Goal: Task Accomplishment & Management: Manage account settings

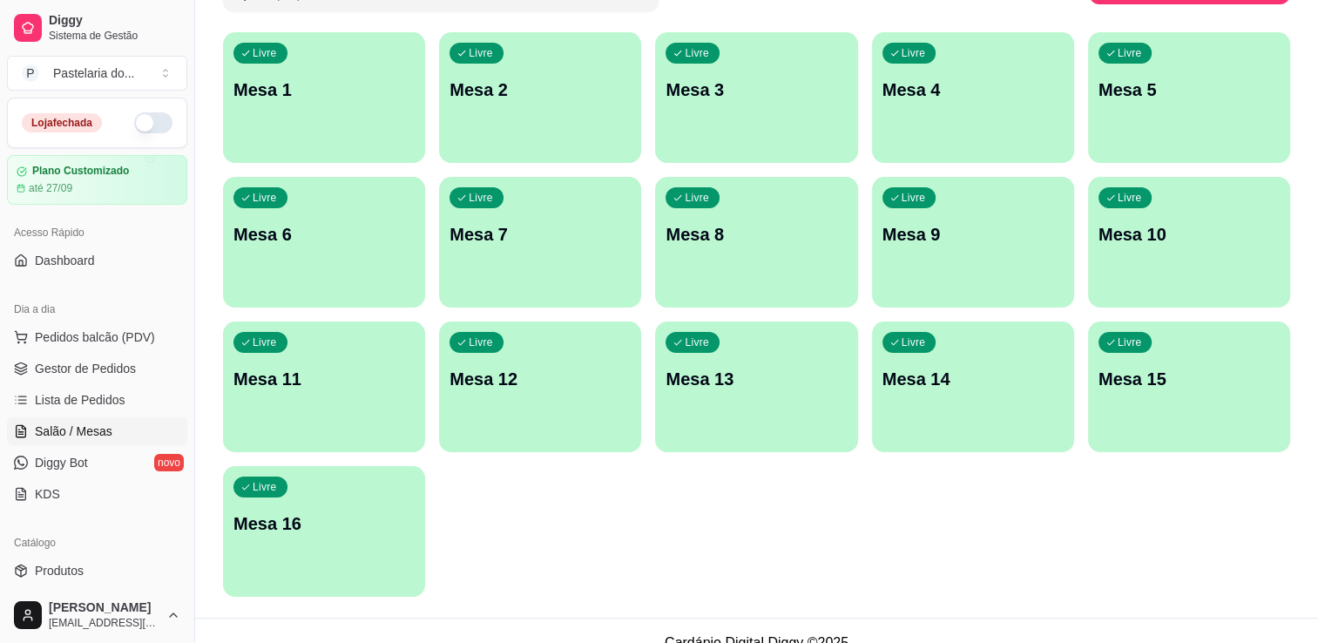
scroll to position [174, 0]
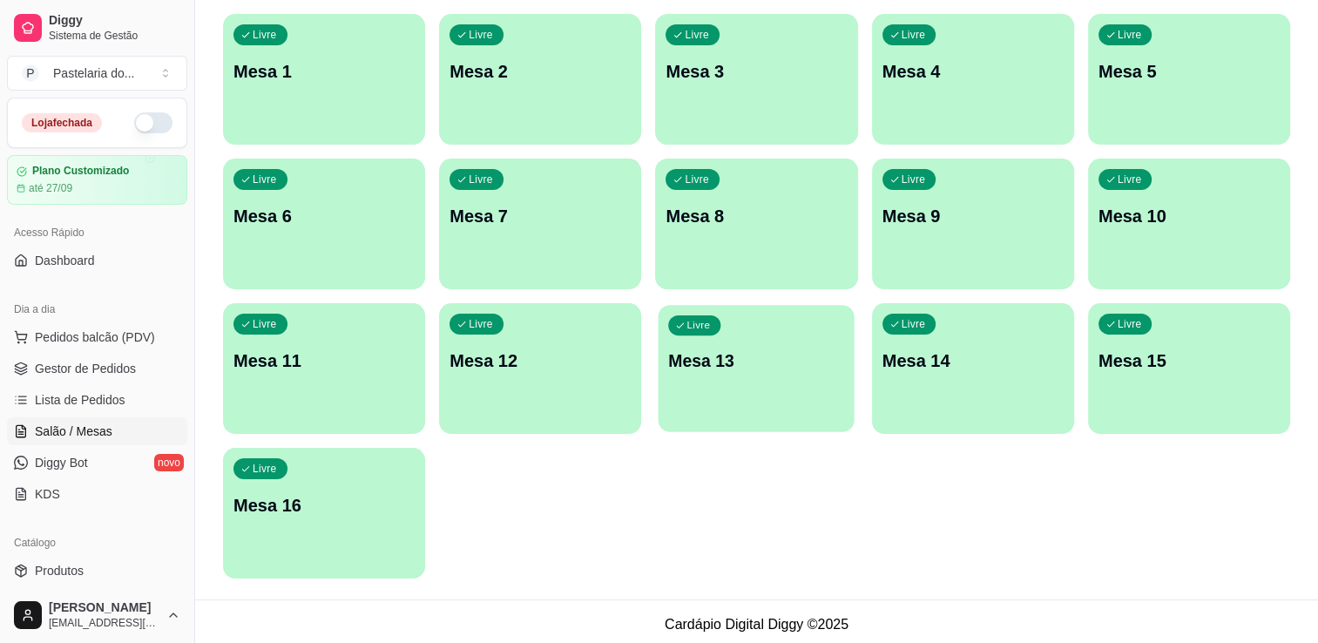
click at [804, 403] on div "Livre Mesa 13" at bounding box center [757, 358] width 196 height 106
click at [134, 124] on button "button" at bounding box center [153, 122] width 38 height 21
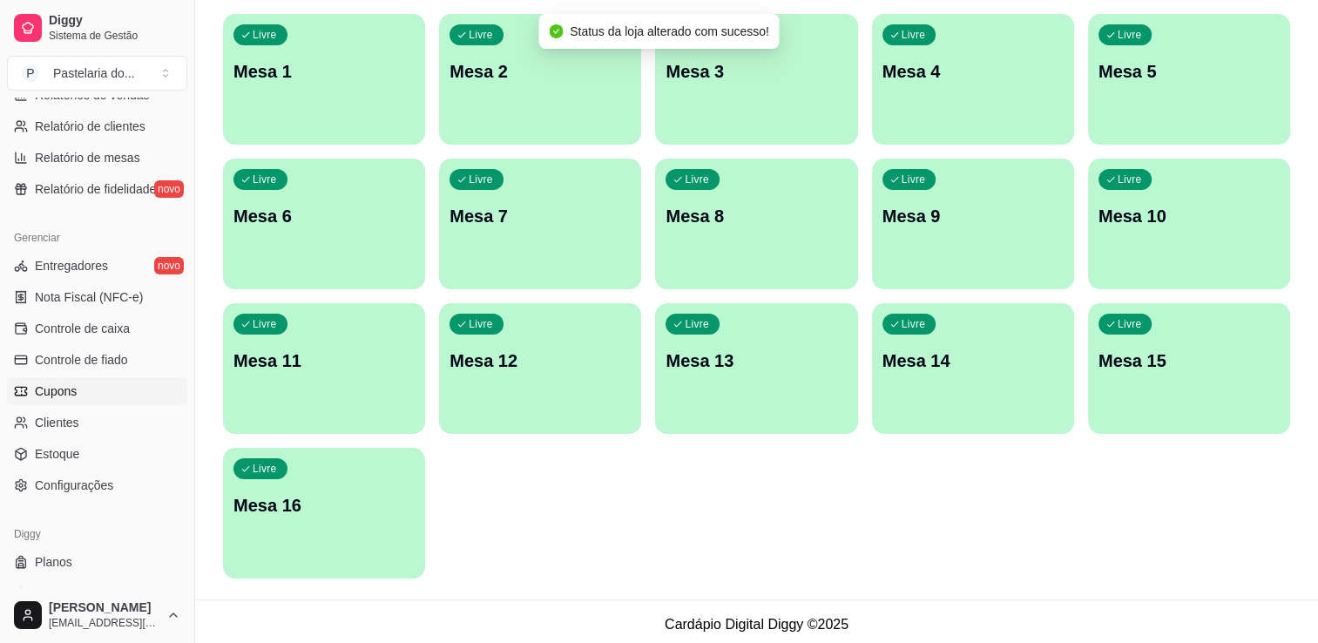
scroll to position [610, 0]
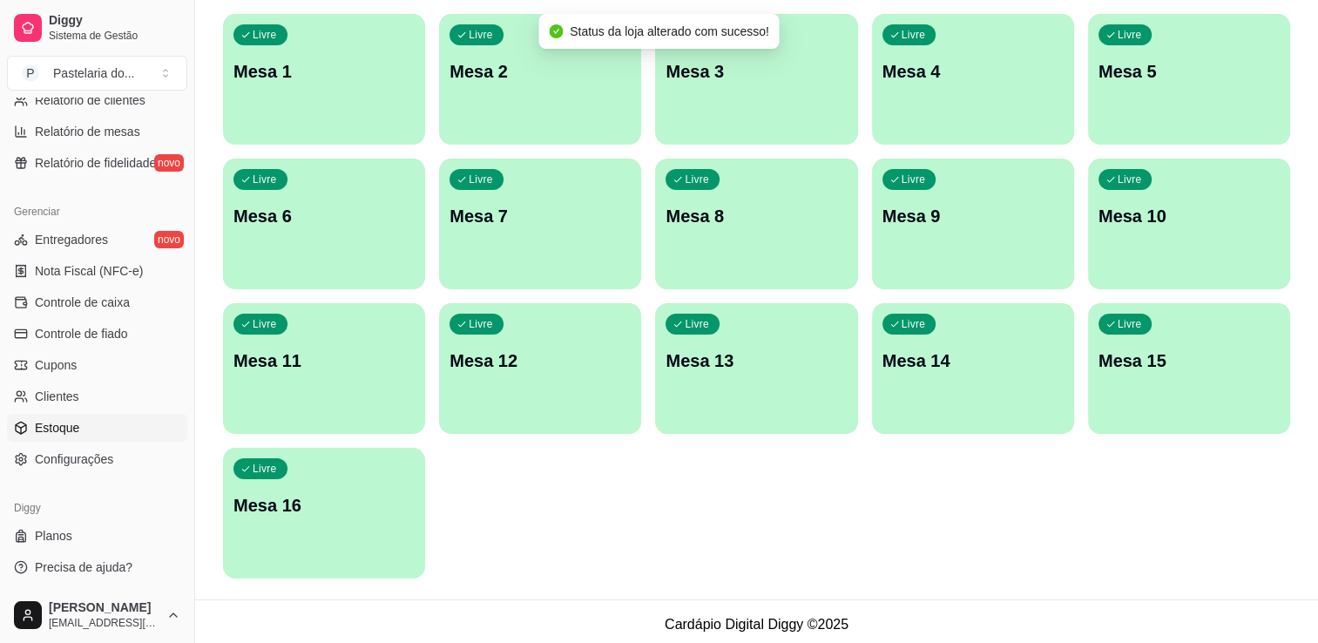
click at [117, 434] on link "Estoque" at bounding box center [97, 428] width 180 height 28
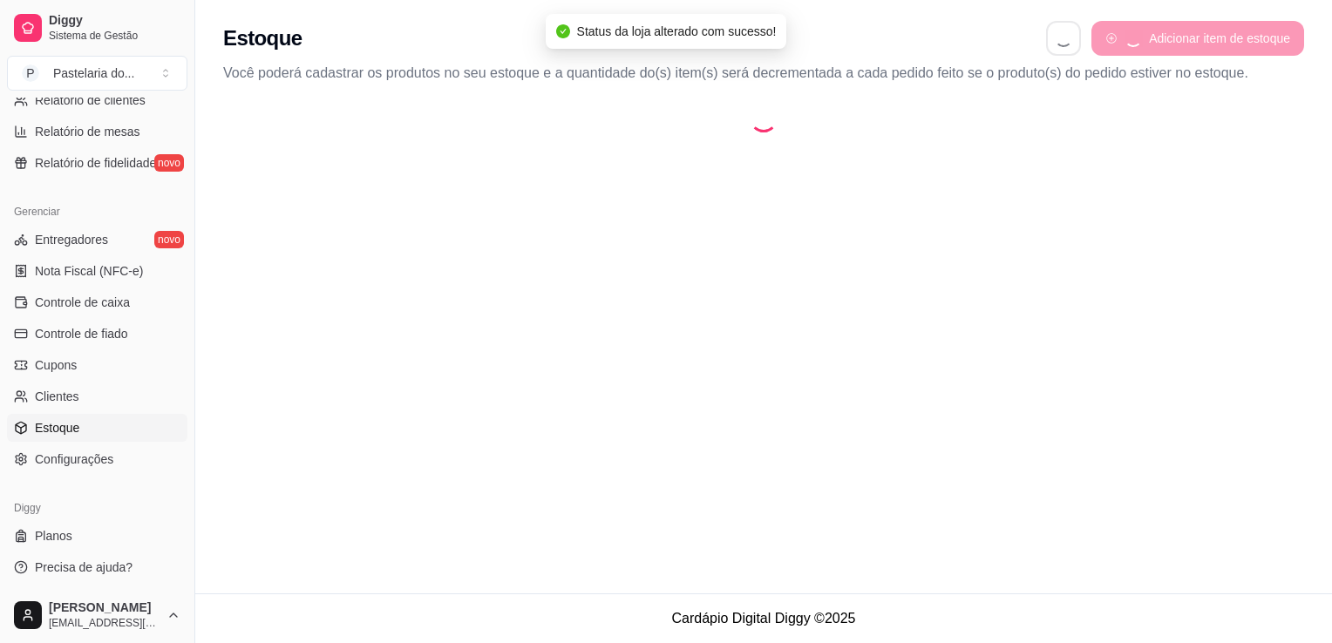
select select "QUANTITY_ORDER"
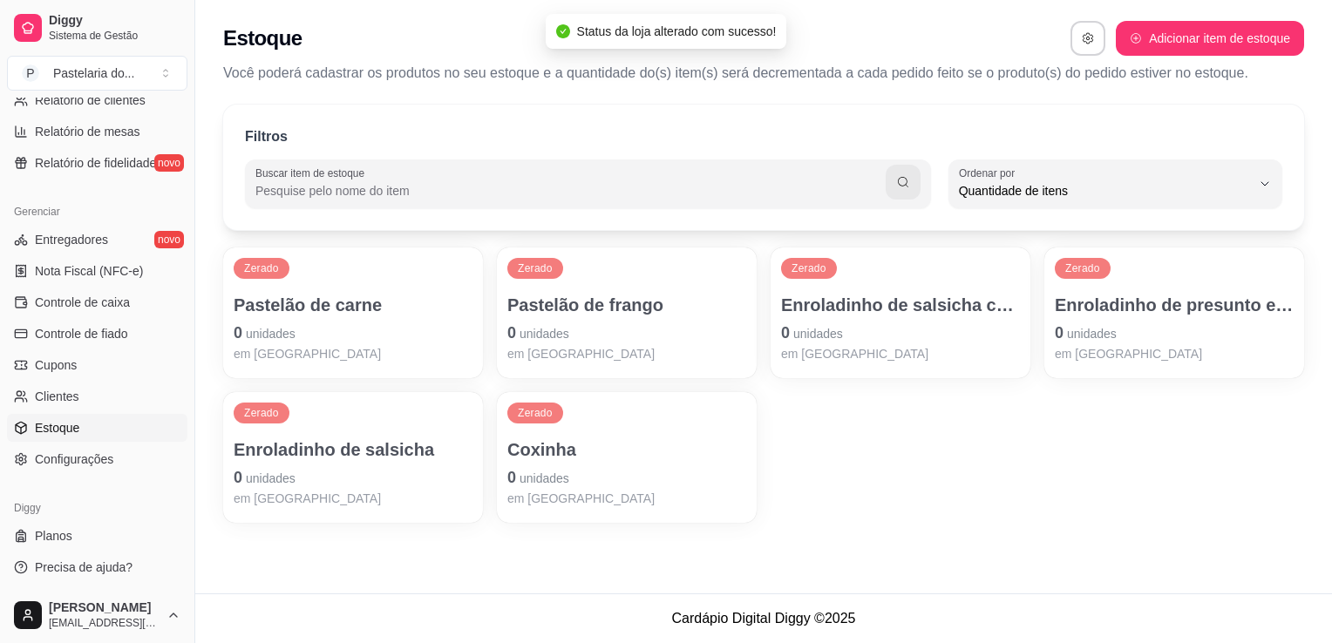
scroll to position [17, 0]
click at [525, 449] on p "Coxinha" at bounding box center [626, 449] width 239 height 24
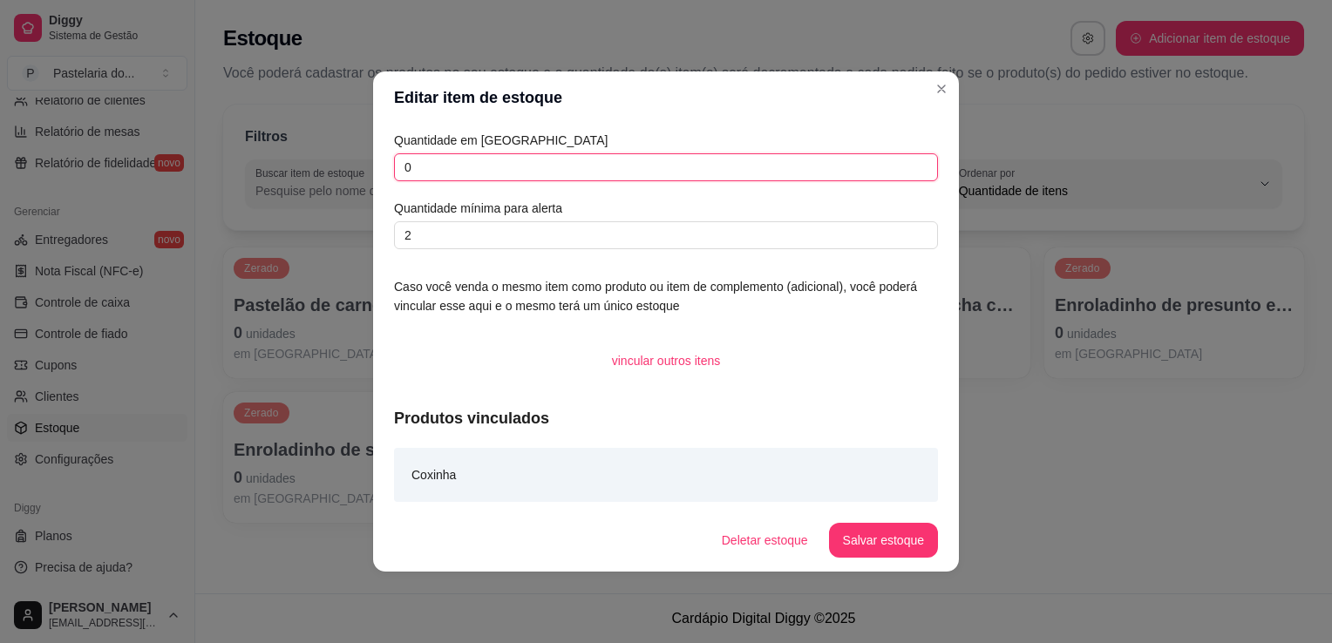
click at [516, 180] on input "0" at bounding box center [666, 167] width 544 height 28
type input "10"
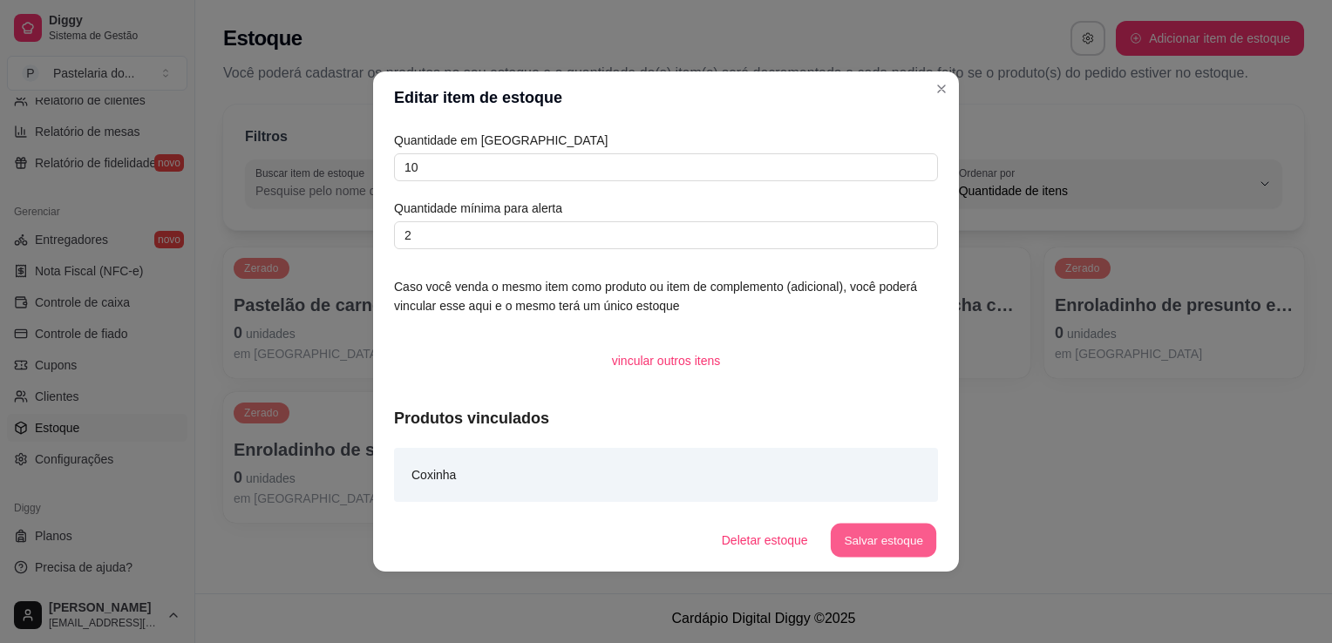
click at [889, 541] on button "Salvar estoque" at bounding box center [883, 541] width 106 height 34
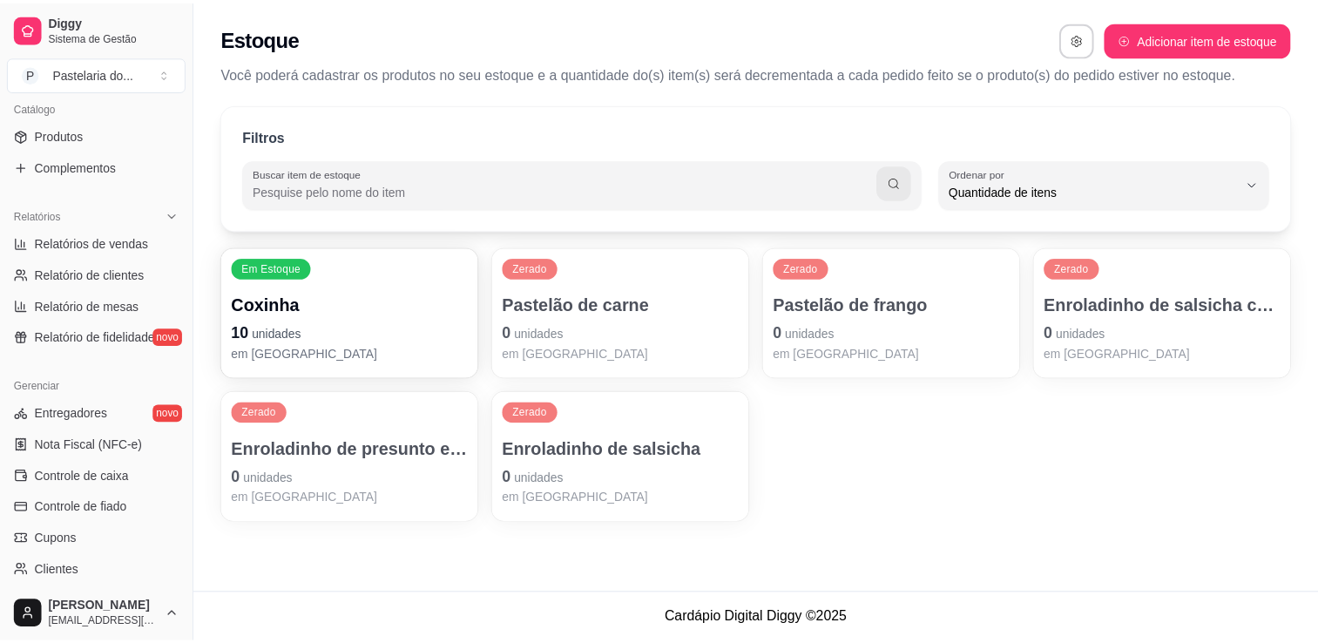
scroll to position [174, 0]
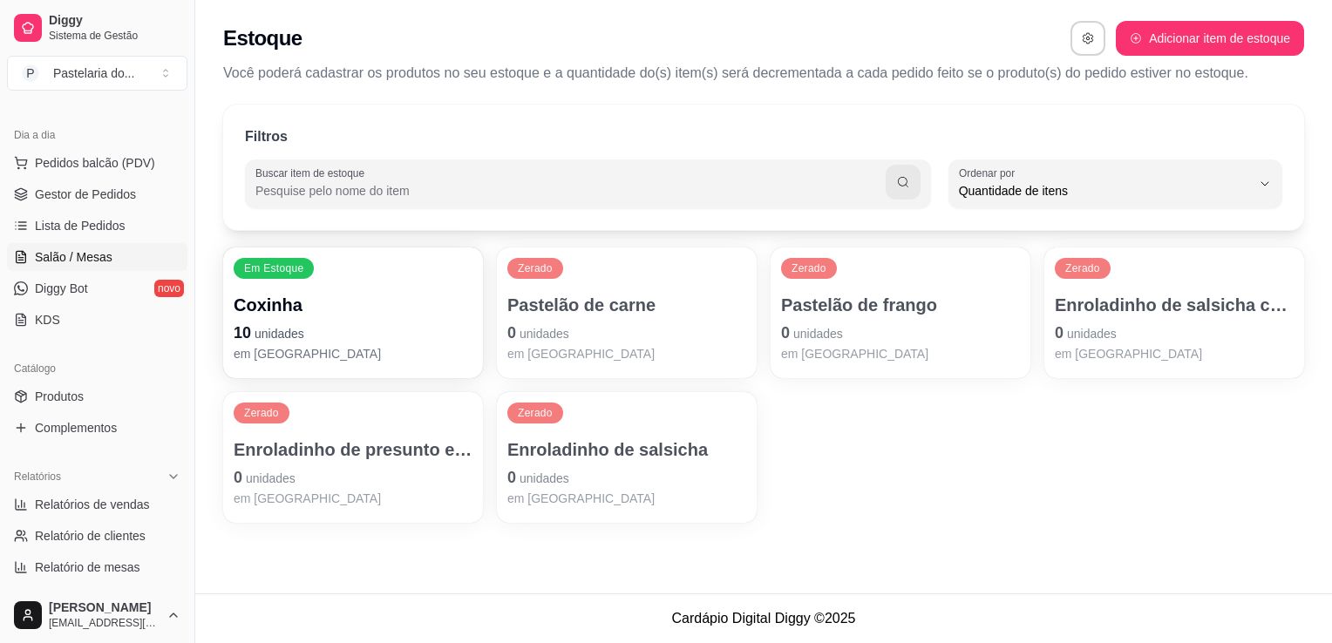
click at [52, 251] on span "Salão / Mesas" at bounding box center [74, 256] width 78 height 17
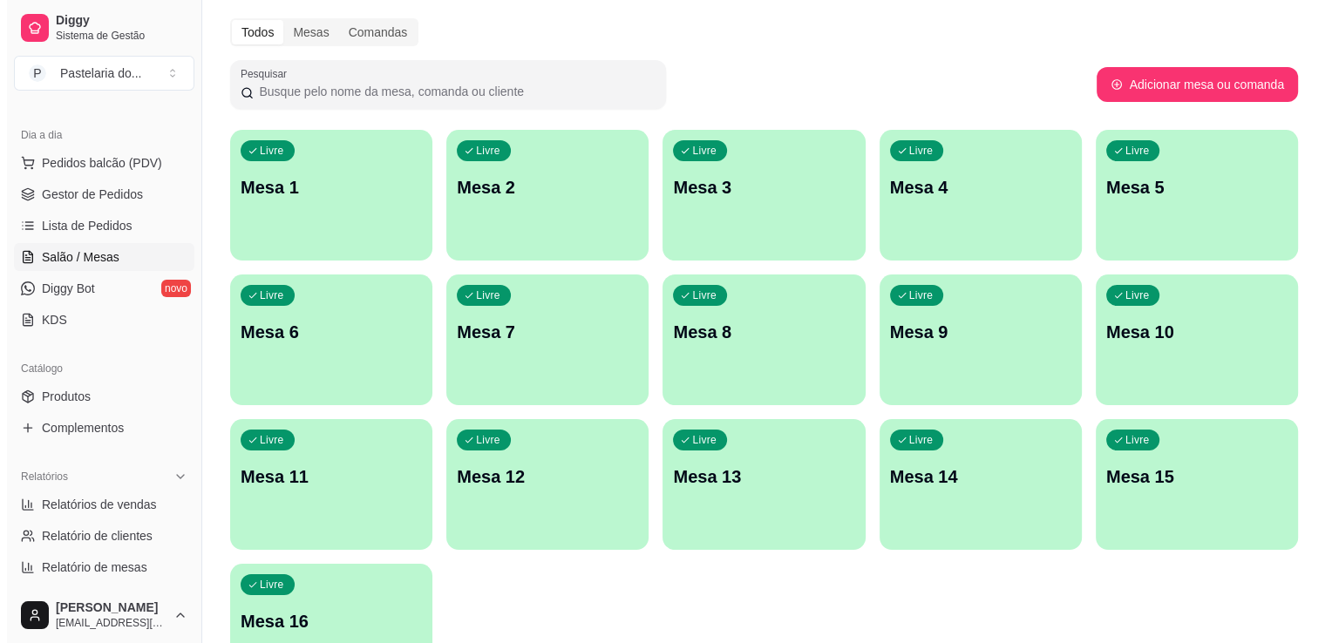
scroll to position [180, 0]
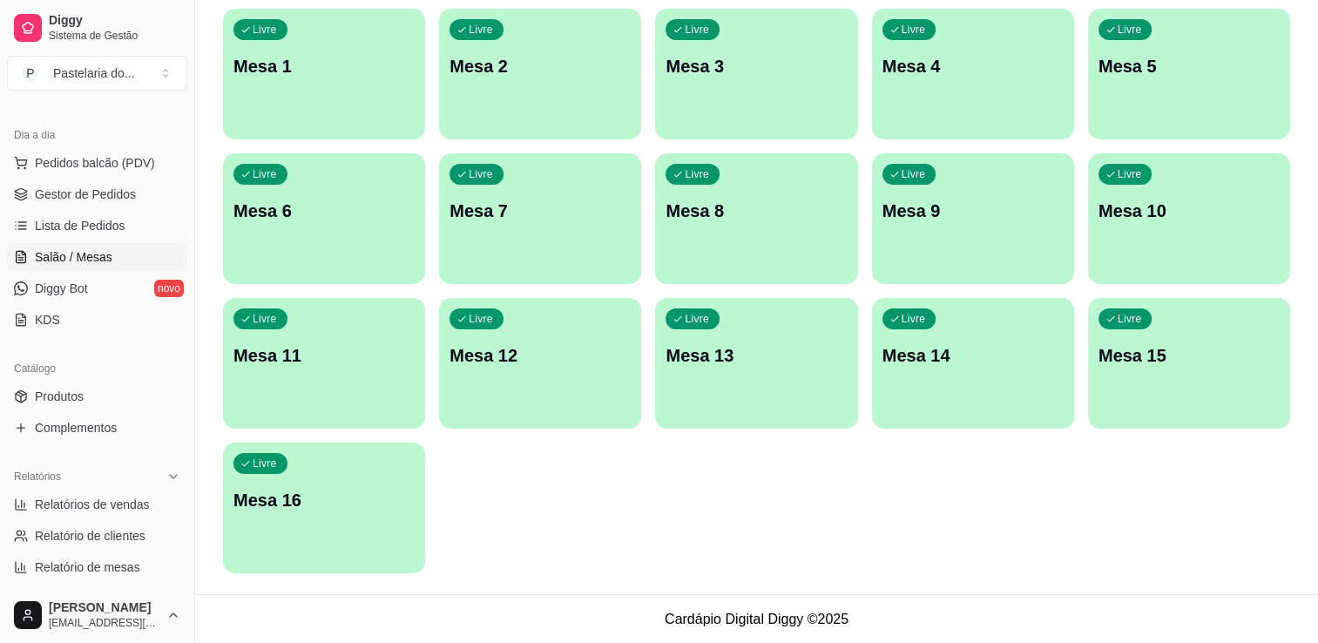
click at [724, 376] on div "Livre Mesa 13" at bounding box center [756, 353] width 202 height 110
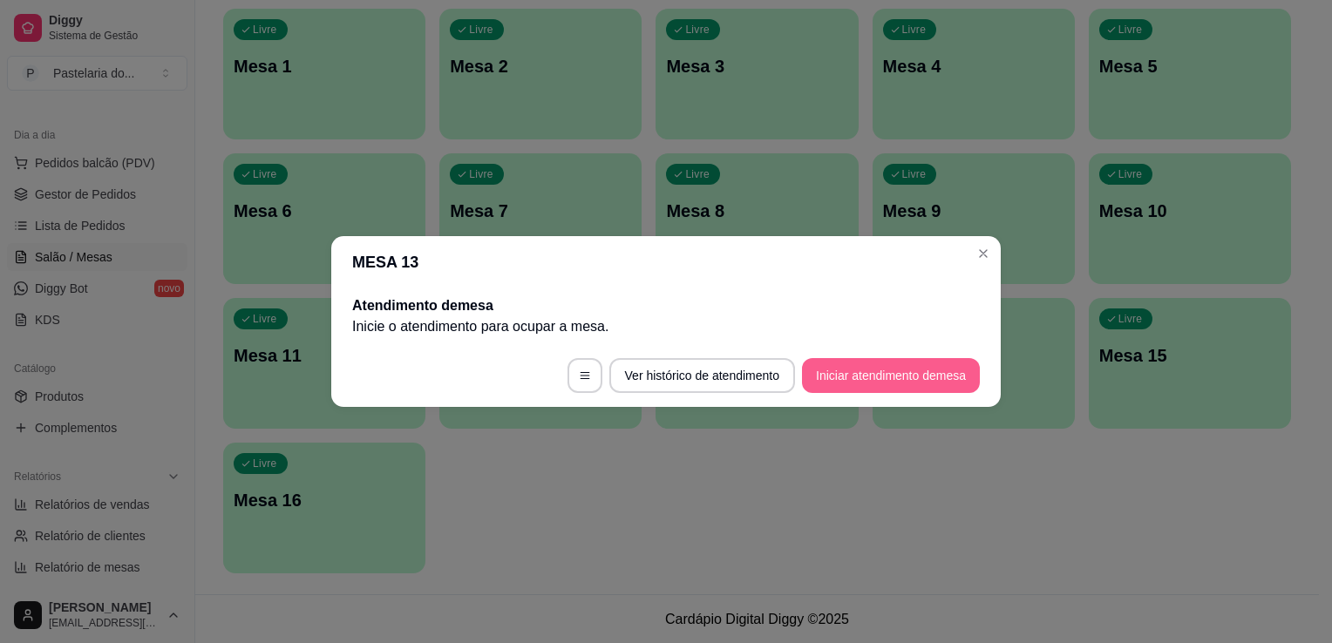
click at [850, 384] on button "Iniciar atendimento de mesa" at bounding box center [891, 375] width 178 height 35
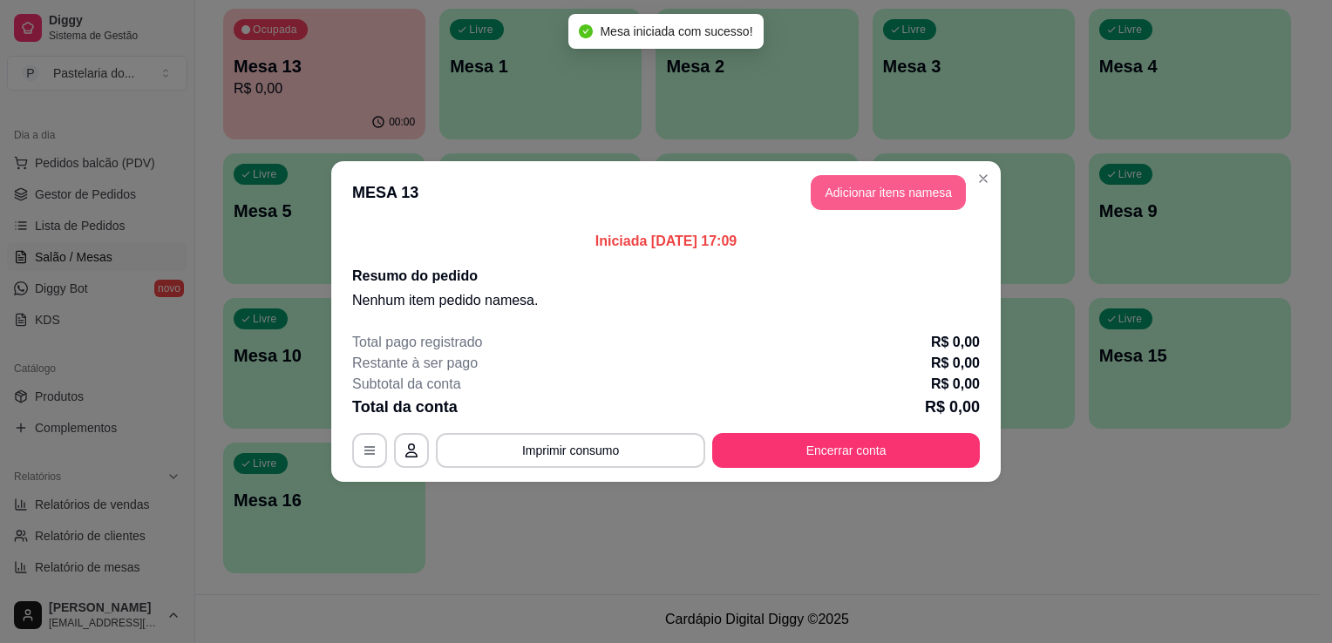
click at [863, 188] on button "Adicionar itens na mesa" at bounding box center [887, 192] width 155 height 35
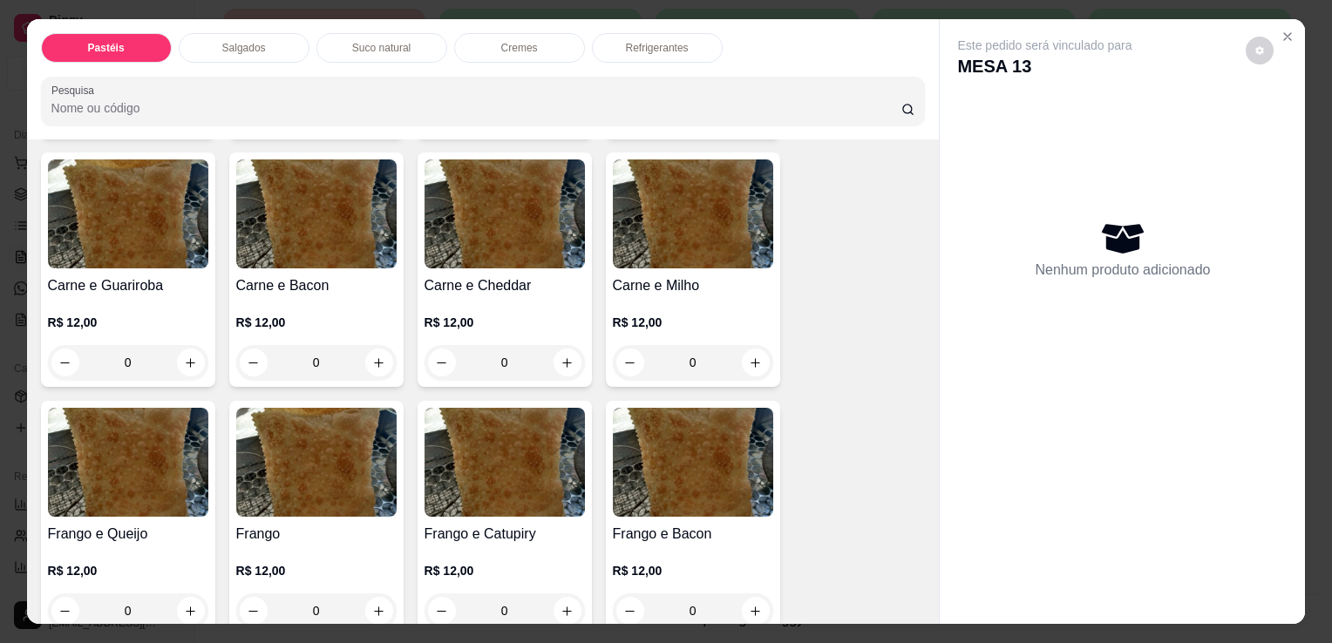
scroll to position [436, 0]
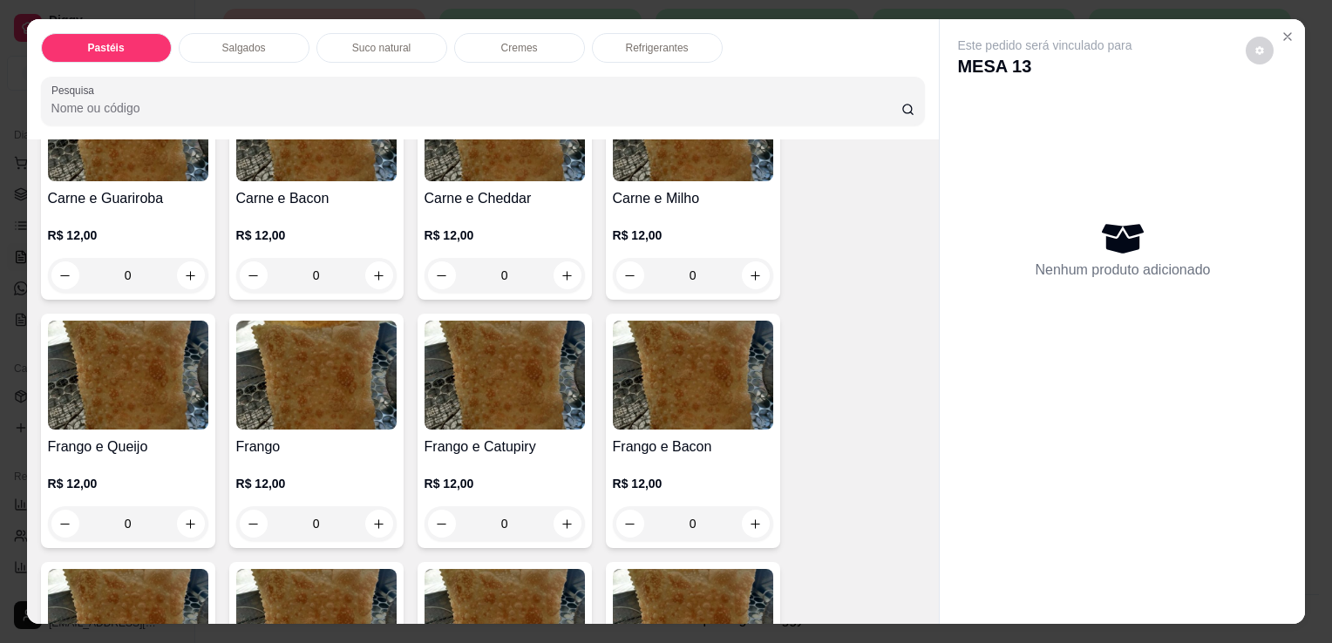
click at [177, 514] on div "0" at bounding box center [128, 523] width 160 height 35
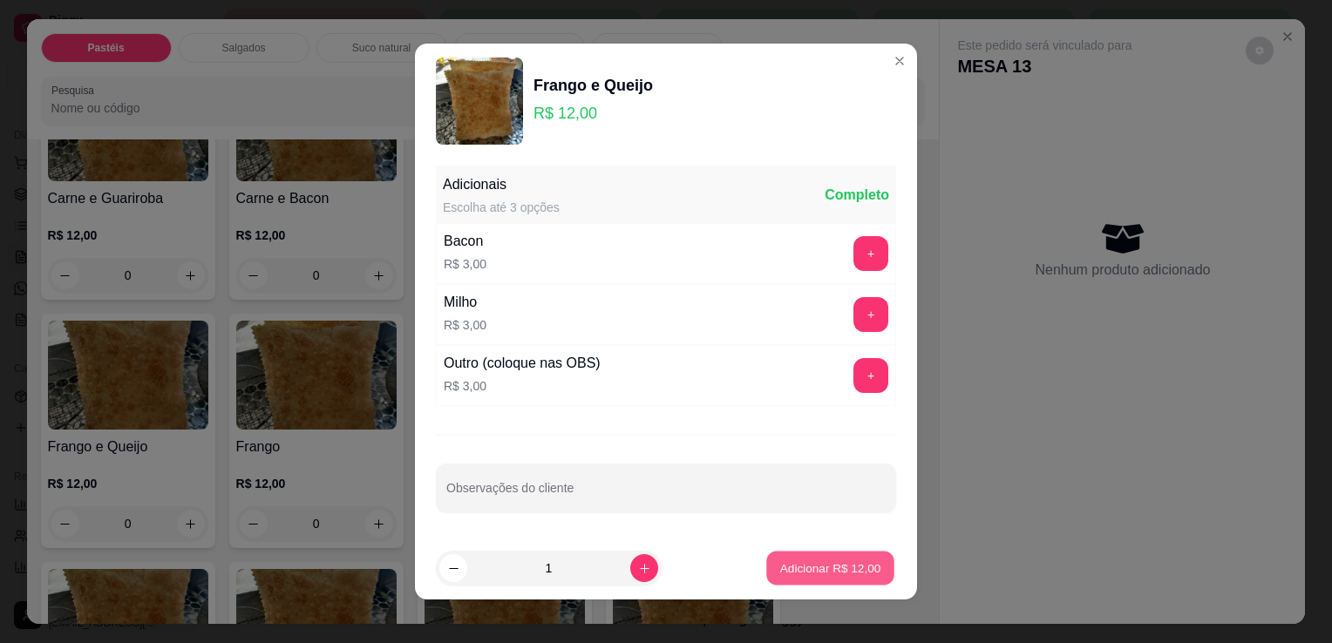
click at [851, 571] on p "Adicionar R$ 12,00" at bounding box center [830, 567] width 101 height 17
type input "1"
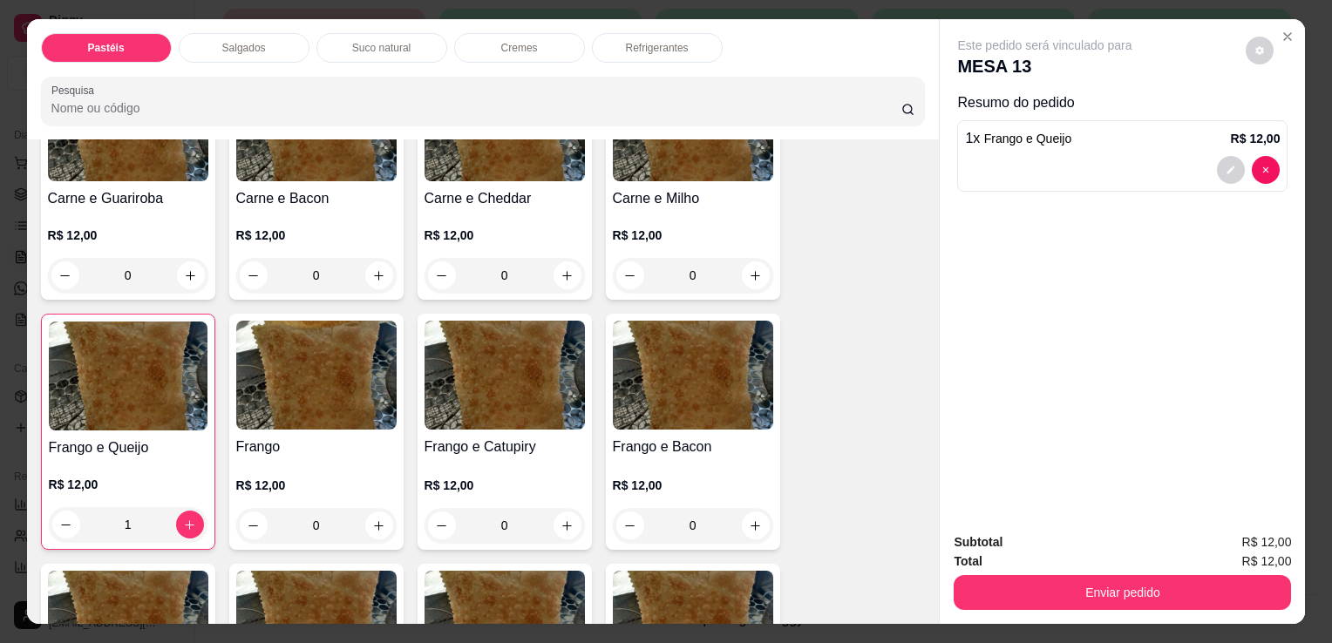
click at [281, 47] on div "Salgados" at bounding box center [244, 48] width 131 height 30
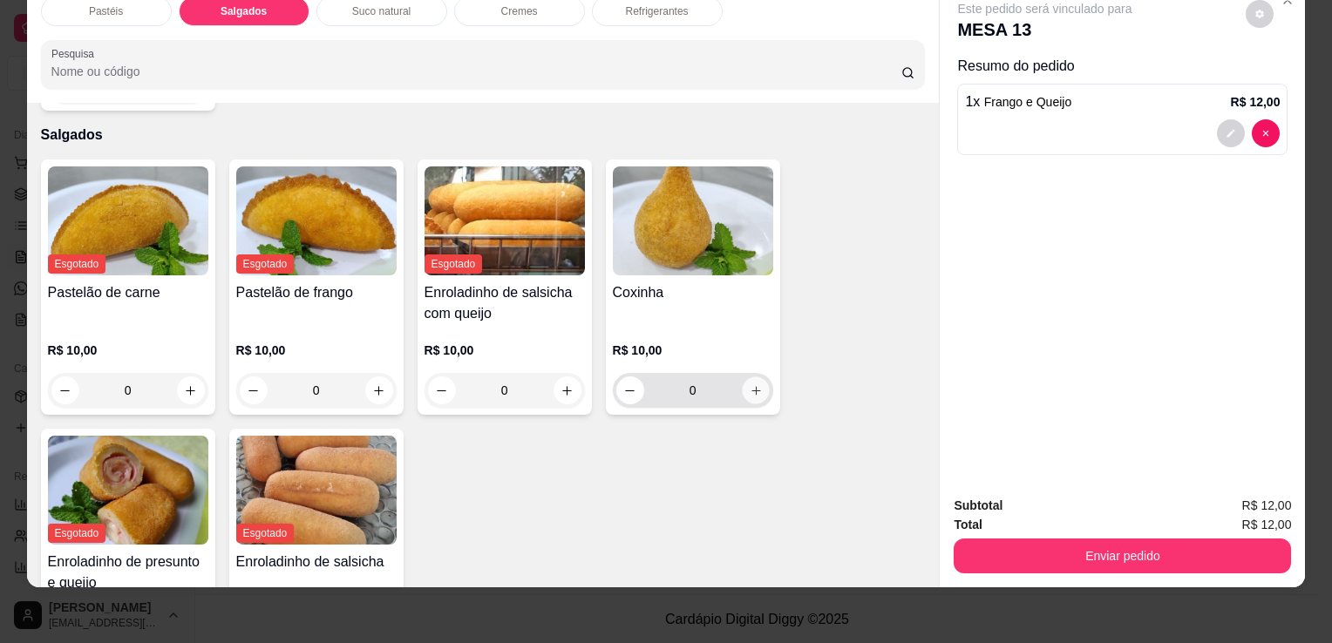
click at [749, 384] on icon "increase-product-quantity" at bounding box center [755, 390] width 13 height 13
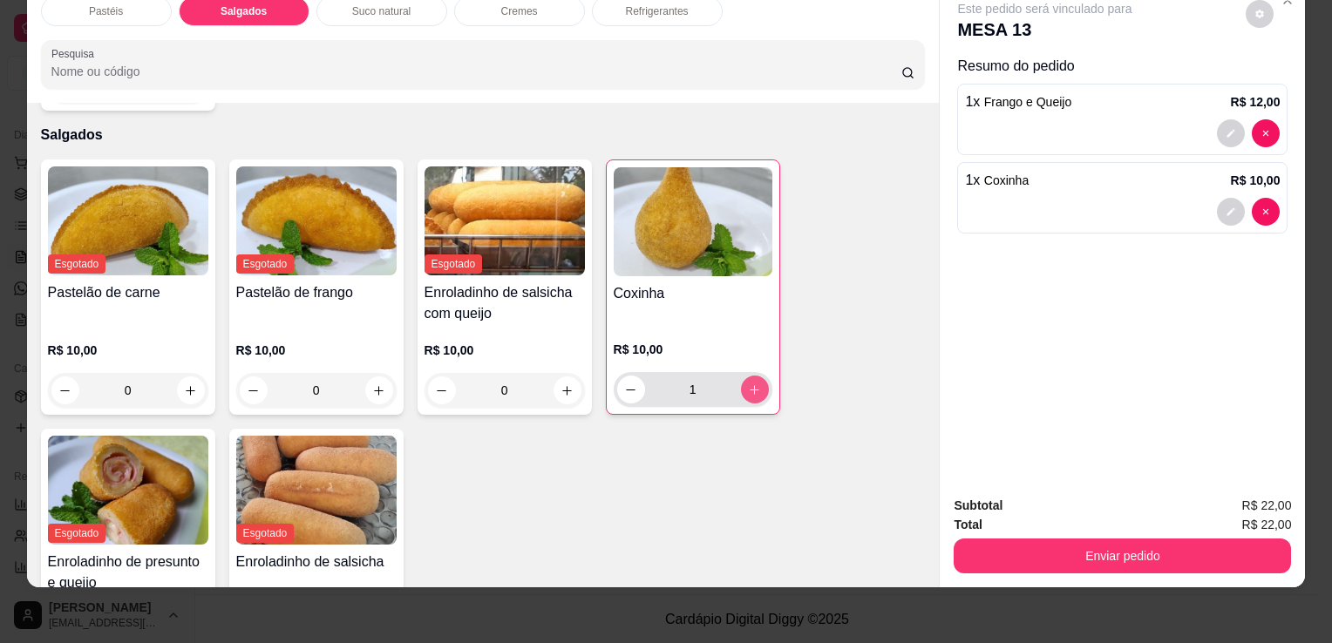
click at [741, 376] on button "increase-product-quantity" at bounding box center [755, 390] width 28 height 28
type input "5"
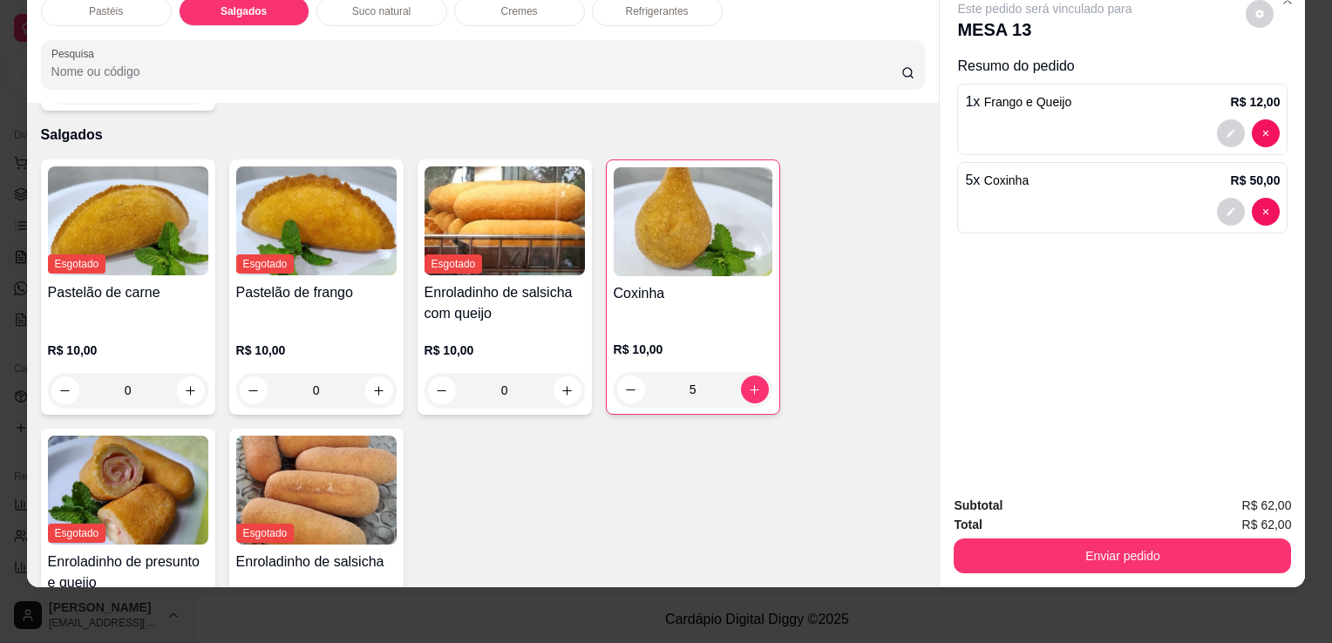
scroll to position [0, 0]
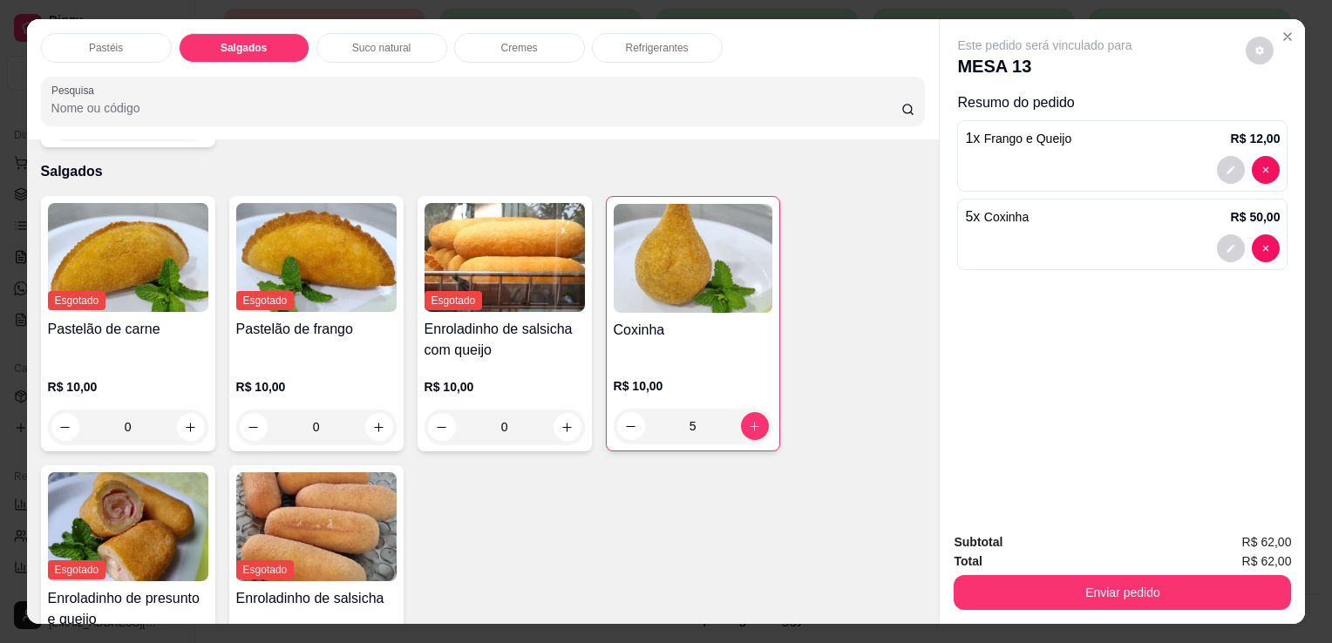
click at [721, 37] on div "Pastéis Salgados Suco natural Cremes Refrigerantes" at bounding box center [483, 48] width 885 height 30
click at [694, 40] on div "Refrigerantes" at bounding box center [657, 48] width 131 height 30
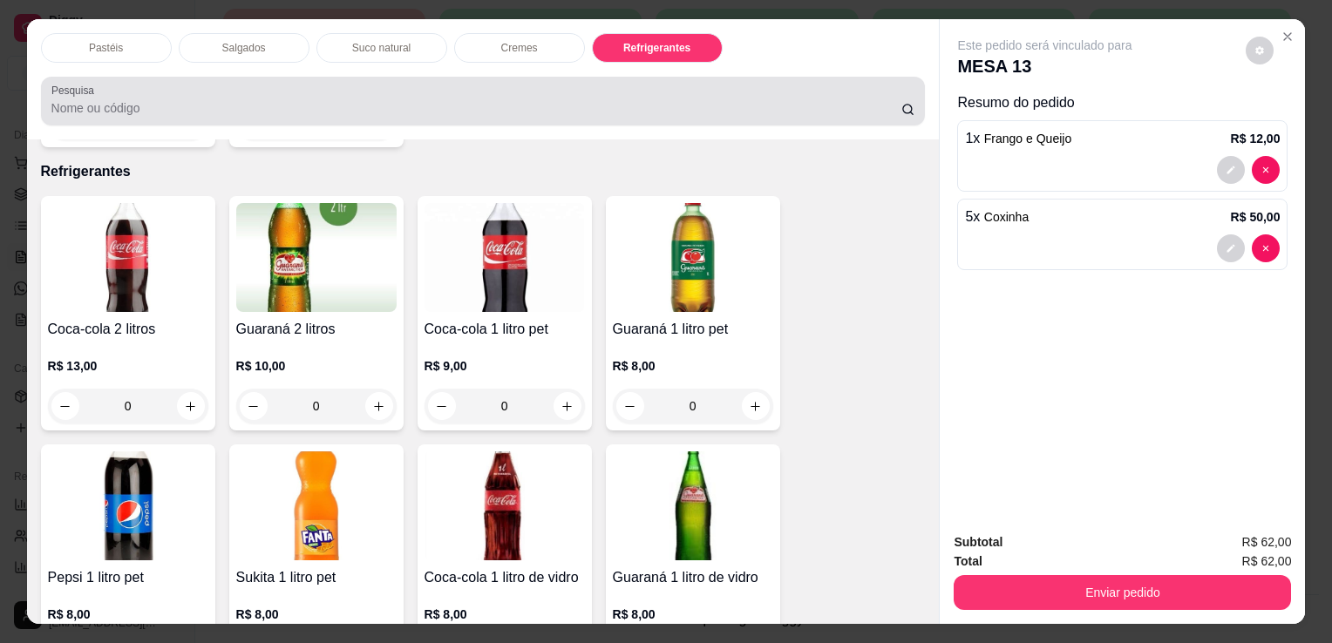
scroll to position [43, 0]
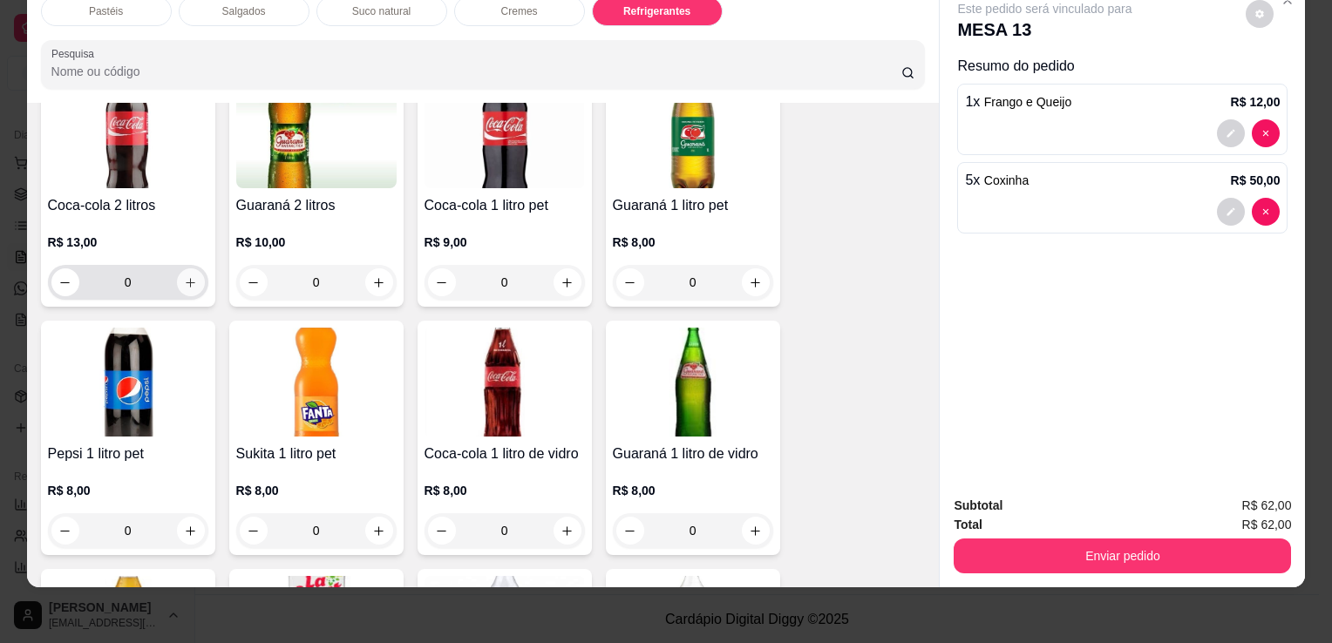
click at [184, 276] on icon "increase-product-quantity" at bounding box center [190, 282] width 13 height 13
type input "1"
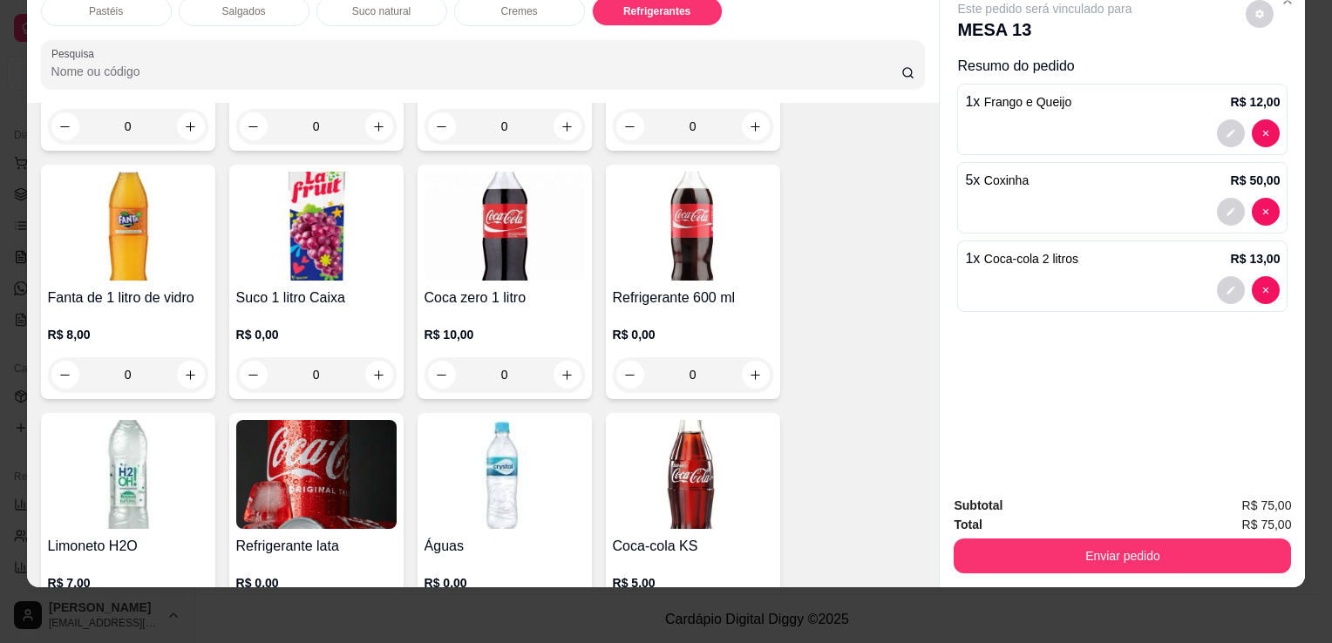
scroll to position [4551, 0]
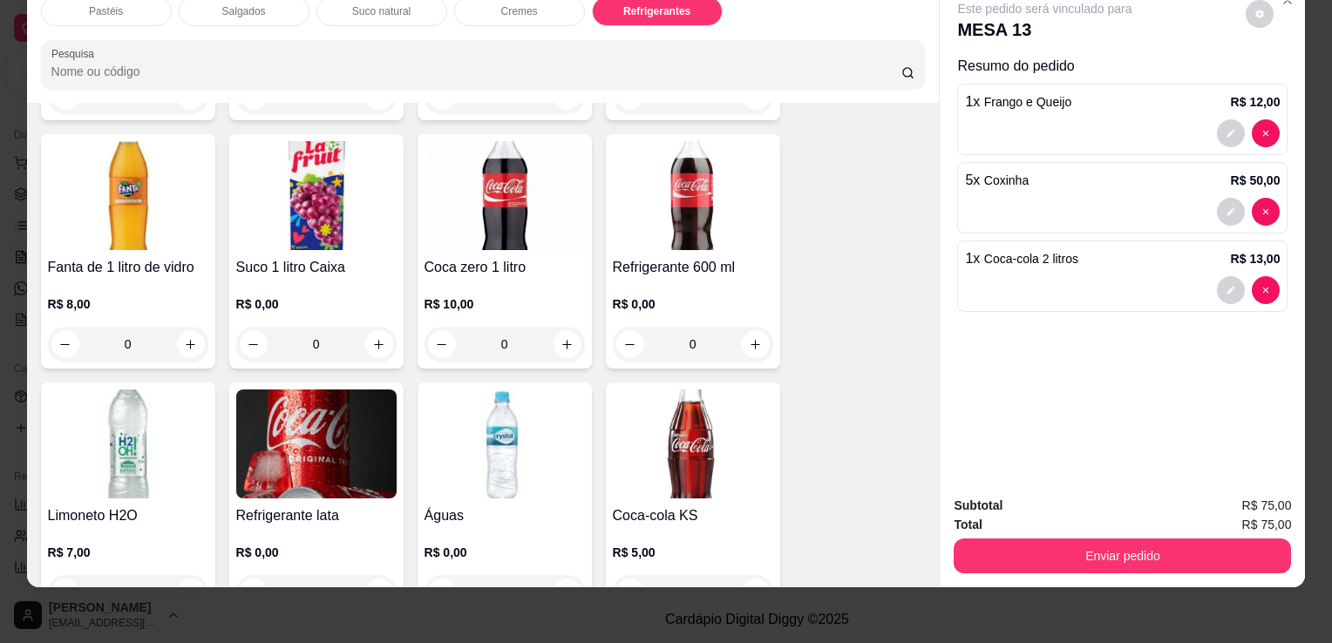
click at [349, 418] on img at bounding box center [316, 444] width 160 height 109
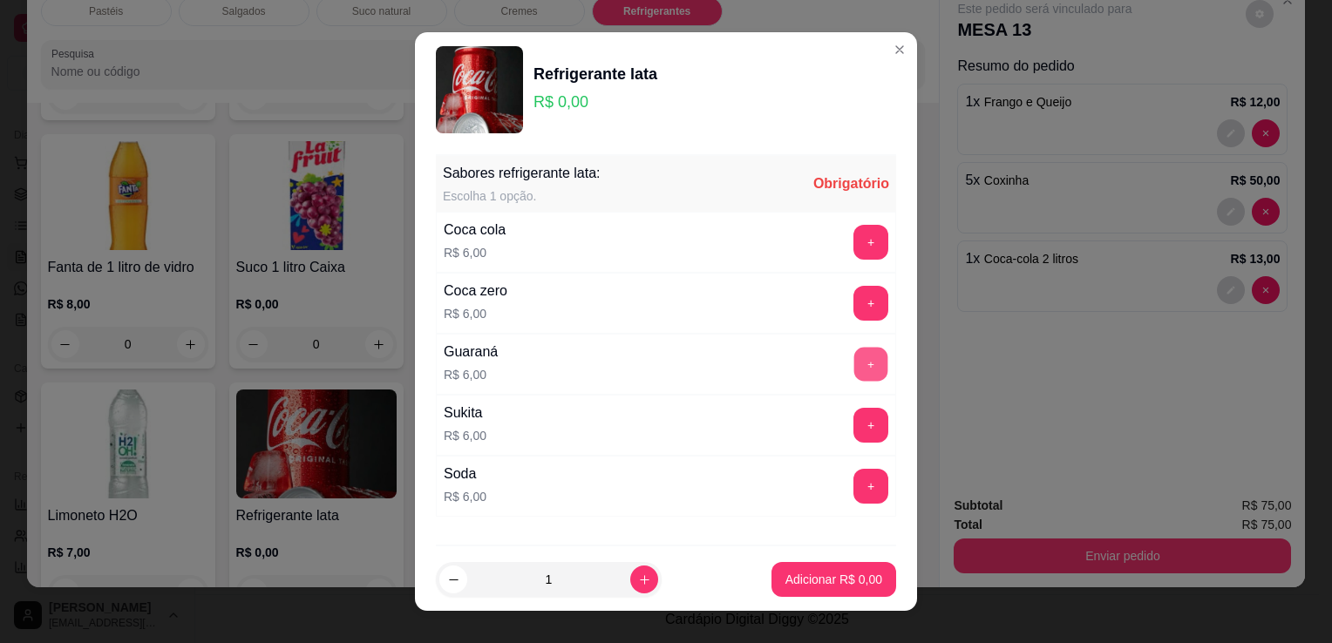
click at [854, 369] on button "+" at bounding box center [871, 365] width 34 height 34
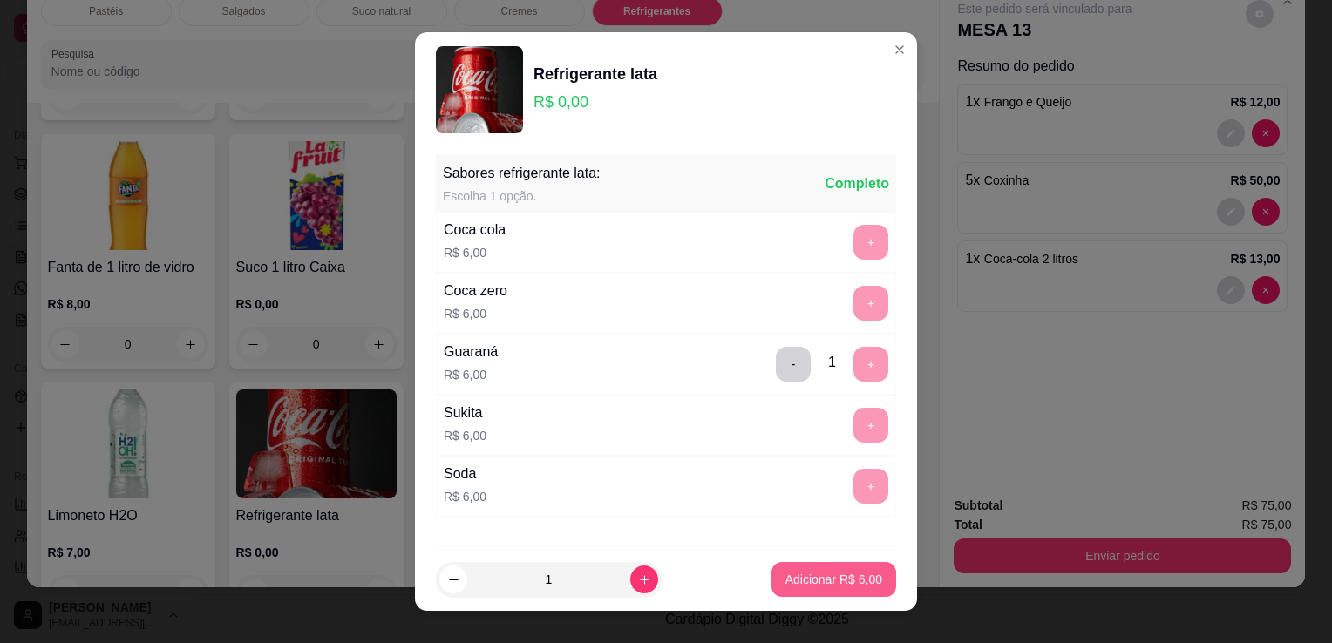
click at [785, 579] on p "Adicionar R$ 6,00" at bounding box center [833, 579] width 97 height 17
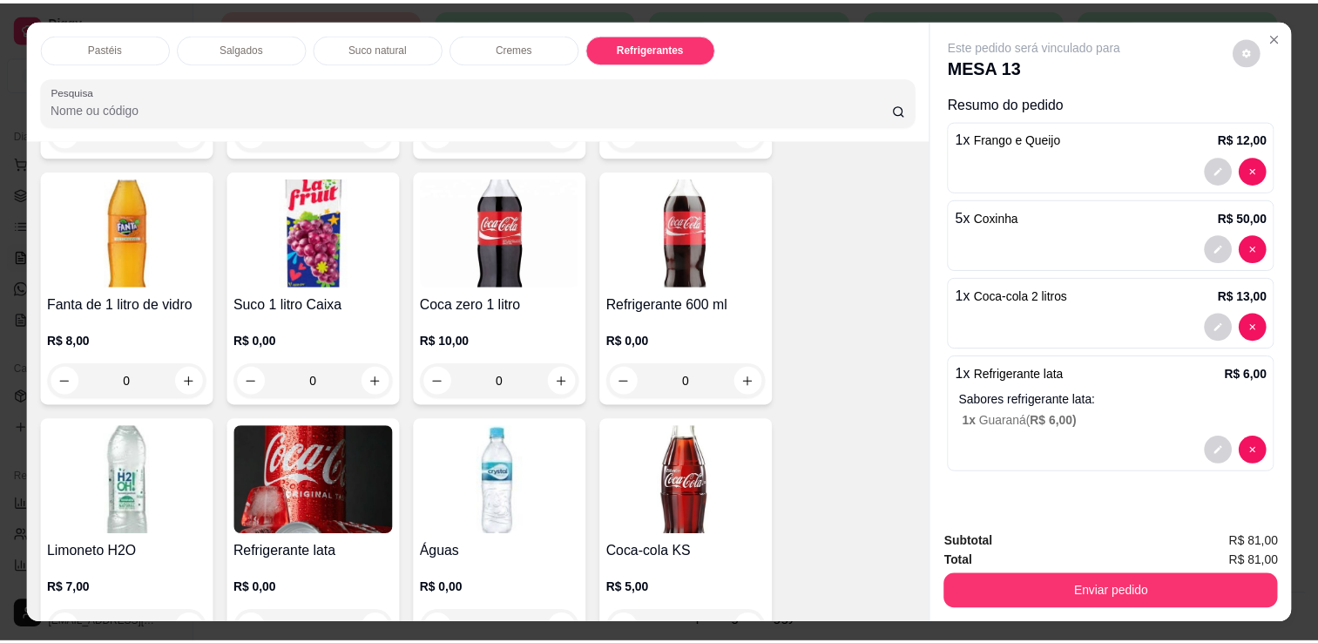
scroll to position [43, 0]
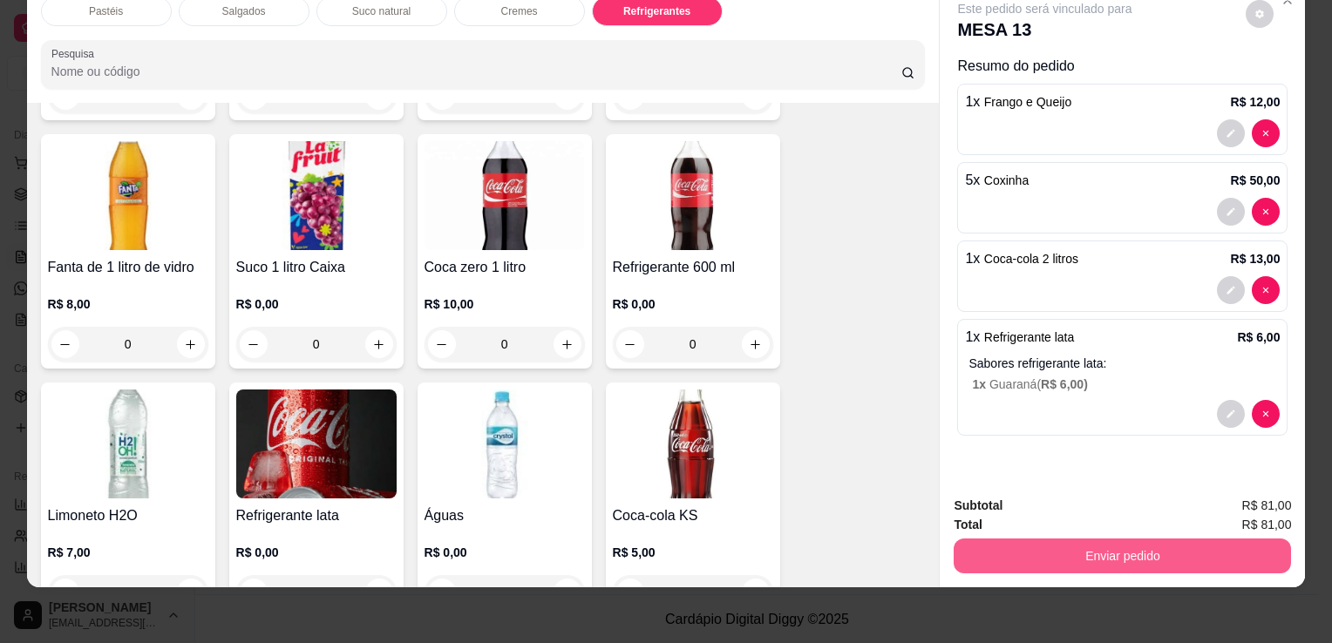
click at [1108, 540] on button "Enviar pedido" at bounding box center [1121, 556] width 337 height 35
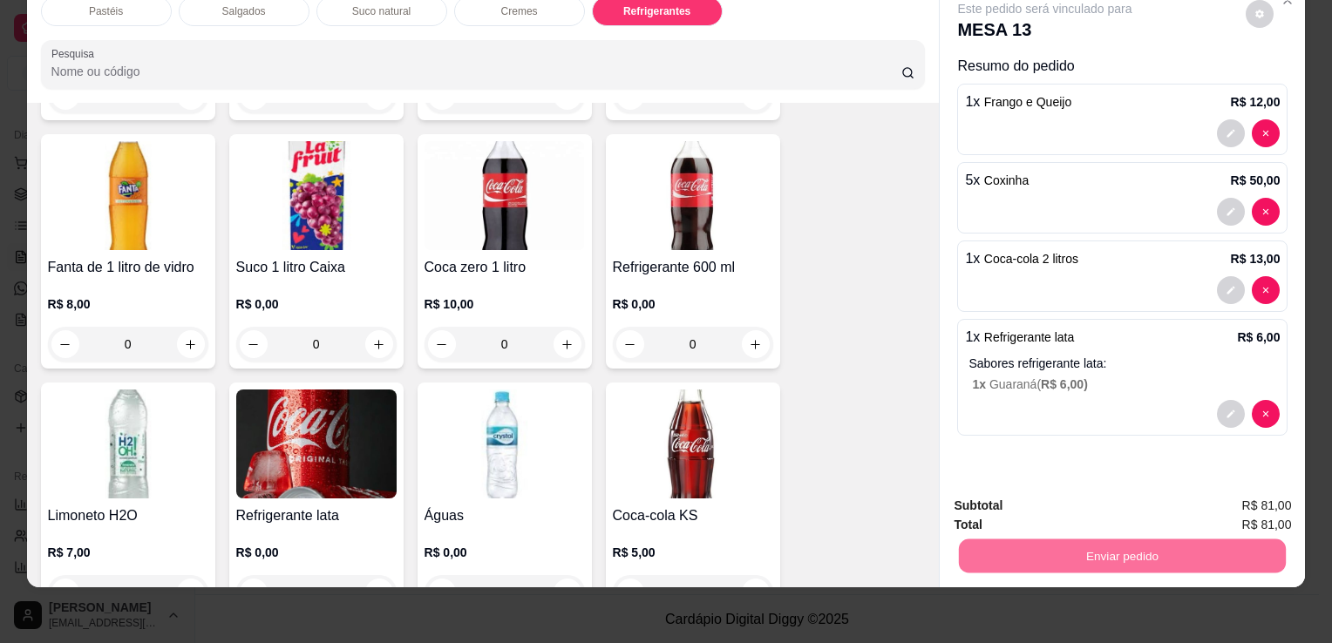
click at [1279, 507] on button "Sim, quero registrar" at bounding box center [1230, 500] width 130 height 33
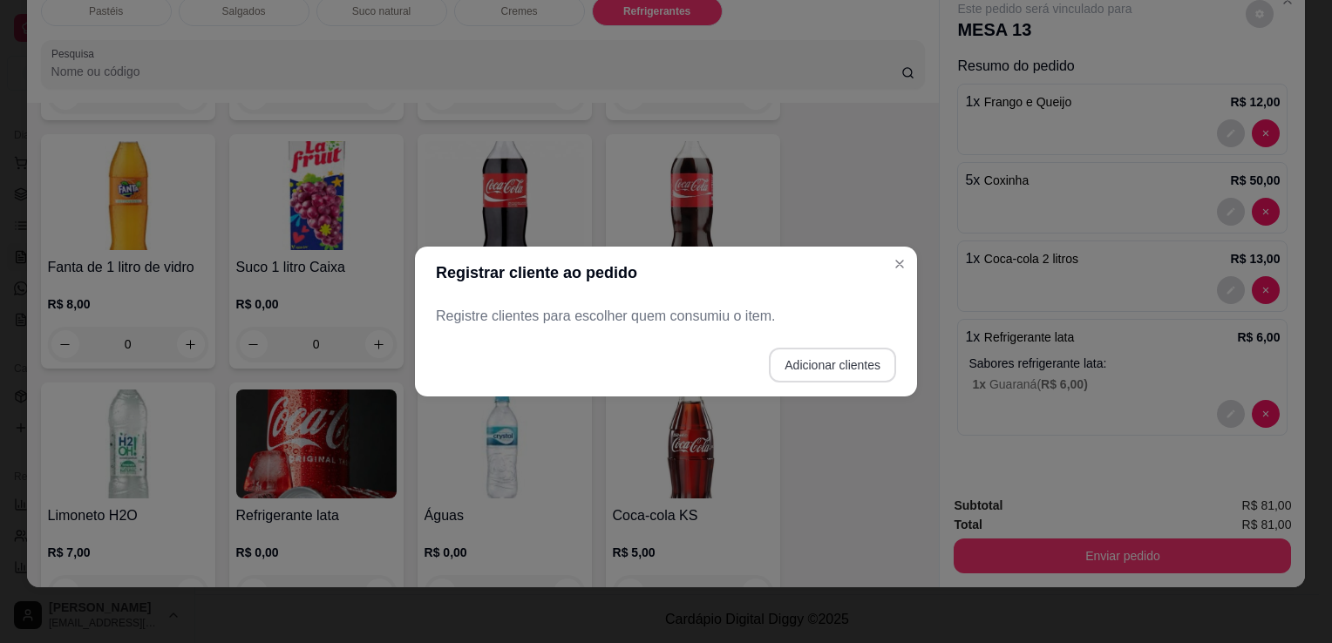
click at [808, 369] on button "Adicionar clientes" at bounding box center [832, 365] width 127 height 35
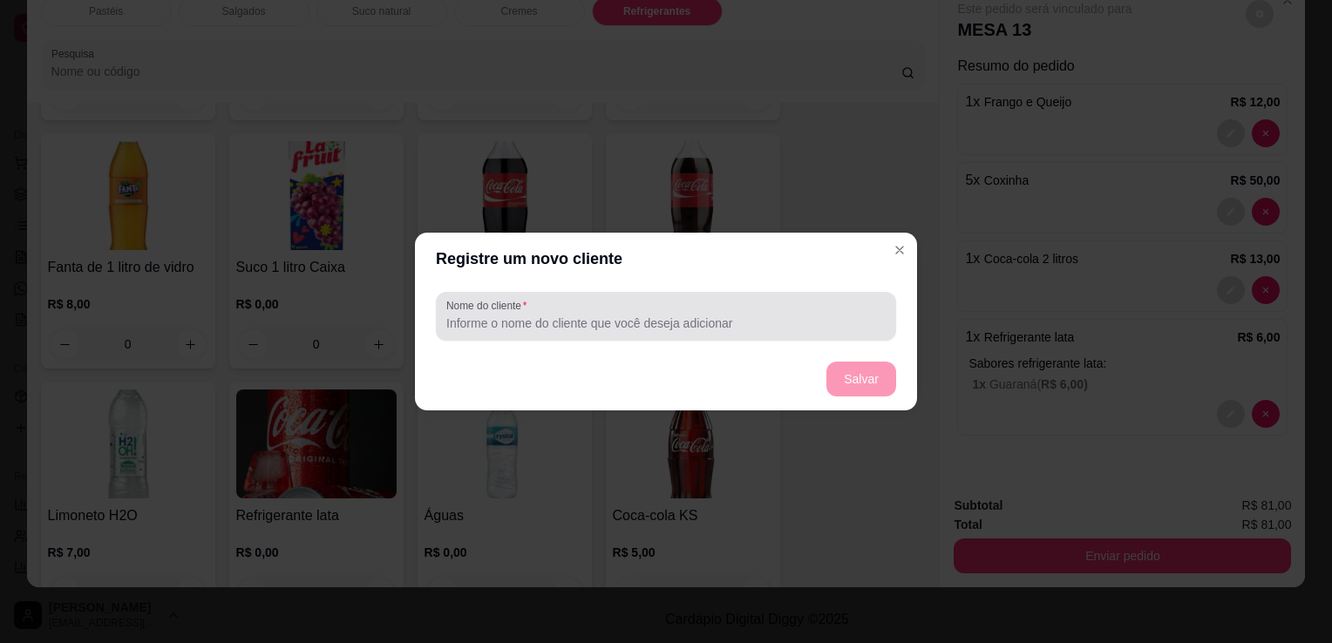
click at [480, 328] on input "Nome do cliente" at bounding box center [665, 323] width 439 height 17
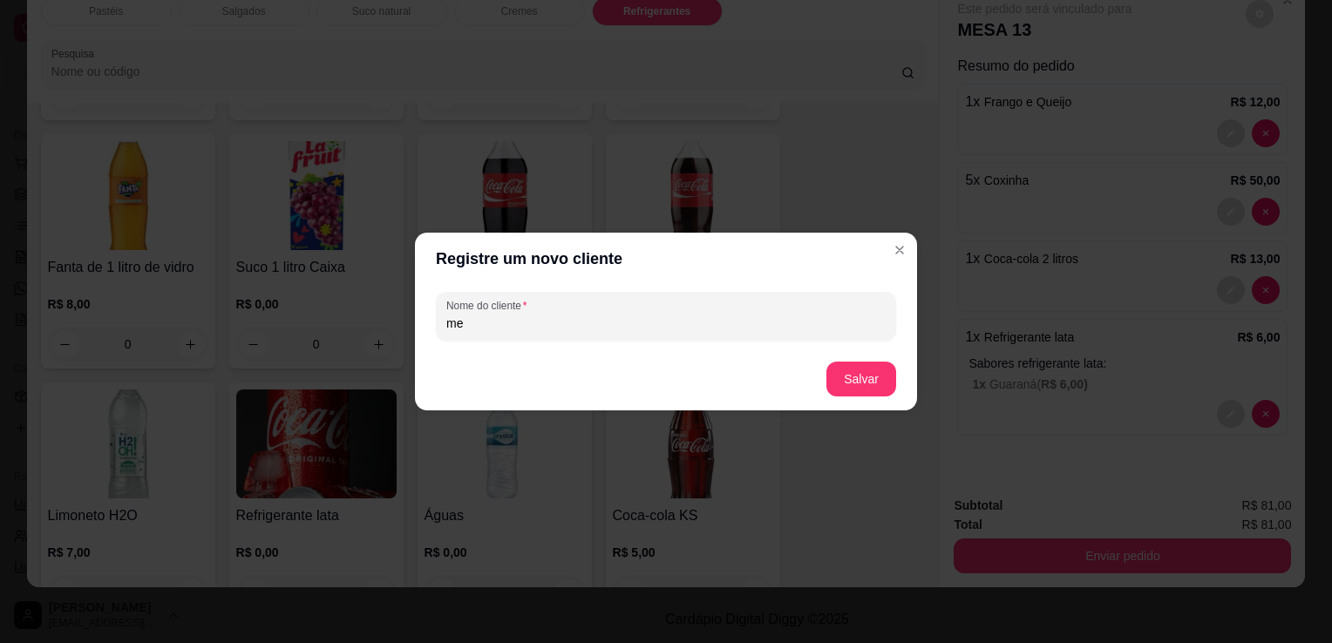
type input "m"
type input "MESA 13 E 14"
click at [859, 395] on button "Salvar" at bounding box center [861, 379] width 70 height 35
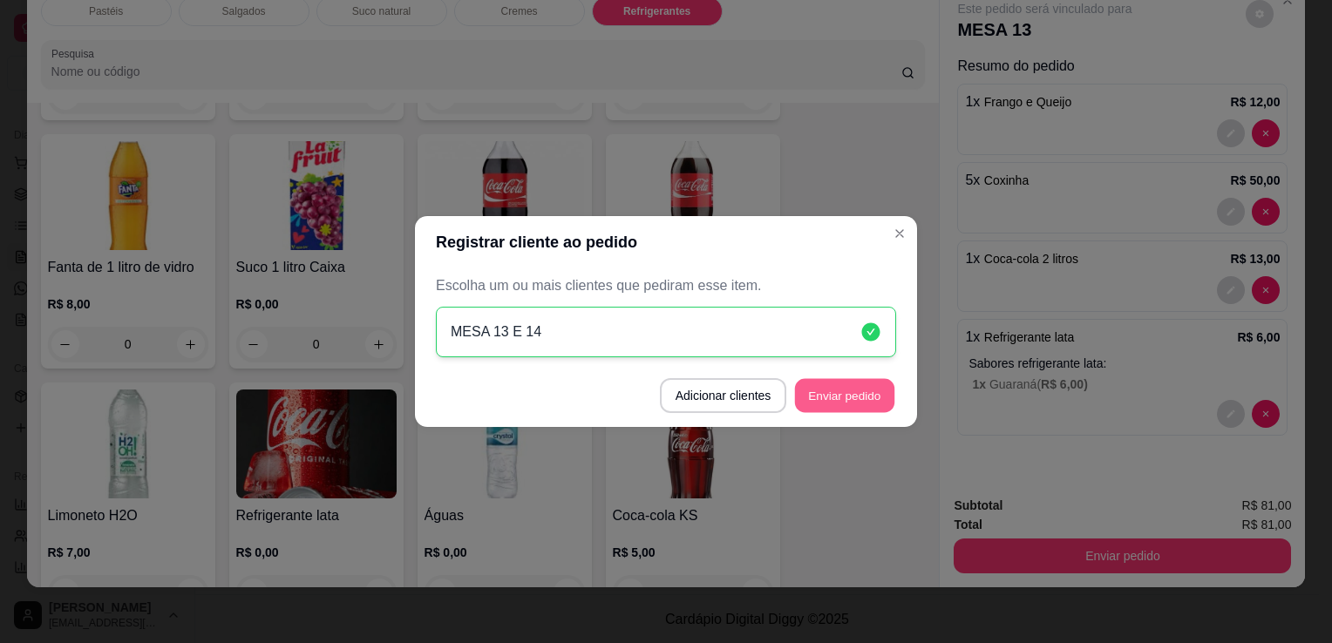
click at [869, 399] on button "Enviar pedido" at bounding box center [844, 396] width 99 height 34
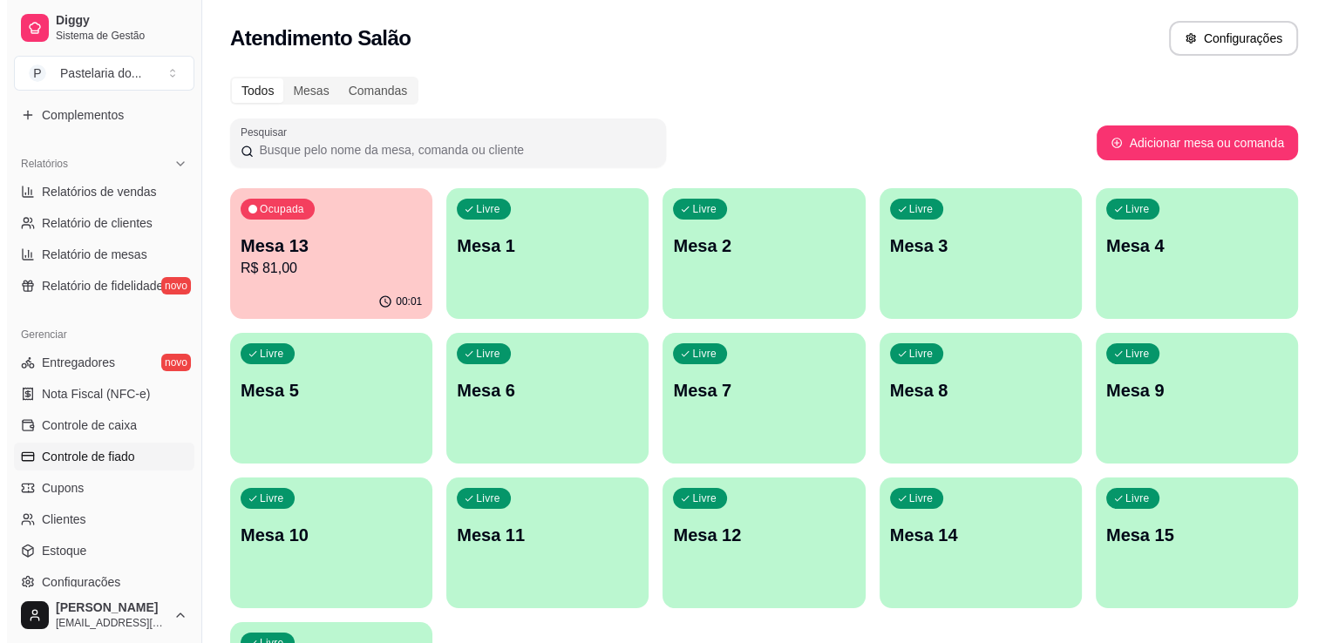
scroll to position [610, 0]
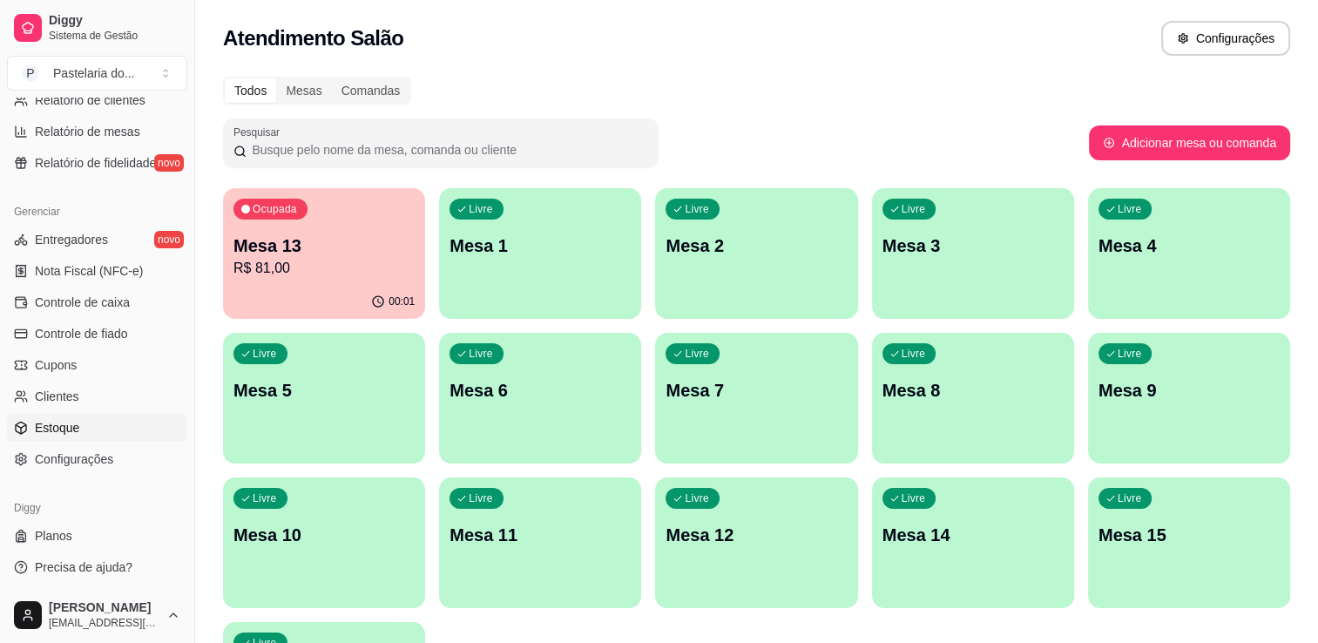
click at [75, 424] on span "Estoque" at bounding box center [57, 427] width 44 height 17
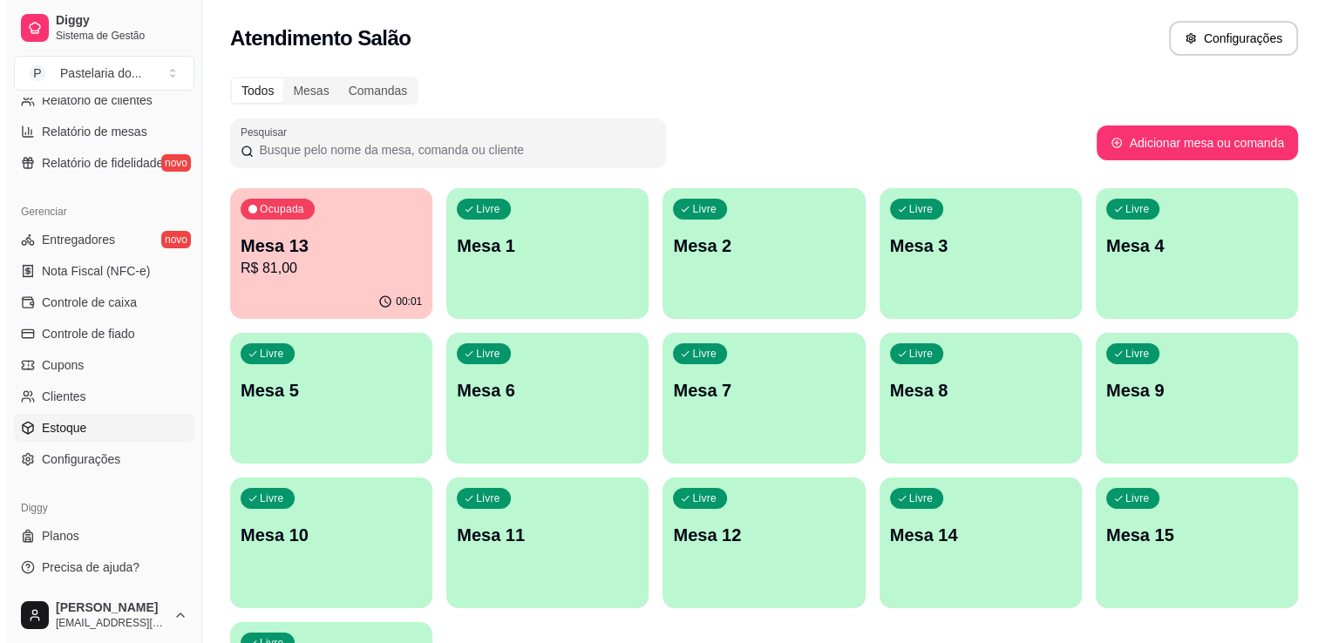
select select "QUANTITY_ORDER"
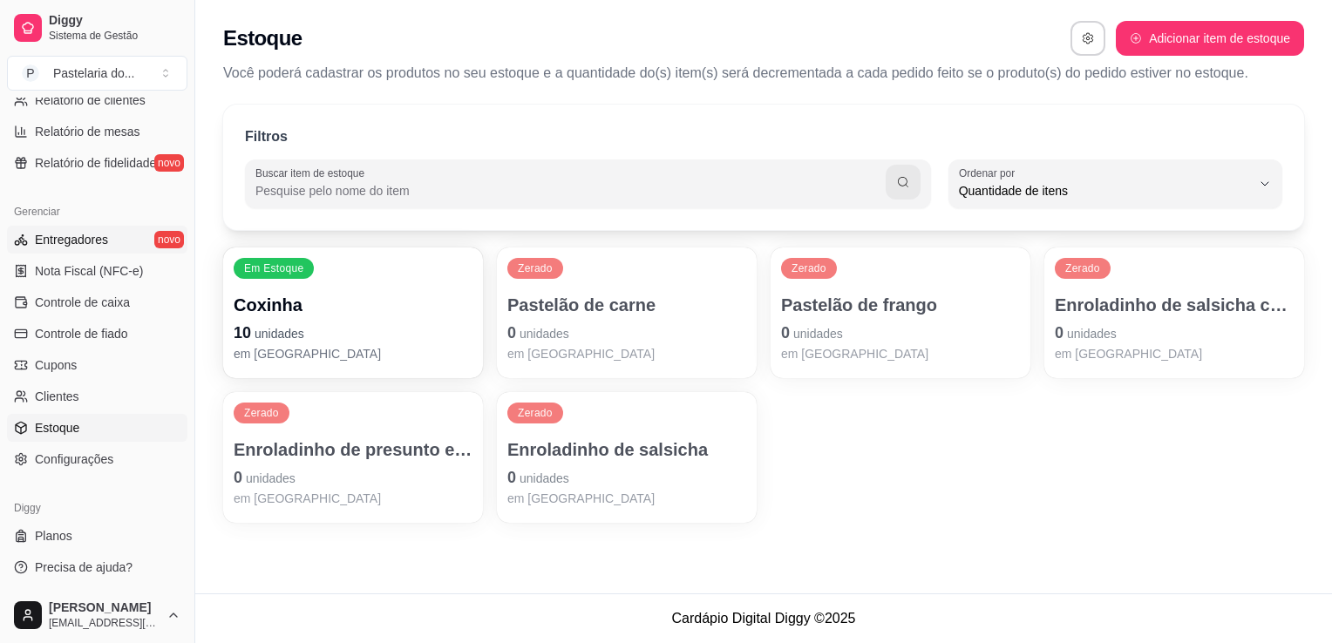
scroll to position [17, 0]
click at [595, 298] on p "Pastelão de carne" at bounding box center [627, 306] width 232 height 24
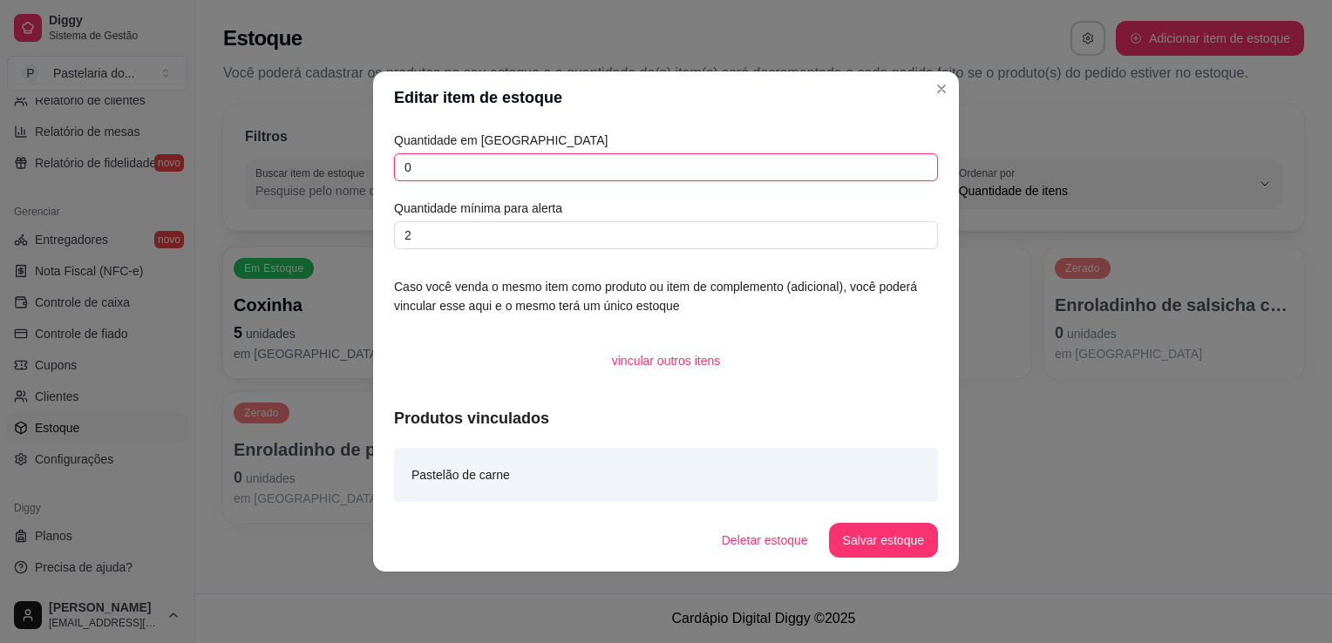
click at [550, 170] on input "0" at bounding box center [666, 167] width 544 height 28
type input "8"
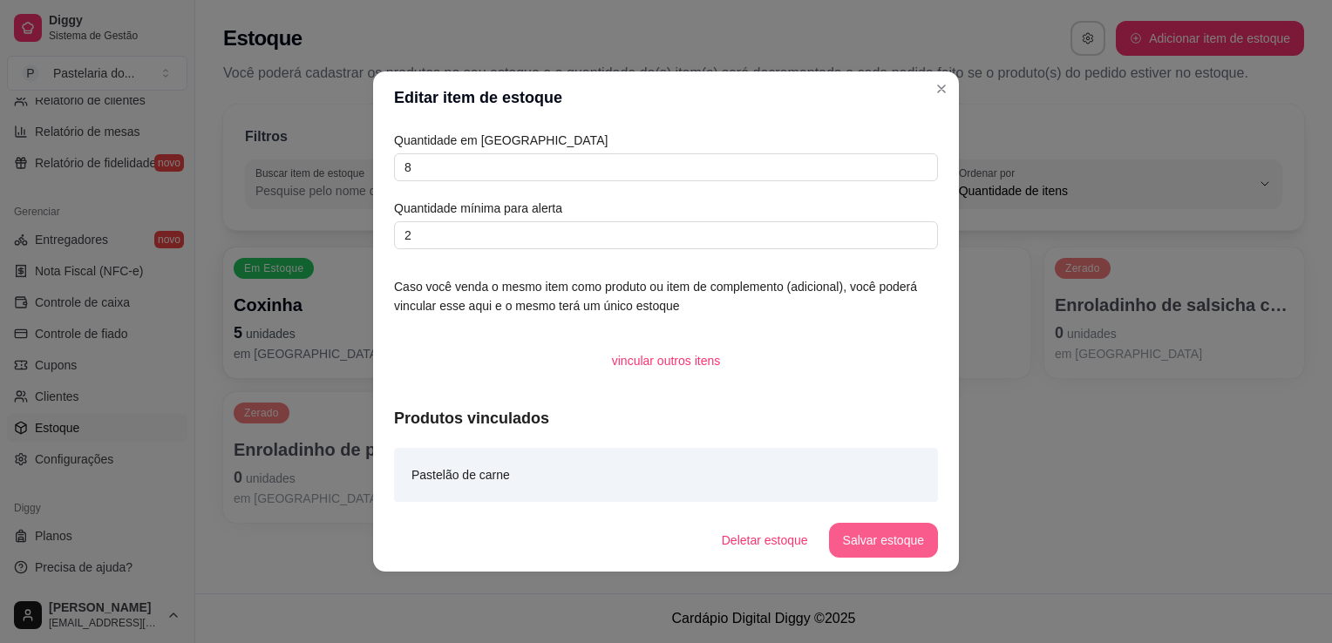
click at [890, 538] on button "Salvar estoque" at bounding box center [883, 540] width 109 height 35
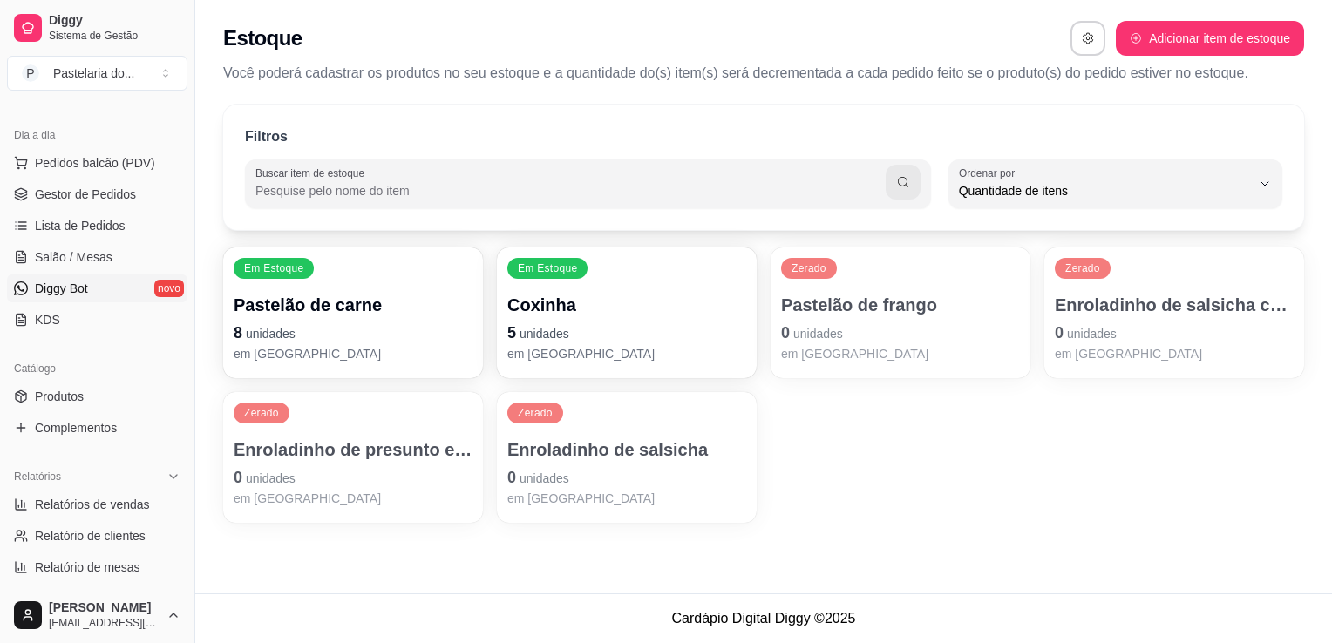
scroll to position [0, 0]
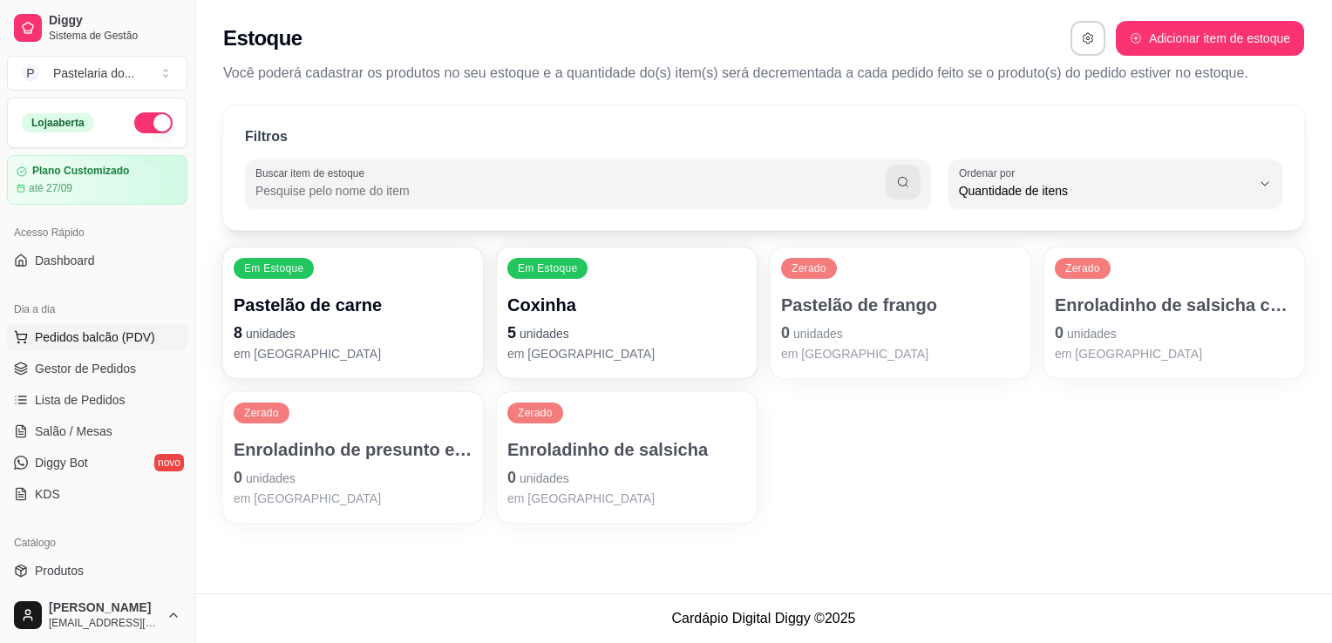
click at [91, 349] on button "Pedidos balcão (PDV)" at bounding box center [97, 337] width 180 height 28
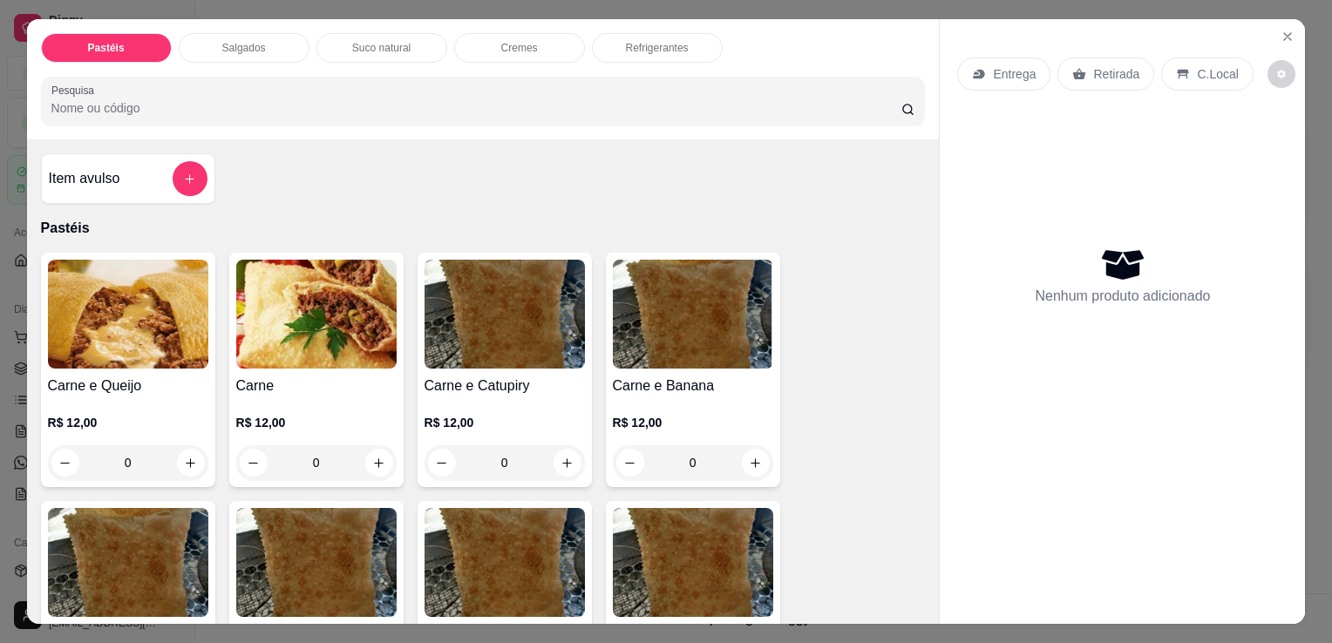
click at [261, 38] on div "Salgados" at bounding box center [244, 48] width 131 height 30
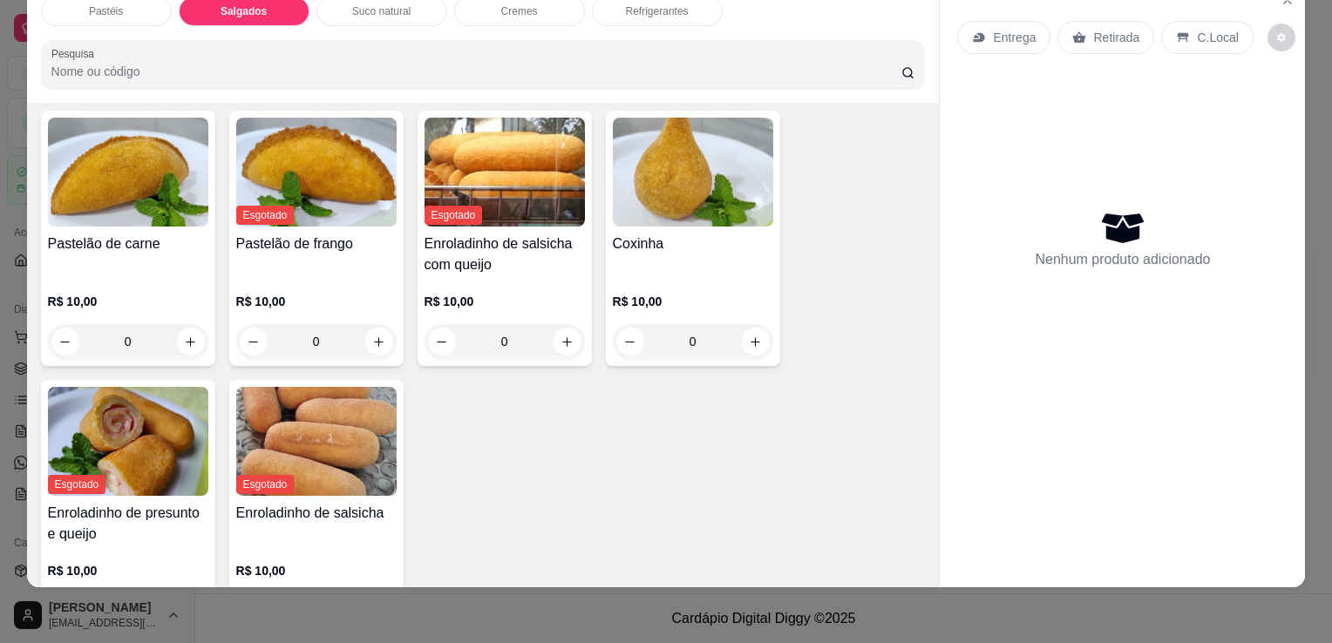
scroll to position [1938, 0]
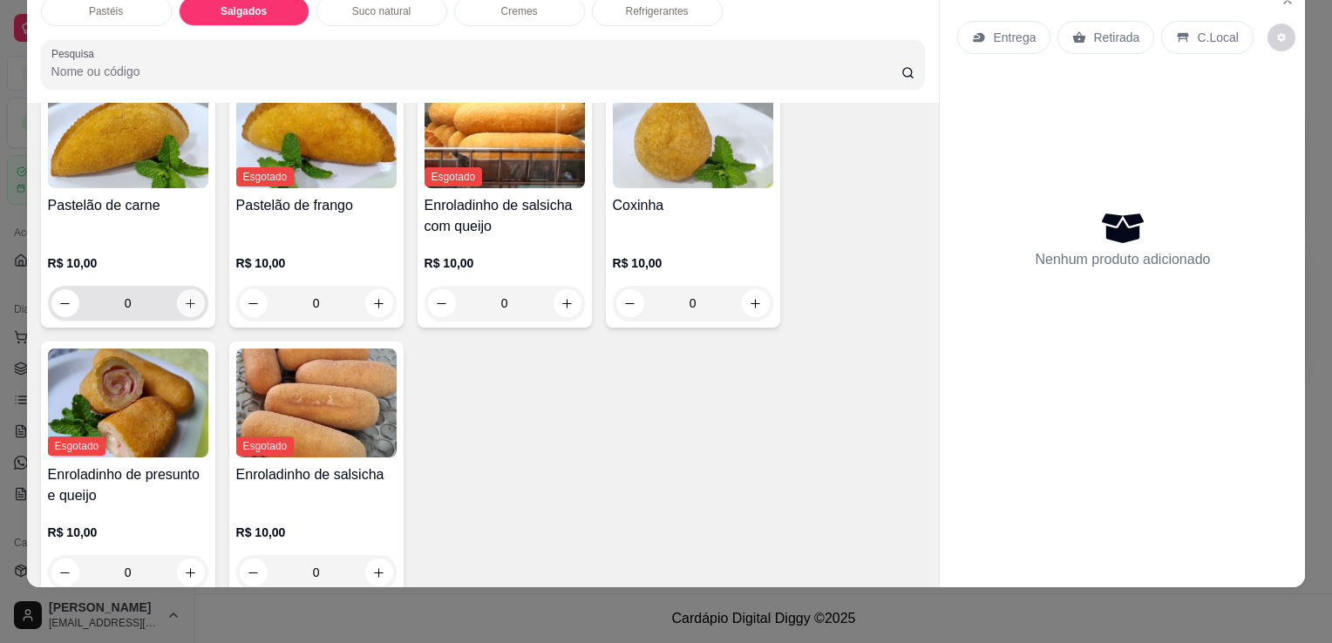
click at [184, 297] on icon "increase-product-quantity" at bounding box center [190, 303] width 13 height 13
type input "1"
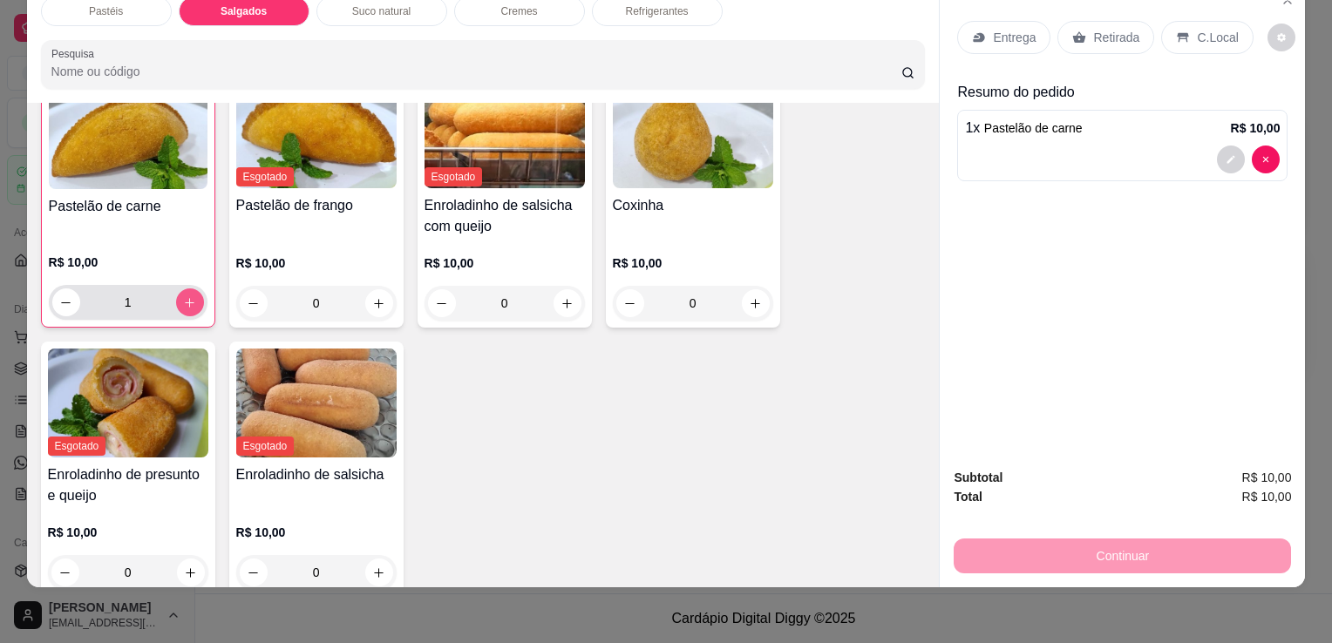
scroll to position [1939, 0]
click at [1073, 31] on icon at bounding box center [1079, 36] width 13 height 11
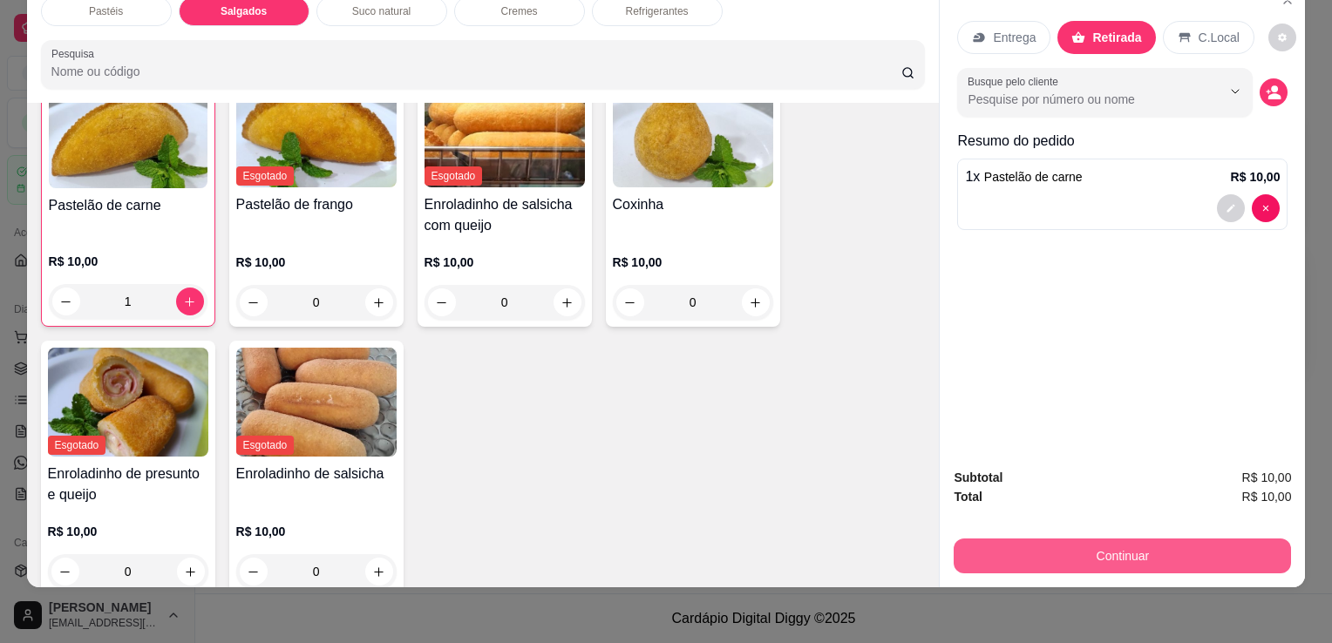
click at [1138, 540] on button "Continuar" at bounding box center [1121, 556] width 337 height 35
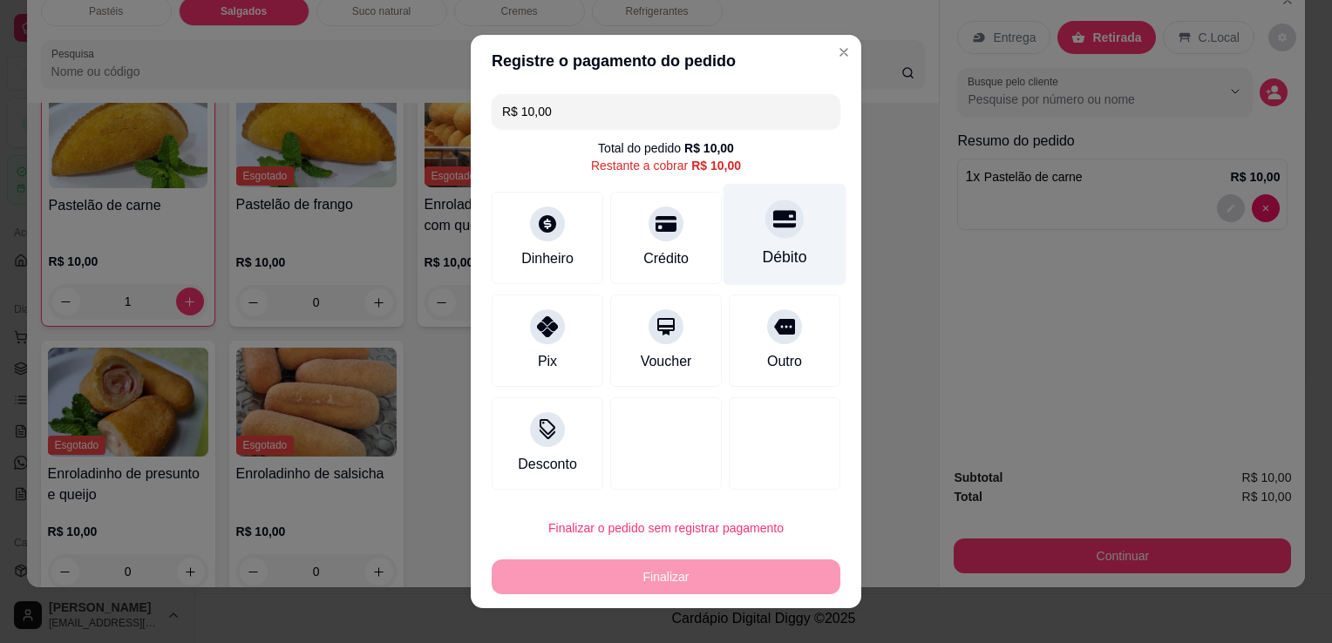
click at [782, 239] on div "Débito" at bounding box center [784, 235] width 123 height 102
type input "R$ 0,00"
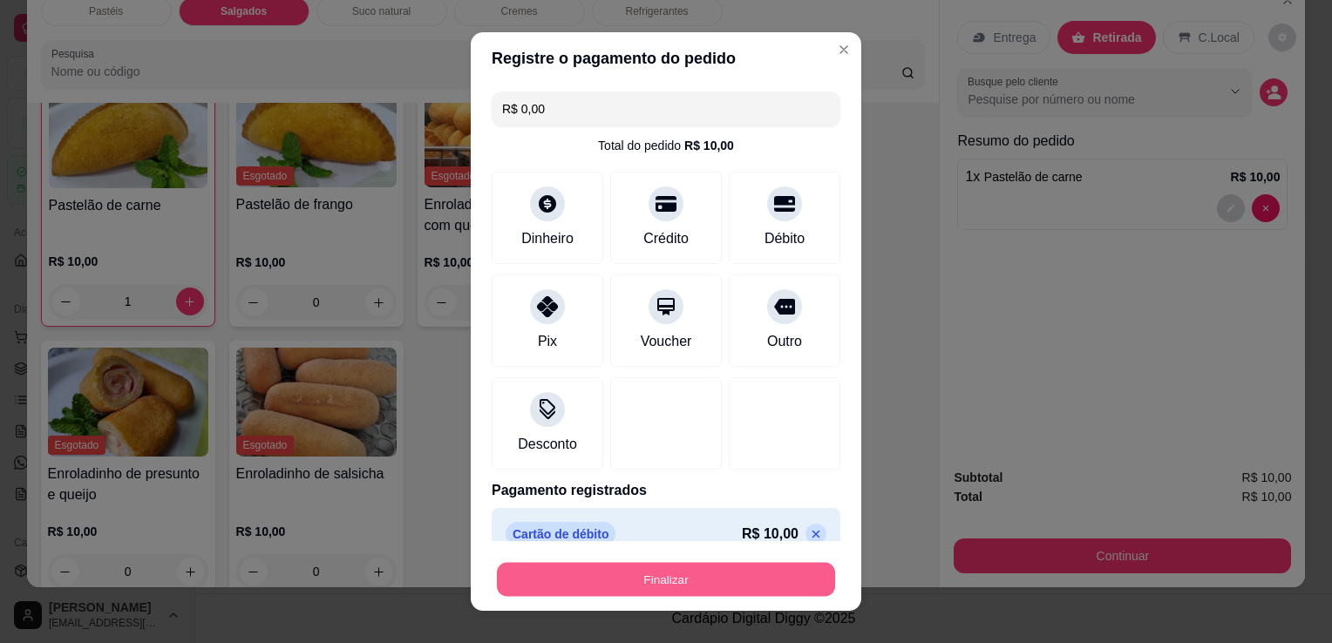
click at [721, 584] on button "Finalizar" at bounding box center [666, 580] width 338 height 34
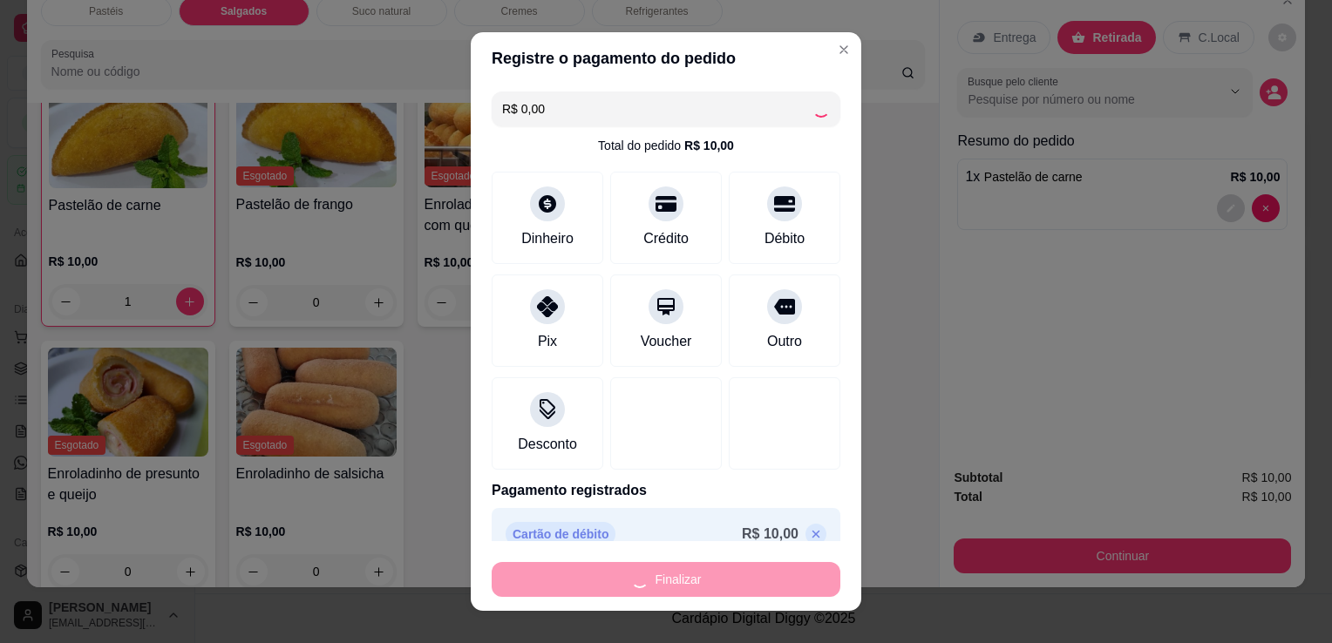
type input "0"
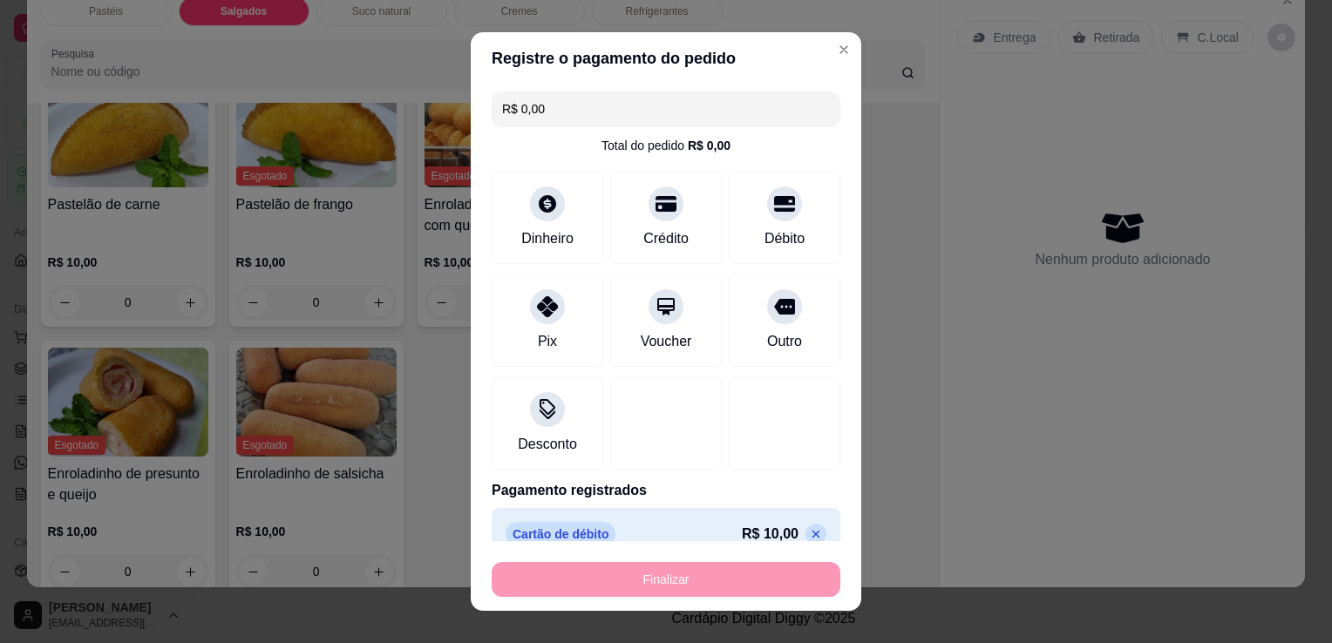
type input "-R$ 10,00"
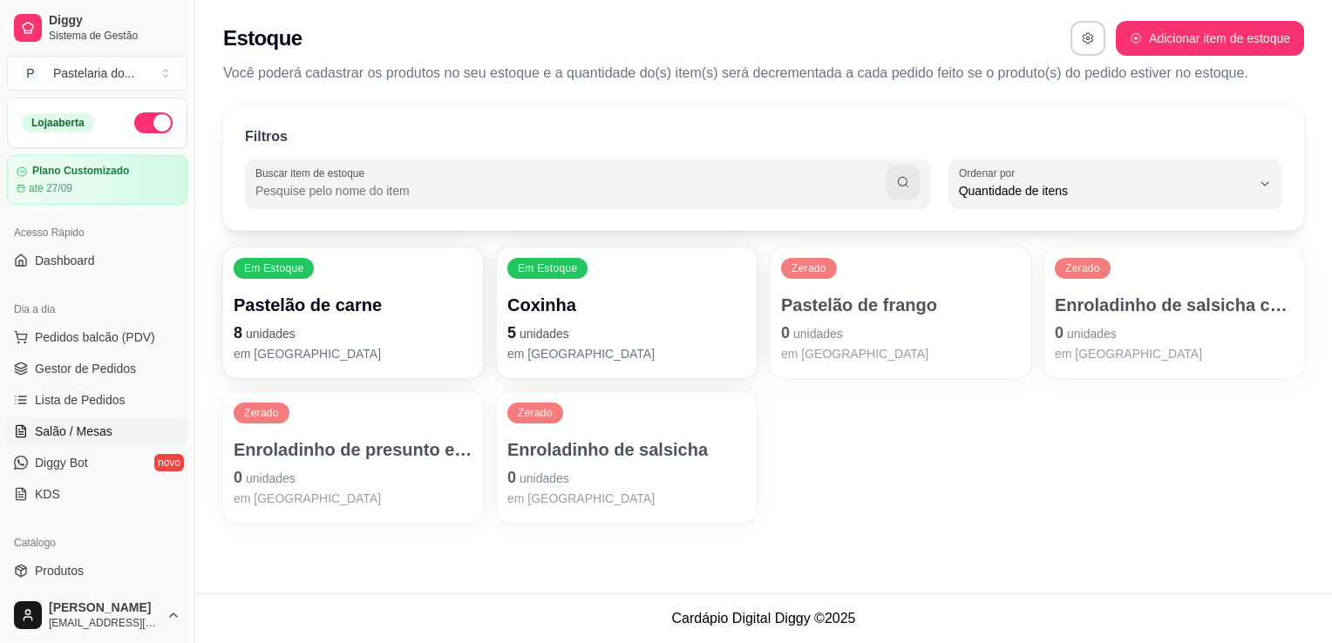
click at [58, 430] on span "Salão / Mesas" at bounding box center [74, 431] width 78 height 17
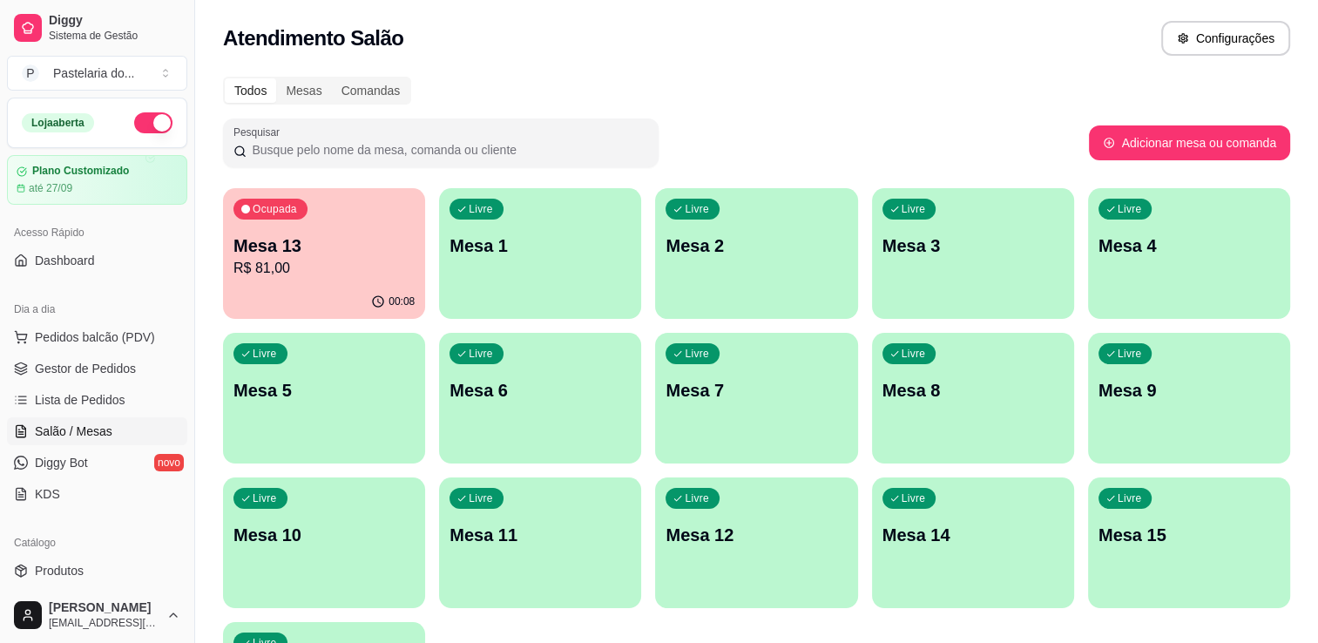
click at [310, 261] on p "R$ 81,00" at bounding box center [324, 268] width 181 height 21
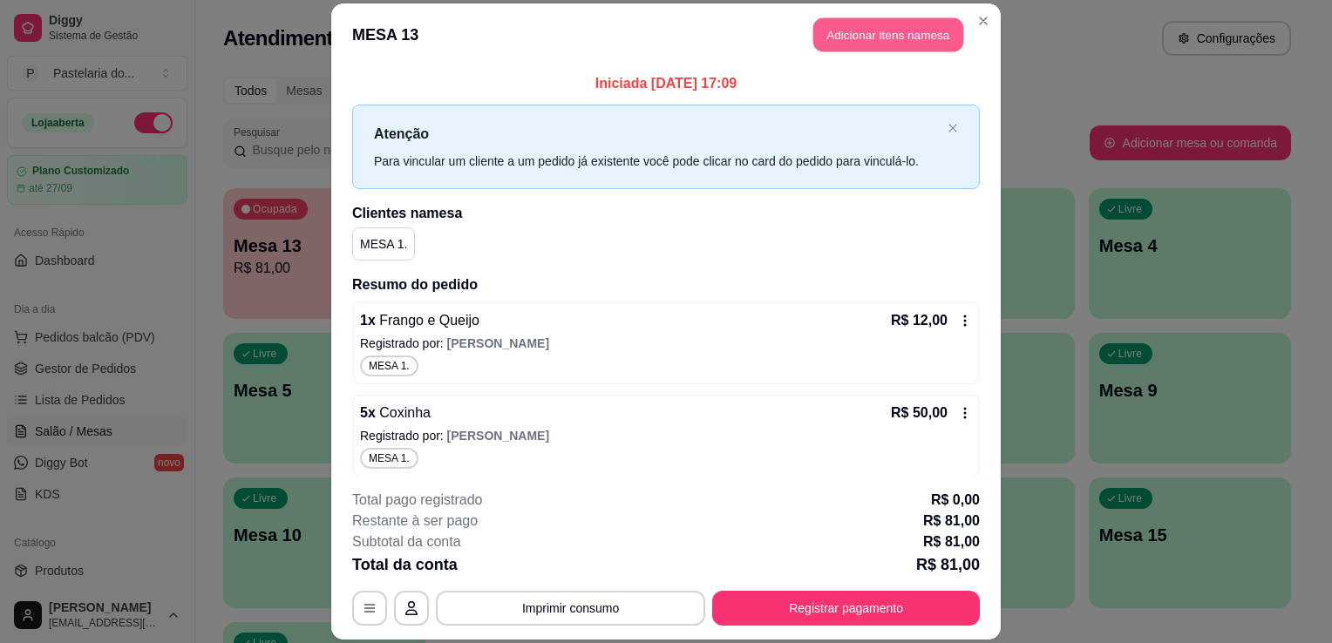
click at [825, 30] on button "Adicionar itens na mesa" at bounding box center [888, 34] width 150 height 34
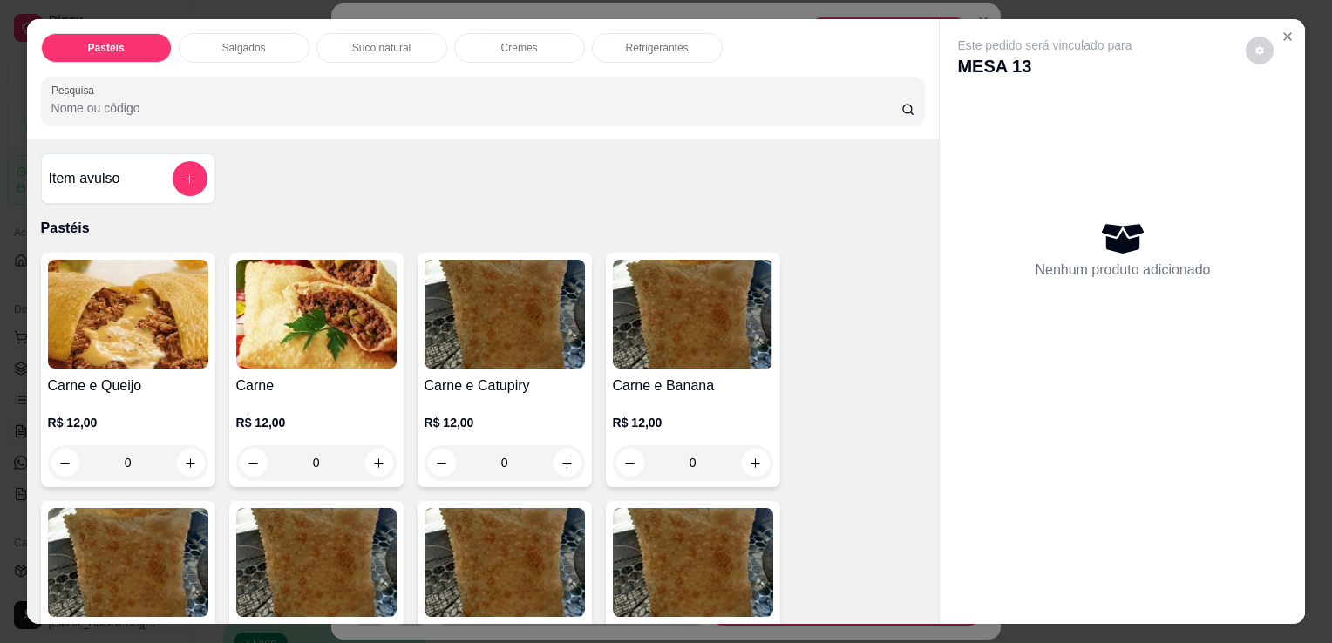
click at [264, 35] on div "Salgados" at bounding box center [244, 48] width 131 height 30
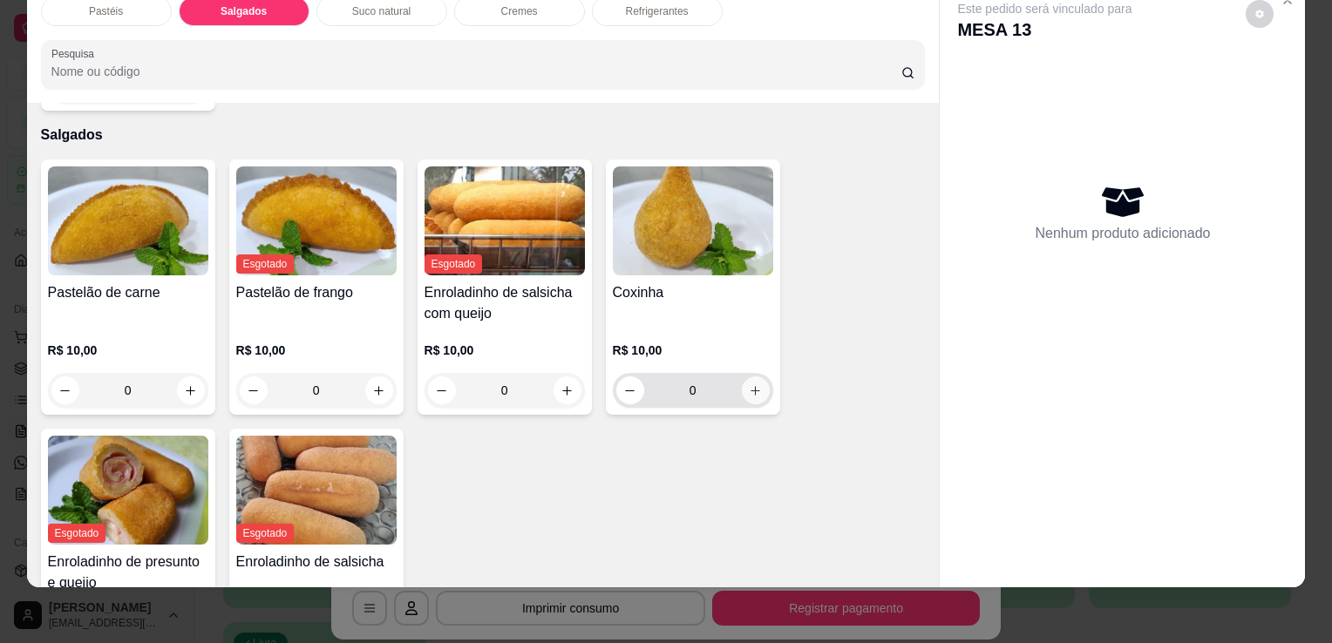
click at [752, 384] on icon "increase-product-quantity" at bounding box center [755, 390] width 13 height 13
type input "1"
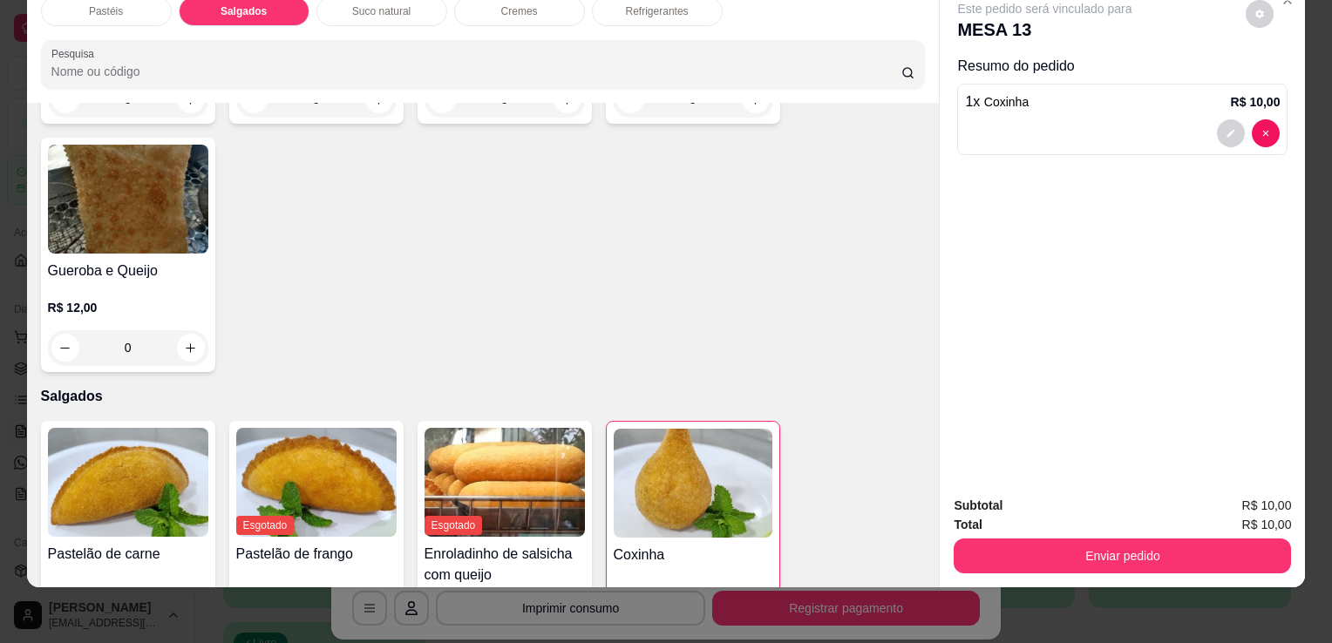
click at [138, 2] on div "Pastéis" at bounding box center [106, 12] width 131 height 30
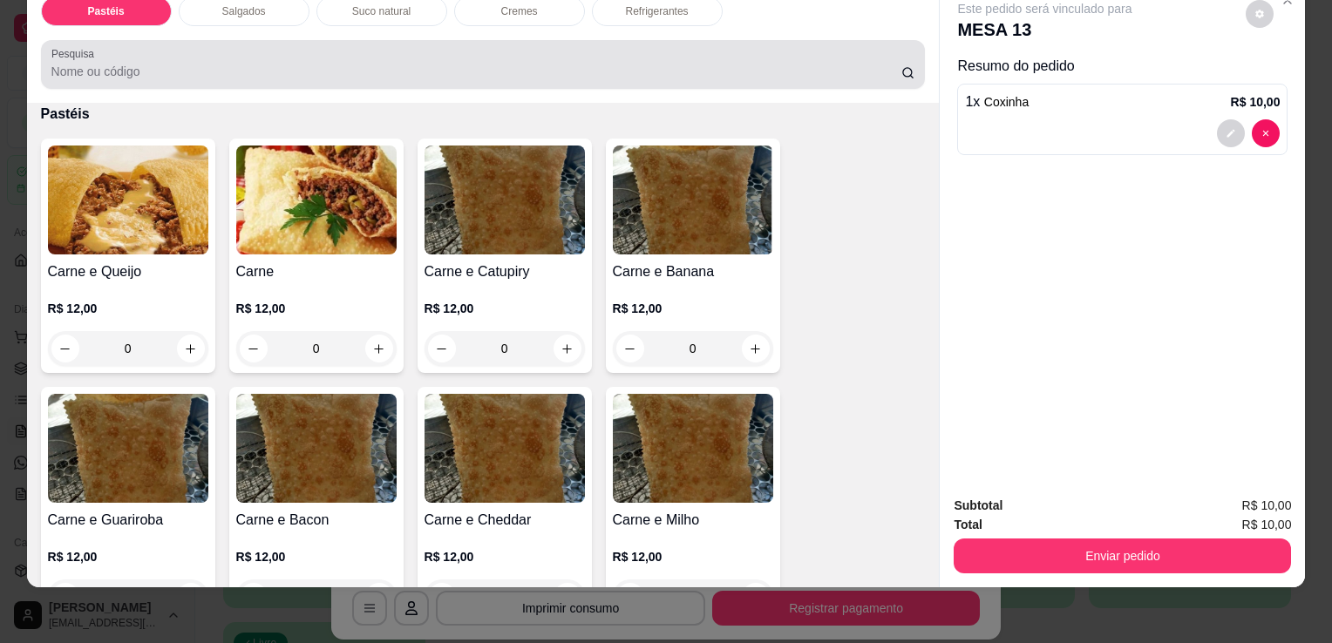
click at [146, 47] on div at bounding box center [483, 64] width 864 height 35
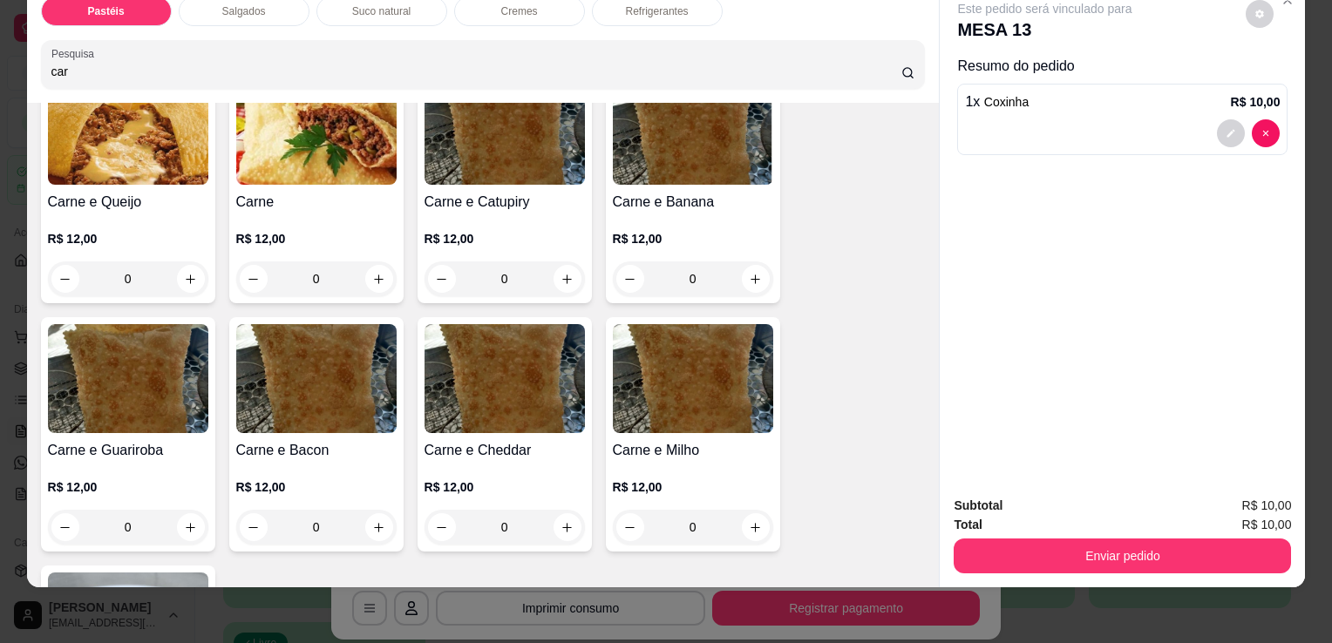
scroll to position [857, 0]
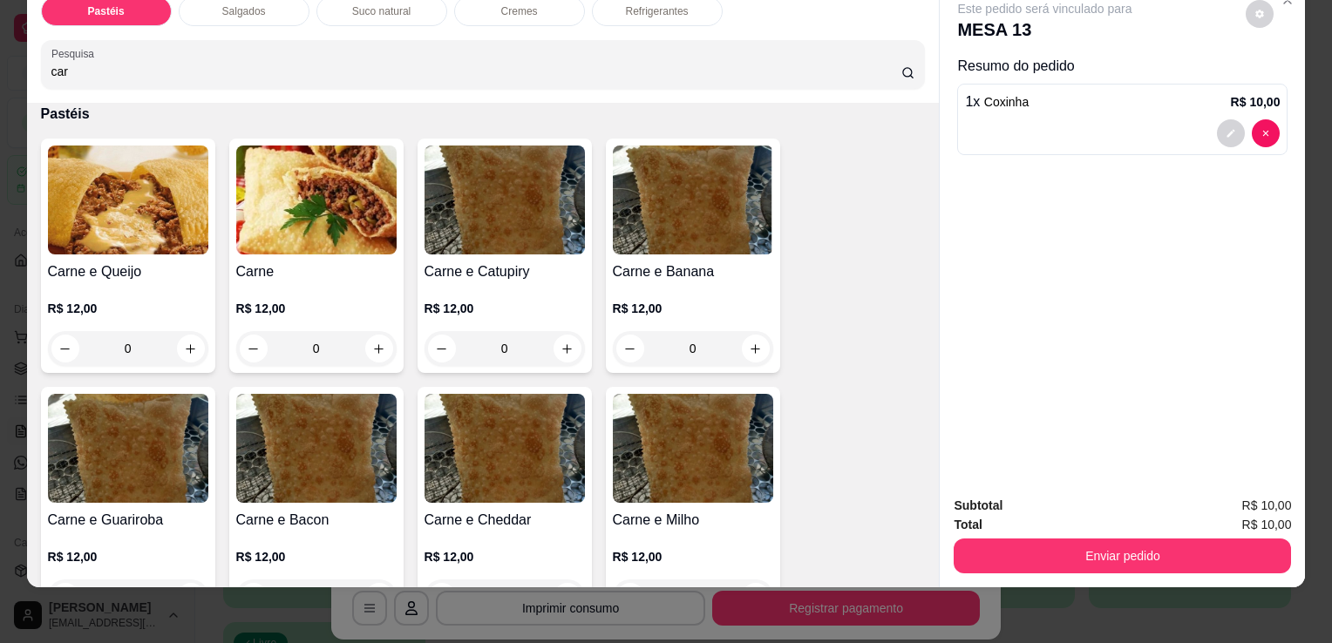
type input "car"
click at [364, 331] on div "0" at bounding box center [316, 348] width 160 height 35
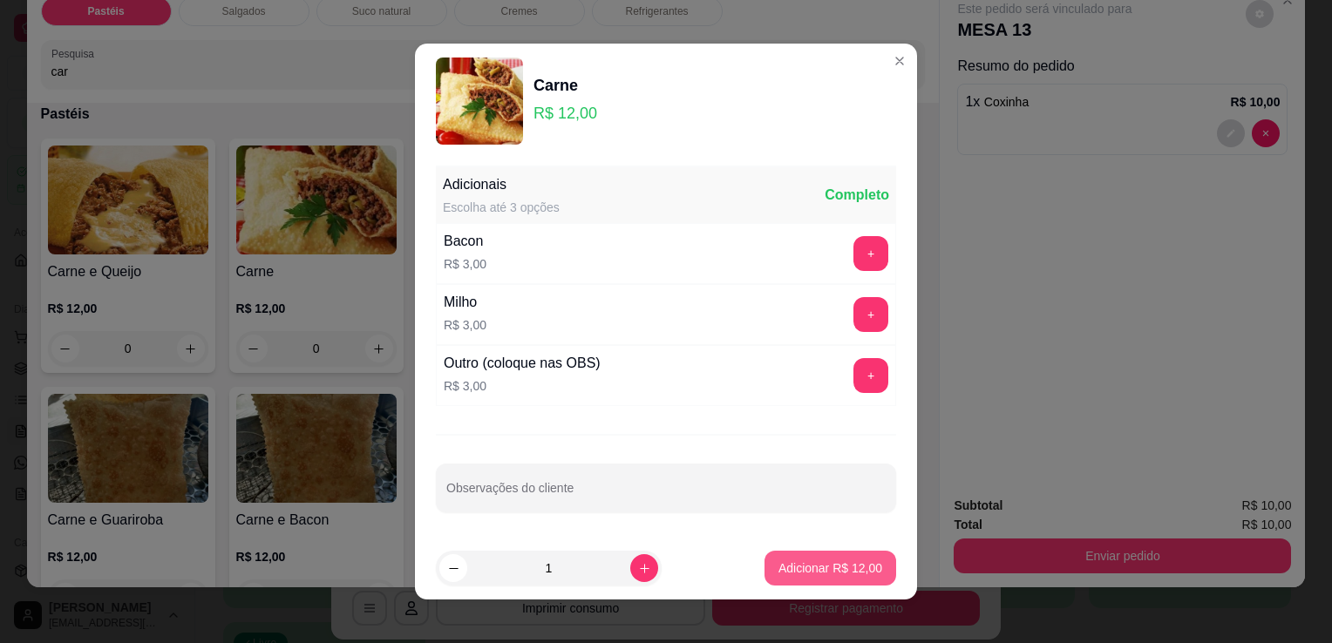
click at [814, 568] on p "Adicionar R$ 12,00" at bounding box center [830, 567] width 104 height 17
type input "1"
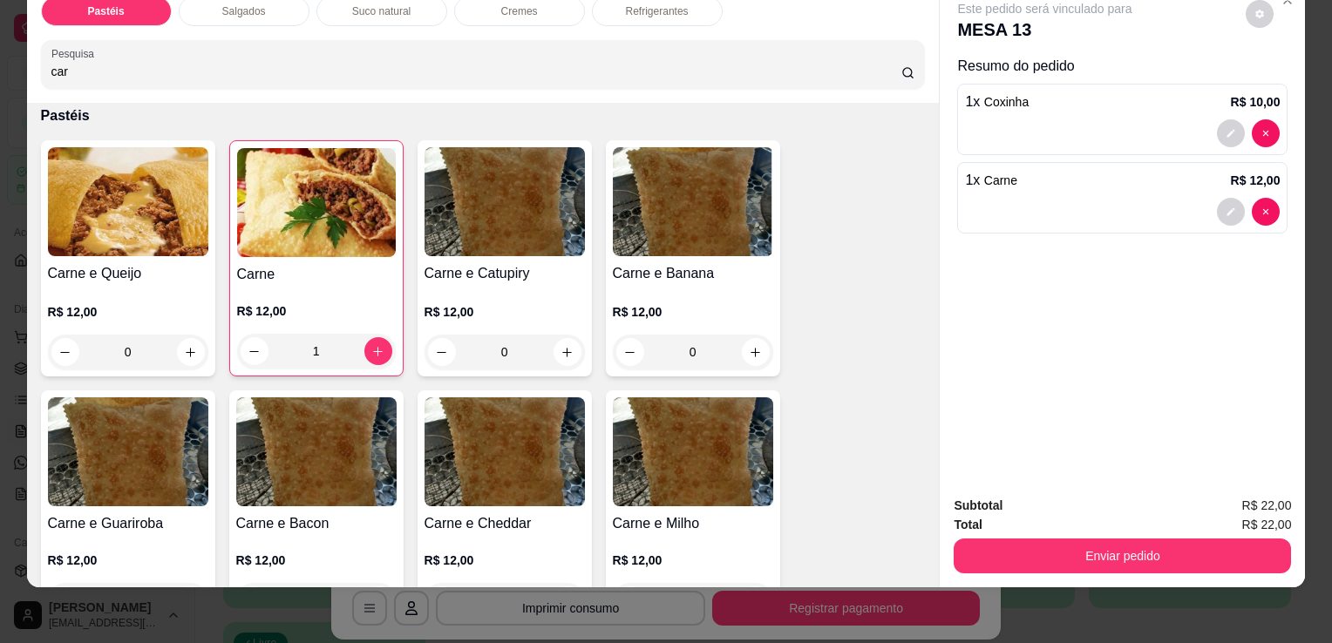
scroll to position [859, 0]
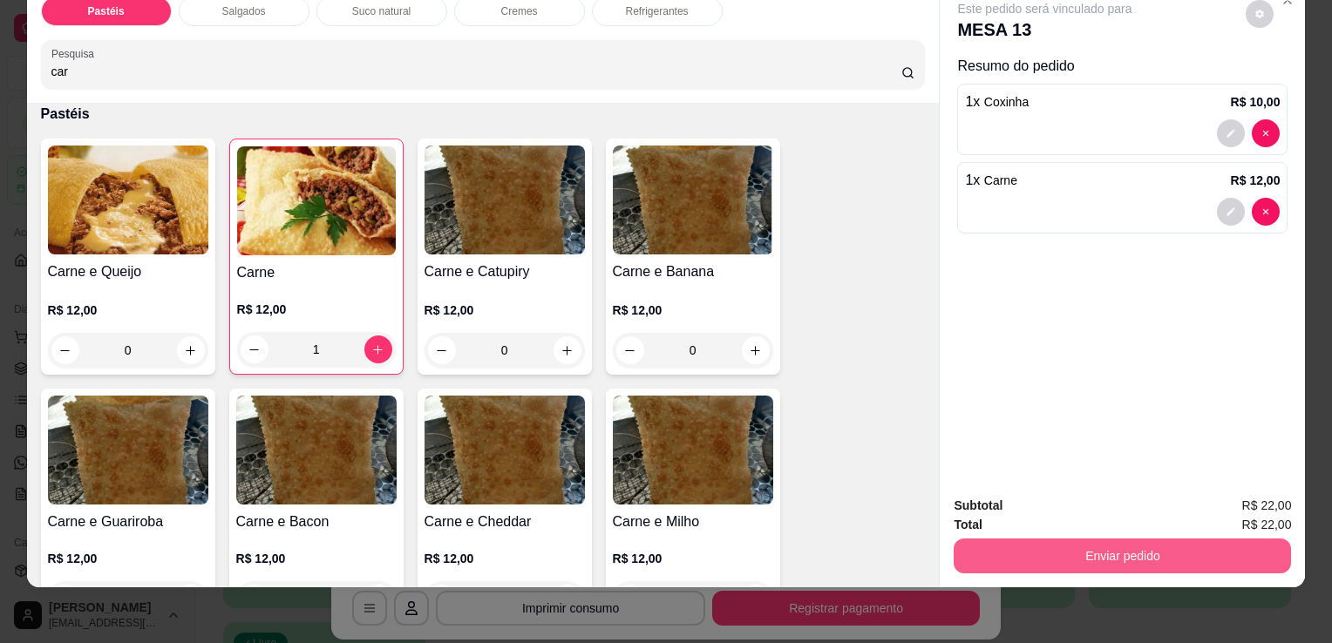
click at [1103, 550] on button "Enviar pedido" at bounding box center [1121, 556] width 337 height 35
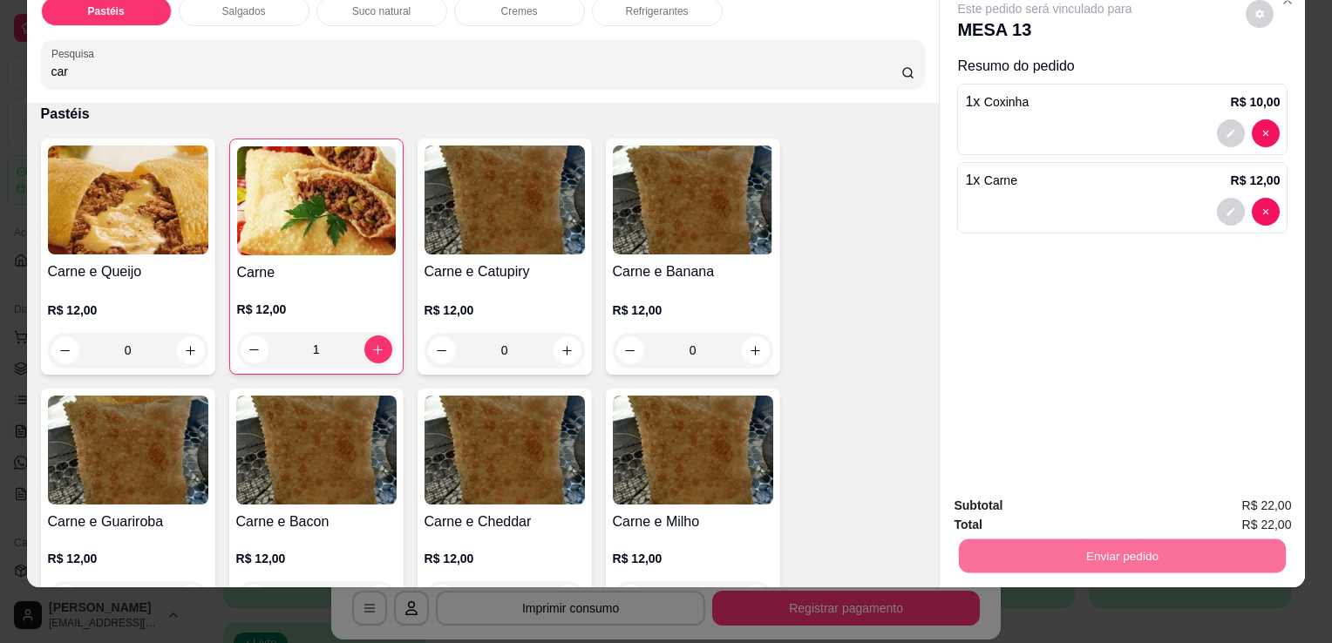
click at [1185, 494] on button "Sim, quero registrar" at bounding box center [1230, 500] width 130 height 33
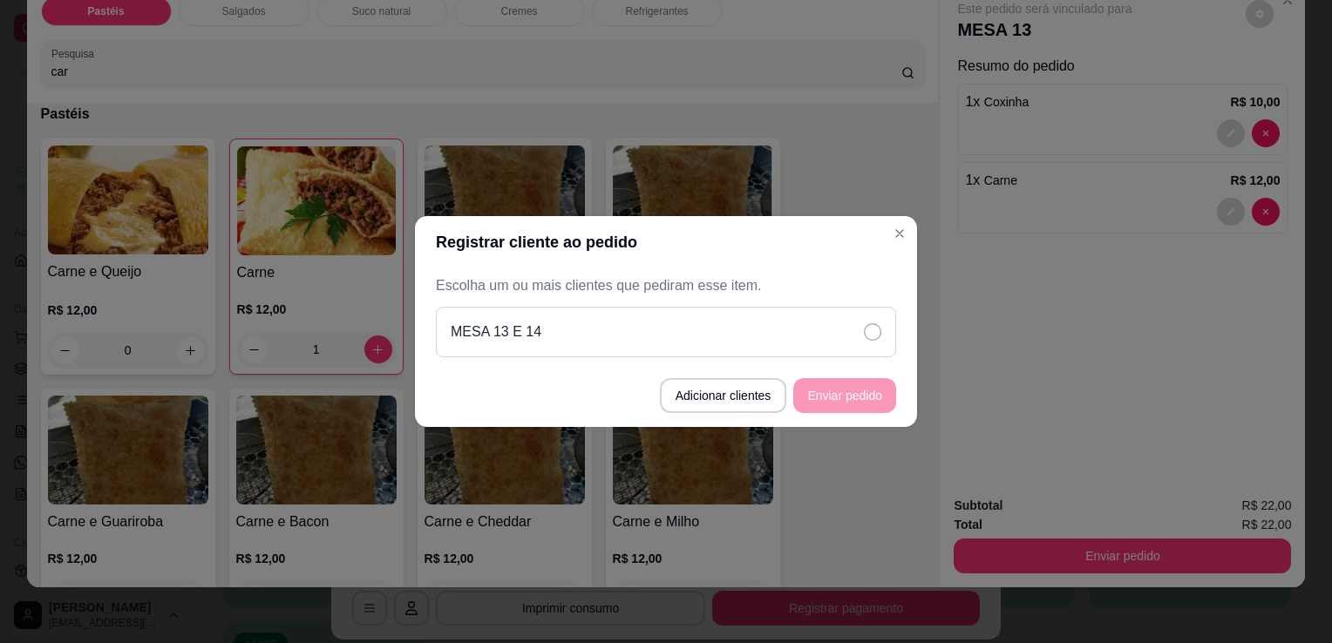
click at [823, 324] on div "MESA 13 E 14" at bounding box center [666, 332] width 460 height 51
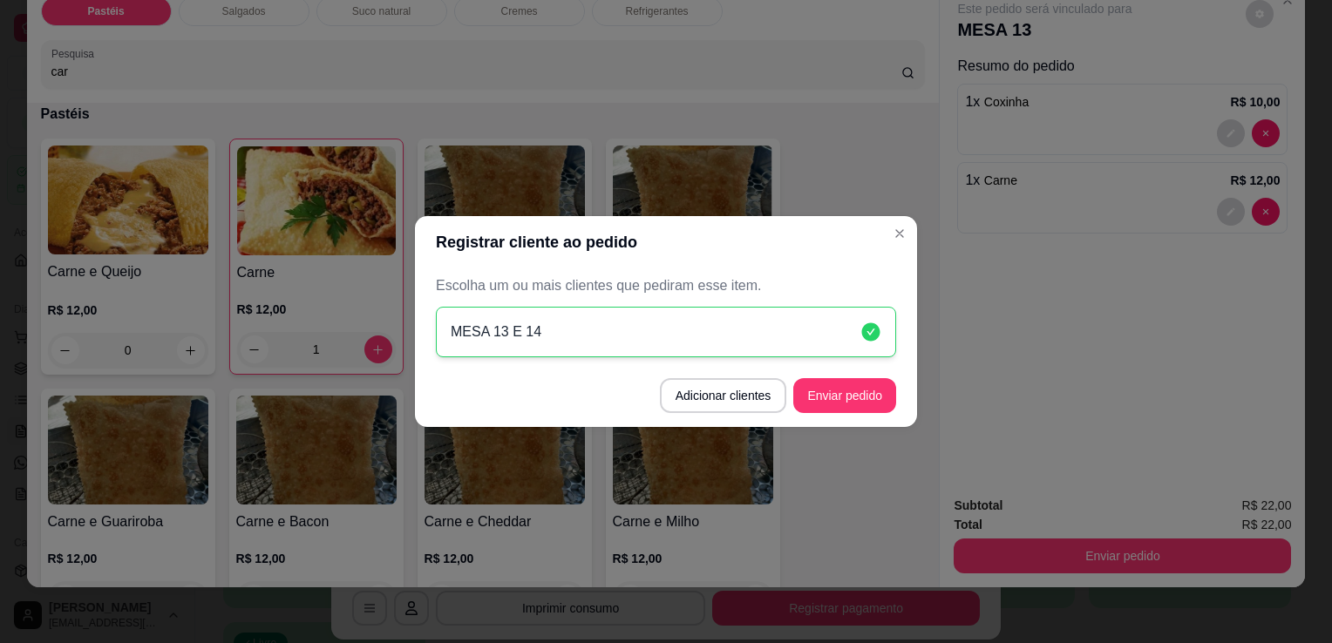
click at [838, 390] on button "Enviar pedido" at bounding box center [844, 395] width 103 height 35
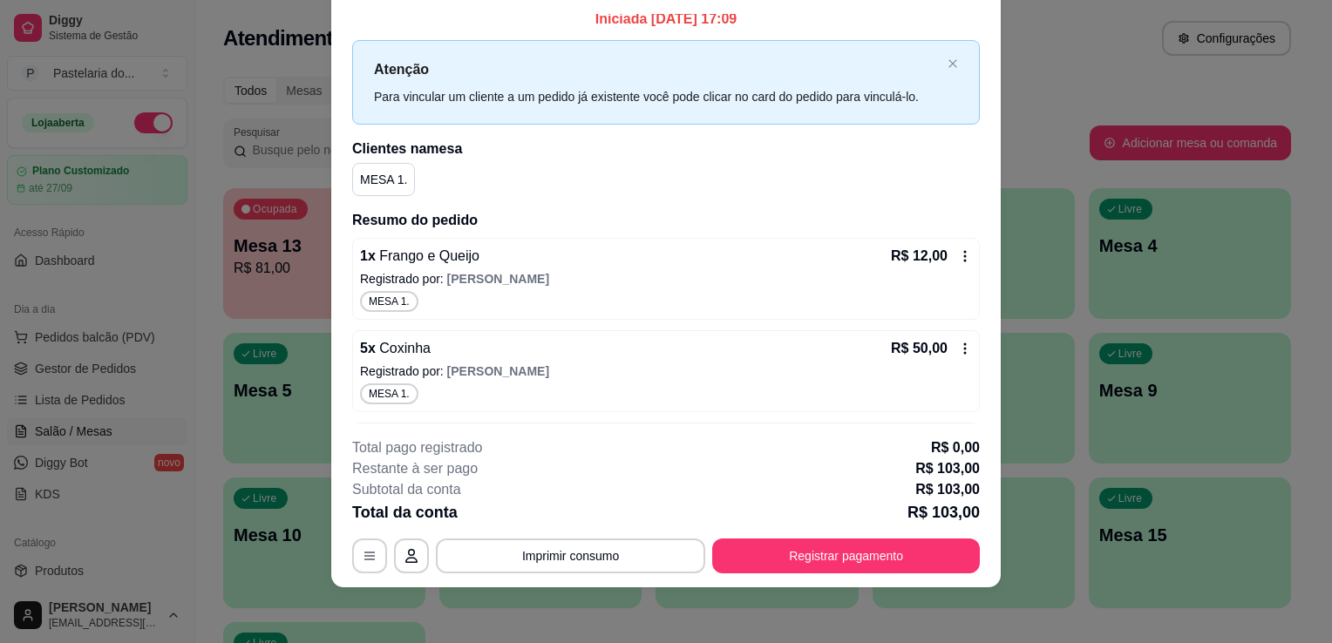
scroll to position [0, 0]
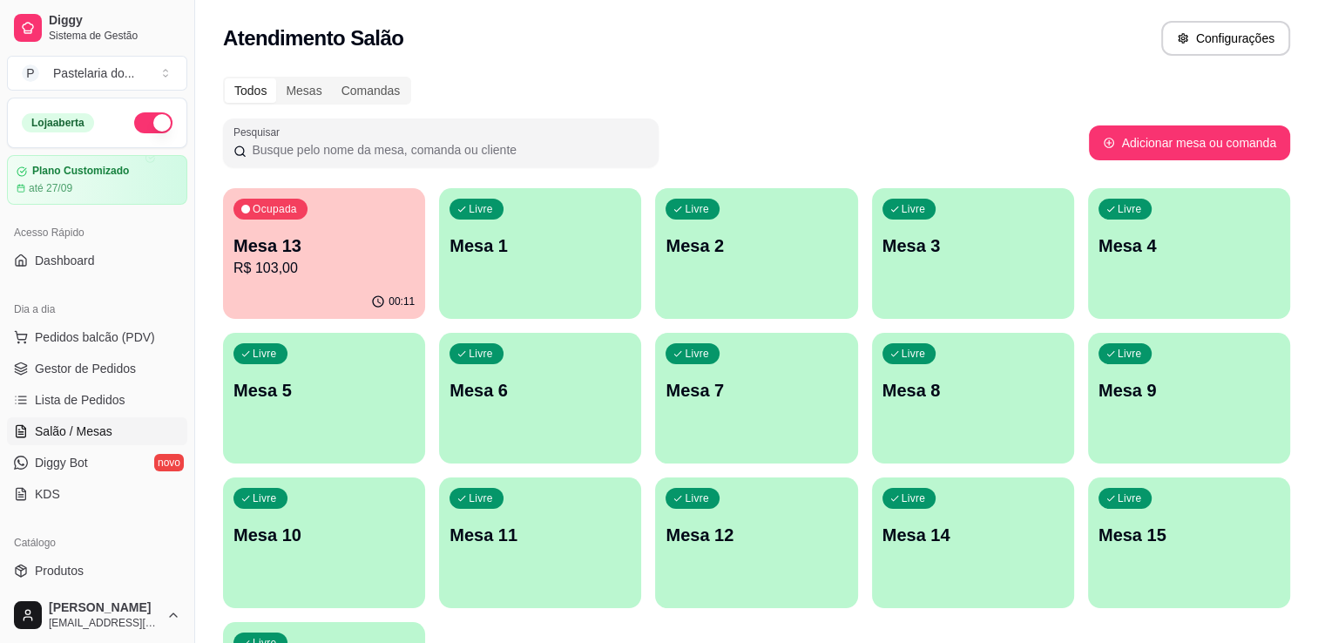
click at [917, 235] on p "Mesa 3" at bounding box center [973, 246] width 181 height 24
click at [672, 258] on div "Livre Mesa 2" at bounding box center [756, 243] width 202 height 110
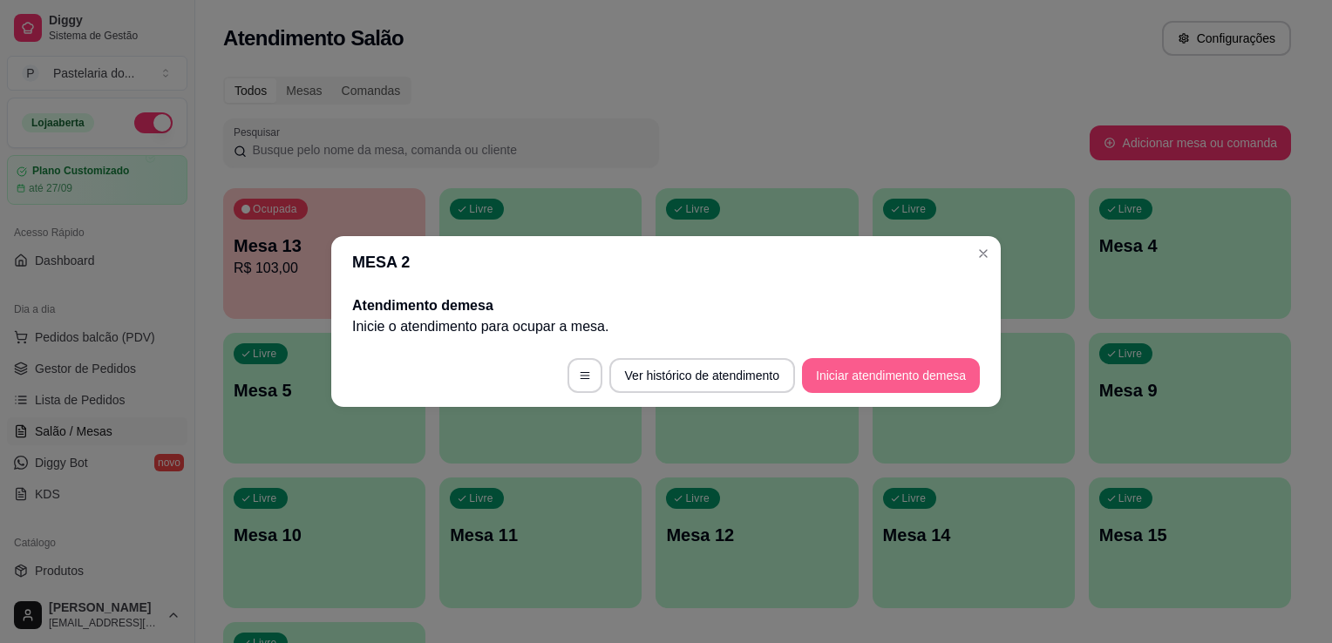
click at [928, 369] on button "Iniciar atendimento de mesa" at bounding box center [891, 375] width 178 height 35
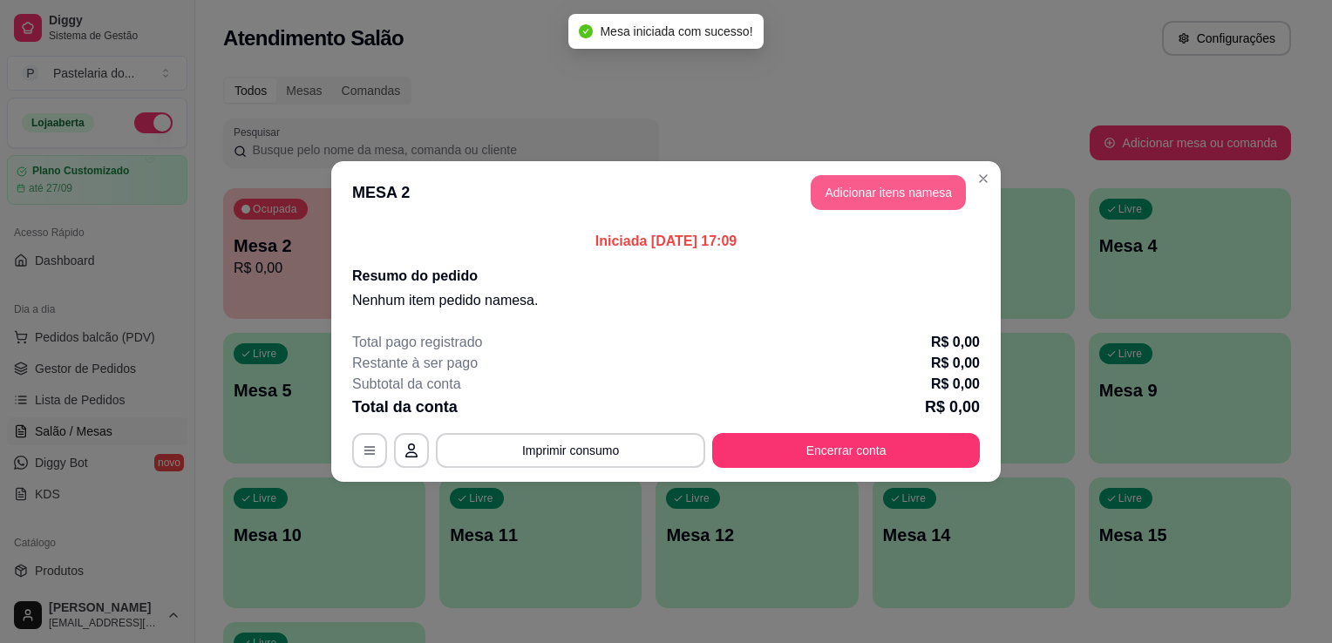
click at [894, 181] on button "Adicionar itens na mesa" at bounding box center [887, 192] width 155 height 35
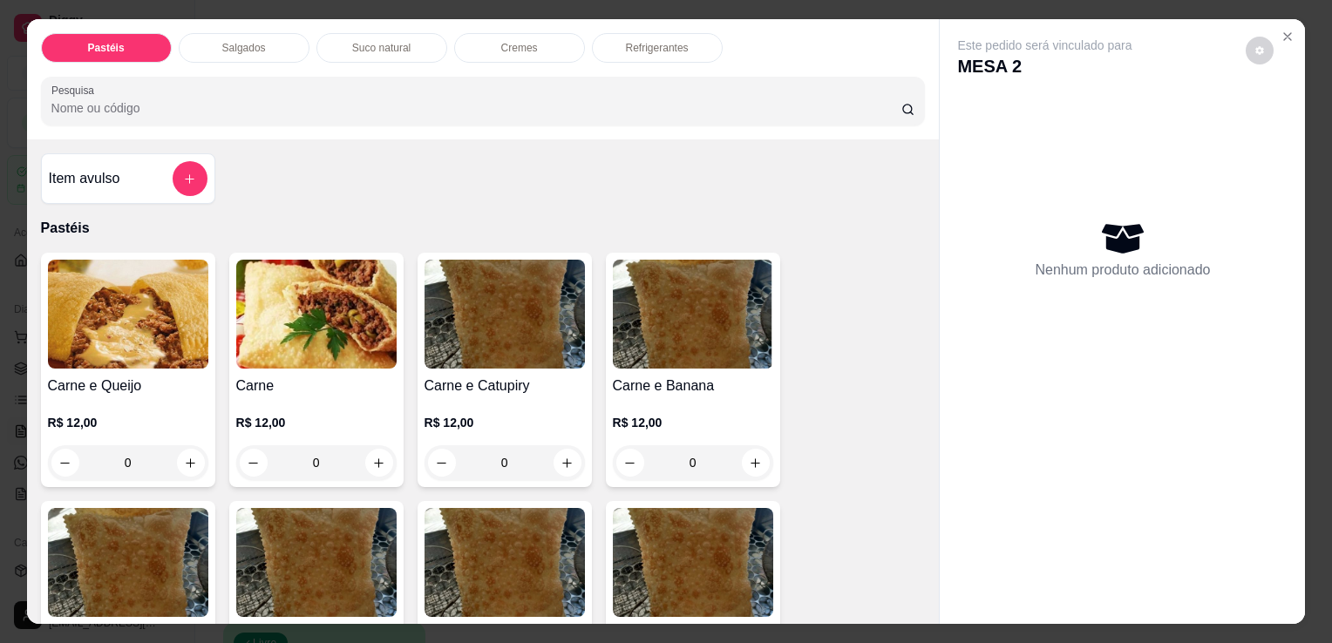
click at [250, 41] on p "Salgados" at bounding box center [244, 48] width 44 height 14
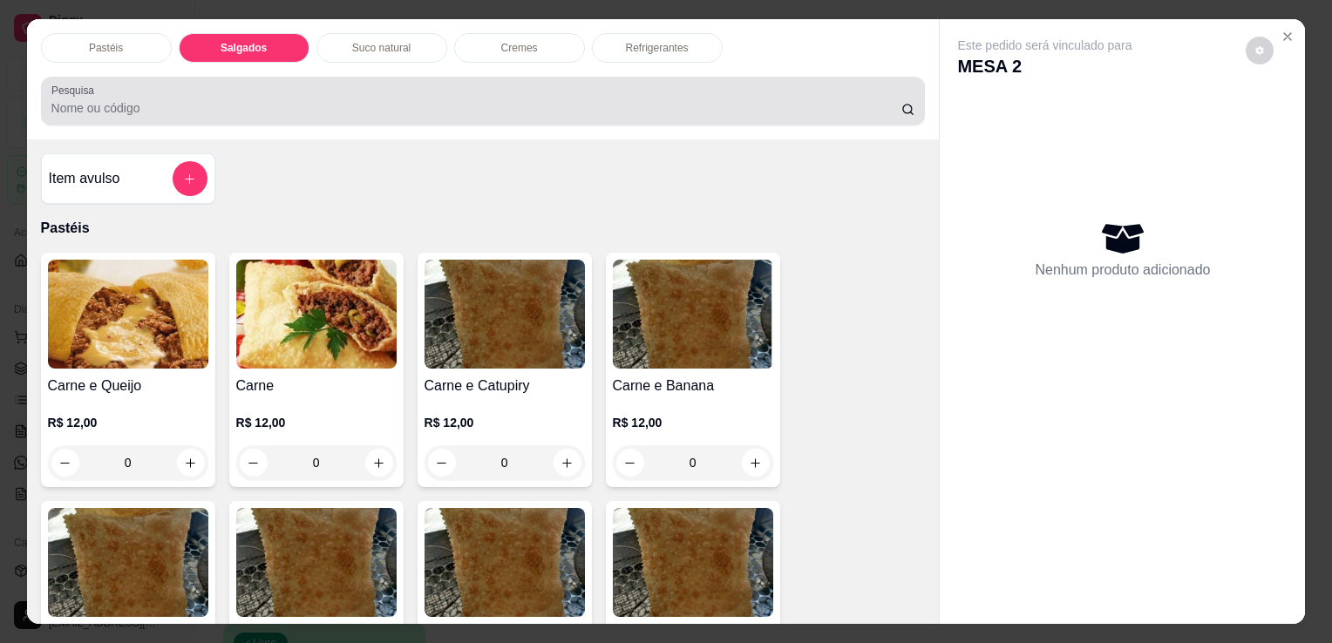
scroll to position [43, 0]
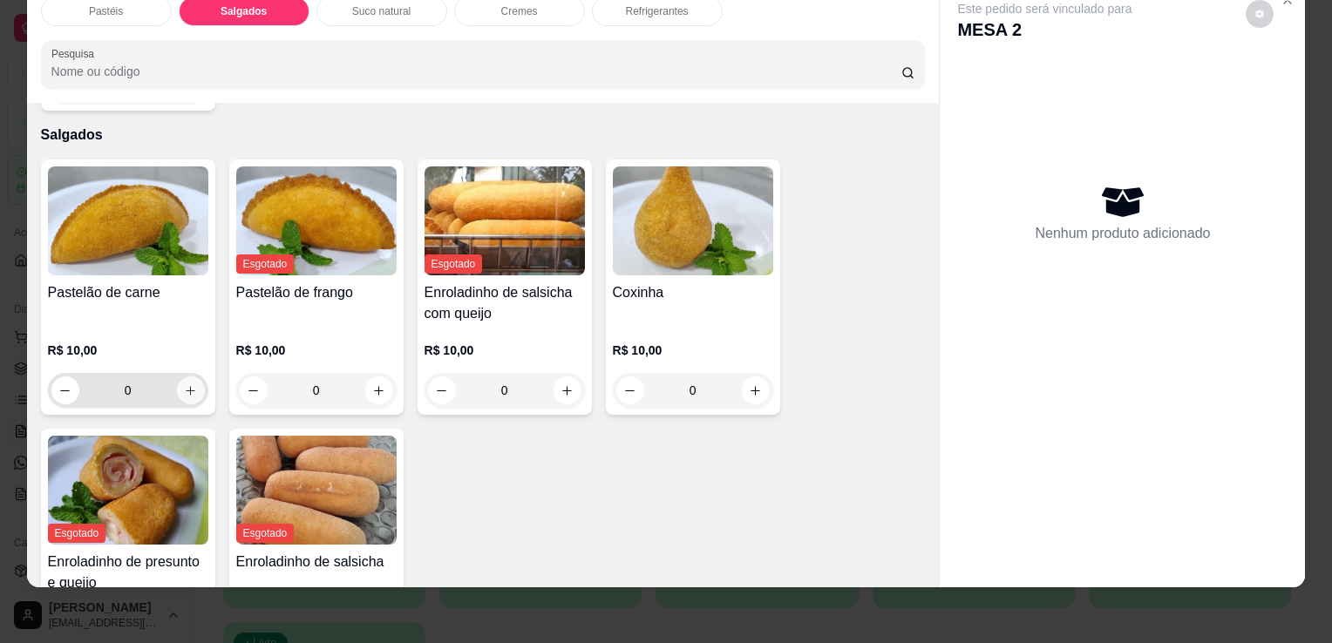
click at [188, 384] on icon "increase-product-quantity" at bounding box center [190, 390] width 13 height 13
type input "1"
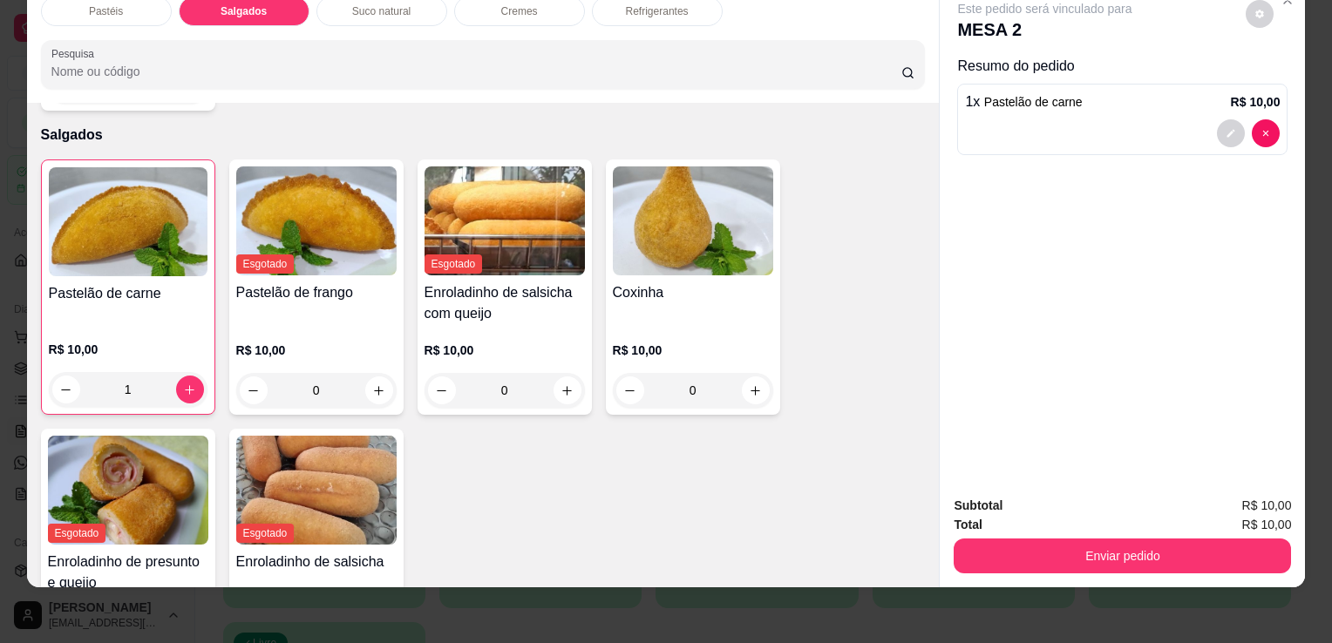
click at [90, 323] on div "R$ 10,00 1" at bounding box center [128, 365] width 159 height 84
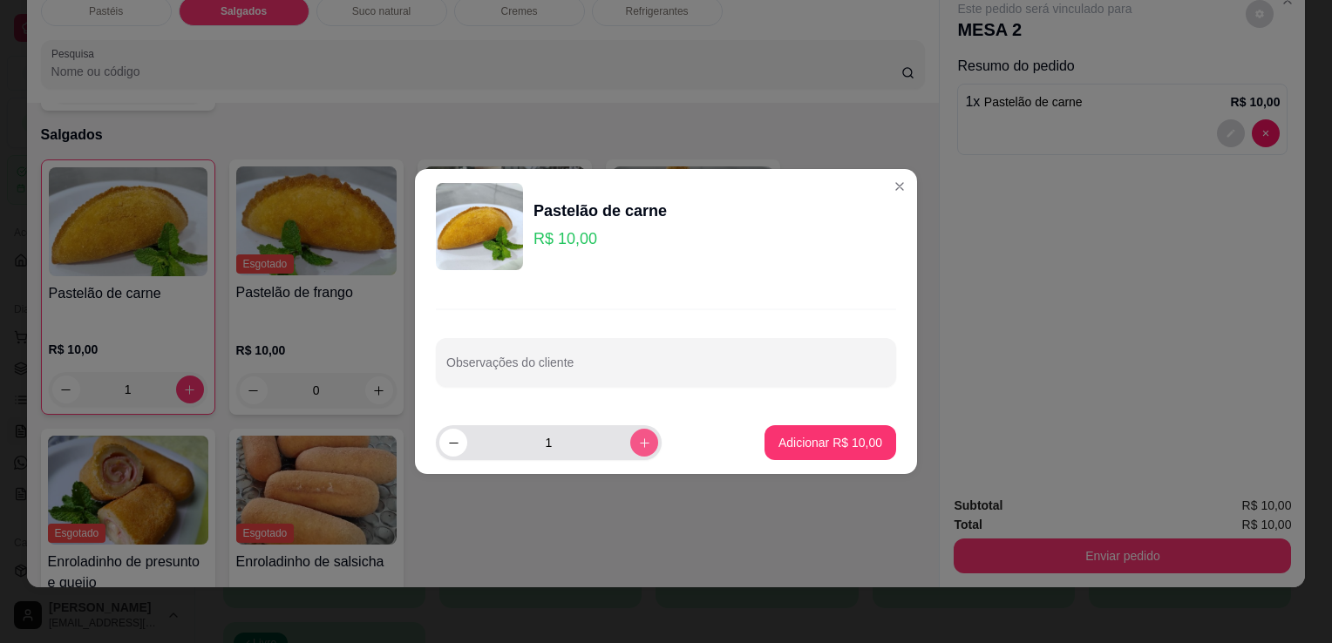
click at [638, 444] on icon "increase-product-quantity" at bounding box center [644, 443] width 13 height 13
type input "5"
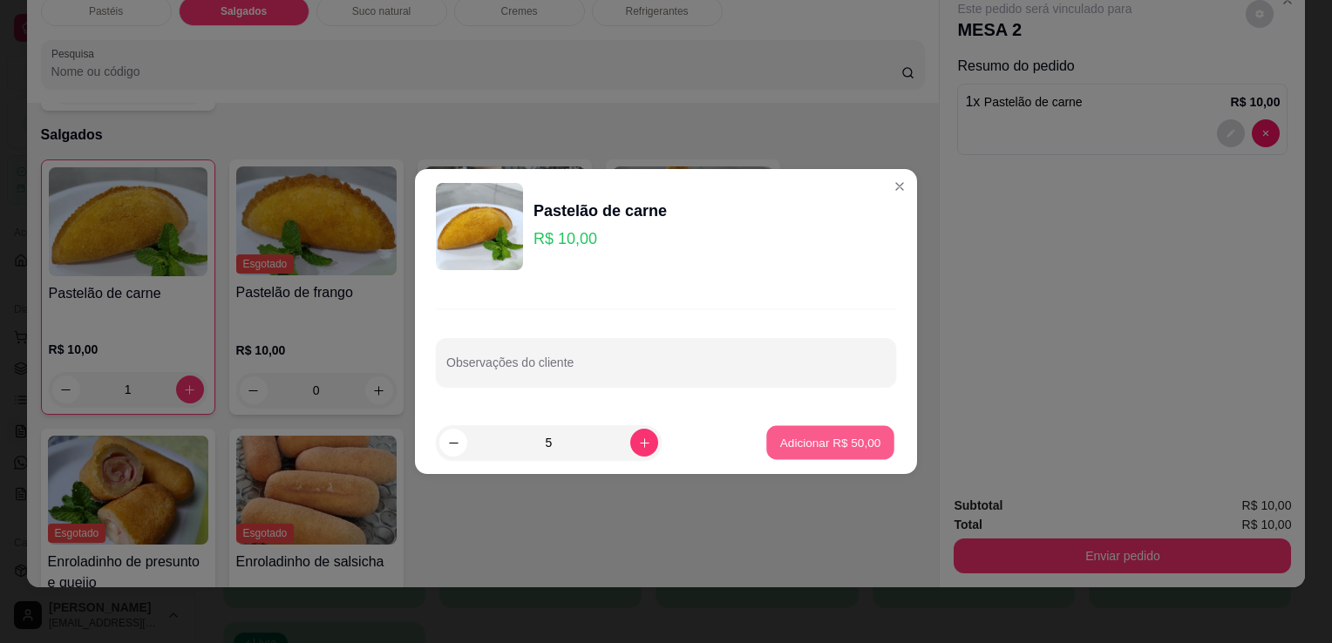
click at [791, 434] on p "Adicionar R$ 50,00" at bounding box center [830, 442] width 101 height 17
type input "6"
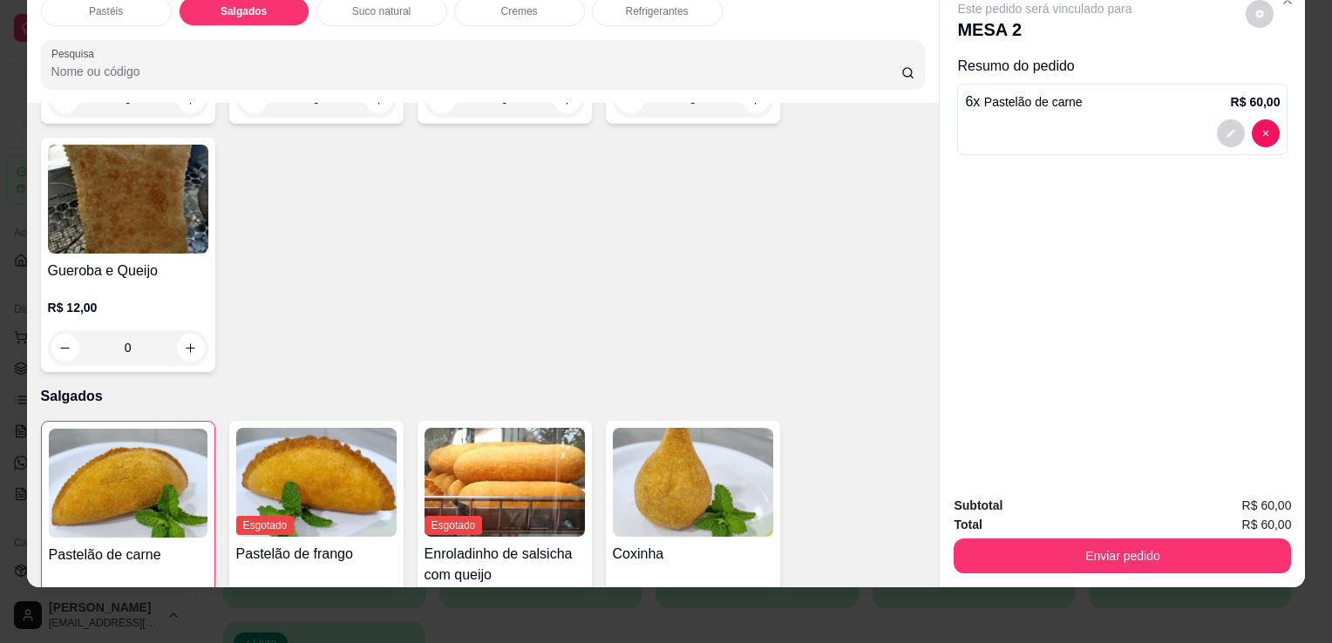
scroll to position [0, 0]
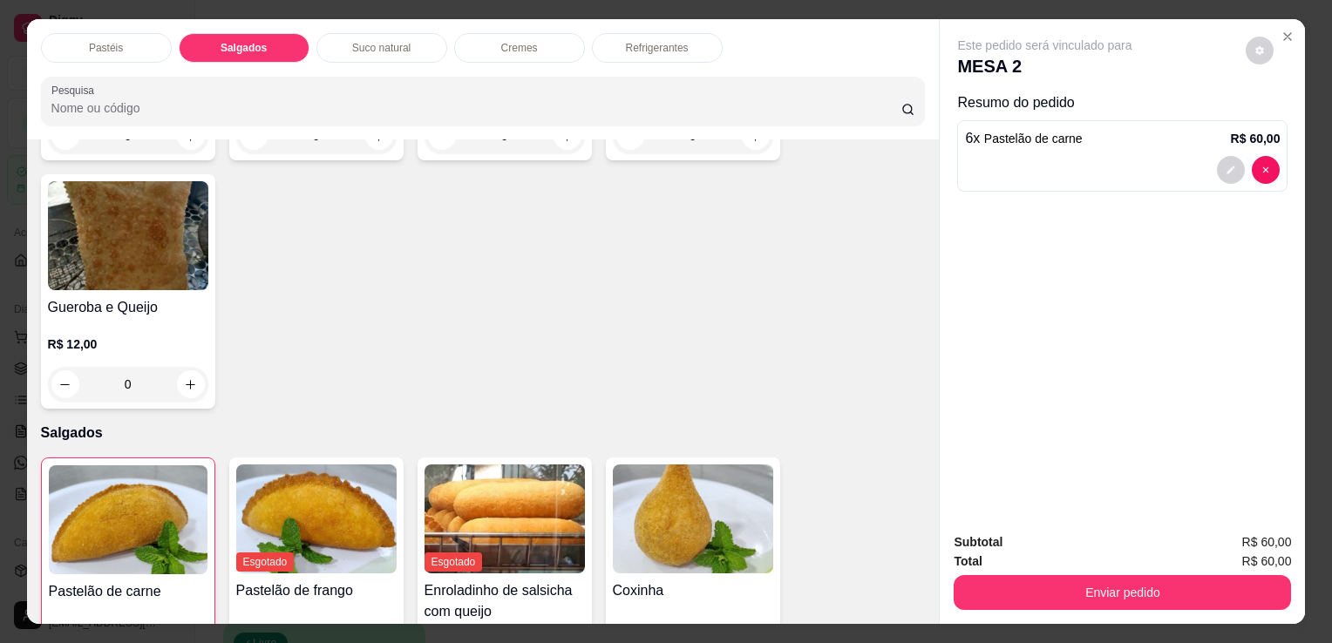
click at [638, 44] on p "Refrigerantes" at bounding box center [657, 48] width 63 height 14
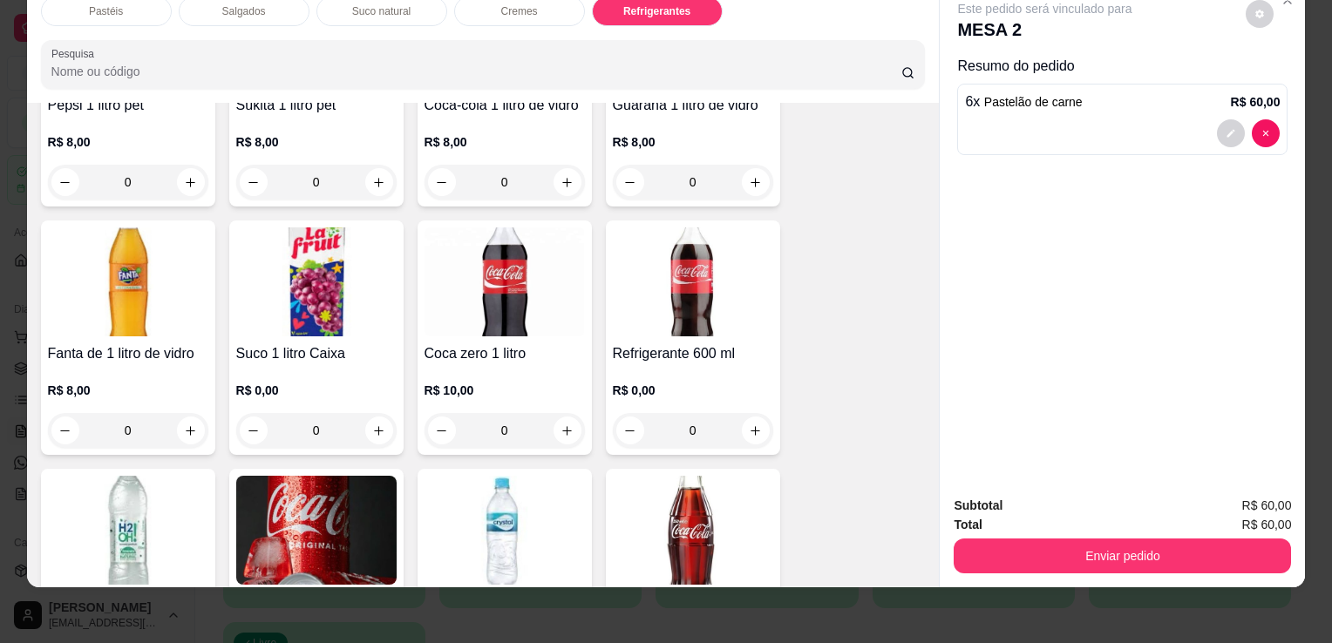
scroll to position [4549, 0]
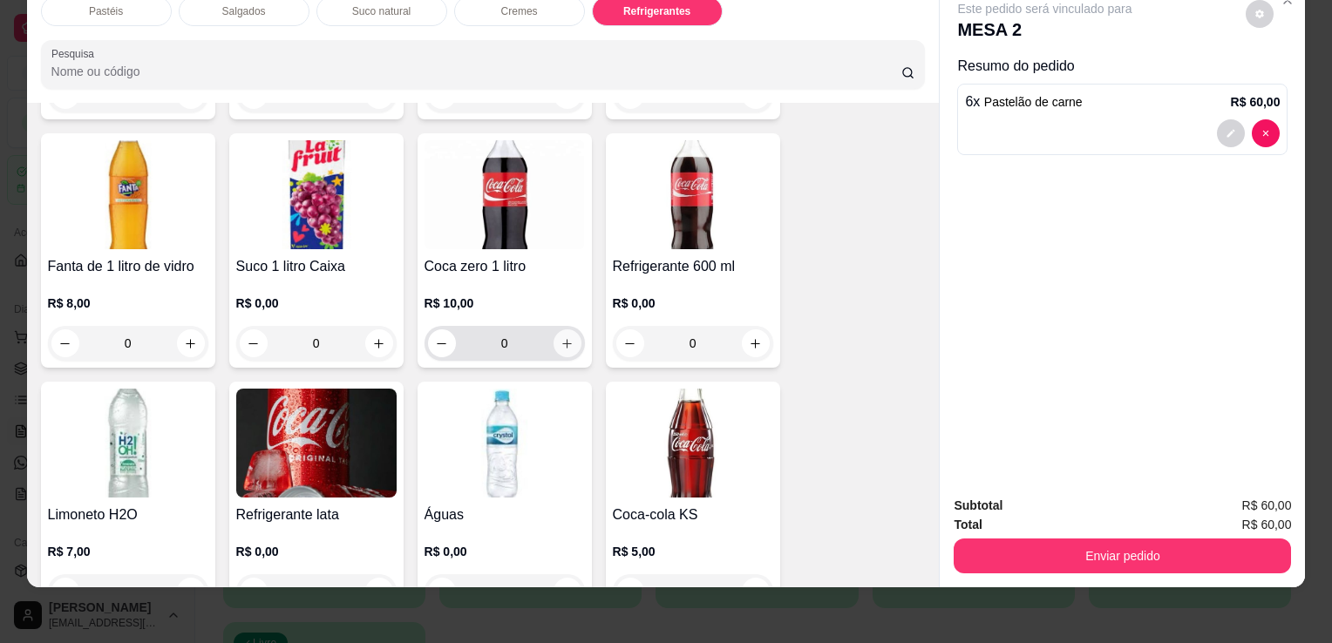
click at [560, 337] on icon "increase-product-quantity" at bounding box center [566, 343] width 13 height 13
type input "1"
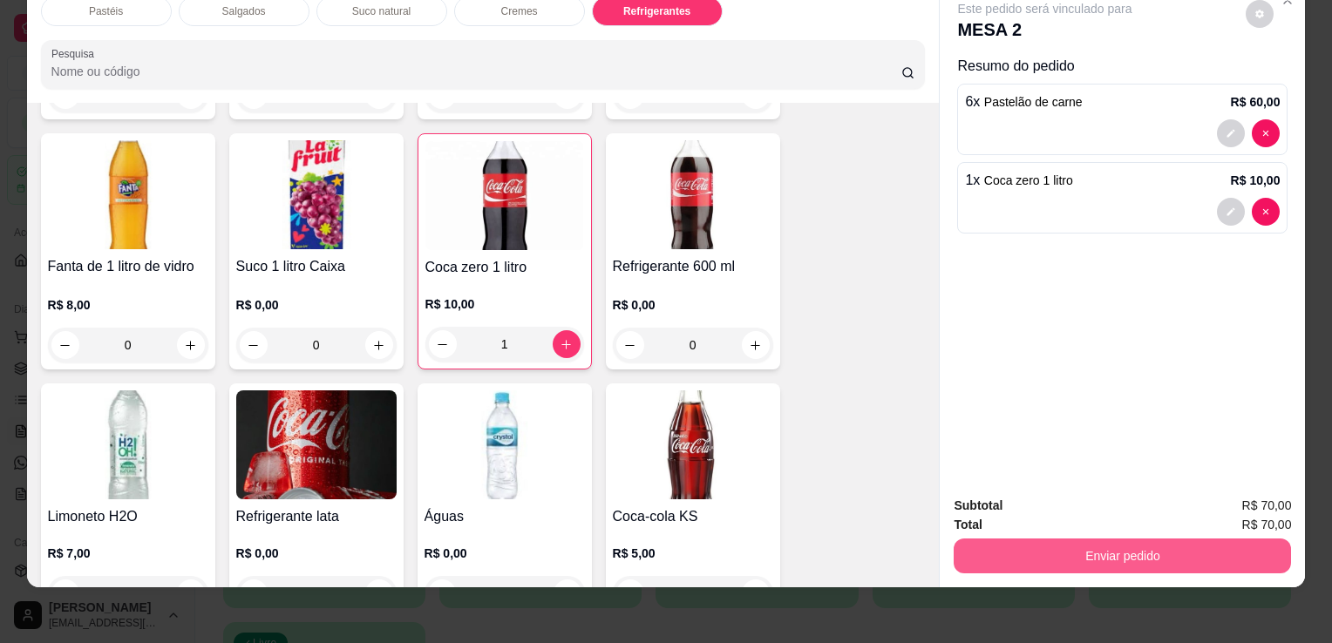
click at [1106, 549] on button "Enviar pedido" at bounding box center [1121, 556] width 337 height 35
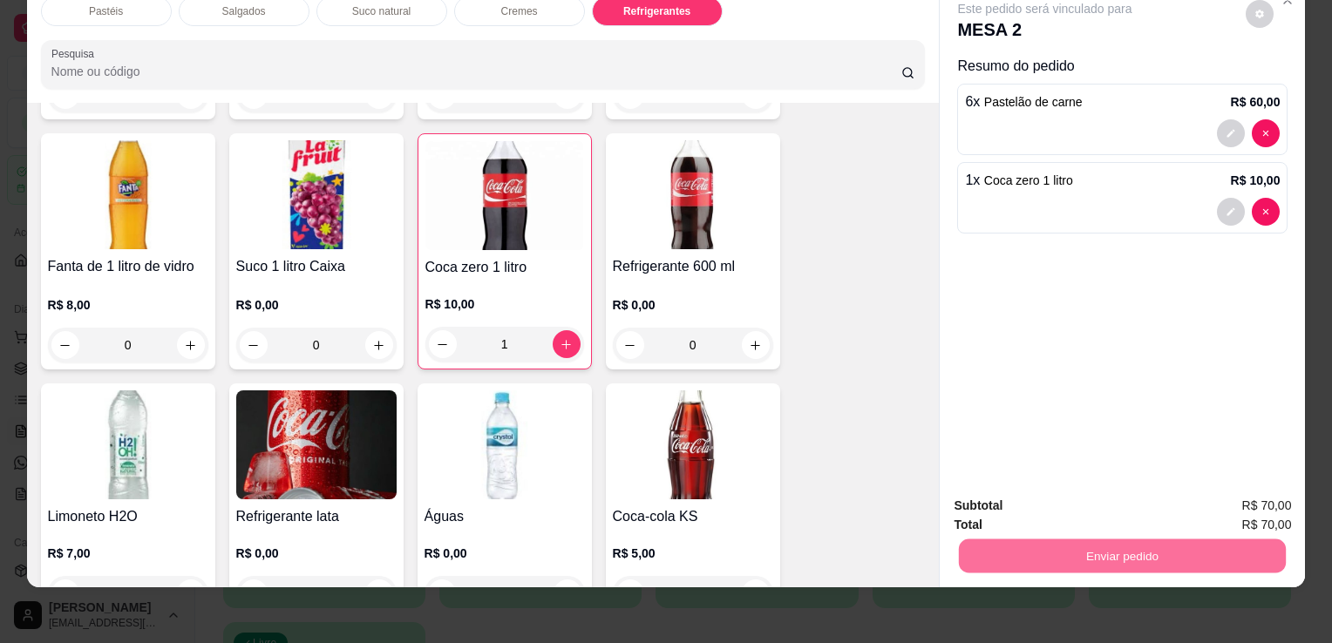
click at [1094, 288] on div "Este pedido será vinculado para MESA 2 Resumo do pedido 6 x Pastelão de carne R…" at bounding box center [1121, 232] width 365 height 499
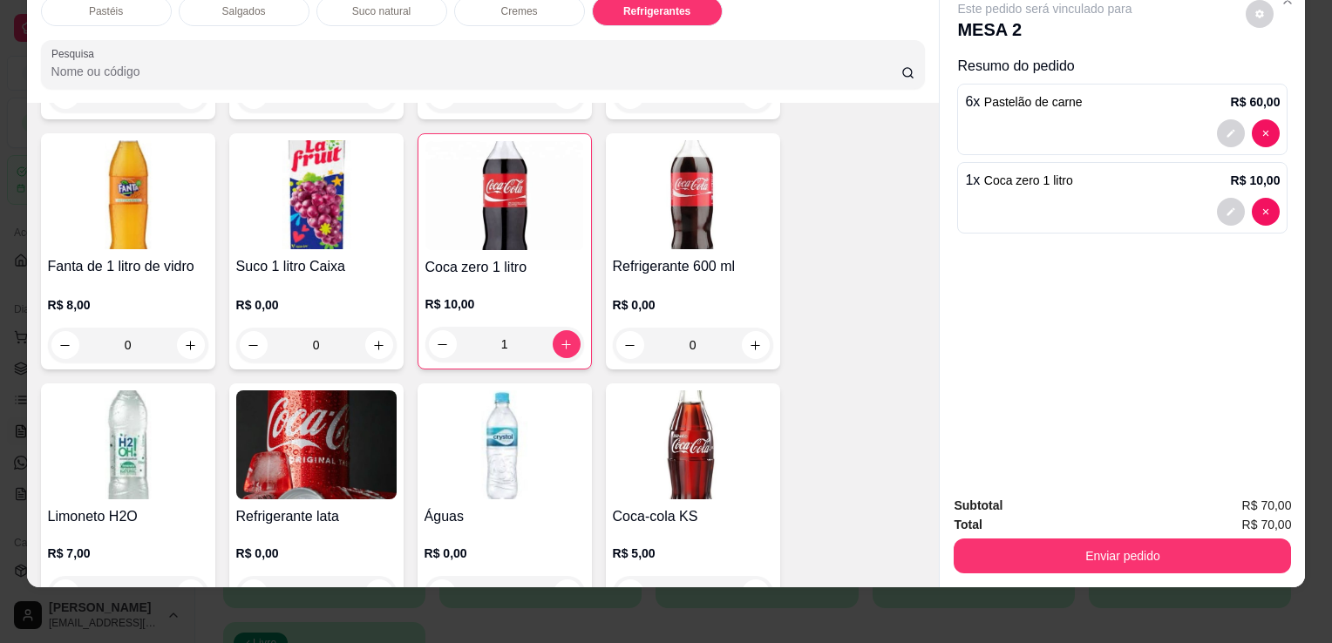
click at [1158, 132] on div at bounding box center [1122, 133] width 315 height 28
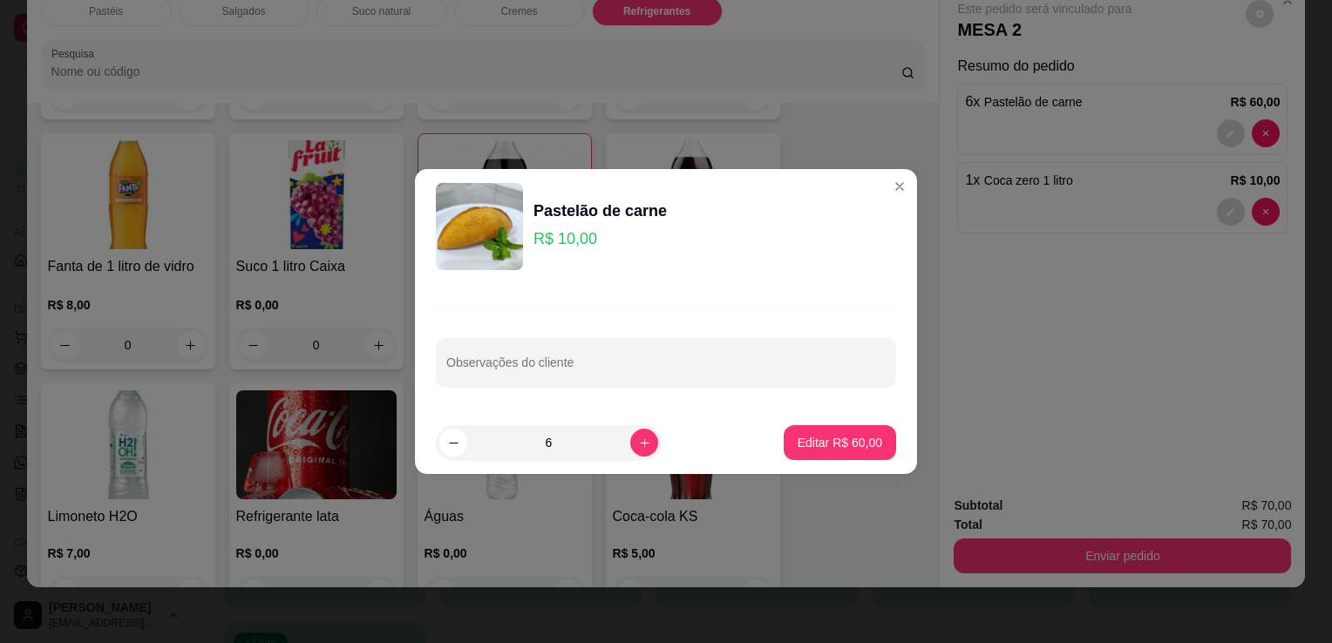
click at [444, 437] on button "decrease-product-quantity" at bounding box center [453, 443] width 28 height 28
click at [632, 431] on button "increase-product-quantity" at bounding box center [643, 442] width 27 height 27
type input "5"
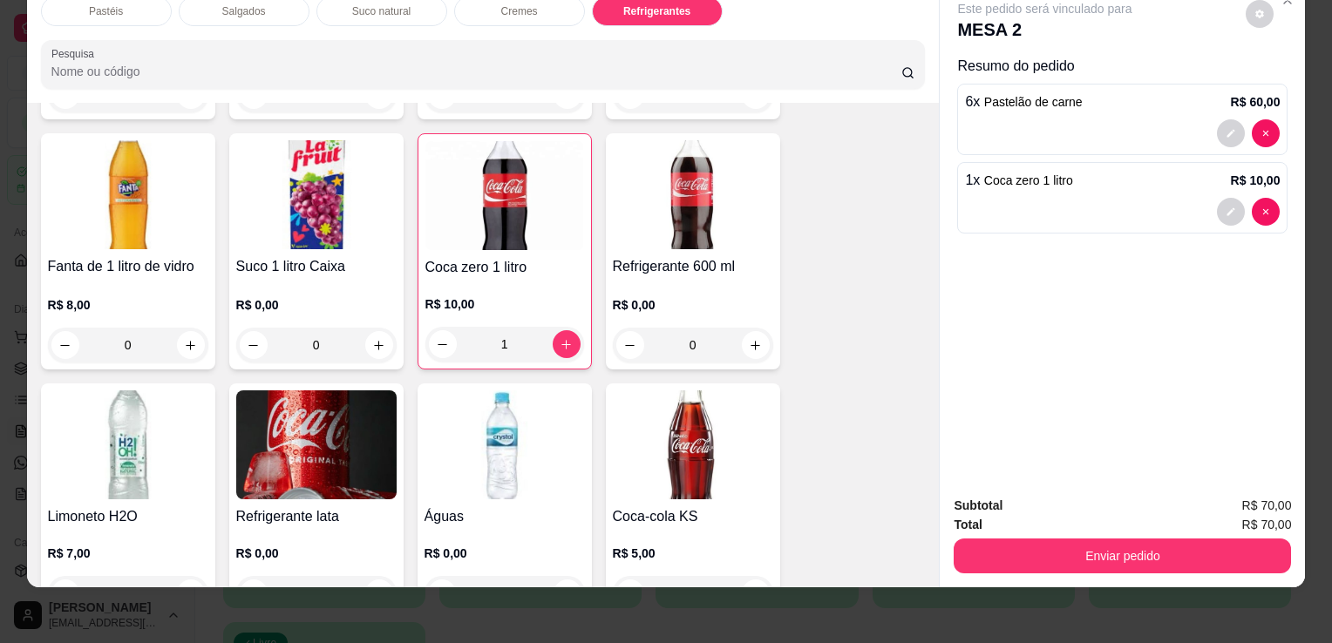
click at [1040, 133] on div at bounding box center [1122, 133] width 315 height 28
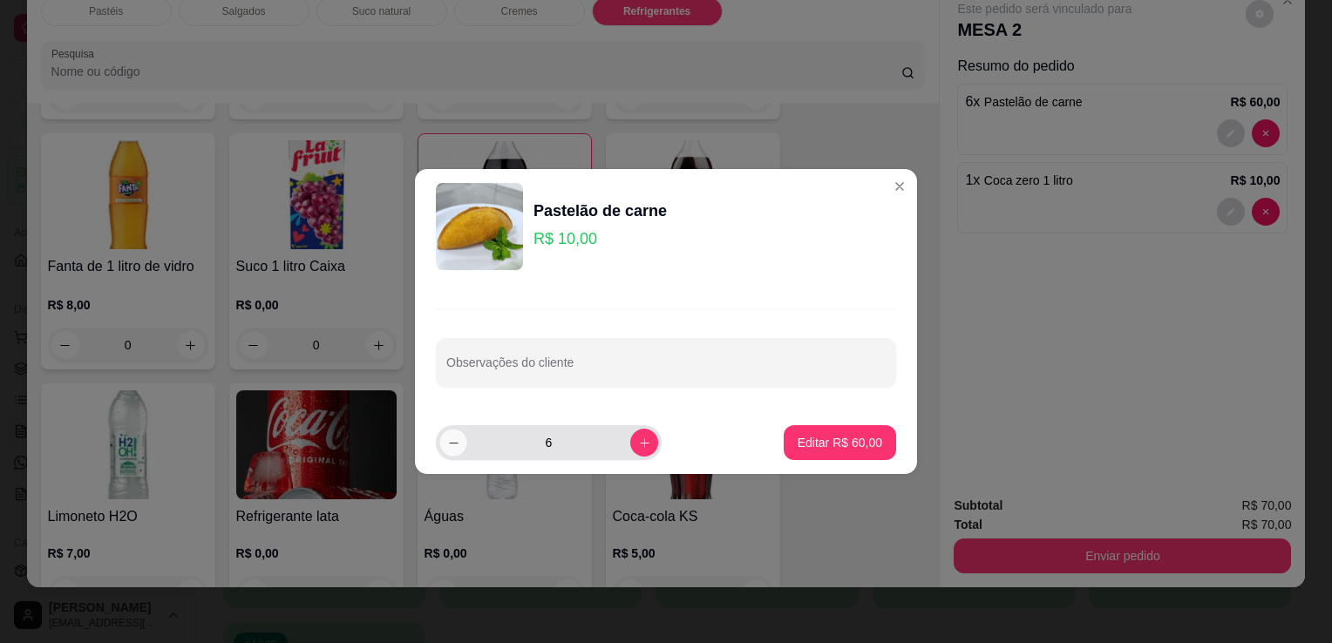
click at [460, 448] on button "decrease-product-quantity" at bounding box center [452, 442] width 27 height 27
type input "5"
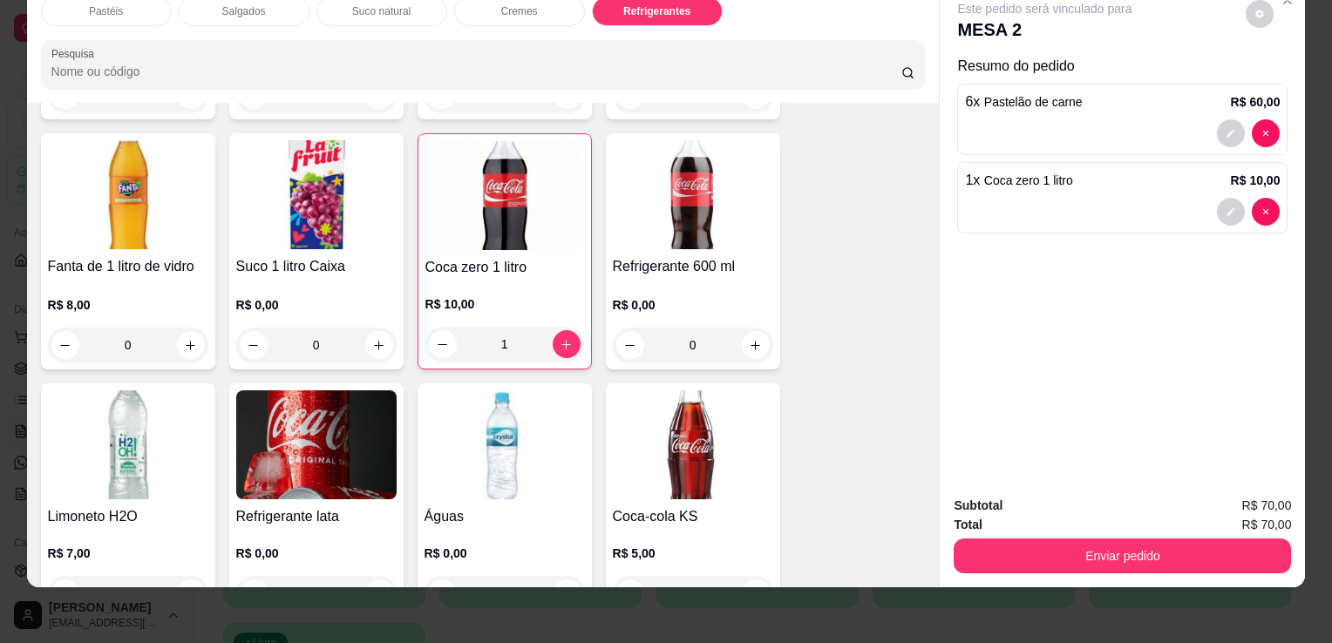
click at [1108, 132] on div at bounding box center [1122, 133] width 315 height 28
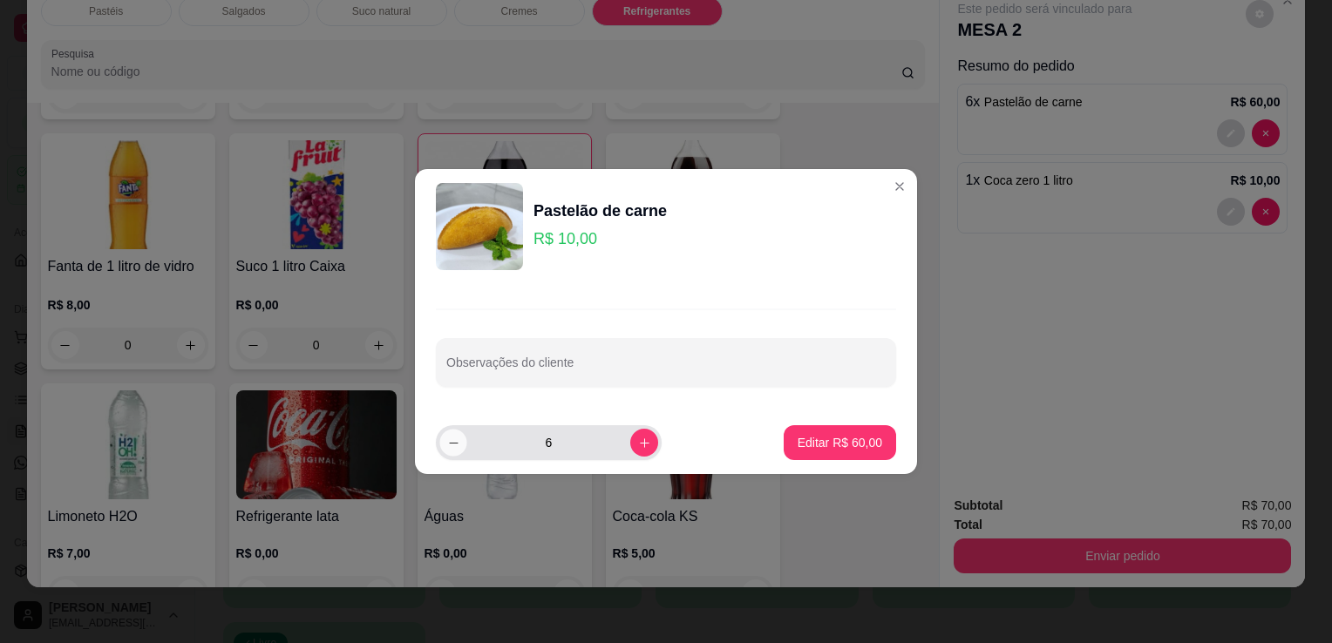
click at [449, 448] on icon "decrease-product-quantity" at bounding box center [453, 443] width 13 height 13
type input "4"
click at [844, 438] on p "Editar R$ 40,00" at bounding box center [839, 442] width 85 height 17
type input "4"
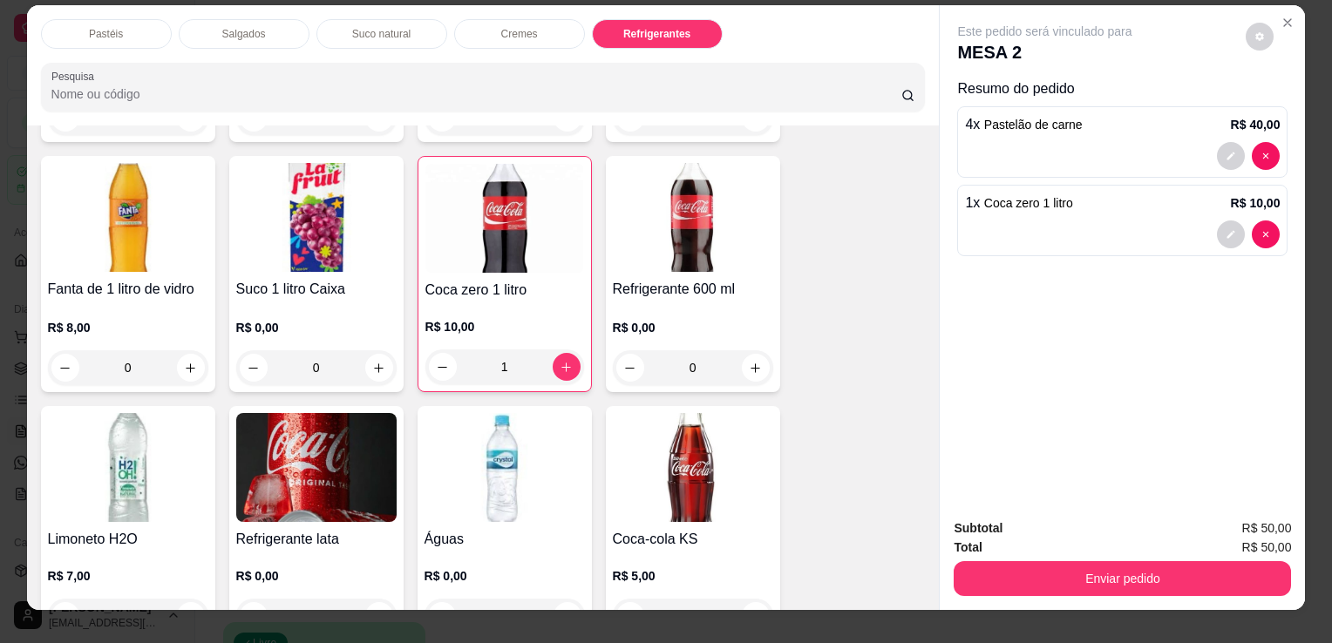
scroll to position [0, 0]
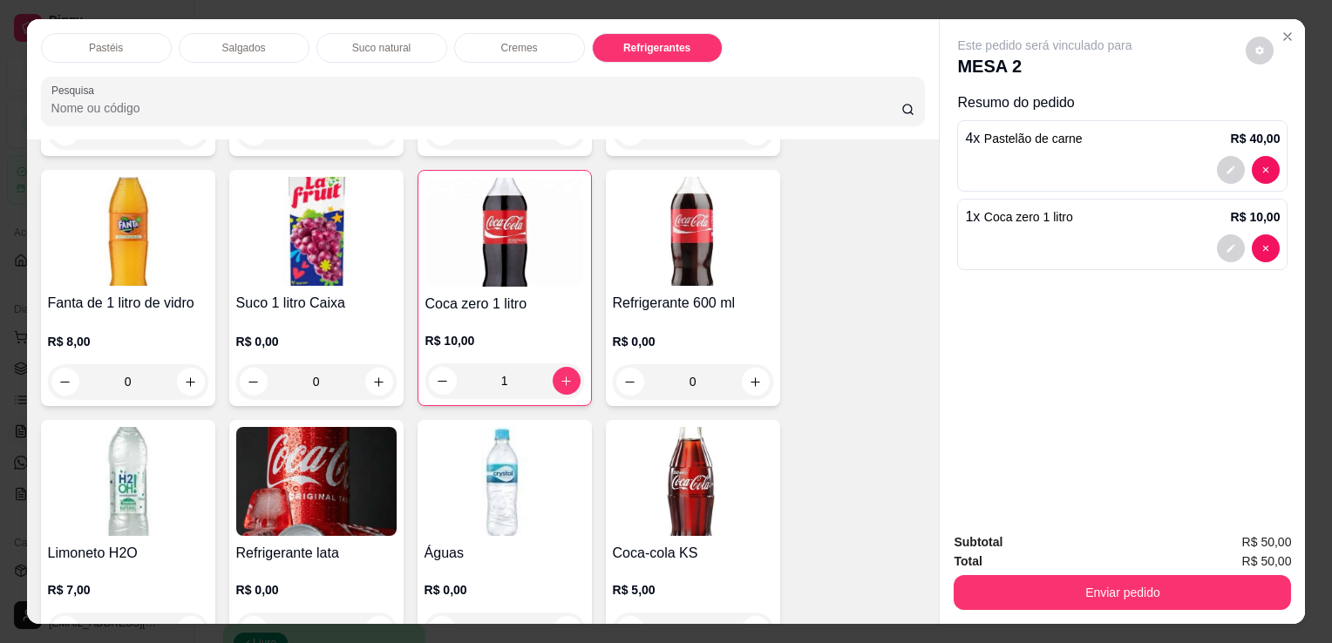
click at [1081, 135] on div "4 x Pastelão de carne R$ 40,00" at bounding box center [1122, 138] width 315 height 21
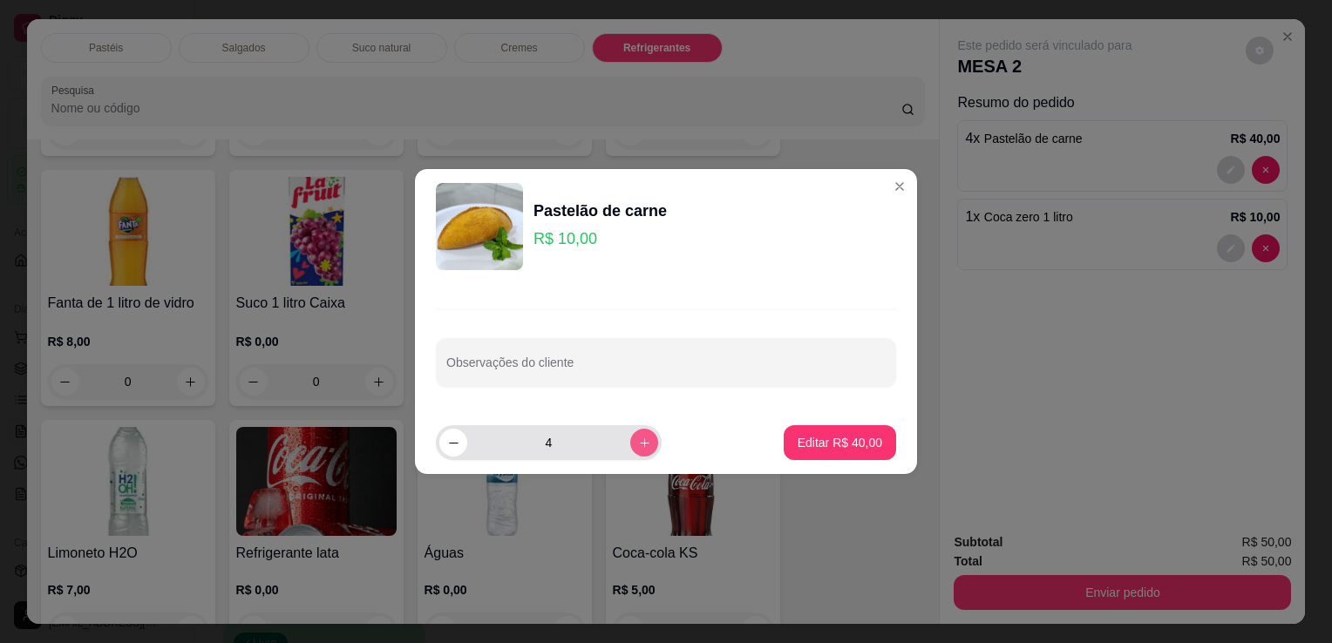
click at [638, 436] on button "increase-product-quantity" at bounding box center [644, 443] width 28 height 28
type input "5"
click at [826, 432] on button "Editar R$ 50,00" at bounding box center [839, 442] width 112 height 35
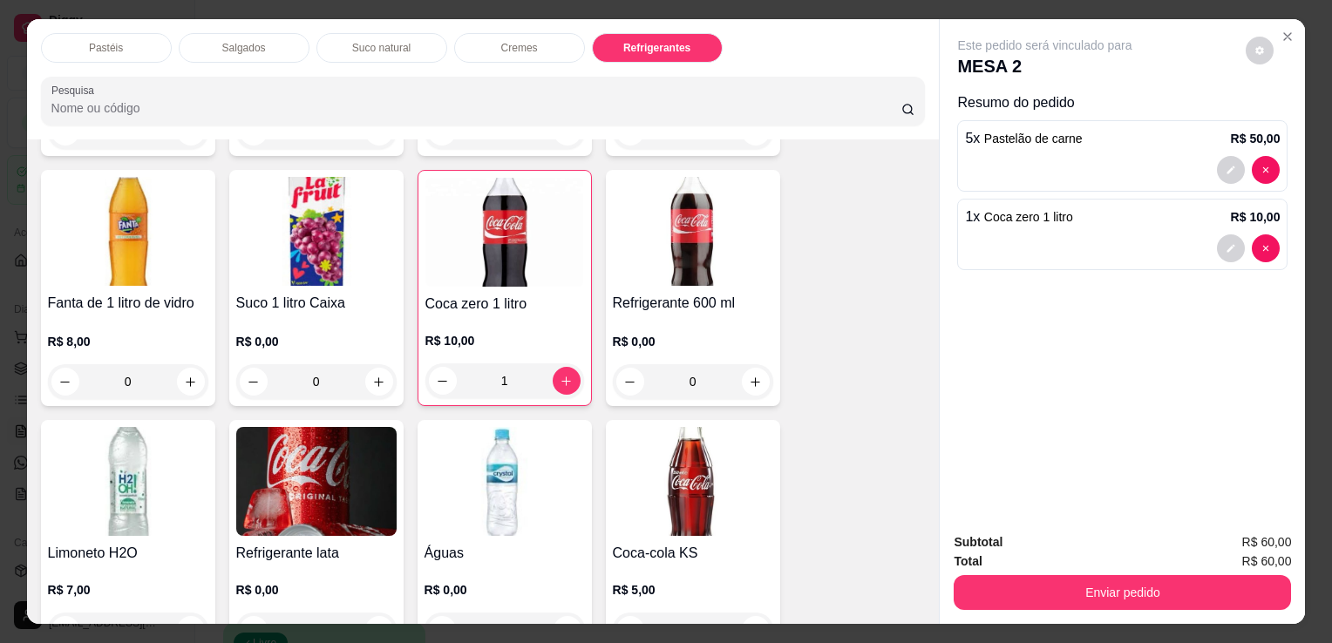
type input "5"
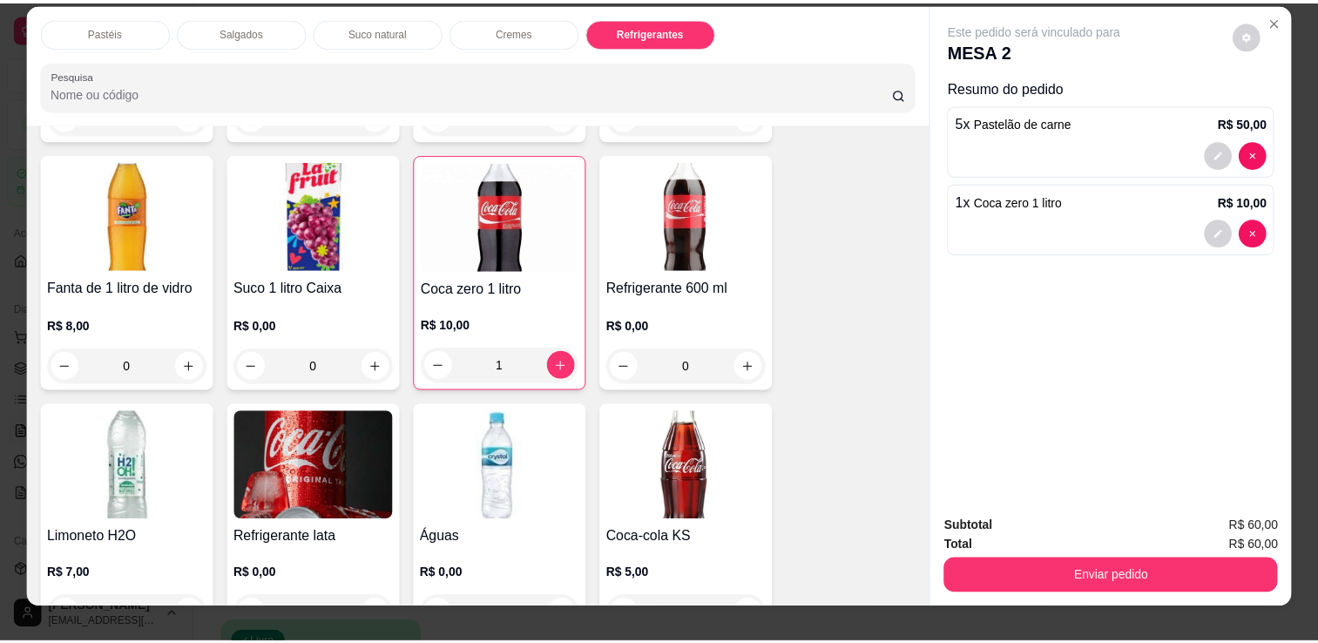
scroll to position [43, 0]
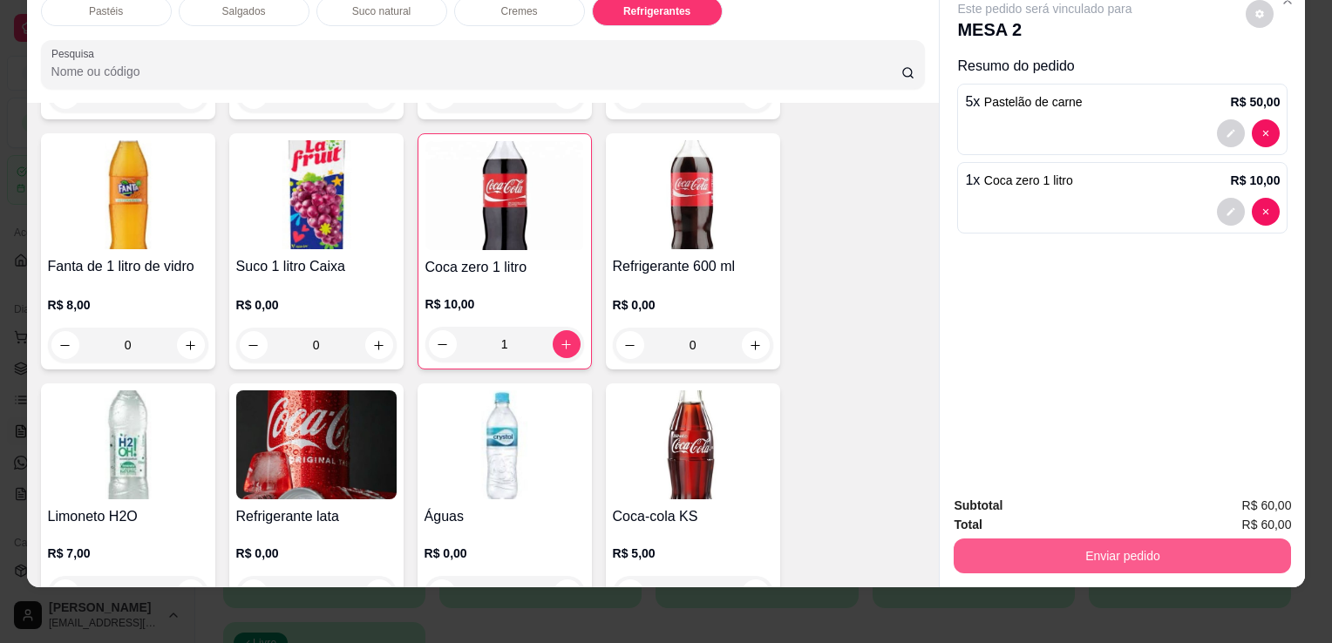
click at [1100, 559] on button "Enviar pedido" at bounding box center [1121, 556] width 337 height 35
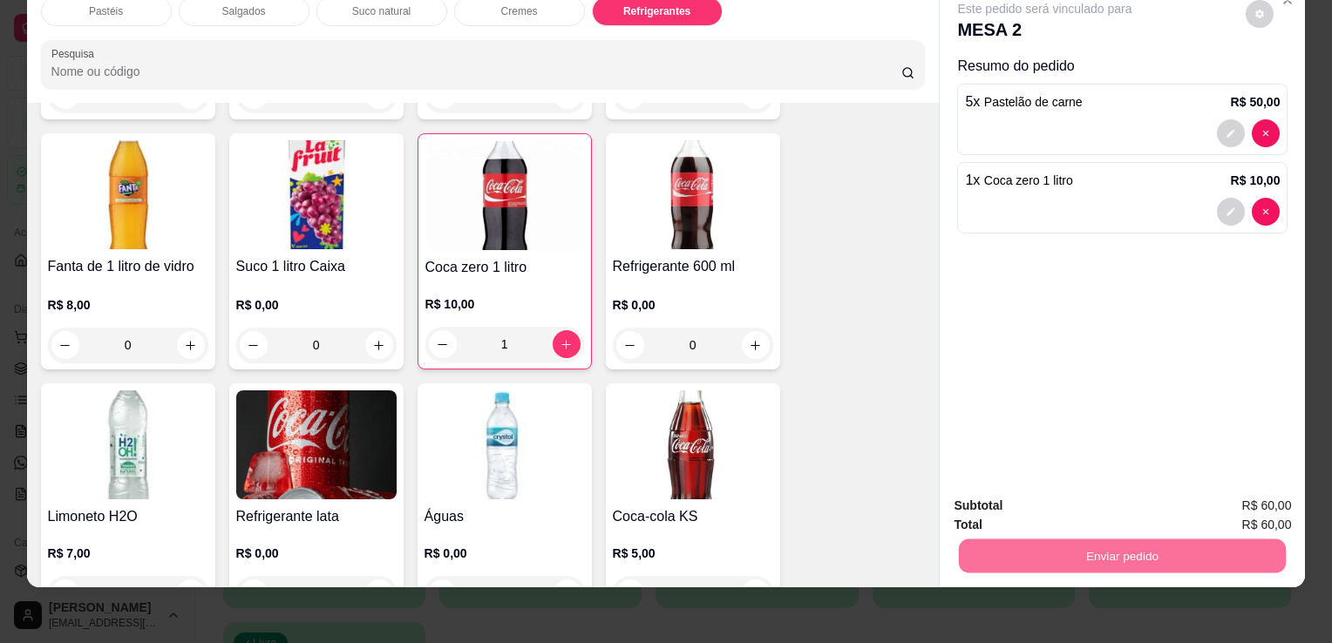
click at [1203, 497] on button "Sim, quero registrar" at bounding box center [1230, 500] width 130 height 33
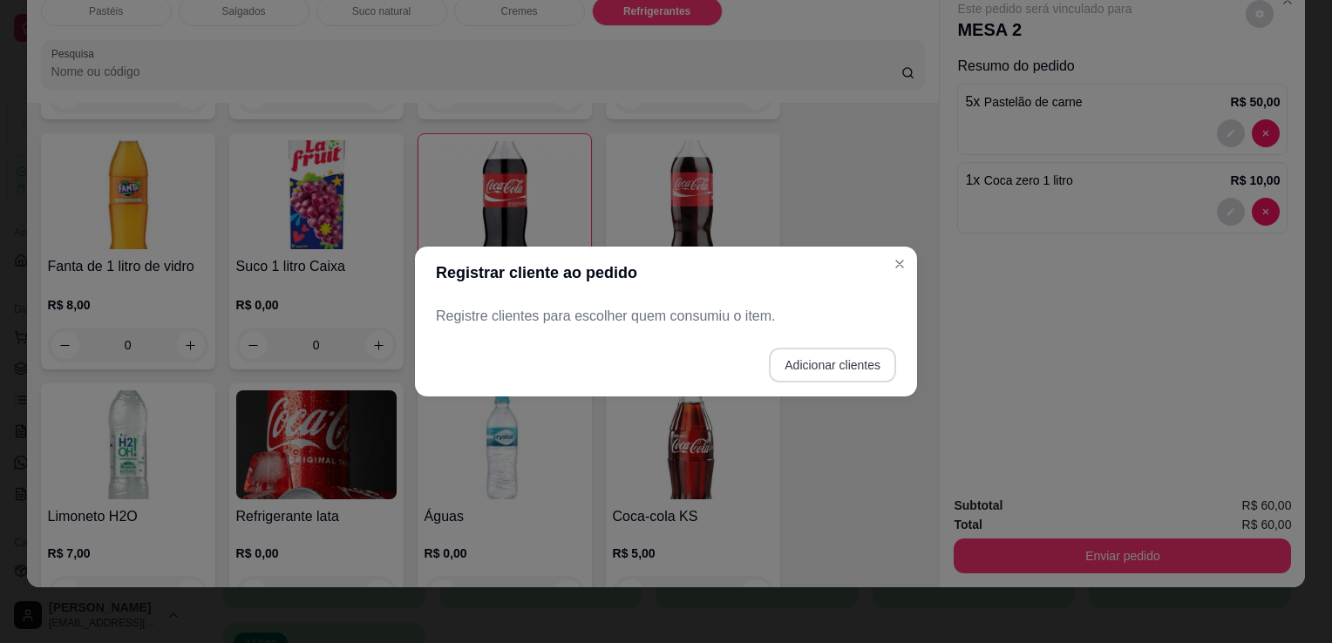
click at [830, 375] on button "Adicionar clientes" at bounding box center [832, 365] width 127 height 35
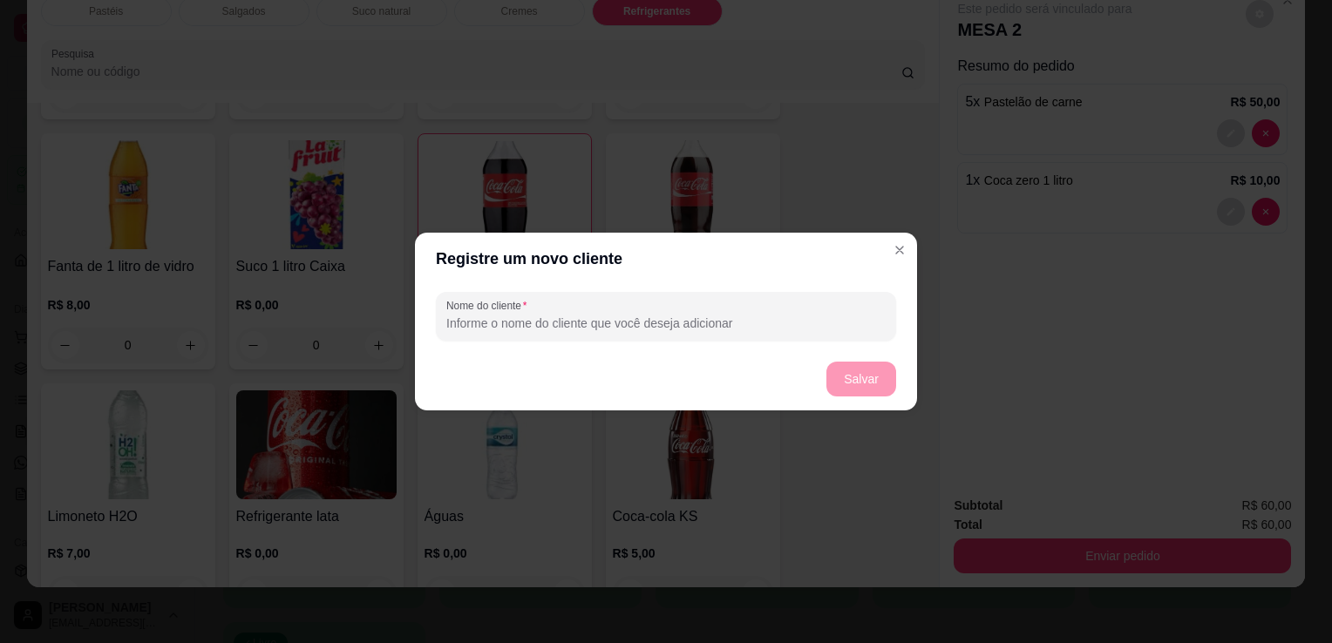
click at [698, 341] on div "Nome do cliente" at bounding box center [666, 316] width 502 height 63
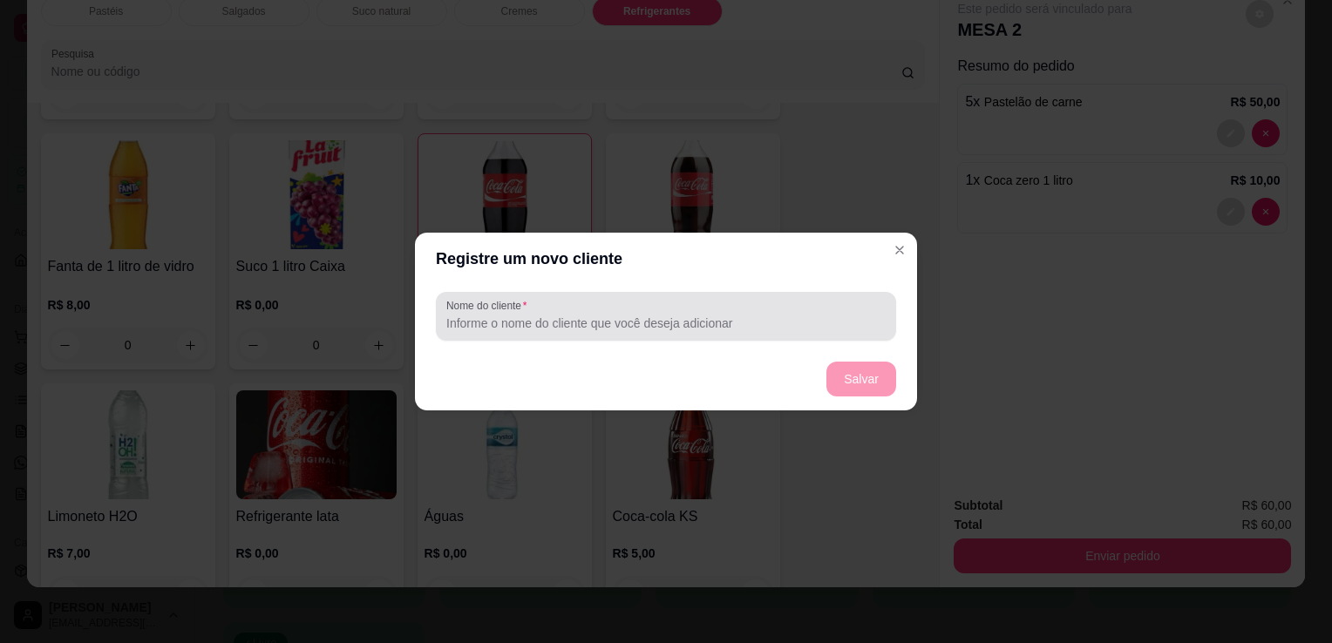
click at [695, 327] on input "Nome do cliente" at bounding box center [665, 323] width 439 height 17
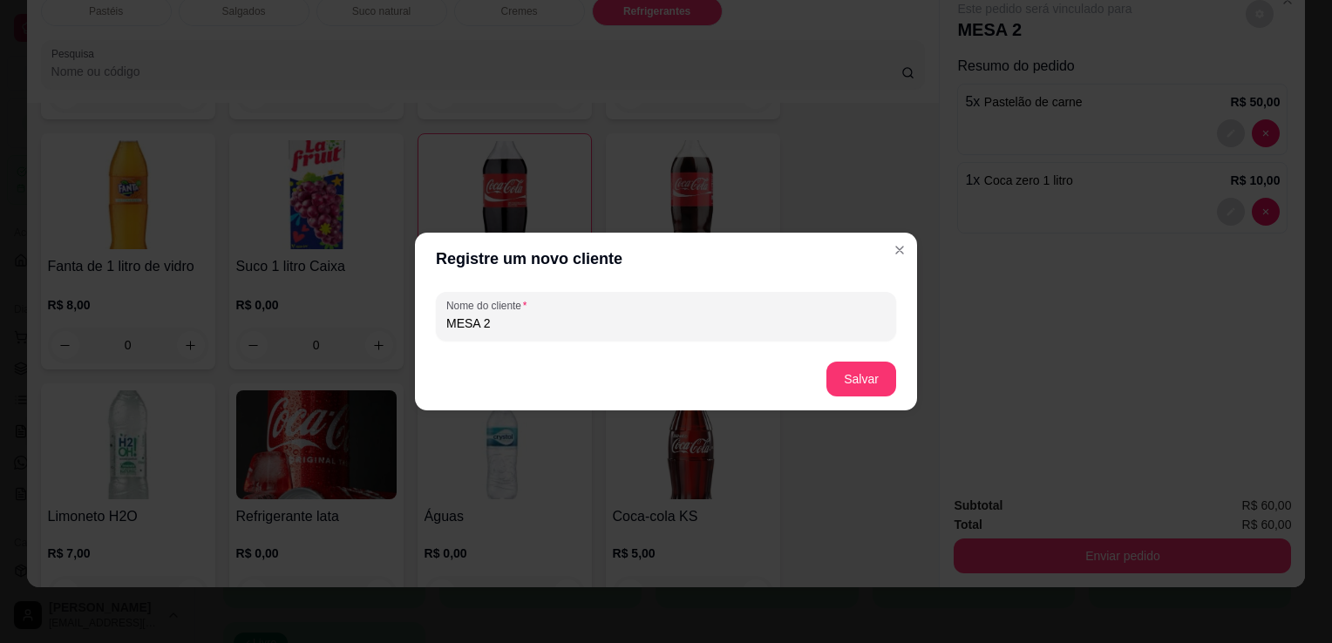
type input "MESA 2"
click at [870, 378] on button "Salvar" at bounding box center [861, 380] width 68 height 34
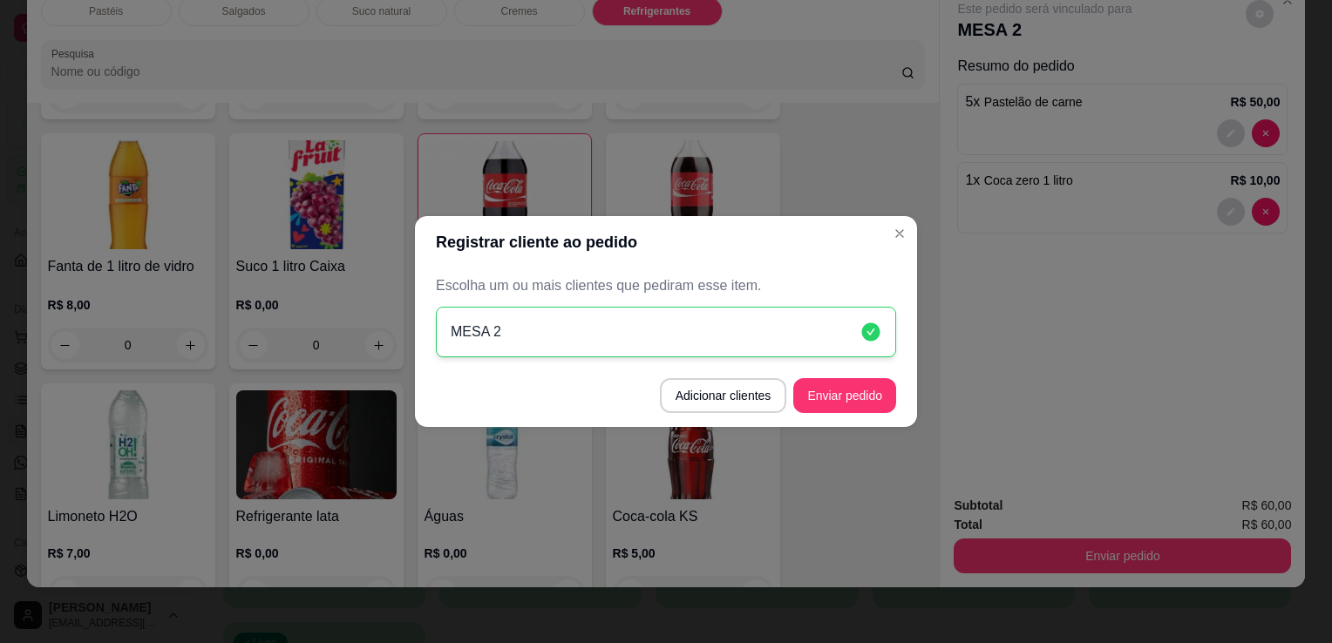
click at [895, 404] on button "Enviar pedido" at bounding box center [844, 395] width 103 height 35
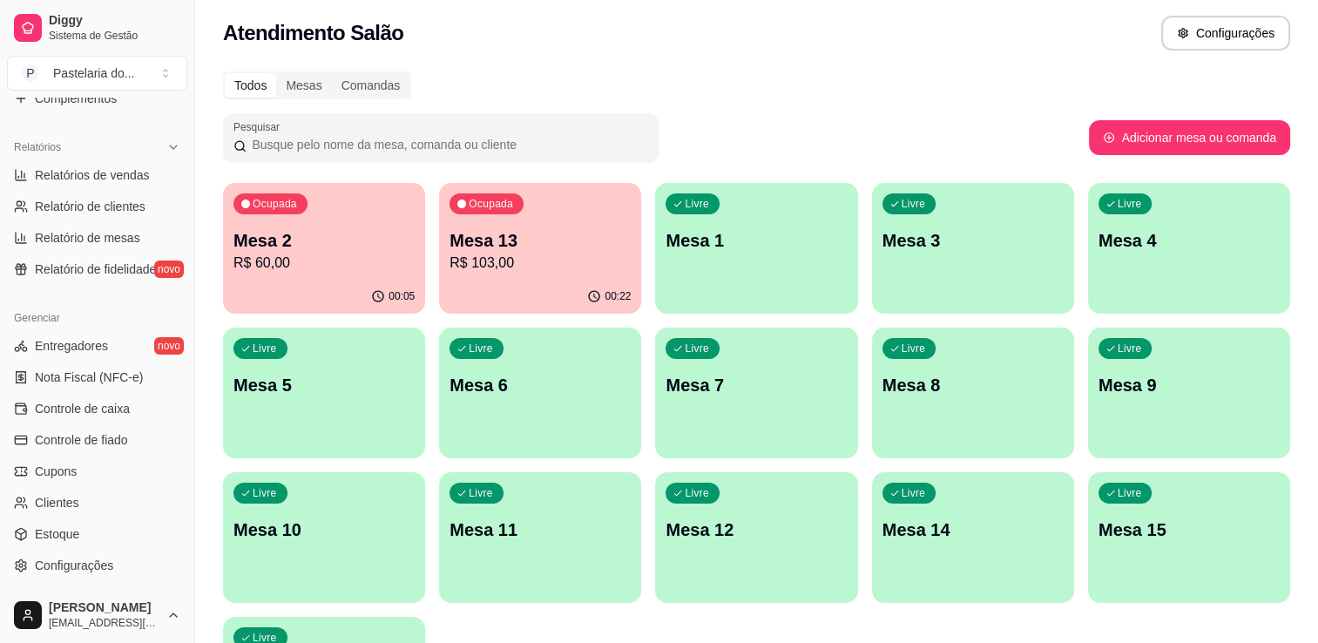
scroll to position [523, 0]
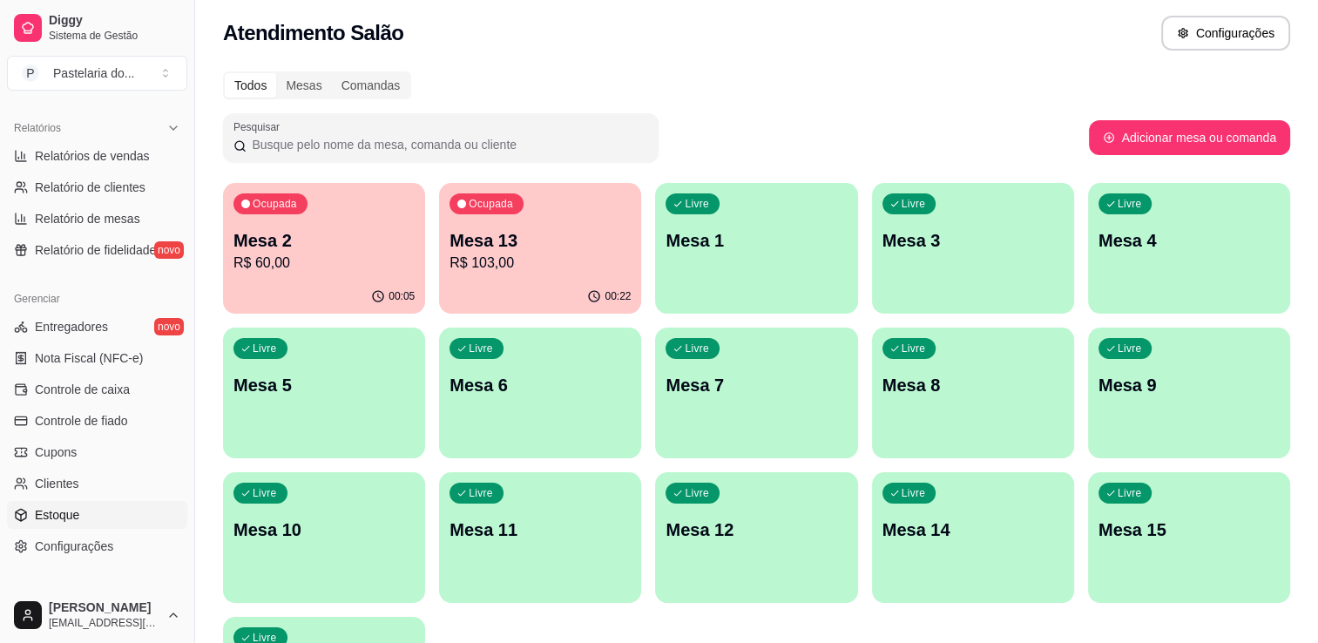
click at [111, 508] on link "Estoque" at bounding box center [97, 515] width 180 height 28
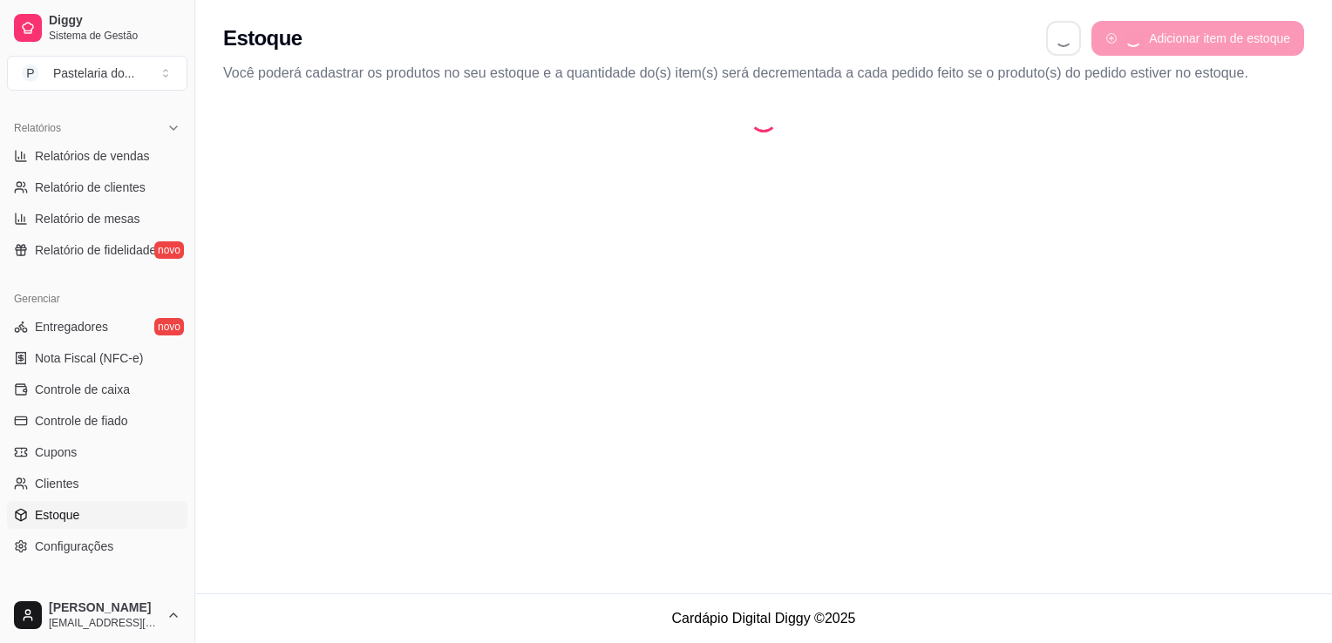
select select "QUANTITY_ORDER"
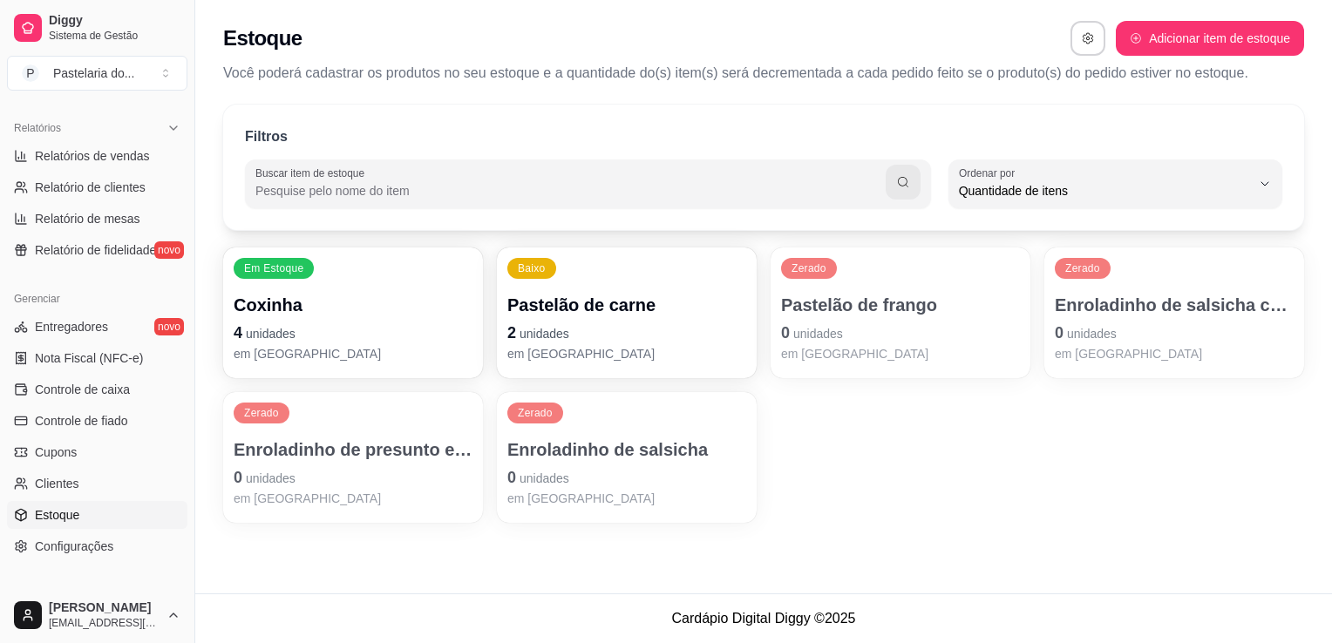
scroll to position [17, 0]
click at [365, 459] on p "Enroladinho de presunto e queijo" at bounding box center [353, 449] width 239 height 24
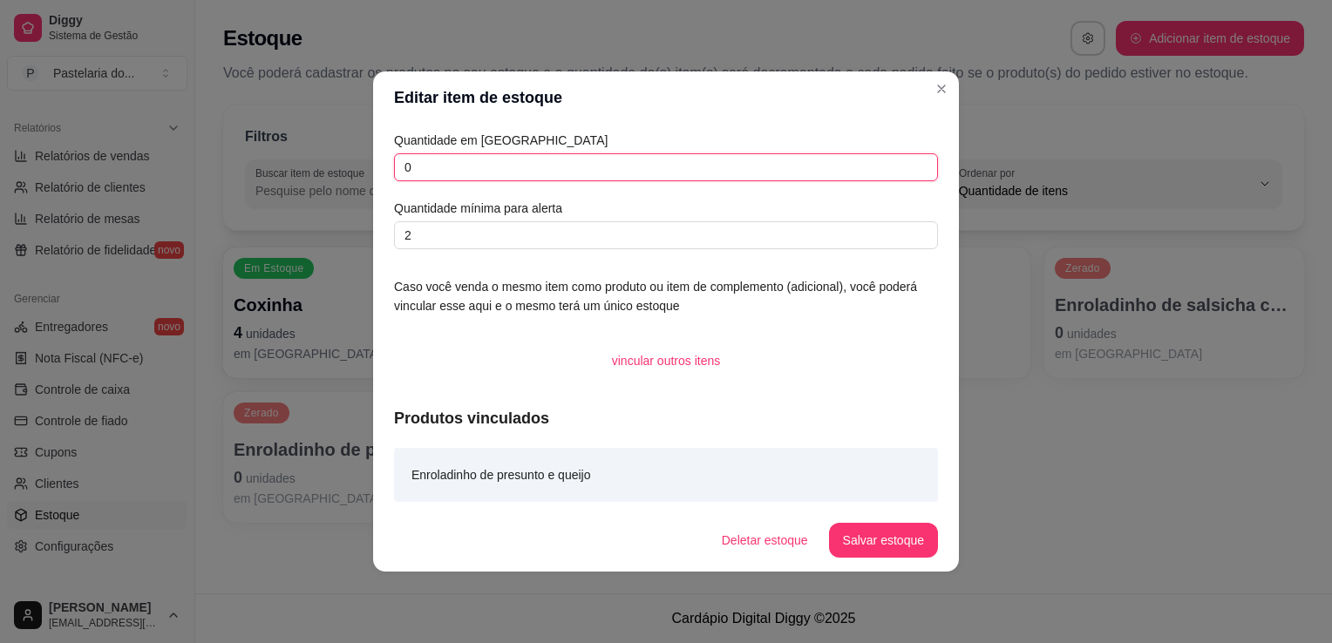
click at [605, 161] on input "0" at bounding box center [666, 167] width 544 height 28
type input "5"
click at [941, 550] on footer "Deletar estoque Salvar estoque" at bounding box center [666, 540] width 586 height 63
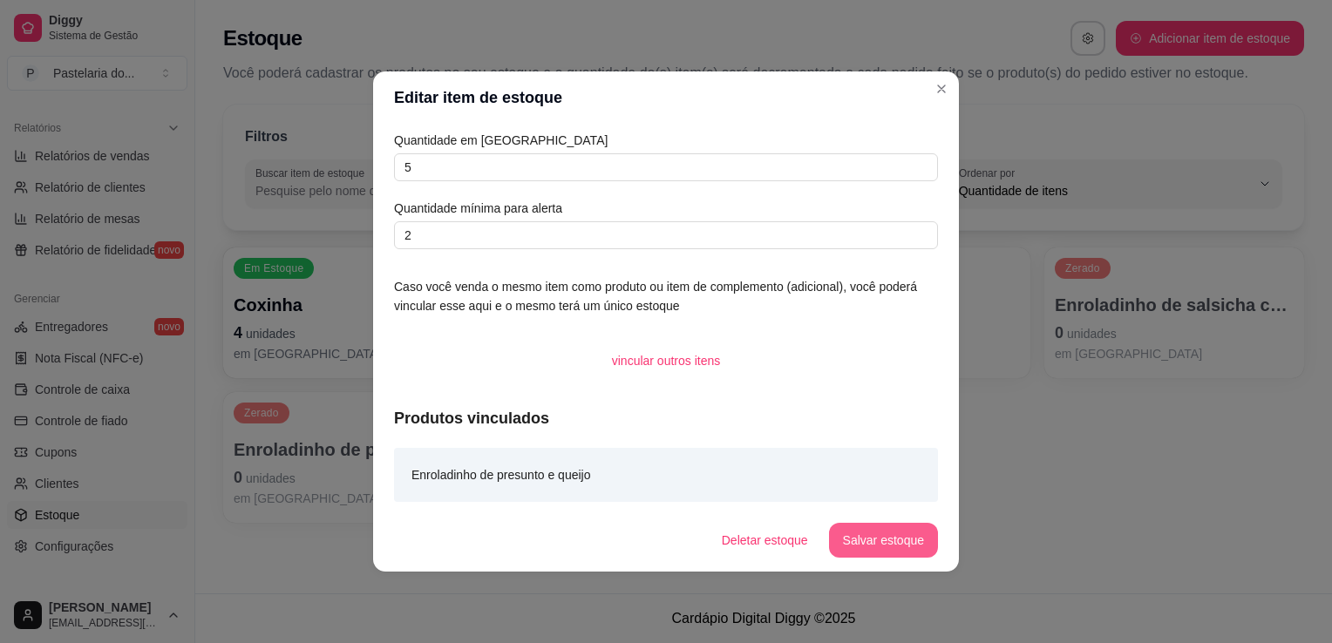
click at [889, 537] on button "Salvar estoque" at bounding box center [883, 540] width 109 height 35
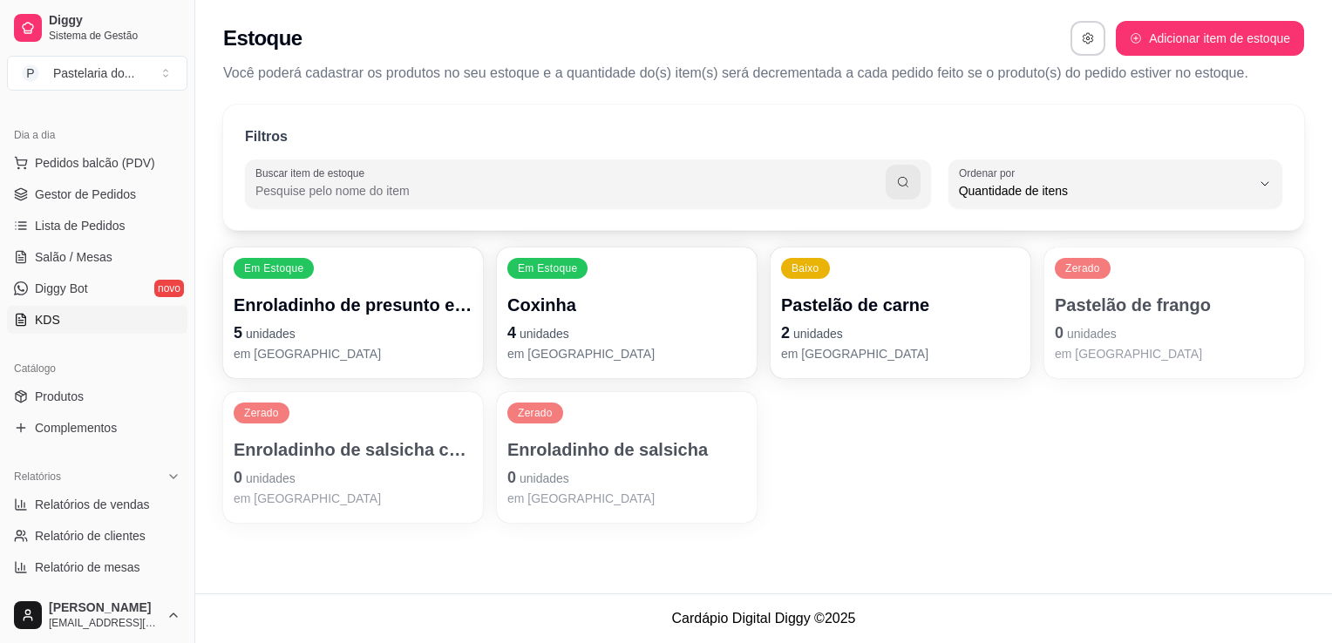
scroll to position [87, 0]
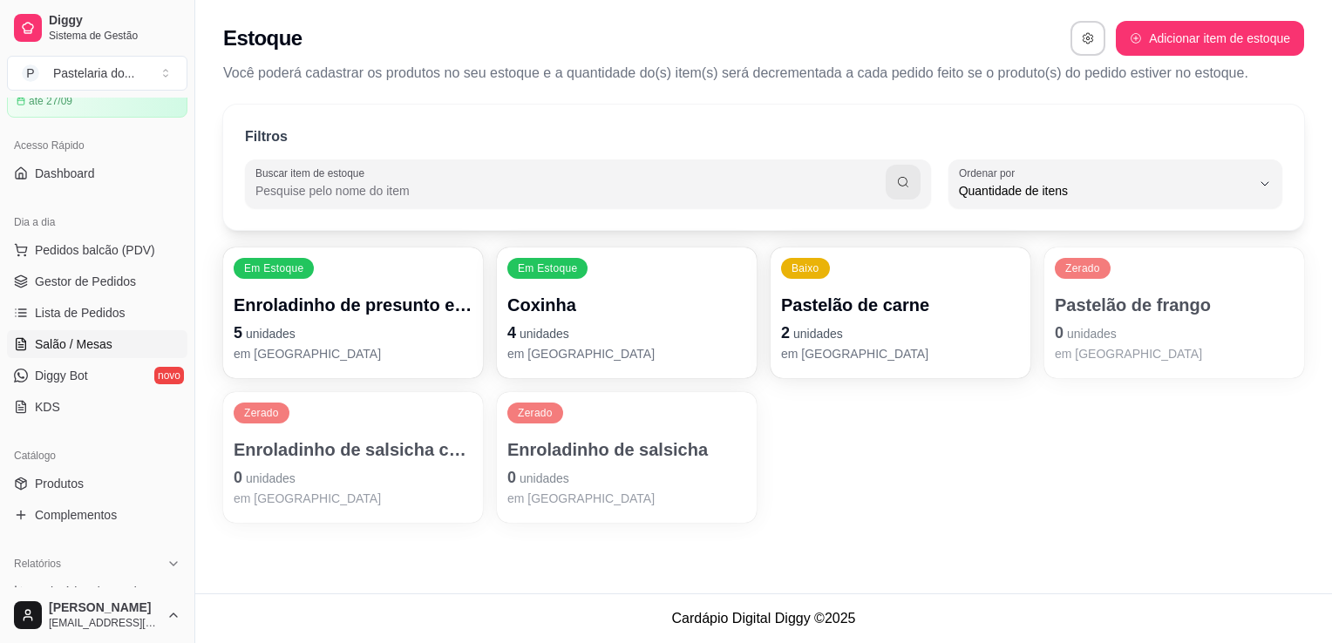
click at [101, 333] on link "Salão / Mesas" at bounding box center [97, 344] width 180 height 28
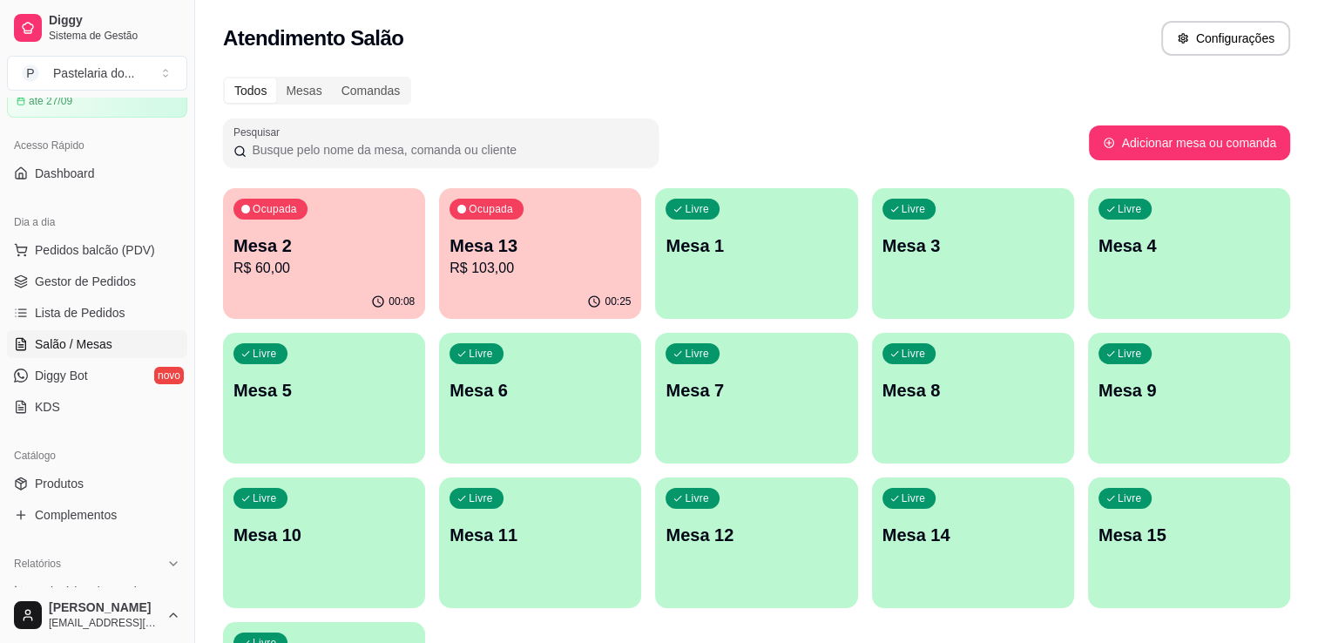
click at [941, 401] on p "Mesa 8" at bounding box center [973, 390] width 181 height 24
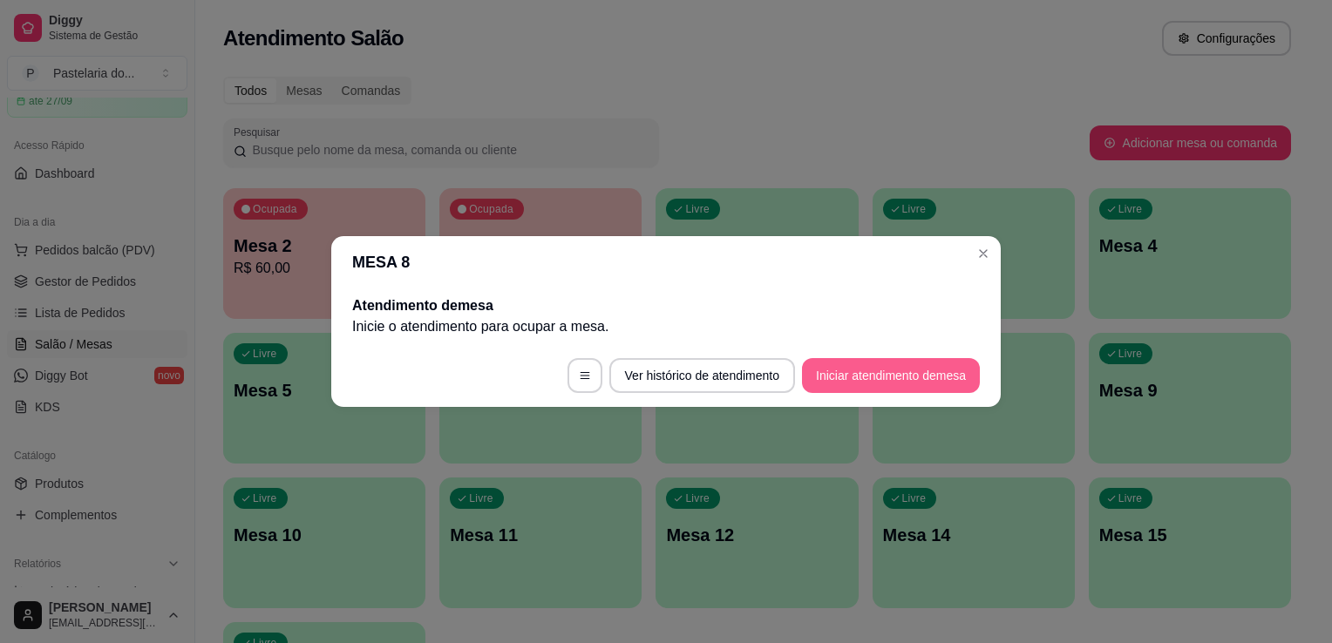
click at [858, 378] on button "Iniciar atendimento de mesa" at bounding box center [891, 375] width 178 height 35
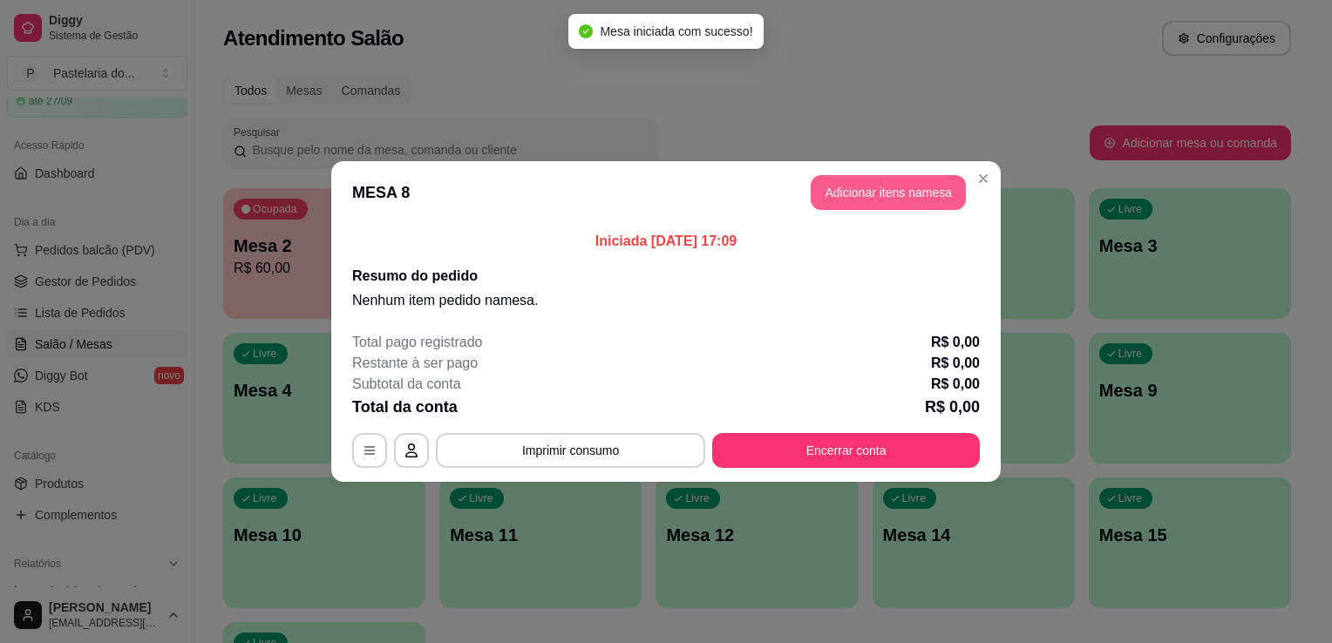
click at [845, 190] on button "Adicionar itens na mesa" at bounding box center [887, 192] width 155 height 35
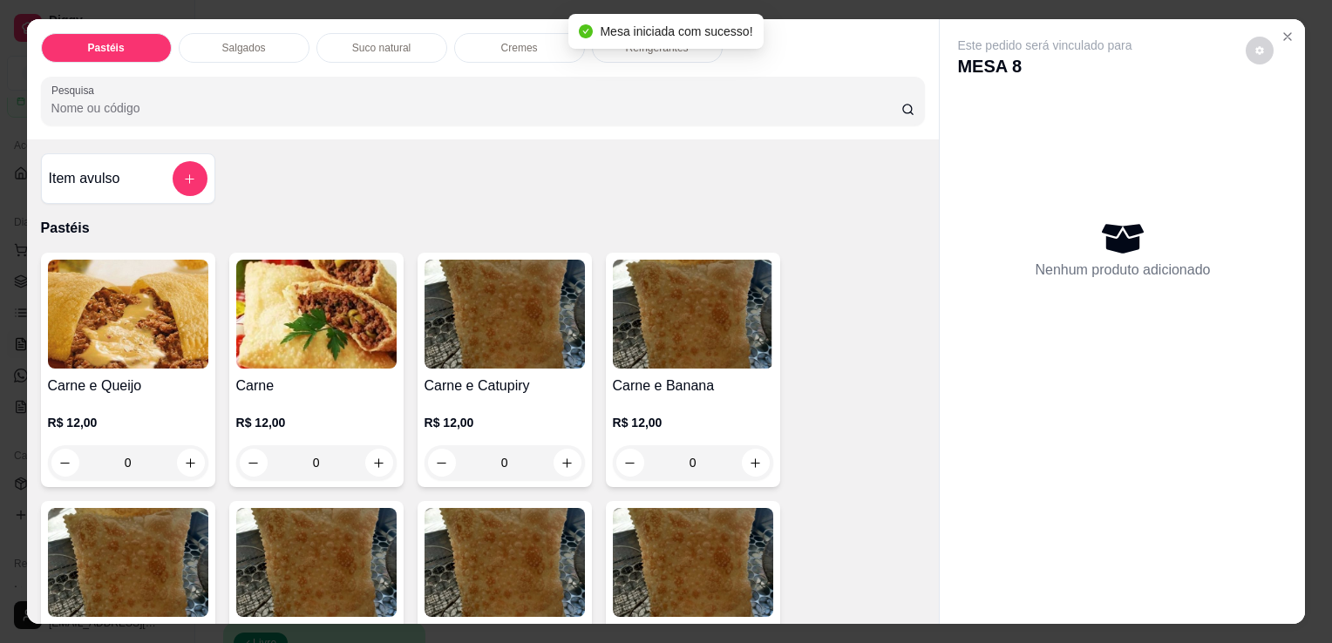
click at [239, 41] on p "Salgados" at bounding box center [244, 48] width 44 height 14
click at [239, 84] on div at bounding box center [483, 101] width 864 height 35
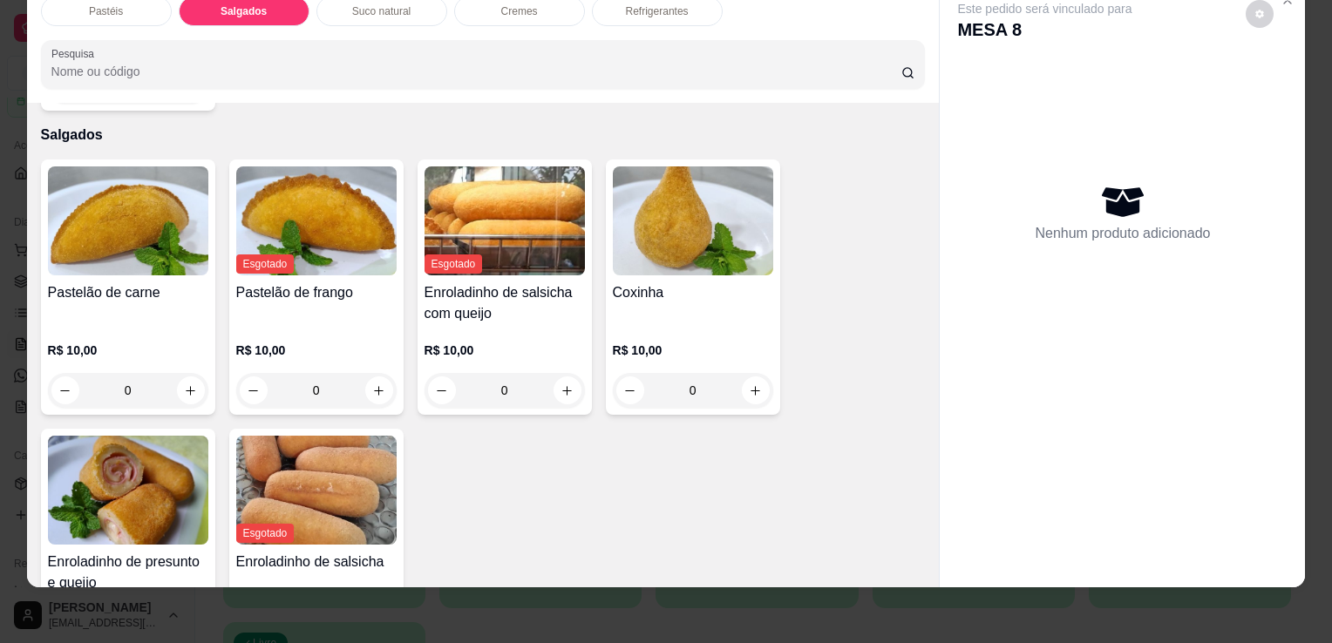
scroll to position [1938, 0]
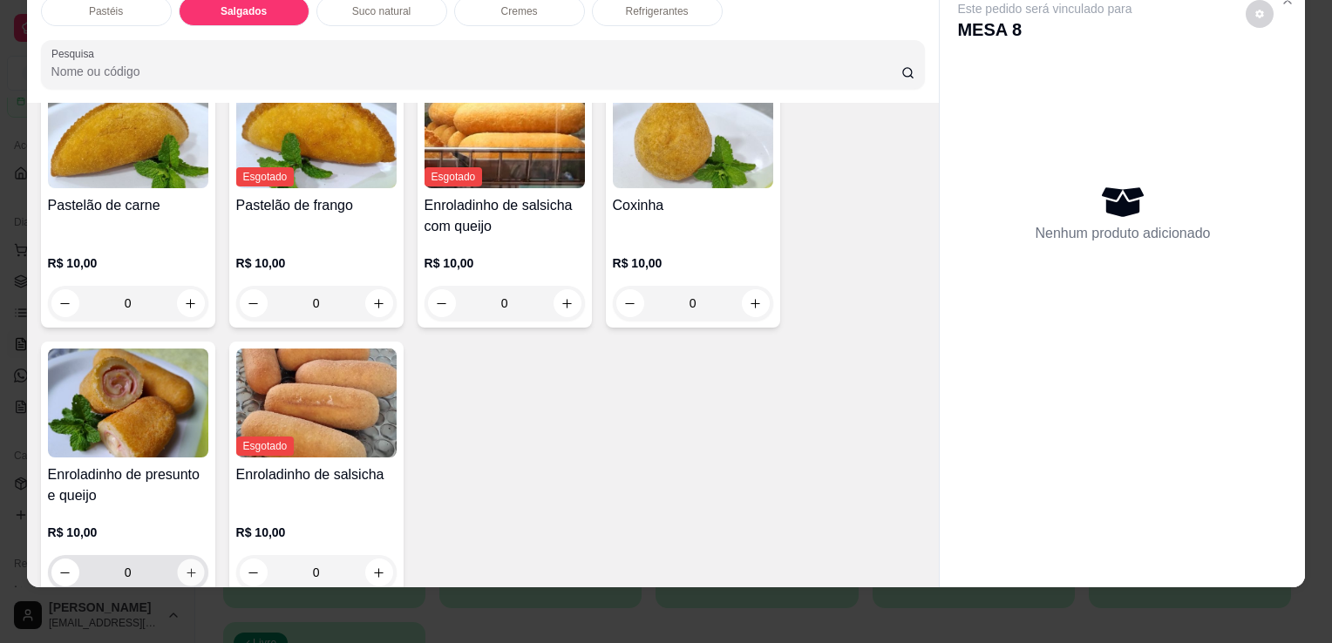
click at [190, 566] on icon "increase-product-quantity" at bounding box center [190, 572] width 13 height 13
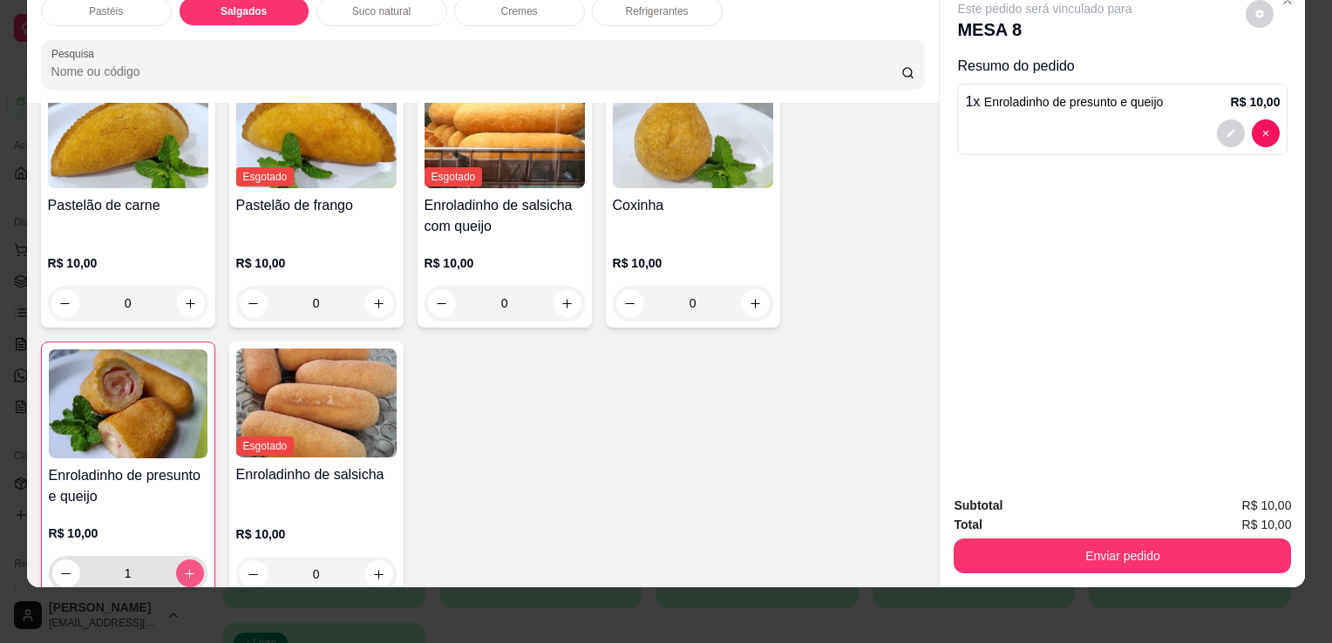
click at [192, 559] on button "increase-product-quantity" at bounding box center [190, 573] width 28 height 28
type input "2"
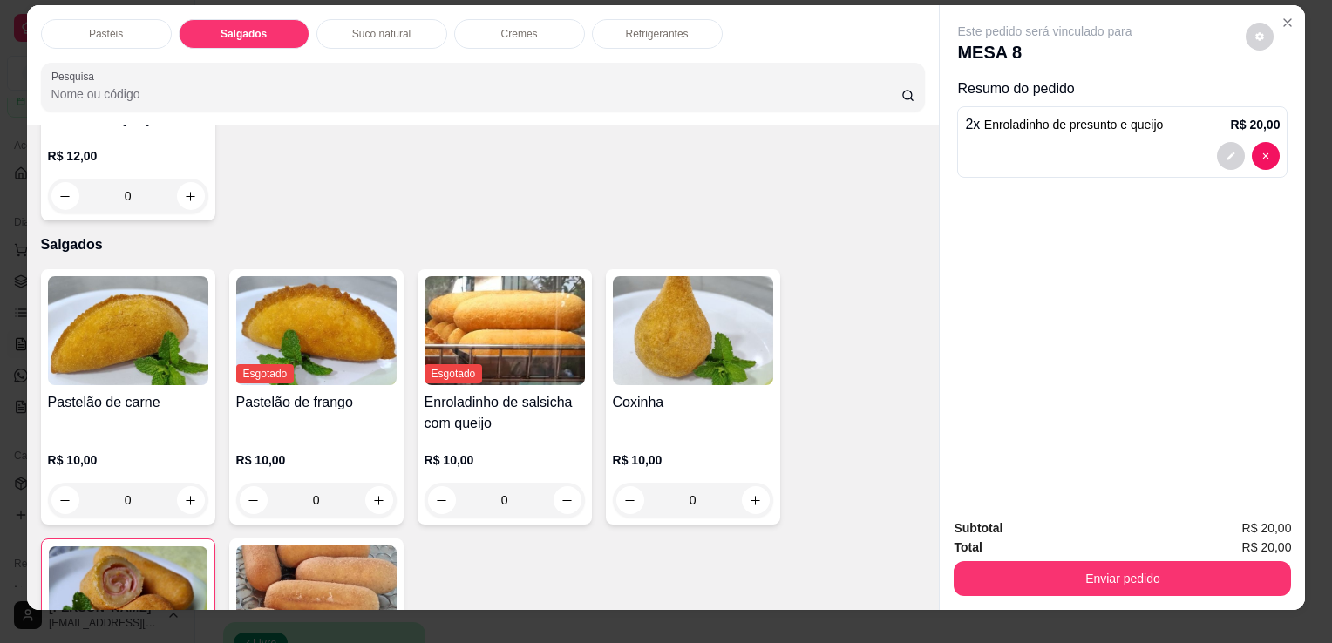
scroll to position [0, 0]
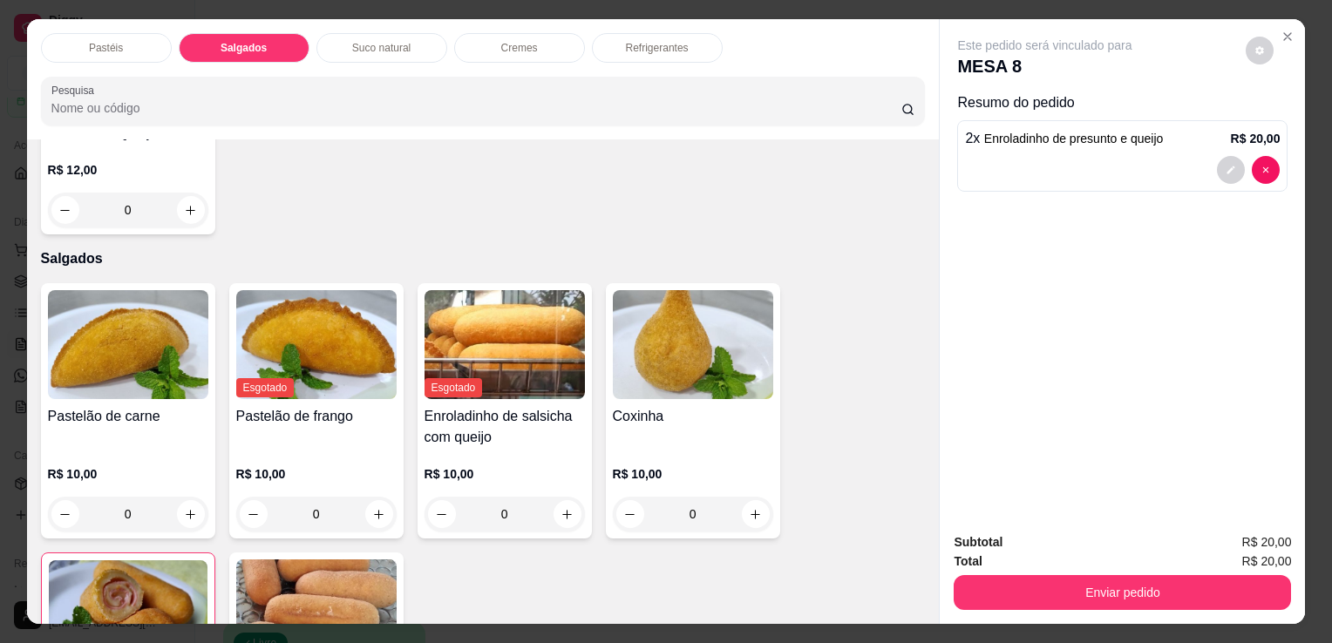
click at [645, 41] on p "Refrigerantes" at bounding box center [657, 48] width 63 height 14
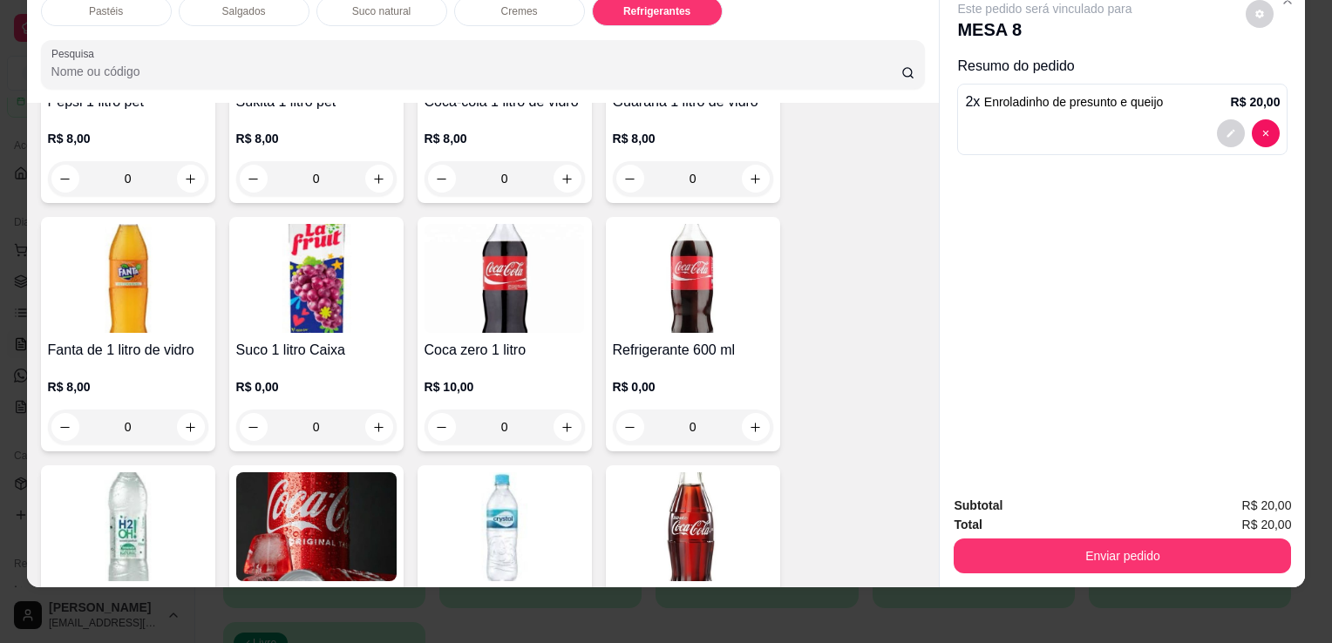
scroll to position [4463, 0]
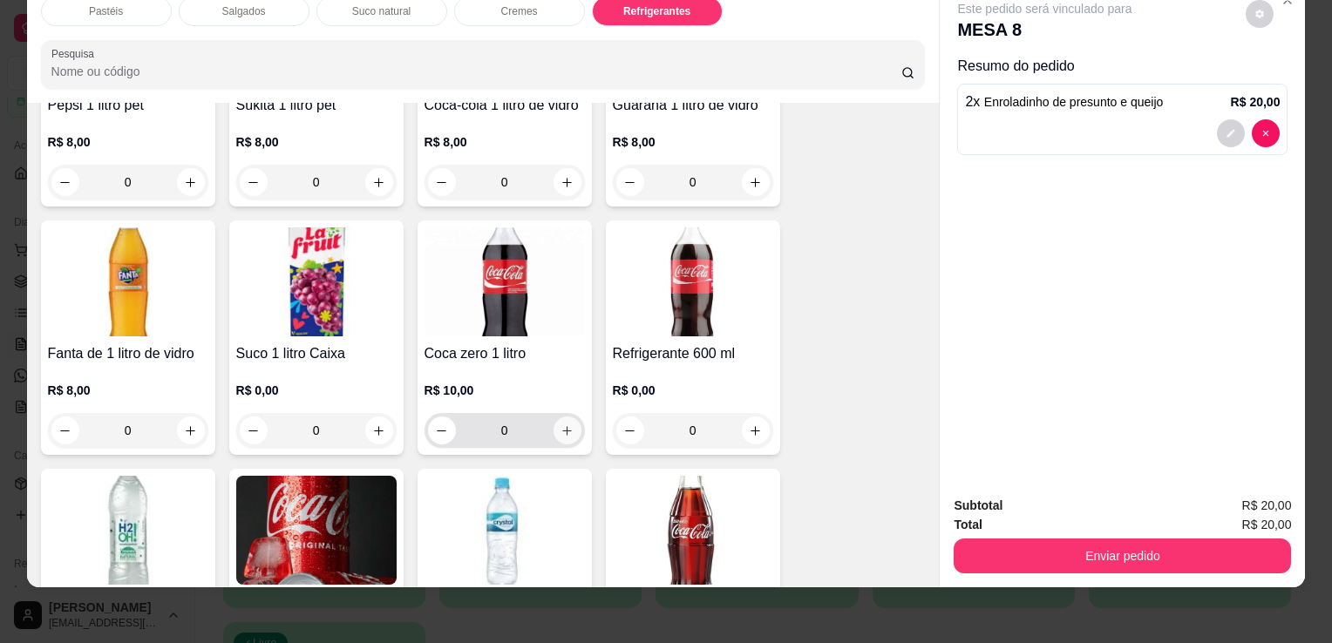
click at [559, 417] on button "increase-product-quantity" at bounding box center [567, 431] width 28 height 28
type input "1"
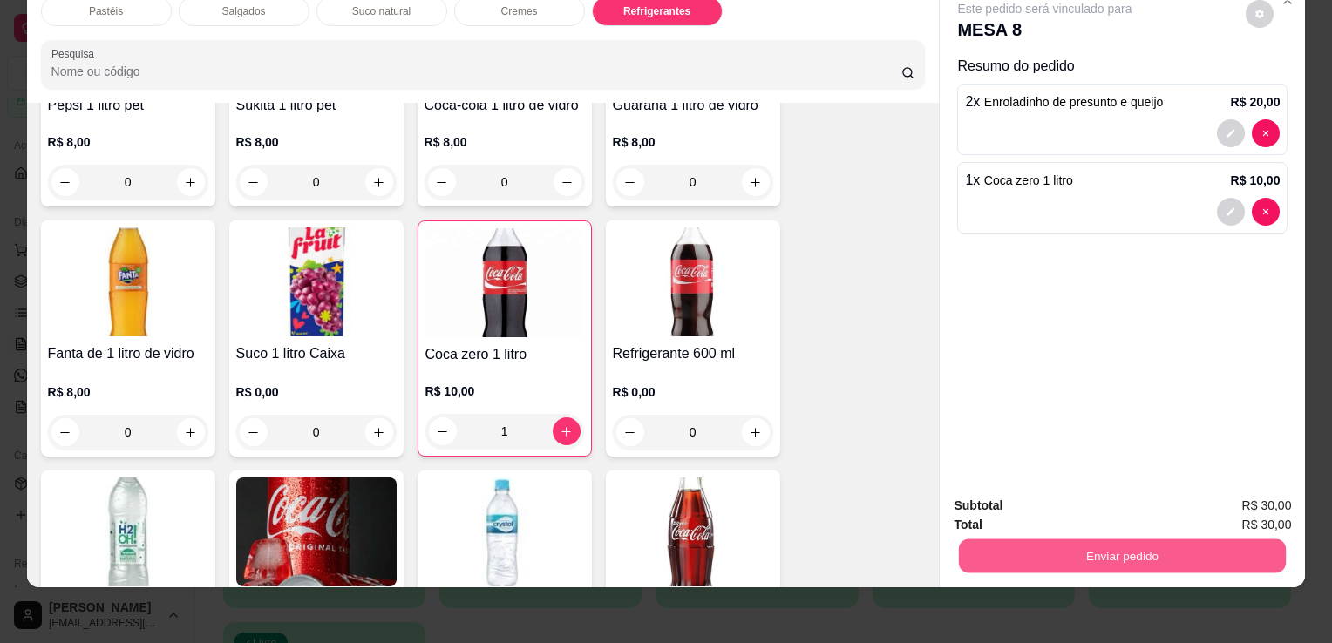
click at [1007, 545] on button "Enviar pedido" at bounding box center [1122, 556] width 327 height 34
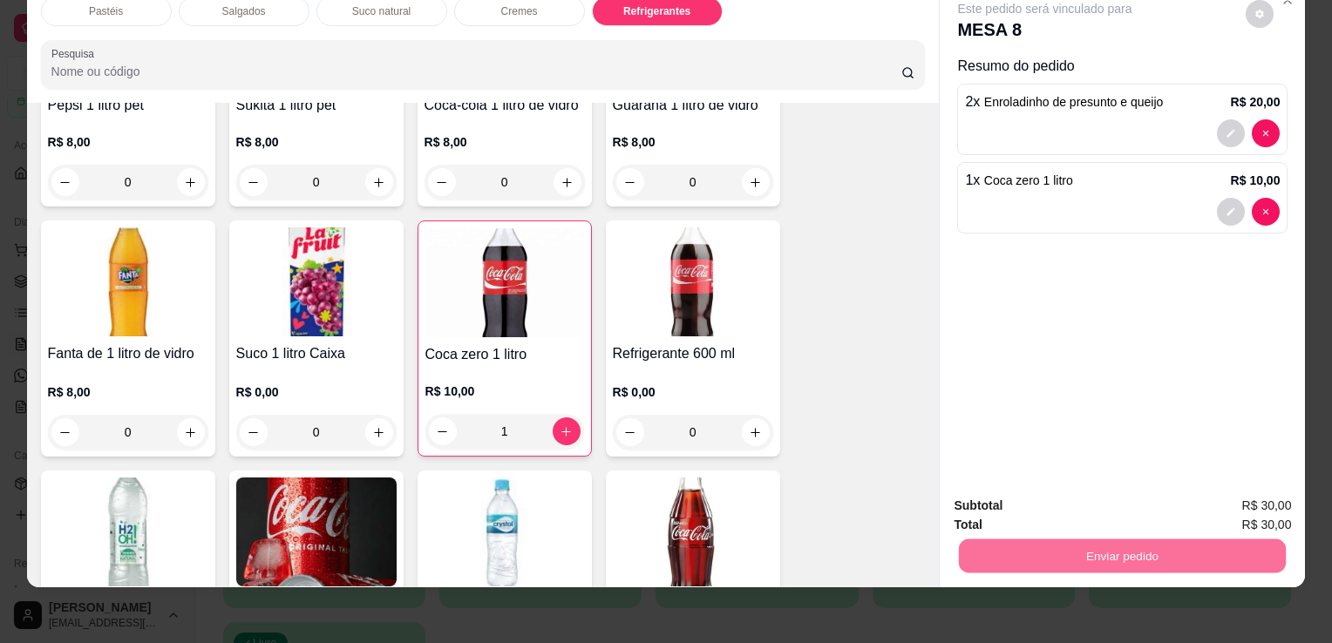
click at [1175, 504] on button "Sim, quero registrar" at bounding box center [1230, 500] width 130 height 33
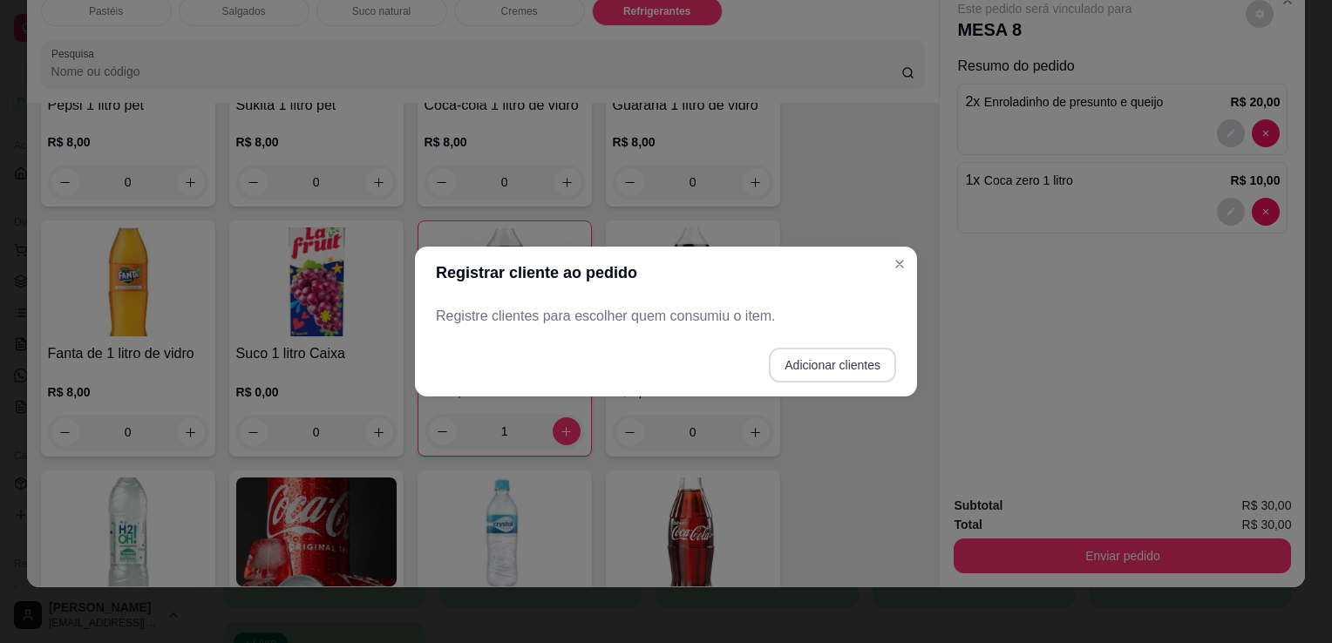
click at [791, 371] on button "Adicionar clientes" at bounding box center [832, 365] width 127 height 35
click at [718, 327] on input "Nome do cliente" at bounding box center [665, 323] width 439 height 17
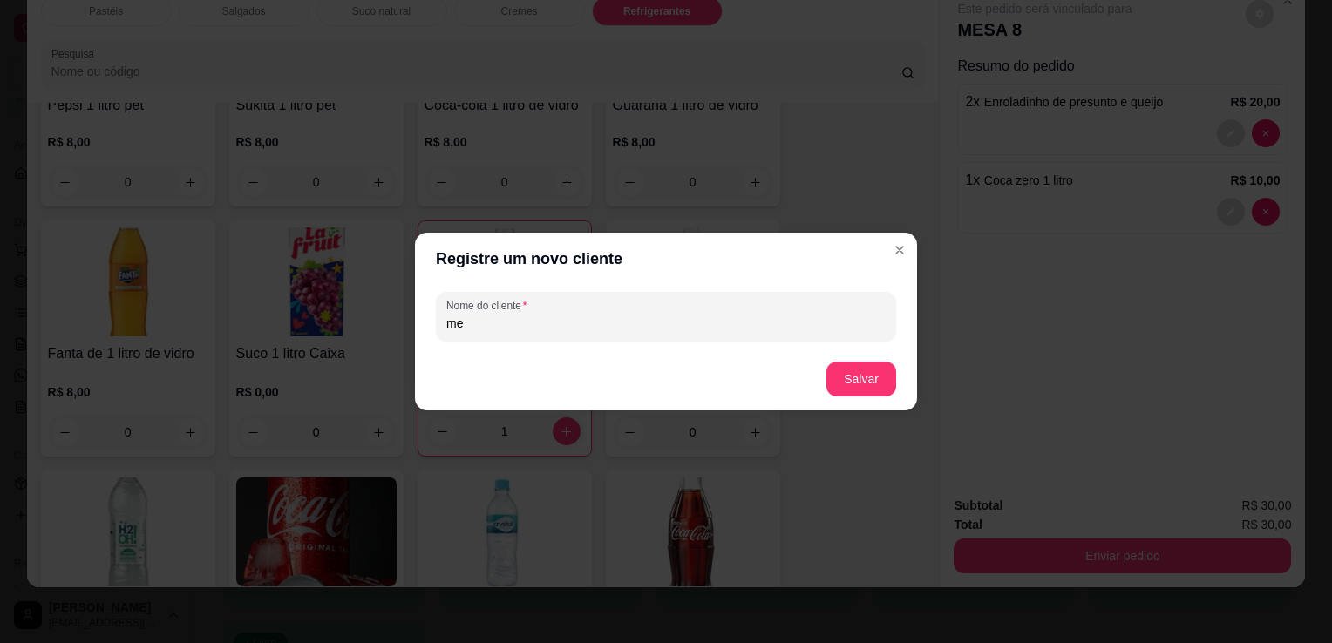
type input "m"
type input "MESA 8"
click at [868, 371] on button "Salvar" at bounding box center [861, 380] width 68 height 34
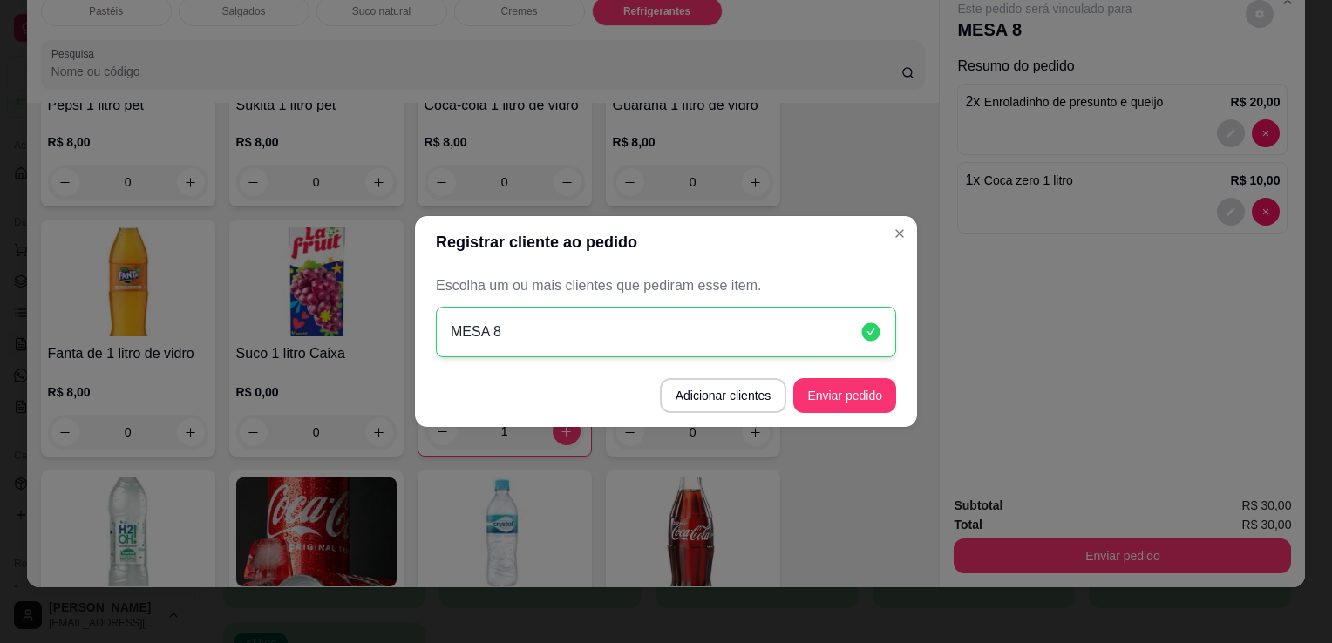
click at [871, 387] on button "Enviar pedido" at bounding box center [844, 395] width 103 height 35
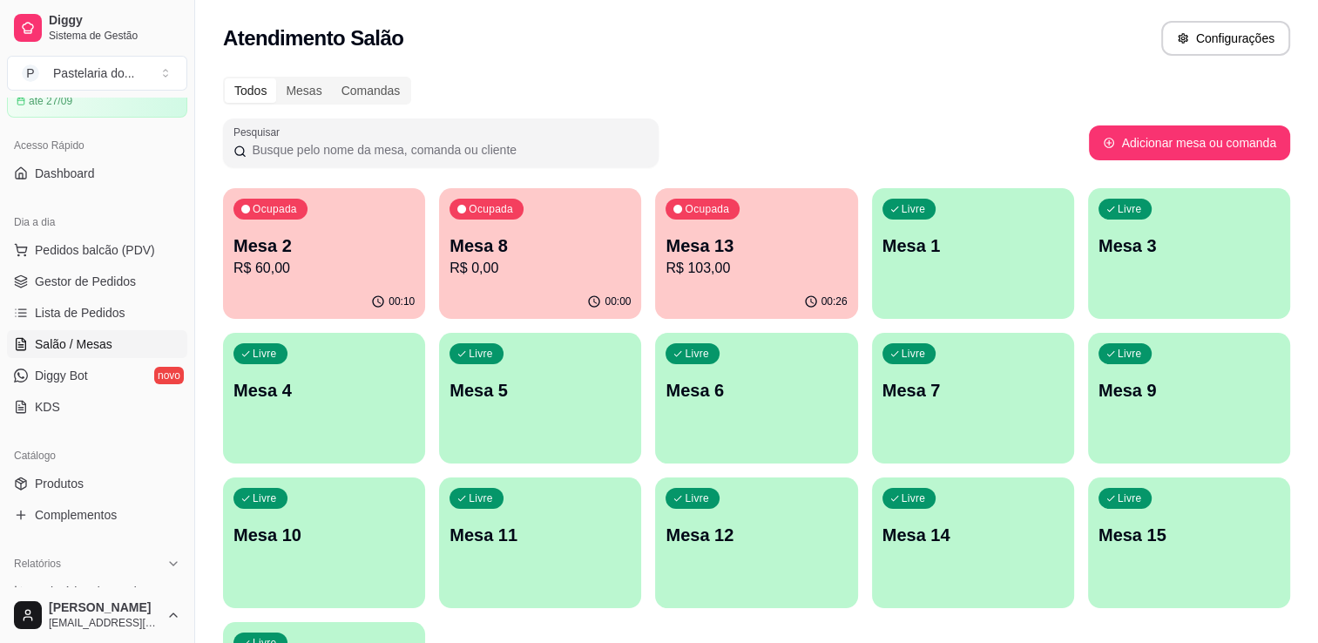
click at [730, 281] on div "Ocupada Mesa 13 R$ 103,00" at bounding box center [756, 236] width 202 height 97
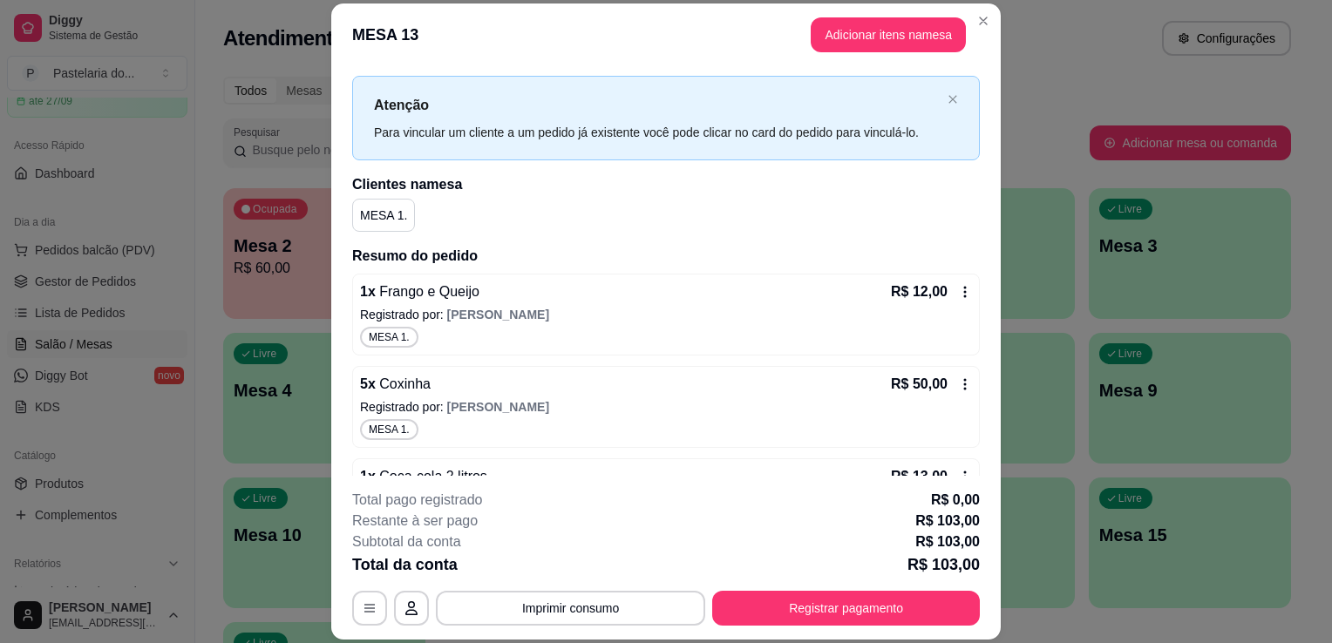
scroll to position [0, 0]
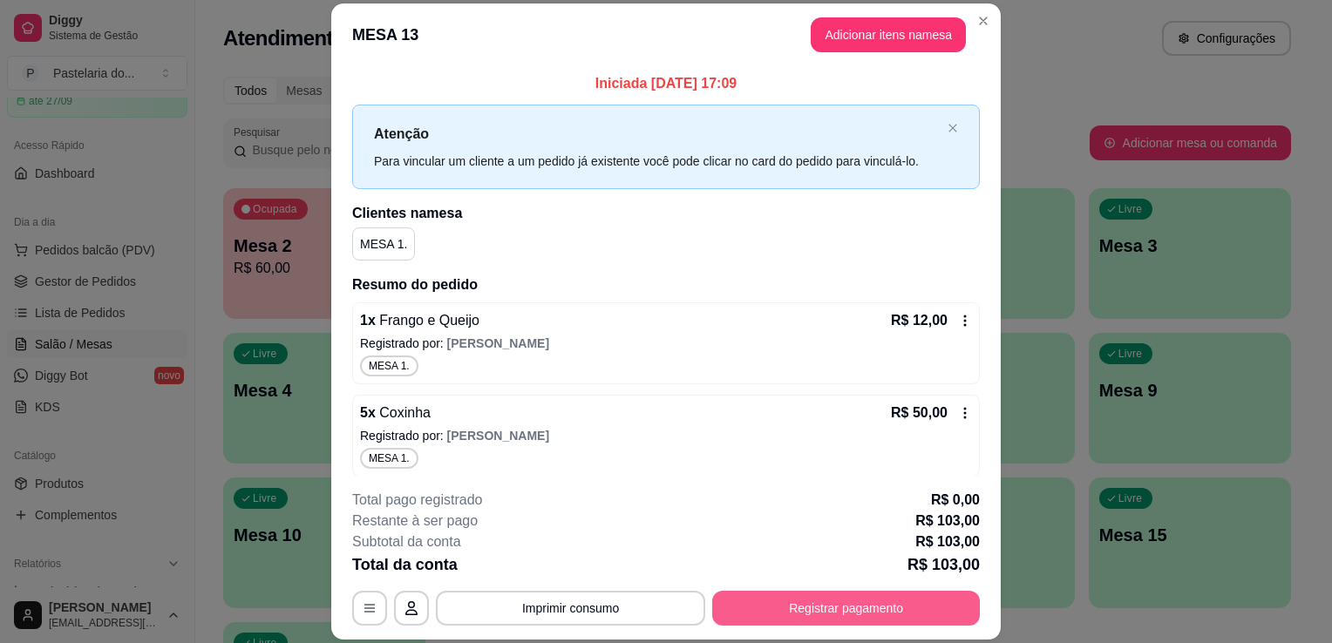
click at [924, 613] on button "Registrar pagamento" at bounding box center [846, 608] width 268 height 35
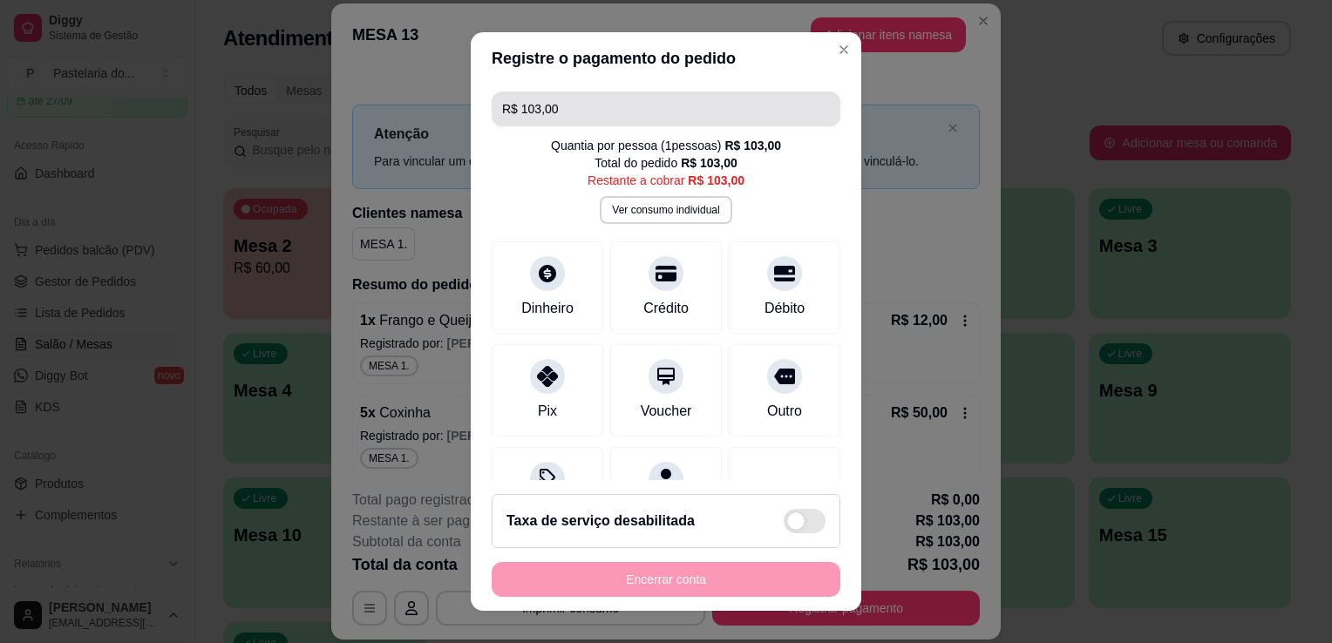
click at [606, 105] on input "R$ 103,00" at bounding box center [666, 109] width 328 height 35
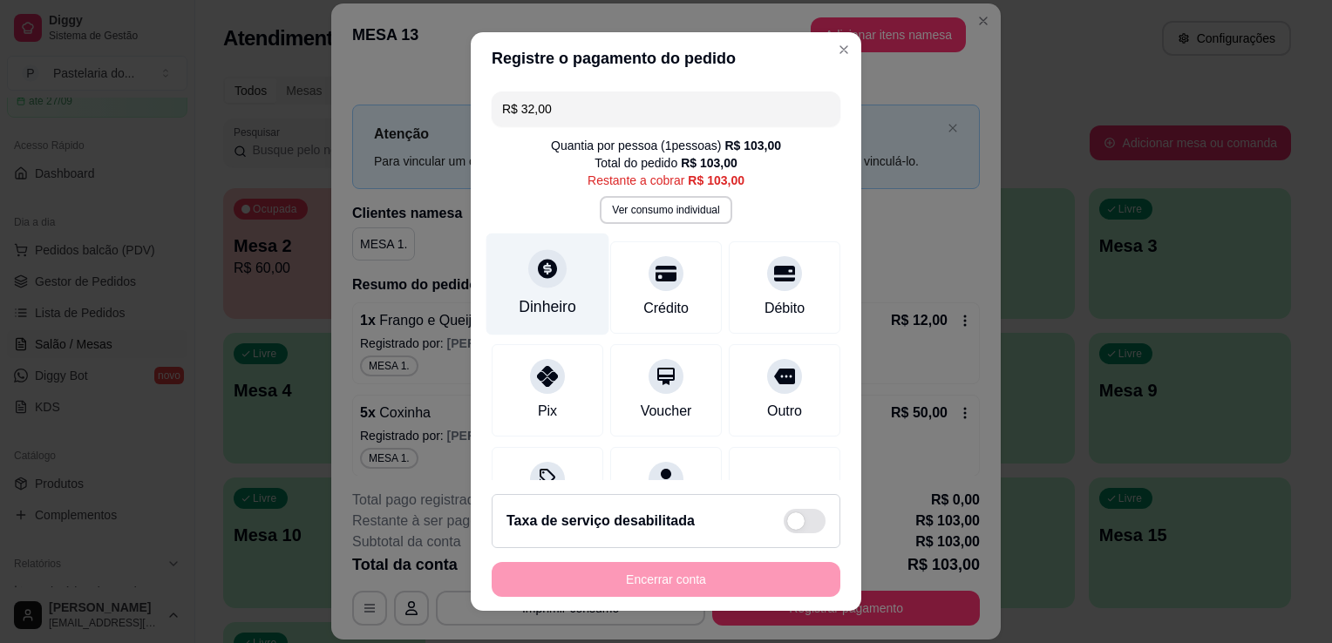
type input "R$ 32,00"
click at [536, 281] on div at bounding box center [547, 268] width 38 height 38
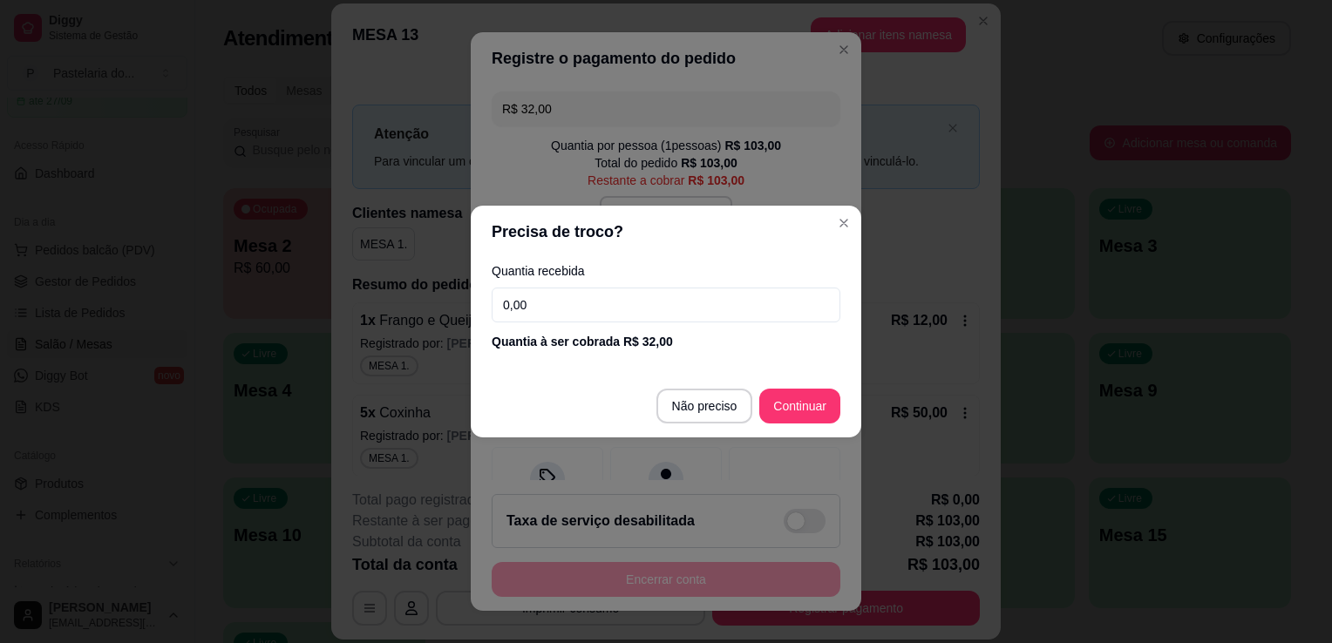
click at [679, 311] on input "0,00" at bounding box center [665, 305] width 349 height 35
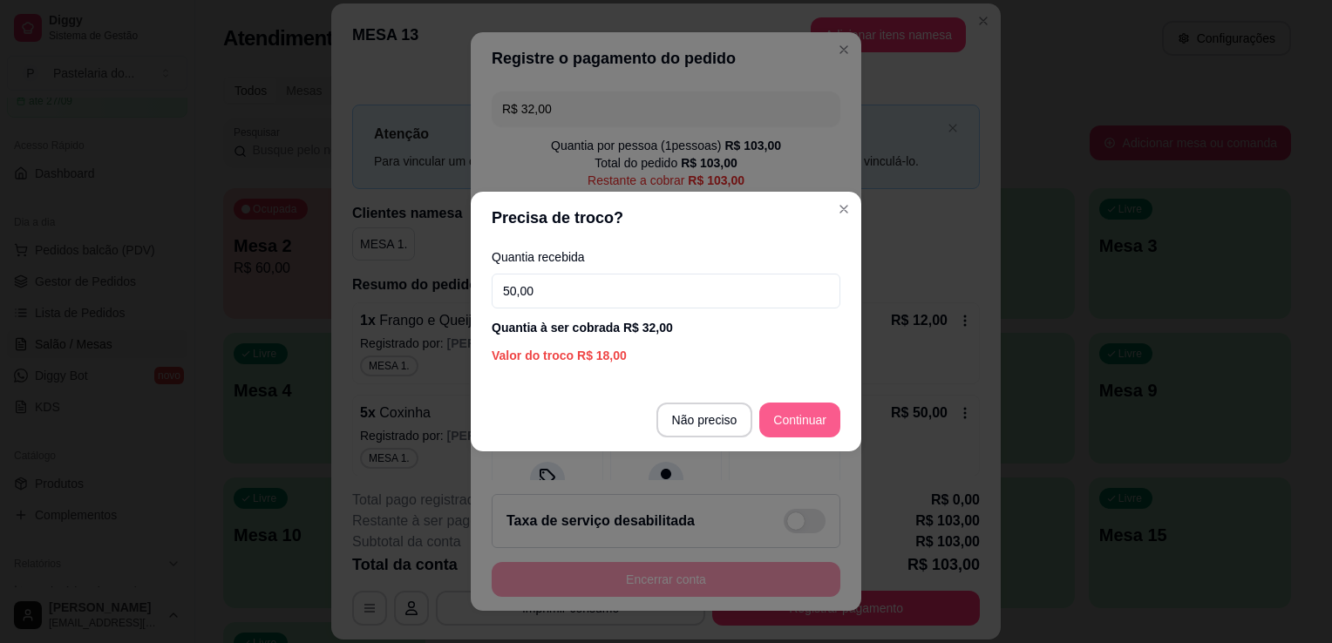
type input "50,00"
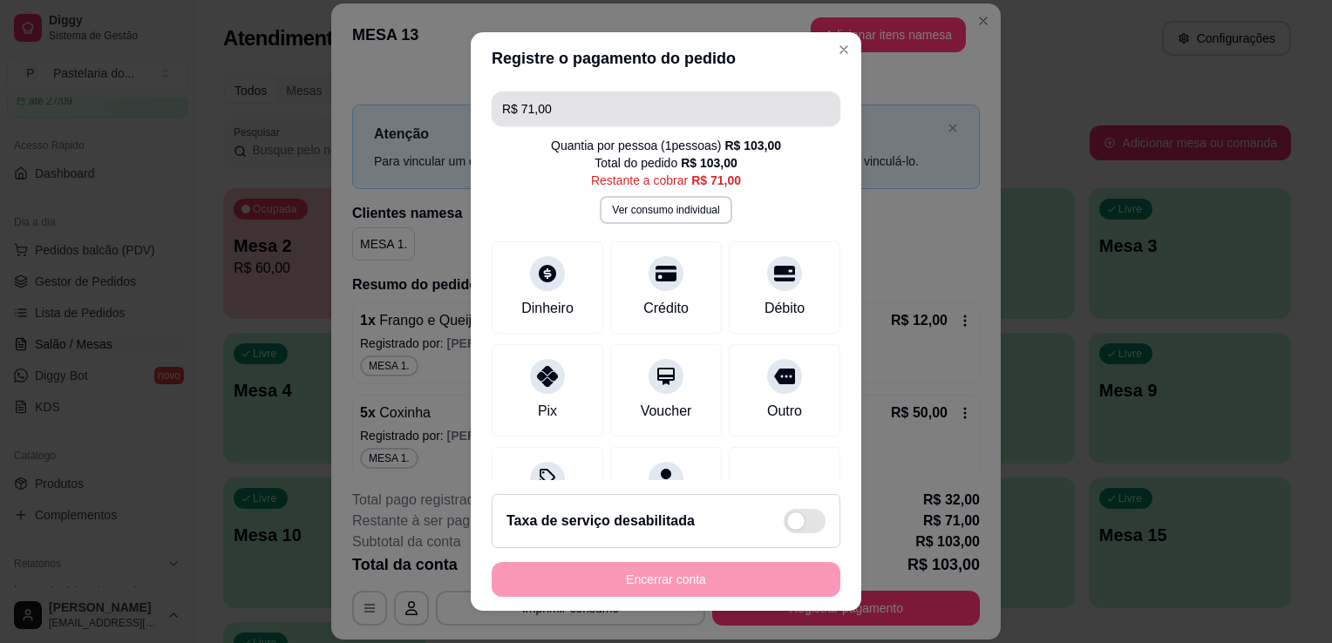
click at [652, 119] on input "R$ 71,00" at bounding box center [666, 109] width 328 height 35
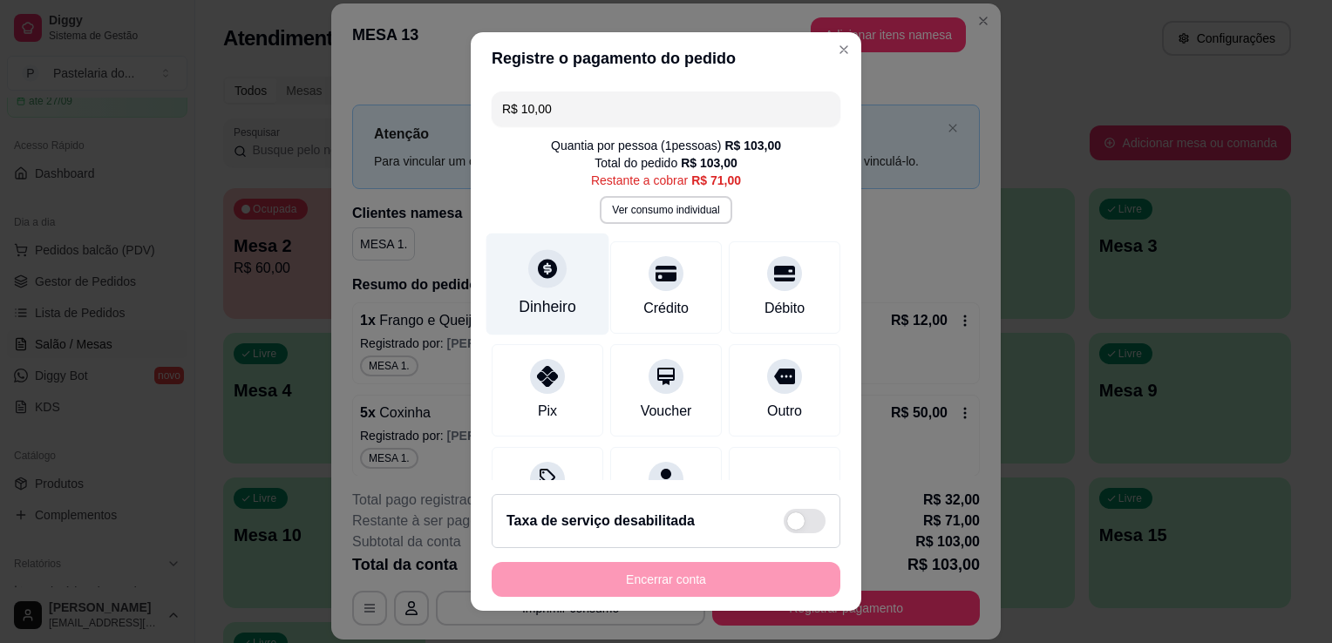
type input "R$ 10,00"
click at [542, 291] on div "Dinheiro" at bounding box center [547, 285] width 123 height 102
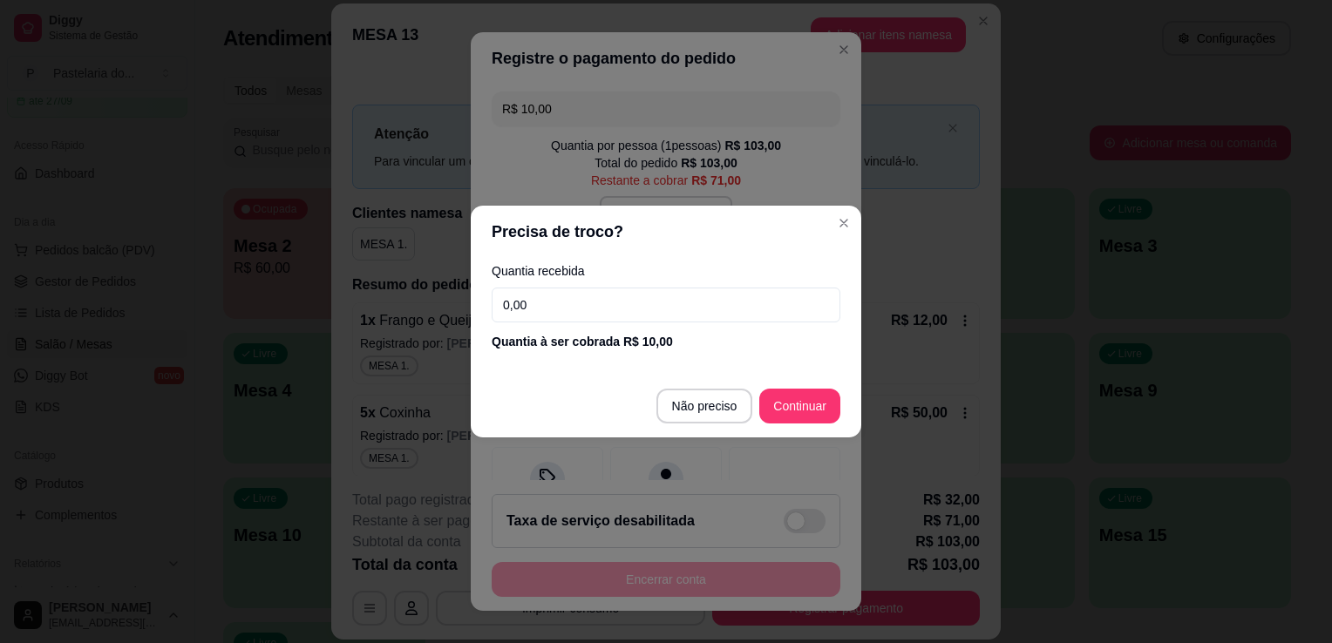
click at [753, 304] on input "0,00" at bounding box center [665, 305] width 349 height 35
type input "10,00"
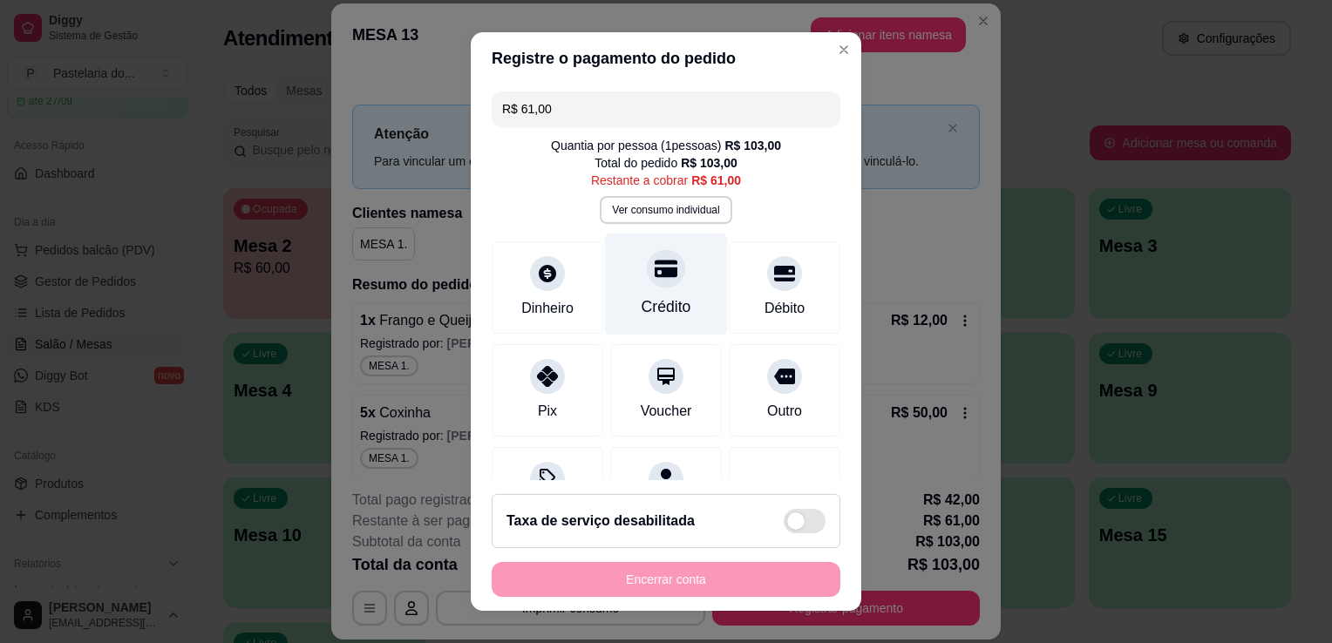
click at [674, 294] on div "Crédito" at bounding box center [666, 285] width 123 height 102
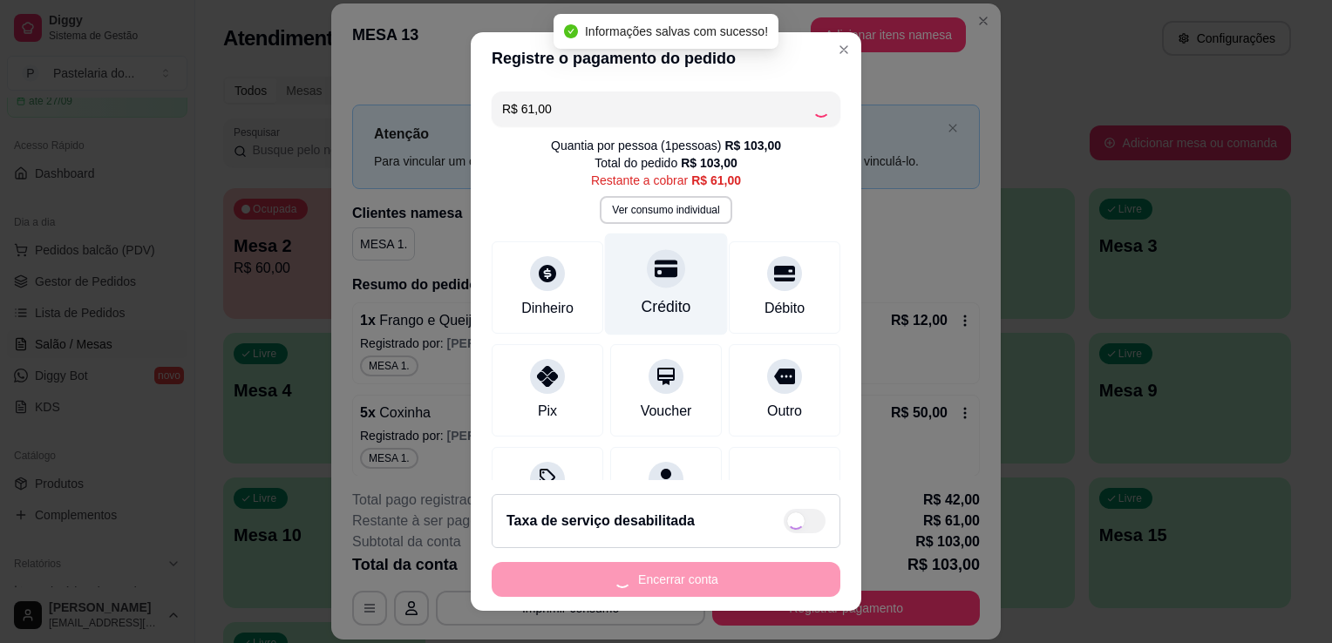
type input "R$ 0,00"
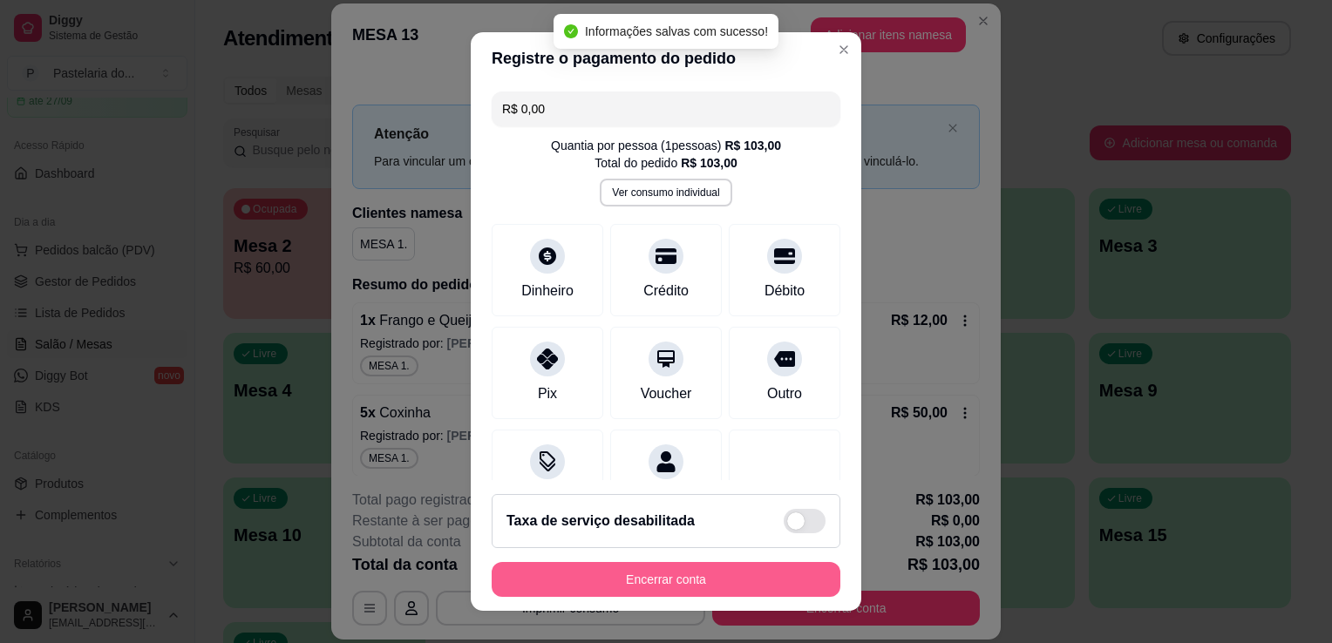
click at [659, 578] on button "Encerrar conta" at bounding box center [665, 579] width 349 height 35
click at [659, 578] on div "Encerrar conta" at bounding box center [665, 579] width 349 height 35
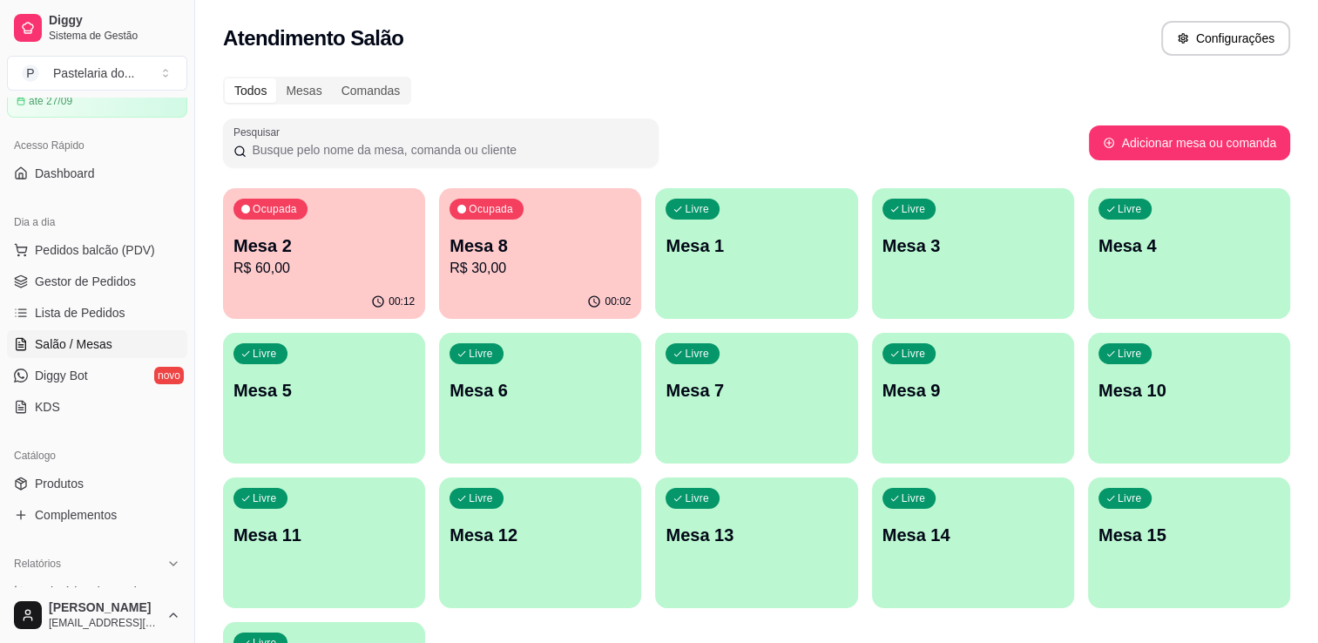
click at [269, 261] on p "R$ 60,00" at bounding box center [324, 268] width 181 height 21
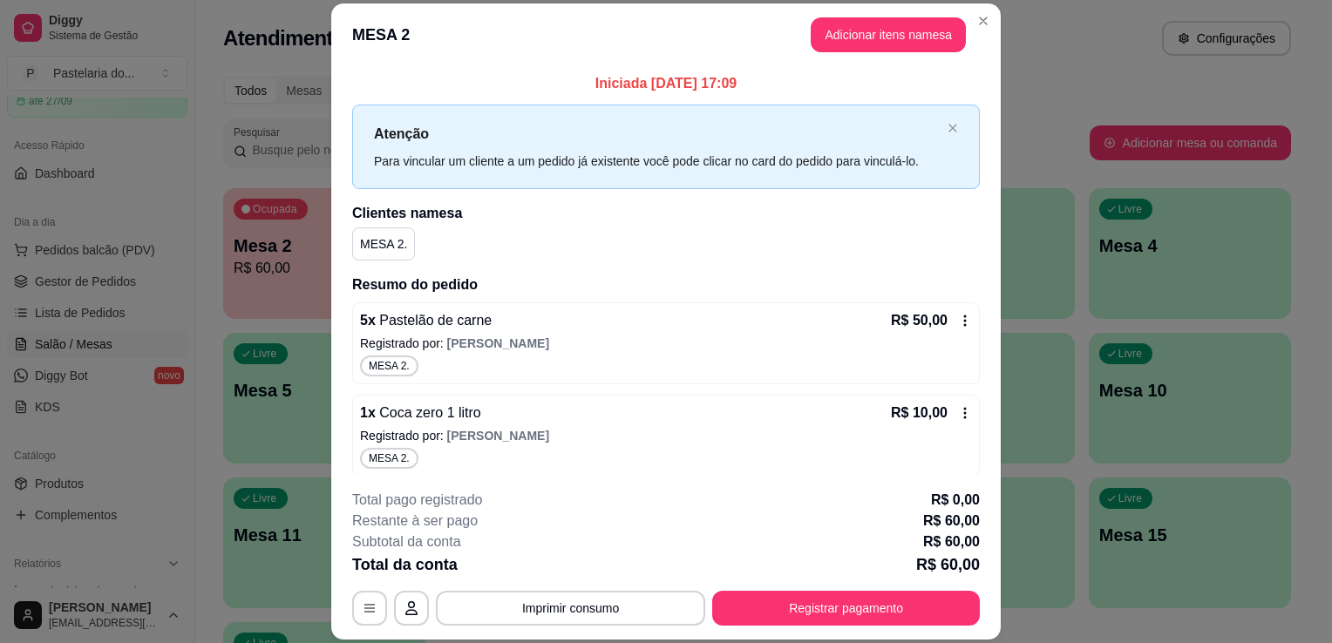
click at [850, 23] on button "Adicionar itens na mesa" at bounding box center [887, 34] width 155 height 35
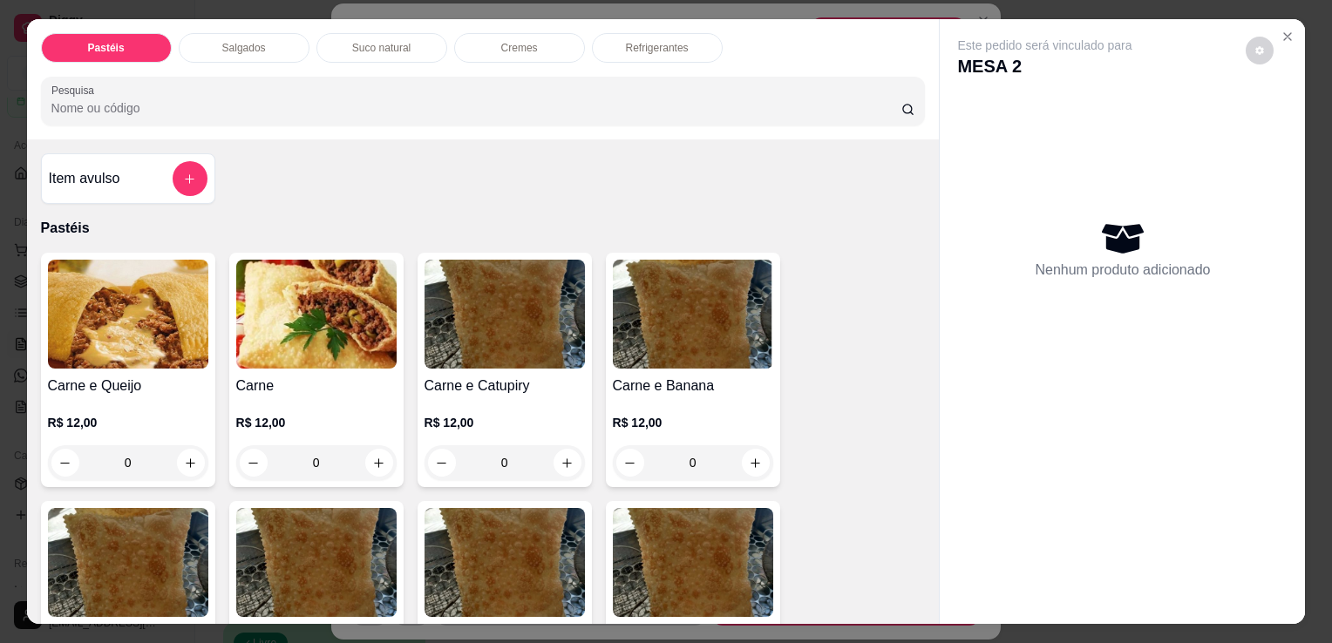
click at [192, 54] on div "Salgados" at bounding box center [244, 48] width 131 height 30
click at [192, 99] on input "Pesquisa" at bounding box center [476, 107] width 850 height 17
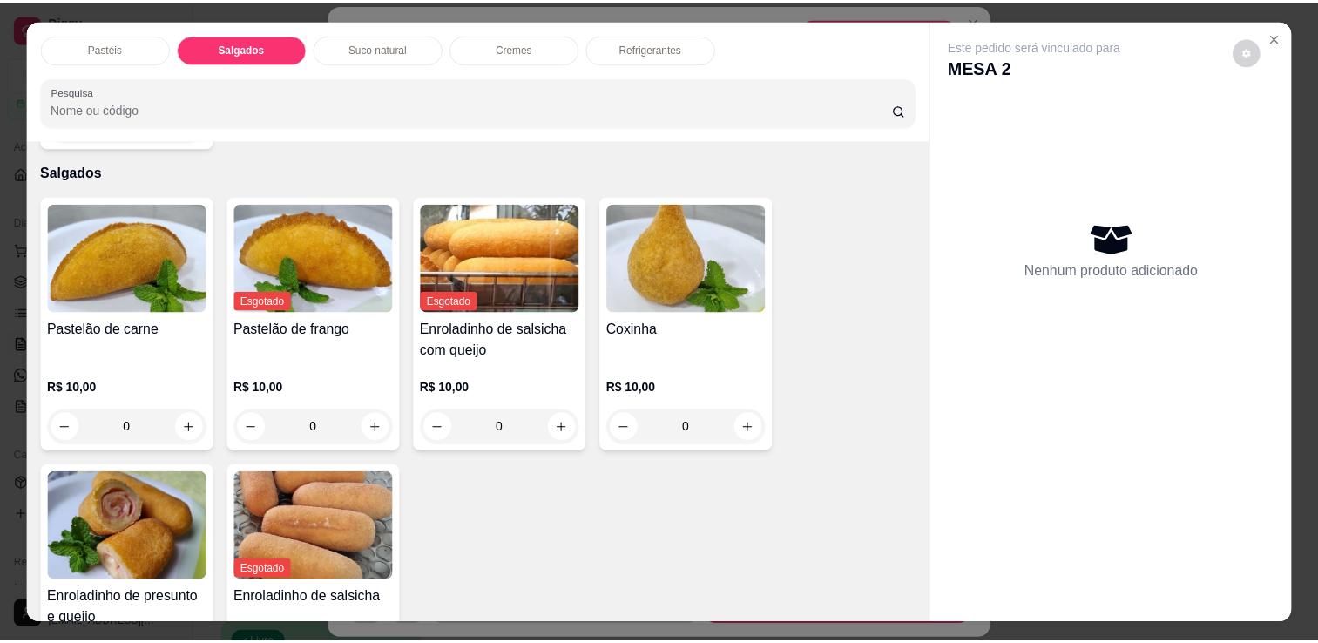
scroll to position [43, 0]
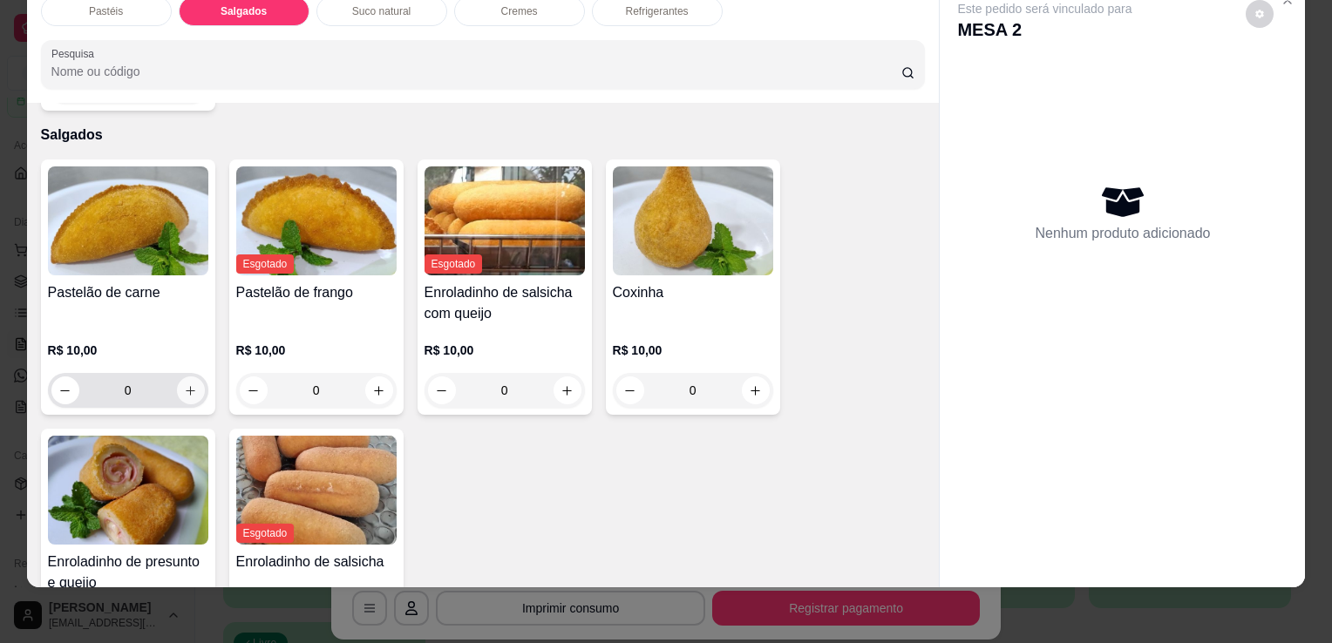
click at [184, 384] on icon "increase-product-quantity" at bounding box center [190, 390] width 13 height 13
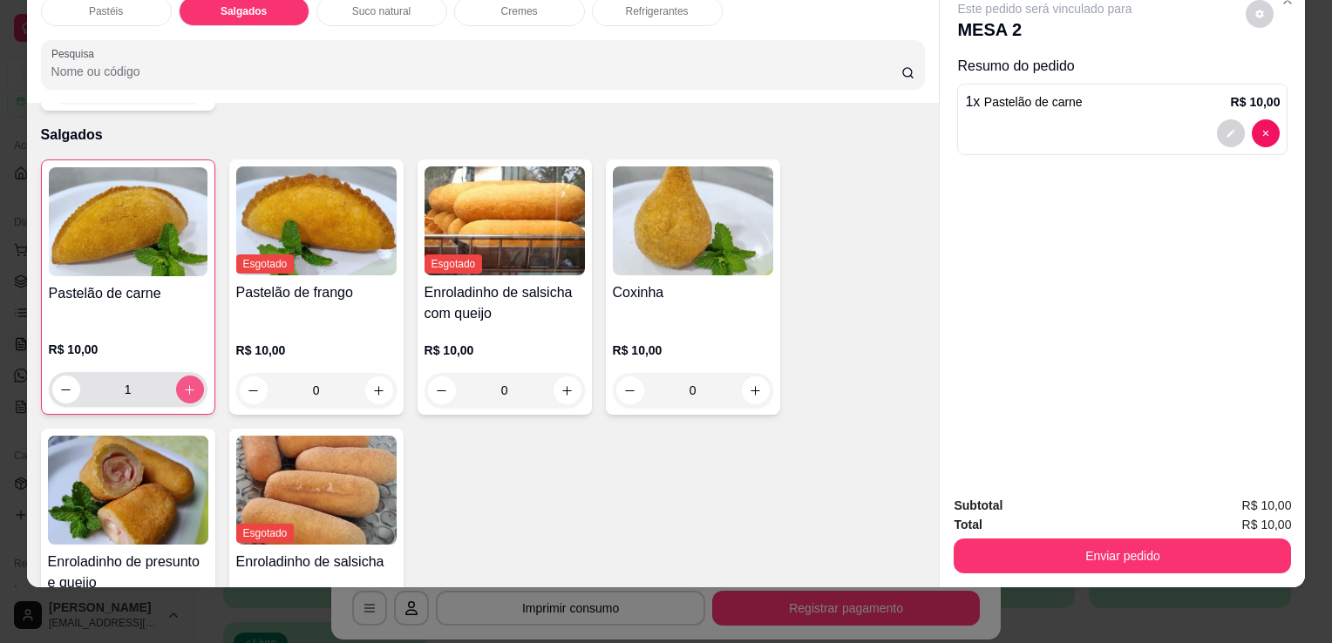
click at [183, 383] on icon "increase-product-quantity" at bounding box center [189, 389] width 13 height 13
type input "2"
click at [183, 383] on icon "increase-product-quantity" at bounding box center [189, 389] width 13 height 13
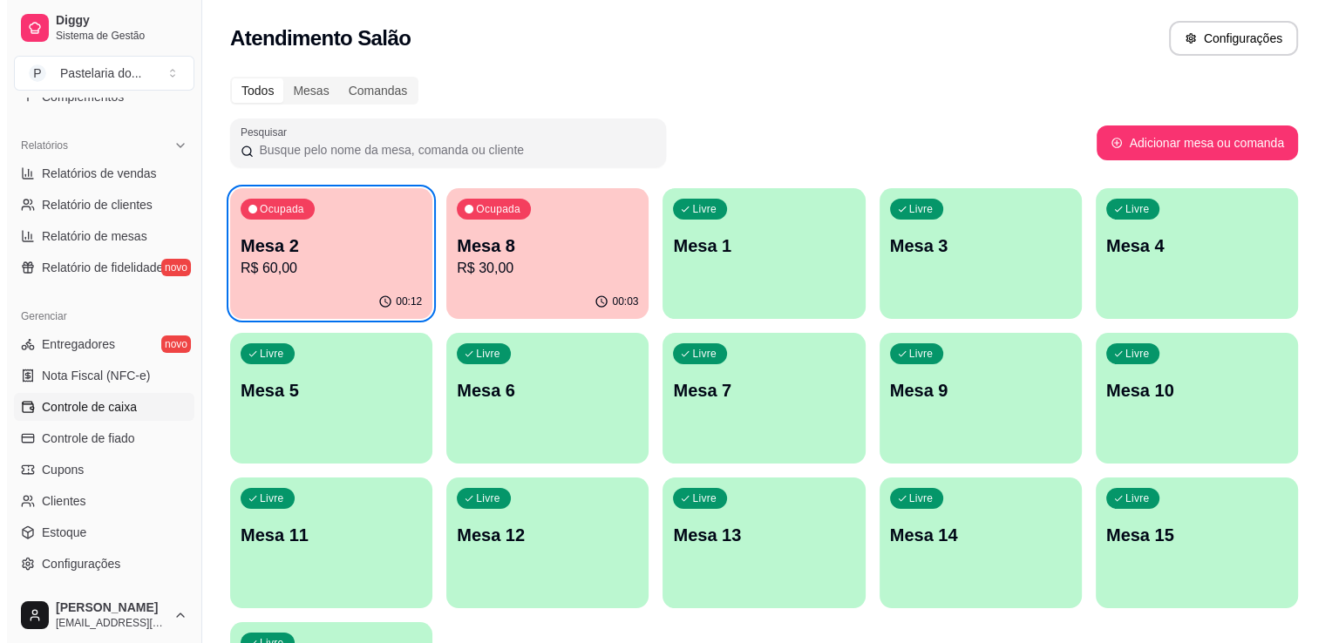
scroll to position [610, 0]
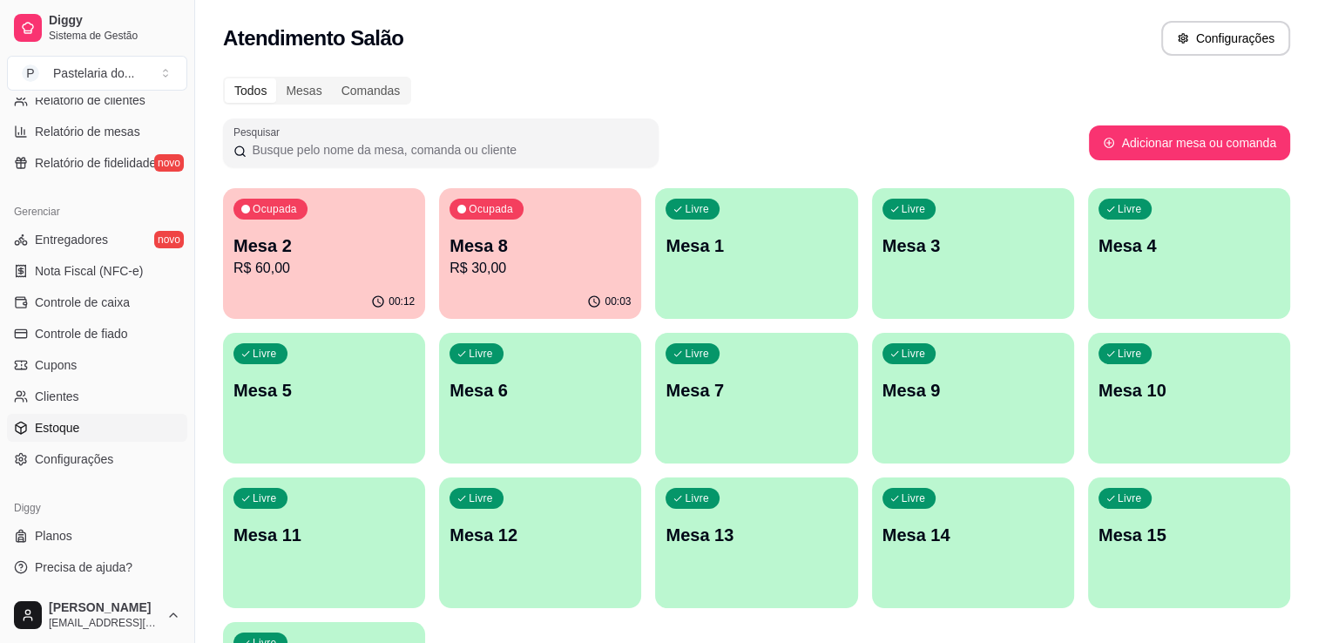
click at [71, 430] on span "Estoque" at bounding box center [57, 427] width 44 height 17
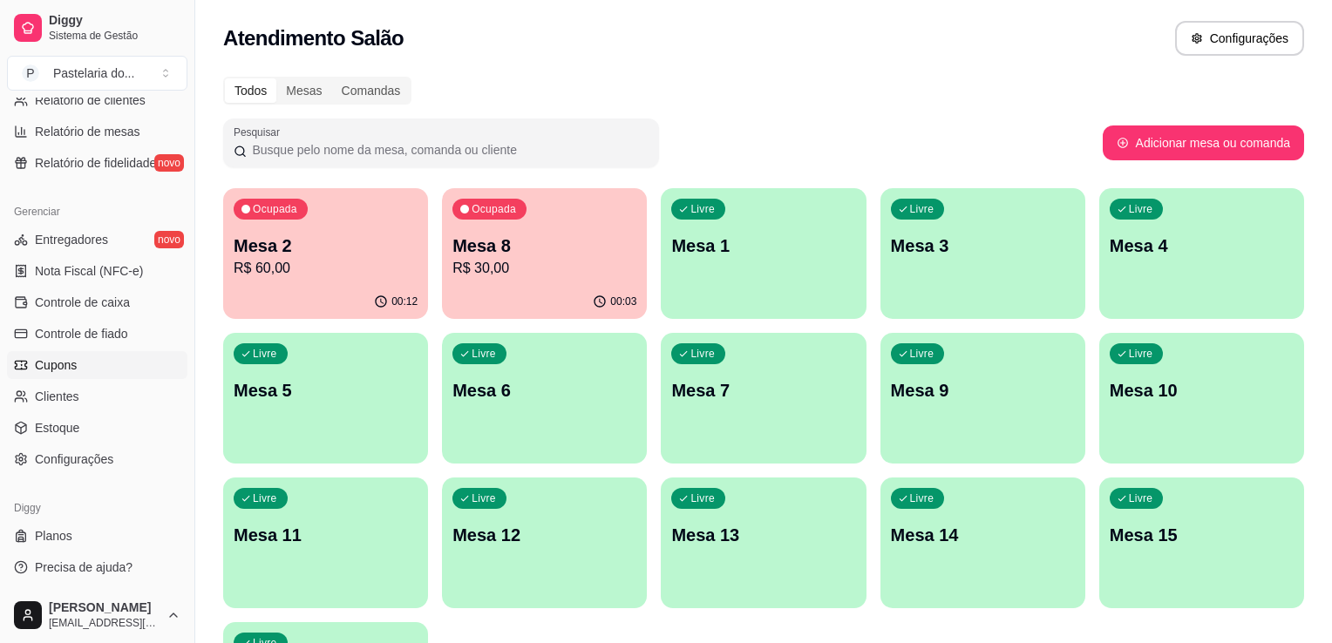
select select "QUANTITY_ORDER"
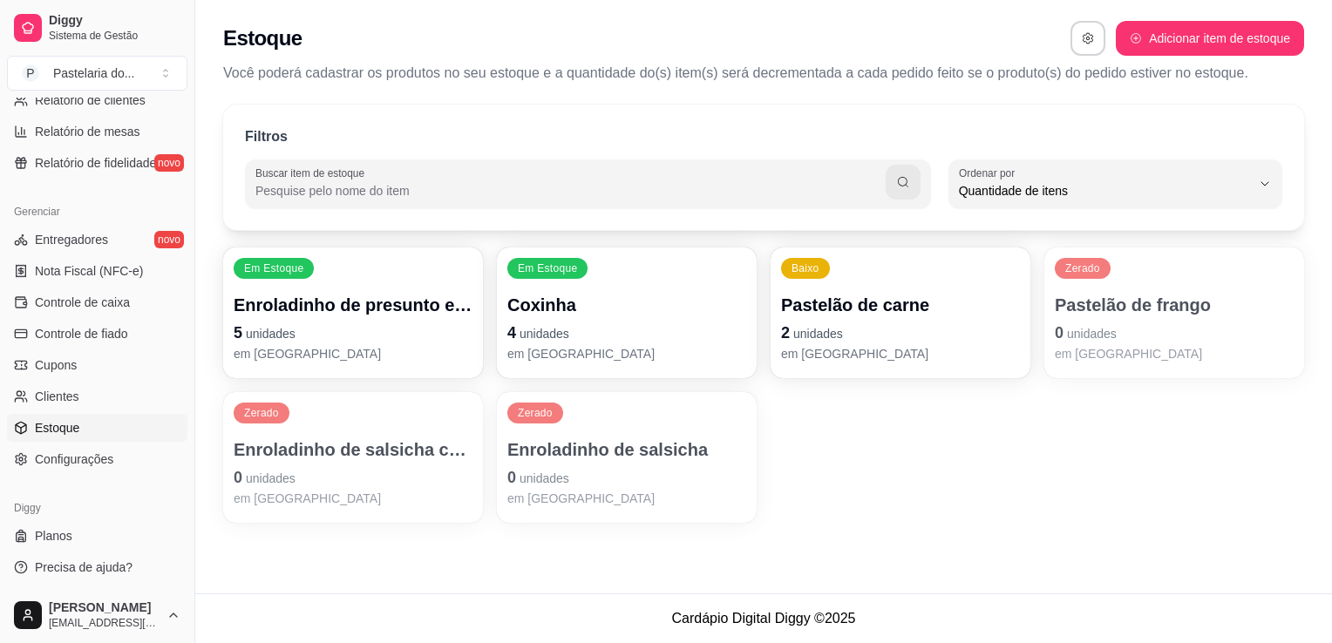
scroll to position [17, 0]
click at [810, 327] on span "unidades" at bounding box center [820, 334] width 48 height 14
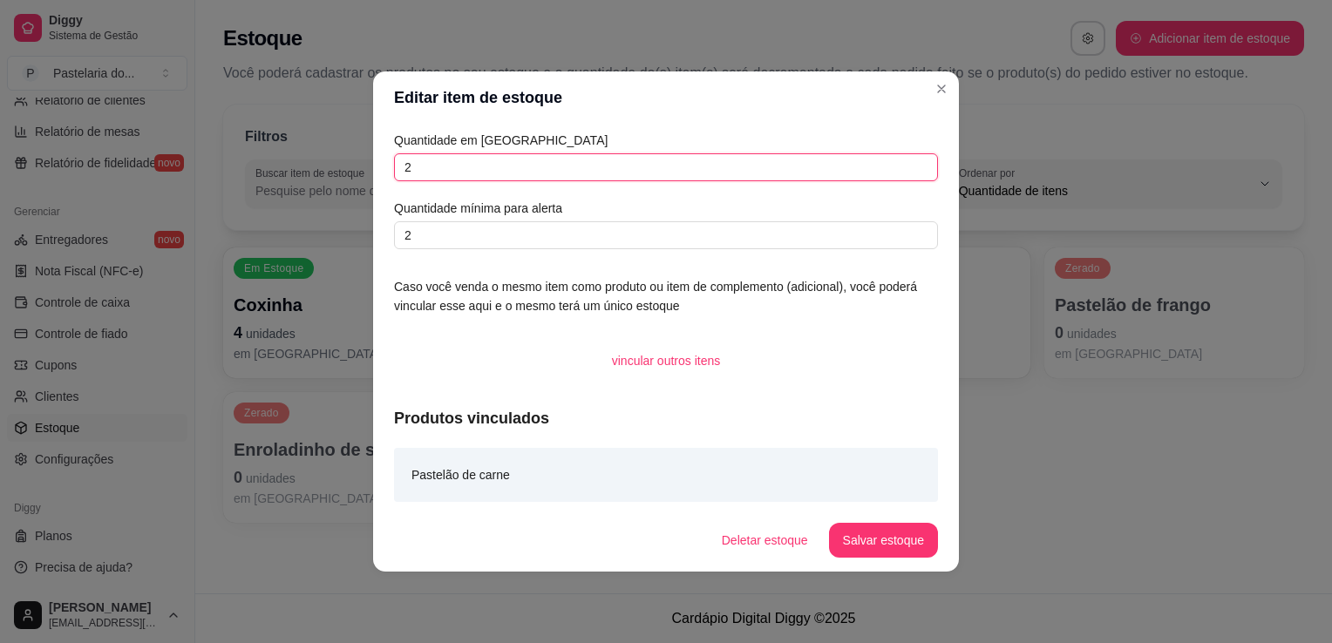
click at [572, 160] on input "2" at bounding box center [666, 167] width 544 height 28
type input "5"
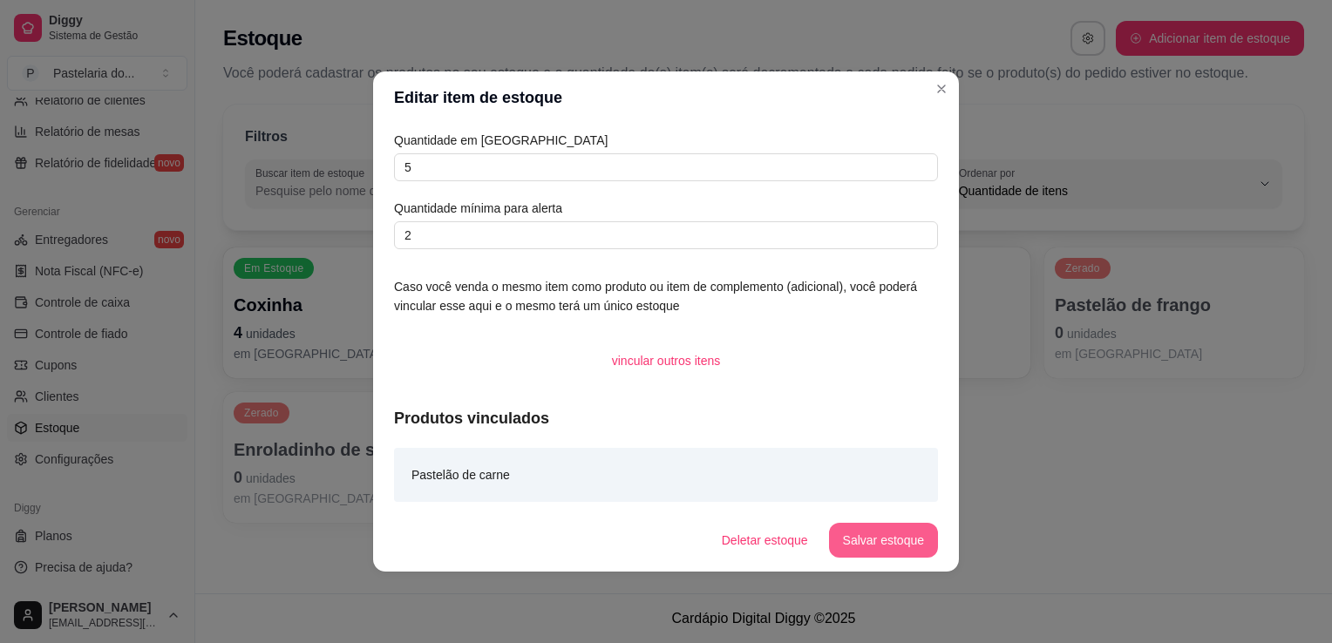
click at [887, 532] on button "Salvar estoque" at bounding box center [883, 540] width 109 height 35
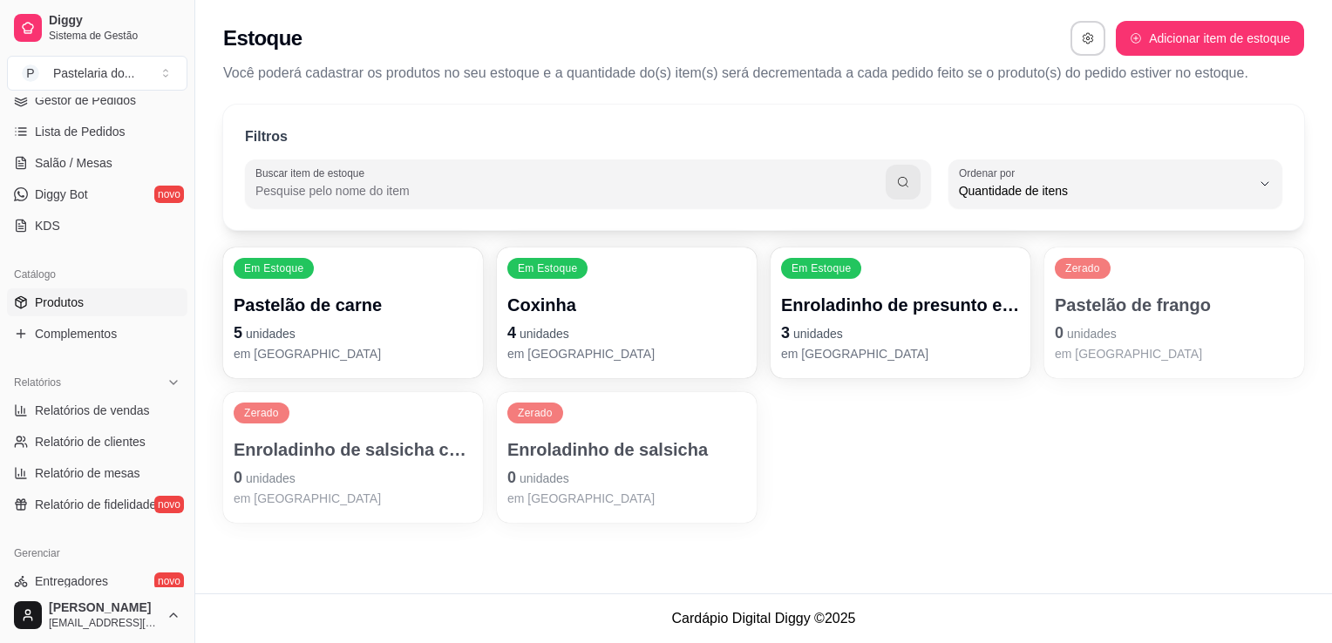
scroll to position [174, 0]
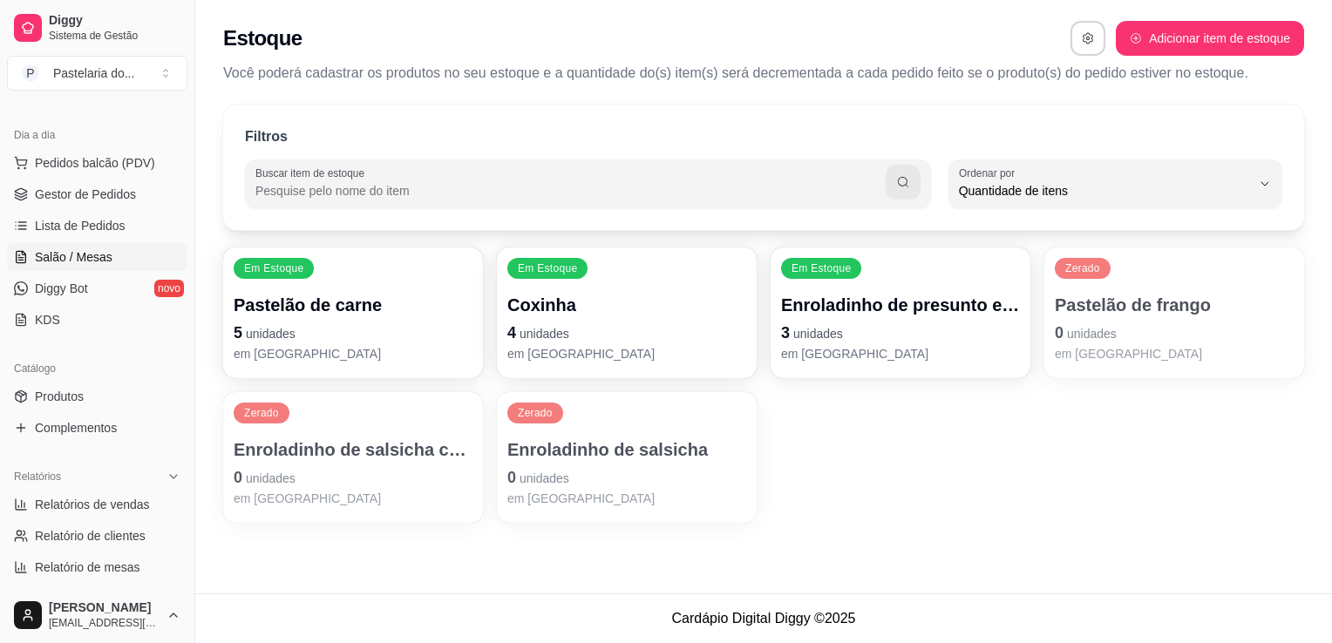
click at [100, 260] on span "Salão / Mesas" at bounding box center [74, 256] width 78 height 17
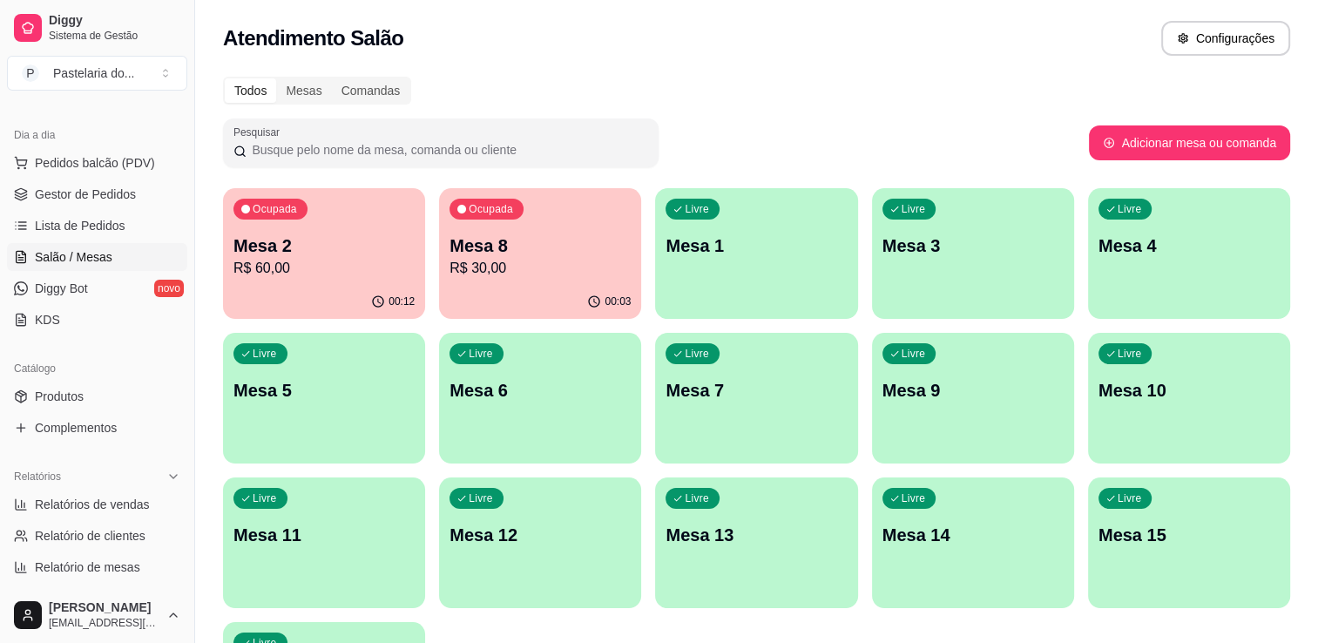
click at [331, 286] on div "00:12" at bounding box center [324, 302] width 202 height 34
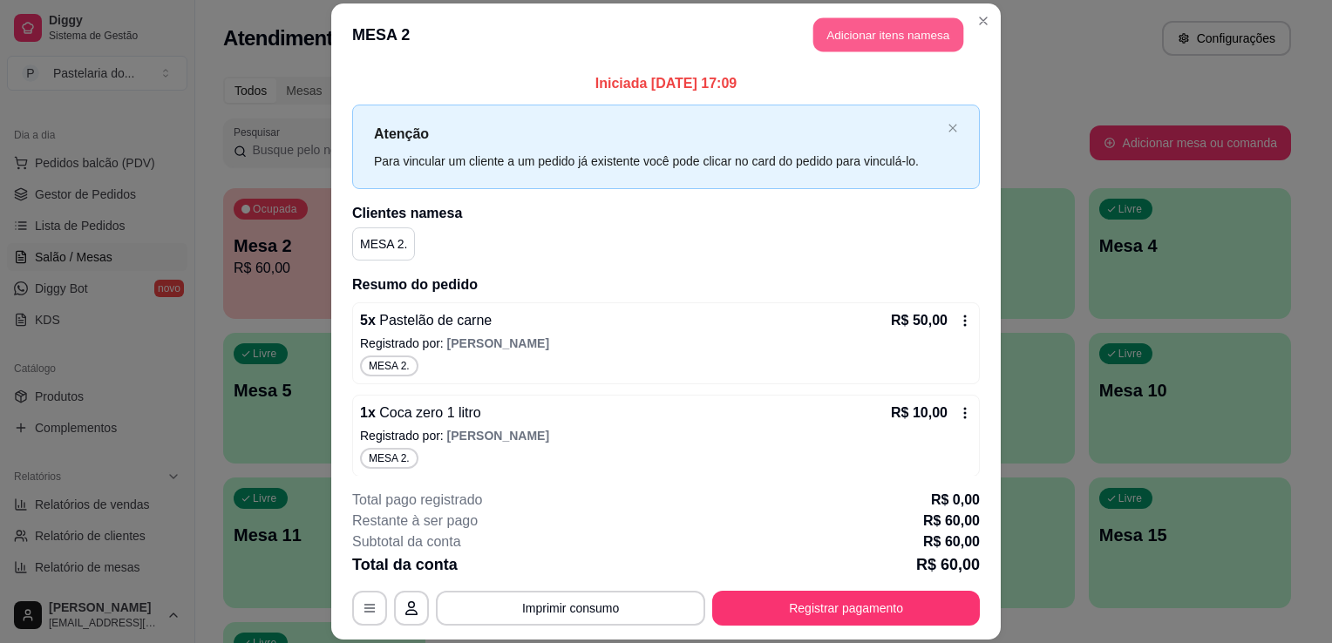
click at [833, 37] on button "Adicionar itens na mesa" at bounding box center [888, 34] width 150 height 34
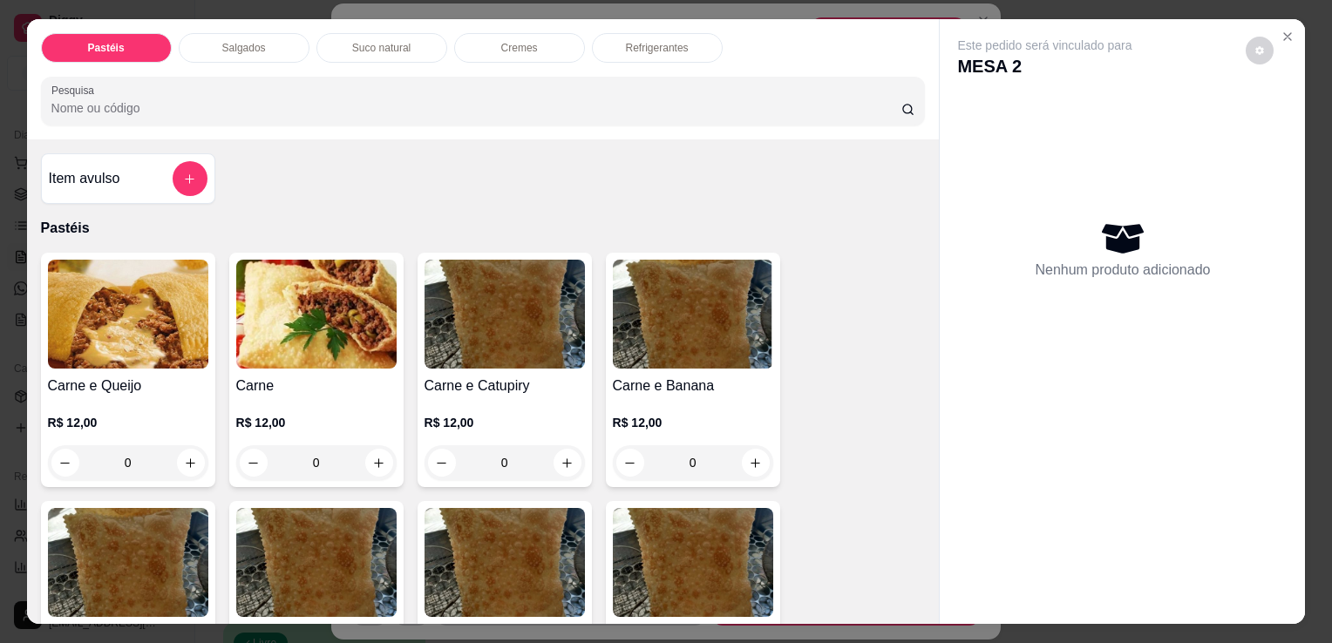
click at [270, 43] on div "Salgados" at bounding box center [244, 48] width 131 height 30
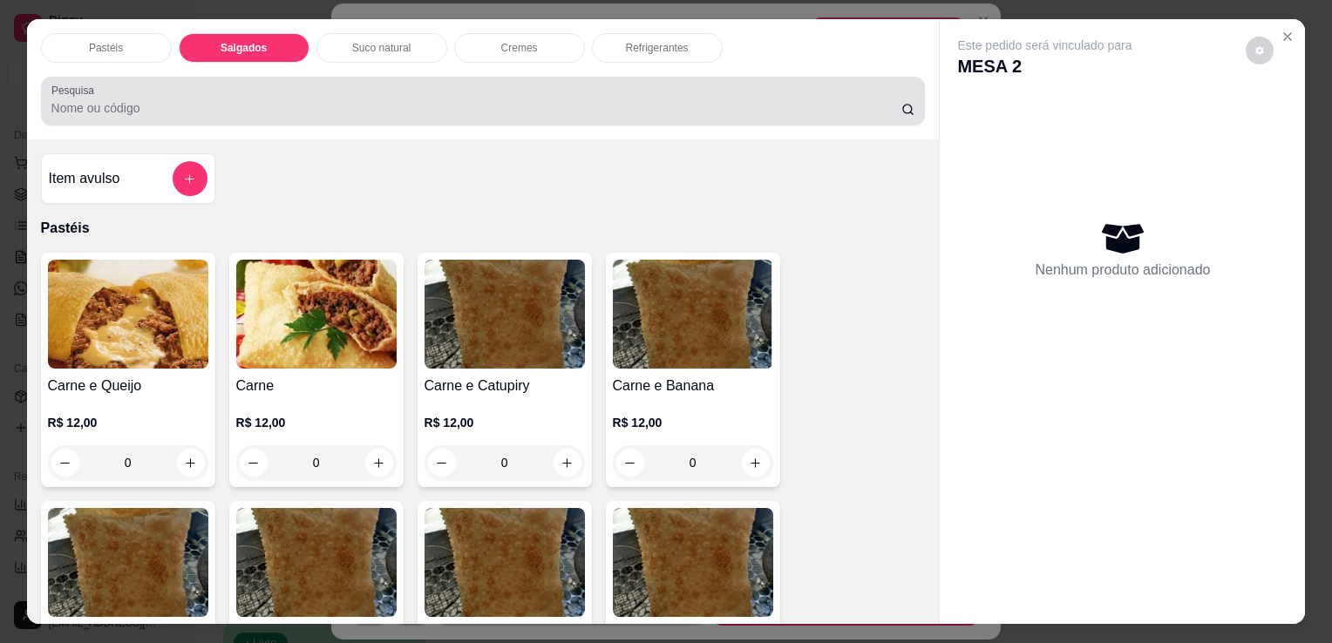
scroll to position [43, 0]
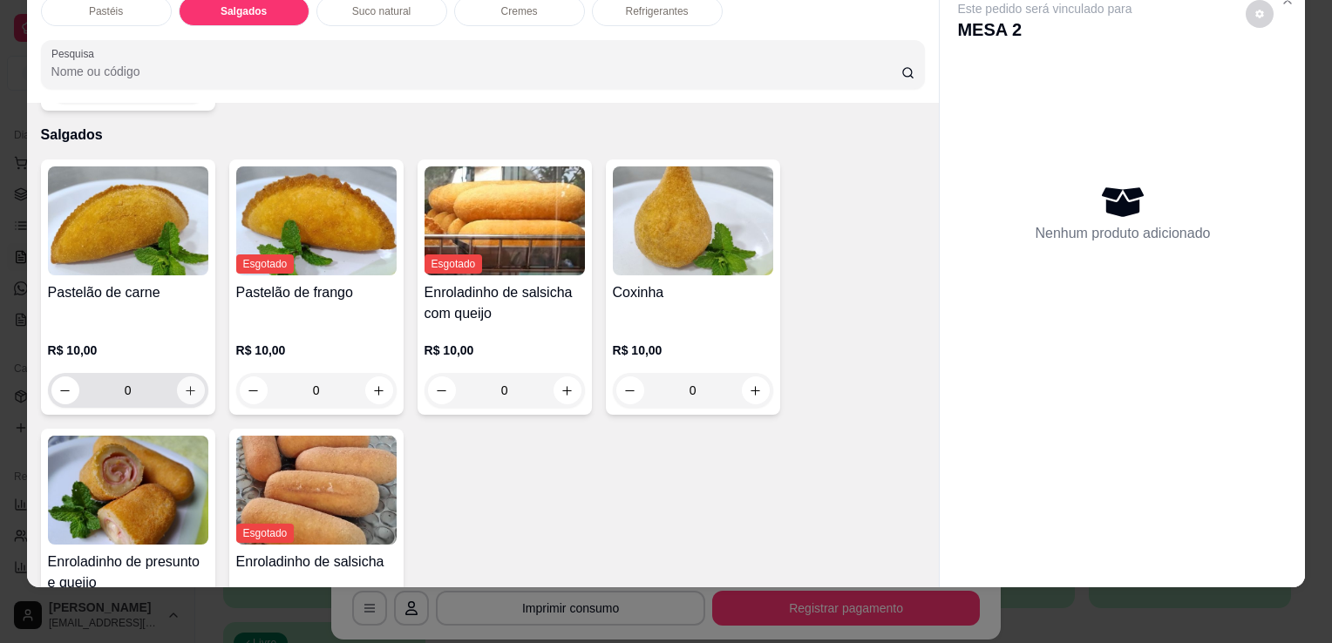
click at [188, 384] on icon "increase-product-quantity" at bounding box center [190, 390] width 13 height 13
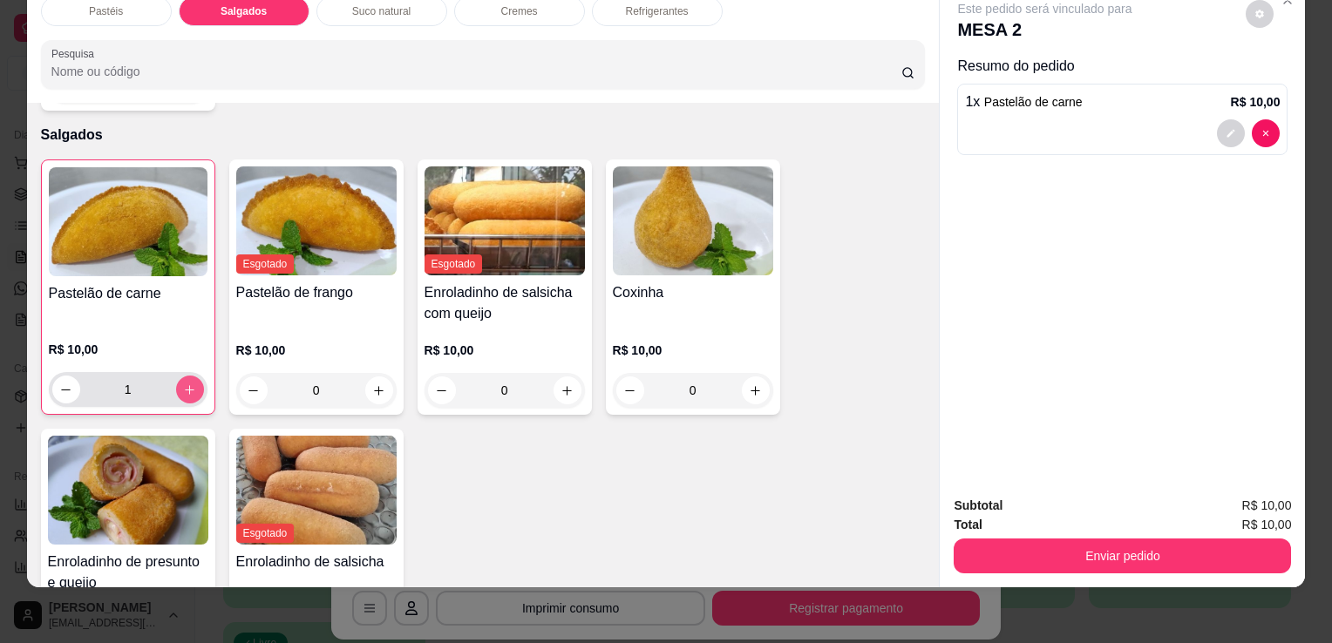
click at [189, 383] on icon "increase-product-quantity" at bounding box center [189, 389] width 13 height 13
type input "3"
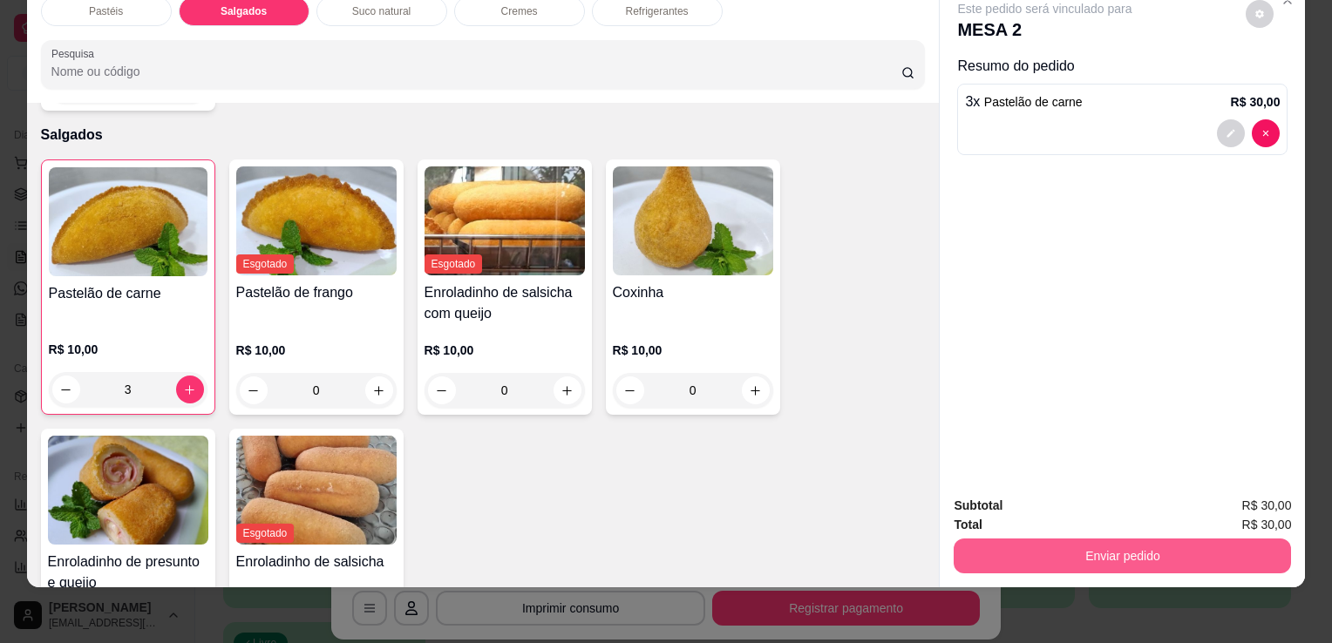
click at [1056, 539] on button "Enviar pedido" at bounding box center [1121, 556] width 337 height 35
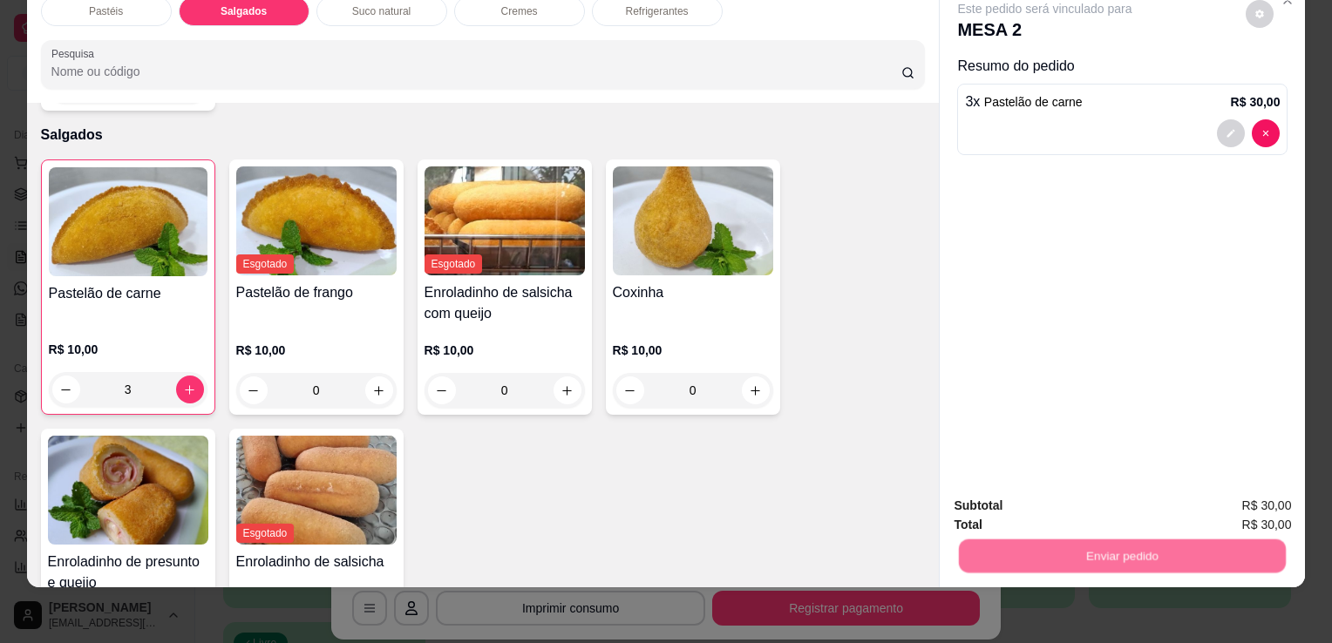
click at [1236, 488] on button "Sim, quero registrar" at bounding box center [1230, 500] width 130 height 33
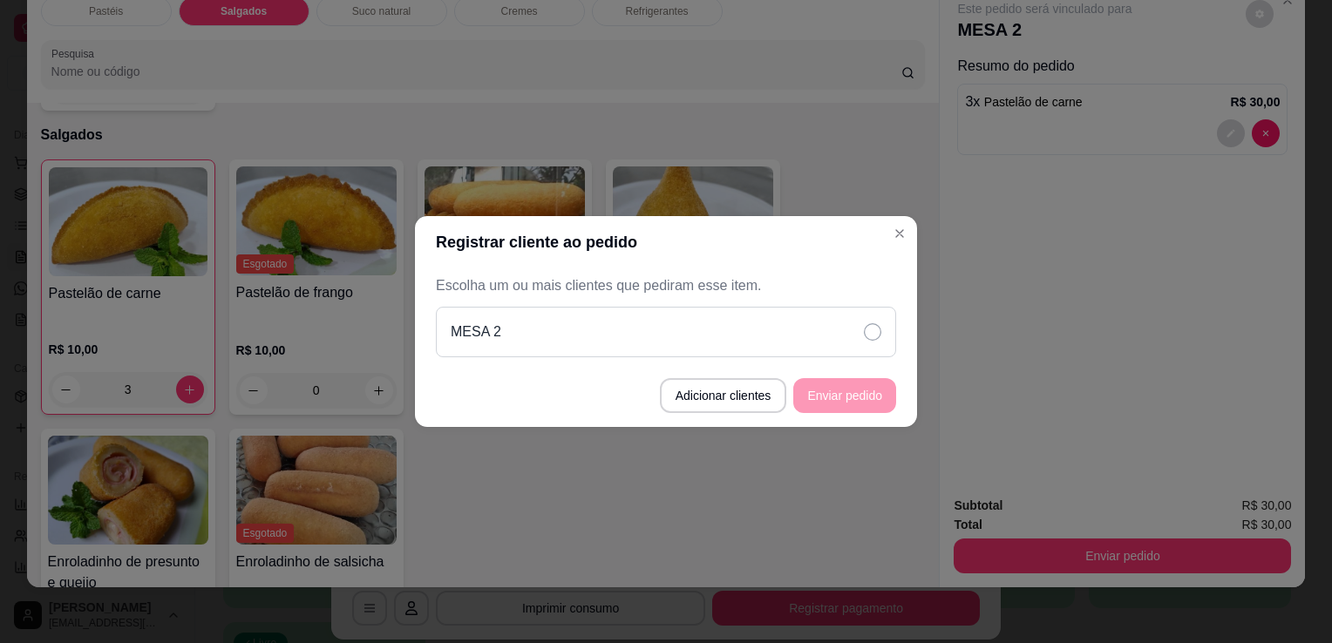
click at [771, 314] on div "MESA 2" at bounding box center [666, 332] width 460 height 51
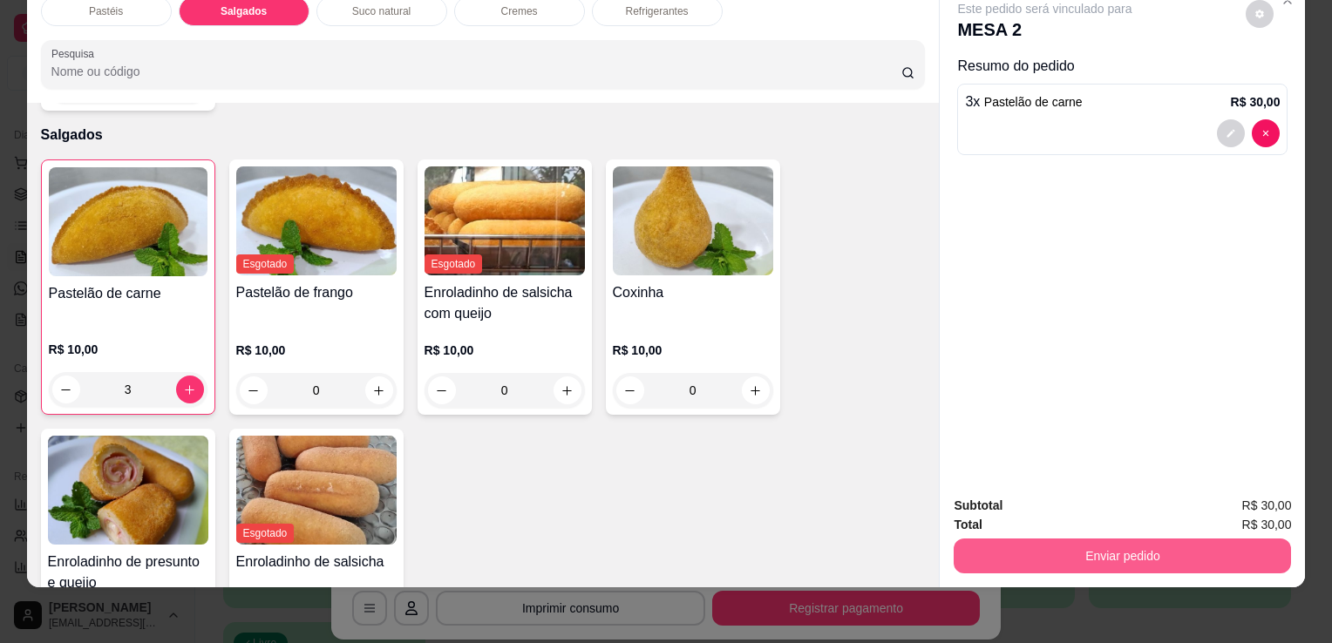
click at [1063, 559] on button "Enviar pedido" at bounding box center [1121, 556] width 337 height 35
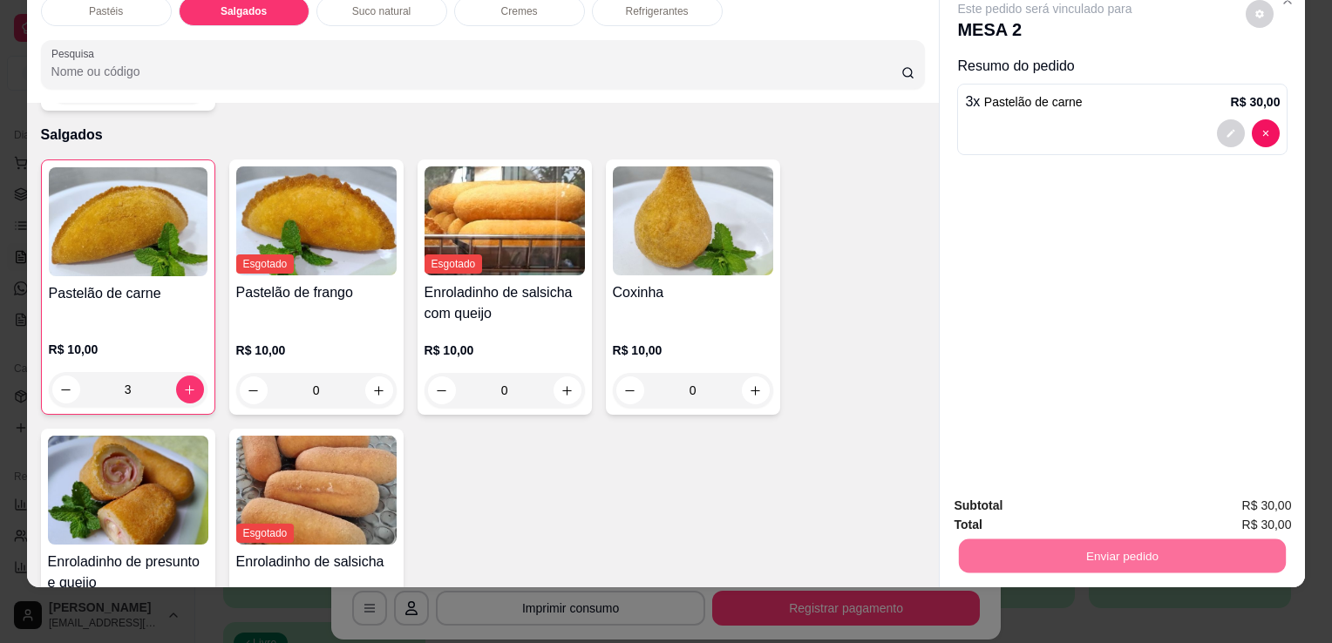
click at [1250, 512] on button "Sim, quero registrar" at bounding box center [1230, 500] width 130 height 33
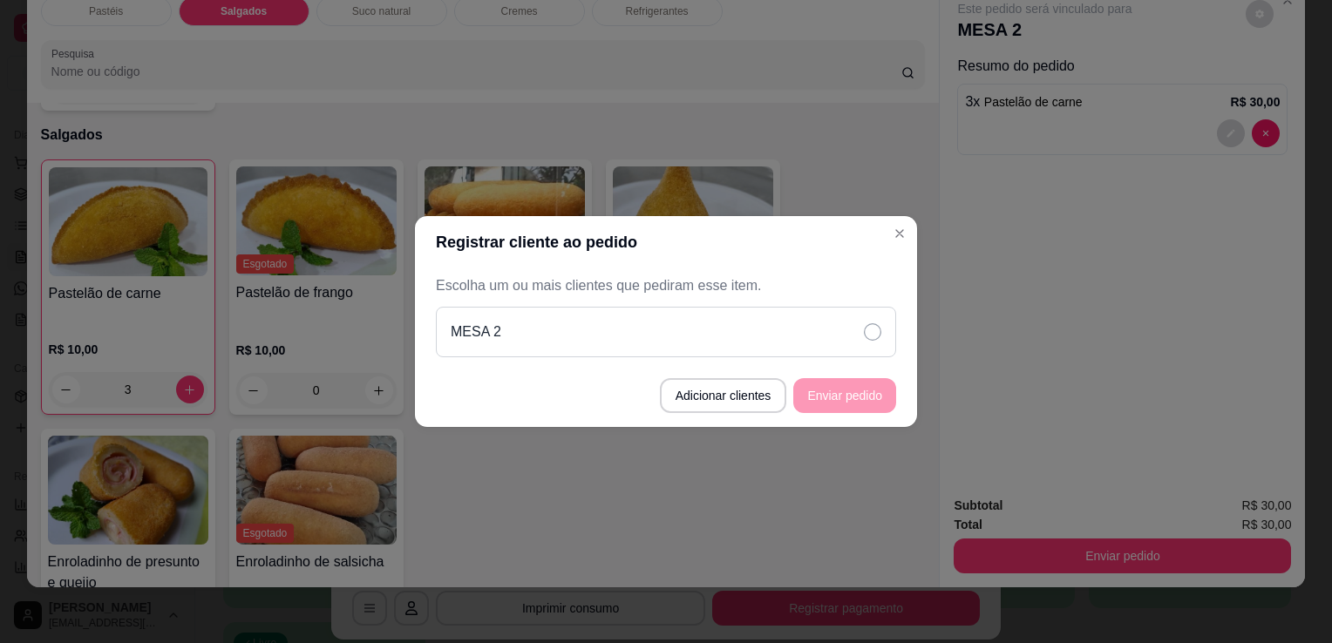
drag, startPoint x: 687, startPoint y: 332, endPoint x: 707, endPoint y: 353, distance: 29.0
click at [688, 332] on div "MESA 2" at bounding box center [666, 332] width 460 height 51
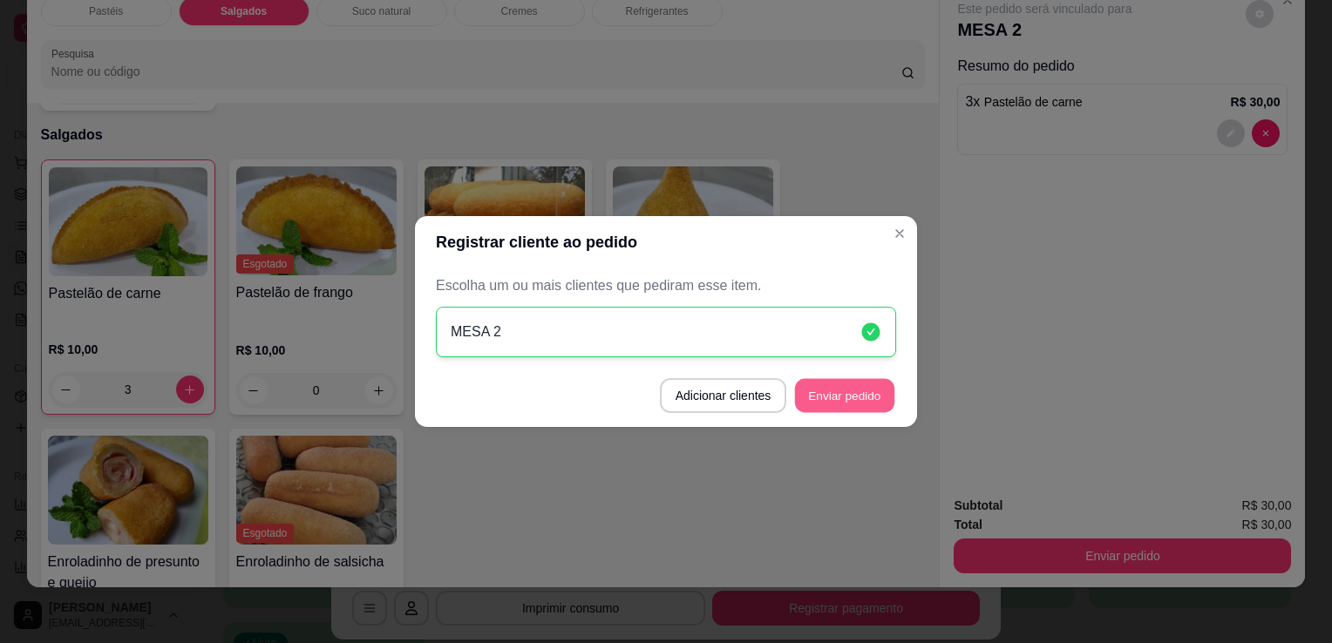
click at [882, 405] on button "Enviar pedido" at bounding box center [844, 396] width 99 height 34
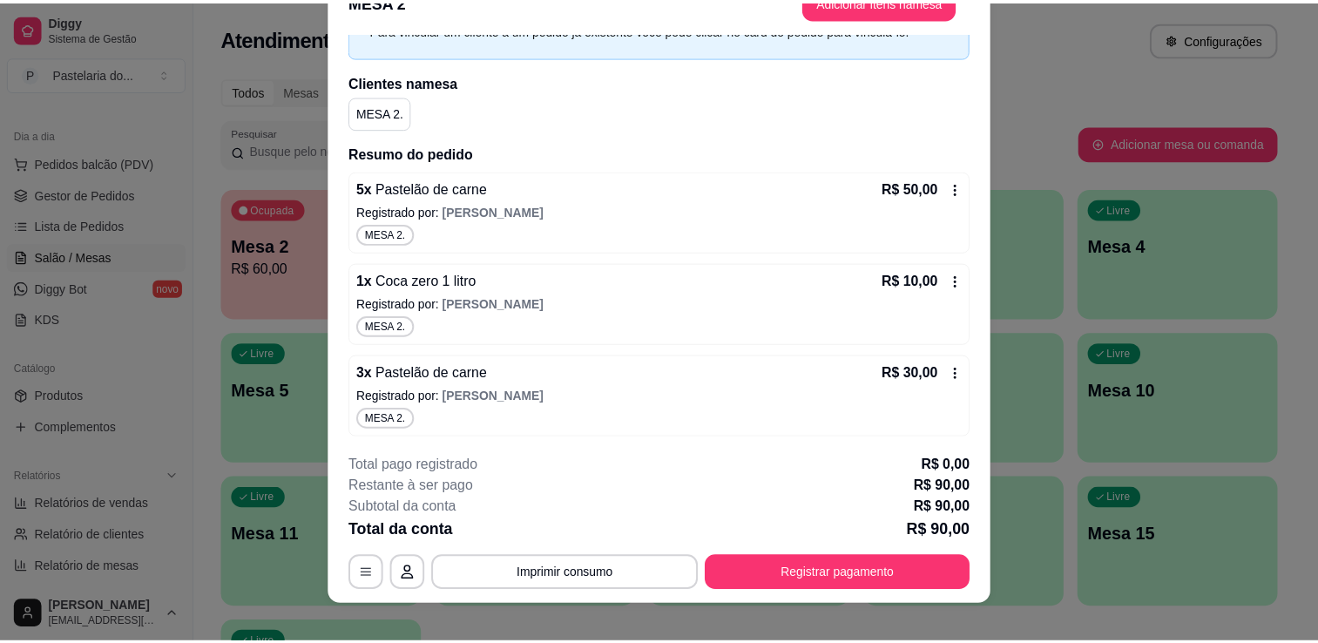
scroll to position [52, 0]
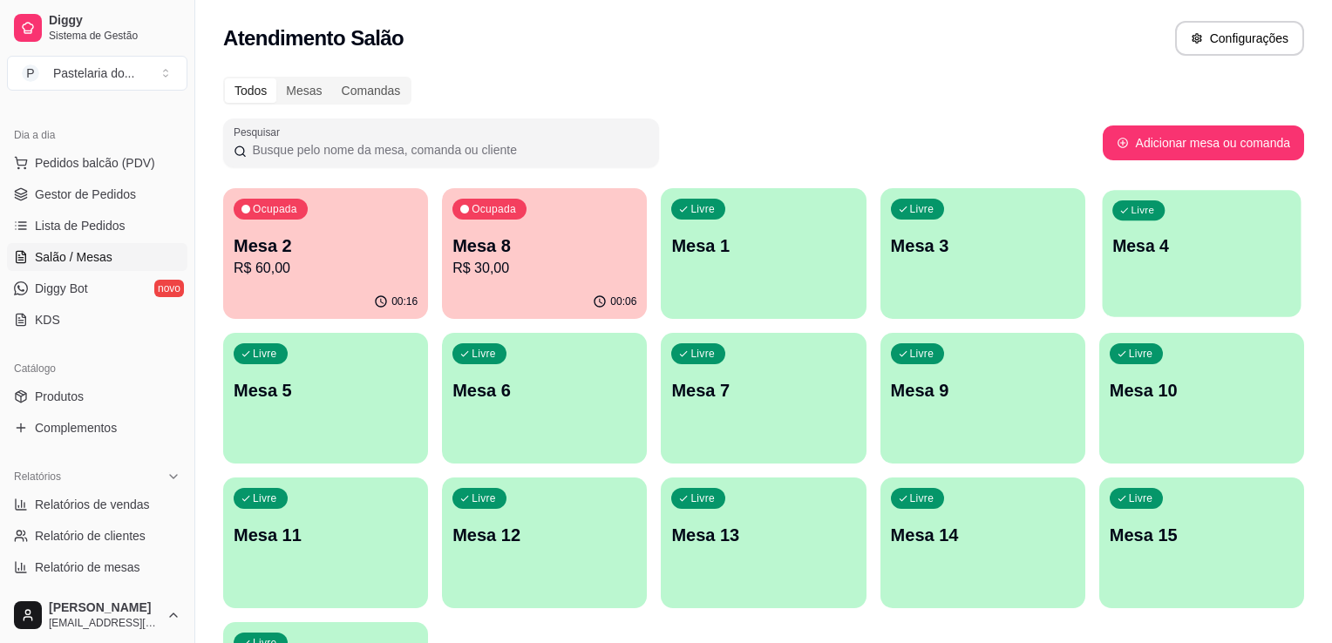
click at [1105, 231] on div "Livre Mesa 4" at bounding box center [1200, 243] width 199 height 106
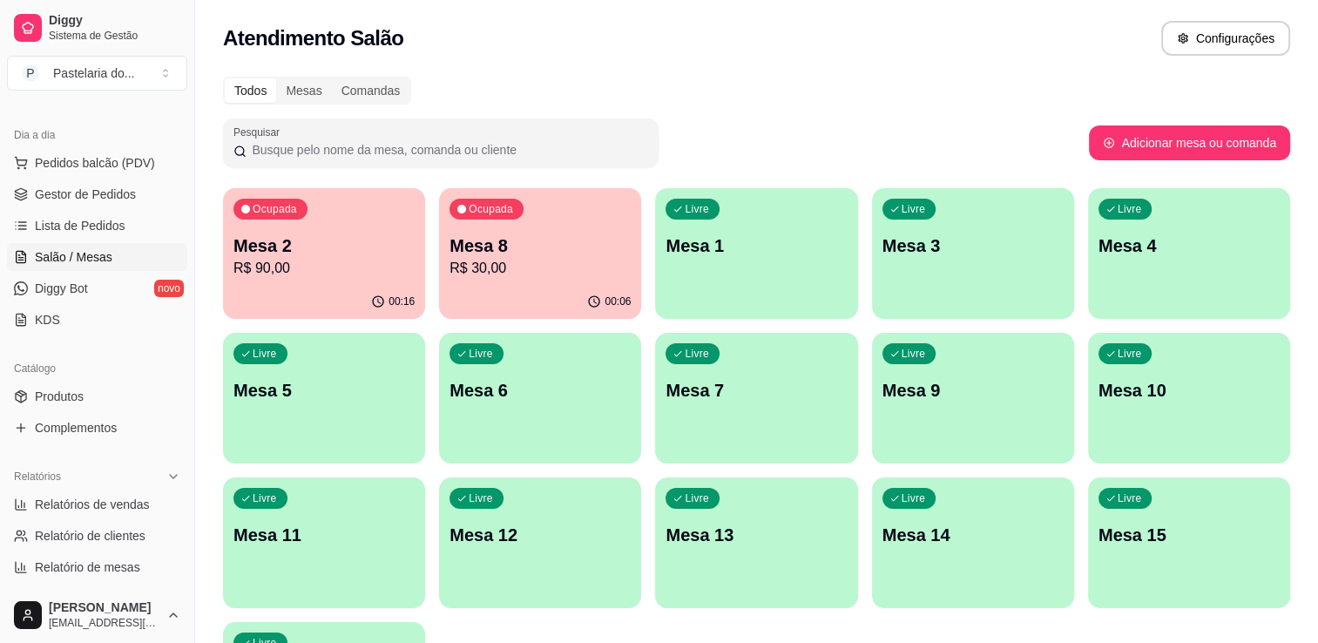
click at [871, 14] on div "Atendimento Salão Configurações" at bounding box center [756, 33] width 1123 height 66
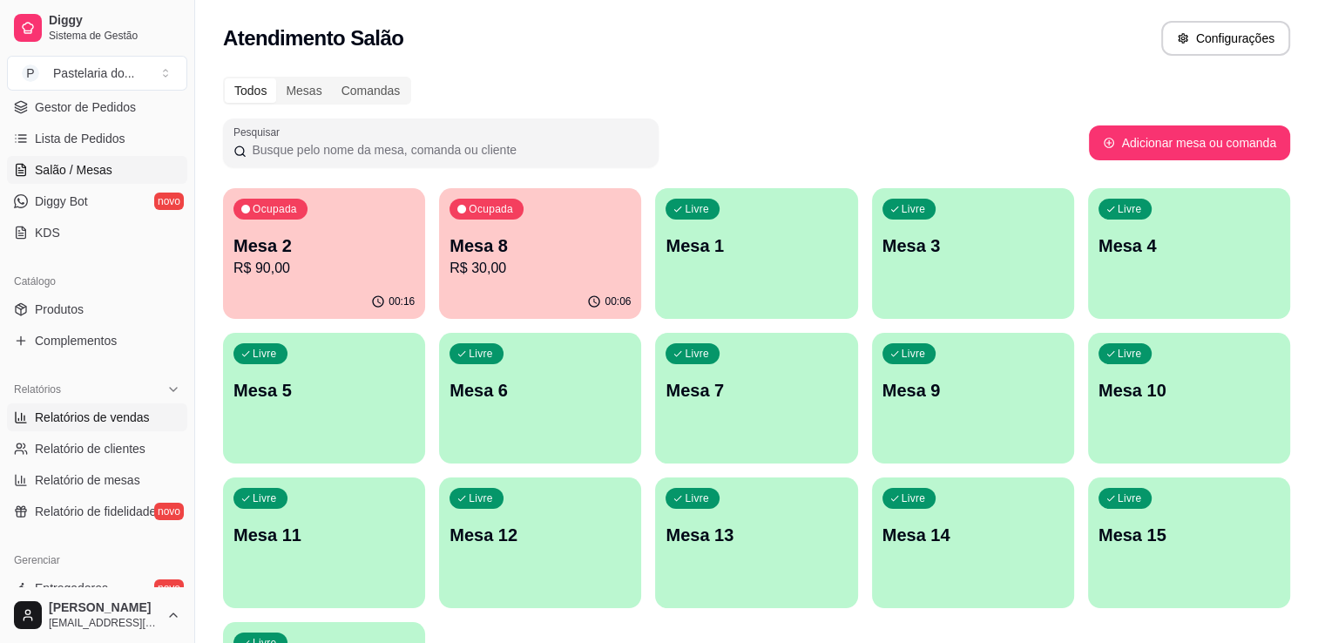
click at [102, 417] on span "Relatórios de vendas" at bounding box center [92, 417] width 115 height 17
select select "ALL"
select select "0"
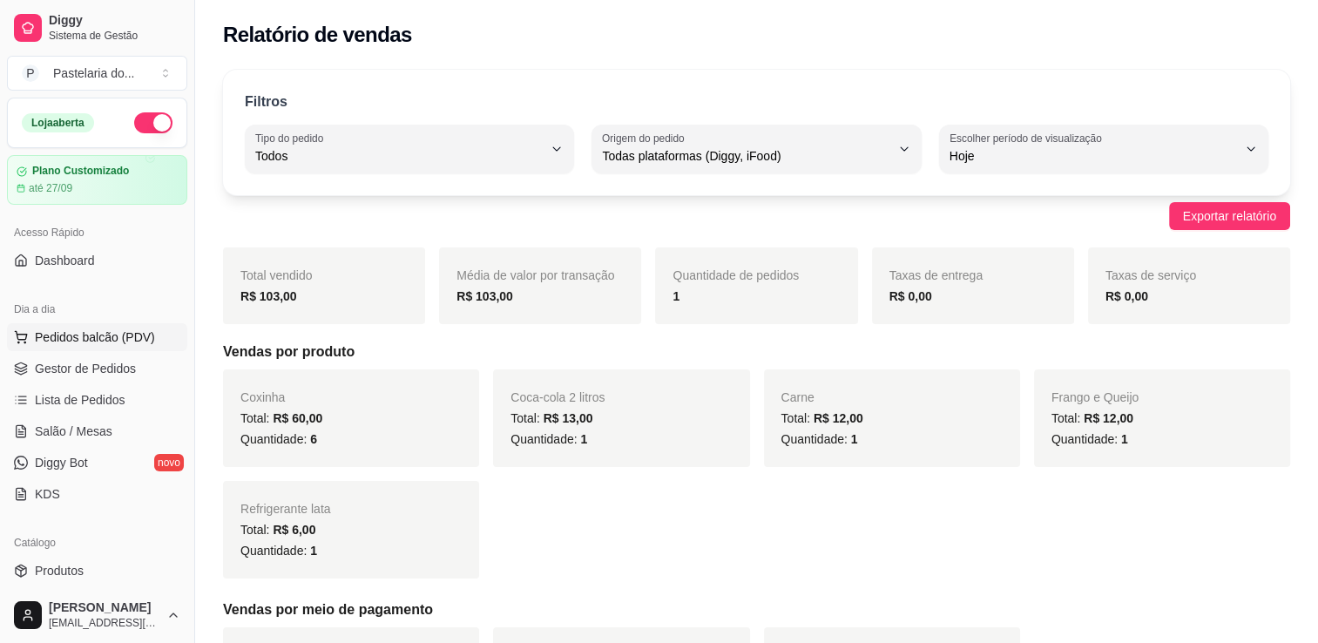
click at [79, 347] on button "Pedidos balcão (PDV)" at bounding box center [97, 337] width 180 height 28
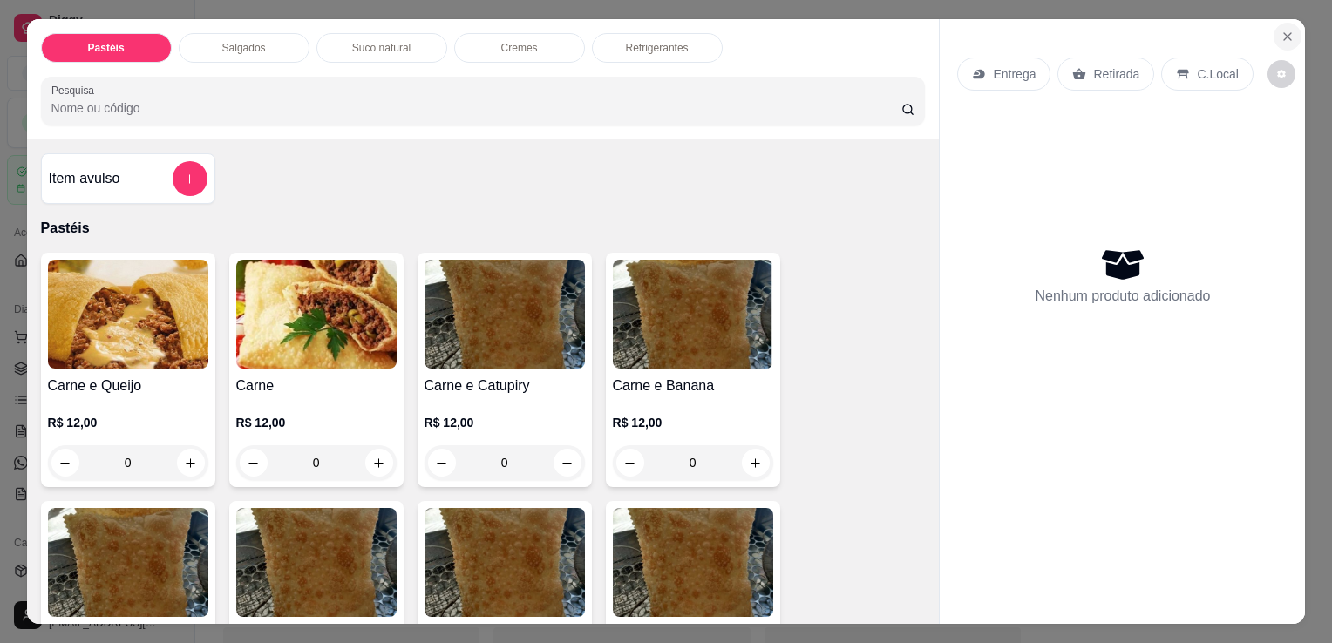
click at [1290, 28] on button "Close" at bounding box center [1287, 37] width 28 height 28
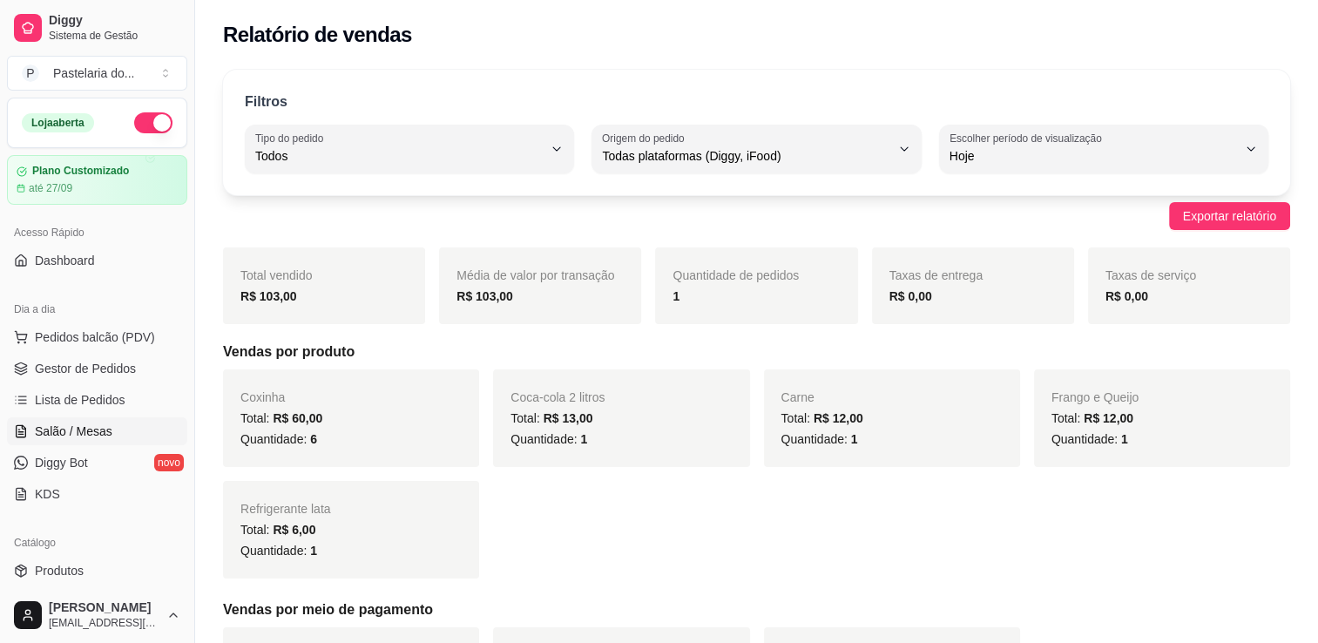
click at [84, 437] on span "Salão / Mesas" at bounding box center [74, 431] width 78 height 17
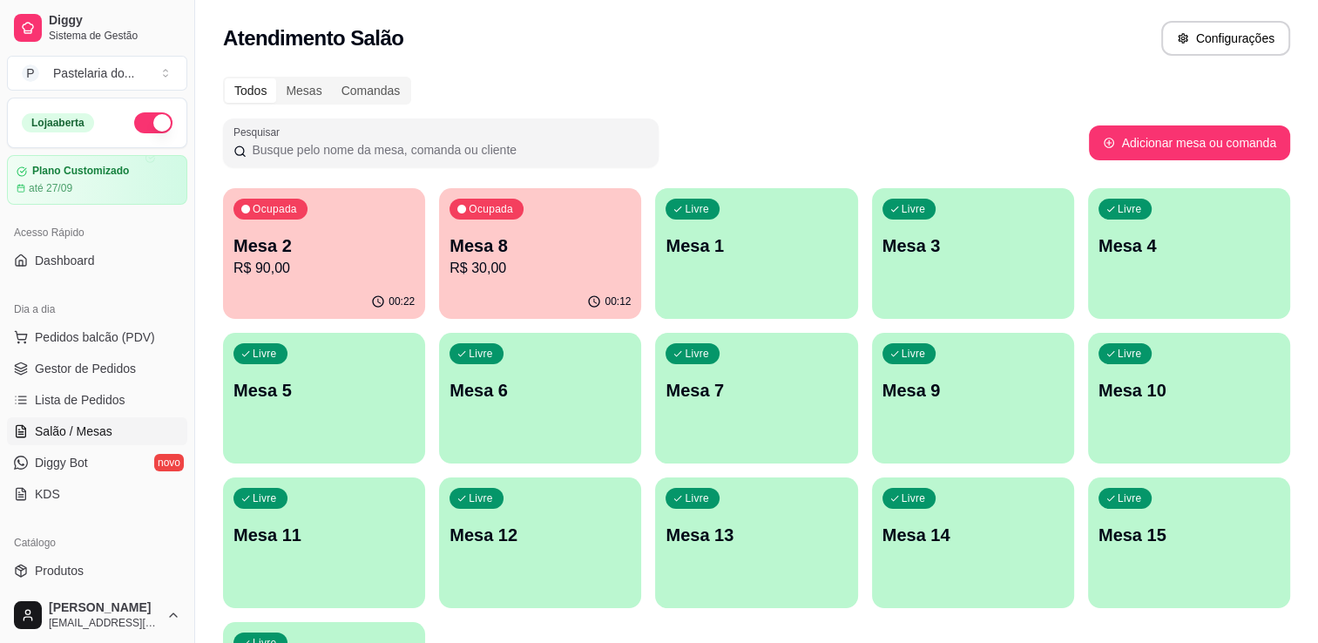
click at [493, 275] on p "R$ 30,00" at bounding box center [540, 268] width 181 height 21
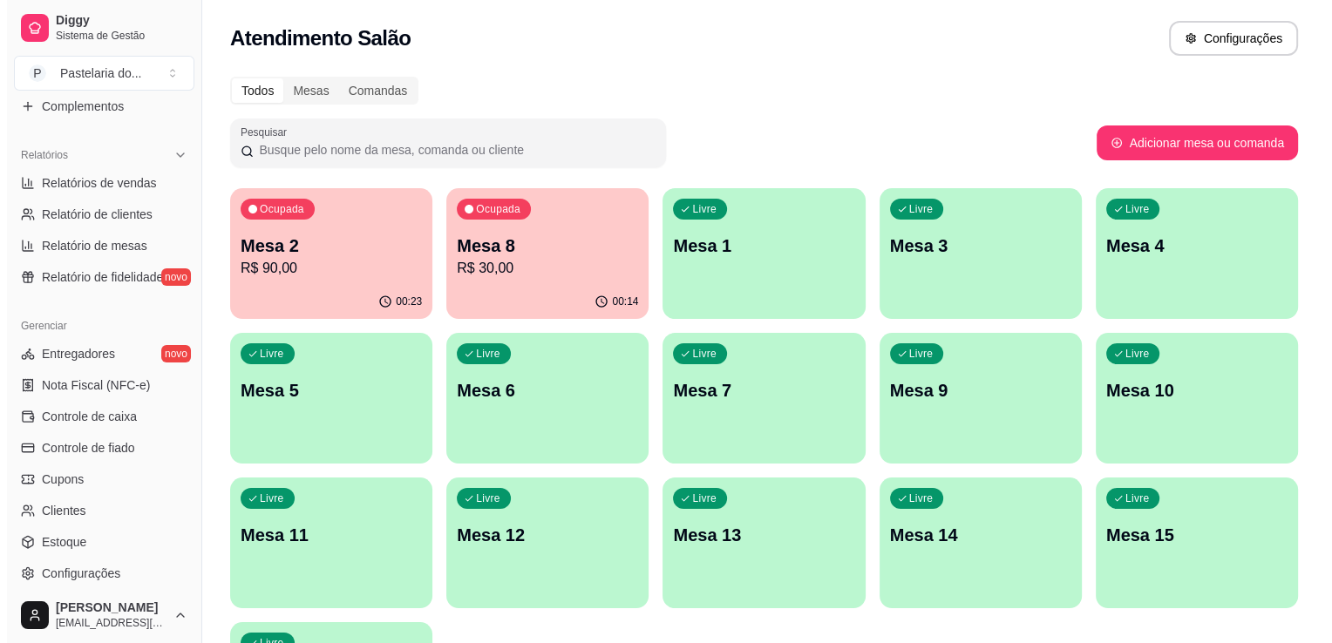
scroll to position [523, 0]
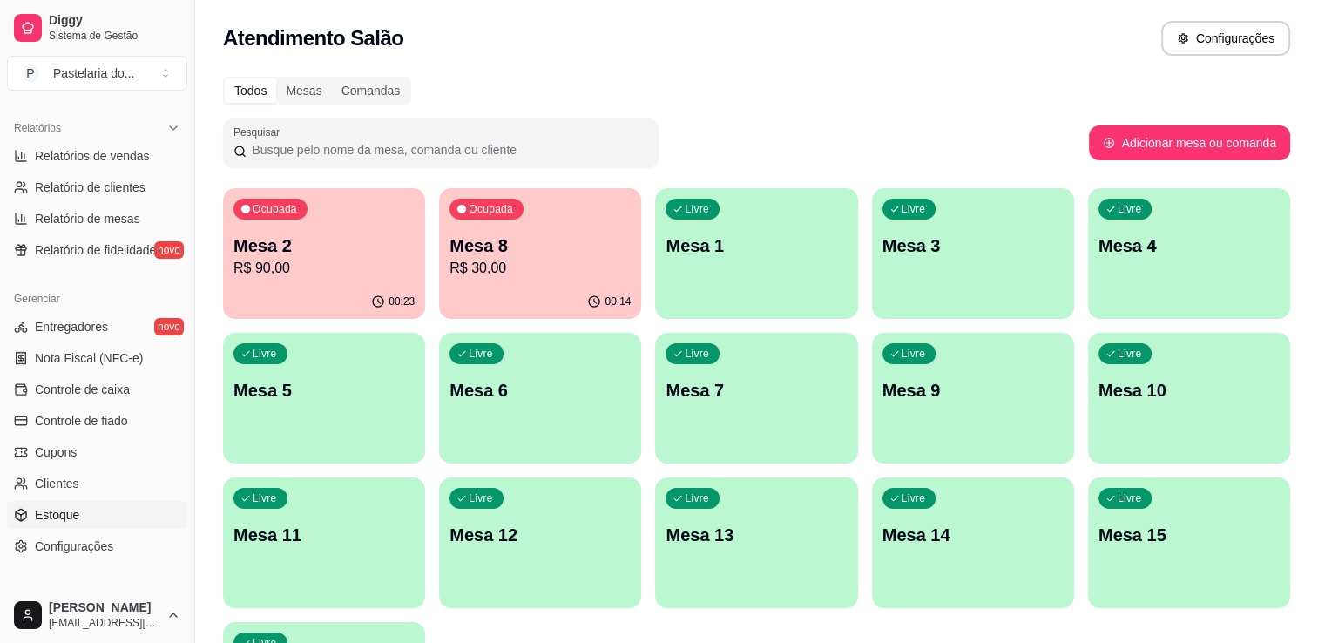
click at [71, 509] on span "Estoque" at bounding box center [57, 514] width 44 height 17
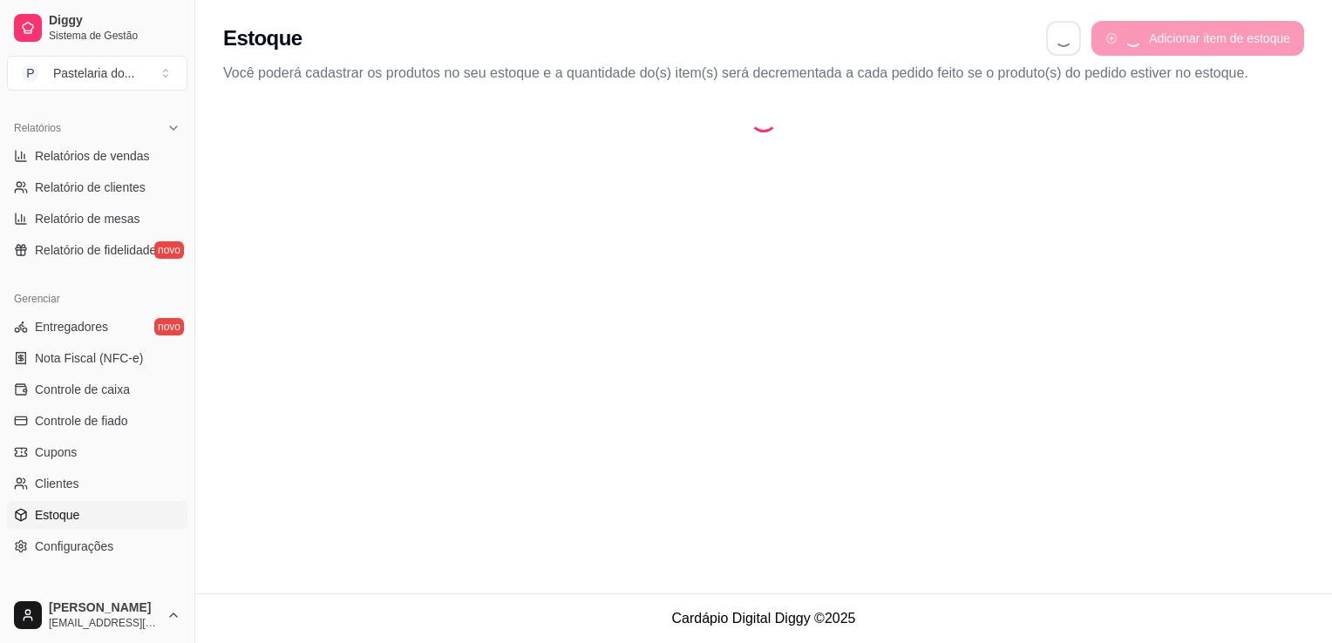
select select "QUANTITY_ORDER"
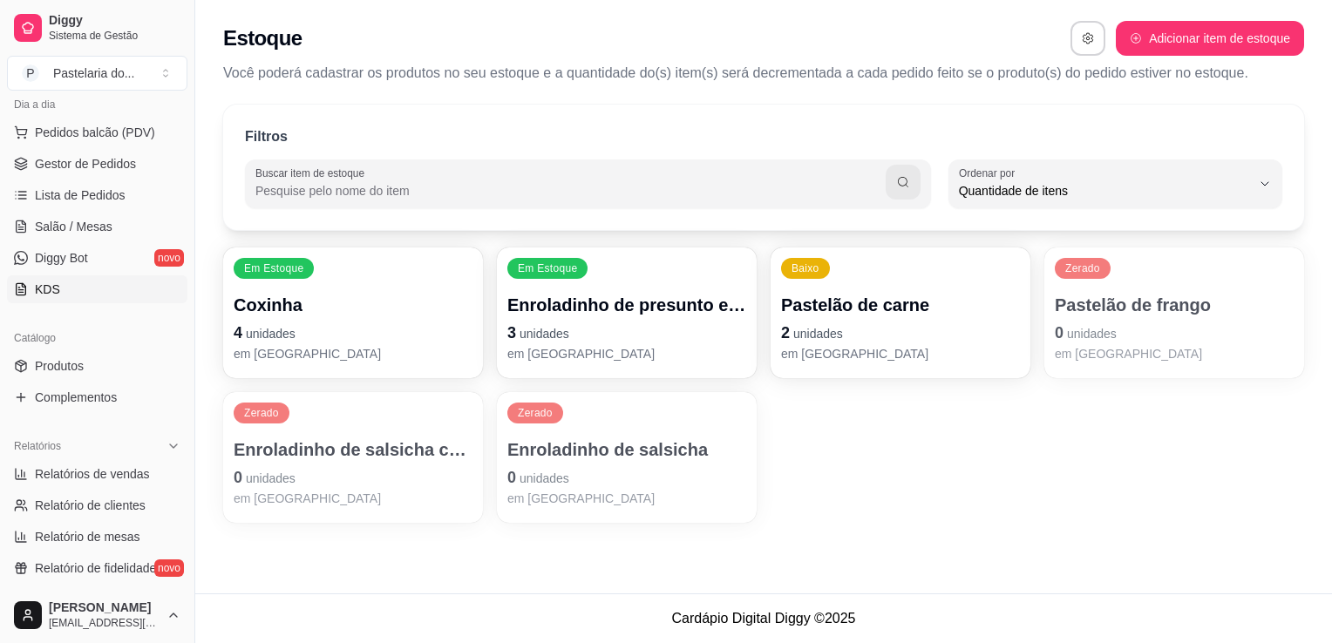
scroll to position [174, 0]
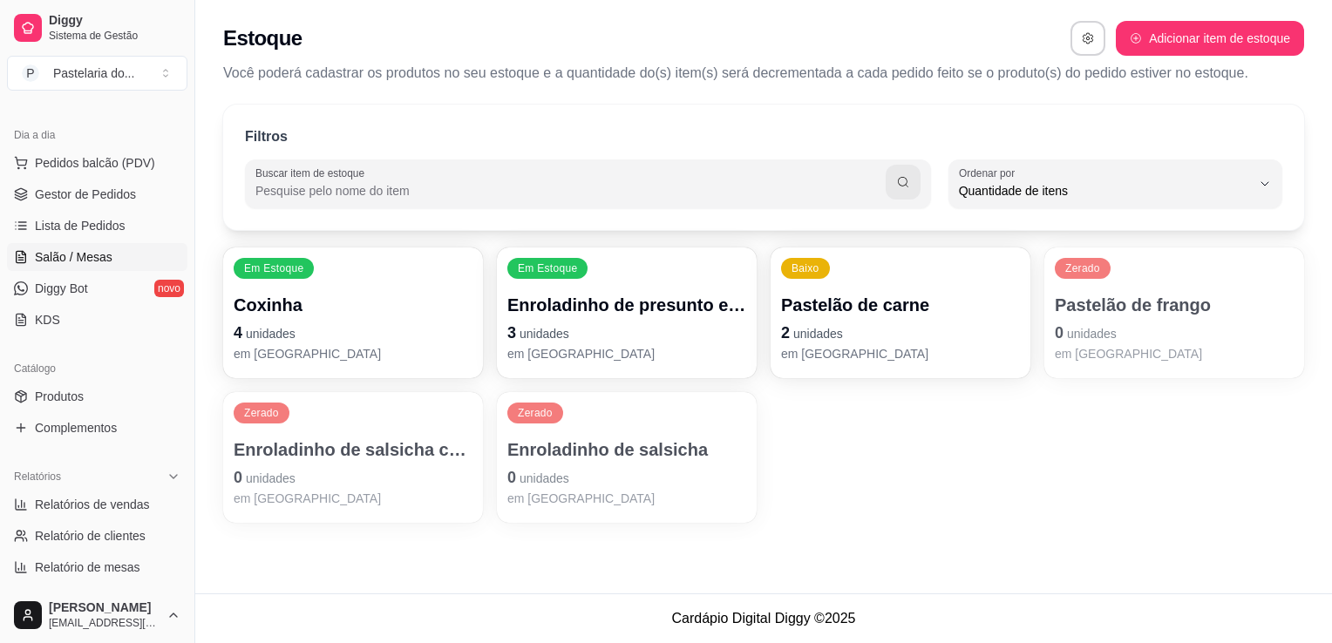
click at [73, 256] on span "Salão / Mesas" at bounding box center [74, 256] width 78 height 17
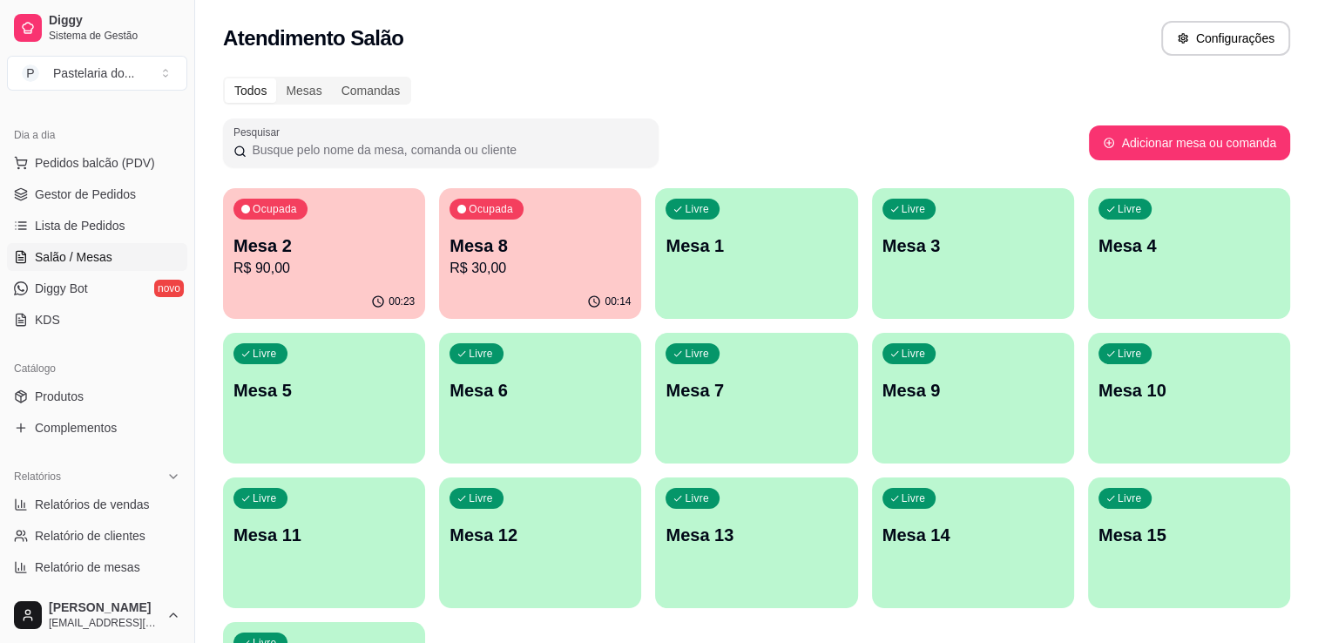
click at [475, 248] on p "Mesa 8" at bounding box center [540, 246] width 181 height 24
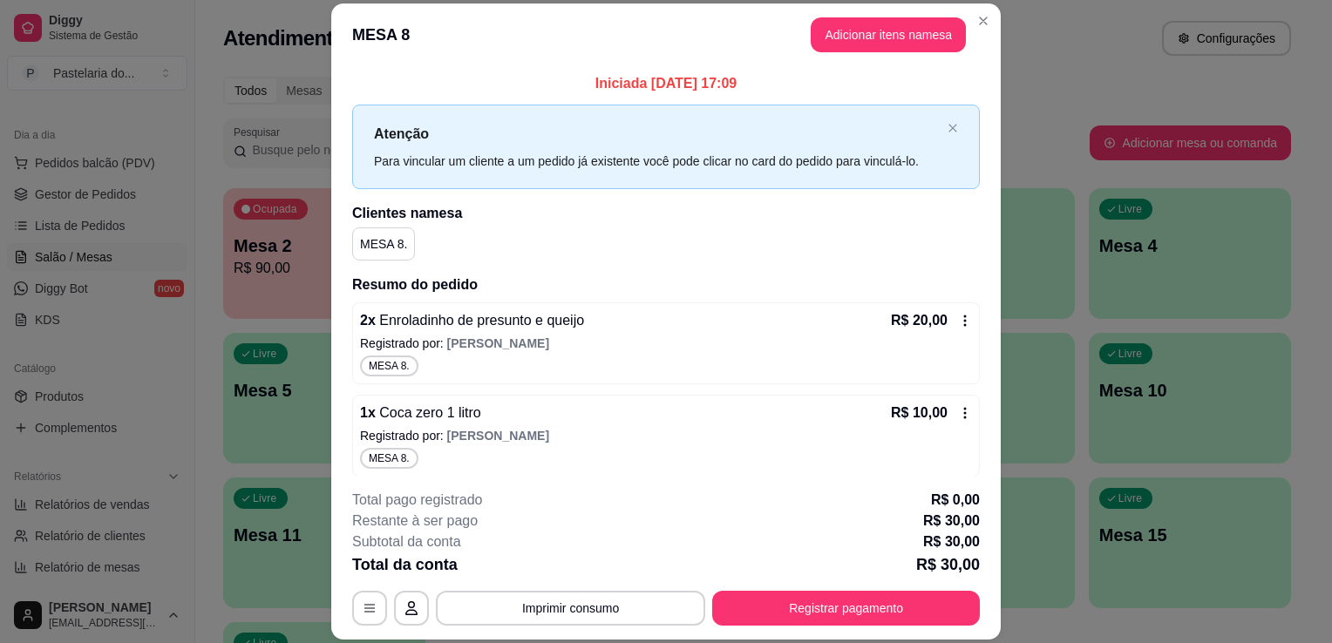
click at [884, 47] on button "Adicionar itens na mesa" at bounding box center [887, 34] width 155 height 35
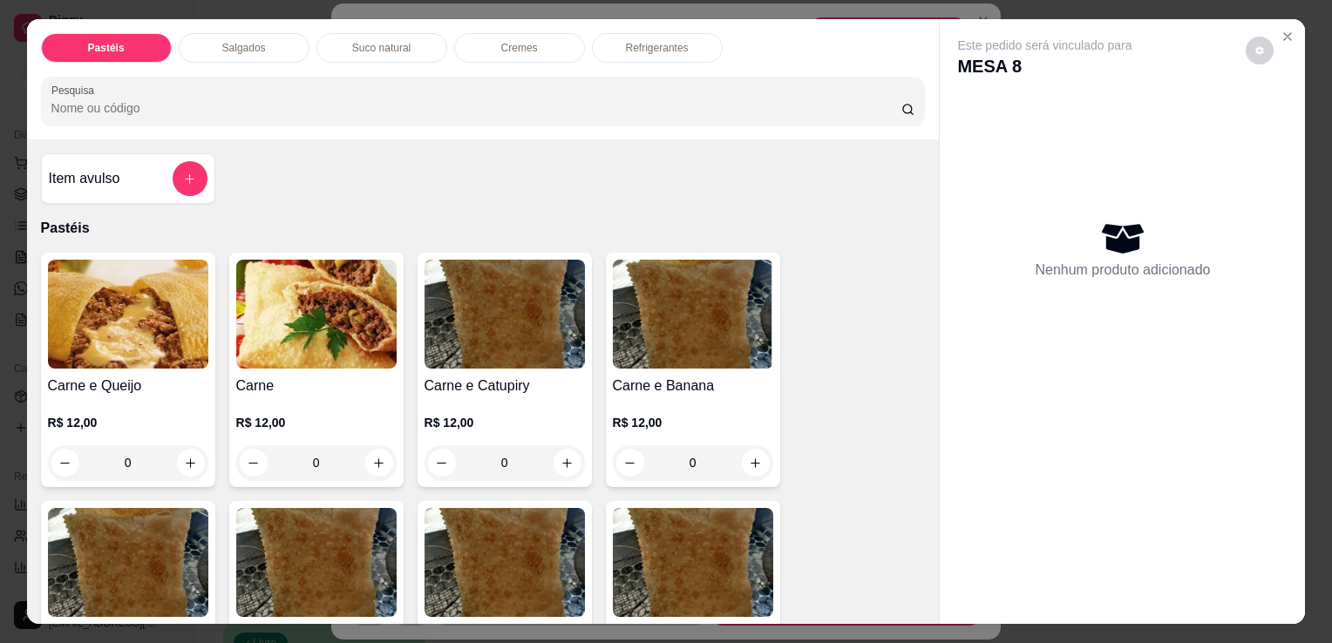
click at [237, 49] on div "Salgados" at bounding box center [244, 48] width 131 height 30
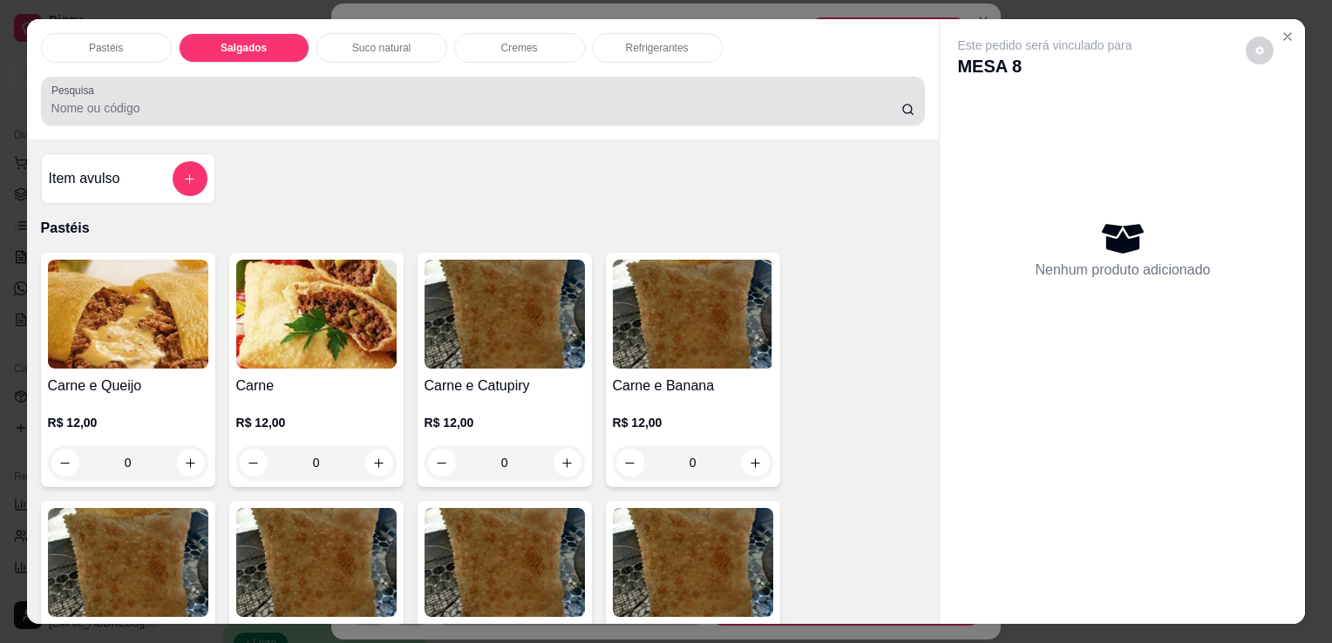
scroll to position [43, 0]
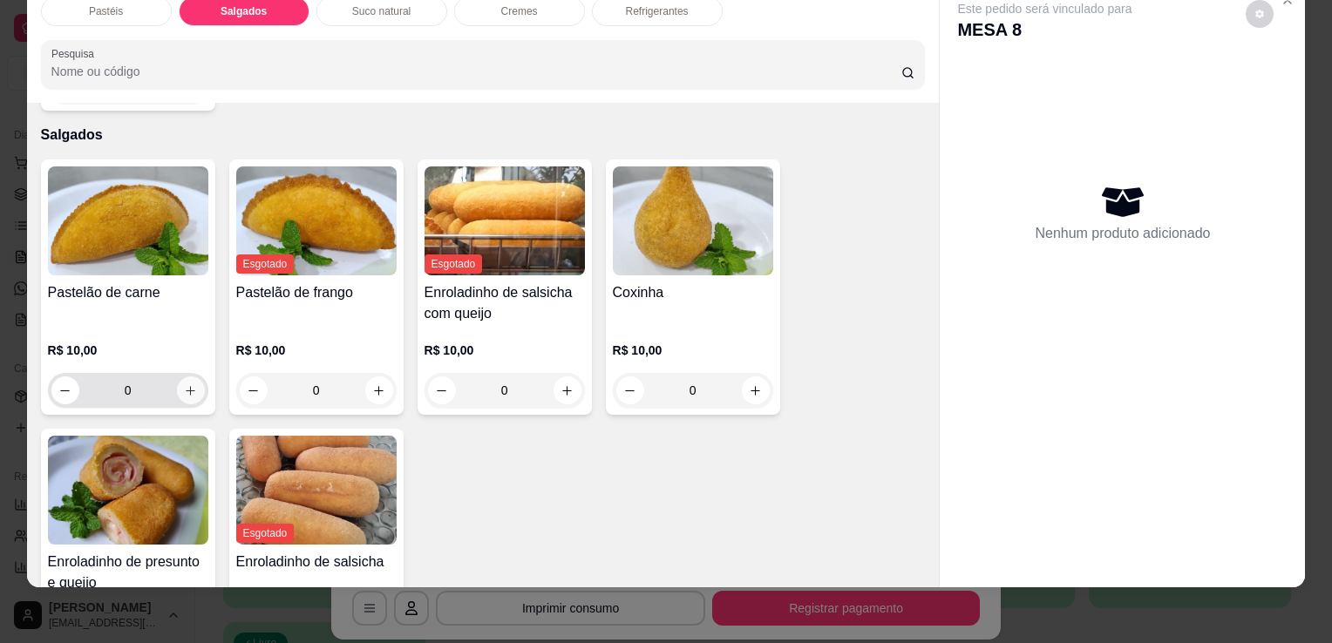
click at [189, 384] on icon "increase-product-quantity" at bounding box center [190, 390] width 13 height 13
type input "1"
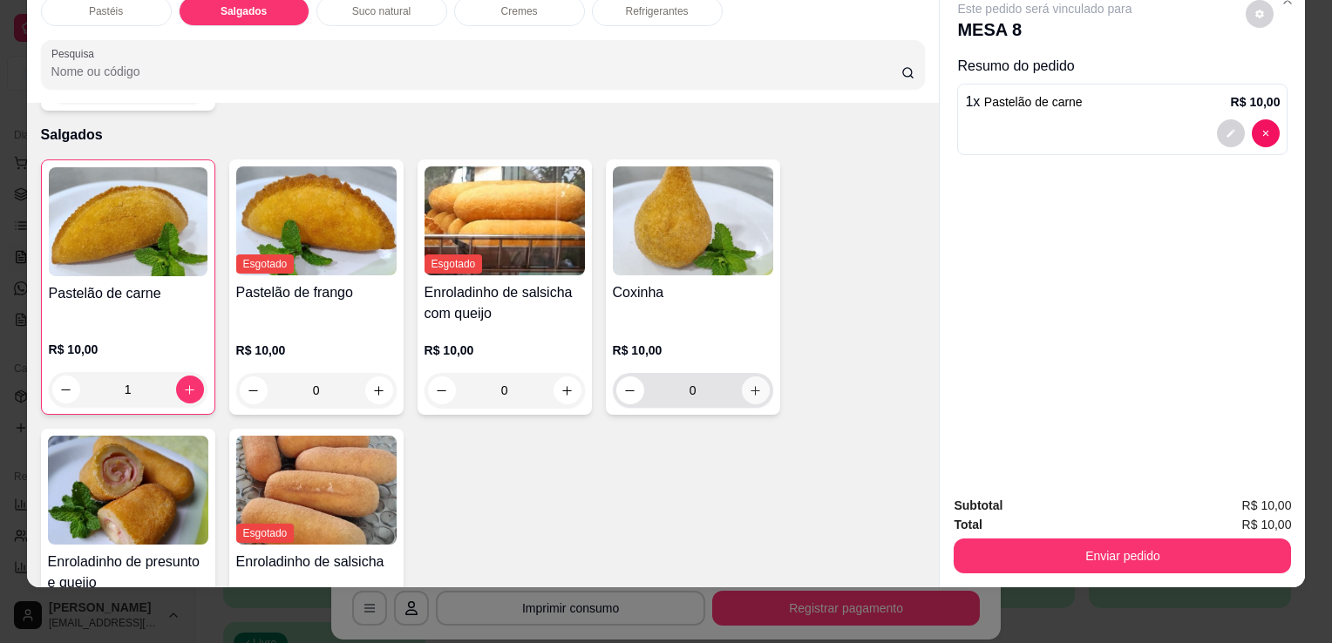
click at [753, 384] on icon "increase-product-quantity" at bounding box center [755, 390] width 13 height 13
type input "1"
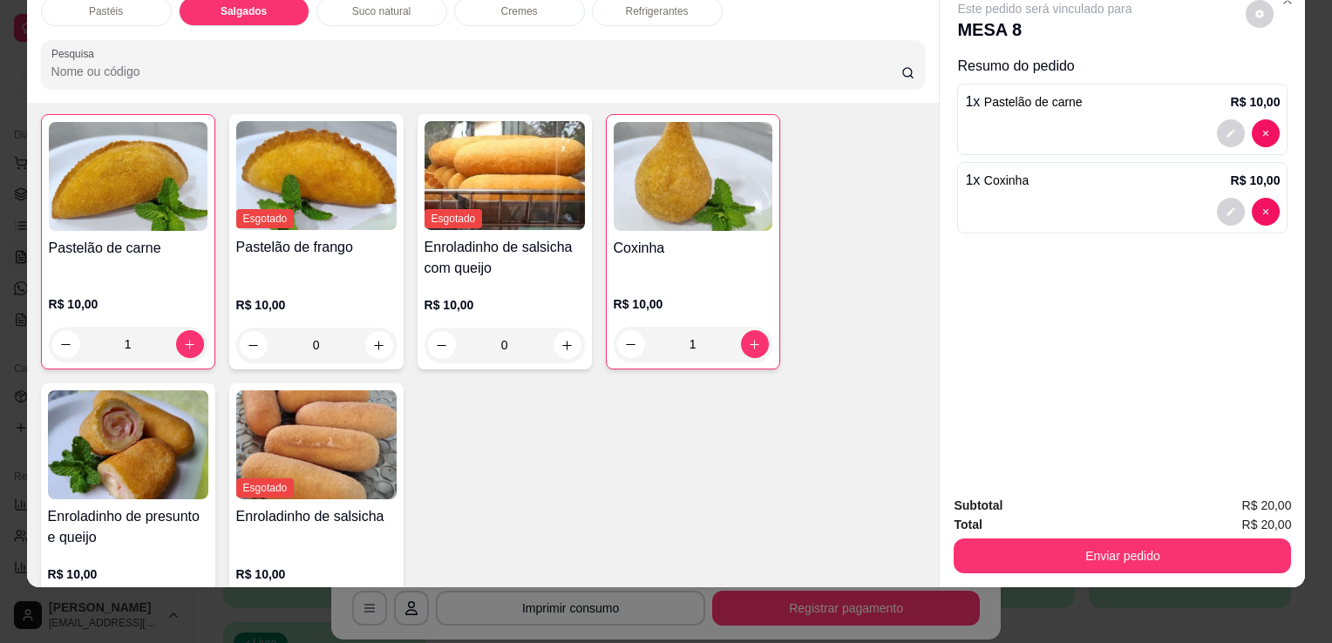
scroll to position [1938, 0]
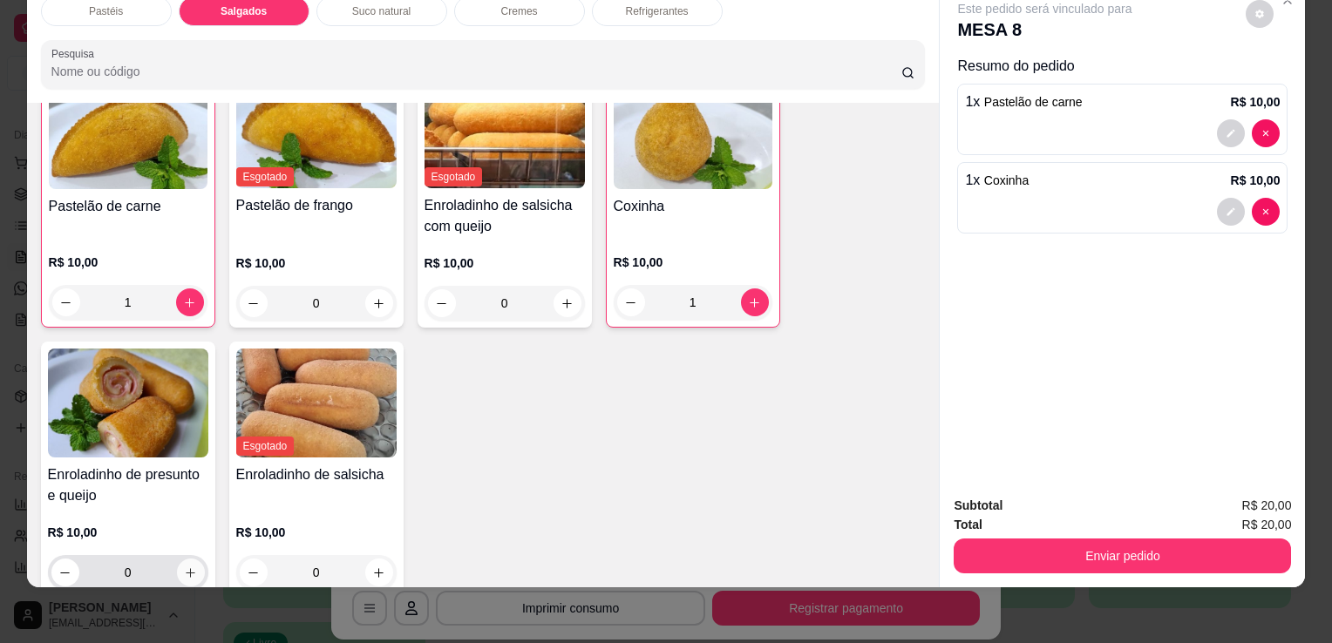
click at [180, 559] on button "increase-product-quantity" at bounding box center [191, 573] width 28 height 28
type input "1"
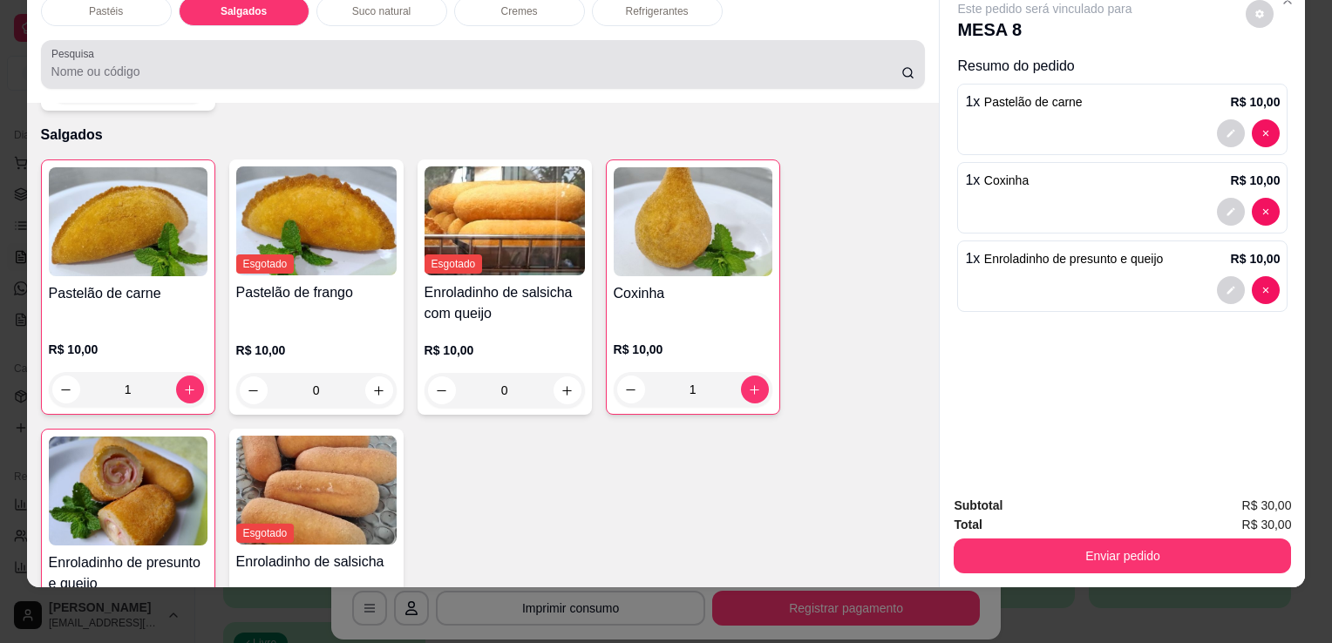
scroll to position [0, 0]
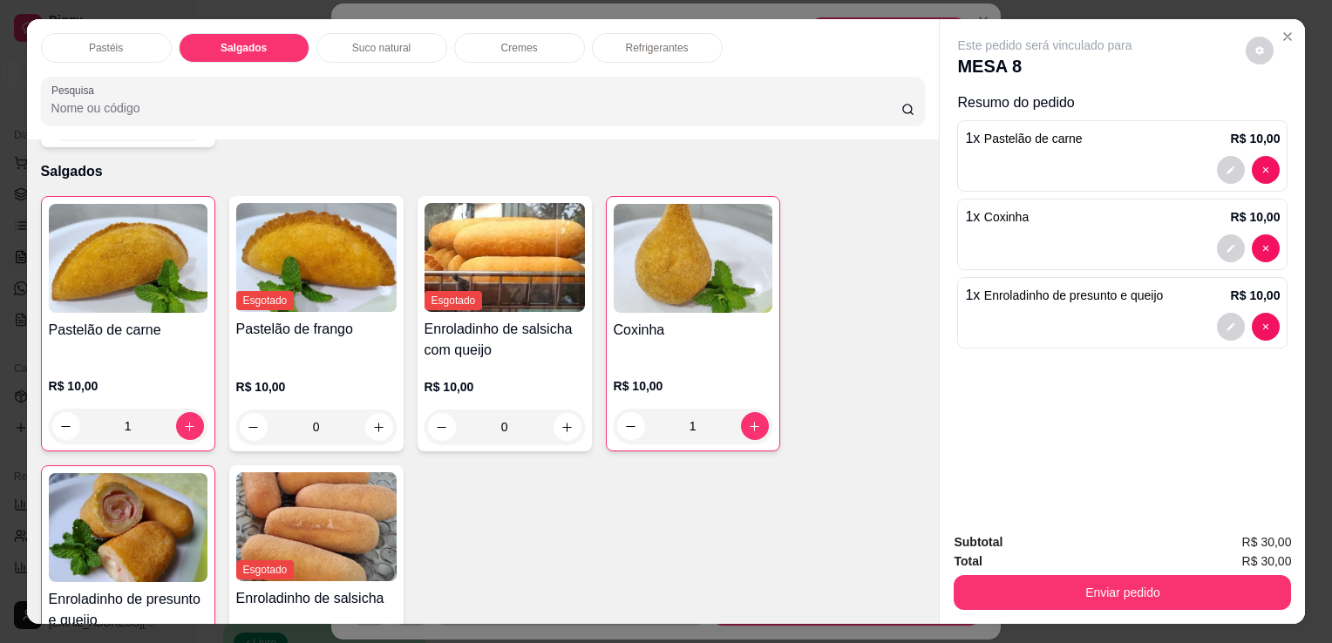
click at [666, 44] on p "Refrigerantes" at bounding box center [657, 48] width 63 height 14
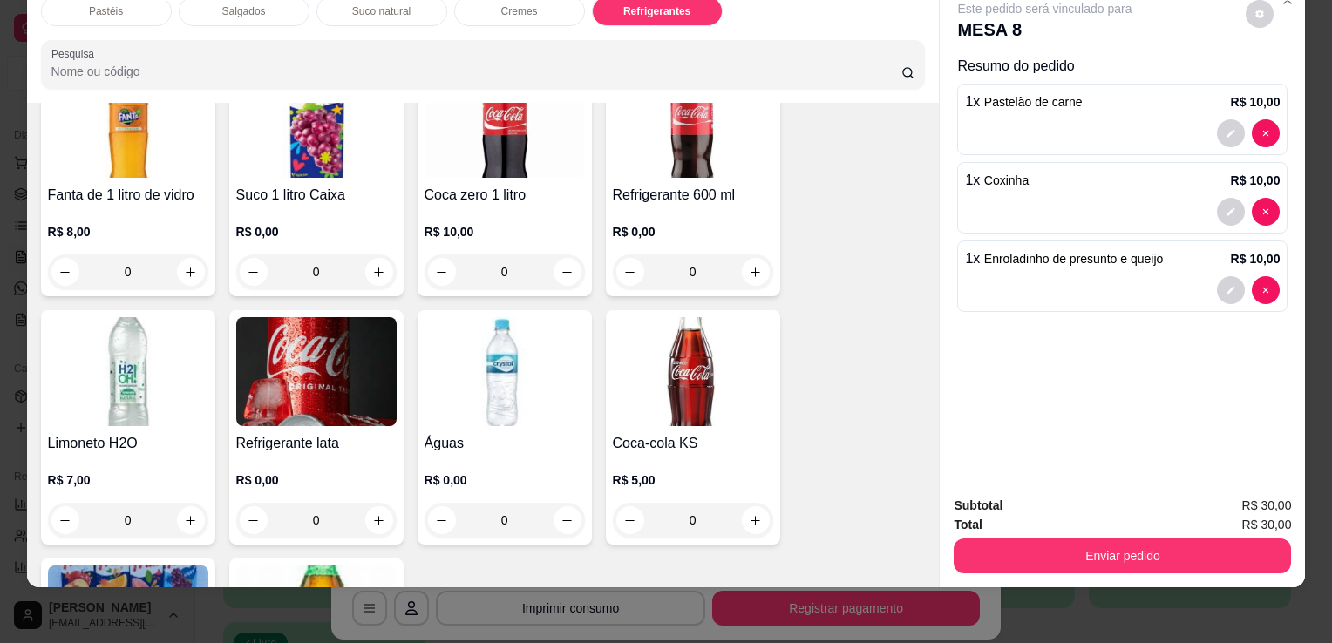
scroll to position [4725, 0]
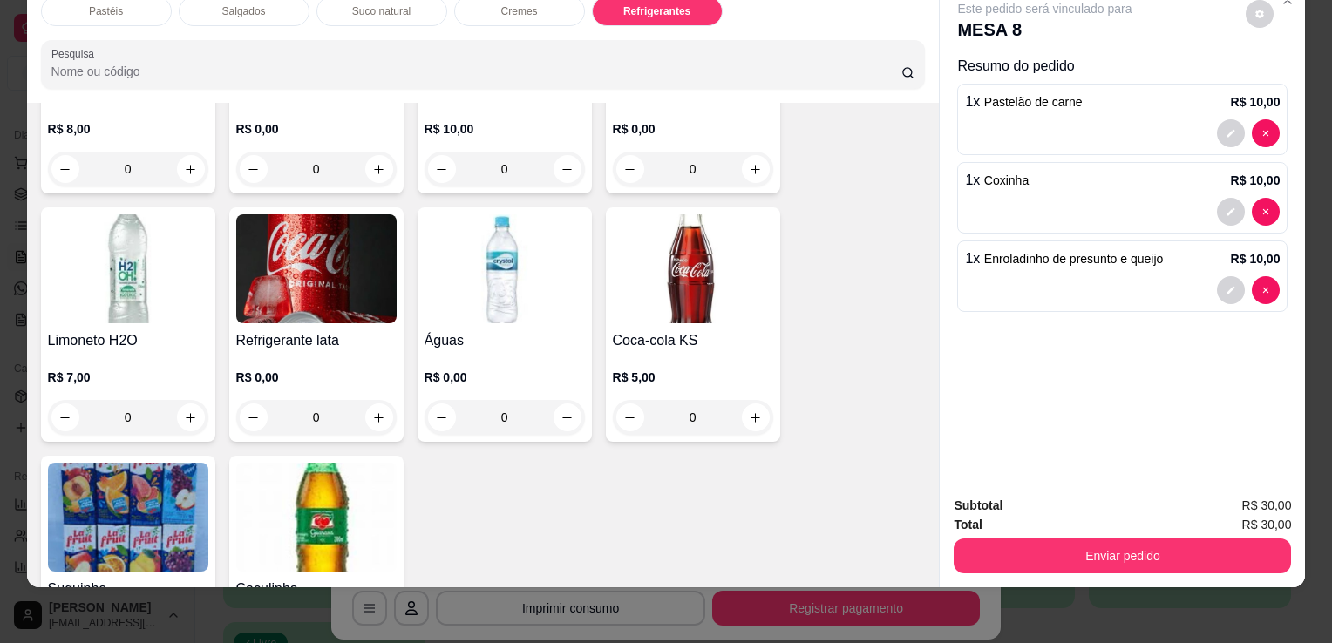
click at [326, 288] on div "Refrigerante lata R$ 0,00 0" at bounding box center [316, 324] width 174 height 234
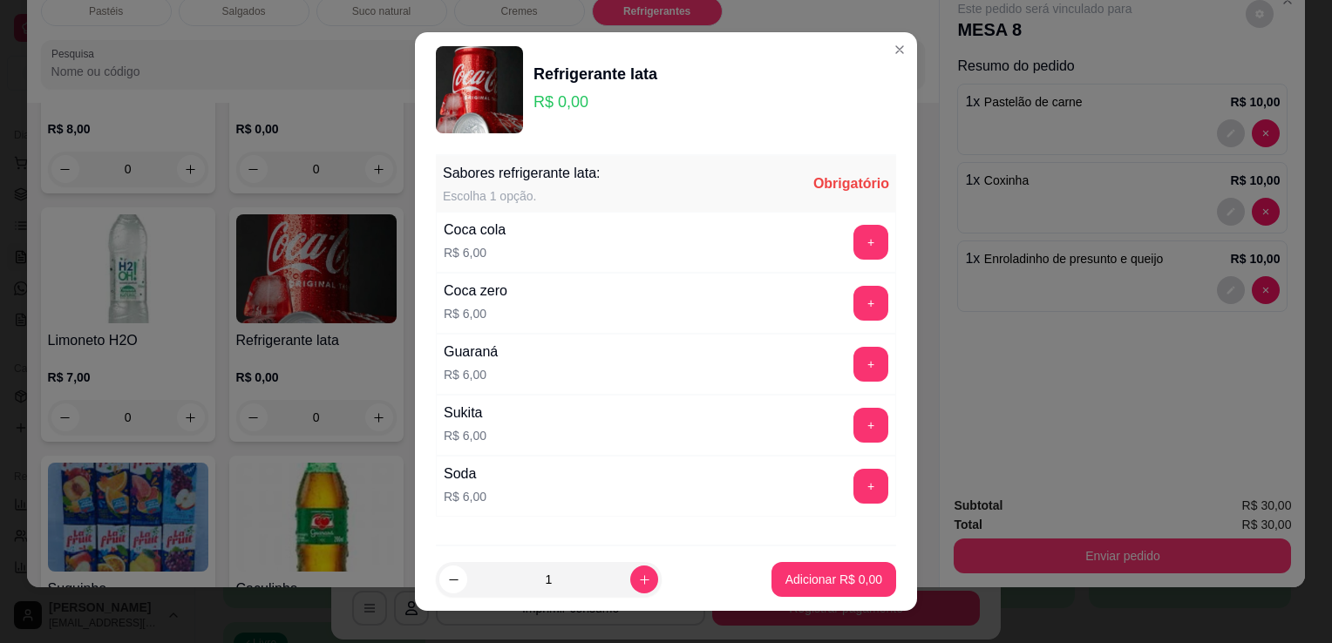
click at [547, 411] on div "Sukita R$ 6,00 +" at bounding box center [666, 425] width 460 height 61
click at [853, 415] on button "+" at bounding box center [870, 425] width 35 height 35
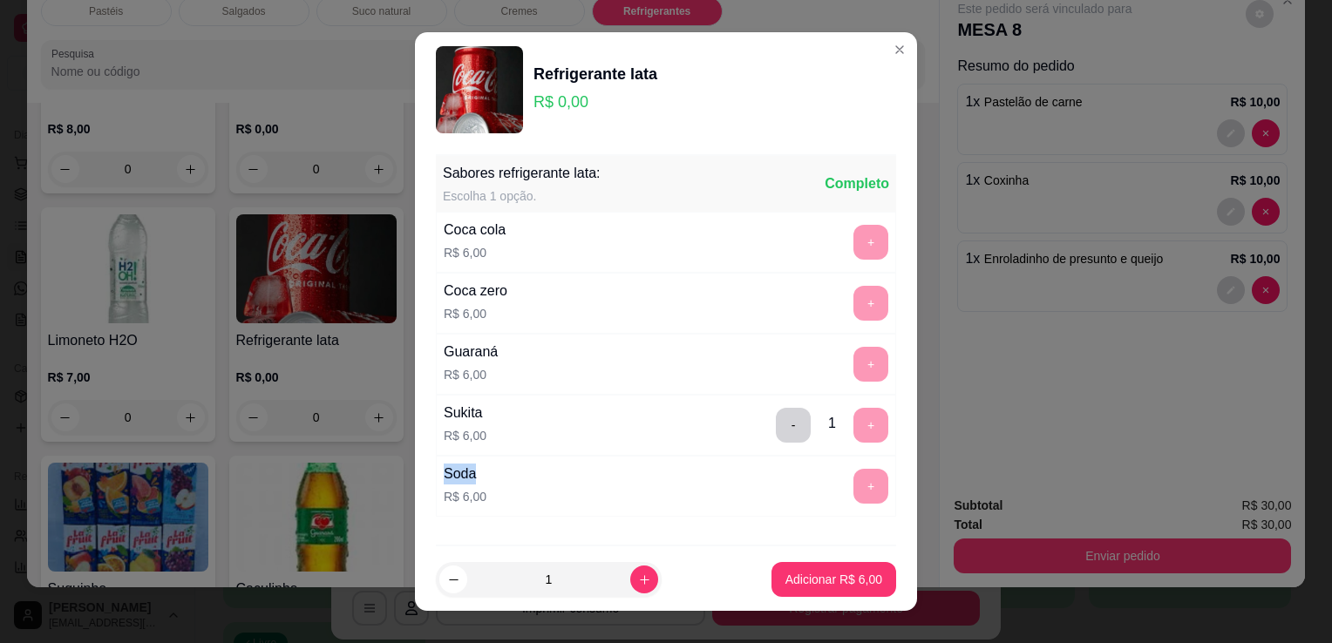
click at [826, 415] on div "- 1 +" at bounding box center [832, 425] width 126 height 35
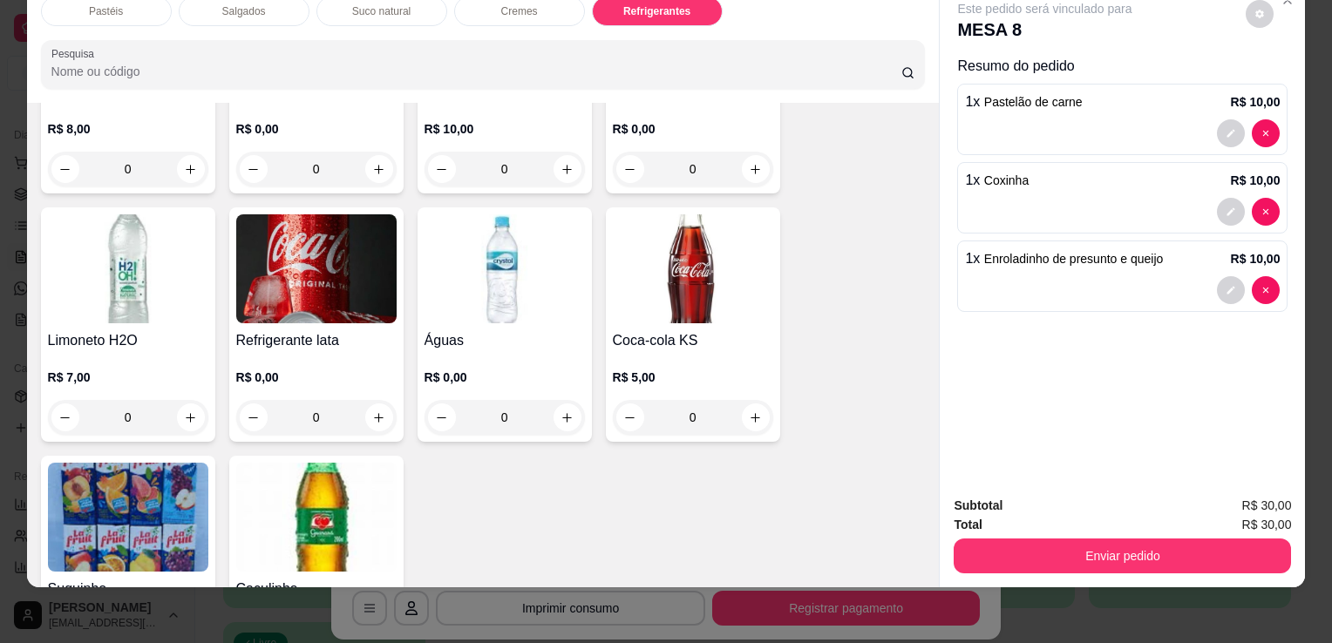
click at [279, 277] on img at bounding box center [316, 268] width 160 height 109
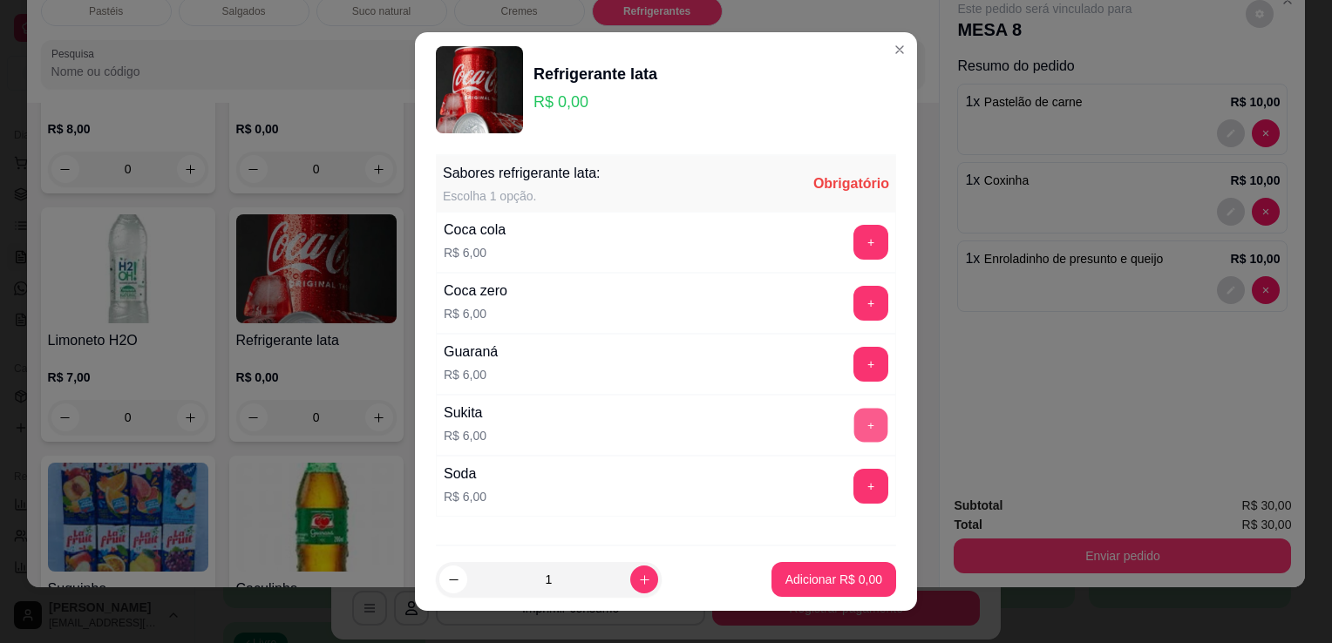
click at [854, 426] on button "+" at bounding box center [871, 426] width 34 height 34
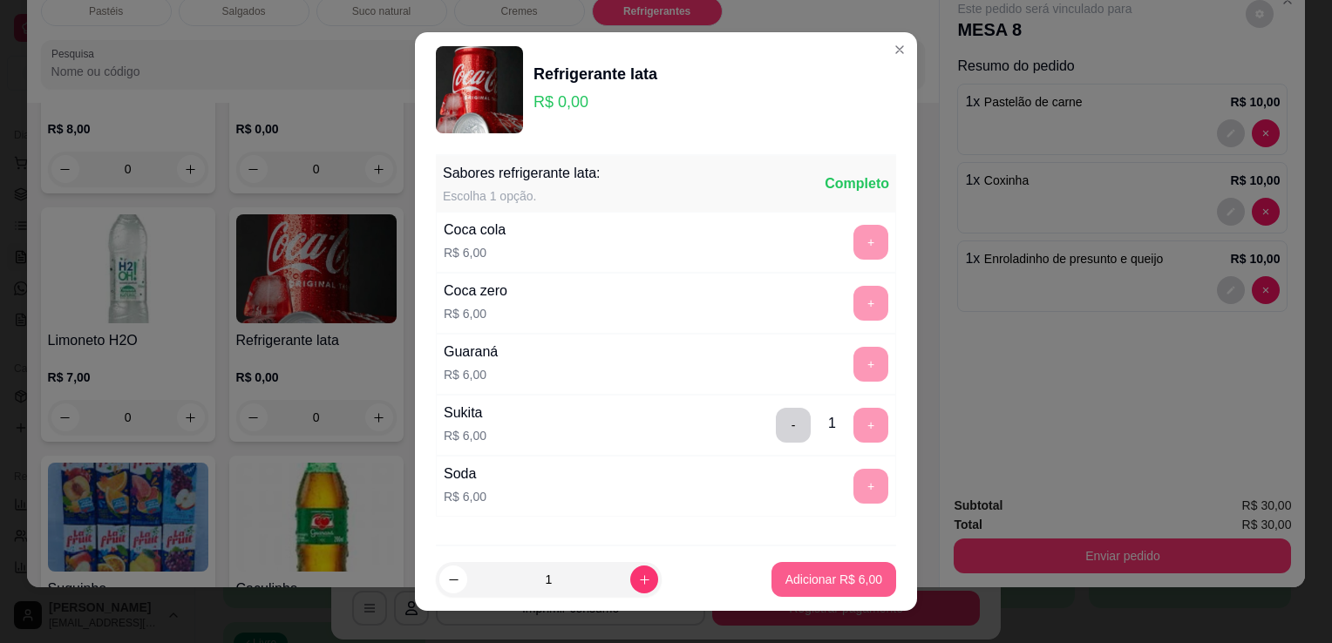
click at [826, 576] on p "Adicionar R$ 6,00" at bounding box center [833, 579] width 97 height 17
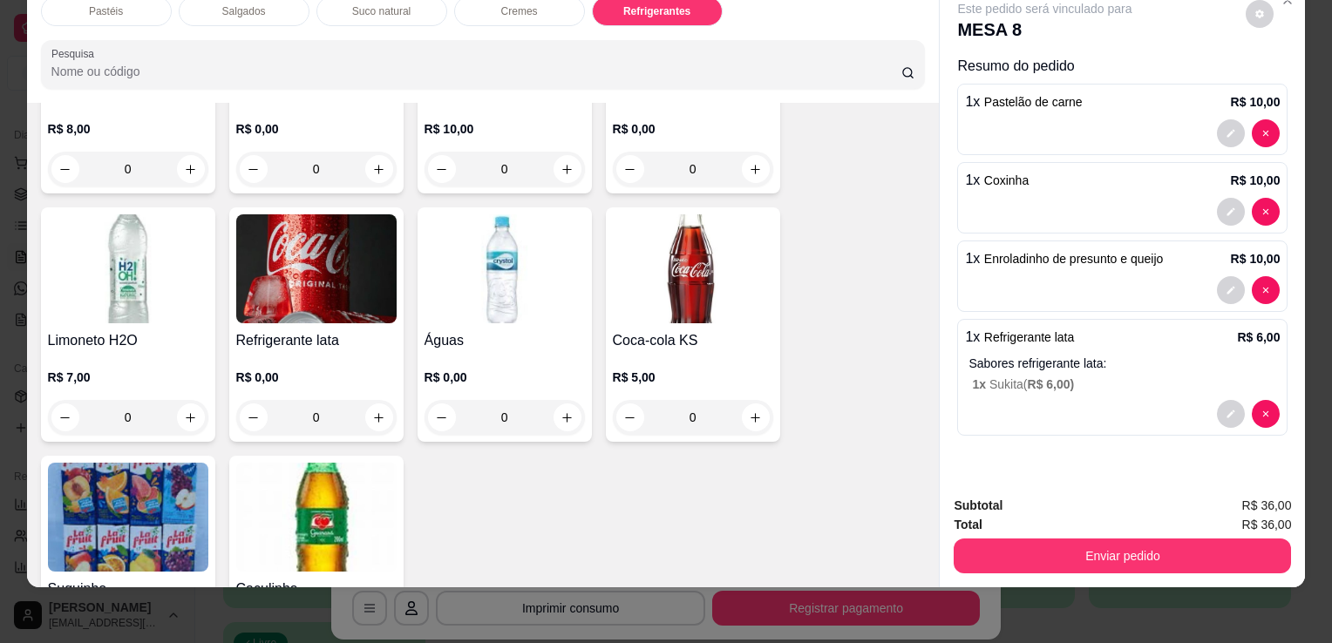
scroll to position [43, 0]
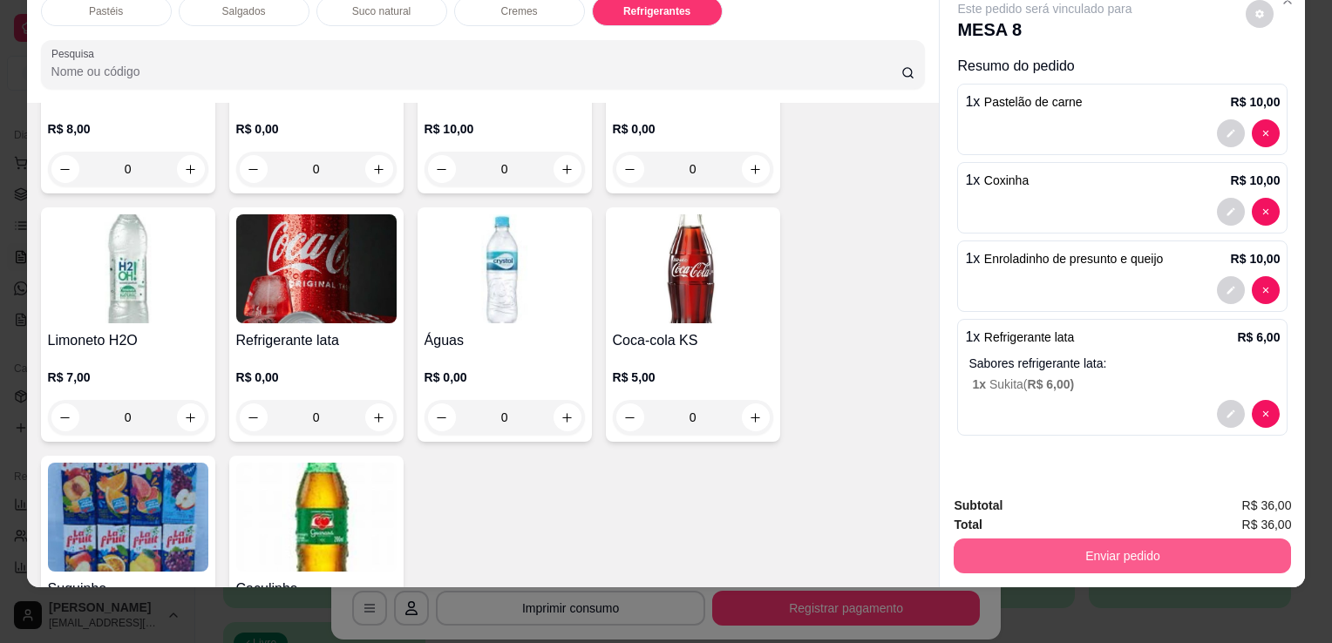
click at [1192, 545] on button "Enviar pedido" at bounding box center [1121, 556] width 337 height 35
click at [1123, 539] on button "Enviar pedido" at bounding box center [1121, 556] width 337 height 35
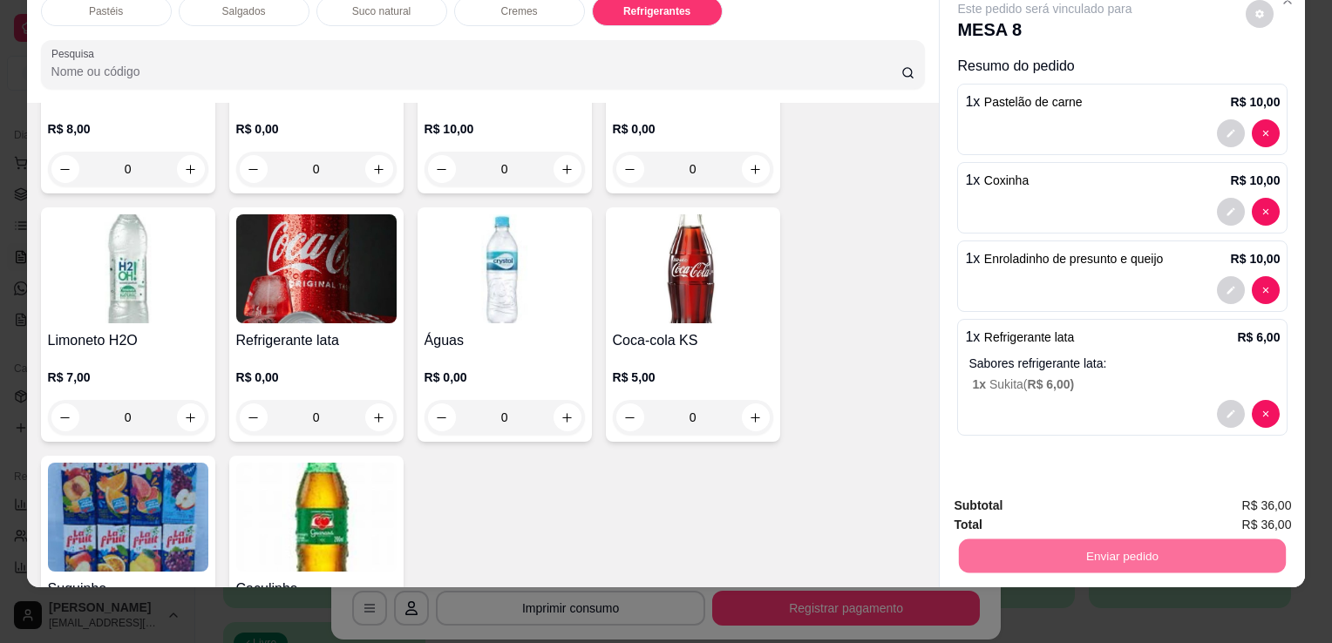
click at [1184, 504] on button "Sim, quero registrar" at bounding box center [1230, 500] width 130 height 33
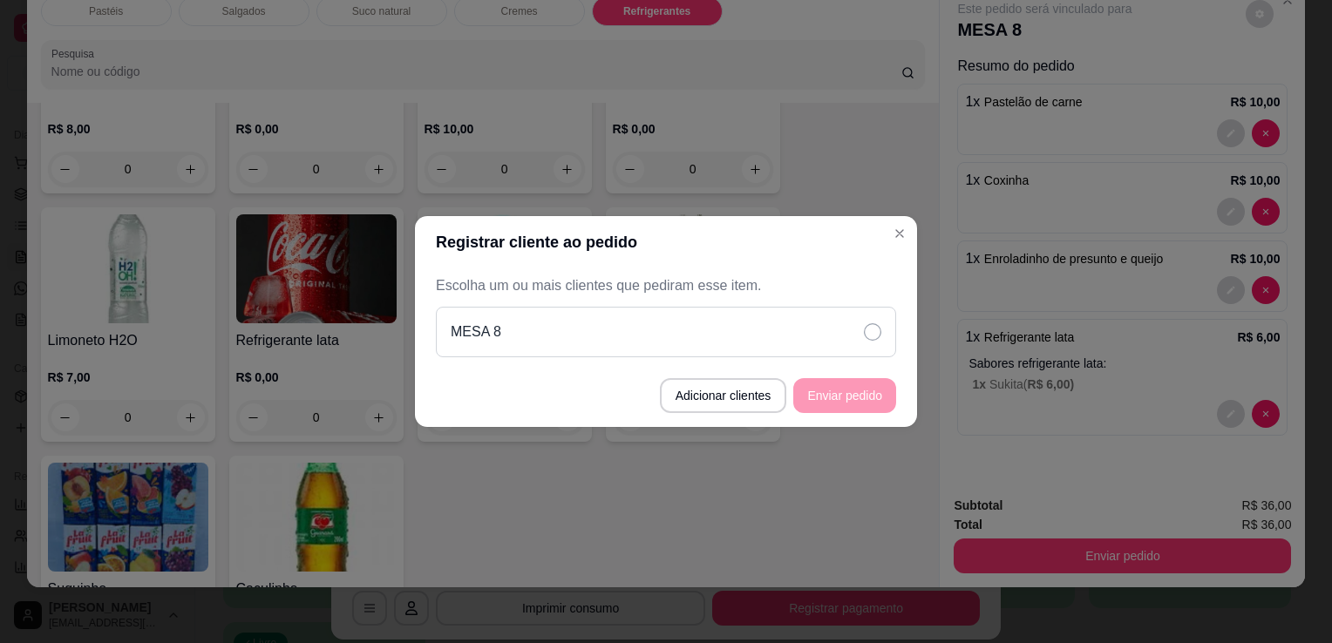
click at [830, 325] on div "MESA 8" at bounding box center [666, 332] width 460 height 51
drag, startPoint x: 830, startPoint y: 325, endPoint x: 844, endPoint y: 397, distance: 73.7
click at [844, 397] on footer "Adicionar clientes Enviar pedido" at bounding box center [666, 395] width 502 height 63
click at [851, 314] on div "MESA 8" at bounding box center [666, 332] width 460 height 51
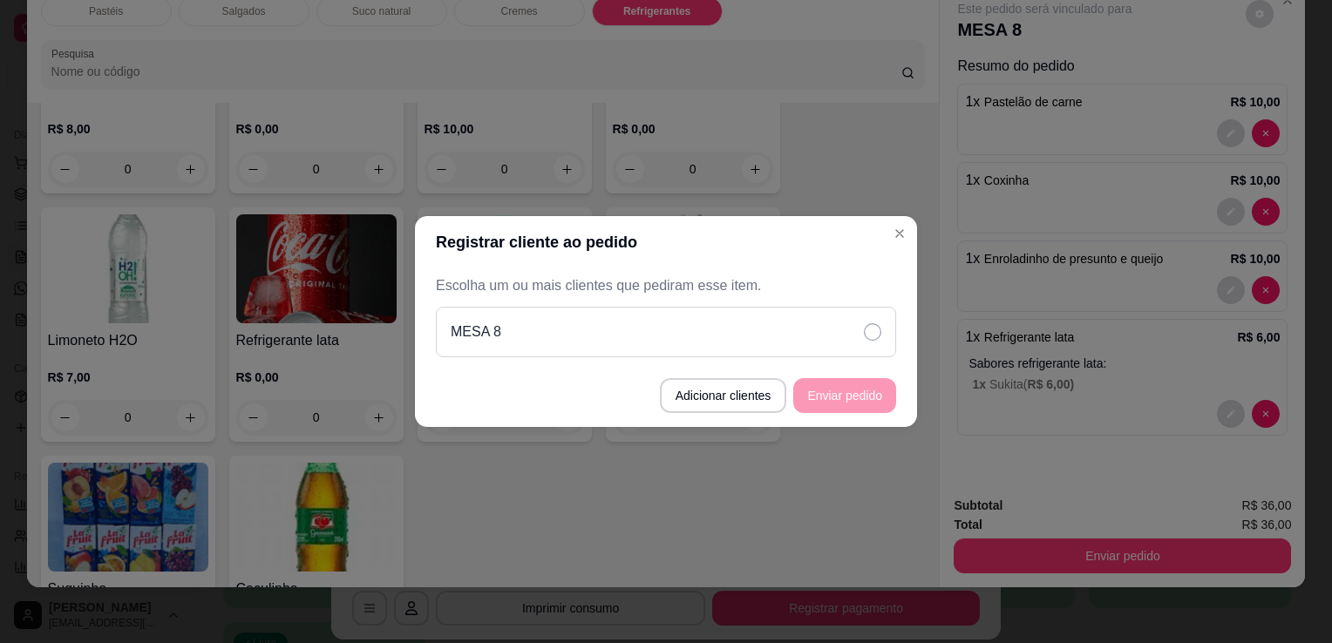
click at [851, 314] on div "MESA 8" at bounding box center [666, 332] width 460 height 51
drag, startPoint x: 851, startPoint y: 314, endPoint x: 857, endPoint y: 340, distance: 26.8
click at [857, 340] on div "MESA 8" at bounding box center [666, 332] width 460 height 51
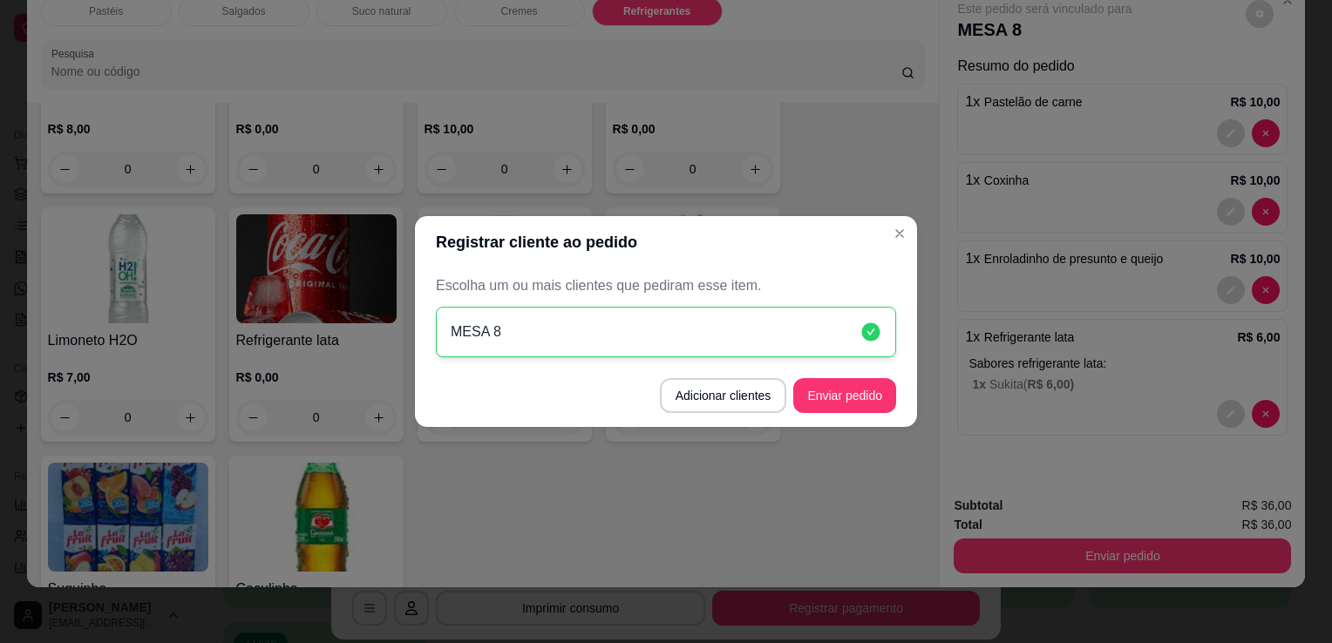
click at [857, 375] on footer "Adicionar clientes Enviar pedido" at bounding box center [666, 395] width 502 height 63
click at [859, 380] on button "Enviar pedido" at bounding box center [844, 396] width 99 height 34
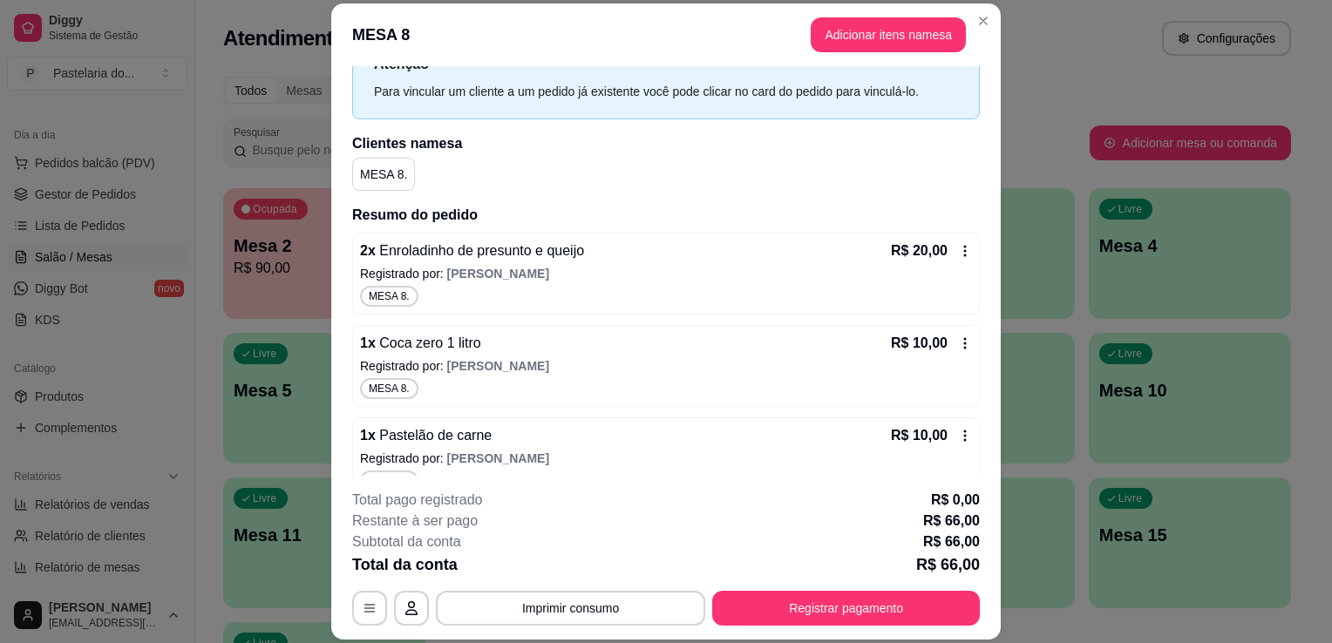
scroll to position [0, 0]
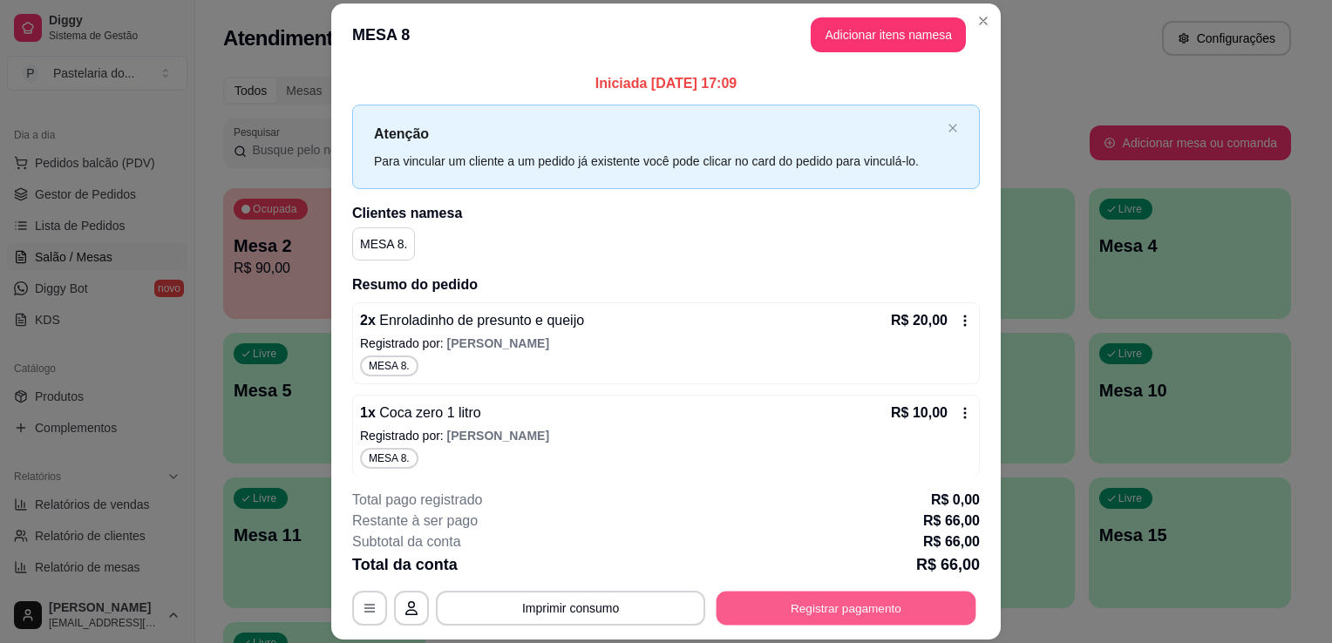
click at [868, 615] on button "Registrar pagamento" at bounding box center [846, 609] width 260 height 34
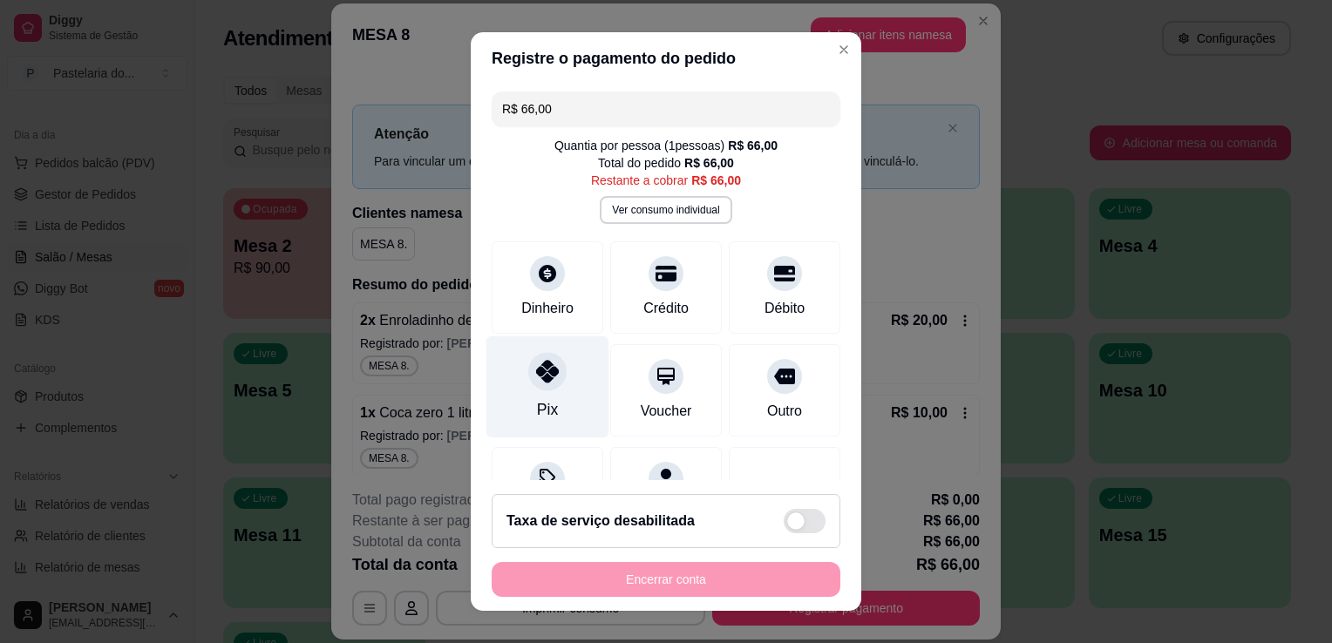
click at [551, 402] on div "Pix" at bounding box center [547, 387] width 123 height 102
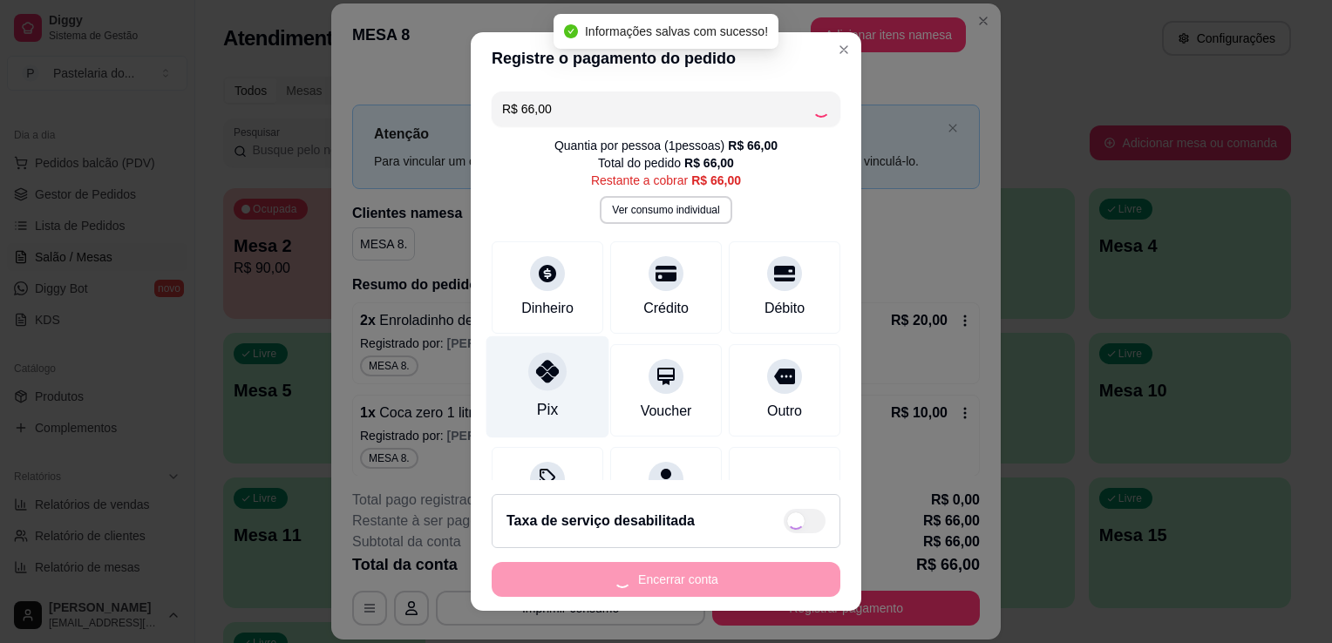
type input "R$ 0,00"
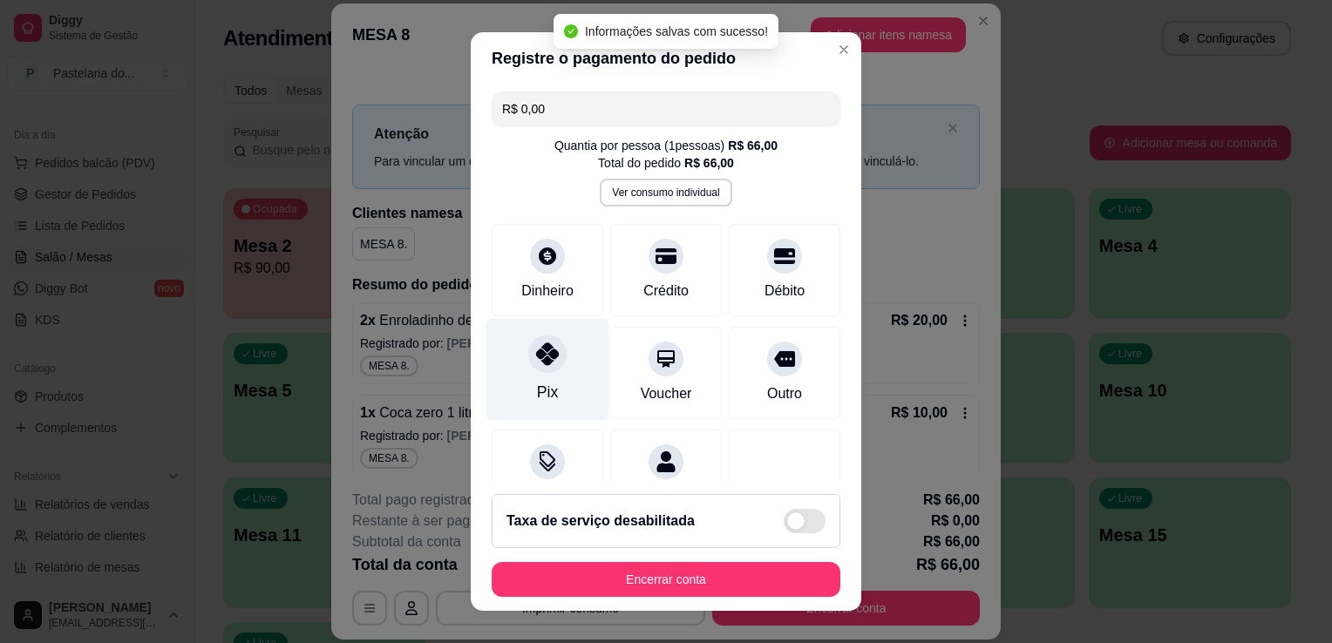
drag, startPoint x: 551, startPoint y: 359, endPoint x: 551, endPoint y: 372, distance: 13.1
click at [551, 358] on div at bounding box center [547, 354] width 38 height 38
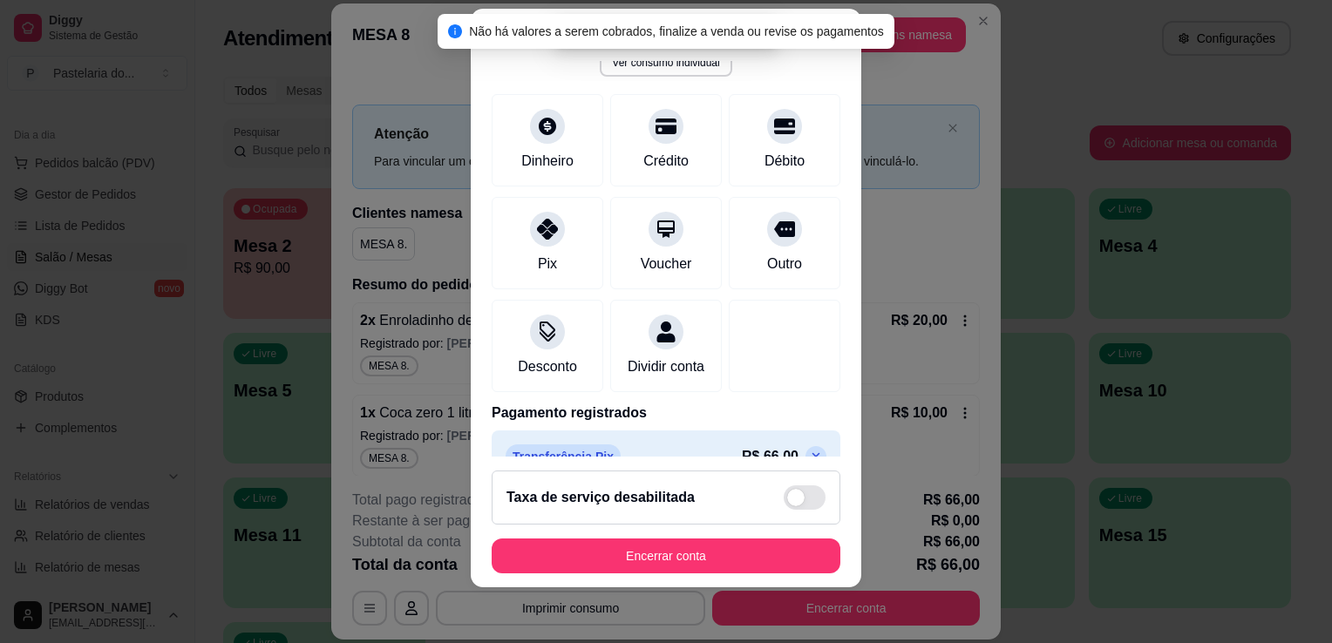
scroll to position [158, 0]
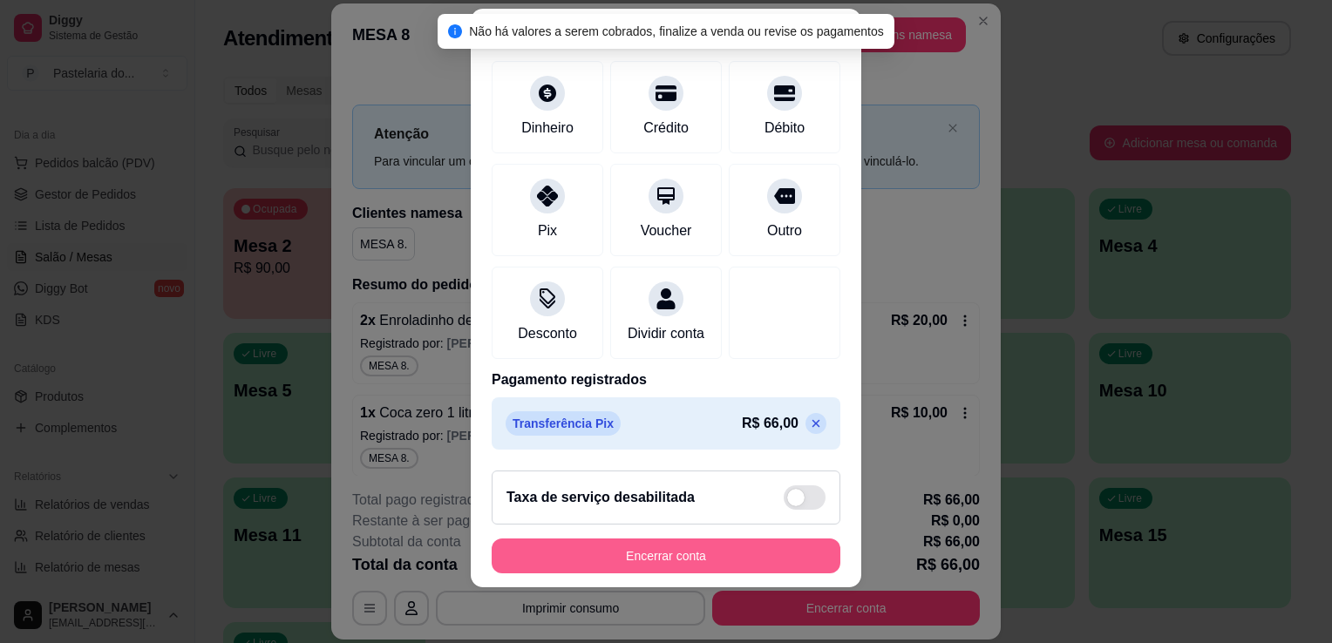
click at [665, 550] on button "Encerrar conta" at bounding box center [665, 556] width 349 height 35
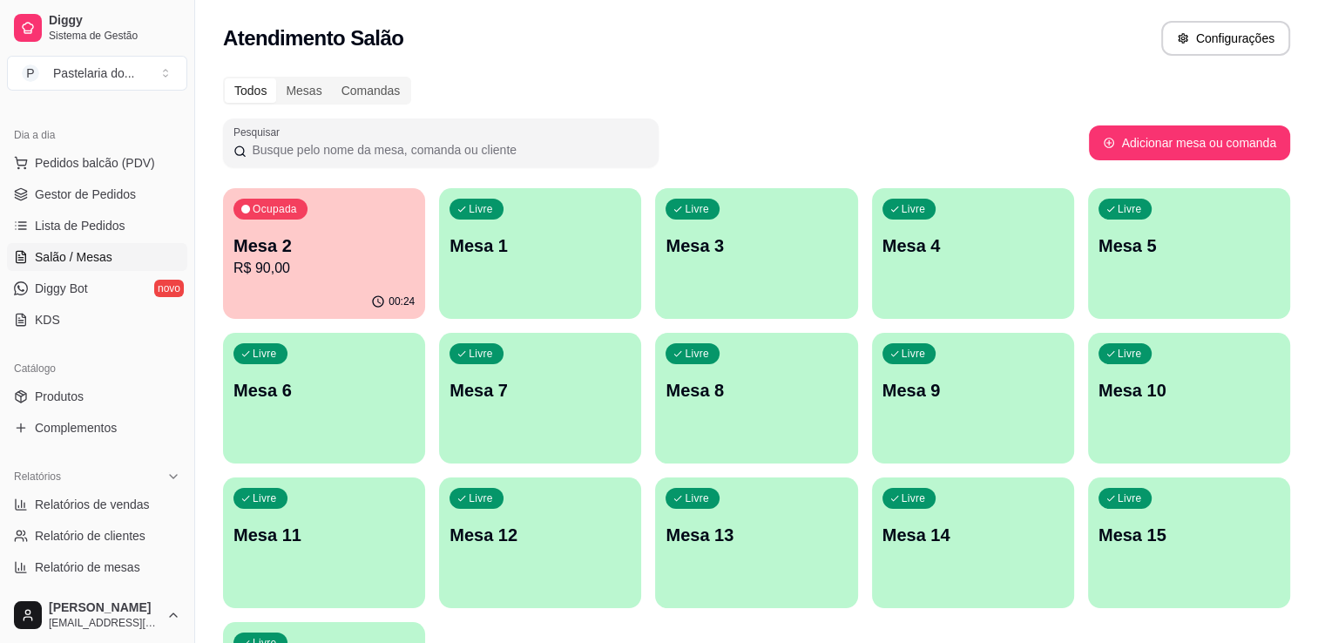
click at [354, 243] on p "Mesa 2" at bounding box center [324, 246] width 181 height 24
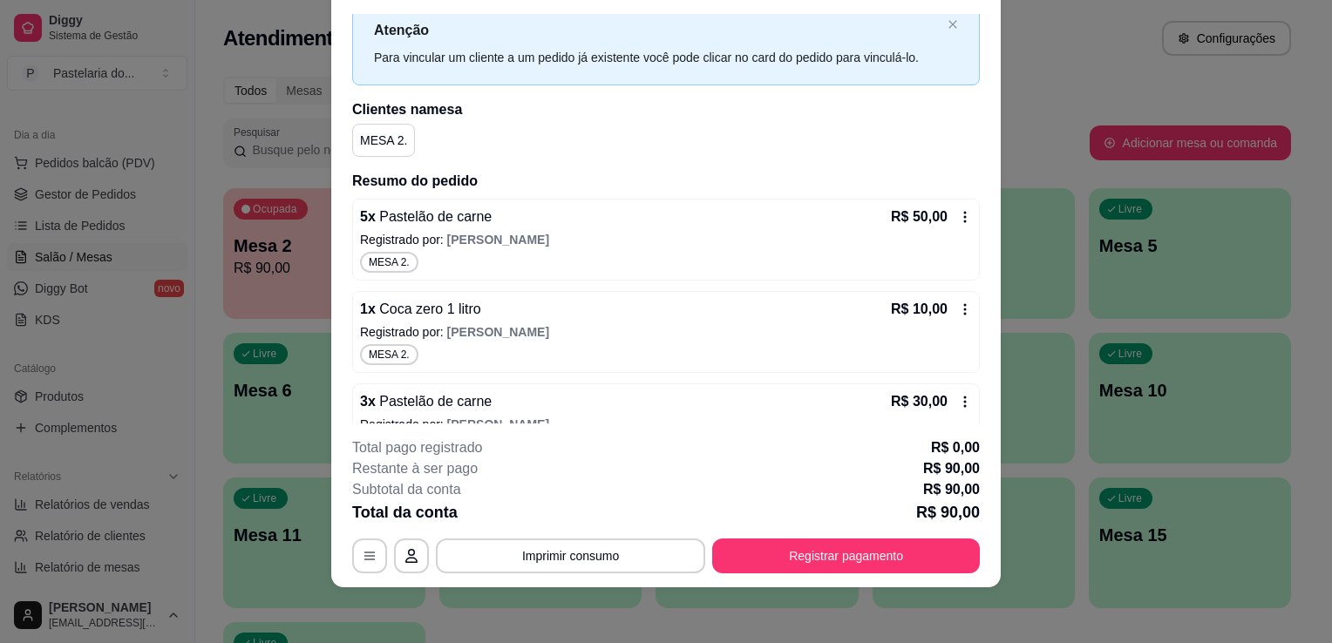
scroll to position [98, 0]
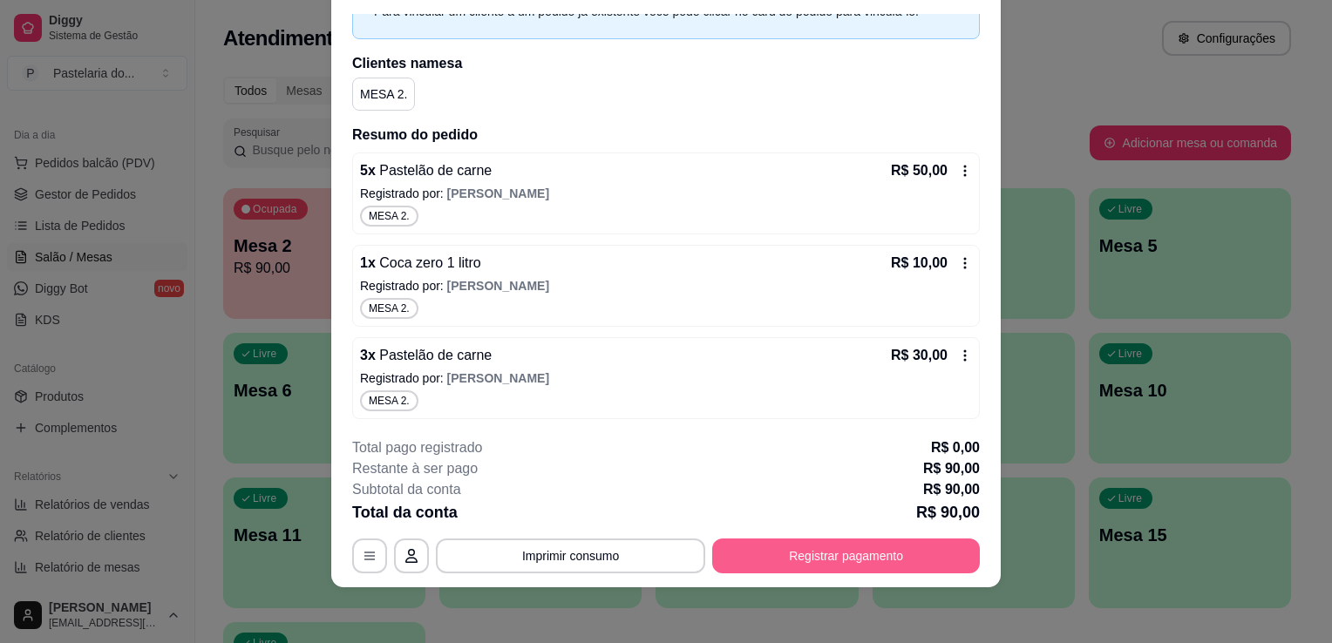
click at [792, 558] on button "Registrar pagamento" at bounding box center [846, 556] width 268 height 35
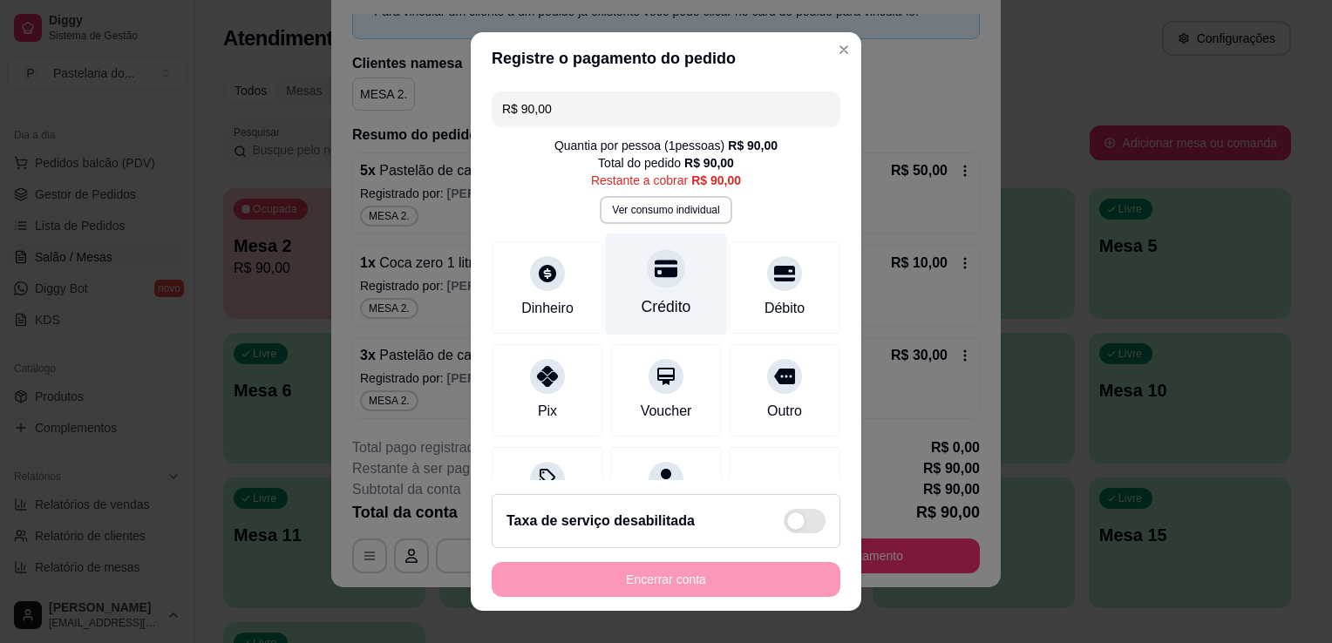
click at [648, 282] on div at bounding box center [666, 268] width 38 height 38
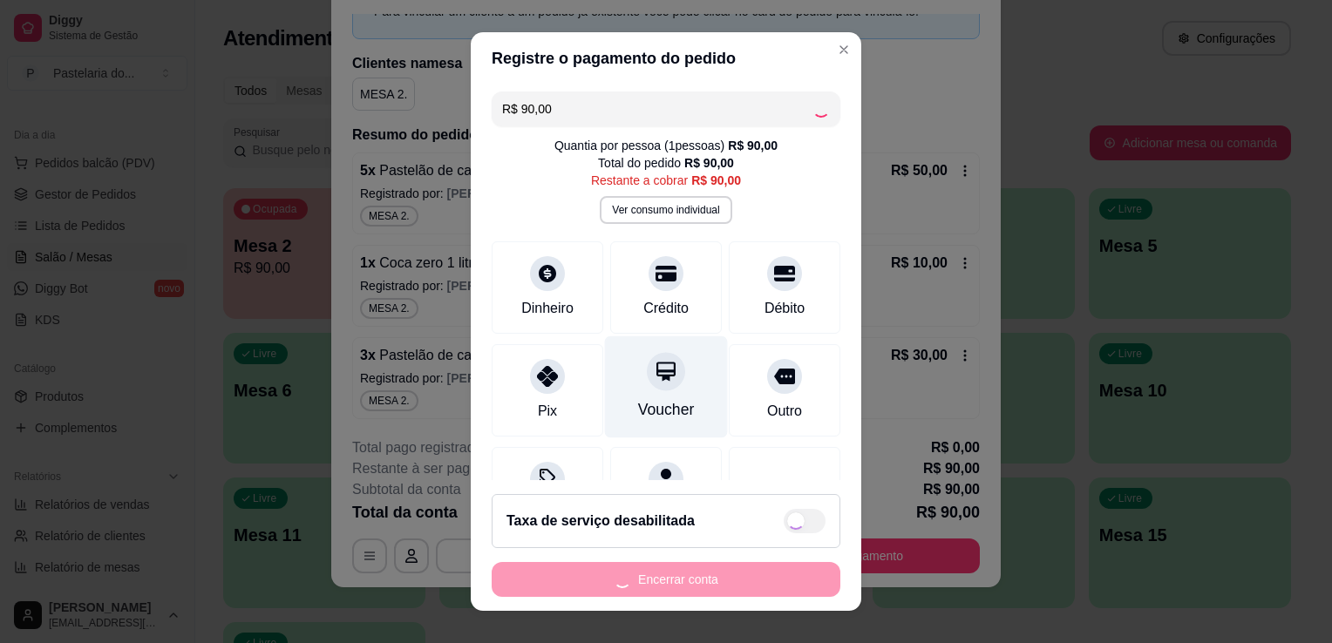
type input "R$ 0,00"
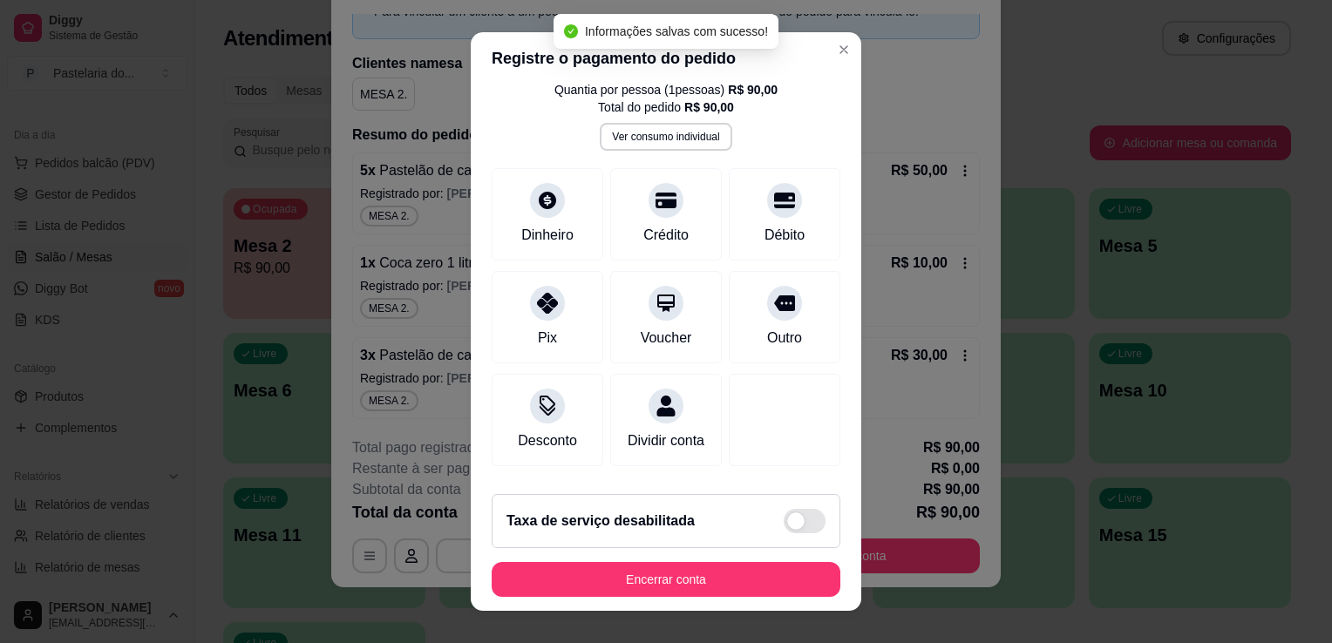
scroll to position [87, 0]
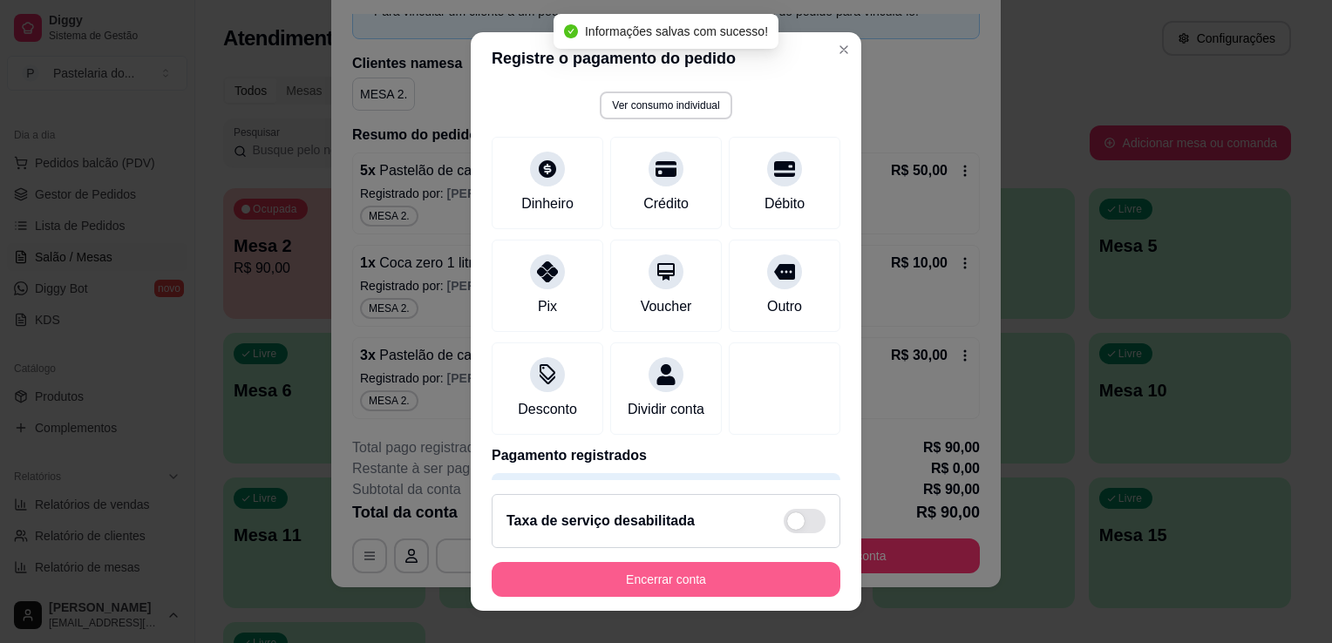
click at [656, 573] on button "Encerrar conta" at bounding box center [665, 579] width 349 height 35
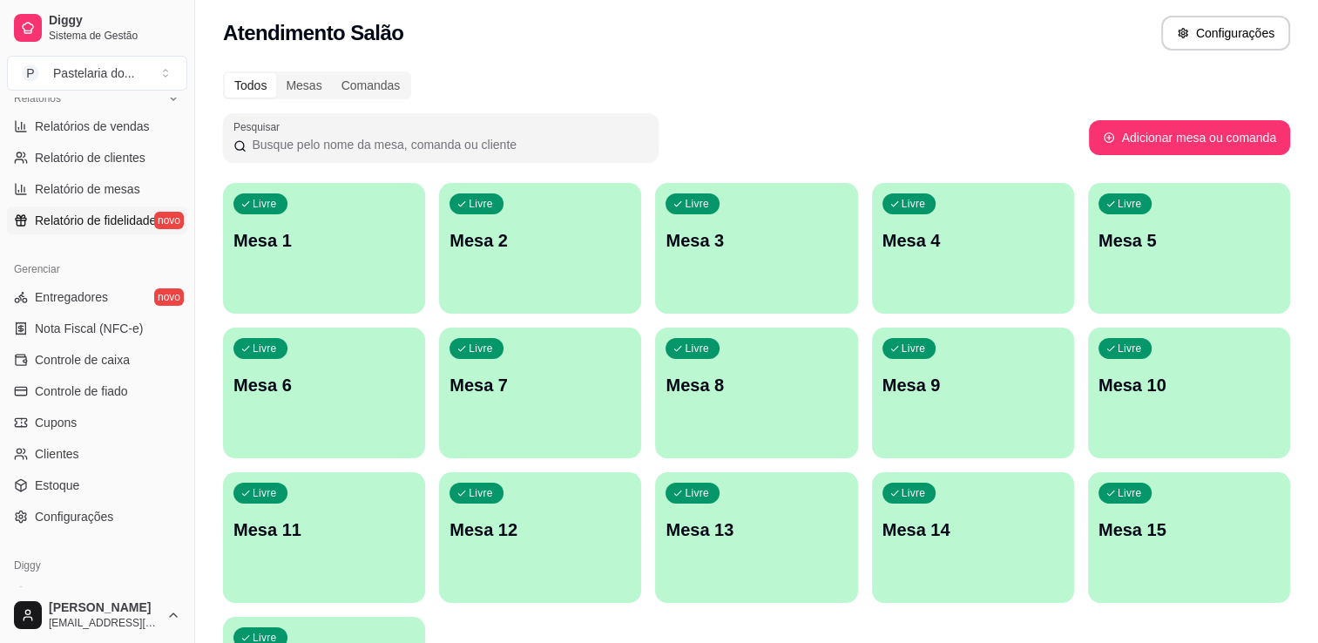
scroll to position [523, 0]
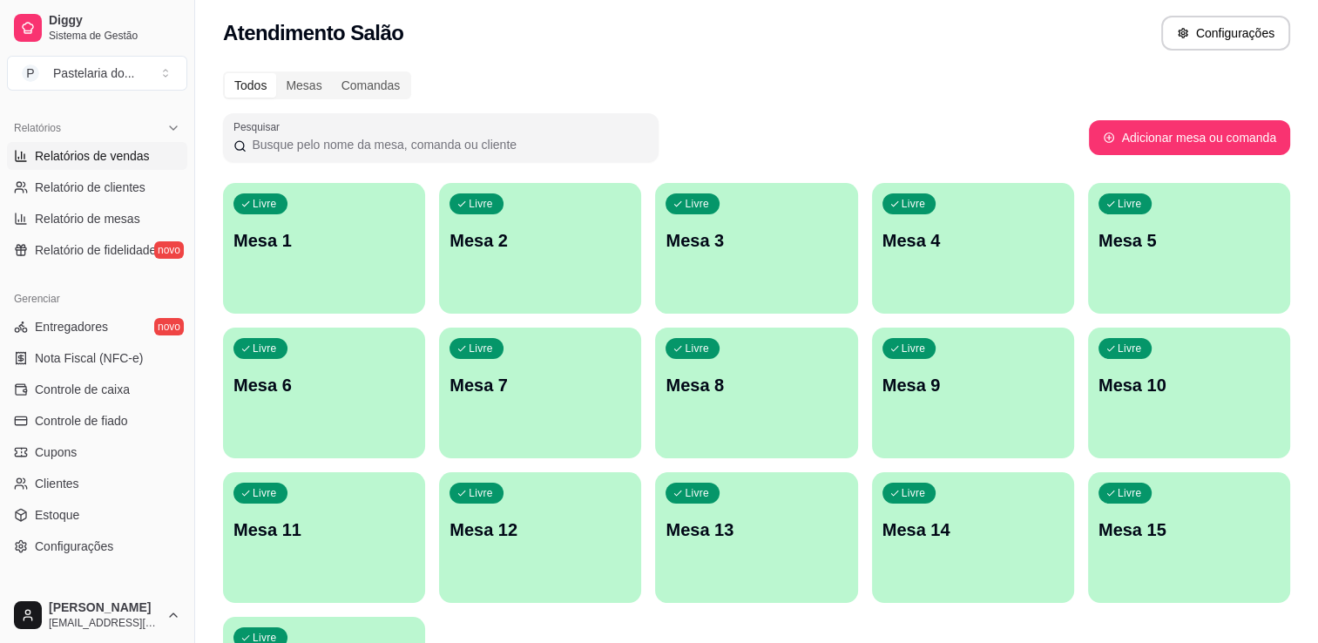
click at [56, 159] on span "Relatórios de vendas" at bounding box center [92, 155] width 115 height 17
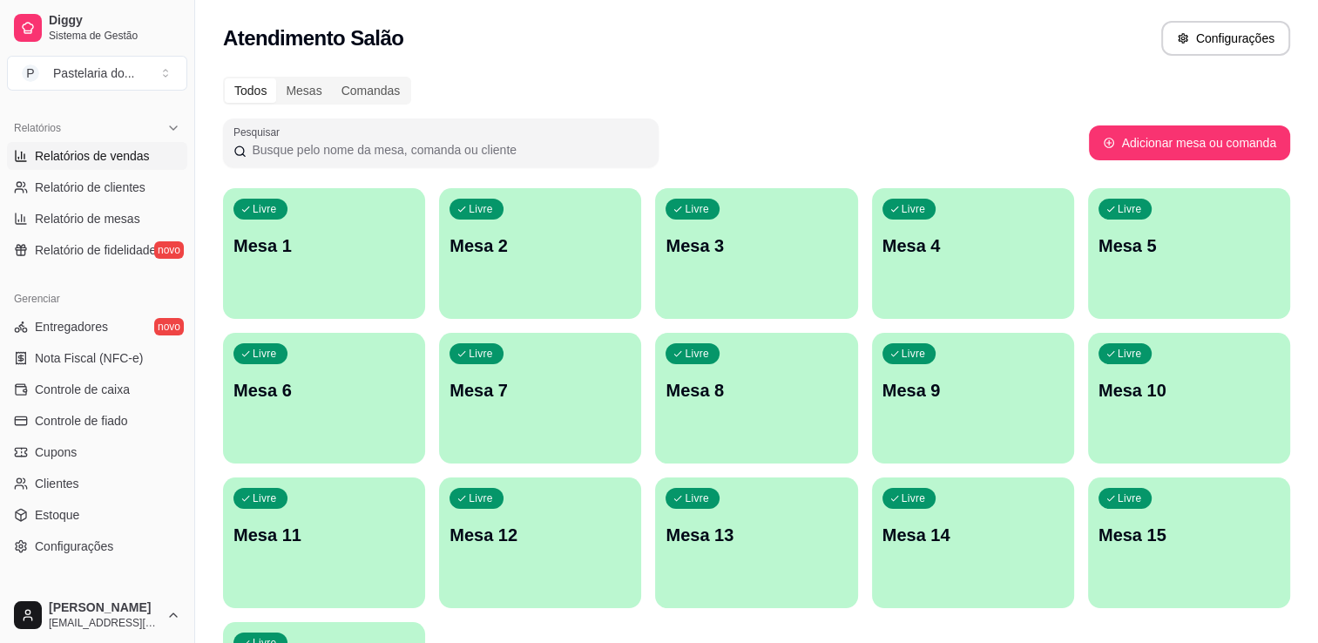
select select "ALL"
select select "0"
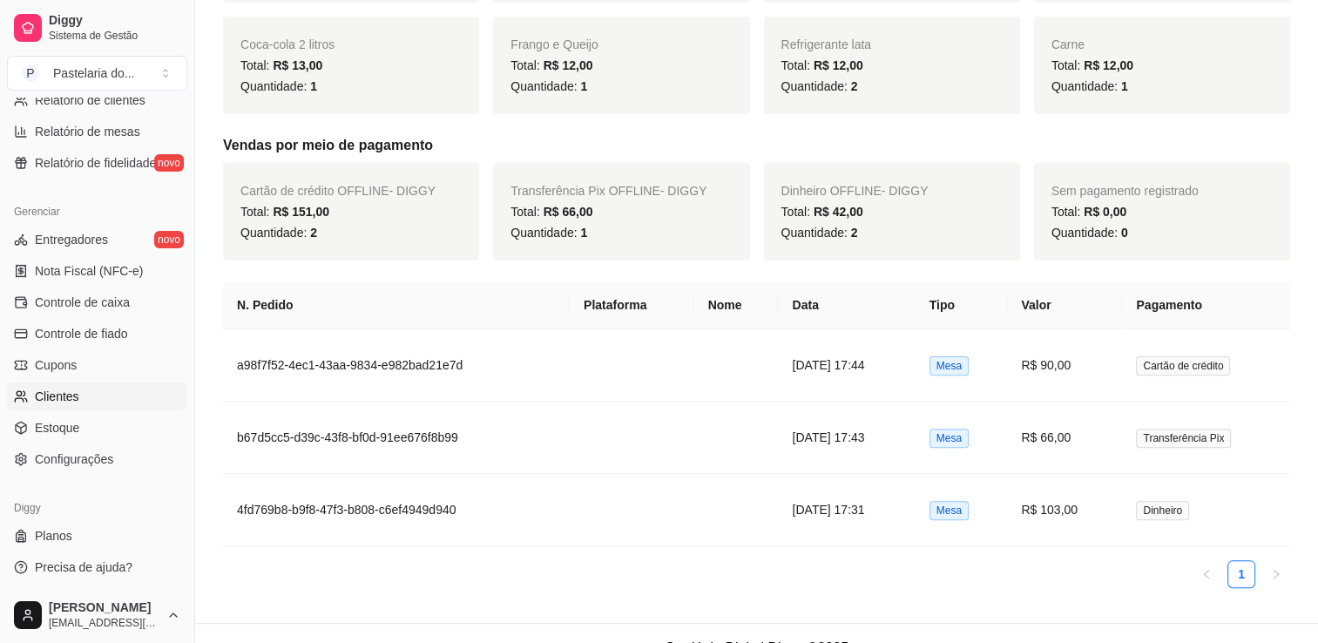
scroll to position [492, 0]
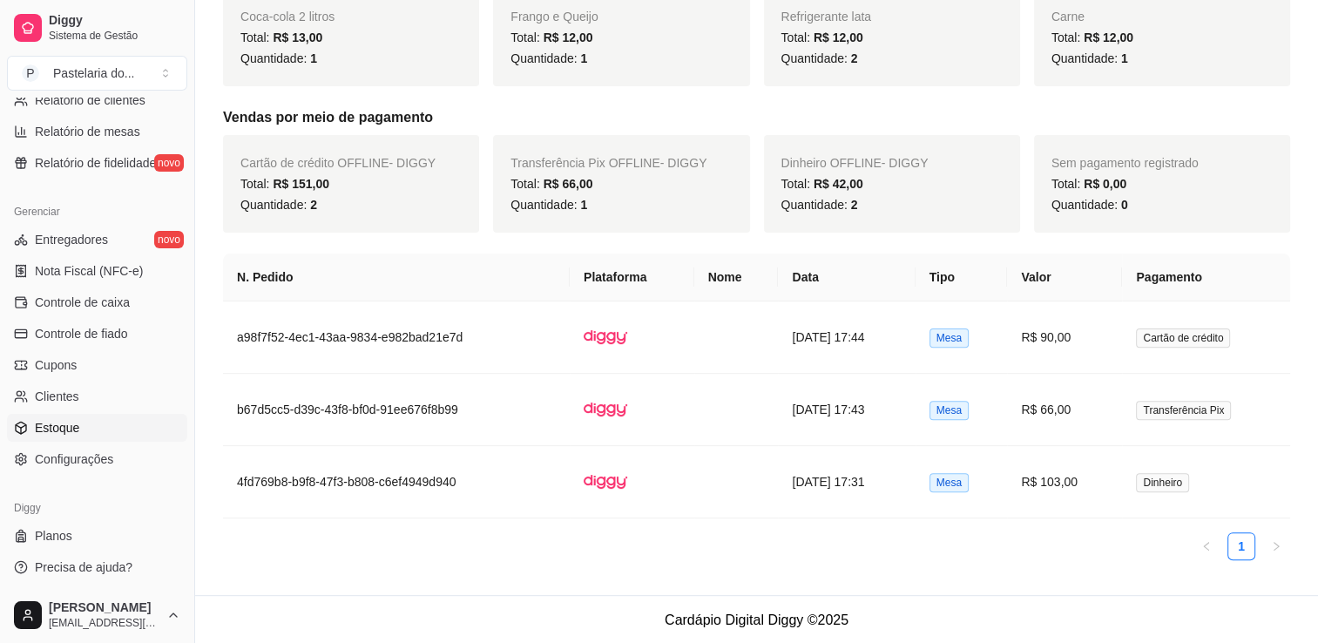
click at [55, 427] on span "Estoque" at bounding box center [57, 427] width 44 height 17
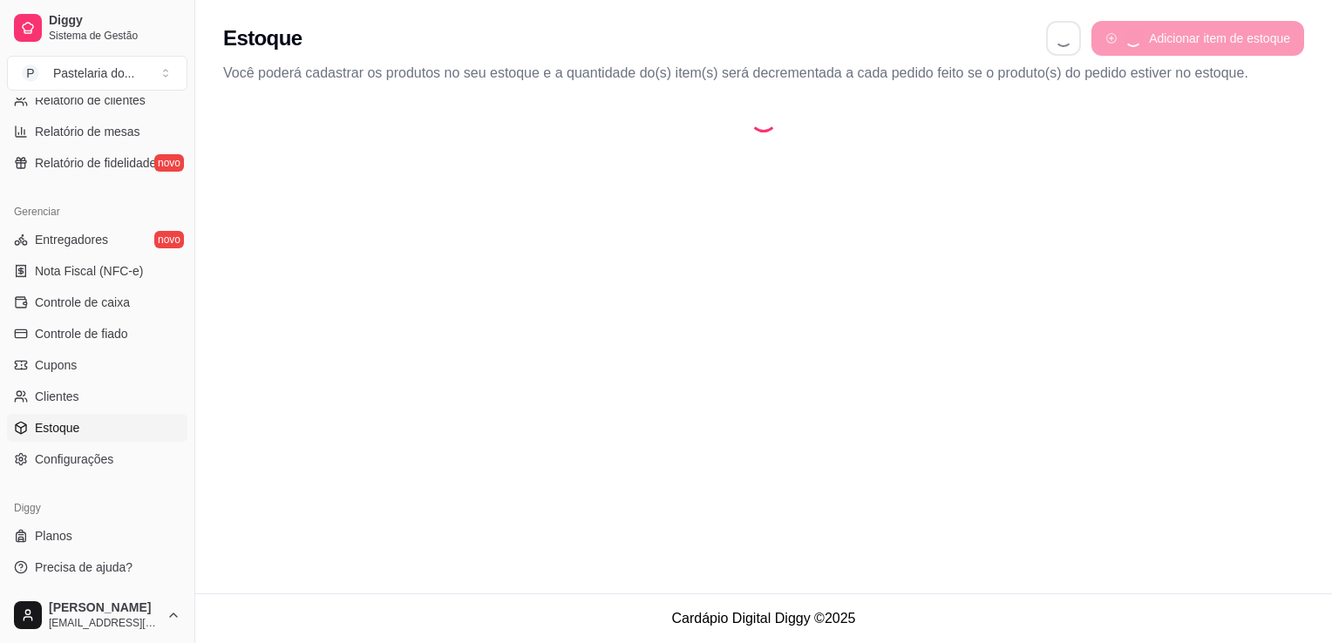
select select "QUANTITY_ORDER"
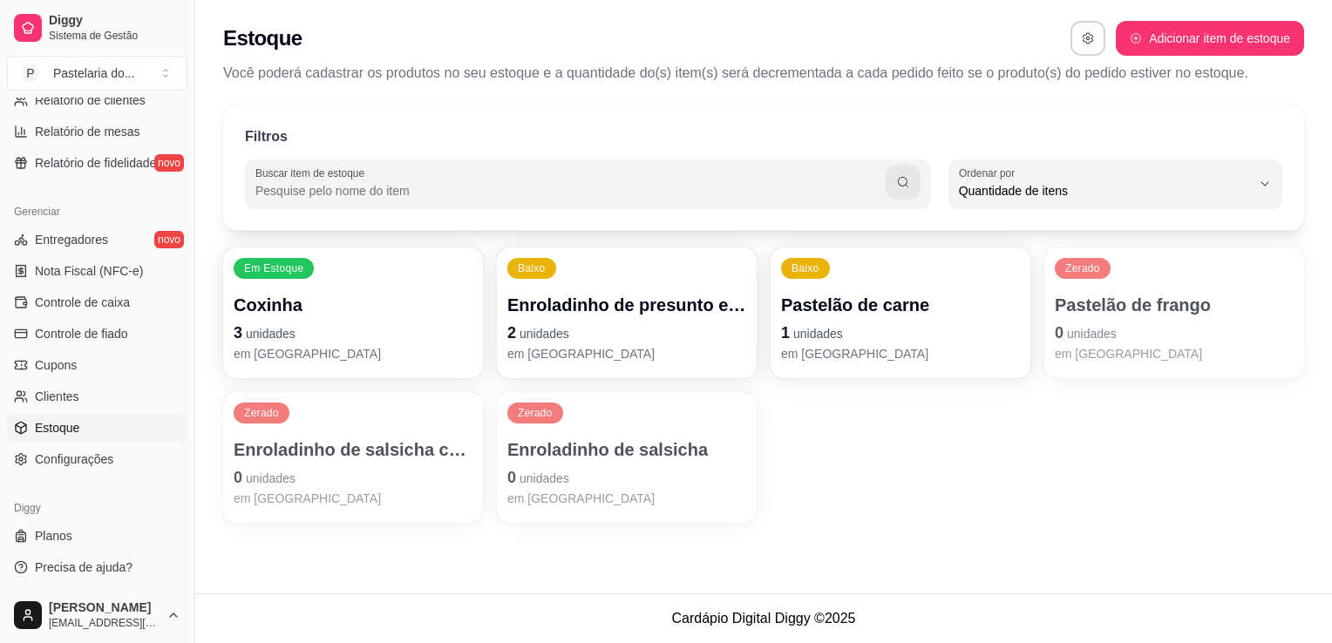
scroll to position [17, 0]
click at [694, 322] on p "2 unidades" at bounding box center [626, 333] width 239 height 24
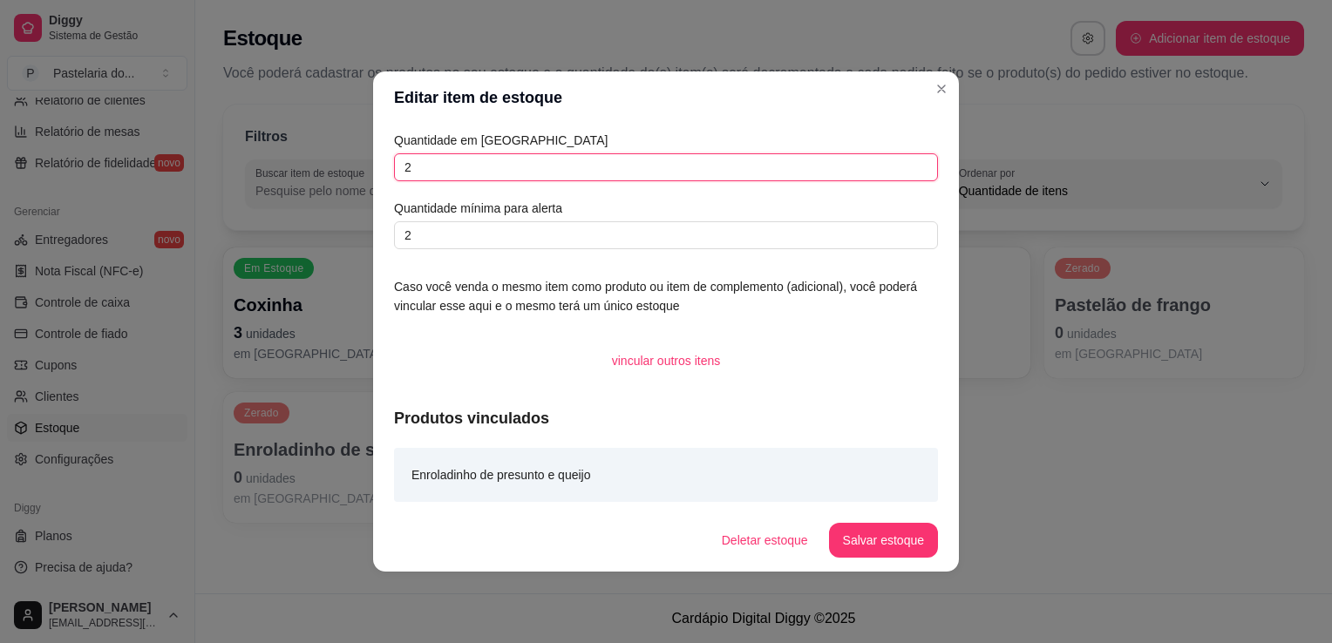
click at [719, 173] on input "2" at bounding box center [666, 167] width 544 height 28
type input "14"
click at [886, 534] on button "Salvar estoque" at bounding box center [883, 540] width 109 height 35
click at [1178, 335] on p "0 unidades" at bounding box center [1173, 333] width 239 height 24
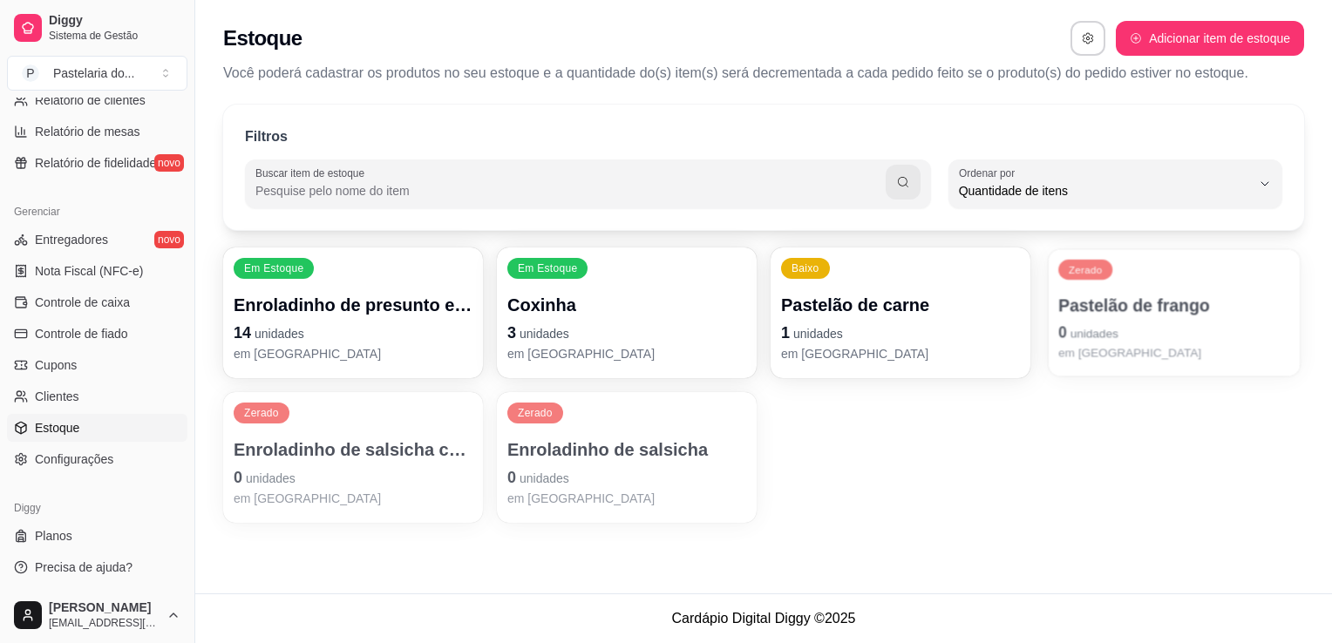
click at [1126, 277] on div "Zerado Pastelão de frango 0 unidades em [GEOGRAPHIC_DATA]" at bounding box center [1173, 312] width 252 height 127
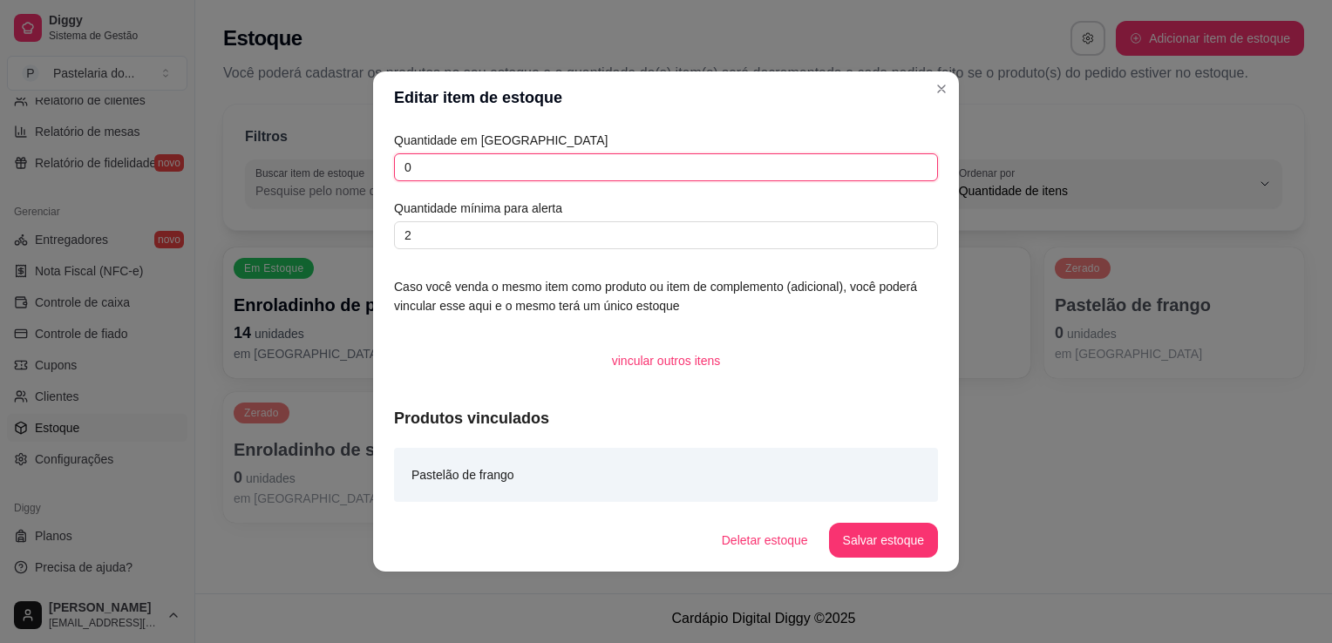
click at [732, 177] on input "0" at bounding box center [666, 167] width 544 height 28
type input "6"
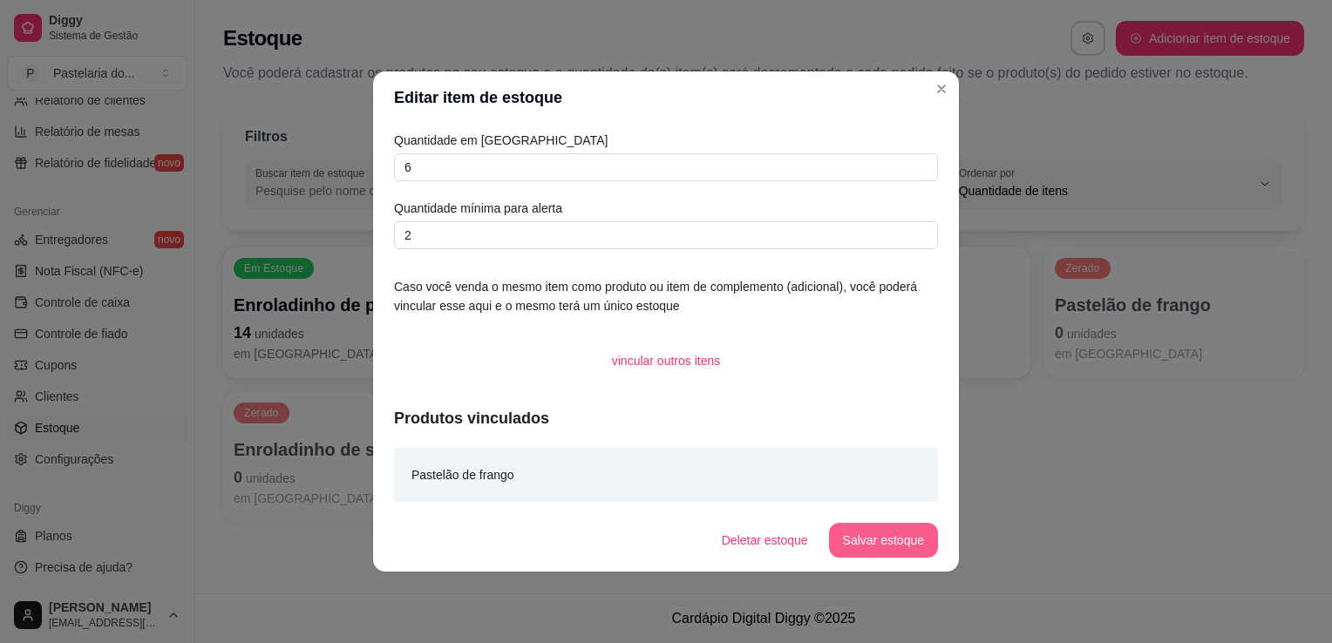
click at [905, 549] on button "Salvar estoque" at bounding box center [883, 540] width 109 height 35
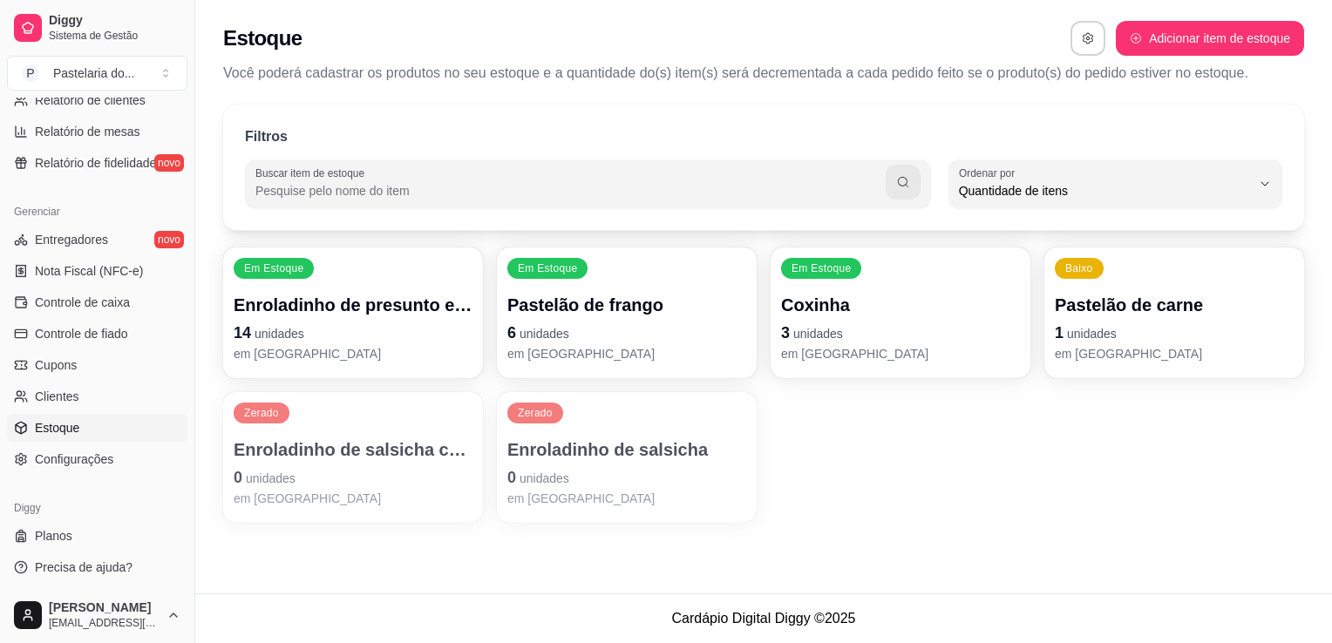
click at [878, 294] on p "Coxinha" at bounding box center [900, 305] width 239 height 24
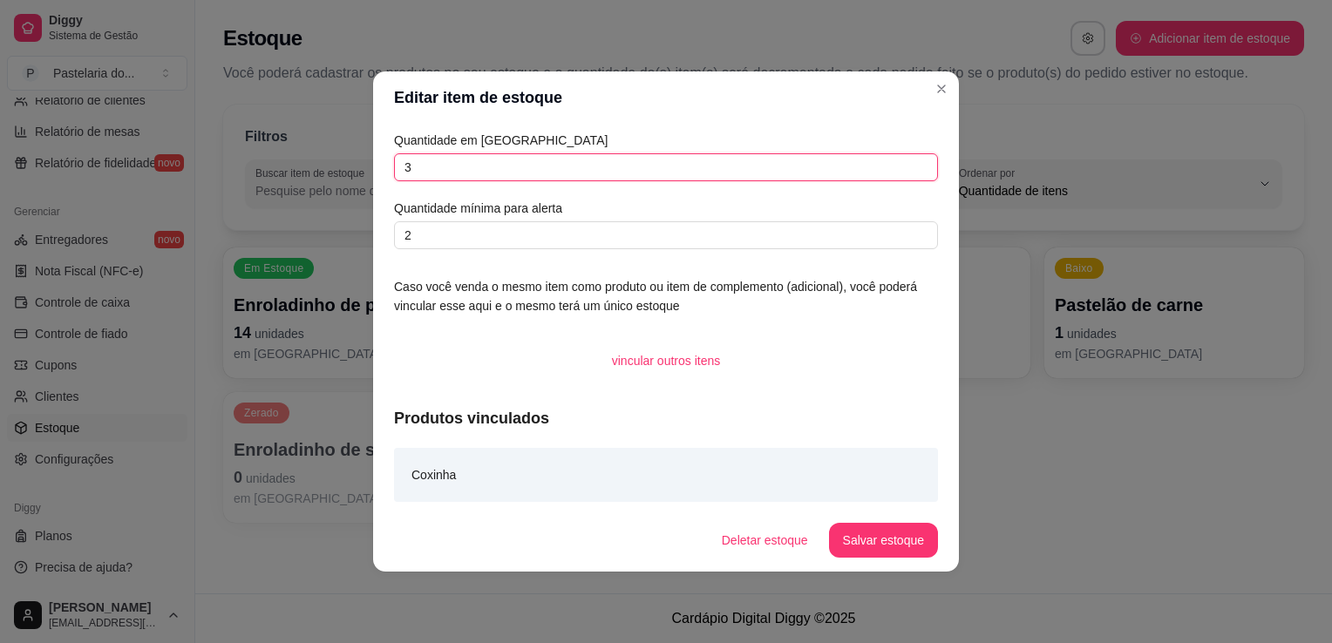
click at [492, 169] on input "3" at bounding box center [666, 167] width 544 height 28
type input "10"
click at [883, 546] on button "Salvar estoque" at bounding box center [883, 540] width 109 height 35
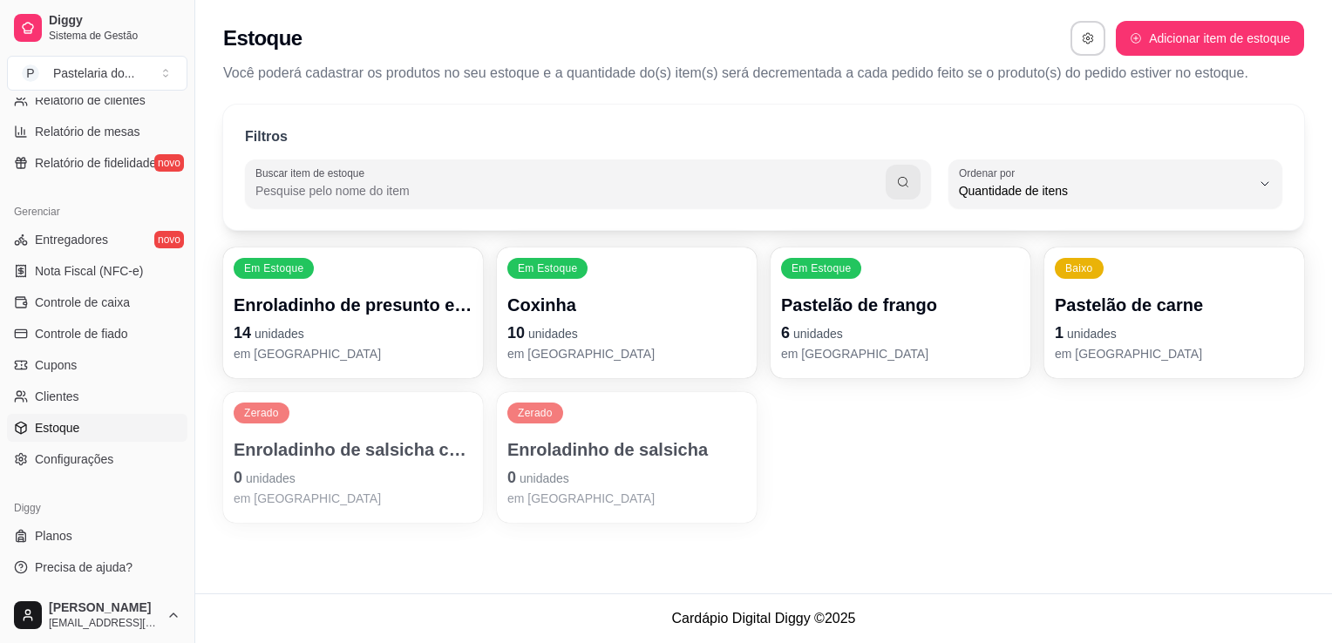
click at [1113, 311] on p "Pastelão de carne" at bounding box center [1173, 305] width 239 height 24
click at [1143, 305] on p "Pastelão de carne" at bounding box center [1173, 305] width 239 height 24
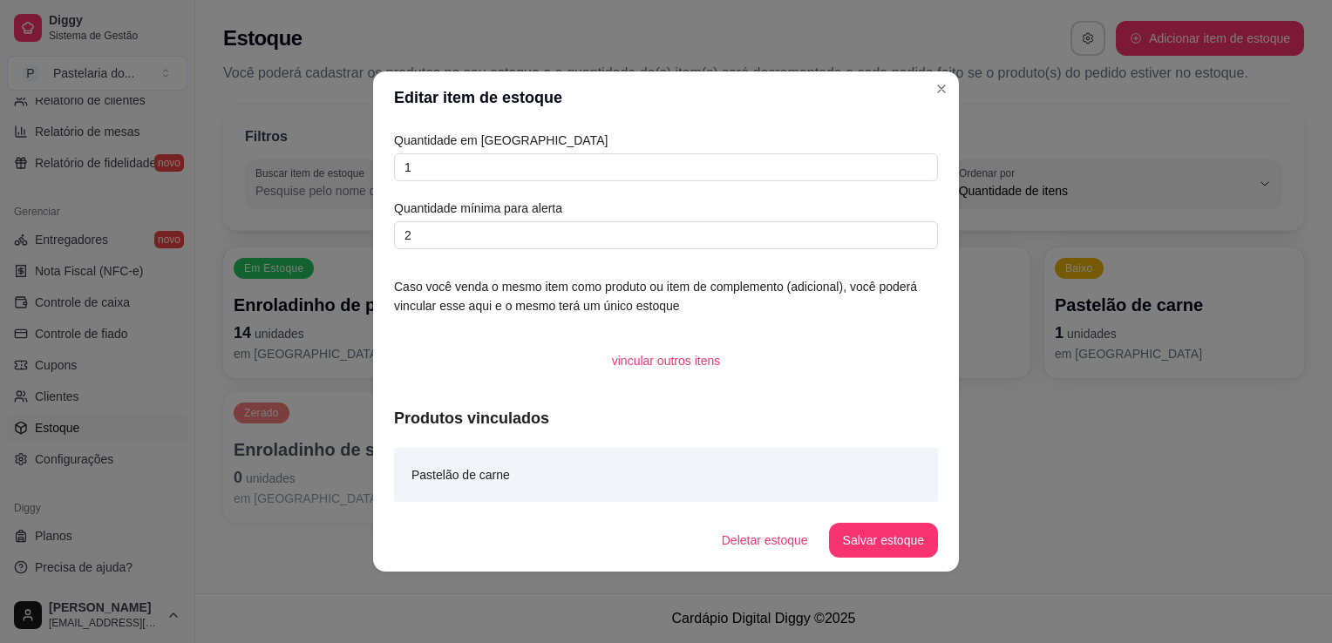
click at [761, 190] on div "Quantidade em estoque 1 Quantidade mínima para alerta 2" at bounding box center [666, 190] width 544 height 119
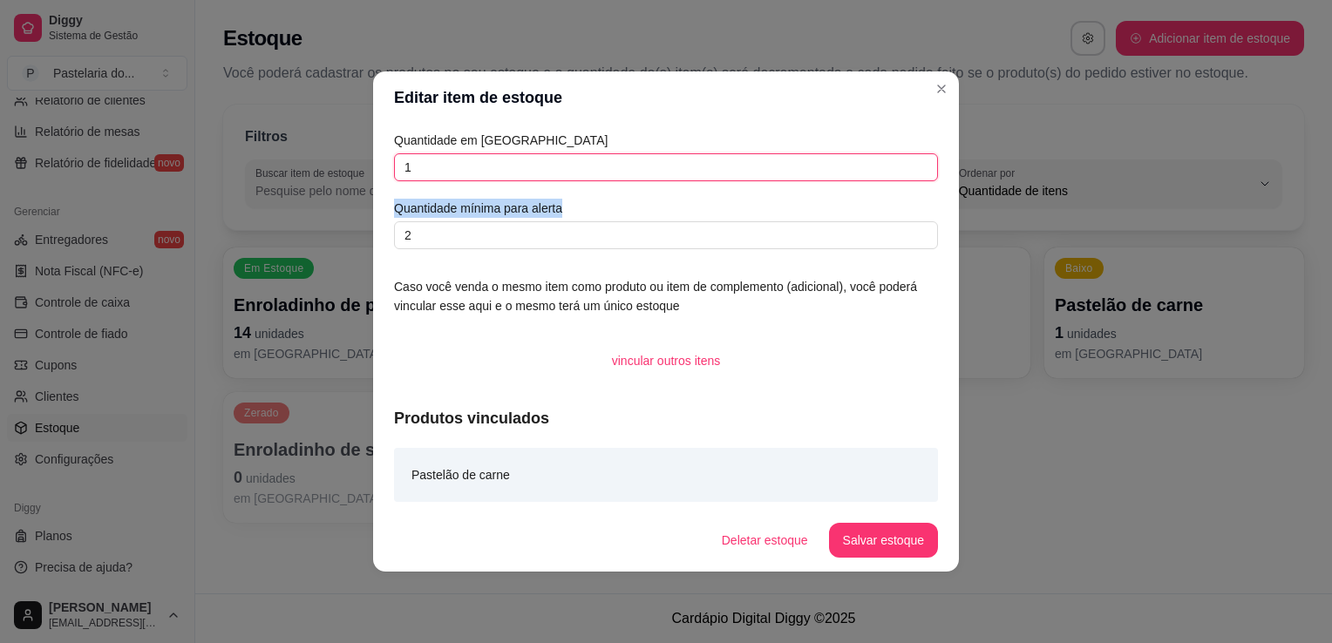
click at [761, 178] on input "1" at bounding box center [666, 167] width 544 height 28
type input "3"
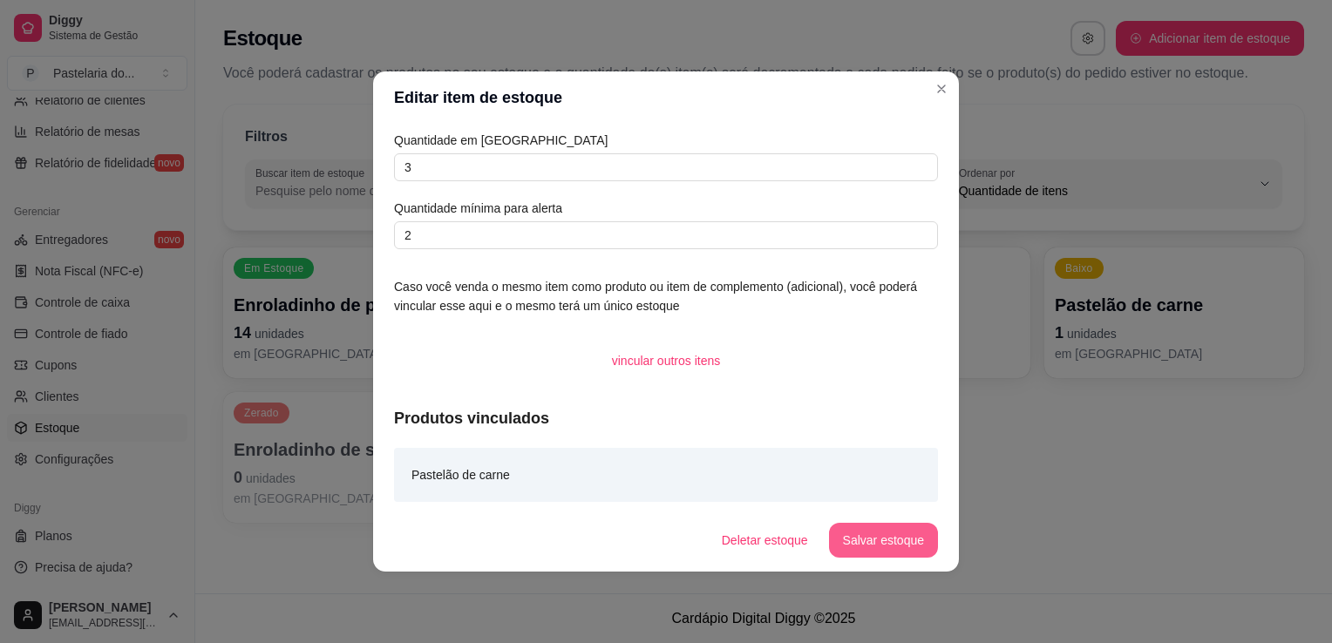
click at [899, 549] on button "Salvar estoque" at bounding box center [883, 540] width 109 height 35
click at [899, 549] on div "Deletar estoque Salvar estoque" at bounding box center [798, 540] width 279 height 35
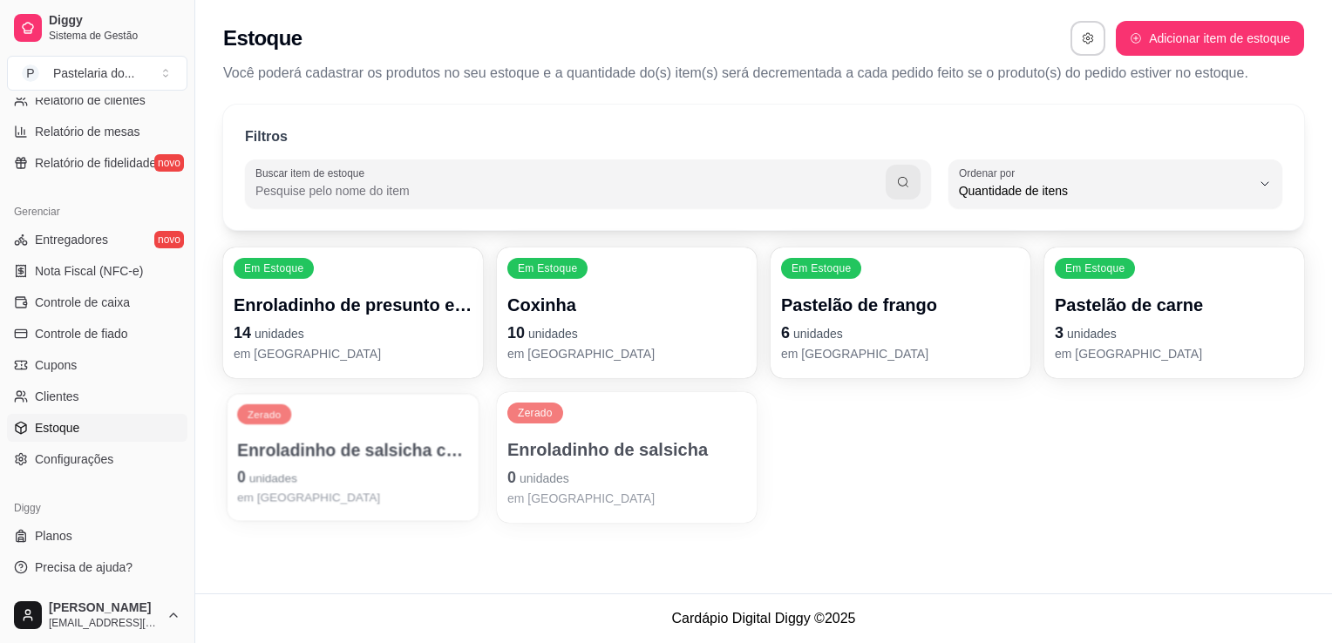
click at [294, 415] on div "Zerado Enroladinho de salsicha com queijo 0 unidades em [GEOGRAPHIC_DATA]" at bounding box center [353, 457] width 252 height 127
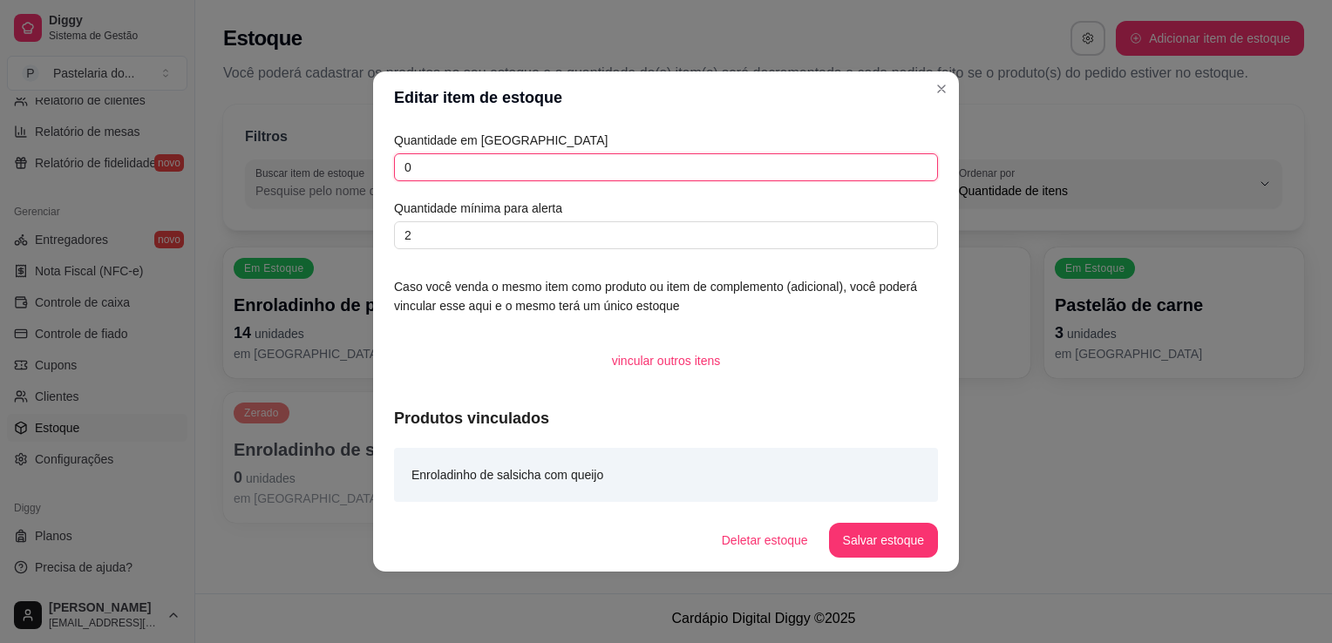
click at [533, 179] on input "0" at bounding box center [666, 167] width 544 height 28
type input "4"
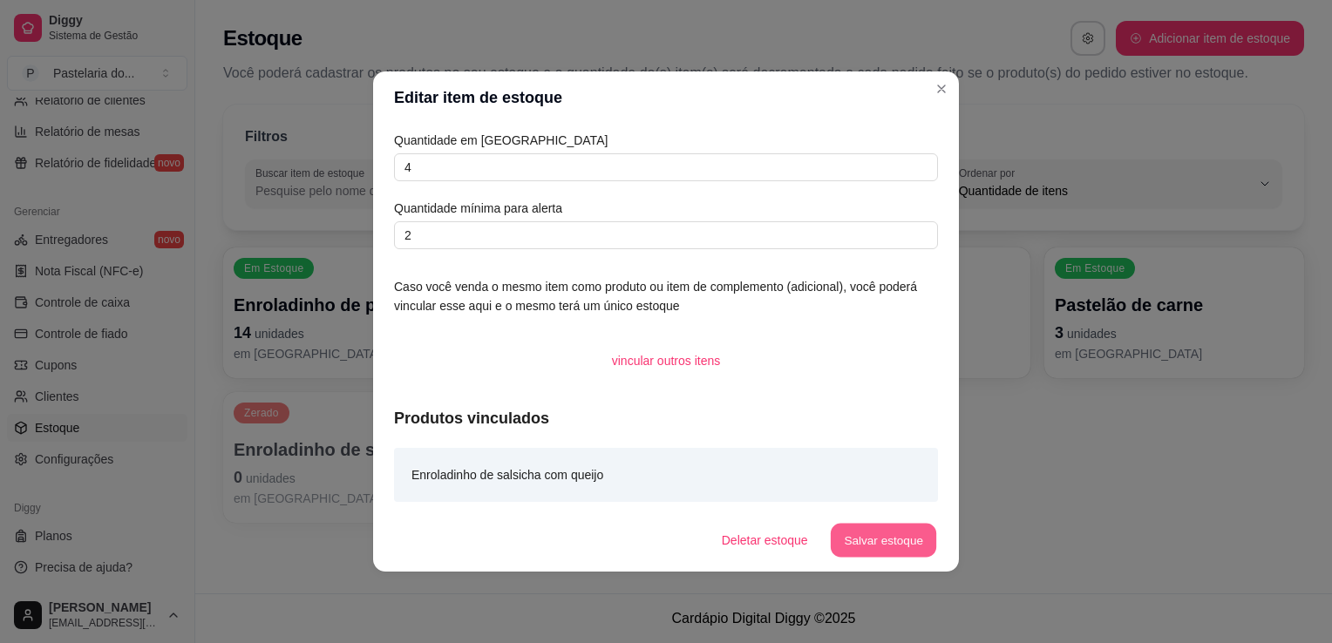
click at [877, 535] on button "Salvar estoque" at bounding box center [883, 541] width 106 height 34
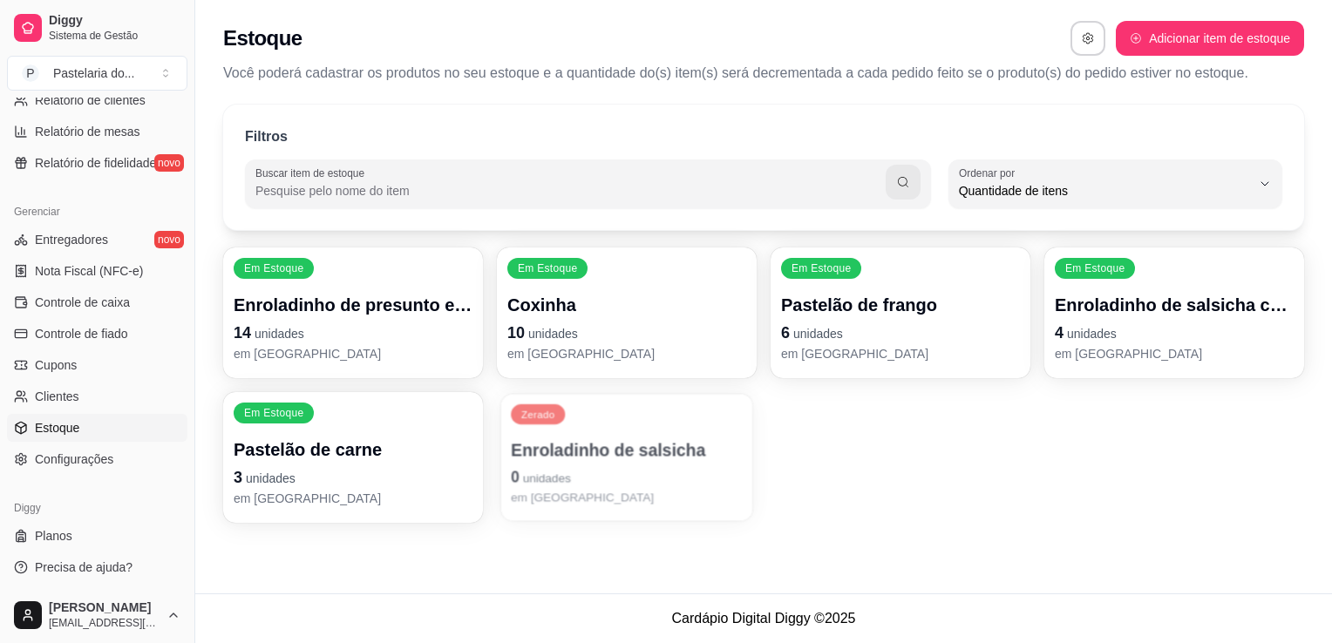
click at [533, 482] on span "unidades" at bounding box center [547, 478] width 48 height 14
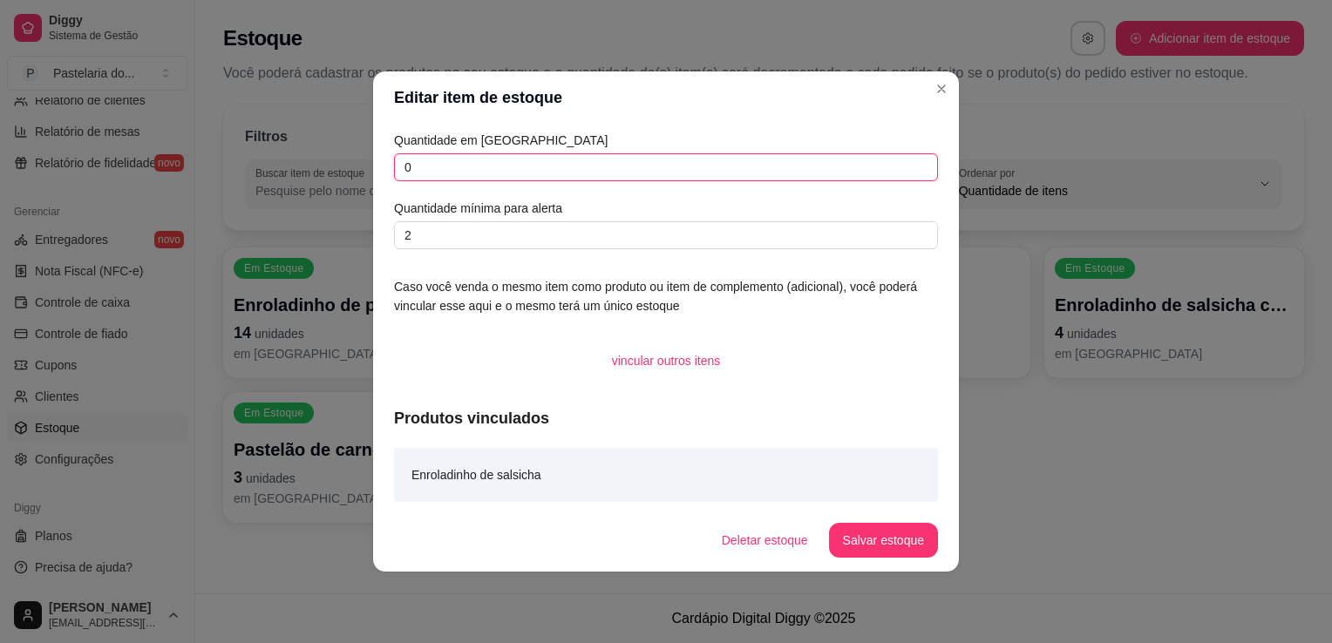
click at [596, 173] on input "0" at bounding box center [666, 167] width 544 height 28
type input "3"
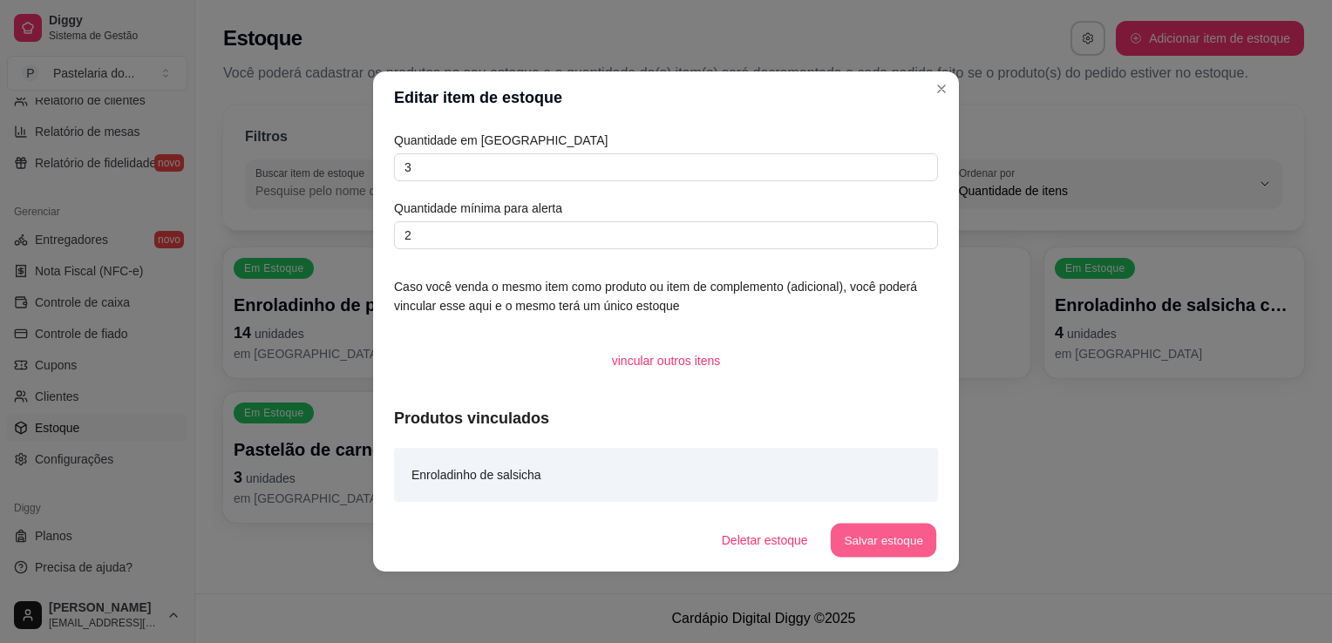
click at [920, 532] on button "Salvar estoque" at bounding box center [883, 541] width 106 height 34
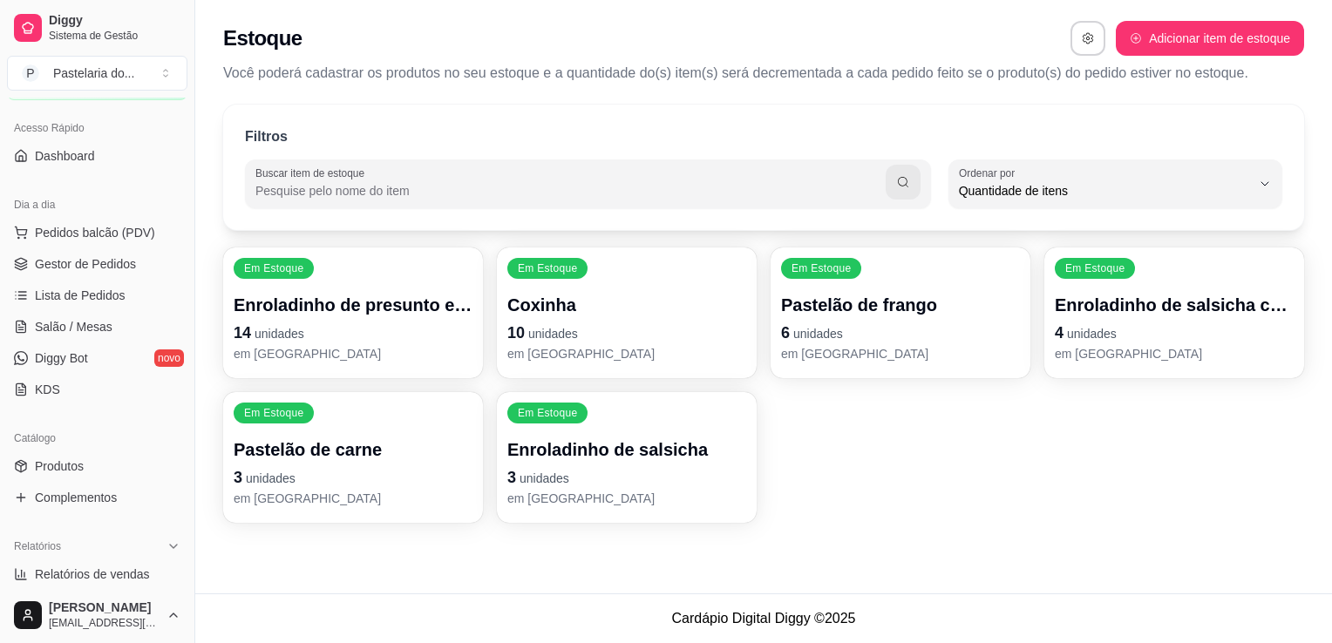
scroll to position [0, 0]
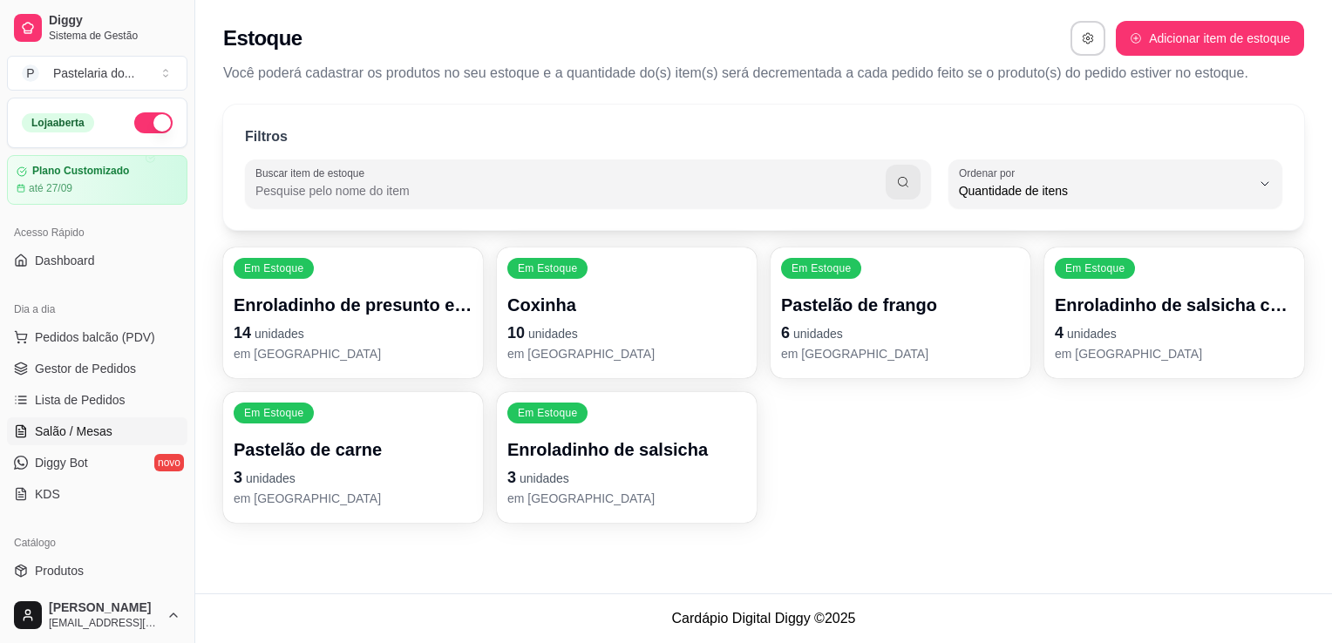
click at [91, 434] on span "Salão / Mesas" at bounding box center [74, 431] width 78 height 17
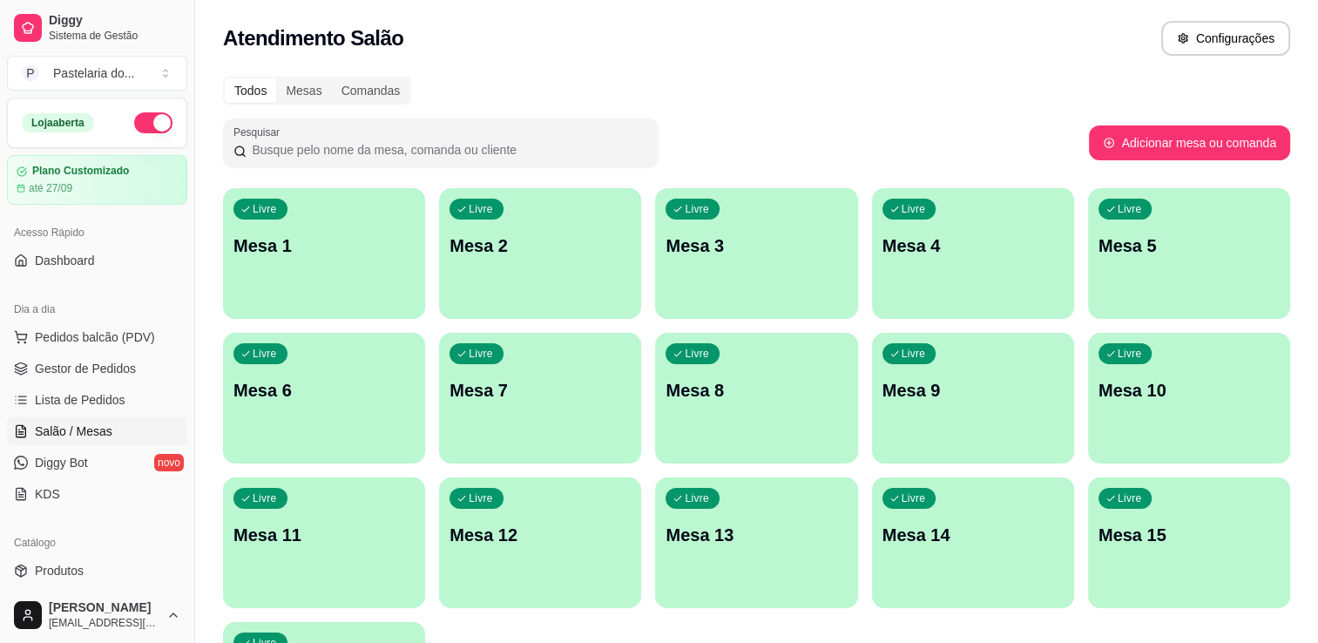
click at [277, 234] on p "Mesa 1" at bounding box center [324, 246] width 181 height 24
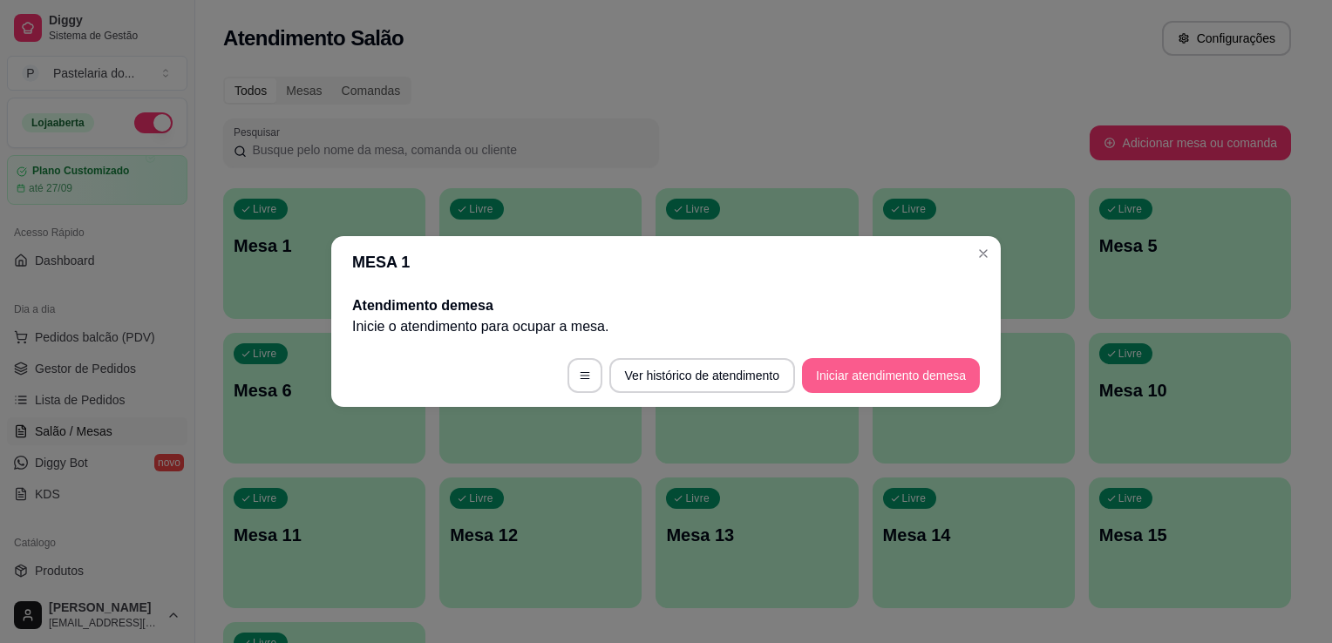
click at [863, 384] on button "Iniciar atendimento de mesa" at bounding box center [891, 375] width 178 height 35
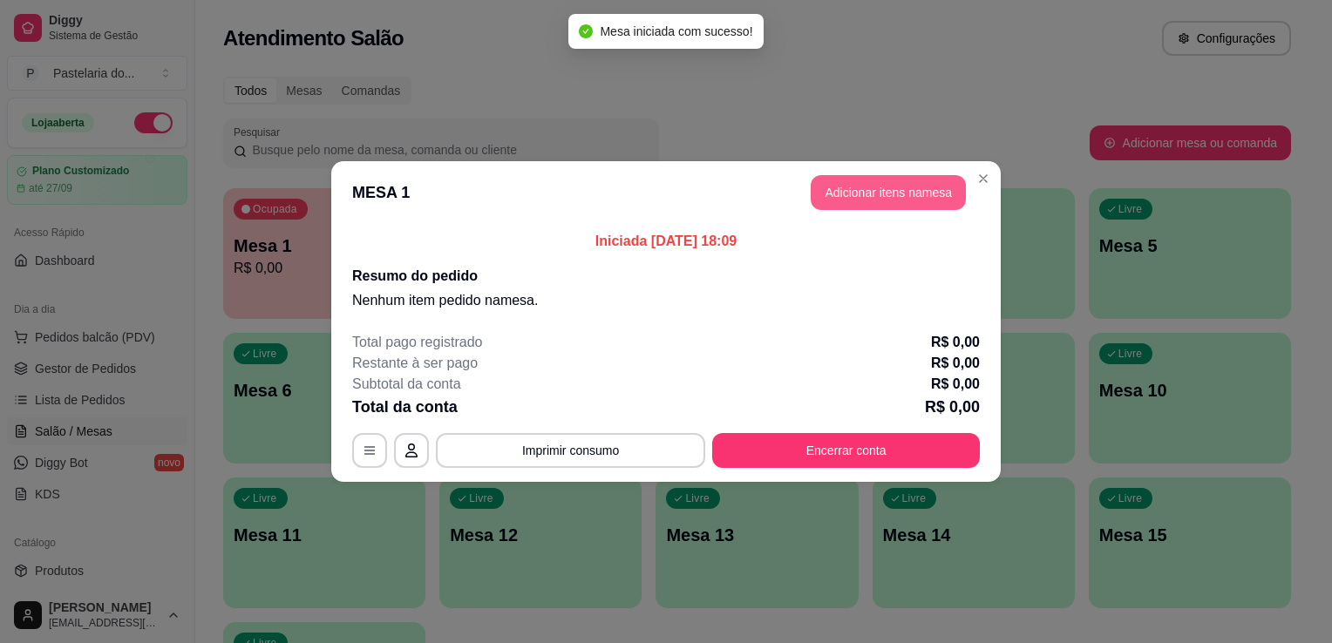
click at [851, 203] on button "Adicionar itens na mesa" at bounding box center [887, 192] width 155 height 35
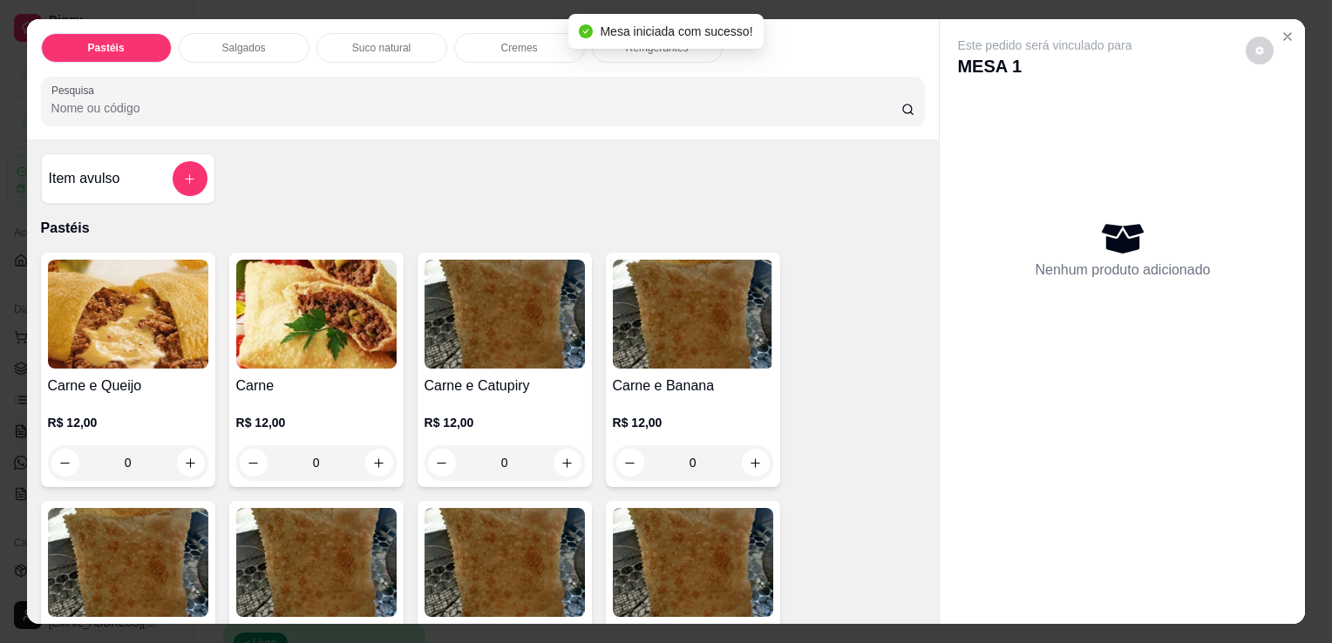
click at [251, 41] on p "Salgados" at bounding box center [244, 48] width 44 height 14
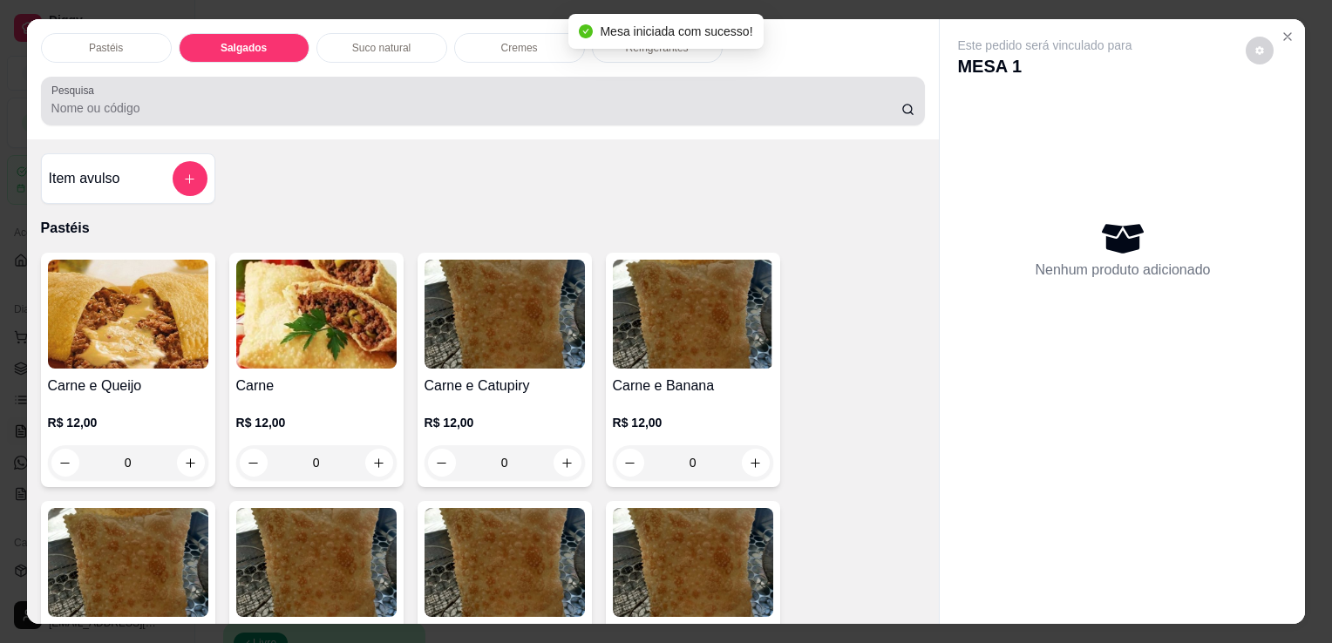
scroll to position [43, 0]
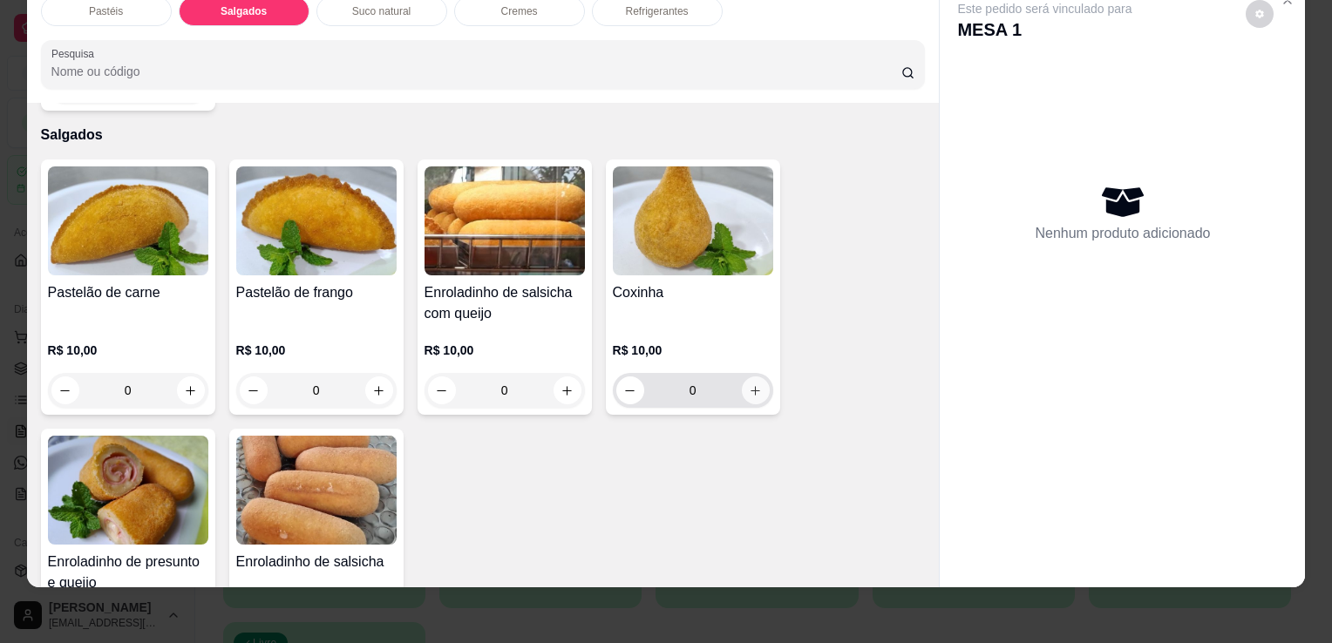
click at [759, 376] on button "increase-product-quantity" at bounding box center [756, 390] width 28 height 28
type input "1"
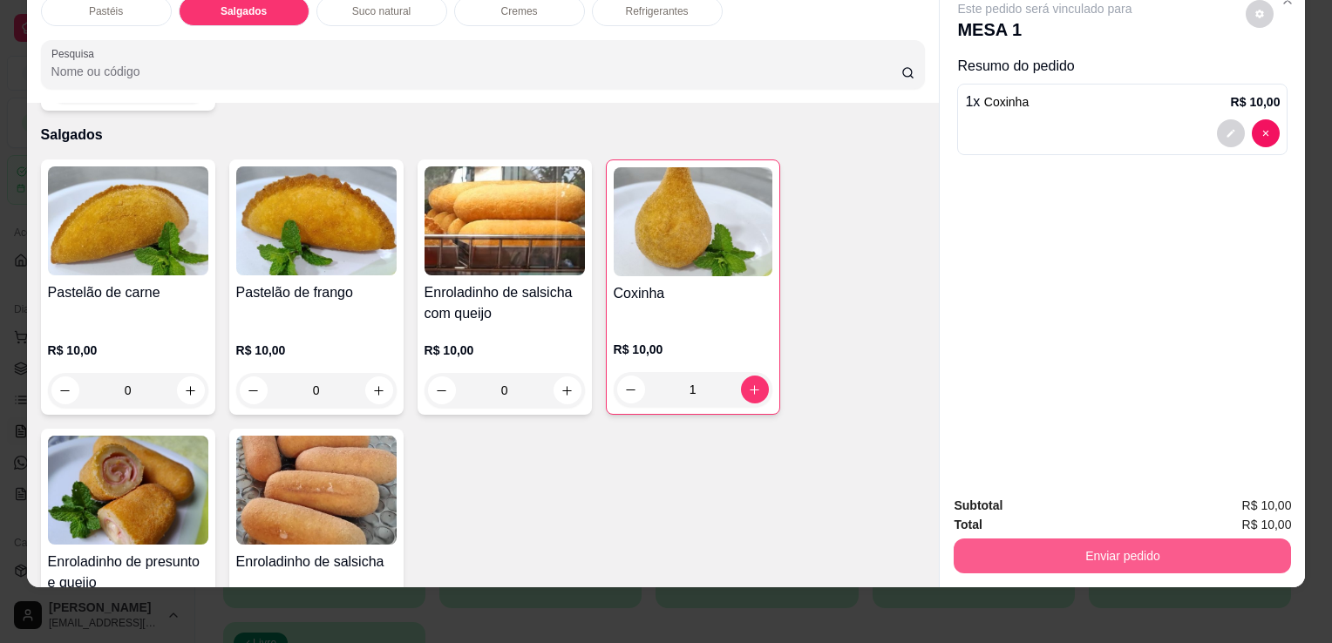
click at [1096, 552] on button "Enviar pedido" at bounding box center [1121, 556] width 337 height 35
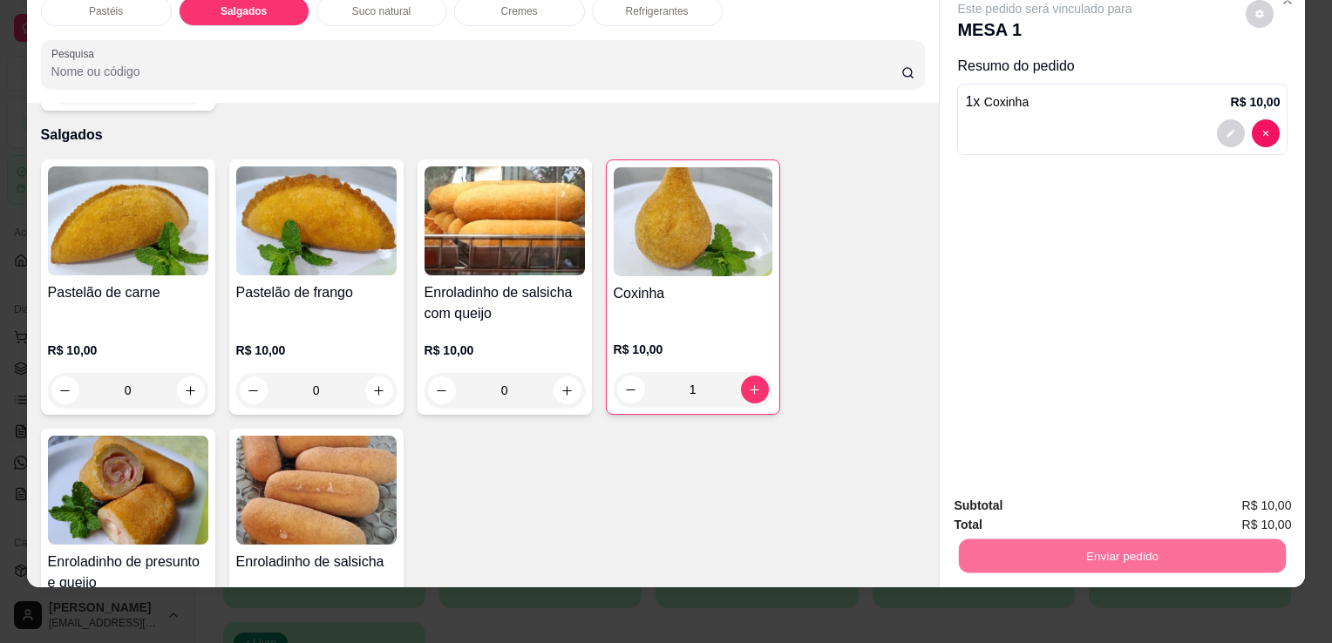
click at [1267, 507] on button "Sim, quero registrar" at bounding box center [1229, 500] width 125 height 32
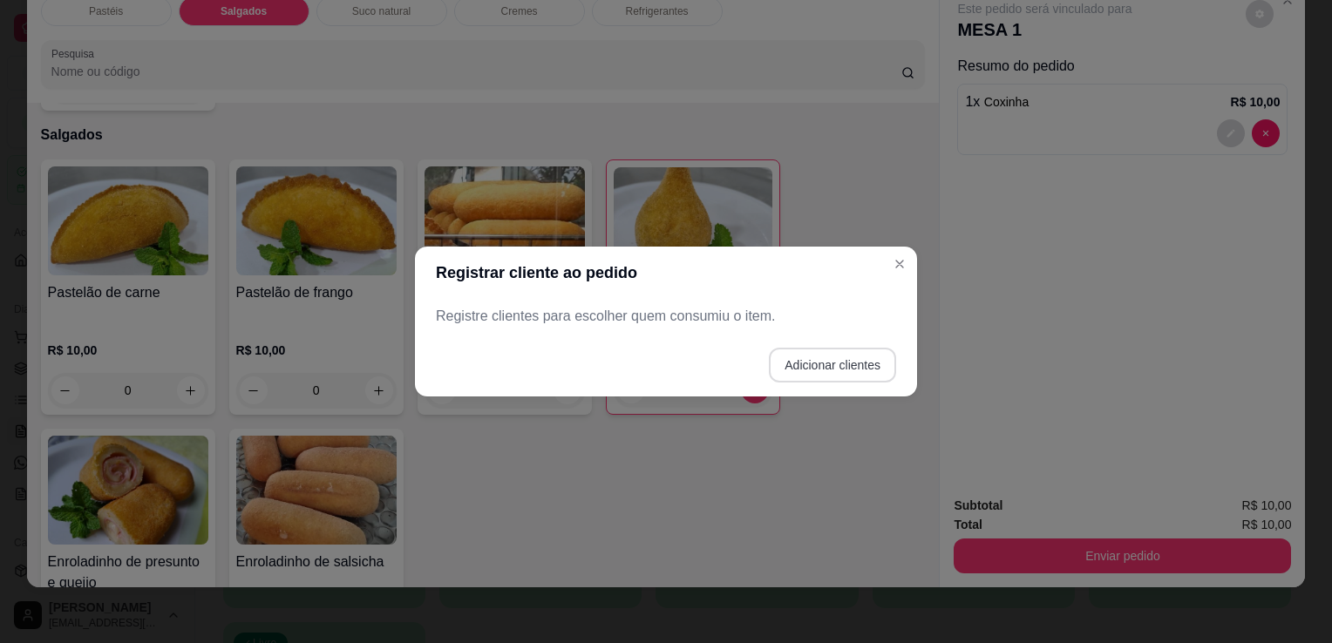
click at [790, 361] on button "Adicionar clientes" at bounding box center [832, 365] width 127 height 35
click at [734, 323] on input "Nome do cliente" at bounding box center [665, 323] width 439 height 17
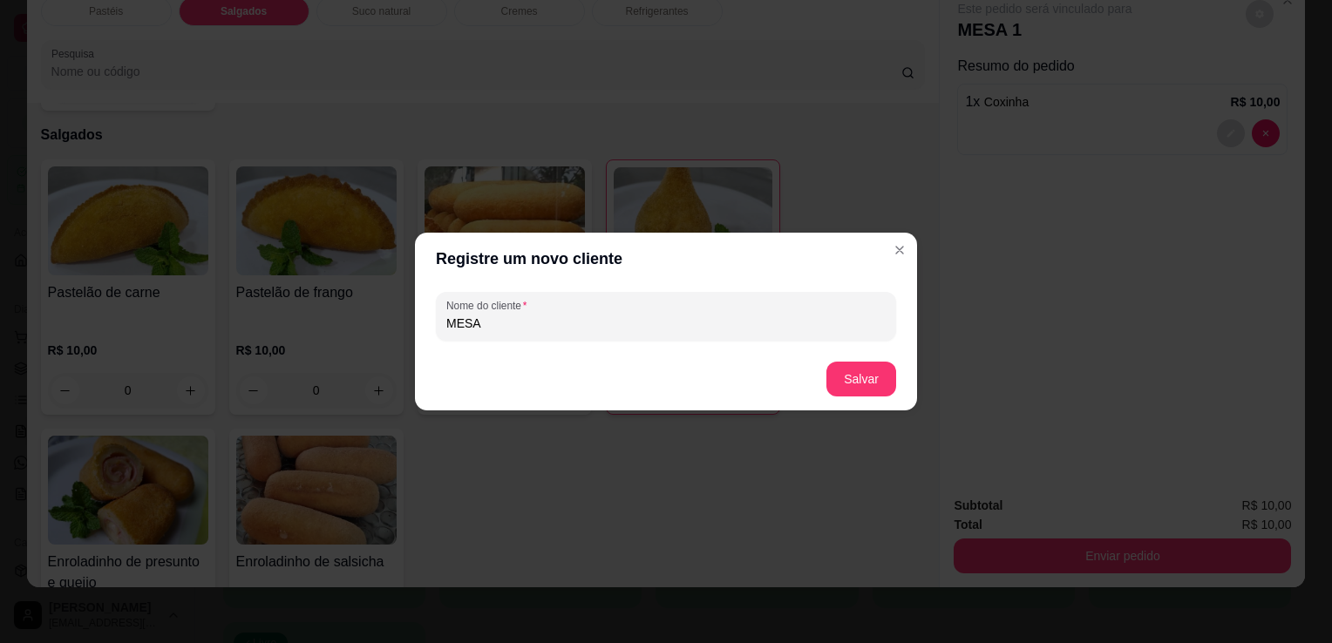
click at [736, 324] on input "MESA" at bounding box center [665, 323] width 439 height 17
click at [732, 341] on div "Nome do cliente MESA" at bounding box center [666, 316] width 502 height 63
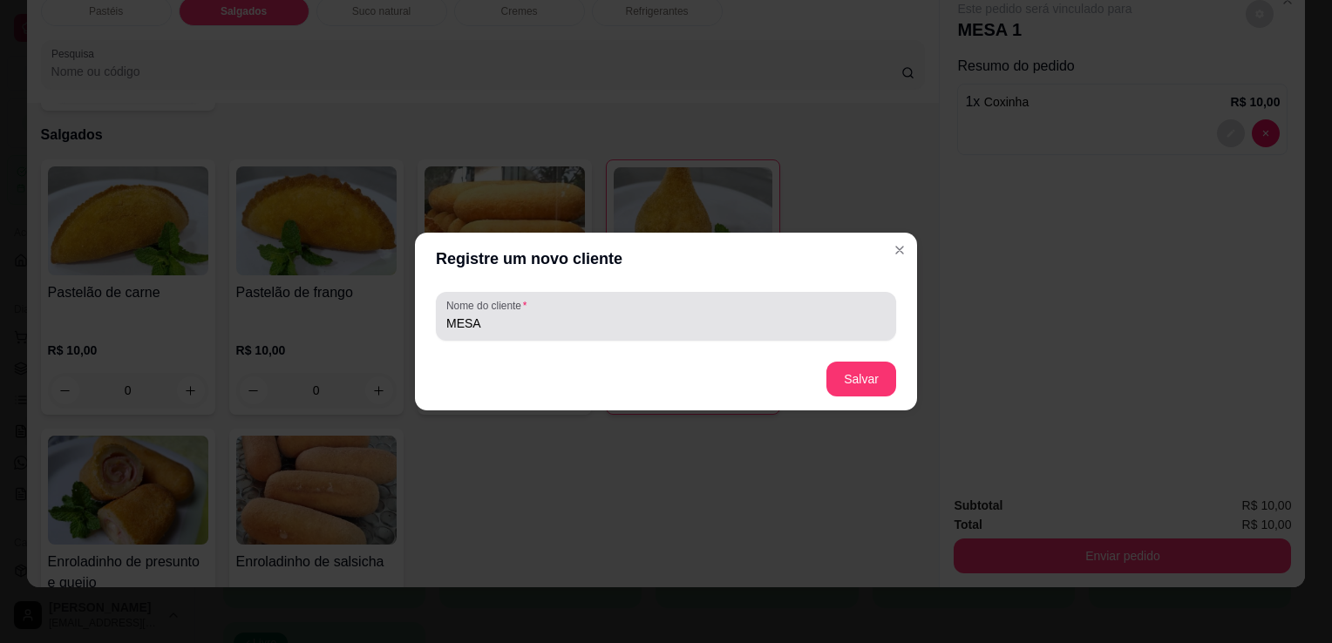
click at [708, 322] on input "MESA" at bounding box center [665, 323] width 439 height 17
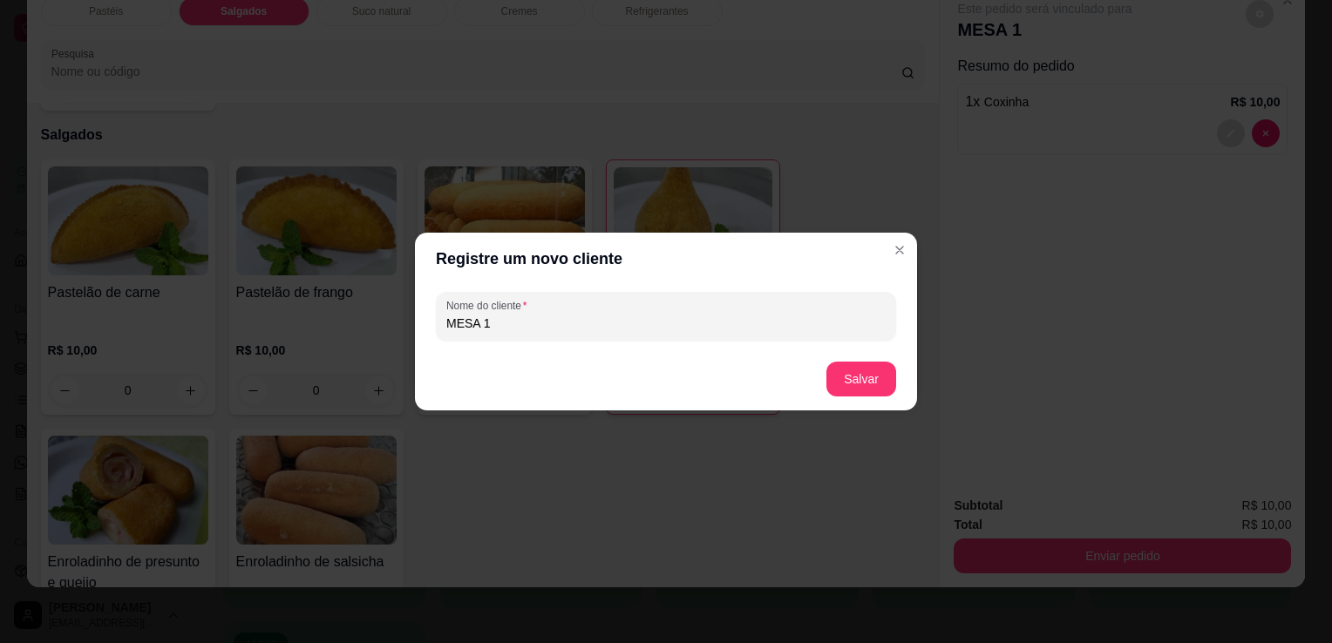
type input "MESA 1"
drag, startPoint x: 898, startPoint y: 378, endPoint x: 891, endPoint y: 371, distance: 9.3
click at [892, 373] on footer "Salvar" at bounding box center [666, 379] width 502 height 63
click at [870, 385] on button "Salvar" at bounding box center [861, 379] width 70 height 35
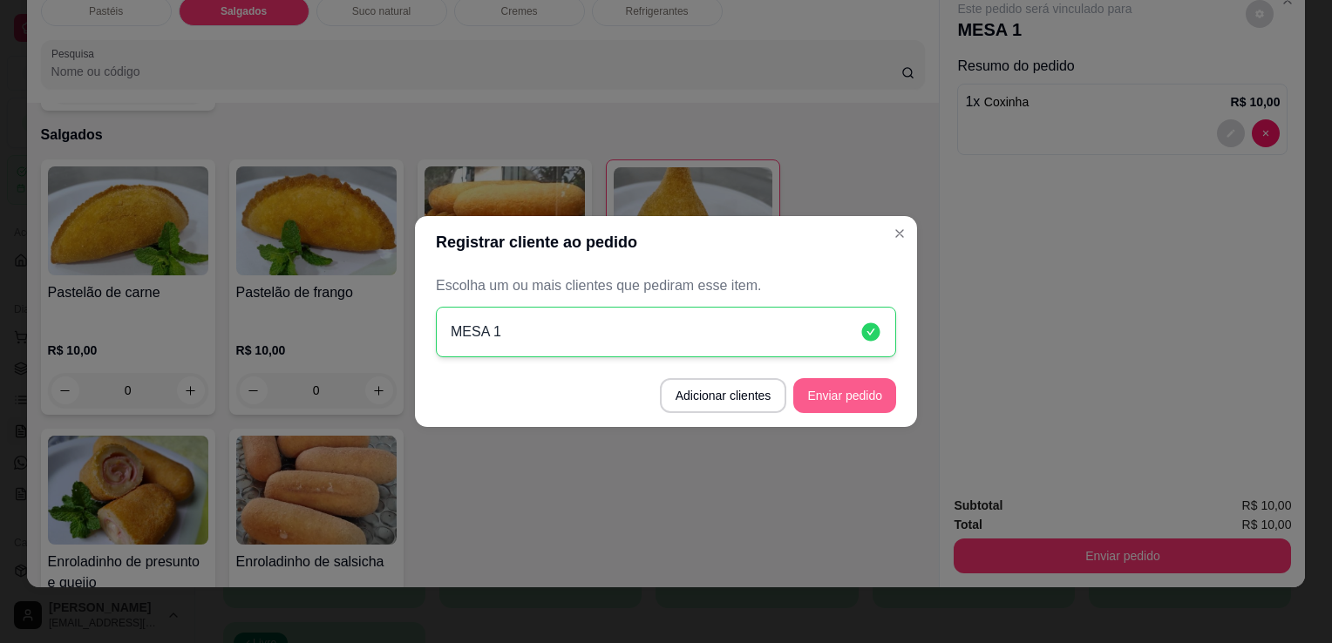
click at [883, 385] on button "Enviar pedido" at bounding box center [844, 395] width 103 height 35
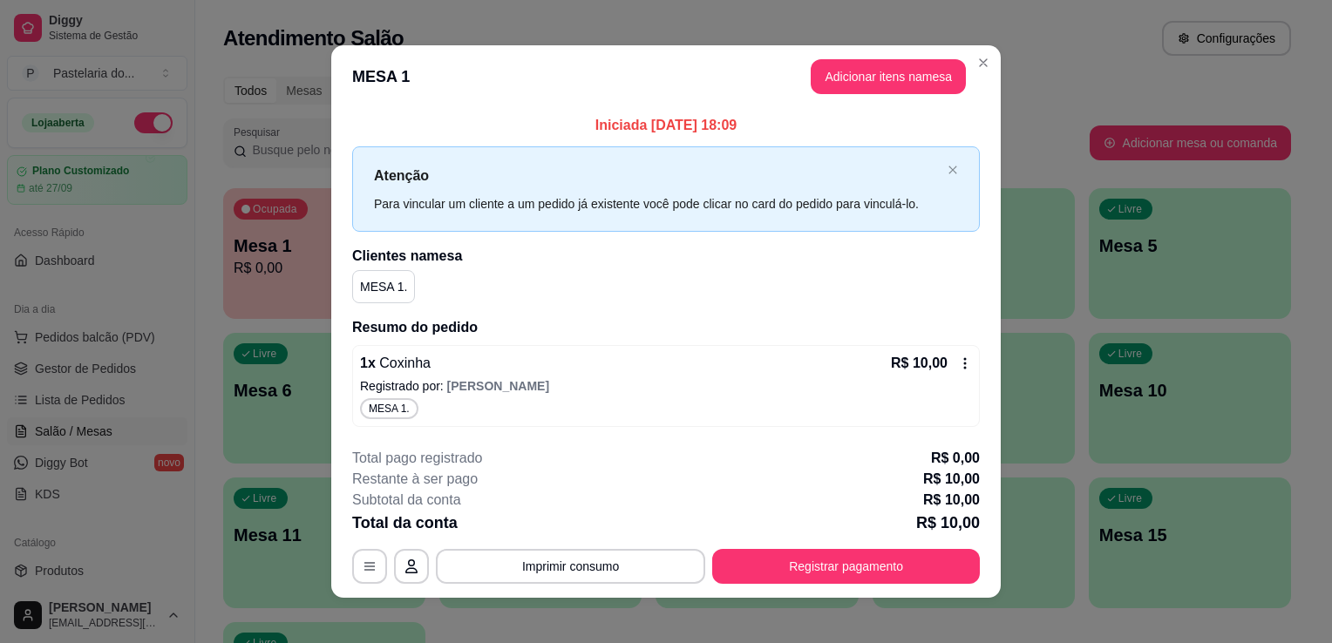
click at [875, 574] on button "Registrar pagamento" at bounding box center [846, 566] width 268 height 35
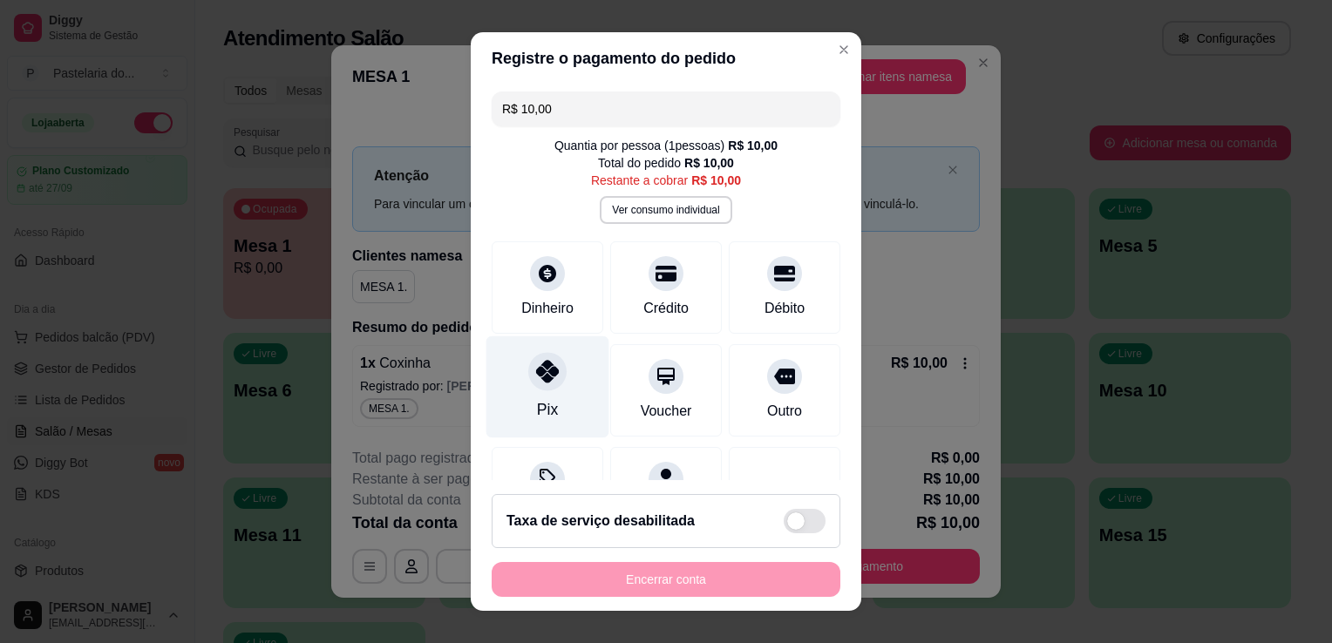
click at [560, 393] on div "Pix" at bounding box center [547, 387] width 123 height 102
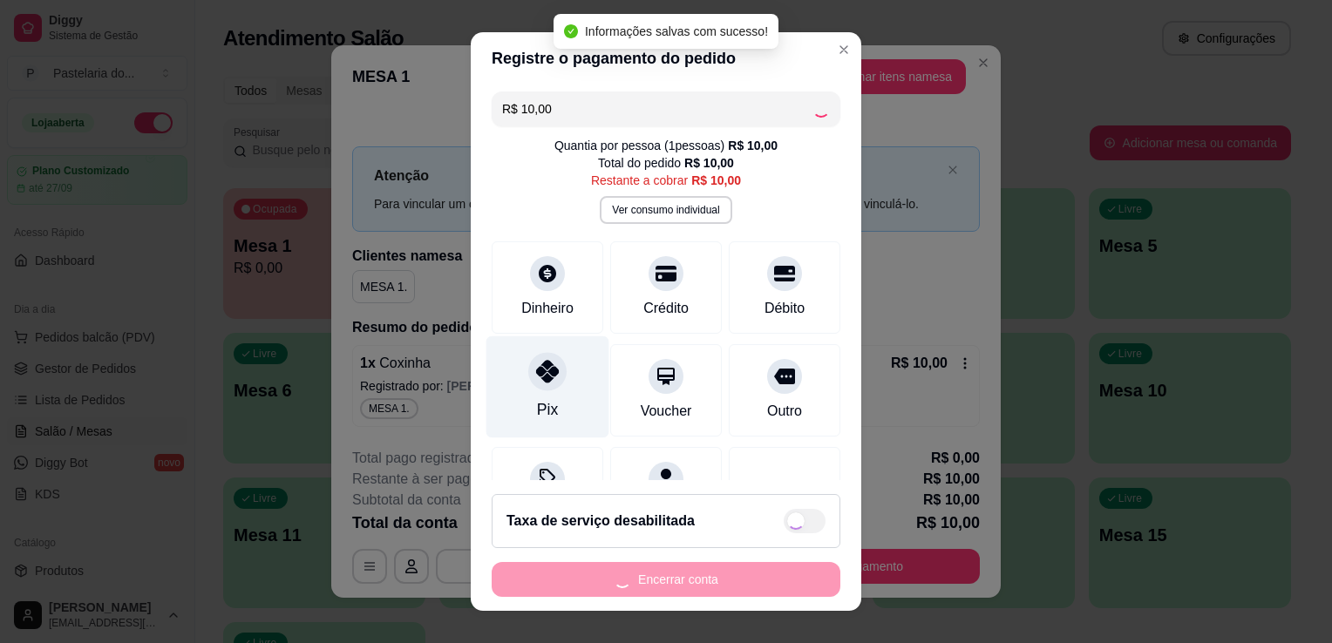
type input "R$ 0,00"
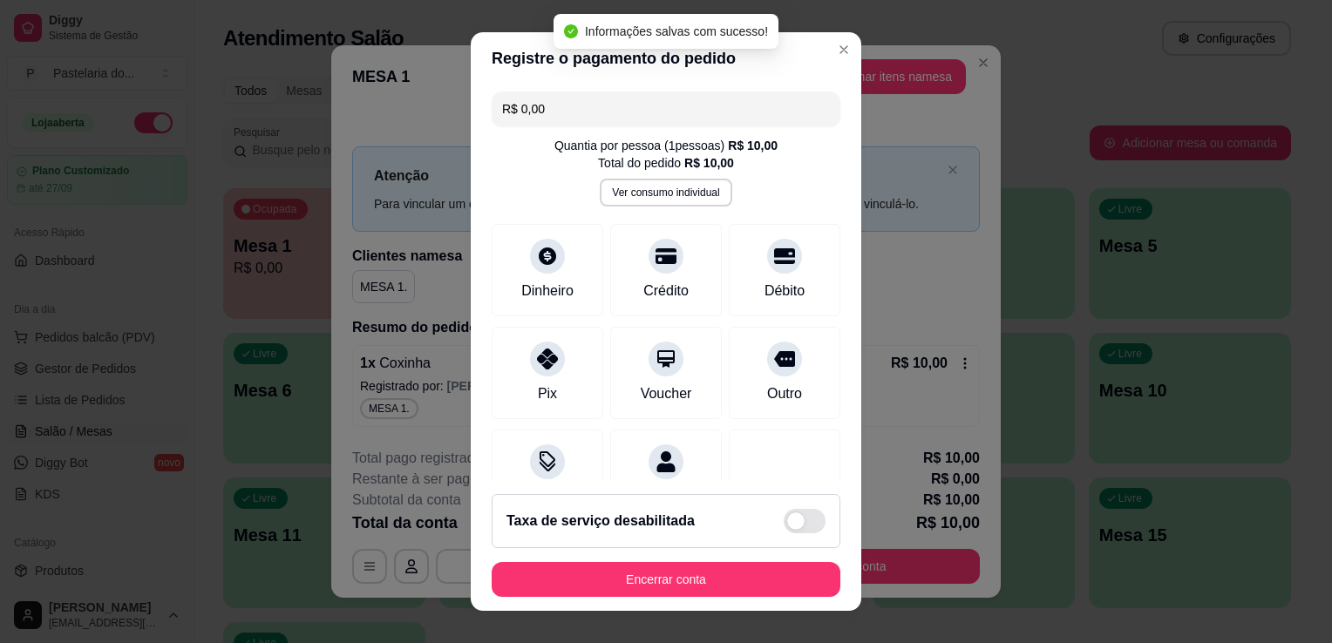
click at [660, 559] on footer "Taxa de serviço desabilitada Encerrar conta" at bounding box center [666, 545] width 390 height 131
click at [667, 585] on button "Encerrar conta" at bounding box center [665, 579] width 349 height 35
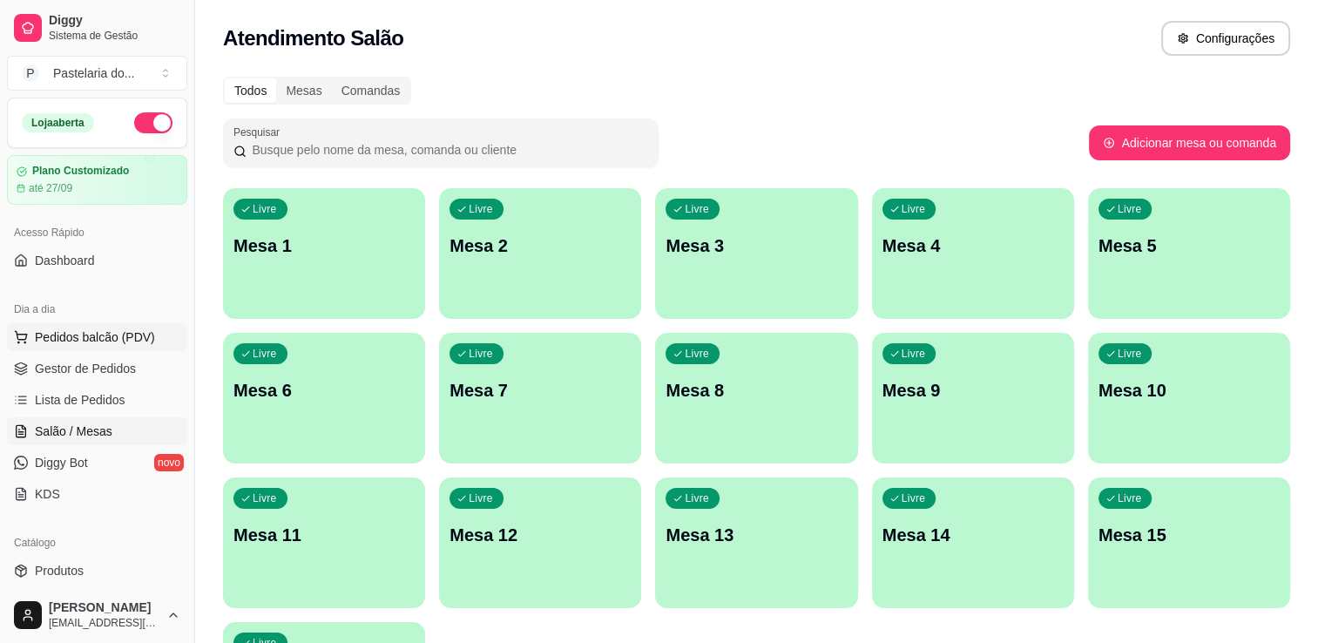
click at [92, 348] on button "Pedidos balcão (PDV)" at bounding box center [97, 337] width 180 height 28
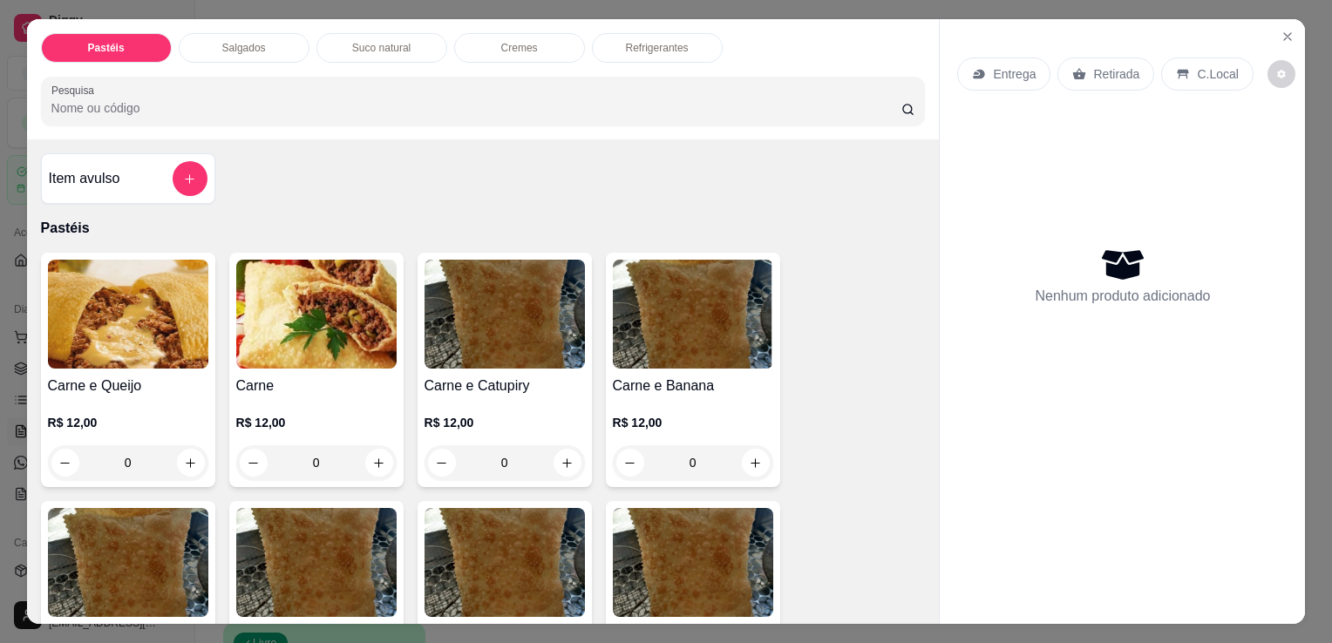
click at [238, 44] on p "Salgados" at bounding box center [244, 48] width 44 height 14
click at [238, 84] on div at bounding box center [483, 101] width 864 height 35
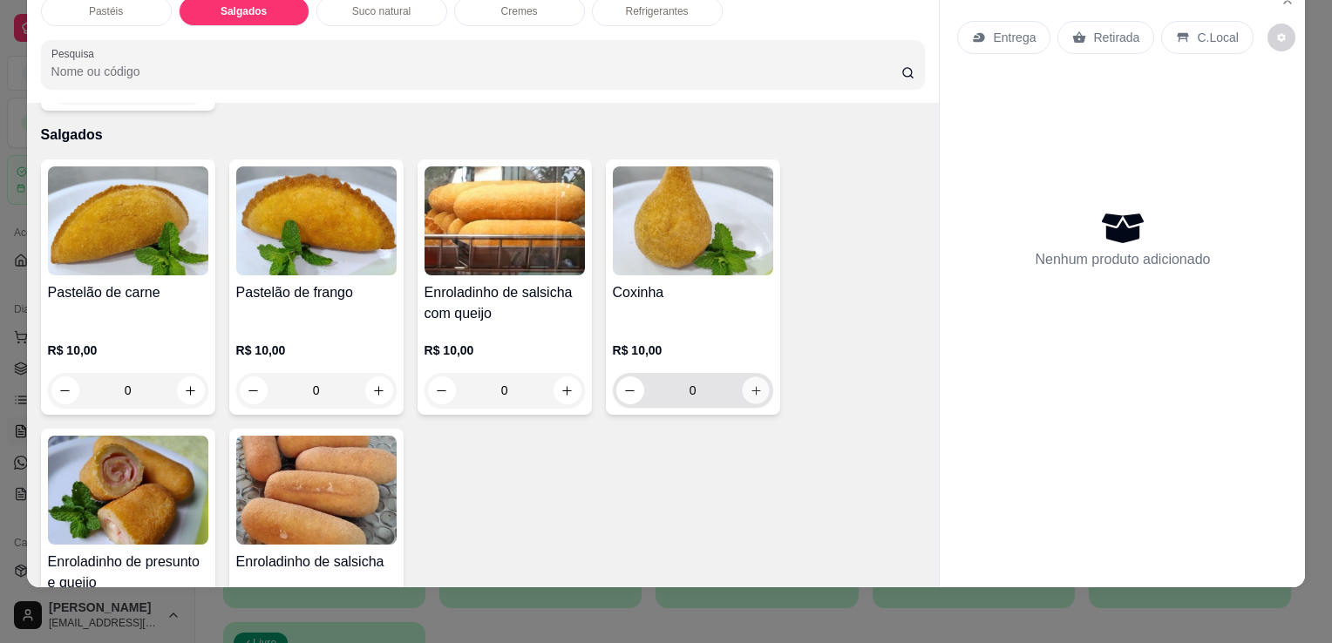
click at [756, 377] on button "increase-product-quantity" at bounding box center [755, 390] width 27 height 27
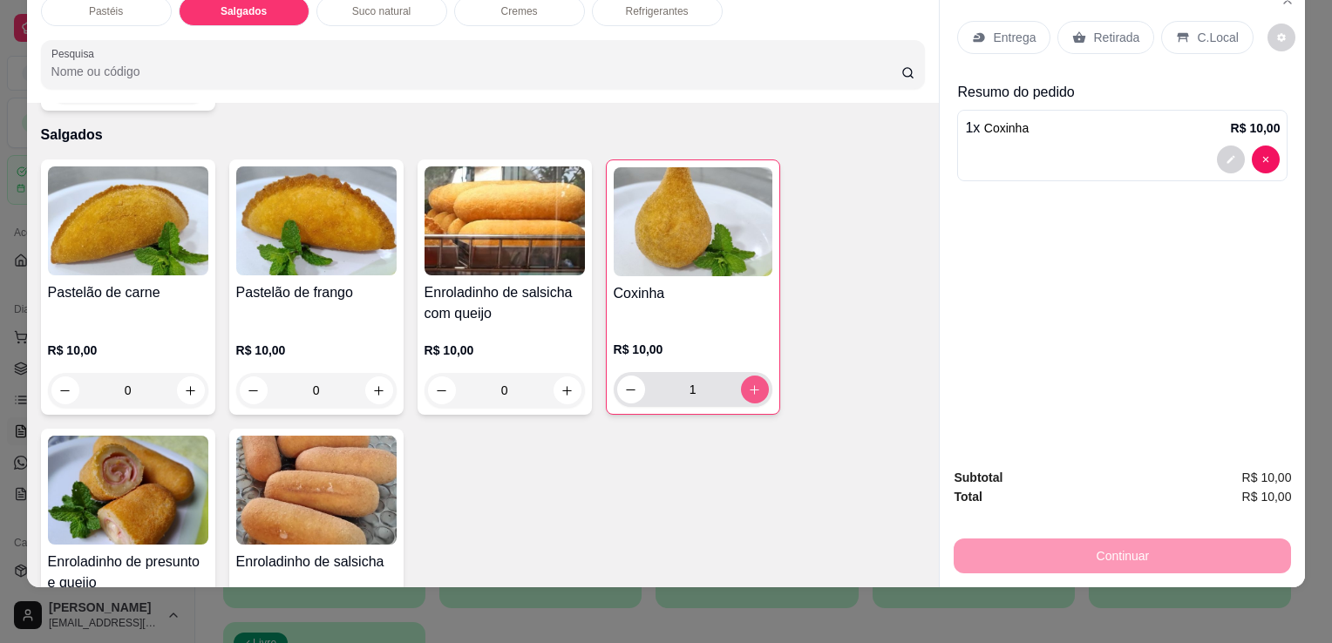
click at [756, 376] on button "increase-product-quantity" at bounding box center [755, 390] width 28 height 28
click at [624, 383] on icon "decrease-product-quantity" at bounding box center [630, 389] width 13 height 13
type input "2"
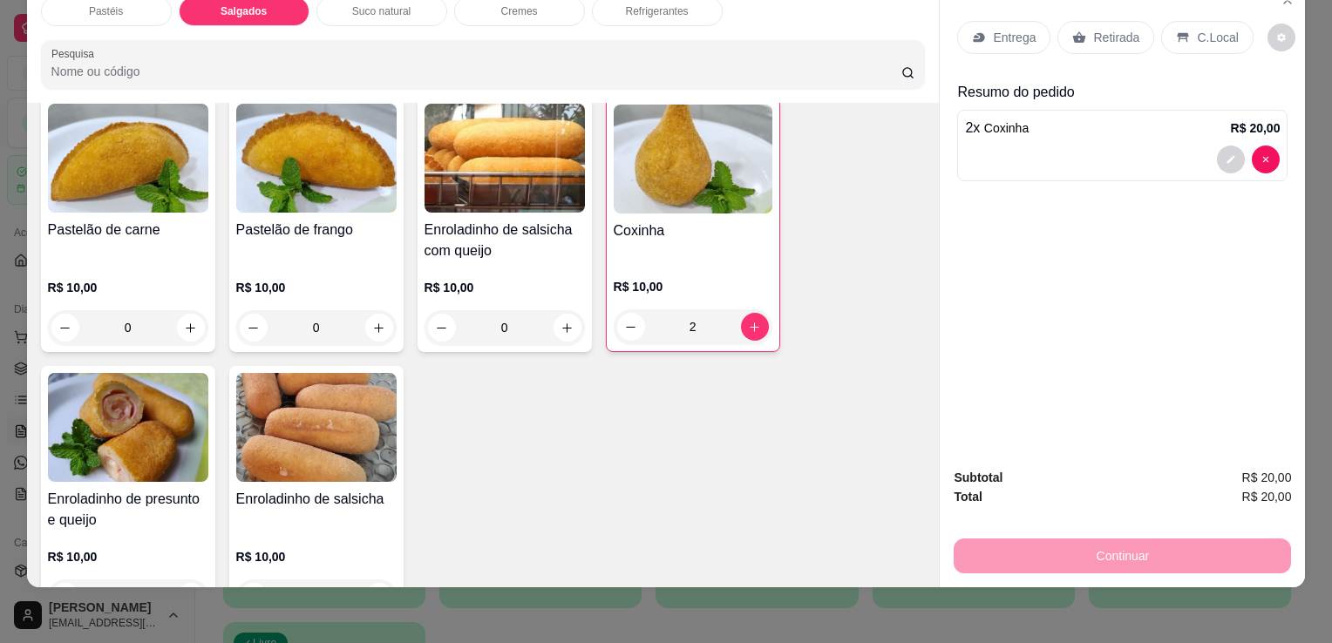
scroll to position [1938, 0]
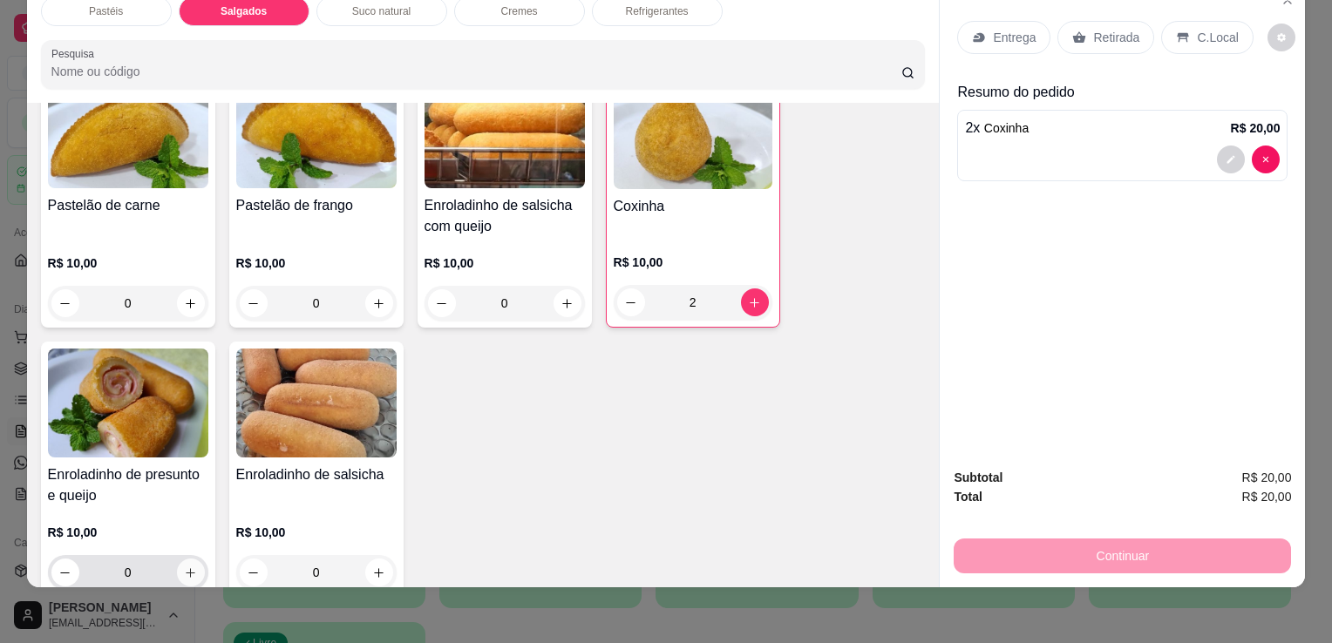
click at [186, 566] on icon "increase-product-quantity" at bounding box center [190, 572] width 13 height 13
type input "1"
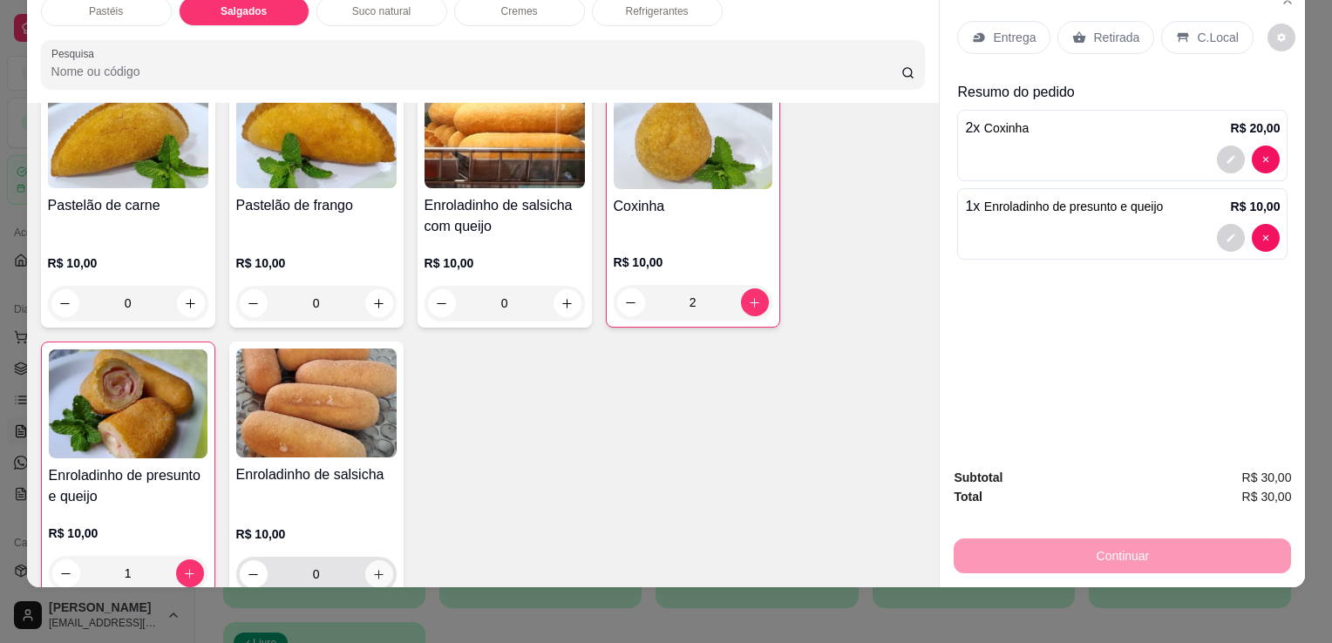
click at [366, 560] on button "increase-product-quantity" at bounding box center [379, 574] width 28 height 28
type input "1"
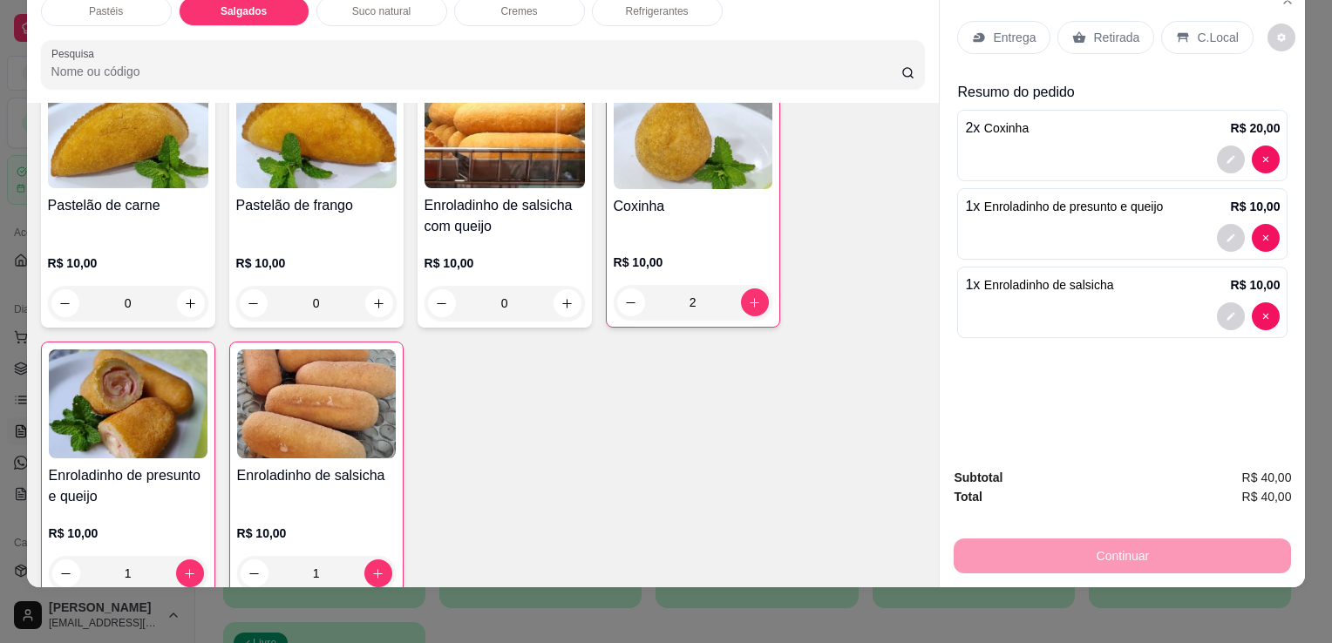
click at [1093, 32] on p "Retirada" at bounding box center [1116, 37] width 46 height 17
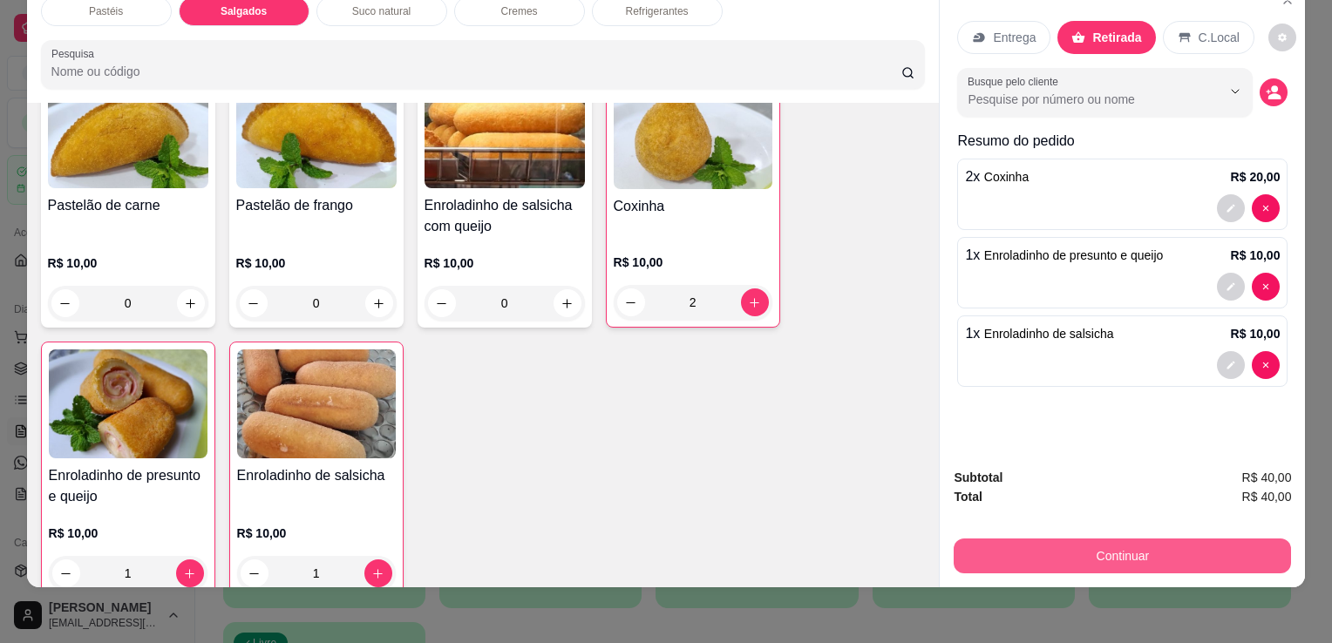
click at [1093, 539] on button "Continuar" at bounding box center [1121, 556] width 337 height 35
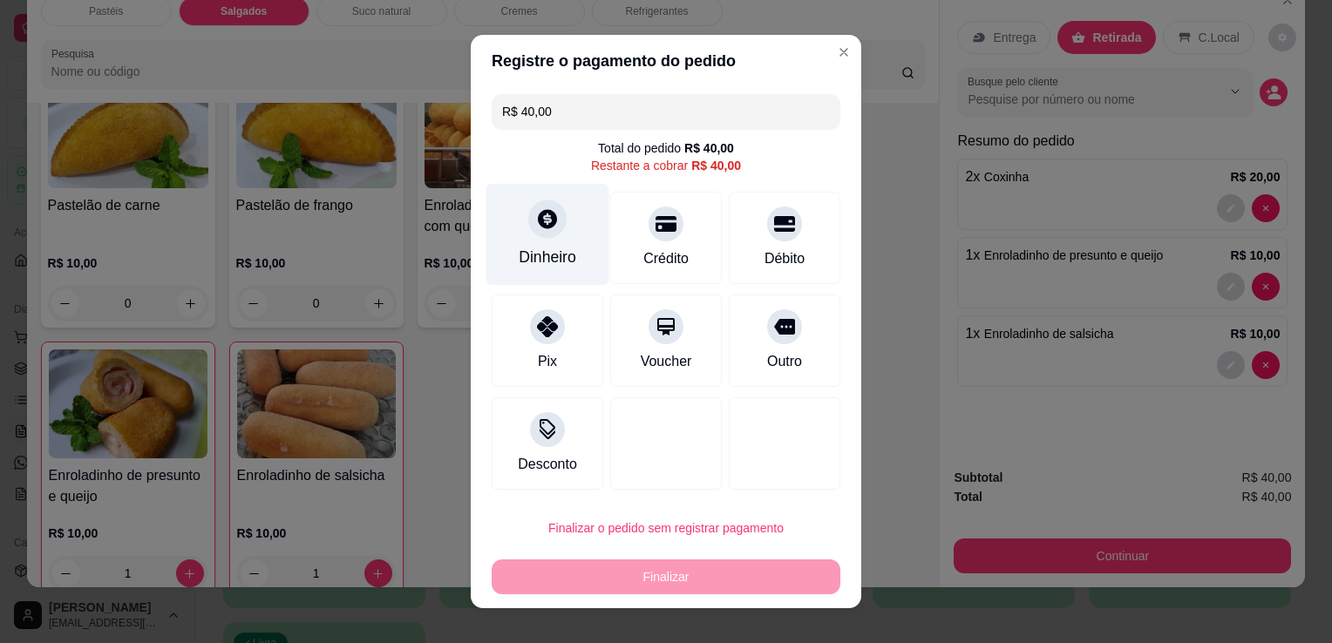
click at [515, 235] on div "Dinheiro" at bounding box center [547, 235] width 123 height 102
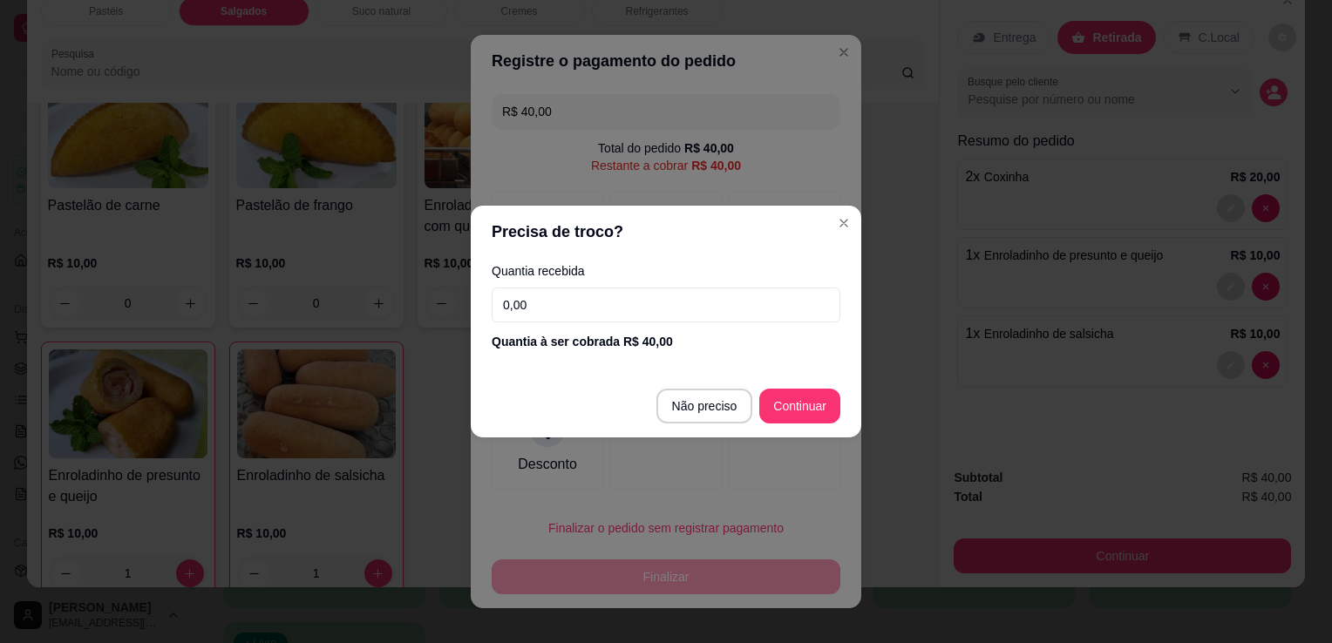
click at [617, 301] on input "0,00" at bounding box center [665, 305] width 349 height 35
type input "40,00"
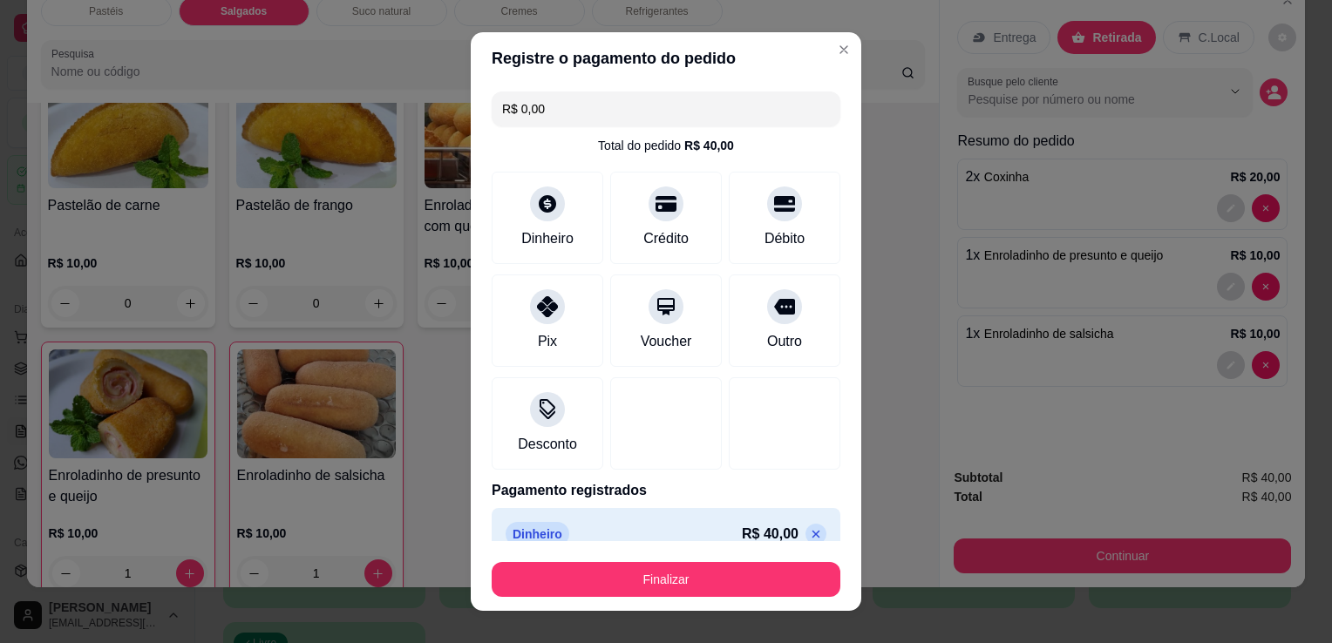
type input "R$ 0,00"
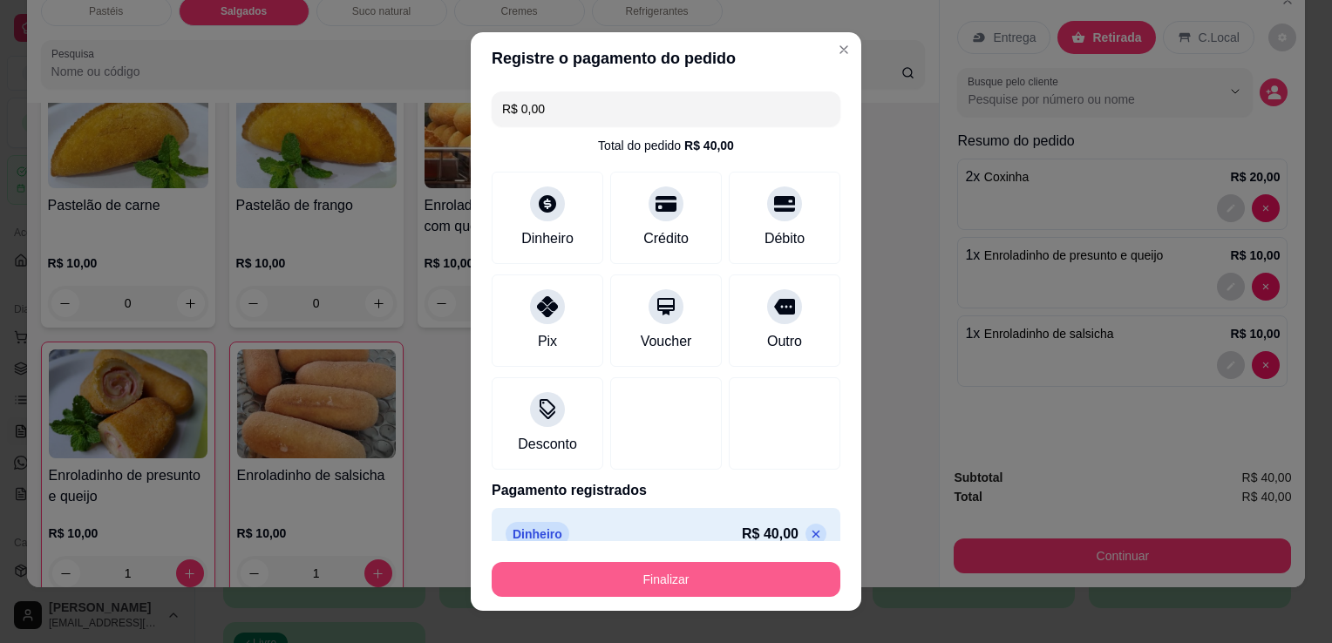
click at [558, 592] on button "Finalizar" at bounding box center [665, 579] width 349 height 35
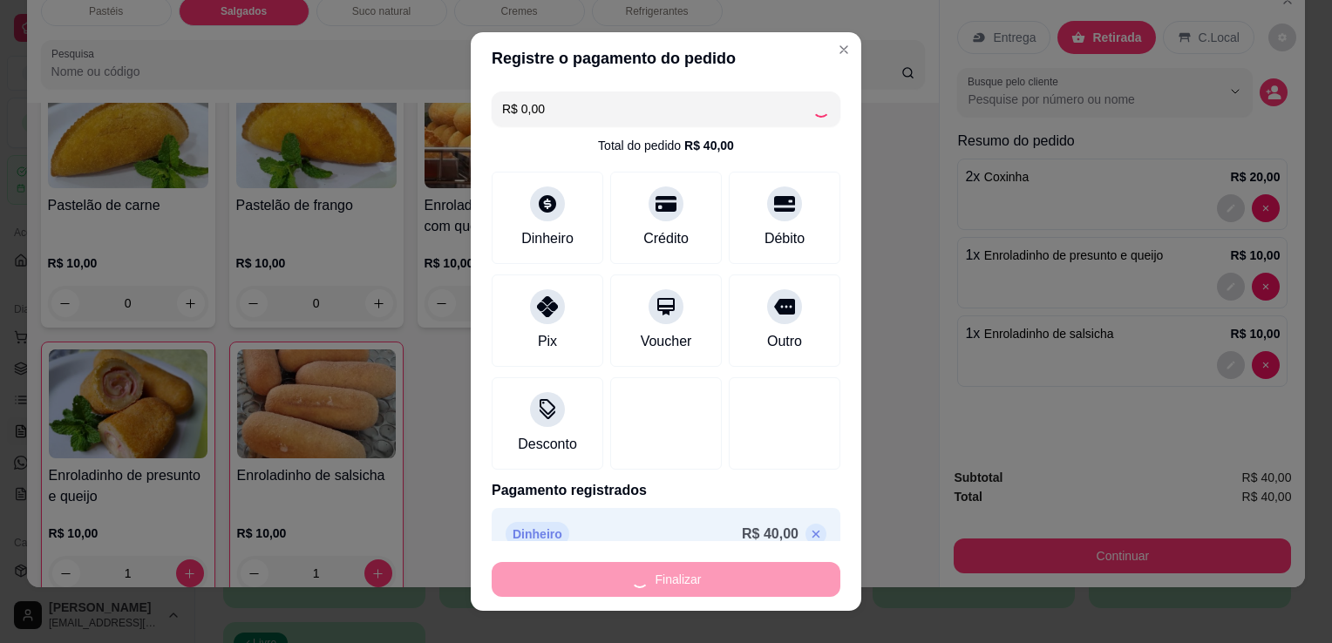
type input "0"
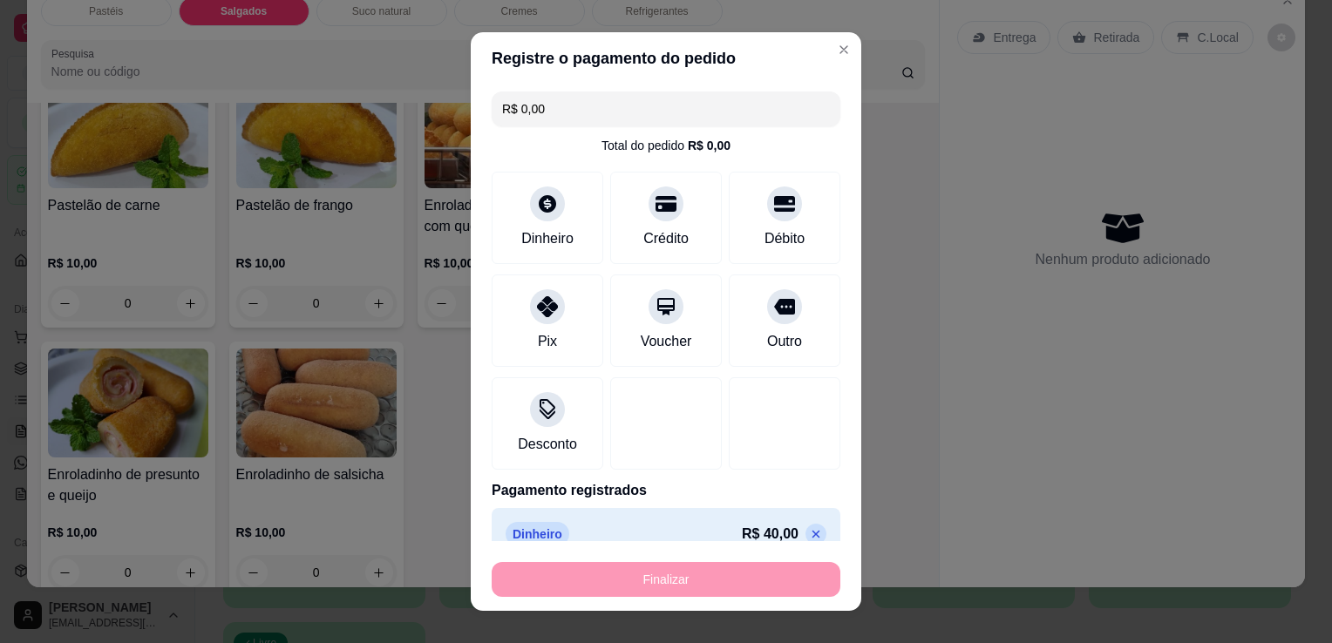
type input "-R$ 40,00"
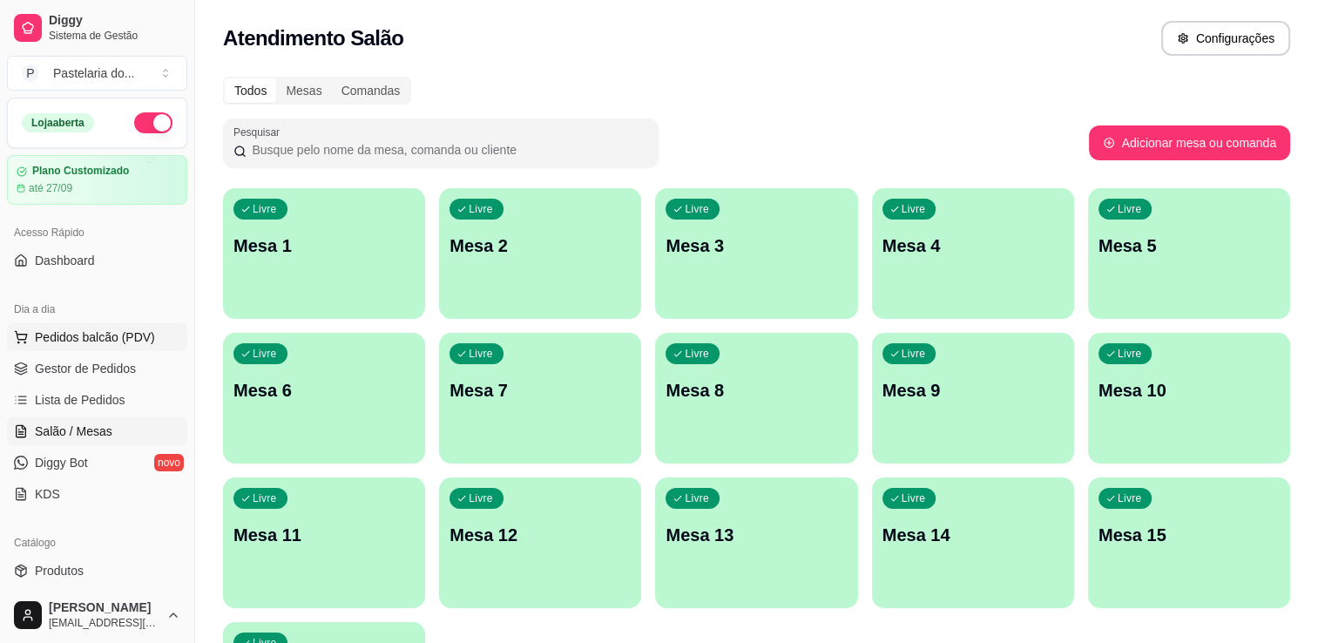
click at [128, 339] on span "Pedidos balcão (PDV)" at bounding box center [95, 337] width 120 height 17
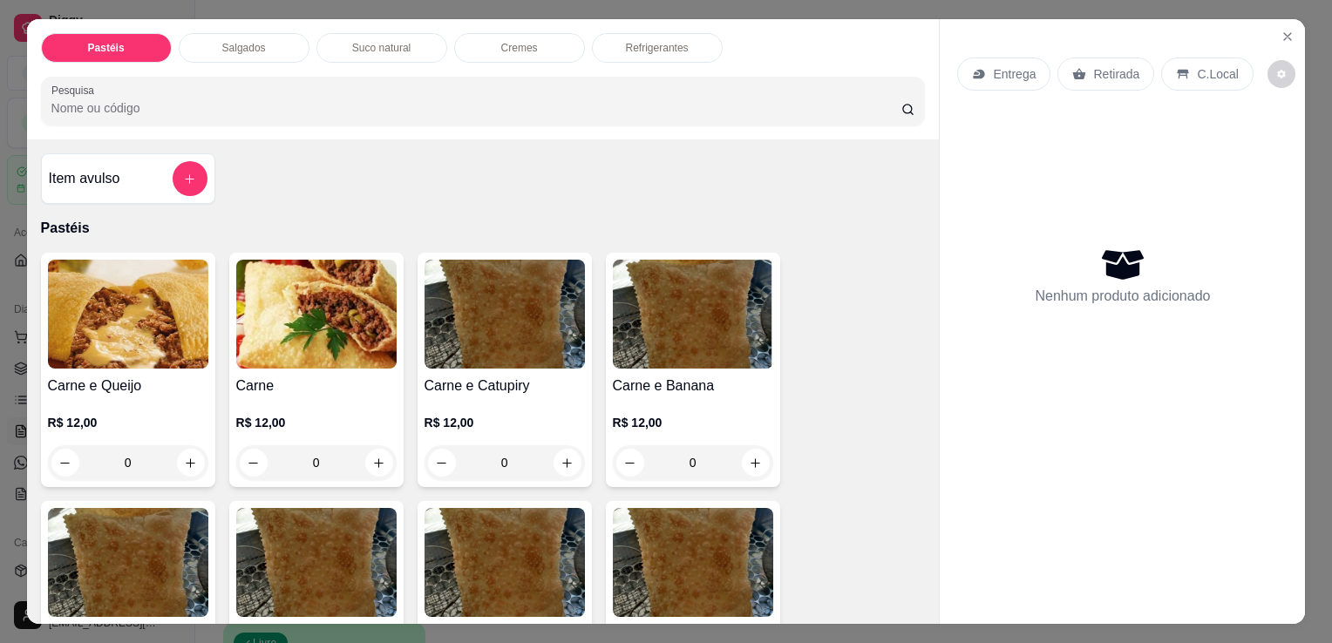
click at [228, 33] on div "Salgados" at bounding box center [244, 48] width 131 height 30
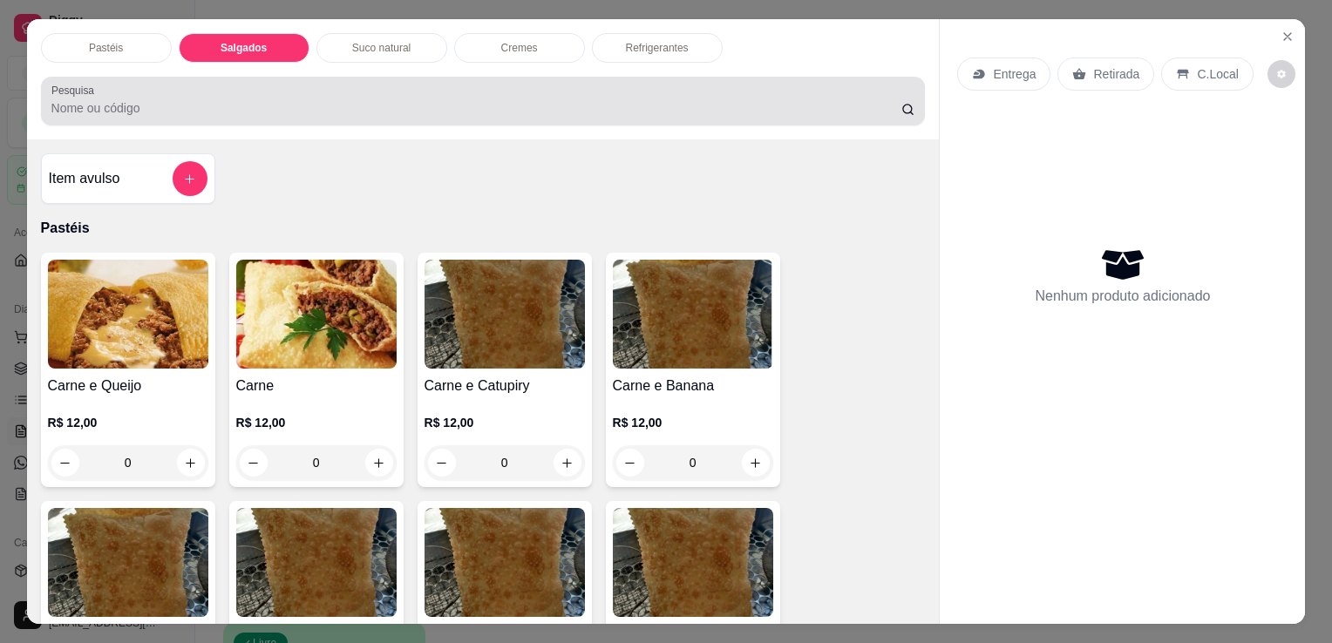
scroll to position [43, 0]
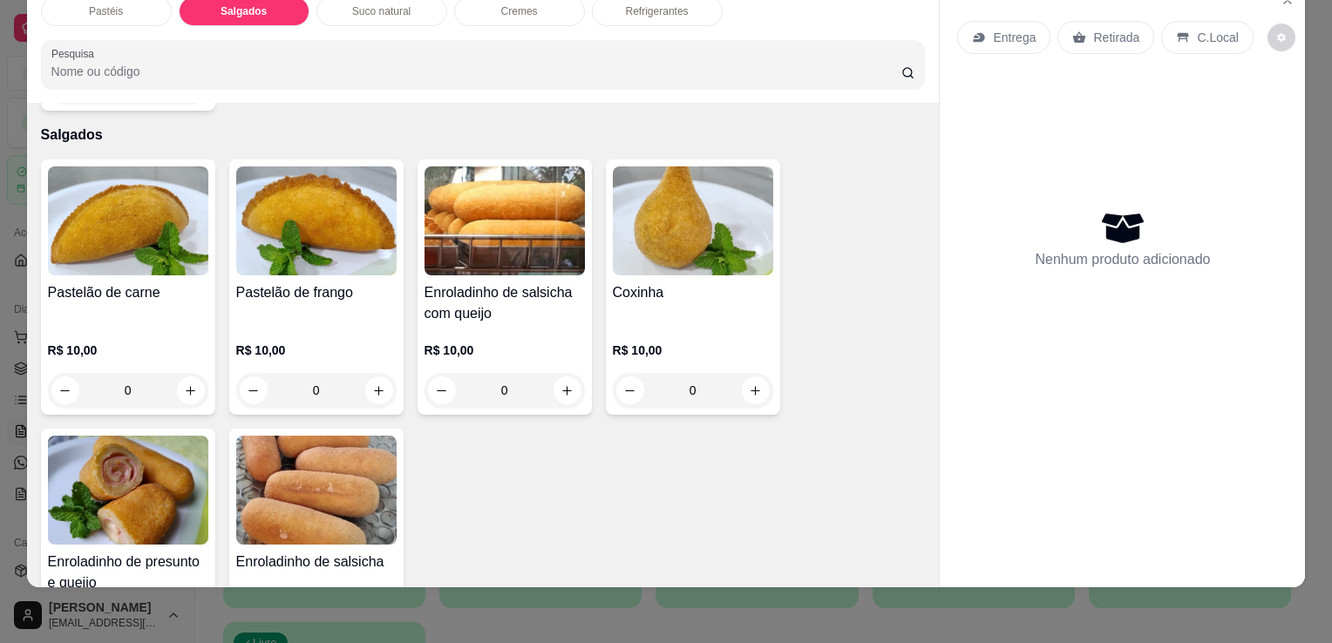
click at [173, 373] on div "0" at bounding box center [127, 390] width 153 height 35
click at [177, 376] on button "increase-product-quantity" at bounding box center [191, 390] width 28 height 28
type input "1"
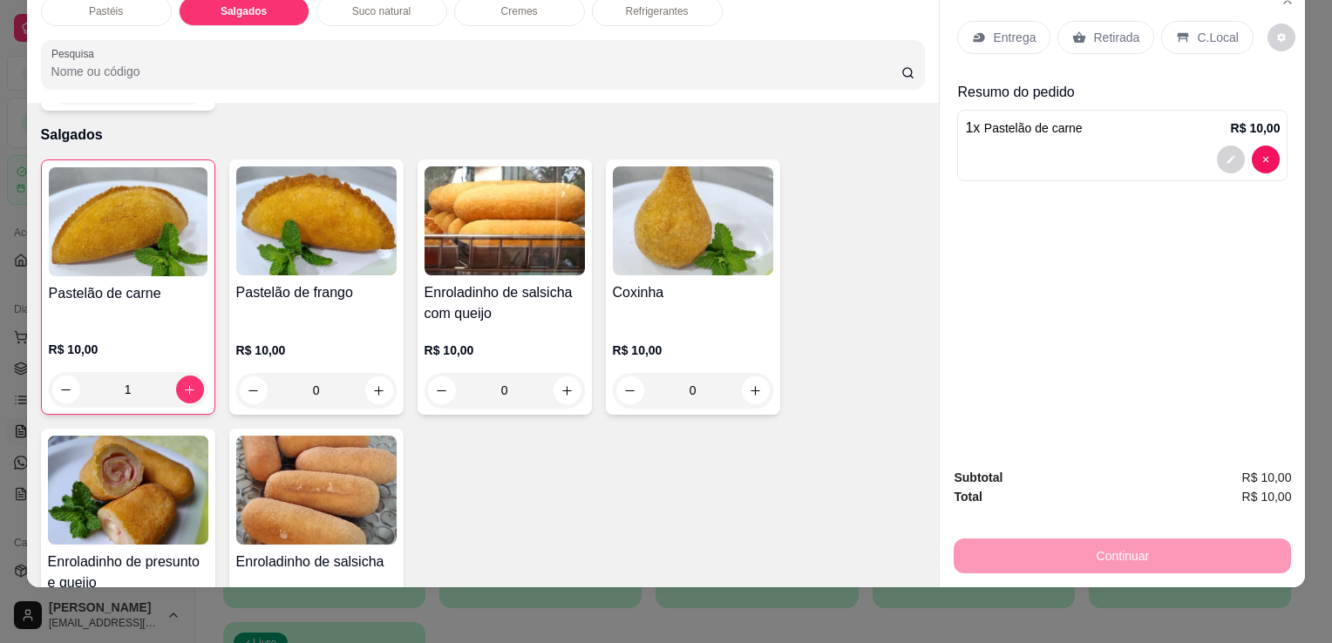
click at [1105, 38] on div "Retirada" at bounding box center [1105, 37] width 97 height 33
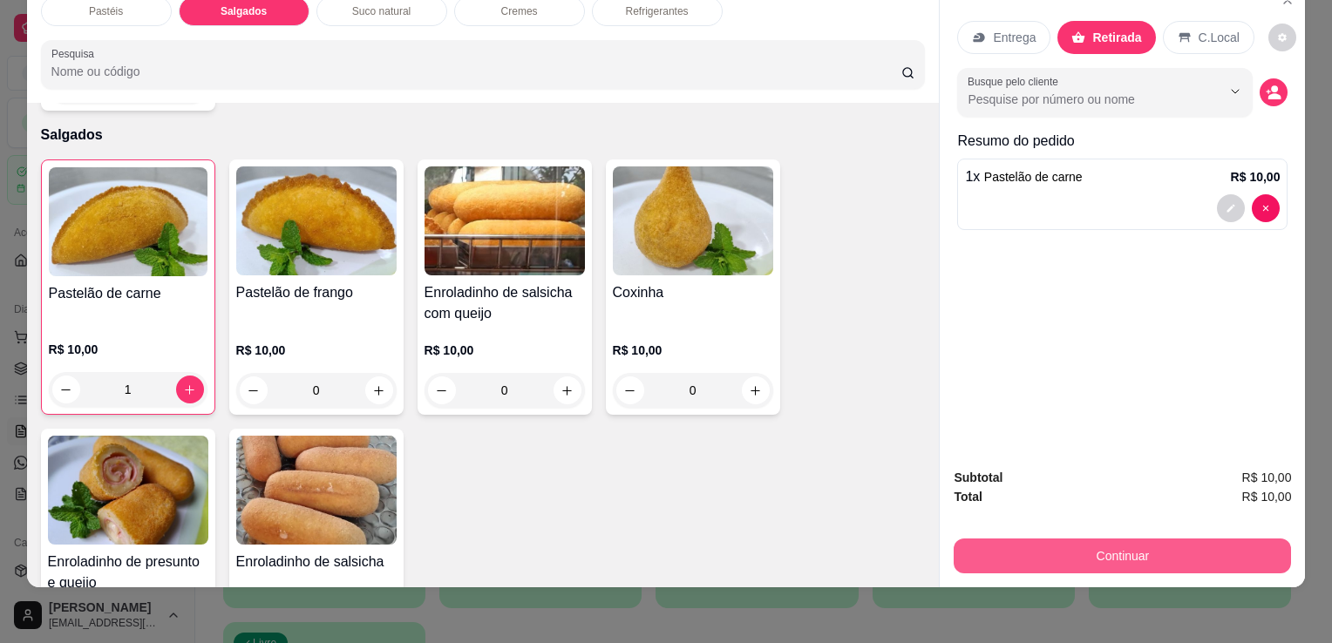
click at [1112, 548] on button "Continuar" at bounding box center [1121, 556] width 337 height 35
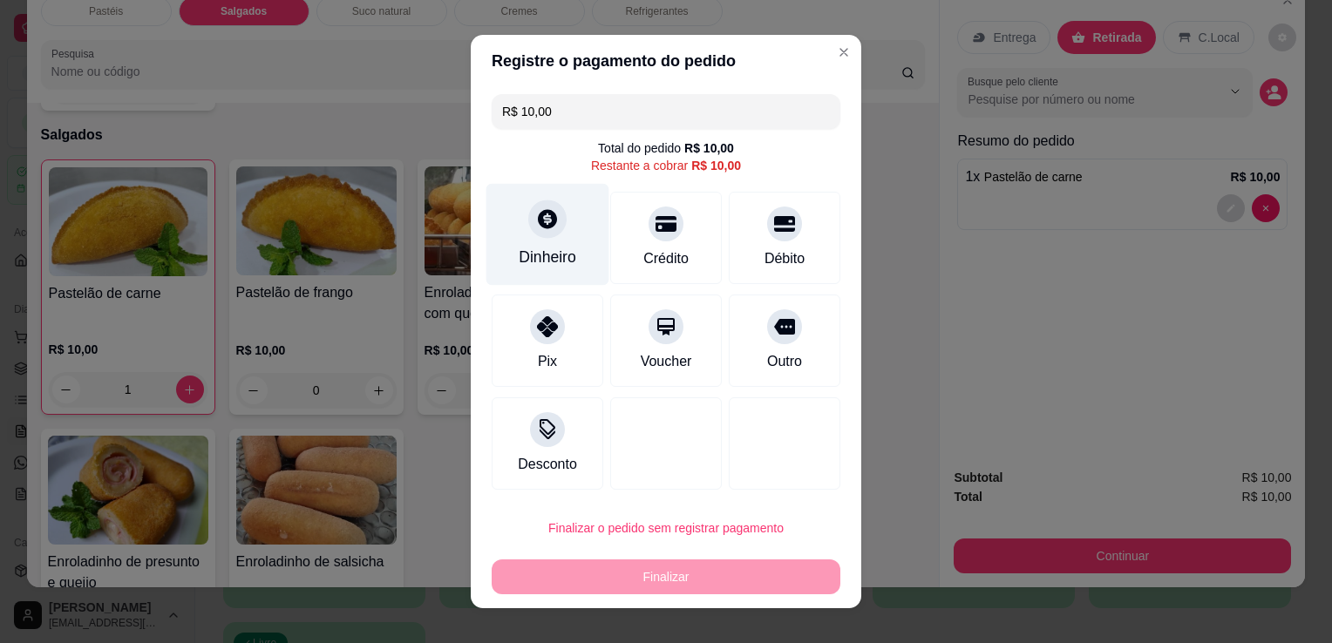
click at [545, 241] on div "Dinheiro" at bounding box center [547, 235] width 123 height 102
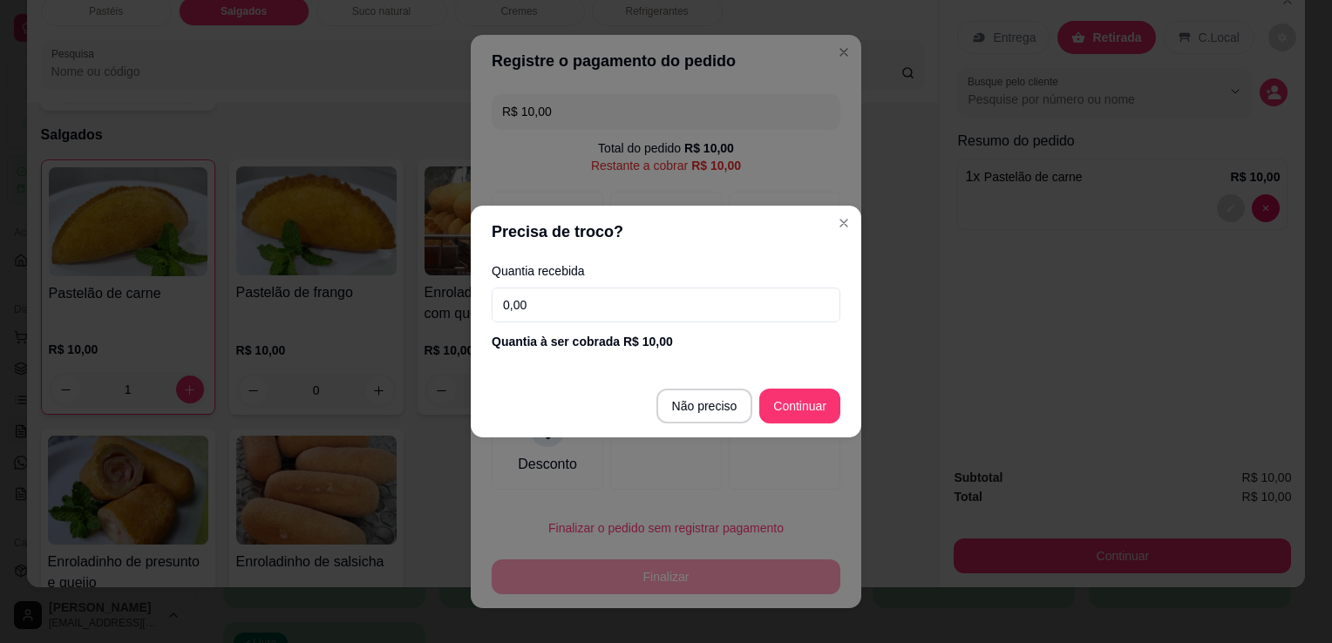
click at [638, 315] on input "0,00" at bounding box center [665, 305] width 349 height 35
type input "10,00"
type input "R$ 0,00"
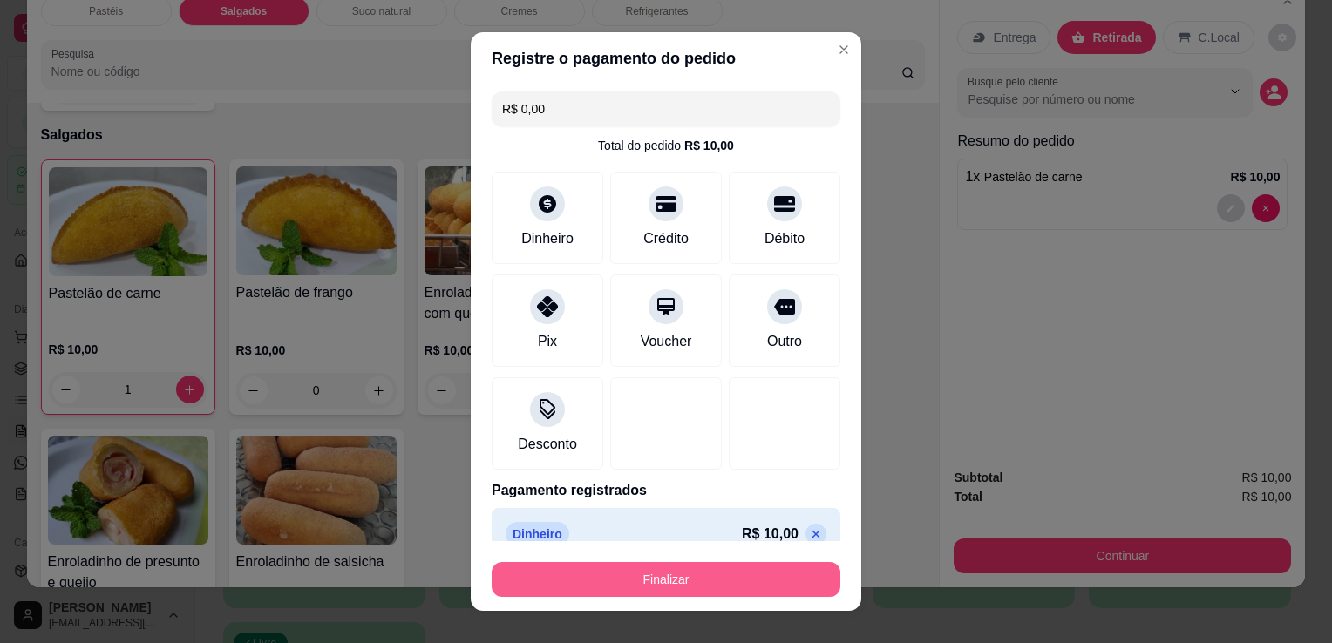
click at [626, 591] on button "Finalizar" at bounding box center [665, 579] width 349 height 35
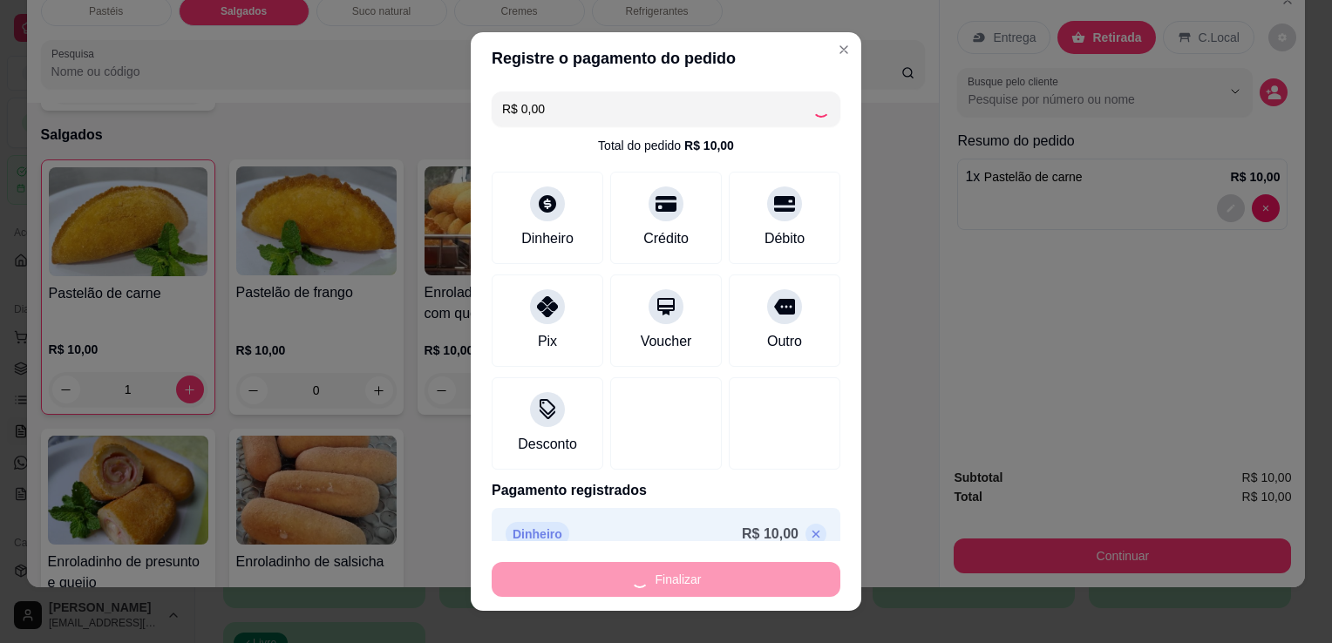
type input "0"
type input "-R$ 10,00"
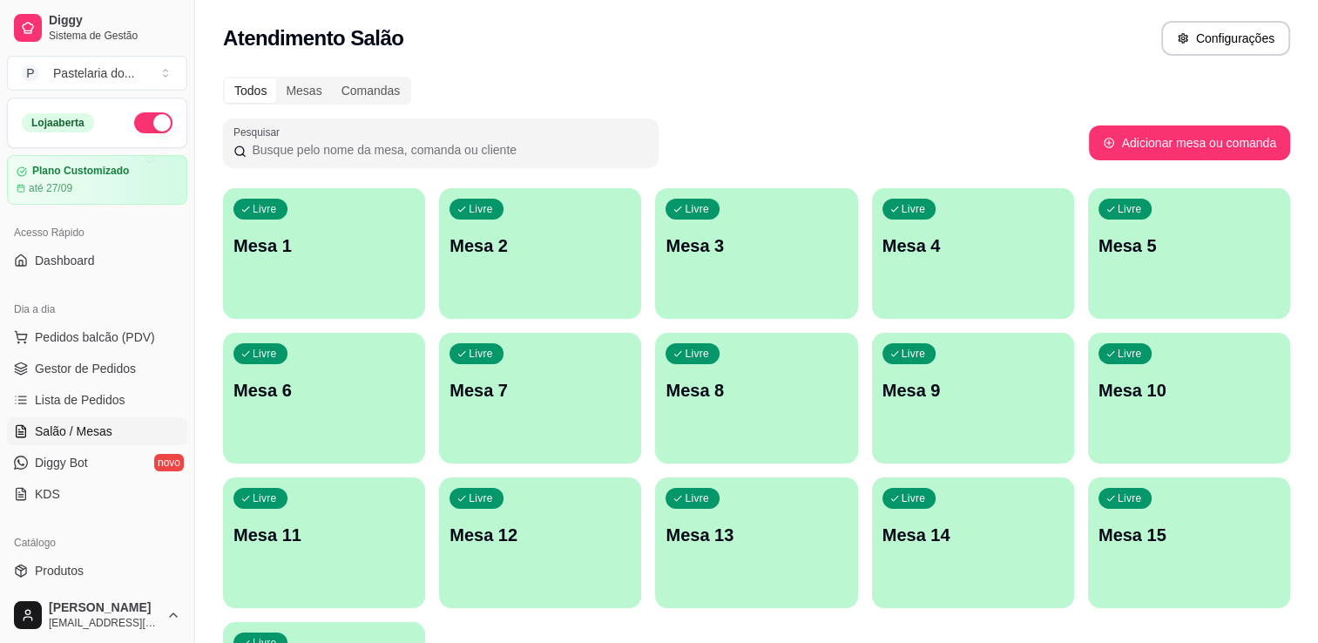
click at [490, 570] on div "Livre Mesa 12" at bounding box center [540, 533] width 202 height 110
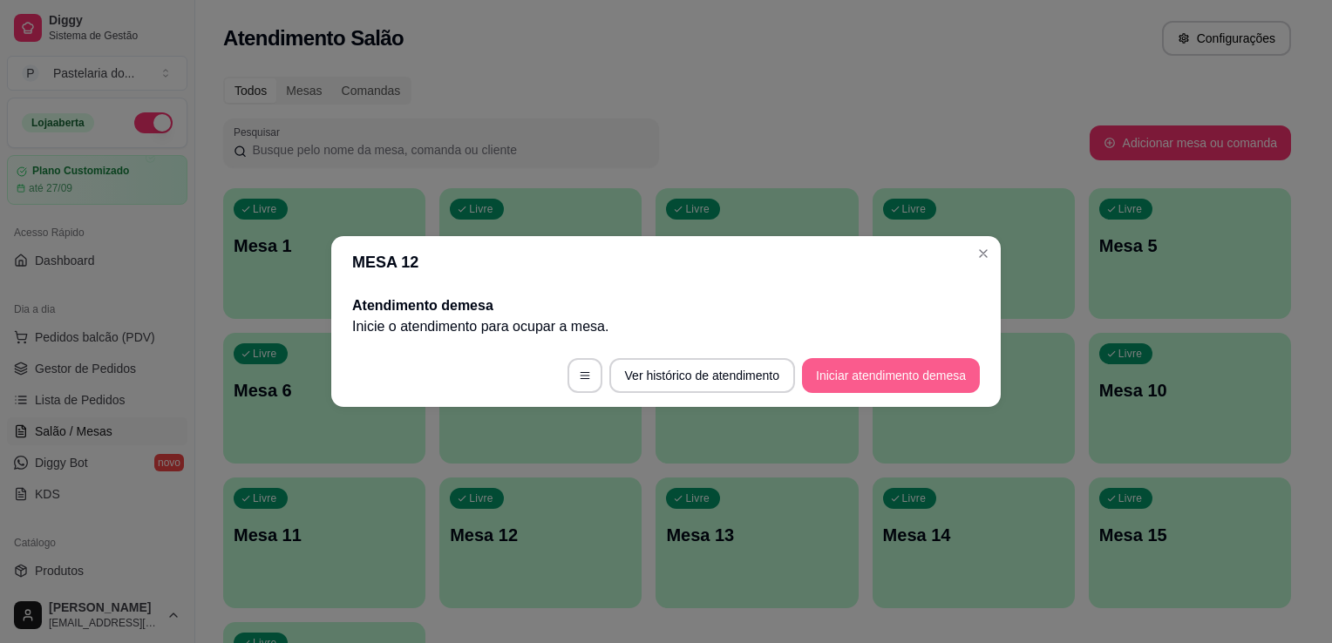
click at [910, 376] on button "Iniciar atendimento de mesa" at bounding box center [891, 375] width 178 height 35
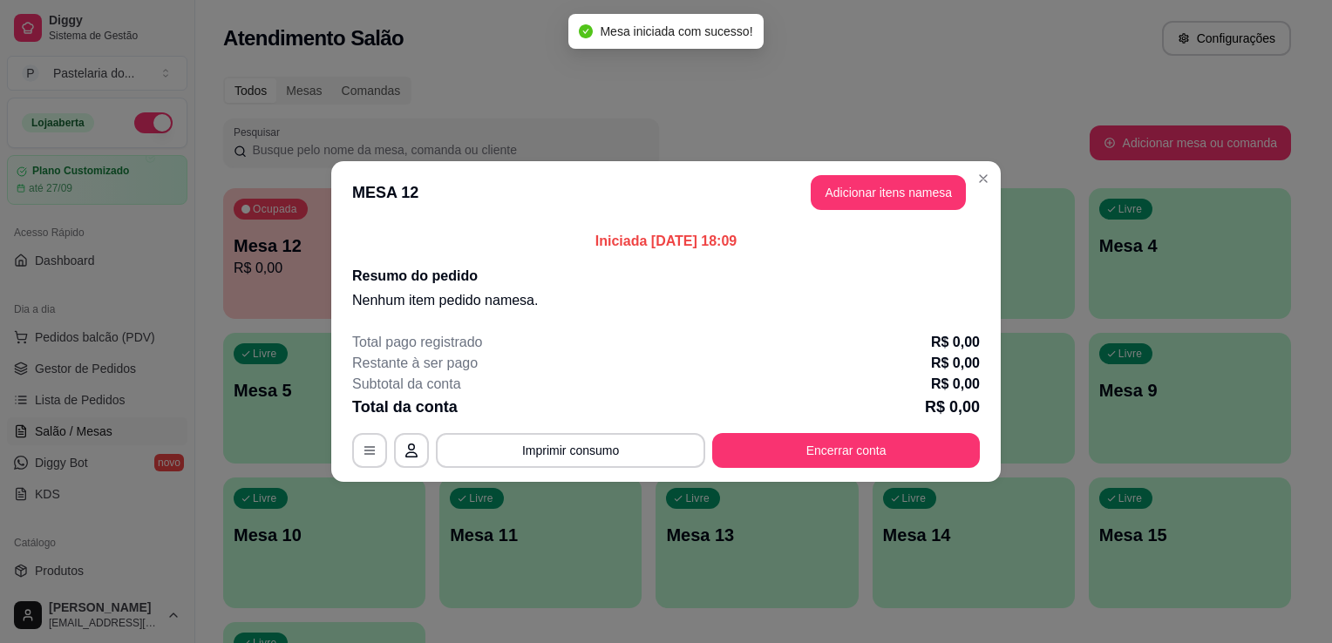
click at [861, 190] on button "Adicionar itens na mesa" at bounding box center [887, 192] width 155 height 35
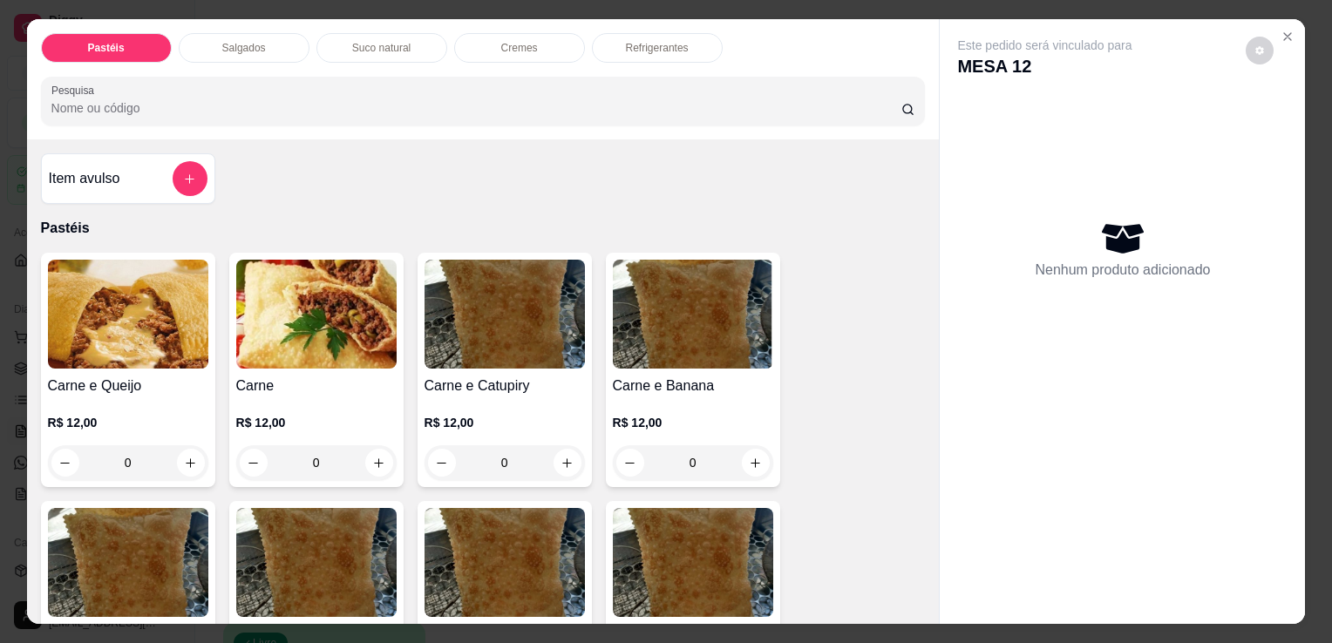
click at [185, 459] on div "0" at bounding box center [128, 462] width 160 height 35
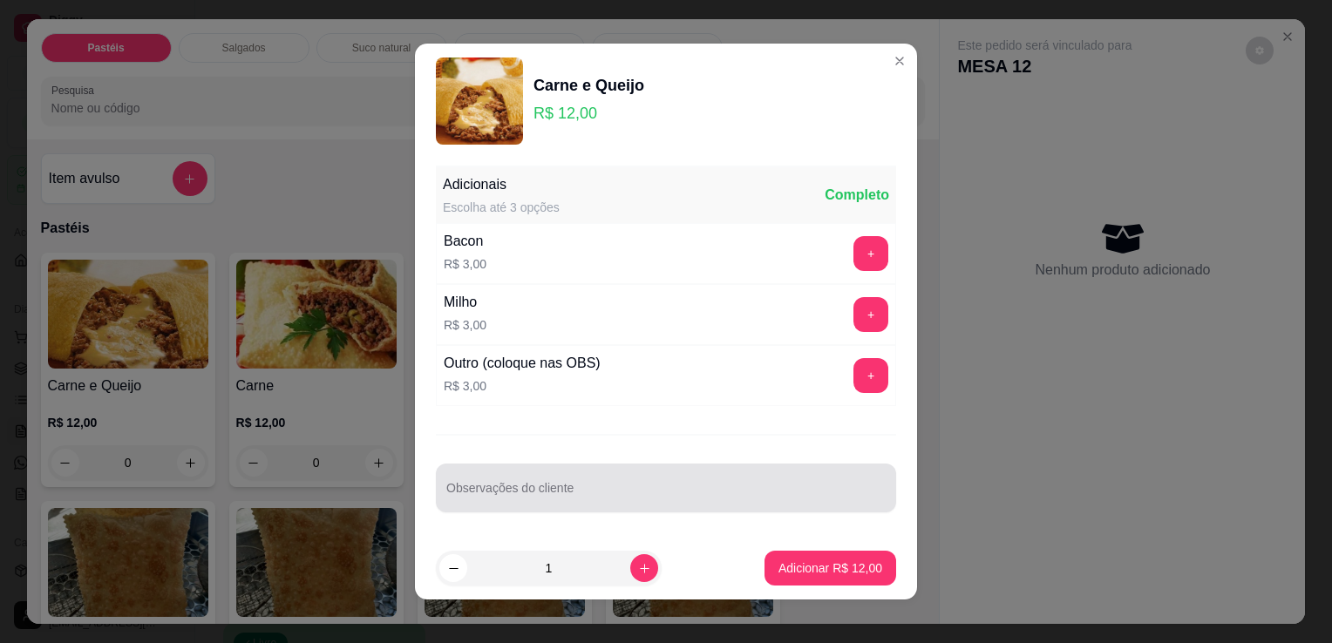
click at [634, 482] on div at bounding box center [665, 488] width 439 height 35
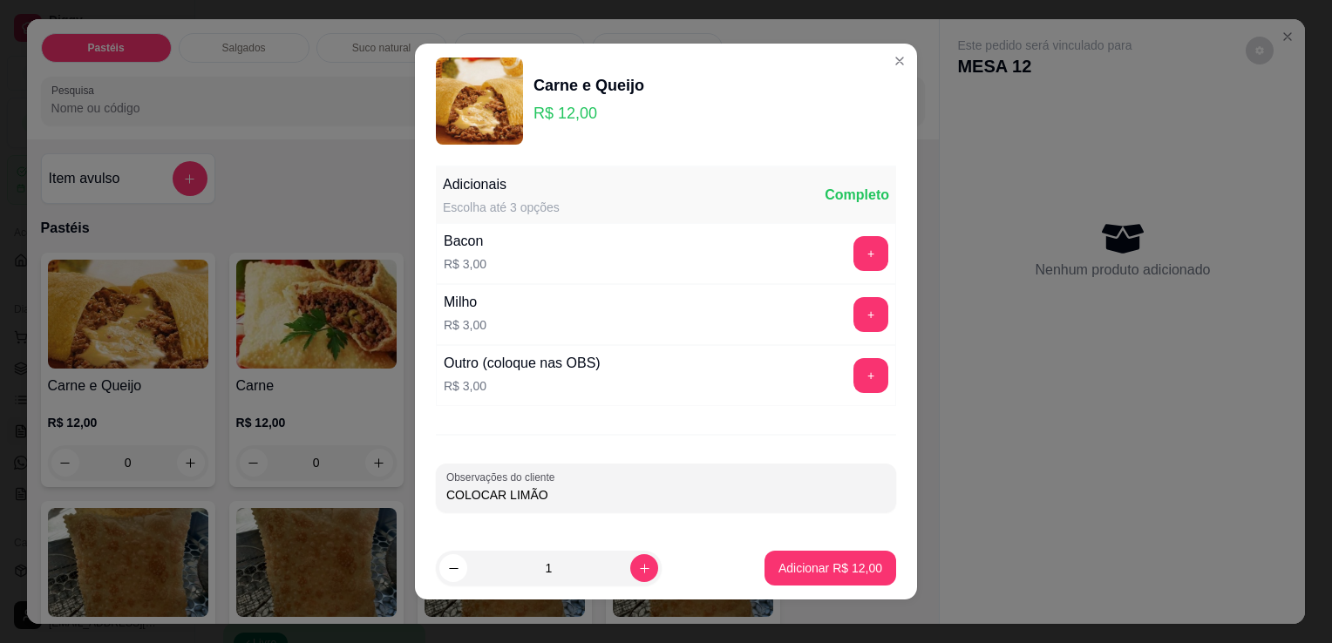
type input "COLOCAR LIMÃO"
click at [809, 583] on button "Adicionar R$ 12,00" at bounding box center [830, 568] width 132 height 35
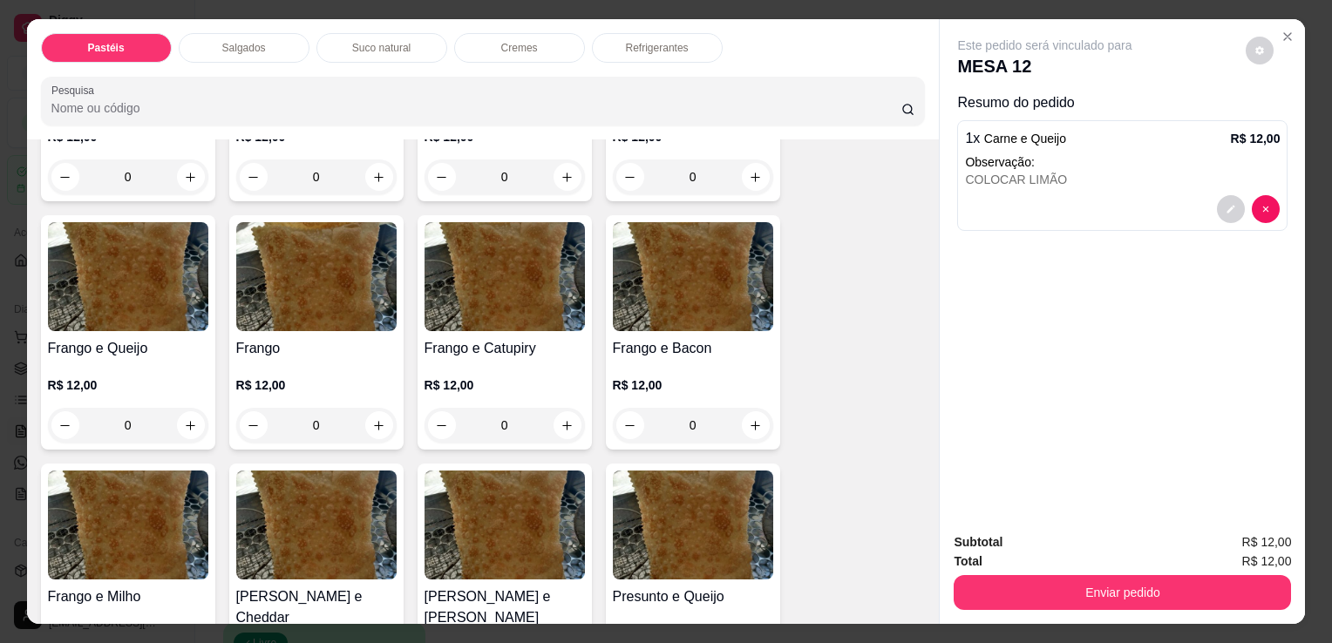
scroll to position [610, 0]
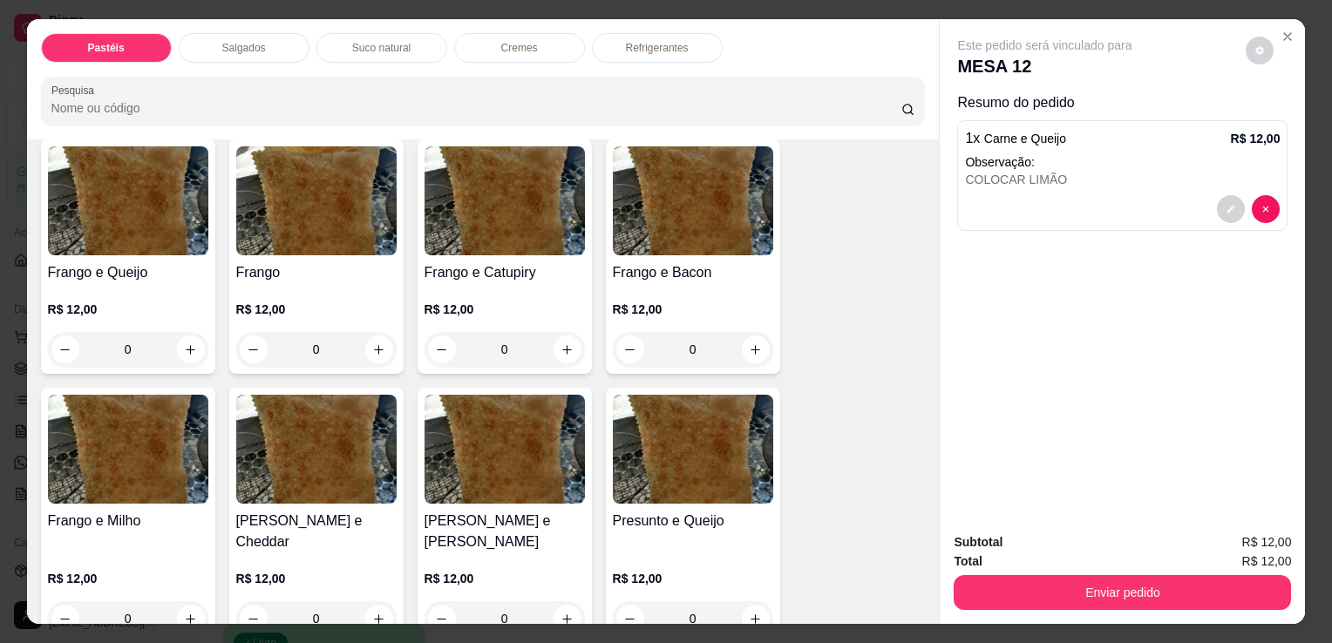
click at [739, 340] on div "0" at bounding box center [693, 349] width 160 height 35
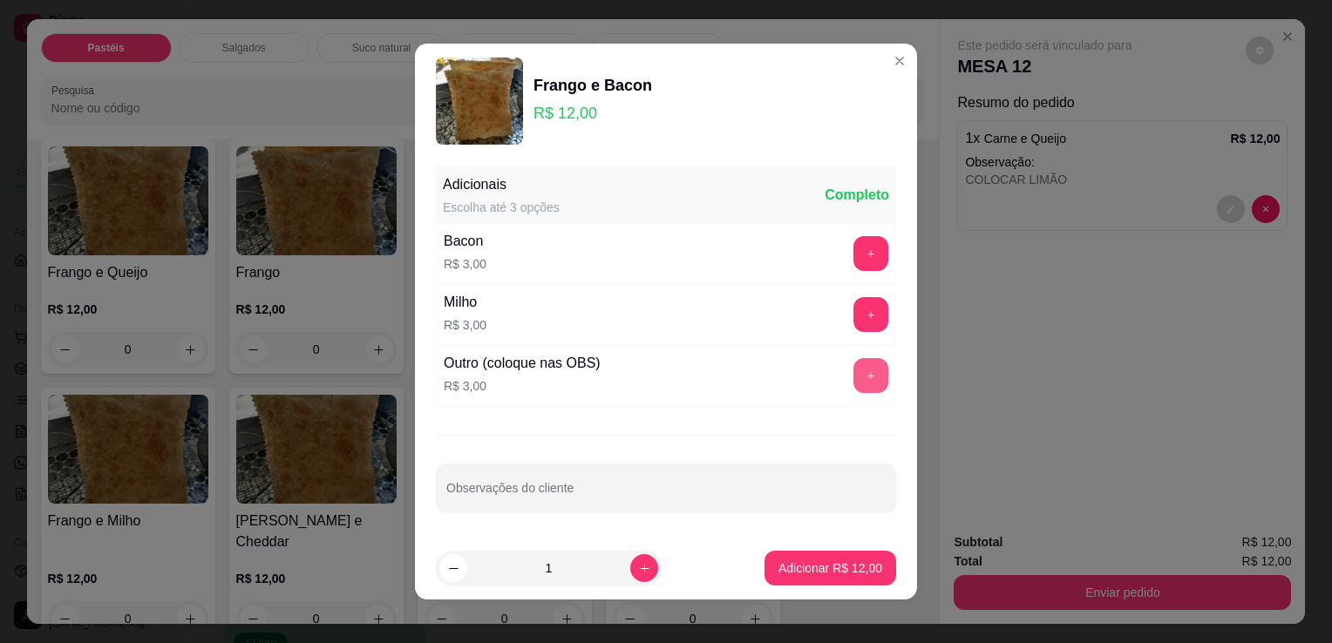
click at [853, 374] on button "+" at bounding box center [870, 375] width 35 height 35
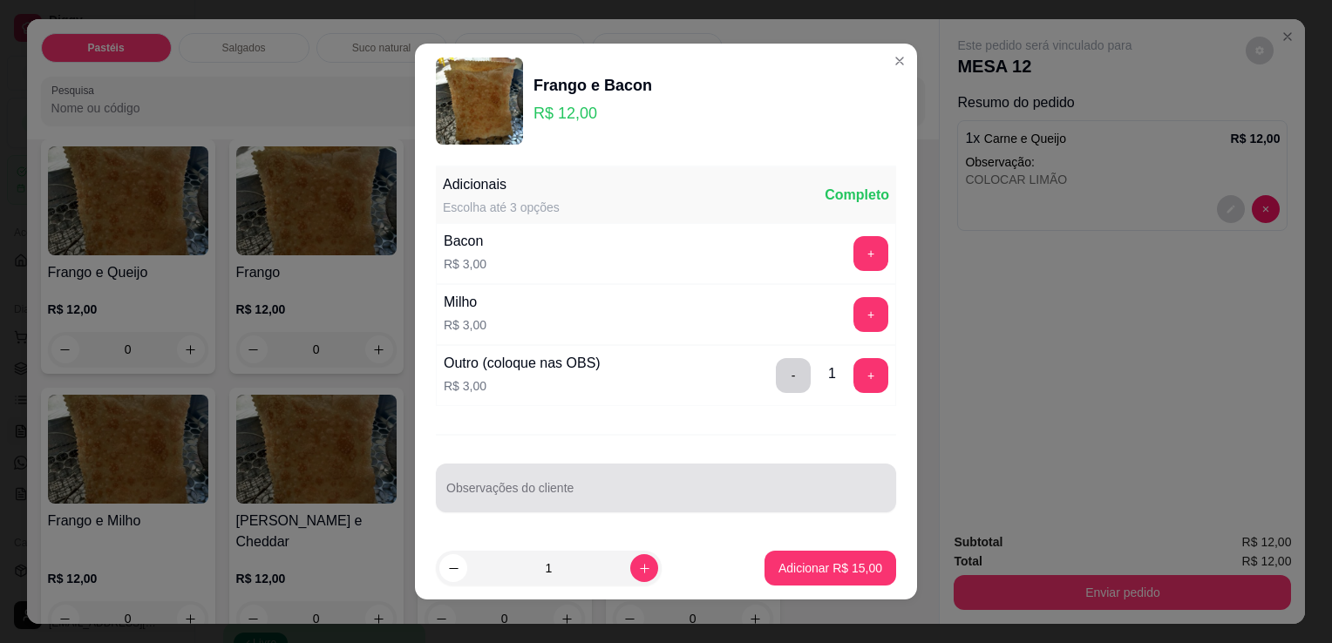
click at [680, 496] on input "Observações do cliente" at bounding box center [665, 494] width 439 height 17
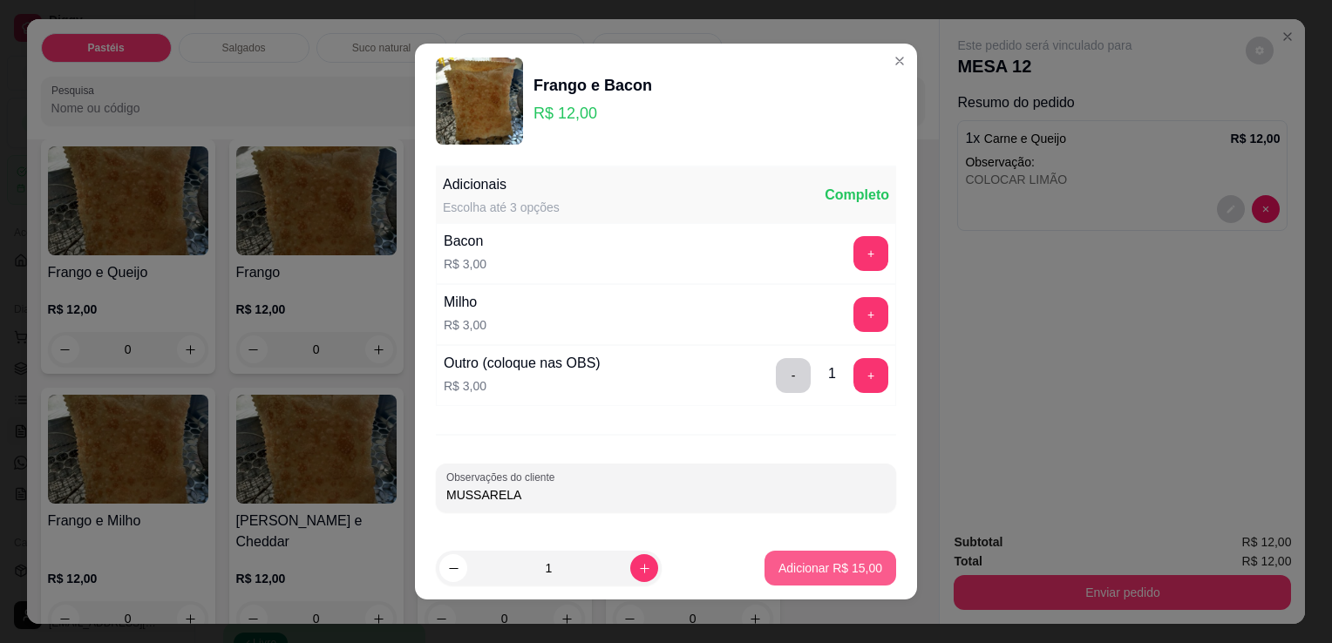
type input "MUSSARELA"
click at [838, 566] on p "Adicionar R$ 15,00" at bounding box center [830, 567] width 104 height 17
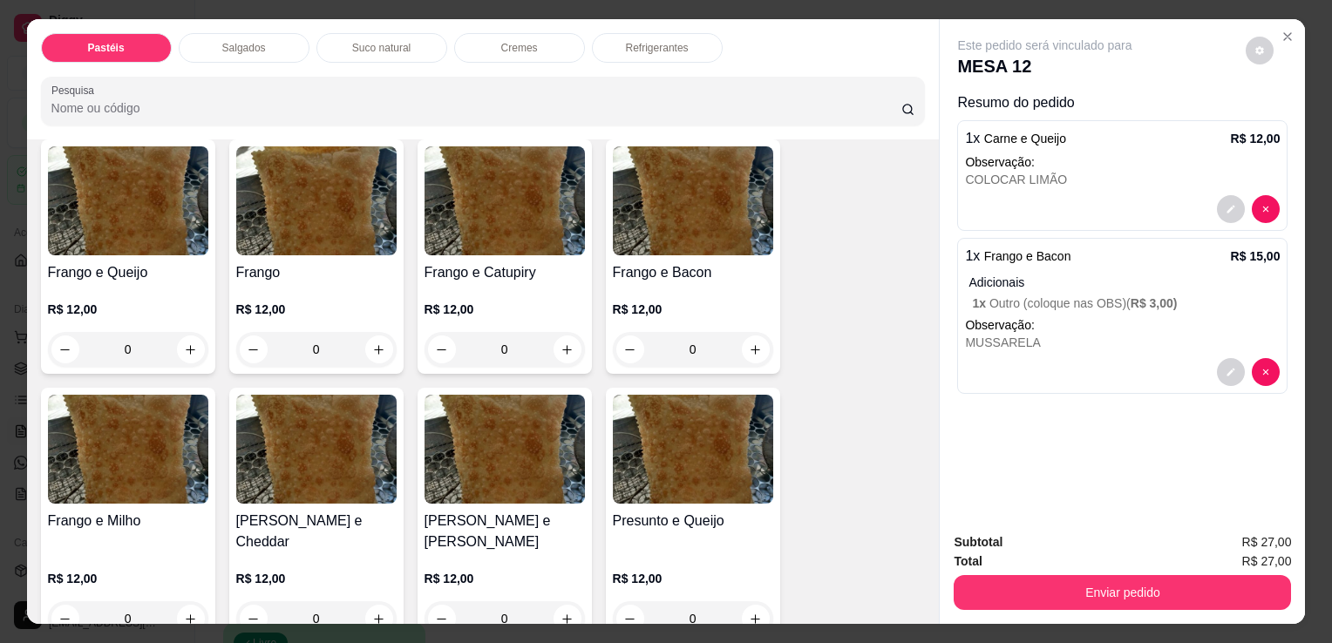
click at [619, 33] on div "Refrigerantes" at bounding box center [657, 48] width 131 height 30
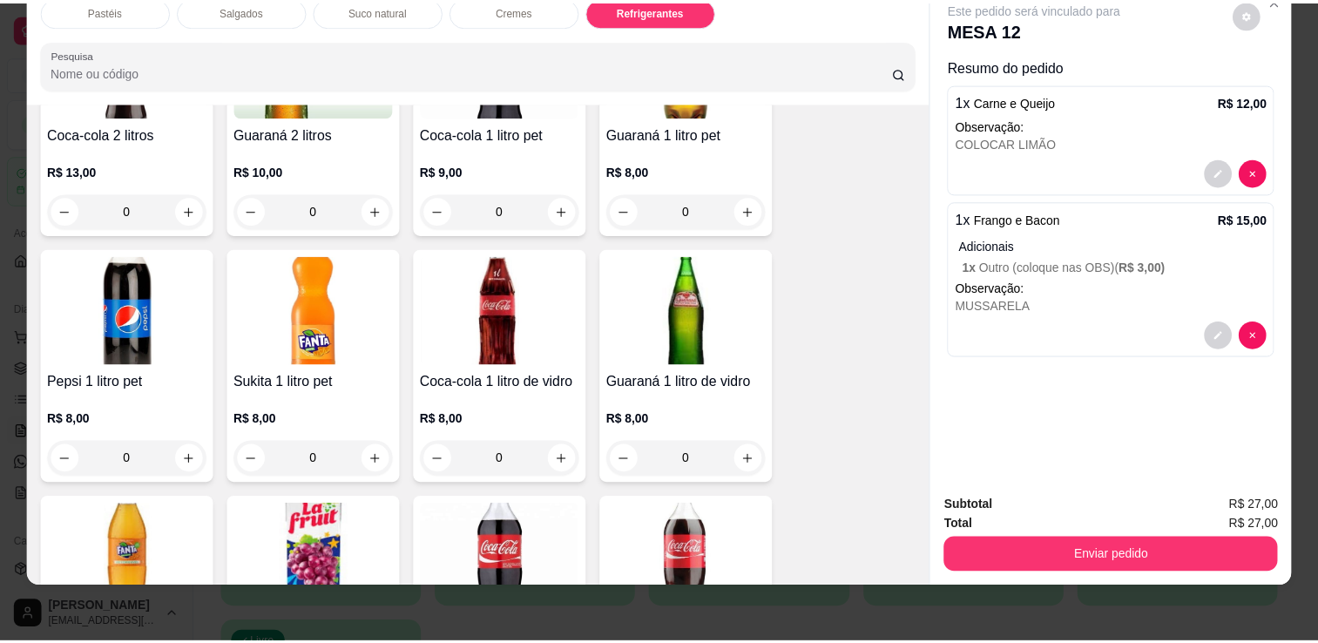
scroll to position [4200, 0]
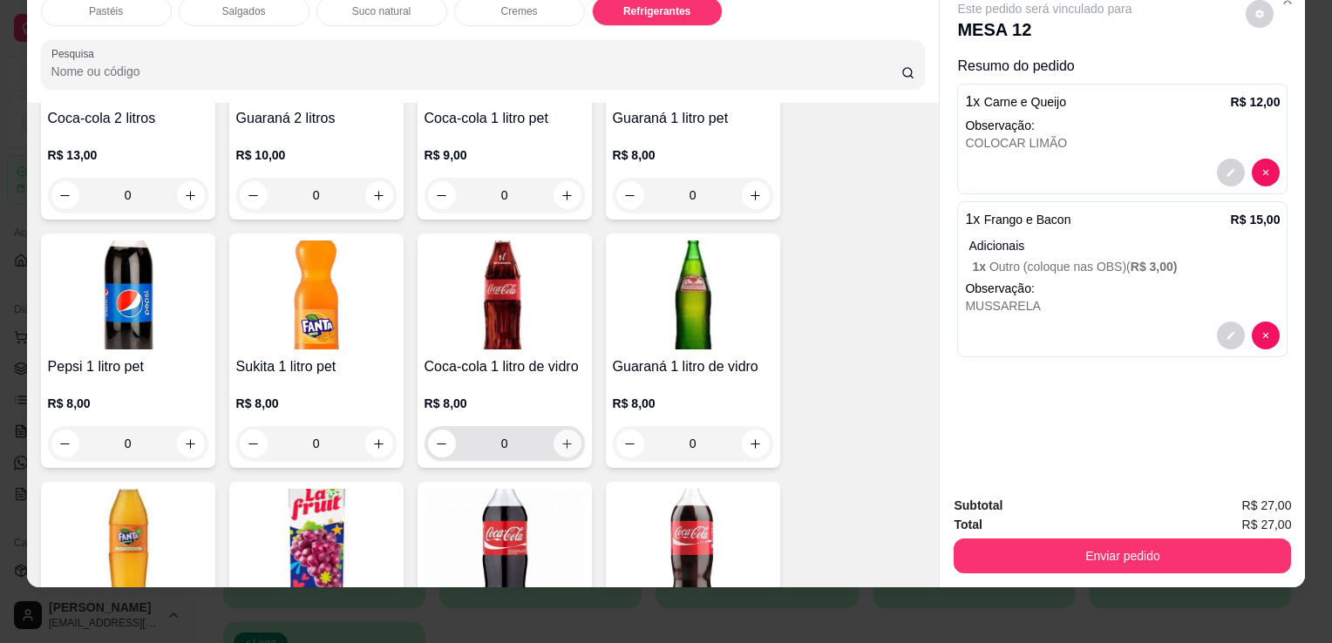
click at [563, 430] on button "increase-product-quantity" at bounding box center [567, 444] width 28 height 28
type input "1"
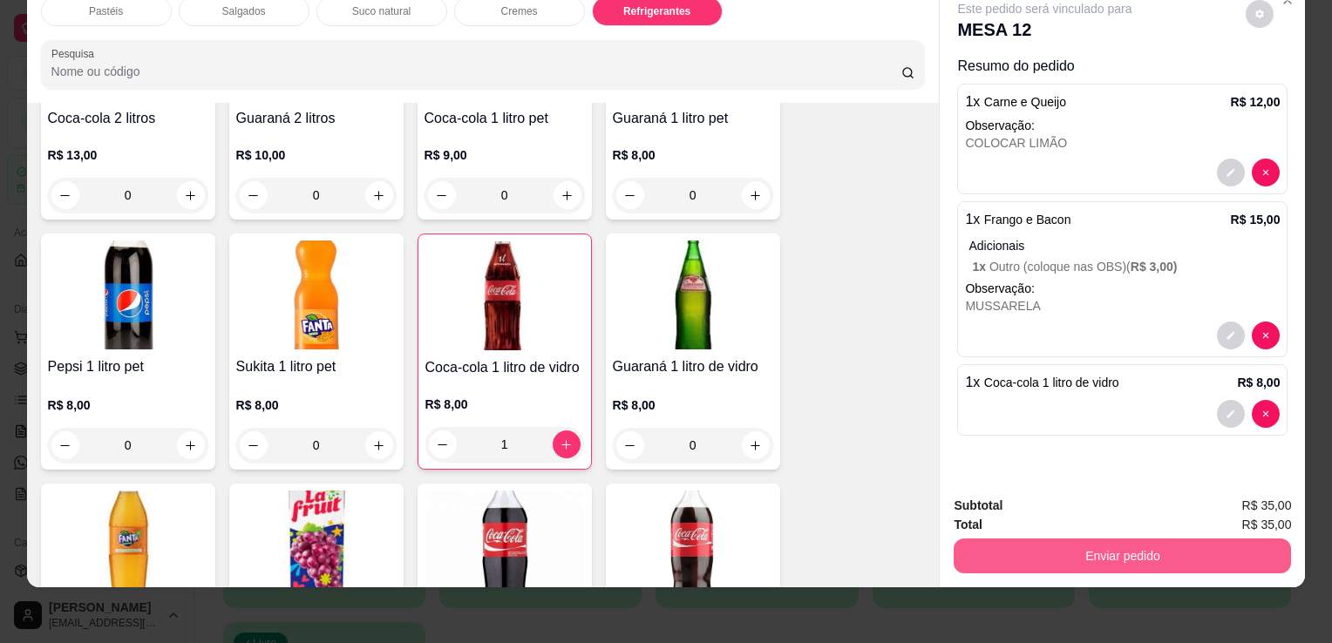
click at [1201, 539] on button "Enviar pedido" at bounding box center [1121, 556] width 337 height 35
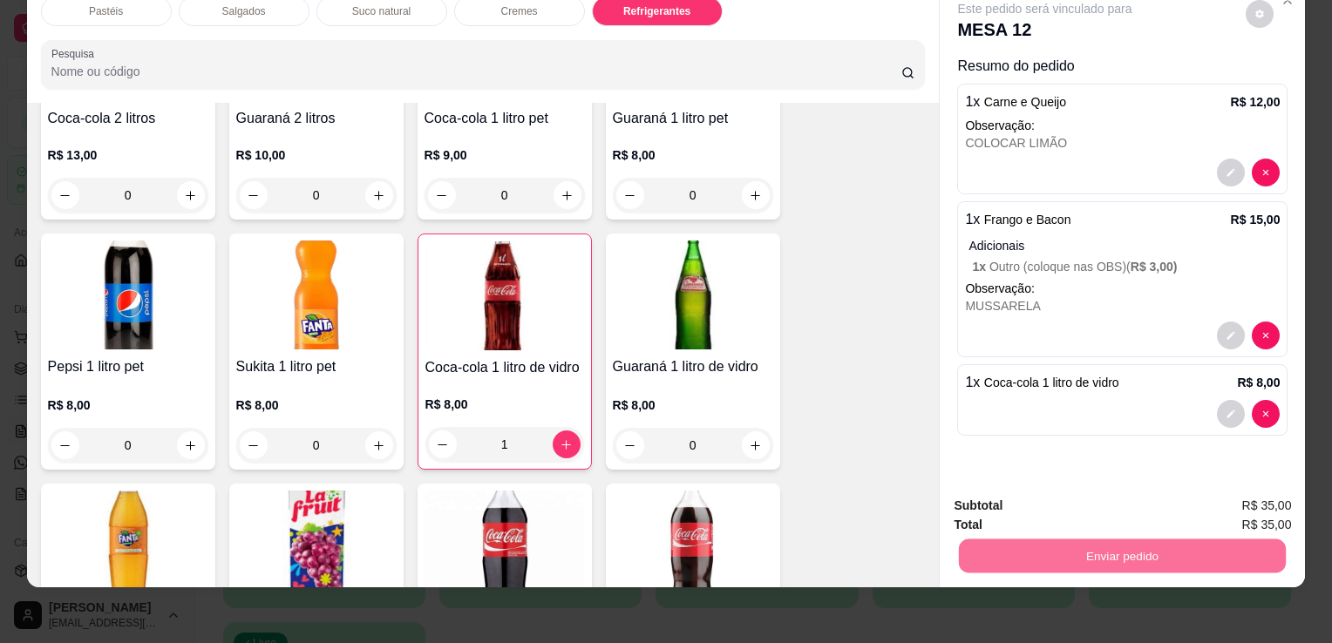
click at [1269, 493] on button "Sim, quero registrar" at bounding box center [1229, 500] width 125 height 32
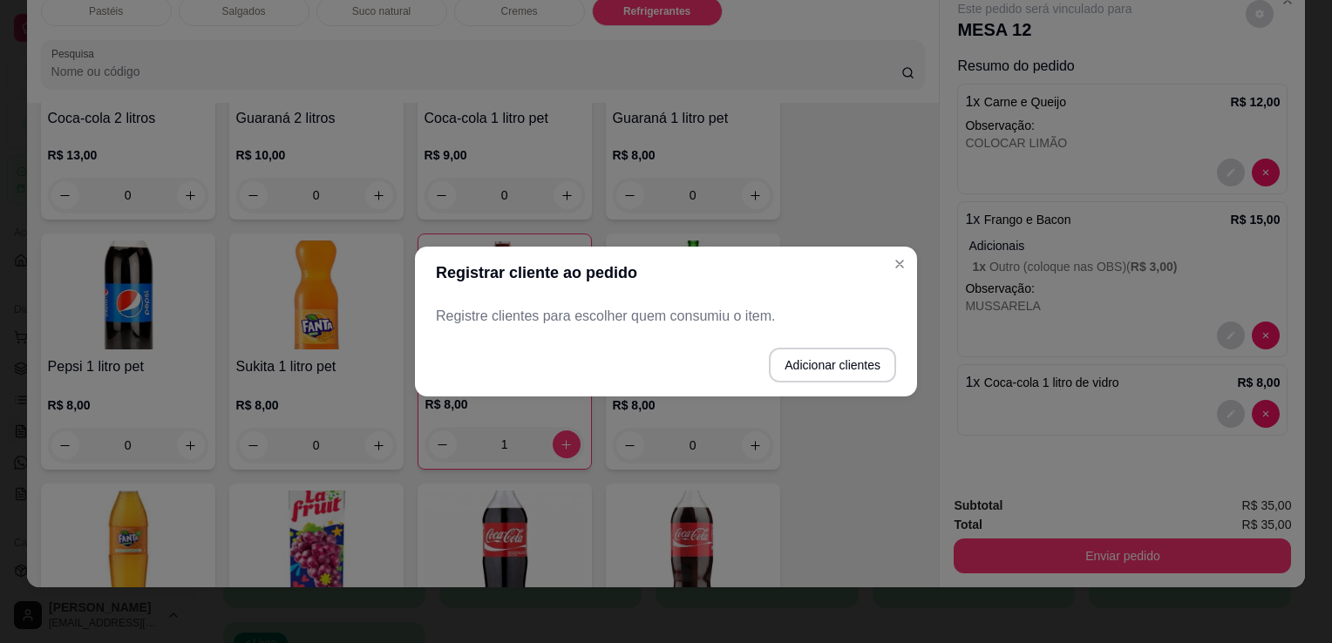
click at [836, 370] on button "Adicionar clientes" at bounding box center [832, 365] width 127 height 35
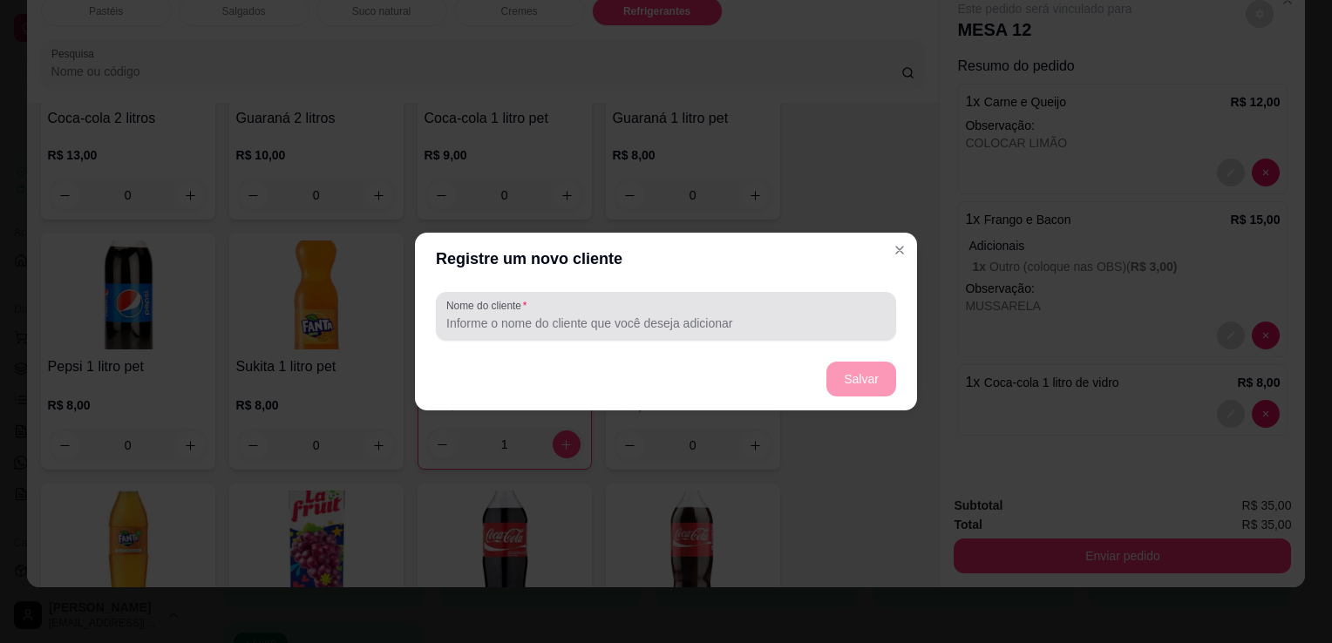
click at [681, 315] on input "Nome do cliente" at bounding box center [665, 323] width 439 height 17
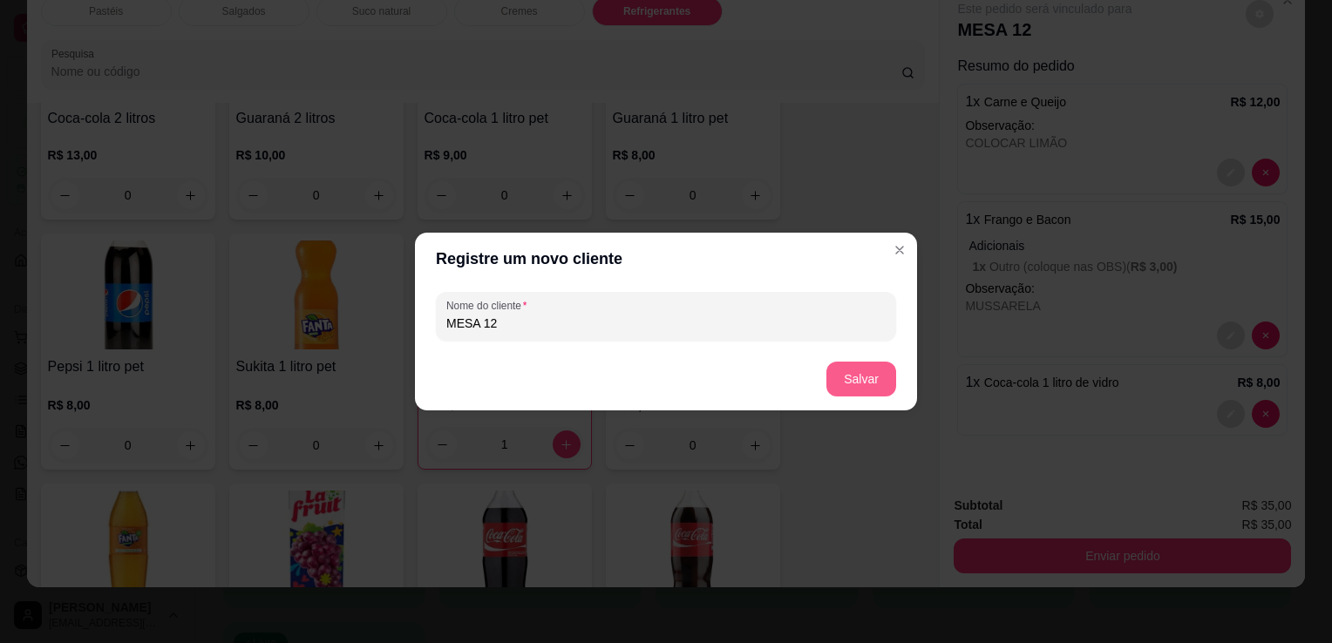
type input "MESA 12"
click at [843, 382] on button "Salvar" at bounding box center [861, 379] width 70 height 35
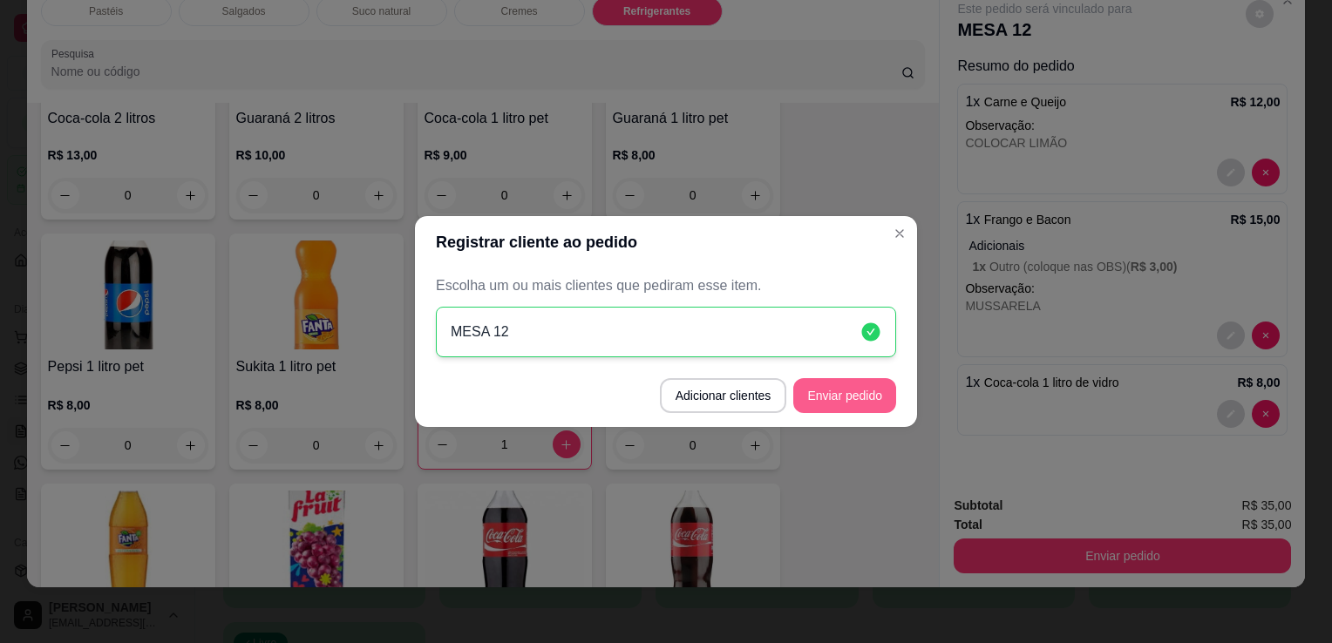
click at [870, 410] on button "Enviar pedido" at bounding box center [844, 395] width 103 height 35
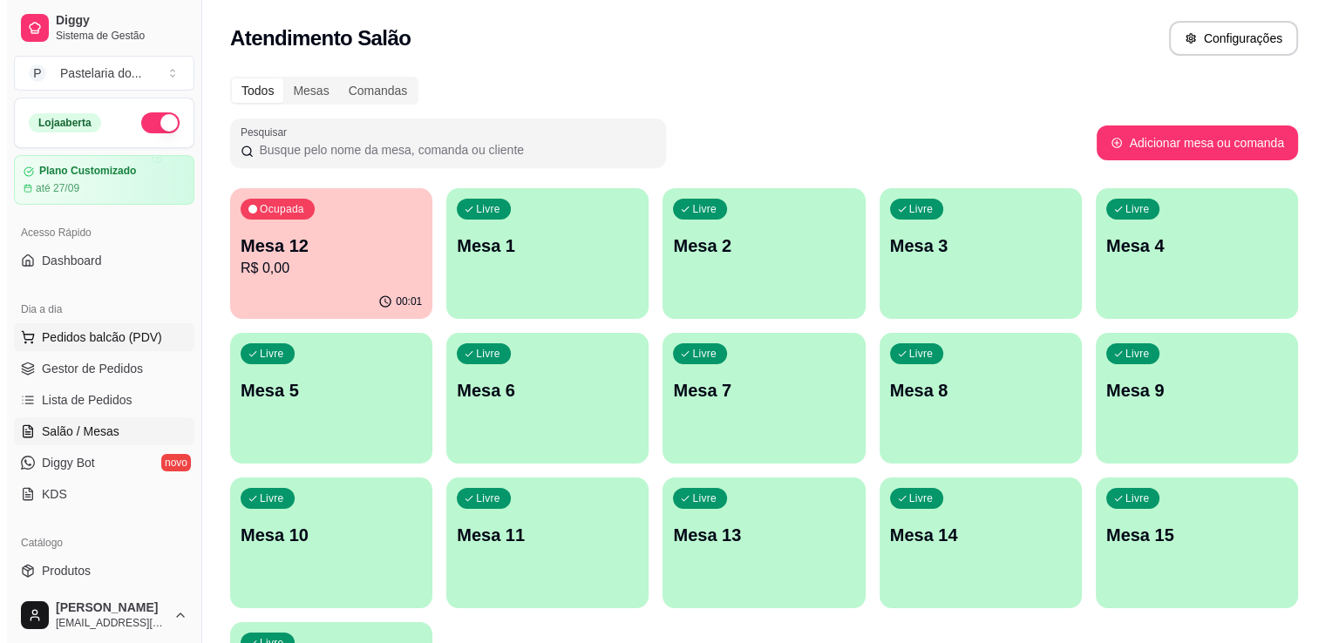
scroll to position [87, 0]
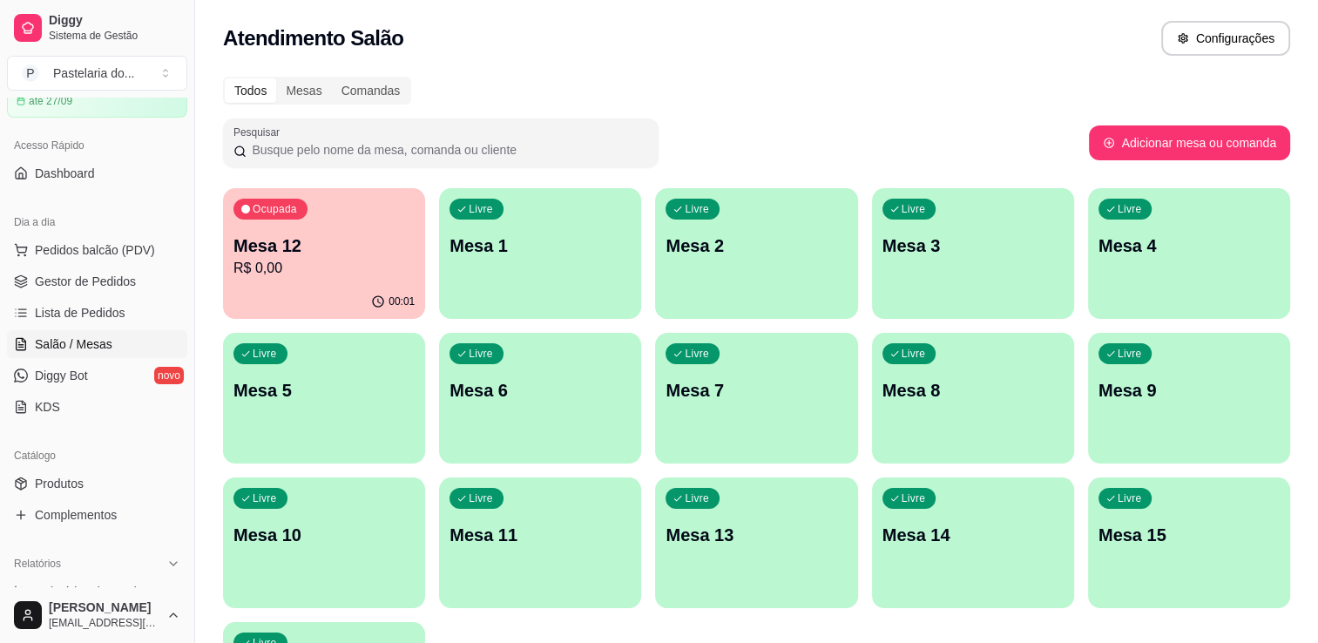
click at [695, 267] on div "Livre Mesa 2" at bounding box center [756, 243] width 202 height 110
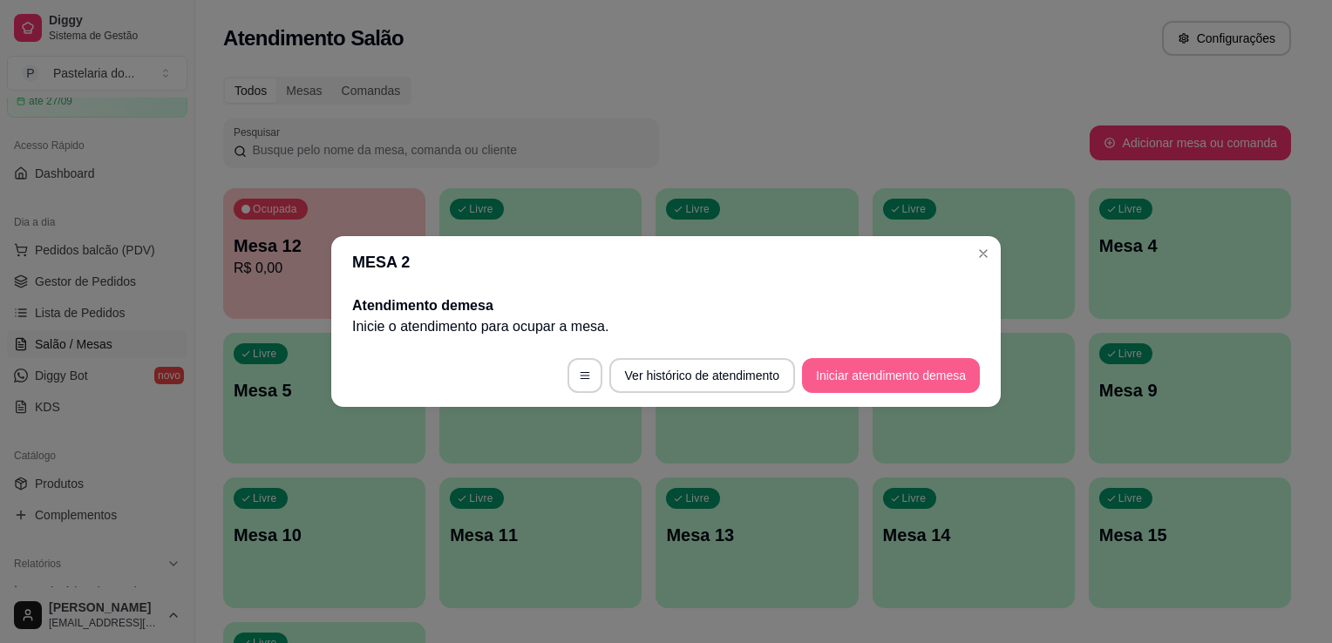
click at [906, 385] on button "Iniciar atendimento de mesa" at bounding box center [891, 375] width 178 height 35
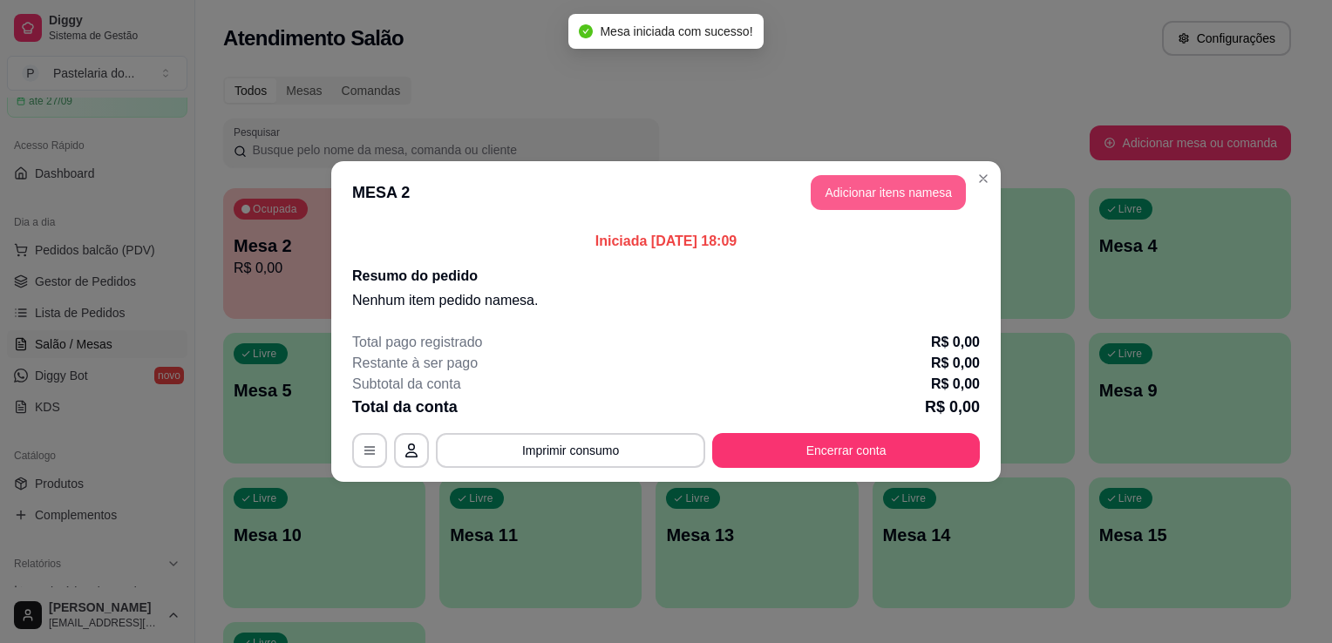
click at [848, 200] on button "Adicionar itens na mesa" at bounding box center [887, 192] width 155 height 35
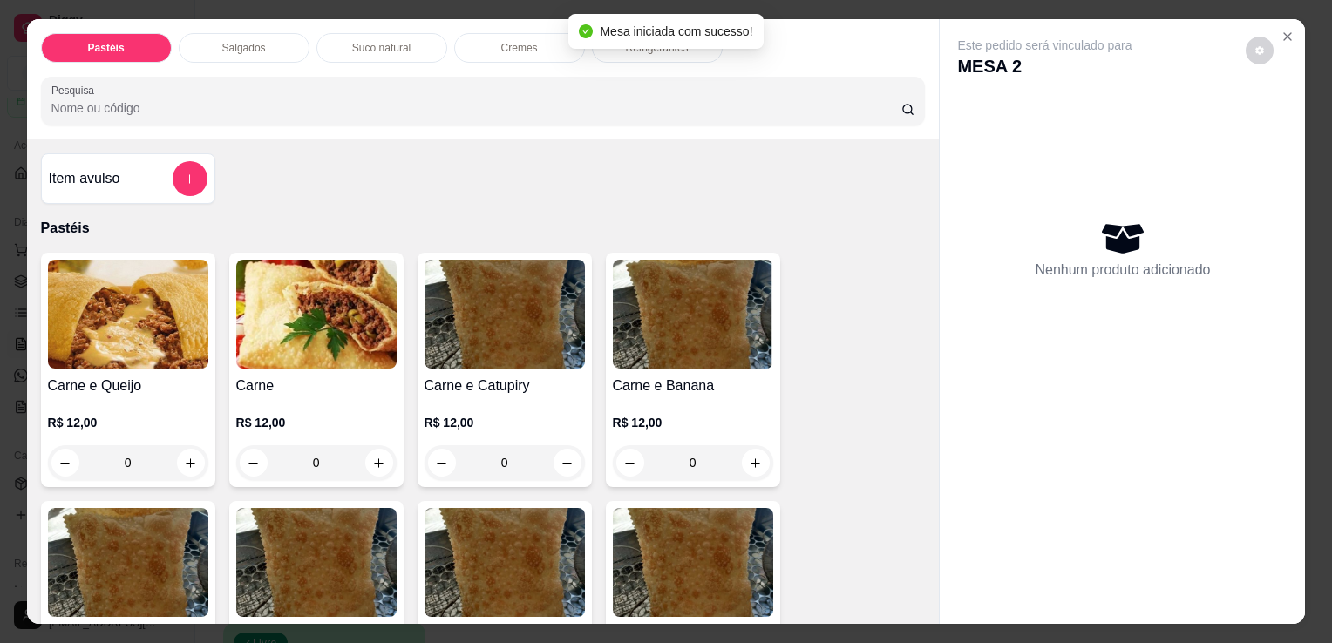
click at [239, 50] on div "Salgados" at bounding box center [244, 48] width 131 height 30
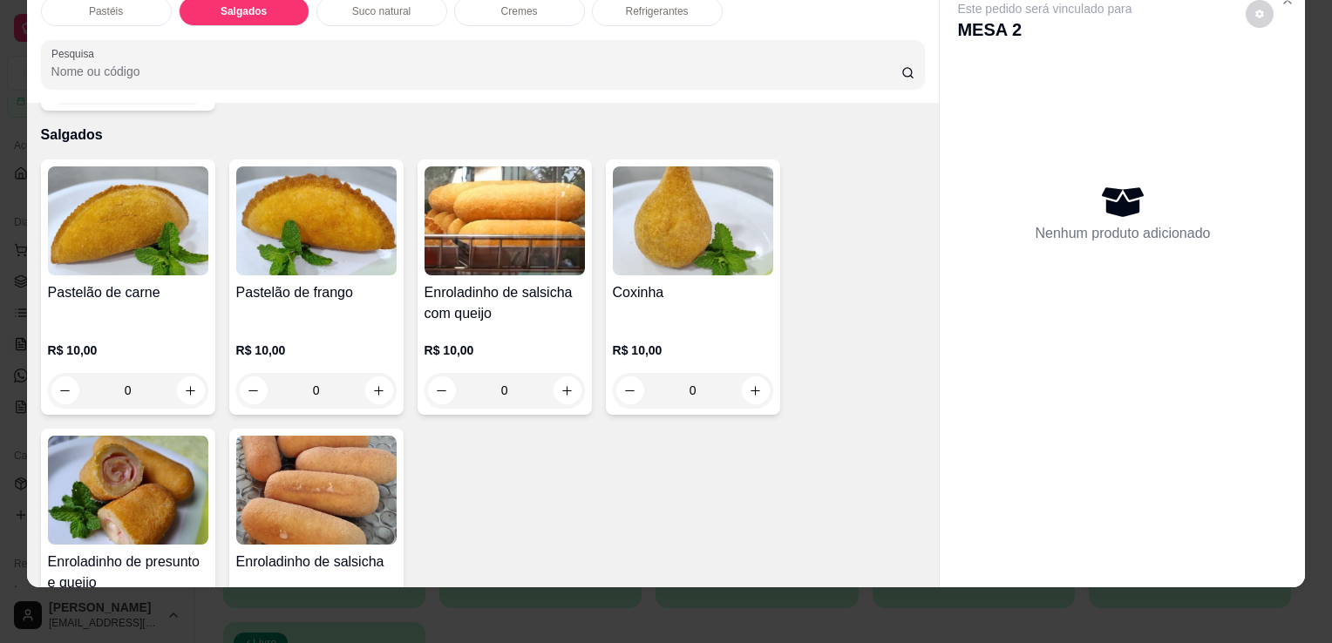
scroll to position [1938, 0]
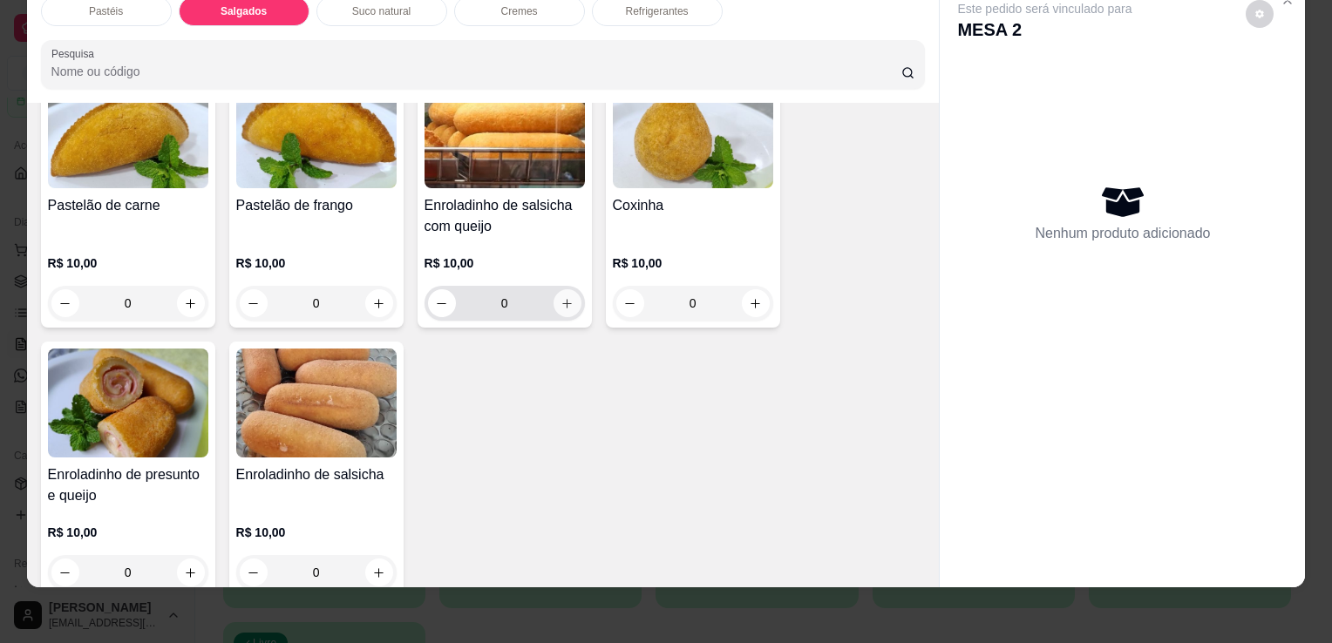
click at [565, 297] on icon "increase-product-quantity" at bounding box center [566, 303] width 13 height 13
type input "1"
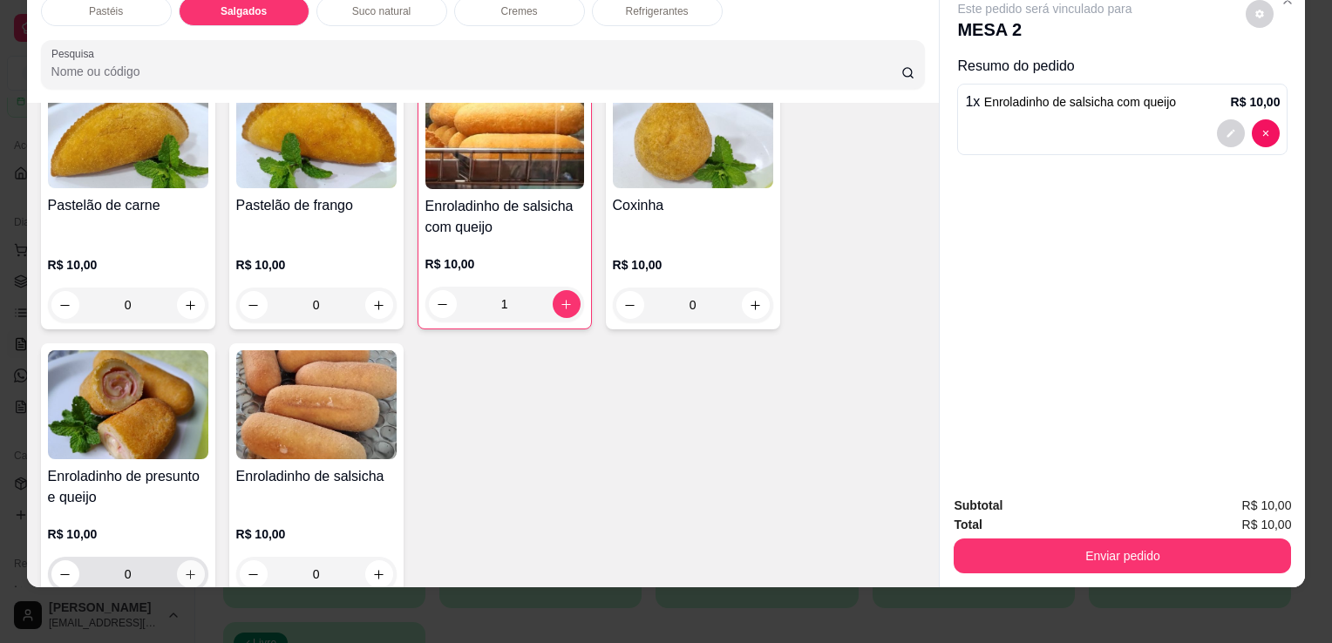
click at [184, 568] on icon "increase-product-quantity" at bounding box center [190, 574] width 13 height 13
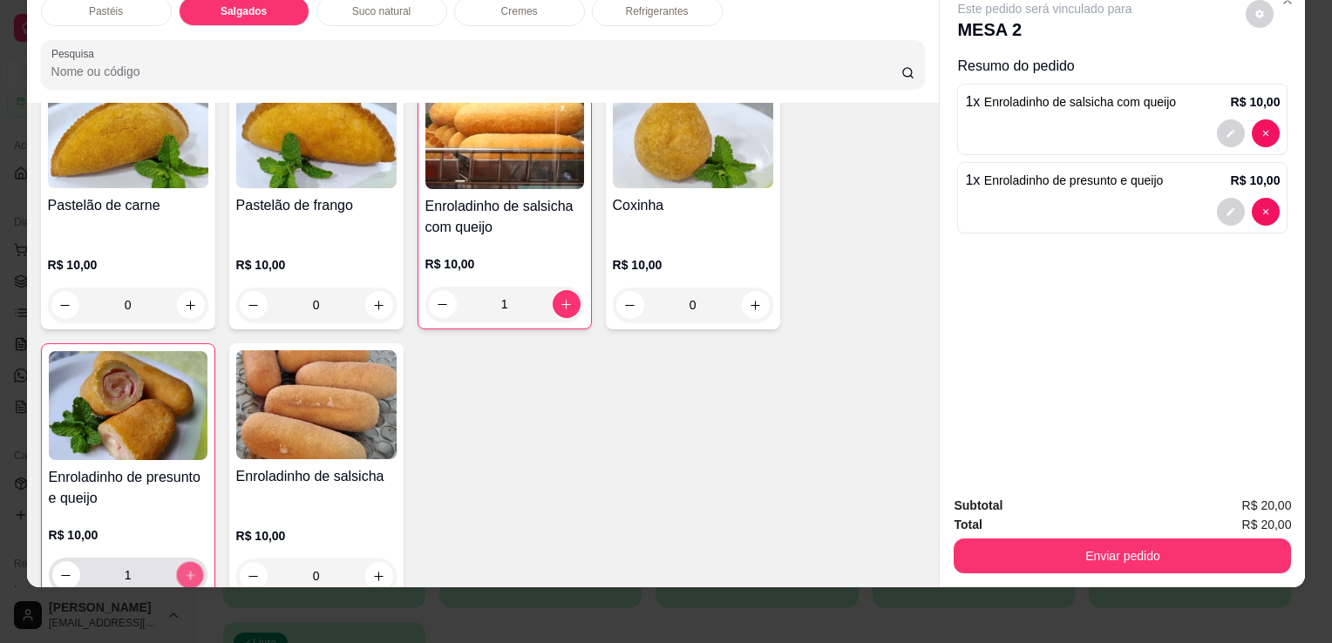
click at [183, 569] on icon "increase-product-quantity" at bounding box center [189, 575] width 13 height 13
type input "2"
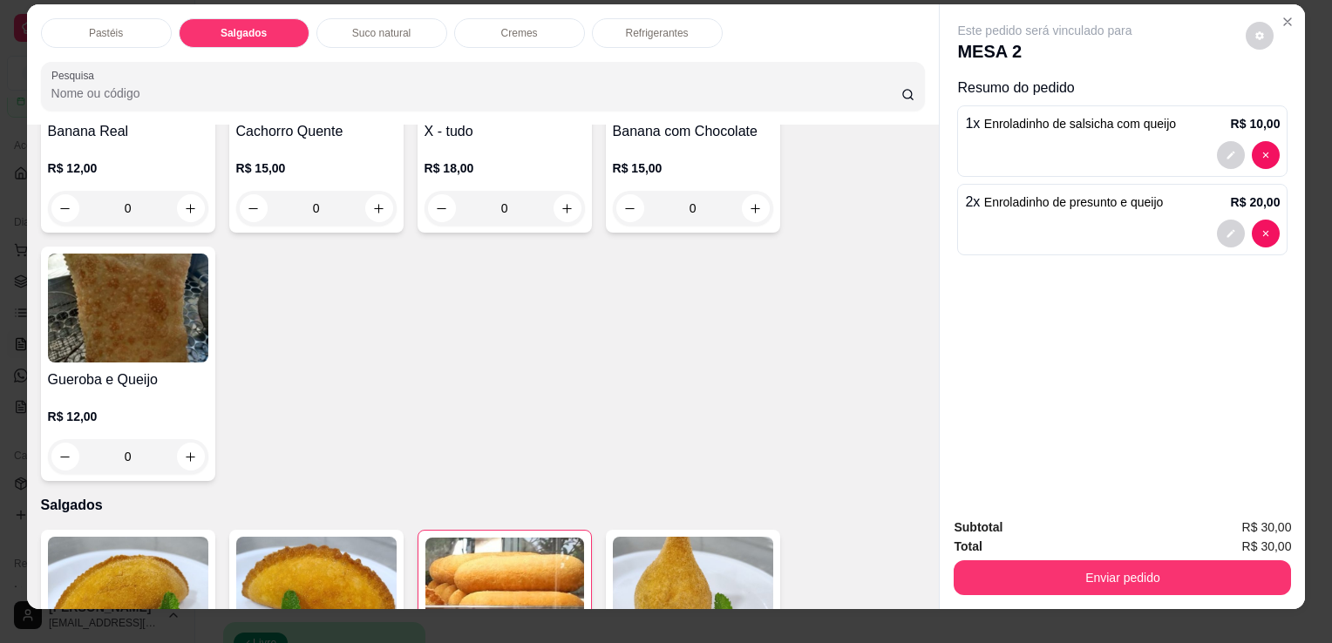
scroll to position [0, 0]
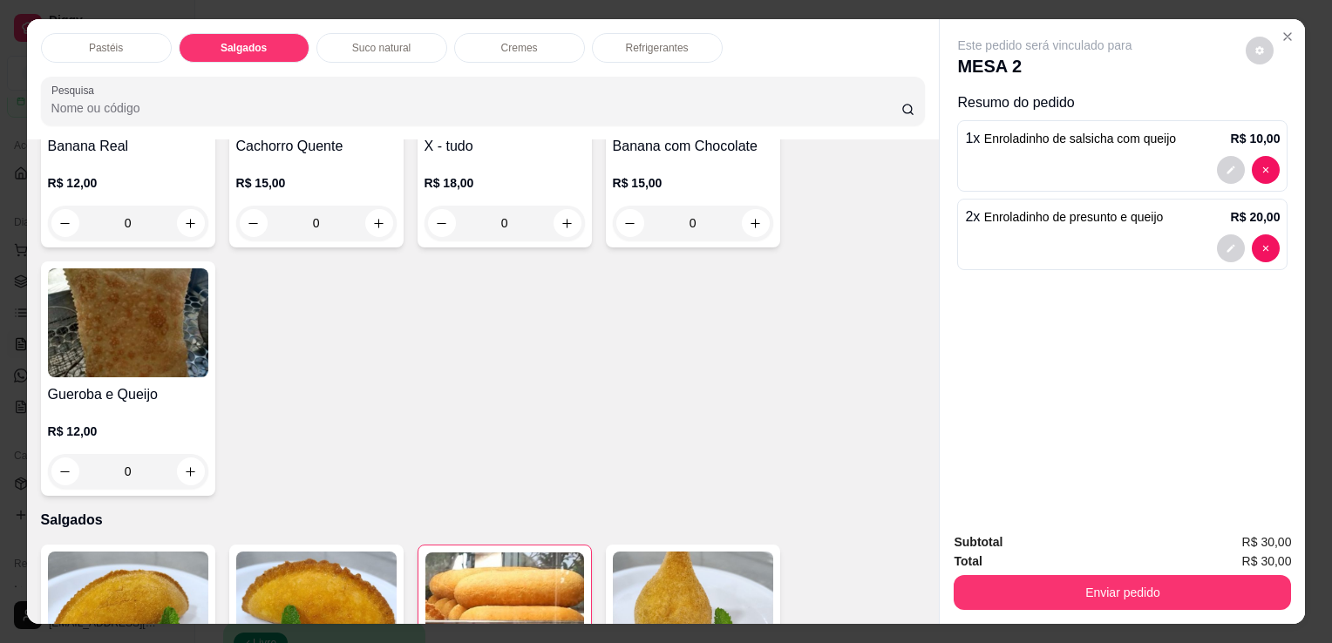
click at [89, 41] on p "Pastéis" at bounding box center [106, 48] width 34 height 14
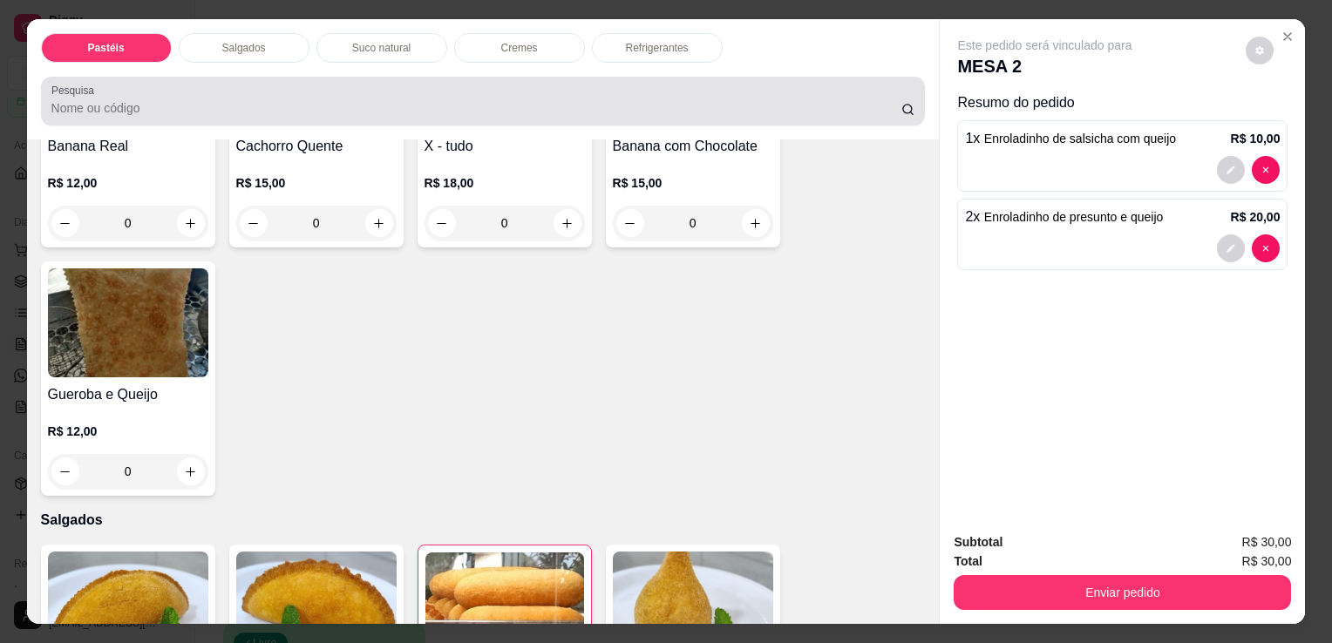
scroll to position [43, 0]
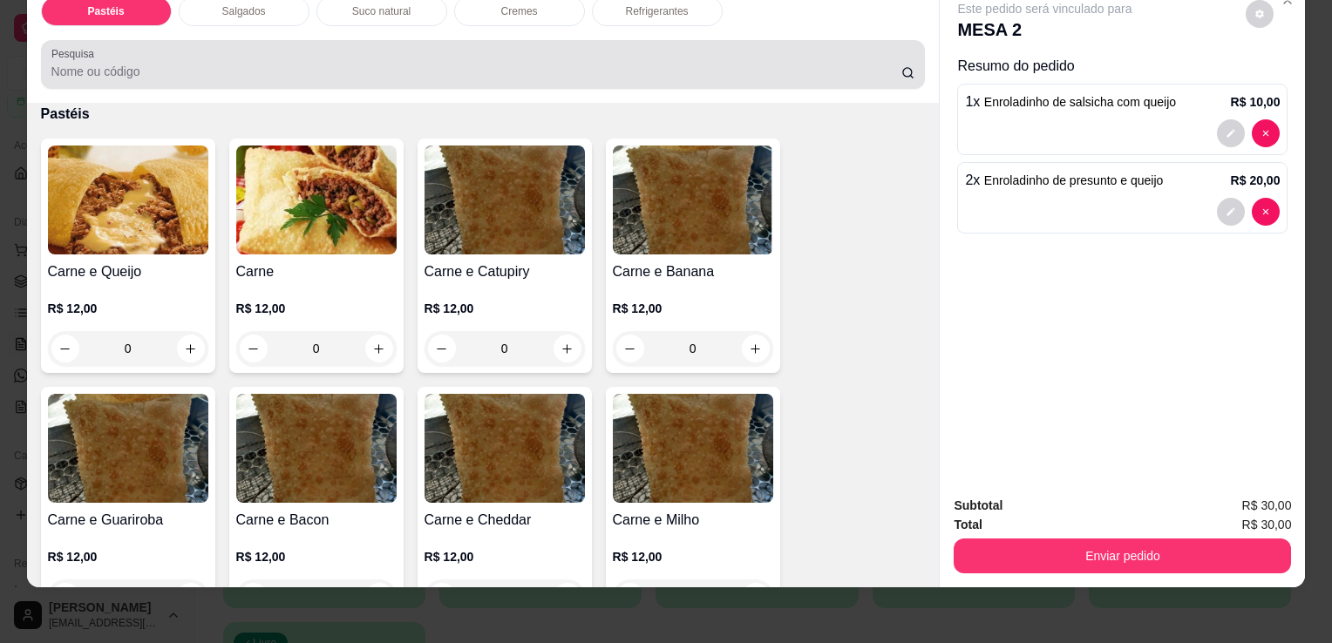
click at [233, 47] on div at bounding box center [483, 64] width 864 height 35
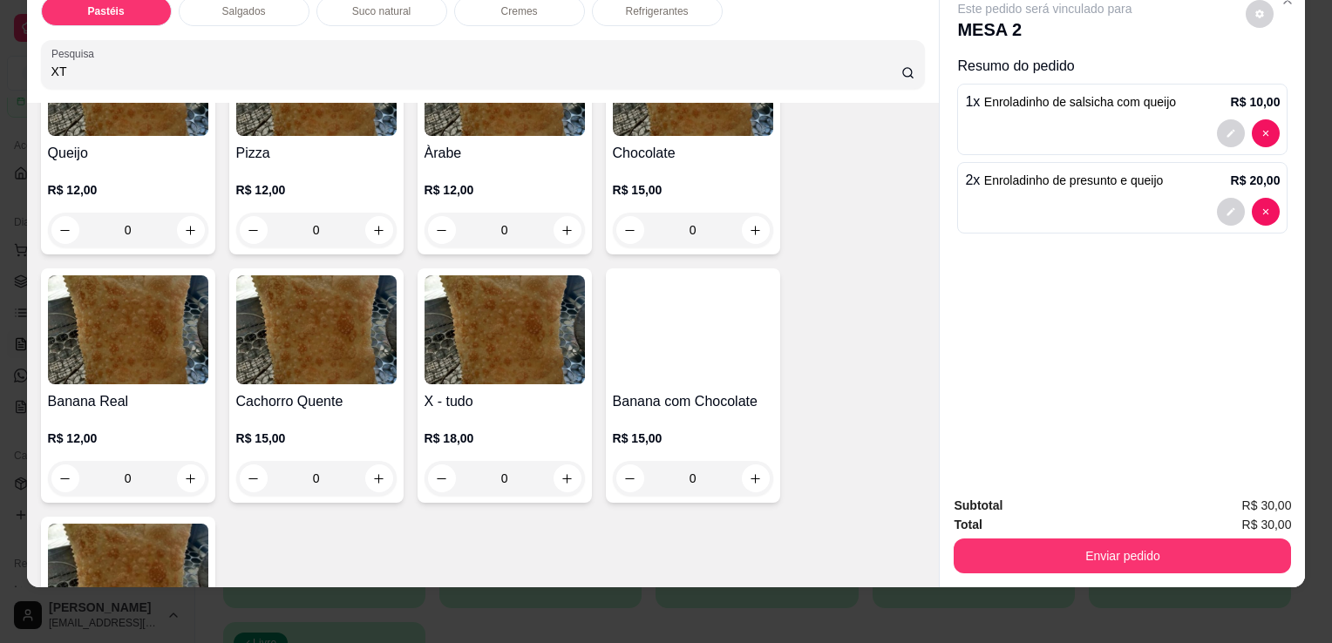
scroll to position [1454, 0]
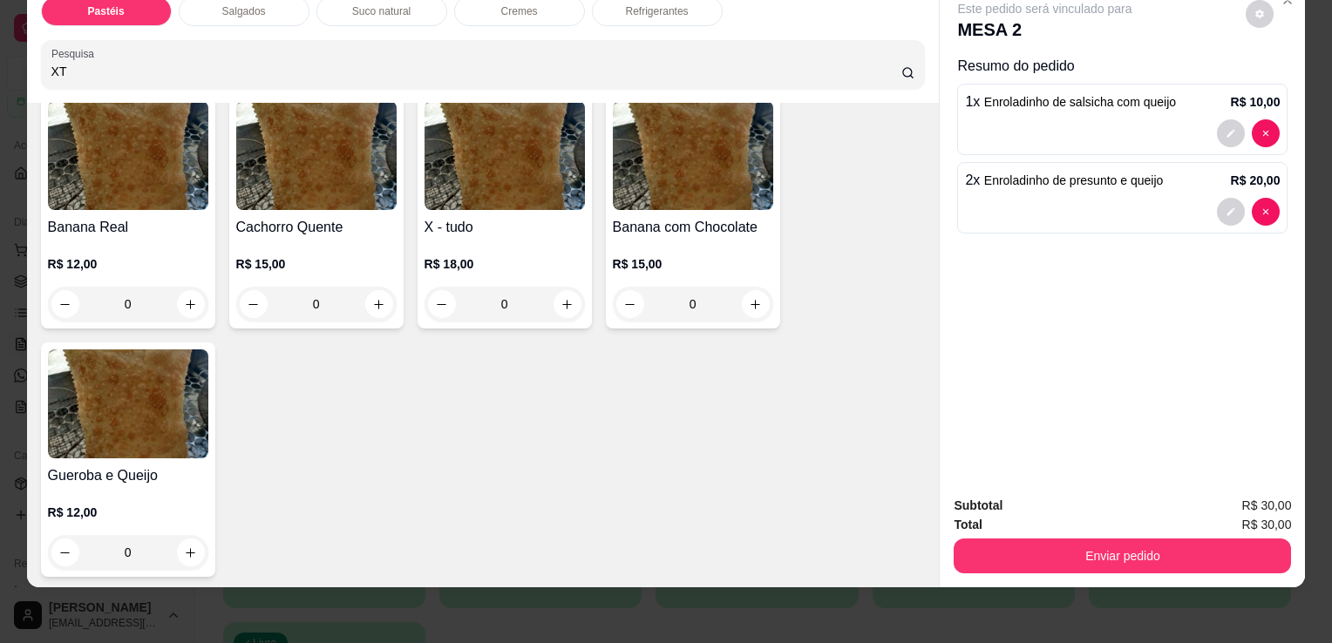
type input "XT"
click at [483, 255] on div "R$ 18,00 0" at bounding box center [504, 288] width 160 height 66
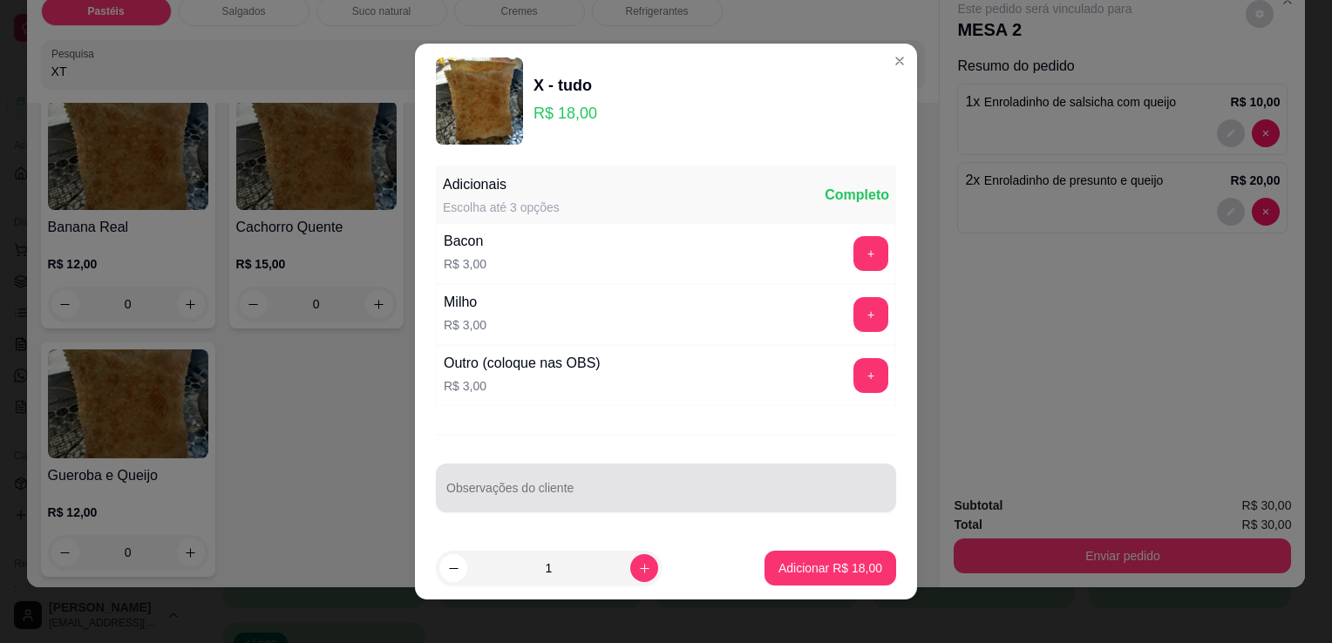
click at [600, 496] on input "Observações do cliente" at bounding box center [665, 494] width 439 height 17
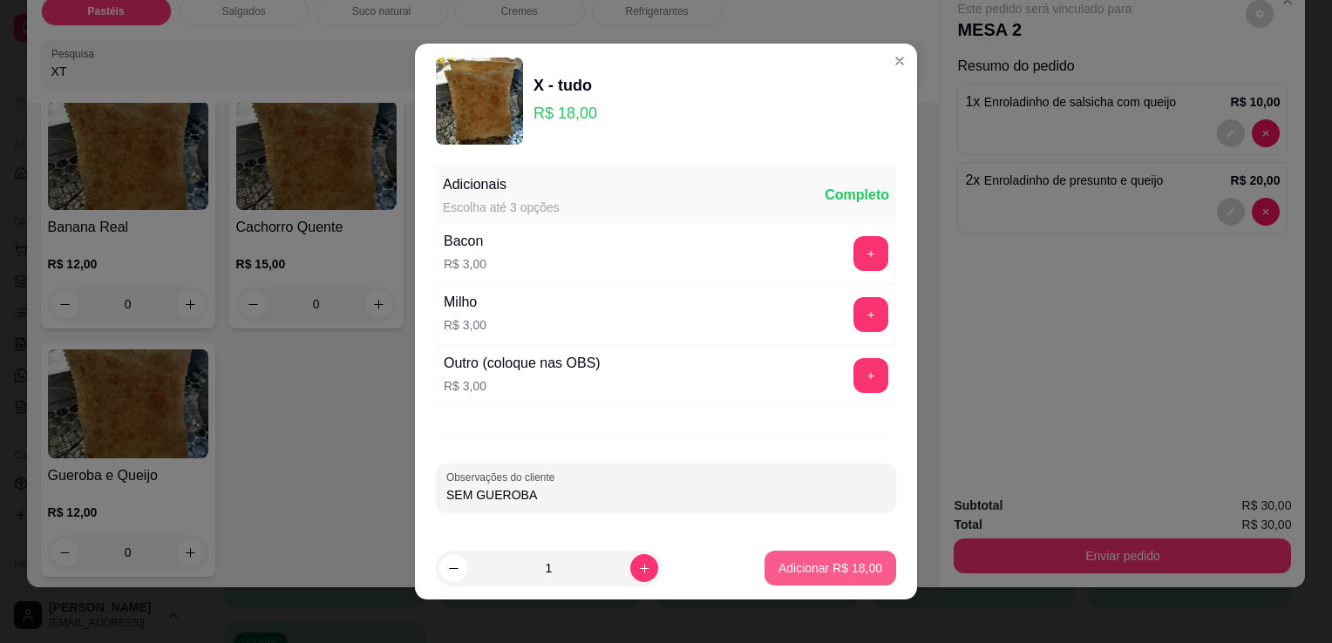
type input "SEM GUEROBA"
click at [764, 564] on button "Adicionar R$ 18,00" at bounding box center [830, 568] width 132 height 35
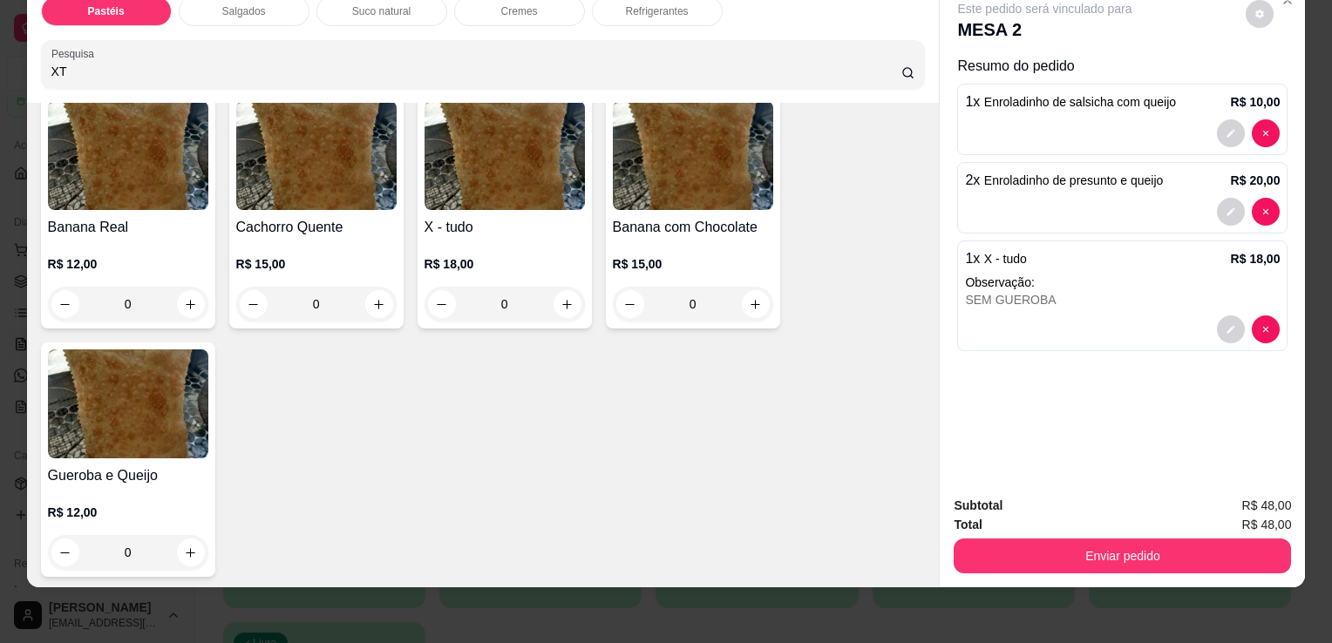
click at [672, 9] on div "Refrigerantes" at bounding box center [657, 12] width 131 height 30
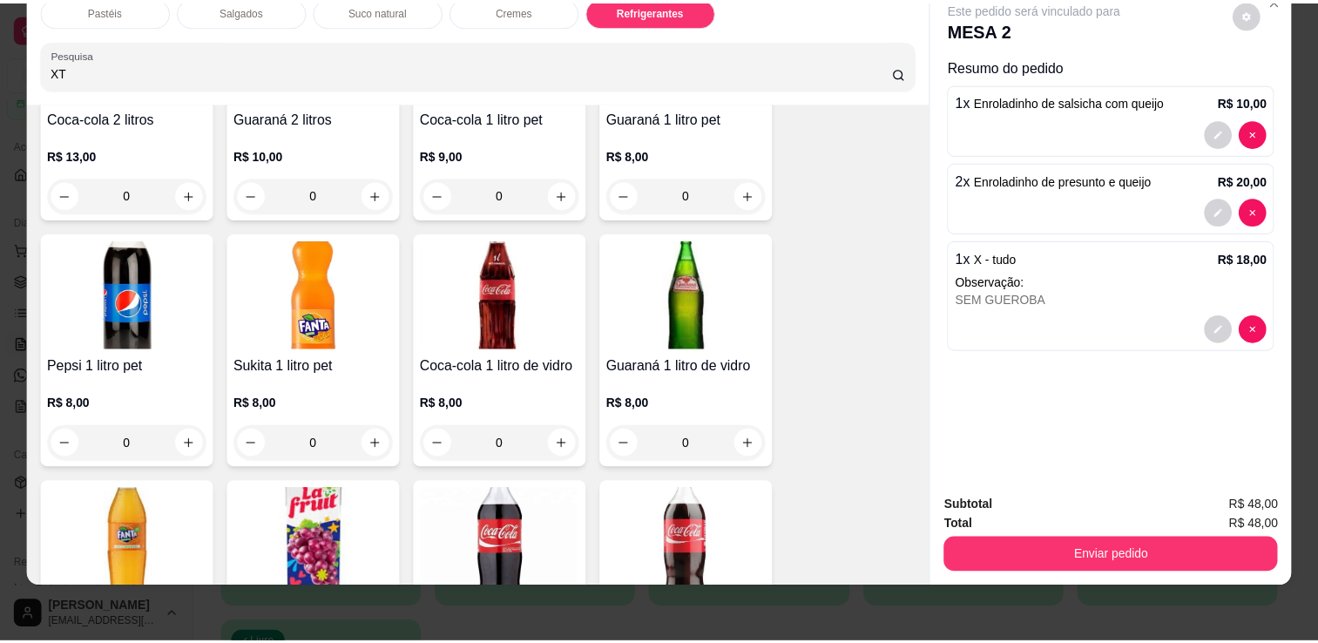
scroll to position [4535, 0]
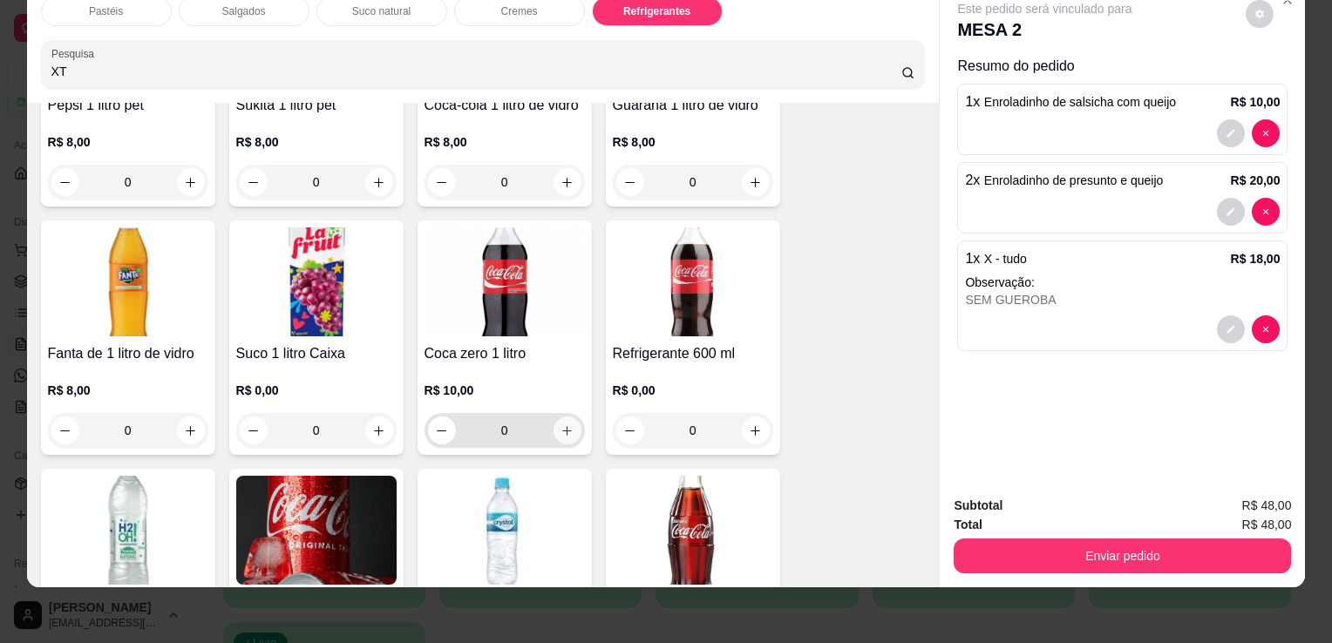
click at [562, 426] on icon "increase-product-quantity" at bounding box center [567, 431] width 10 height 10
click at [560, 424] on icon "increase-product-quantity" at bounding box center [566, 430] width 13 height 13
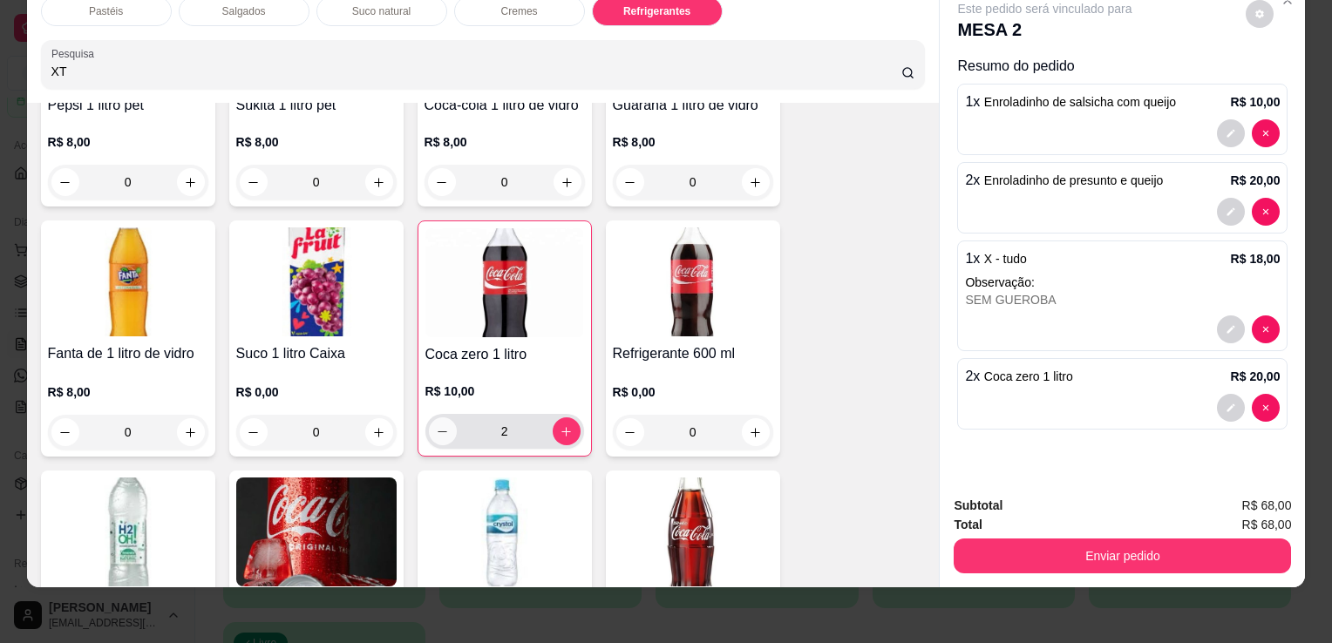
click at [442, 425] on icon "decrease-product-quantity" at bounding box center [442, 431] width 13 height 13
type input "1"
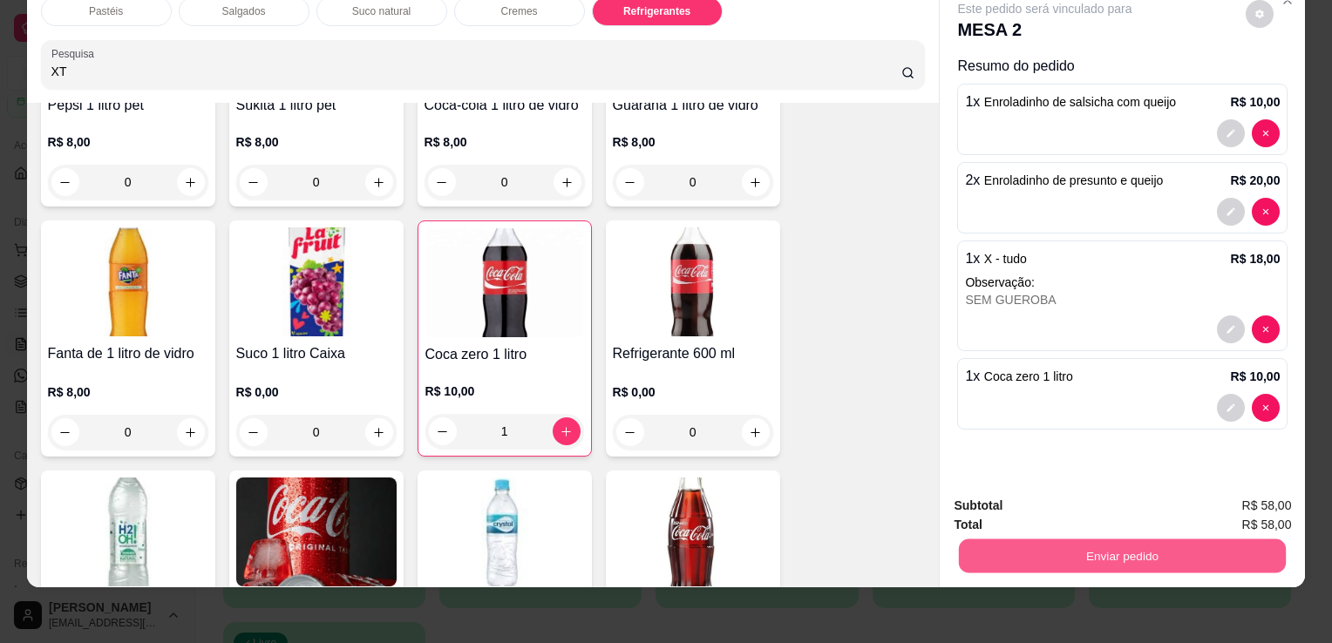
click at [1146, 547] on button "Enviar pedido" at bounding box center [1122, 556] width 327 height 34
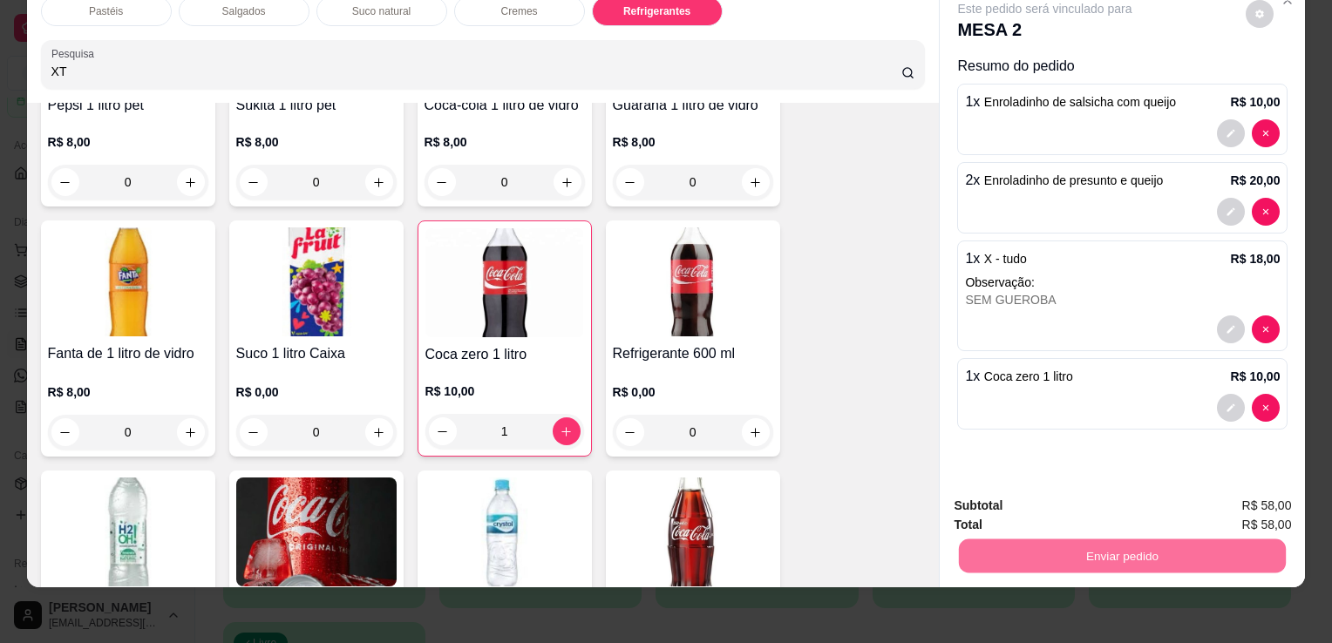
click at [1234, 492] on button "Sim, quero registrar" at bounding box center [1229, 500] width 125 height 32
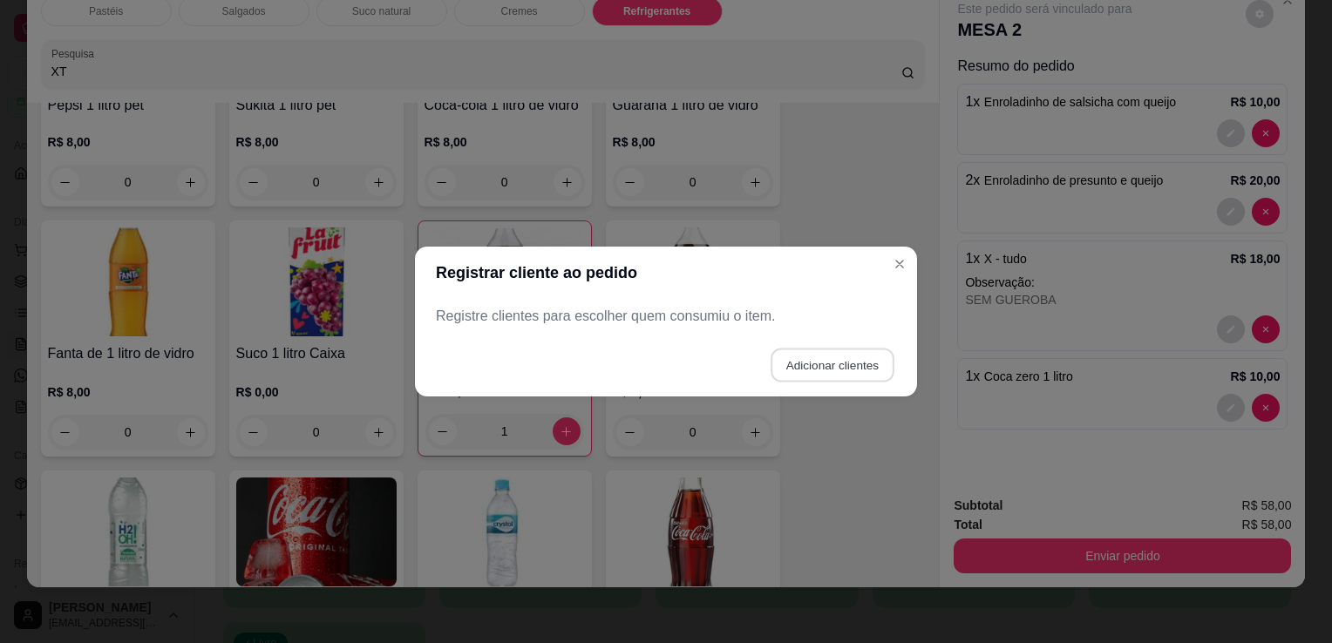
click at [820, 369] on button "Adicionar clientes" at bounding box center [831, 366] width 123 height 34
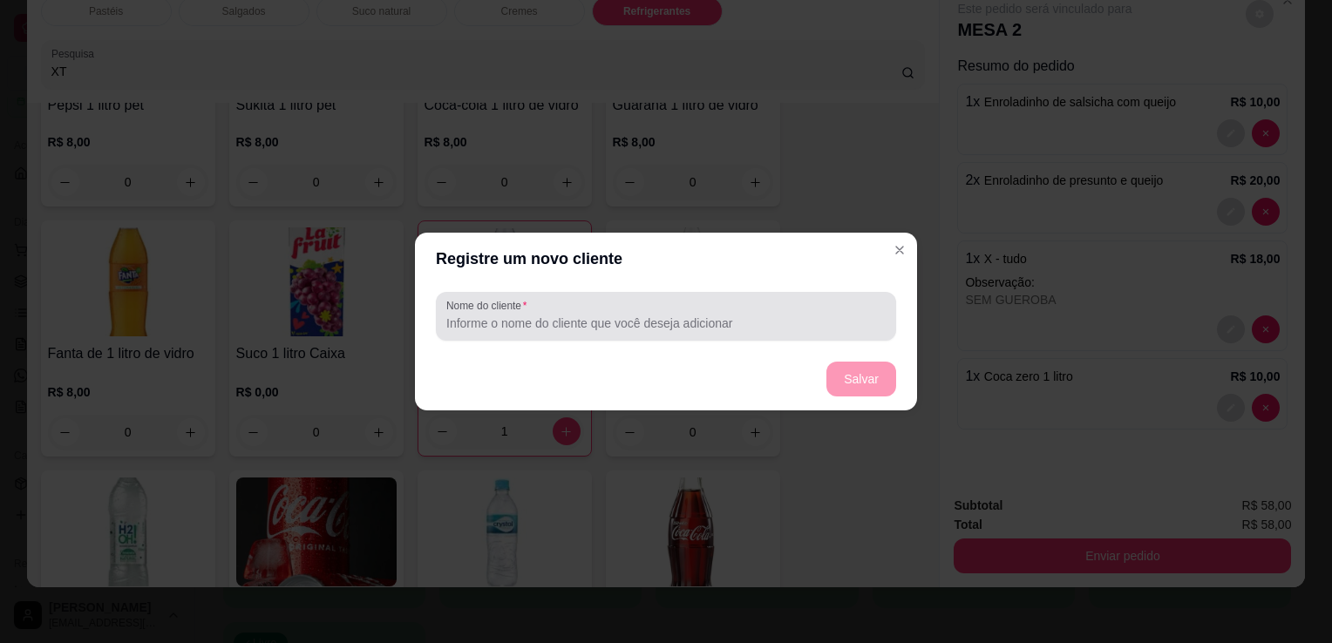
click at [783, 312] on div at bounding box center [665, 316] width 439 height 35
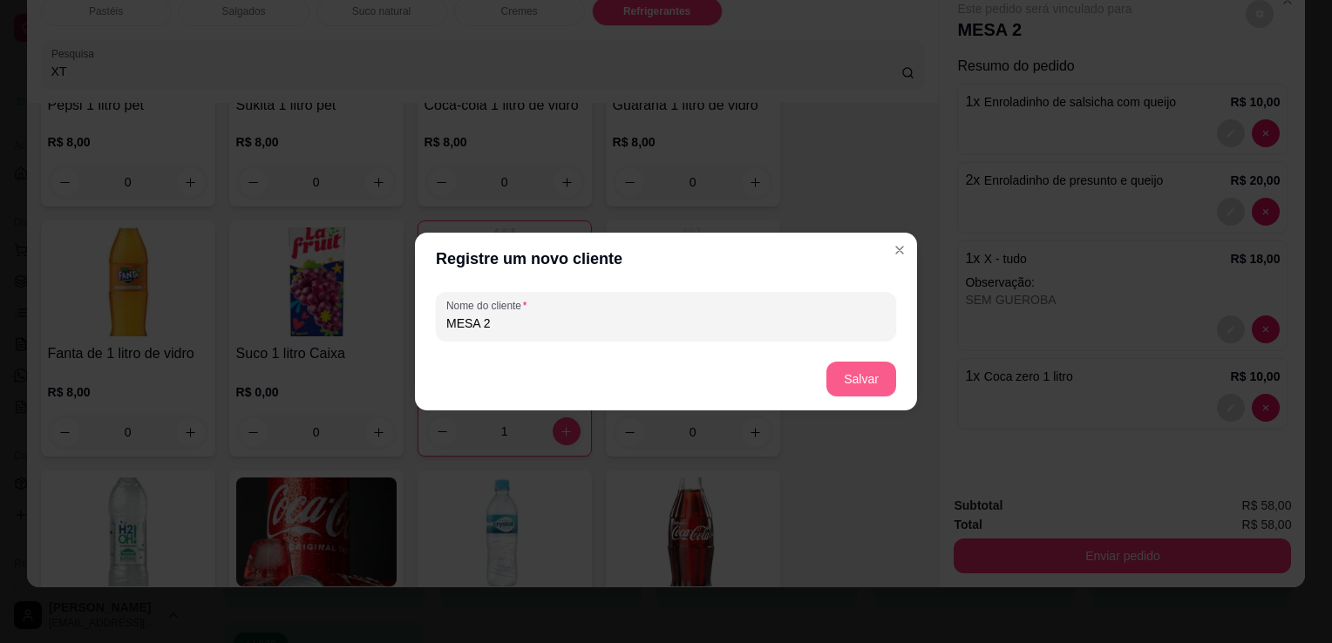
type input "MESA 2"
click at [861, 389] on button "Salvar" at bounding box center [861, 380] width 68 height 34
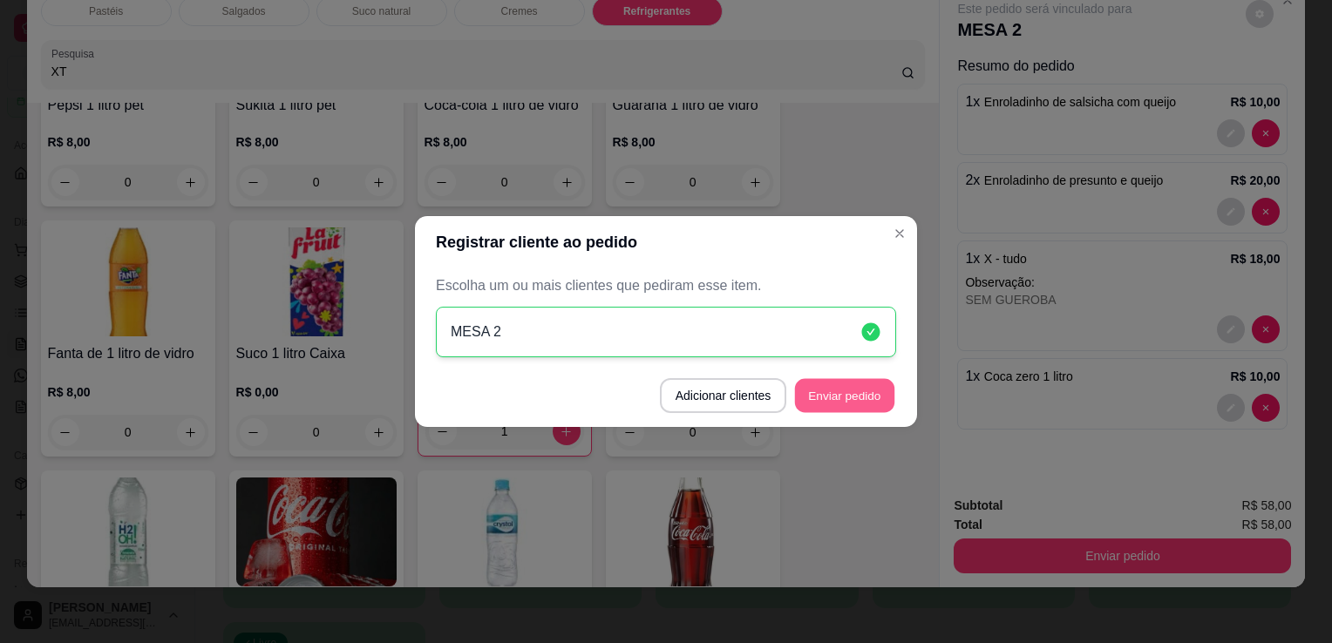
click at [828, 406] on button "Enviar pedido" at bounding box center [844, 396] width 99 height 34
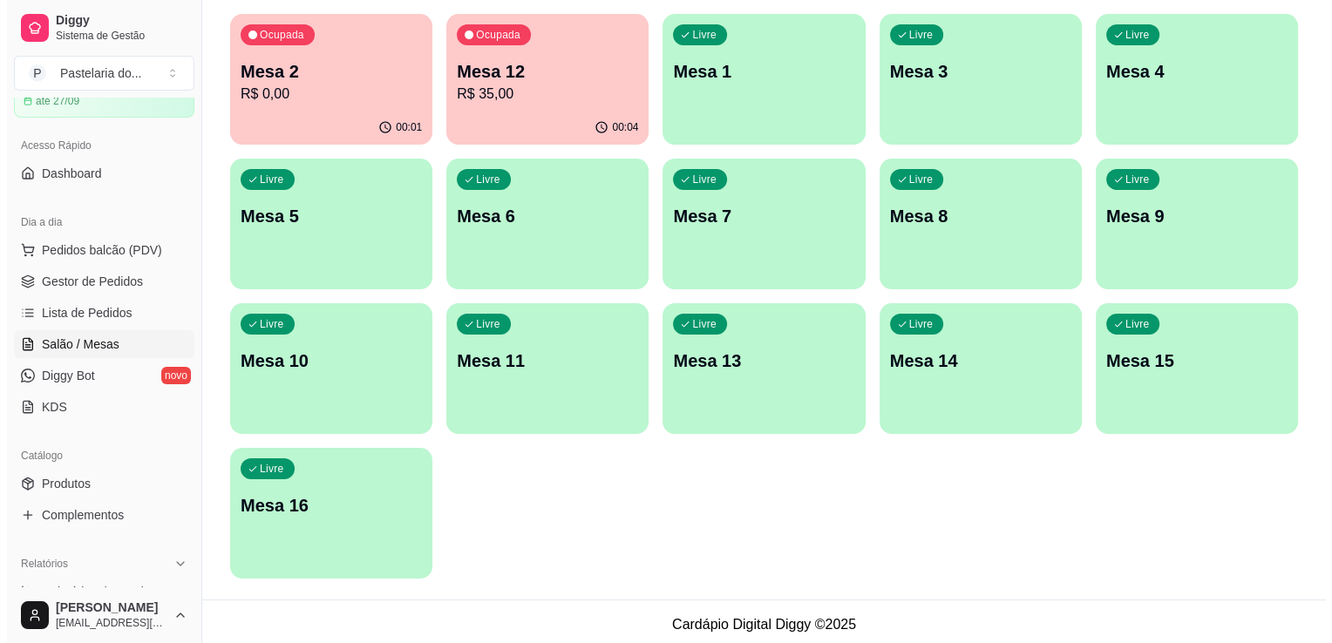
scroll to position [180, 0]
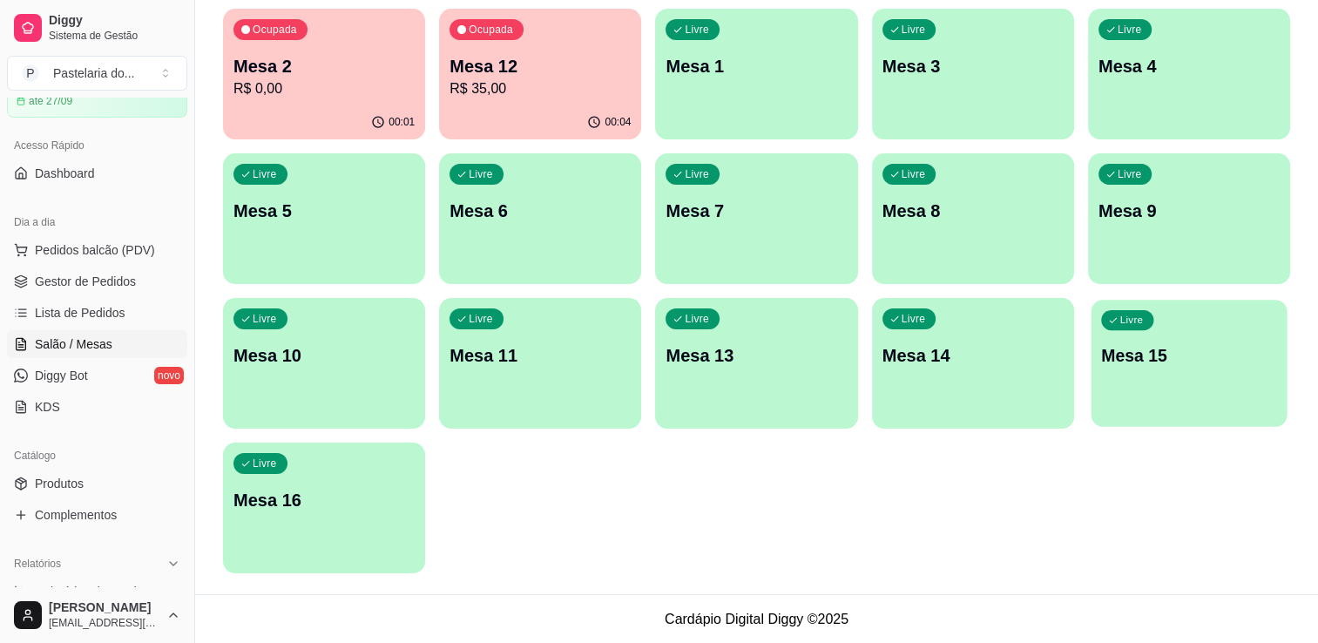
click at [1131, 341] on div "Livre Mesa 15" at bounding box center [1189, 353] width 196 height 106
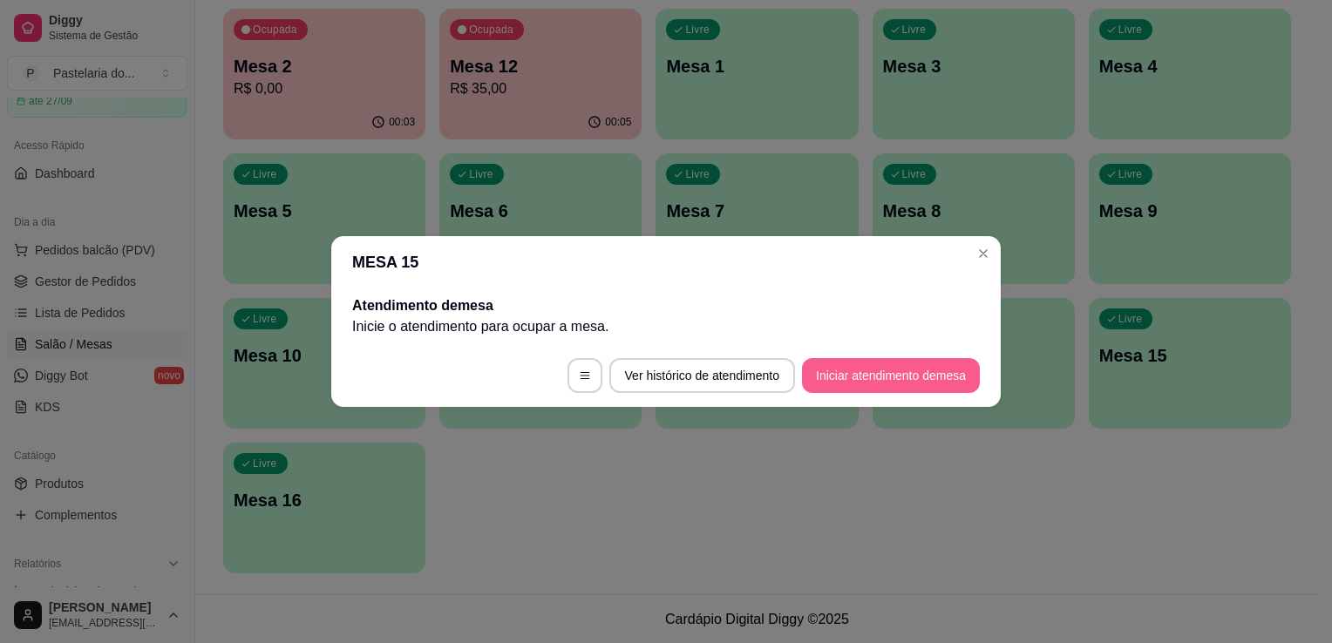
click at [894, 371] on button "Iniciar atendimento de mesa" at bounding box center [891, 375] width 178 height 35
click at [894, 371] on footer "Ver histórico de atendimento Iniciar atendimento de mesa" at bounding box center [665, 375] width 669 height 63
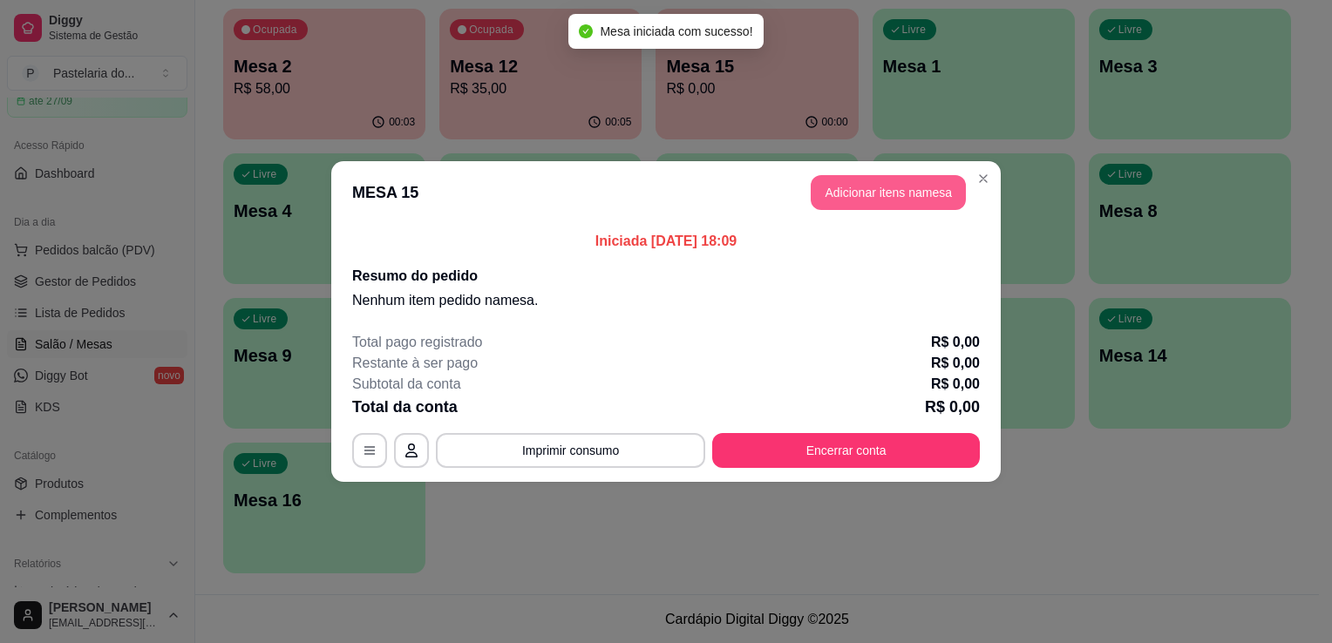
click at [885, 181] on button "Adicionar itens na mesa" at bounding box center [887, 192] width 155 height 35
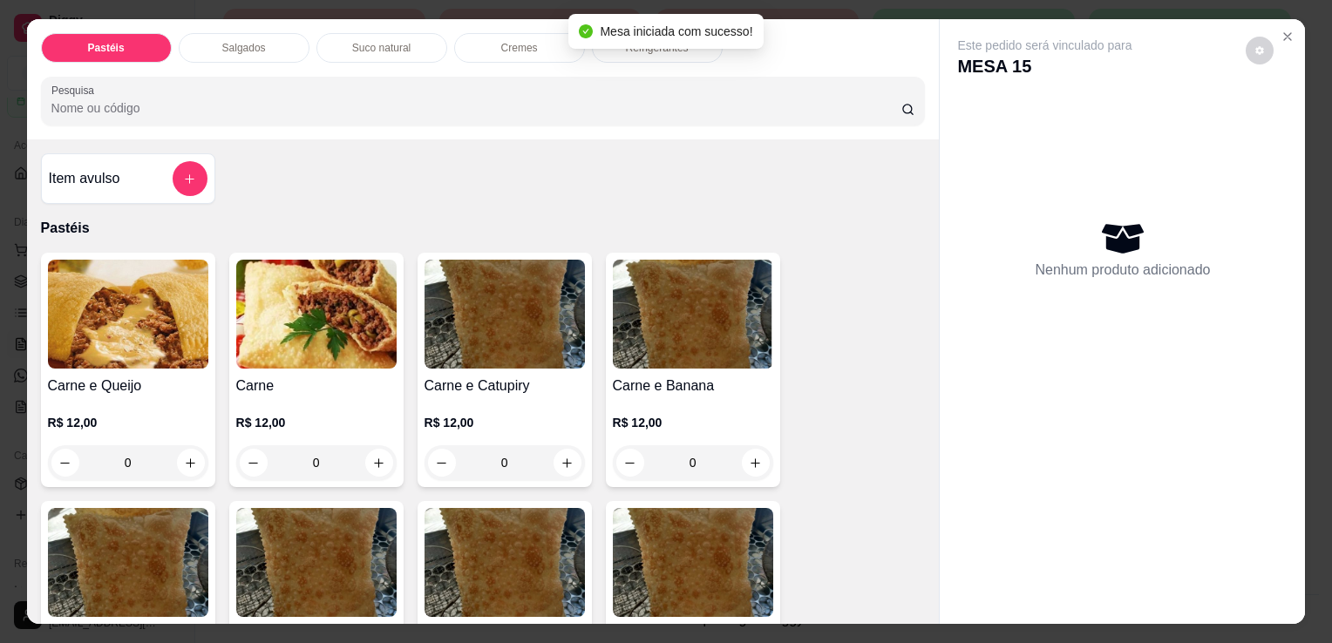
click at [207, 33] on div "Salgados" at bounding box center [244, 48] width 131 height 30
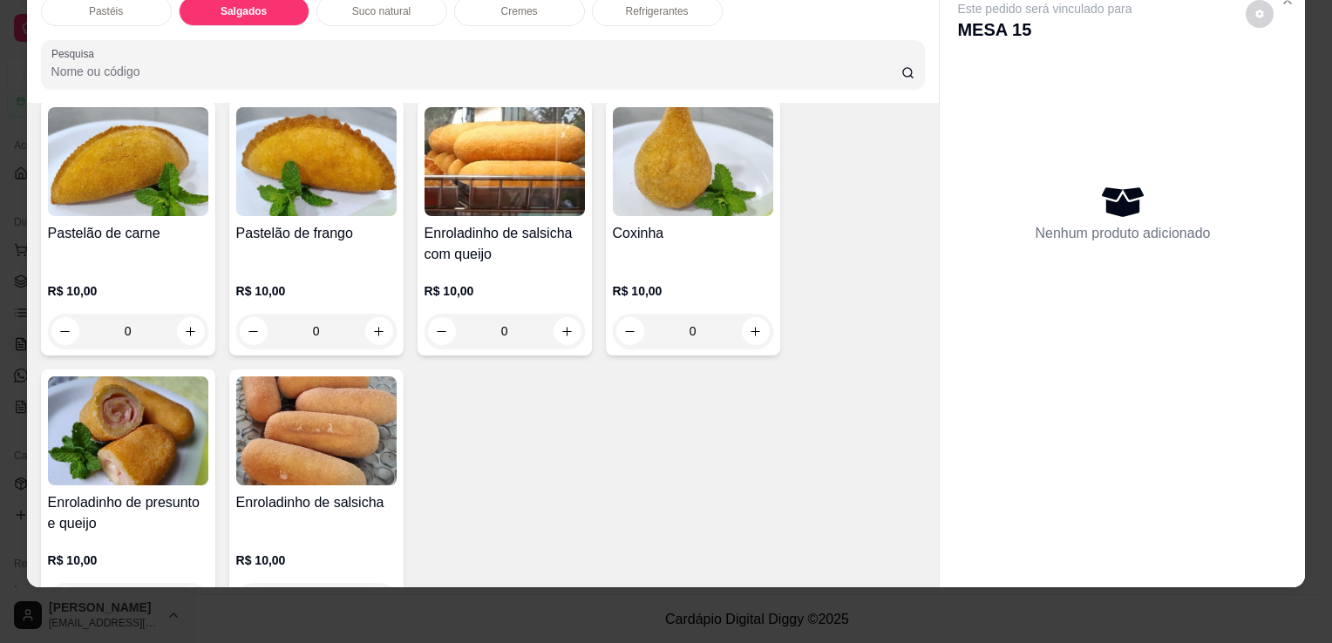
scroll to position [1938, 0]
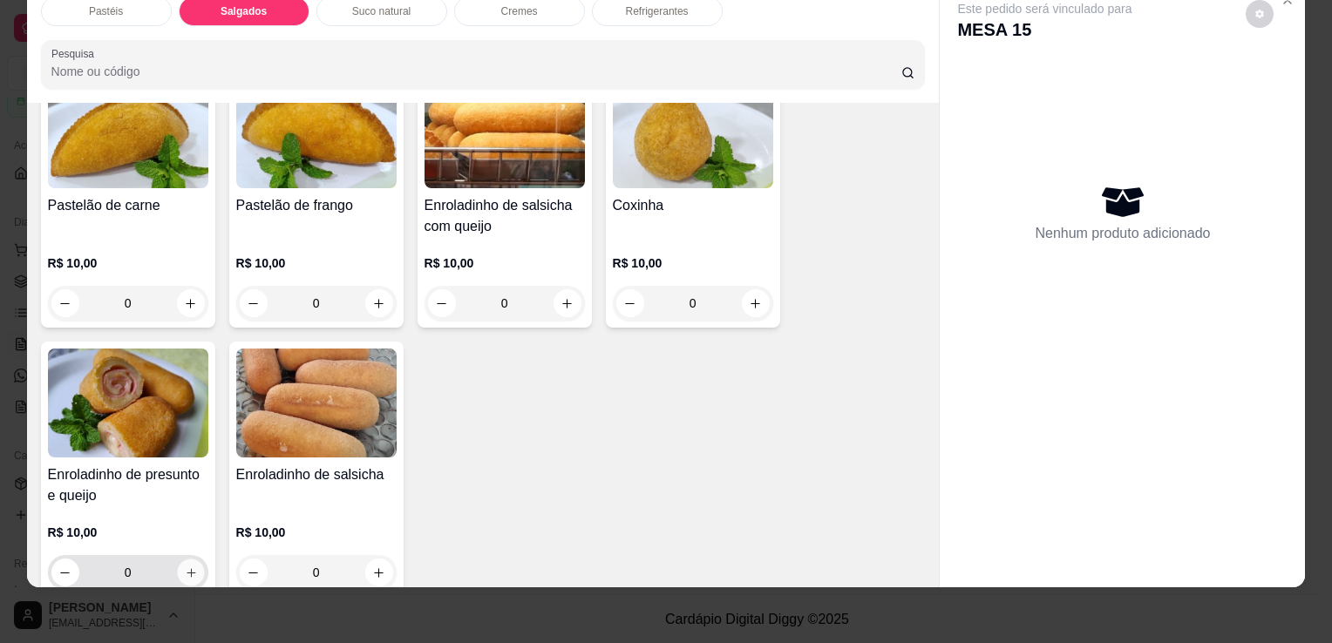
click at [184, 566] on icon "increase-product-quantity" at bounding box center [190, 572] width 13 height 13
type input "1"
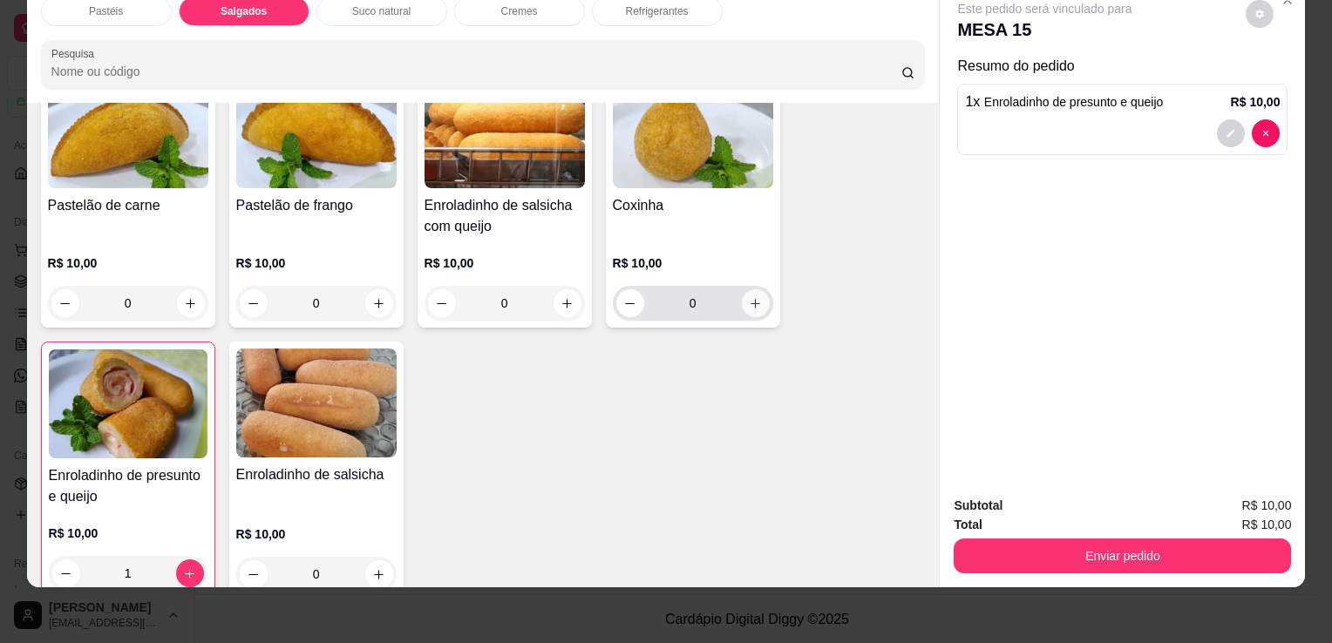
click at [756, 289] on button "increase-product-quantity" at bounding box center [756, 303] width 28 height 28
type input "1"
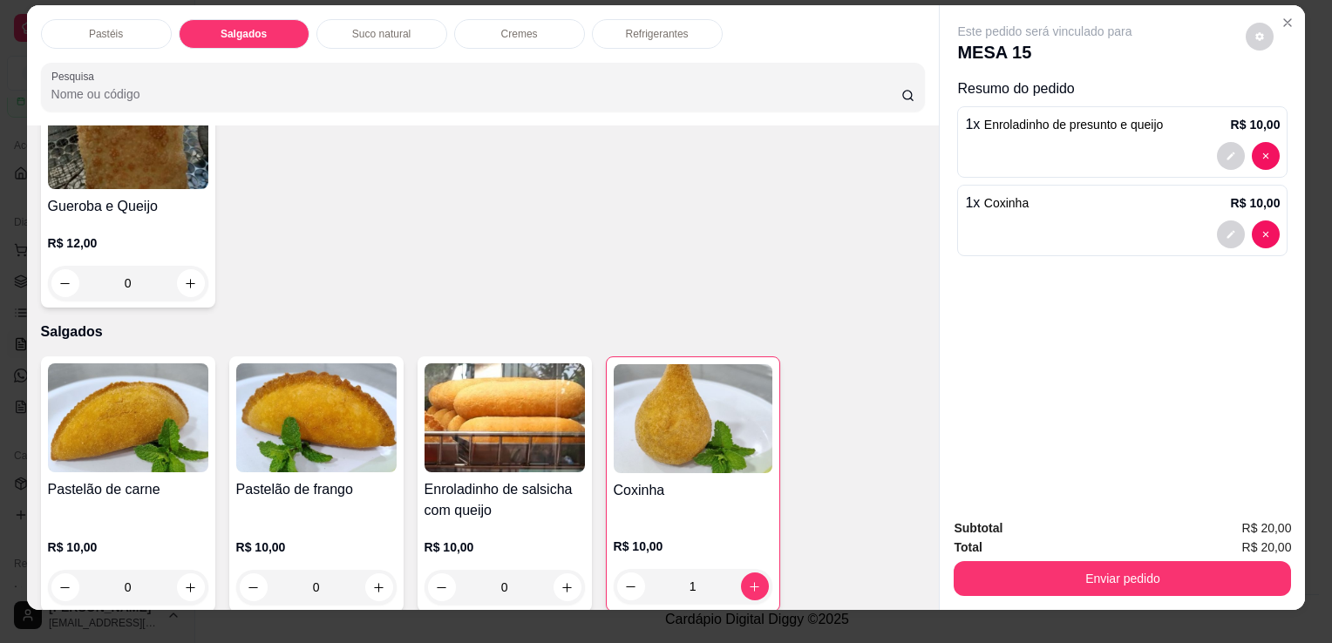
scroll to position [0, 0]
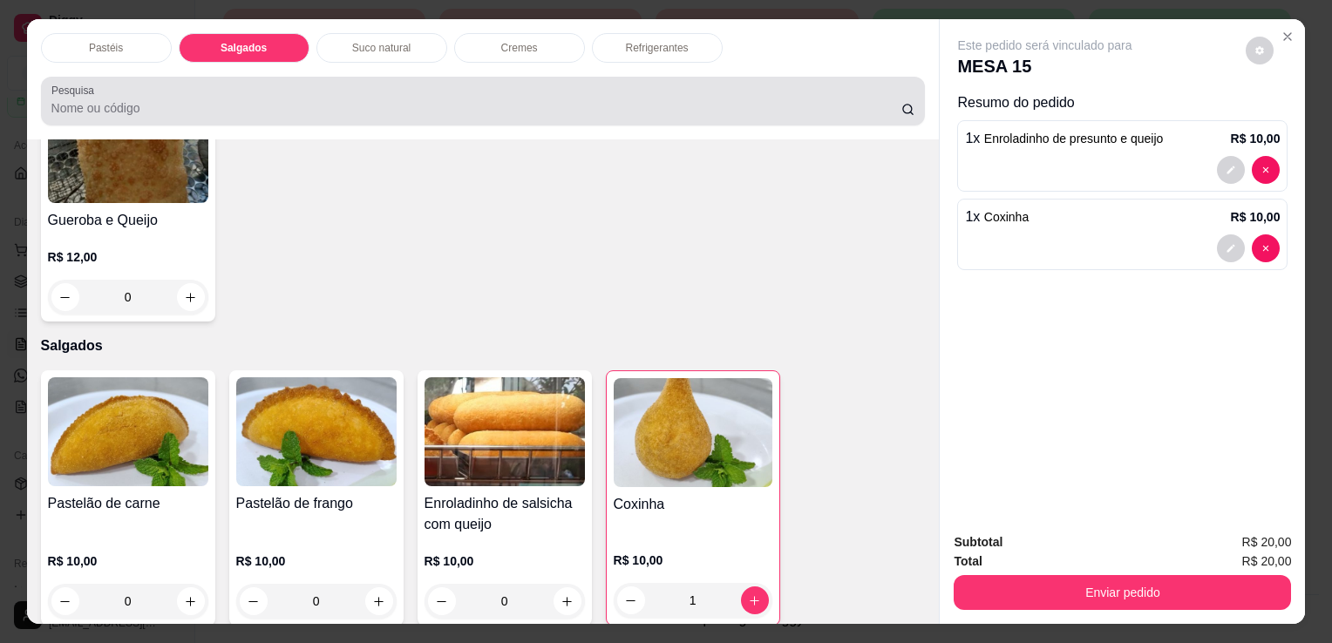
click at [638, 62] on div "Pastéis Salgados Suco natural Cremes Refrigerantes Pesquisa" at bounding box center [483, 79] width 912 height 120
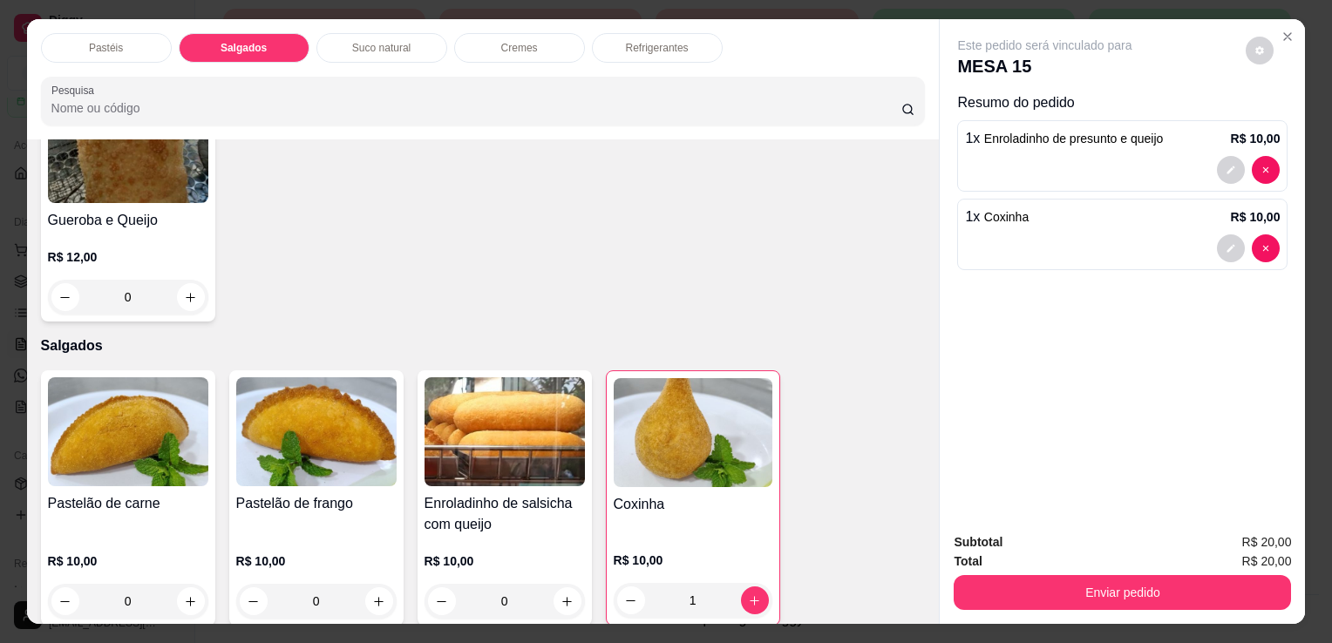
click at [643, 45] on p "Refrigerantes" at bounding box center [657, 48] width 63 height 14
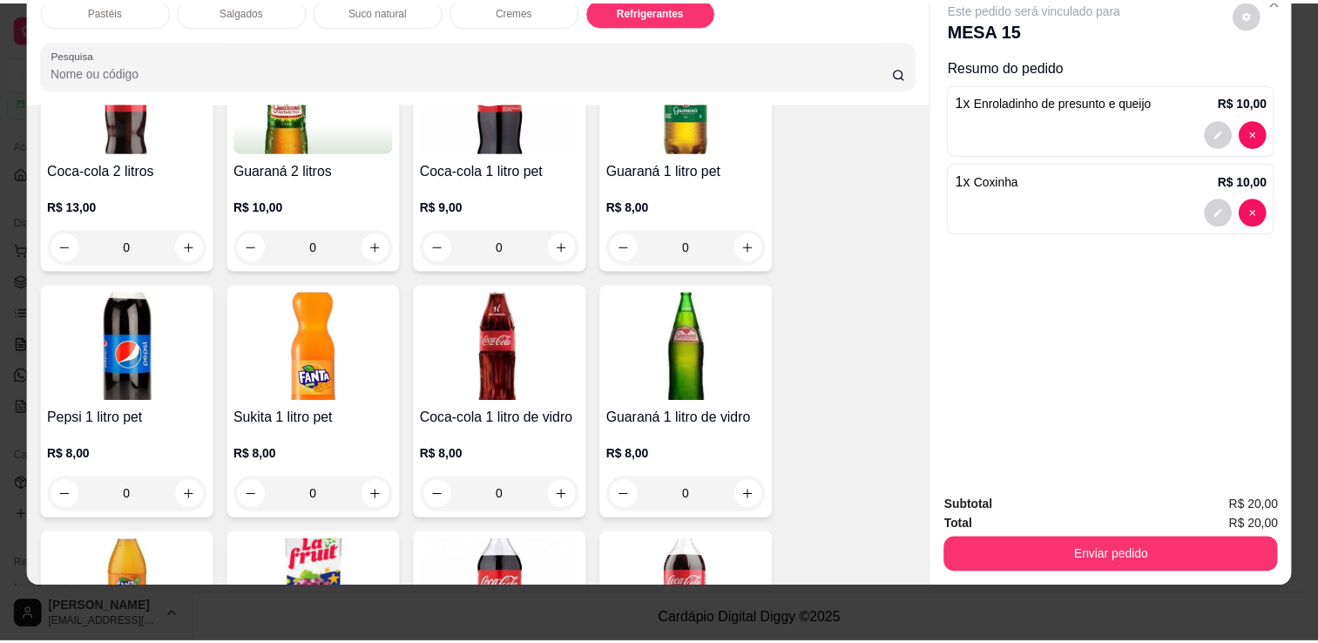
scroll to position [4122, 0]
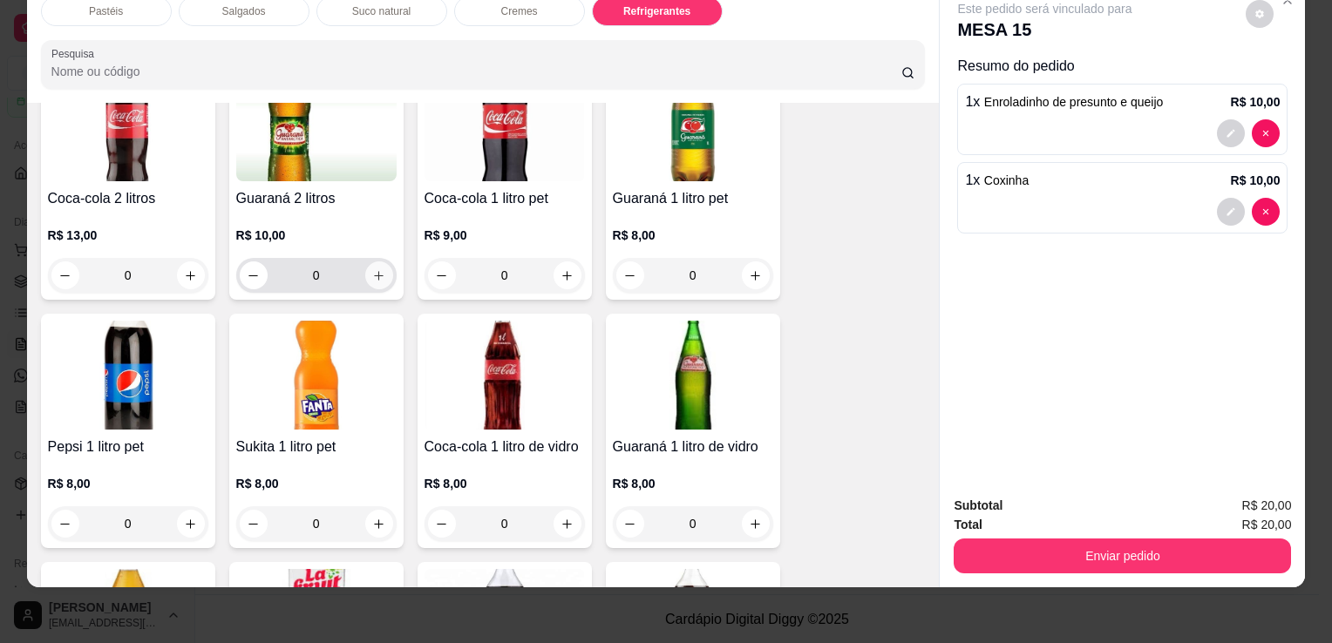
click at [365, 261] on button "increase-product-quantity" at bounding box center [379, 275] width 28 height 28
type input "1"
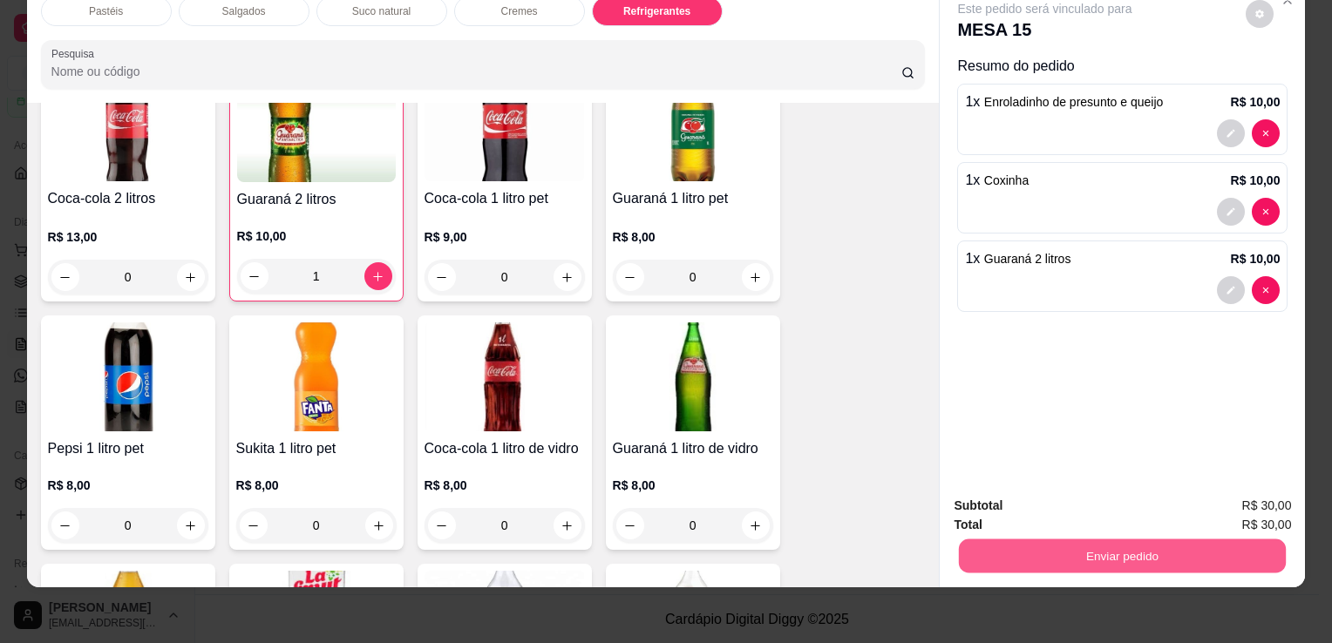
click at [1092, 539] on button "Enviar pedido" at bounding box center [1122, 556] width 327 height 34
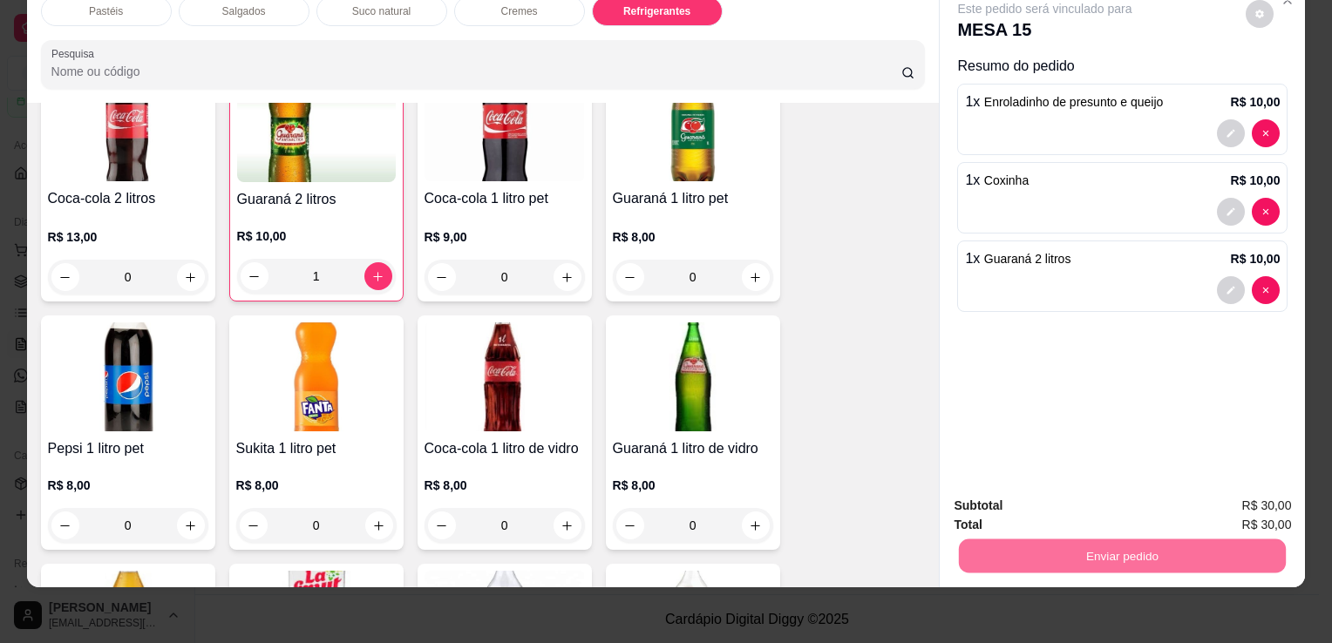
click at [1260, 489] on button "Sim, quero registrar" at bounding box center [1229, 500] width 125 height 32
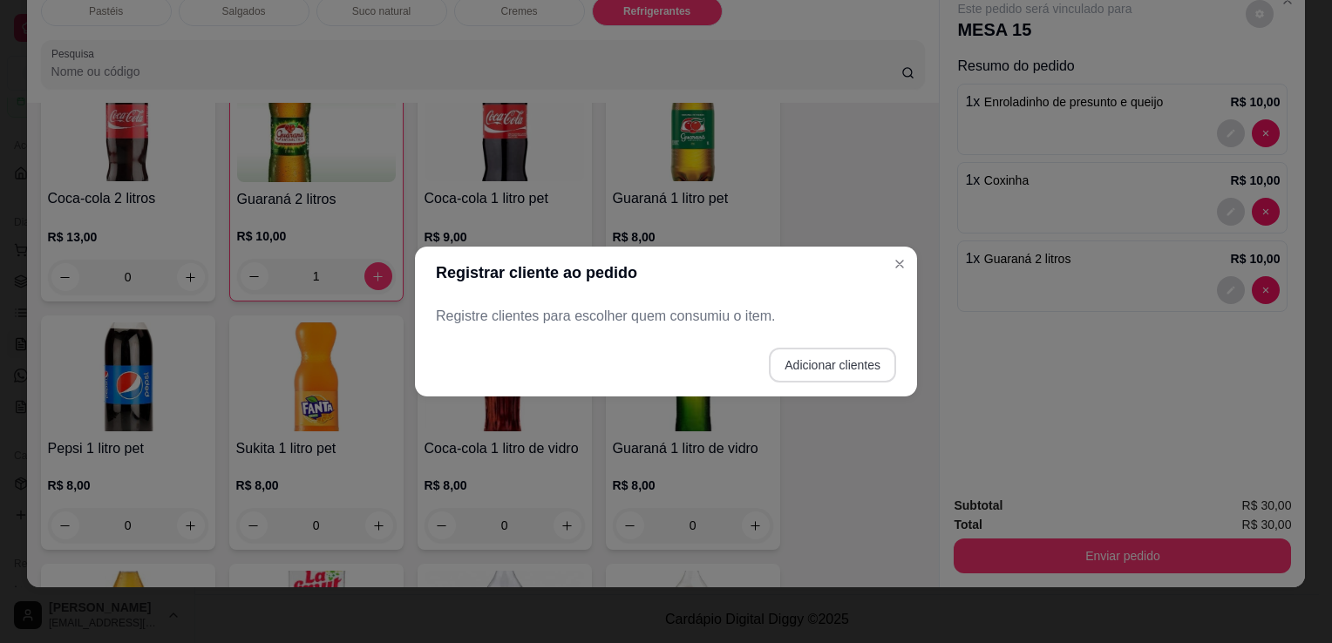
click at [790, 376] on button "Adicionar clientes" at bounding box center [832, 365] width 127 height 35
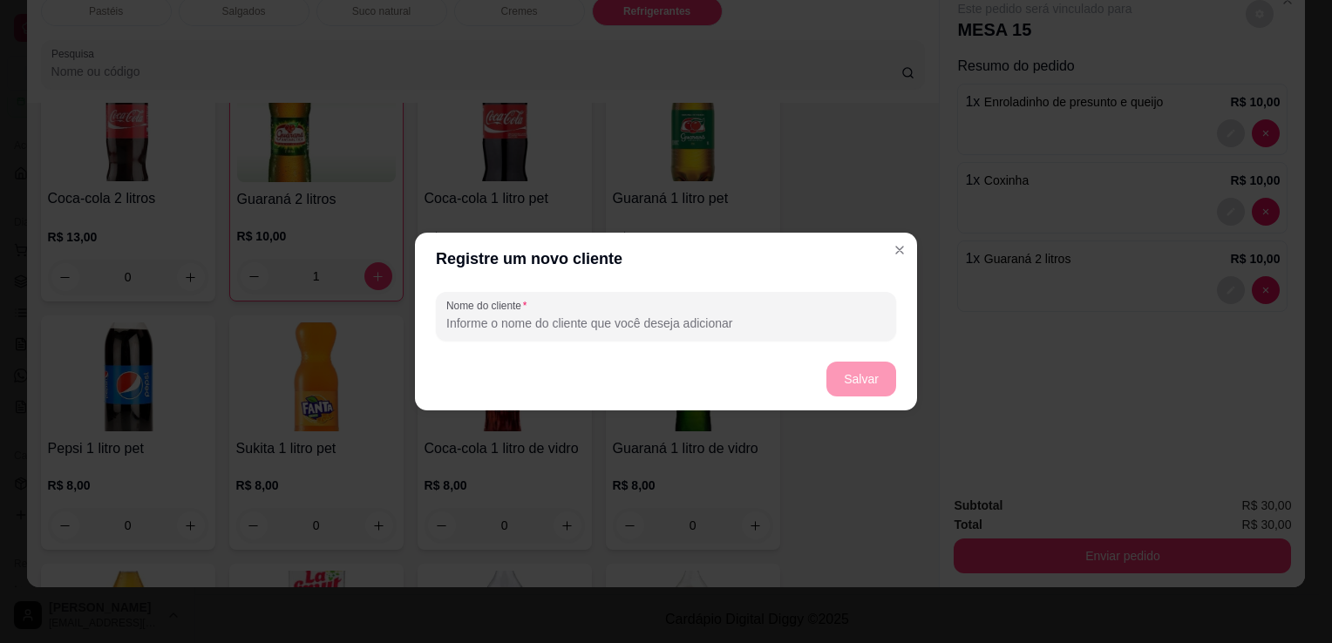
click at [769, 342] on div "Nome do cliente" at bounding box center [666, 316] width 502 height 63
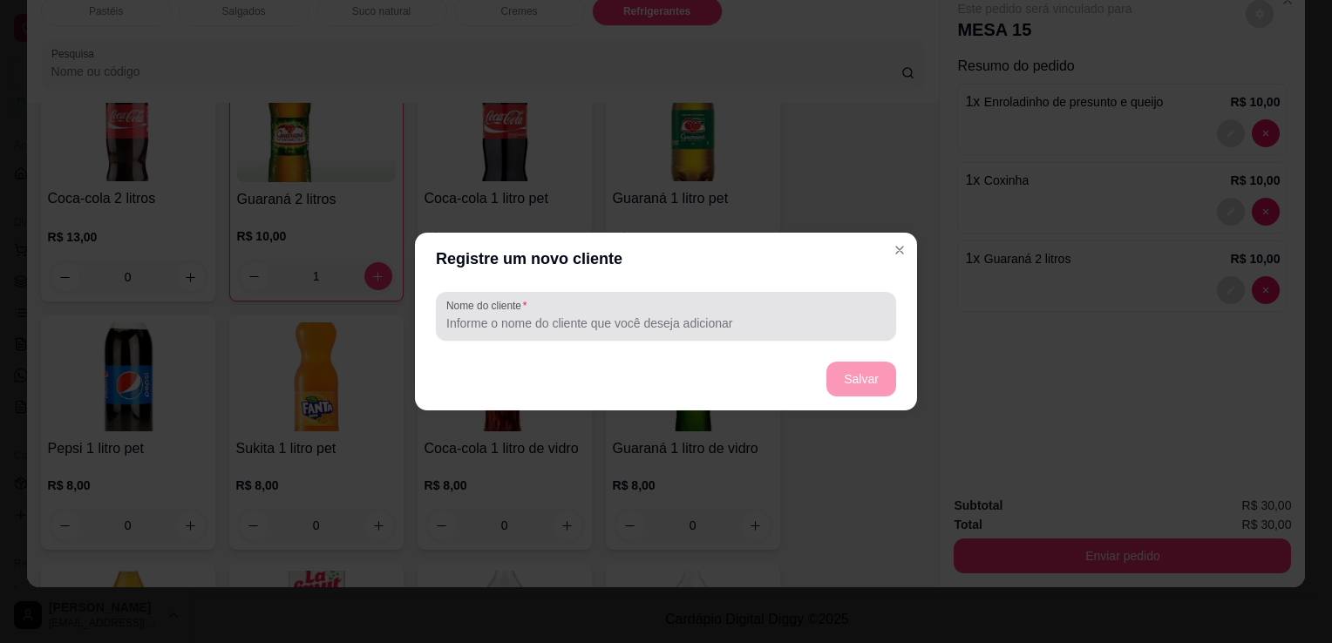
click at [803, 292] on div "Nome do cliente" at bounding box center [666, 316] width 460 height 49
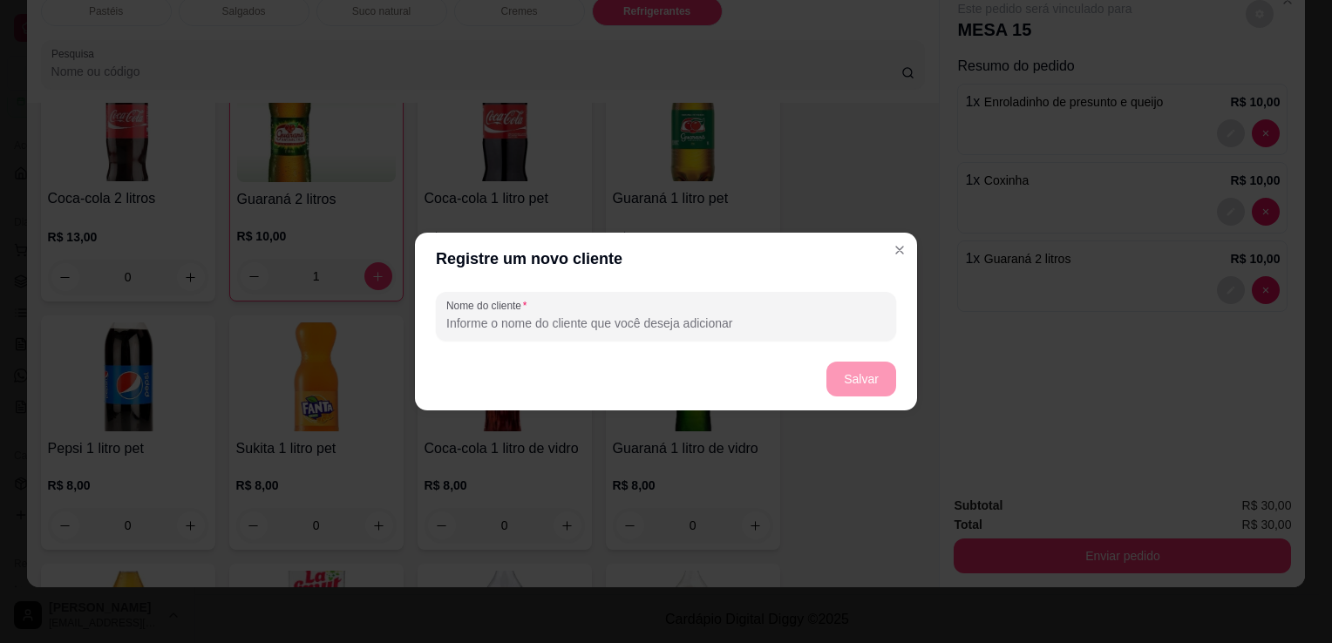
click at [800, 319] on input "Nome do cliente" at bounding box center [665, 323] width 439 height 17
type input "E"
type input "MESA 16"
click at [857, 385] on button "Salvar" at bounding box center [861, 380] width 68 height 34
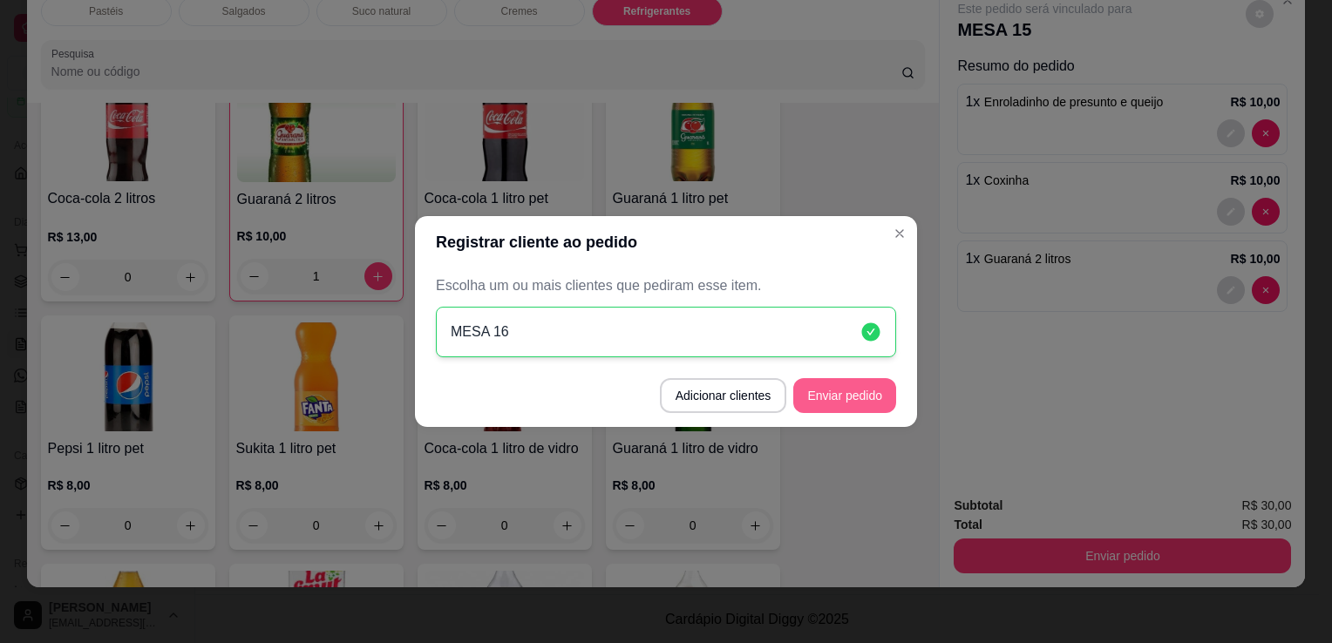
click at [854, 399] on button "Enviar pedido" at bounding box center [844, 395] width 103 height 35
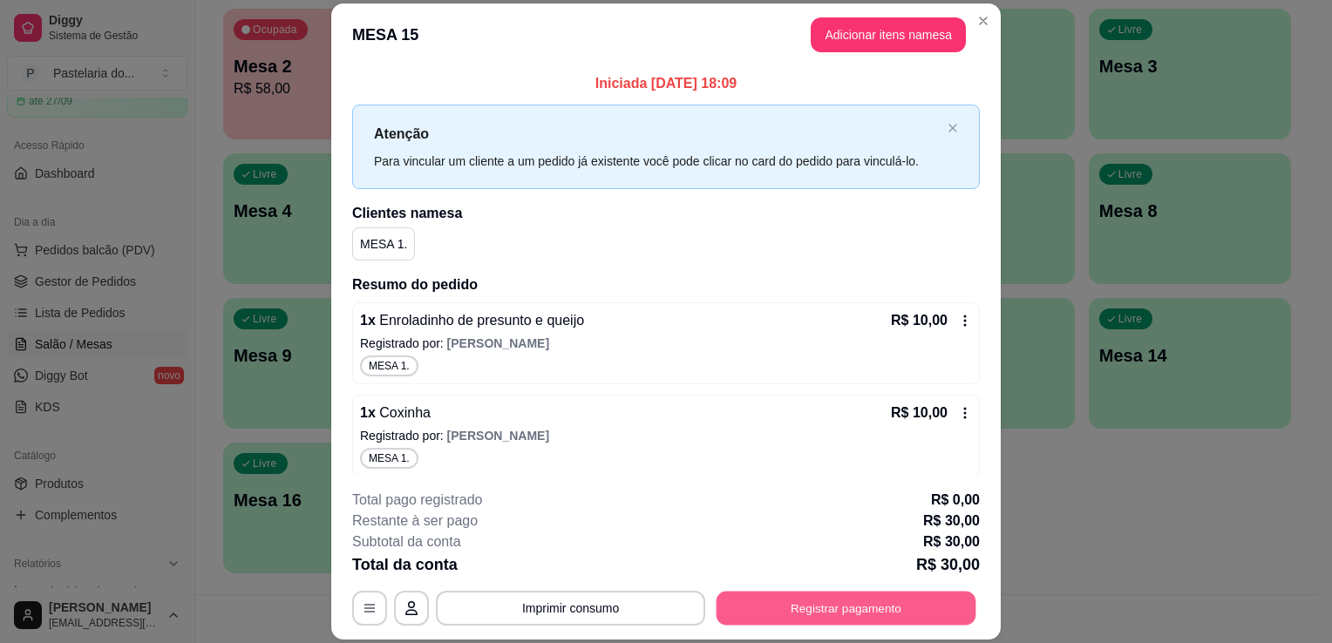
click at [896, 613] on button "Registrar pagamento" at bounding box center [846, 609] width 260 height 34
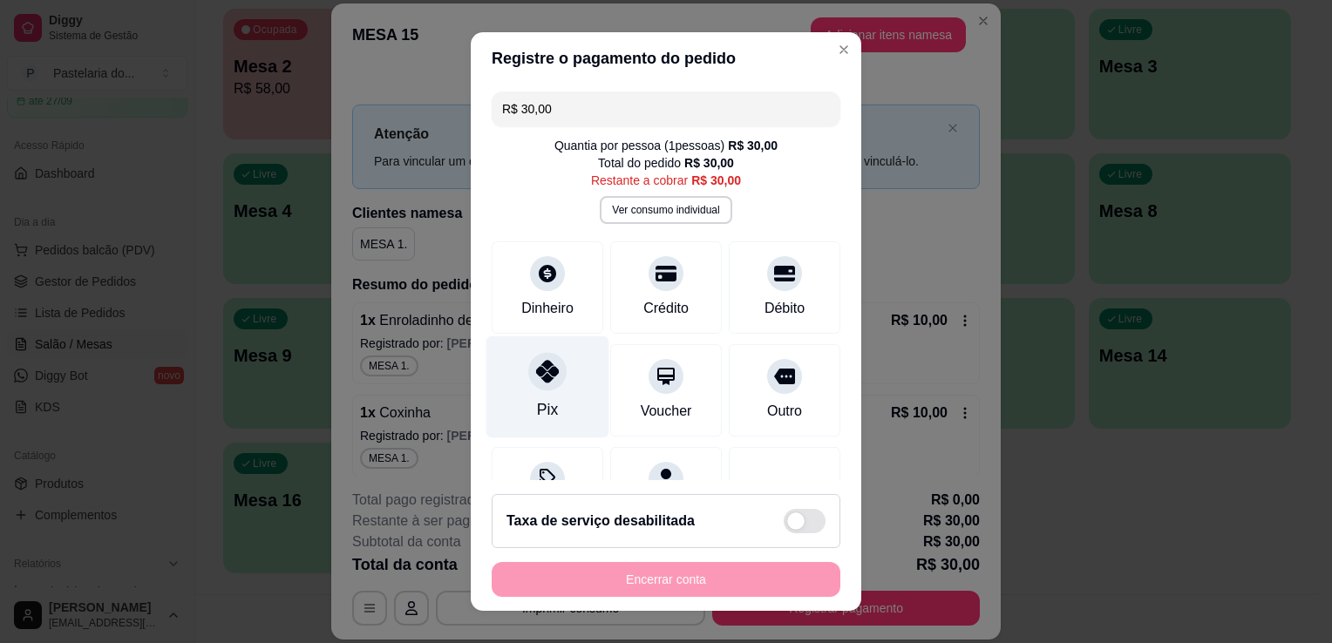
click at [537, 357] on div "Pix" at bounding box center [547, 387] width 123 height 102
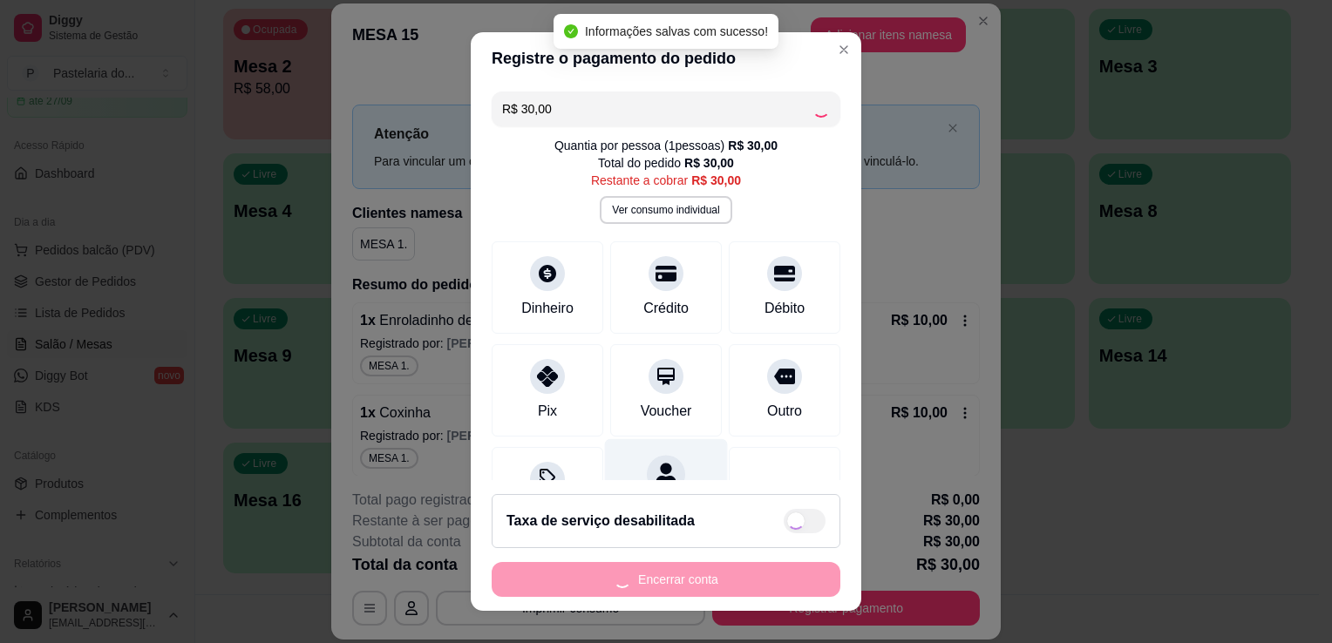
type input "R$ 0,00"
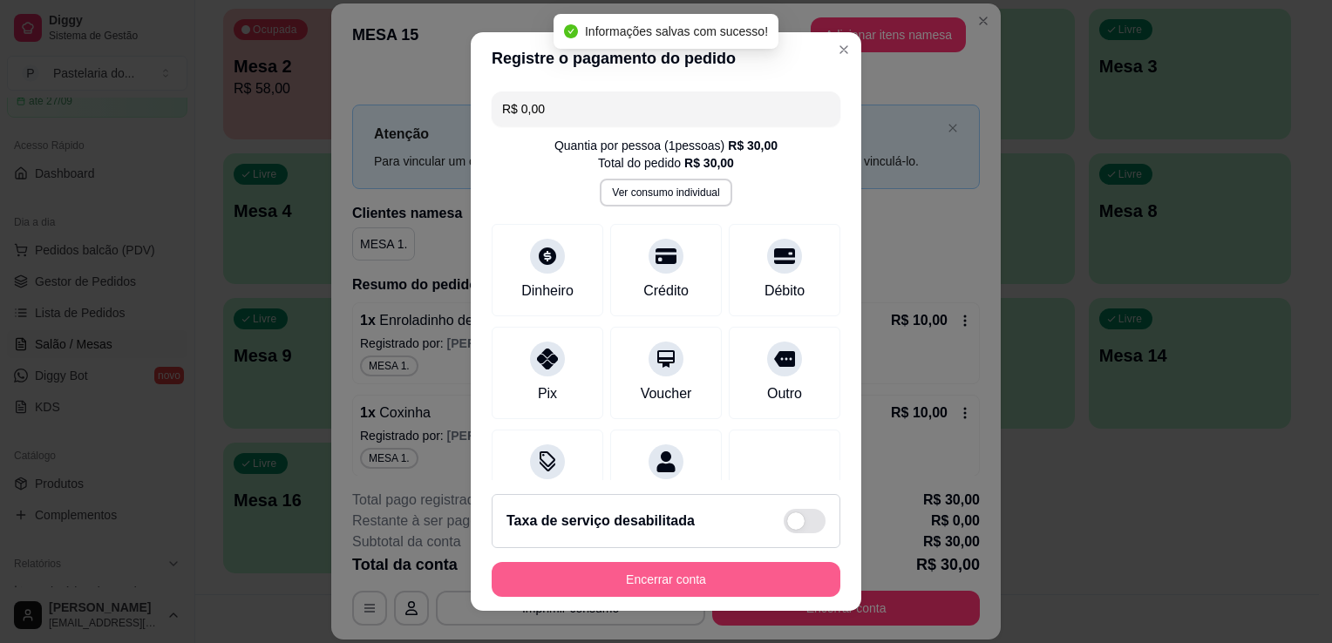
click at [687, 574] on button "Encerrar conta" at bounding box center [665, 579] width 349 height 35
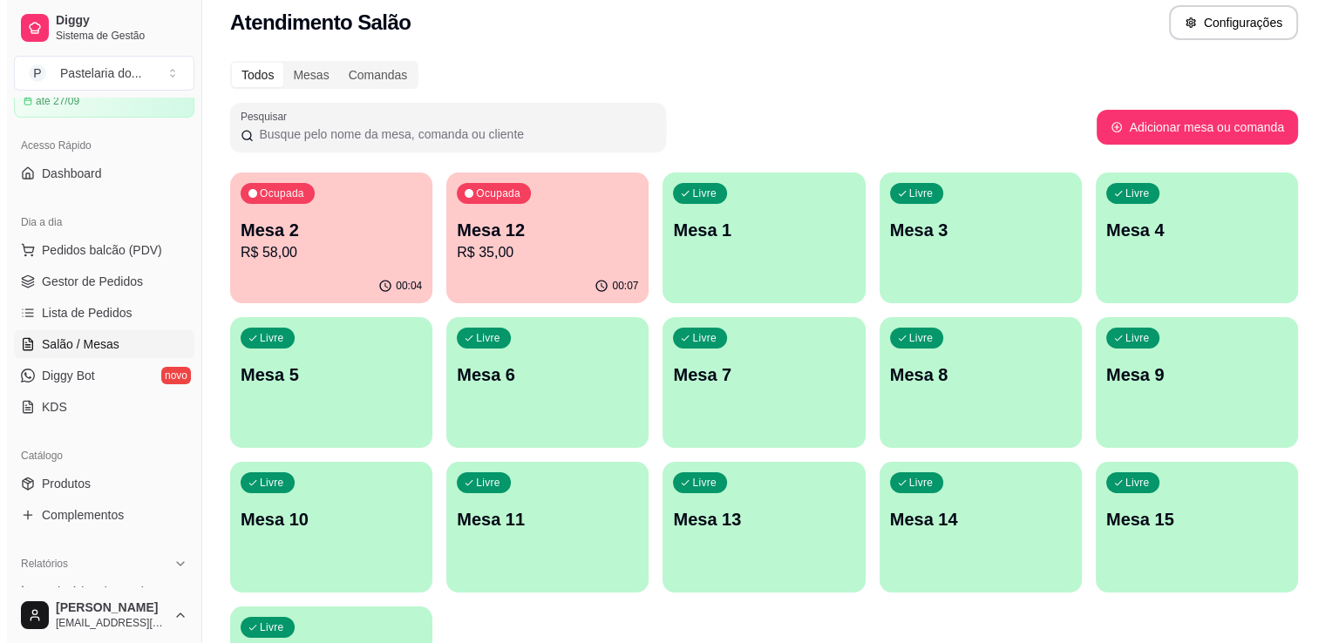
scroll to position [5, 0]
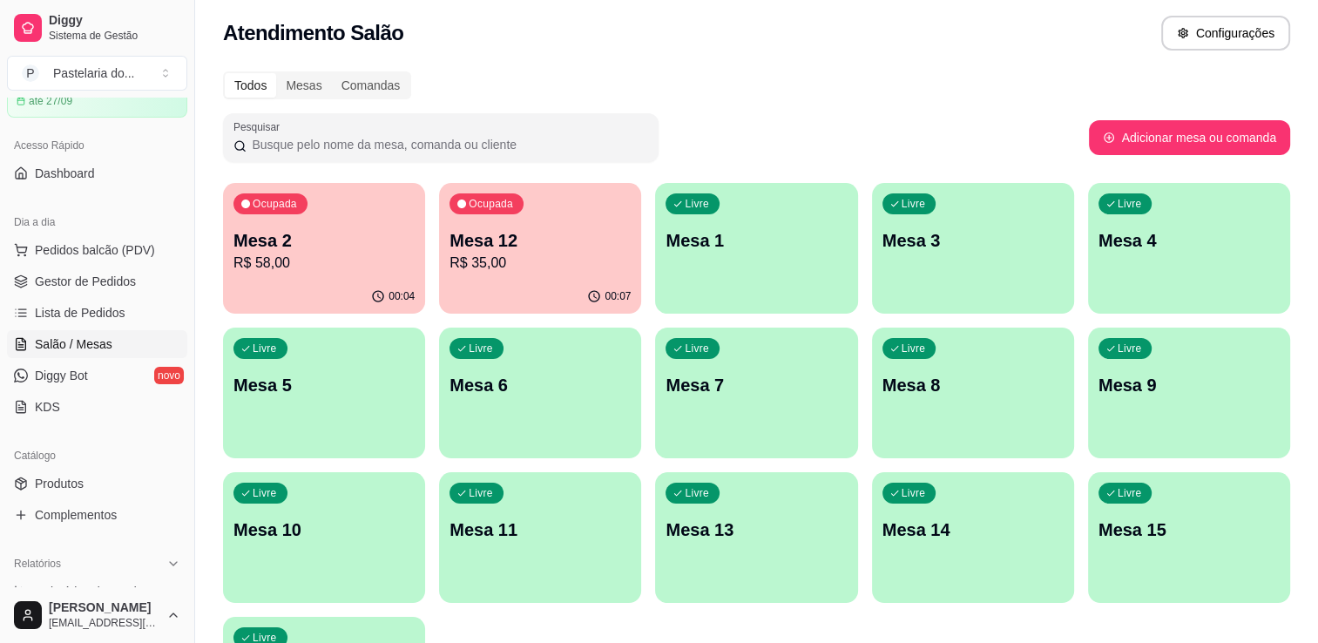
click at [736, 232] on p "Mesa 1" at bounding box center [756, 240] width 181 height 24
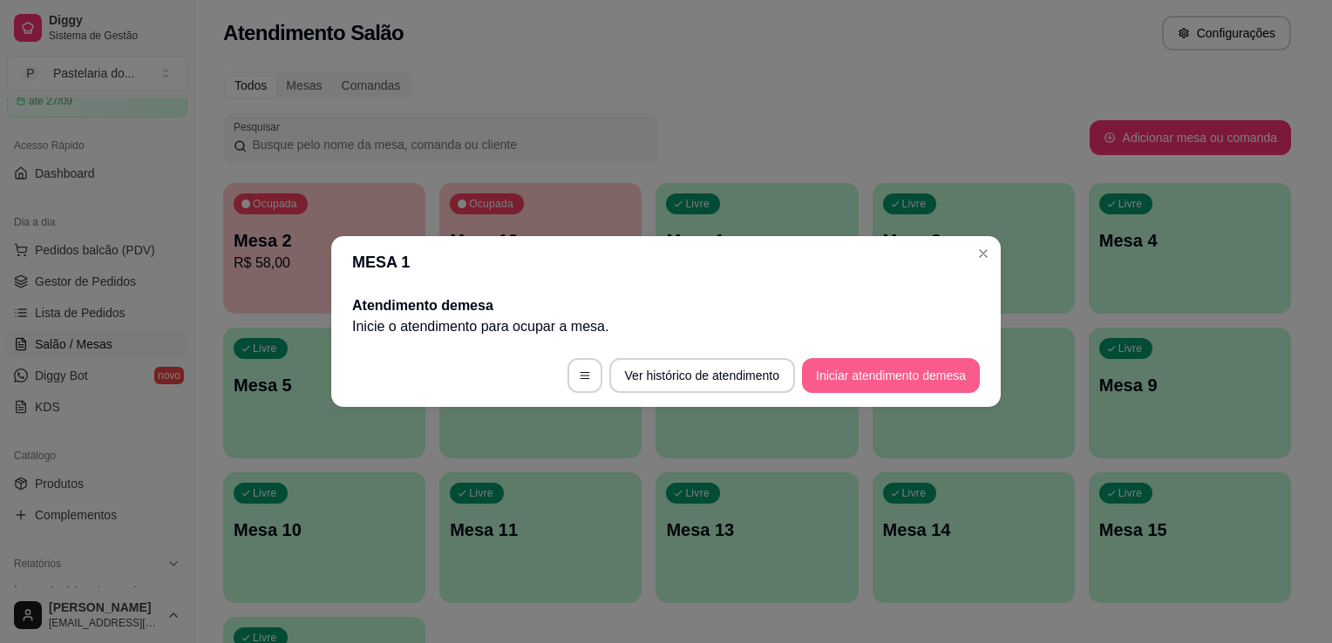
click at [896, 375] on button "Iniciar atendimento de mesa" at bounding box center [891, 375] width 178 height 35
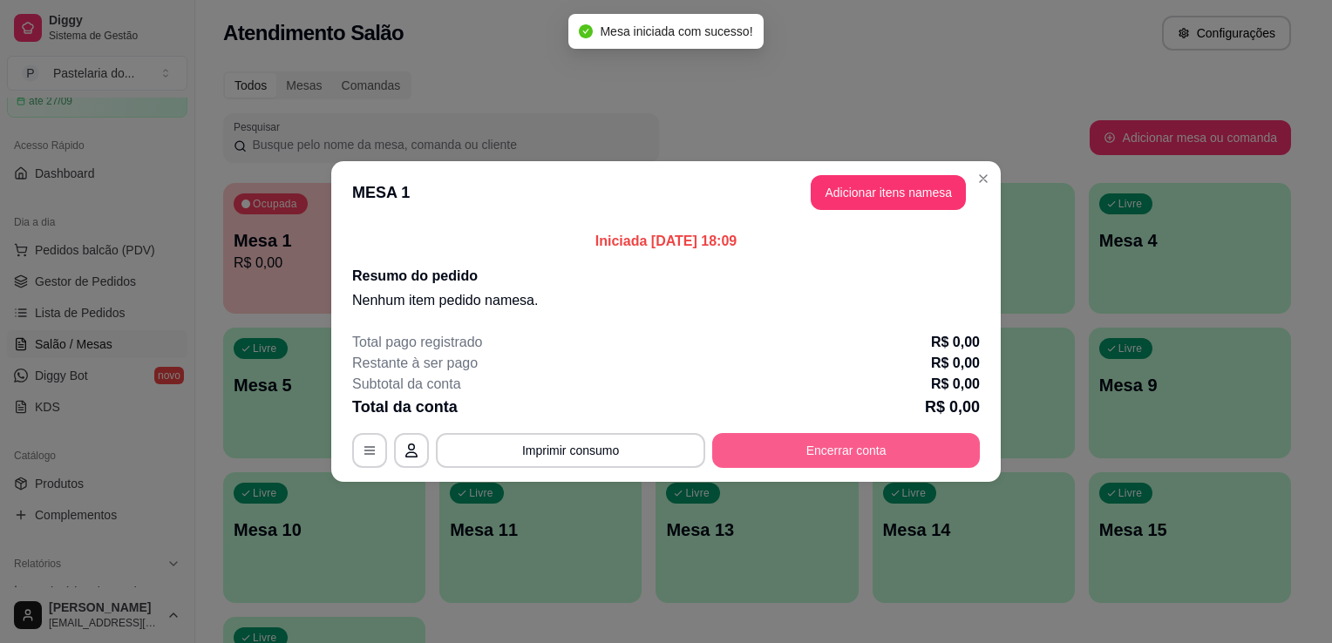
click at [810, 458] on button "Encerrar conta" at bounding box center [846, 450] width 268 height 35
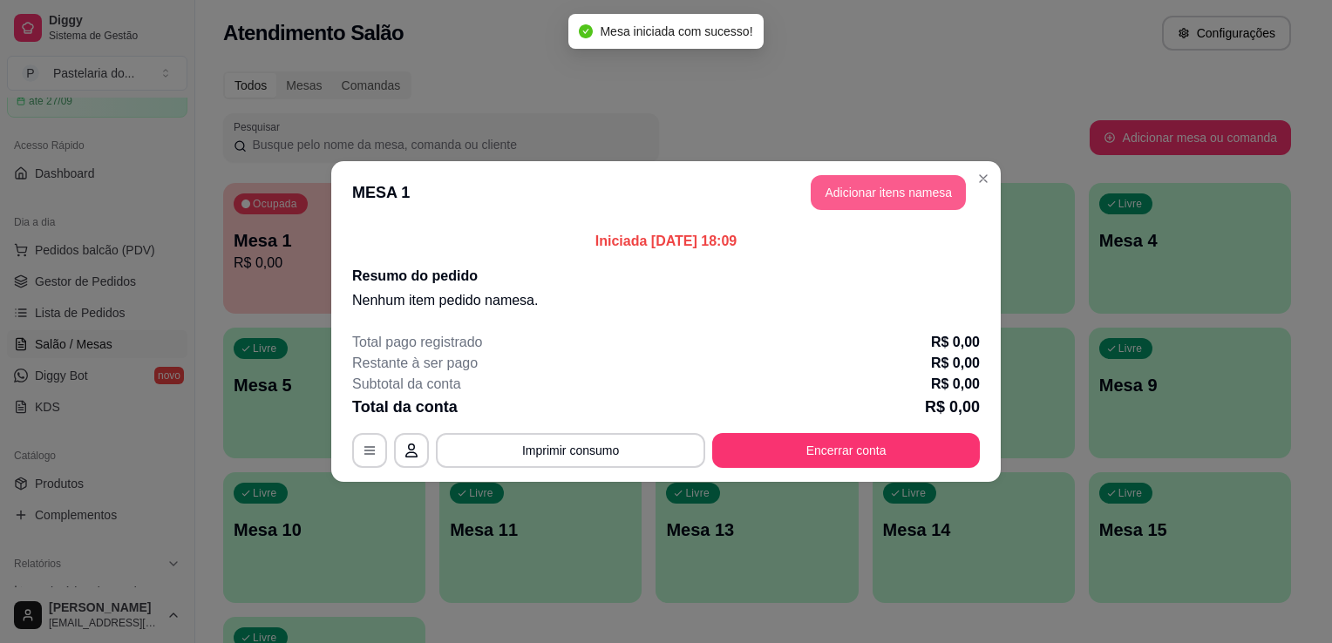
click at [912, 192] on button "Adicionar itens na mesa" at bounding box center [887, 192] width 155 height 35
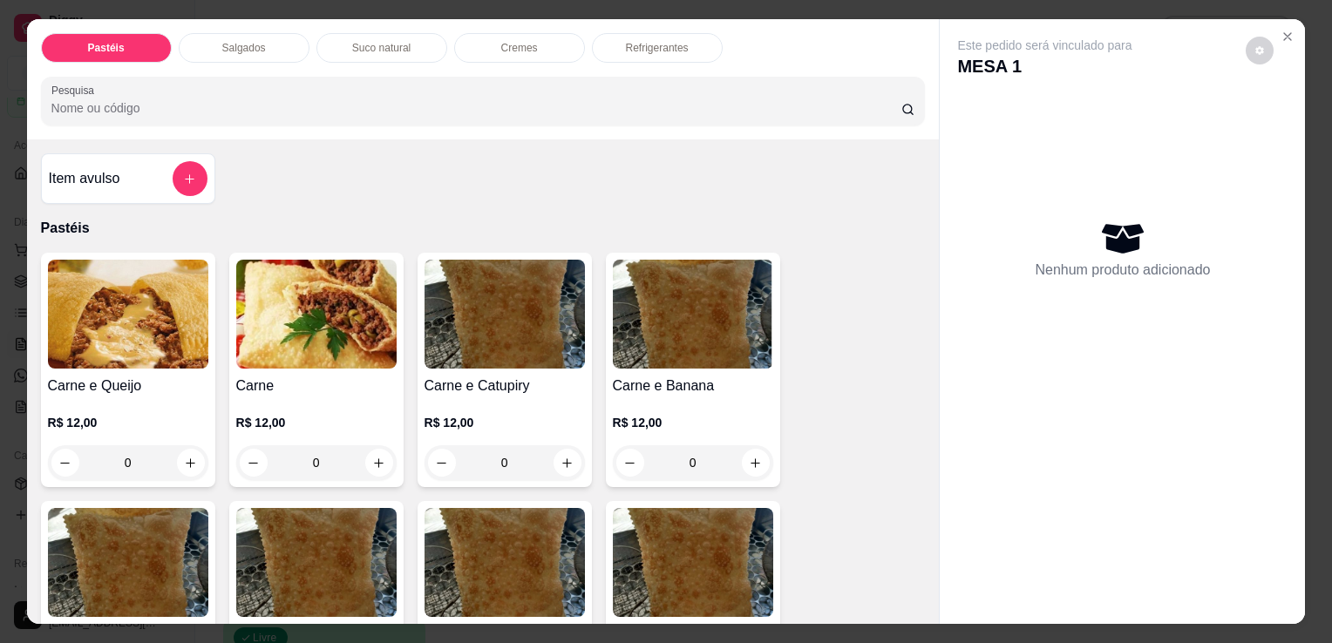
click at [214, 33] on div "Salgados" at bounding box center [244, 48] width 131 height 30
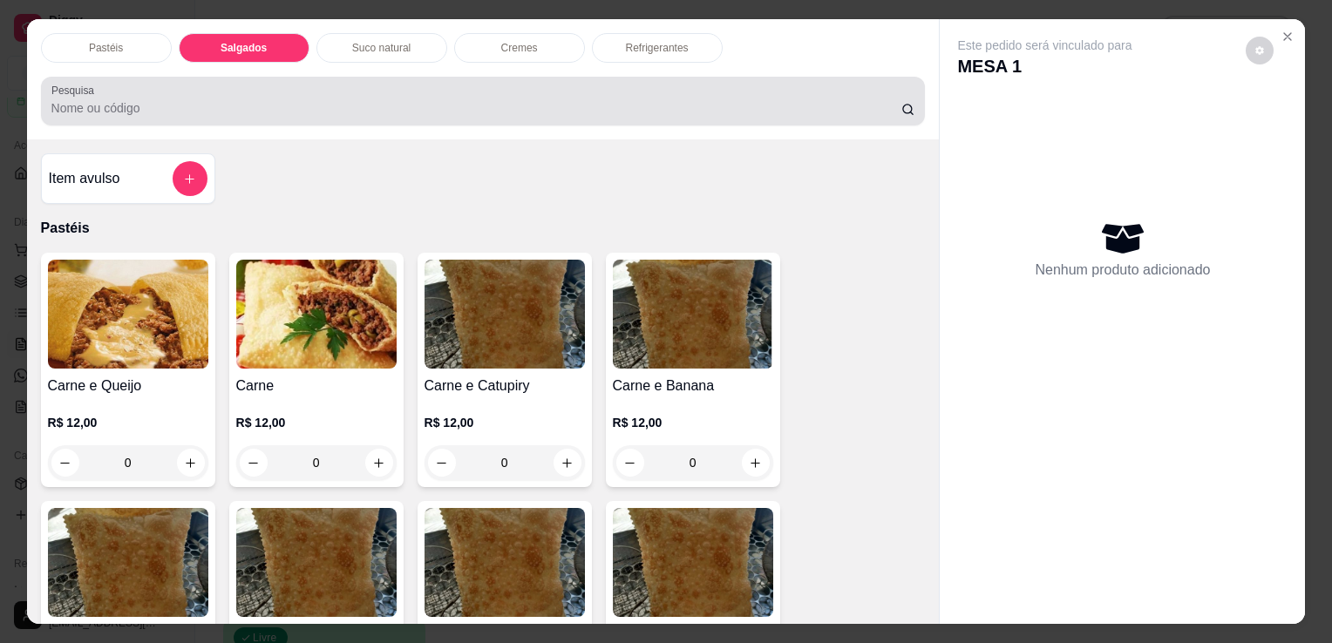
scroll to position [43, 0]
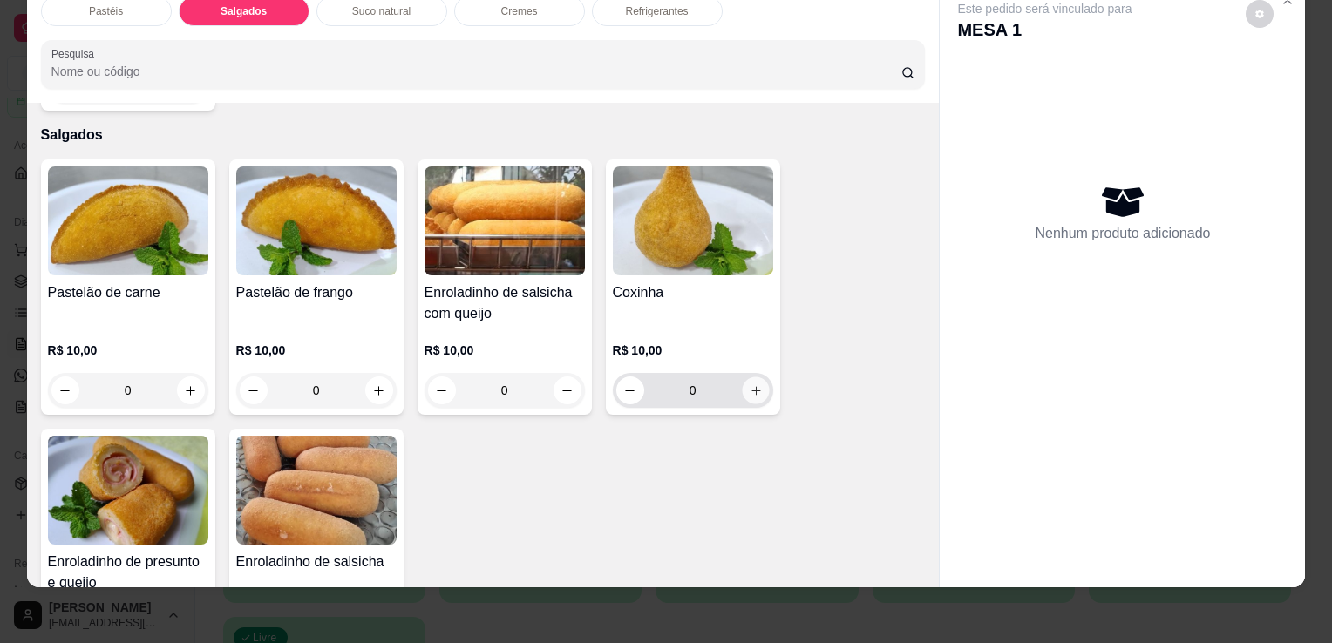
click at [749, 384] on icon "increase-product-quantity" at bounding box center [755, 390] width 13 height 13
type input "2"
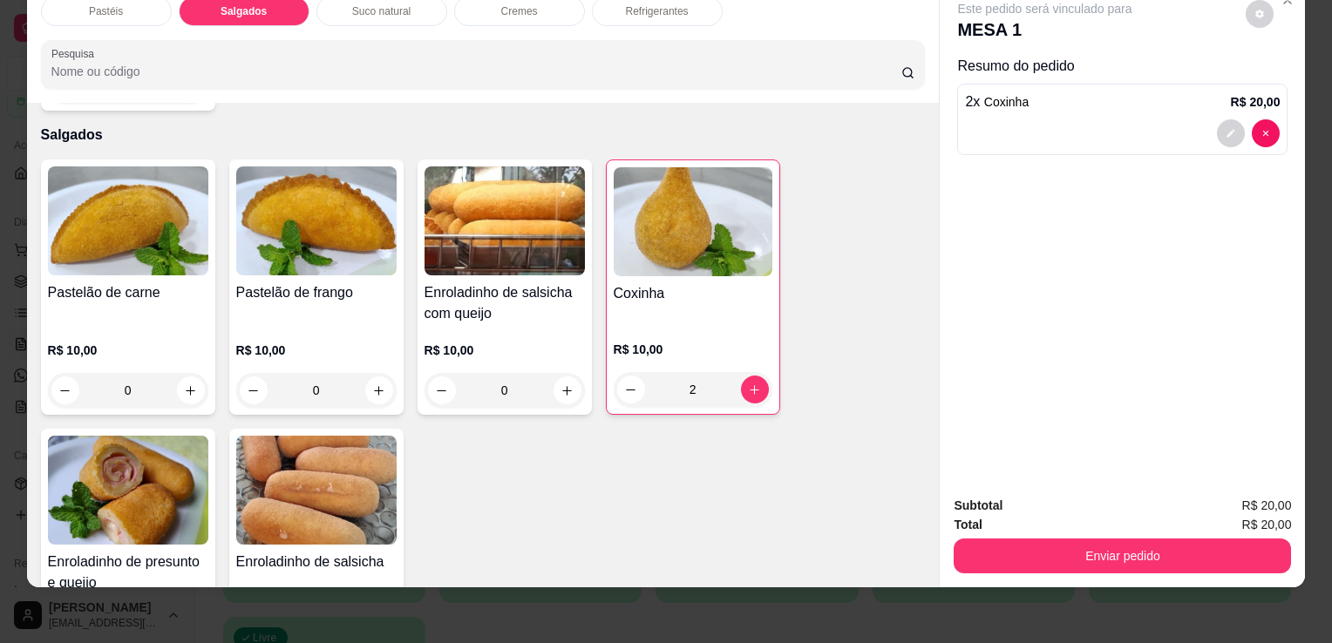
scroll to position [2025, 0]
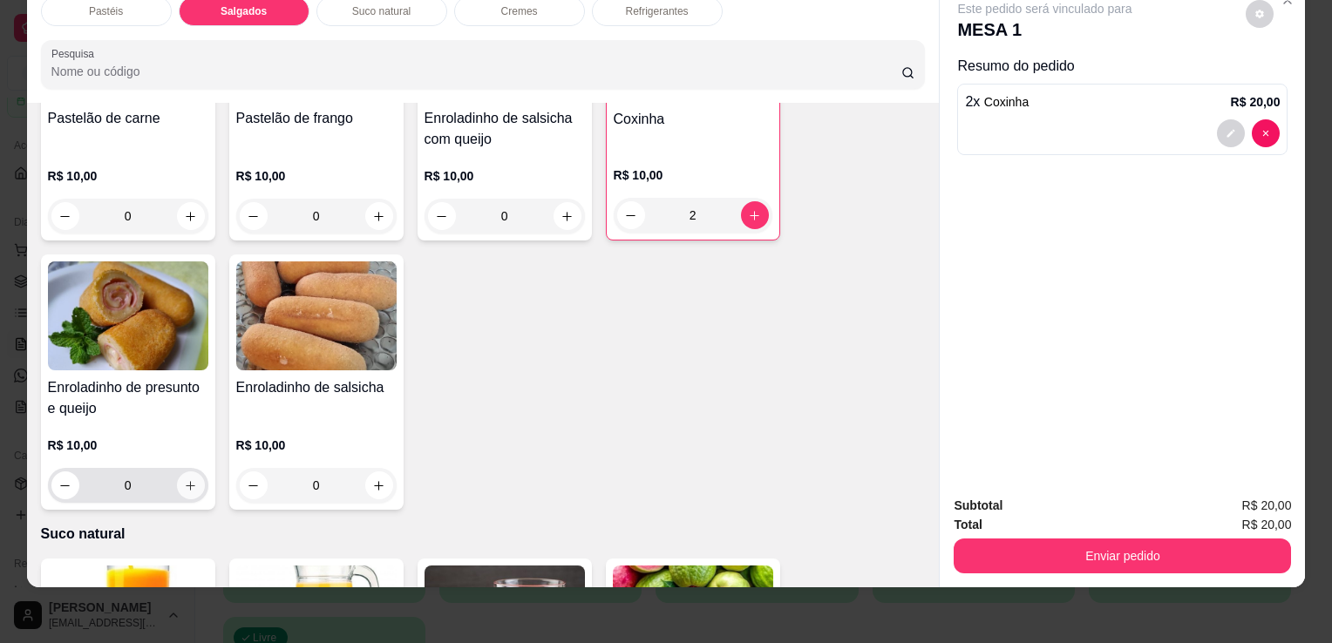
click at [177, 471] on button "increase-product-quantity" at bounding box center [191, 485] width 28 height 28
type input "1"
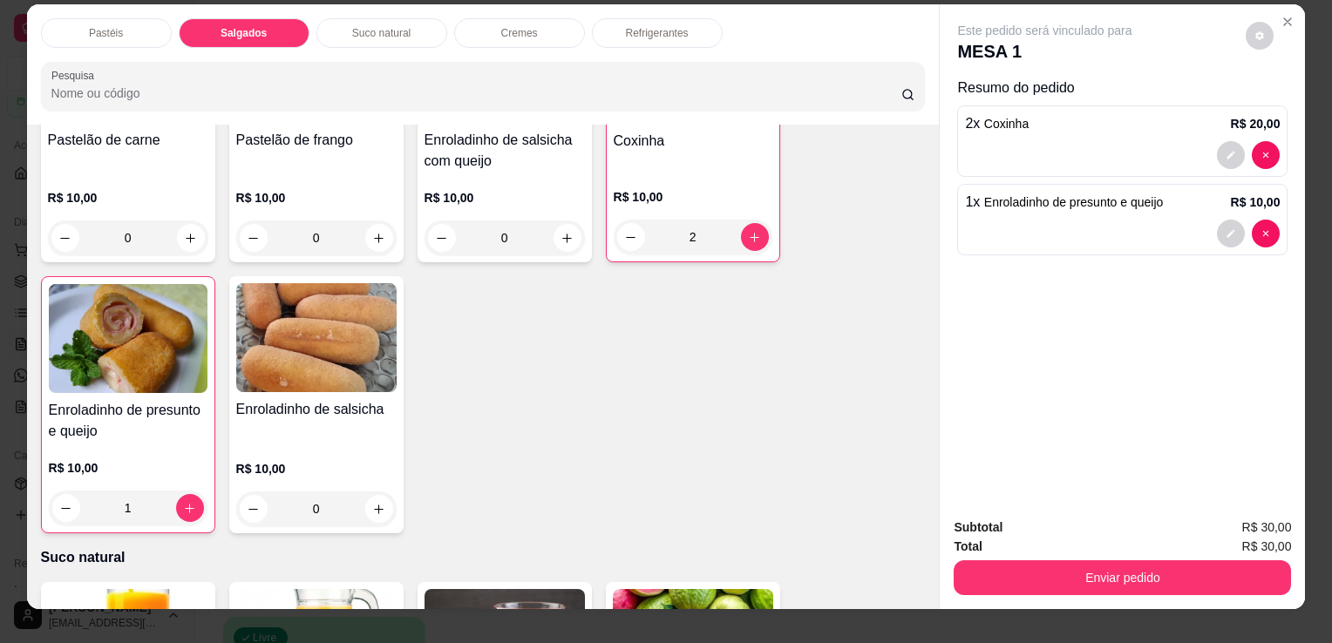
scroll to position [0, 0]
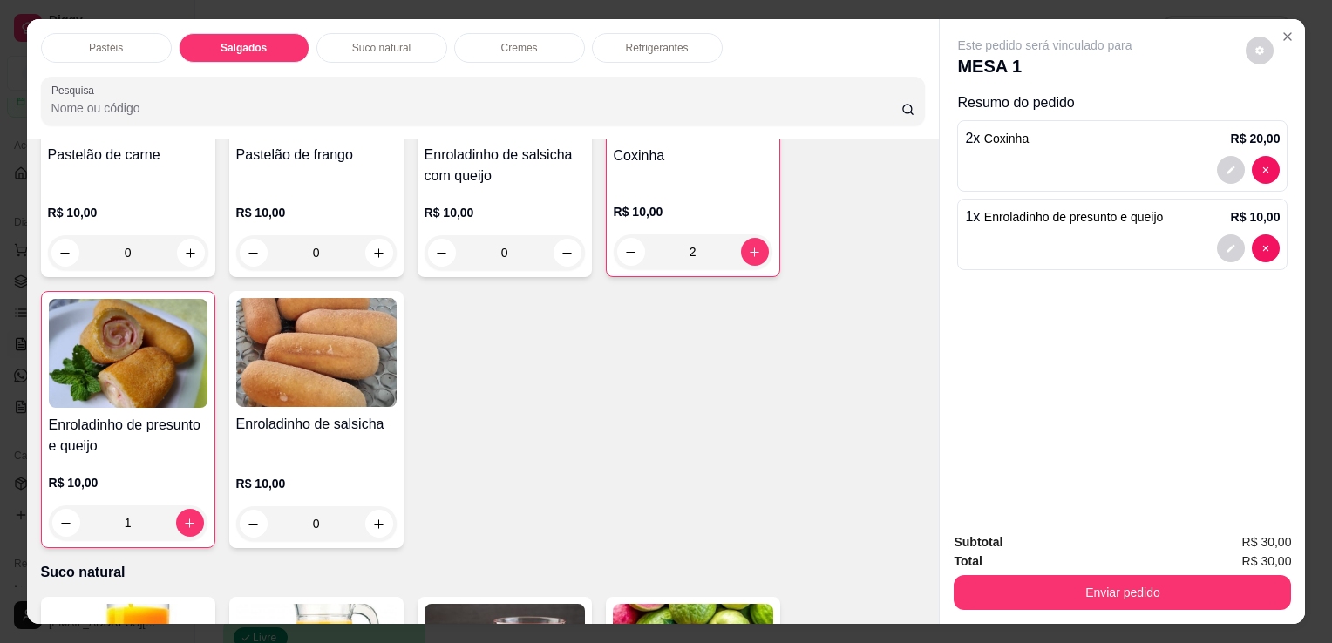
click at [676, 44] on p "Refrigerantes" at bounding box center [657, 48] width 63 height 14
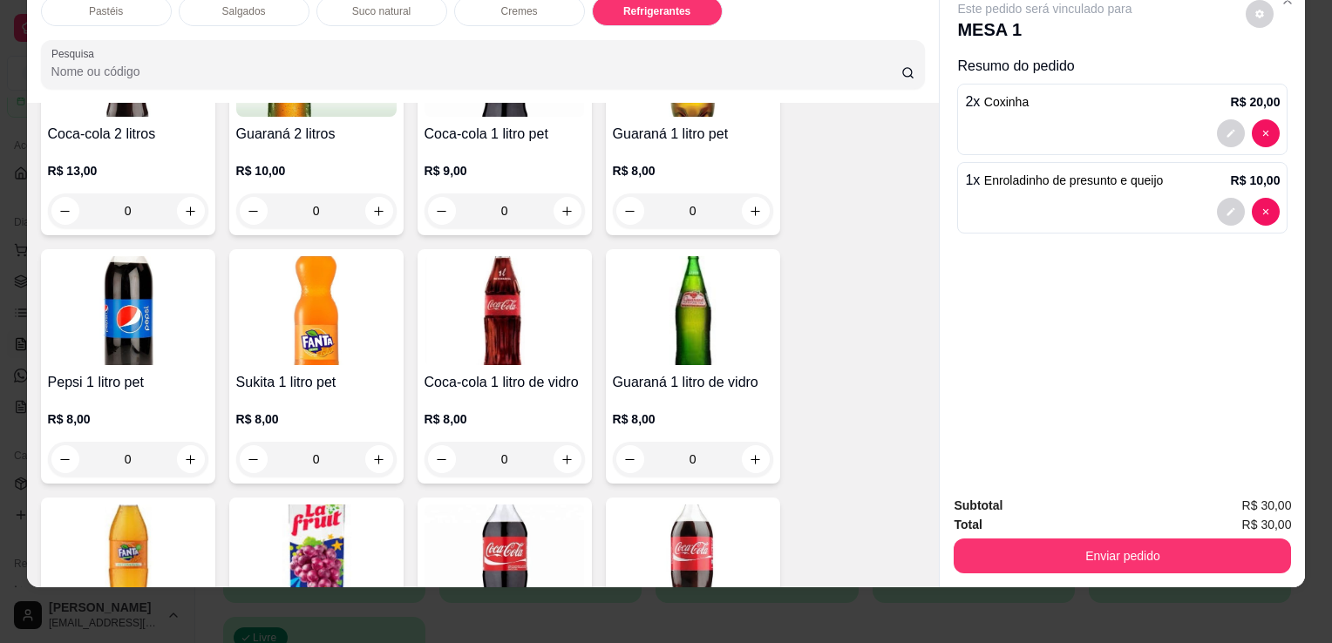
scroll to position [4202, 0]
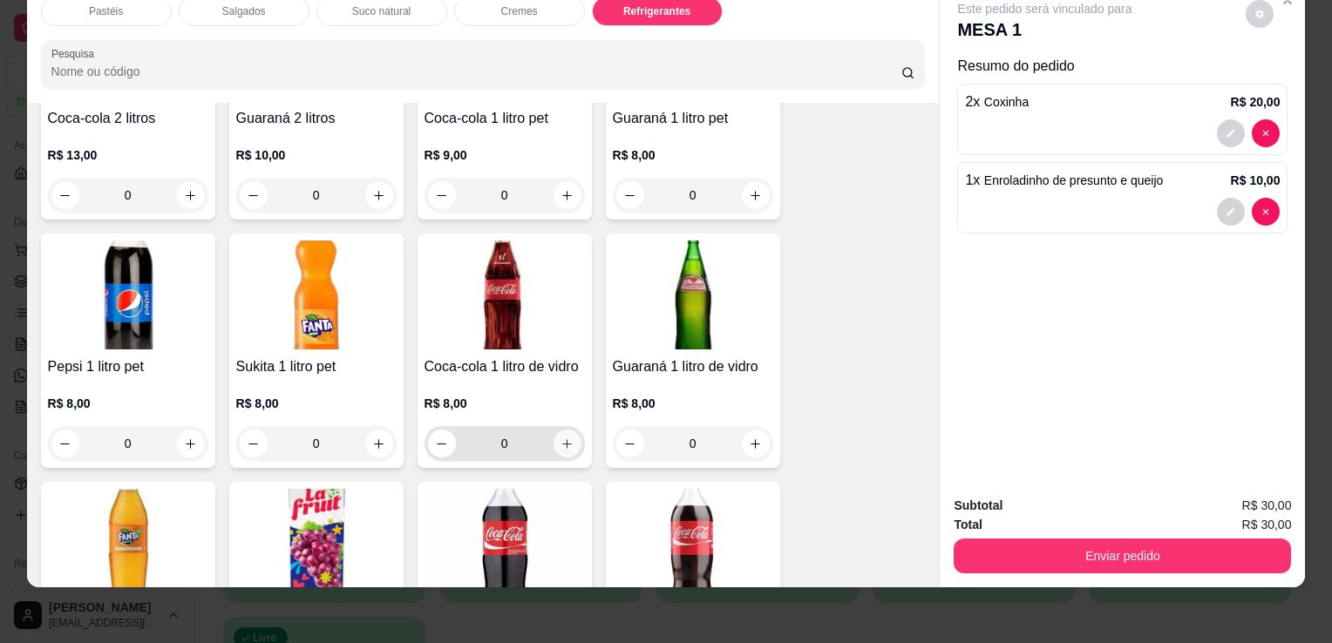
click at [565, 437] on icon "increase-product-quantity" at bounding box center [566, 443] width 13 height 13
type input "1"
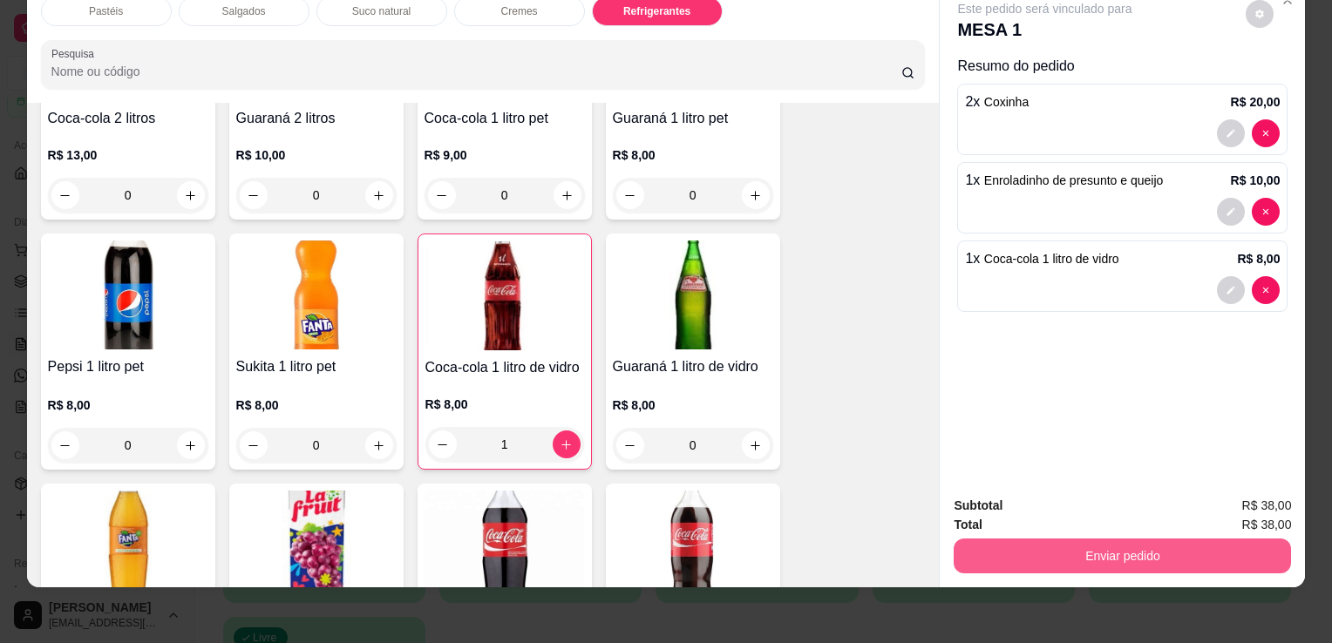
click at [992, 542] on button "Enviar pedido" at bounding box center [1121, 556] width 337 height 35
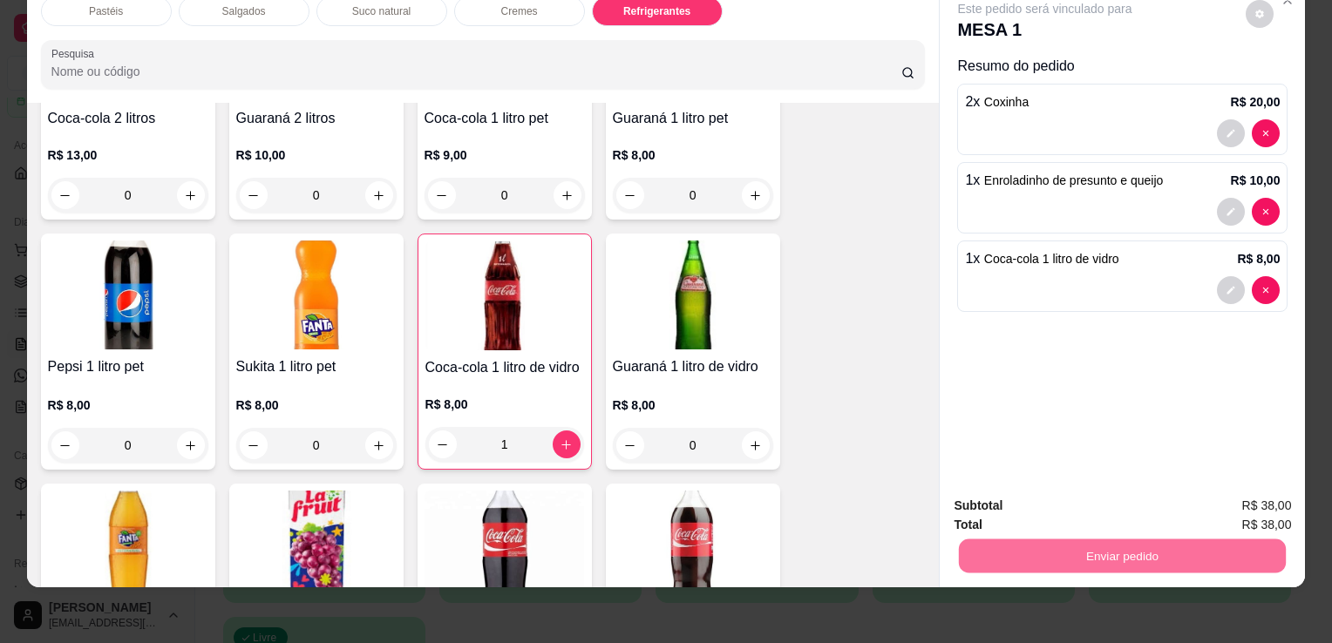
click at [1242, 496] on button "Sim, quero registrar" at bounding box center [1230, 500] width 130 height 33
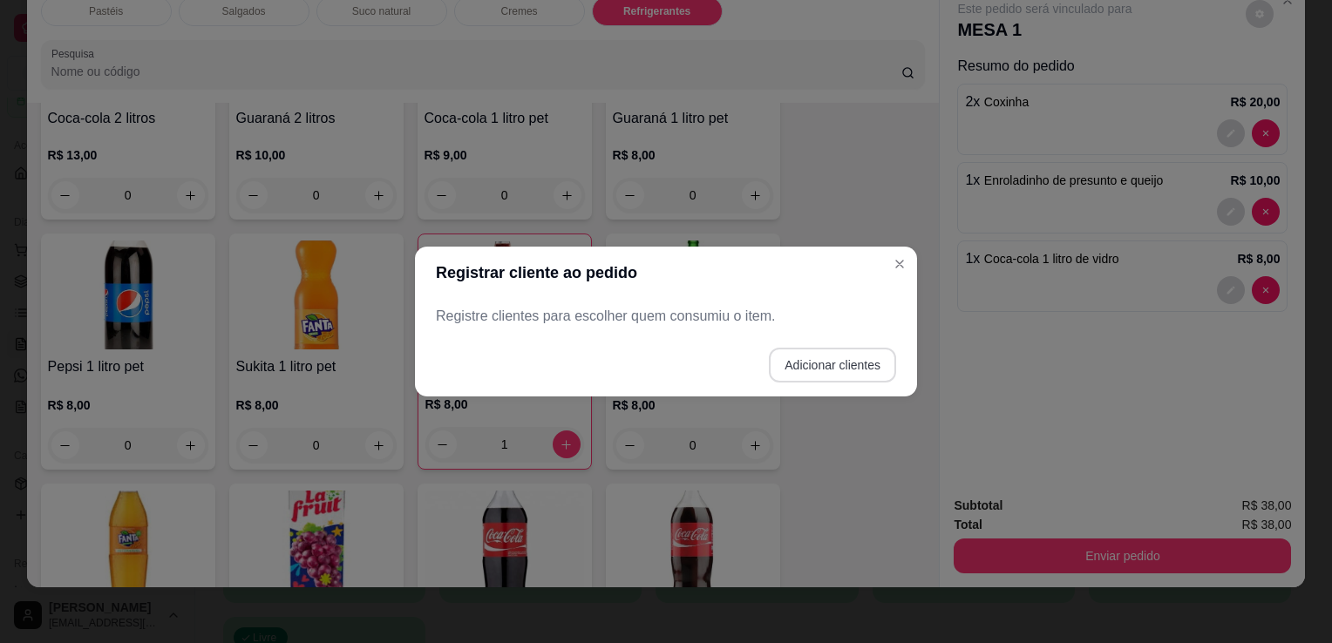
click at [845, 355] on button "Adicionar clientes" at bounding box center [832, 365] width 127 height 35
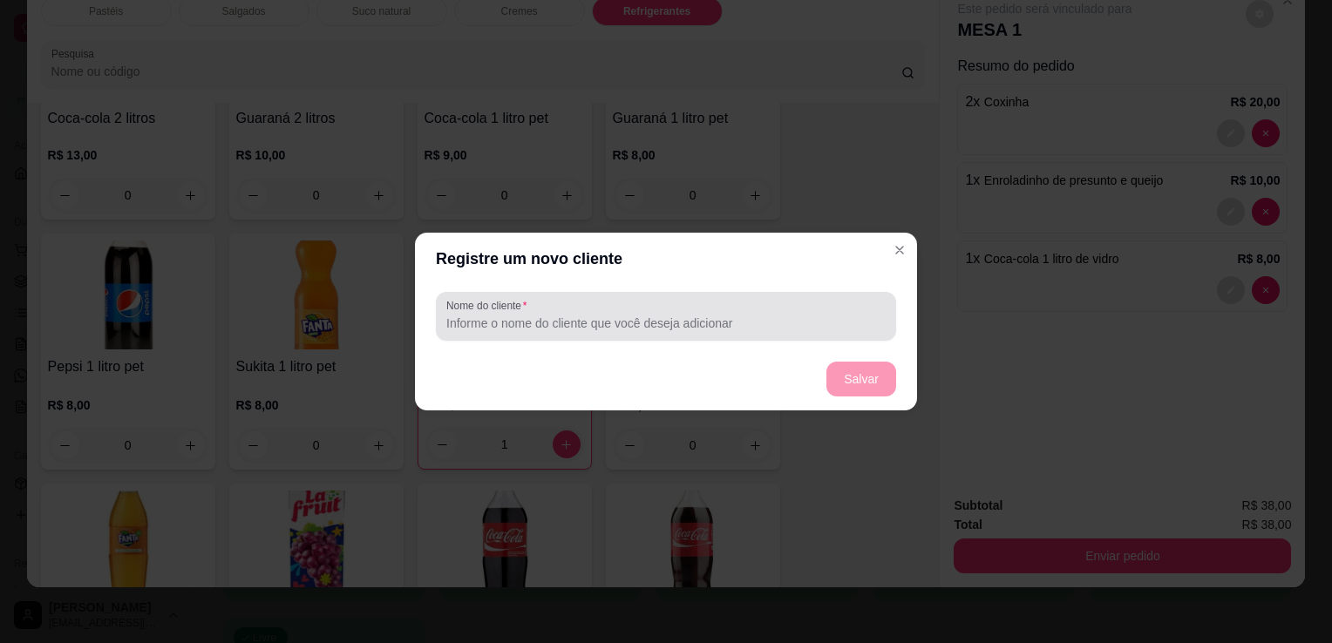
click at [692, 296] on div "Nome do cliente" at bounding box center [666, 316] width 460 height 49
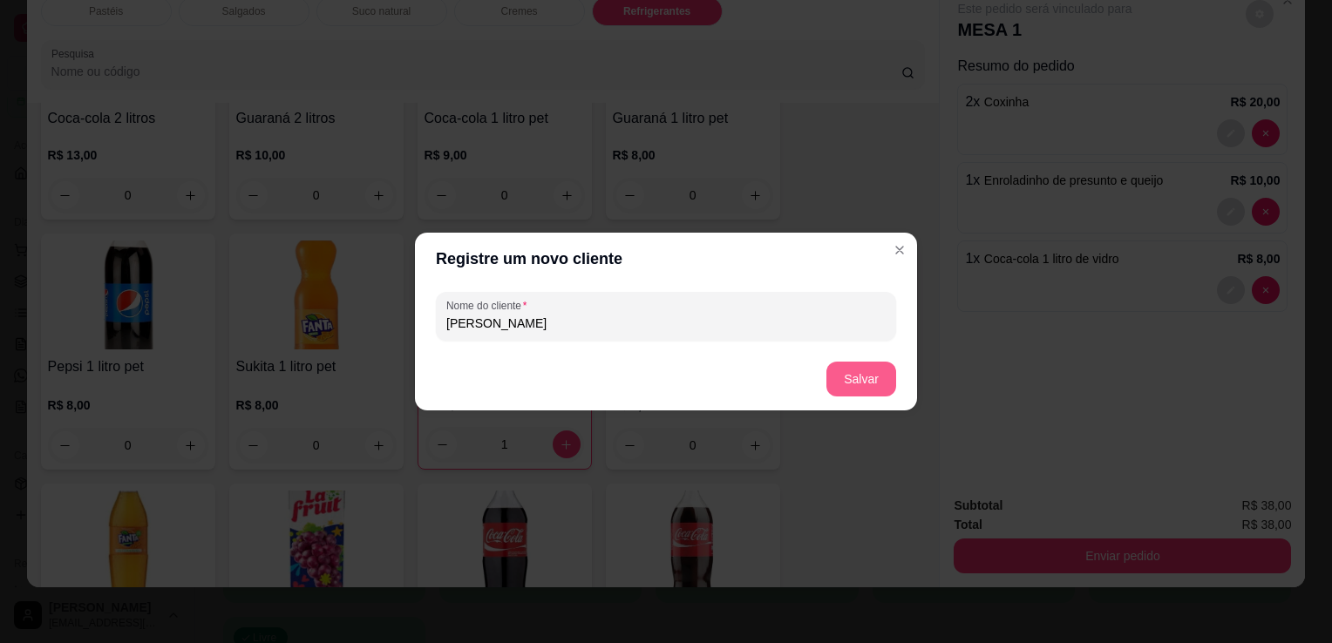
type input "[PERSON_NAME]"
click at [852, 390] on button "Salvar" at bounding box center [861, 379] width 70 height 35
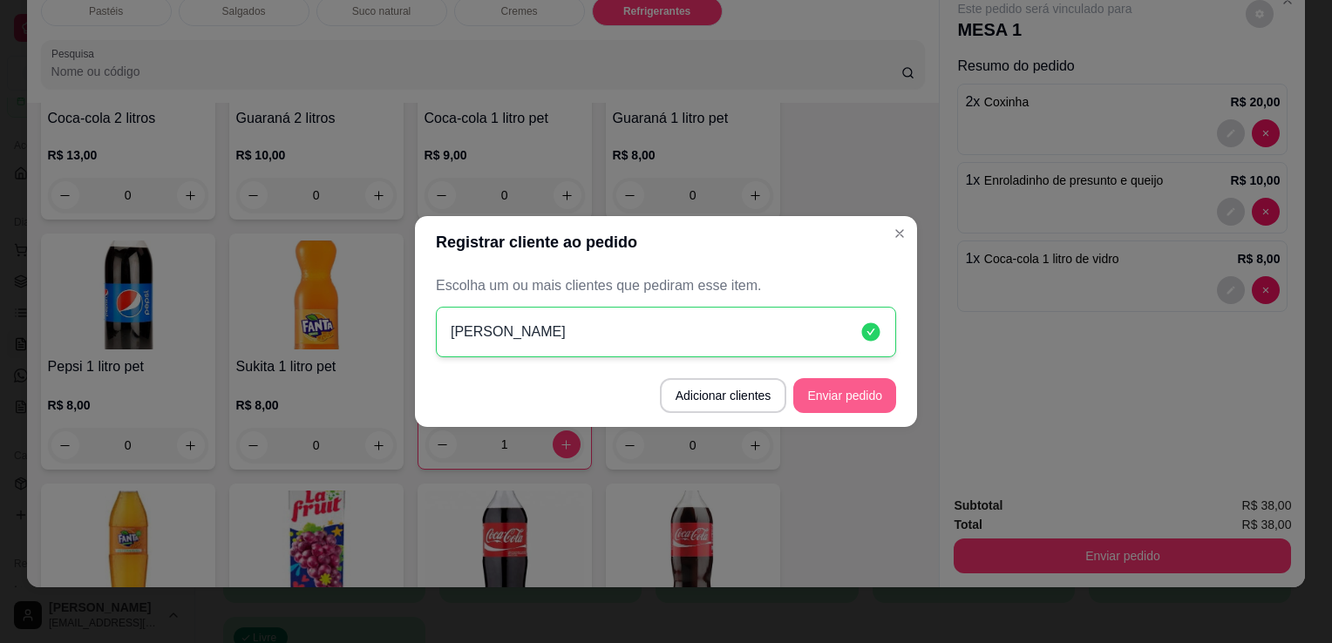
click at [842, 389] on button "Enviar pedido" at bounding box center [844, 395] width 103 height 35
click at [842, 389] on footer "Adicionar clientes Enviar pedido" at bounding box center [666, 395] width 502 height 63
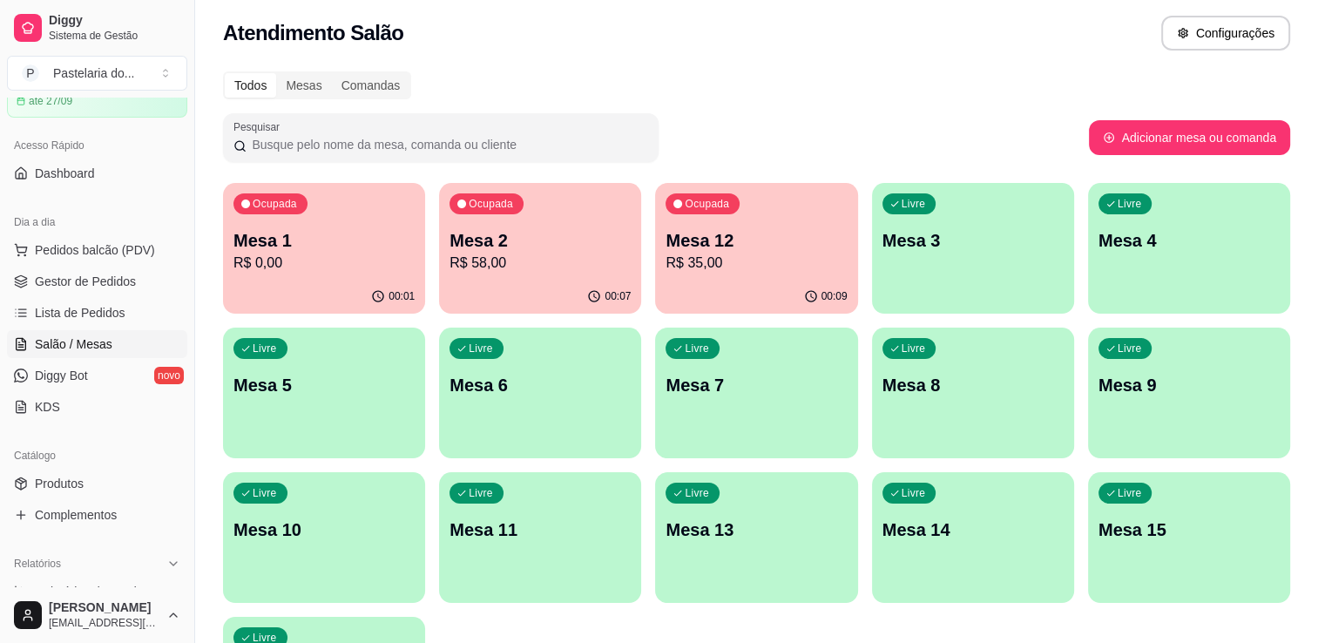
click at [702, 256] on p "R$ 35,00" at bounding box center [756, 263] width 181 height 21
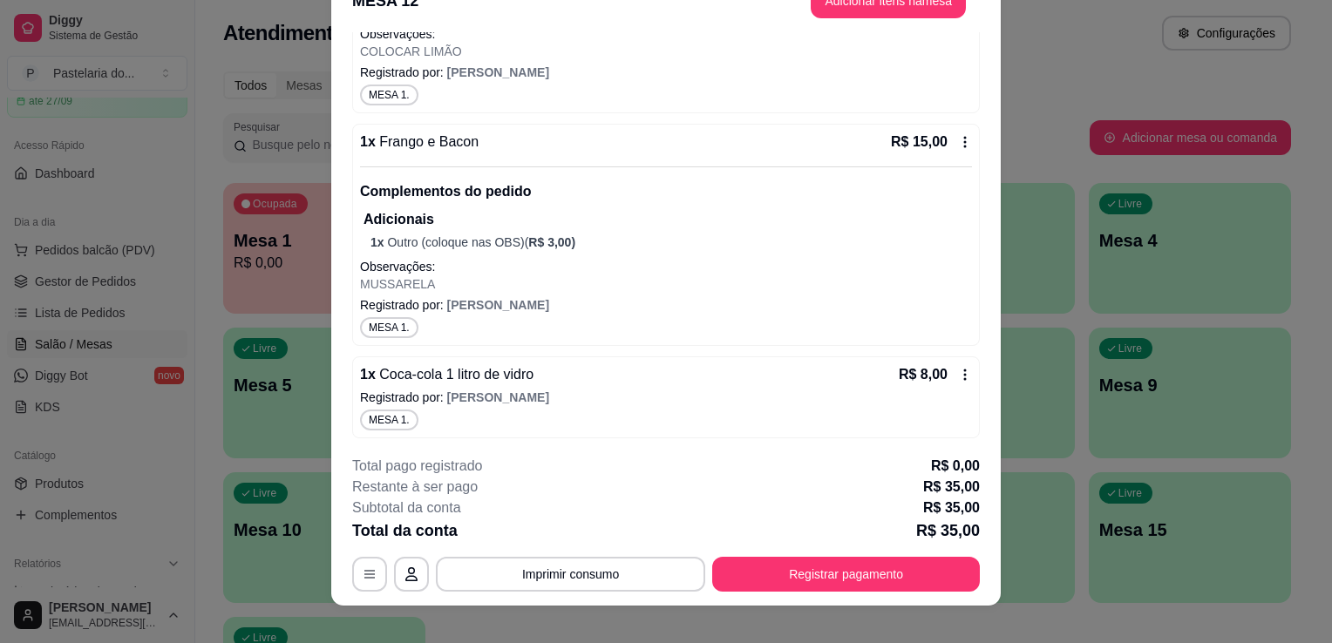
scroll to position [52, 0]
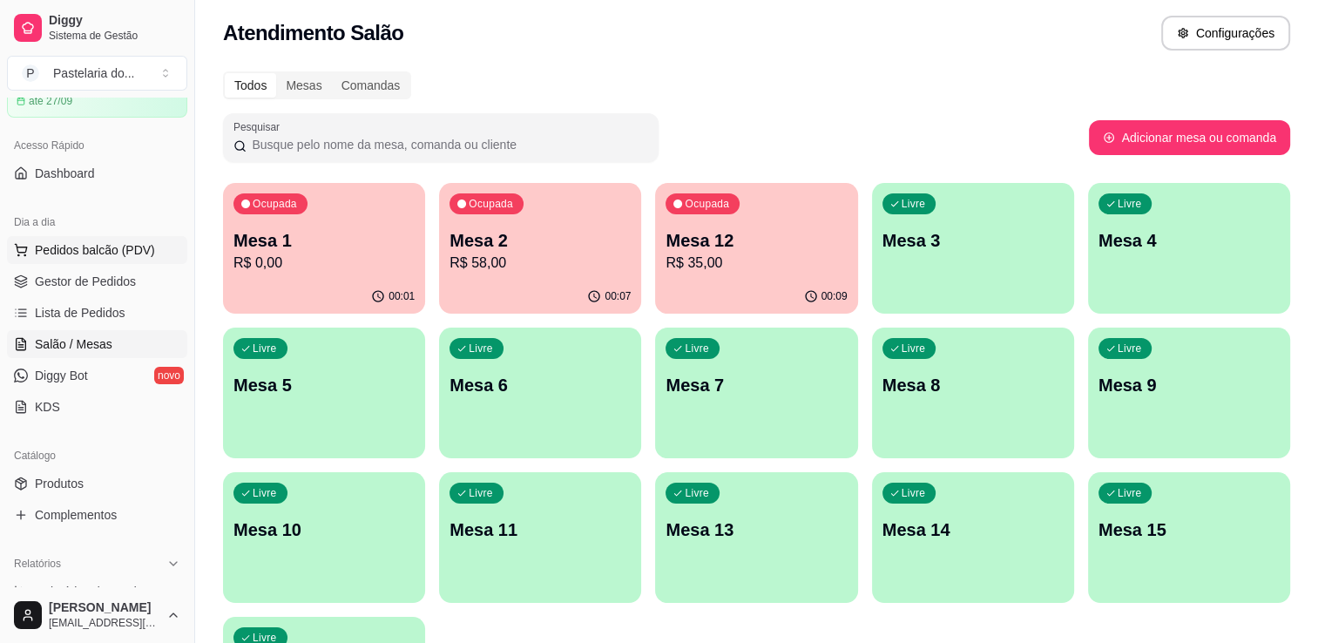
click at [92, 258] on button "Pedidos balcão (PDV)" at bounding box center [97, 250] width 180 height 28
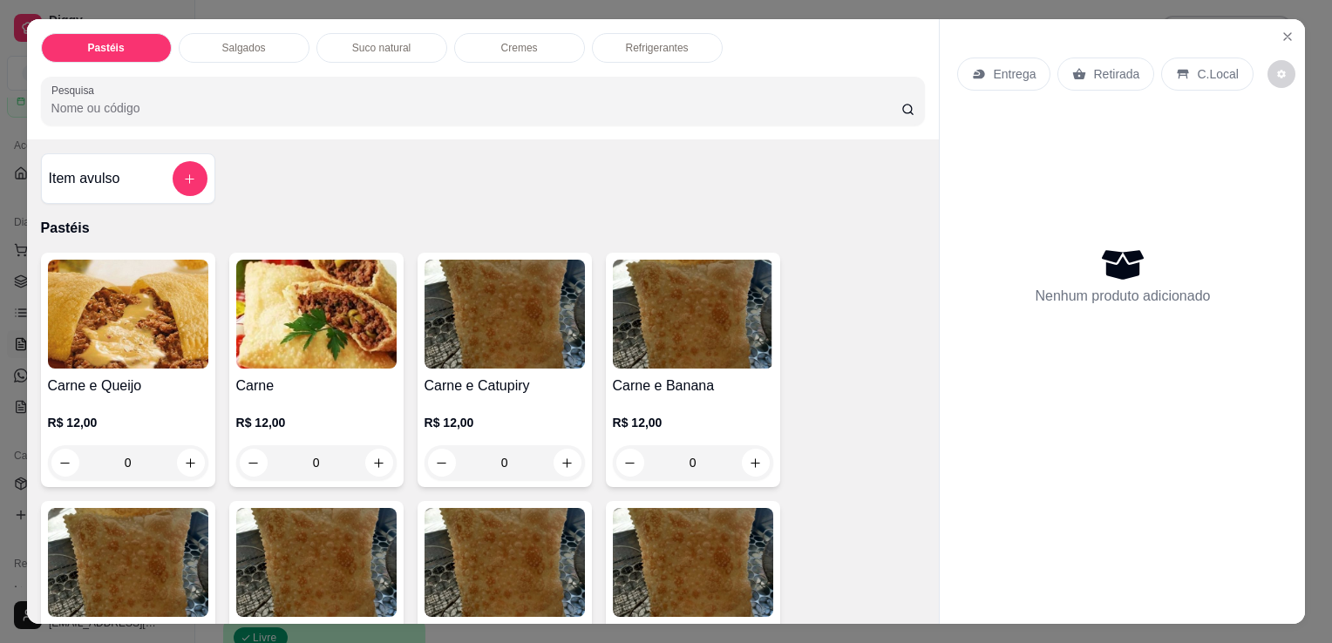
click at [223, 41] on p "Salgados" at bounding box center [244, 48] width 44 height 14
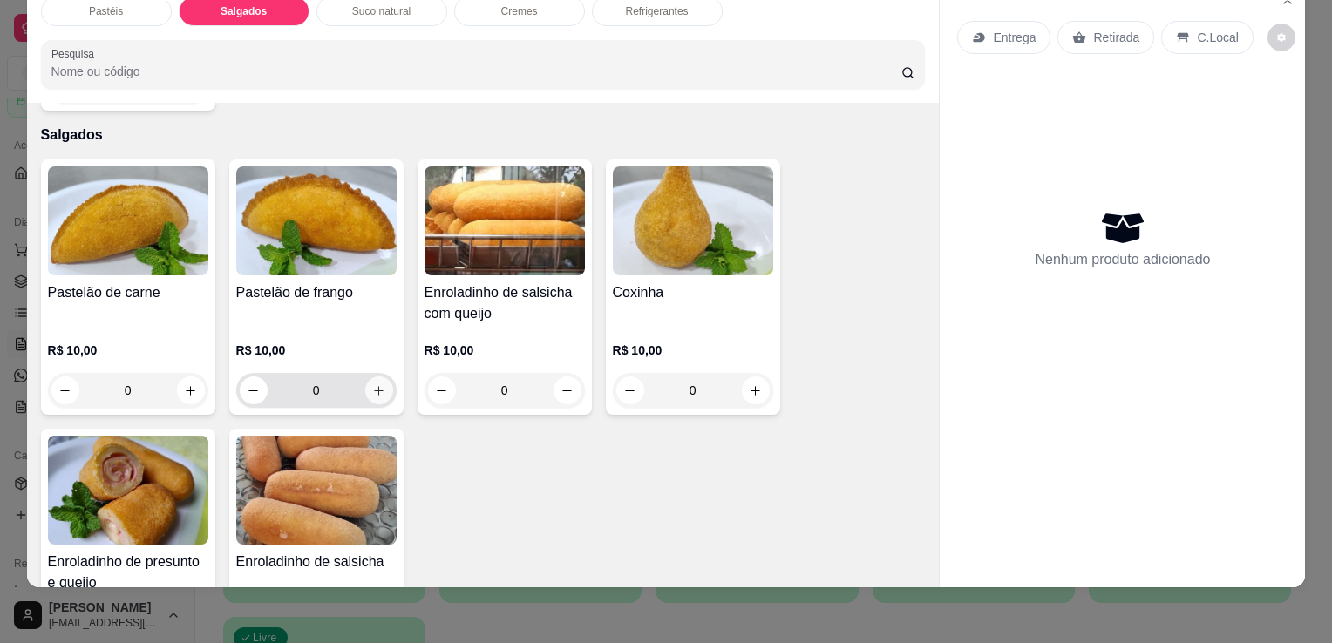
click at [376, 384] on icon "increase-product-quantity" at bounding box center [378, 390] width 13 height 13
type input "2"
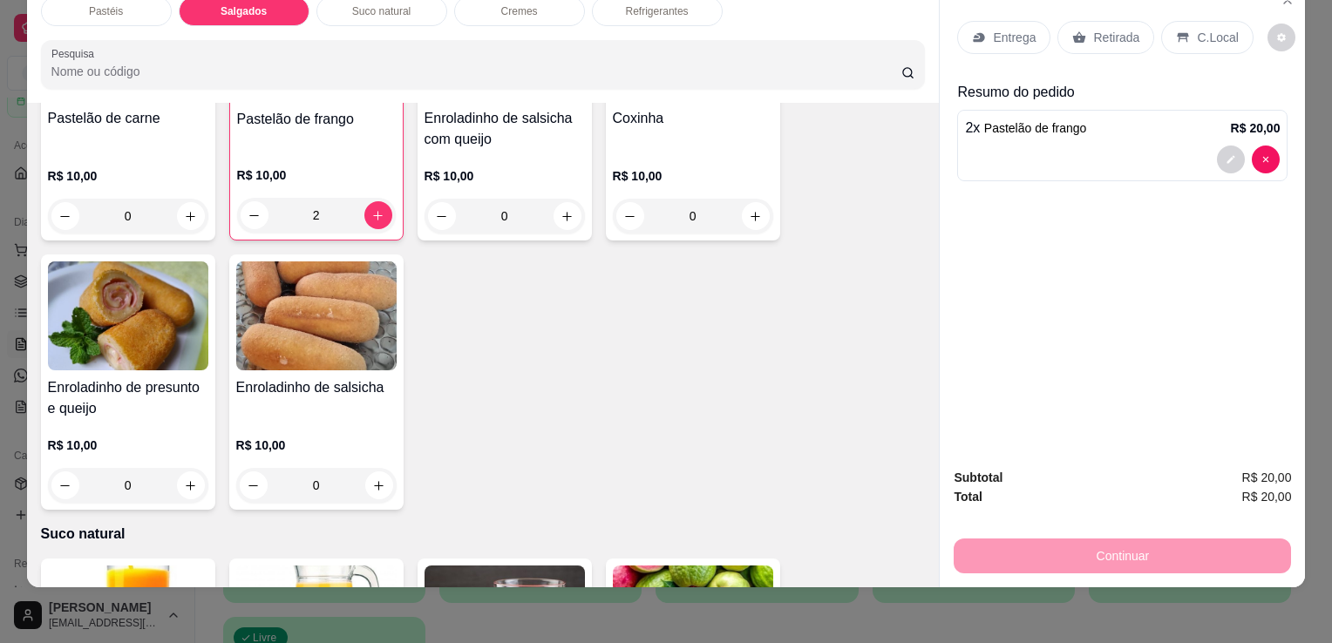
scroll to position [2025, 0]
click at [360, 468] on div "0" at bounding box center [316, 485] width 153 height 35
click at [372, 479] on icon "increase-product-quantity" at bounding box center [378, 485] width 13 height 13
type input "2"
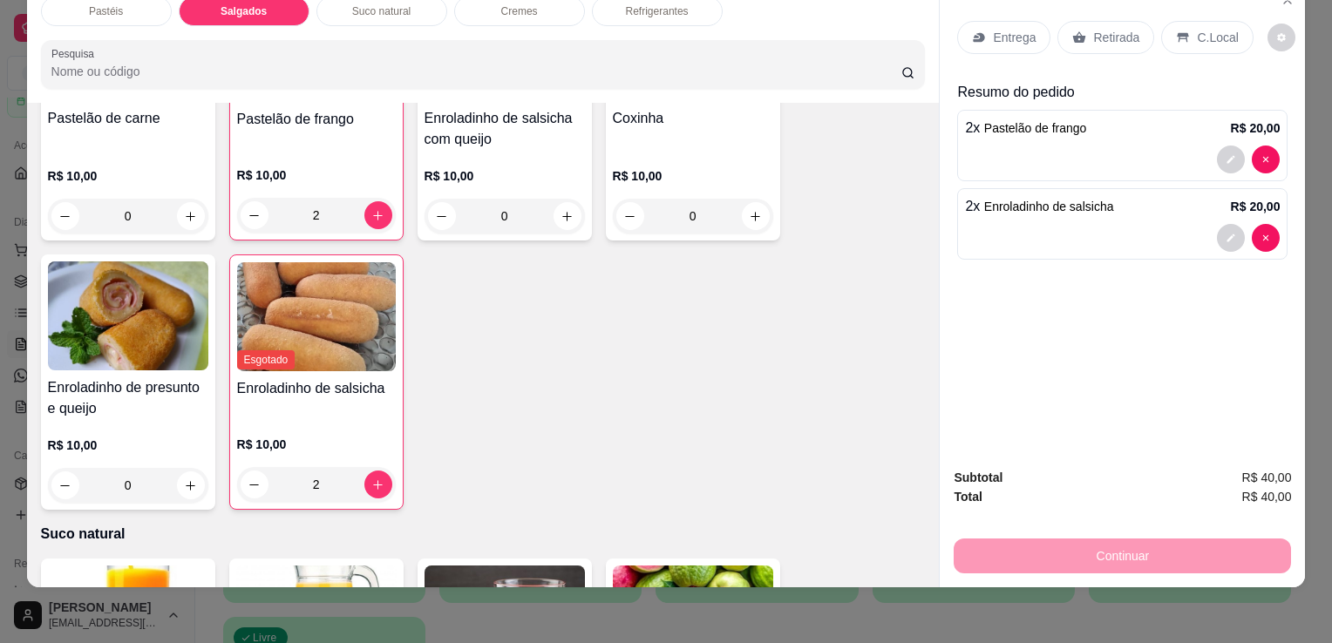
click at [1079, 33] on div "Retirada" at bounding box center [1105, 37] width 97 height 33
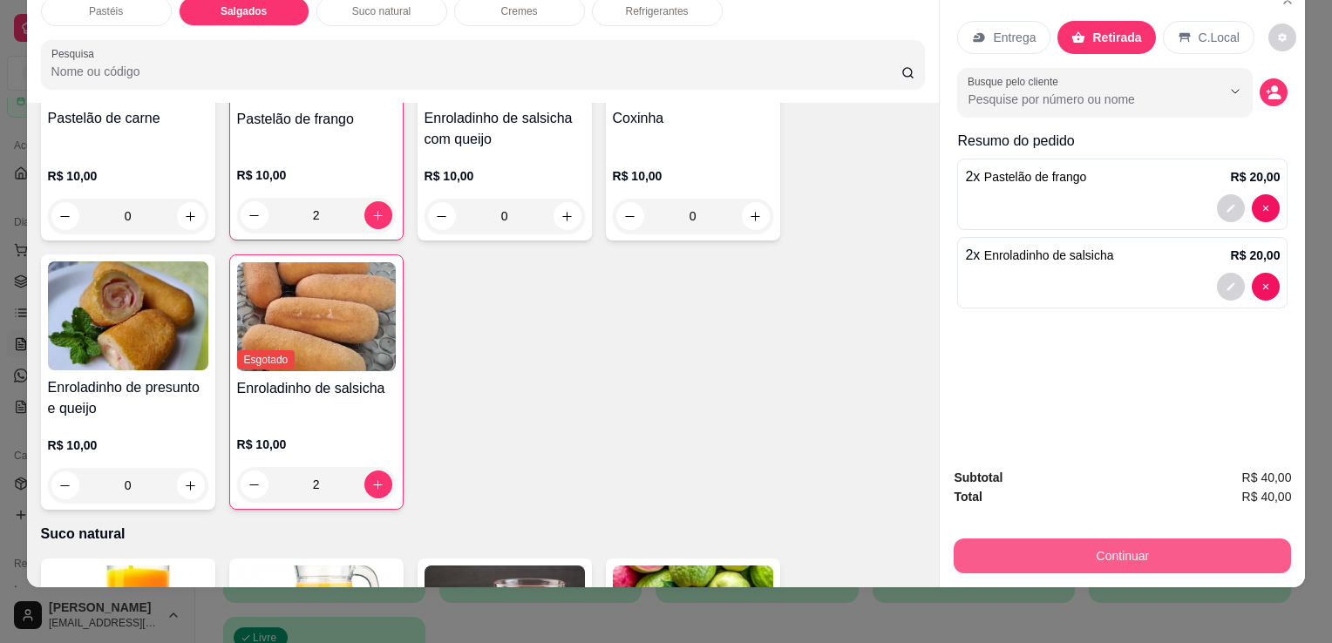
click at [1106, 539] on button "Continuar" at bounding box center [1121, 556] width 337 height 35
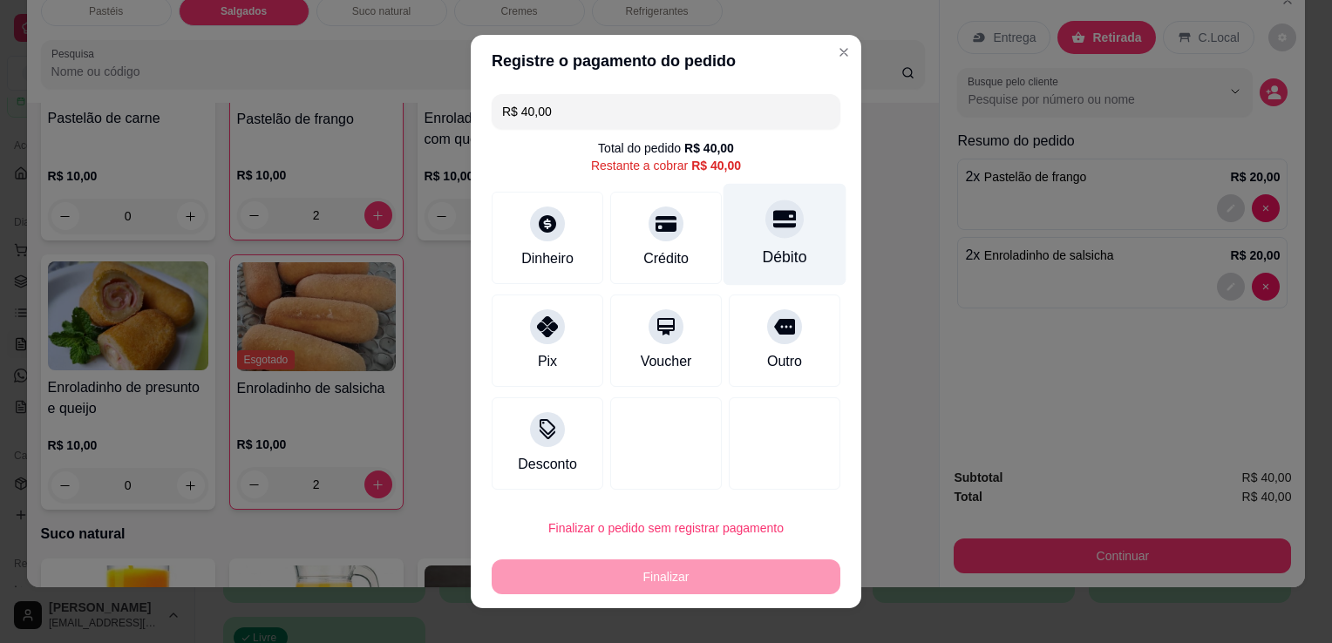
click at [764, 242] on div "Débito" at bounding box center [784, 235] width 123 height 102
type input "R$ 0,00"
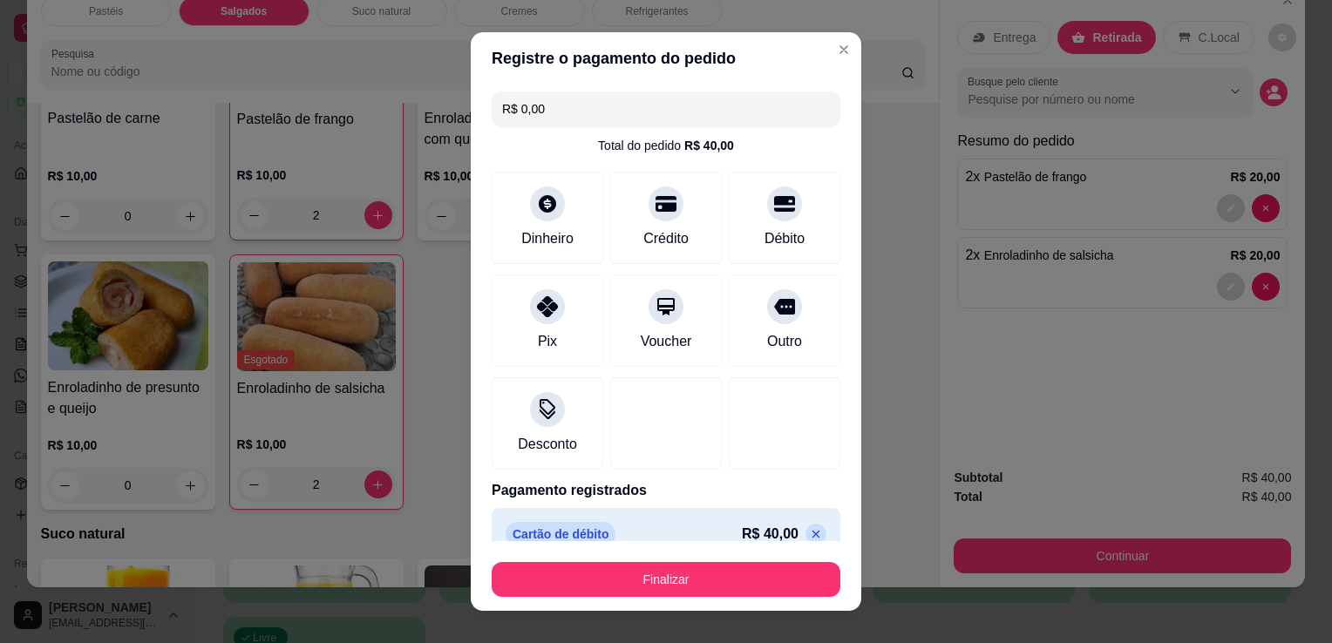
click at [910, 347] on div "Item avulso Pastéis Carne e Queijo R$ 12,00 0 Carne R$ 12,00 0 Carne e Catupiry…" at bounding box center [483, 345] width 912 height 485
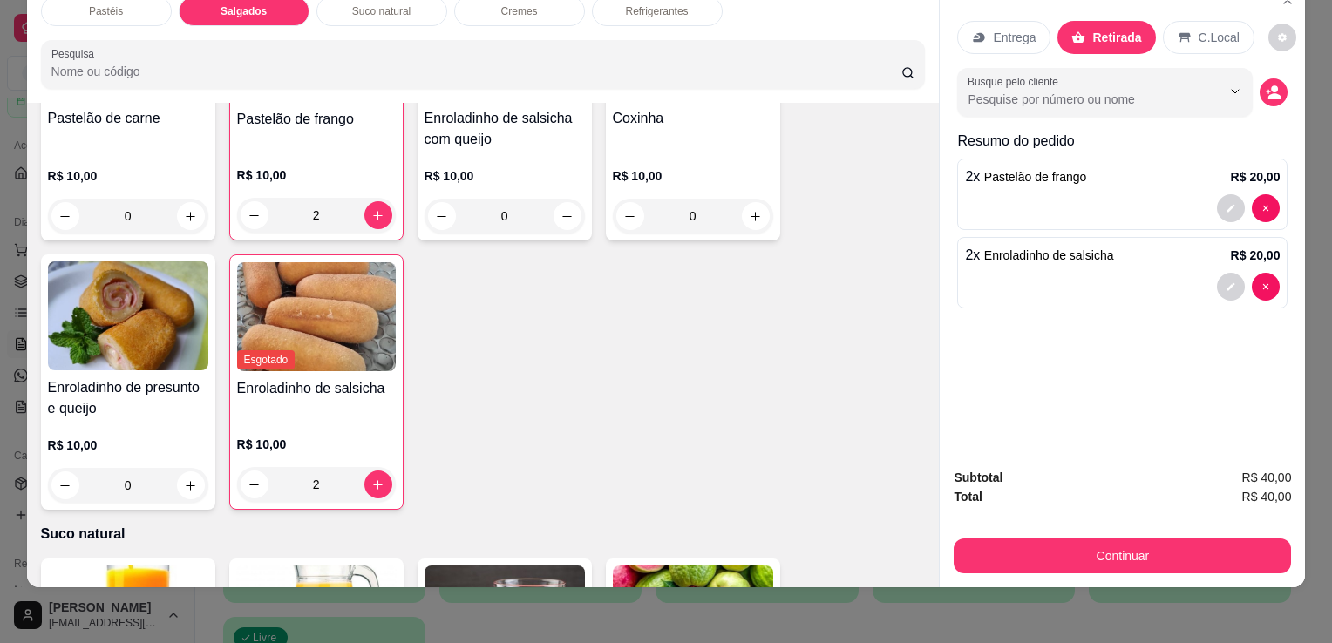
drag, startPoint x: 910, startPoint y: 347, endPoint x: 1126, endPoint y: 193, distance: 265.0
click at [1126, 194] on div at bounding box center [1122, 208] width 315 height 28
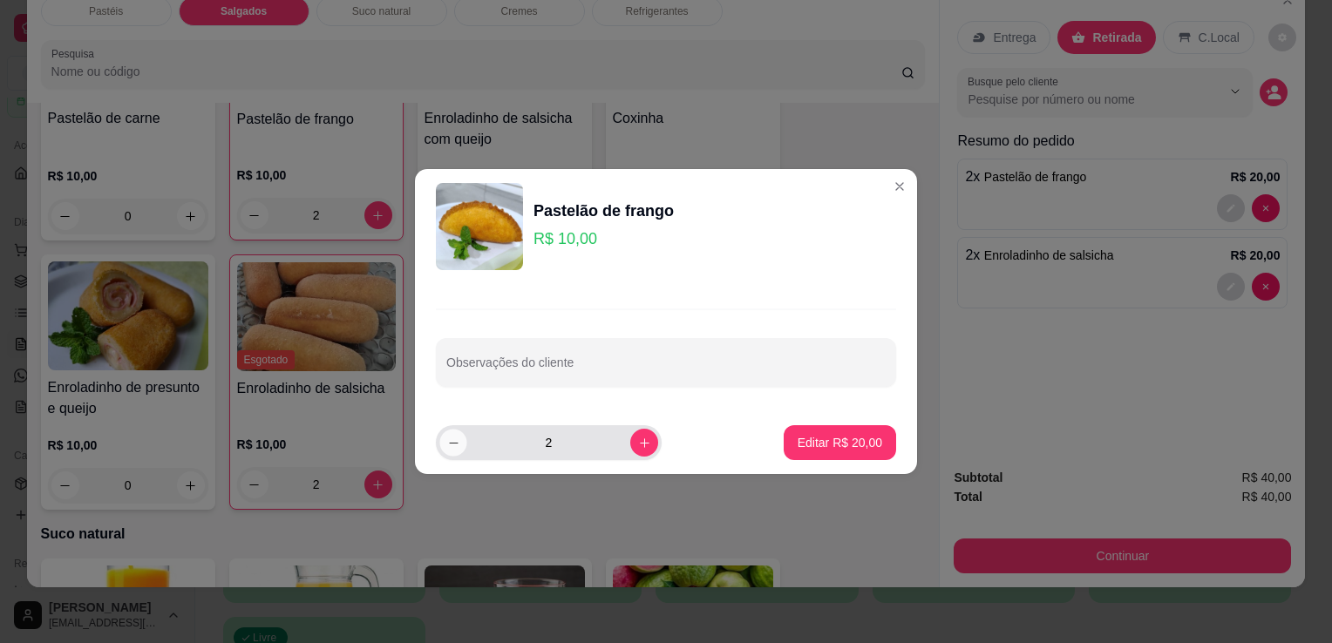
click at [459, 450] on button "decrease-product-quantity" at bounding box center [452, 442] width 27 height 27
type input "1"
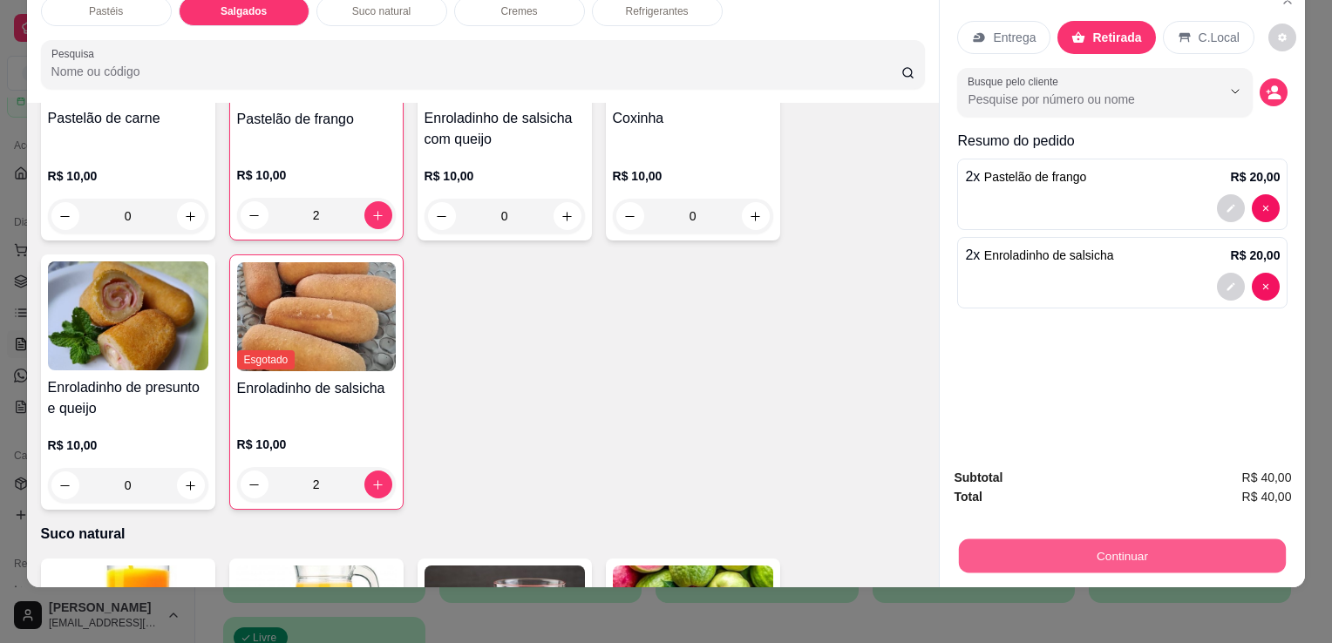
click at [1217, 550] on button "Continuar" at bounding box center [1122, 556] width 327 height 34
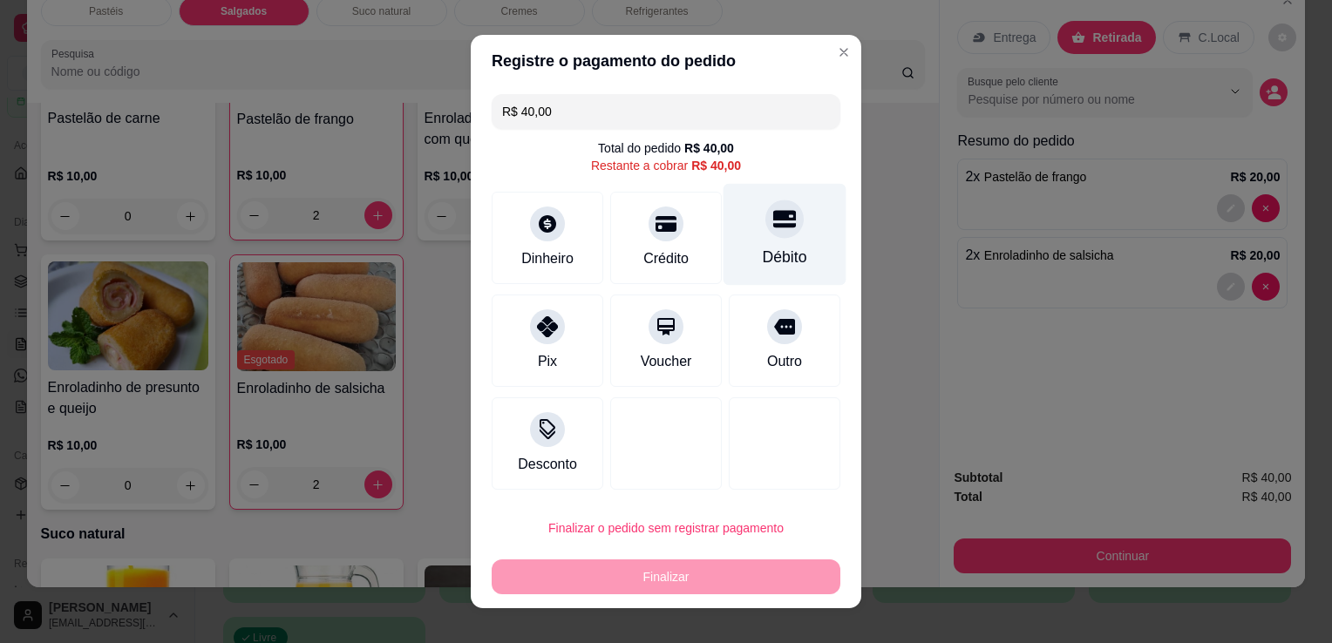
click at [763, 247] on div "Débito" at bounding box center [785, 257] width 44 height 23
type input "R$ 0,00"
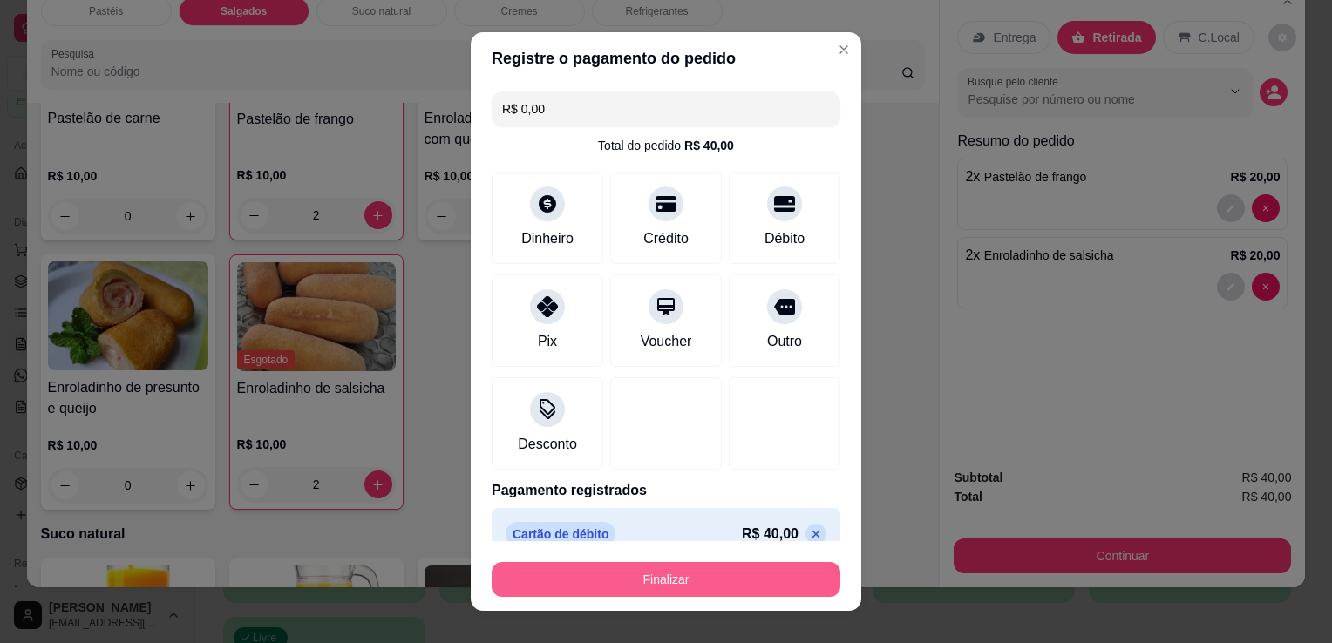
click at [753, 578] on button "Finalizar" at bounding box center [665, 579] width 349 height 35
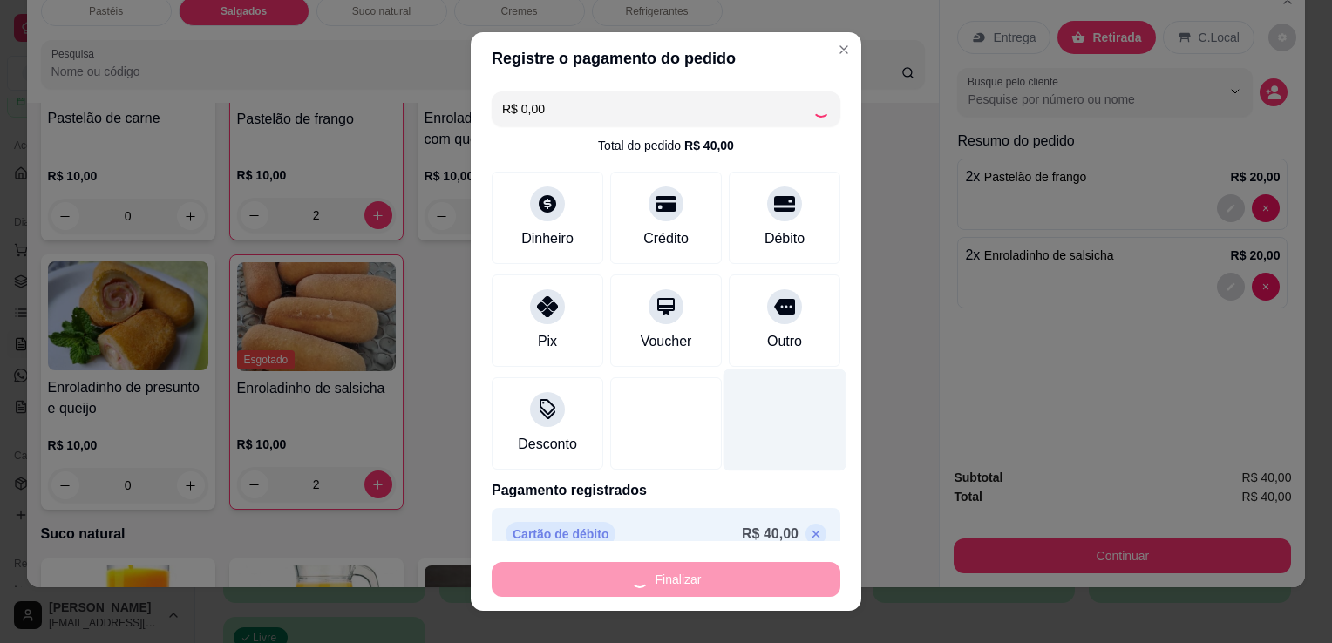
type input "0"
type input "-R$ 40,00"
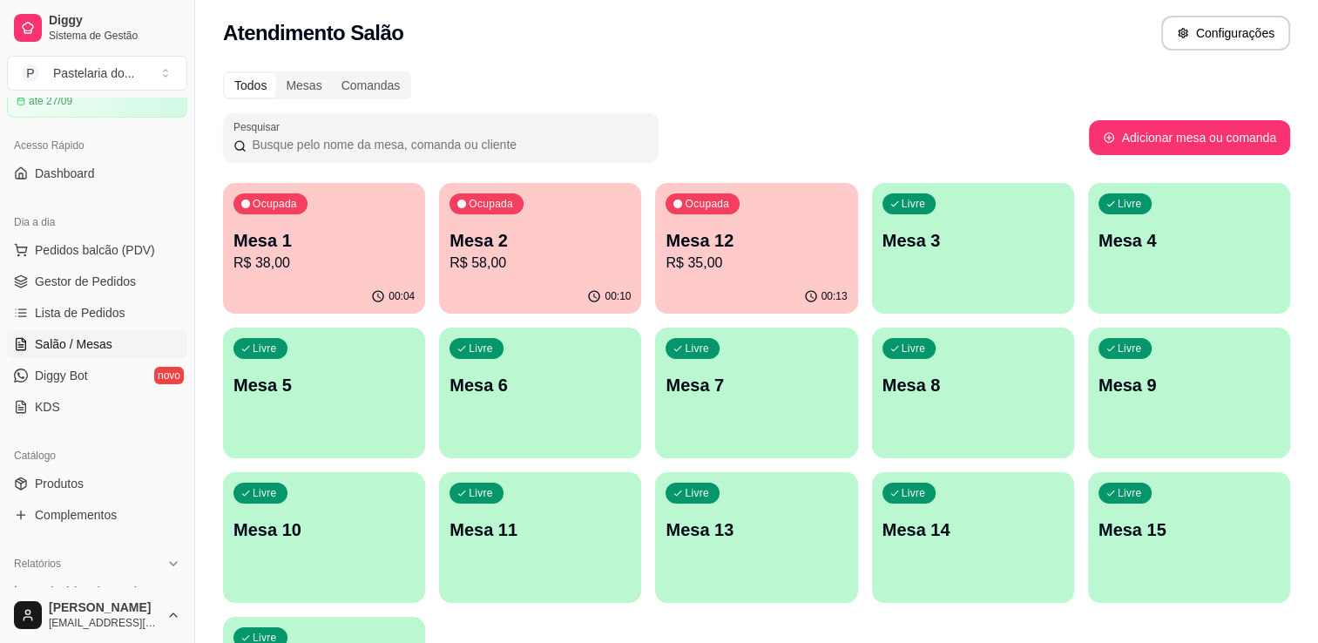
click at [293, 273] on p "R$ 38,00" at bounding box center [324, 263] width 181 height 21
click at [581, 296] on div "00:10" at bounding box center [540, 297] width 202 height 34
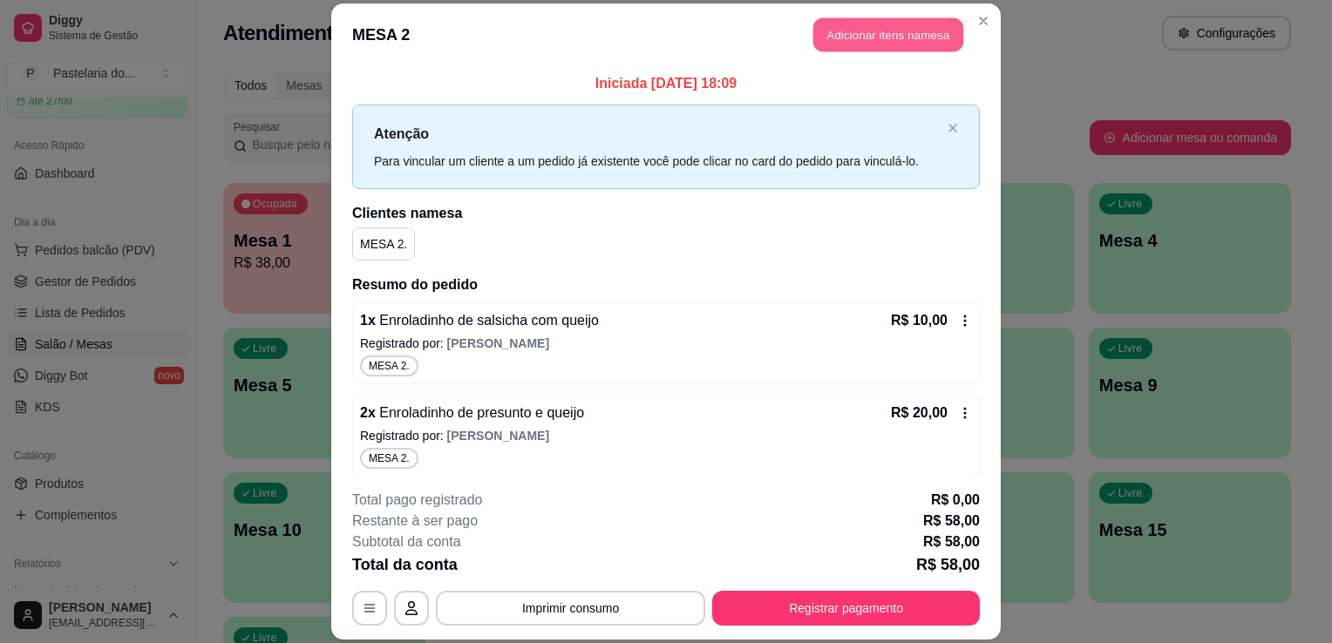
click at [825, 44] on button "Adicionar itens na mesa" at bounding box center [888, 34] width 150 height 34
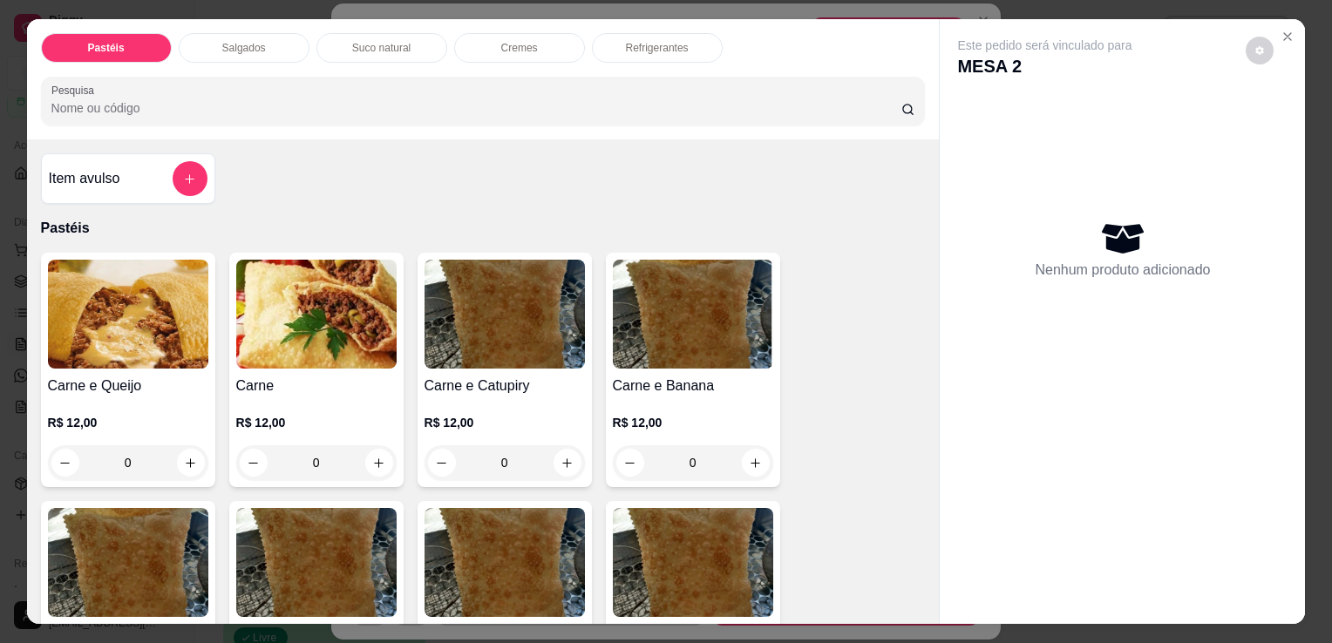
click at [242, 41] on p "Salgados" at bounding box center [244, 48] width 44 height 14
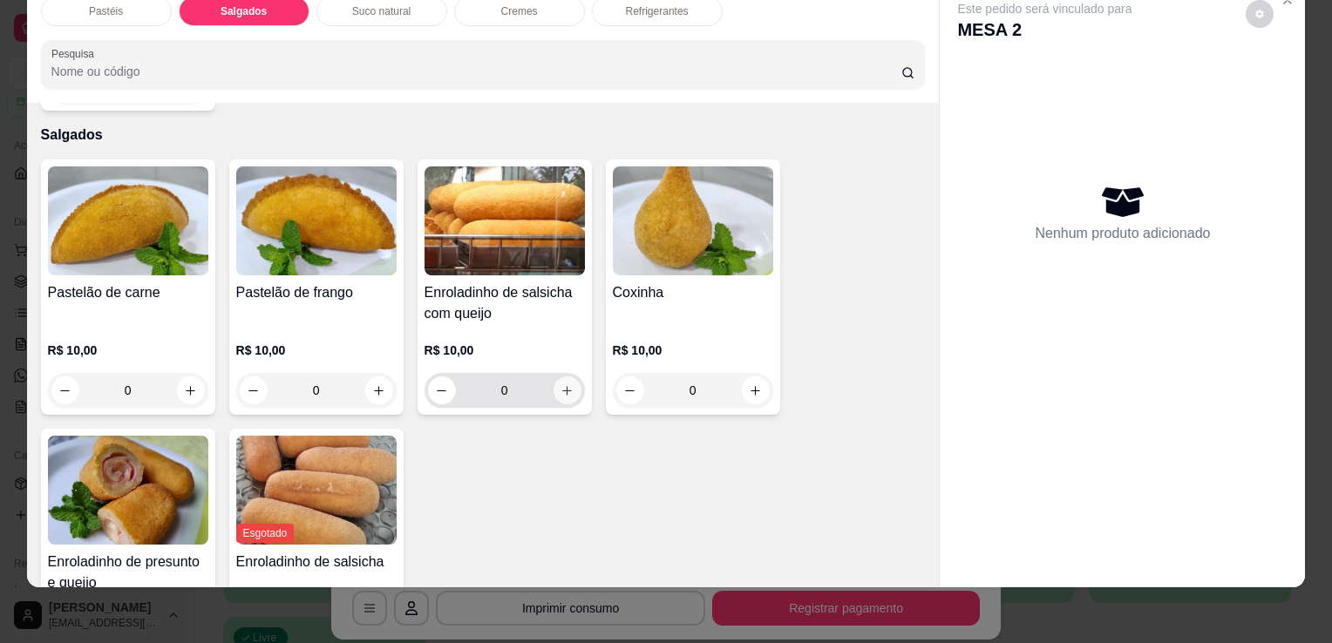
click at [560, 384] on icon "increase-product-quantity" at bounding box center [566, 390] width 13 height 13
type input "1"
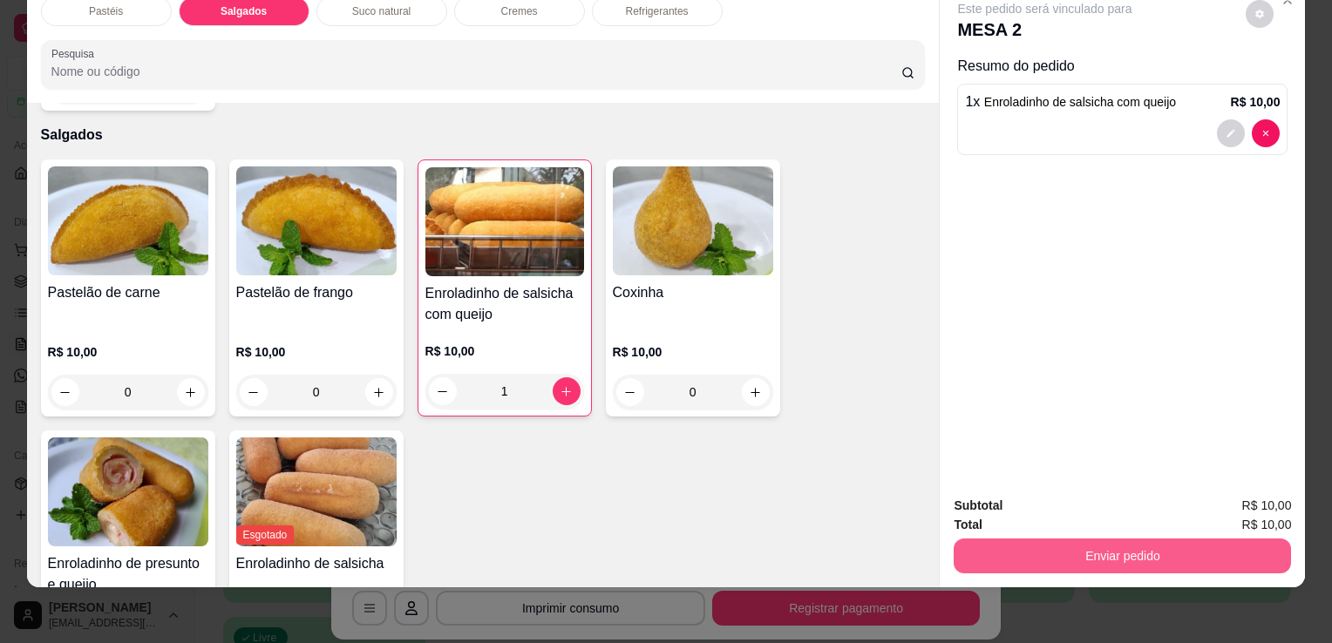
click at [1066, 554] on button "Enviar pedido" at bounding box center [1121, 556] width 337 height 35
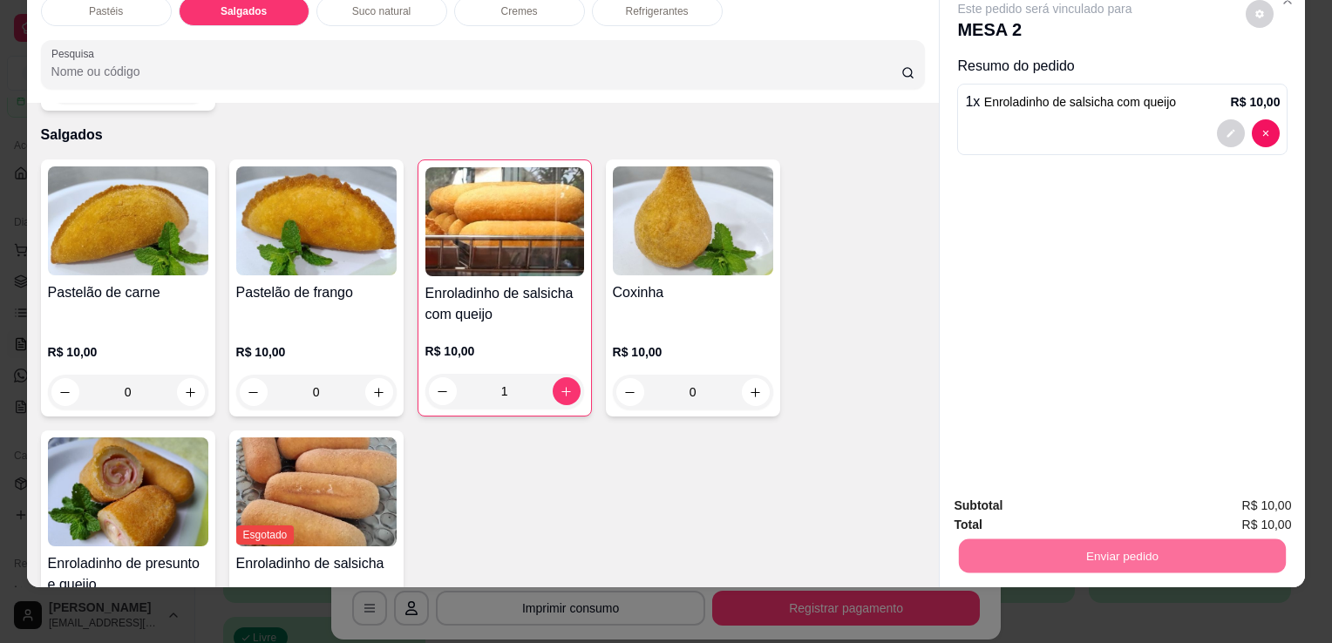
click at [1188, 500] on button "Sim, quero registrar" at bounding box center [1230, 500] width 130 height 33
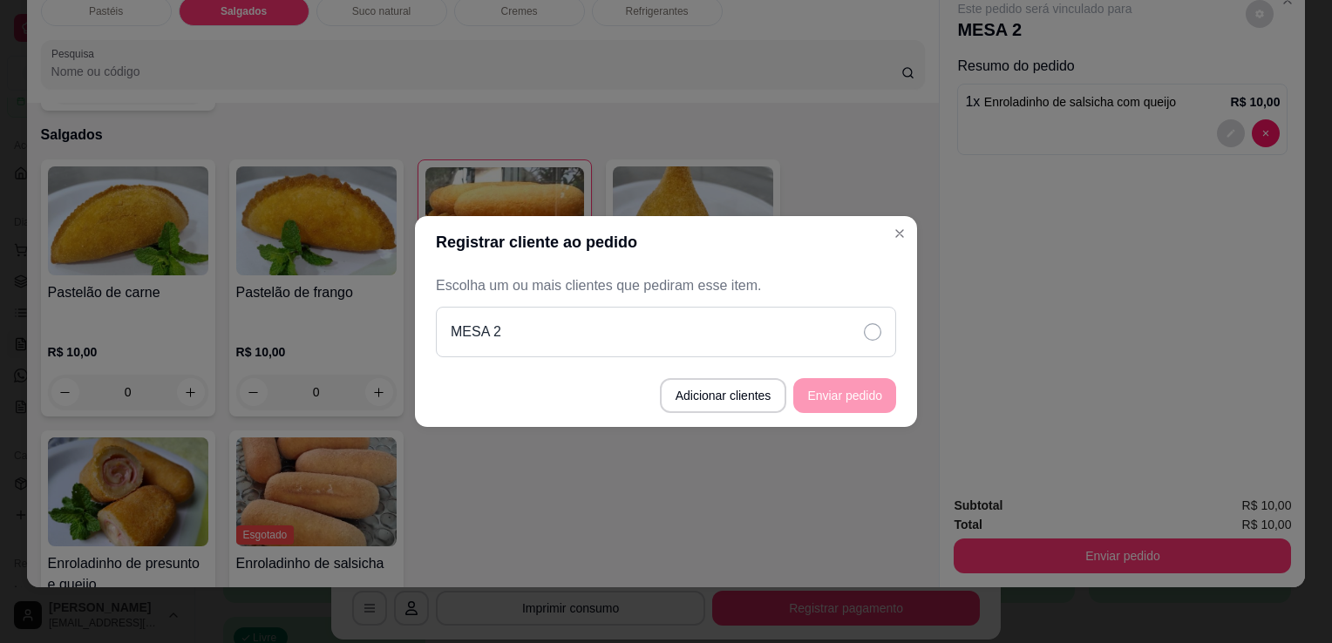
click at [817, 347] on div "MESA 2" at bounding box center [666, 332] width 460 height 51
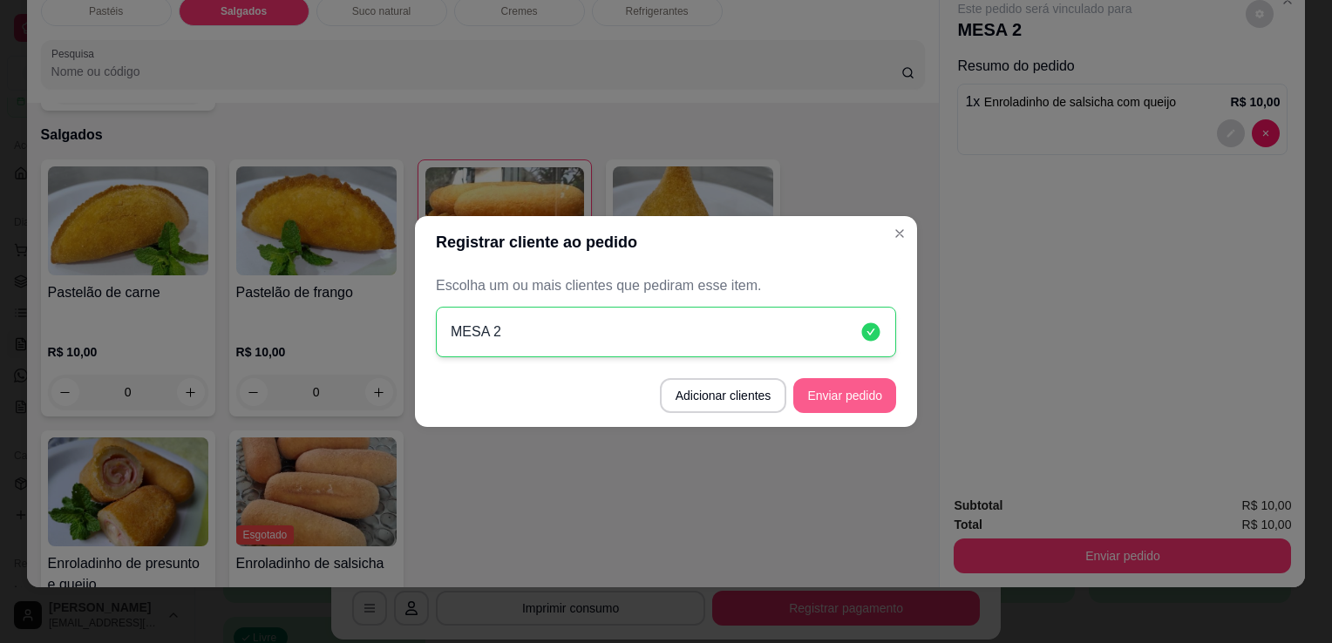
click at [857, 404] on button "Enviar pedido" at bounding box center [844, 395] width 103 height 35
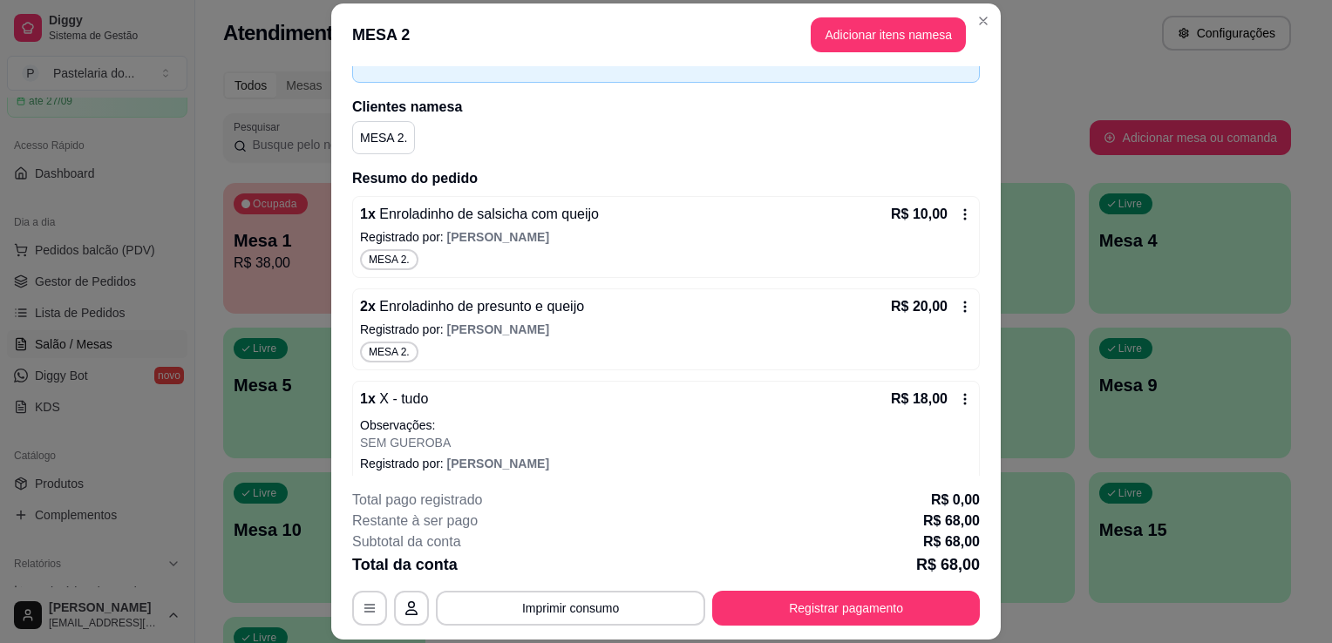
scroll to position [0, 0]
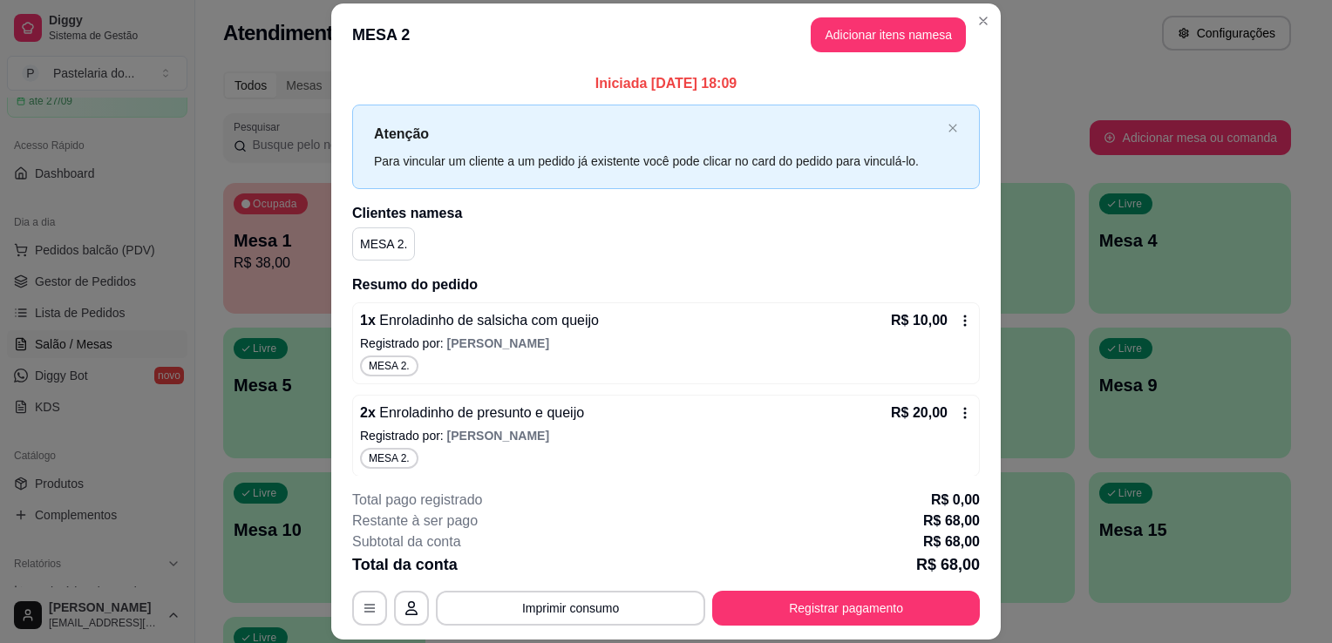
click at [1265, 167] on div "Todos Mesas Comandas Pesquisar Adicionar mesa ou comanda Ocupada Mesa 1 R$ 38,0…" at bounding box center [756, 415] width 1123 height 708
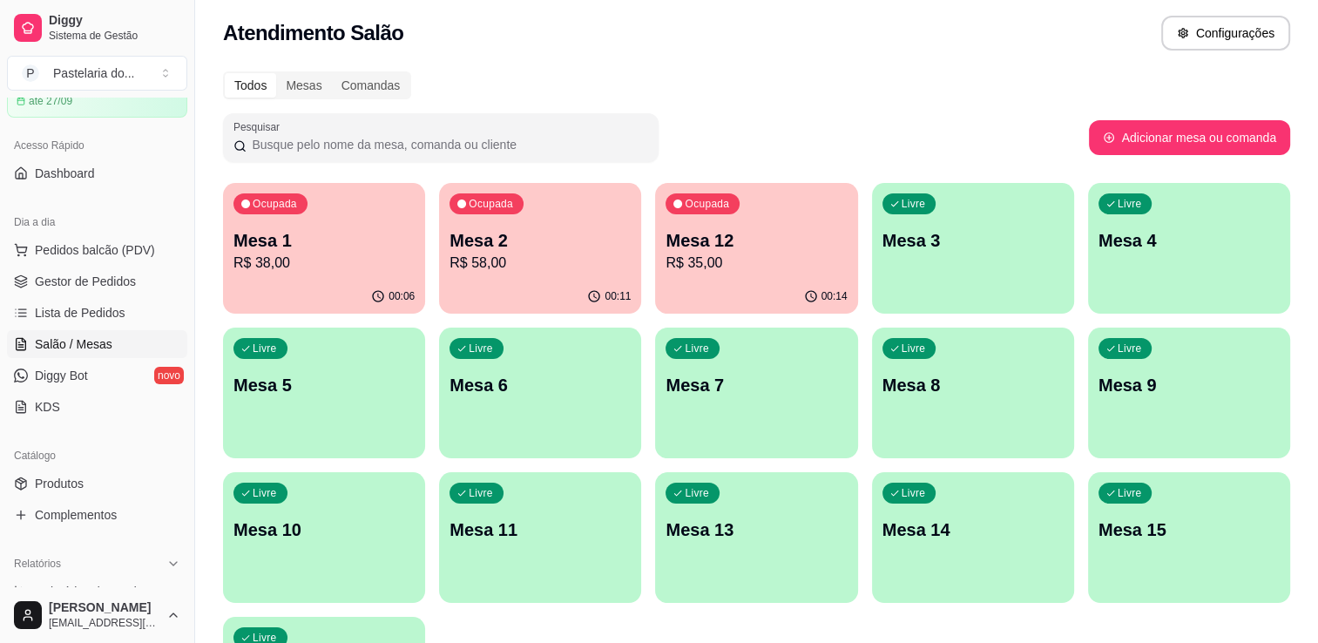
click at [684, 267] on p "R$ 35,00" at bounding box center [756, 263] width 181 height 21
click at [571, 245] on p "Mesa 2" at bounding box center [540, 240] width 181 height 24
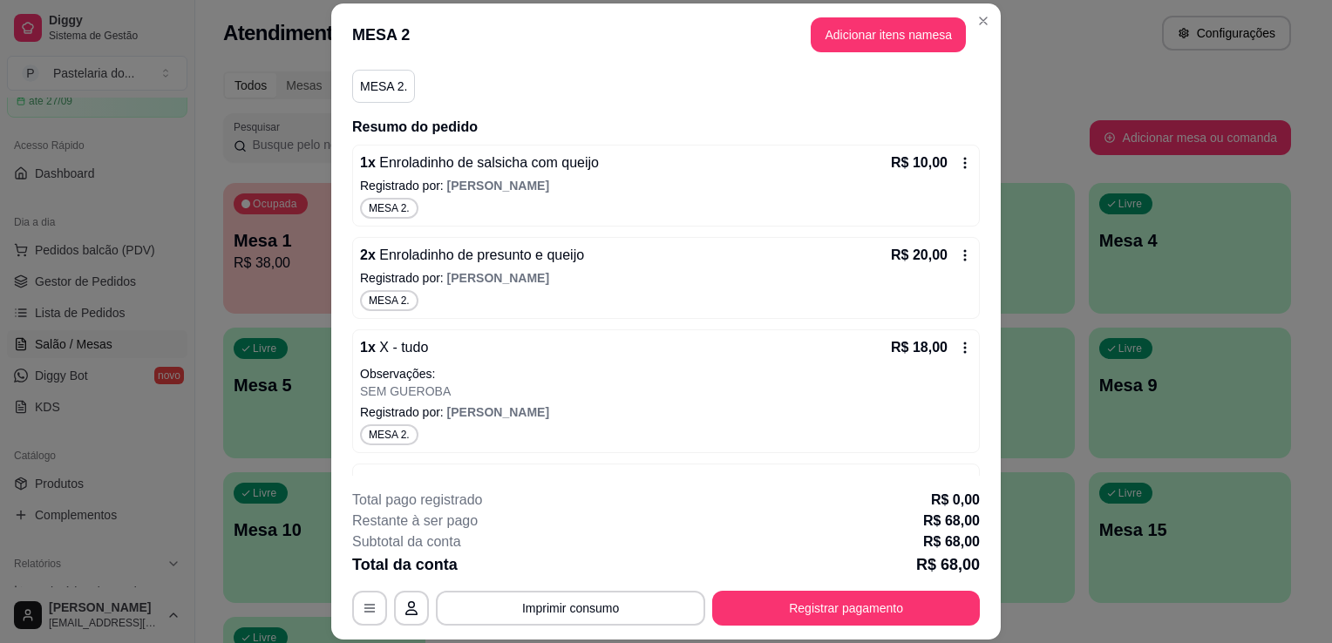
scroll to position [323, 0]
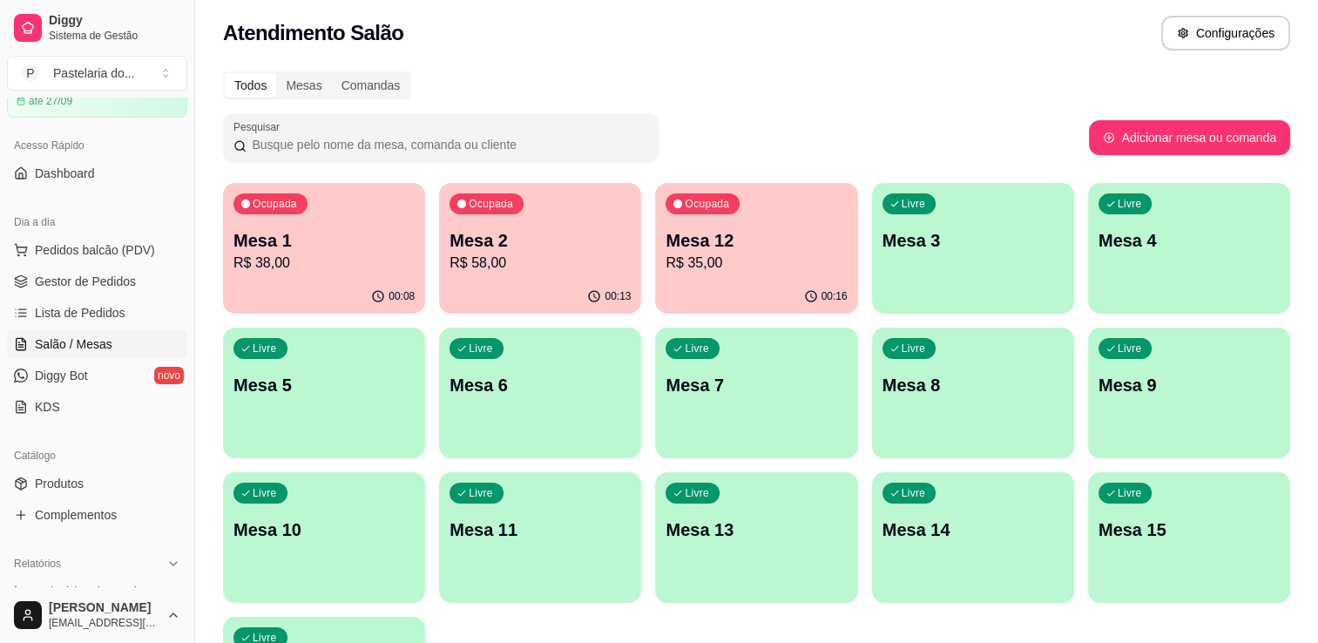
click at [325, 281] on div "00:08" at bounding box center [324, 297] width 202 height 34
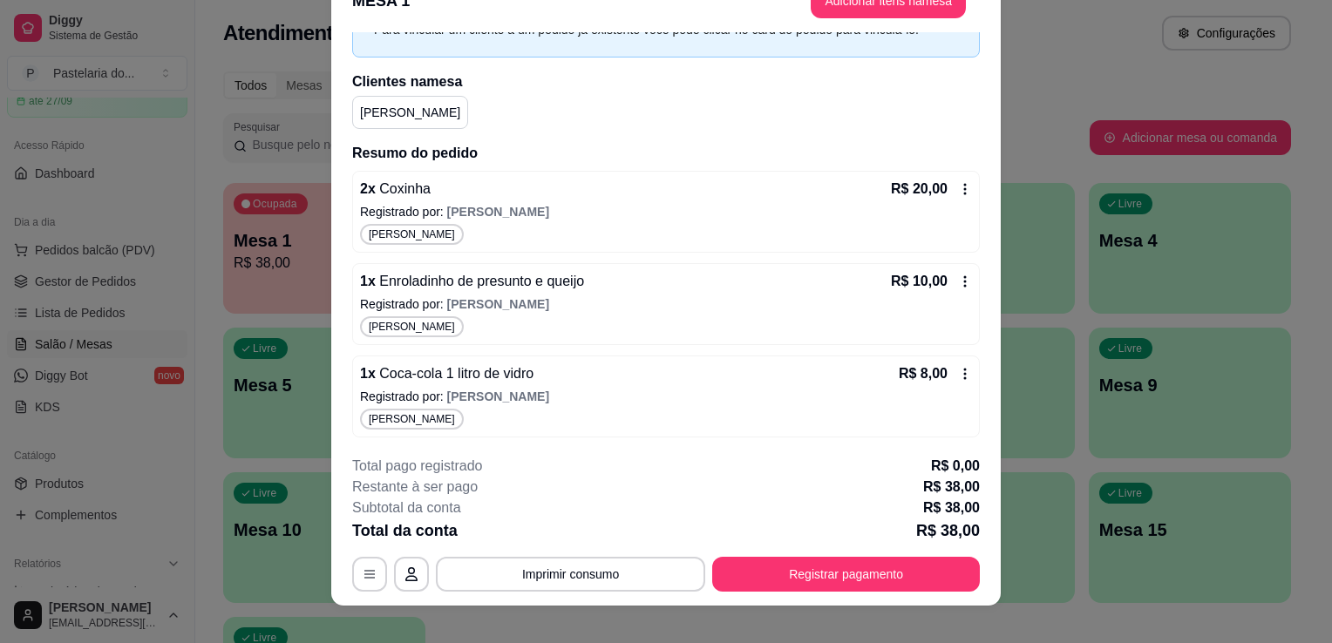
scroll to position [52, 0]
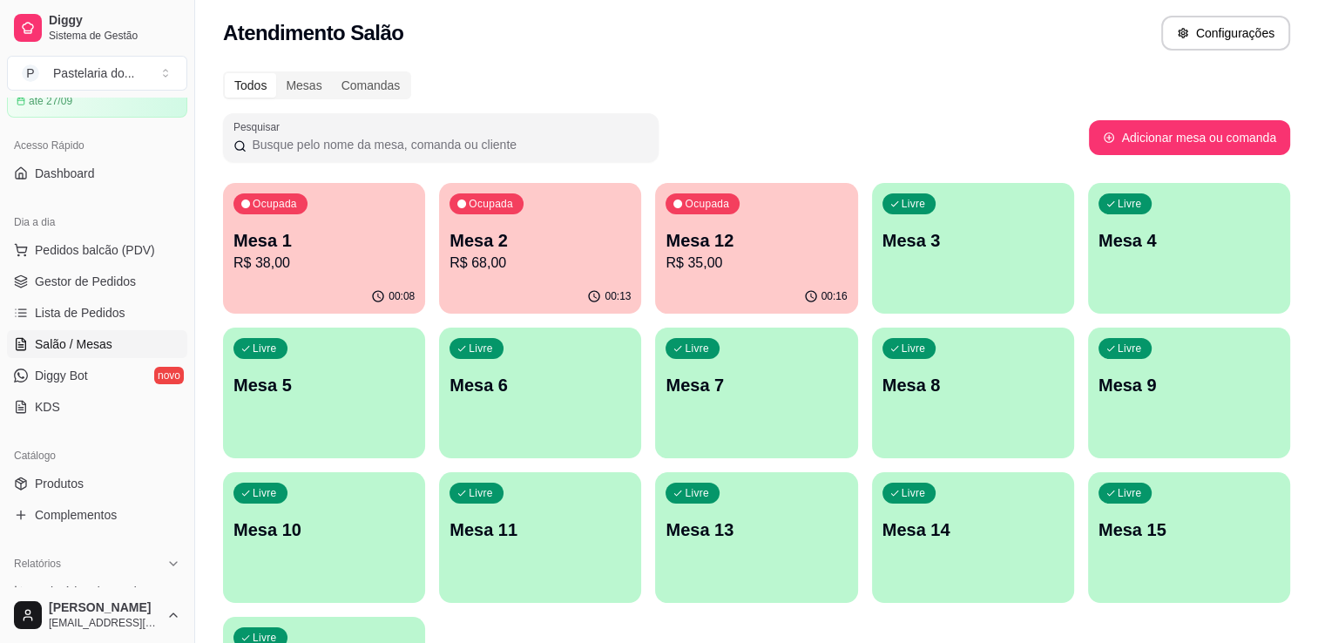
click at [753, 273] on div "Ocupada Mesa 12 R$ 35,00" at bounding box center [756, 231] width 202 height 97
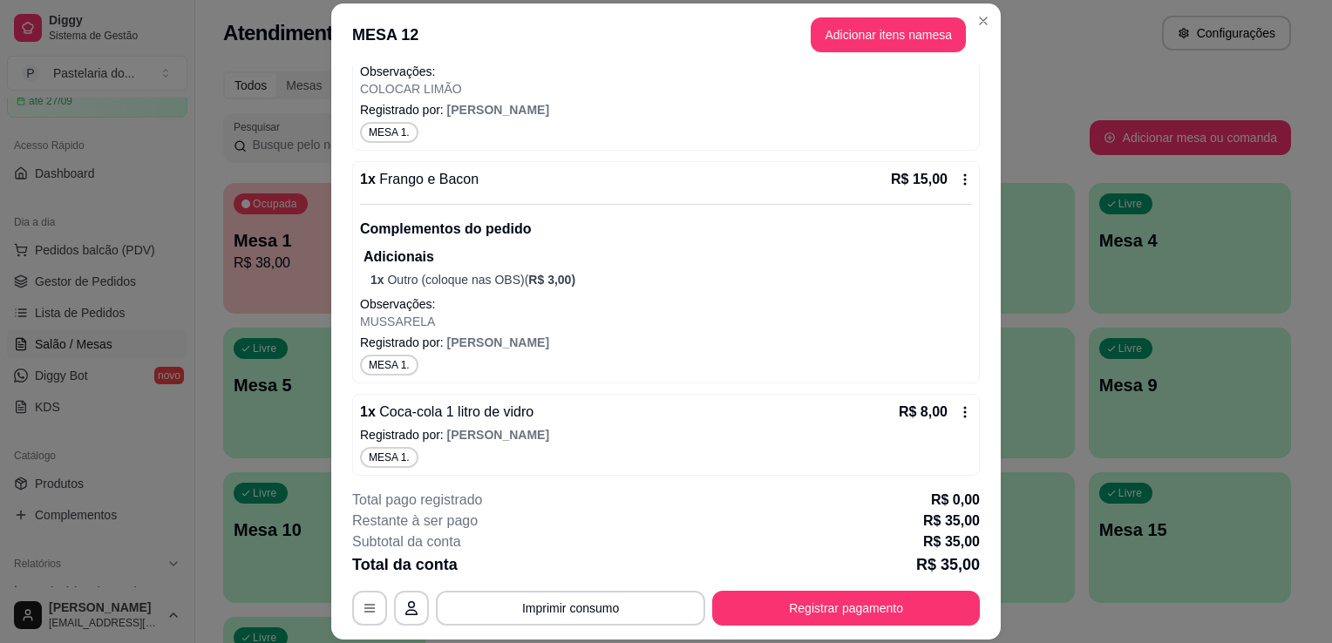
scroll to position [279, 0]
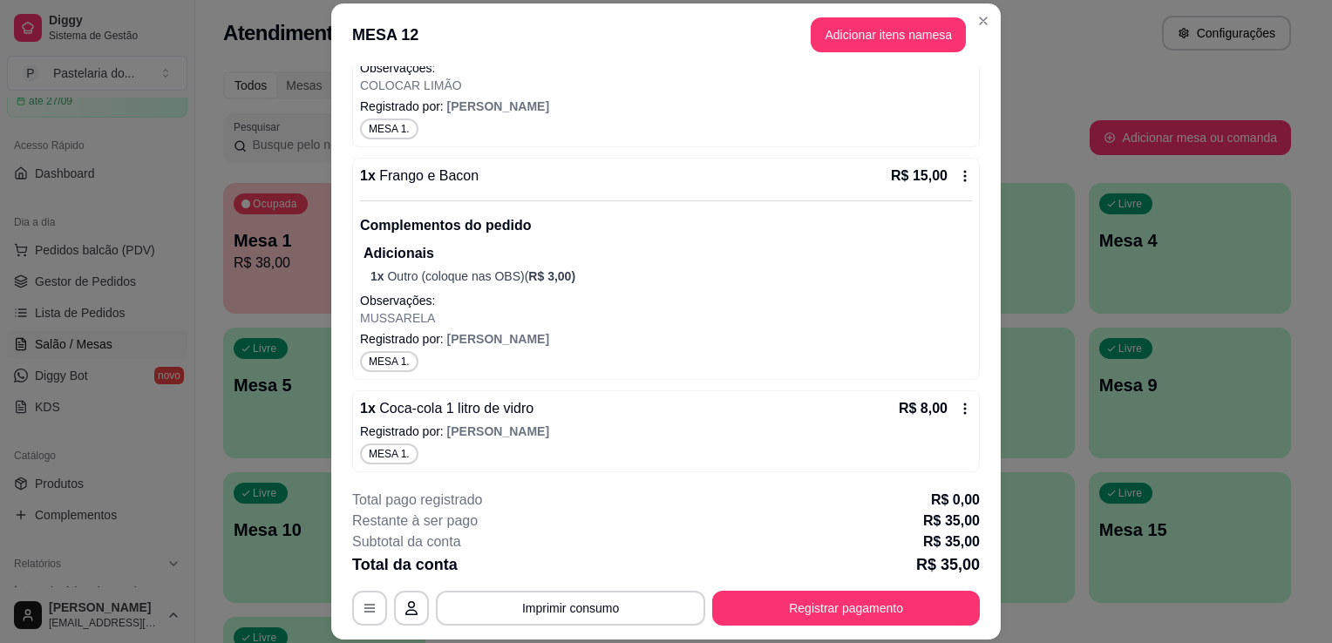
click at [759, 305] on p "Observações:" at bounding box center [666, 300] width 612 height 17
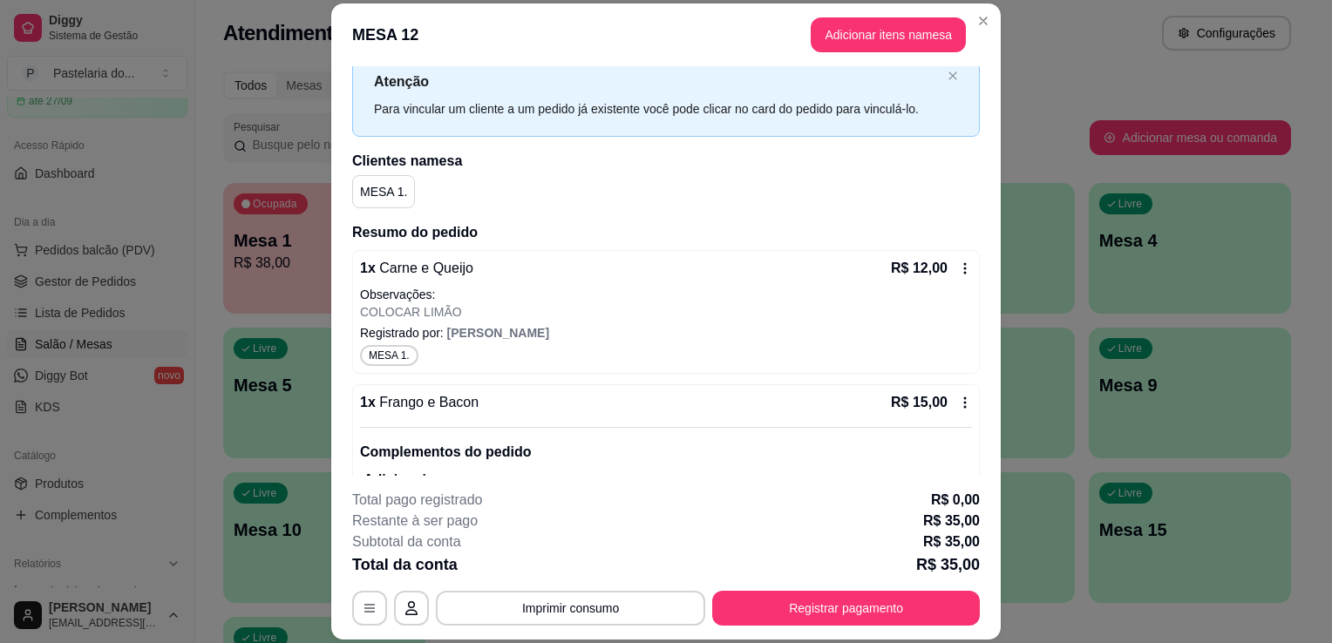
scroll to position [0, 0]
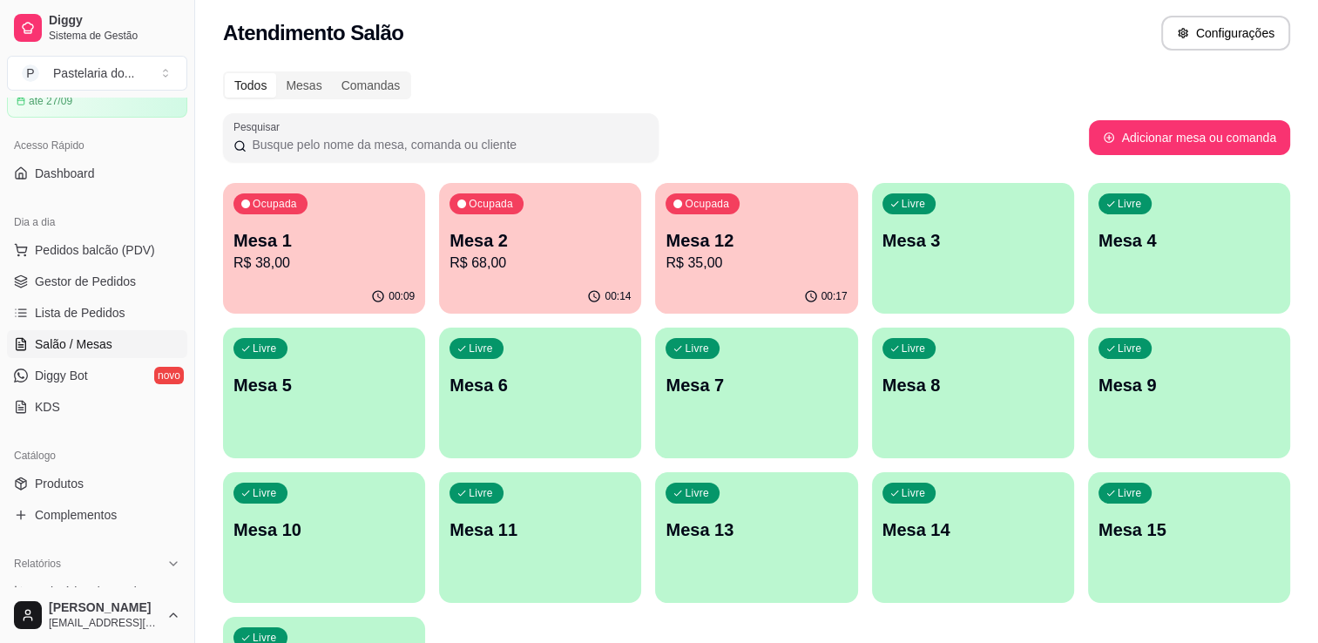
click at [277, 329] on div "Livre Mesa 5" at bounding box center [324, 383] width 202 height 110
click at [362, 231] on p "Mesa 1" at bounding box center [324, 240] width 181 height 24
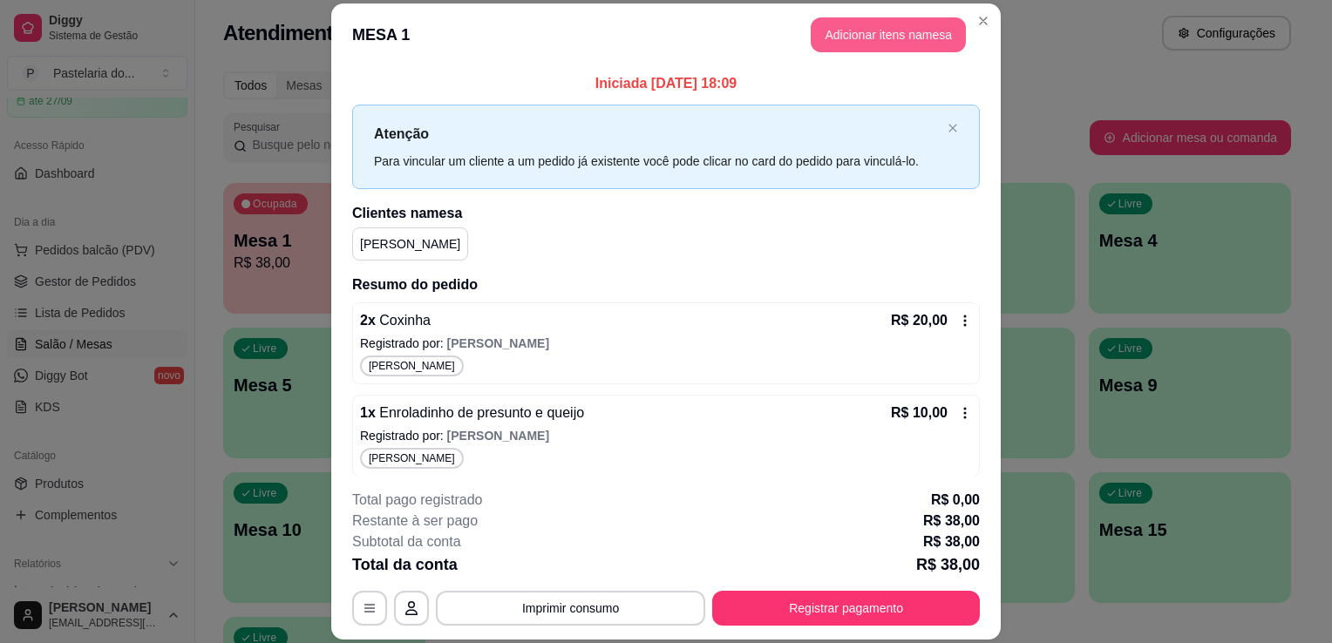
click at [889, 24] on button "Adicionar itens na mesa" at bounding box center [887, 34] width 155 height 35
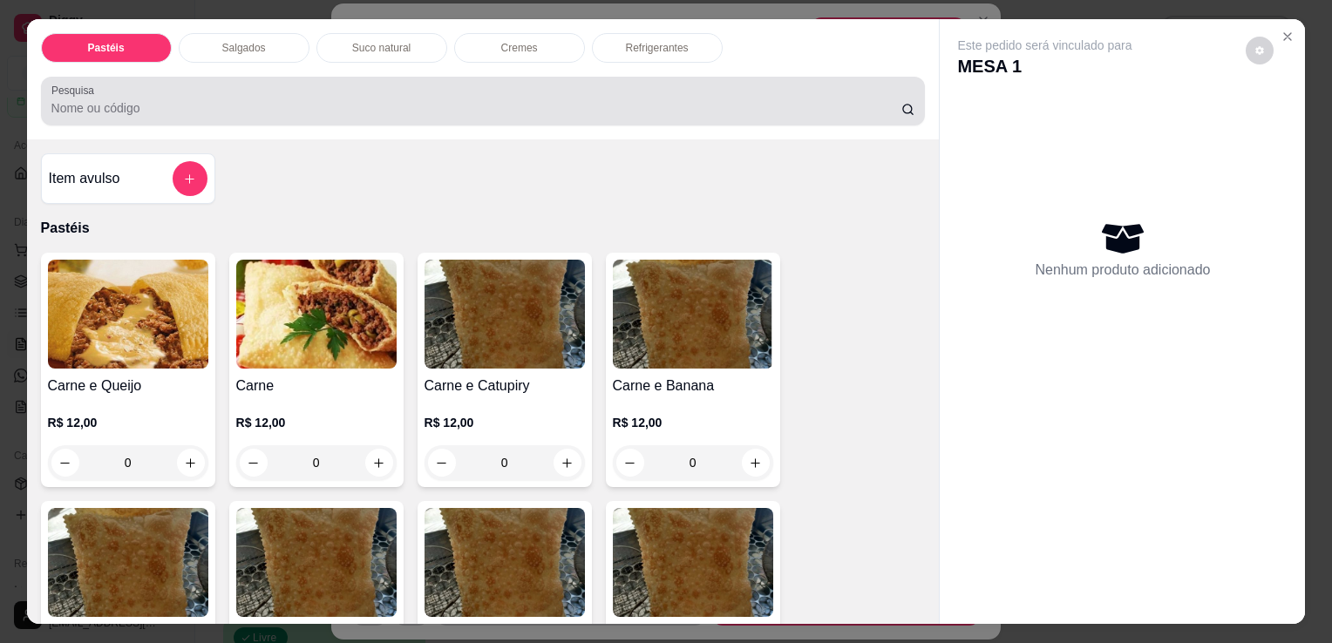
click at [258, 49] on div "Salgados" at bounding box center [244, 48] width 131 height 30
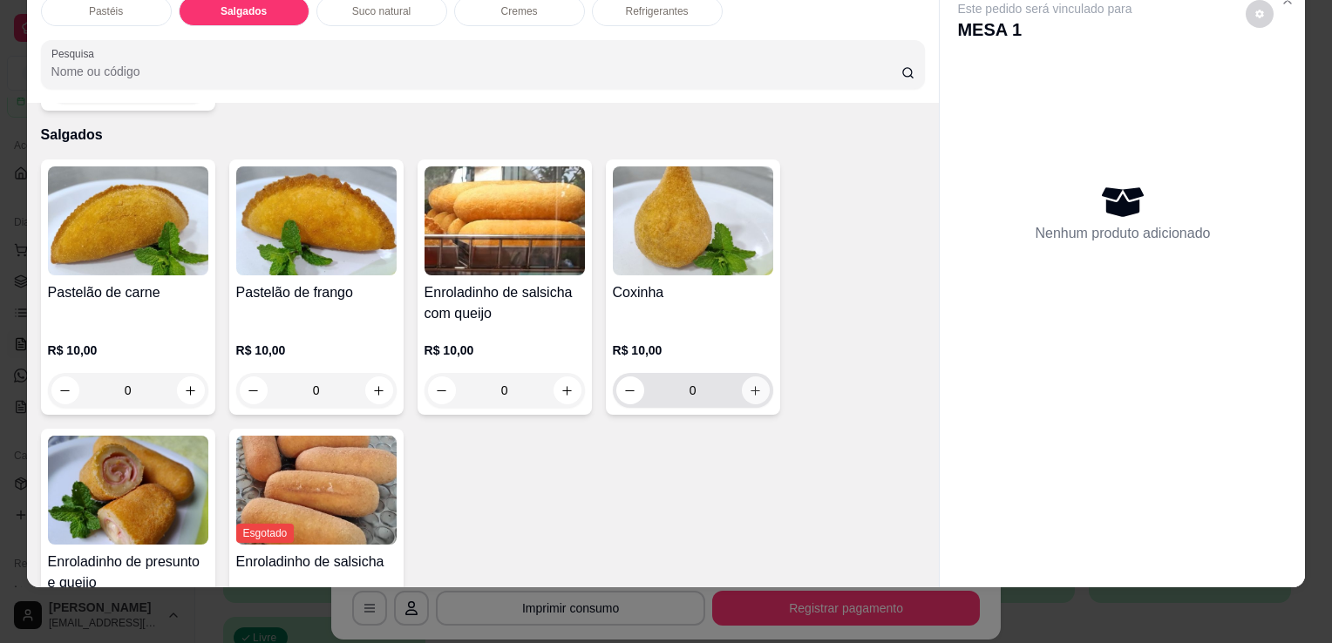
click at [750, 384] on icon "increase-product-quantity" at bounding box center [755, 390] width 13 height 13
type input "1"
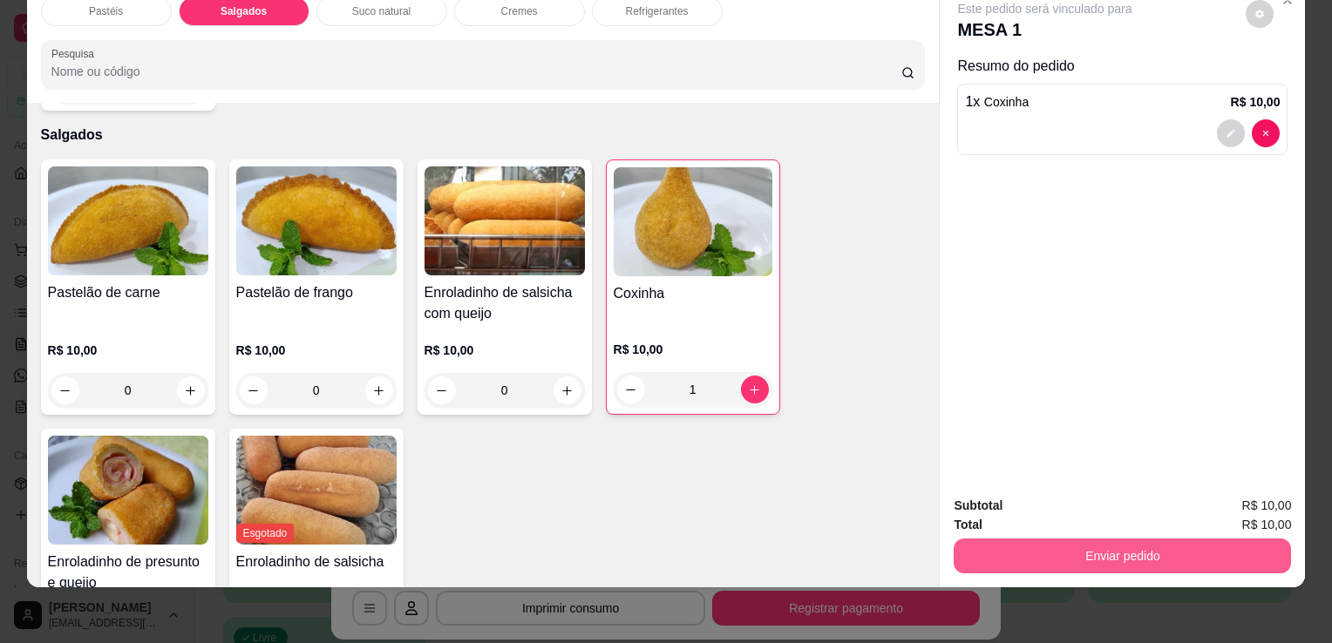
click at [1198, 546] on button "Enviar pedido" at bounding box center [1121, 556] width 337 height 35
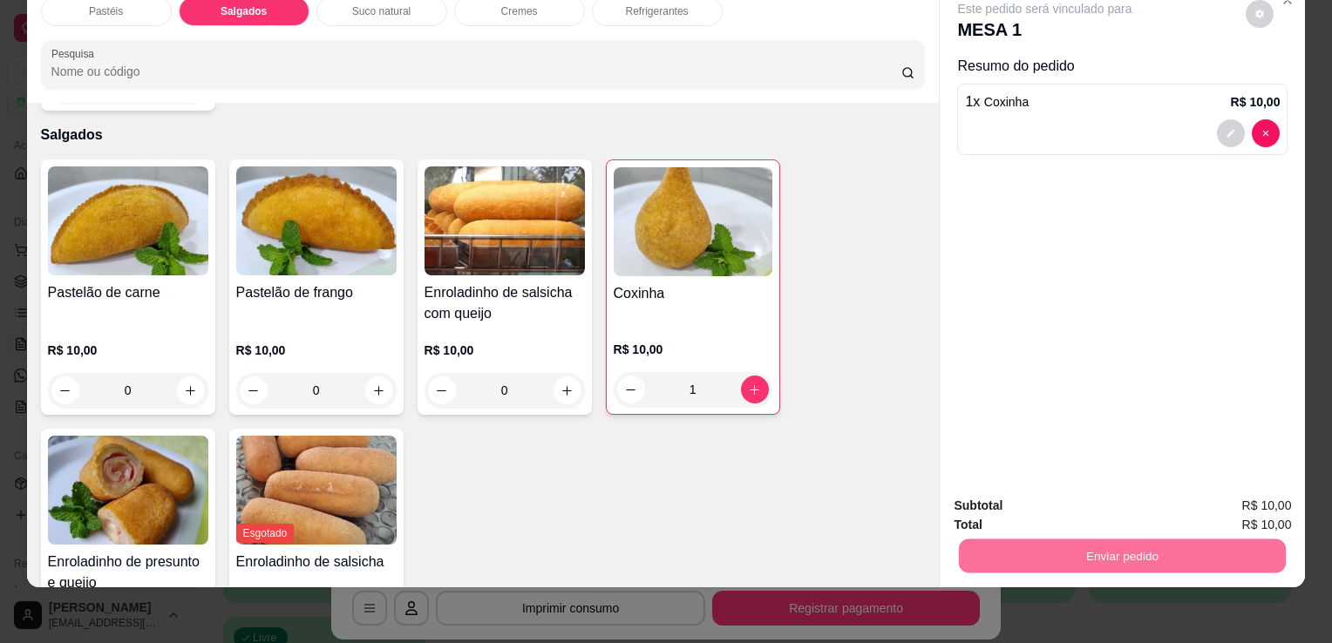
click at [1207, 513] on button "Sim, quero registrar" at bounding box center [1230, 500] width 130 height 33
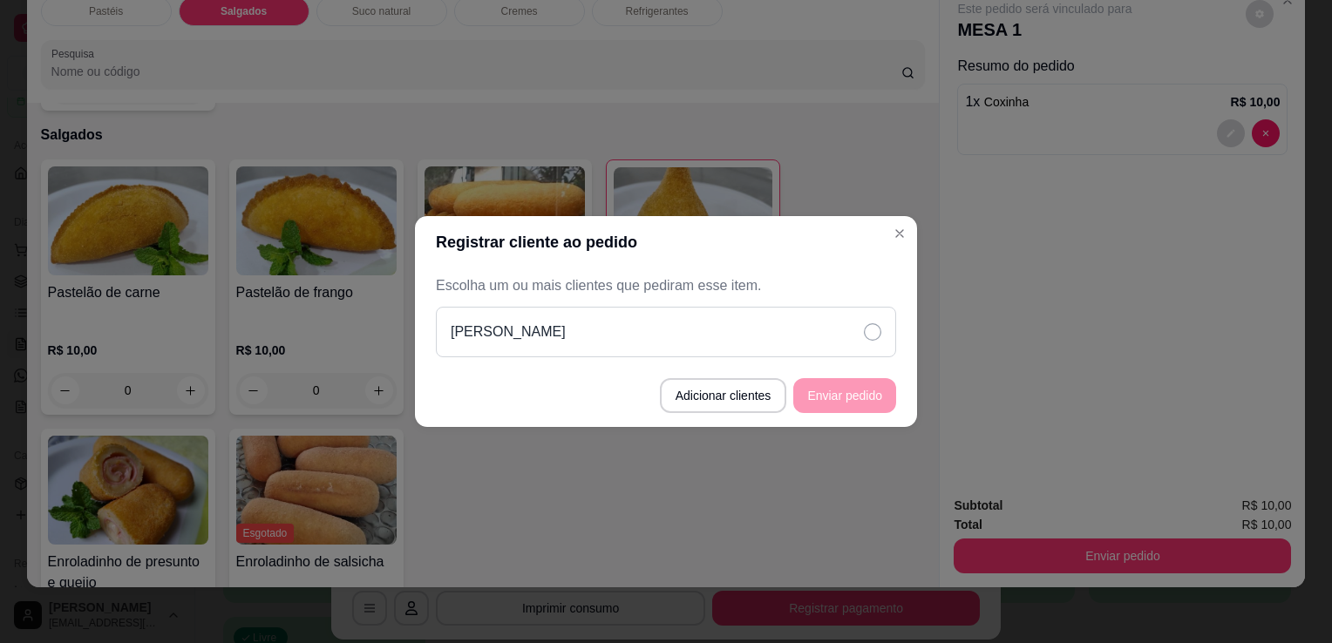
click at [854, 318] on div "[PERSON_NAME]" at bounding box center [666, 332] width 460 height 51
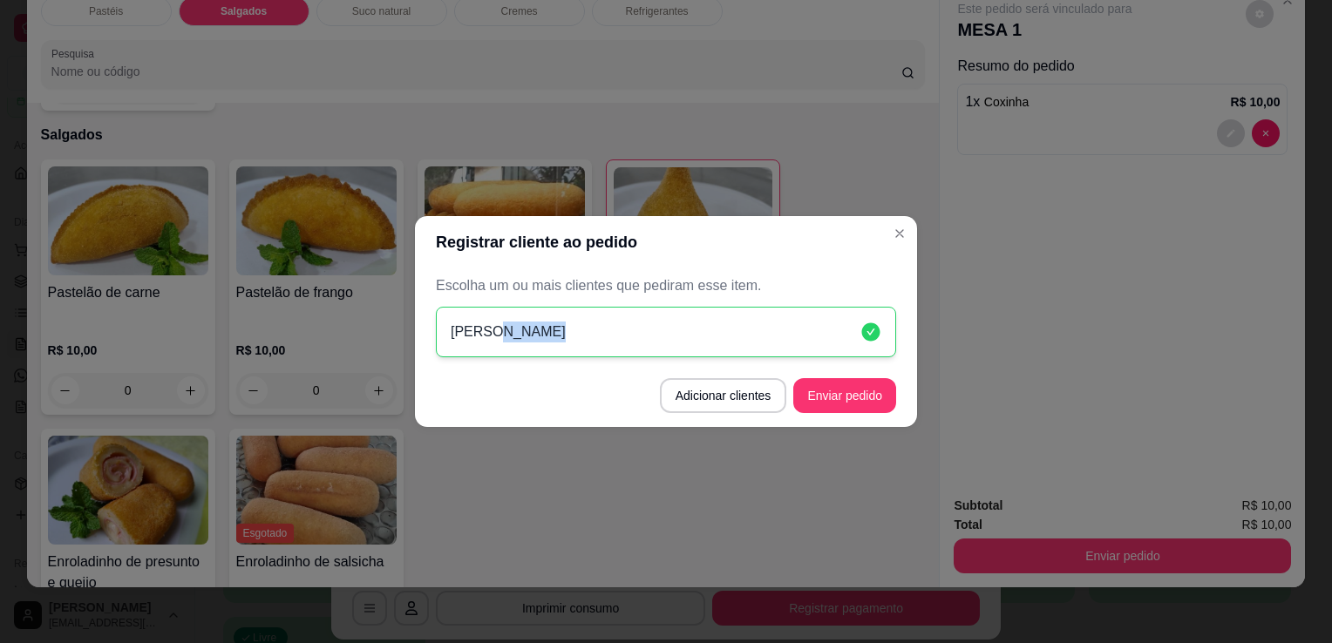
click at [854, 318] on div "[PERSON_NAME]" at bounding box center [666, 332] width 460 height 51
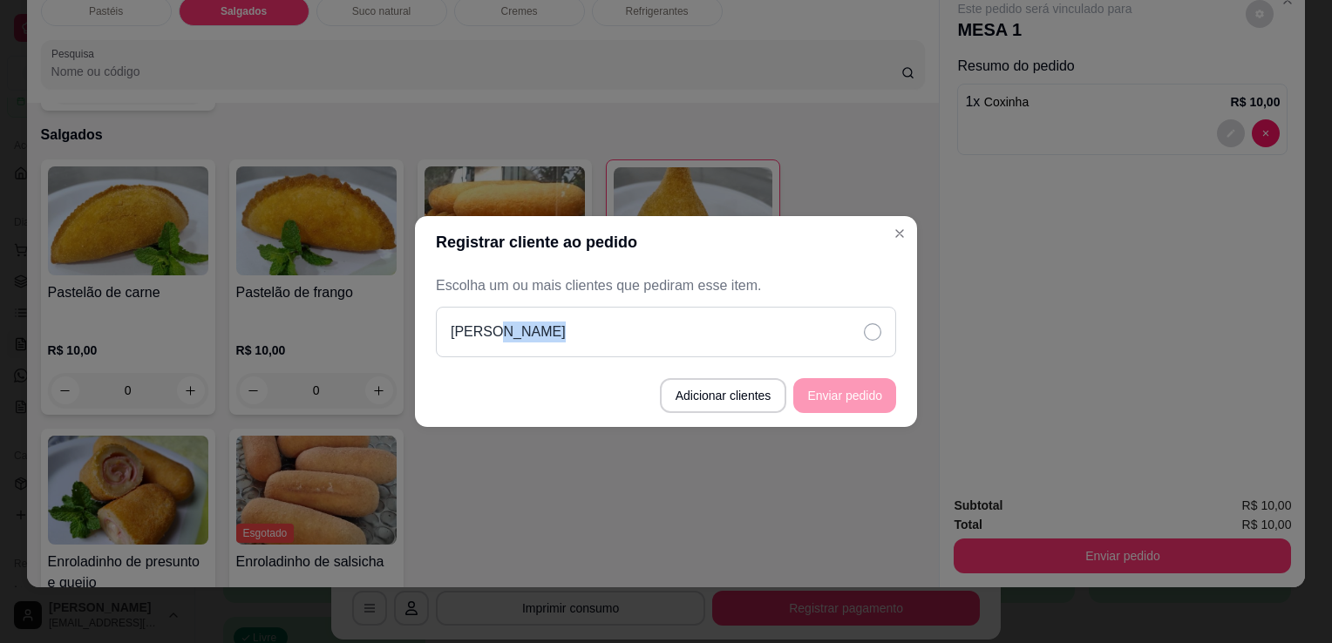
click at [856, 322] on div "[PERSON_NAME]" at bounding box center [666, 332] width 460 height 51
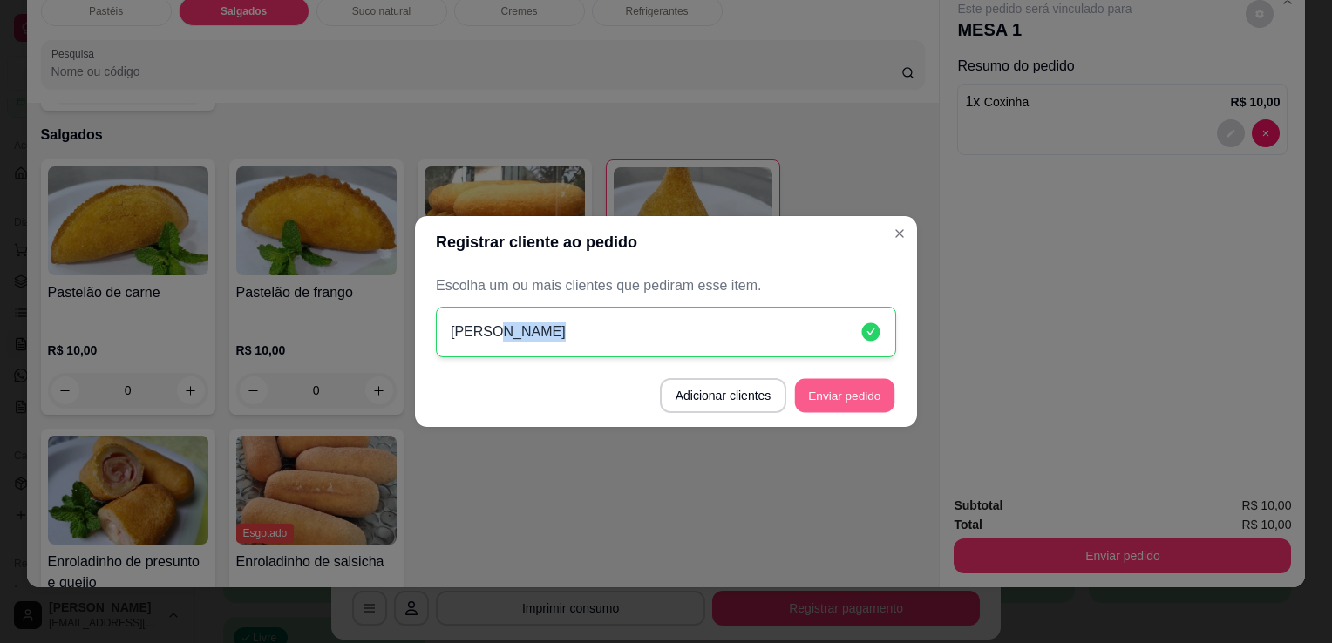
click at [868, 380] on button "Enviar pedido" at bounding box center [844, 396] width 99 height 34
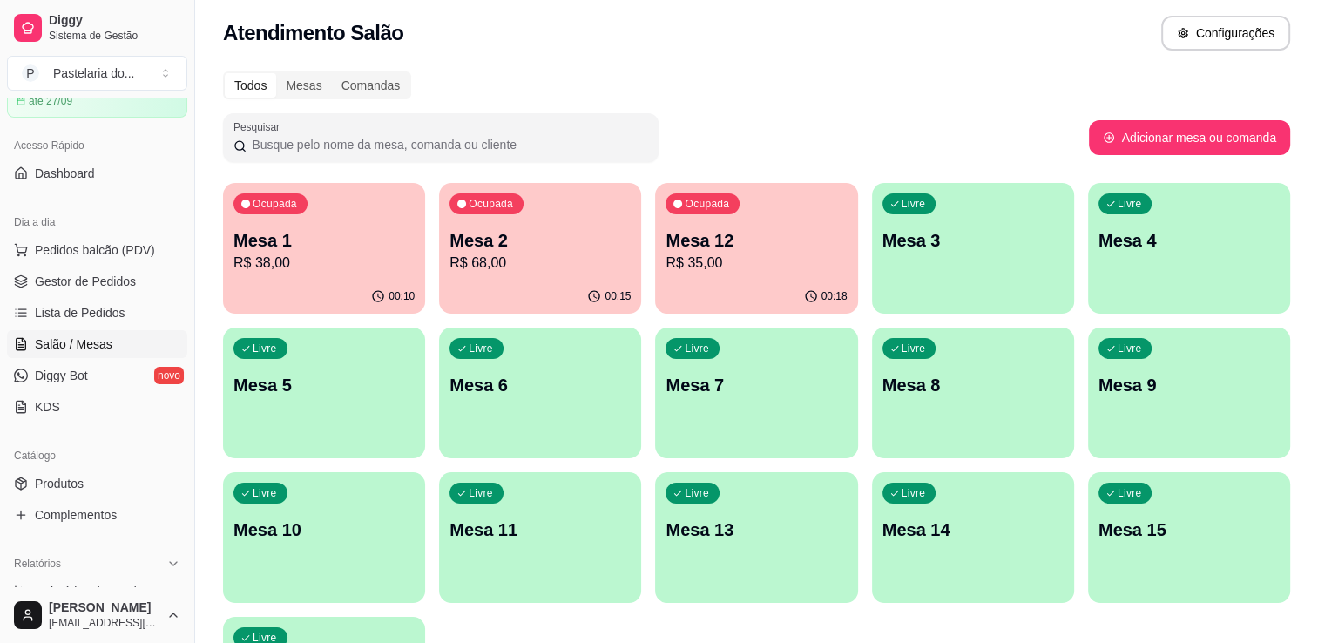
click at [1176, 526] on p "Mesa 15" at bounding box center [1189, 530] width 181 height 24
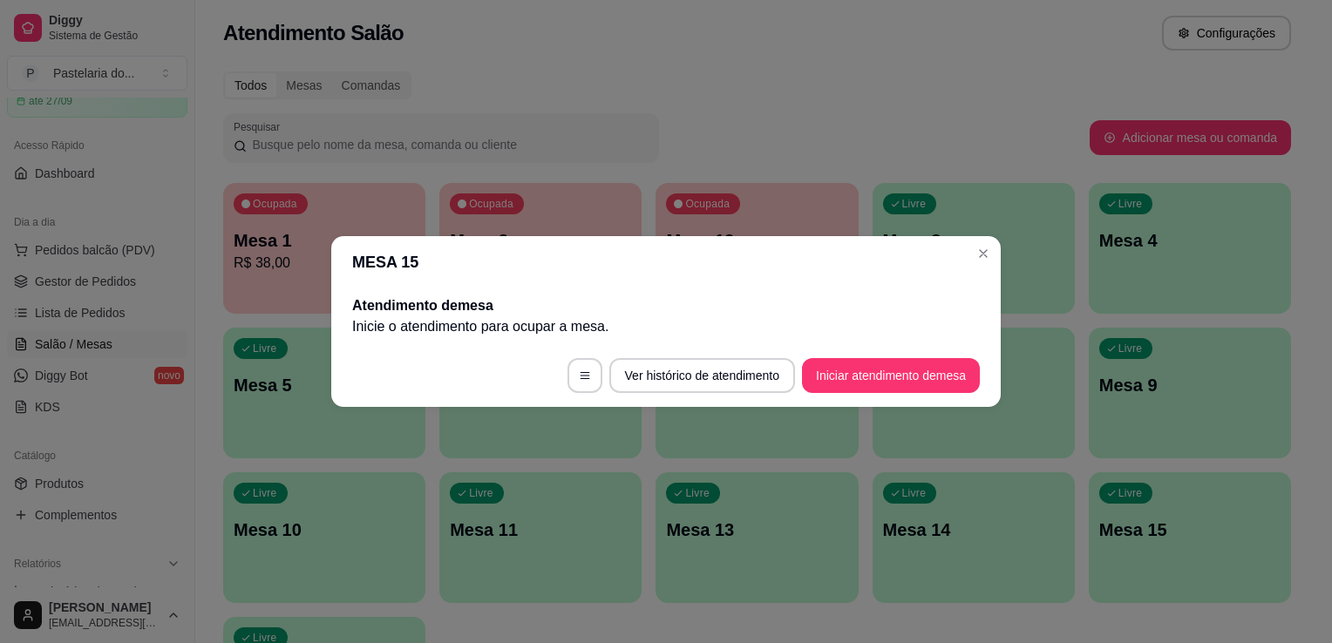
click at [898, 382] on button "Iniciar atendimento de mesa" at bounding box center [891, 375] width 178 height 35
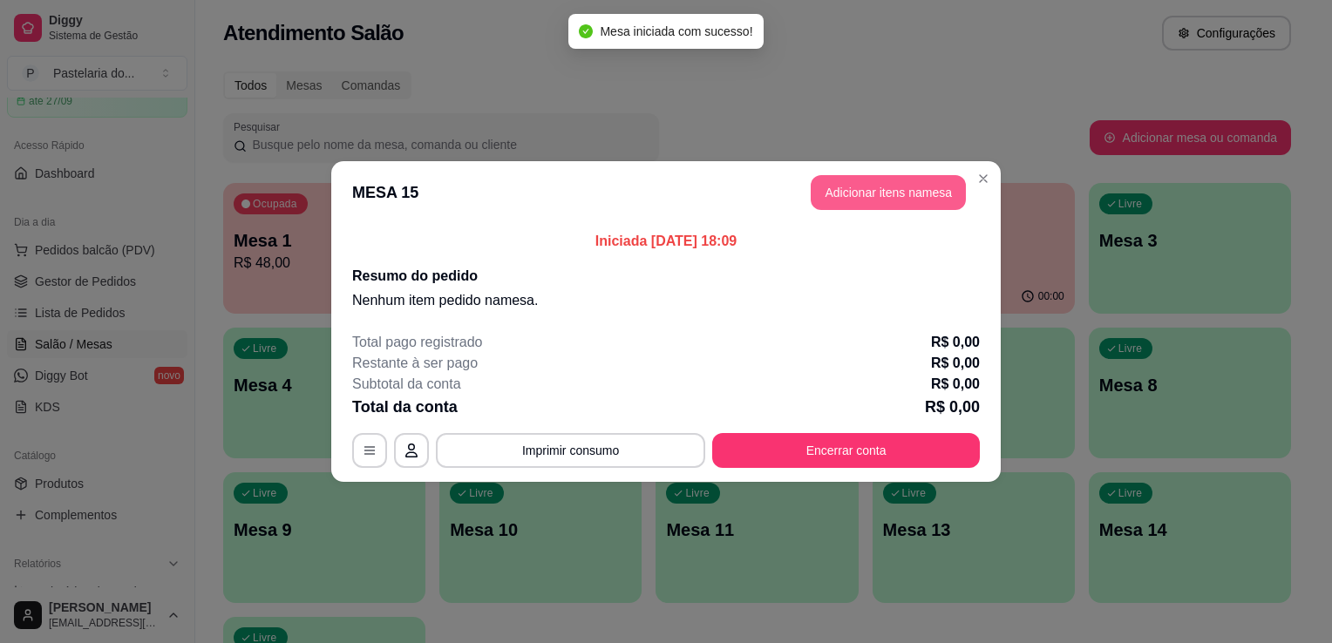
click at [885, 187] on button "Adicionar itens na mesa" at bounding box center [887, 192] width 155 height 35
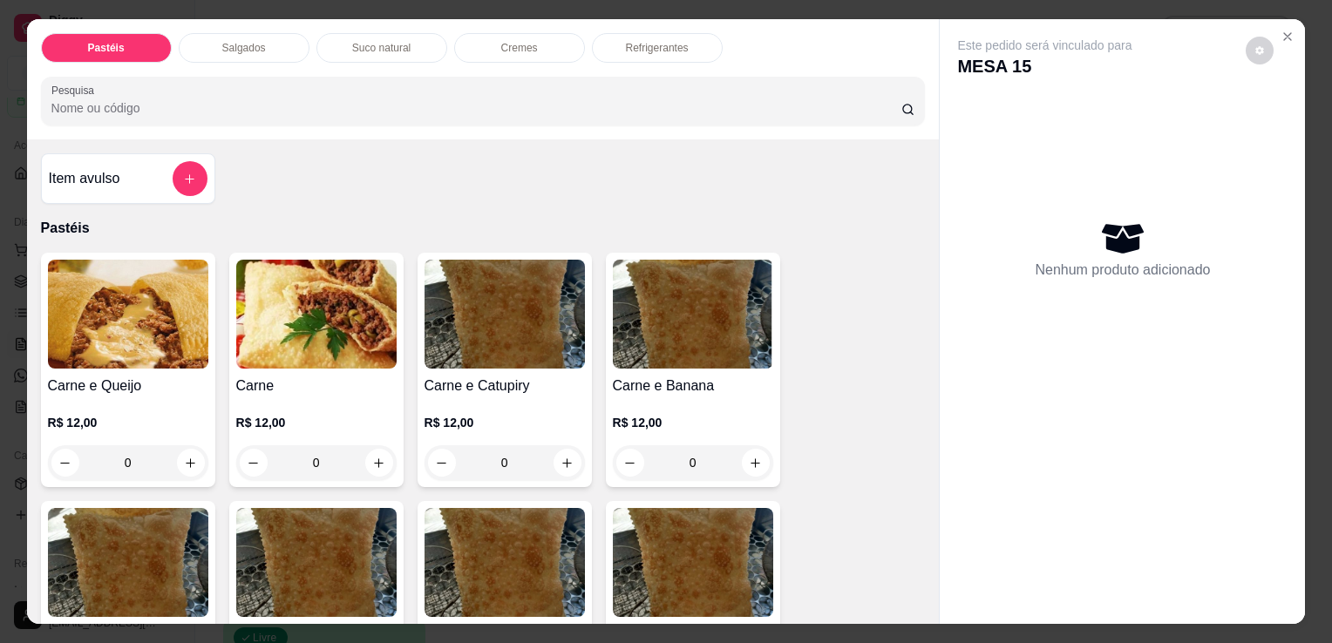
click at [222, 41] on p "Salgados" at bounding box center [244, 48] width 44 height 14
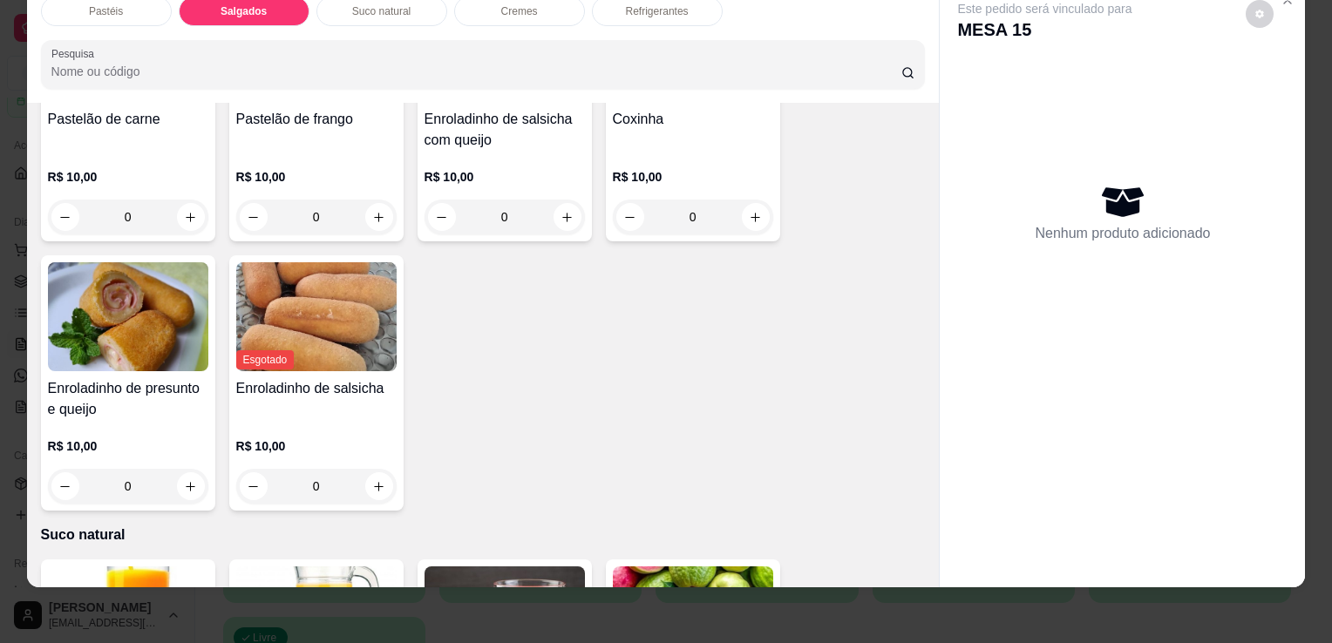
scroll to position [2025, 0]
click at [181, 471] on button "increase-product-quantity" at bounding box center [191, 485] width 28 height 28
type input "1"
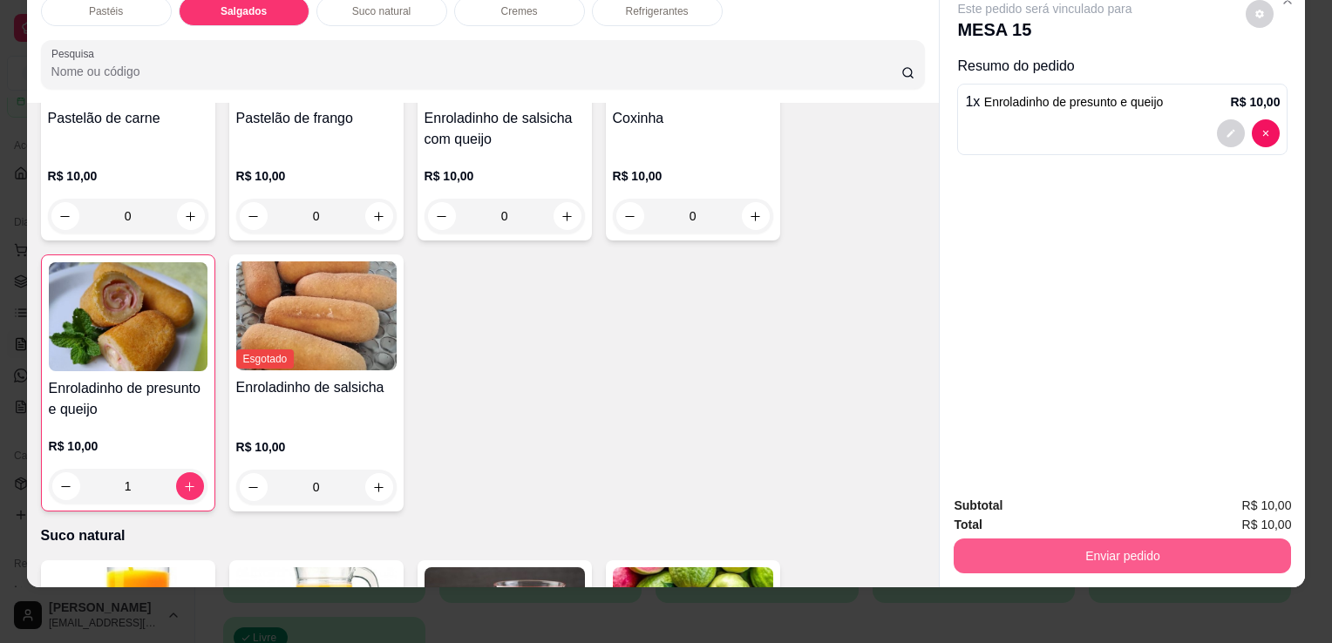
click at [1053, 547] on button "Enviar pedido" at bounding box center [1121, 556] width 337 height 35
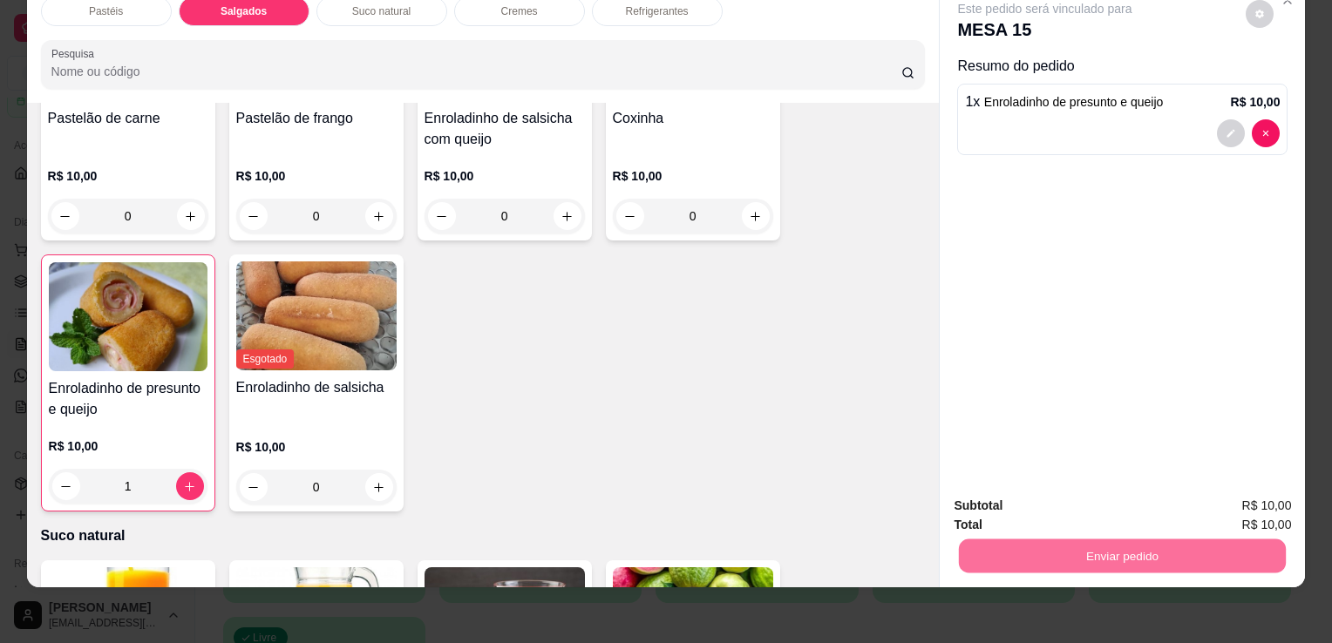
click at [1227, 502] on button "Sim, quero registrar" at bounding box center [1230, 500] width 130 height 33
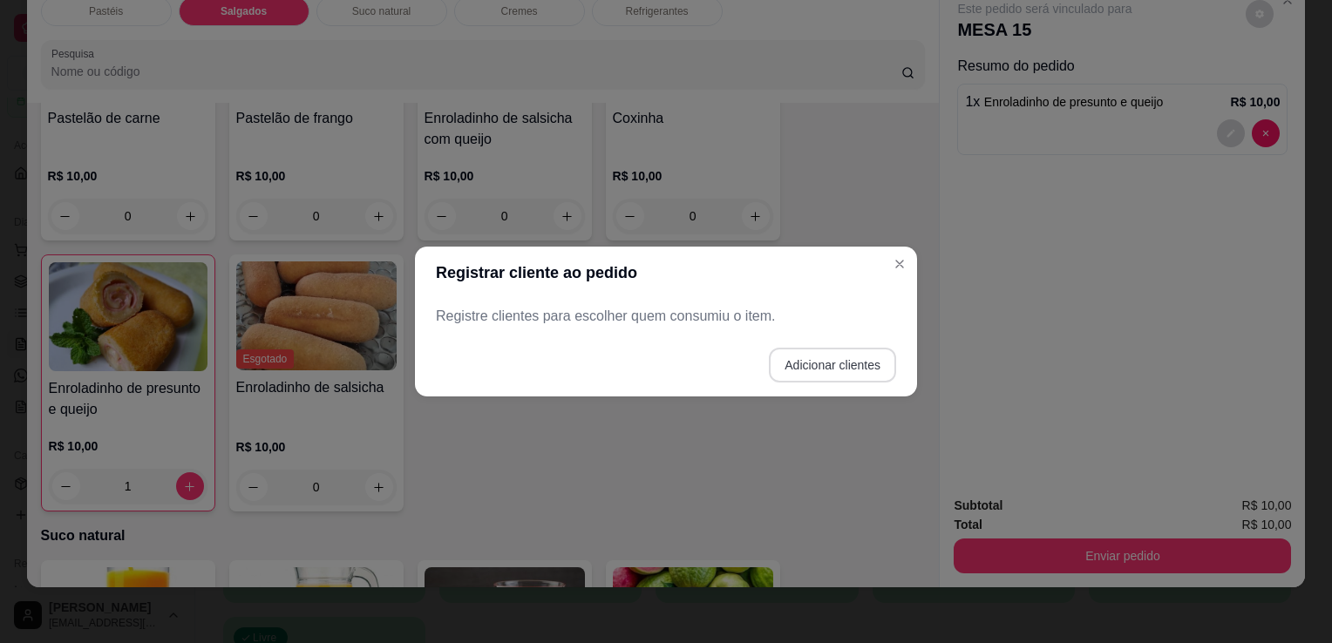
click at [882, 361] on button "Adicionar clientes" at bounding box center [832, 365] width 127 height 35
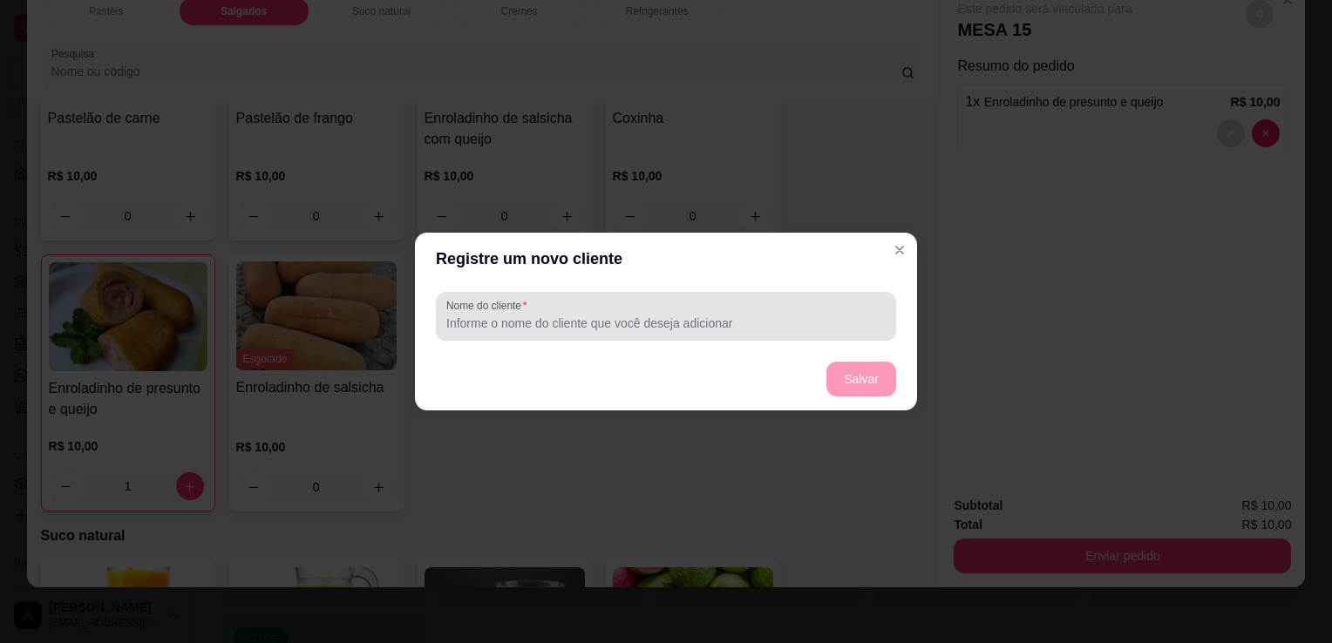
click at [773, 302] on div at bounding box center [665, 316] width 439 height 35
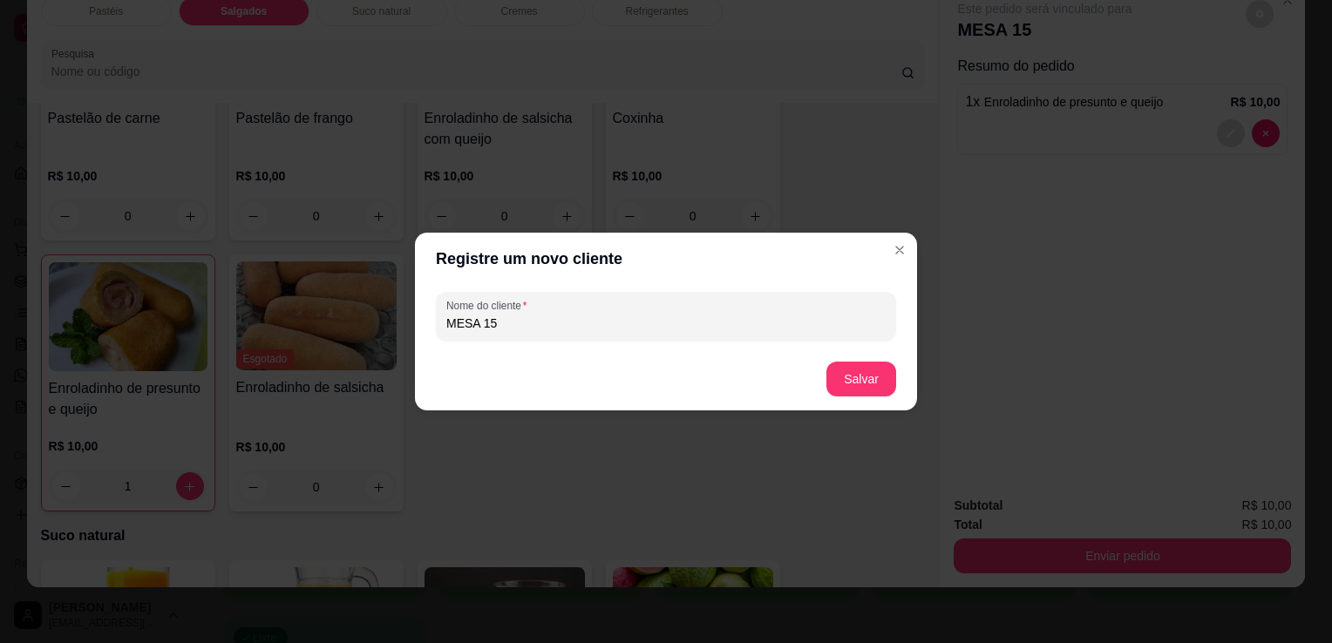
type input "MESA 15"
click at [851, 401] on footer "Salvar" at bounding box center [666, 379] width 502 height 63
click at [854, 393] on button "Salvar" at bounding box center [861, 380] width 68 height 34
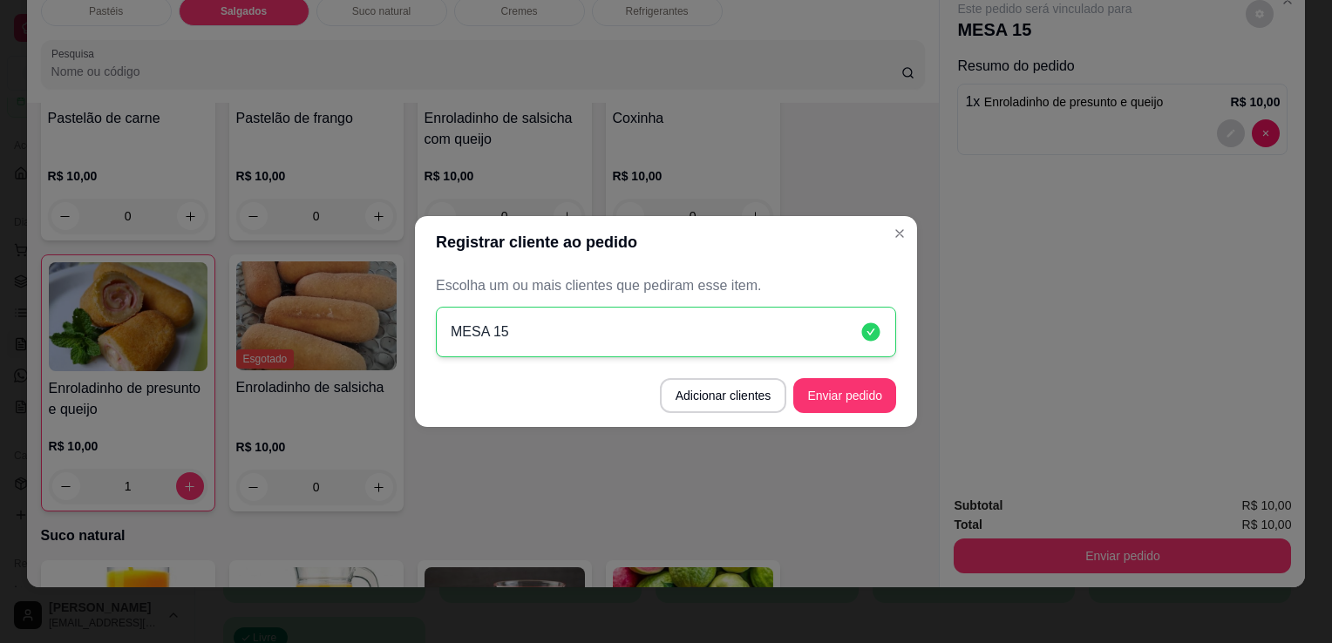
click at [871, 393] on button "Enviar pedido" at bounding box center [844, 395] width 103 height 35
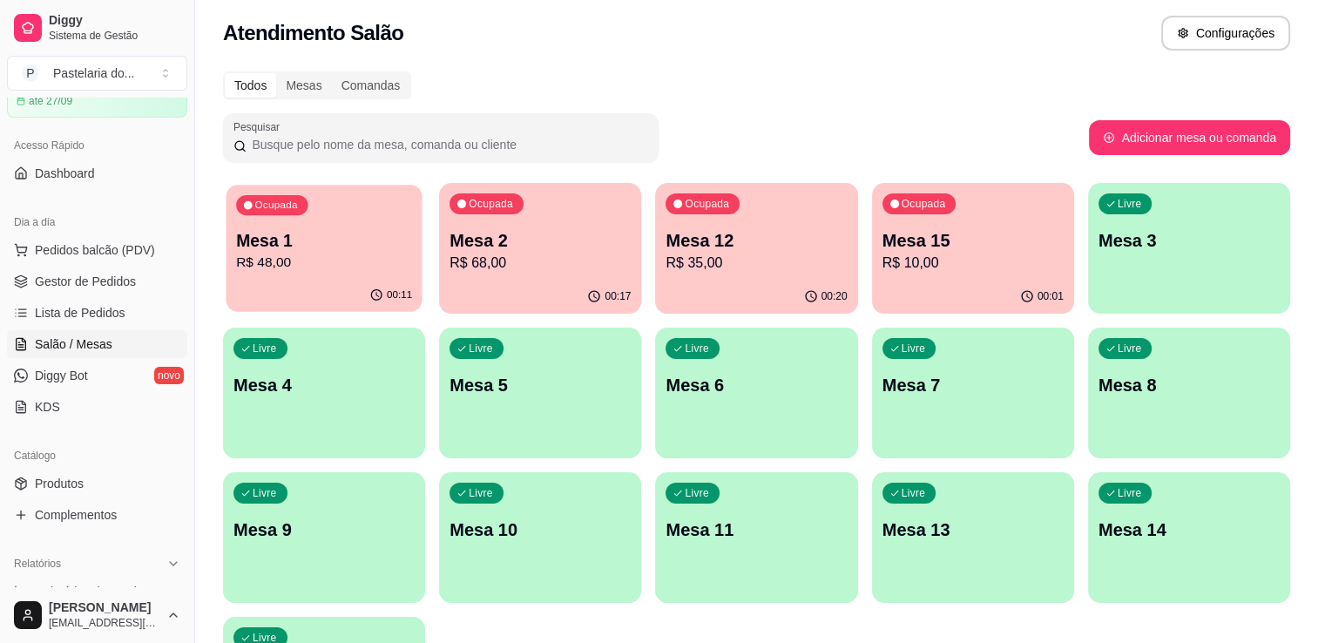
click at [329, 278] on div "Ocupada Mesa 1 R$ 48,00" at bounding box center [324, 232] width 196 height 94
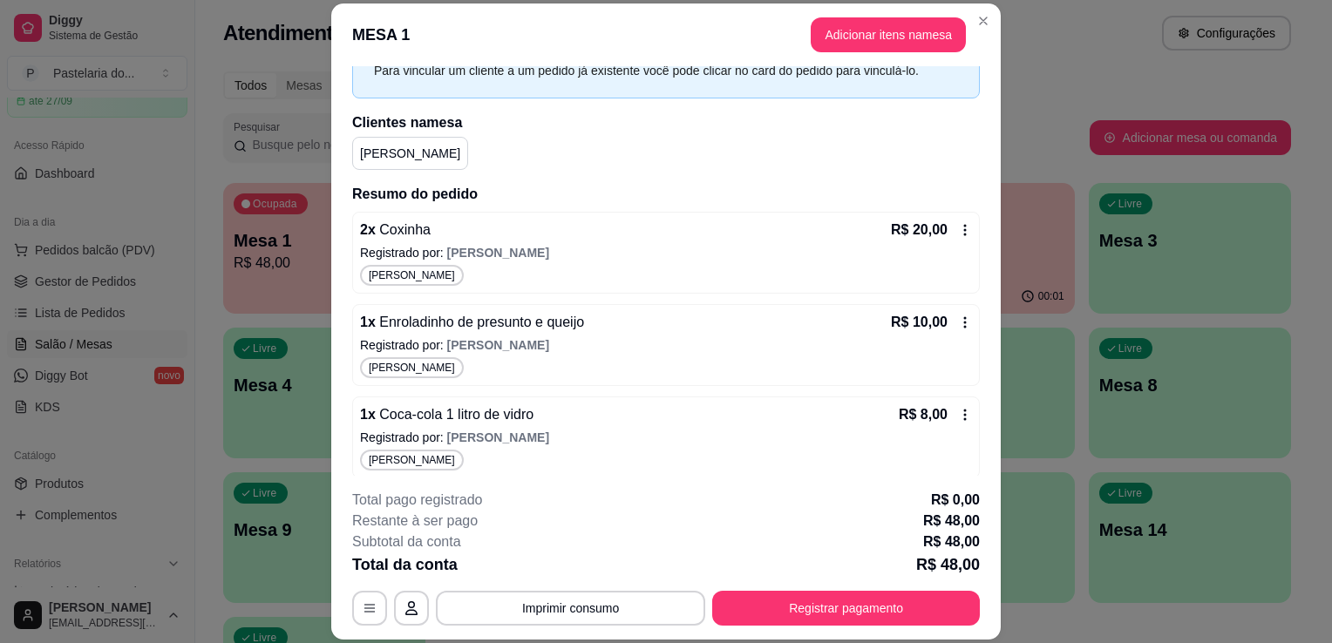
scroll to position [189, 0]
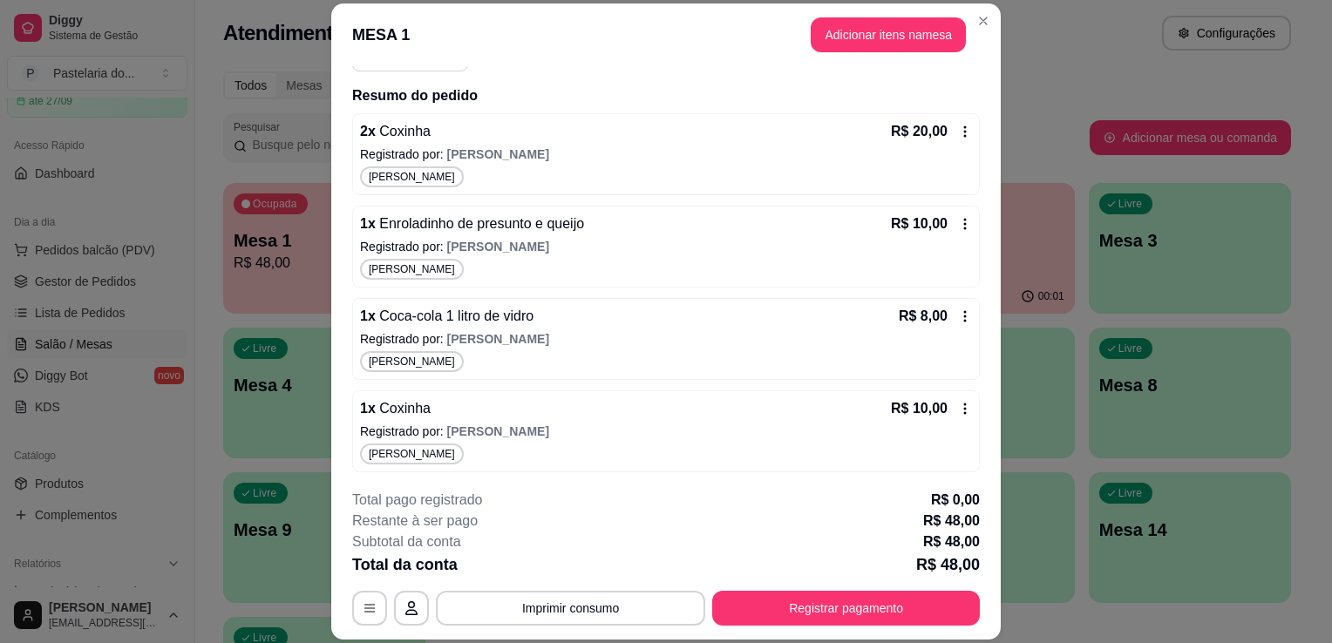
click at [1040, 375] on p "Mesa 7" at bounding box center [973, 385] width 181 height 24
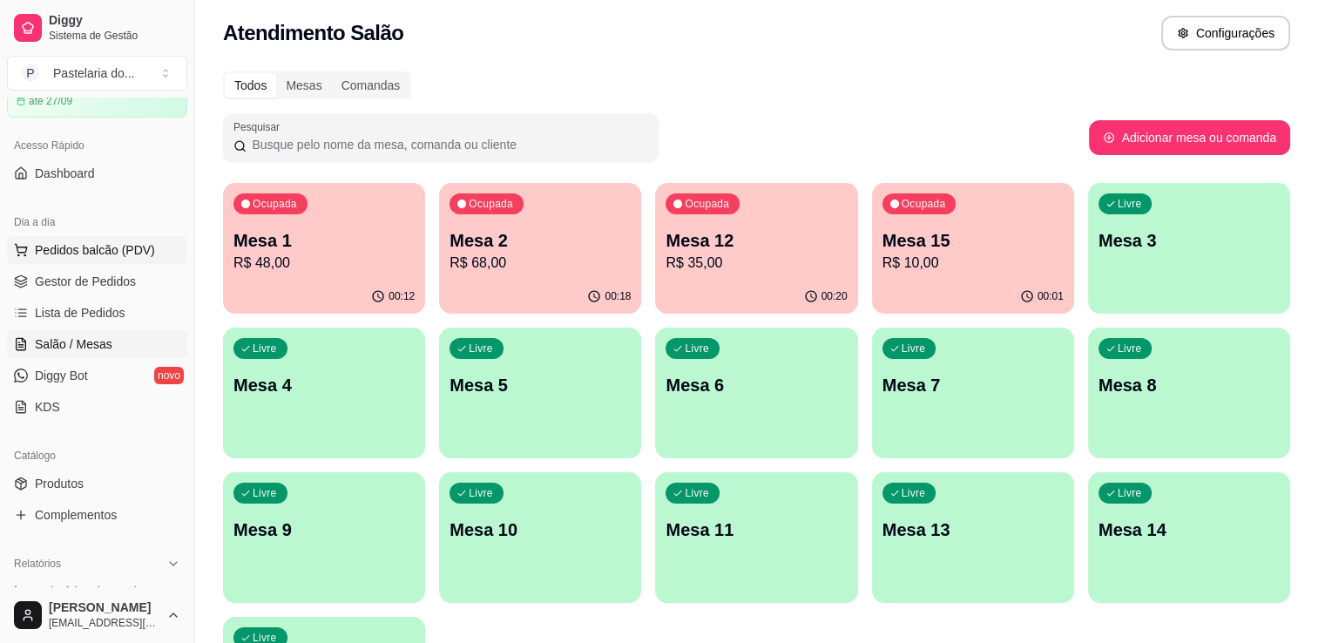
click at [107, 247] on span "Pedidos balcão (PDV)" at bounding box center [95, 249] width 120 height 17
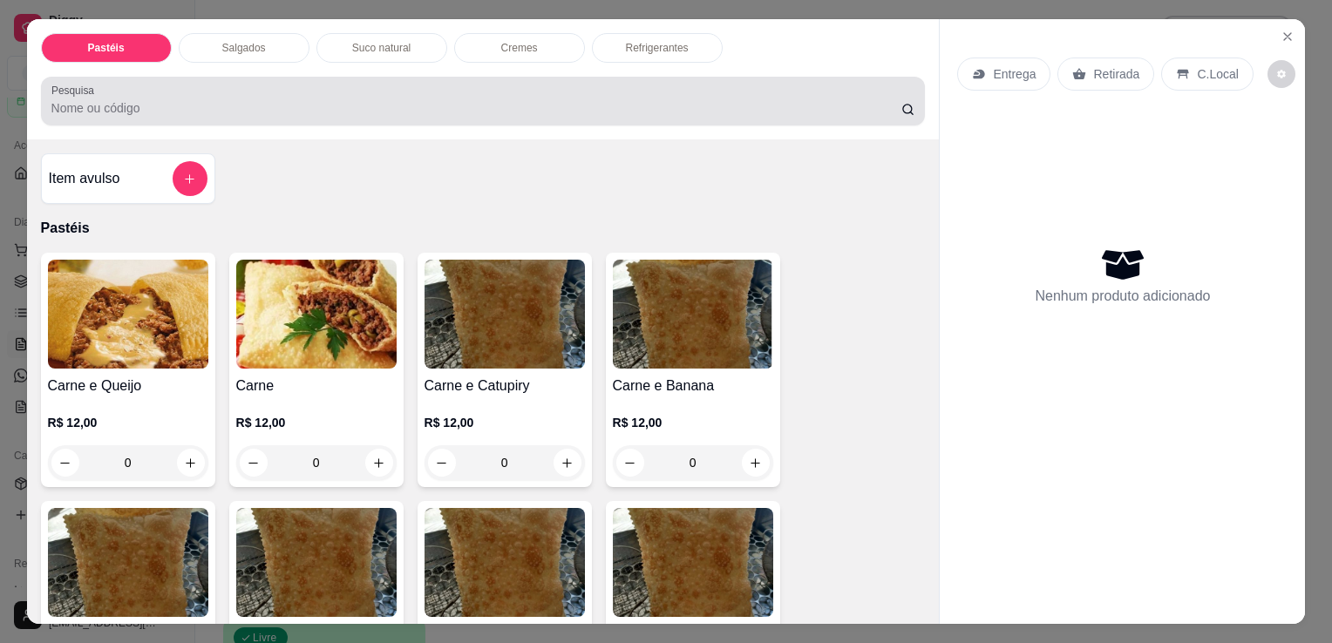
click at [167, 92] on div at bounding box center [483, 101] width 864 height 35
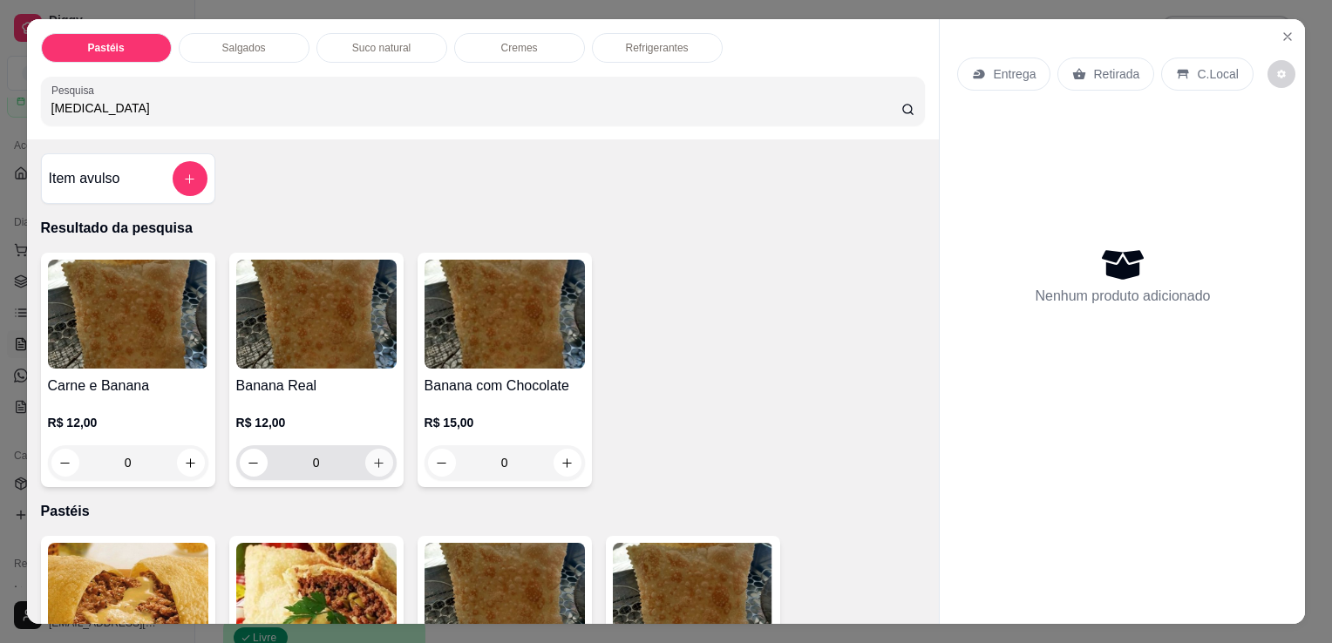
type input "[MEDICAL_DATA]"
click at [372, 458] on icon "increase-product-quantity" at bounding box center [378, 463] width 13 height 13
type input "1"
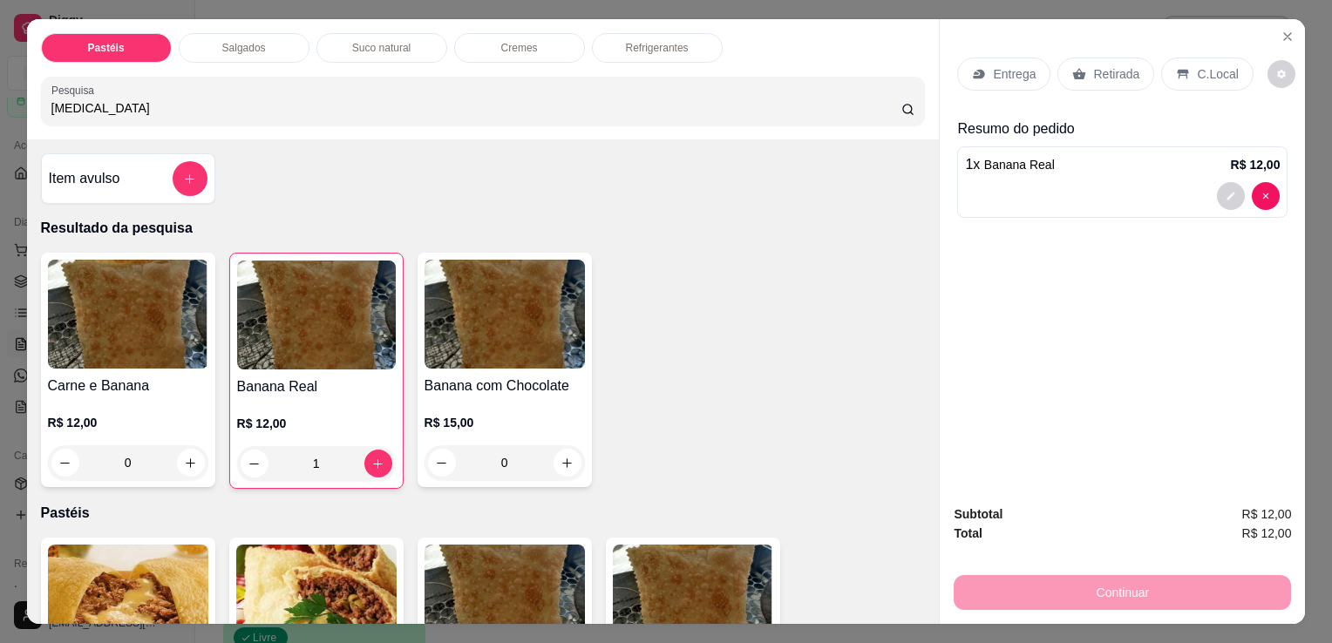
click at [258, 40] on div "Salgados" at bounding box center [244, 48] width 131 height 30
click at [258, 84] on div "[MEDICAL_DATA]" at bounding box center [483, 101] width 864 height 35
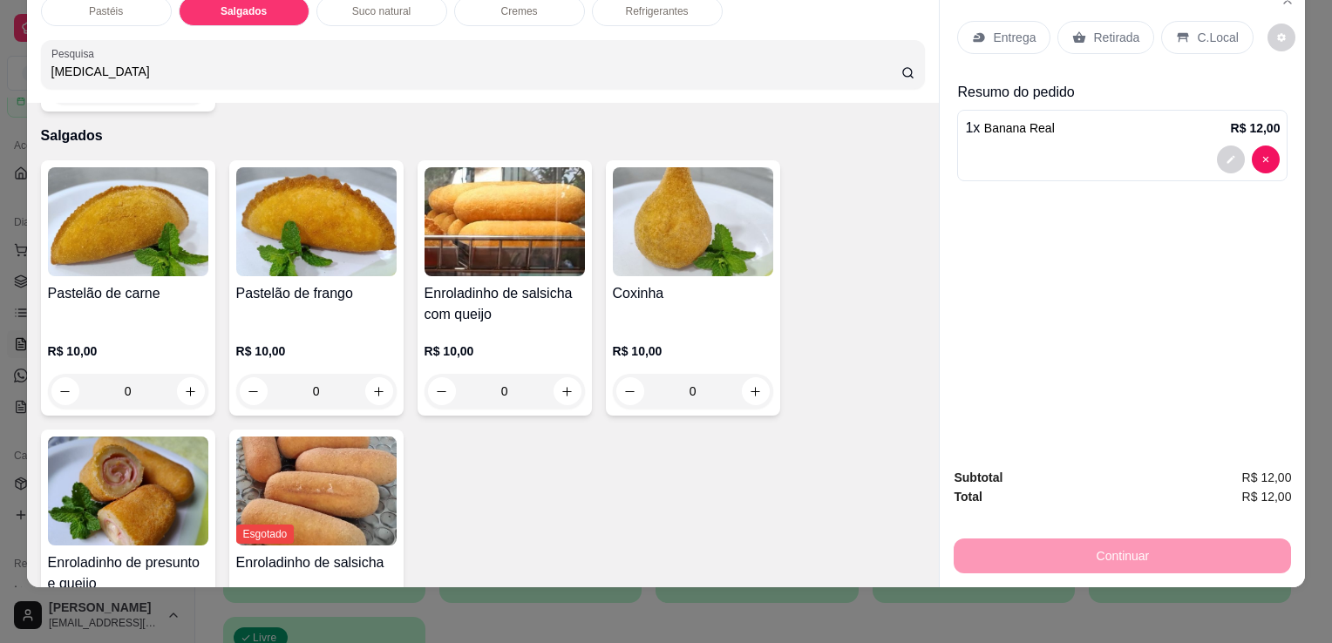
scroll to position [2224, 0]
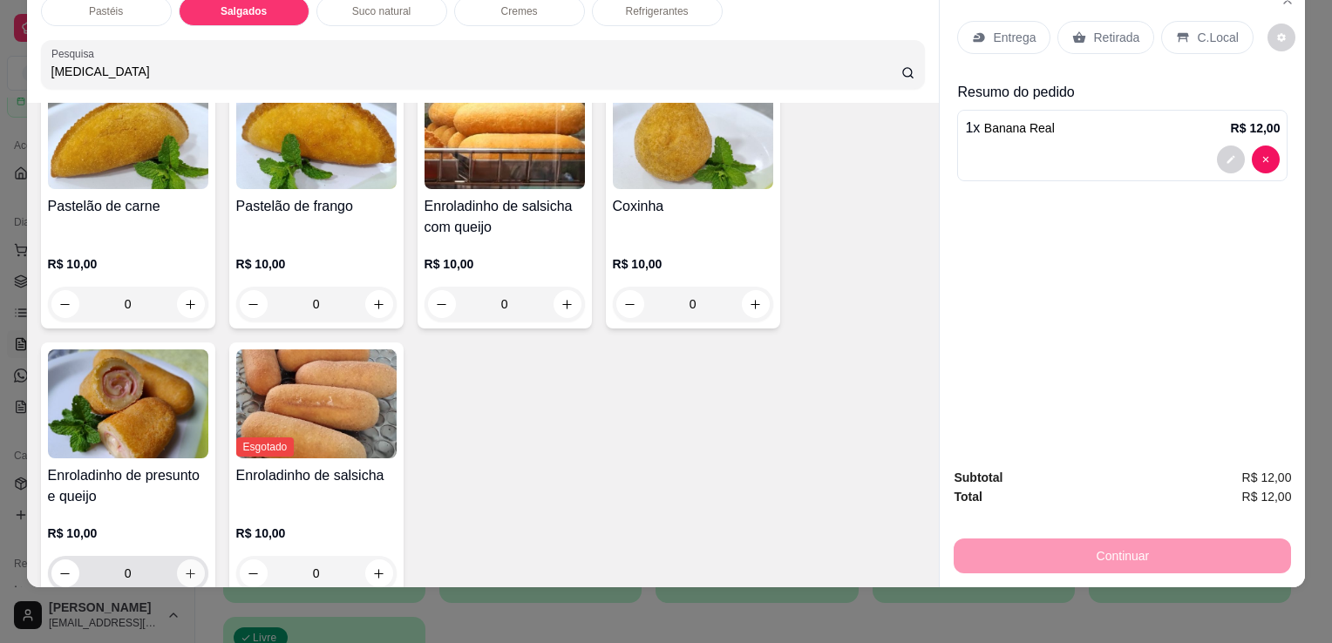
click at [184, 567] on icon "increase-product-quantity" at bounding box center [190, 573] width 13 height 13
type input "1"
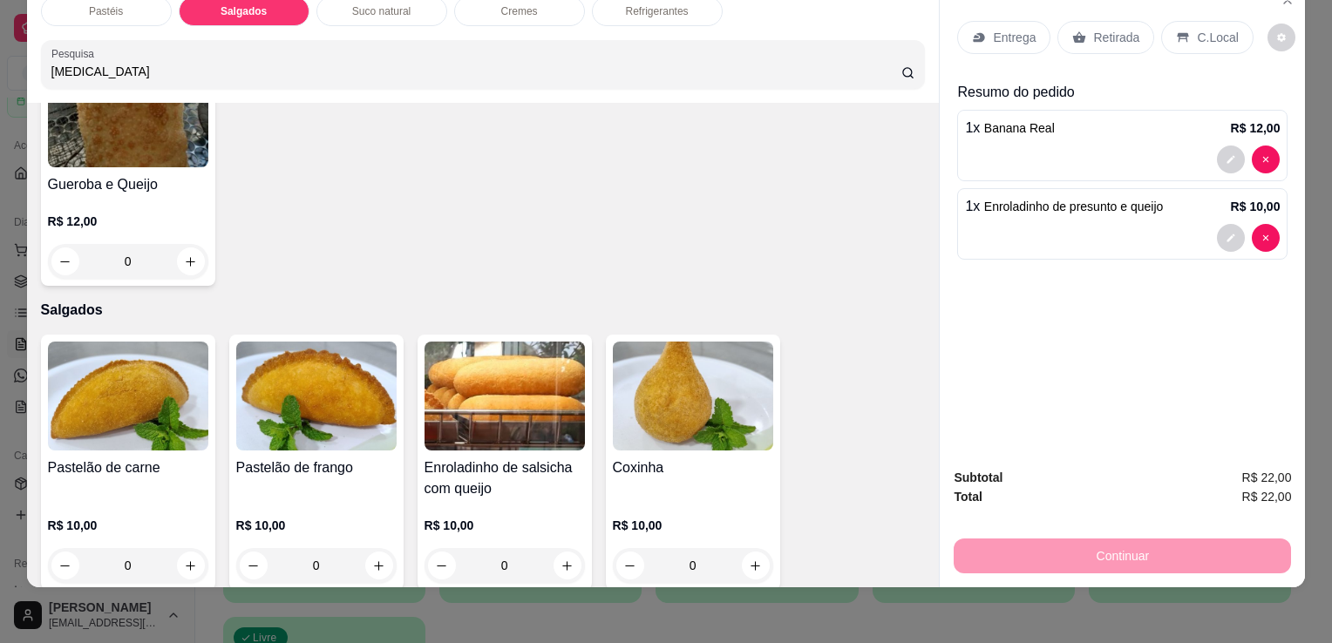
click at [122, 2] on div "Pastéis" at bounding box center [106, 12] width 131 height 30
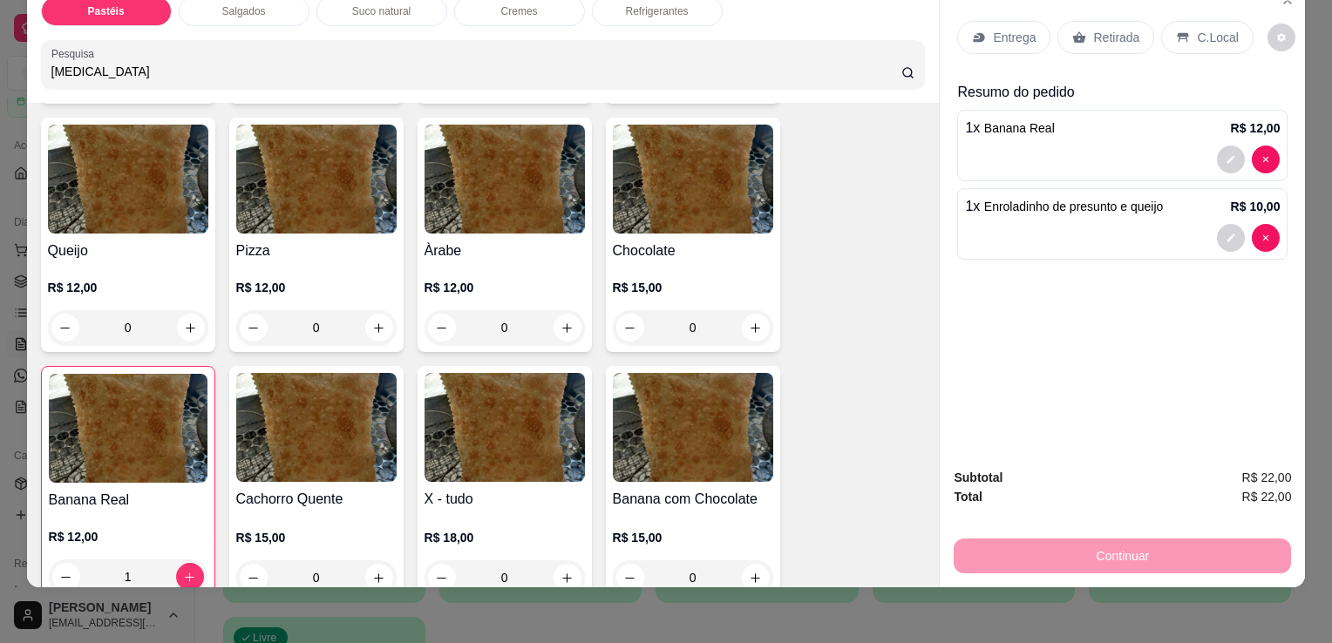
scroll to position [1408, 0]
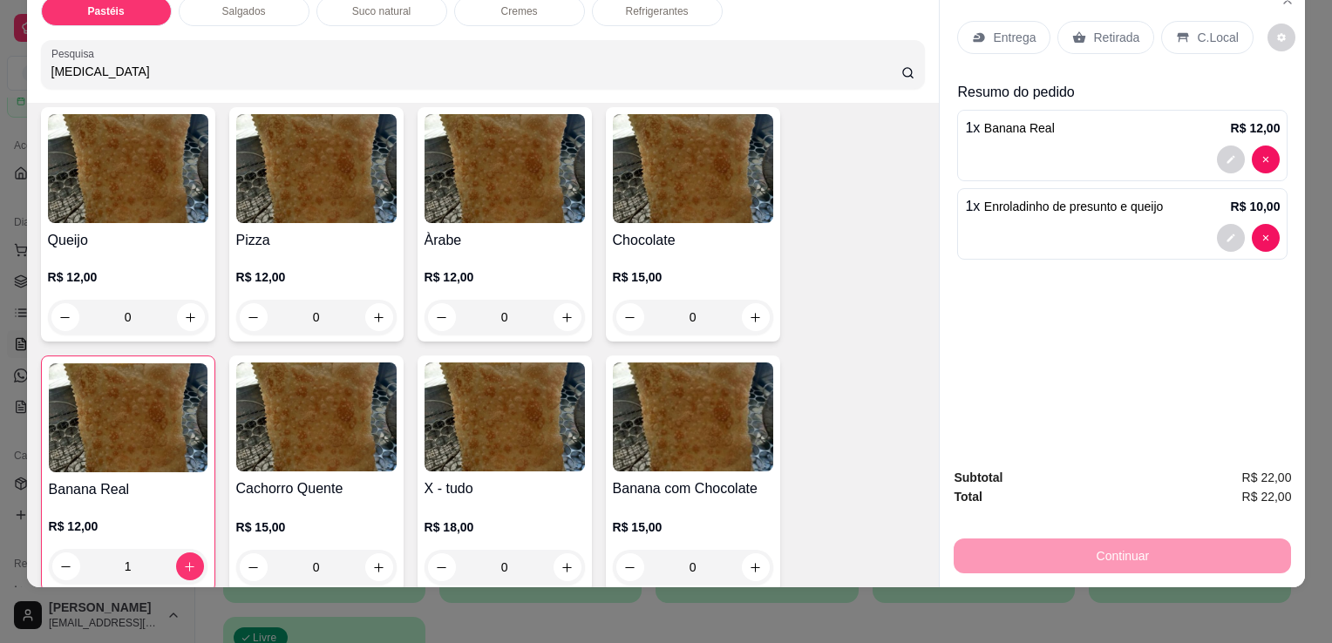
click at [181, 300] on div "0" at bounding box center [128, 317] width 160 height 35
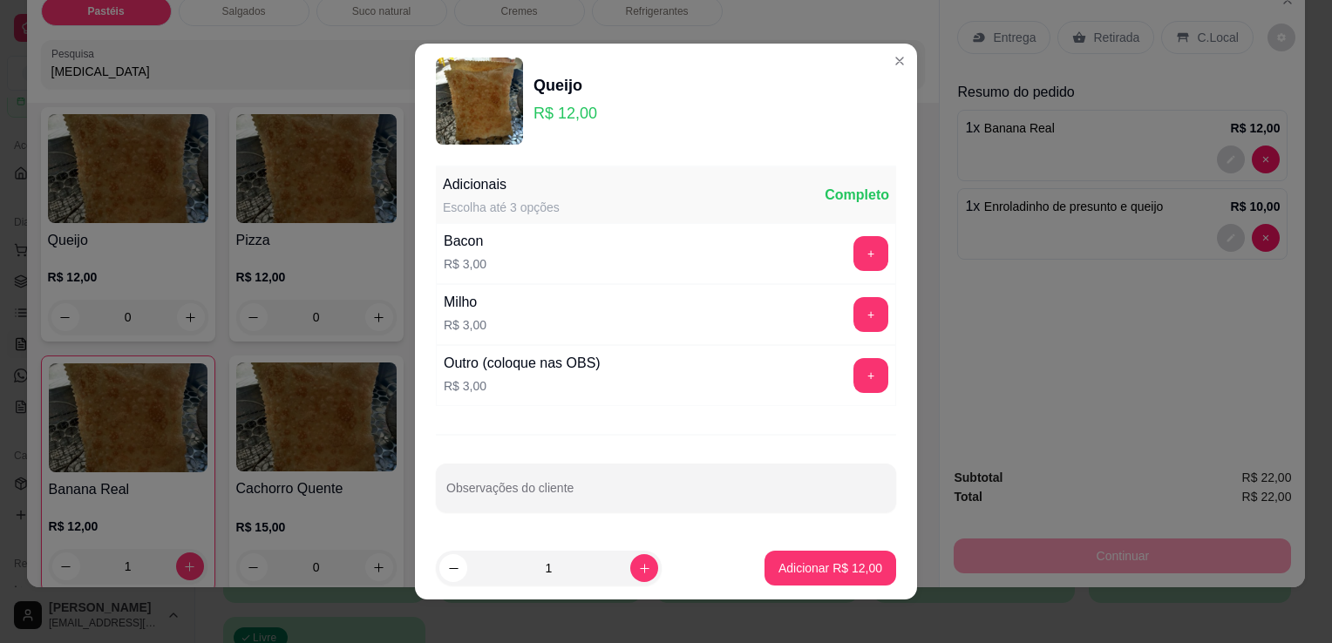
click at [630, 568] on button "increase-product-quantity" at bounding box center [644, 568] width 28 height 28
type input "2"
click at [784, 561] on p "Adicionar R$ 24,00" at bounding box center [830, 567] width 104 height 17
type input "2"
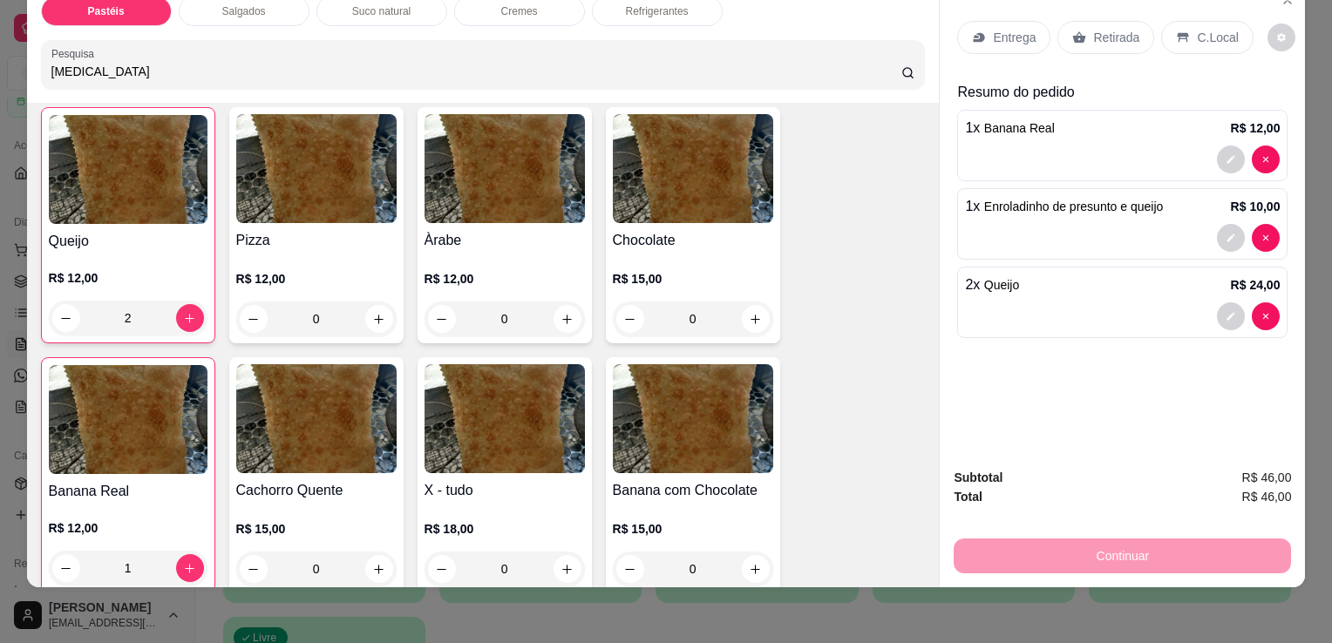
click at [1092, 38] on div "Retirada" at bounding box center [1105, 37] width 97 height 33
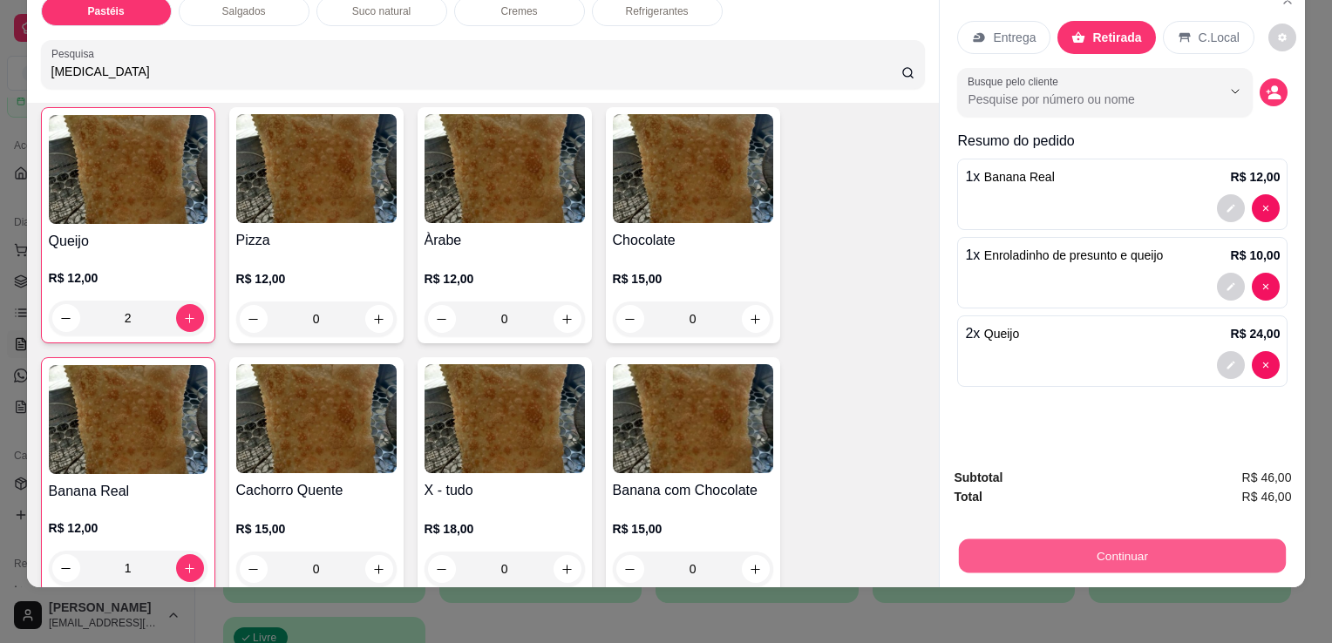
click at [1175, 539] on button "Continuar" at bounding box center [1122, 556] width 327 height 34
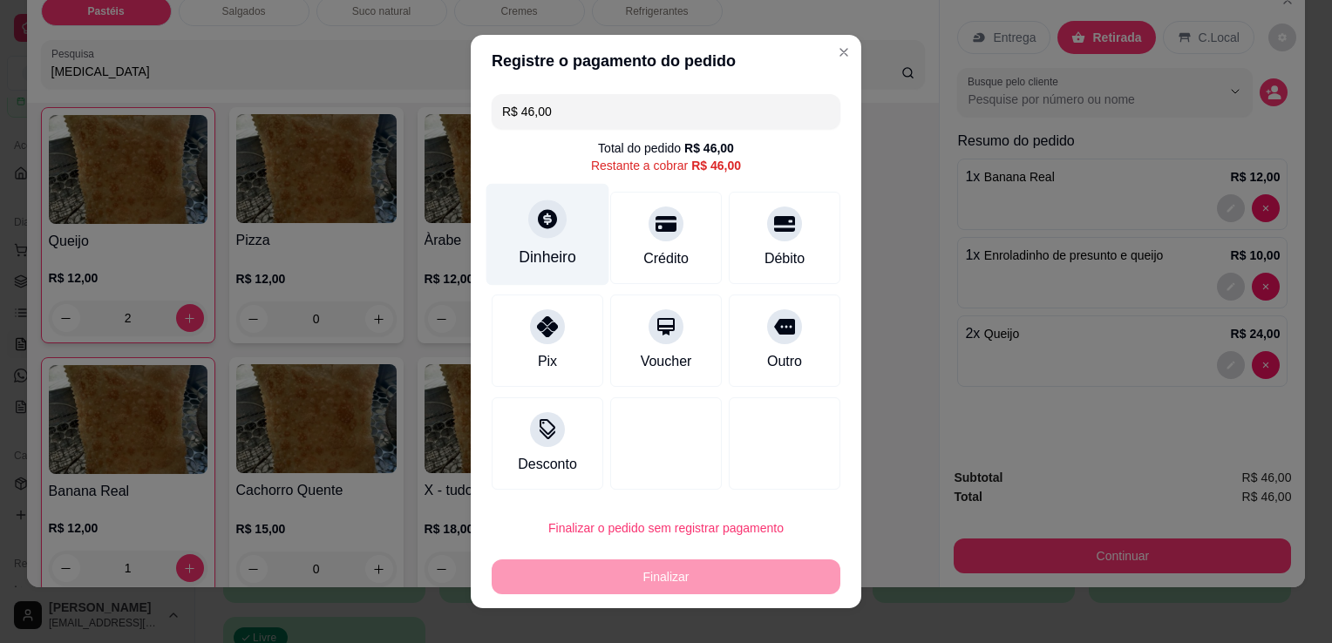
click at [554, 219] on div at bounding box center [547, 219] width 38 height 38
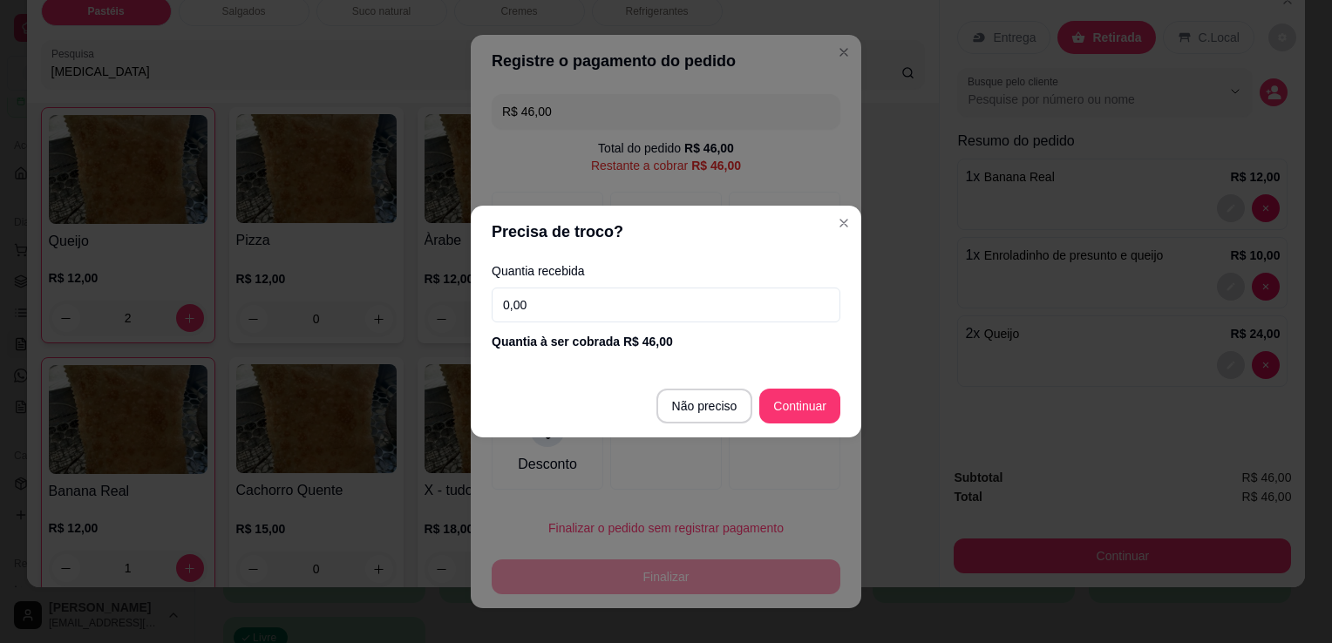
click at [613, 295] on input "0,00" at bounding box center [665, 305] width 349 height 35
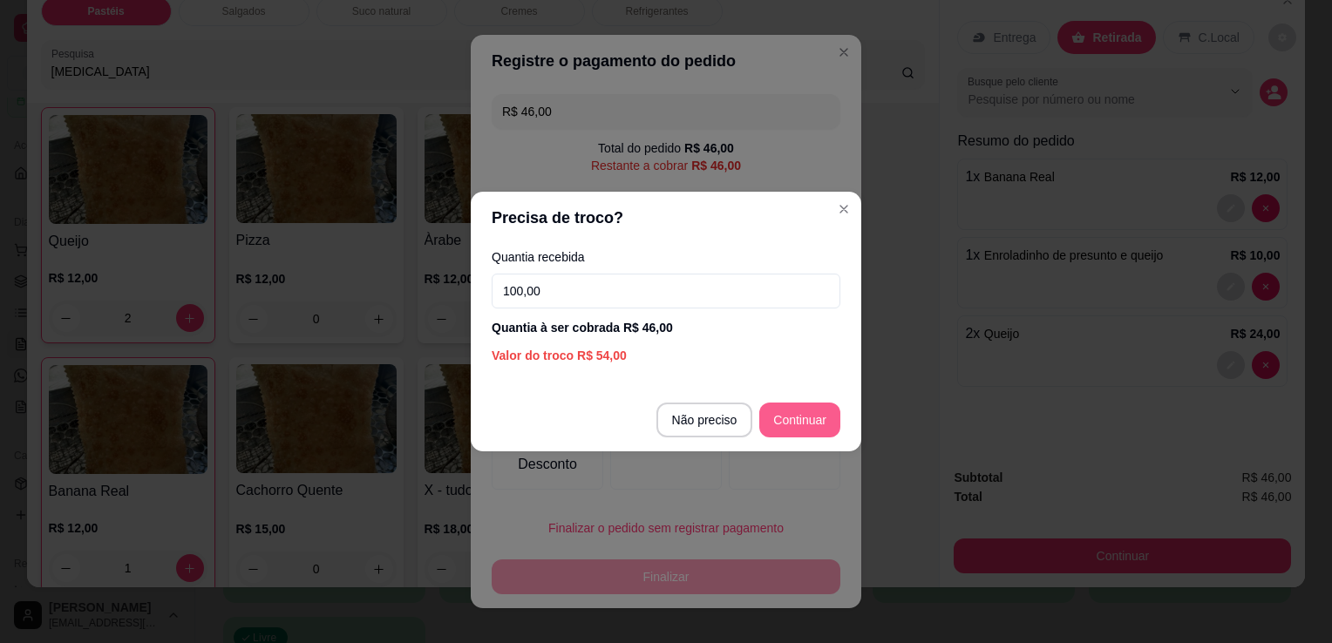
type input "100,00"
type input "R$ 0,00"
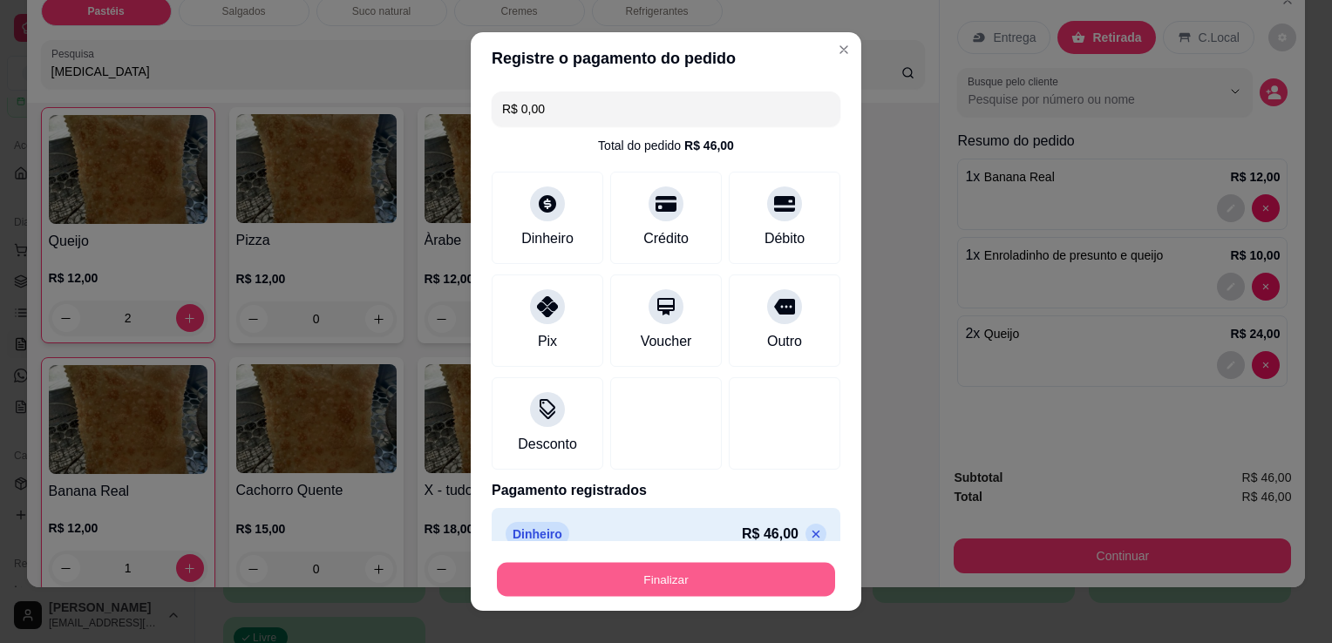
click at [600, 591] on button "Finalizar" at bounding box center [666, 580] width 338 height 34
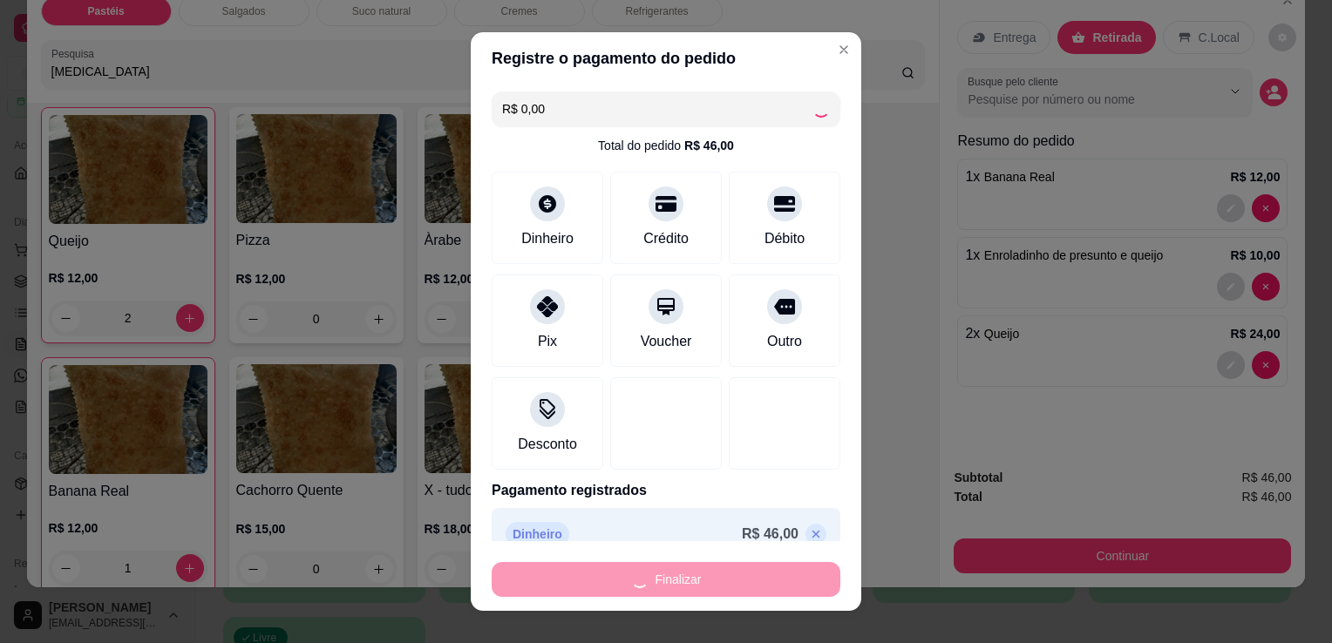
type input "0"
type input "-R$ 46,00"
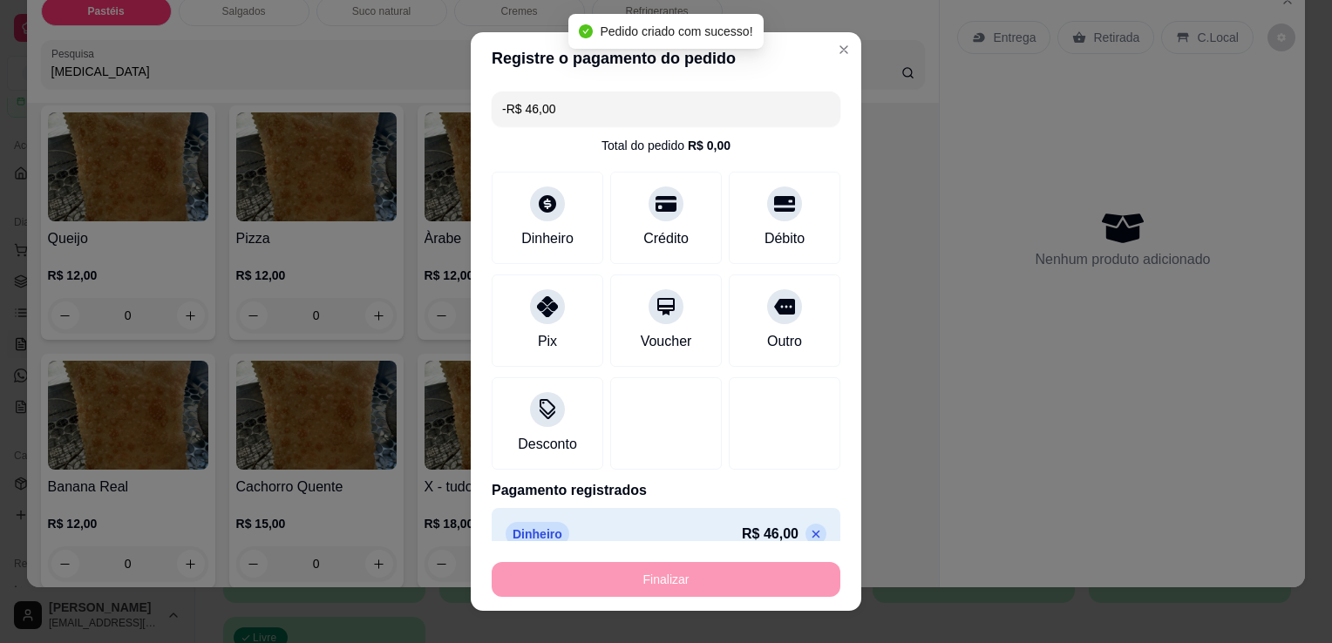
scroll to position [1406, 0]
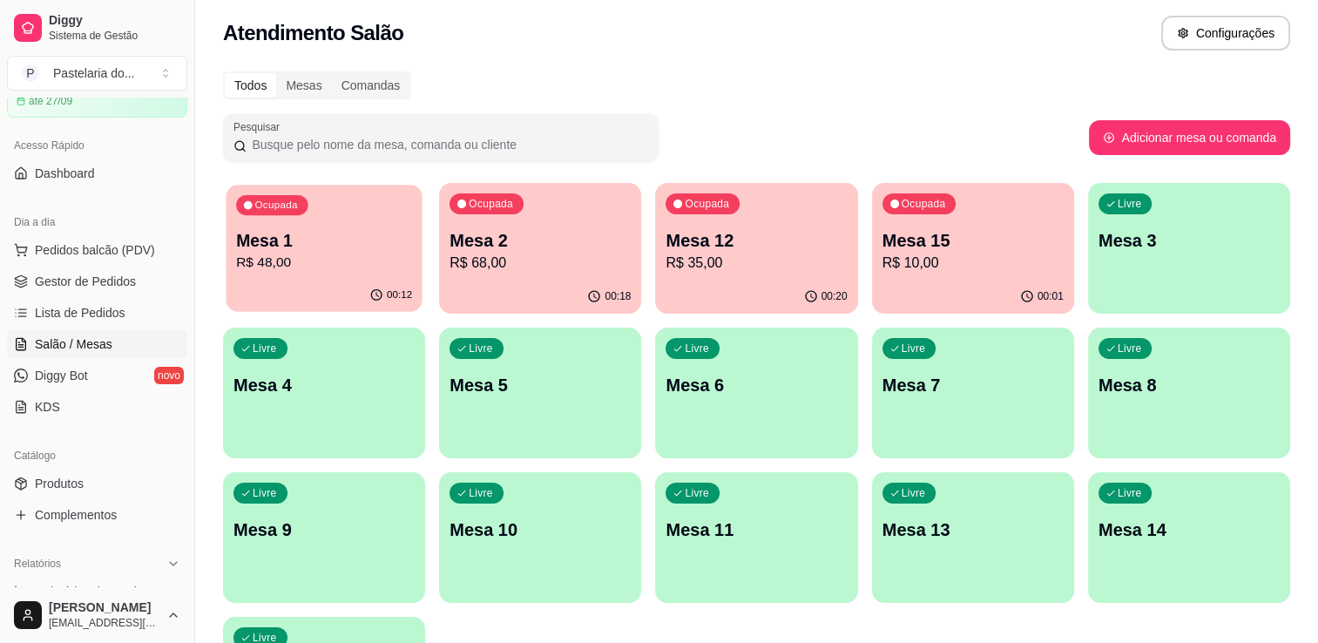
click at [294, 257] on p "R$ 48,00" at bounding box center [324, 263] width 176 height 20
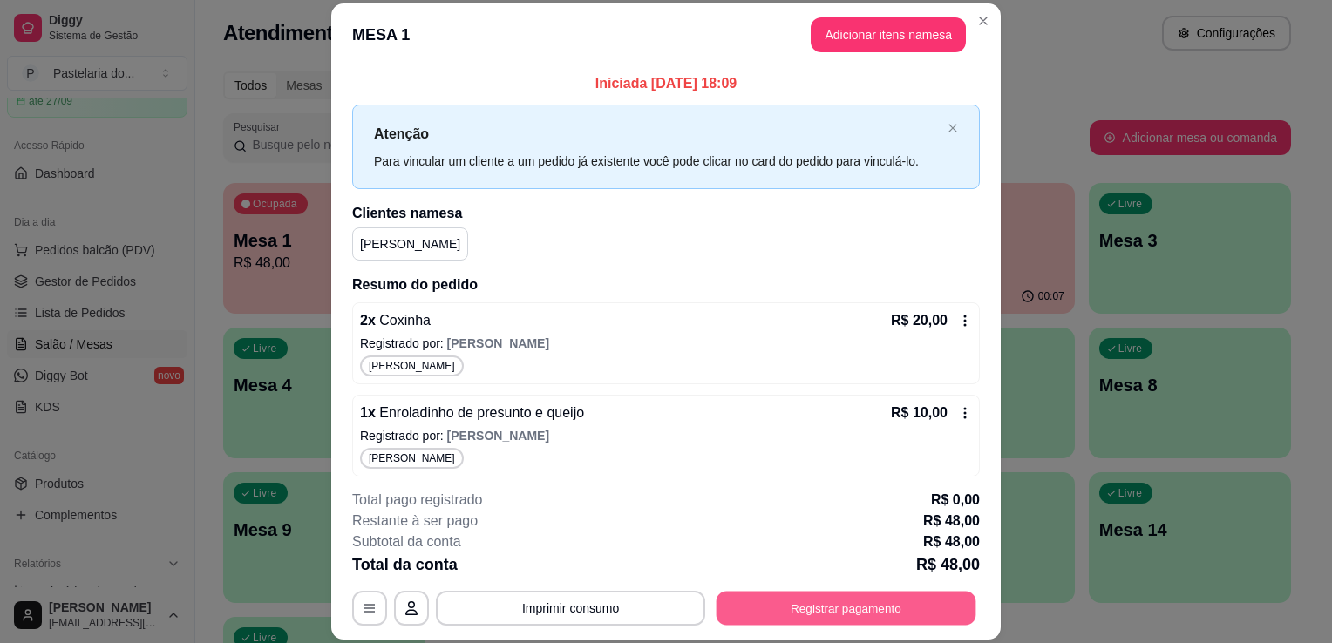
click at [898, 598] on button "Registrar pagamento" at bounding box center [846, 609] width 260 height 34
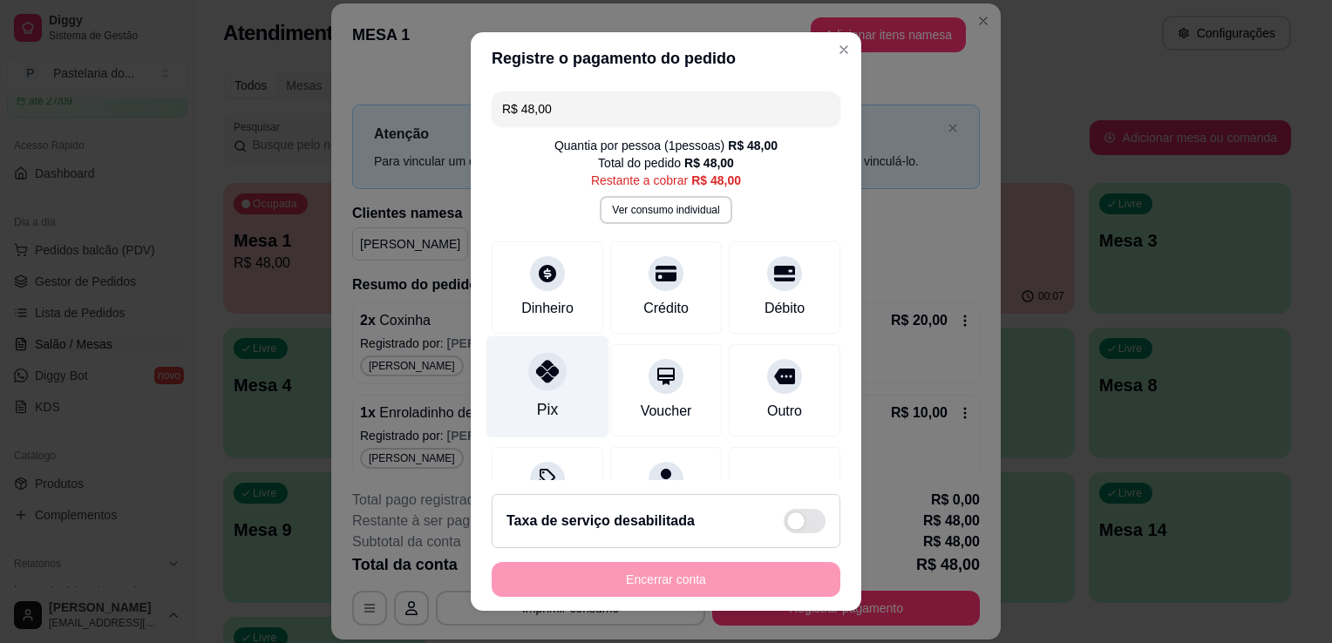
click at [565, 371] on div "Pix" at bounding box center [547, 387] width 123 height 102
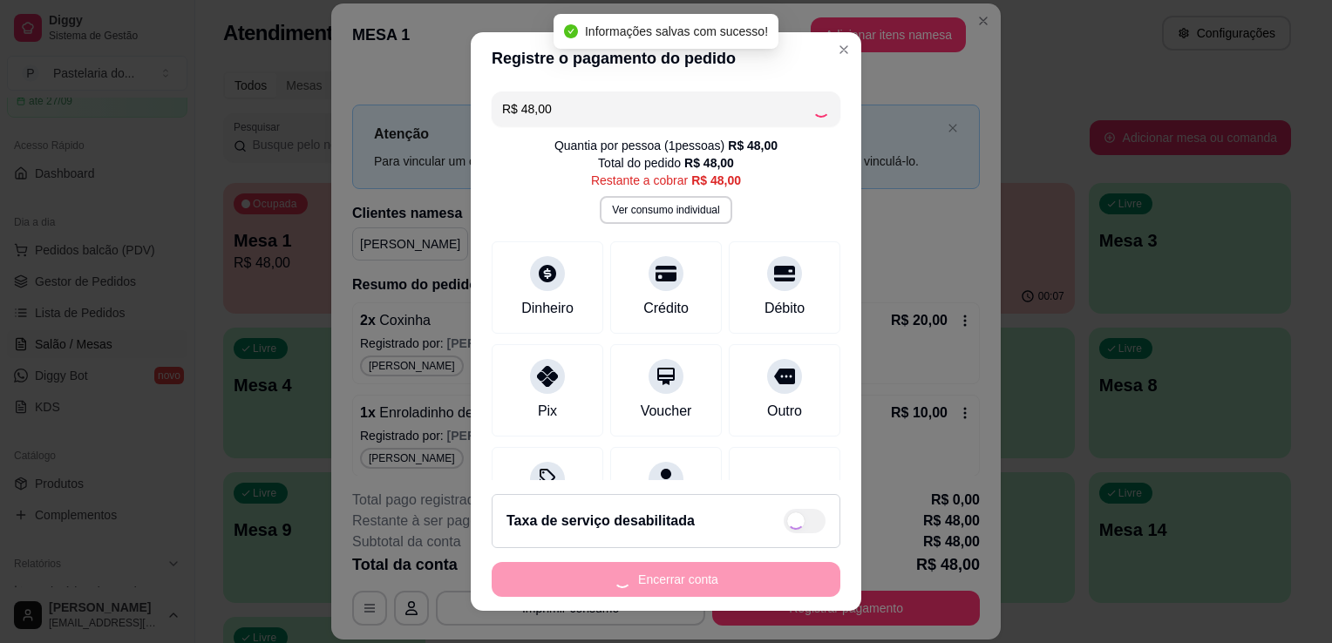
type input "R$ 0,00"
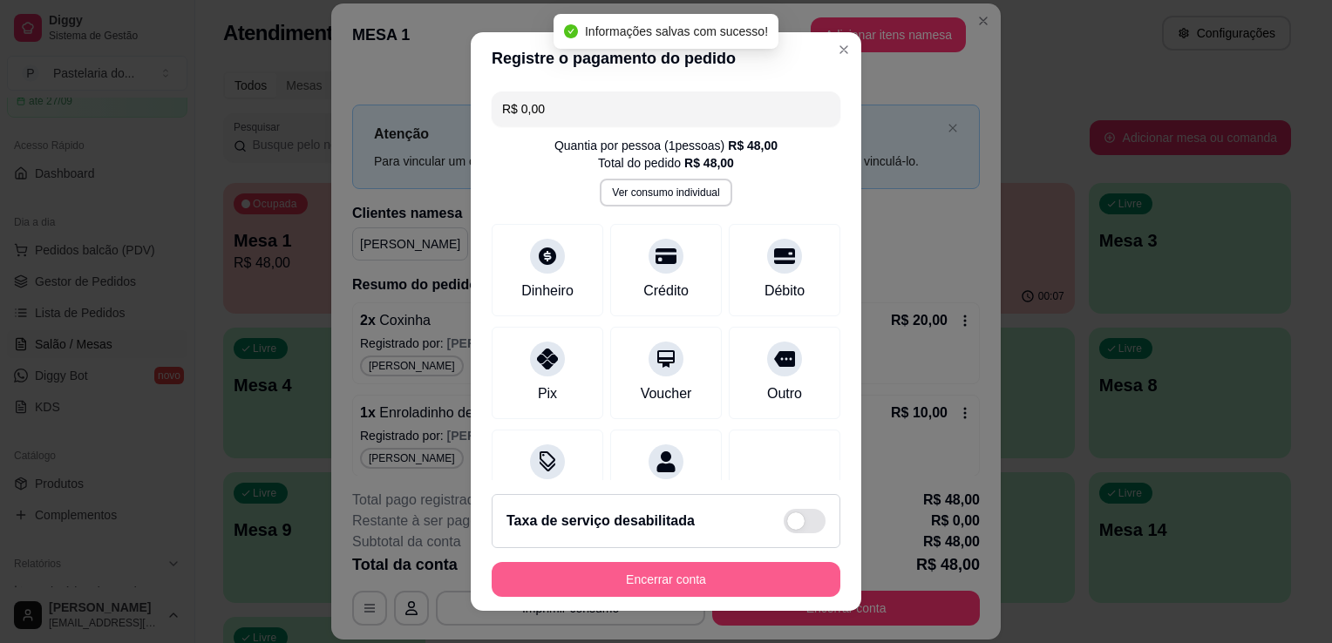
click at [714, 585] on button "Encerrar conta" at bounding box center [665, 579] width 349 height 35
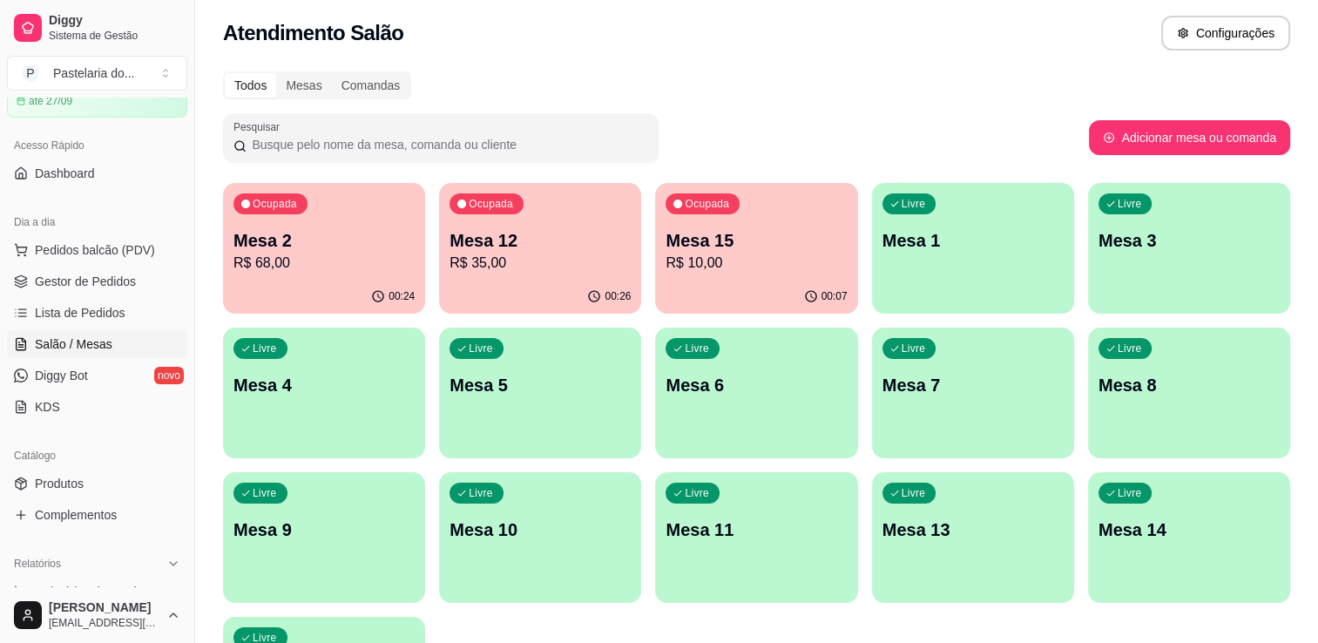
click at [717, 254] on p "R$ 10,00" at bounding box center [756, 263] width 181 height 21
click at [230, 258] on div "Ocupada Mesa 2 R$ 68,00" at bounding box center [324, 231] width 202 height 97
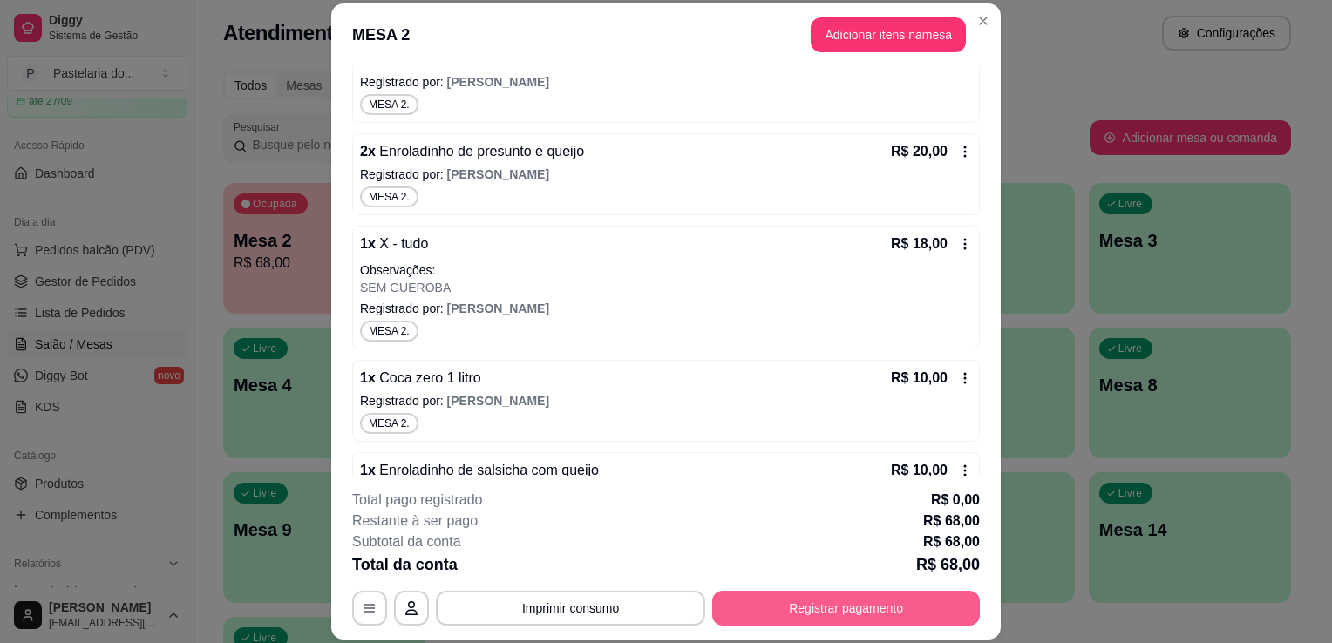
click at [837, 595] on button "Registrar pagamento" at bounding box center [846, 608] width 268 height 35
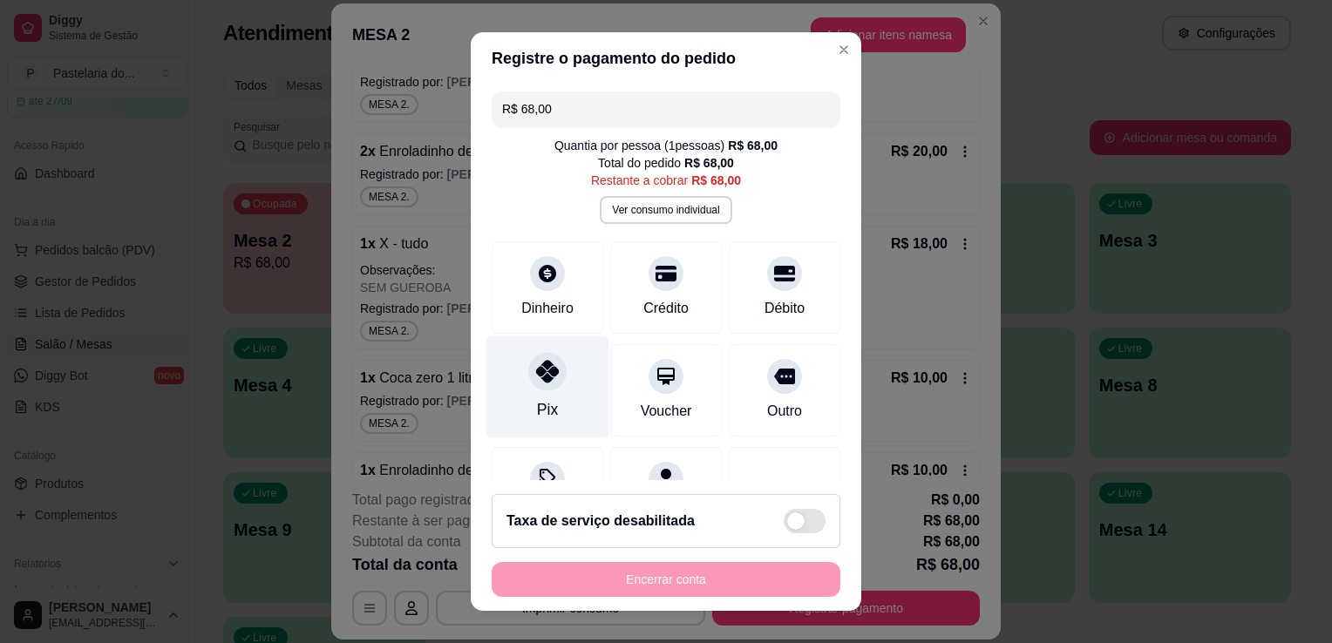
click at [539, 385] on div at bounding box center [547, 371] width 38 height 38
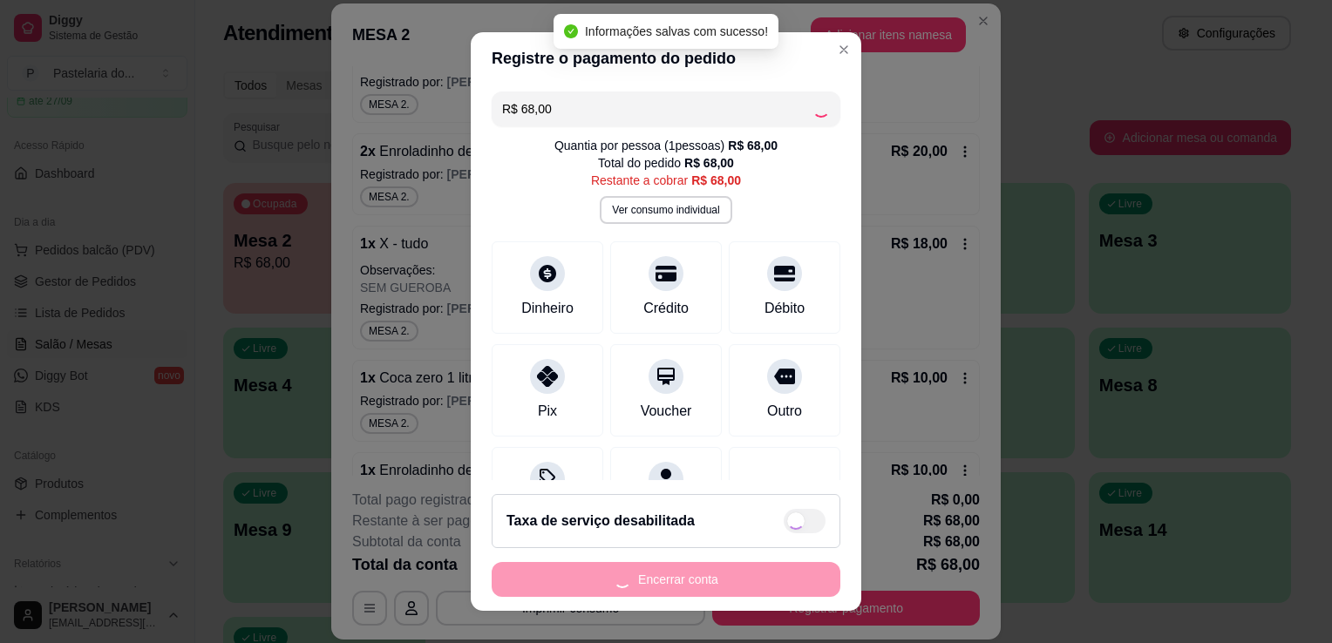
type input "R$ 0,00"
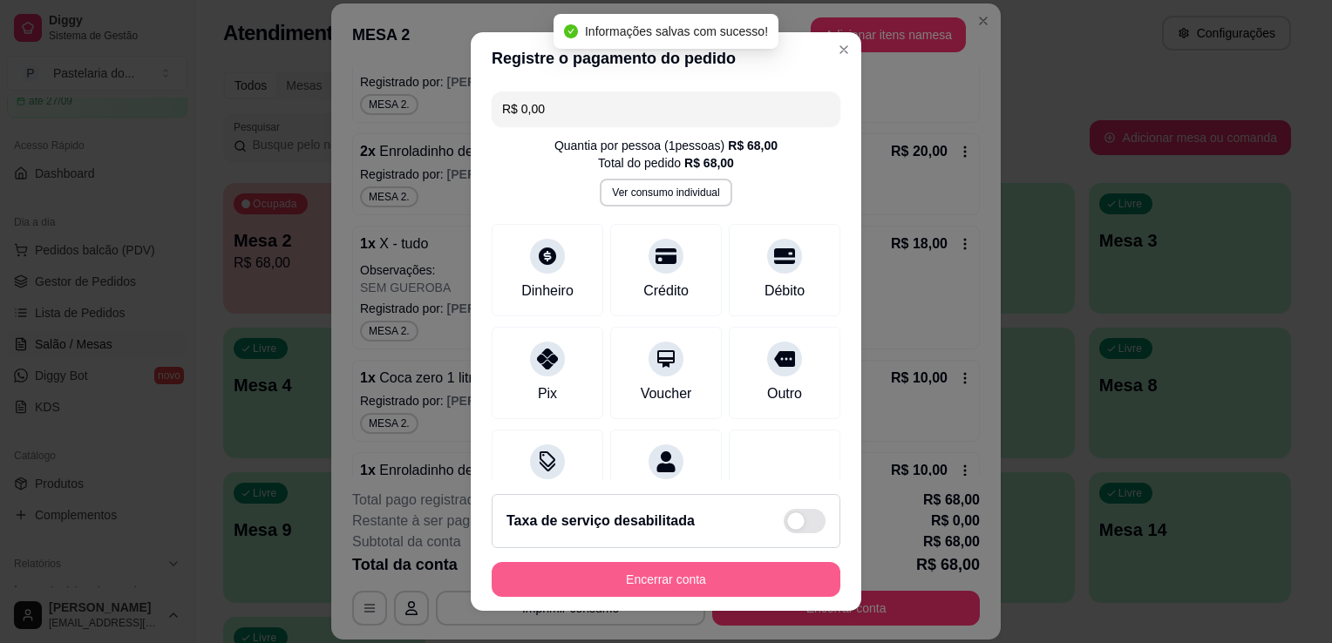
click at [659, 593] on button "Encerrar conta" at bounding box center [665, 579] width 349 height 35
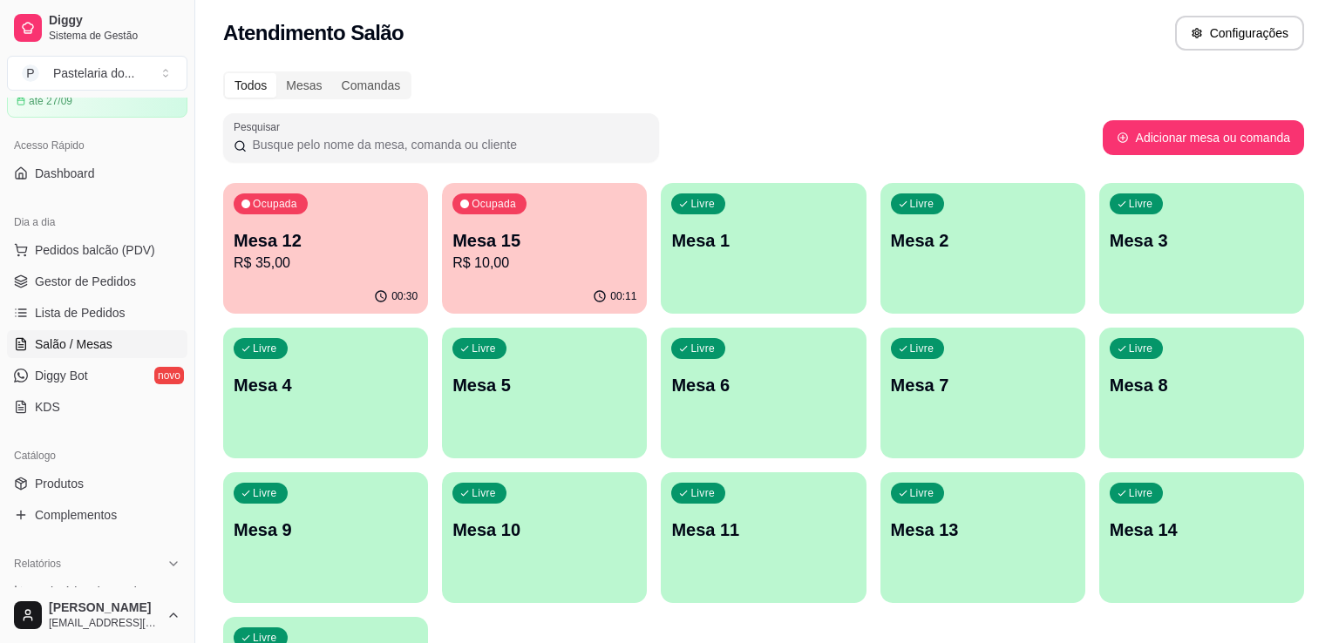
click at [823, 171] on div "Todos Mesas Comandas Pesquisar Adicionar mesa ou comanda Ocupada Mesa 12 R$ 35,…" at bounding box center [763, 415] width 1136 height 708
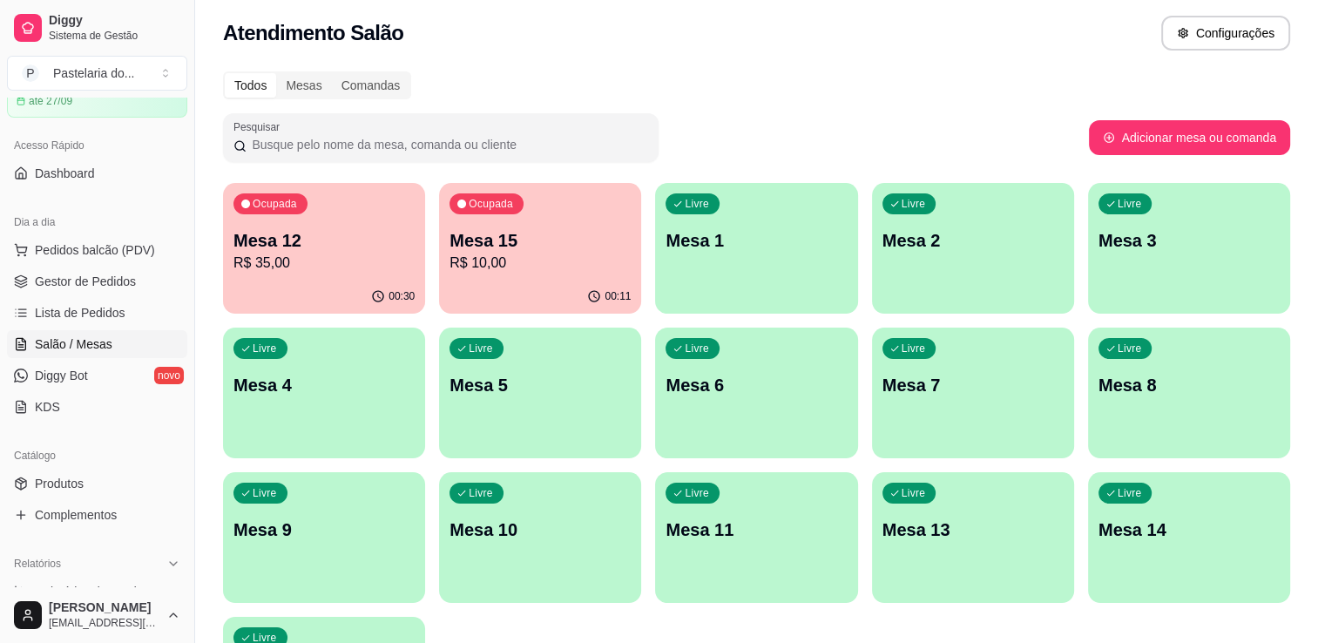
click at [315, 201] on div "Ocupada Mesa 12 R$ 35,00" at bounding box center [324, 231] width 202 height 97
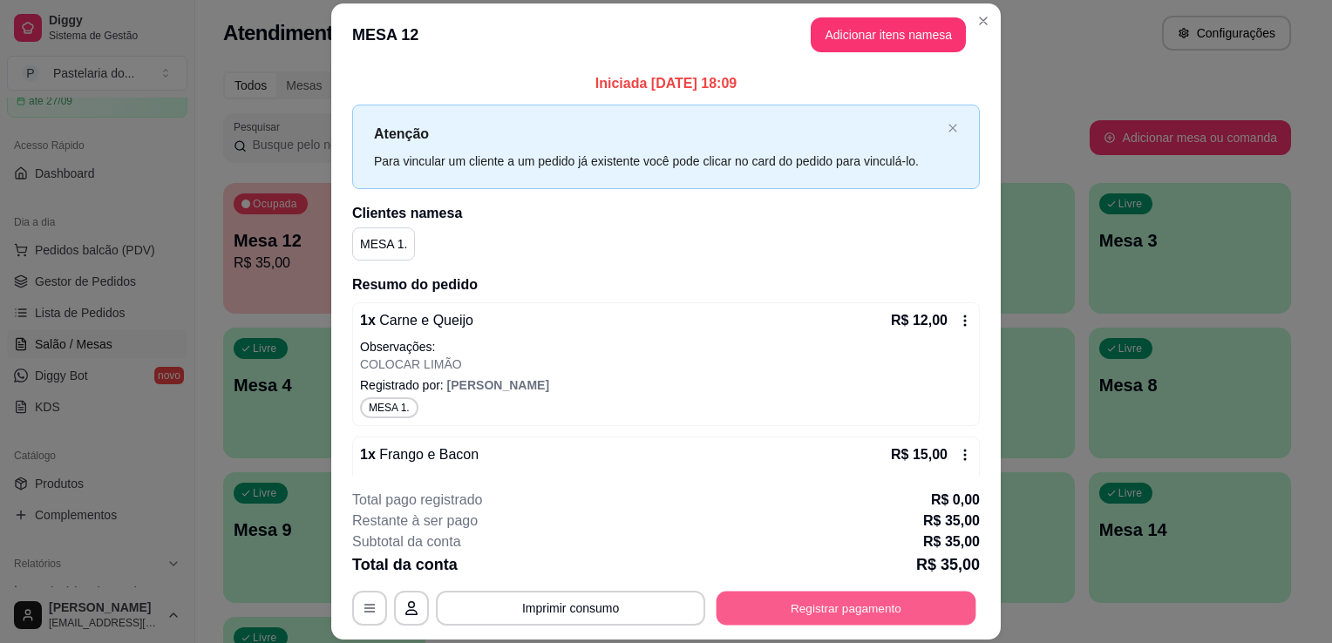
click at [851, 621] on button "Registrar pagamento" at bounding box center [846, 609] width 260 height 34
click at [870, 16] on header "MESA 12 Adicionar itens na mesa" at bounding box center [665, 34] width 669 height 63
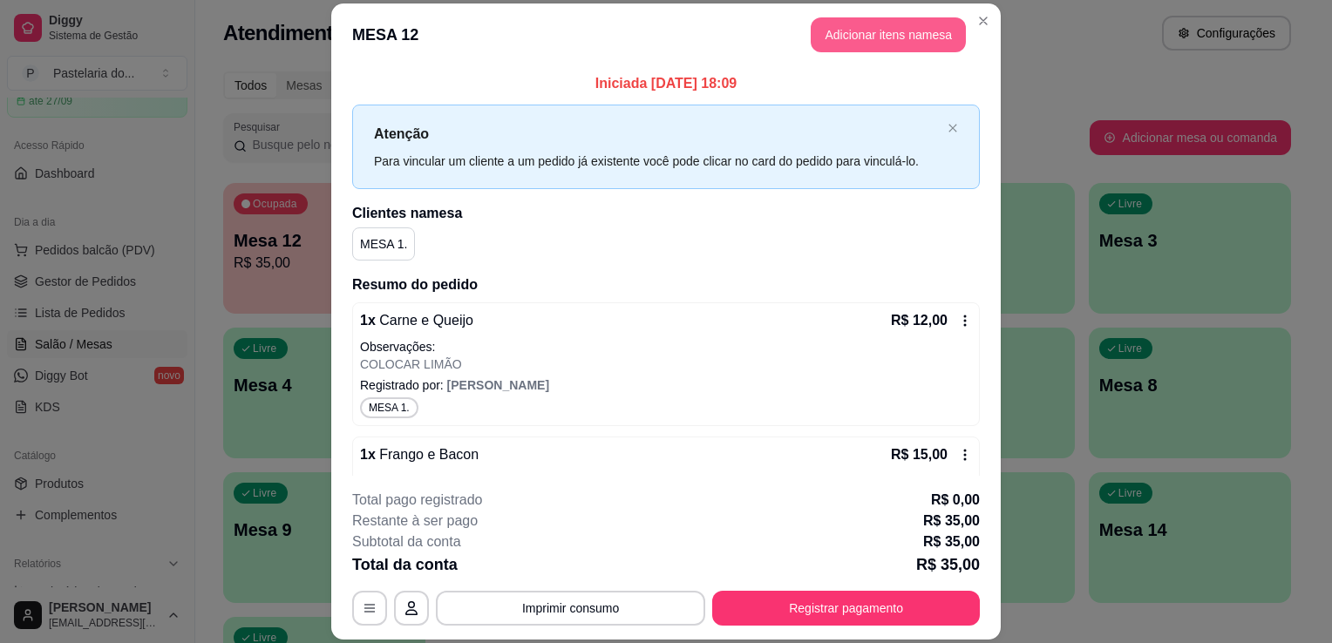
click at [878, 40] on button "Adicionar itens na mesa" at bounding box center [887, 34] width 155 height 35
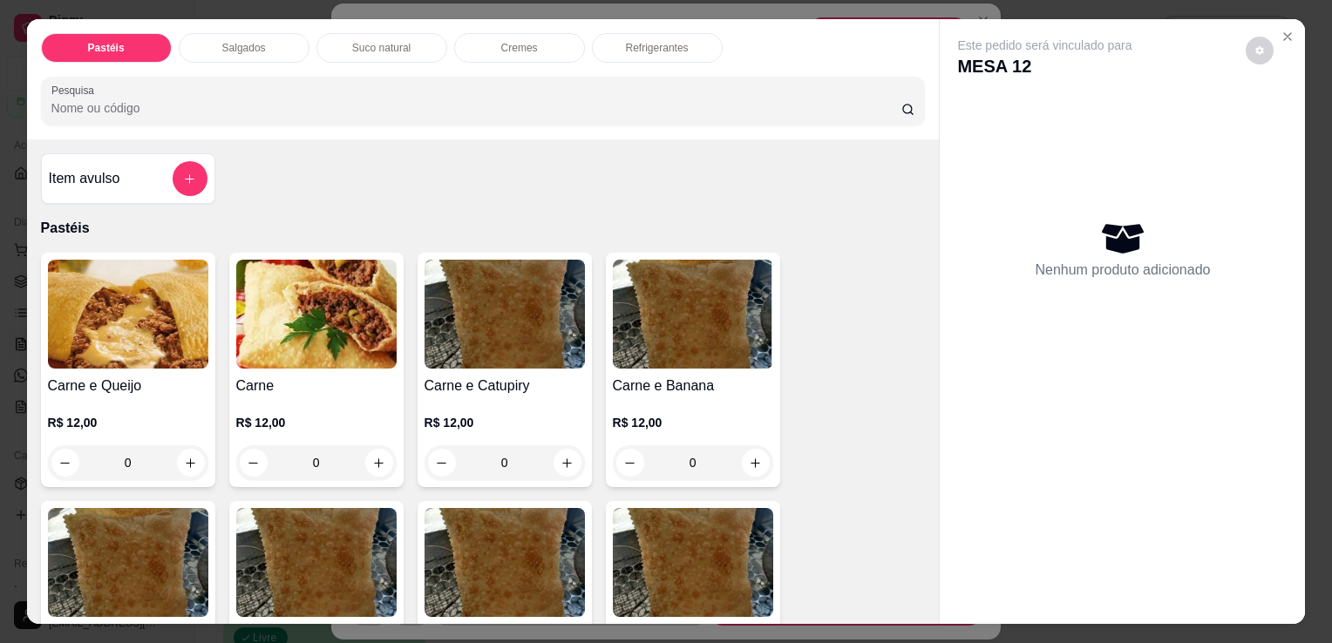
drag, startPoint x: 246, startPoint y: 43, endPoint x: 230, endPoint y: 78, distance: 38.2
click at [246, 42] on p "Salgados" at bounding box center [244, 48] width 44 height 14
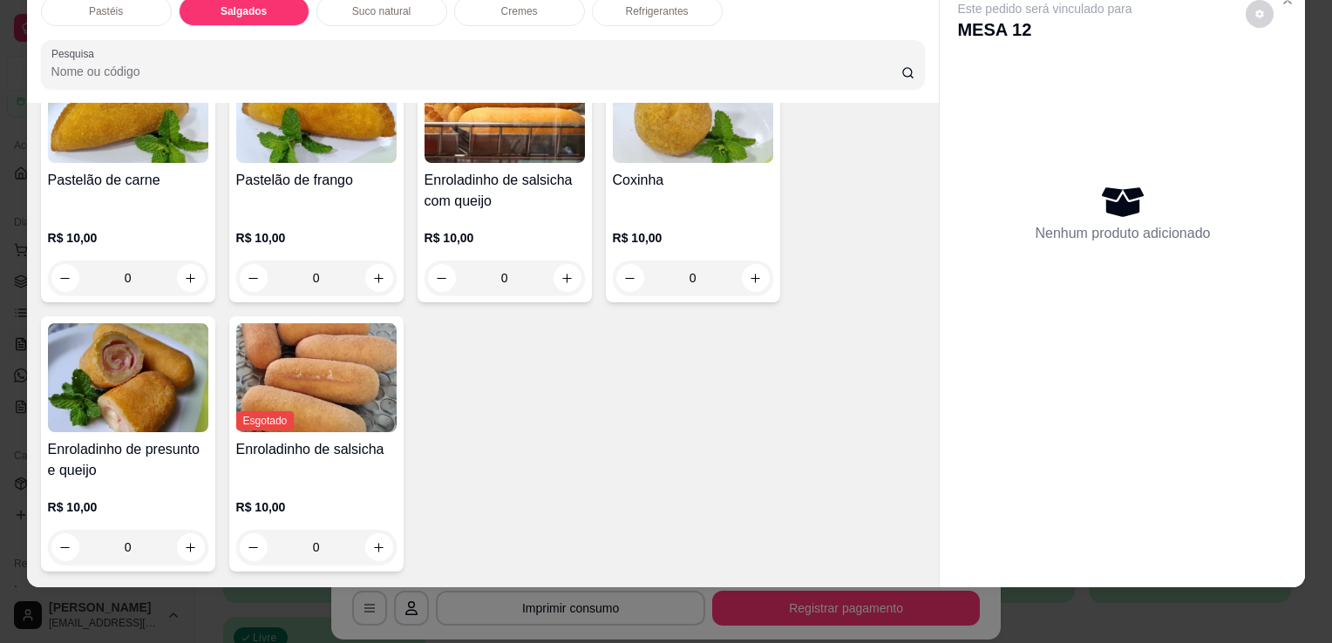
scroll to position [2025, 0]
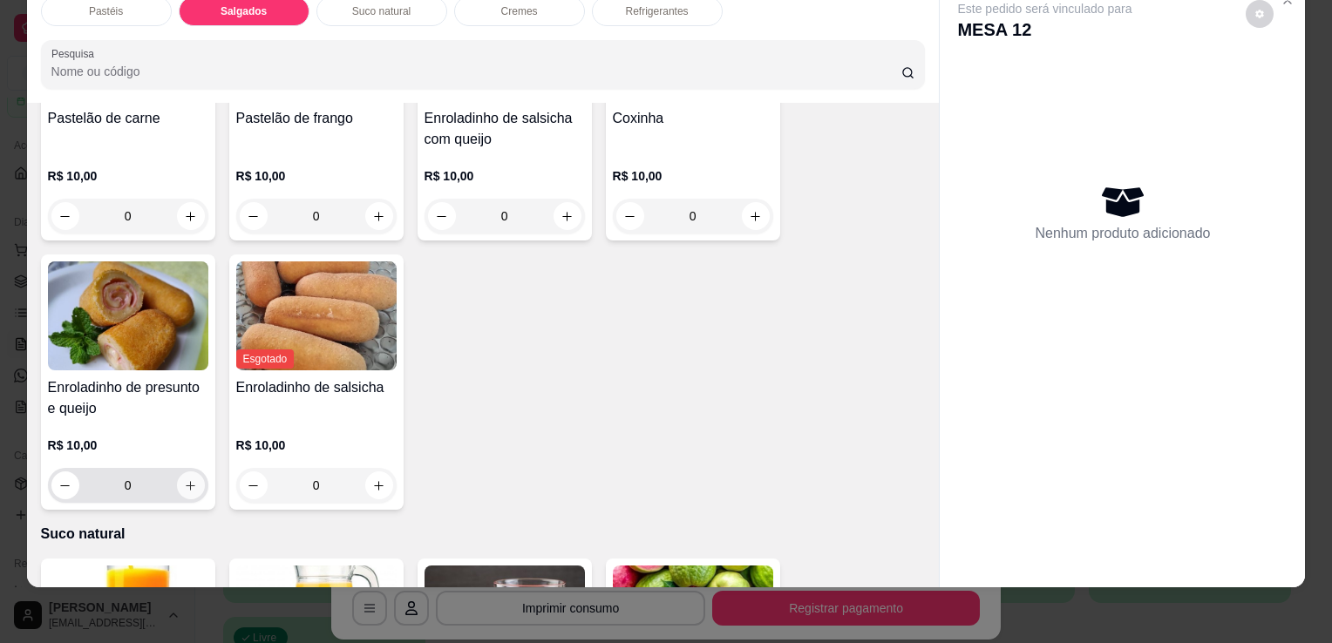
click at [188, 471] on button "increase-product-quantity" at bounding box center [191, 485] width 28 height 28
type input "1"
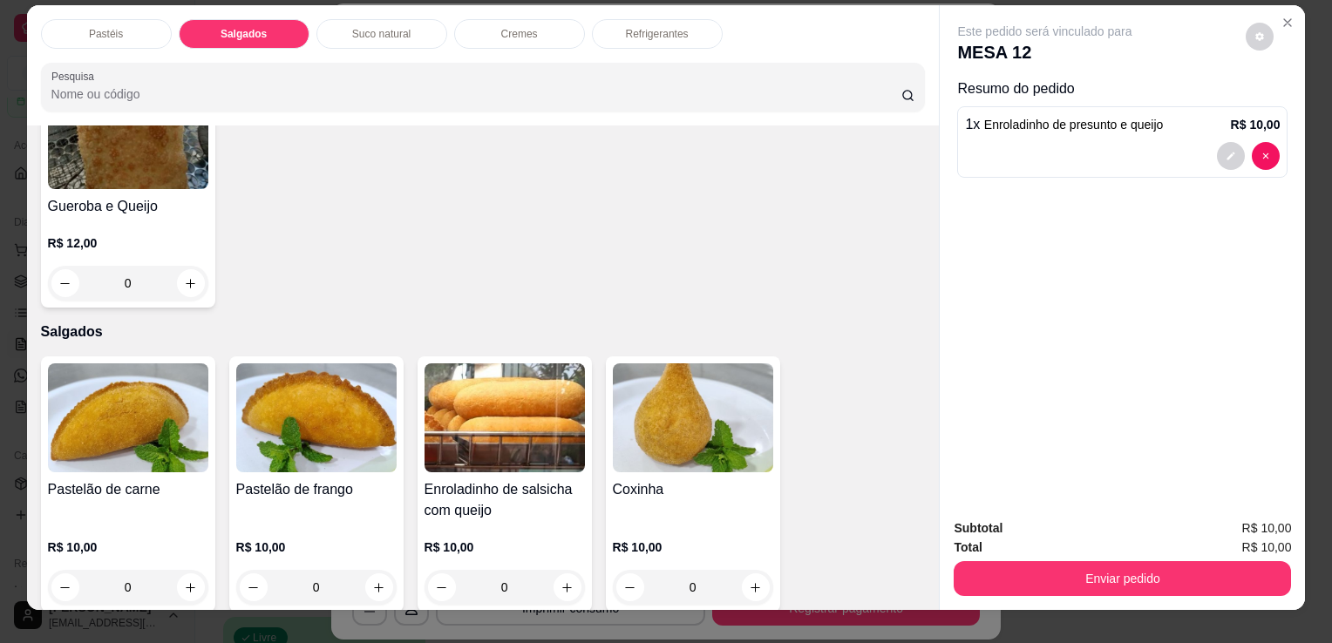
scroll to position [0, 0]
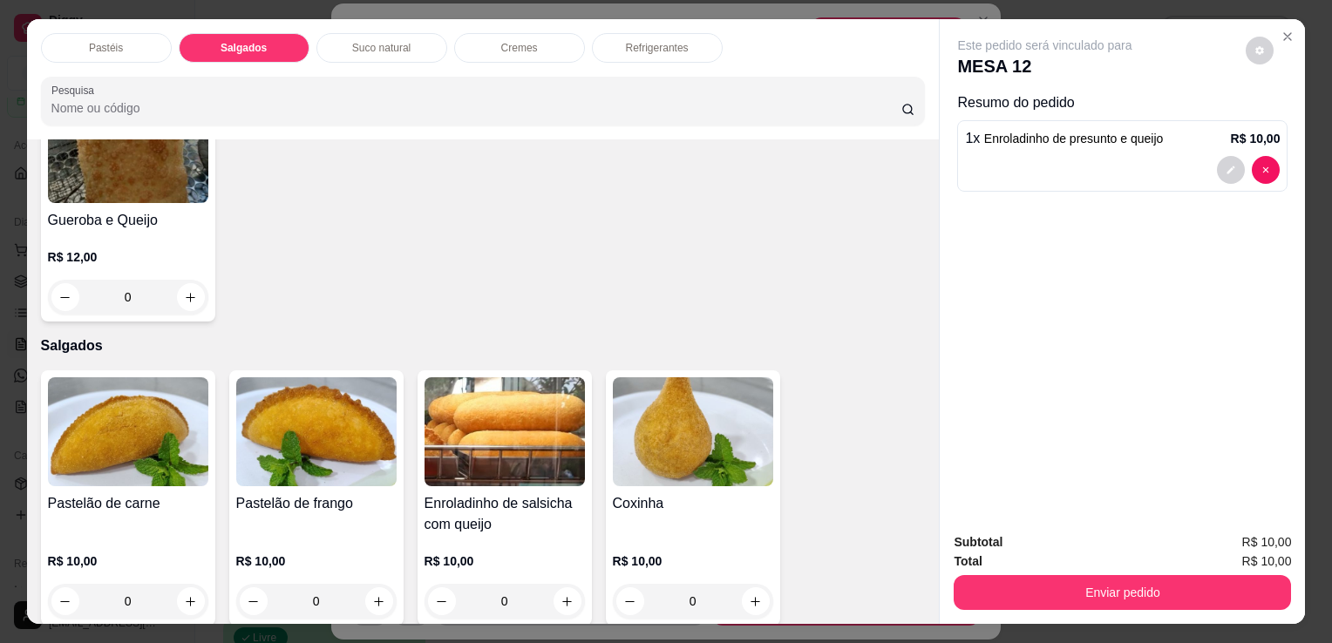
click at [670, 41] on p "Refrigerantes" at bounding box center [657, 48] width 63 height 14
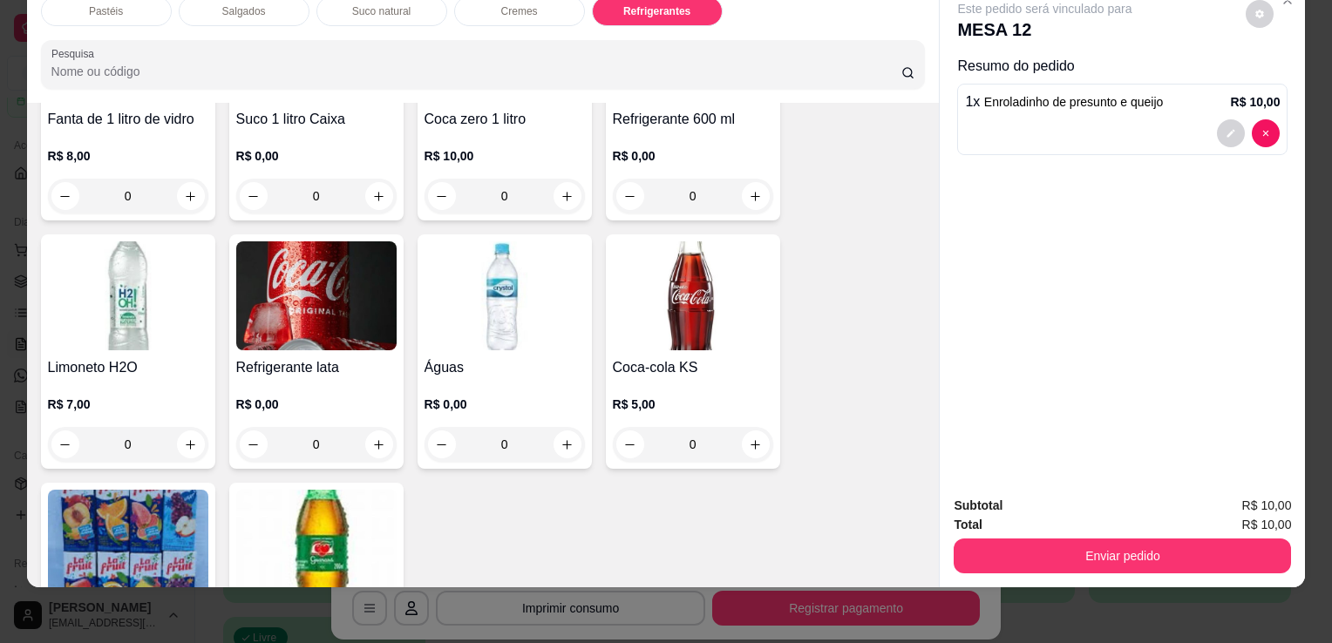
scroll to position [4725, 0]
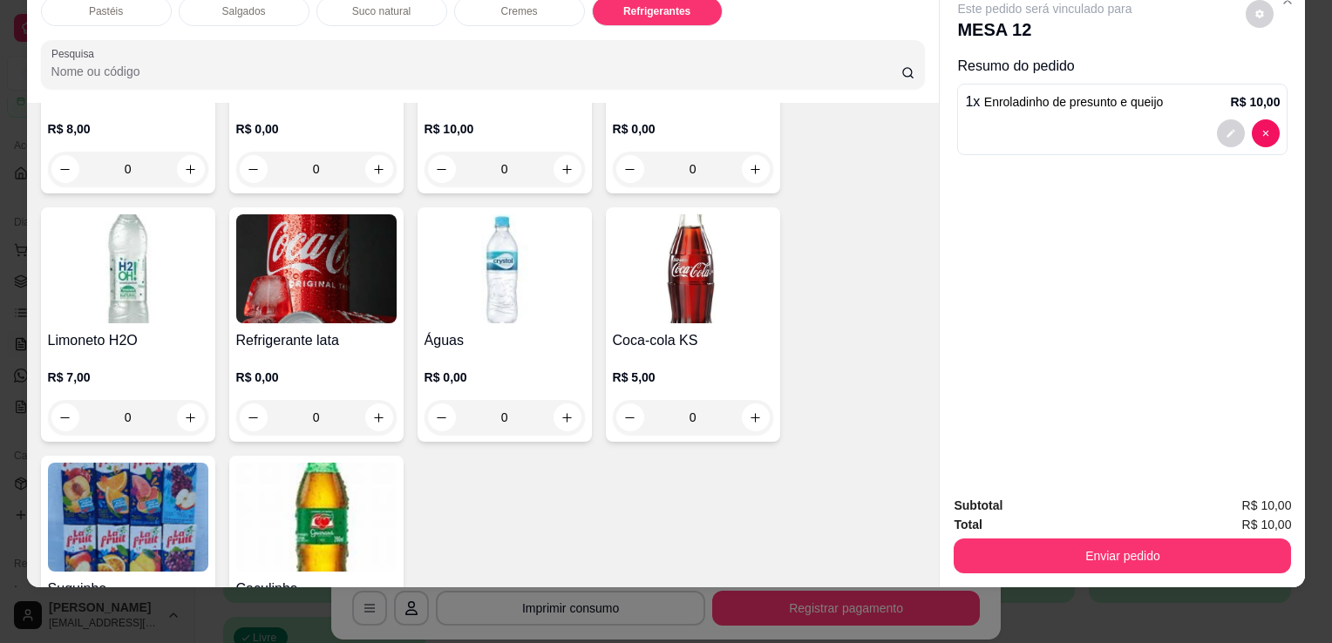
click at [327, 281] on img at bounding box center [316, 268] width 160 height 109
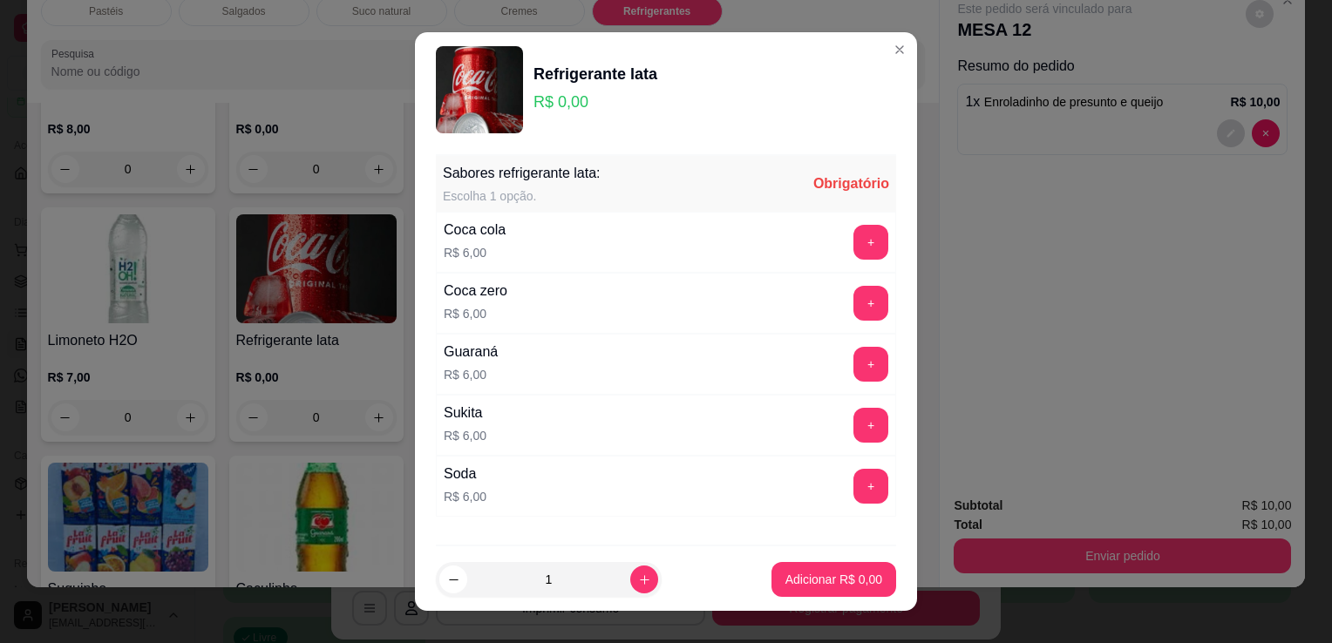
click at [853, 245] on button "+" at bounding box center [870, 242] width 35 height 35
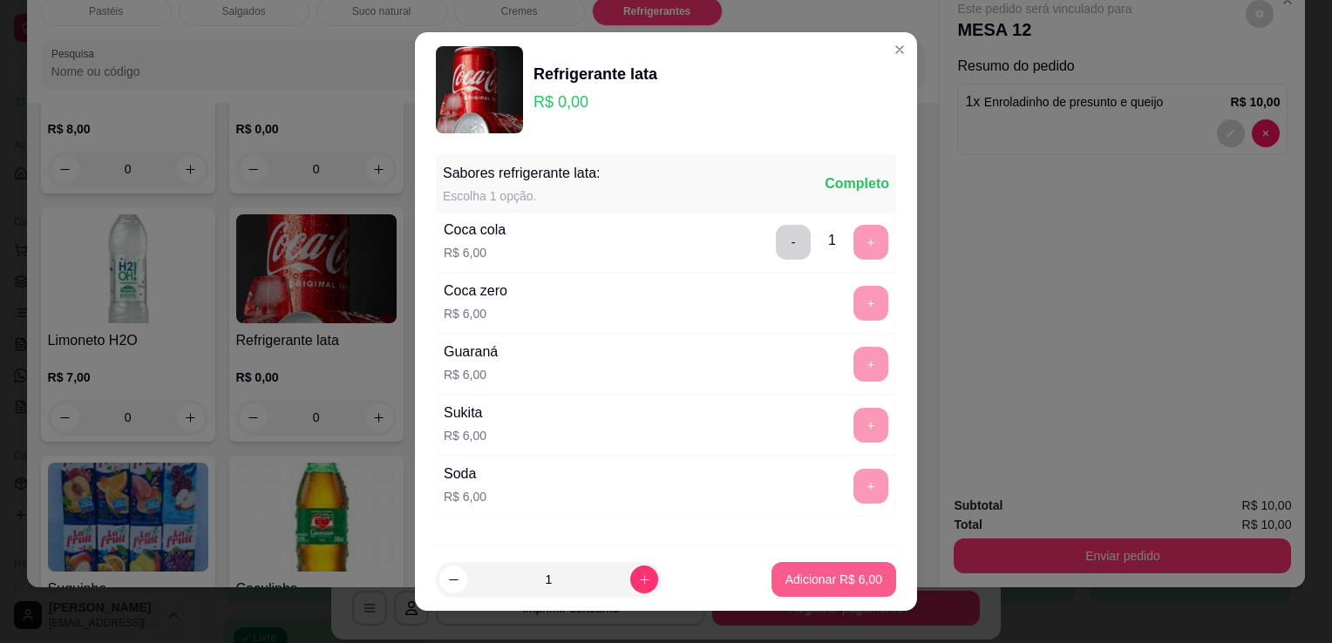
click at [856, 577] on p "Adicionar R$ 6,00" at bounding box center [833, 579] width 97 height 17
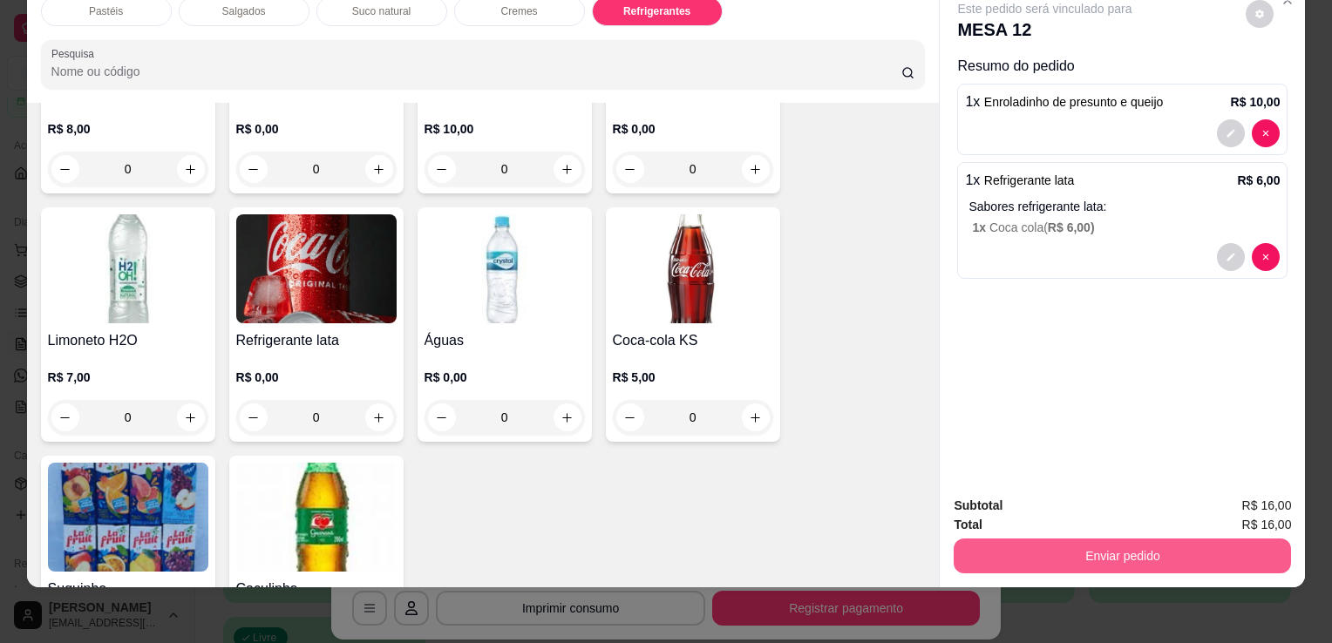
click at [1074, 539] on button "Enviar pedido" at bounding box center [1121, 556] width 337 height 35
click at [1074, 539] on button "Enviar pedido" at bounding box center [1122, 556] width 327 height 34
click at [1084, 546] on button "Enviar pedido" at bounding box center [1121, 556] width 337 height 35
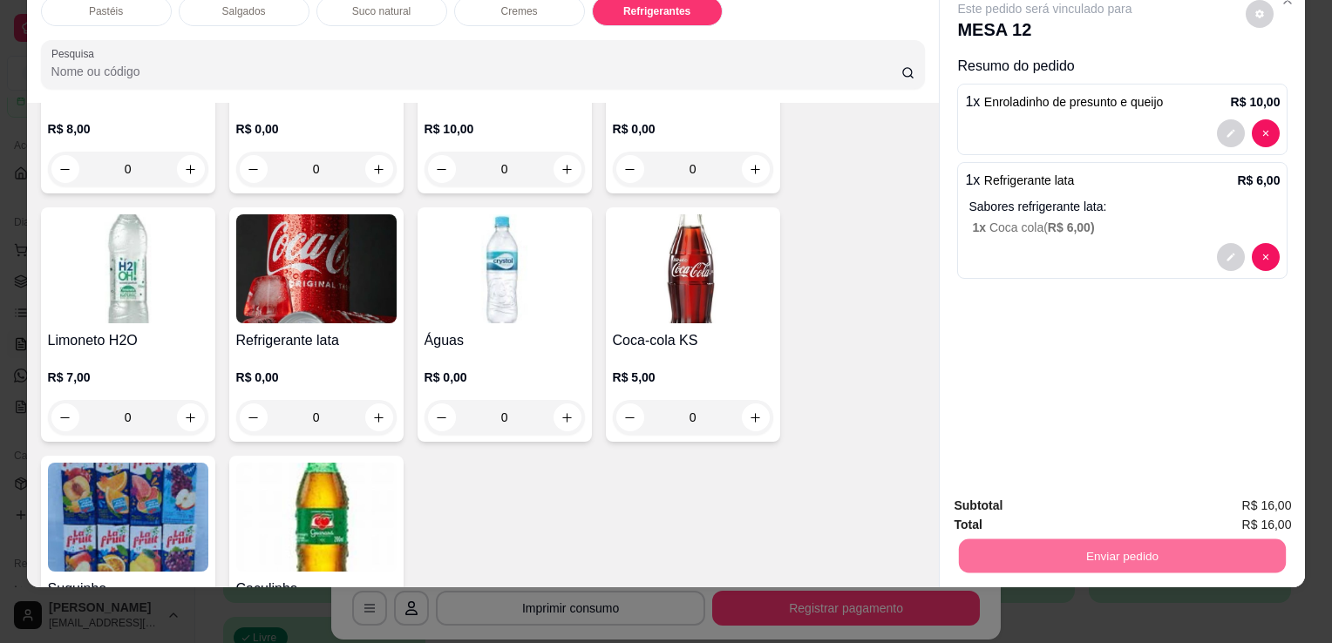
click at [1213, 500] on button "Sim, quero registrar" at bounding box center [1229, 500] width 125 height 32
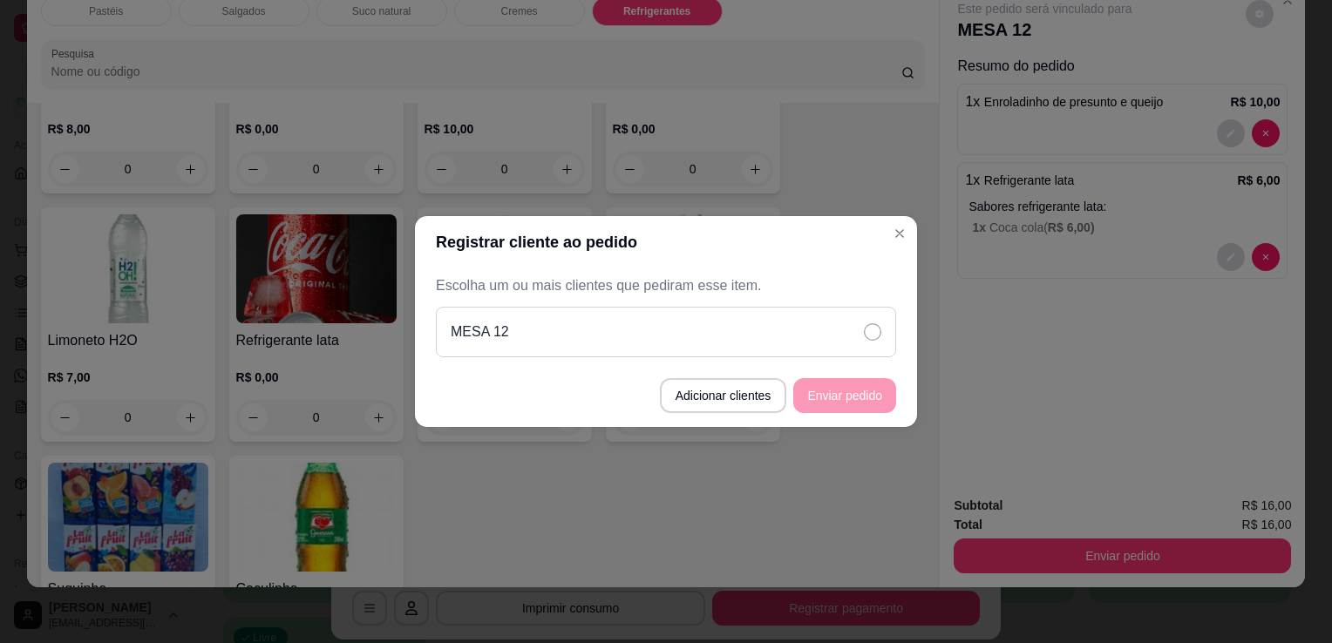
click at [751, 347] on div "MESA 12" at bounding box center [666, 332] width 460 height 51
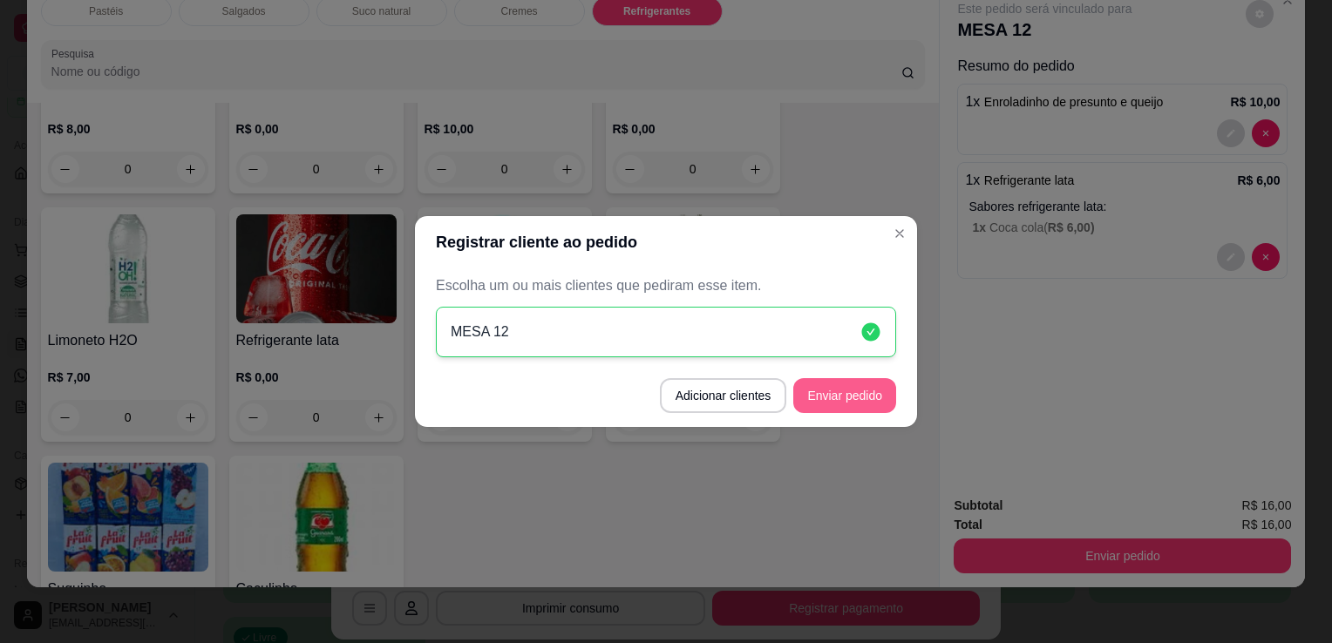
click at [813, 400] on button "Enviar pedido" at bounding box center [844, 395] width 103 height 35
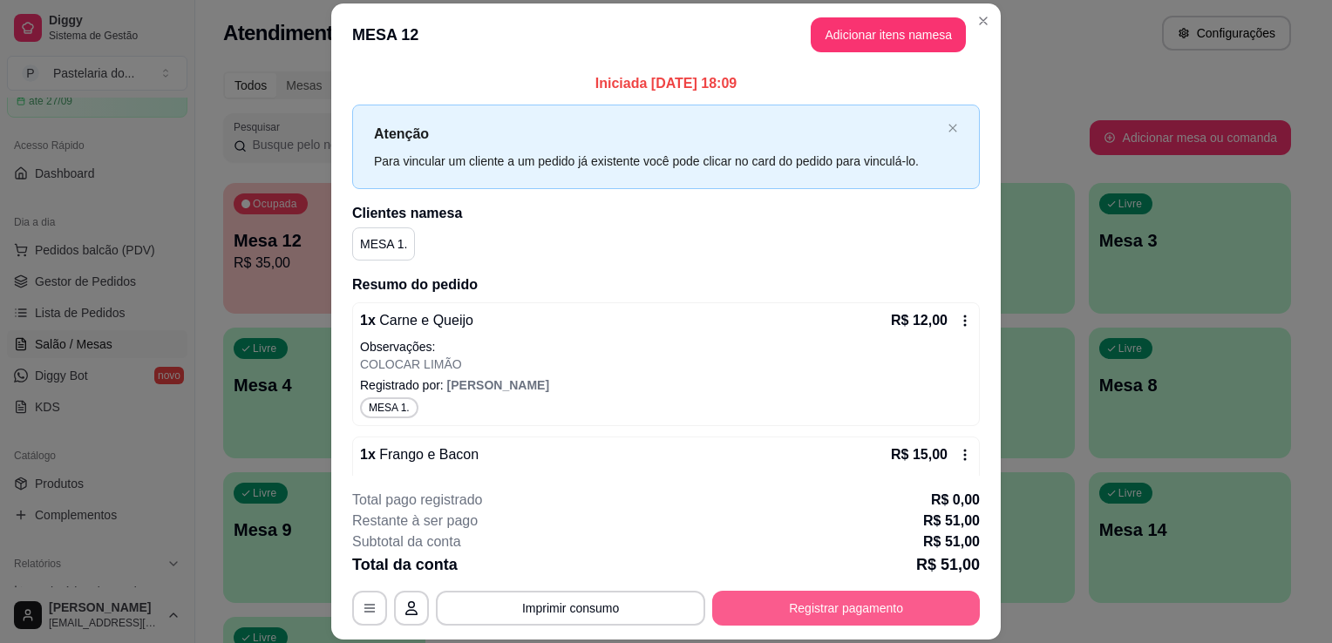
click at [837, 617] on button "Registrar pagamento" at bounding box center [846, 608] width 268 height 35
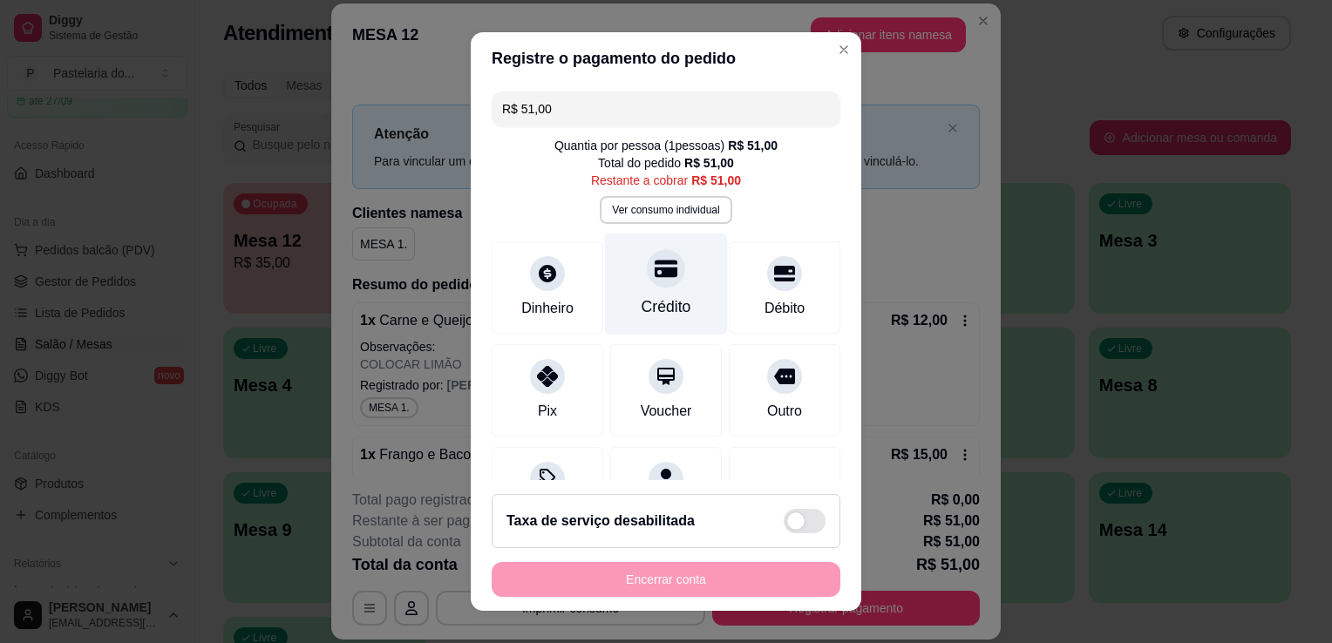
click at [655, 303] on div "Crédito" at bounding box center [666, 306] width 50 height 23
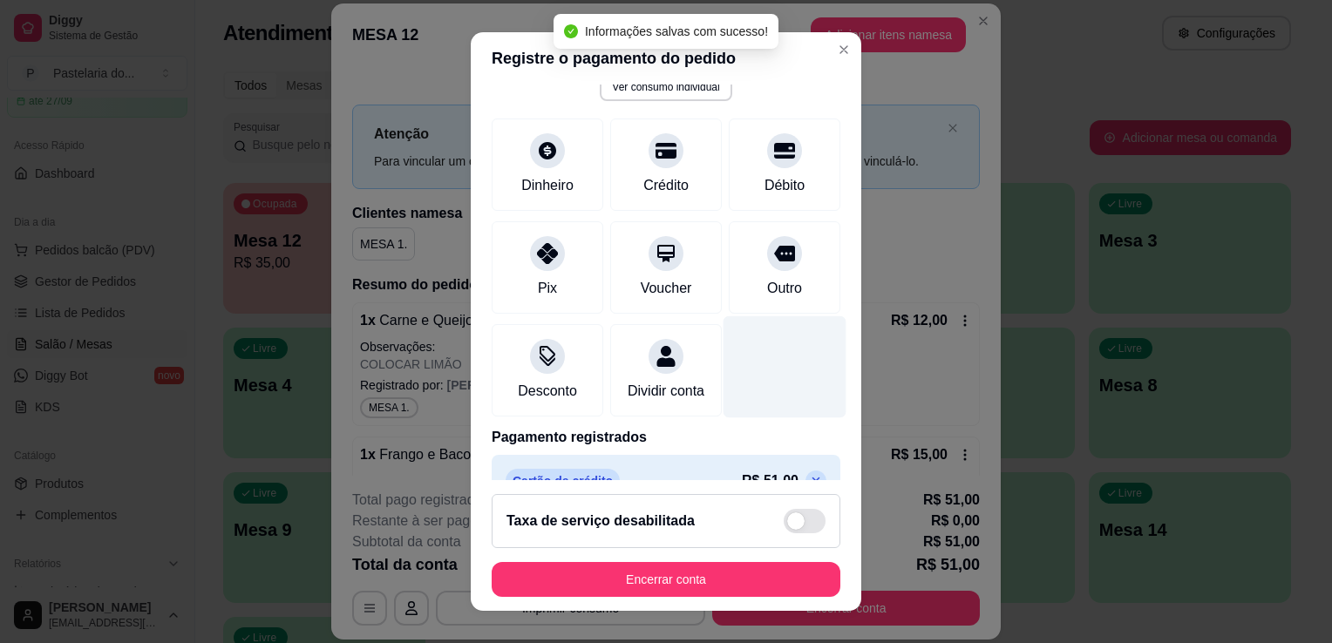
scroll to position [158, 0]
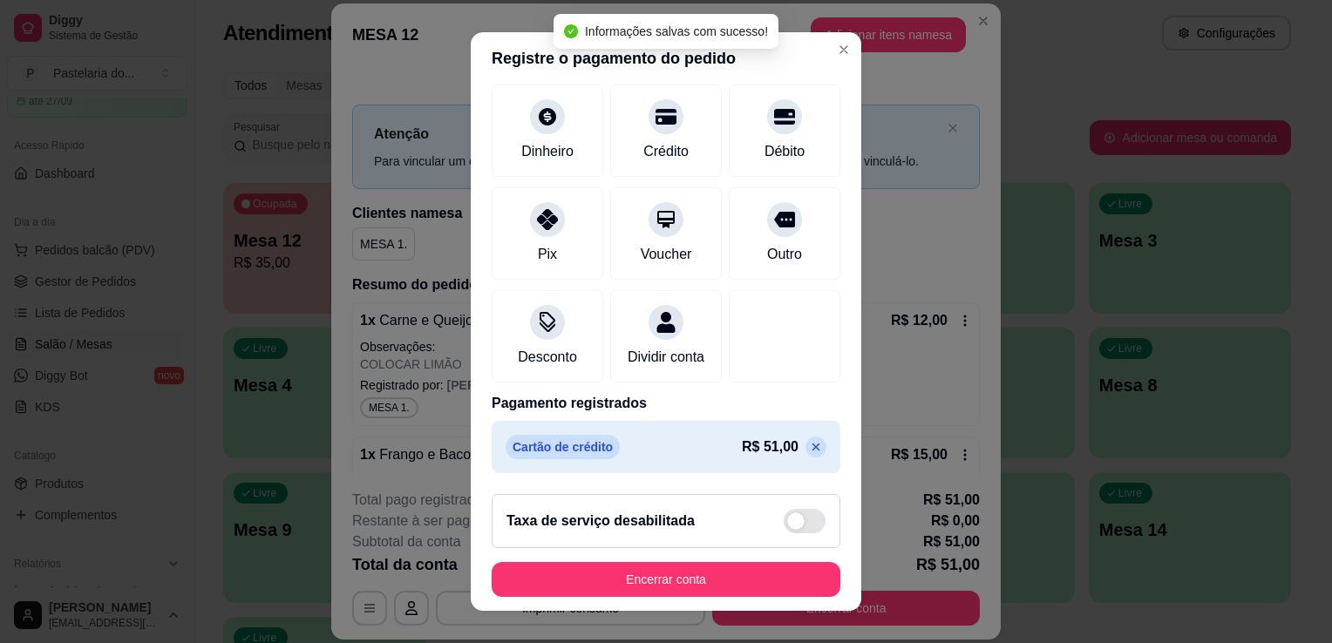
click at [809, 448] on icon at bounding box center [816, 447] width 14 height 14
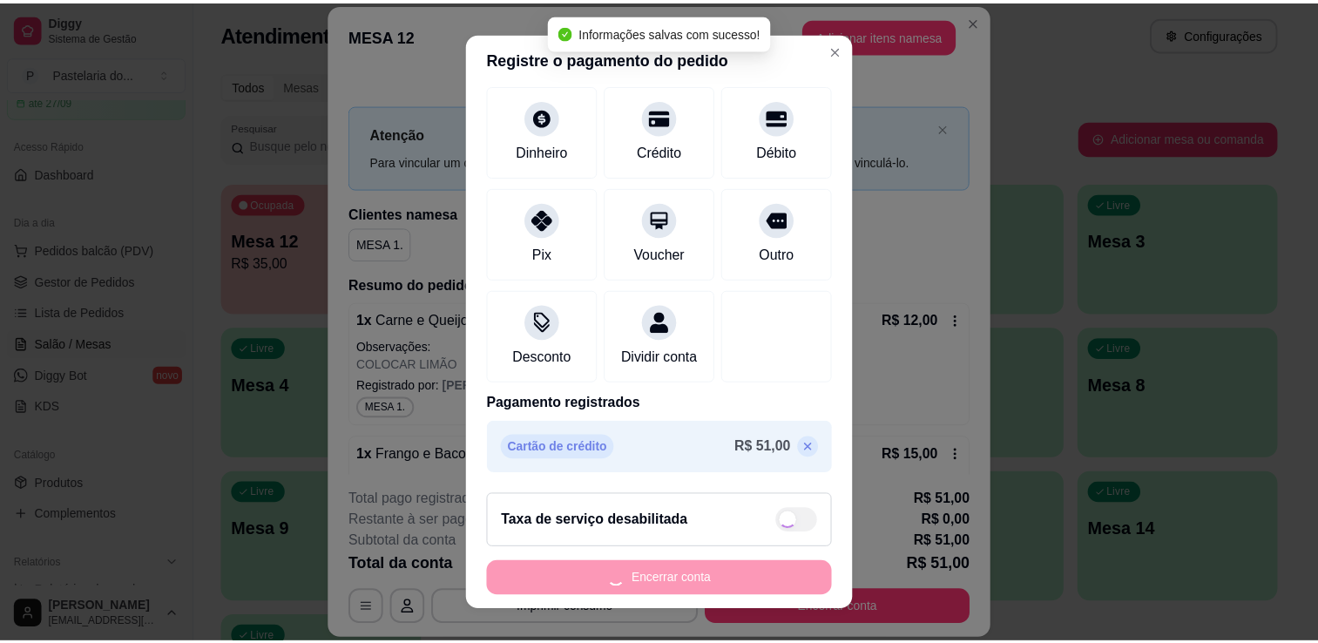
scroll to position [0, 0]
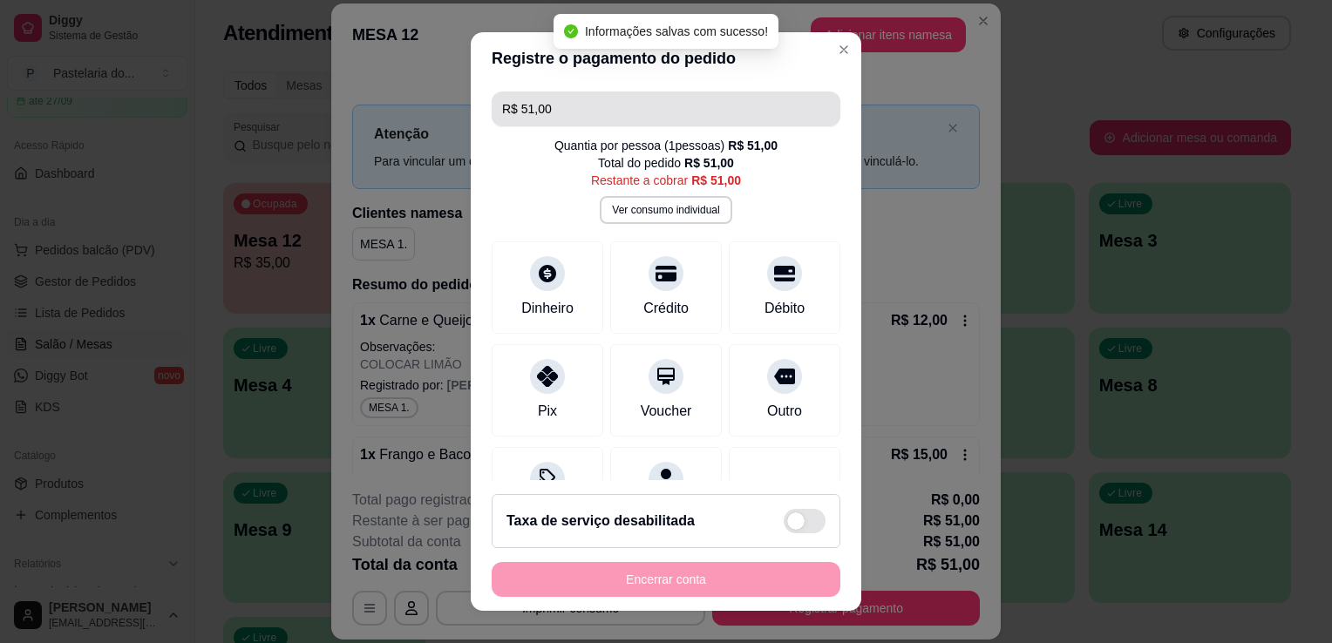
click at [623, 110] on input "R$ 51,00" at bounding box center [666, 109] width 328 height 35
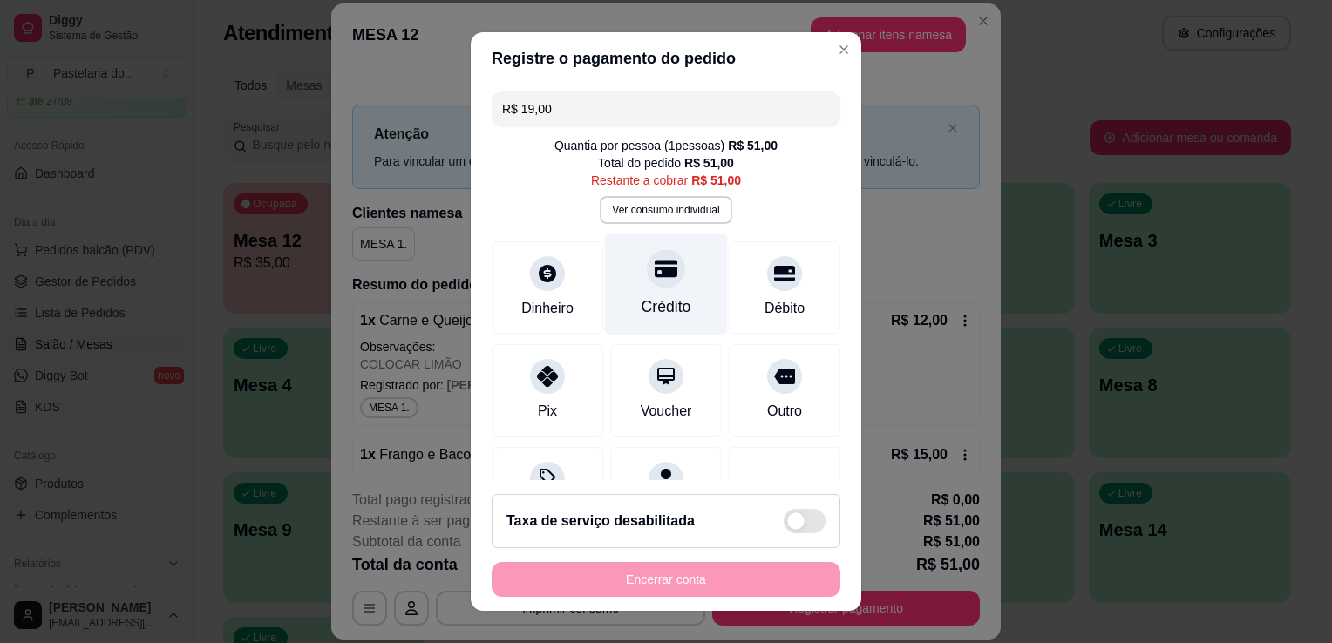
click at [665, 291] on div "Crédito" at bounding box center [666, 285] width 123 height 102
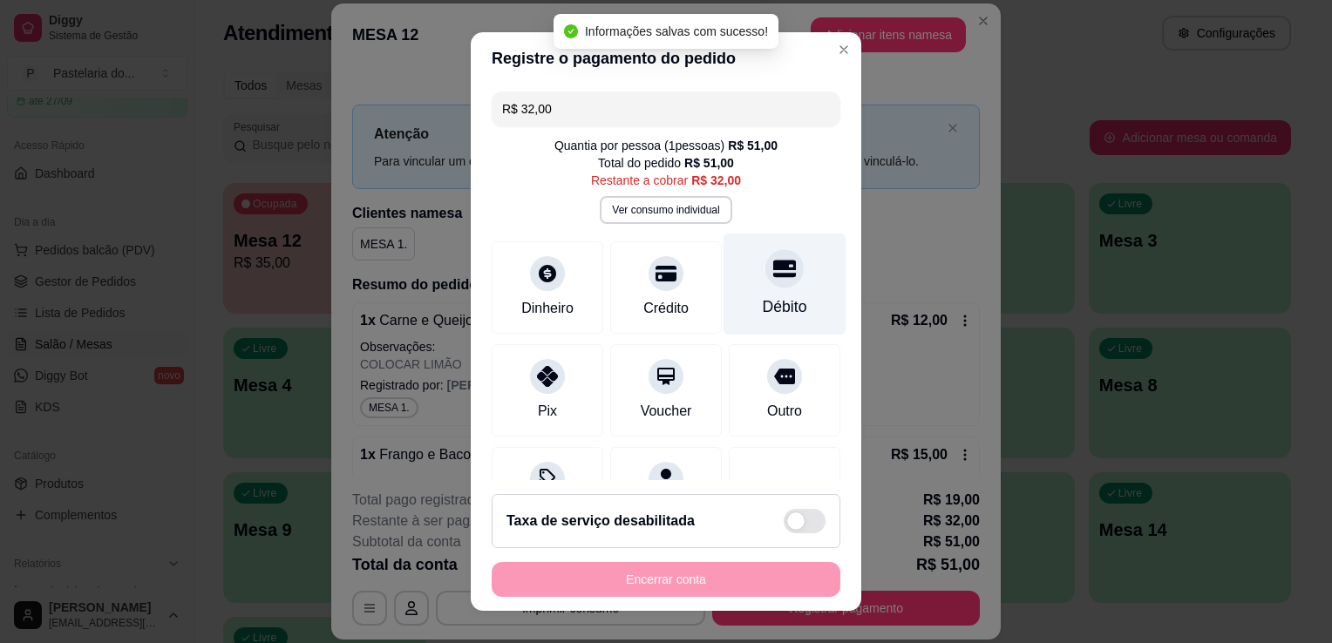
click at [768, 288] on div "Débito" at bounding box center [784, 285] width 123 height 102
type input "R$ 0,00"
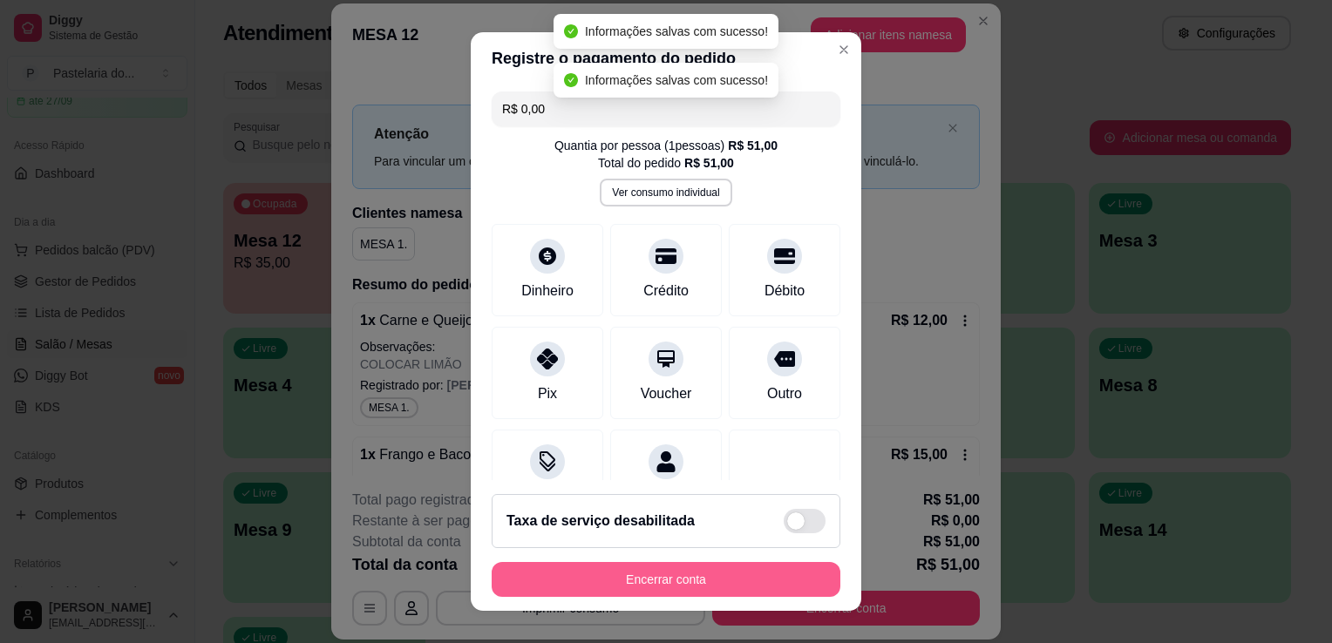
click at [704, 591] on button "Encerrar conta" at bounding box center [665, 579] width 349 height 35
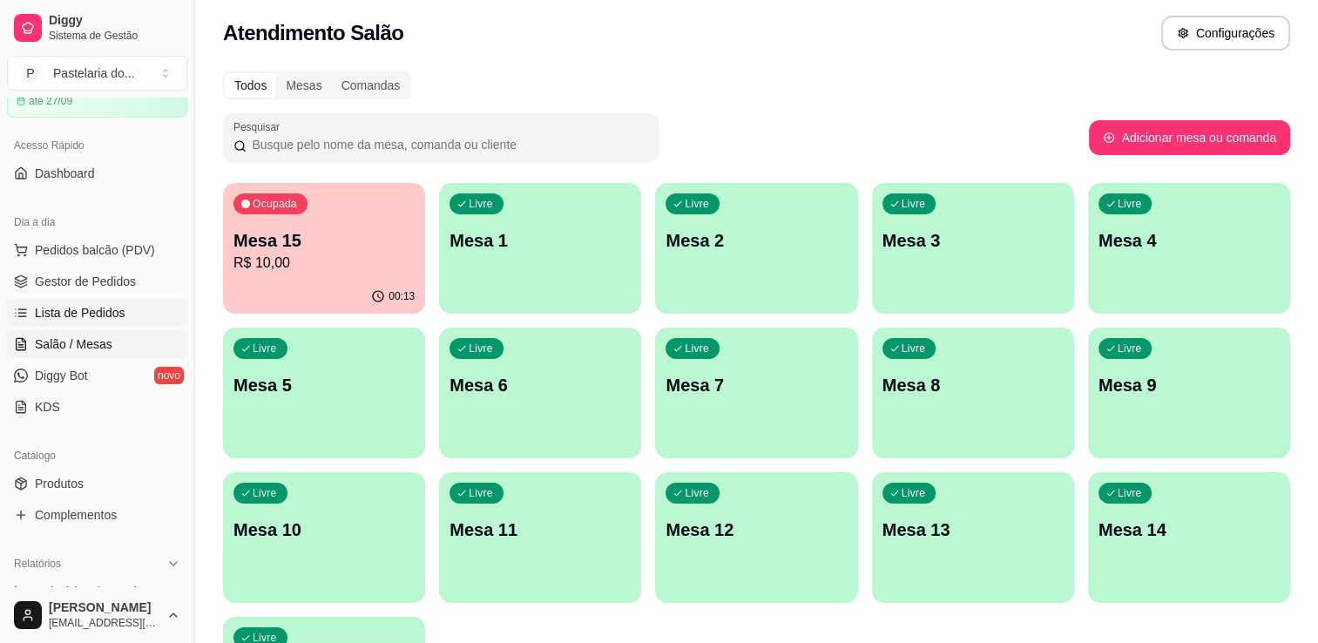
click at [75, 307] on span "Lista de Pedidos" at bounding box center [80, 312] width 91 height 17
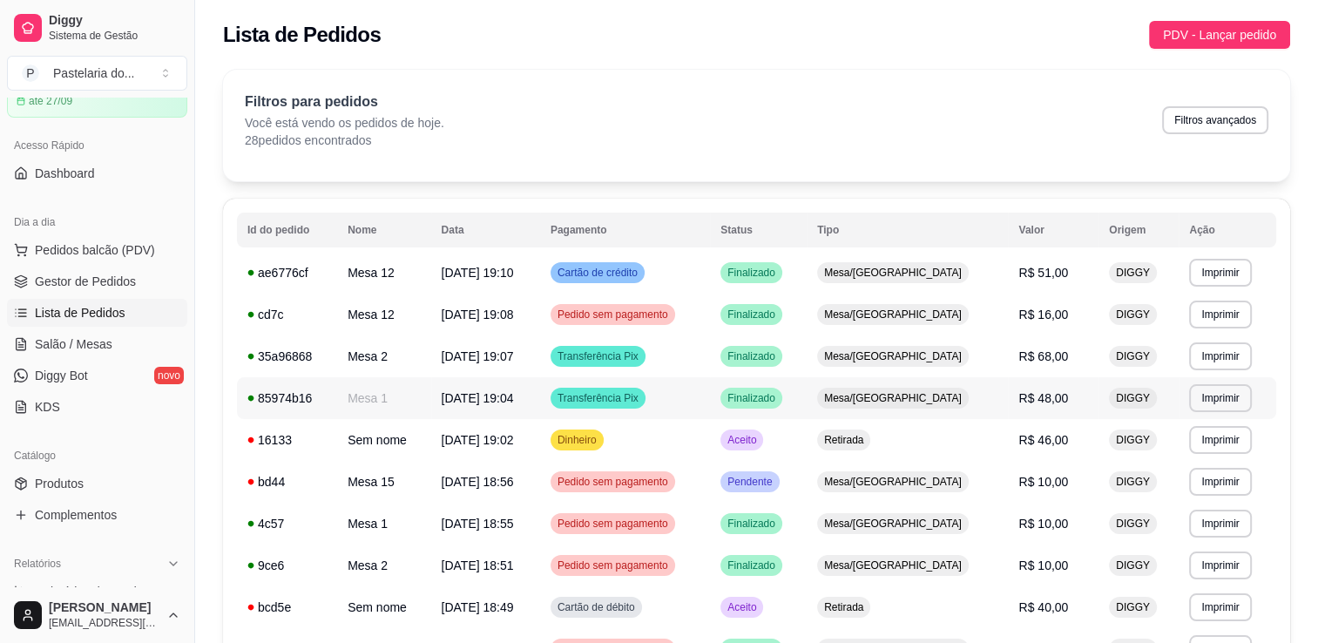
click at [807, 385] on td "Finalizado" at bounding box center [758, 398] width 97 height 42
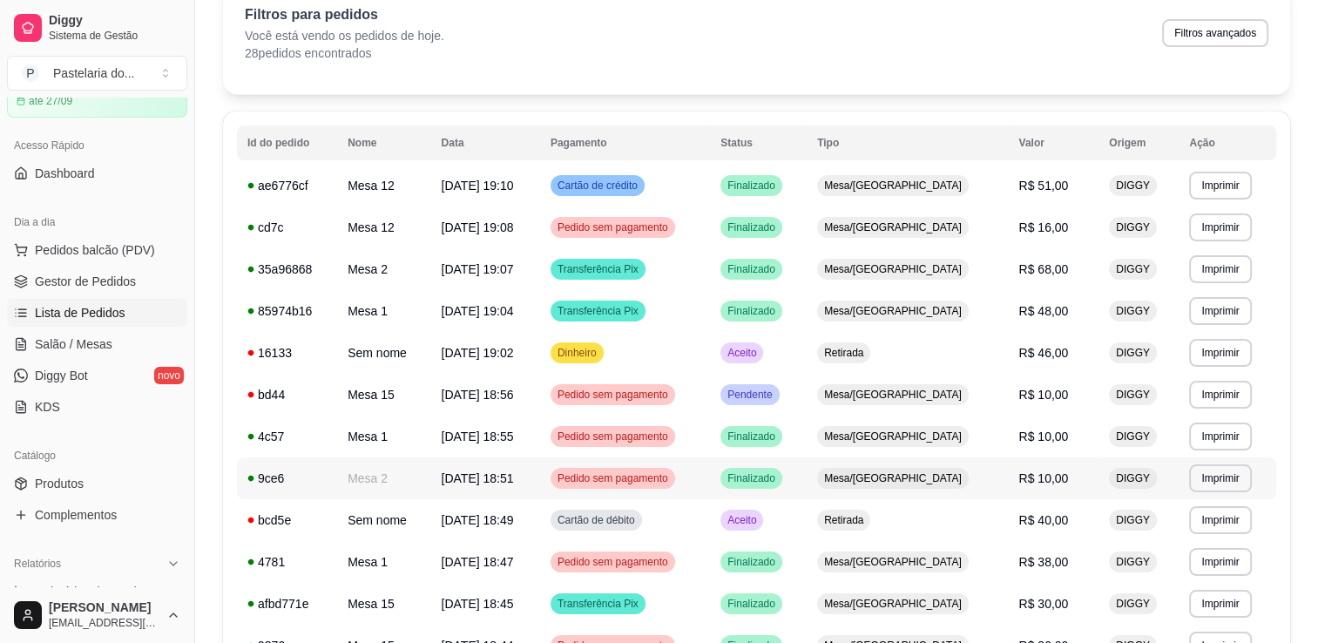
click at [690, 497] on td "Pedido sem pagamento" at bounding box center [625, 479] width 170 height 42
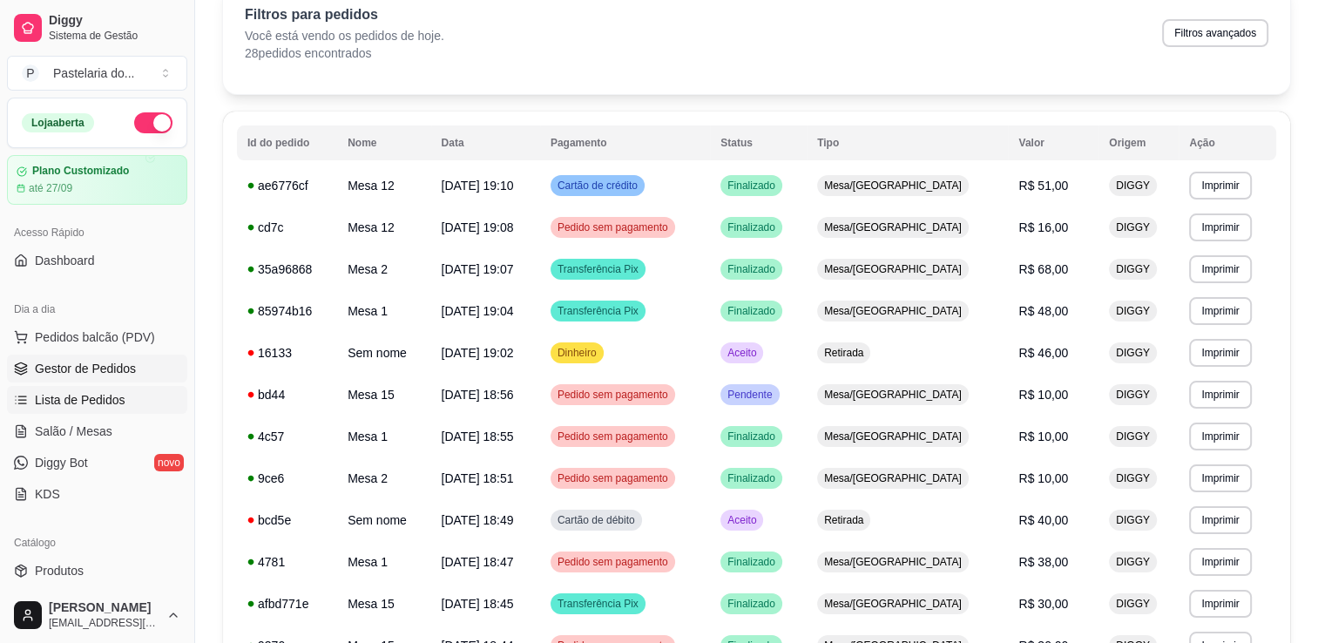
click at [115, 360] on span "Gestor de Pedidos" at bounding box center [85, 368] width 101 height 17
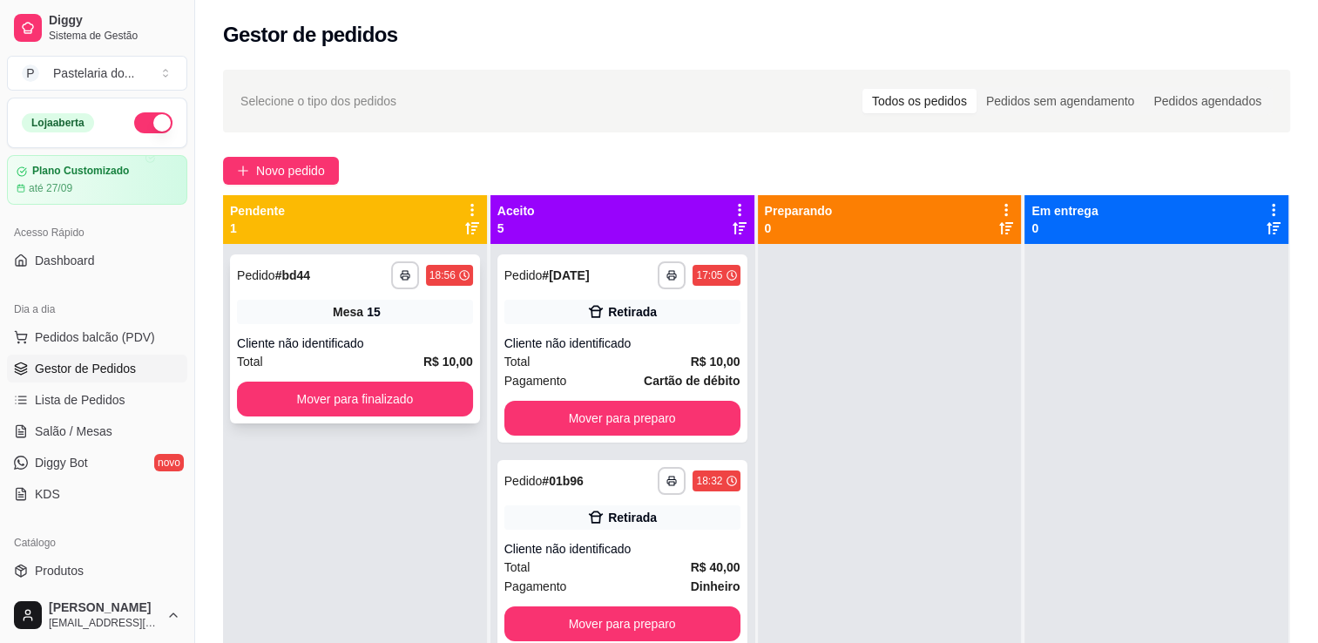
click at [411, 390] on button "Mover para finalizado" at bounding box center [355, 399] width 236 height 35
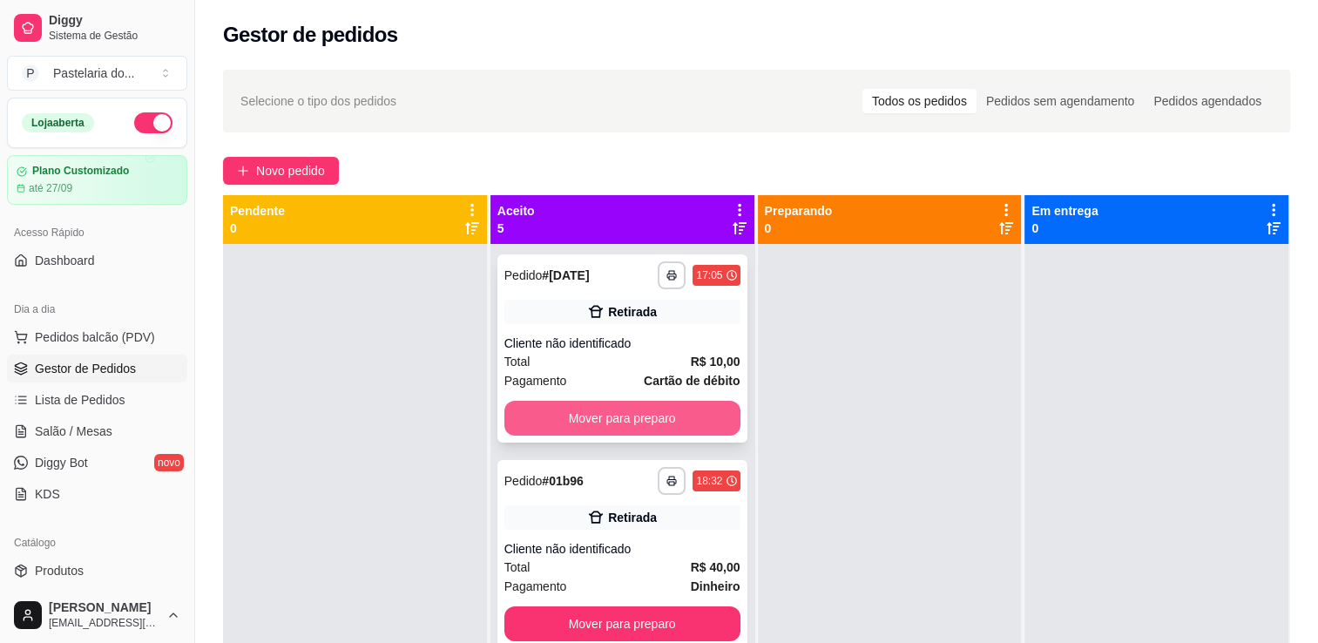
click at [603, 427] on button "Mover para preparo" at bounding box center [623, 418] width 236 height 35
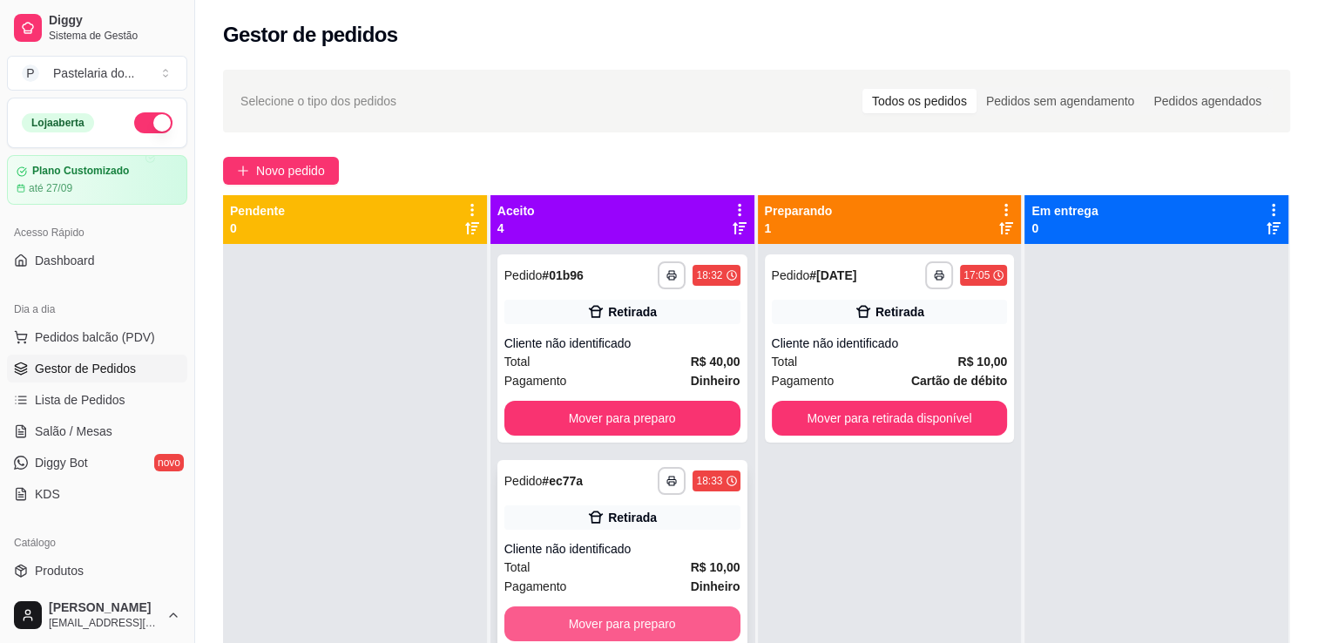
click at [606, 630] on button "Mover para preparo" at bounding box center [623, 624] width 236 height 35
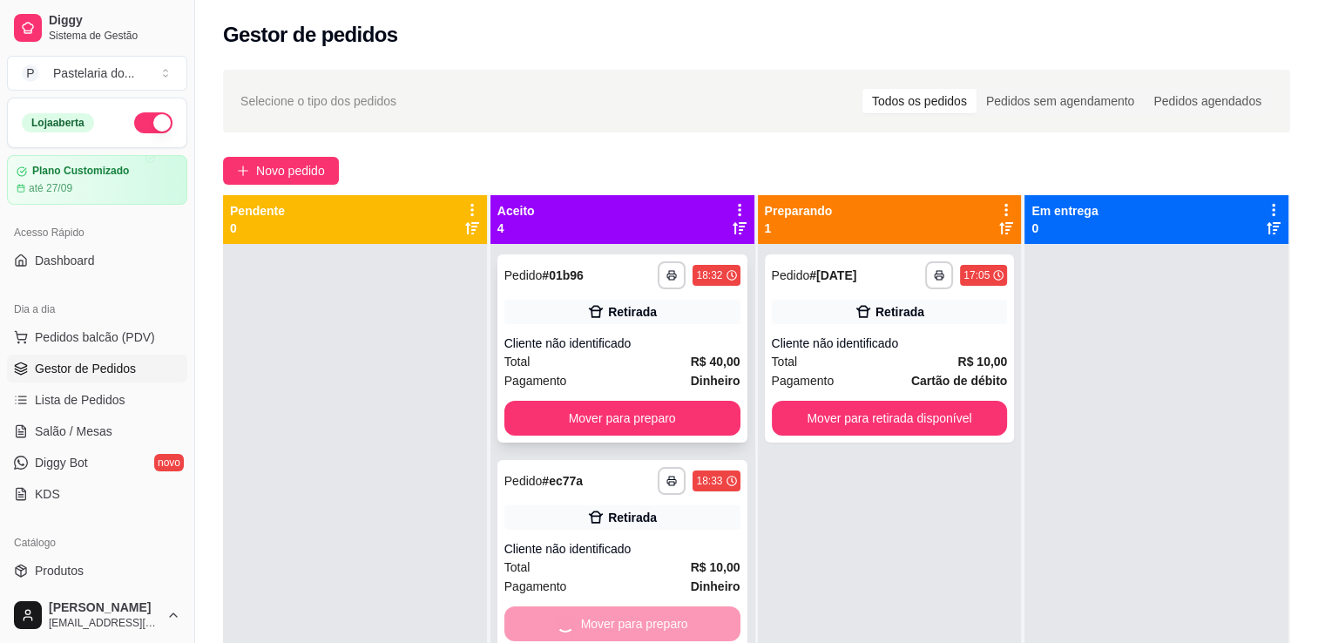
click at [676, 432] on button "Mover para preparo" at bounding box center [623, 418] width 236 height 35
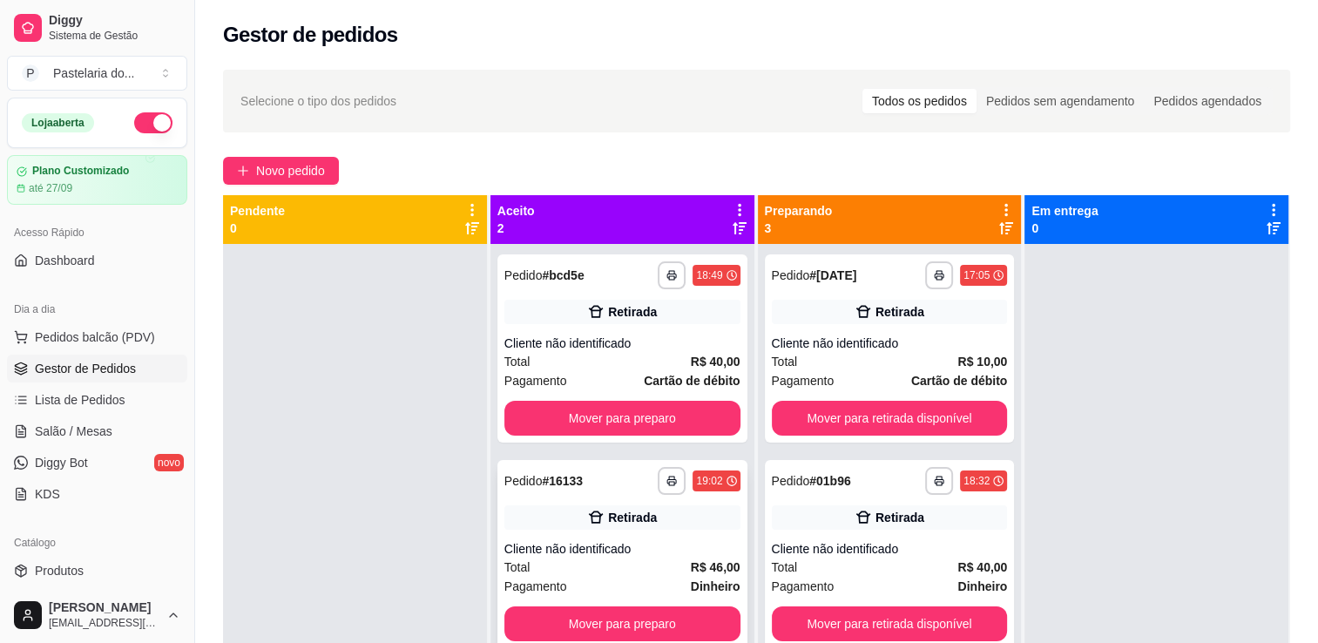
click at [666, 619] on button "Mover para preparo" at bounding box center [623, 624] width 236 height 35
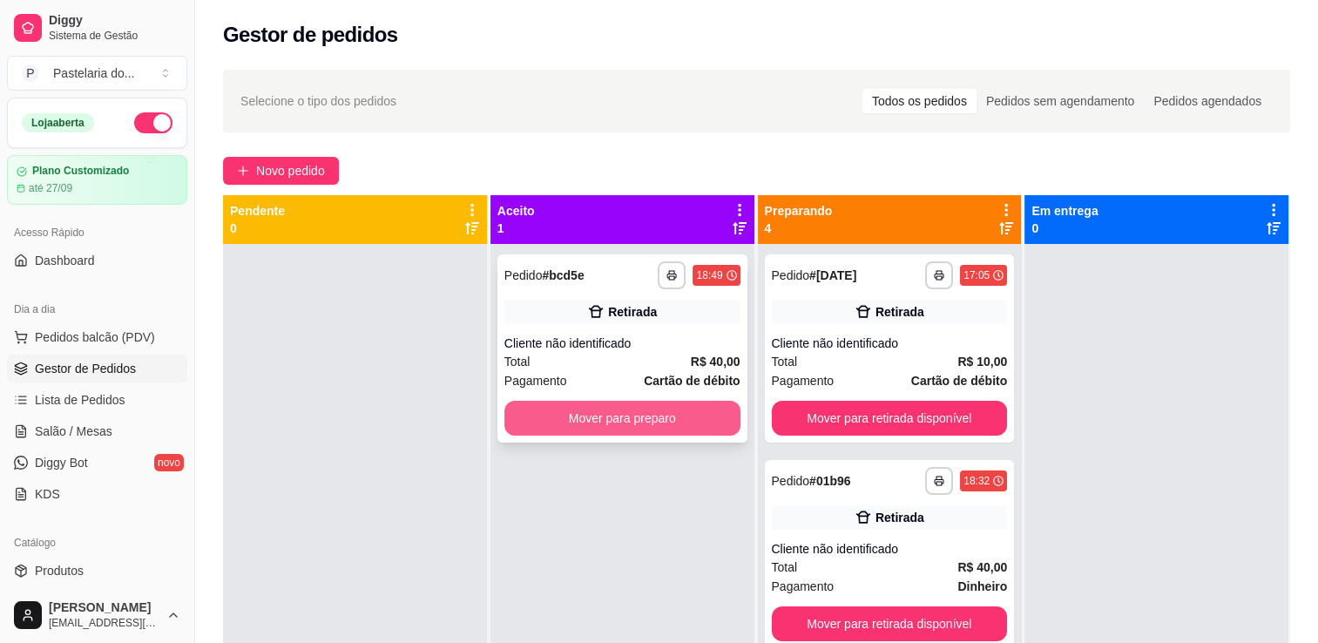
click at [681, 423] on button "Mover para preparo" at bounding box center [623, 418] width 236 height 35
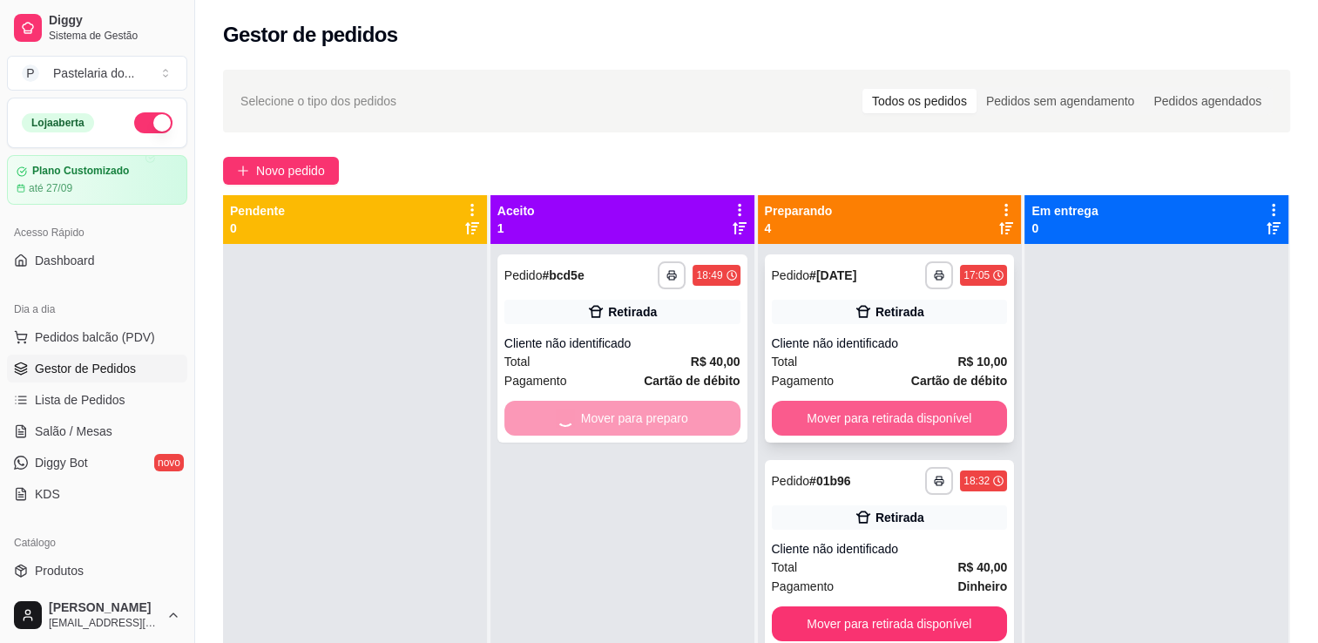
click at [875, 420] on button "Mover para retirada disponível" at bounding box center [890, 418] width 236 height 35
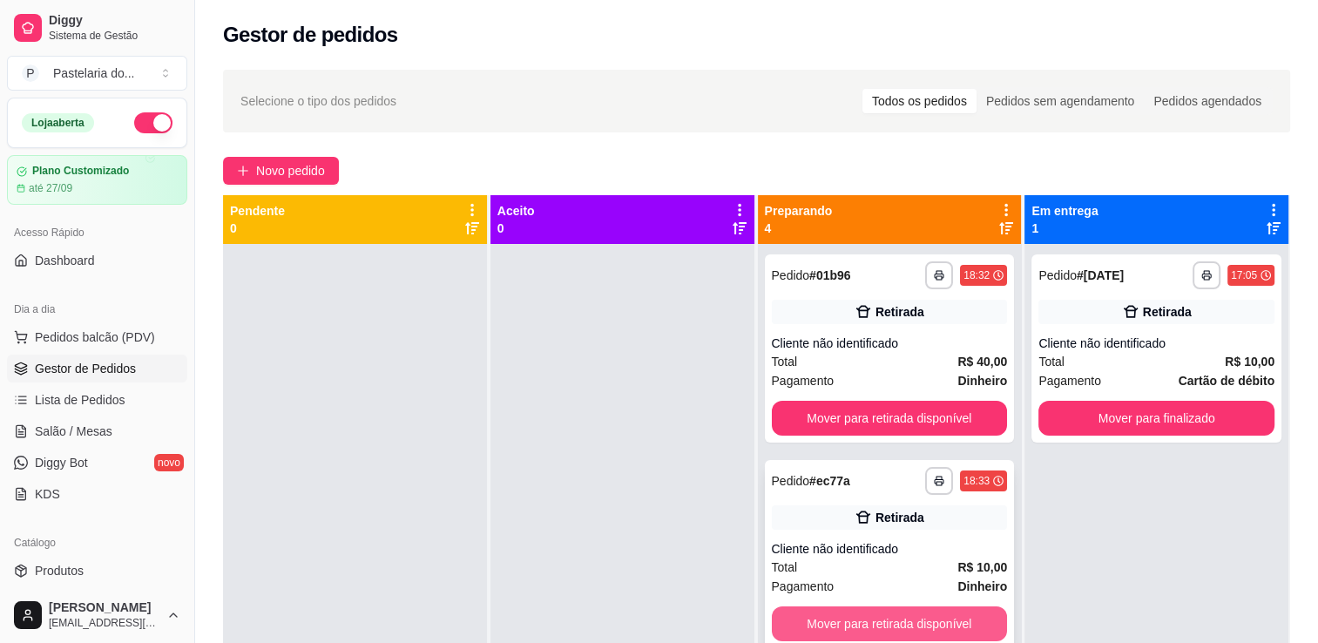
click at [885, 618] on button "Mover para retirada disponível" at bounding box center [890, 624] width 236 height 35
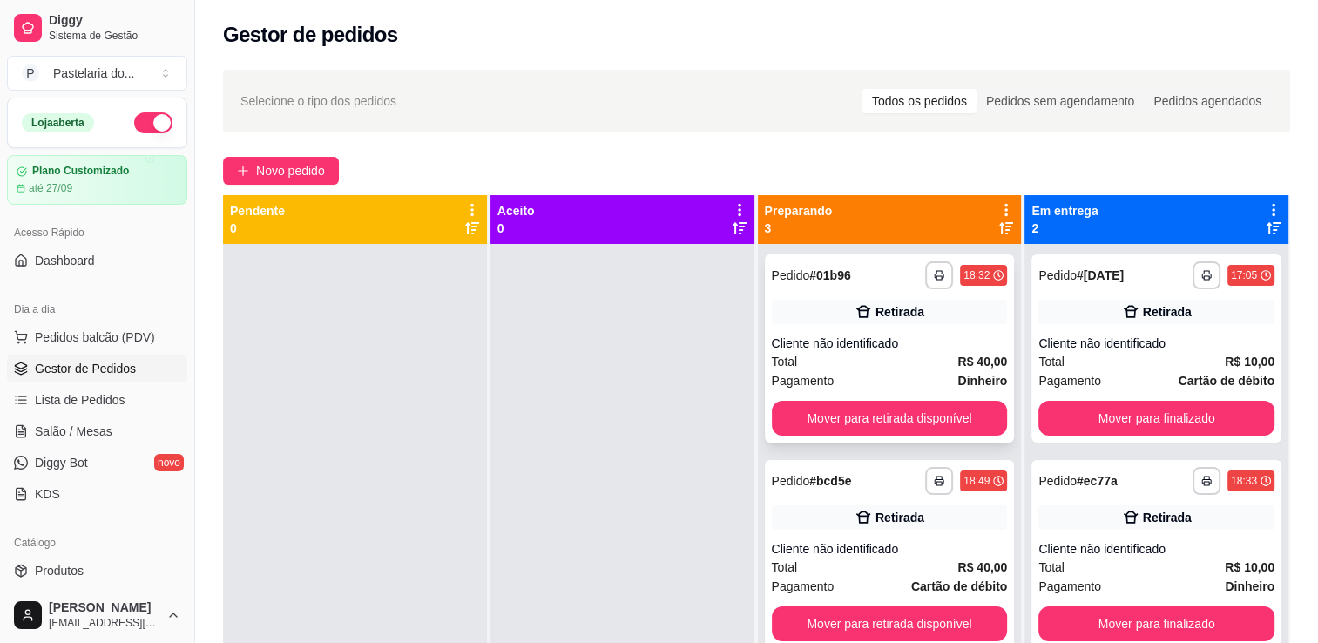
click at [898, 425] on button "Mover para retirada disponível" at bounding box center [890, 418] width 236 height 35
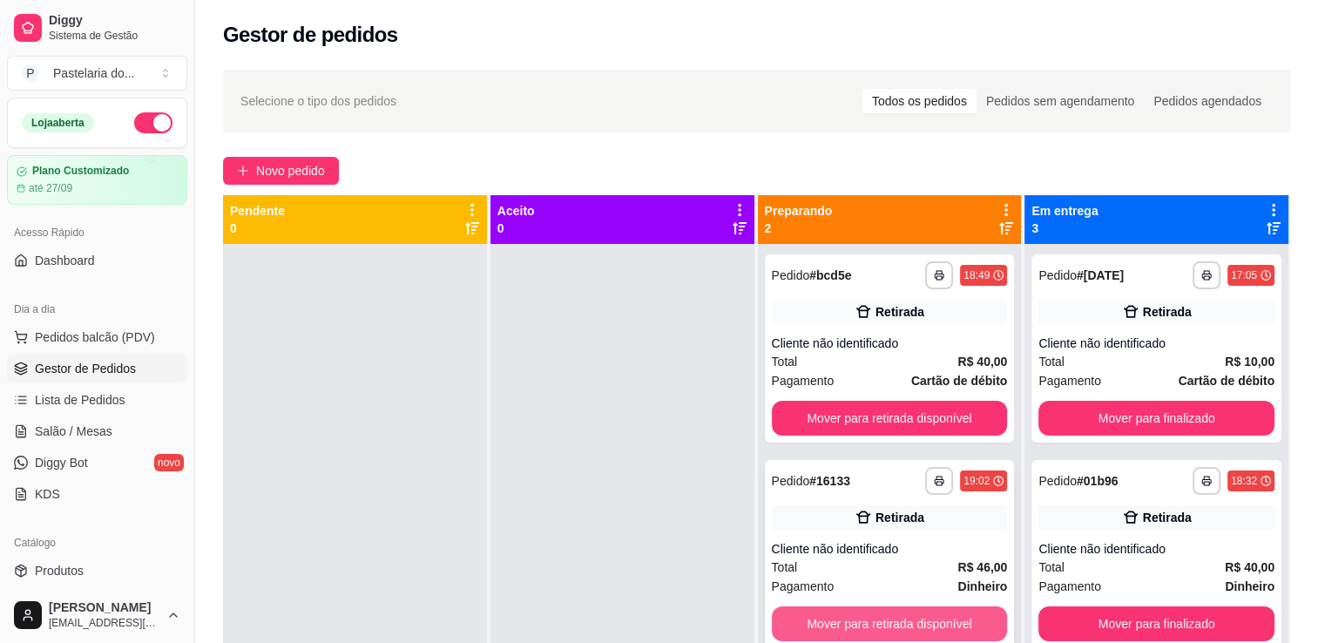
click at [899, 623] on button "Mover para retirada disponível" at bounding box center [890, 624] width 236 height 35
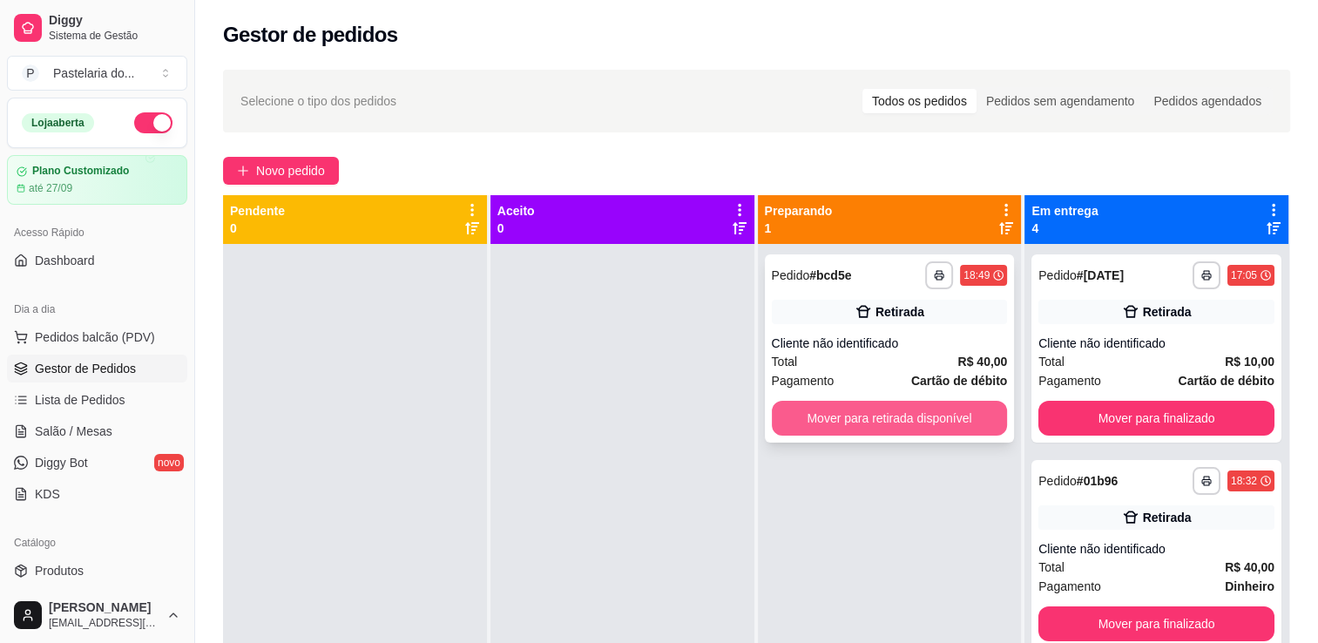
click at [925, 422] on button "Mover para retirada disponível" at bounding box center [890, 418] width 236 height 35
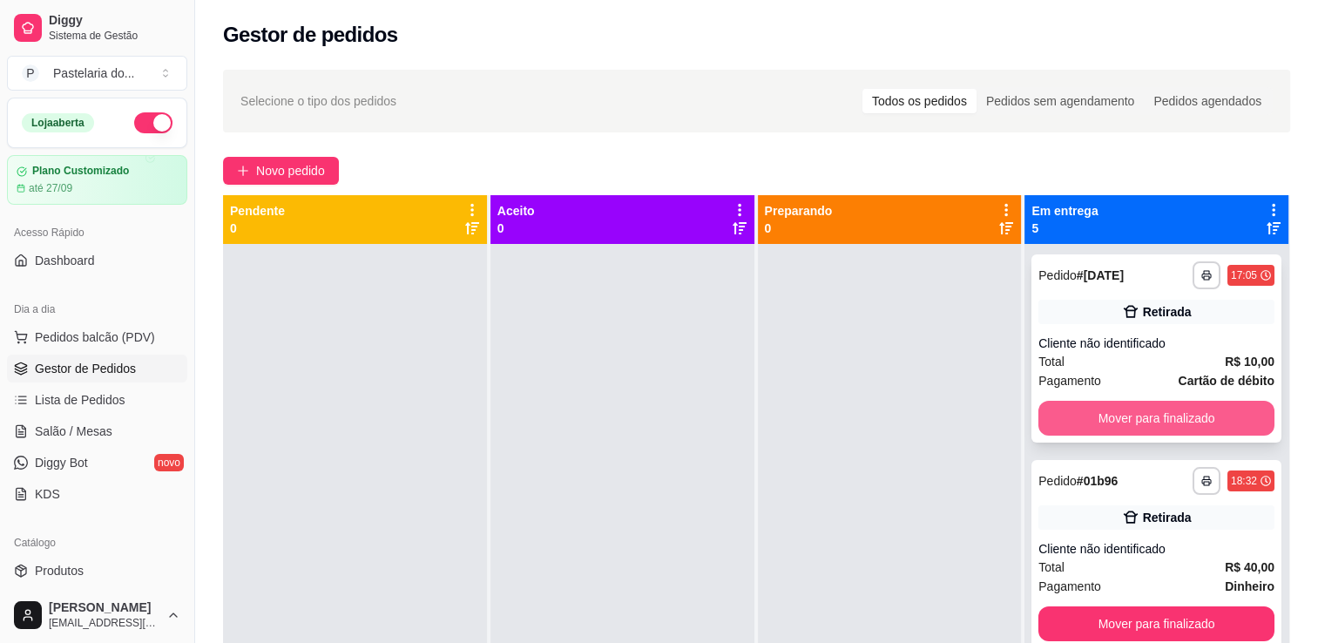
click at [1117, 424] on button "Mover para finalizado" at bounding box center [1157, 418] width 236 height 35
click at [1117, 607] on button "Mover para finalizado" at bounding box center [1157, 624] width 236 height 35
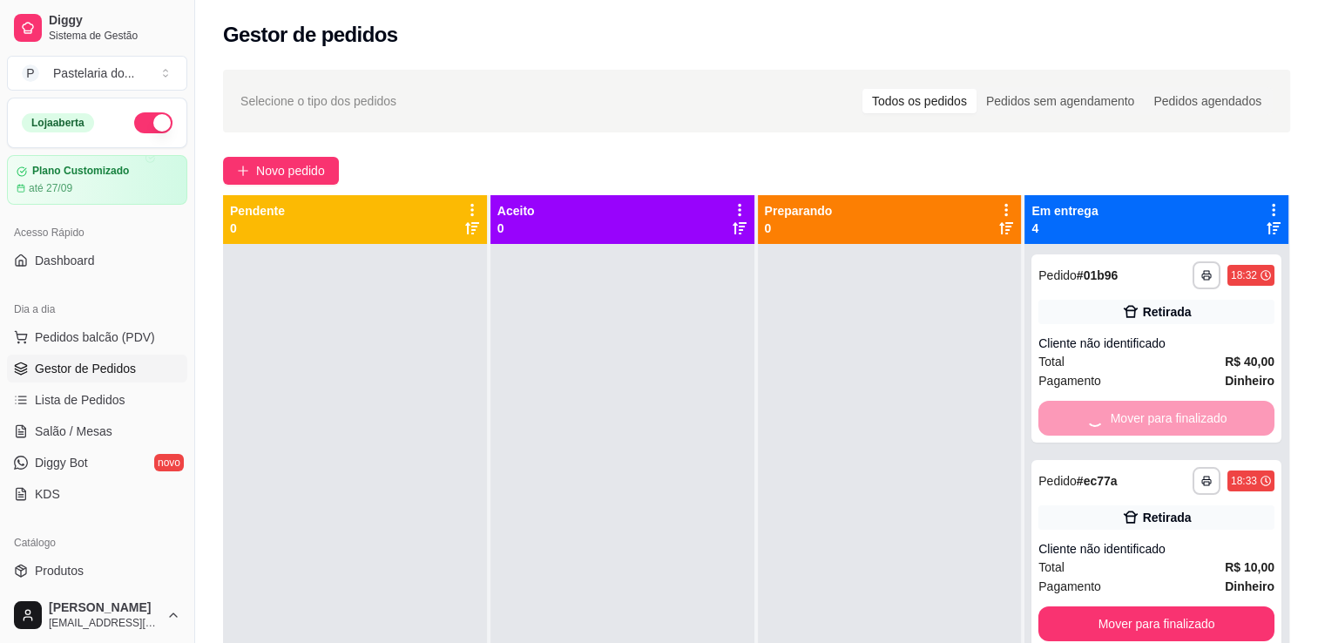
click at [1117, 424] on div "Mover para finalizado" at bounding box center [1157, 418] width 236 height 35
click at [1117, 424] on button "Mover para finalizado" at bounding box center [1156, 419] width 229 height 34
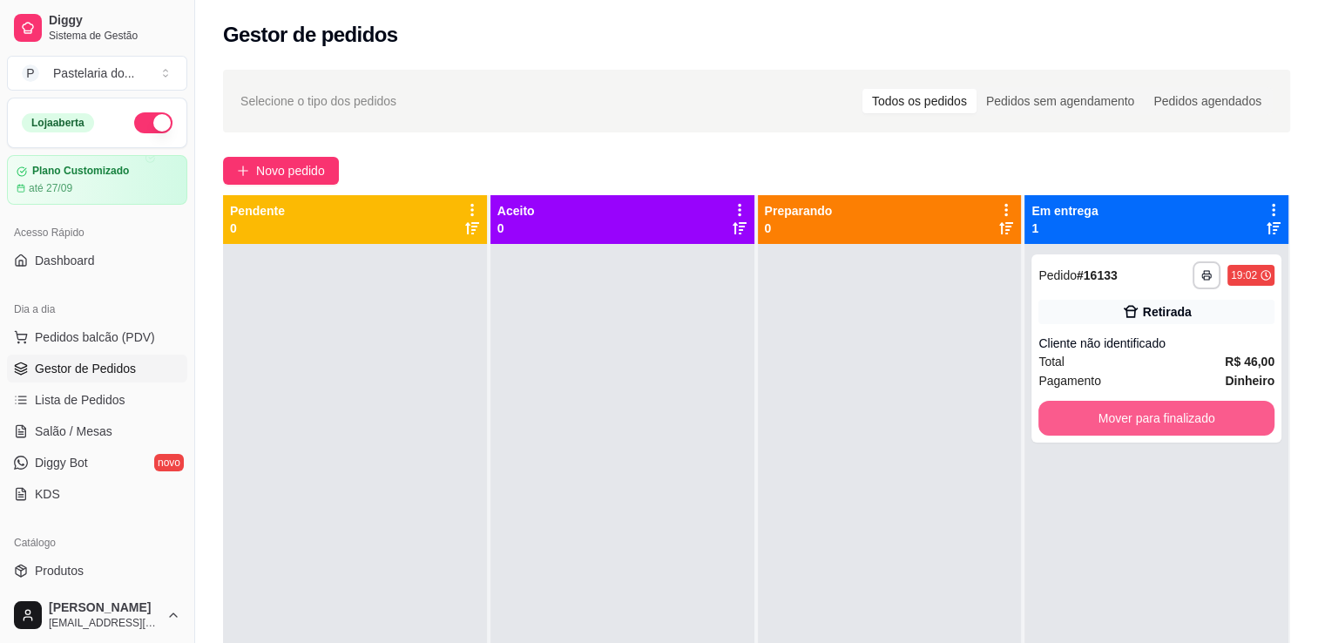
click at [1117, 424] on button "Mover para finalizado" at bounding box center [1157, 418] width 236 height 35
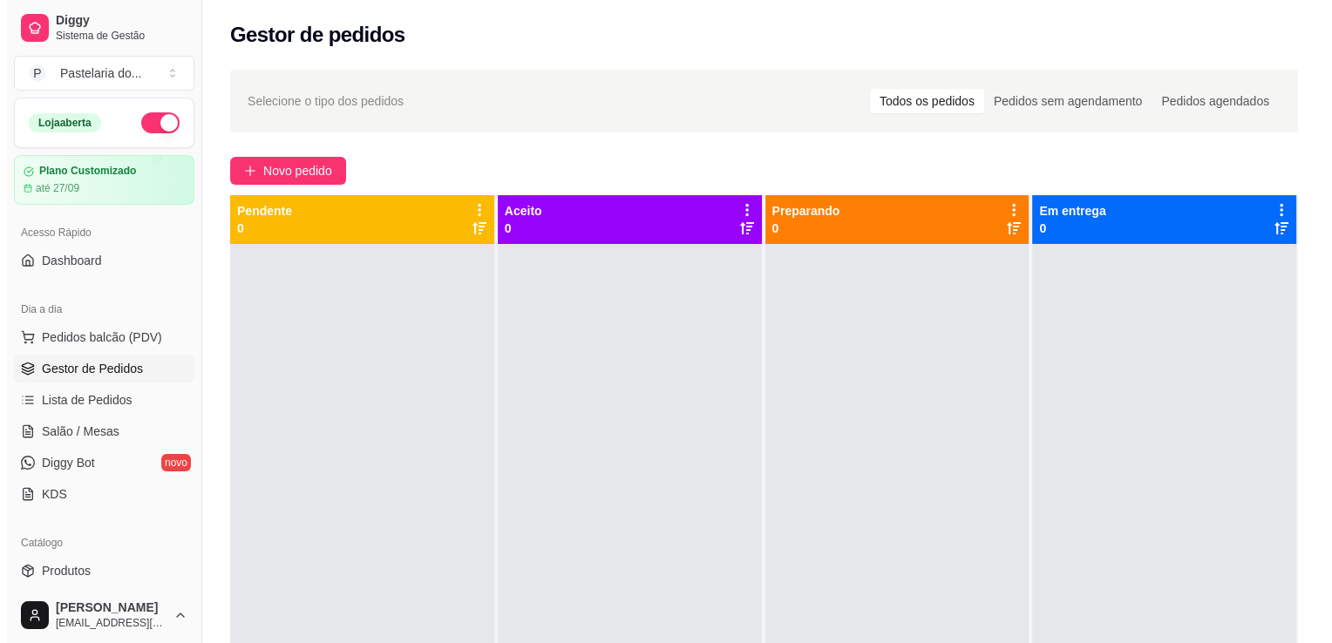
scroll to position [87, 0]
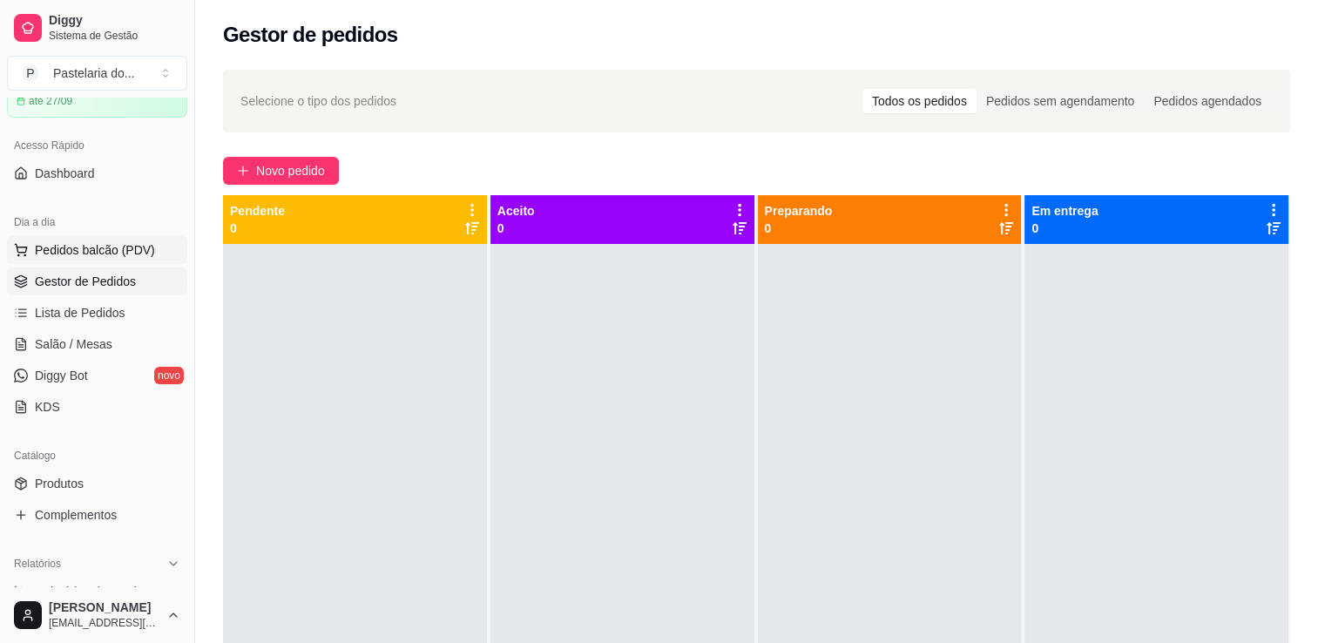
click at [89, 253] on span "Pedidos balcão (PDV)" at bounding box center [95, 249] width 120 height 17
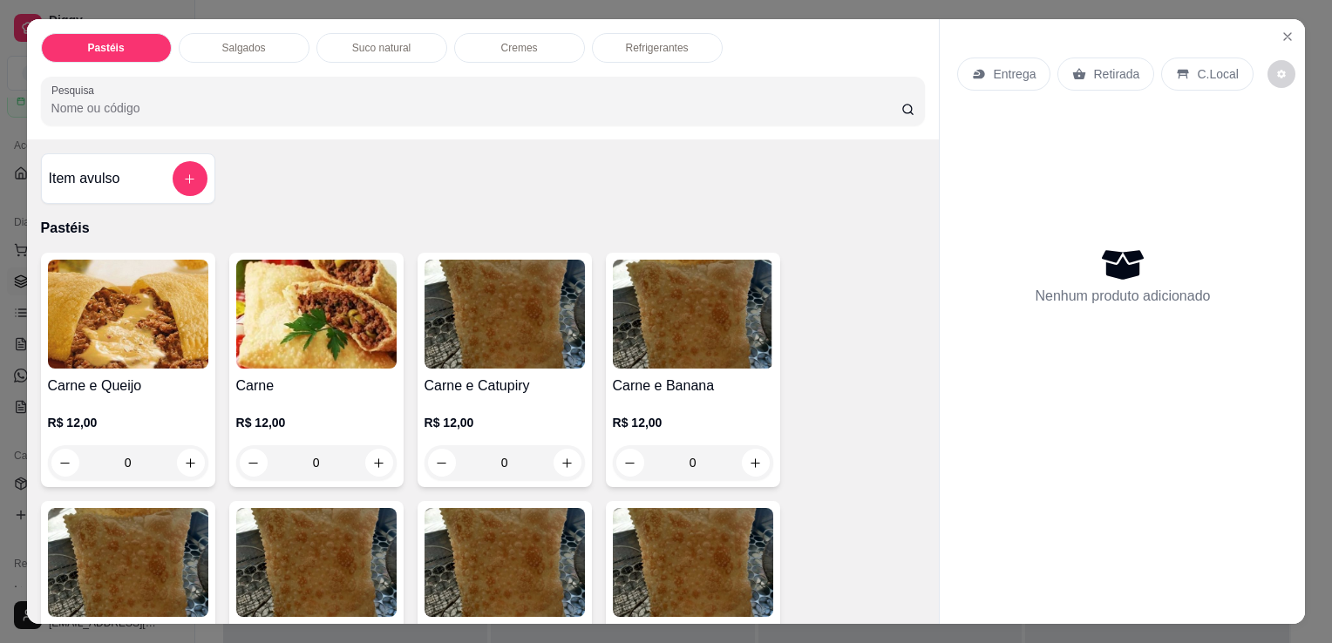
click at [268, 33] on div "Salgados" at bounding box center [244, 48] width 131 height 30
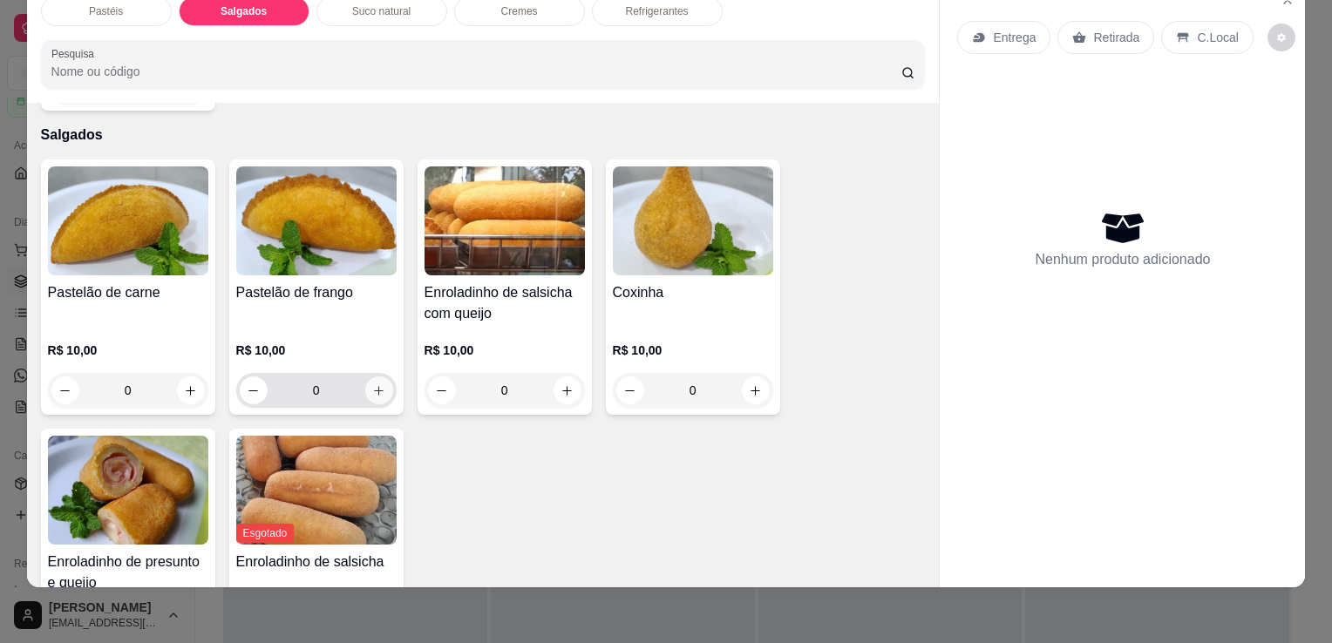
click at [380, 376] on button "increase-product-quantity" at bounding box center [379, 390] width 28 height 28
type input "1"
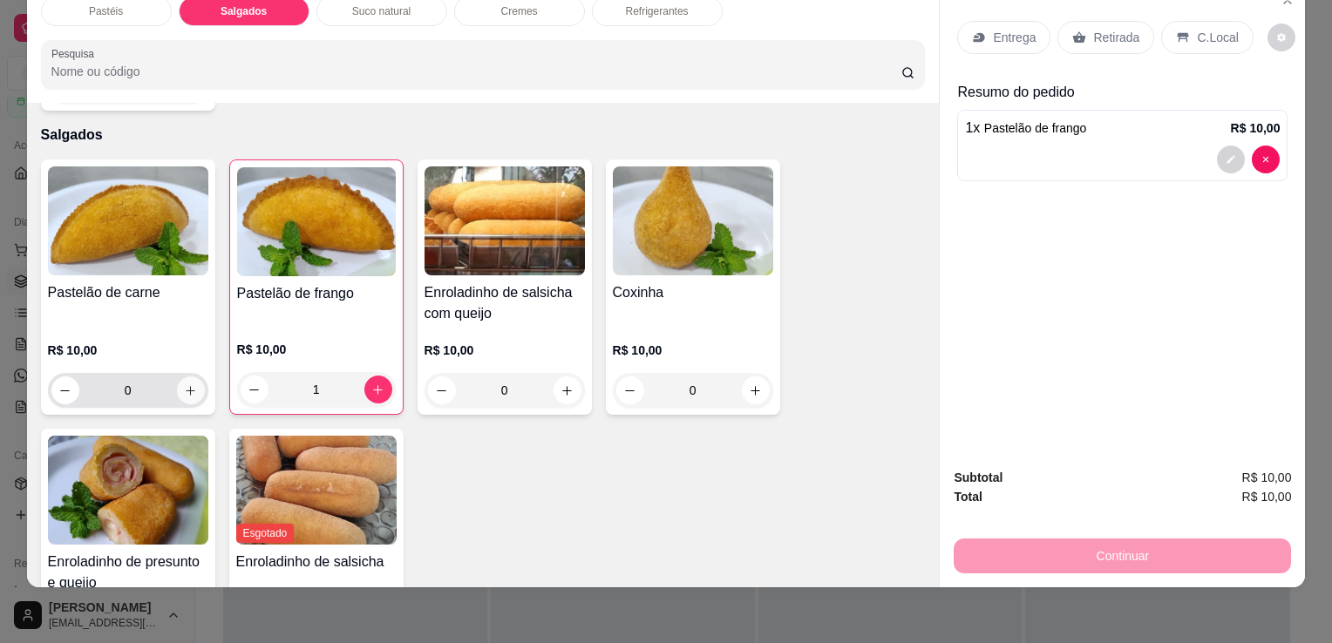
click at [186, 376] on button "increase-product-quantity" at bounding box center [191, 390] width 28 height 28
type input "1"
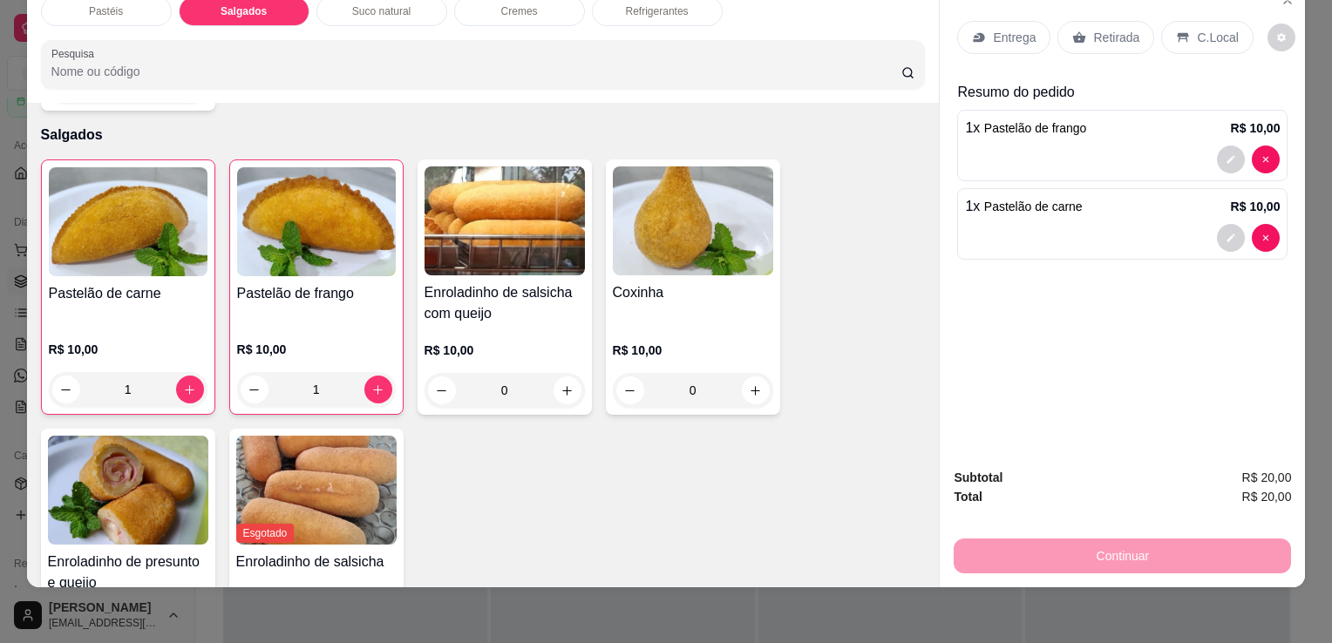
click at [1093, 29] on p "Retirada" at bounding box center [1116, 37] width 46 height 17
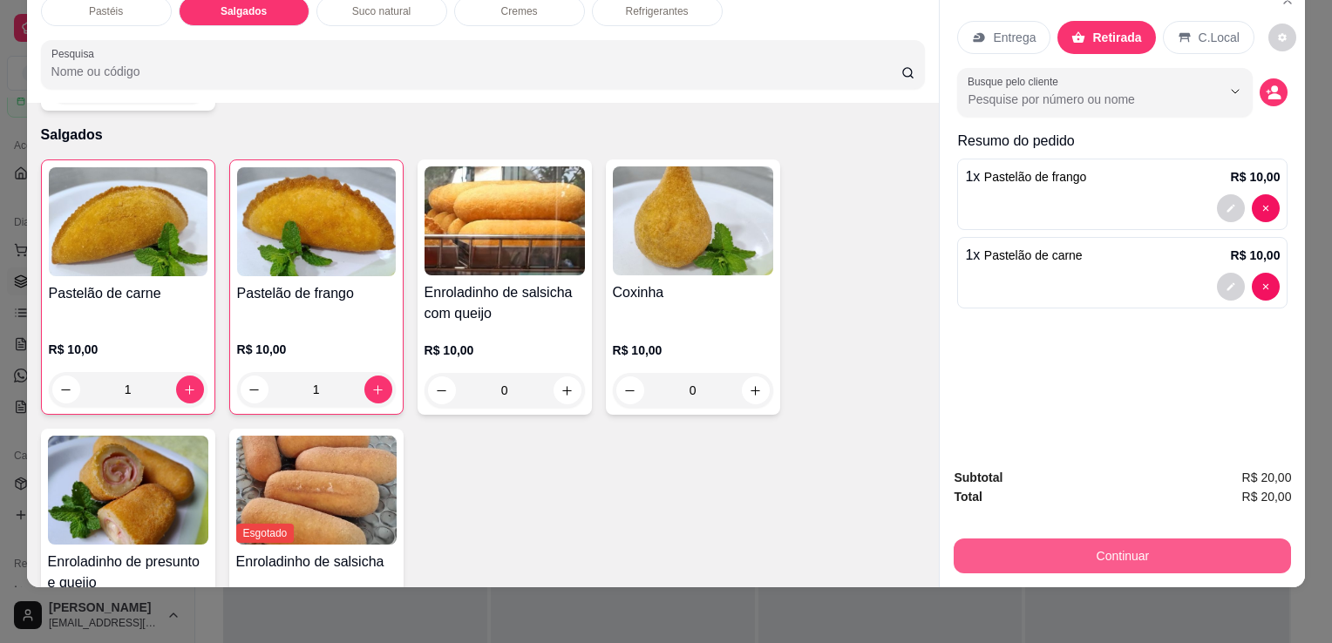
click at [1120, 546] on button "Continuar" at bounding box center [1121, 556] width 337 height 35
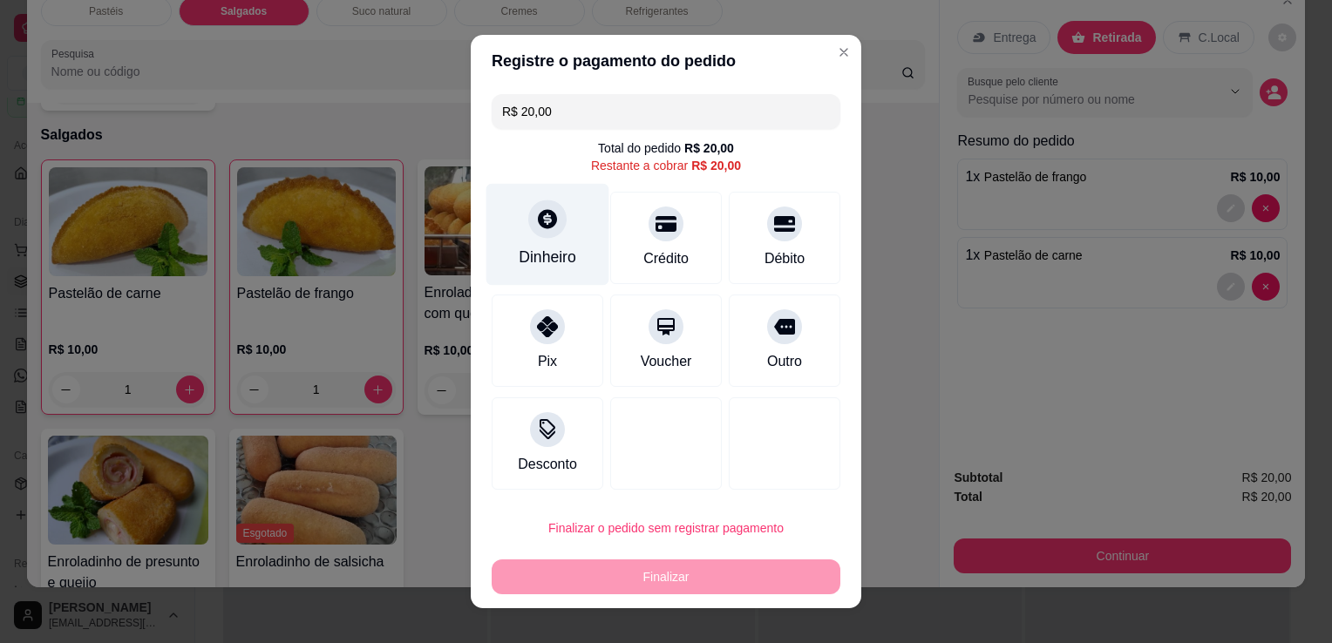
click at [551, 232] on div at bounding box center [547, 219] width 38 height 38
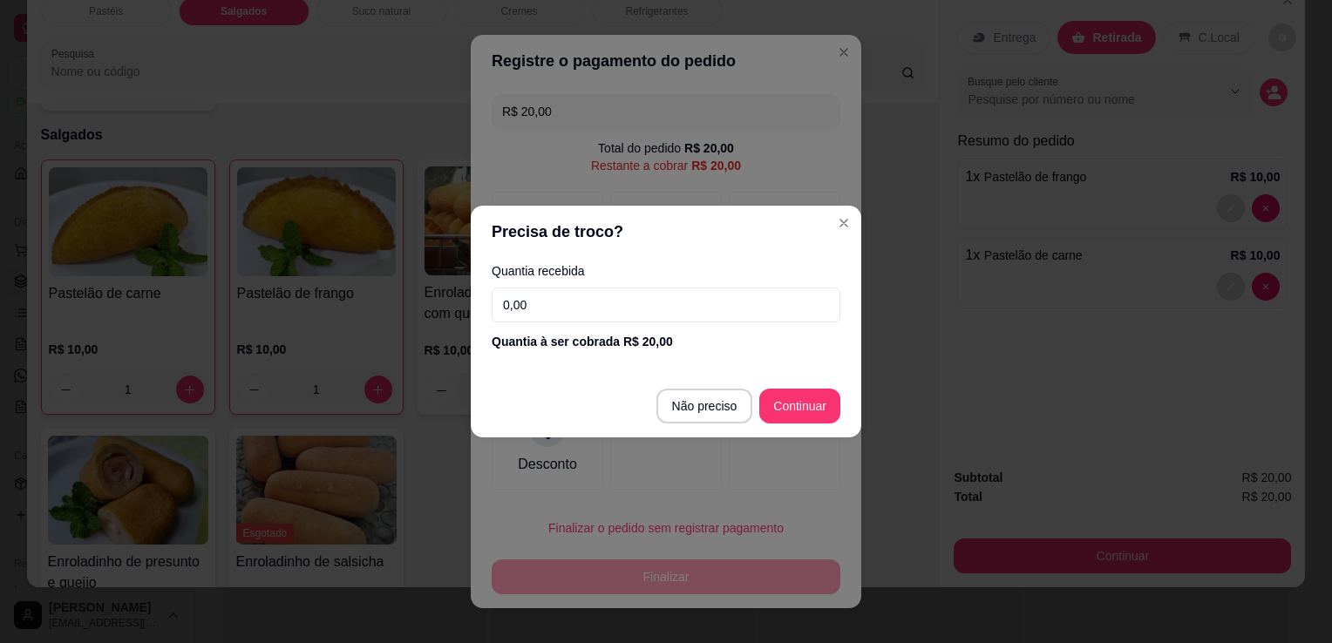
click at [640, 300] on input "0,00" at bounding box center [665, 305] width 349 height 35
type input "20,00"
type input "R$ 0,00"
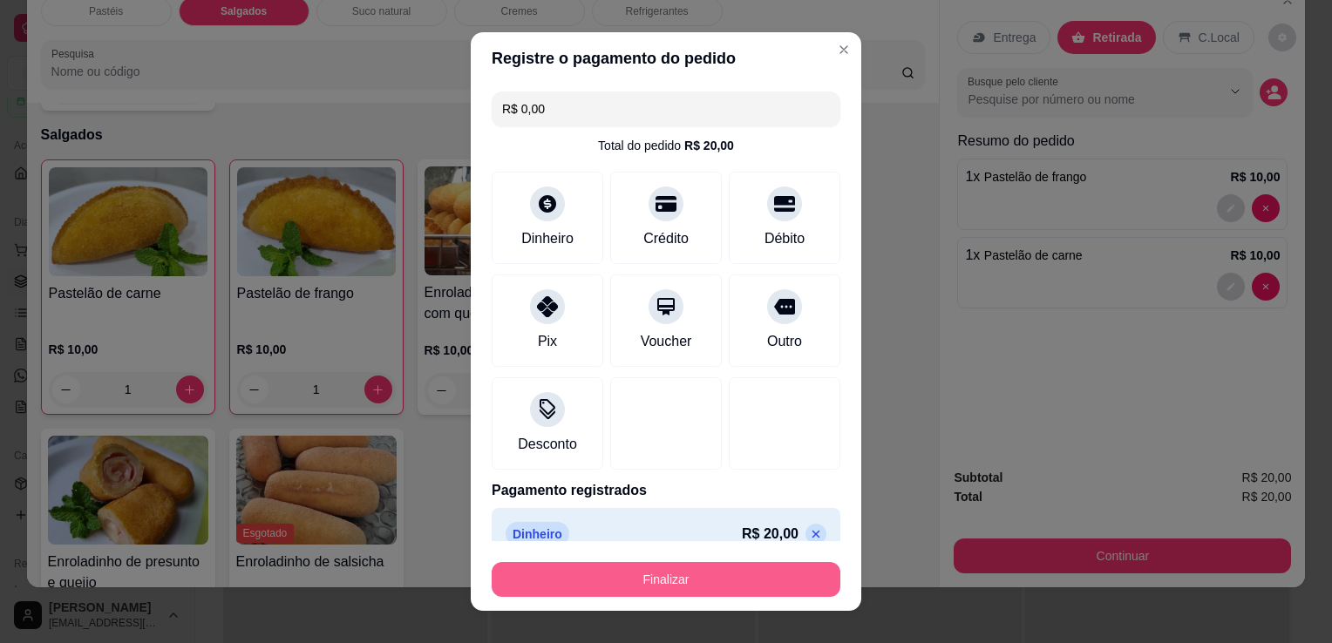
click at [684, 590] on button "Finalizar" at bounding box center [665, 579] width 349 height 35
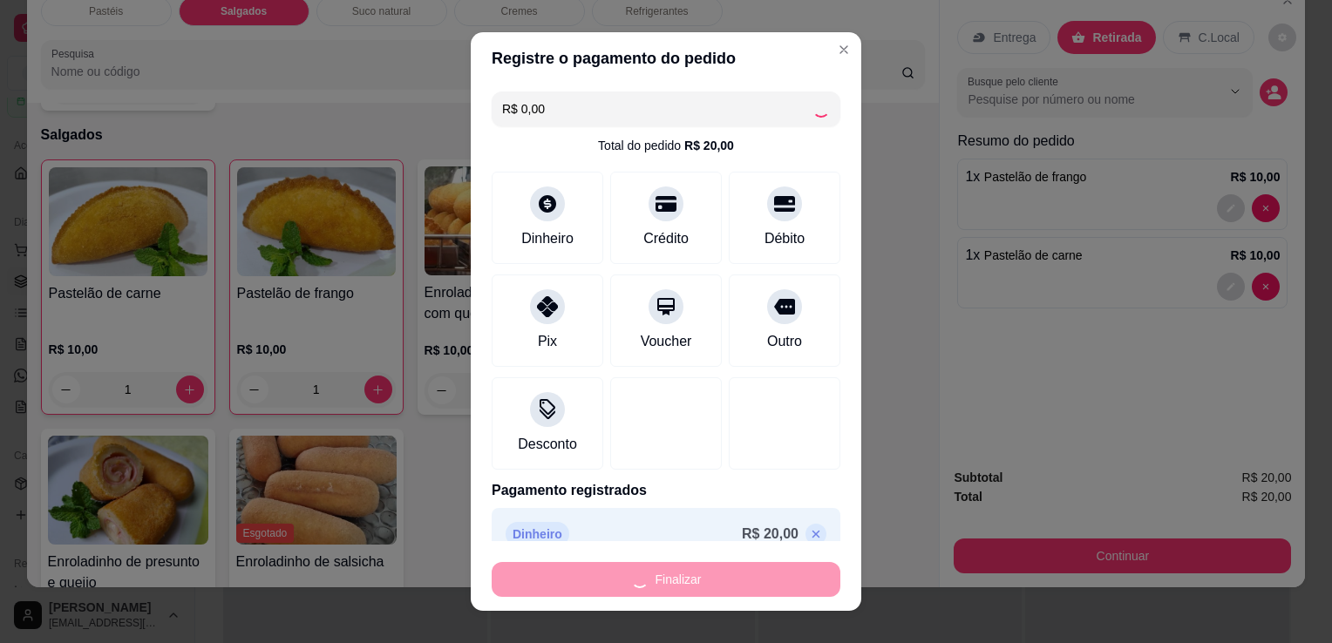
type input "0"
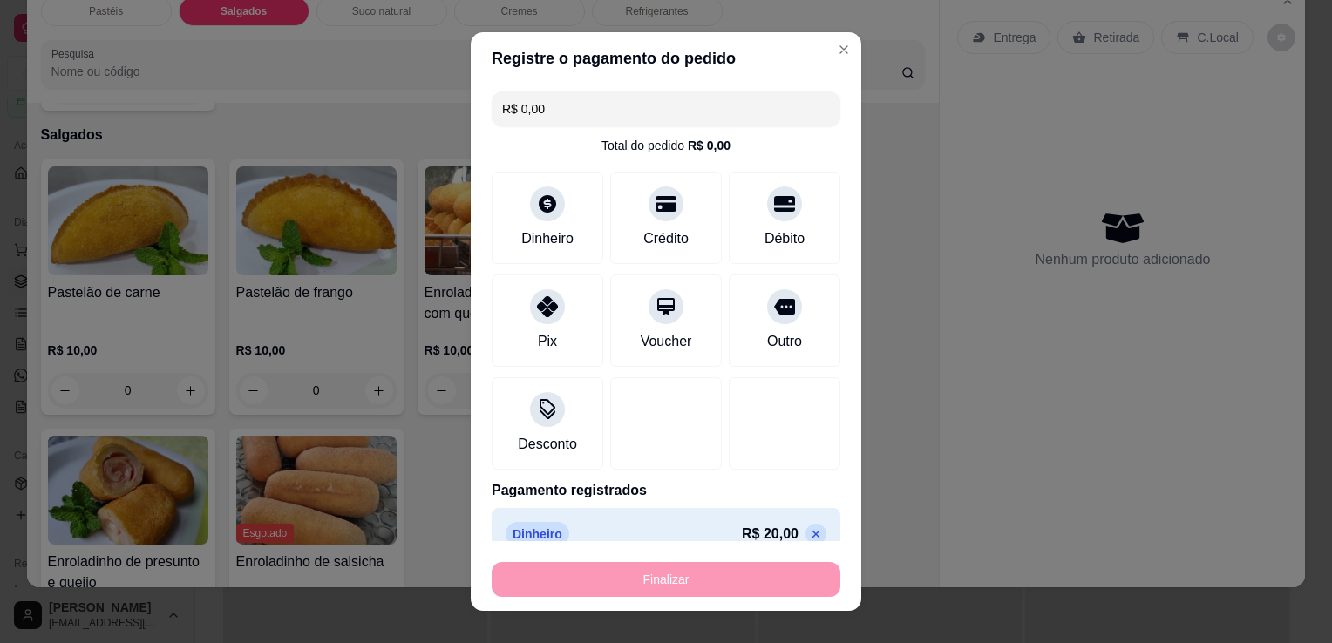
type input "-R$ 20,00"
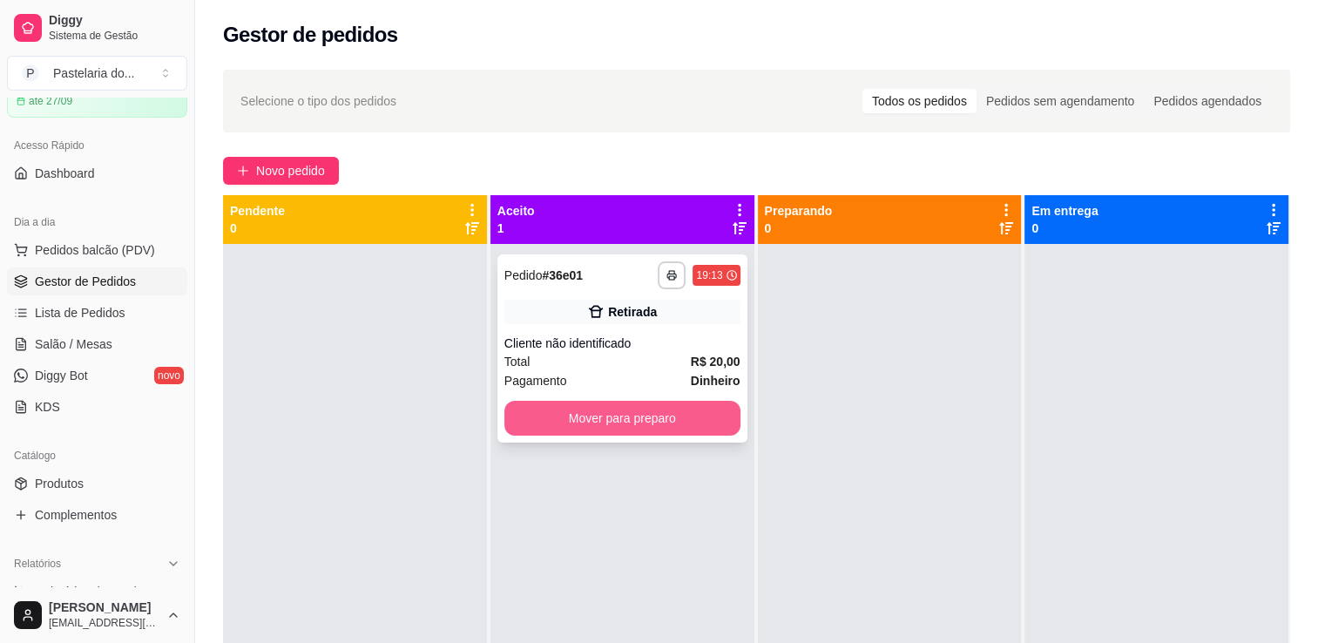
click at [639, 395] on div "**********" at bounding box center [623, 348] width 250 height 188
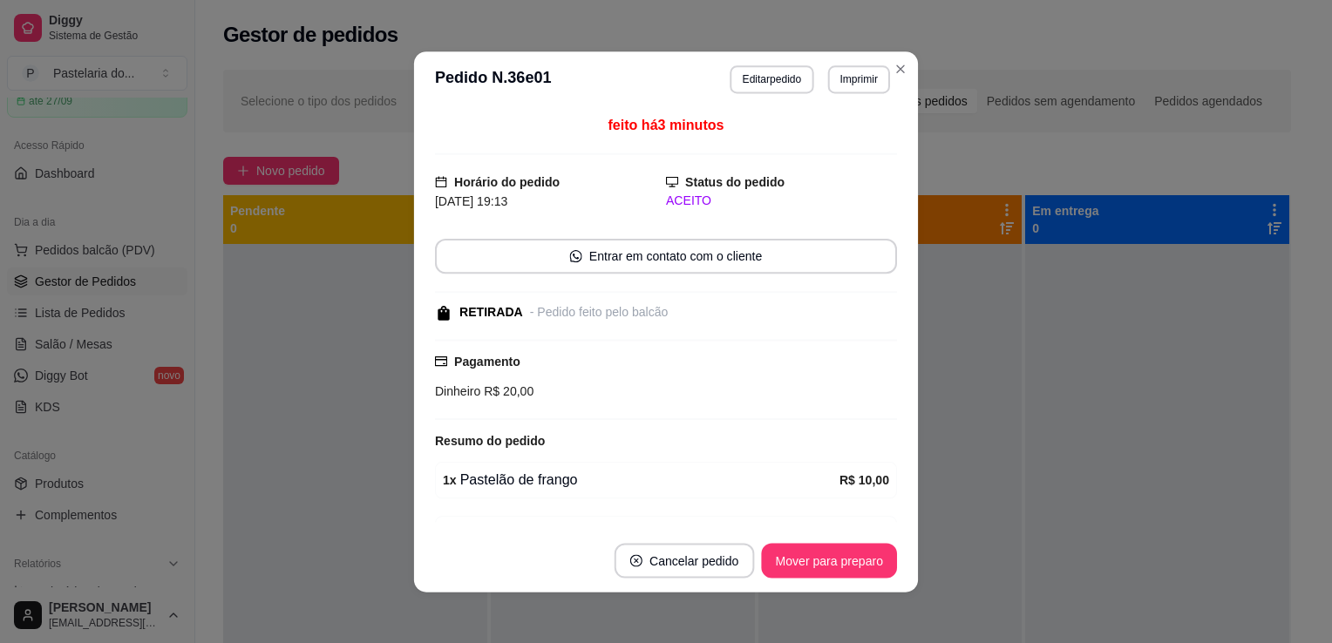
click at [648, 398] on div "Dinheiro R$ 20,00" at bounding box center [666, 390] width 462 height 19
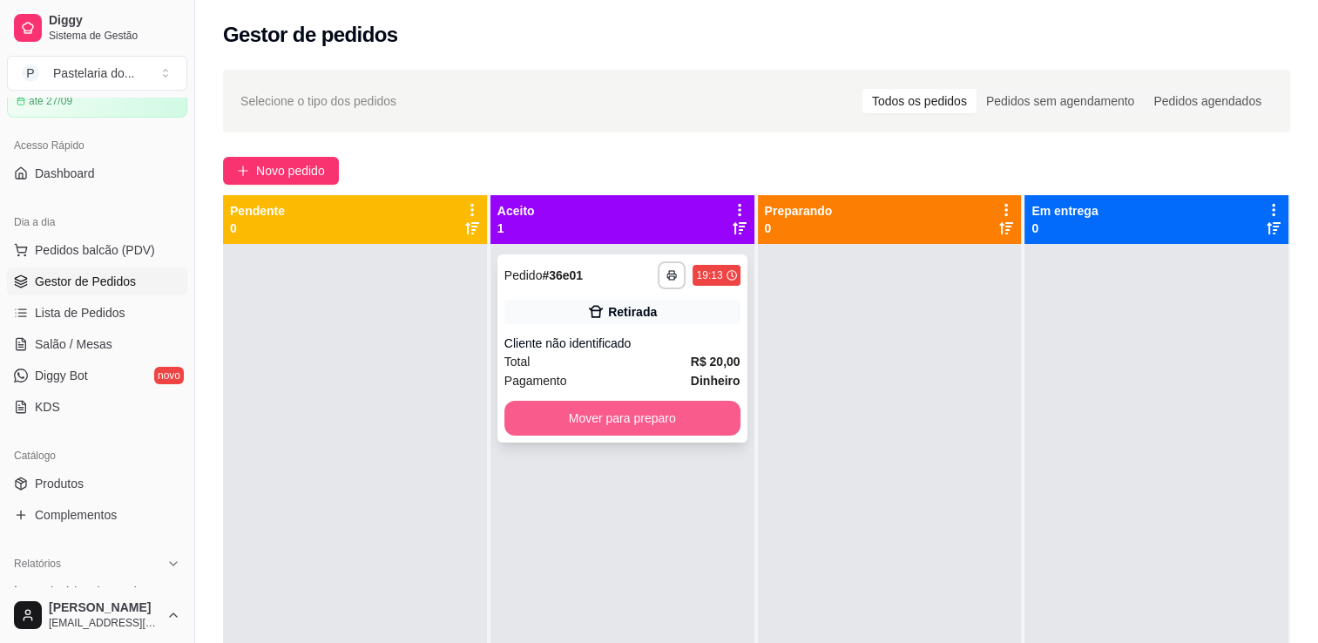
click at [694, 423] on button "Mover para preparo" at bounding box center [623, 418] width 236 height 35
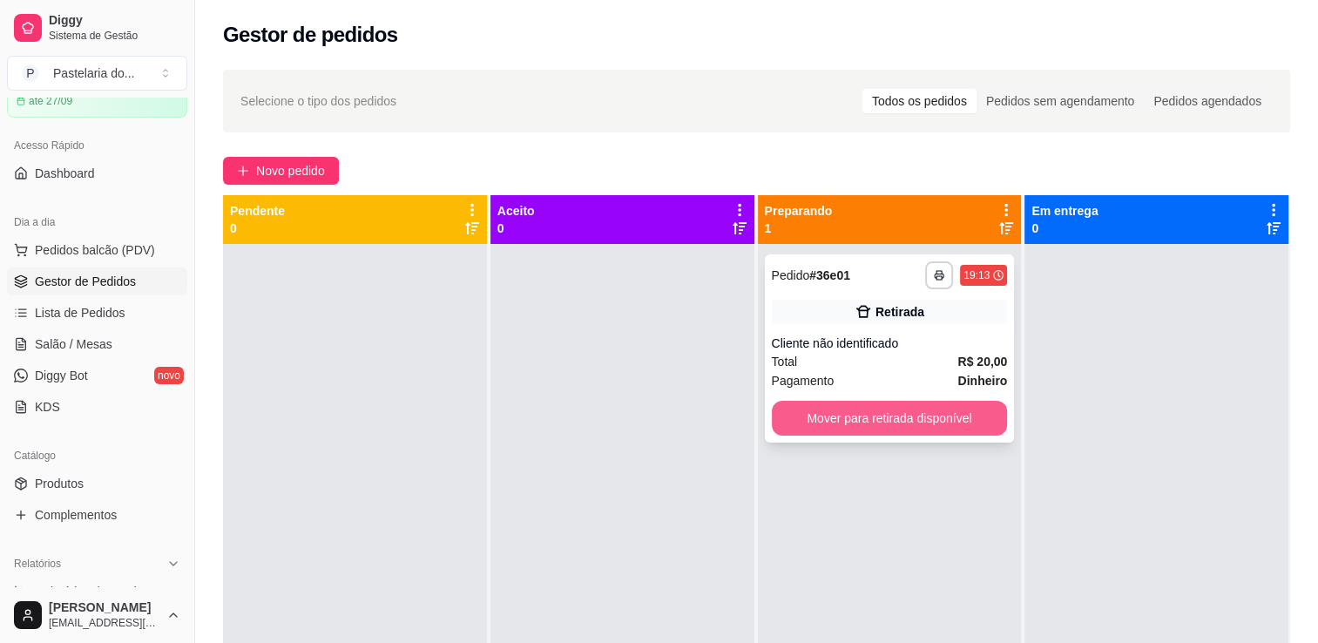
click at [886, 419] on button "Mover para retirada disponível" at bounding box center [890, 418] width 236 height 35
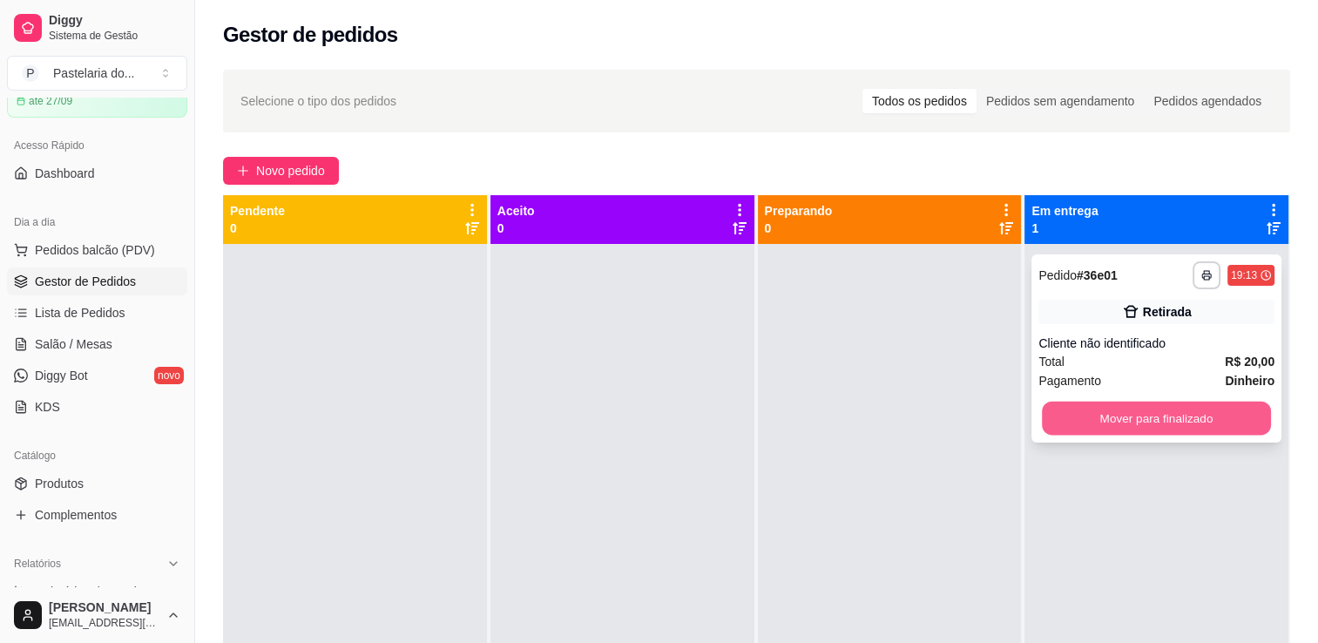
click at [1149, 420] on button "Mover para finalizado" at bounding box center [1156, 419] width 229 height 34
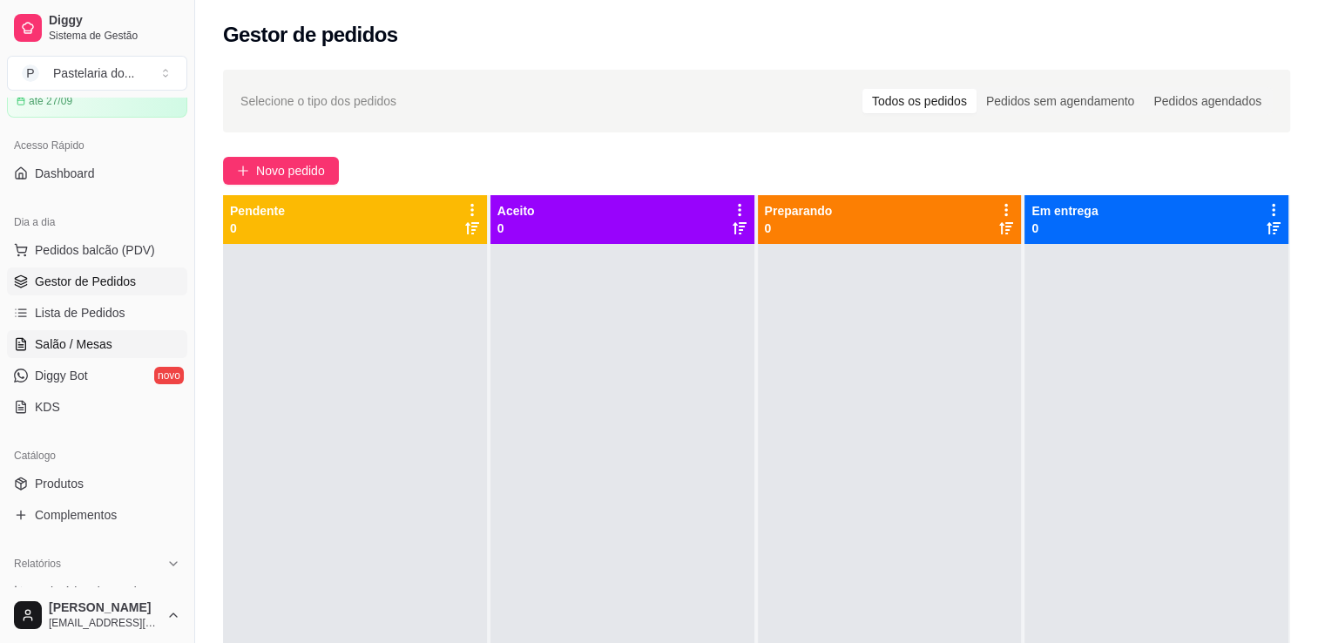
click at [85, 349] on span "Salão / Mesas" at bounding box center [74, 344] width 78 height 17
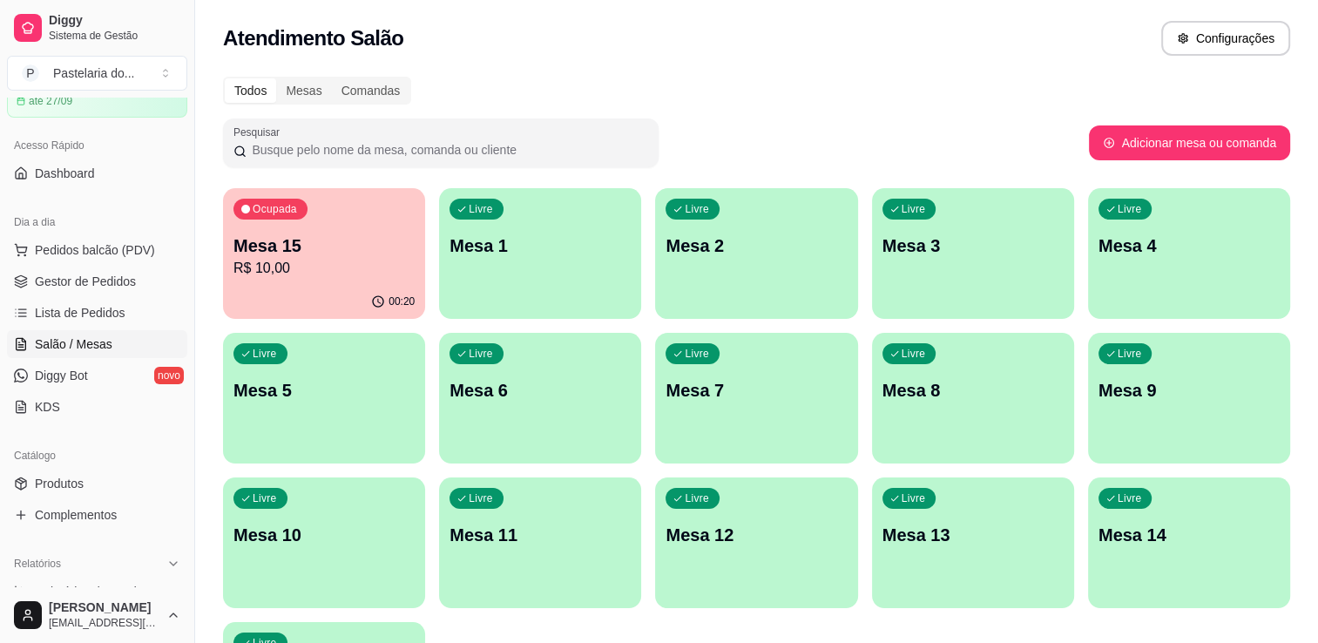
click at [291, 301] on div "00:20" at bounding box center [324, 302] width 202 height 34
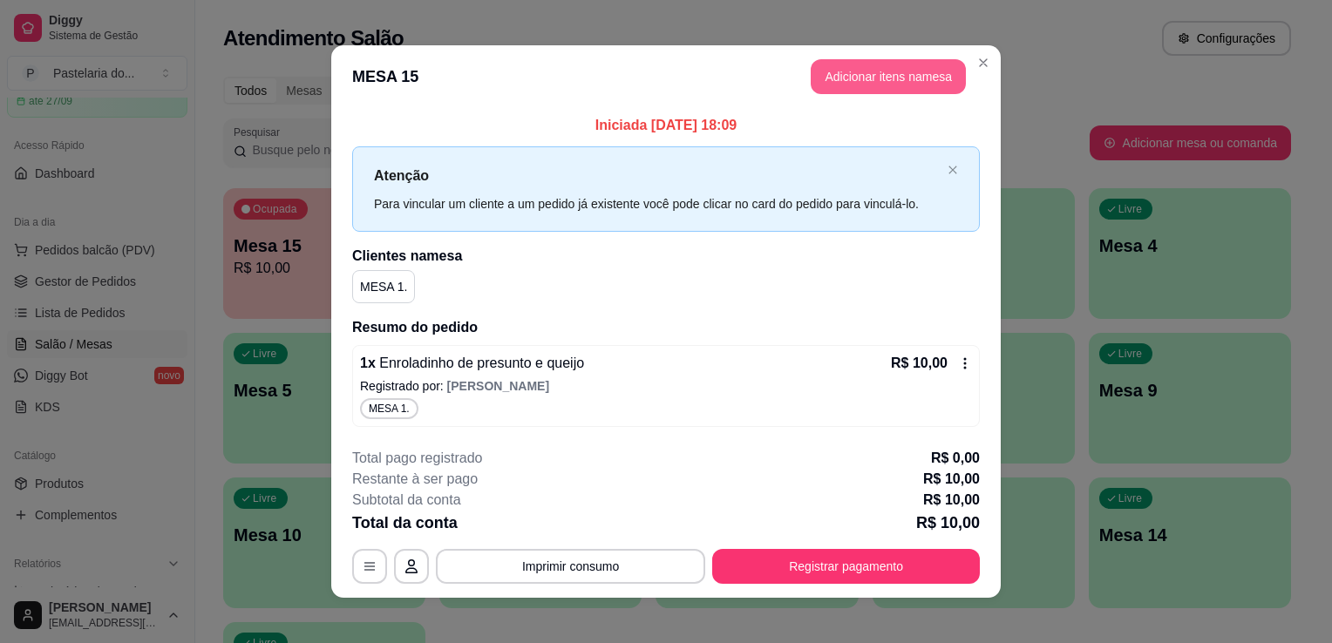
click at [867, 79] on button "Adicionar itens na mesa" at bounding box center [887, 76] width 155 height 35
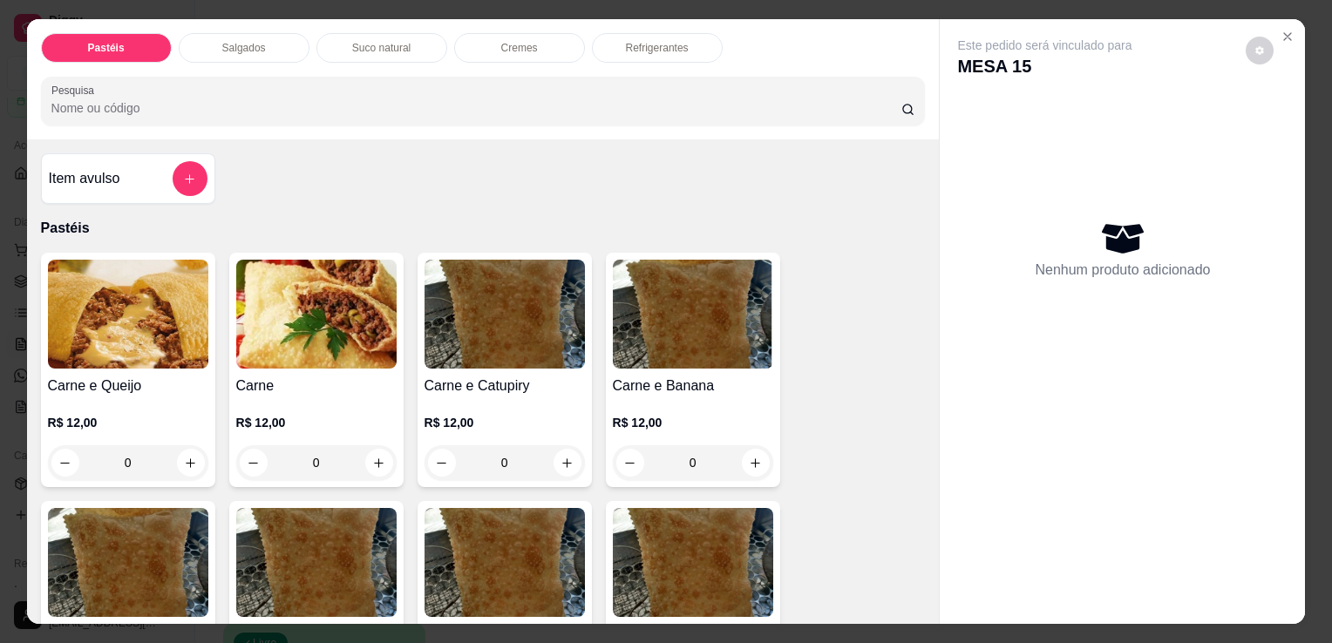
click at [618, 45] on div "Refrigerantes" at bounding box center [657, 48] width 131 height 30
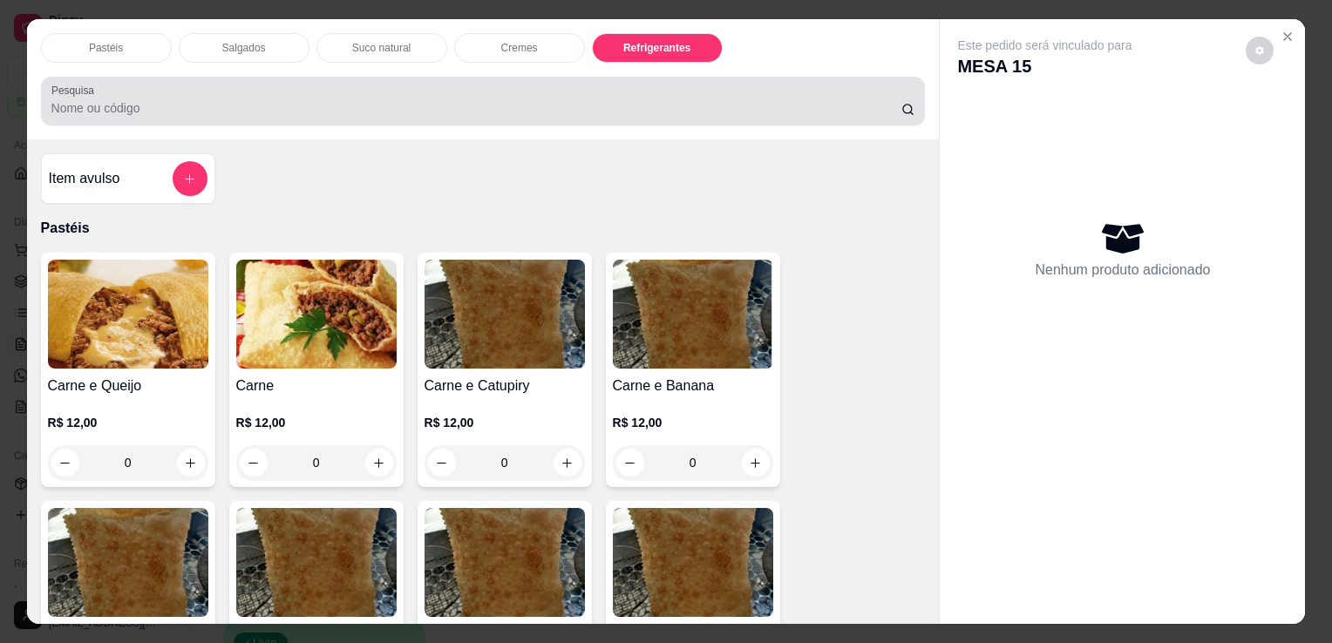
scroll to position [43, 0]
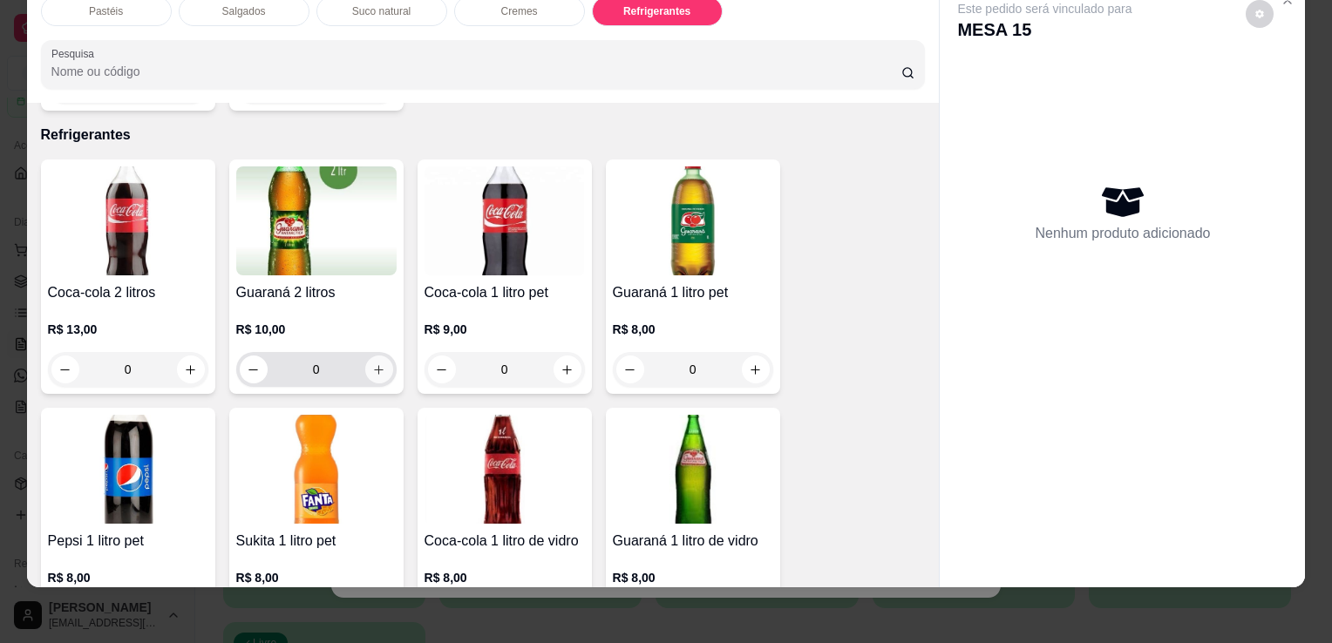
click at [380, 356] on button "increase-product-quantity" at bounding box center [379, 370] width 28 height 28
type input "1"
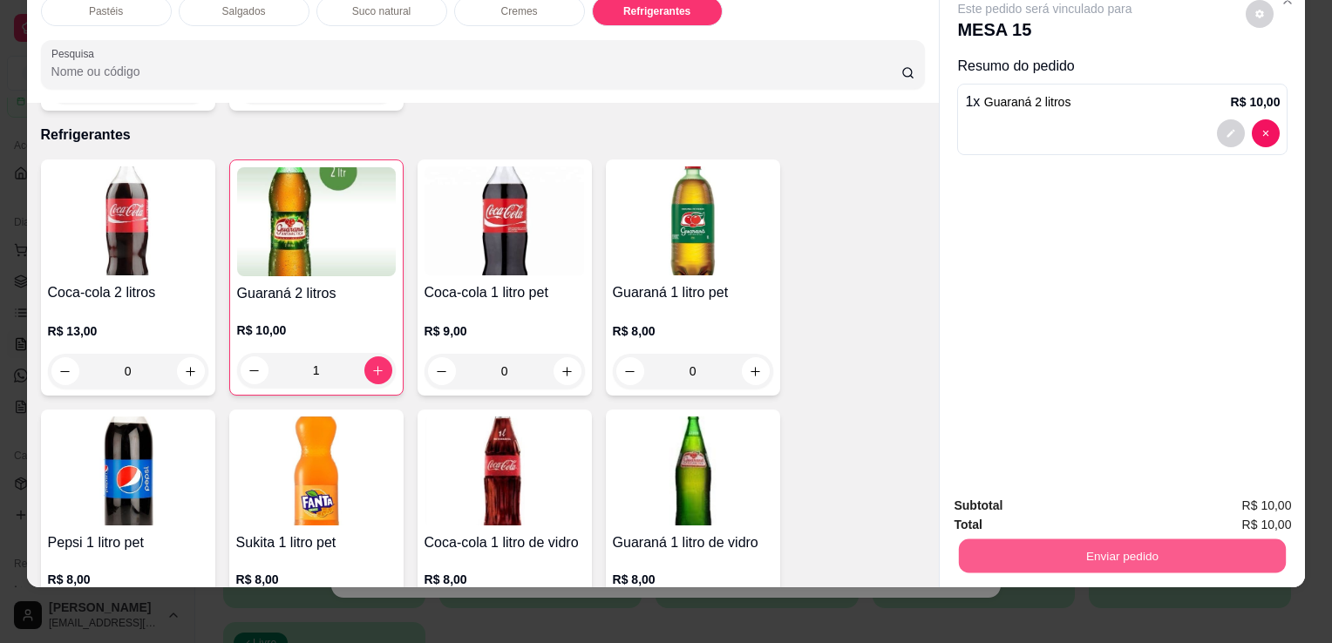
click at [1046, 544] on button "Enviar pedido" at bounding box center [1122, 556] width 327 height 34
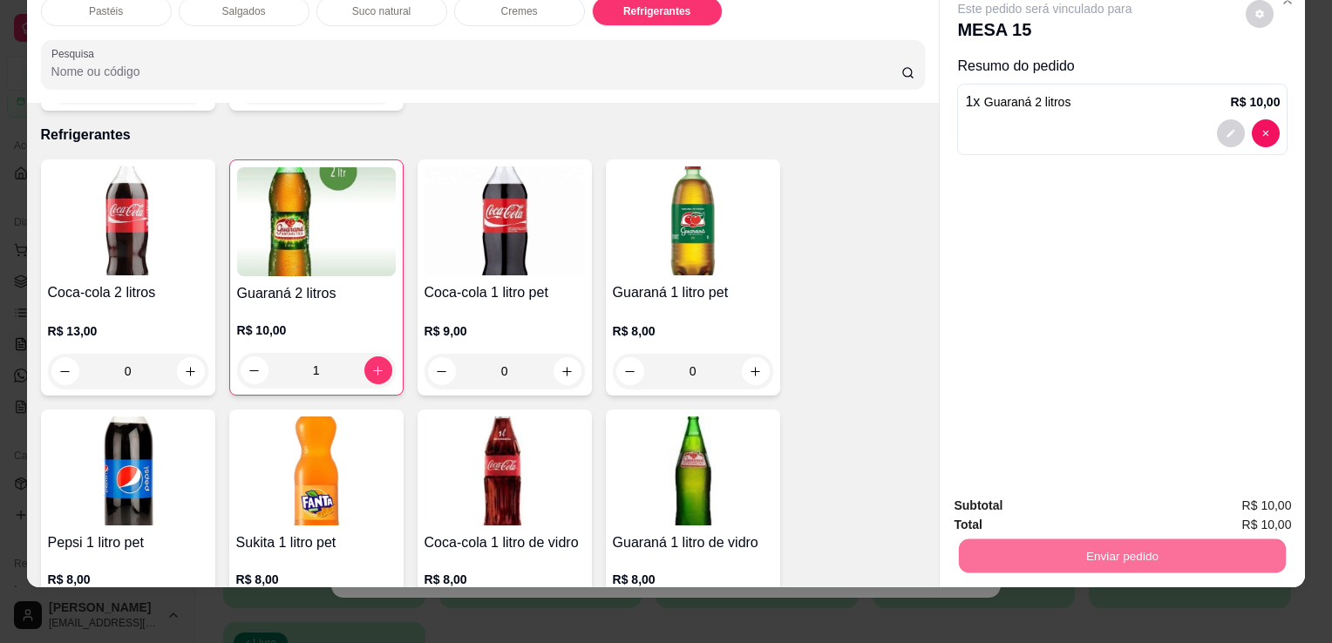
click at [1276, 489] on button "Sim, quero registrar" at bounding box center [1230, 500] width 130 height 33
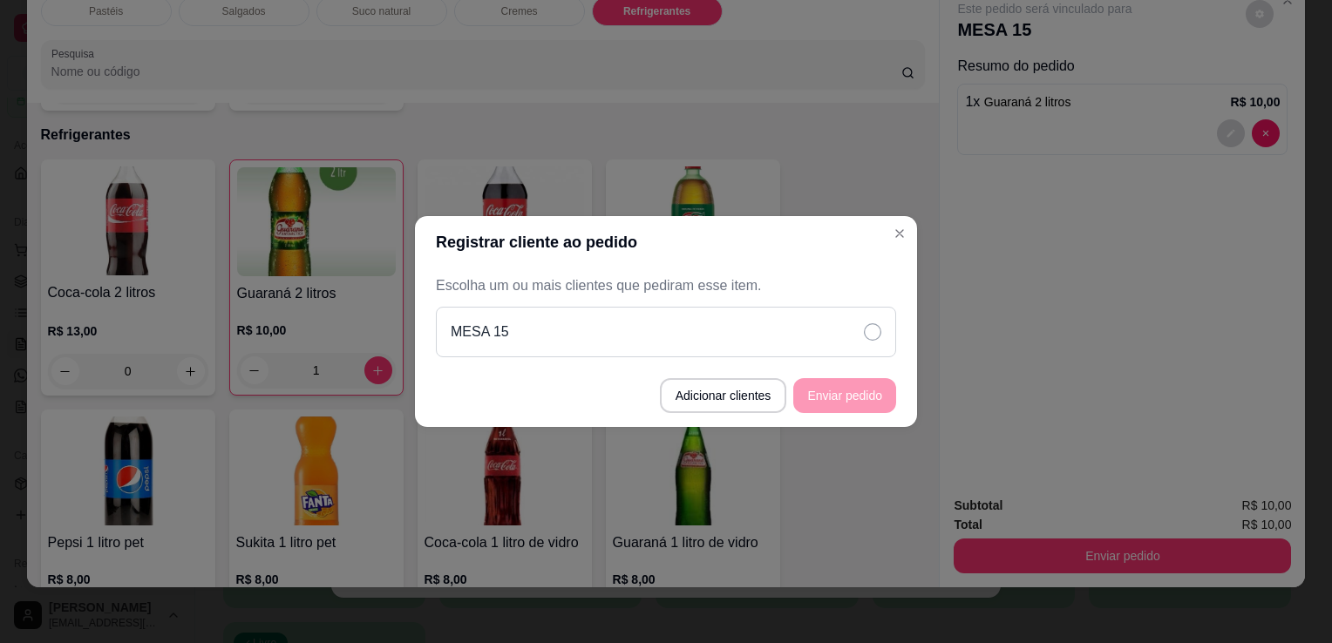
click at [782, 321] on div "MESA 15" at bounding box center [666, 332] width 460 height 51
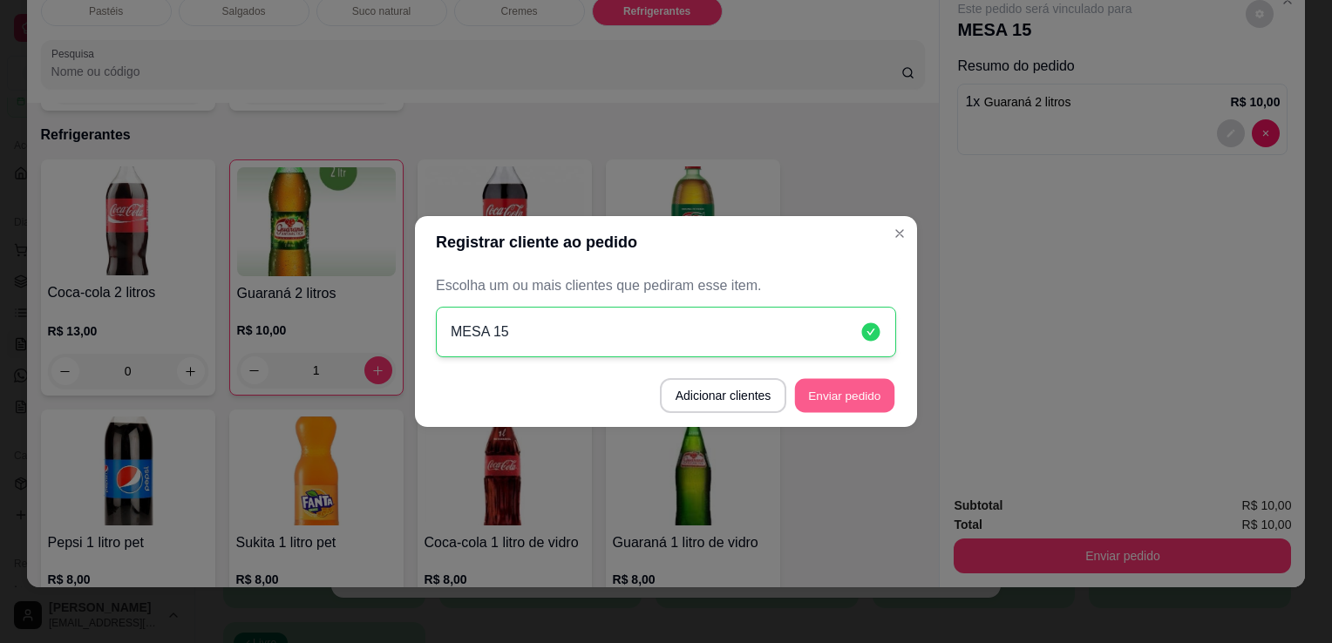
click at [830, 391] on button "Enviar pedido" at bounding box center [844, 396] width 99 height 34
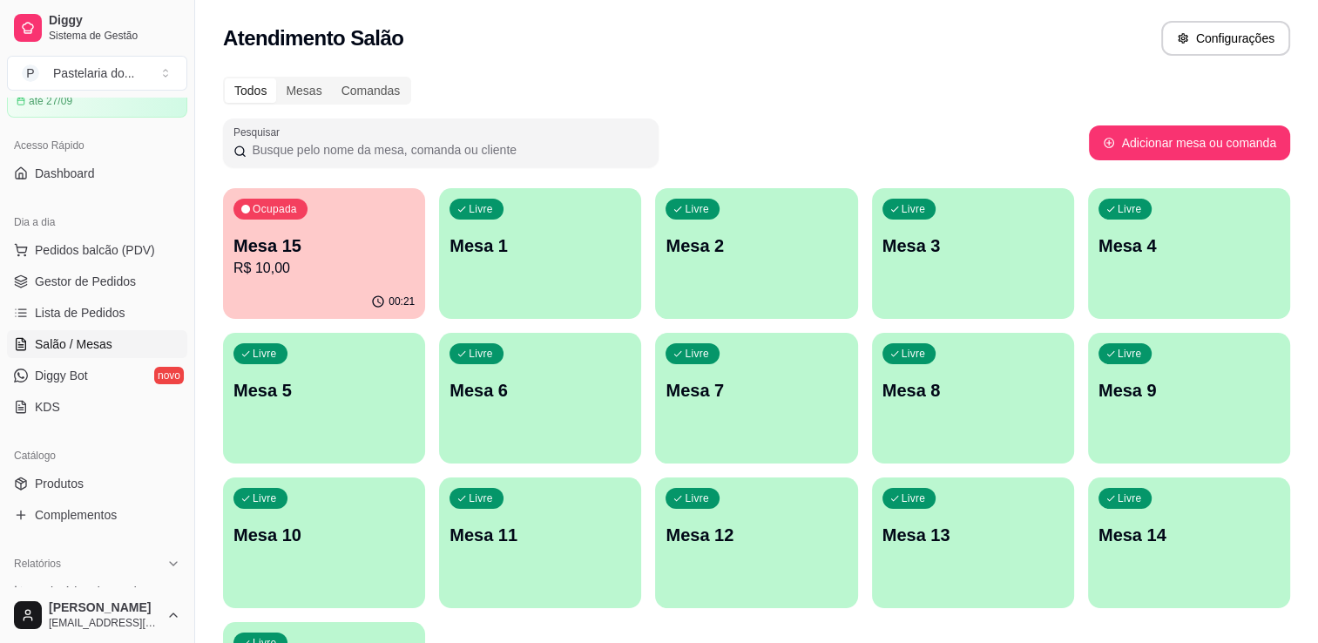
click at [514, 273] on div "Livre Mesa 1" at bounding box center [540, 243] width 202 height 110
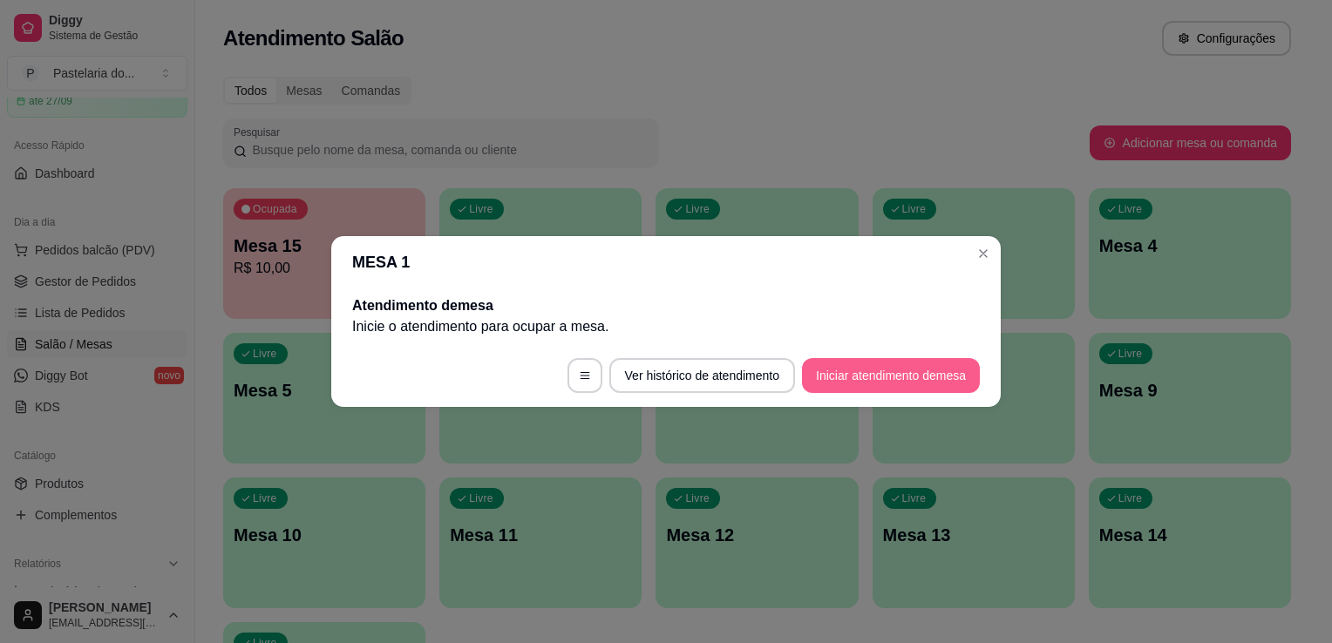
click at [868, 364] on button "Iniciar atendimento de mesa" at bounding box center [891, 375] width 178 height 35
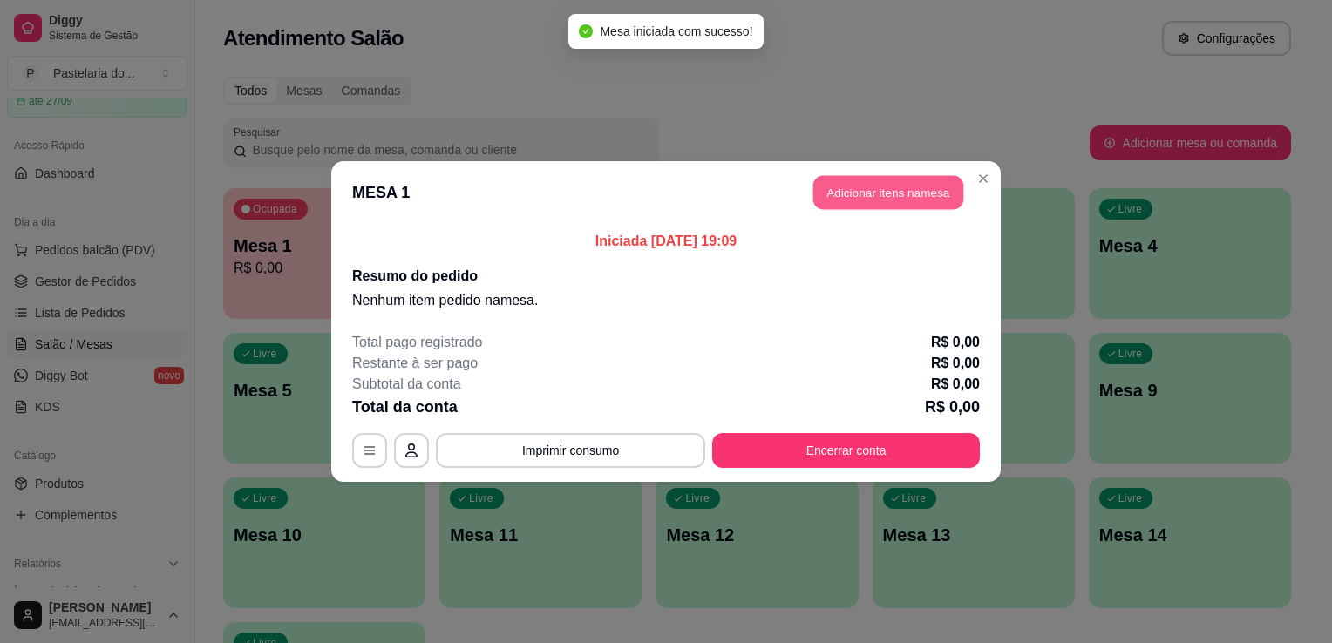
click at [848, 184] on button "Adicionar itens na mesa" at bounding box center [888, 193] width 150 height 34
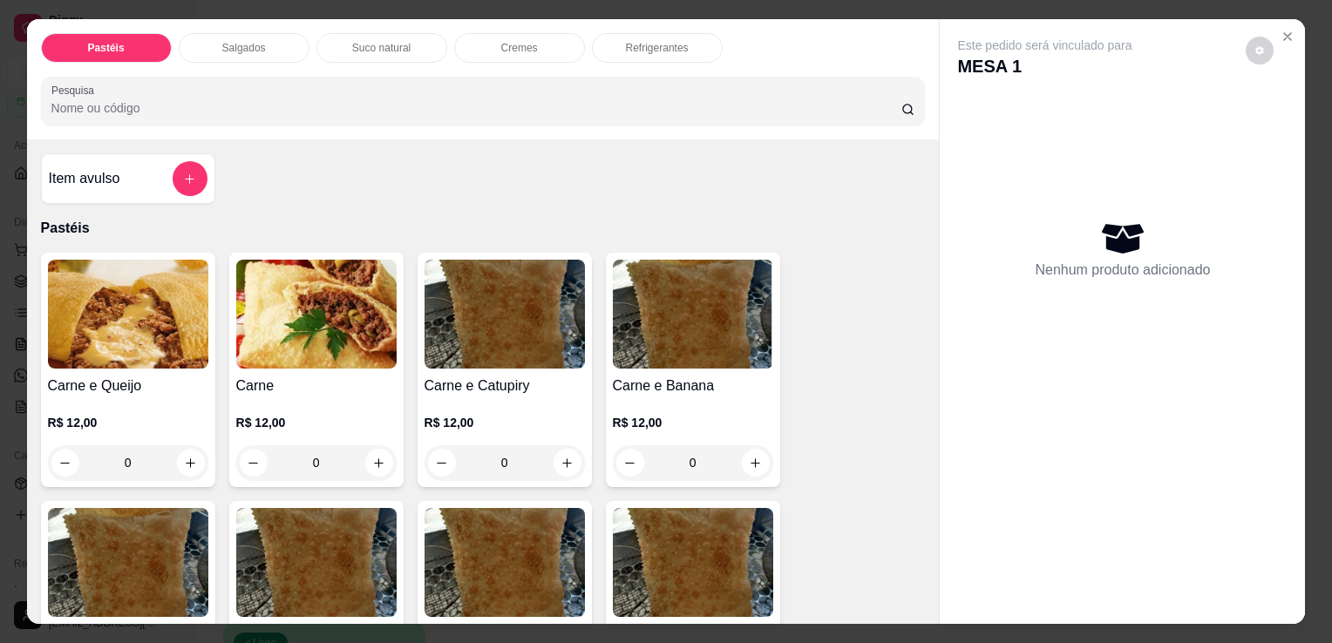
click at [749, 457] on div "0" at bounding box center [693, 462] width 160 height 35
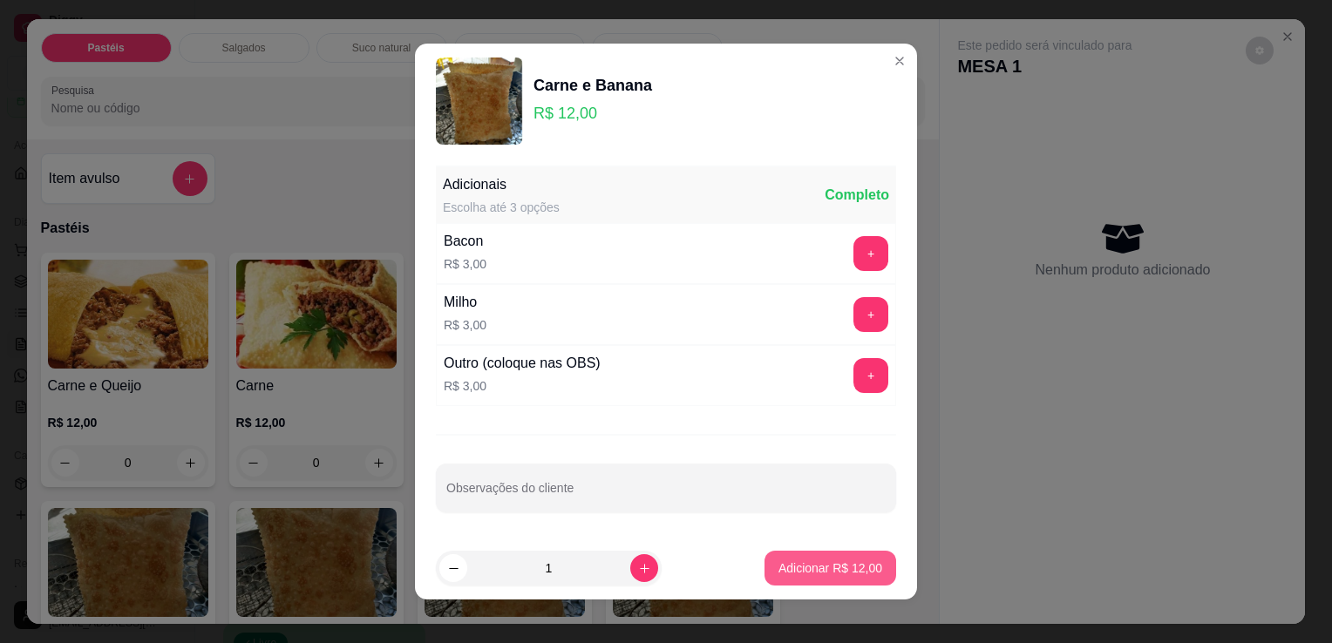
click at [778, 561] on p "Adicionar R$ 12,00" at bounding box center [830, 567] width 104 height 17
type input "1"
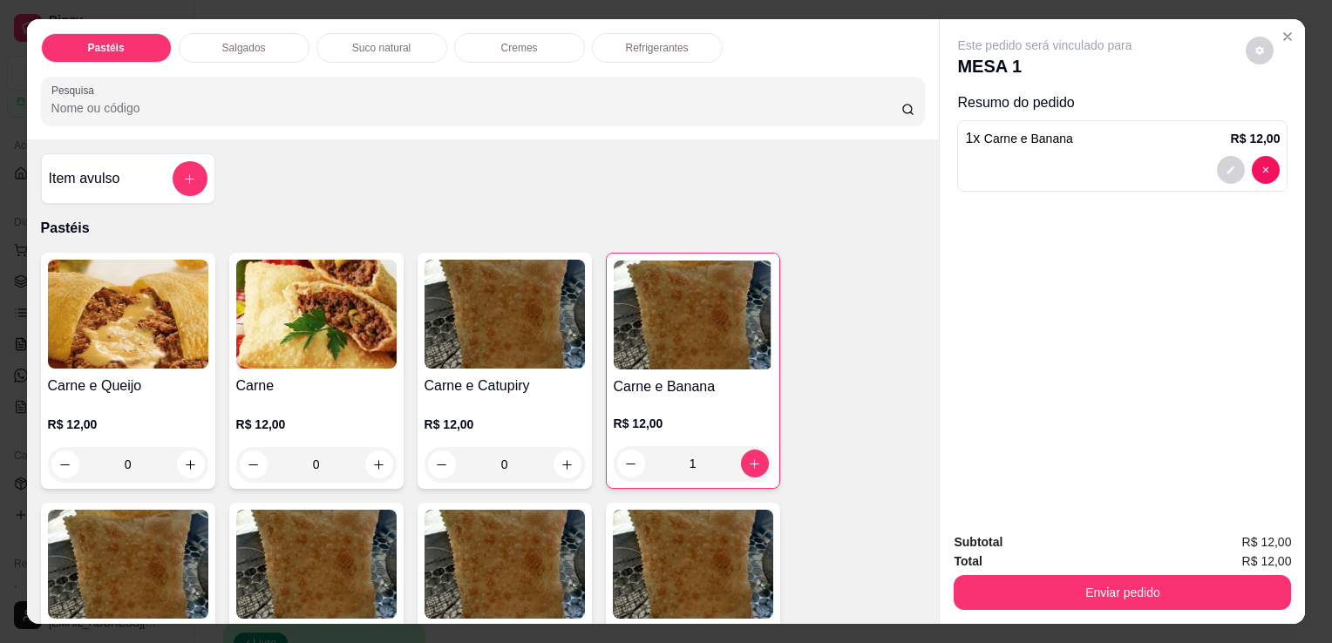
click at [272, 42] on div "Salgados" at bounding box center [244, 48] width 131 height 30
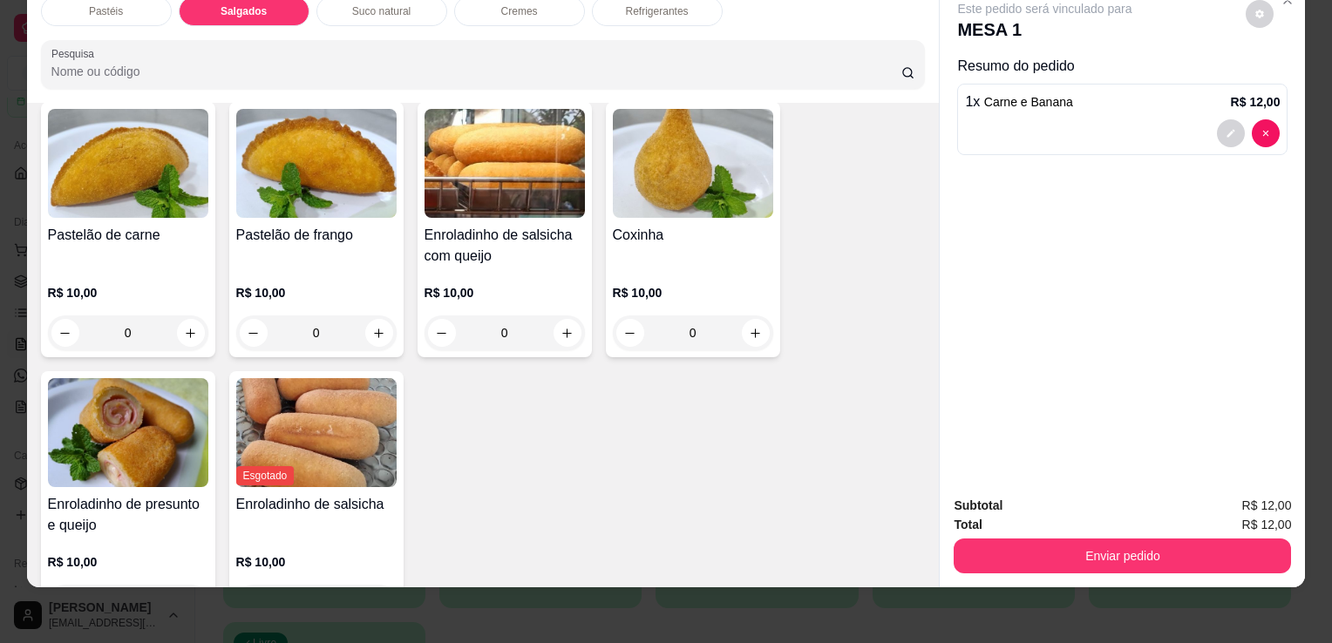
scroll to position [1940, 0]
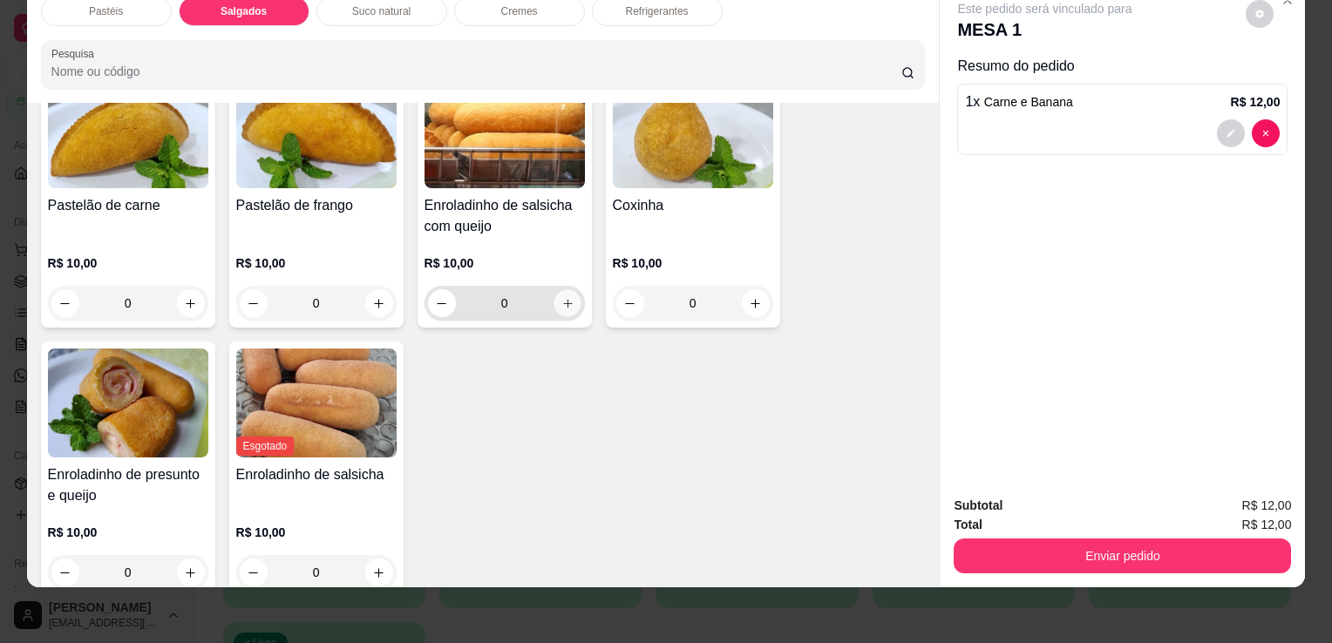
click at [563, 297] on icon "increase-product-quantity" at bounding box center [566, 303] width 13 height 13
type input "1"
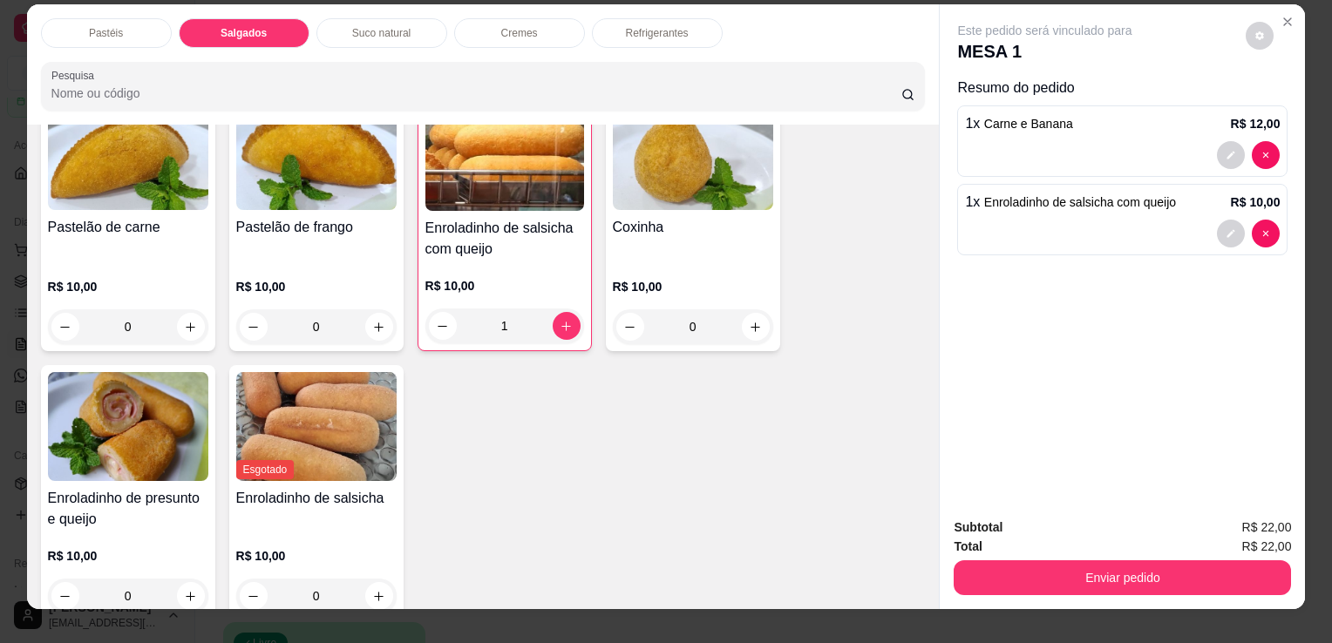
scroll to position [0, 0]
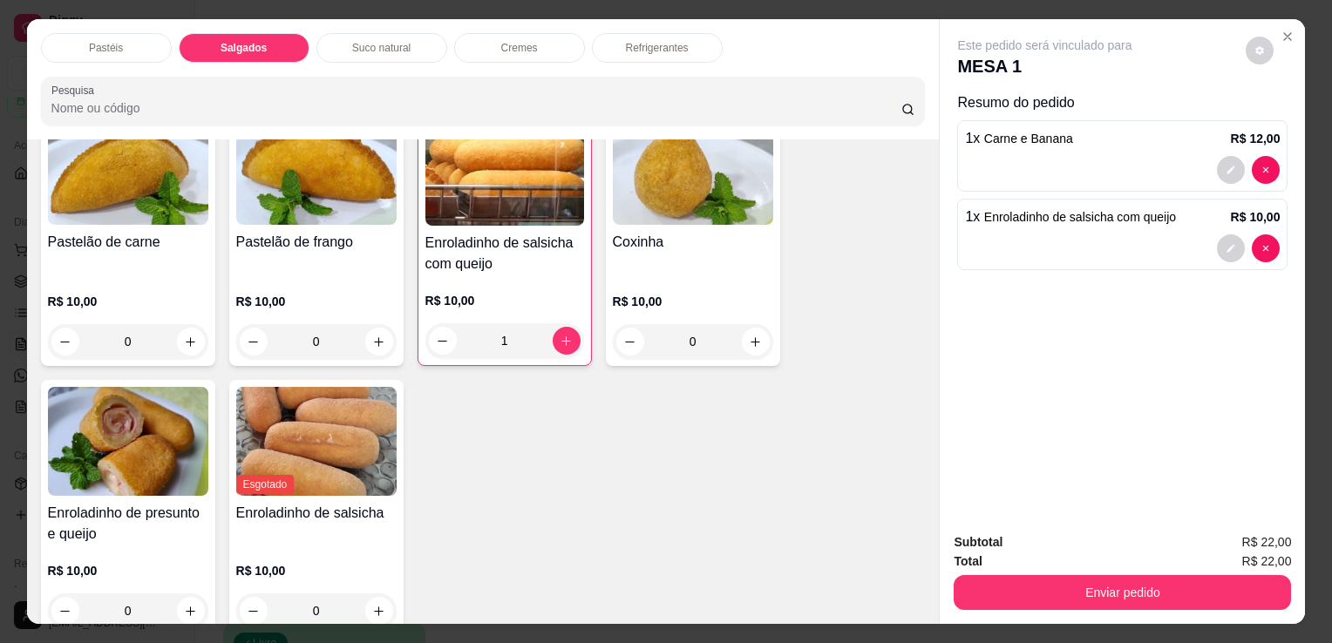
click at [122, 39] on div "Pastéis" at bounding box center [106, 48] width 131 height 30
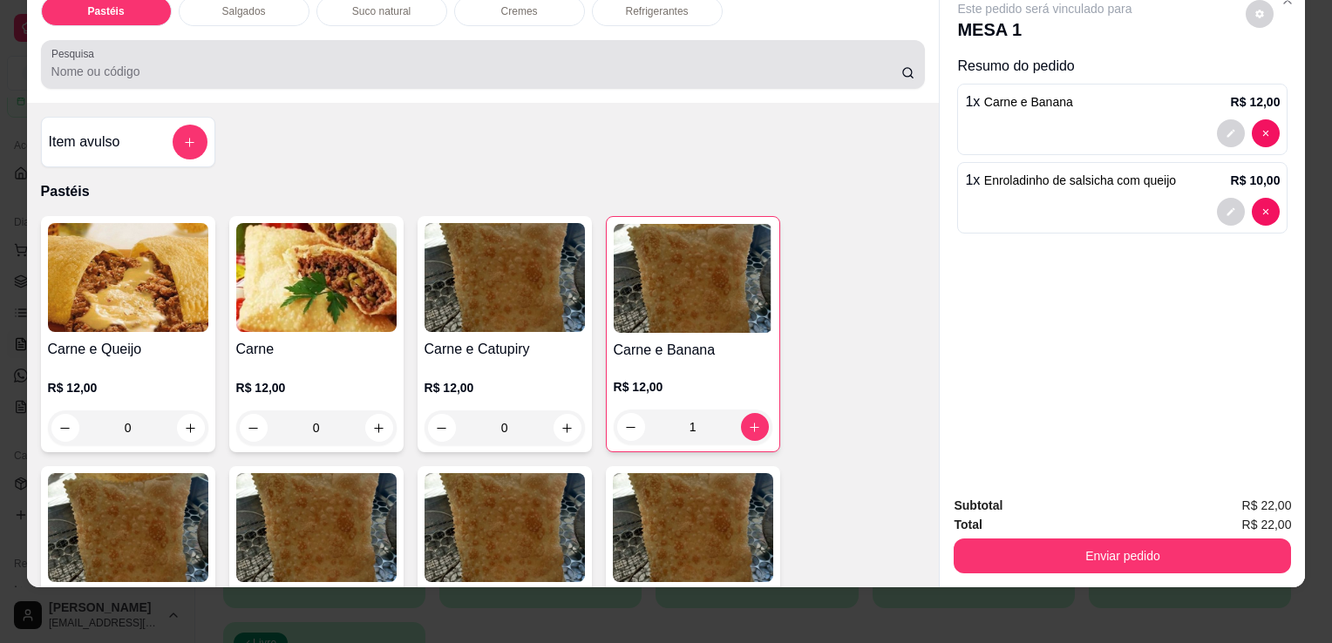
click at [244, 63] on input "Pesquisa" at bounding box center [476, 71] width 850 height 17
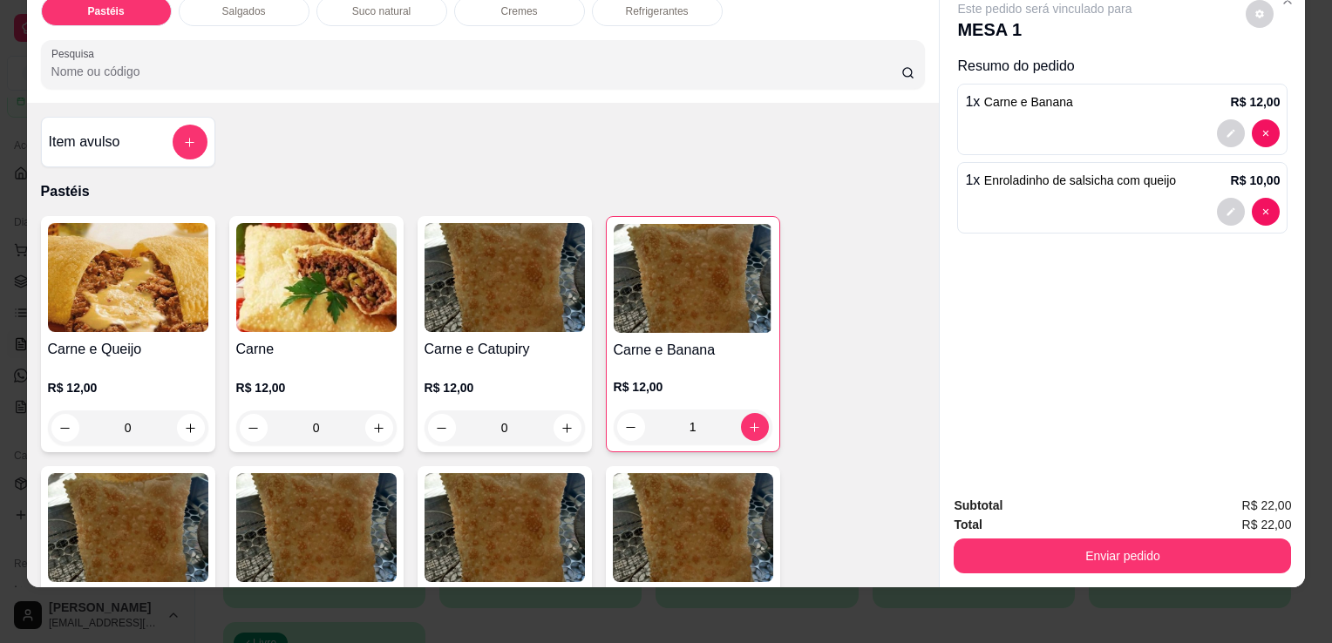
click at [244, 63] on input "Pesquisa" at bounding box center [476, 71] width 850 height 17
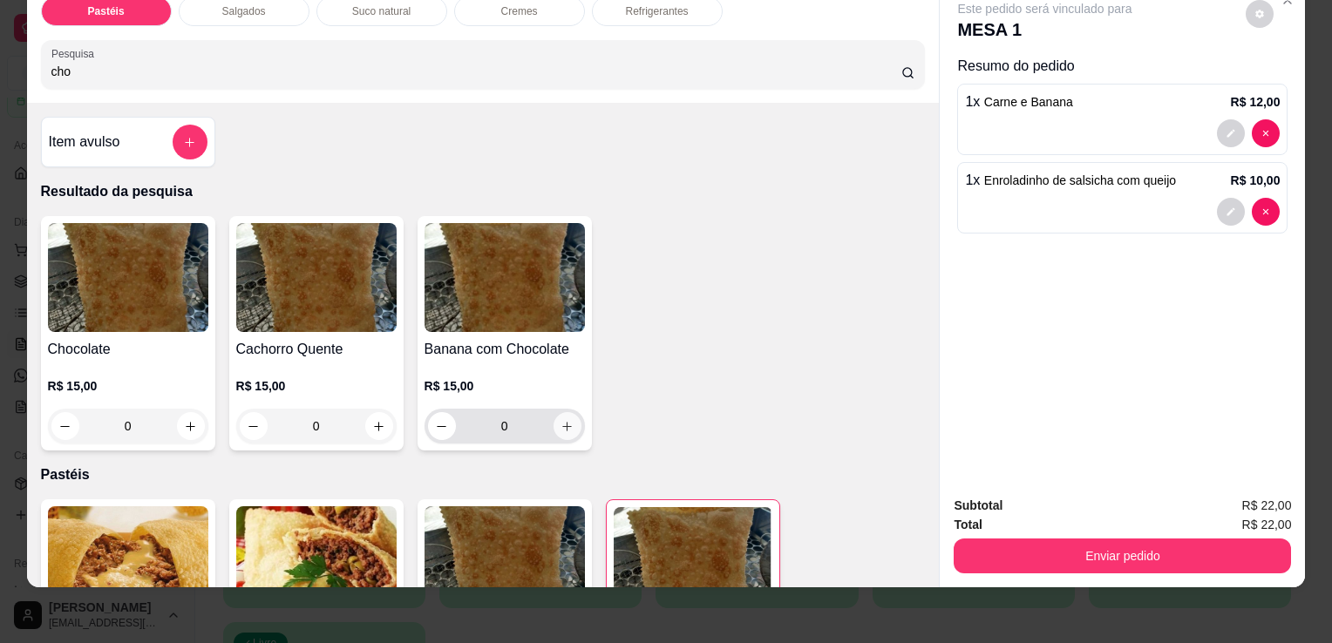
type input "cho"
click at [564, 422] on icon "increase-product-quantity" at bounding box center [567, 427] width 10 height 10
type input "1"
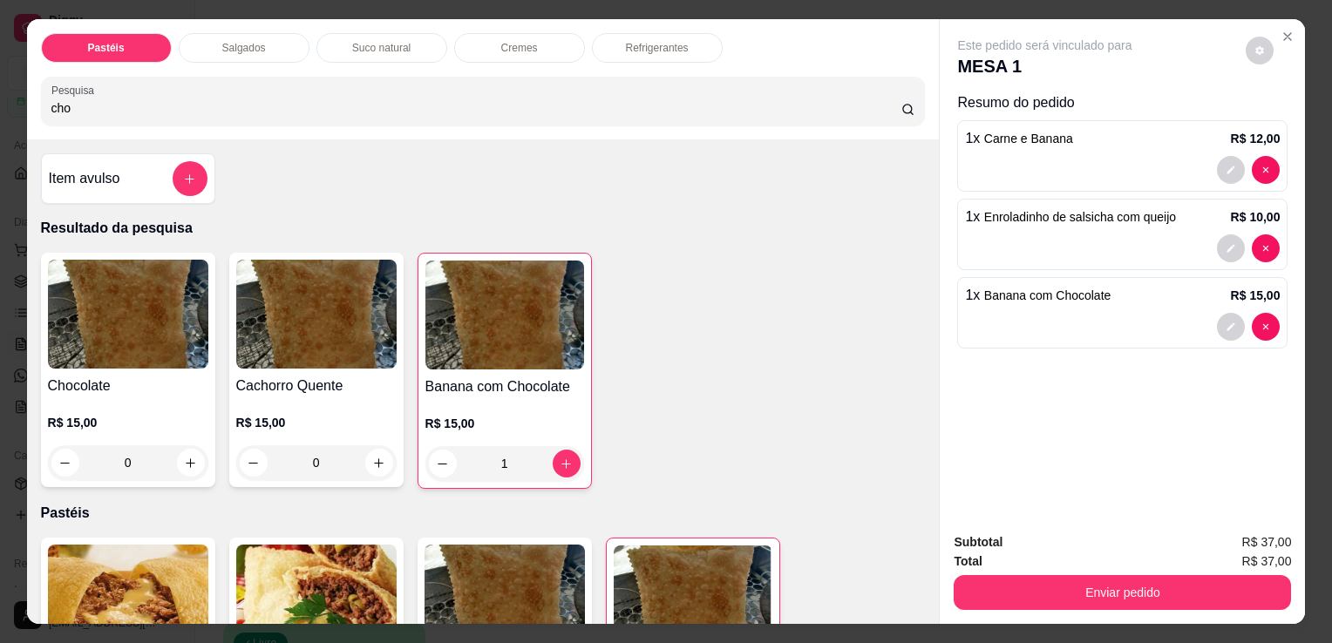
click at [679, 55] on div "Pastéis Salgados Suco natural Cremes Refrigerantes Pesquisa cho" at bounding box center [483, 79] width 912 height 120
click at [679, 47] on p "Refrigerantes" at bounding box center [657, 48] width 63 height 14
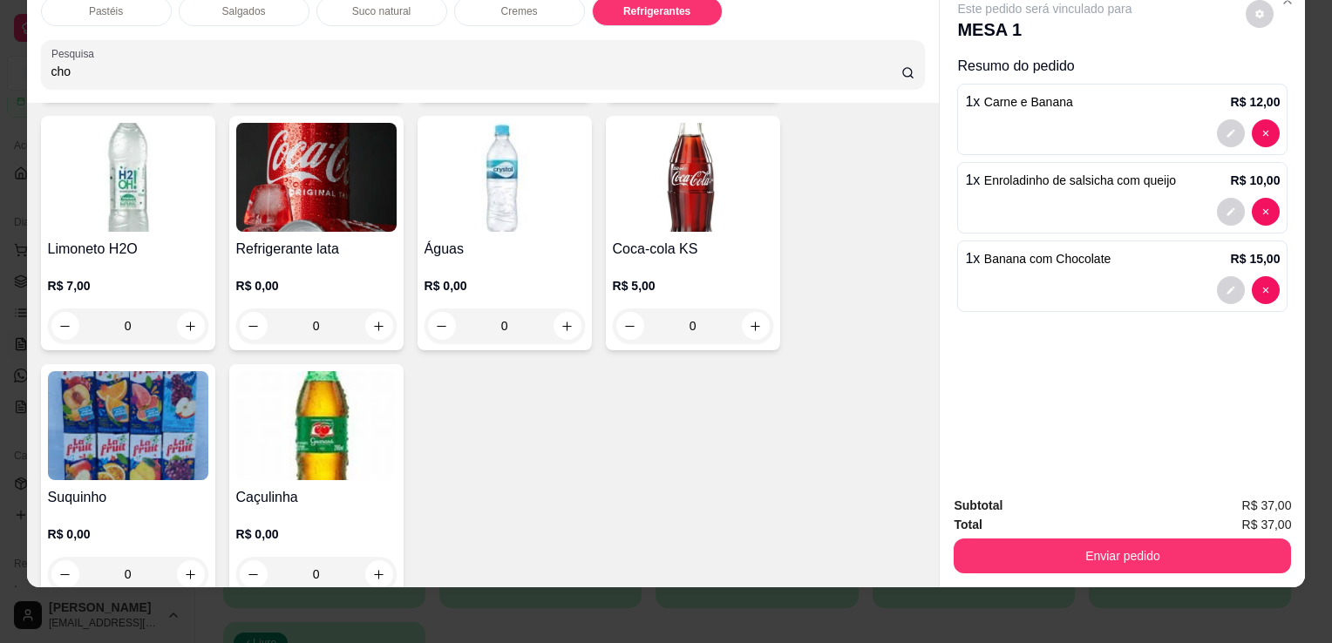
scroll to position [5107, 0]
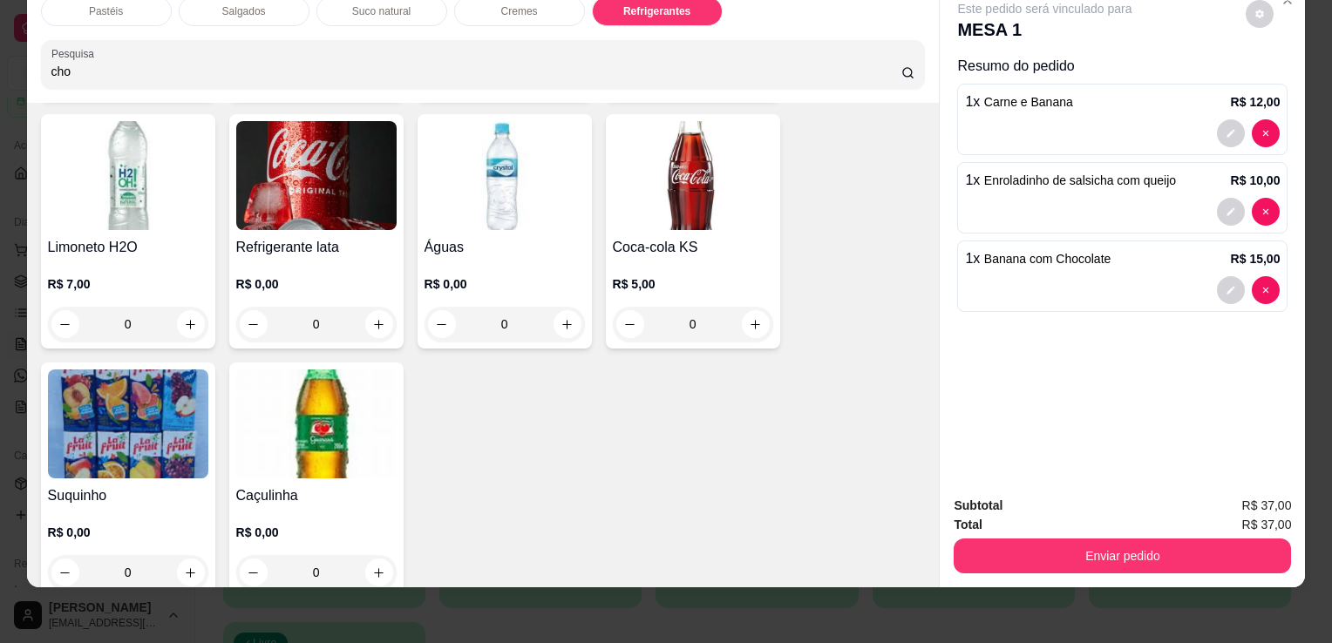
click at [350, 387] on img at bounding box center [316, 423] width 160 height 109
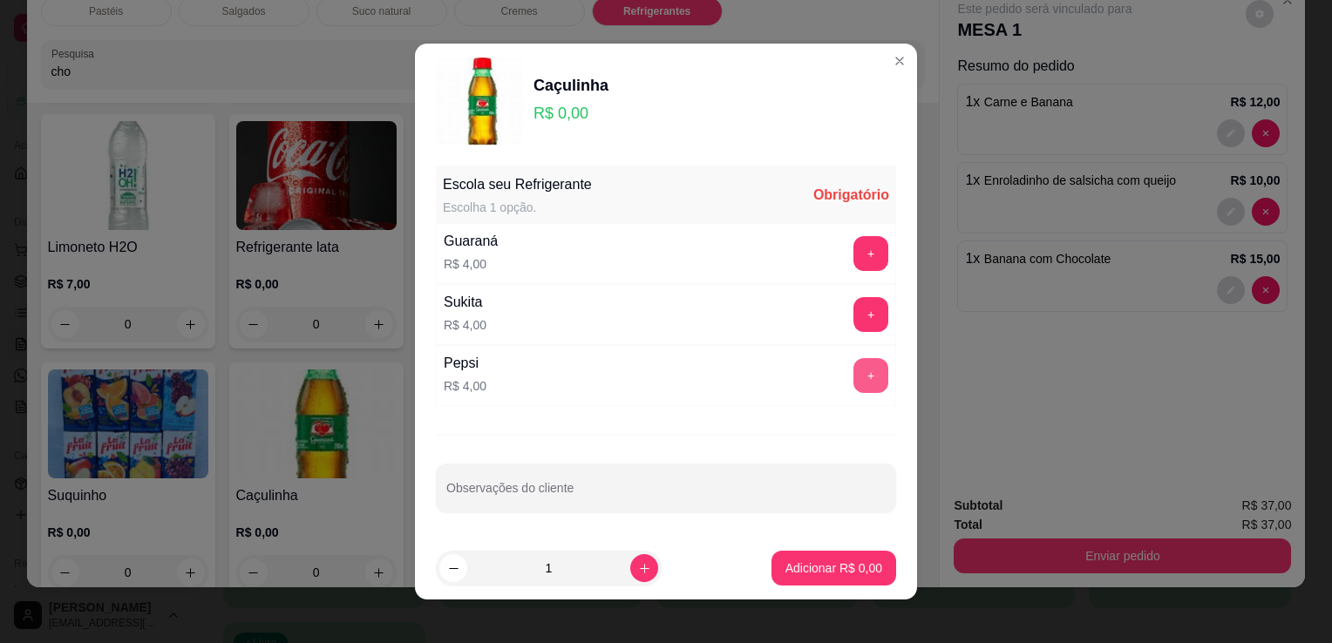
click at [853, 360] on button "+" at bounding box center [870, 375] width 35 height 35
click at [846, 360] on div "+" at bounding box center [870, 375] width 49 height 35
click at [843, 553] on button "Adicionar R$ 4,00" at bounding box center [833, 568] width 125 height 35
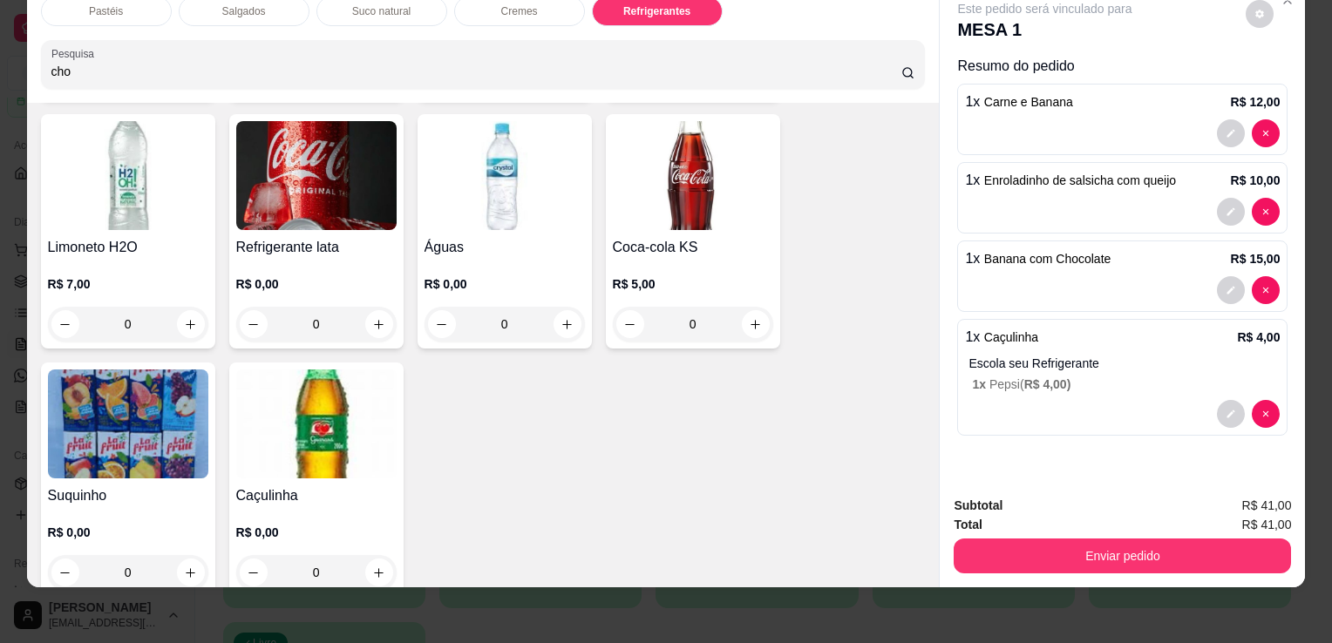
click at [327, 186] on img at bounding box center [316, 175] width 160 height 109
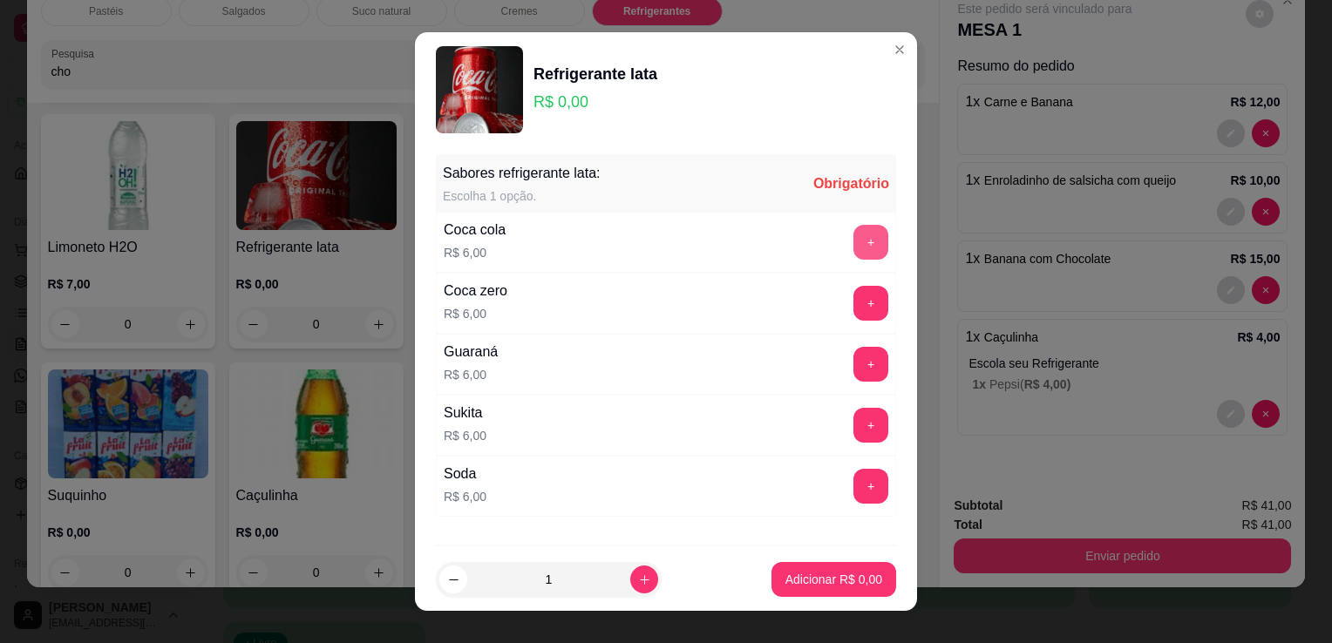
click at [853, 232] on button "+" at bounding box center [870, 242] width 35 height 35
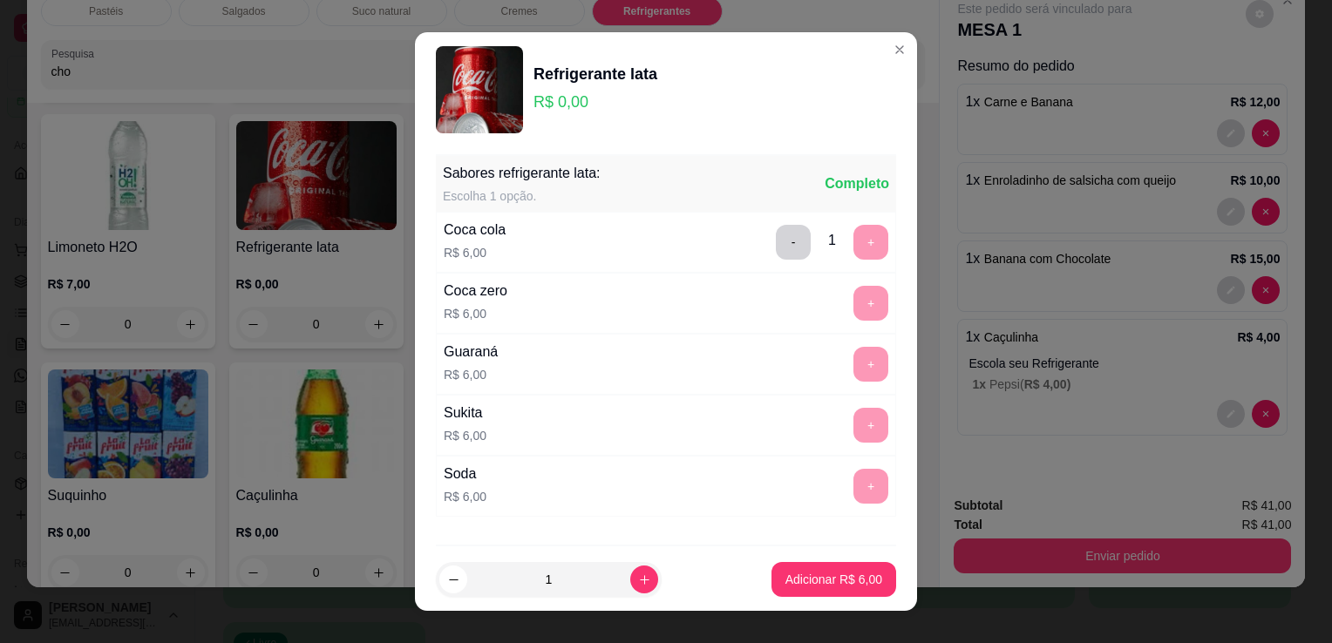
click at [804, 583] on p "Adicionar R$ 6,00" at bounding box center [833, 579] width 97 height 17
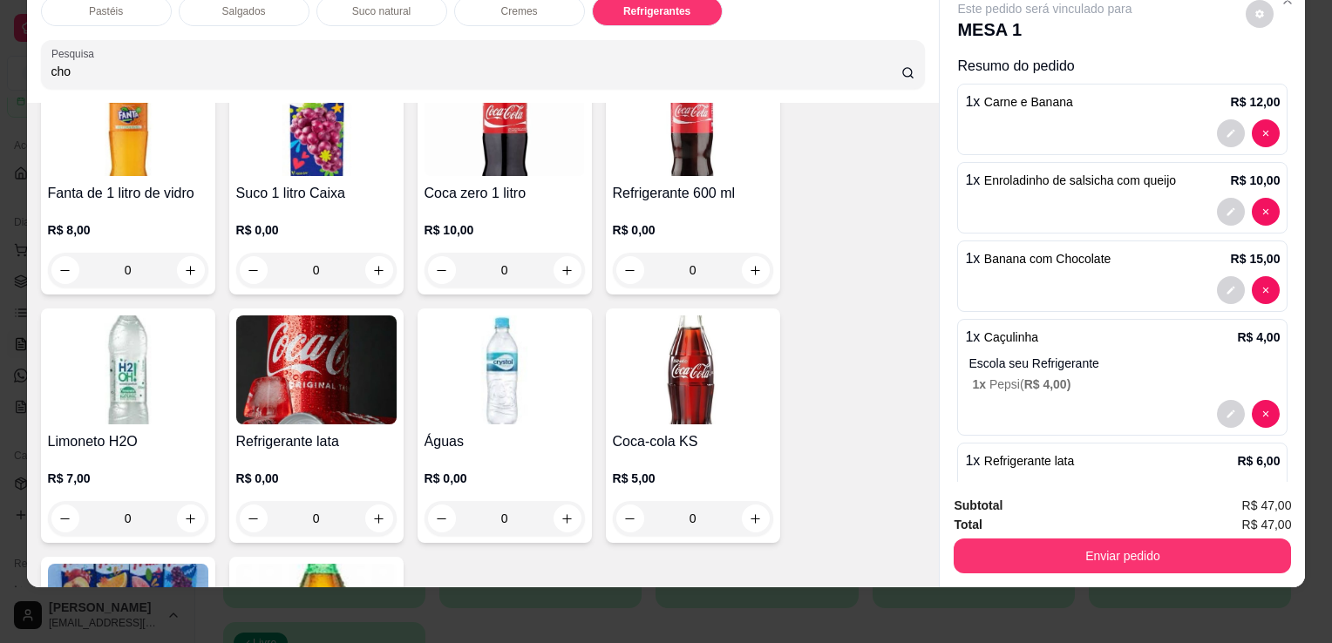
scroll to position [5019, 0]
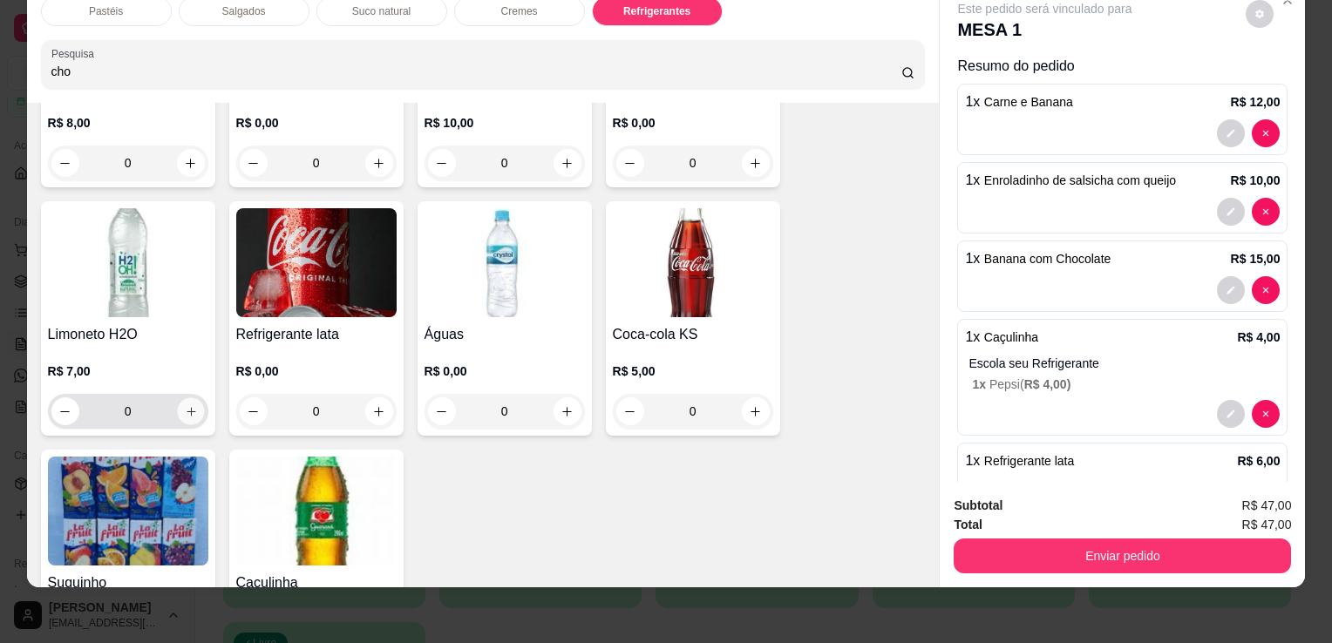
click at [186, 398] on button "increase-product-quantity" at bounding box center [190, 411] width 27 height 27
type input "1"
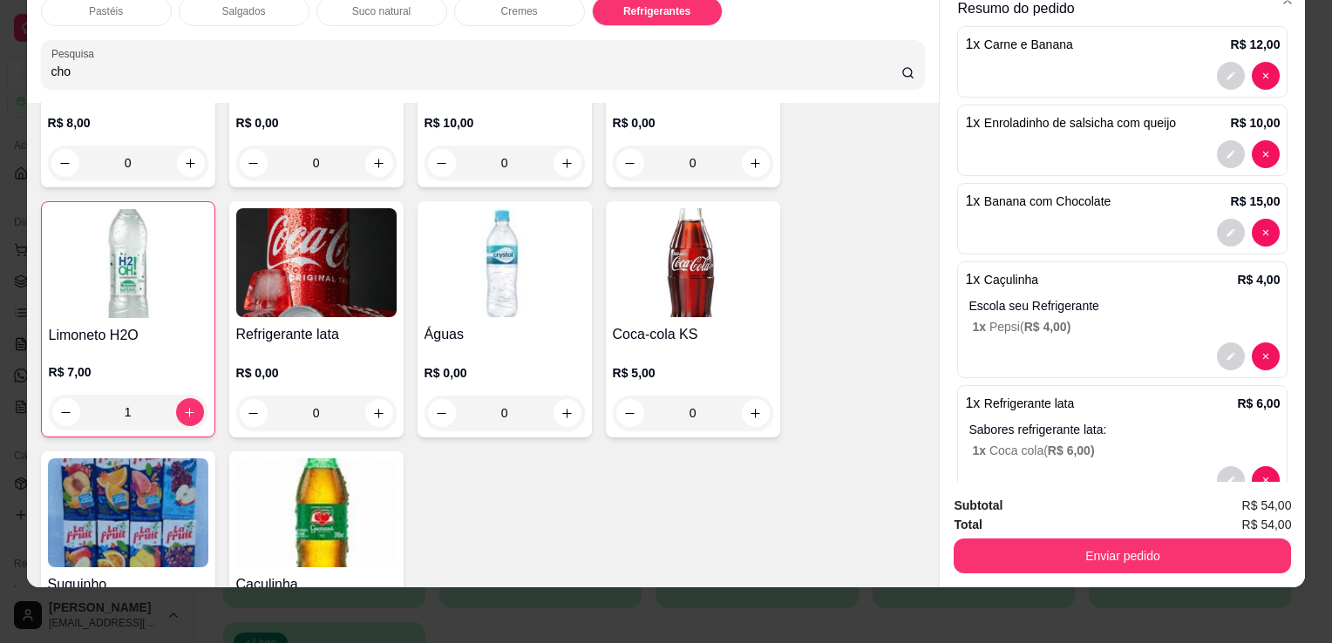
scroll to position [87, 0]
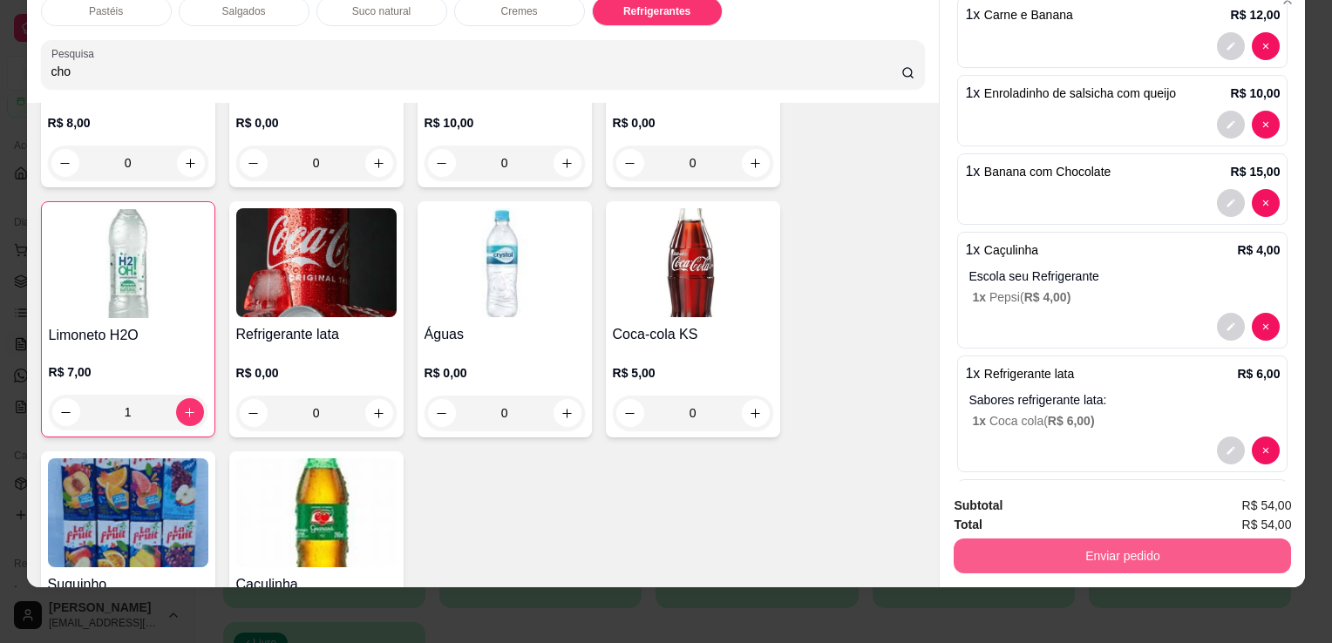
click at [1097, 545] on button "Enviar pedido" at bounding box center [1121, 556] width 337 height 35
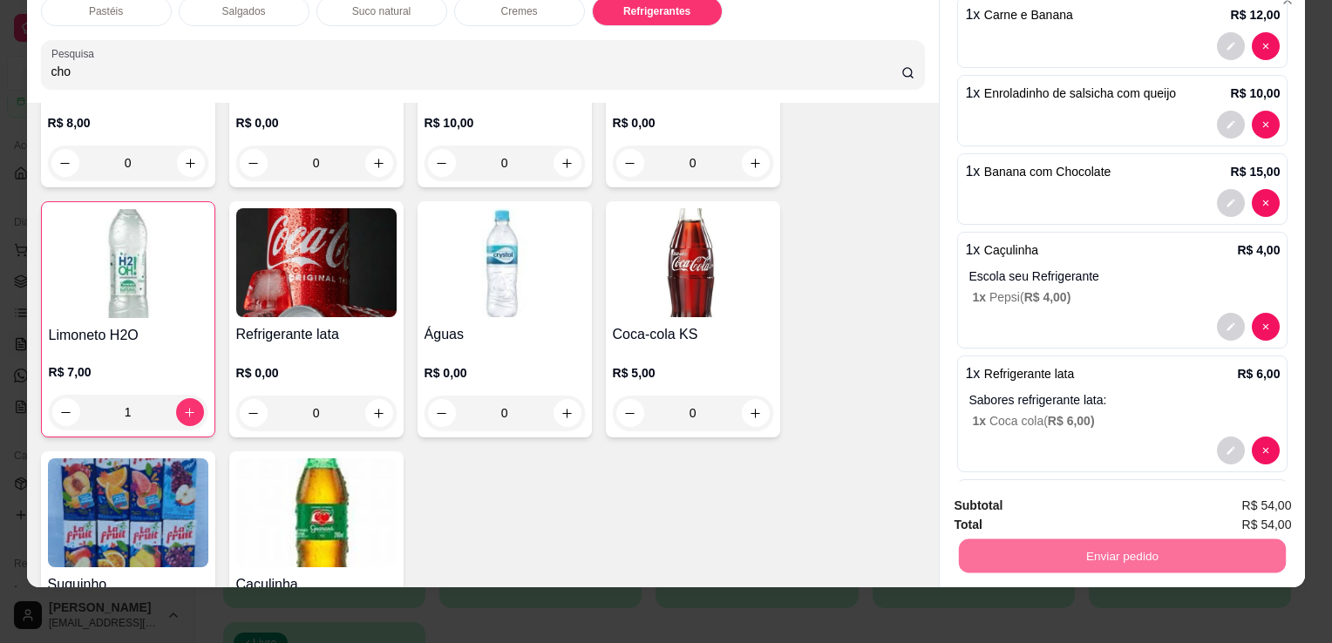
click at [1227, 501] on button "Sim, quero registrar" at bounding box center [1230, 500] width 130 height 33
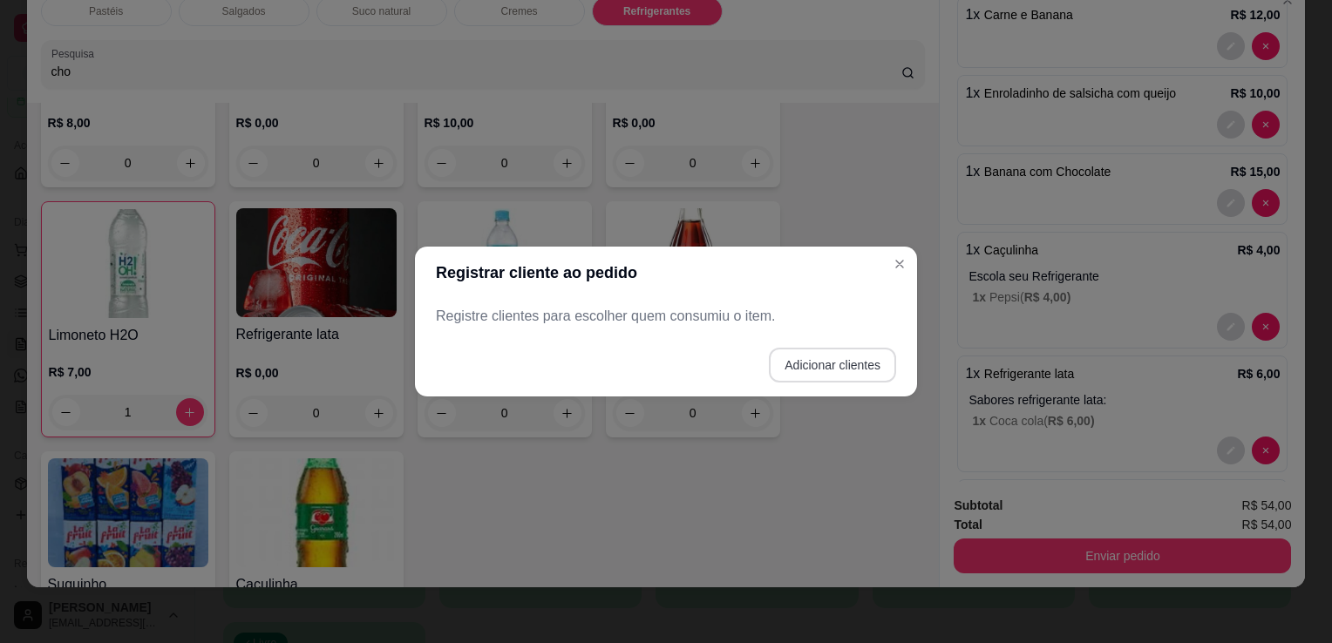
click at [811, 367] on button "Adicionar clientes" at bounding box center [832, 365] width 127 height 35
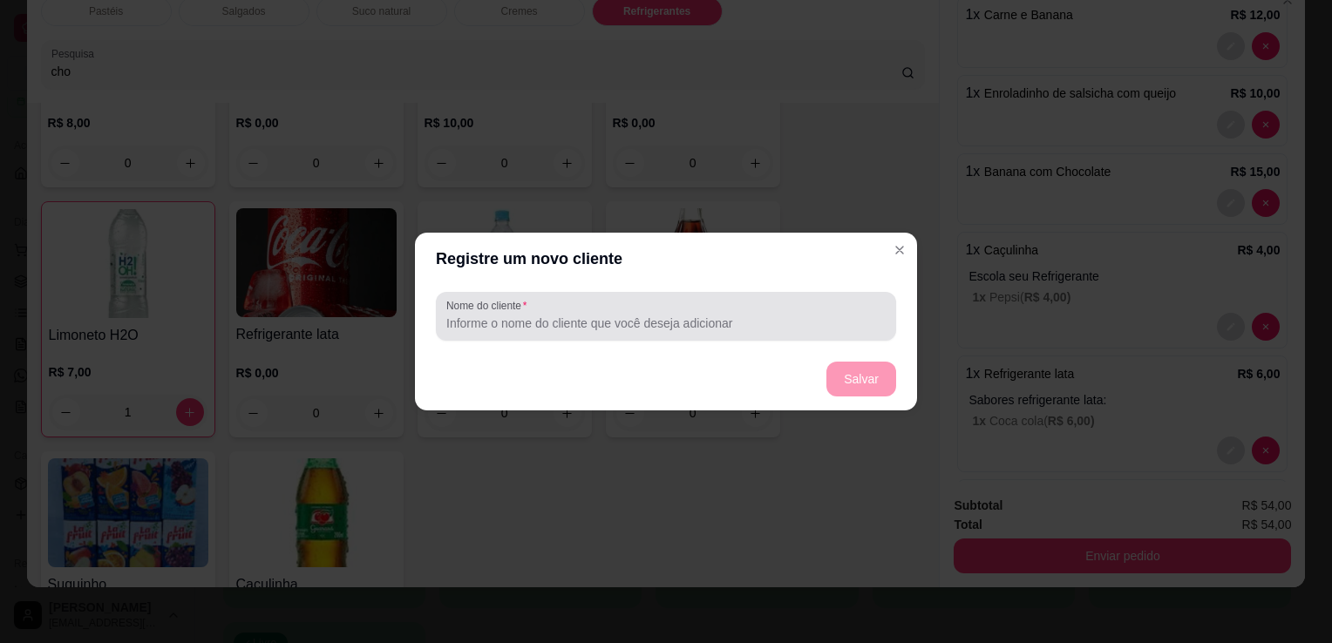
click at [625, 308] on div at bounding box center [665, 316] width 439 height 35
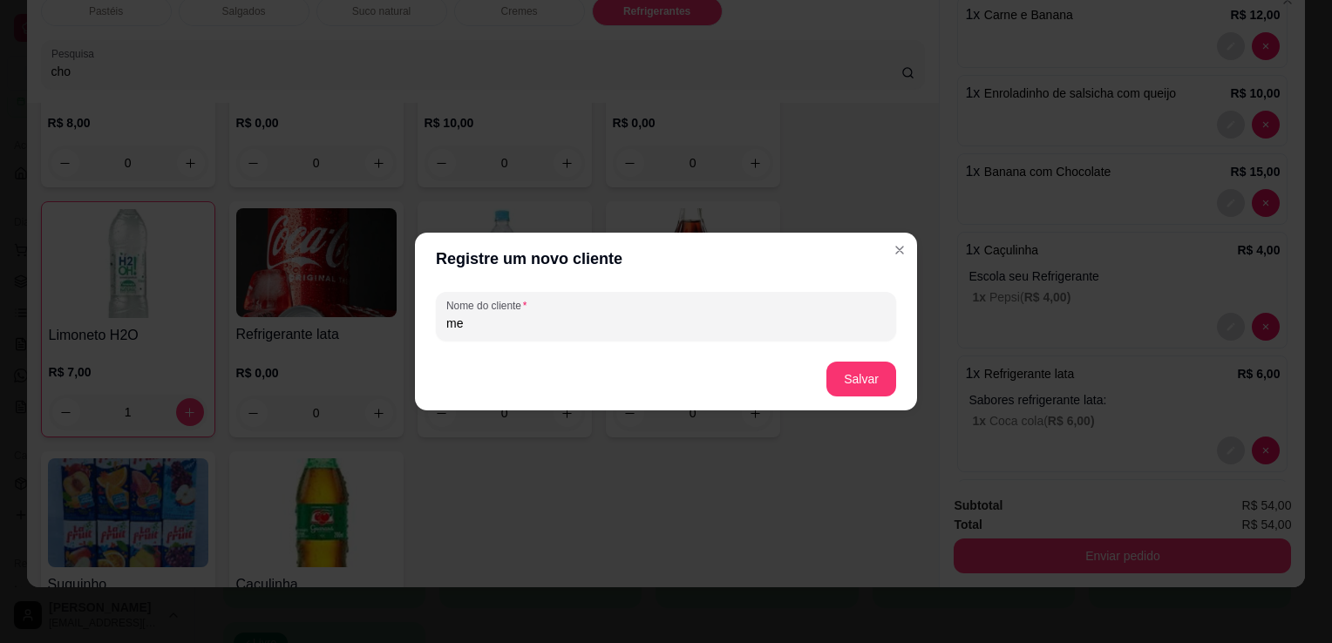
type input "m"
type input "MESA 7"
click at [893, 368] on button "Salvar" at bounding box center [861, 379] width 70 height 35
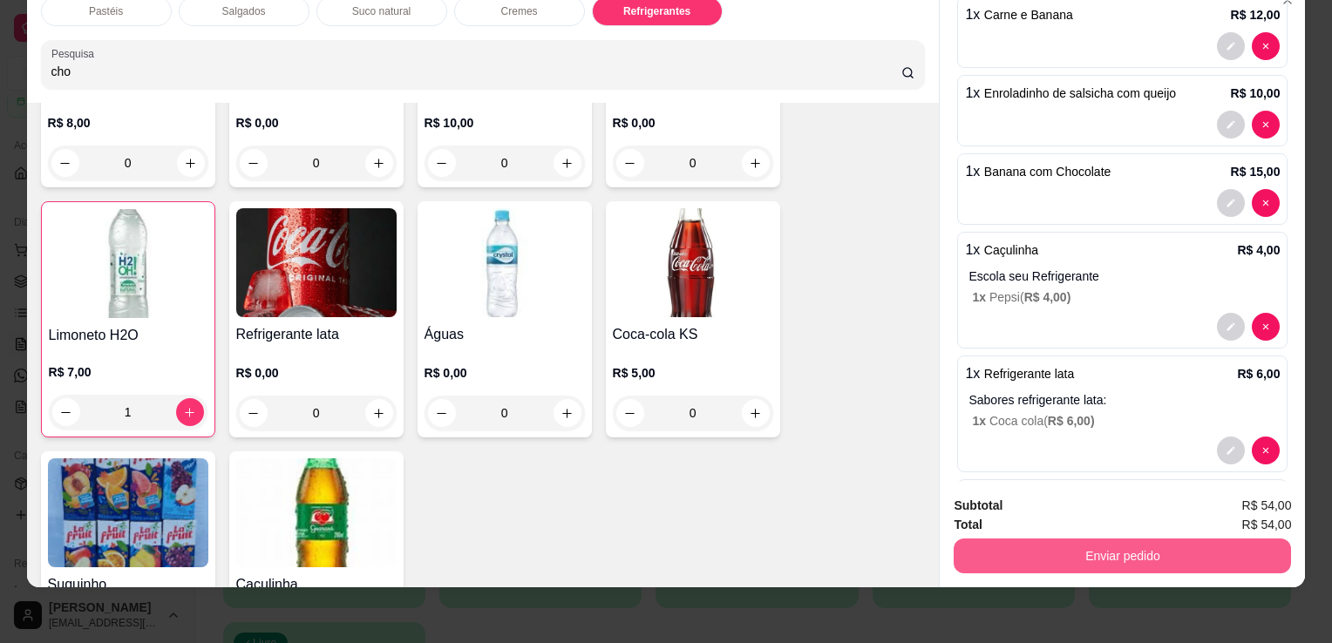
click at [1067, 539] on button "Enviar pedido" at bounding box center [1121, 556] width 337 height 35
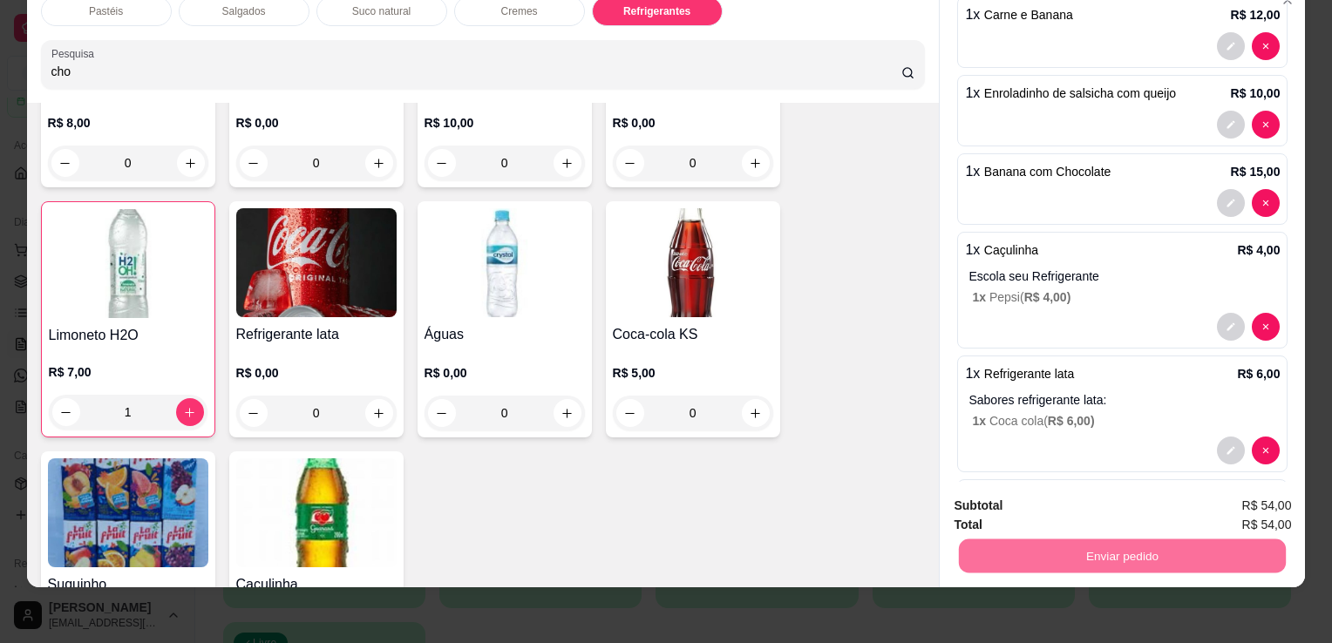
click at [1274, 501] on button "Sim, quero registrar" at bounding box center [1230, 500] width 130 height 33
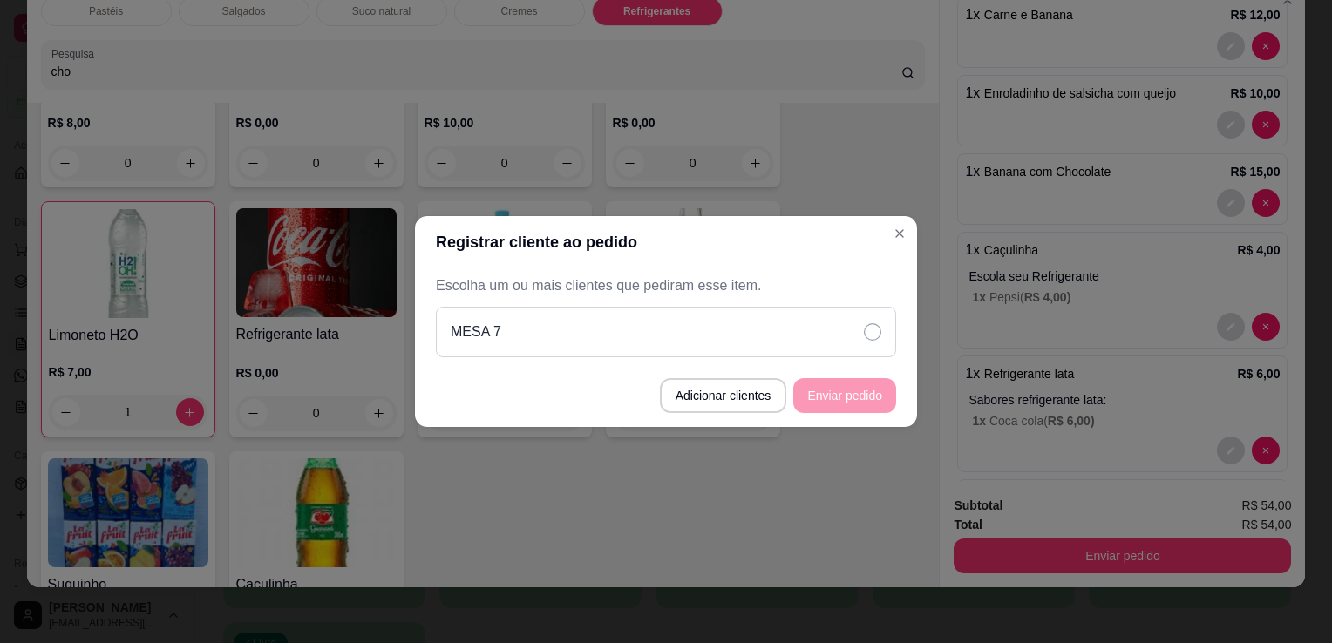
click at [875, 313] on div "MESA 7" at bounding box center [666, 332] width 460 height 51
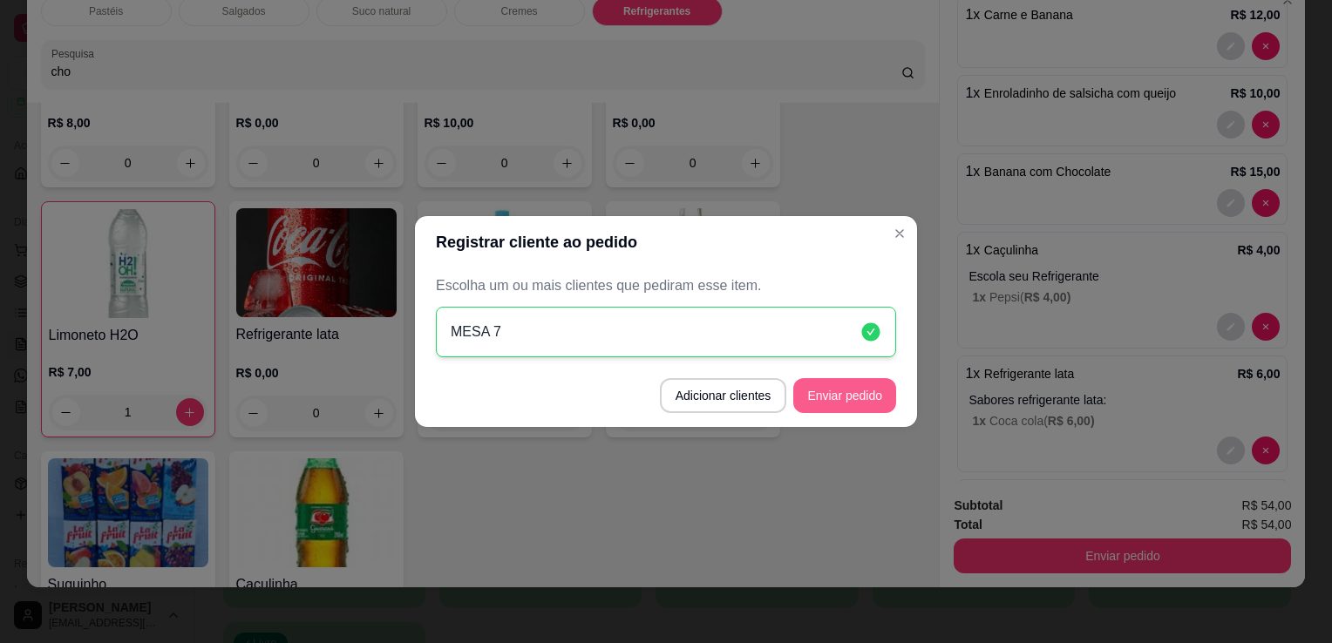
click at [871, 388] on button "Enviar pedido" at bounding box center [844, 395] width 103 height 35
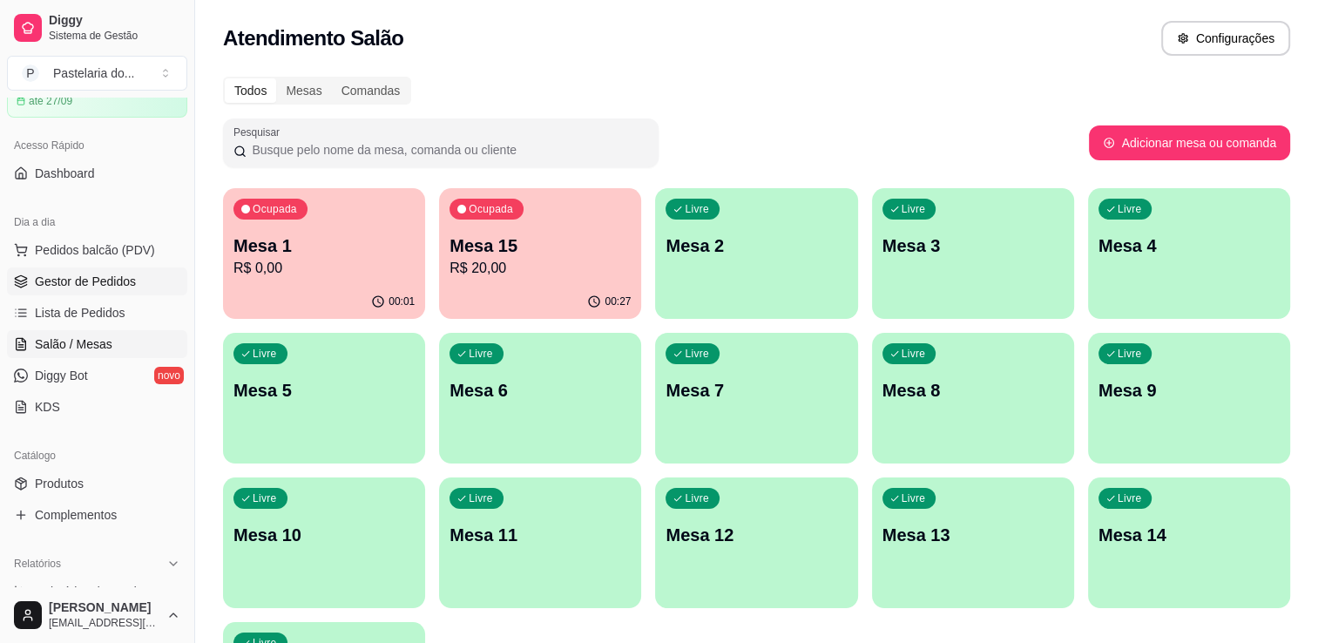
click at [30, 282] on link "Gestor de Pedidos" at bounding box center [97, 282] width 180 height 28
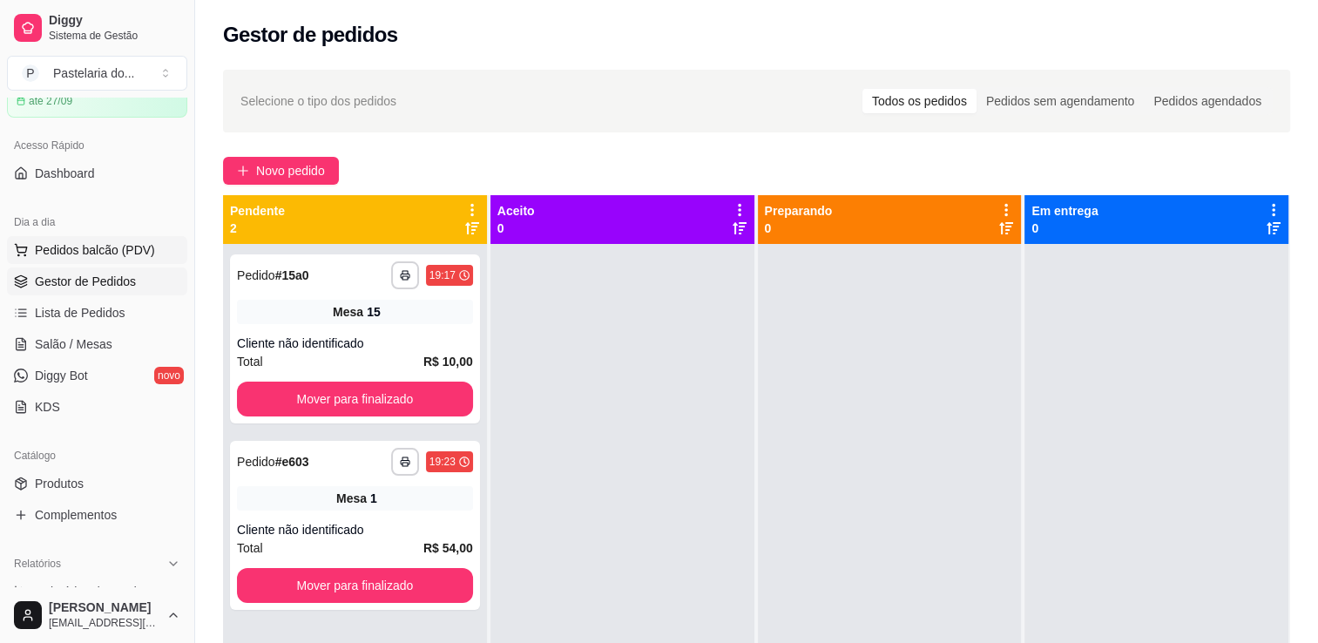
click at [58, 246] on span "Pedidos balcão (PDV)" at bounding box center [95, 249] width 120 height 17
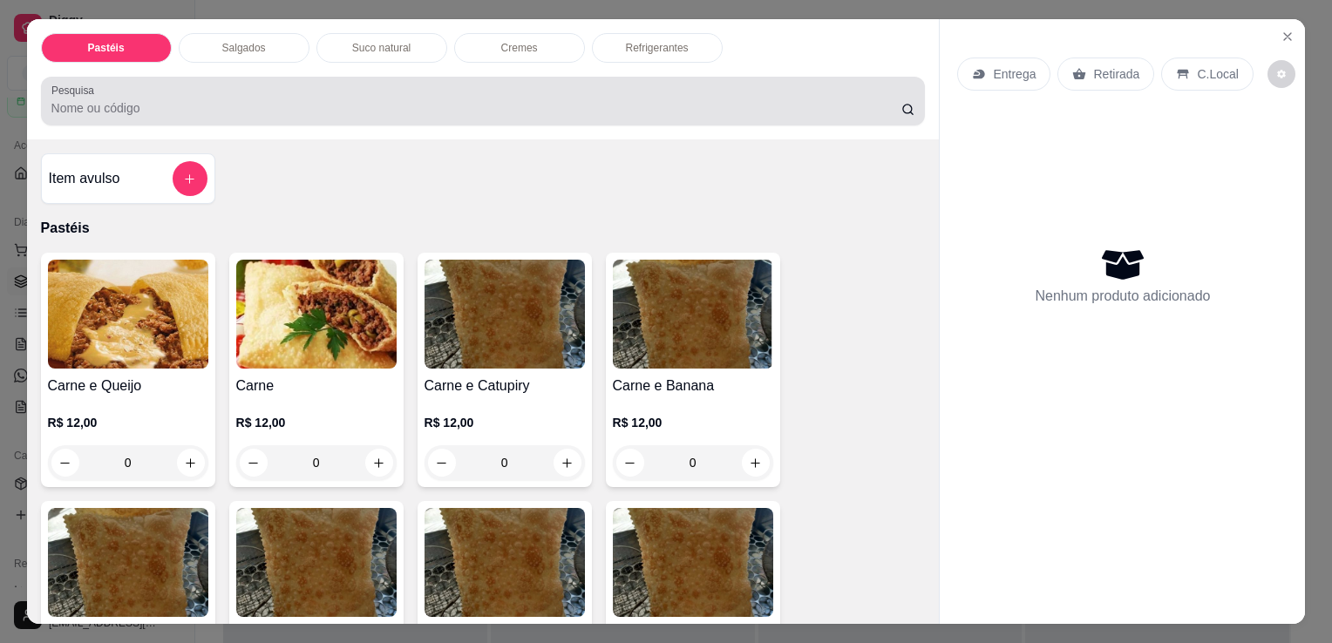
click at [237, 99] on input "Pesquisa" at bounding box center [476, 107] width 850 height 17
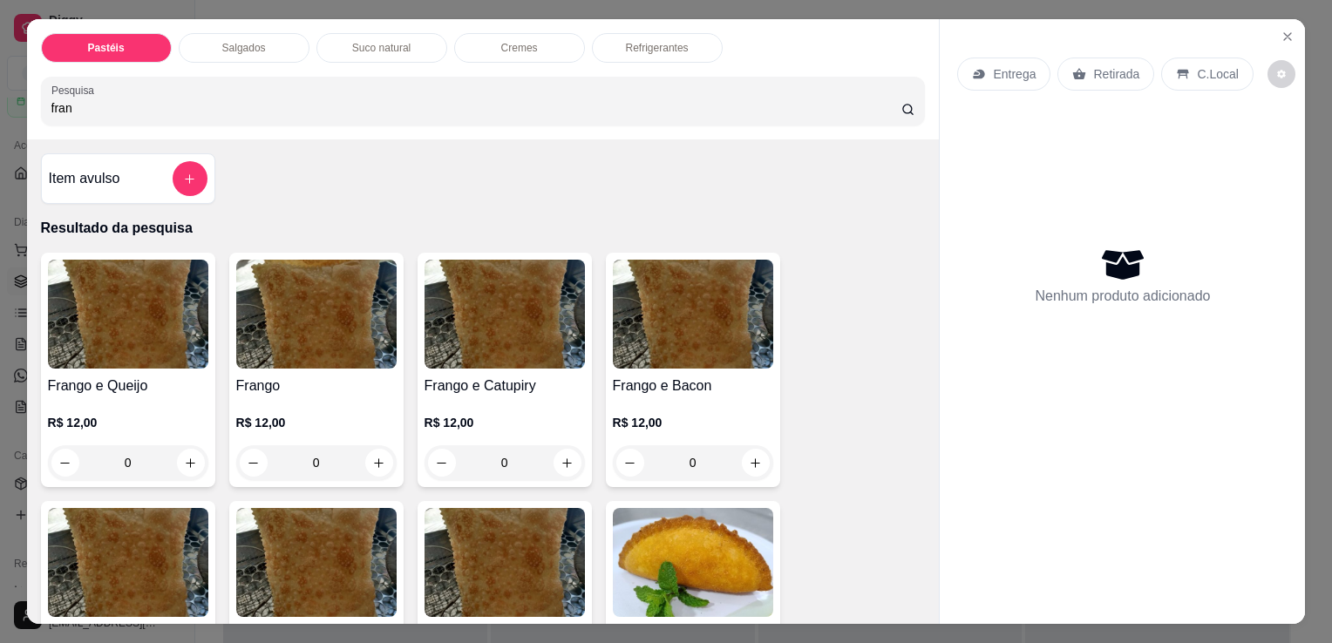
scroll to position [174, 0]
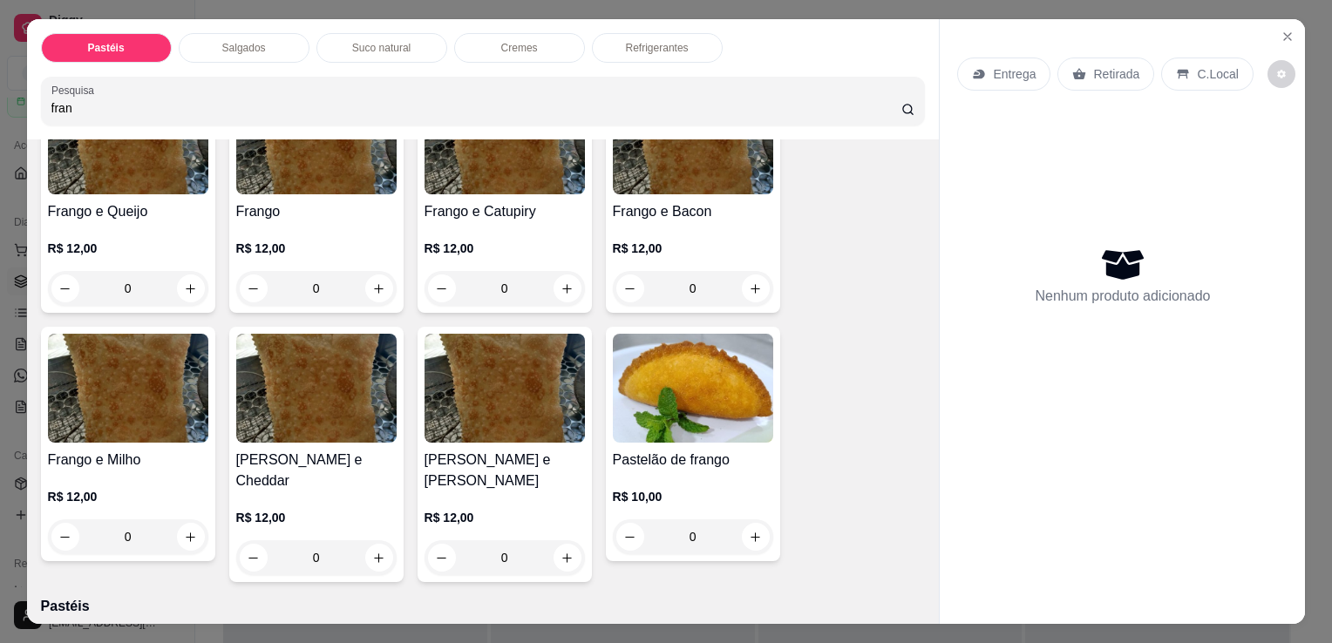
type input "fran"
click at [553, 540] on div "0" at bounding box center [504, 557] width 160 height 35
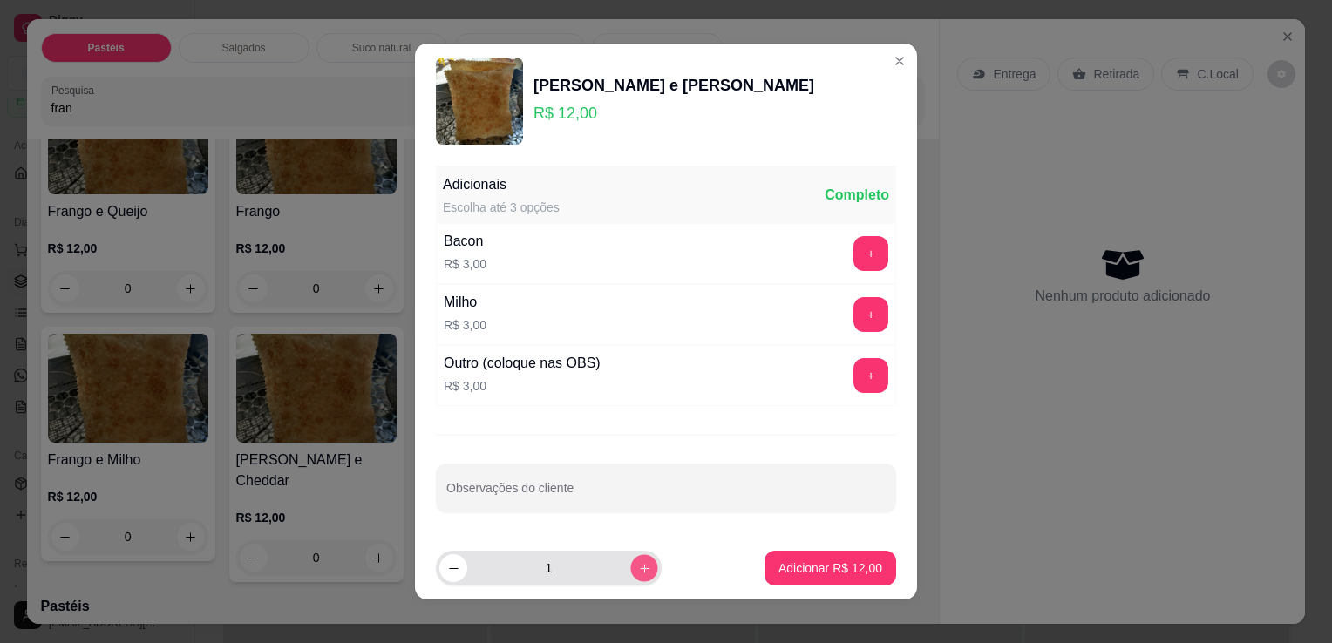
click at [638, 566] on icon "increase-product-quantity" at bounding box center [644, 568] width 13 height 13
type input "3"
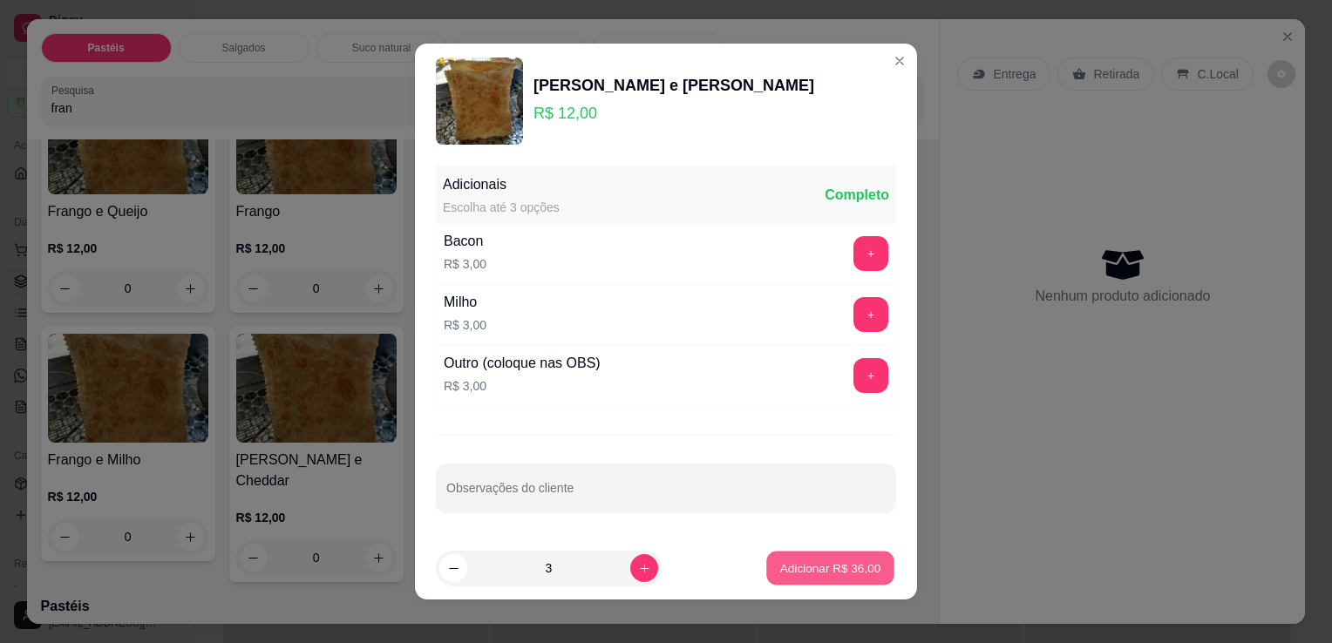
click at [802, 567] on p "Adicionar R$ 36,00" at bounding box center [830, 567] width 101 height 17
type input "3"
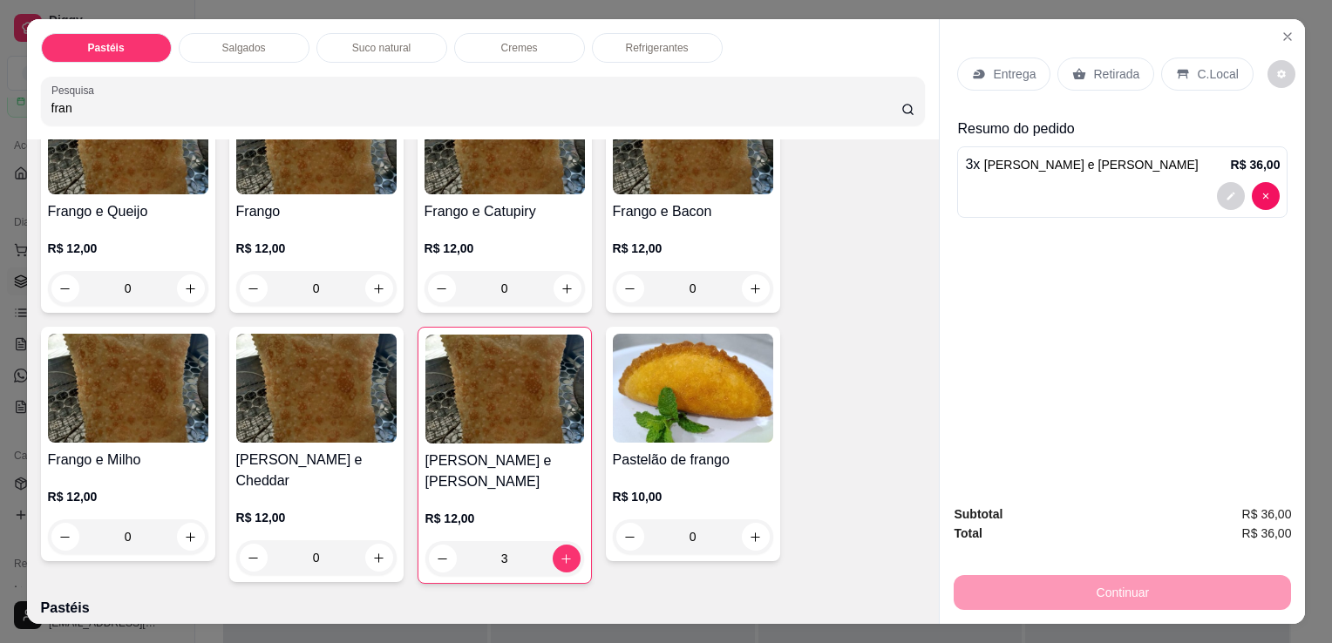
click at [405, 33] on div "Suco natural" at bounding box center [381, 48] width 131 height 30
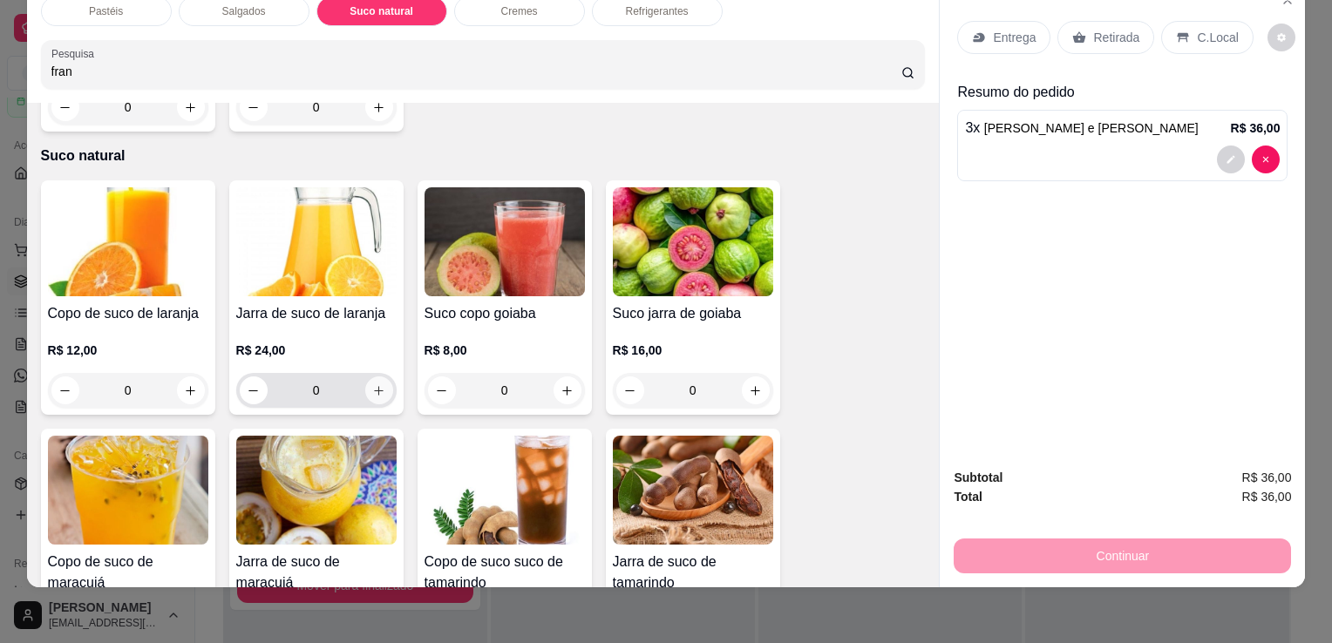
click at [374, 384] on icon "increase-product-quantity" at bounding box center [378, 390] width 13 height 13
type input "1"
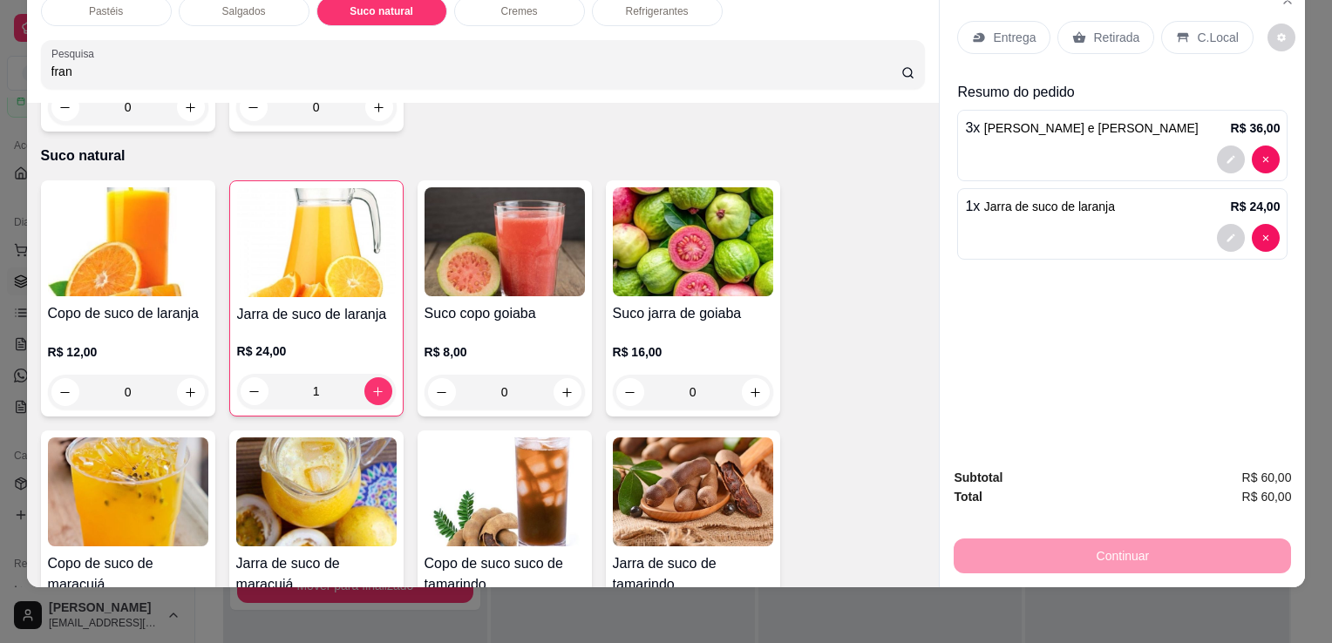
click at [1114, 31] on p "Retirada" at bounding box center [1116, 37] width 46 height 17
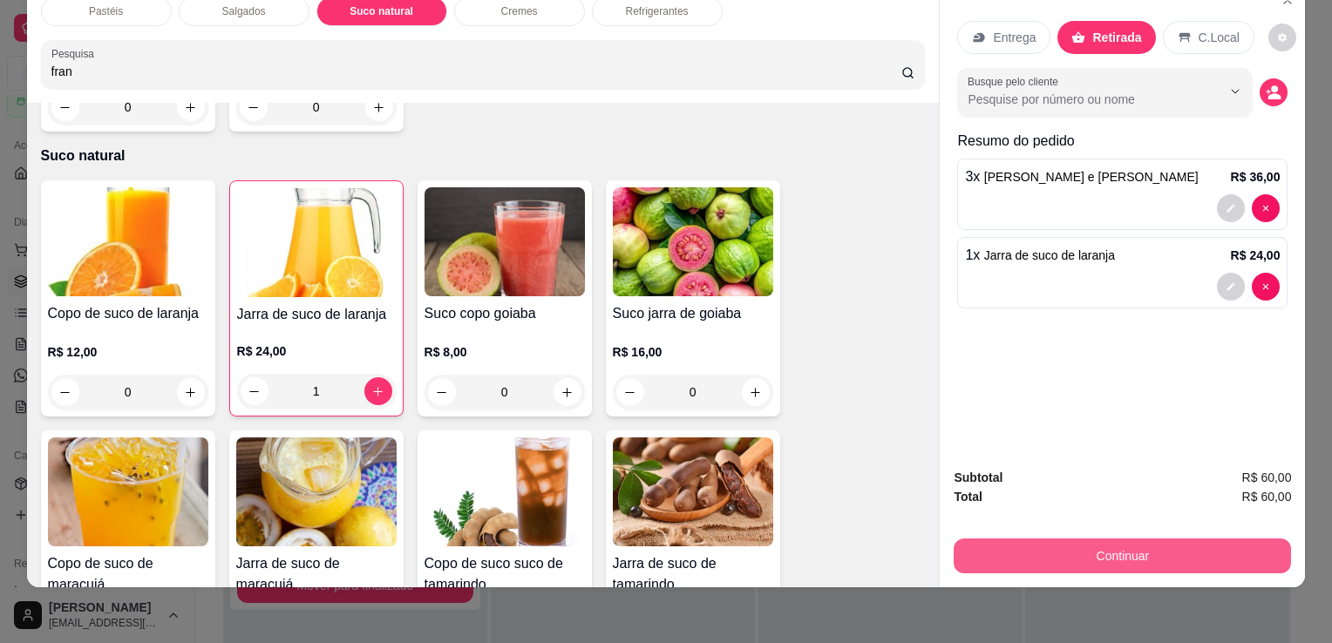
click at [1129, 539] on button "Continuar" at bounding box center [1121, 556] width 337 height 35
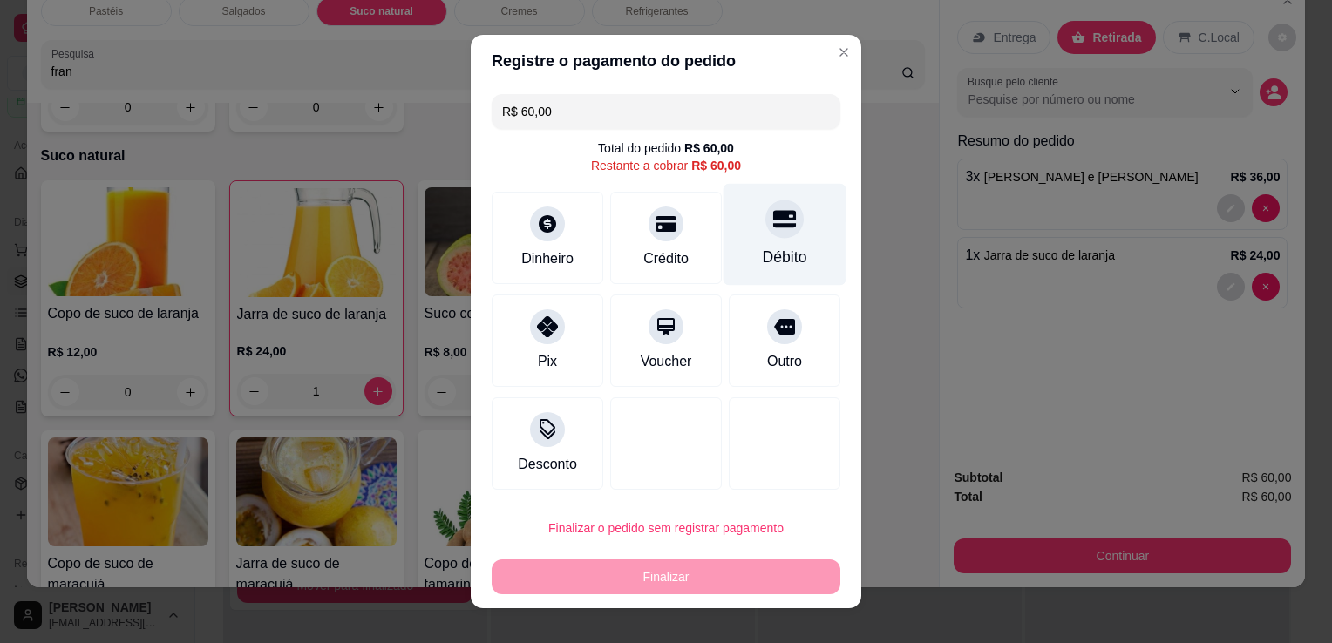
click at [782, 214] on div at bounding box center [784, 219] width 38 height 38
type input "R$ 0,00"
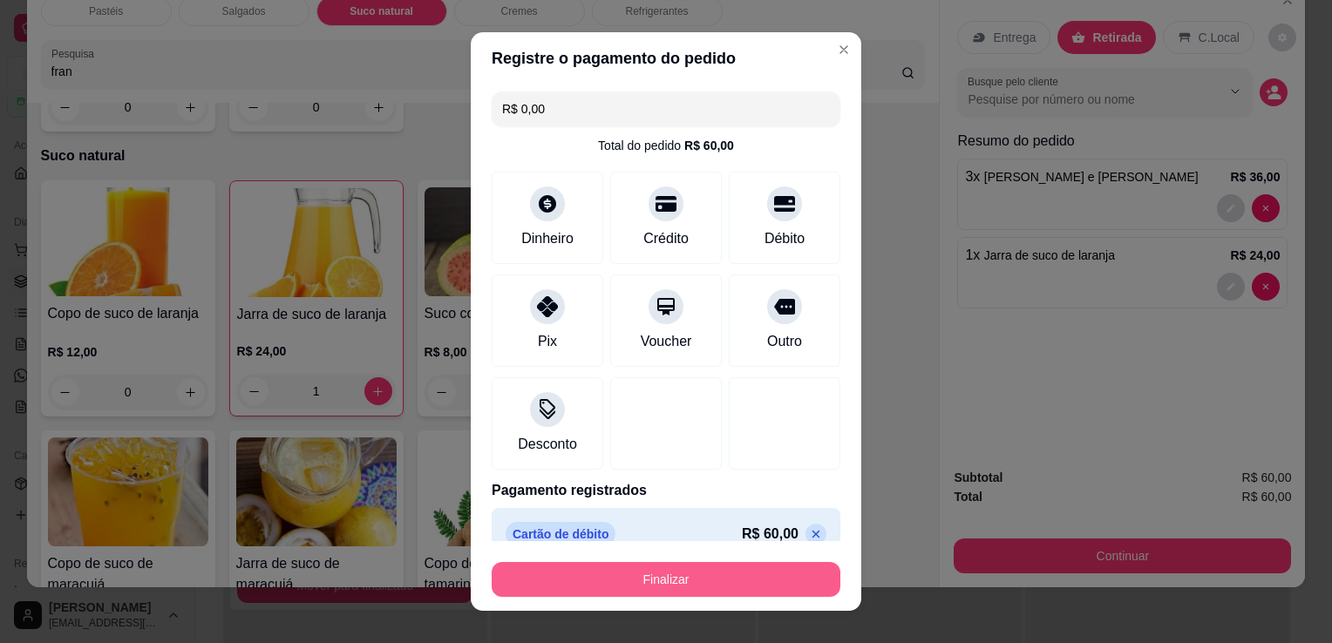
click at [688, 578] on button "Finalizar" at bounding box center [665, 579] width 349 height 35
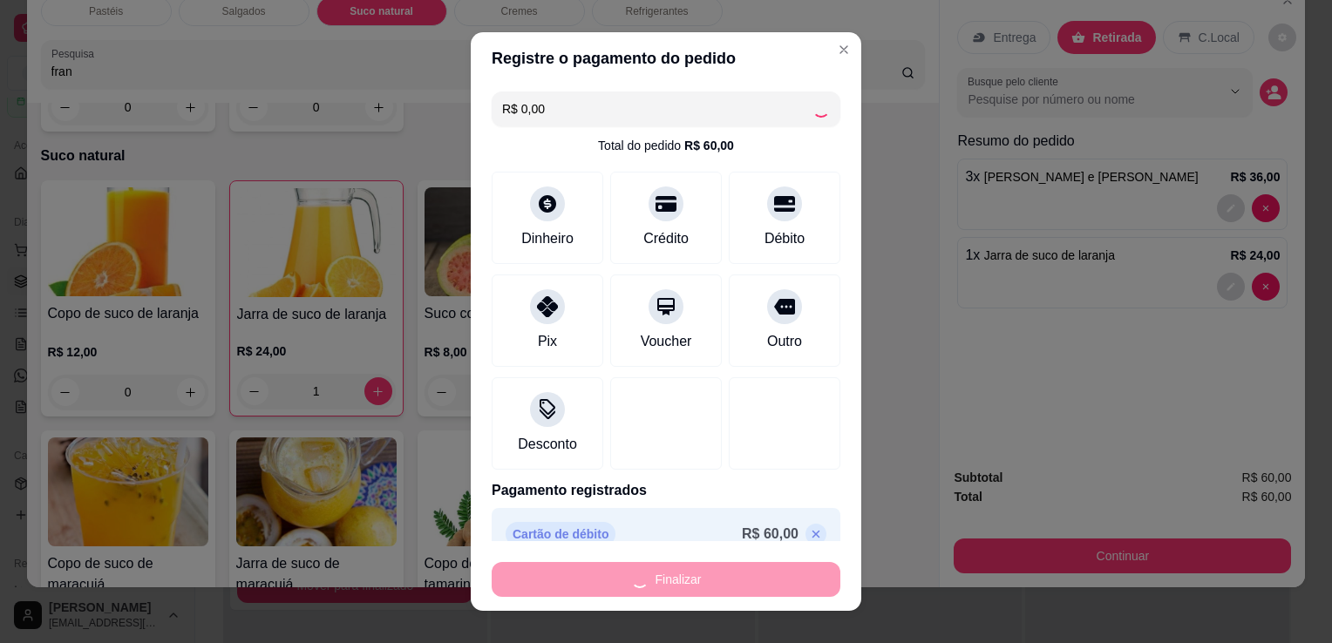
type input "0"
type input "-R$ 60,00"
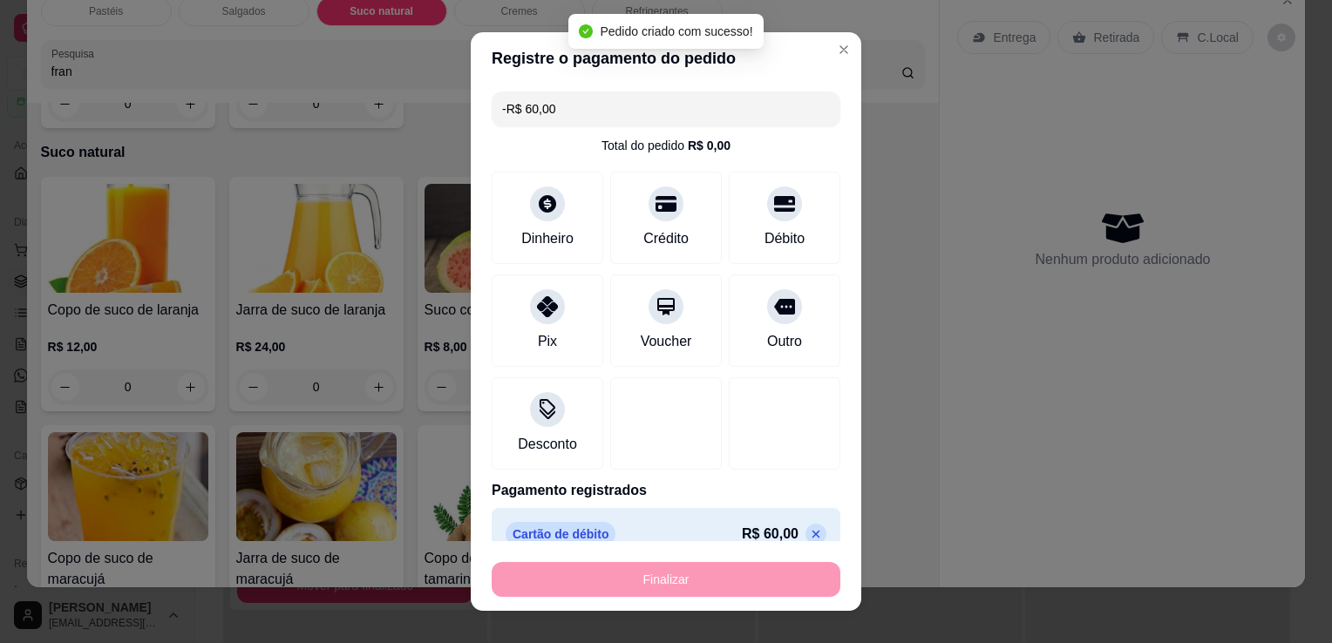
scroll to position [2956, 0]
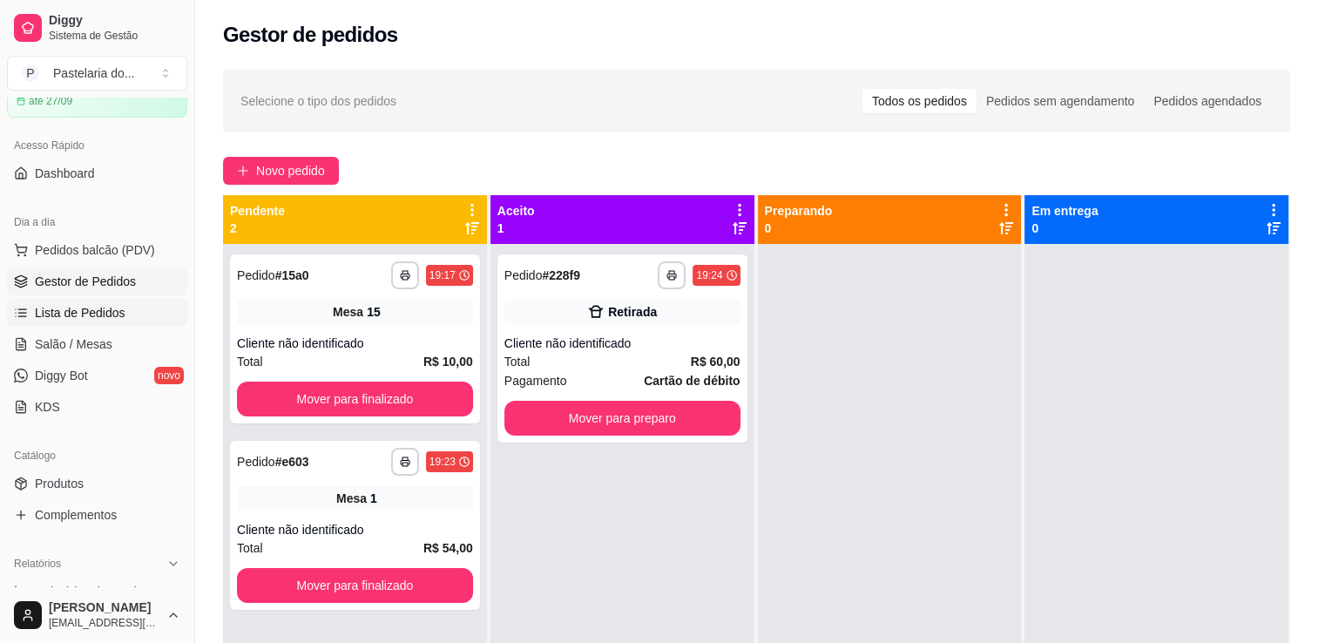
click at [92, 305] on span "Lista de Pedidos" at bounding box center [80, 312] width 91 height 17
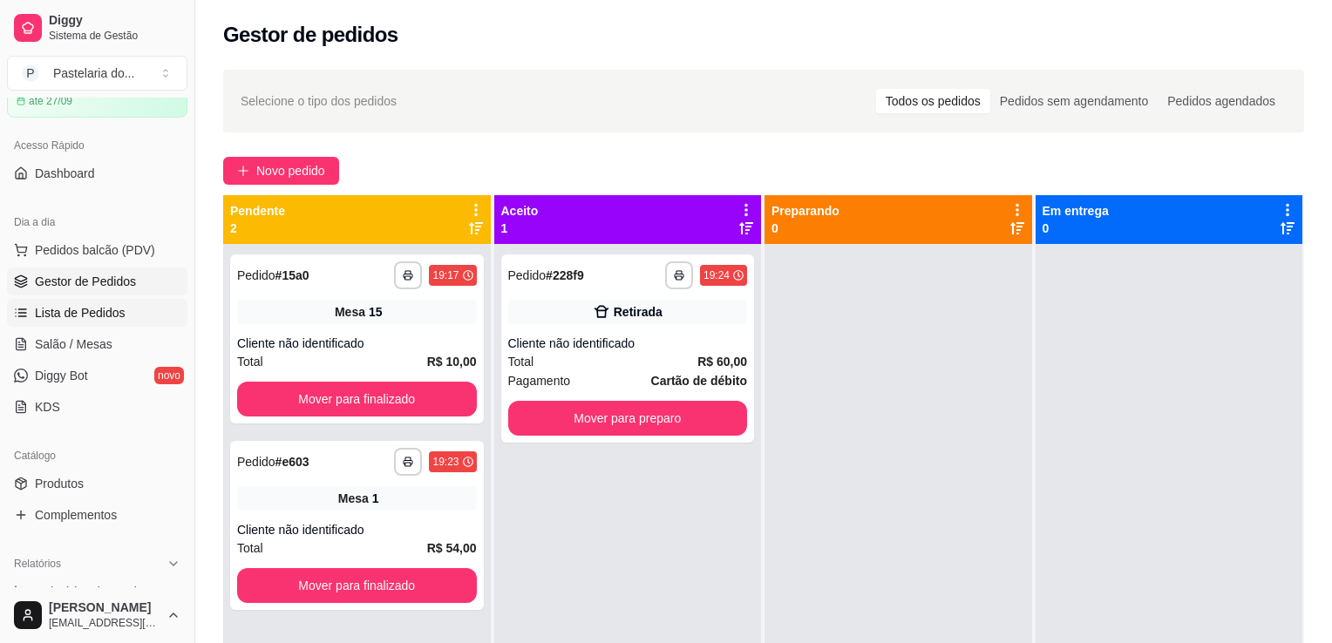
click at [92, 305] on span "Lista de Pedidos" at bounding box center [80, 312] width 91 height 17
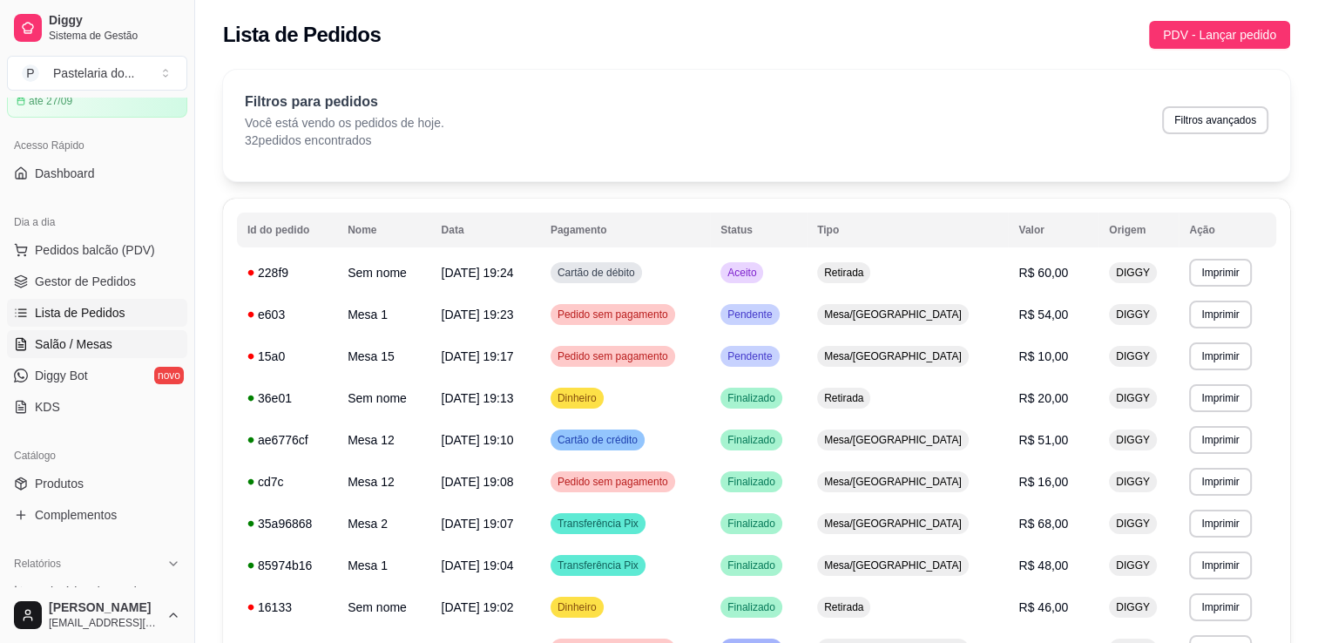
click at [67, 356] on link "Salão / Mesas" at bounding box center [97, 344] width 180 height 28
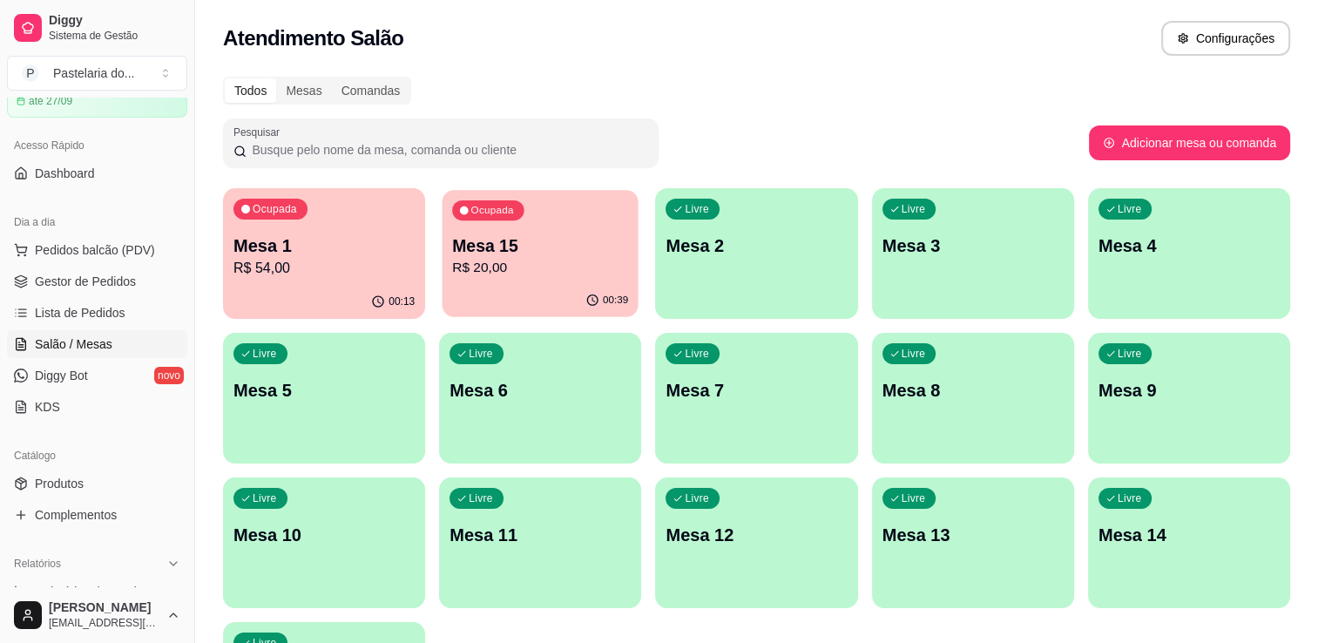
click at [551, 264] on p "R$ 20,00" at bounding box center [540, 268] width 176 height 20
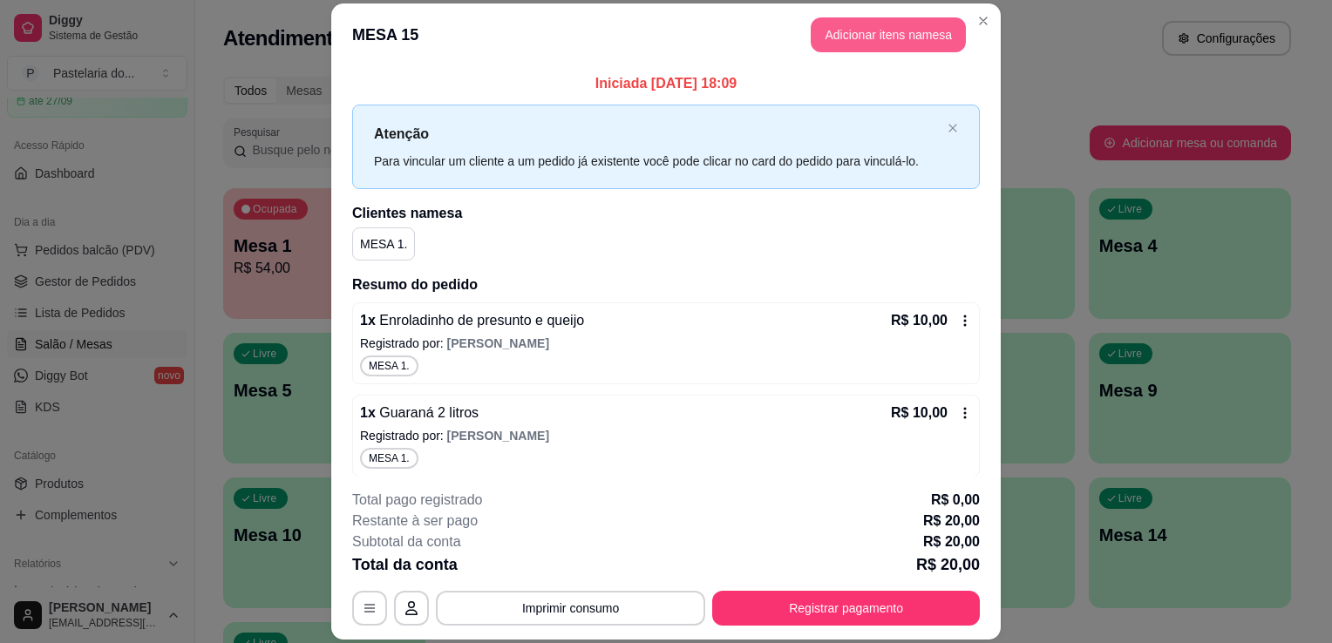
click at [897, 38] on button "Adicionar itens na mesa" at bounding box center [887, 34] width 155 height 35
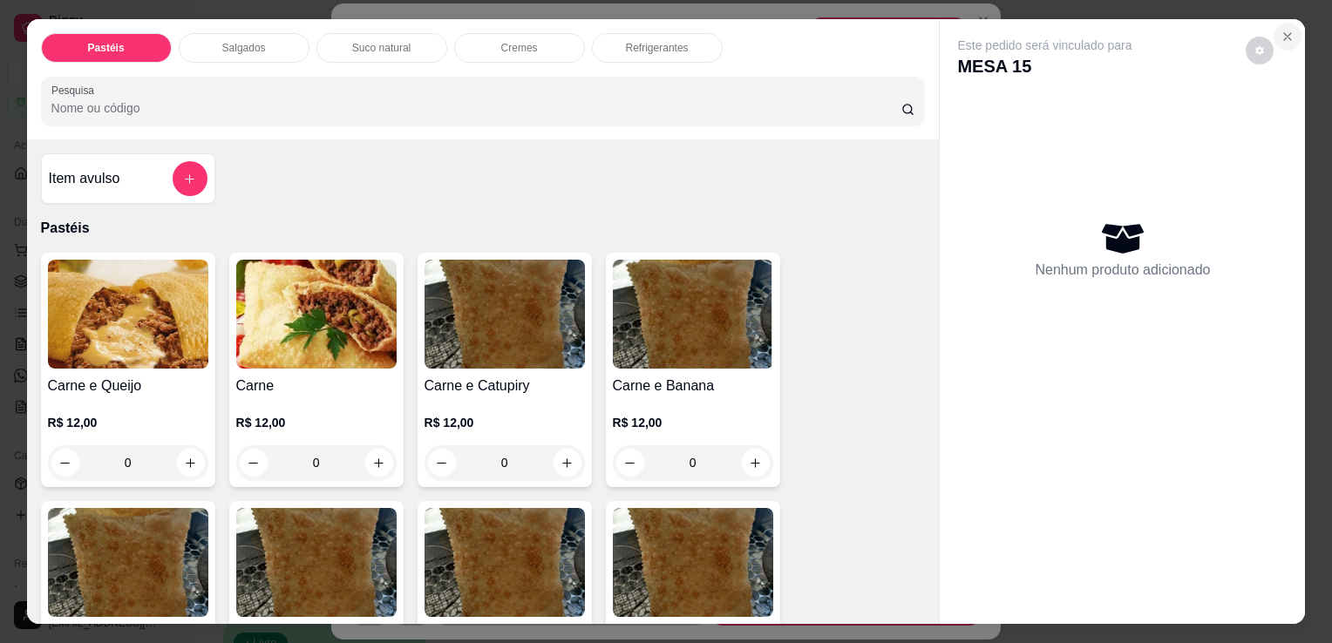
click at [1284, 33] on icon "Close" at bounding box center [1287, 36] width 7 height 7
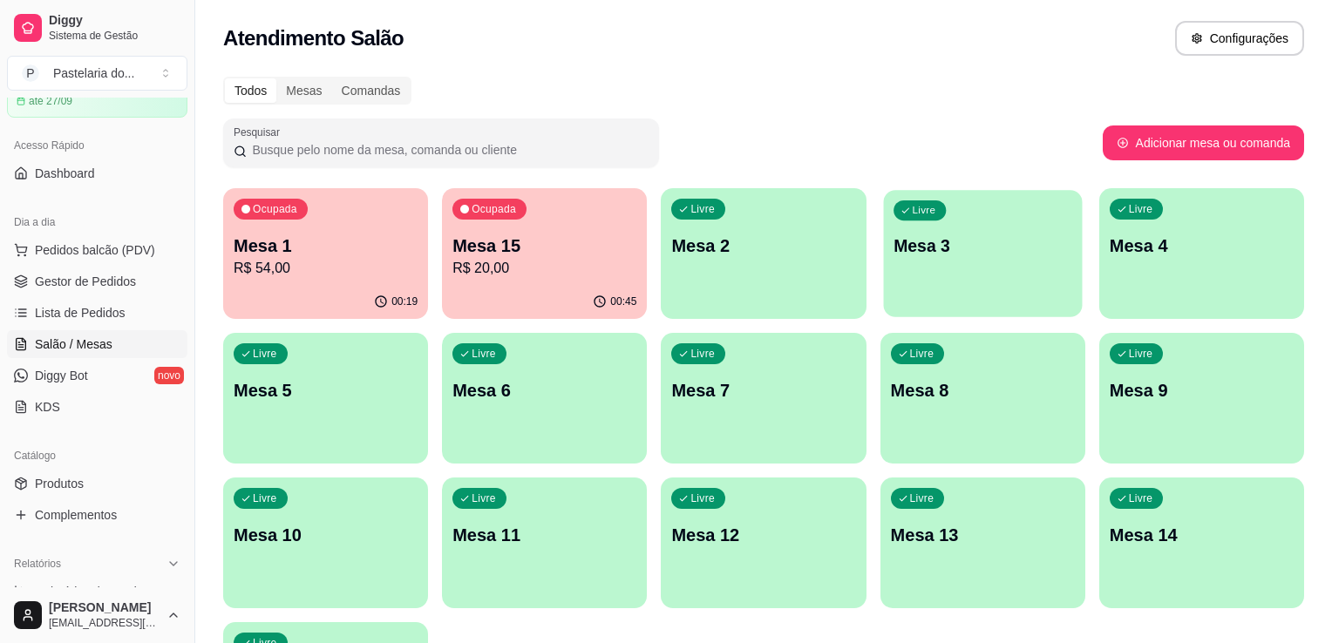
click at [1041, 226] on div "Livre Mesa 3" at bounding box center [982, 243] width 199 height 106
click at [1013, 173] on div "Todos Mesas Comandas Pesquisar Adicionar mesa ou comanda Ocupada Mesa 1 R$ 54,0…" at bounding box center [763, 420] width 1136 height 708
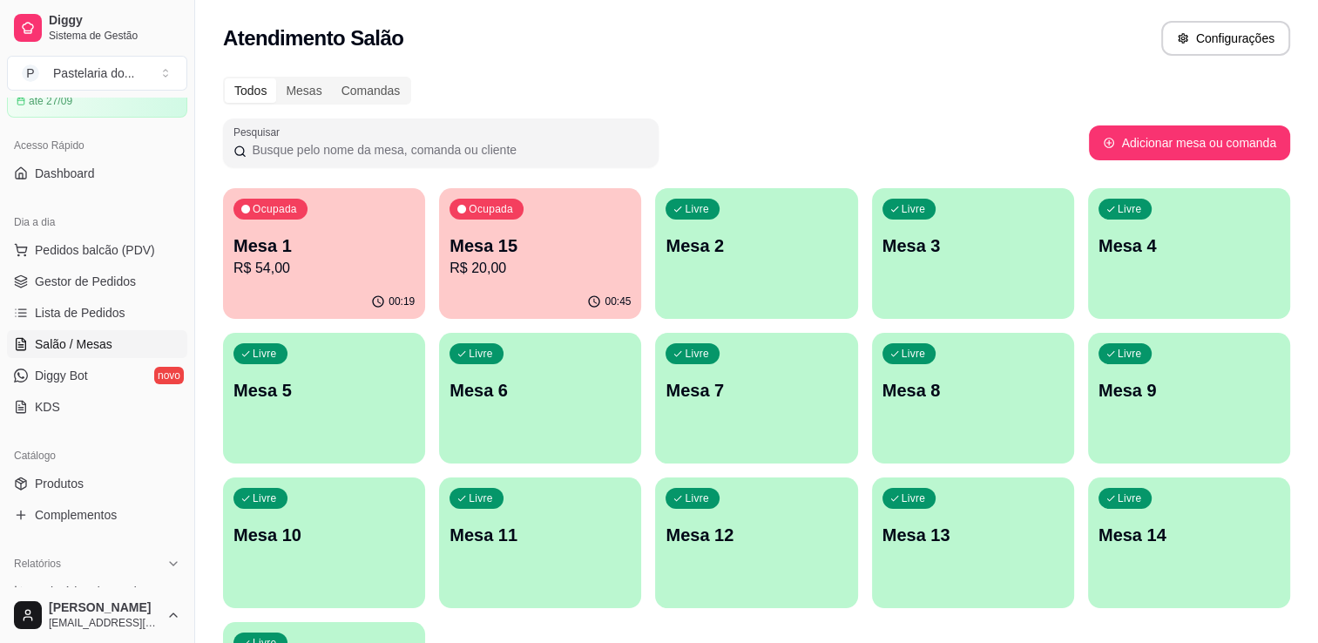
click at [522, 227] on div "Ocupada Mesa 15 R$ 20,00" at bounding box center [540, 236] width 202 height 97
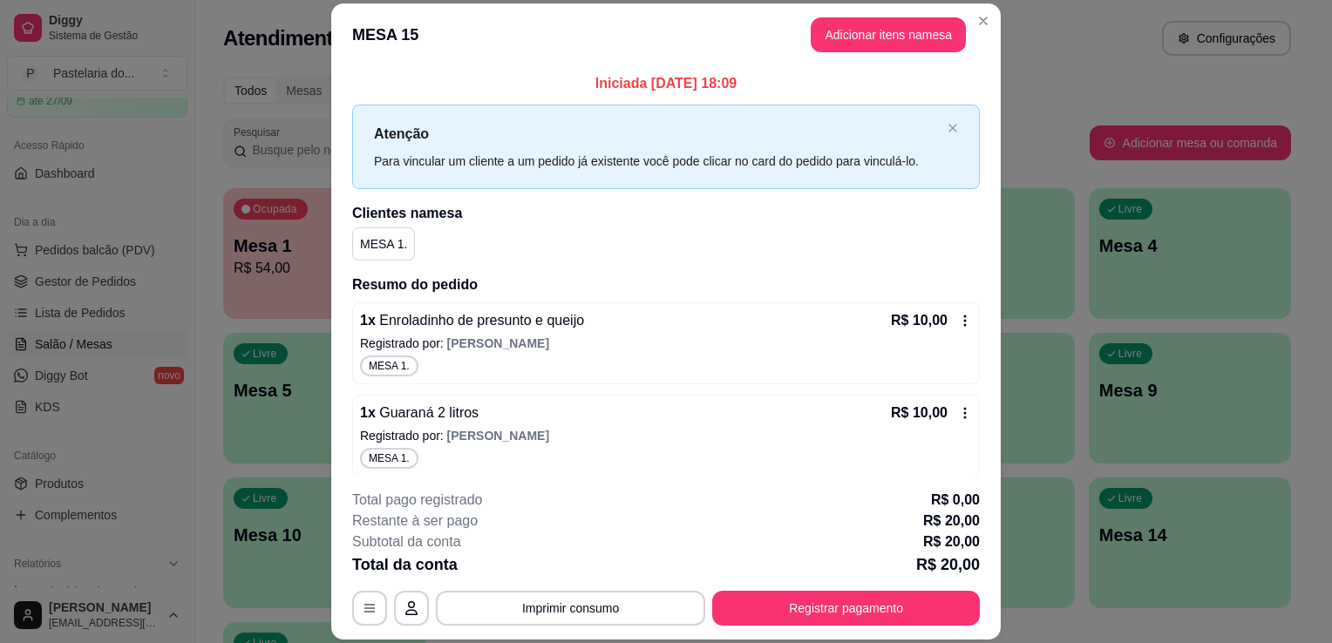
scroll to position [5, 0]
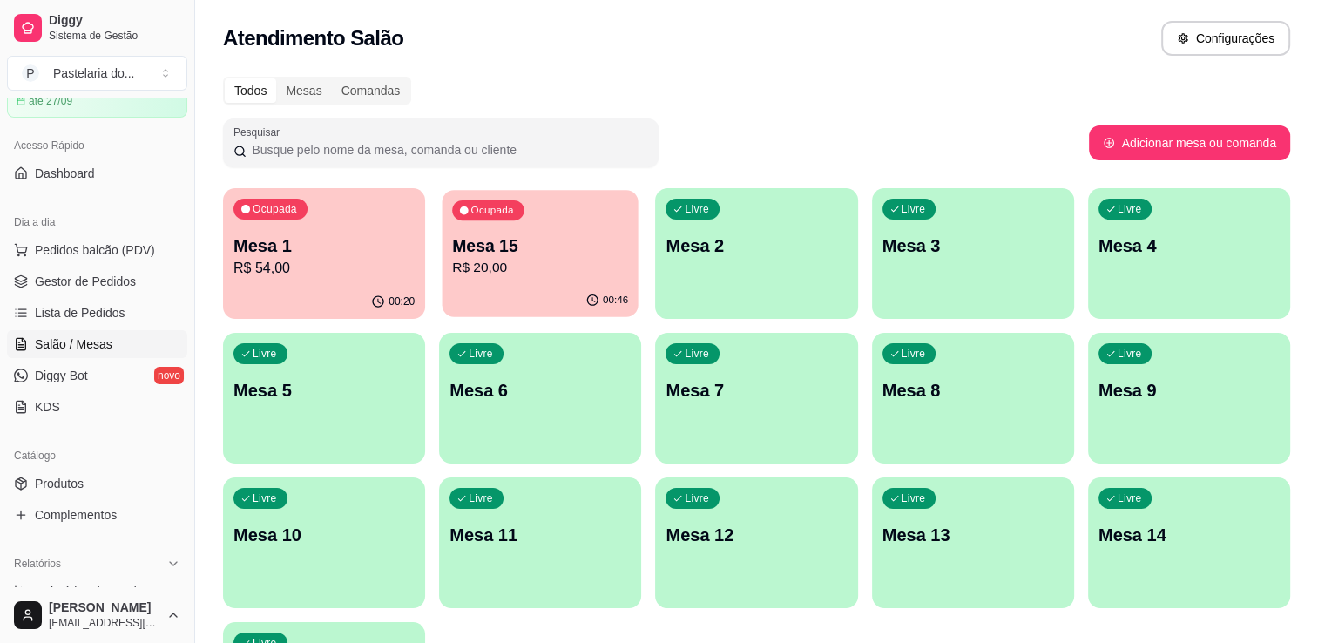
click at [498, 250] on p "Mesa 15" at bounding box center [540, 246] width 176 height 24
click at [311, 234] on p "Mesa 1" at bounding box center [324, 246] width 181 height 24
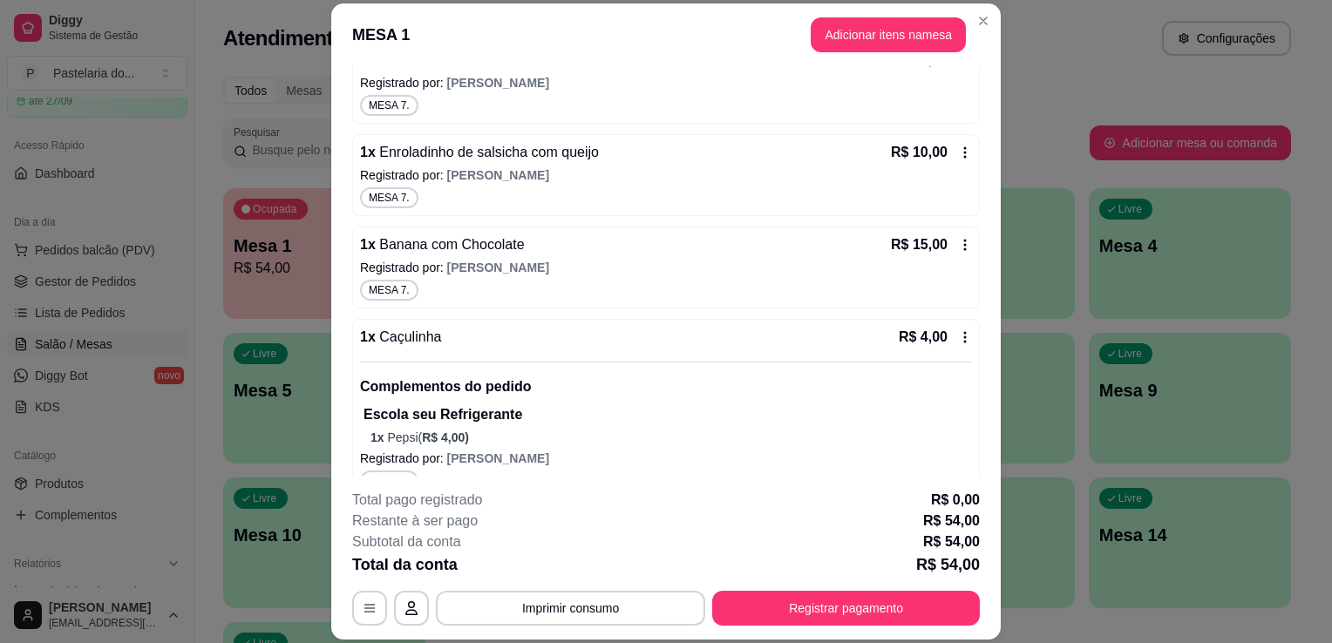
scroll to position [261, 0]
click at [880, 45] on button "Adicionar itens na mesa" at bounding box center [887, 34] width 155 height 35
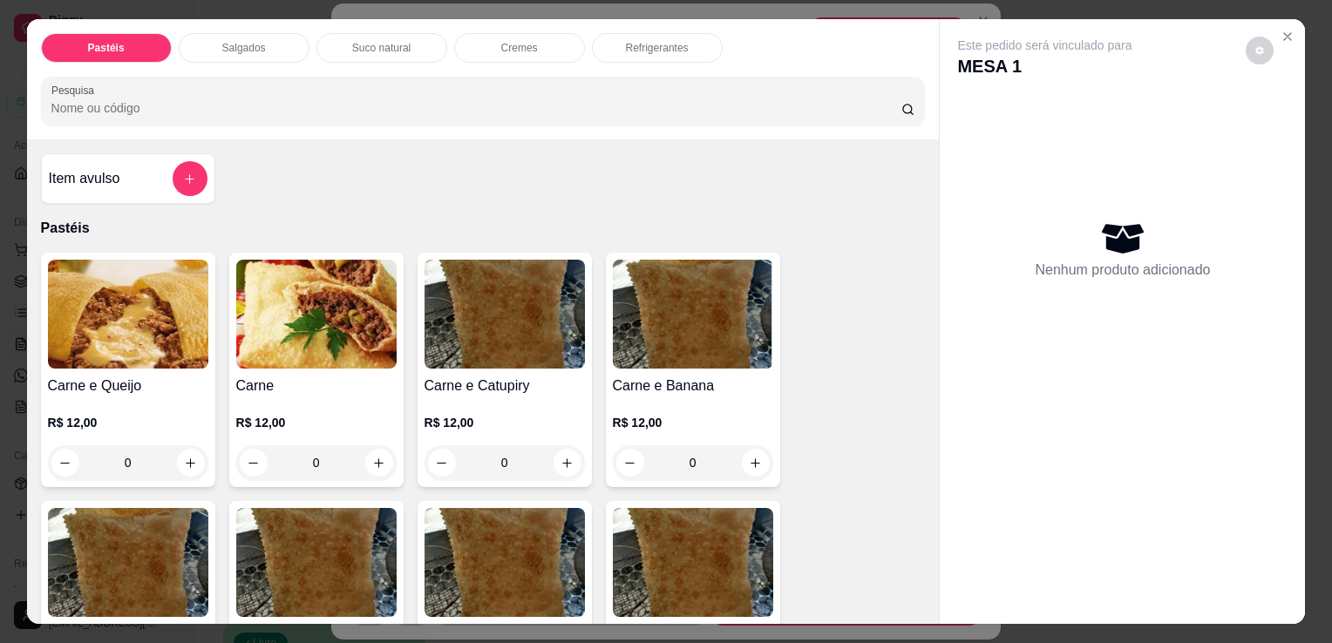
click at [220, 33] on div "Salgados" at bounding box center [244, 48] width 131 height 30
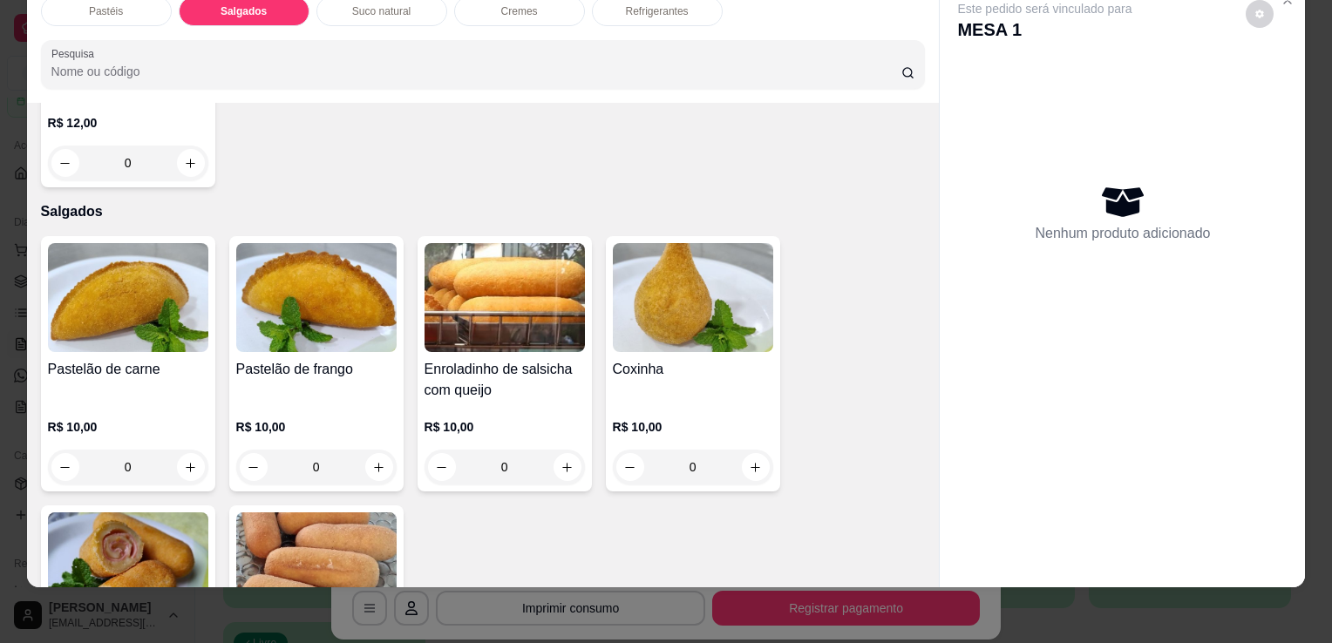
scroll to position [1764, 0]
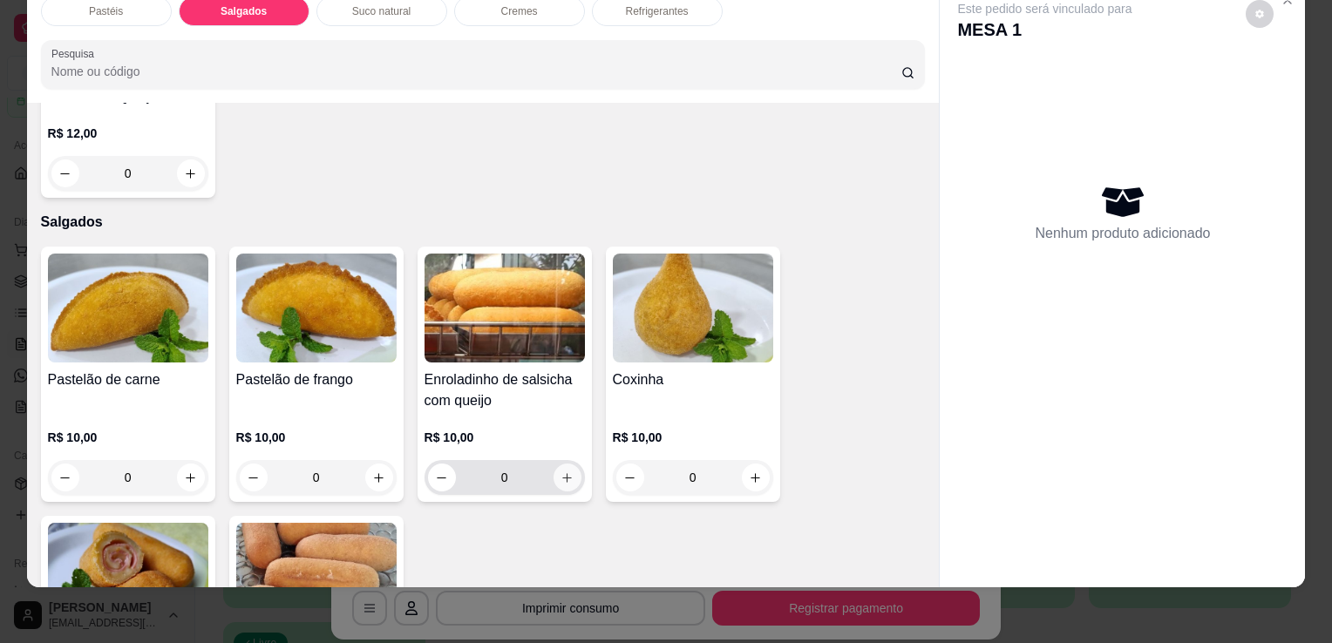
click at [569, 464] on button "increase-product-quantity" at bounding box center [567, 478] width 28 height 28
type input "1"
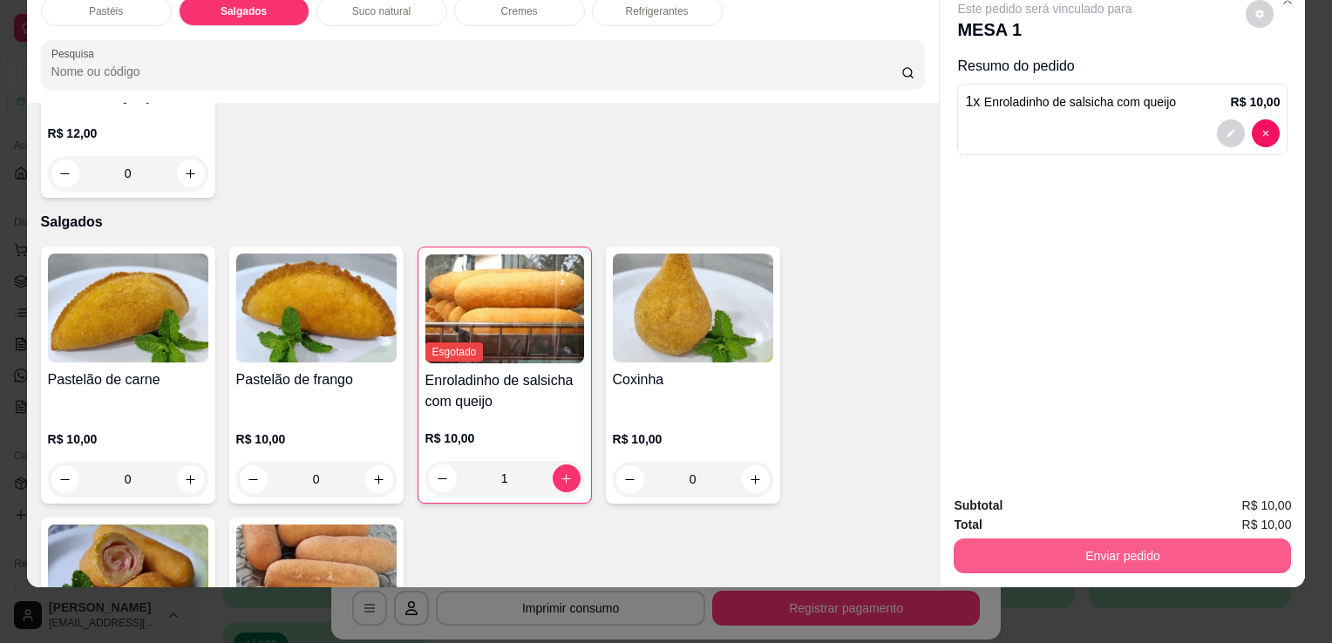
click at [1056, 559] on button "Enviar pedido" at bounding box center [1121, 556] width 337 height 35
click at [1070, 542] on button "Enviar pedido" at bounding box center [1121, 556] width 337 height 35
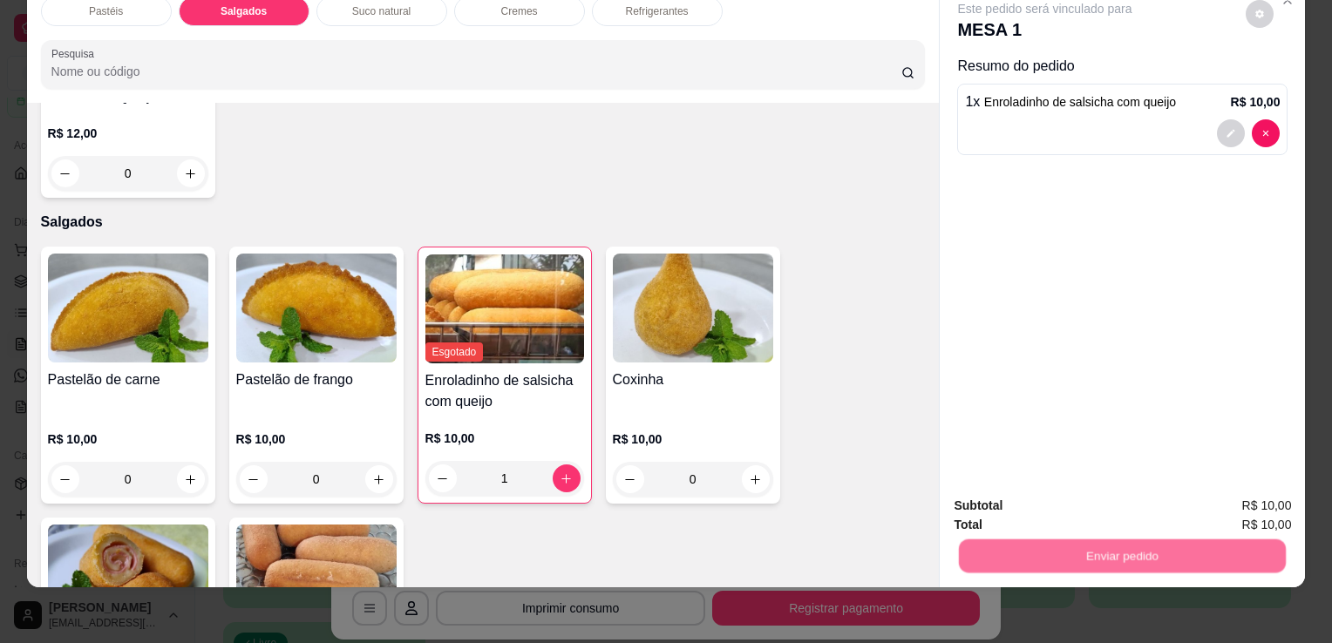
click at [1252, 489] on button "Sim, quero registrar" at bounding box center [1229, 500] width 125 height 32
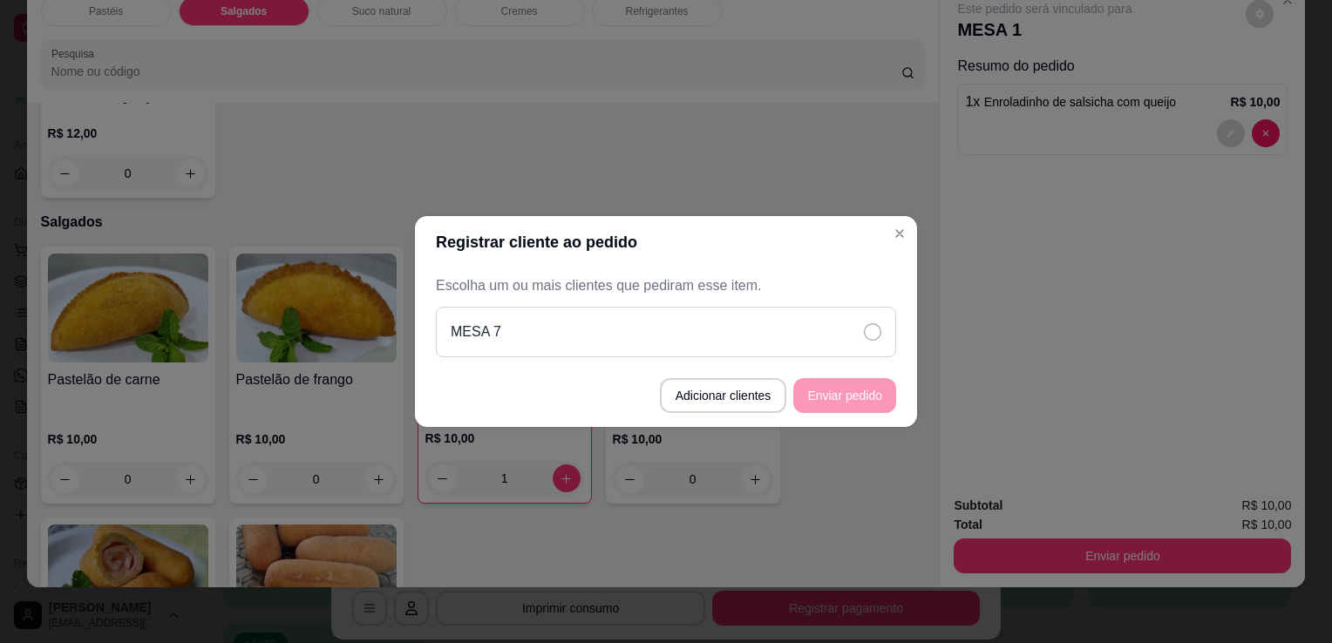
click at [820, 347] on div "MESA 7" at bounding box center [666, 332] width 460 height 51
click at [818, 347] on div "MESA 7" at bounding box center [666, 332] width 460 height 51
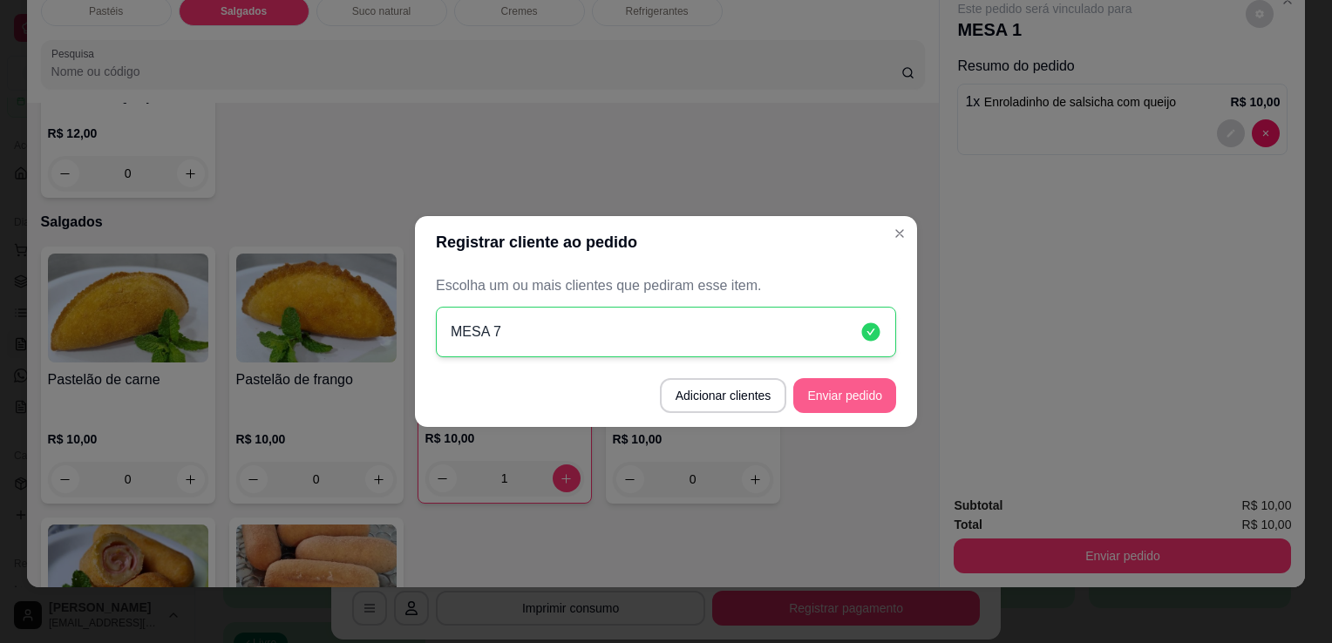
click at [842, 395] on button "Enviar pedido" at bounding box center [844, 395] width 103 height 35
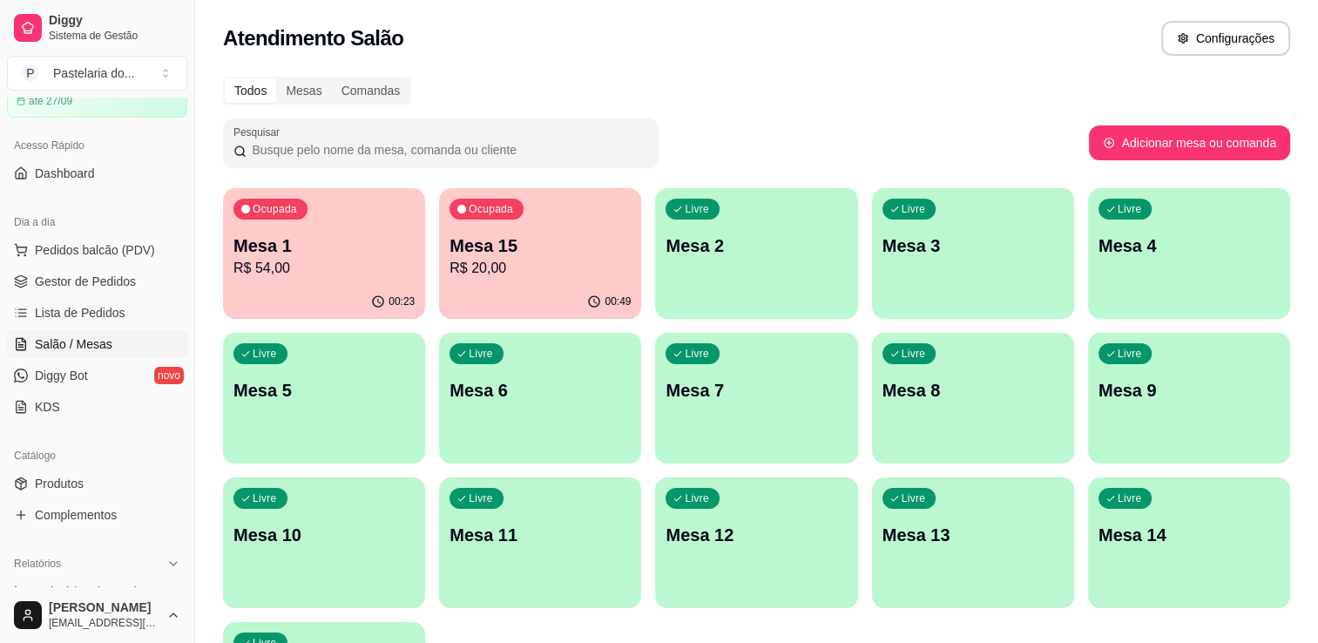
click at [558, 220] on div "Ocupada Mesa 15 R$ 20,00" at bounding box center [540, 236] width 202 height 97
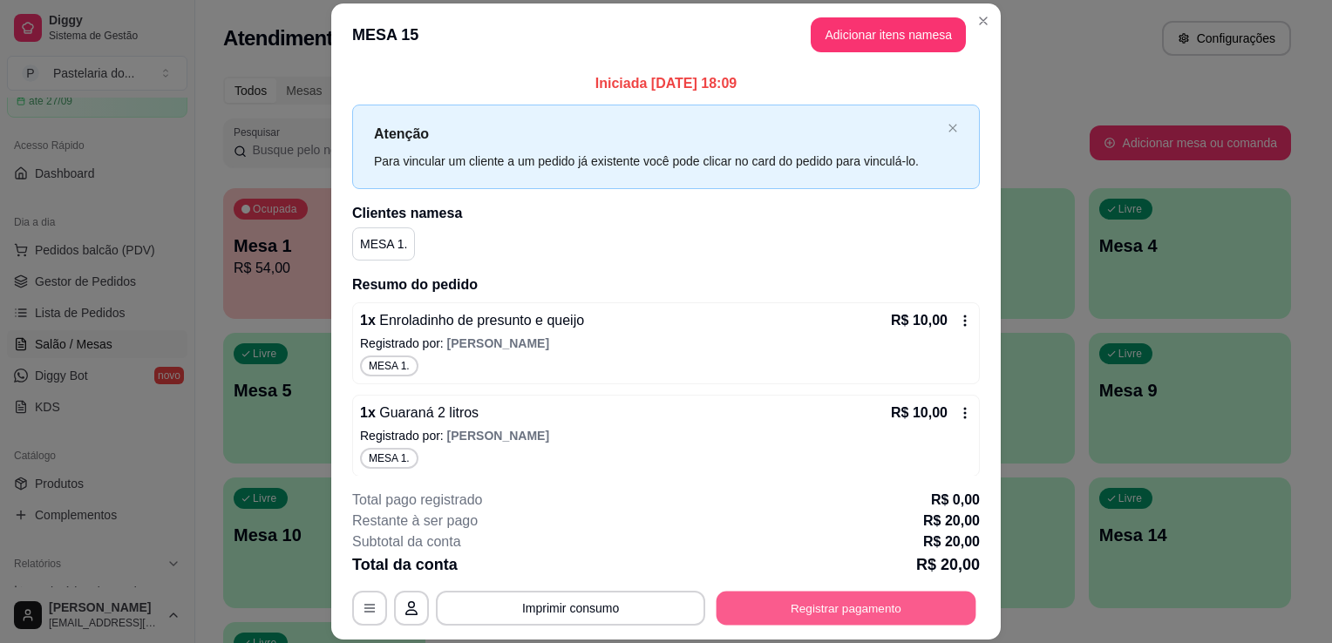
click at [856, 615] on button "Registrar pagamento" at bounding box center [846, 609] width 260 height 34
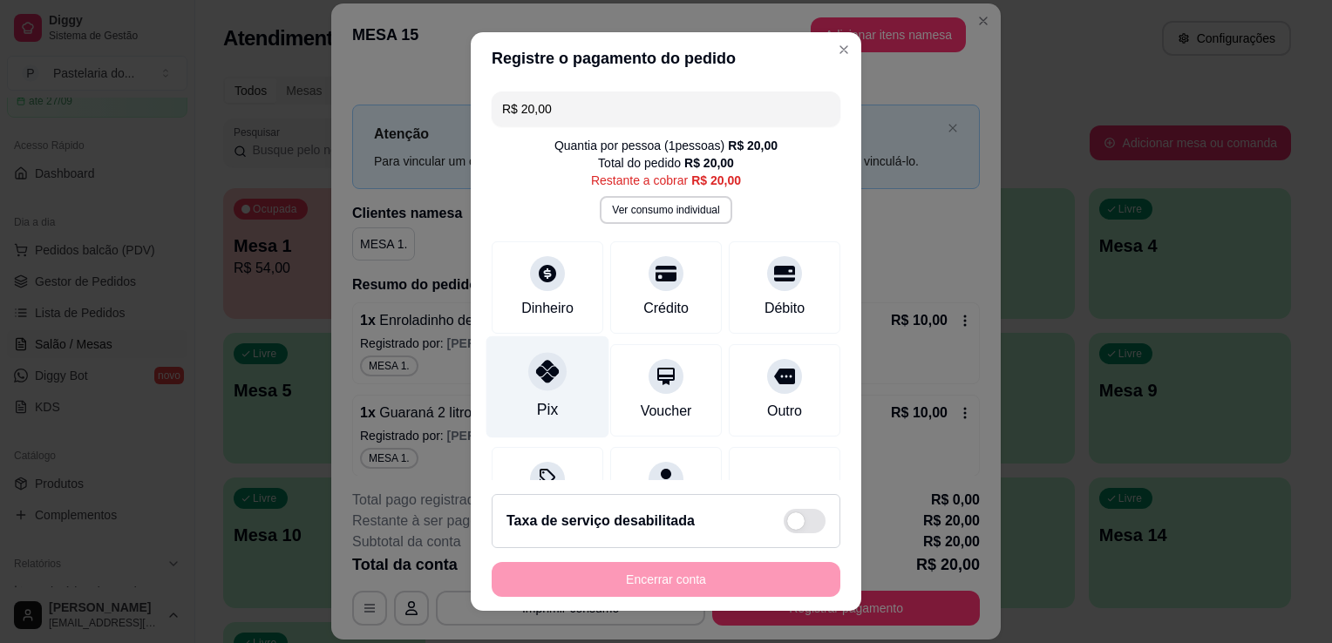
click at [545, 385] on div at bounding box center [547, 371] width 38 height 38
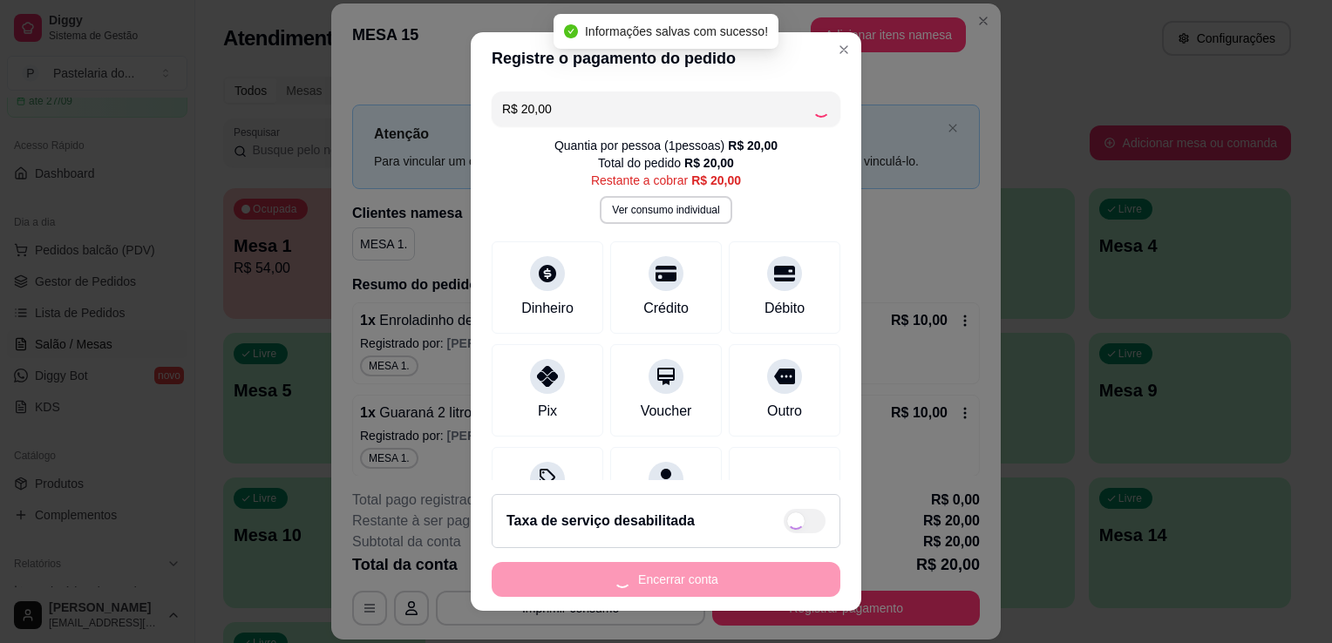
type input "R$ 0,00"
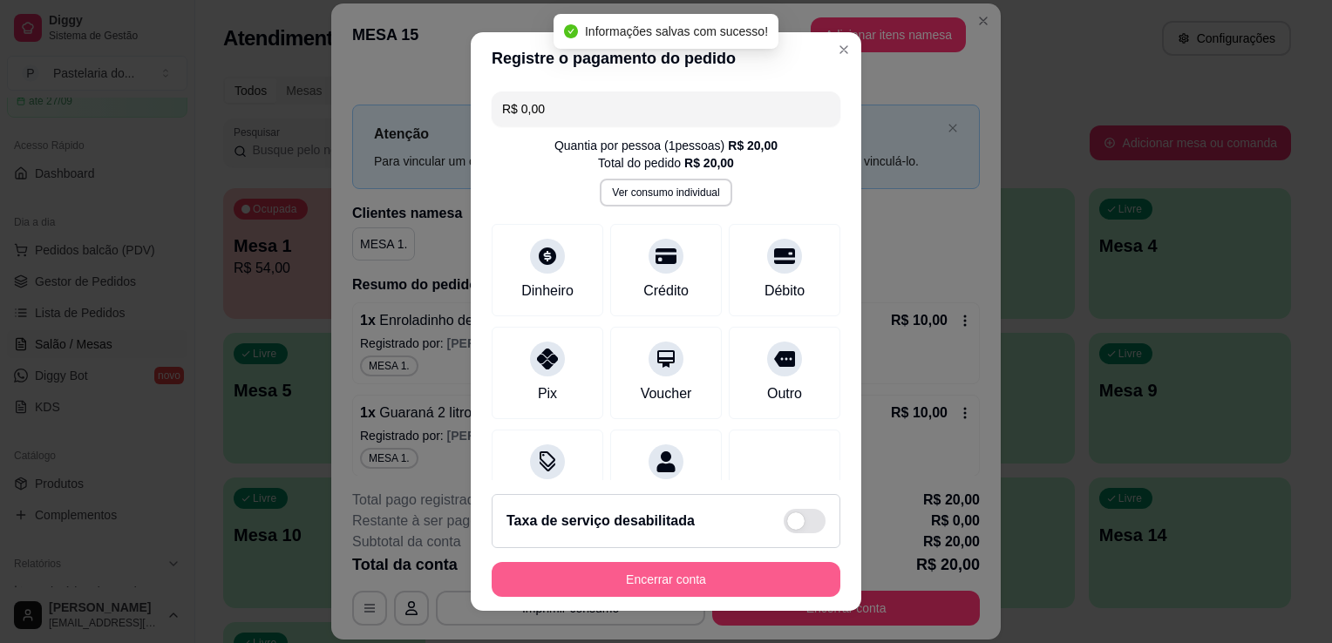
click at [673, 579] on button "Encerrar conta" at bounding box center [665, 579] width 349 height 35
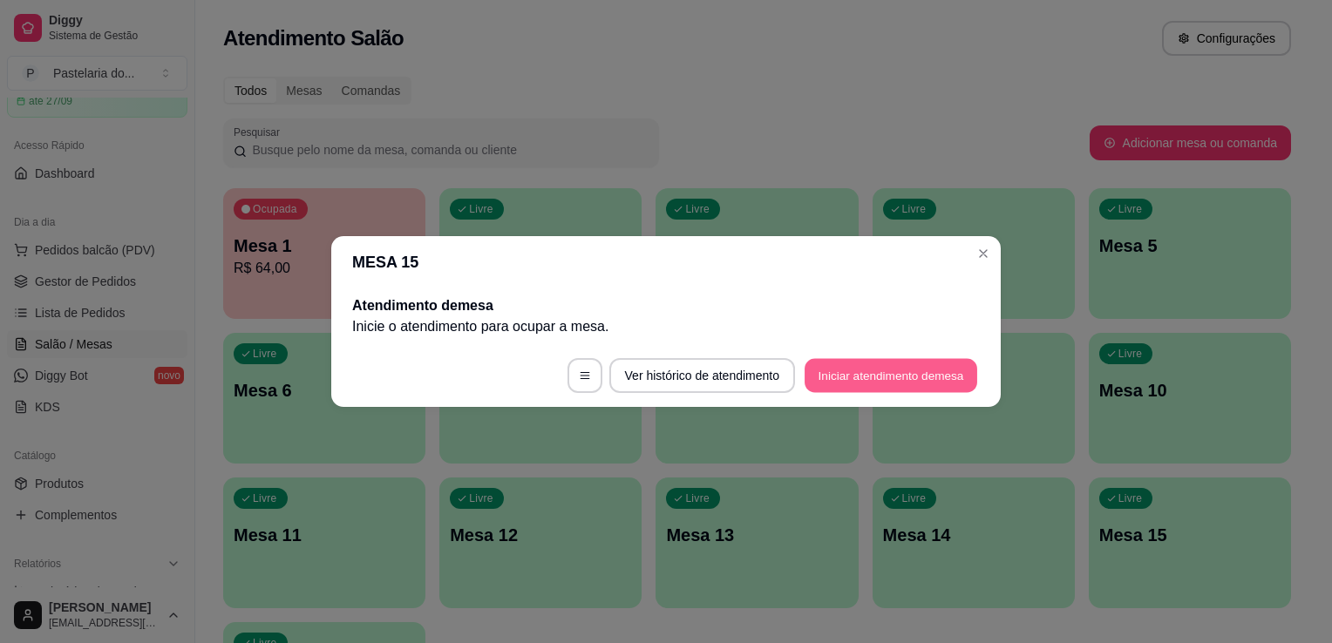
click at [941, 369] on button "Iniciar atendimento de mesa" at bounding box center [890, 376] width 173 height 34
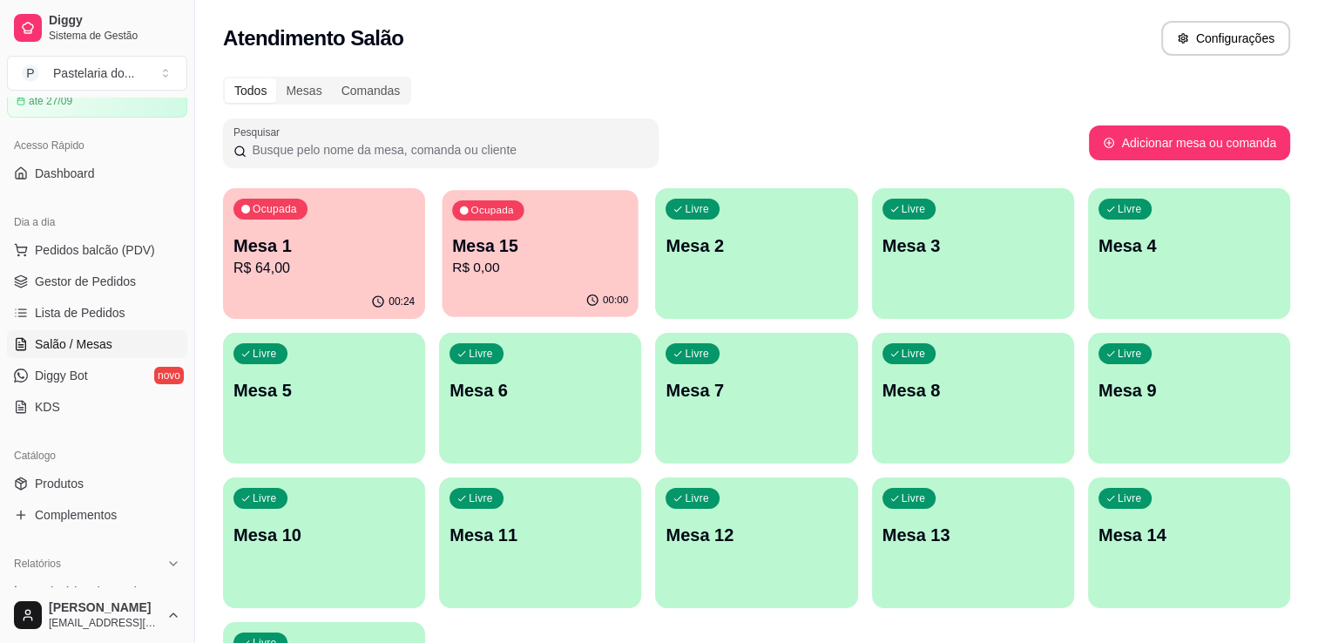
click at [526, 291] on div "00:00" at bounding box center [541, 300] width 196 height 33
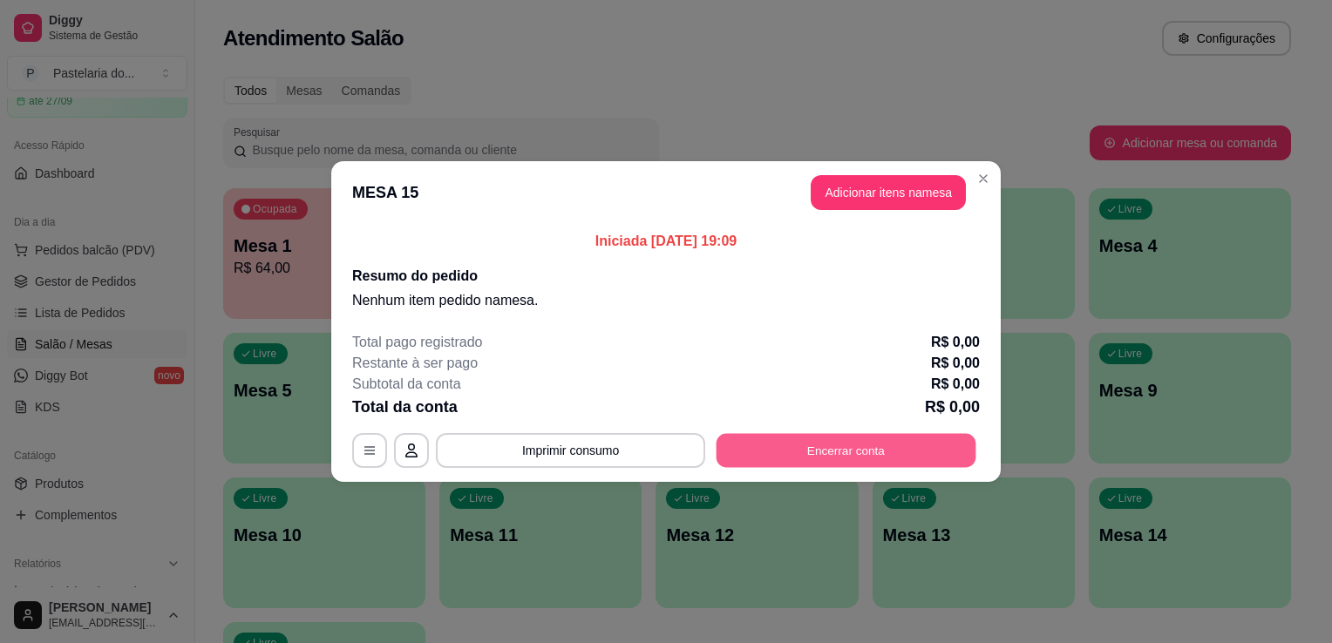
click at [865, 434] on button "Encerrar conta" at bounding box center [846, 451] width 260 height 34
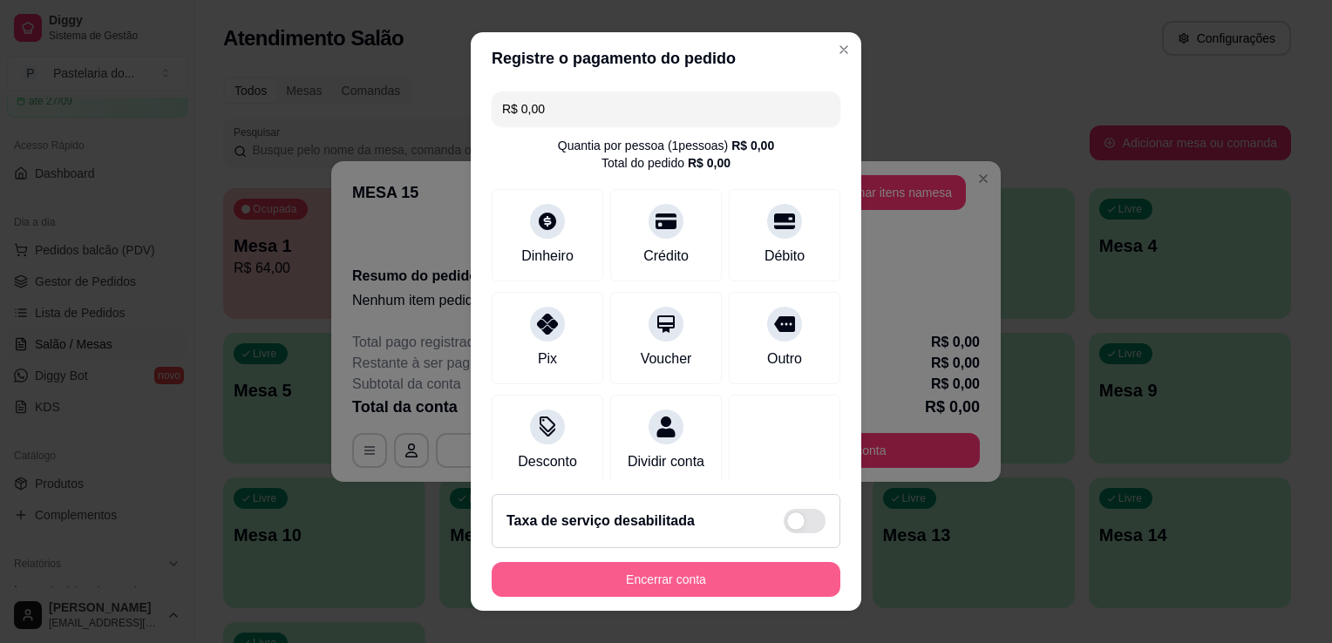
click at [704, 583] on button "Encerrar conta" at bounding box center [665, 579] width 349 height 35
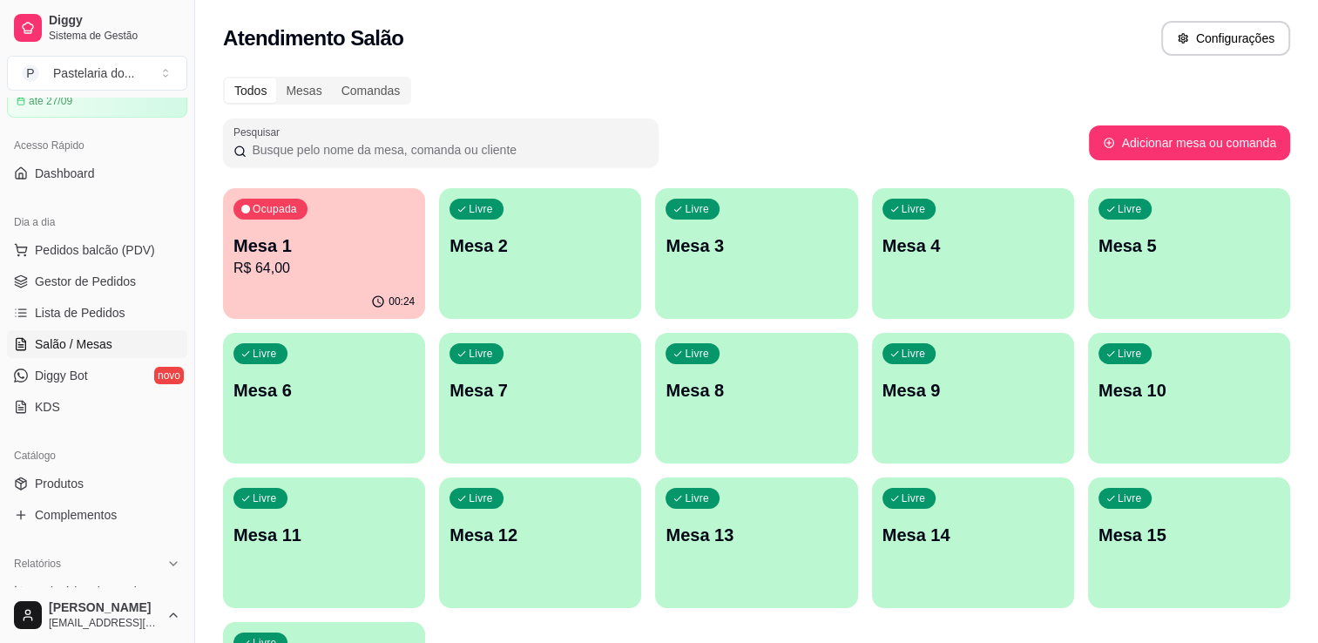
click at [367, 237] on p "Mesa 1" at bounding box center [324, 246] width 181 height 24
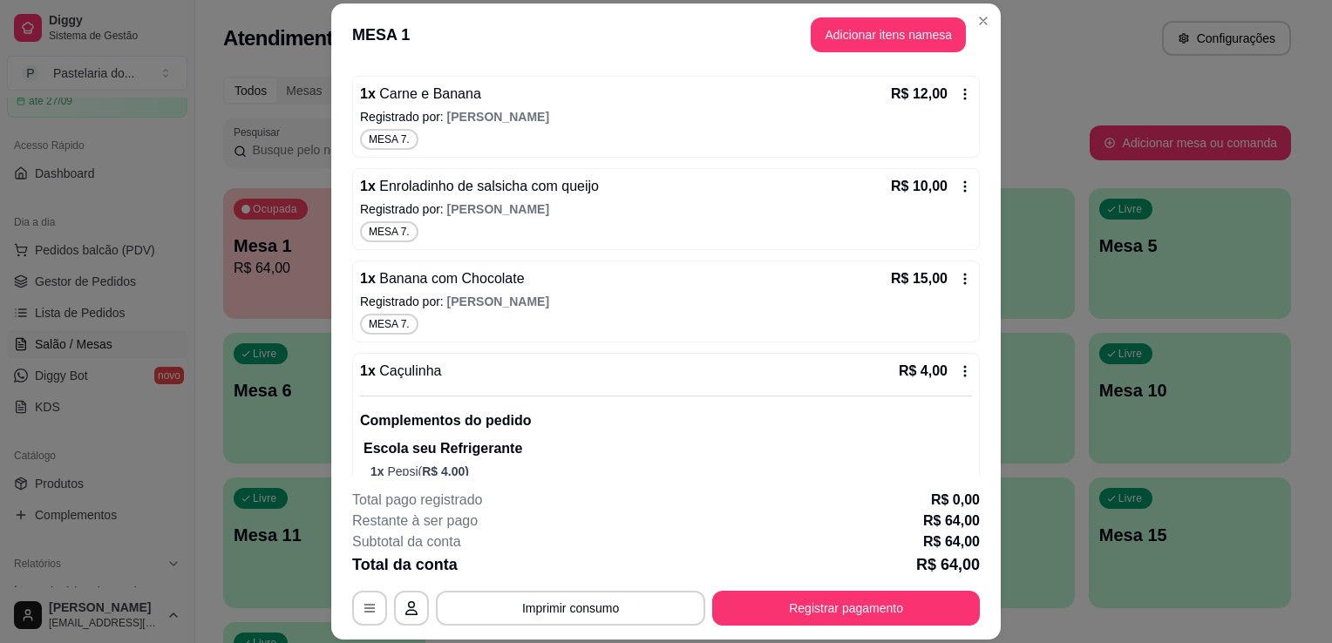
scroll to position [0, 0]
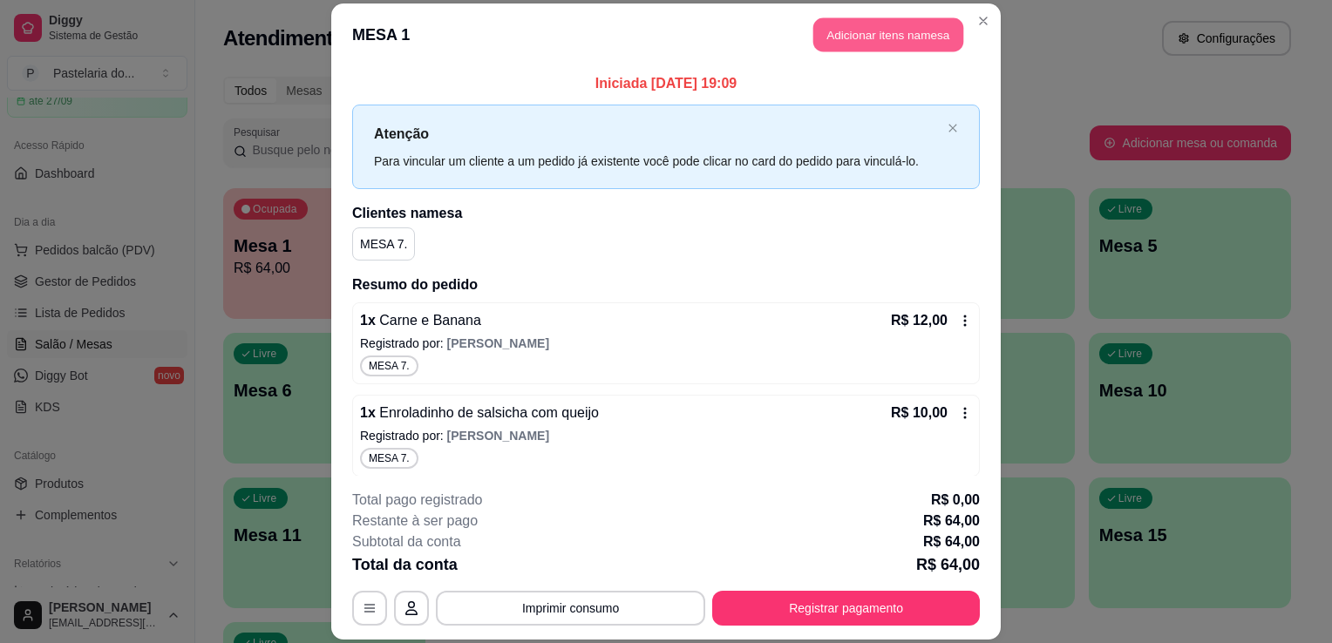
click at [846, 33] on button "Adicionar itens na mesa" at bounding box center [888, 34] width 150 height 34
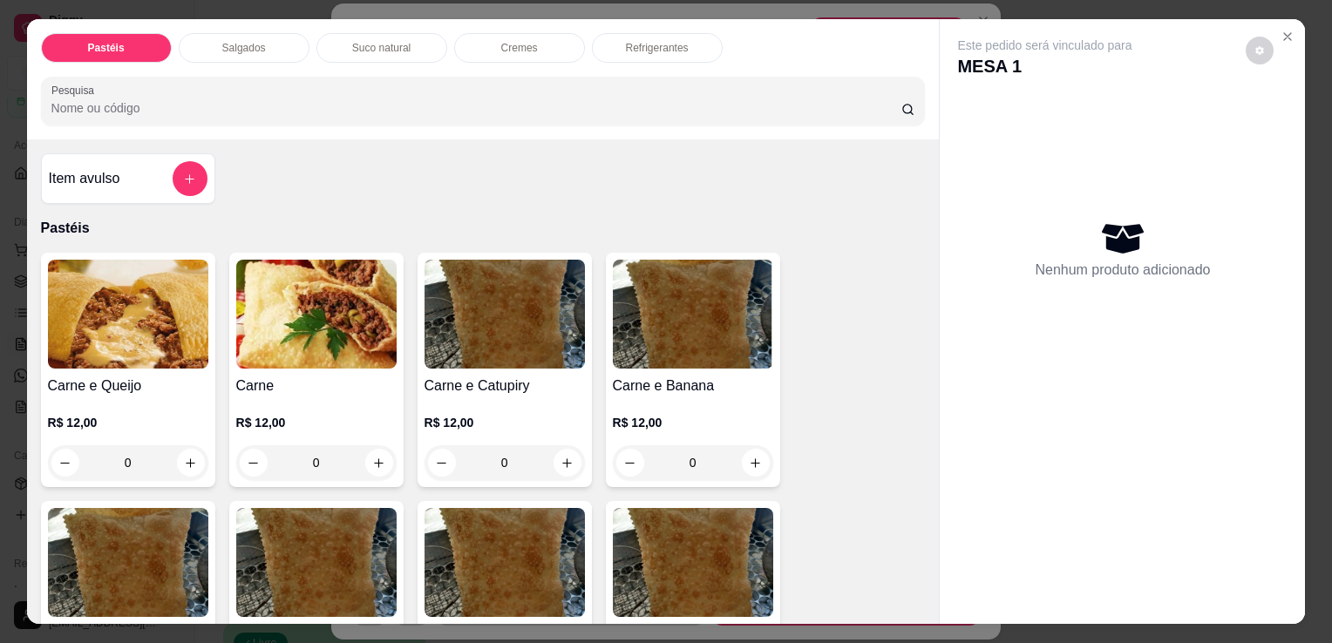
click at [206, 25] on div "Pastéis Salgados Suco natural Cremes Refrigerantes Pesquisa" at bounding box center [483, 79] width 912 height 120
click at [220, 33] on div "Salgados" at bounding box center [244, 48] width 131 height 30
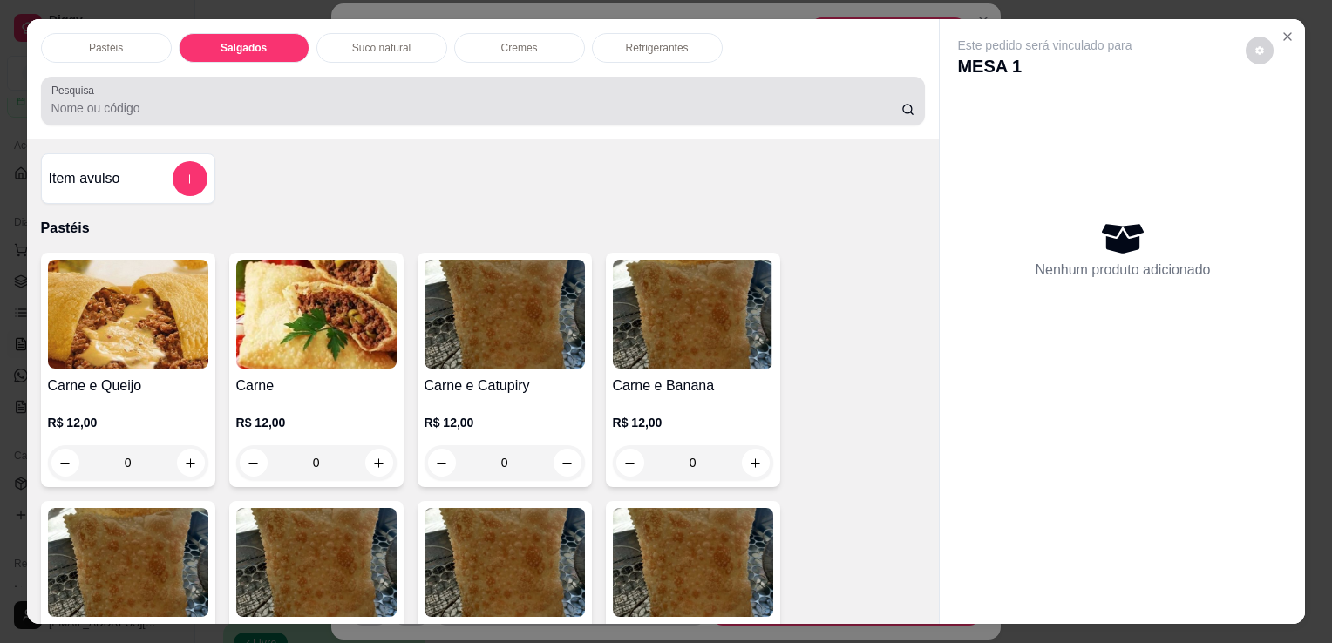
scroll to position [43, 0]
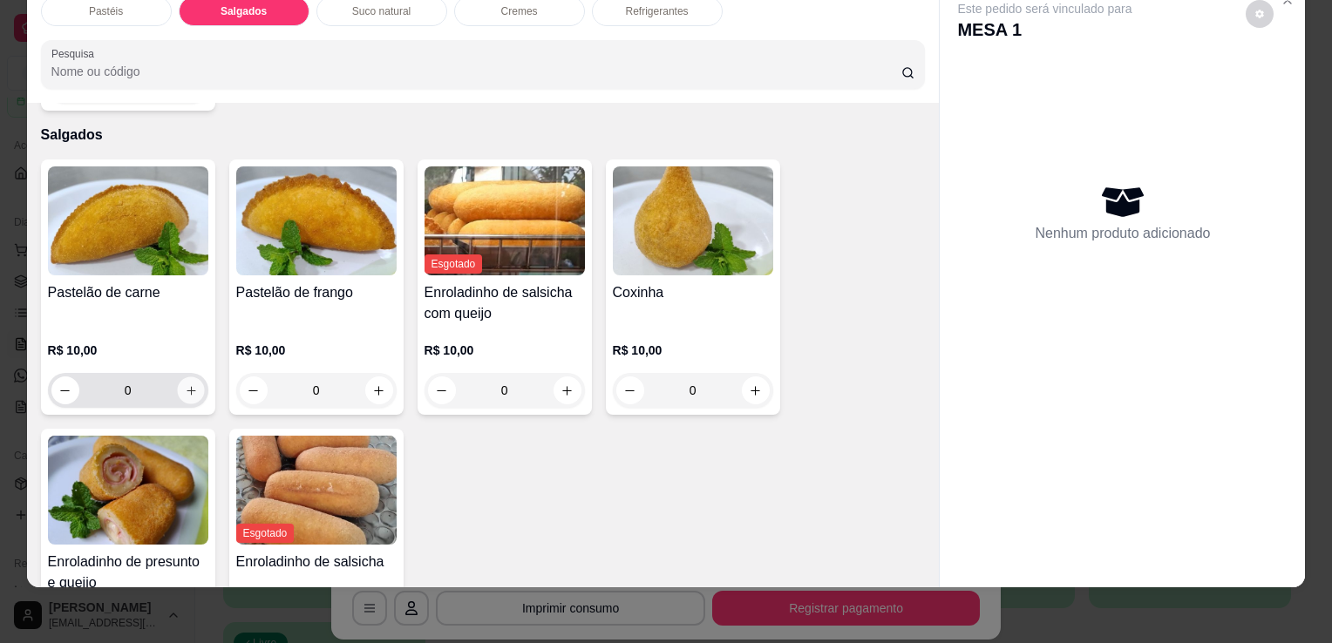
click at [197, 377] on button "increase-product-quantity" at bounding box center [190, 390] width 27 height 27
type input "1"
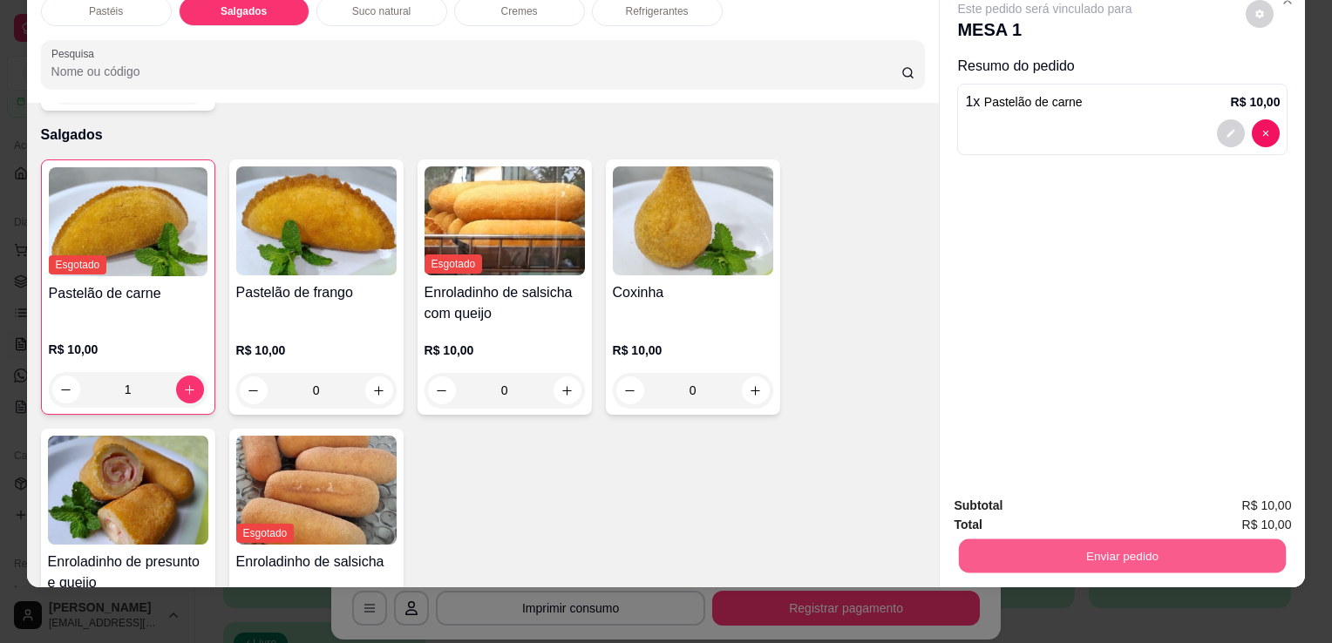
click at [1152, 539] on button "Enviar pedido" at bounding box center [1122, 556] width 327 height 34
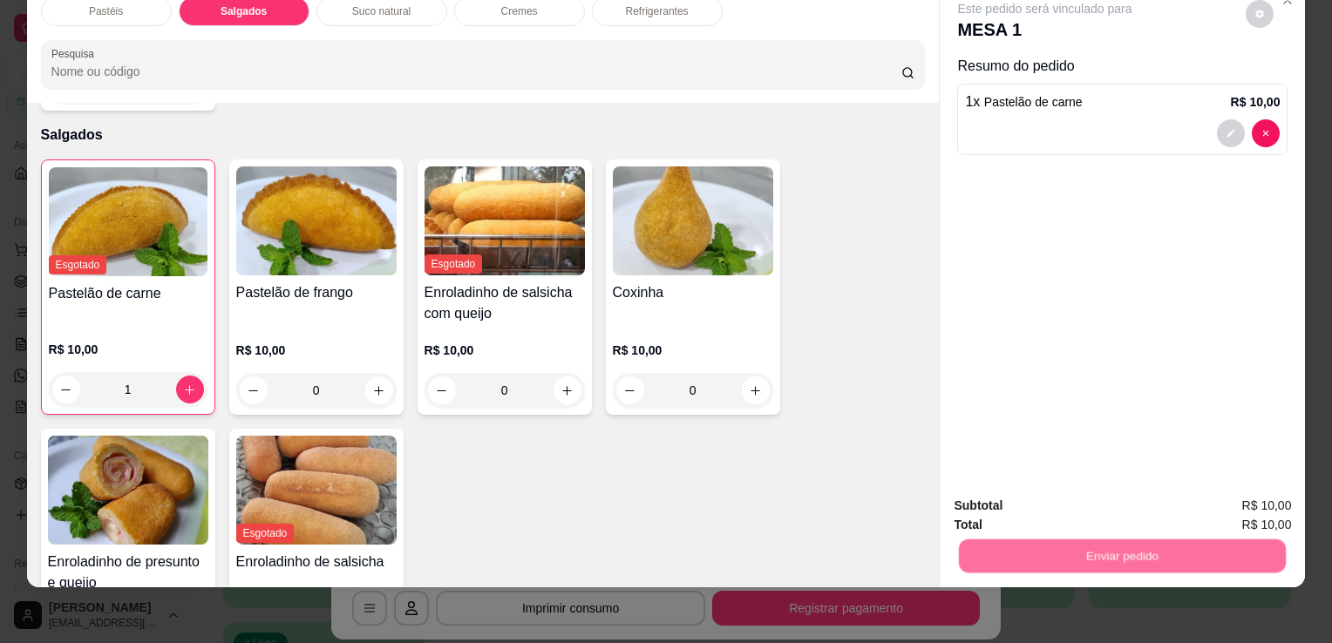
click at [1220, 503] on button "Sim, quero registrar" at bounding box center [1230, 500] width 130 height 33
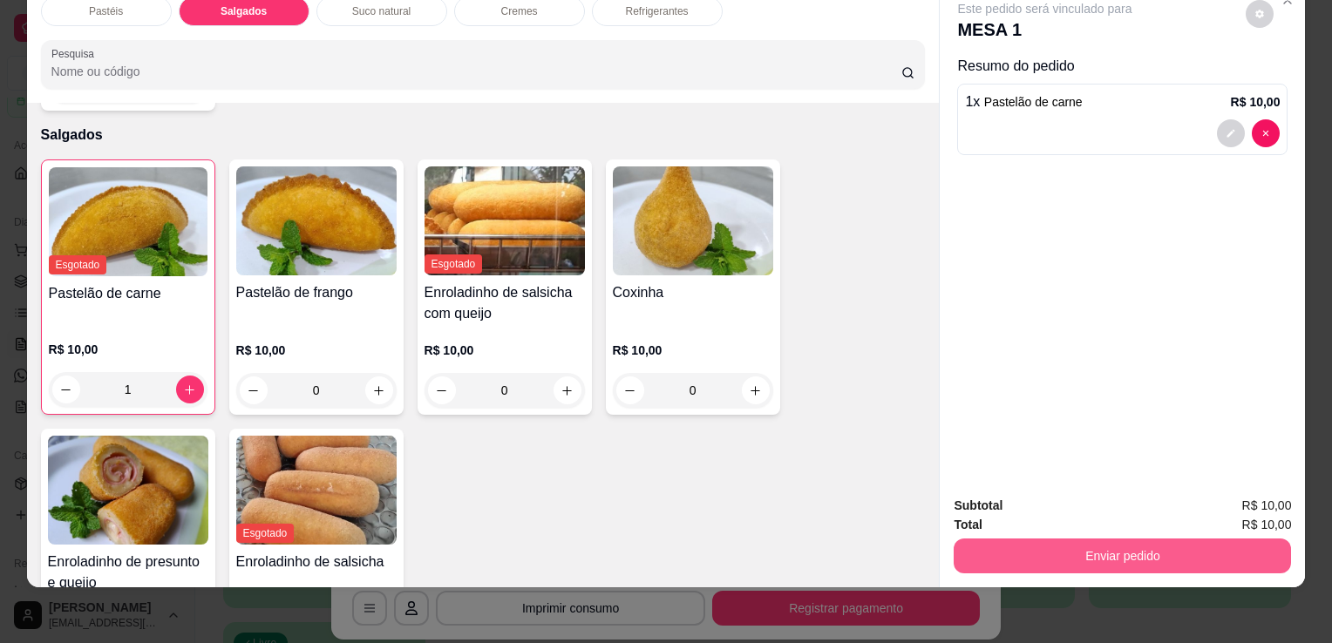
click at [1200, 539] on button "Enviar pedido" at bounding box center [1121, 556] width 337 height 35
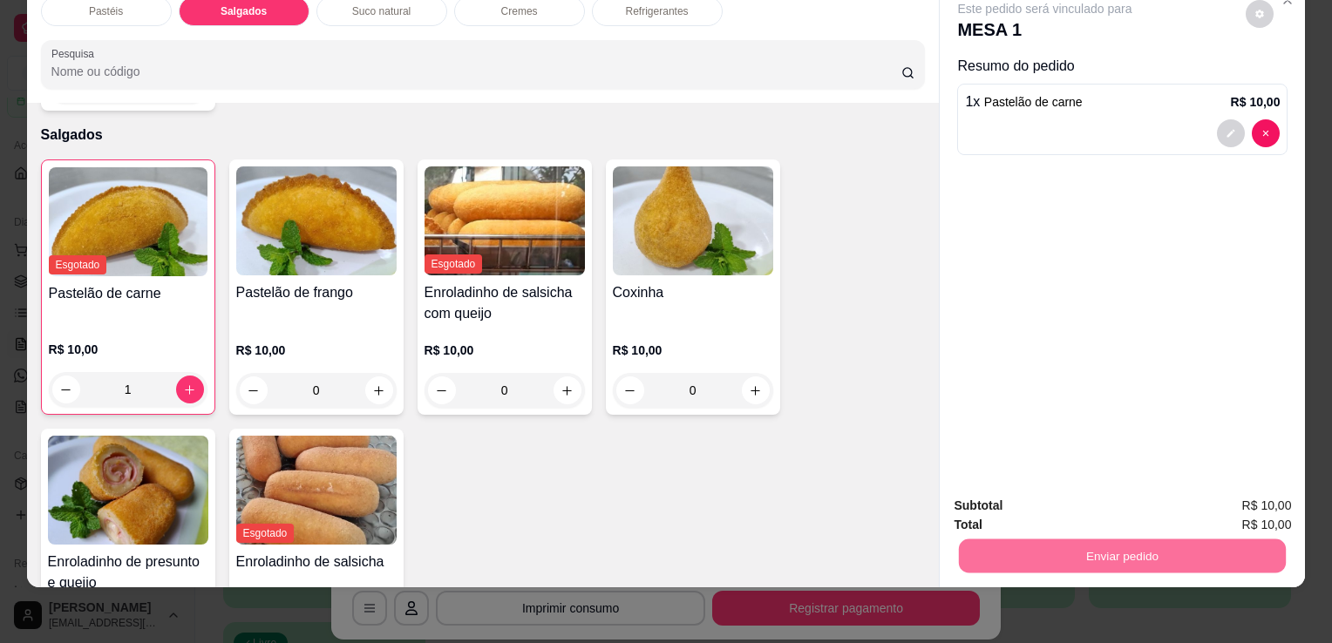
click at [1229, 500] on button "Sim, quero registrar" at bounding box center [1230, 500] width 130 height 33
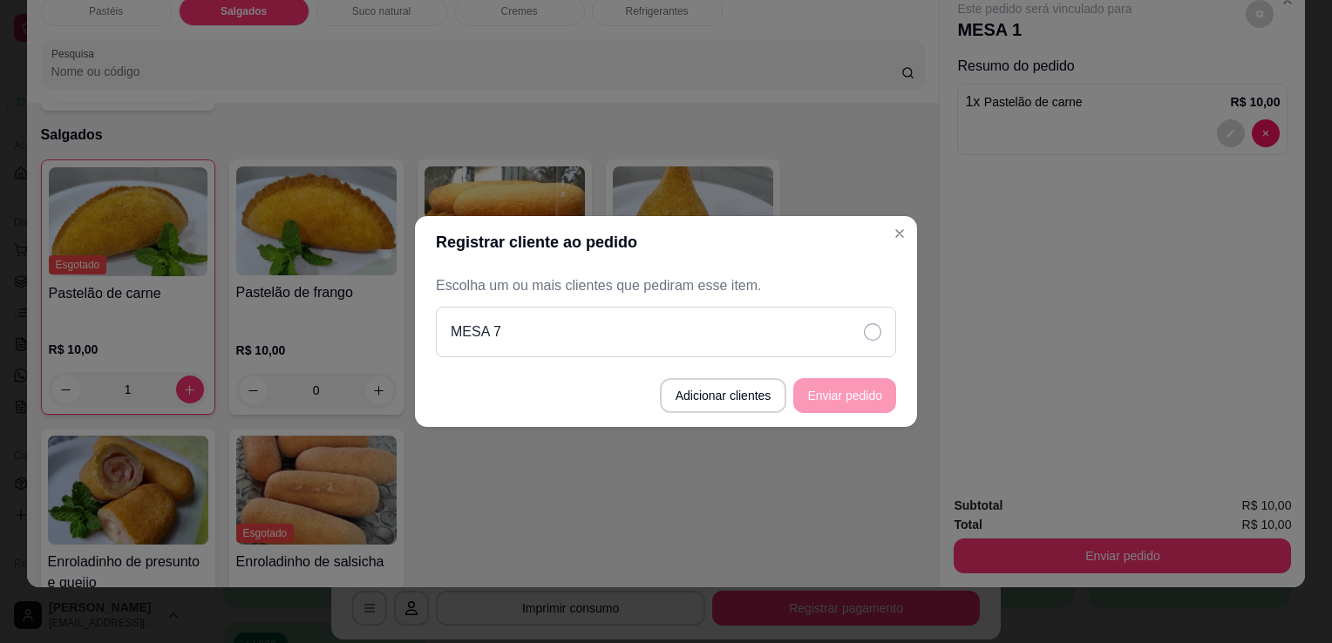
click at [826, 354] on div "MESA 7" at bounding box center [666, 332] width 460 height 51
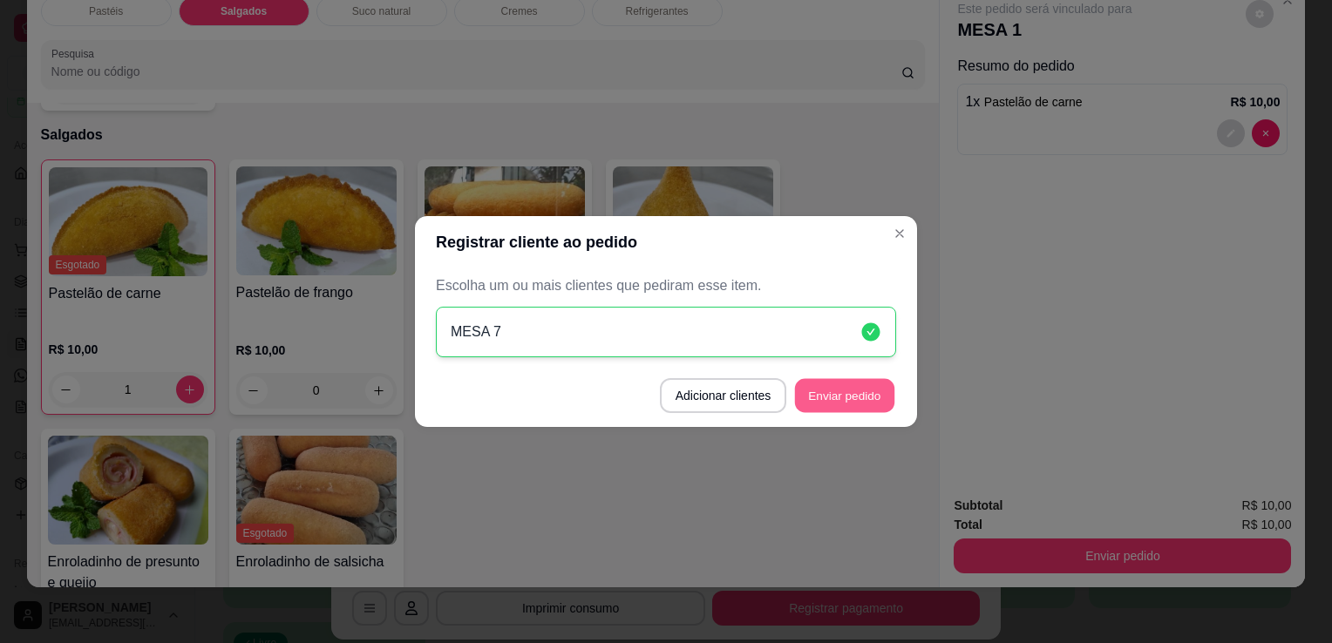
click at [838, 390] on button "Enviar pedido" at bounding box center [844, 396] width 99 height 34
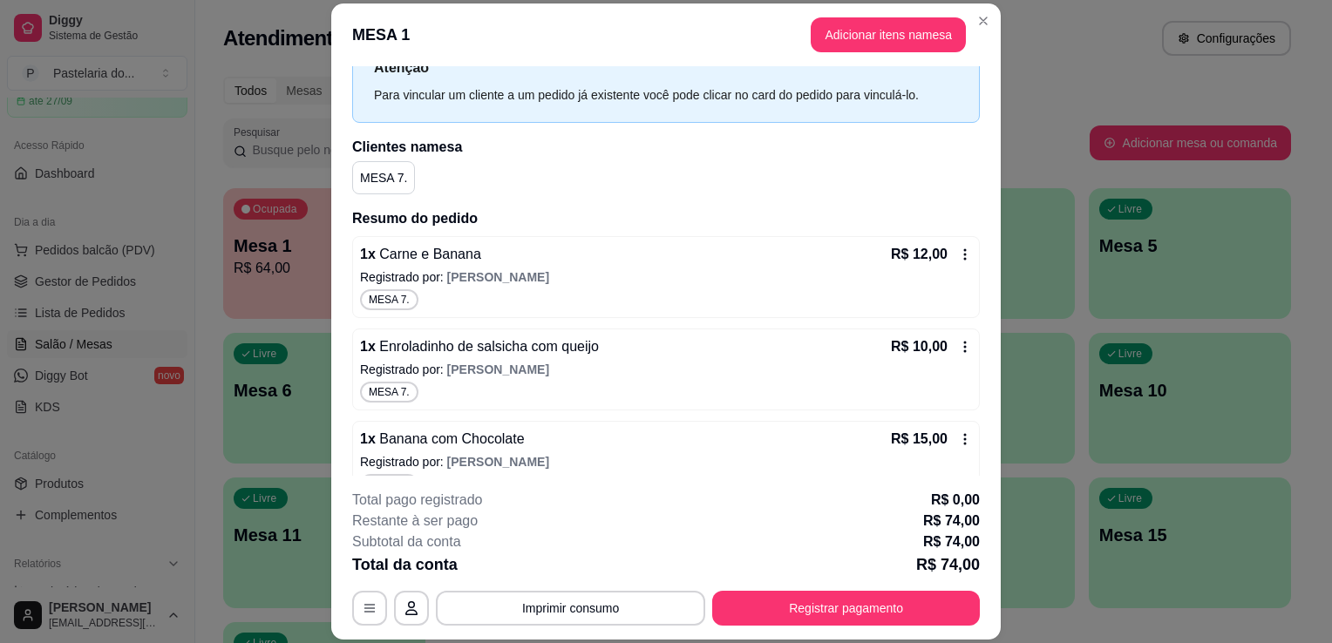
scroll to position [0, 0]
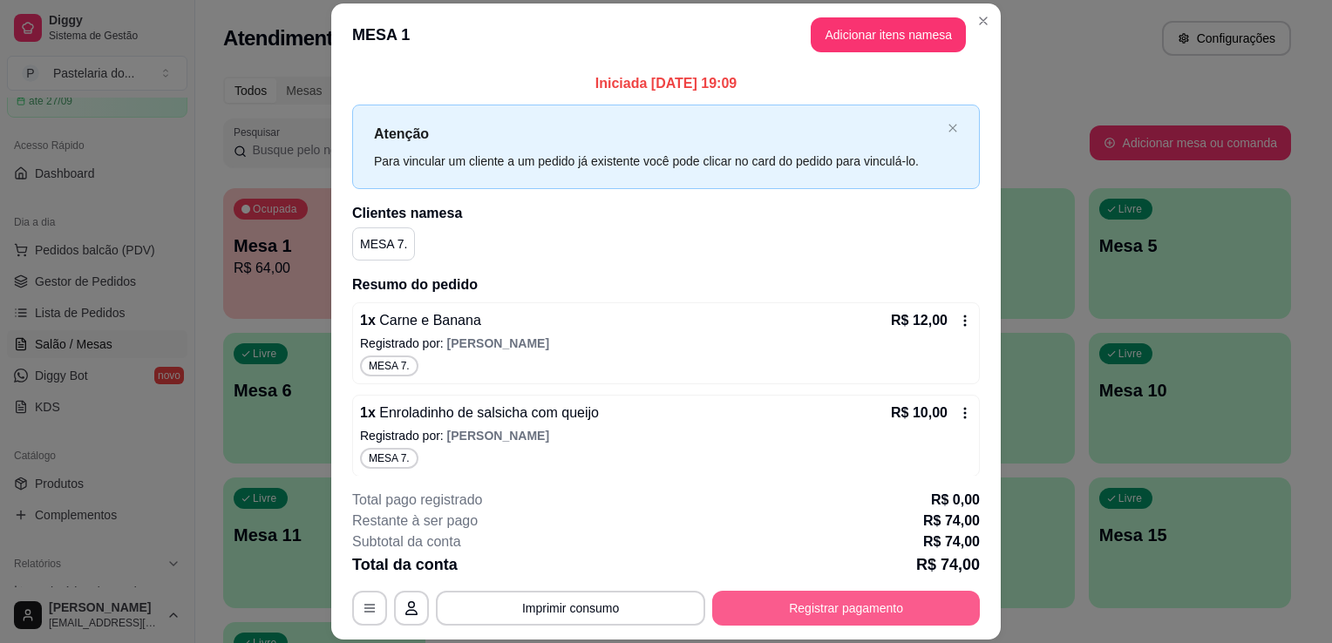
click at [855, 613] on button "Registrar pagamento" at bounding box center [846, 608] width 268 height 35
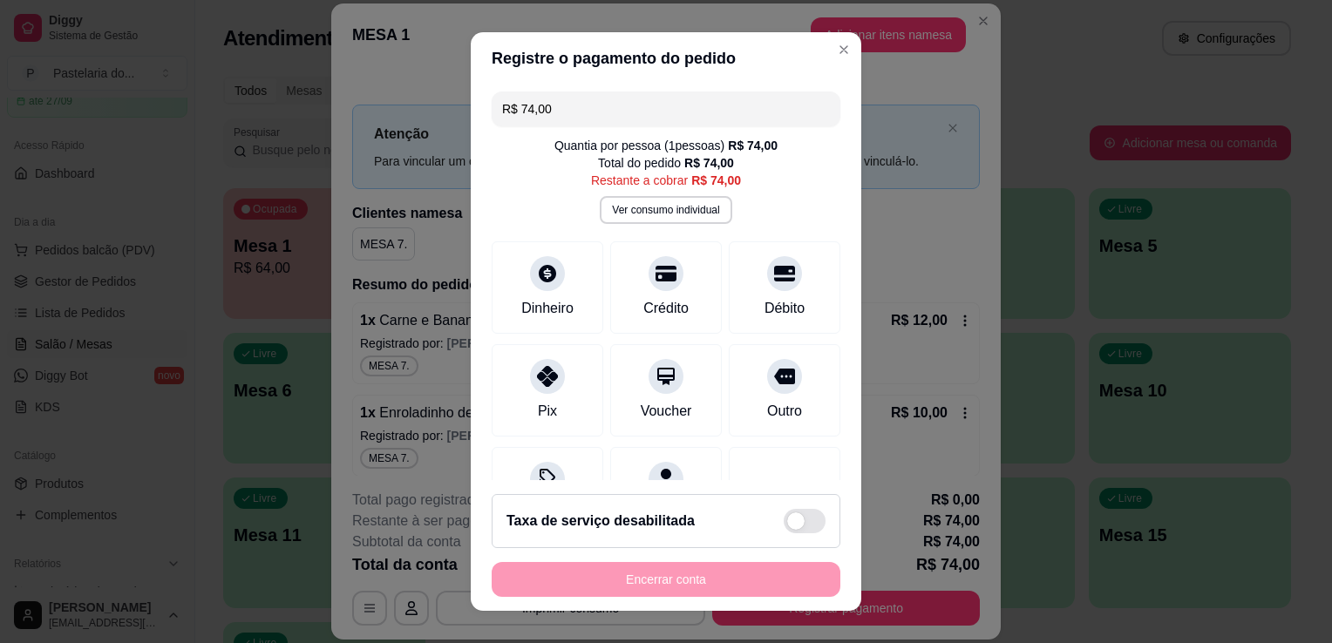
click at [708, 130] on div "R$ 74,00 Quantia por pessoa ( 1 pessoas) R$ 74,00 Total do pedido R$ 74,00 Rest…" at bounding box center [666, 283] width 390 height 396
click at [705, 108] on input "R$ 74,00" at bounding box center [666, 109] width 328 height 35
click at [705, 107] on input "R$ 74,00" at bounding box center [666, 109] width 328 height 35
type input "R$ 24,00"
click at [540, 283] on div at bounding box center [547, 268] width 38 height 38
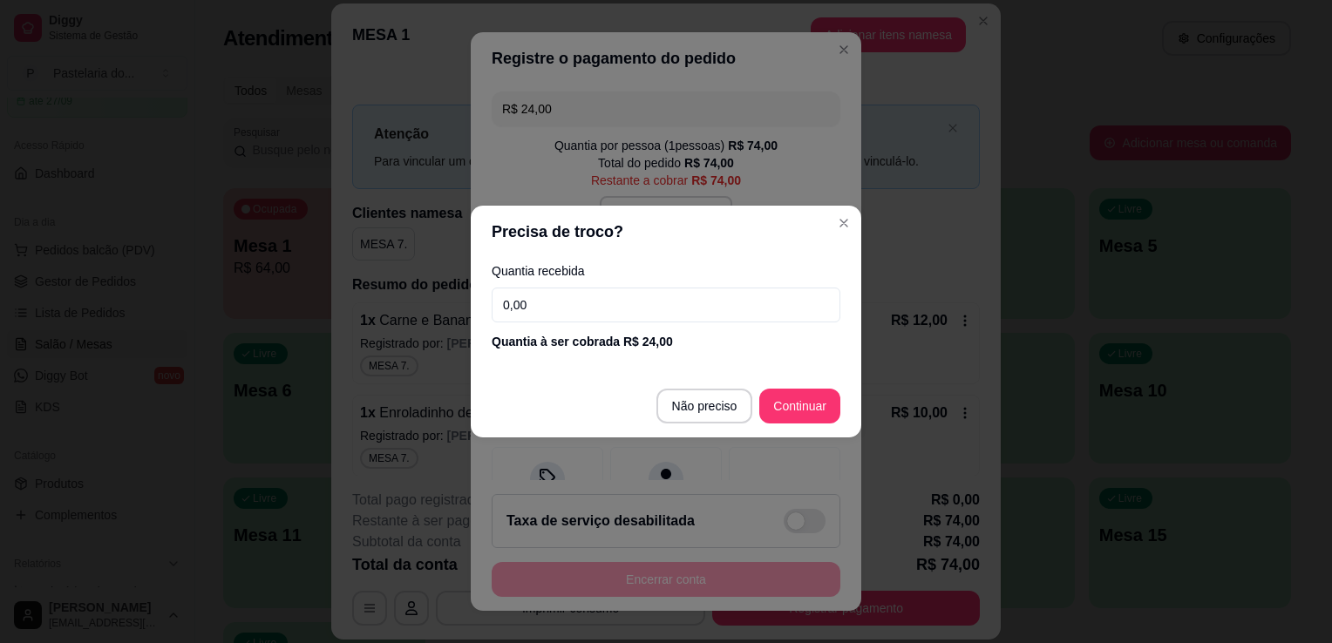
click at [543, 305] on input "0,00" at bounding box center [665, 305] width 349 height 35
type input "24,00"
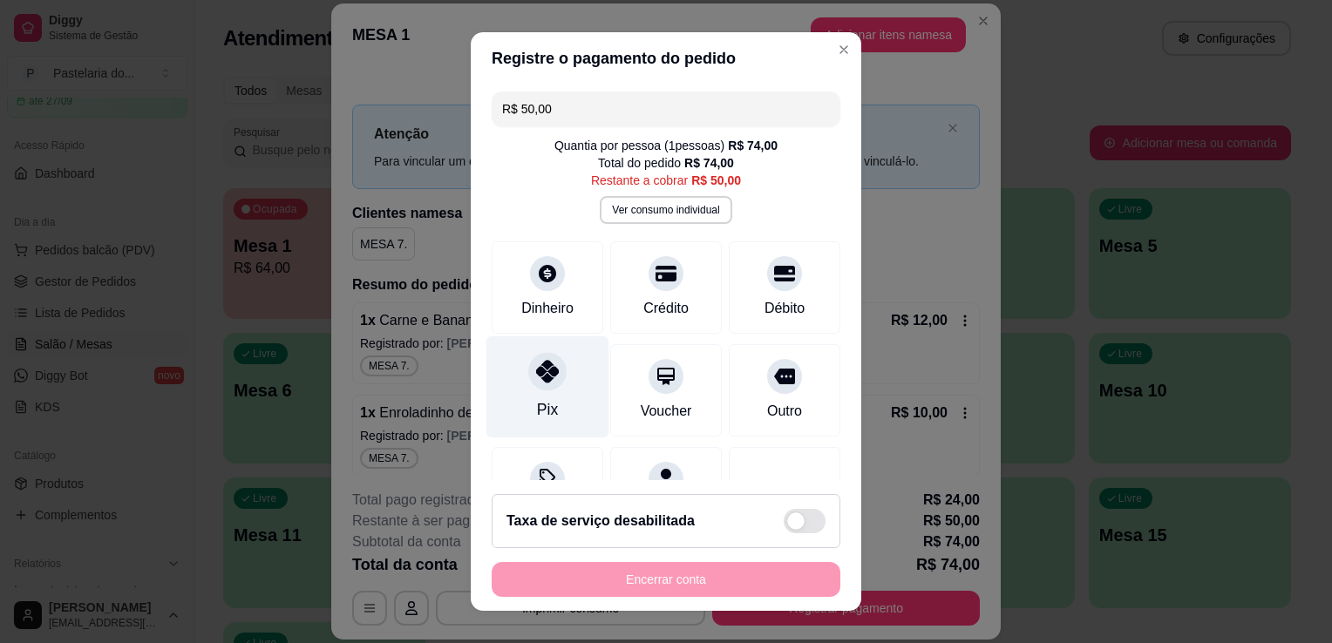
click at [536, 371] on icon at bounding box center [547, 371] width 23 height 23
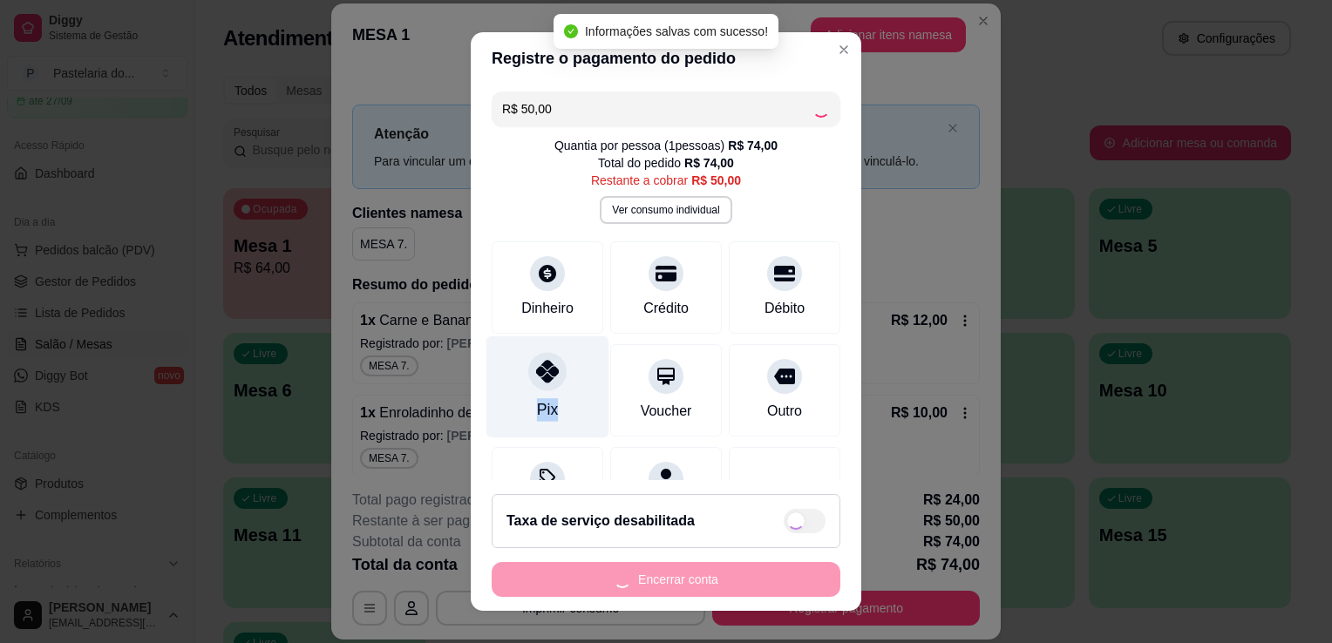
type input "R$ 0,00"
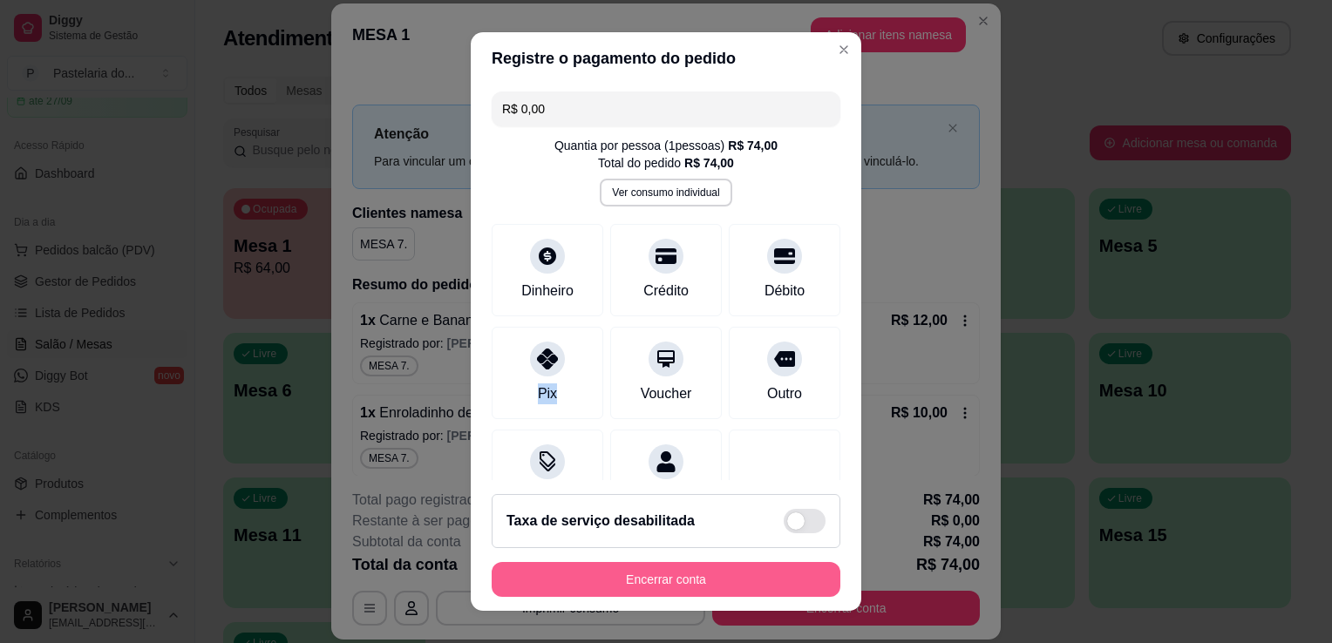
click at [681, 578] on button "Encerrar conta" at bounding box center [665, 579] width 349 height 35
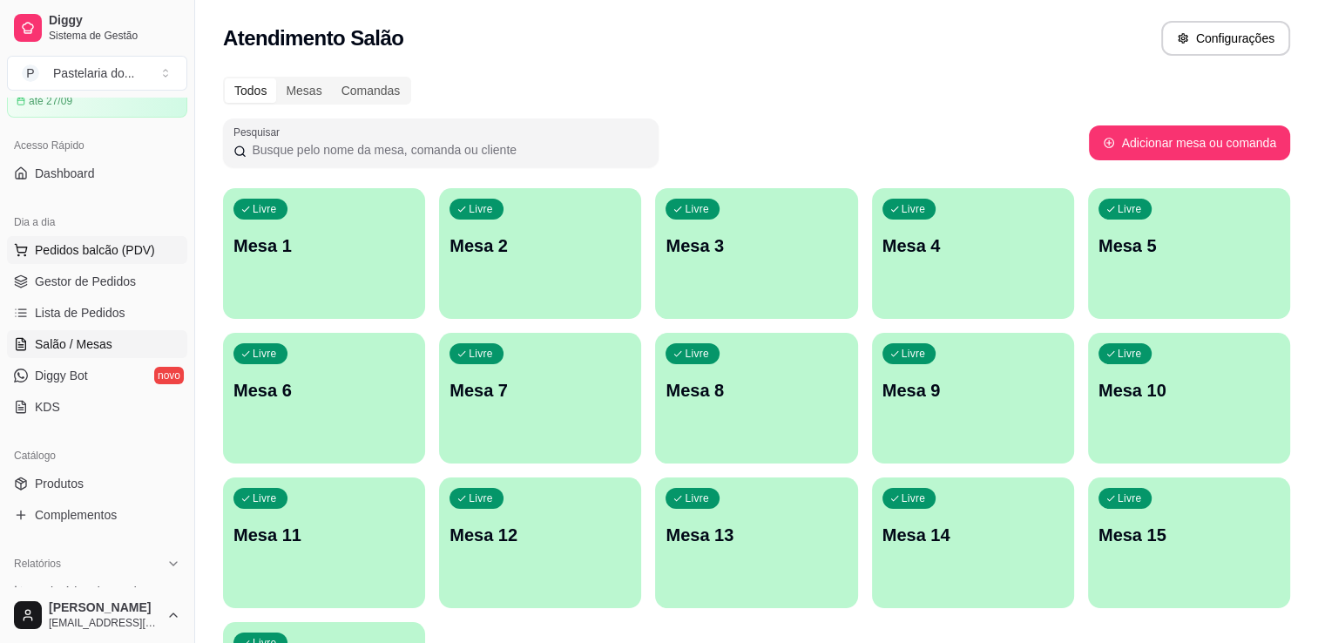
click at [108, 246] on span "Pedidos balcão (PDV)" at bounding box center [95, 249] width 120 height 17
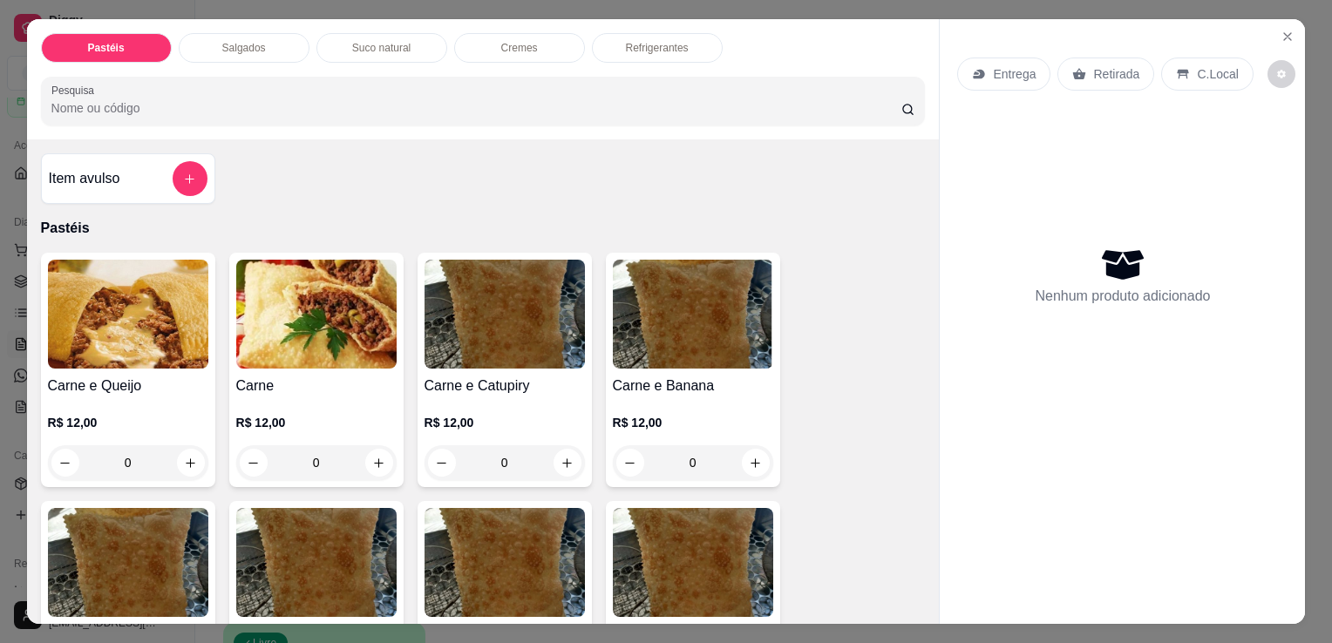
click at [228, 33] on div "Salgados" at bounding box center [244, 48] width 131 height 30
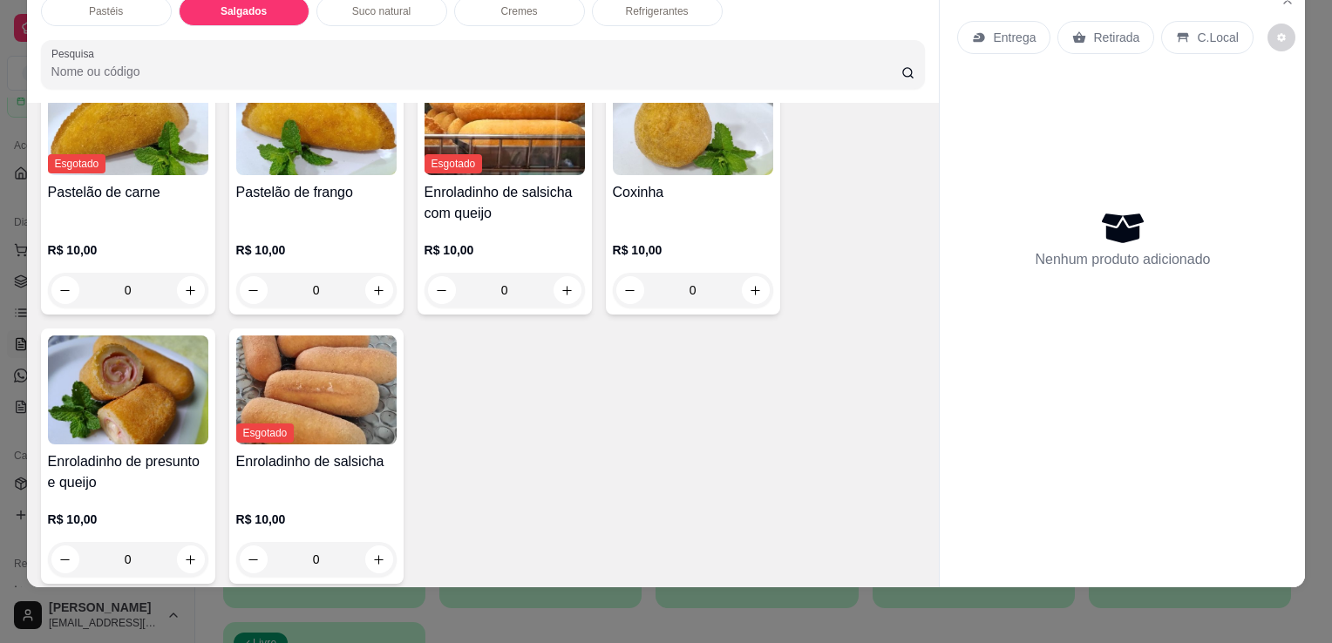
scroll to position [2025, 0]
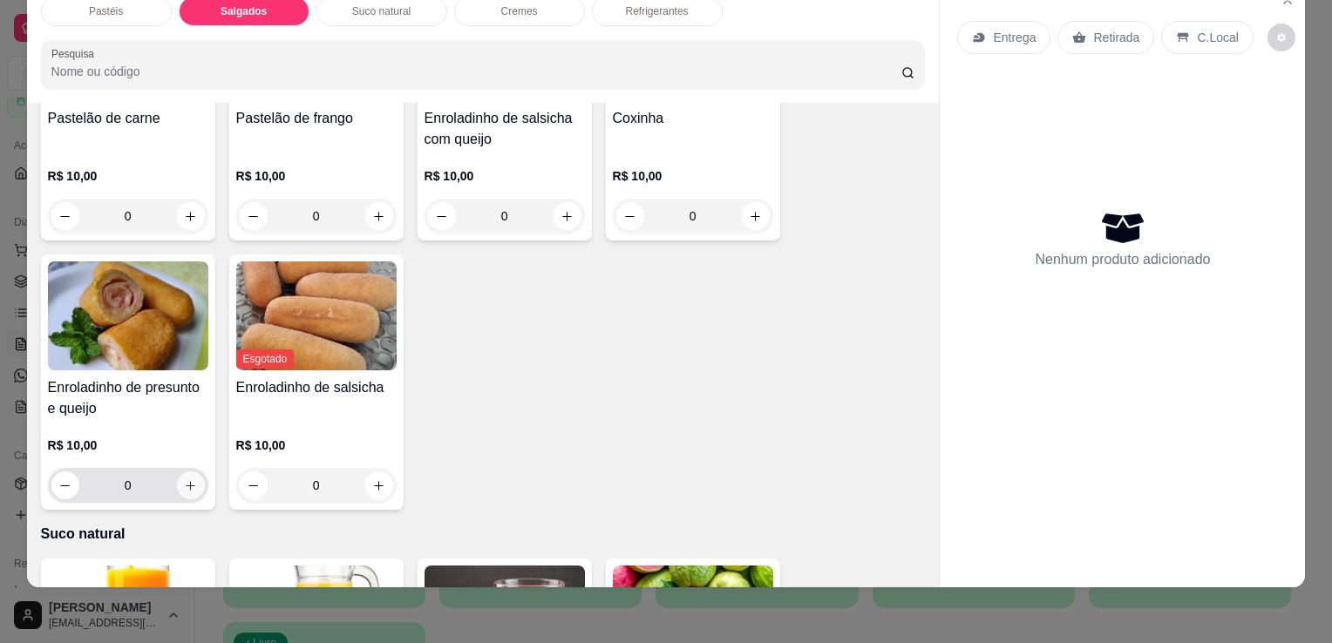
click at [187, 479] on icon "increase-product-quantity" at bounding box center [190, 485] width 13 height 13
type input "1"
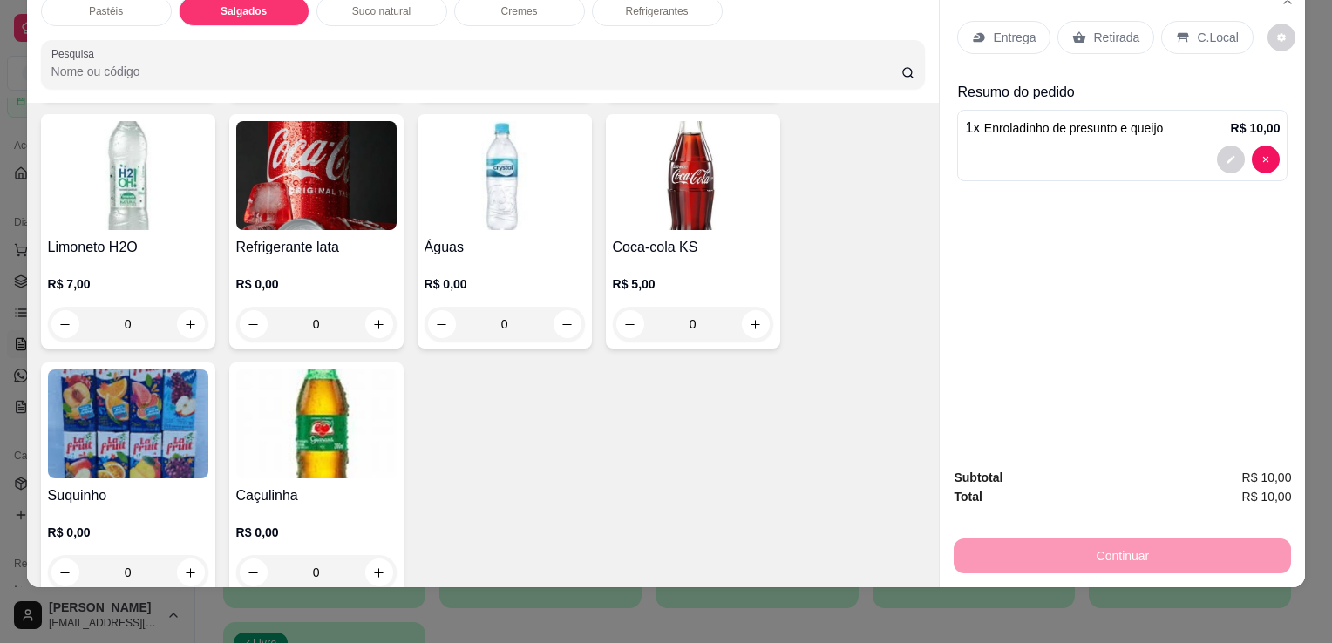
scroll to position [4819, 0]
click at [94, 369] on img at bounding box center [128, 423] width 160 height 109
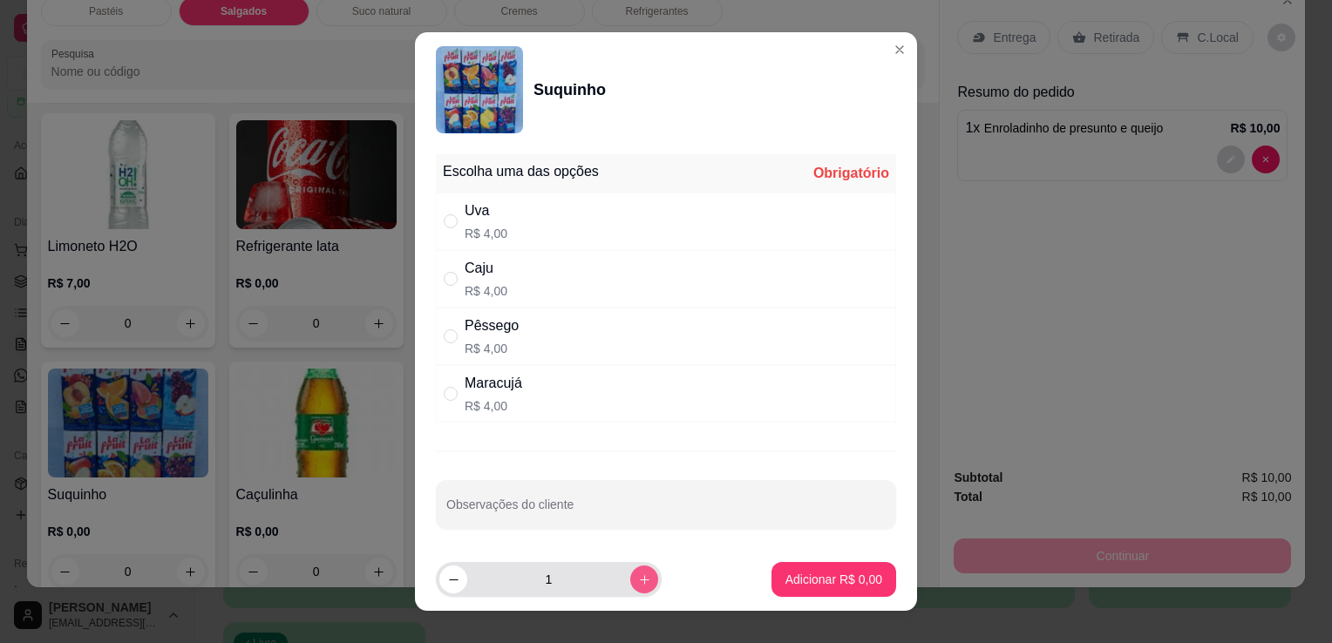
click at [630, 591] on button "increase-product-quantity" at bounding box center [644, 580] width 28 height 28
type input "2"
click at [505, 232] on div "Uva R$ 4,00" at bounding box center [666, 222] width 460 height 58
click at [444, 214] on input "" at bounding box center [451, 221] width 14 height 14
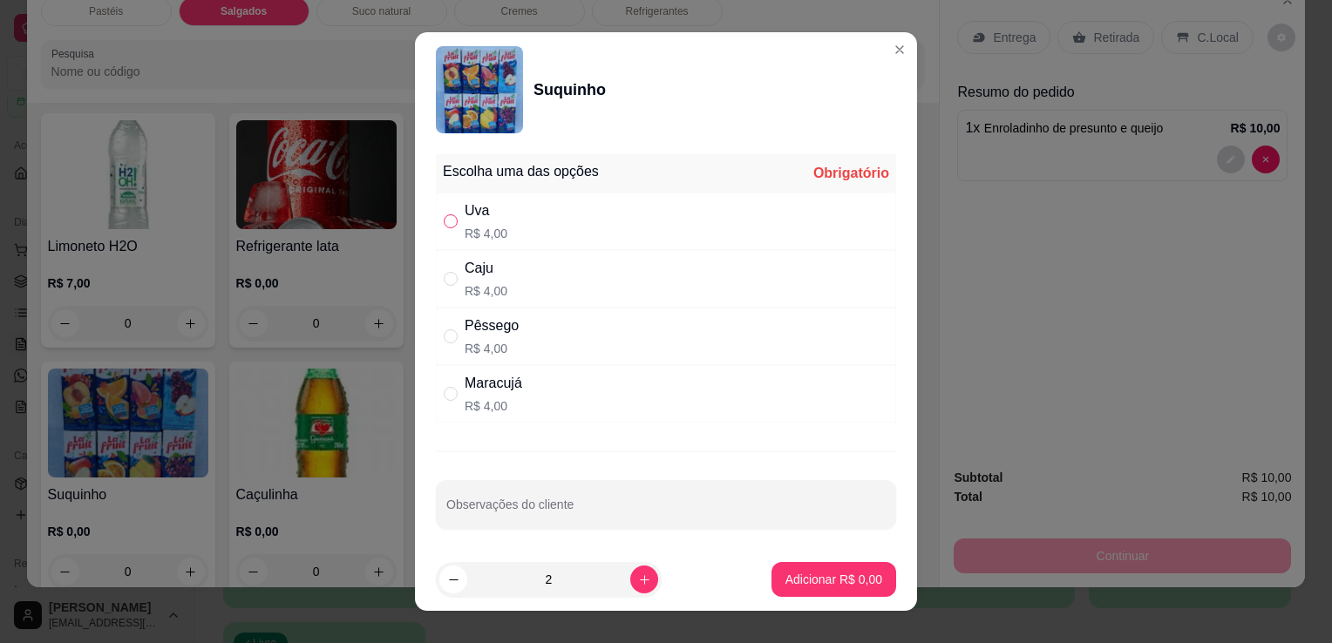
radio input "true"
click at [817, 584] on p "Adicionar R$ 8,00" at bounding box center [833, 579] width 97 height 17
type input "2"
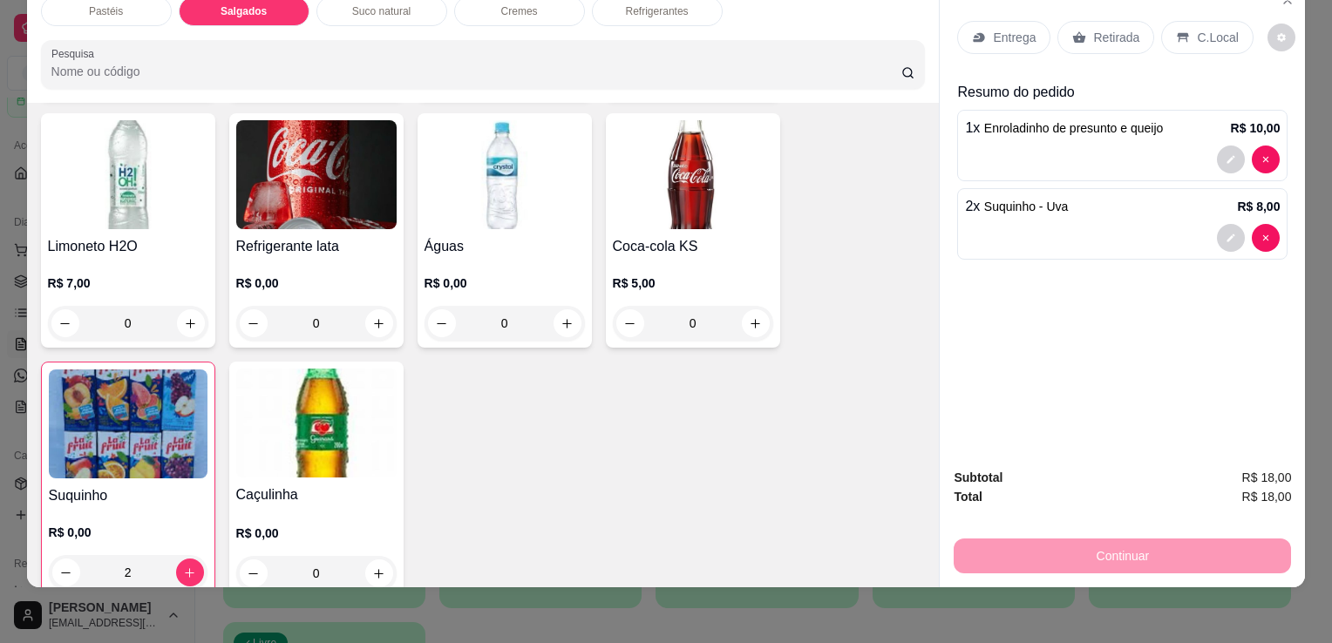
click at [1196, 124] on div "1 x Enroladinho de presunto e queijo R$ 10,00" at bounding box center [1122, 128] width 315 height 21
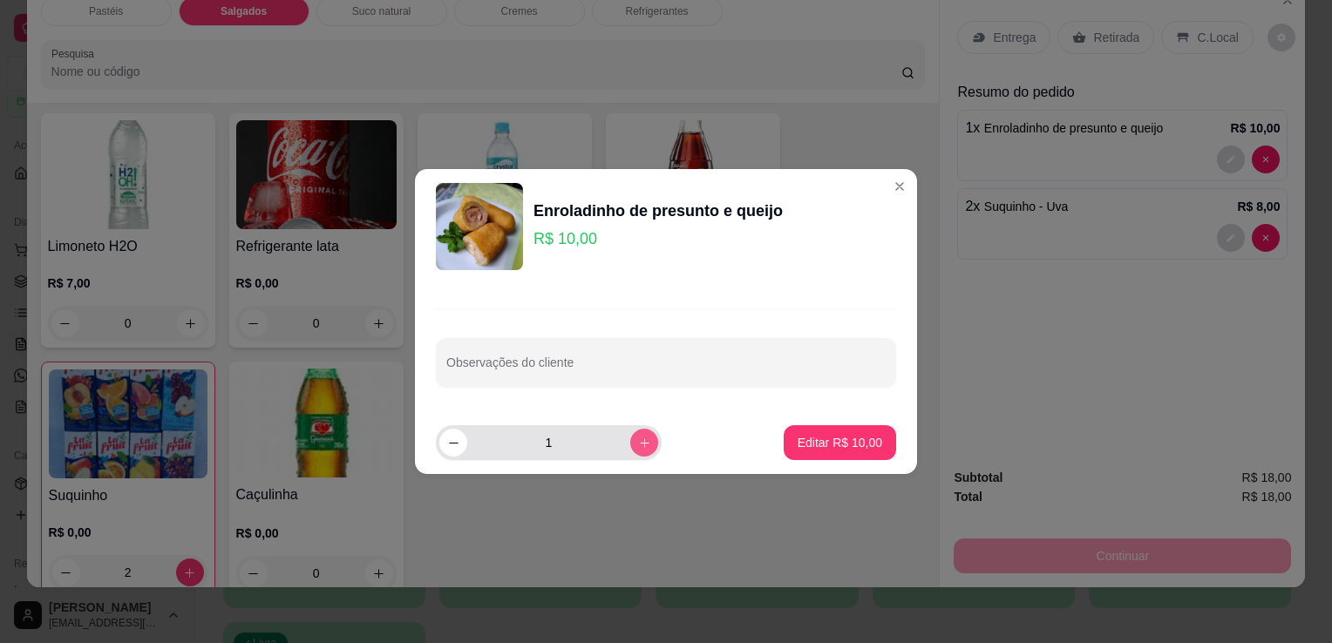
click at [630, 451] on button "increase-product-quantity" at bounding box center [644, 443] width 28 height 28
type input "2"
click at [833, 441] on p "Editar R$ 20,00" at bounding box center [839, 442] width 85 height 17
type input "2"
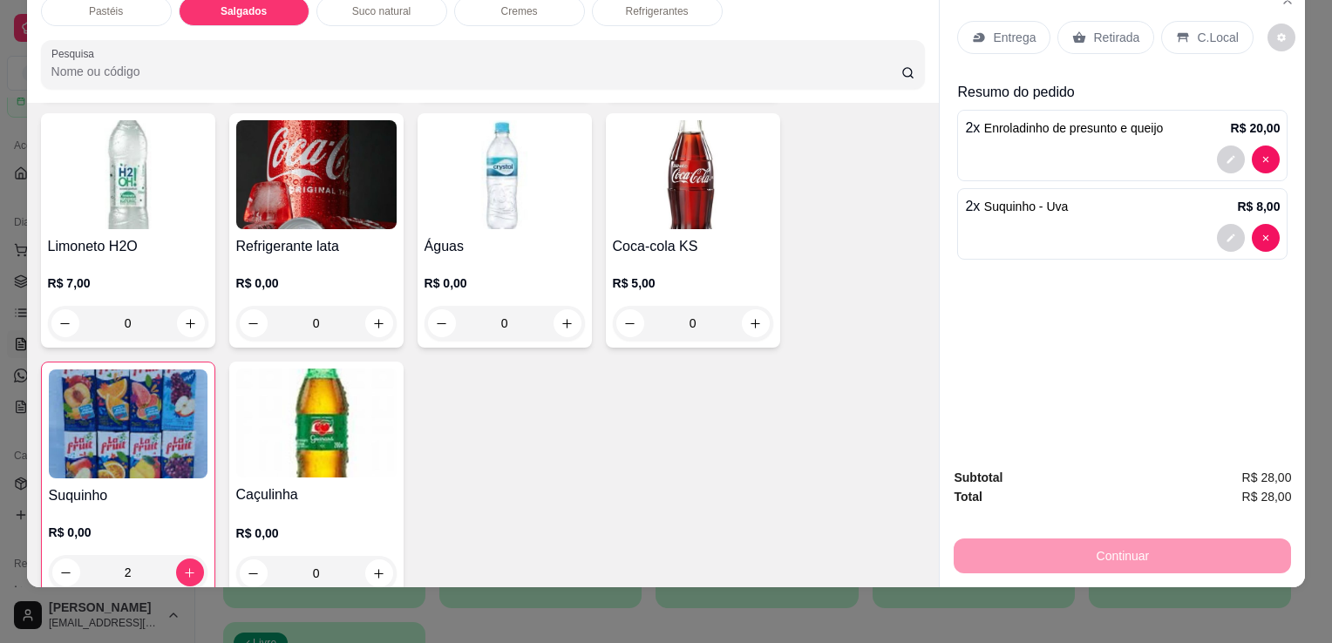
click at [1115, 29] on p "Retirada" at bounding box center [1116, 37] width 46 height 17
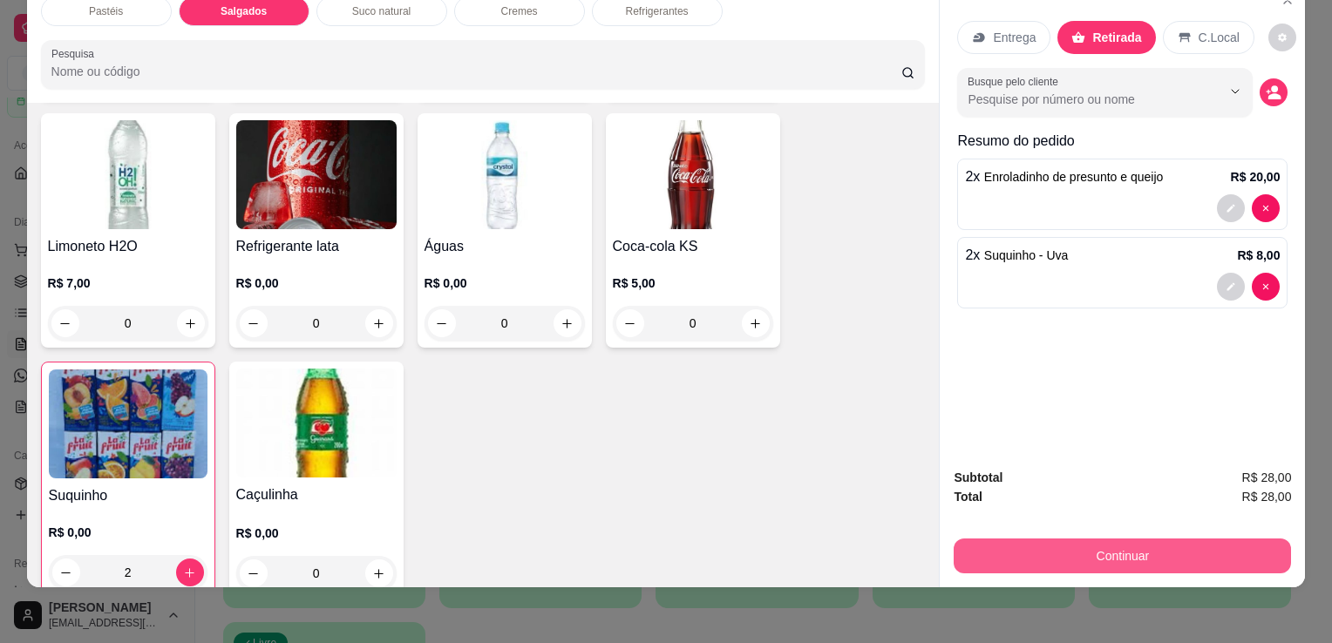
click at [1114, 552] on button "Continuar" at bounding box center [1121, 556] width 337 height 35
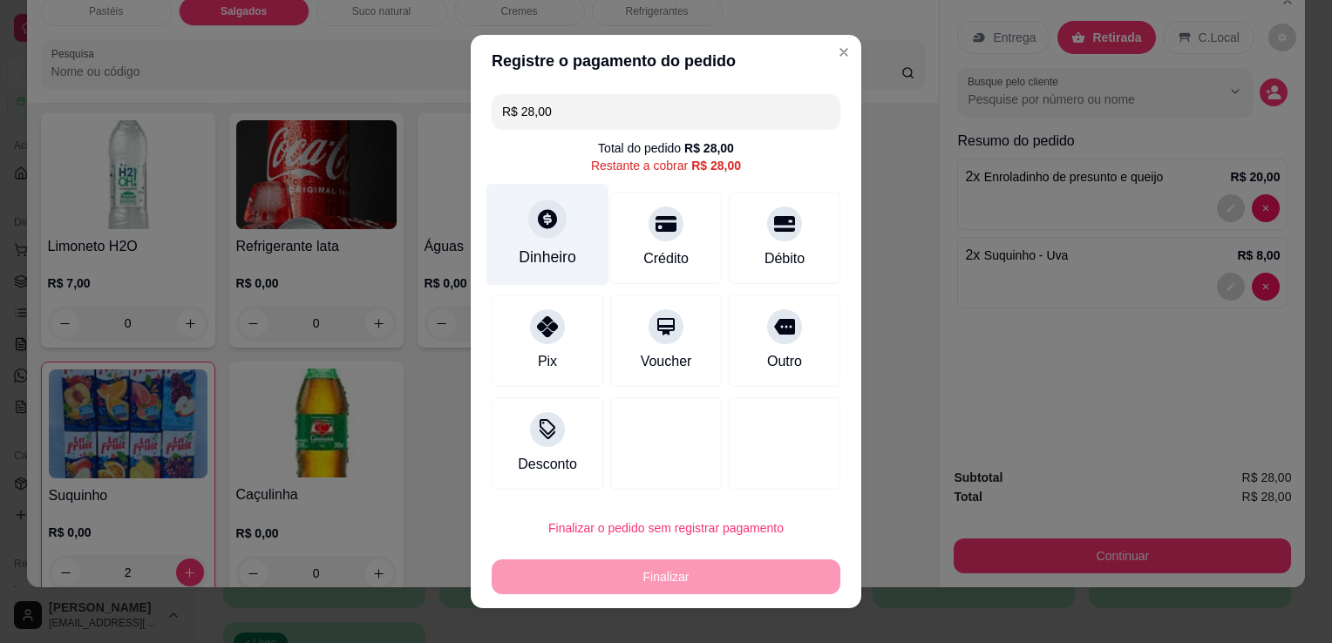
click at [541, 234] on div at bounding box center [547, 219] width 38 height 38
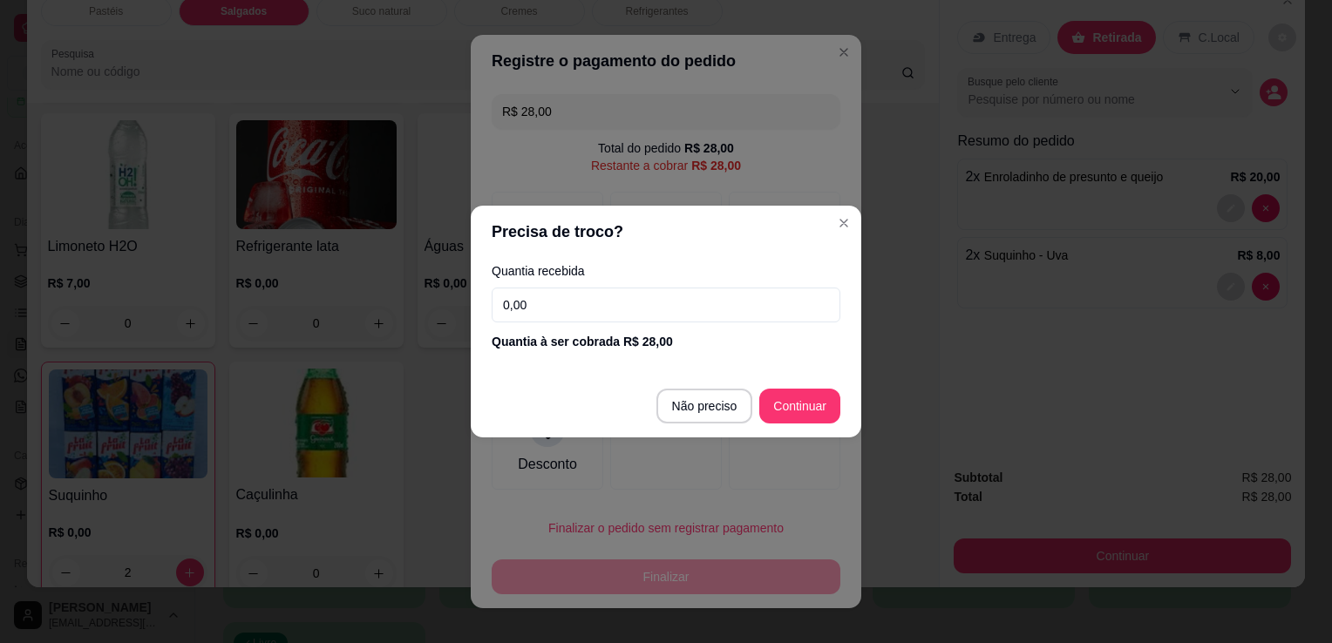
click at [552, 298] on input "0,00" at bounding box center [665, 305] width 349 height 35
type input "30,00"
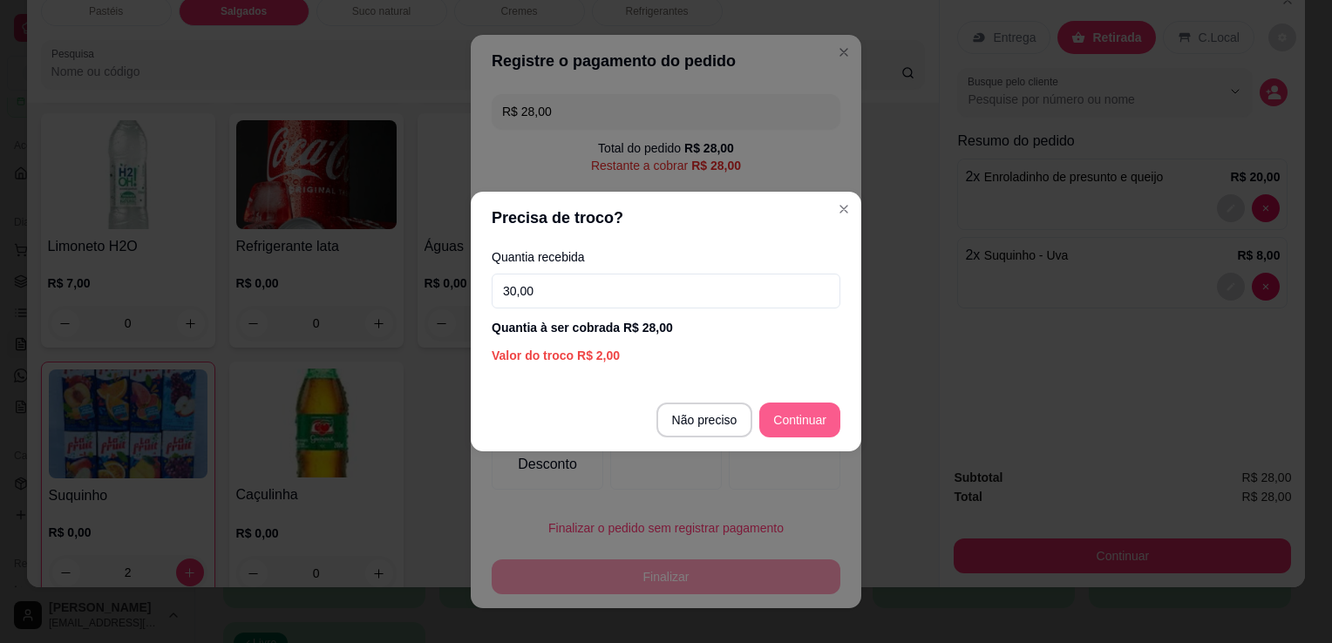
type input "R$ 0,00"
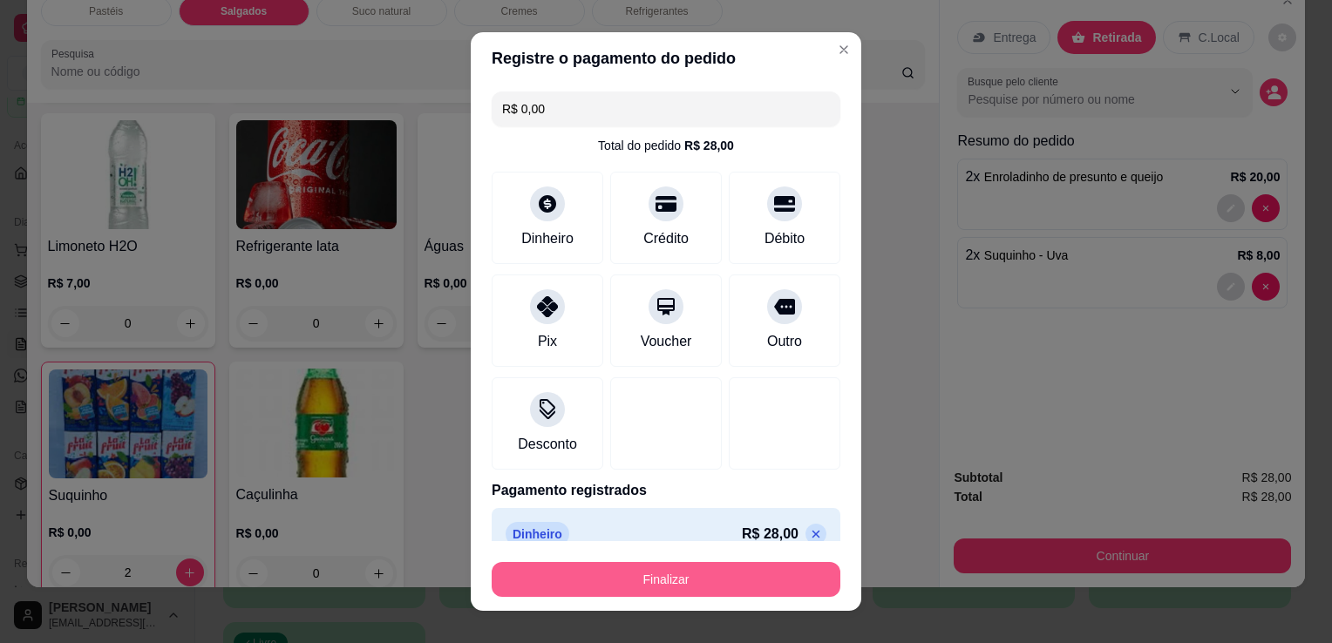
click at [676, 571] on button "Finalizar" at bounding box center [665, 579] width 349 height 35
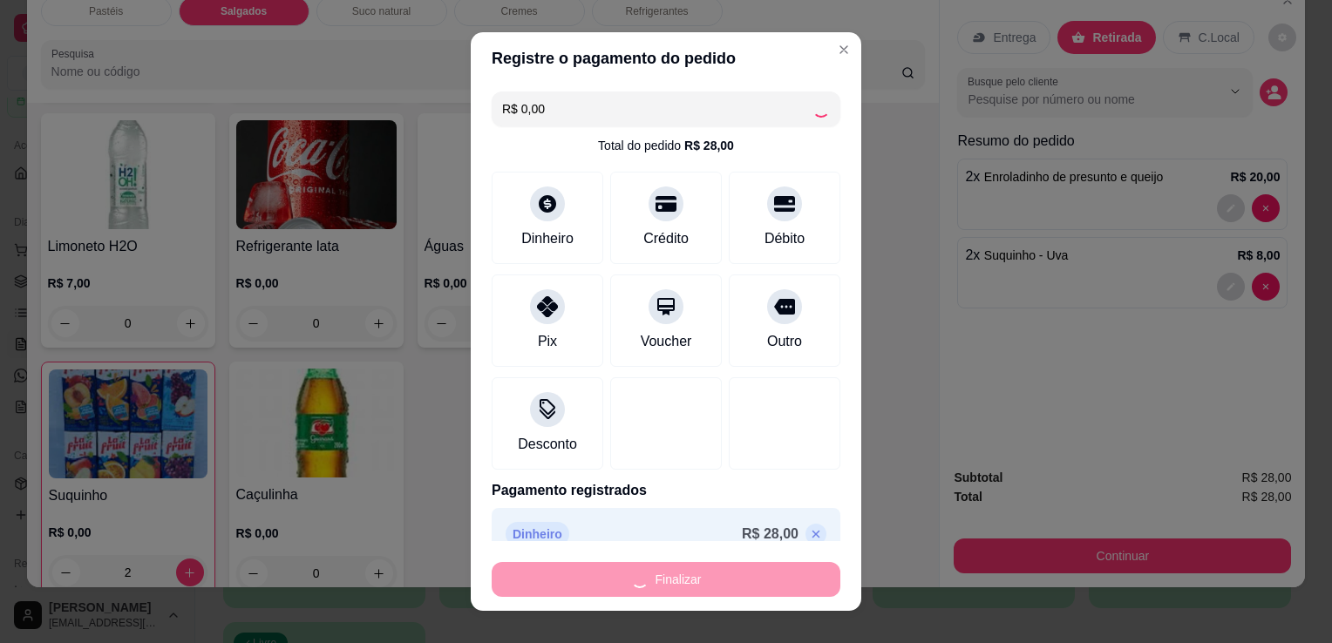
type input "0"
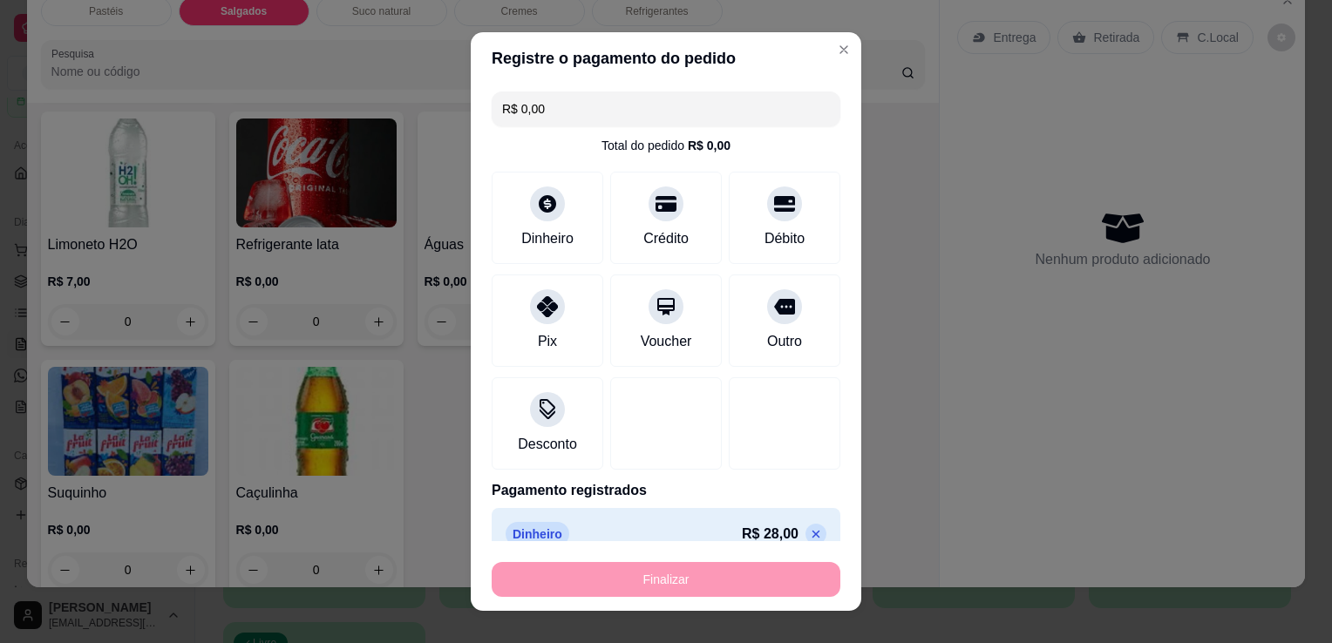
type input "-R$ 28,00"
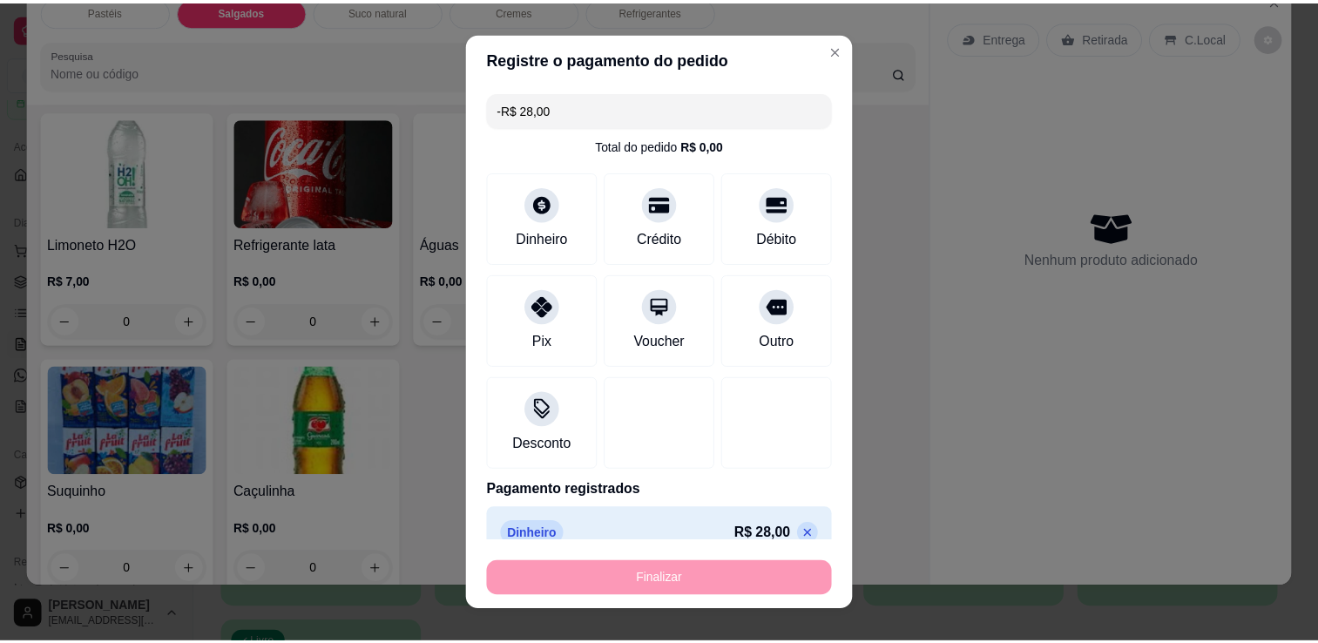
scroll to position [4817, 0]
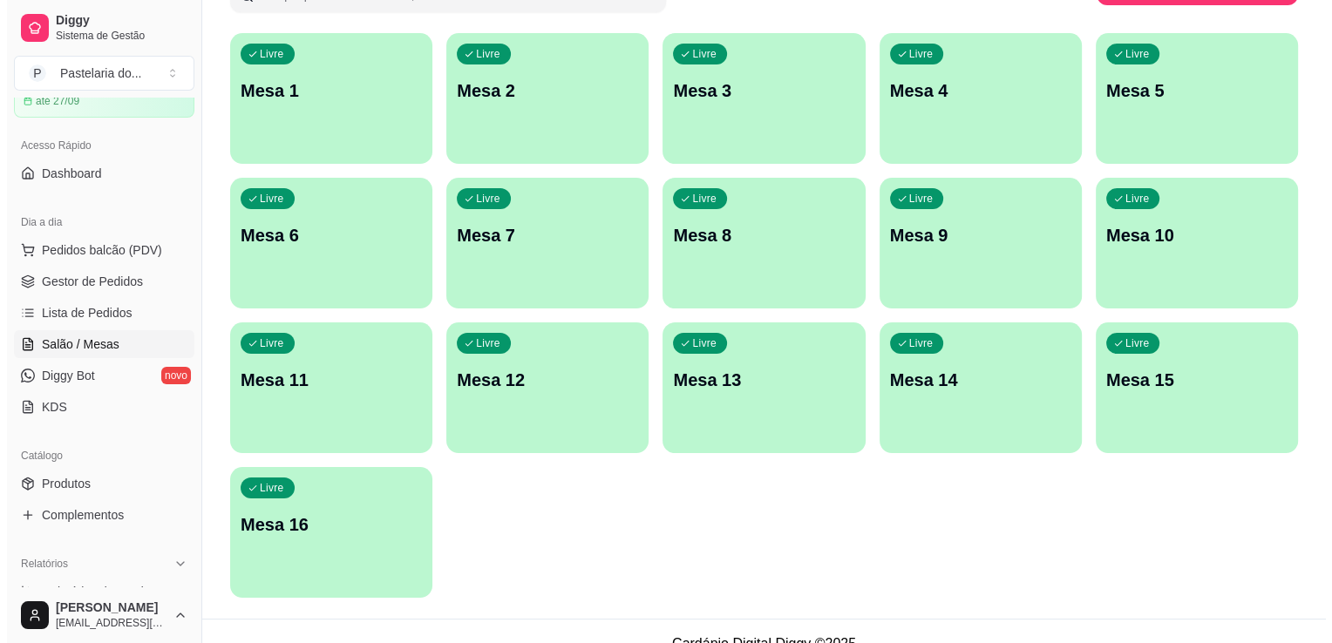
scroll to position [174, 0]
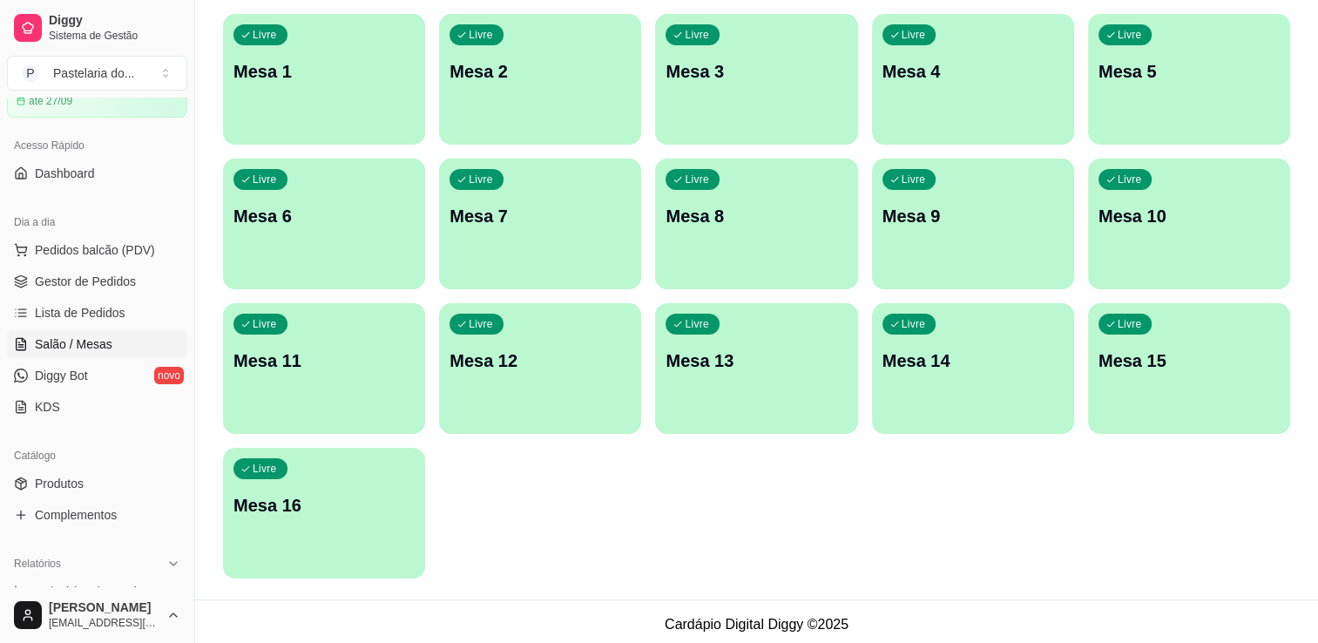
click at [1217, 200] on div "Livre Mesa 10" at bounding box center [1189, 214] width 202 height 110
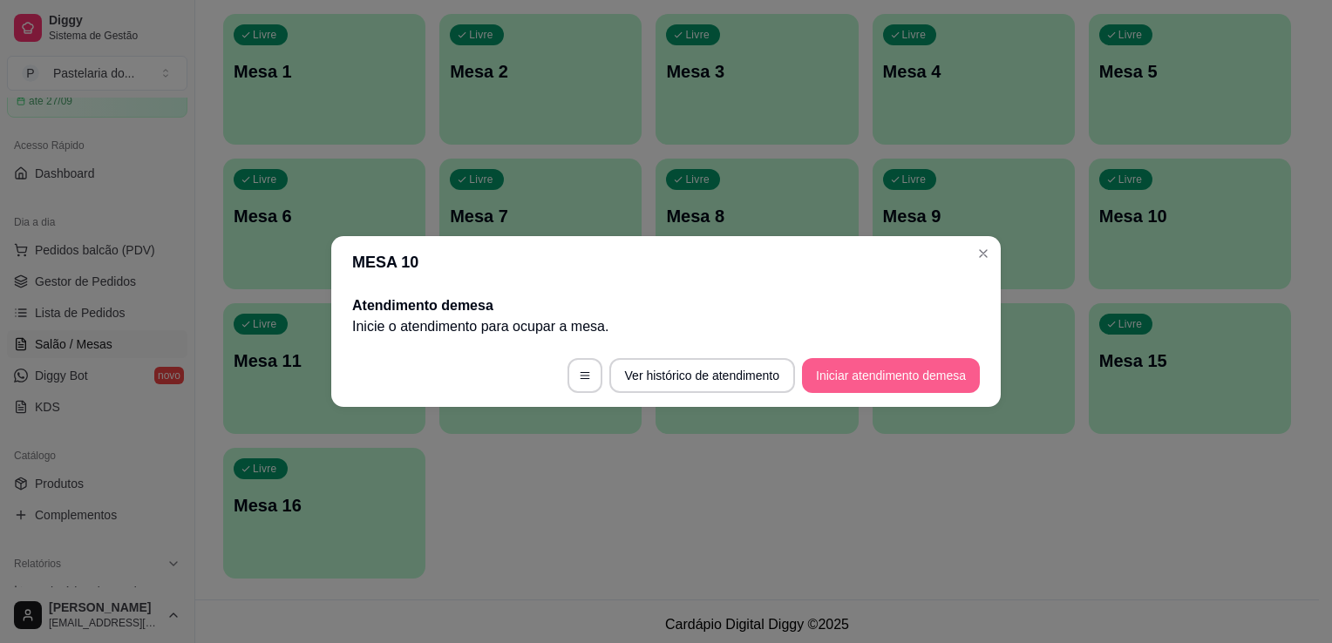
click at [921, 364] on button "Iniciar atendimento de mesa" at bounding box center [891, 375] width 178 height 35
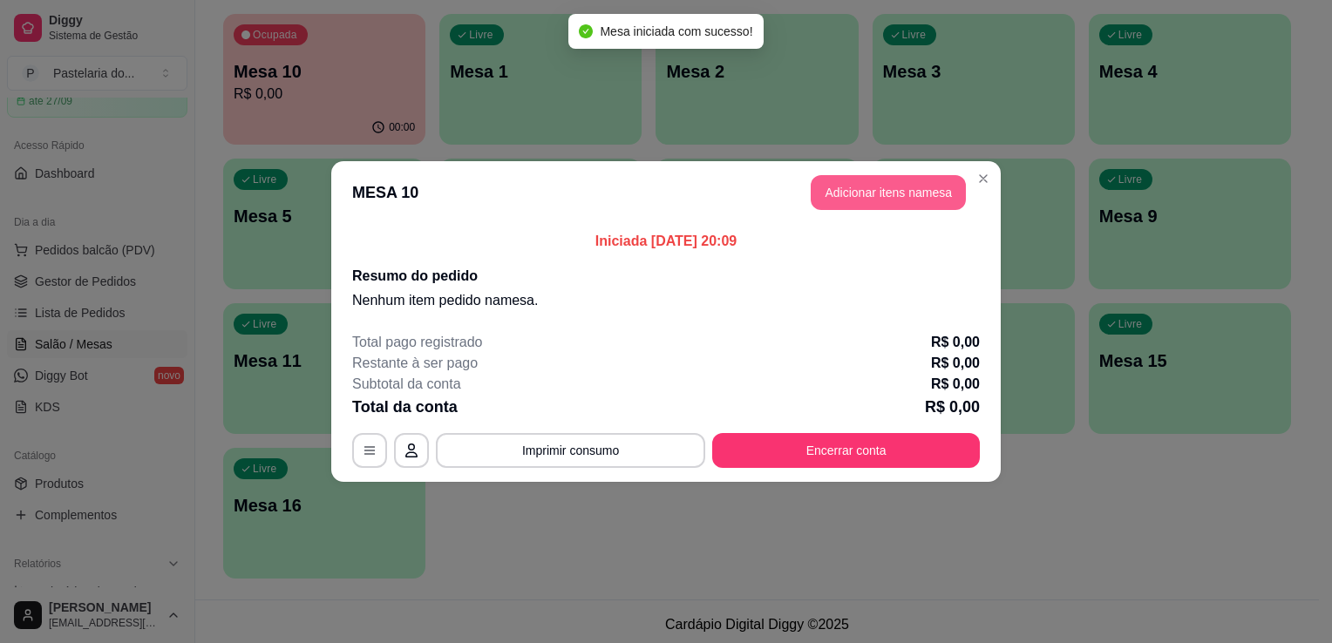
click at [900, 201] on button "Adicionar itens na mesa" at bounding box center [887, 192] width 155 height 35
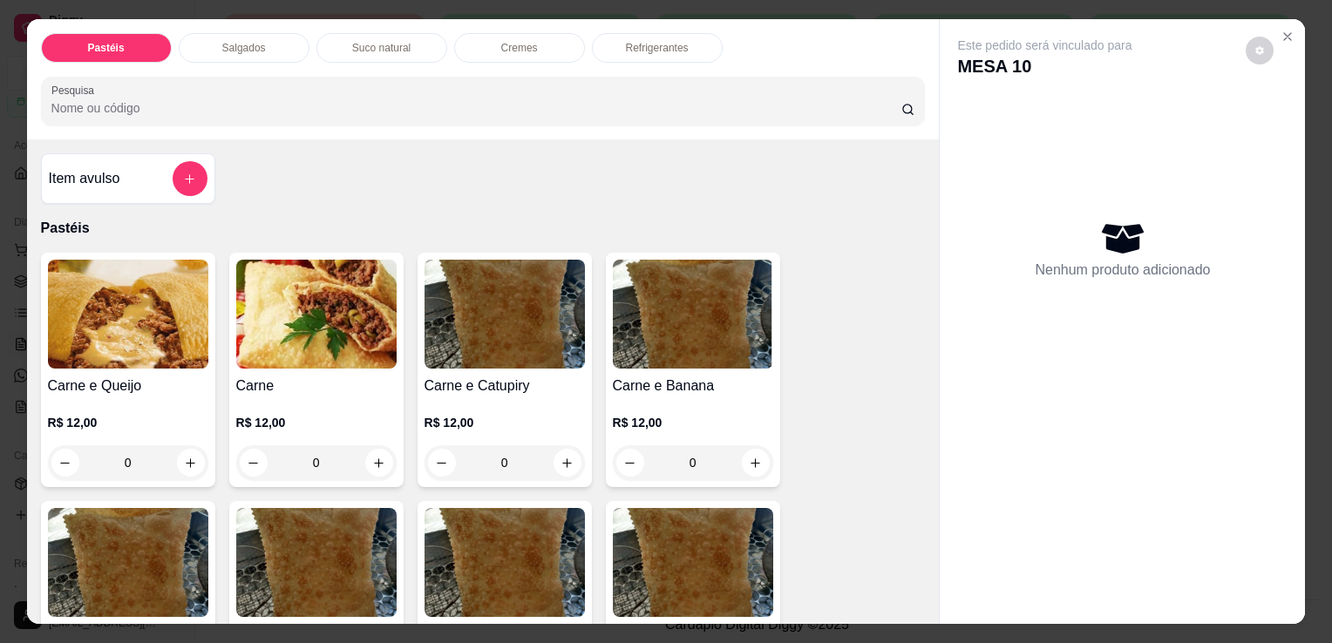
click at [180, 461] on div "0" at bounding box center [128, 462] width 160 height 35
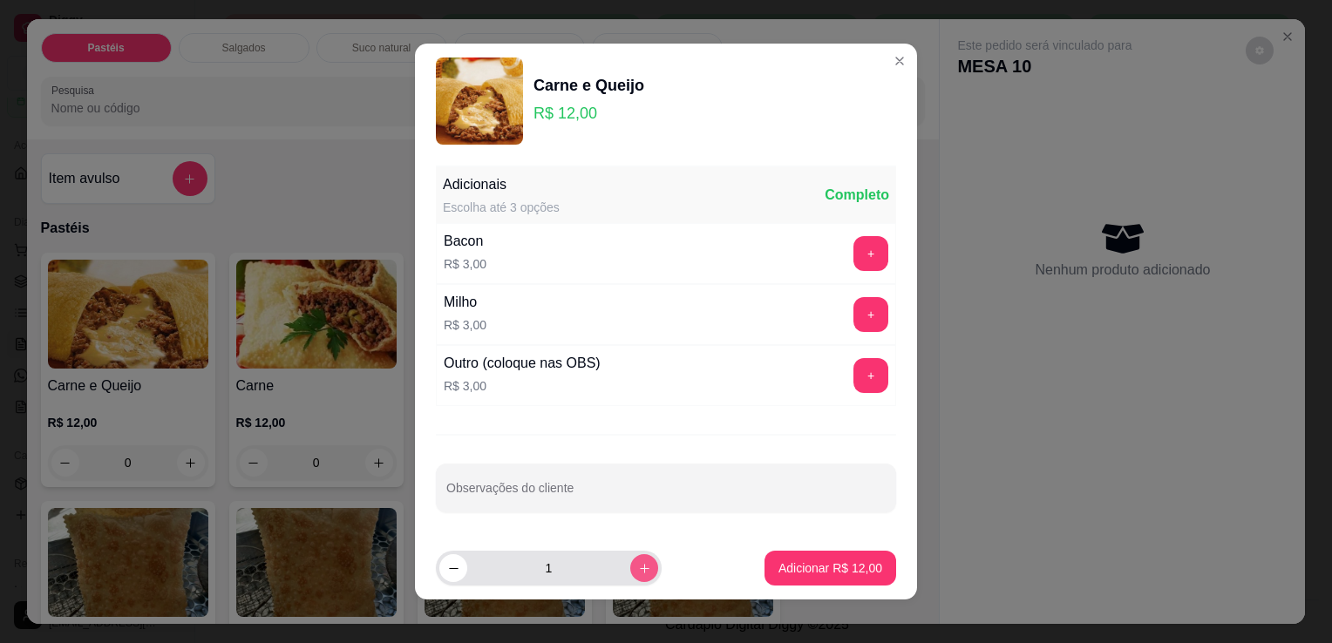
click at [638, 563] on icon "increase-product-quantity" at bounding box center [644, 568] width 13 height 13
click at [436, 573] on div "3" at bounding box center [549, 568] width 226 height 35
click at [449, 566] on icon "decrease-product-quantity" at bounding box center [453, 568] width 13 height 13
type input "2"
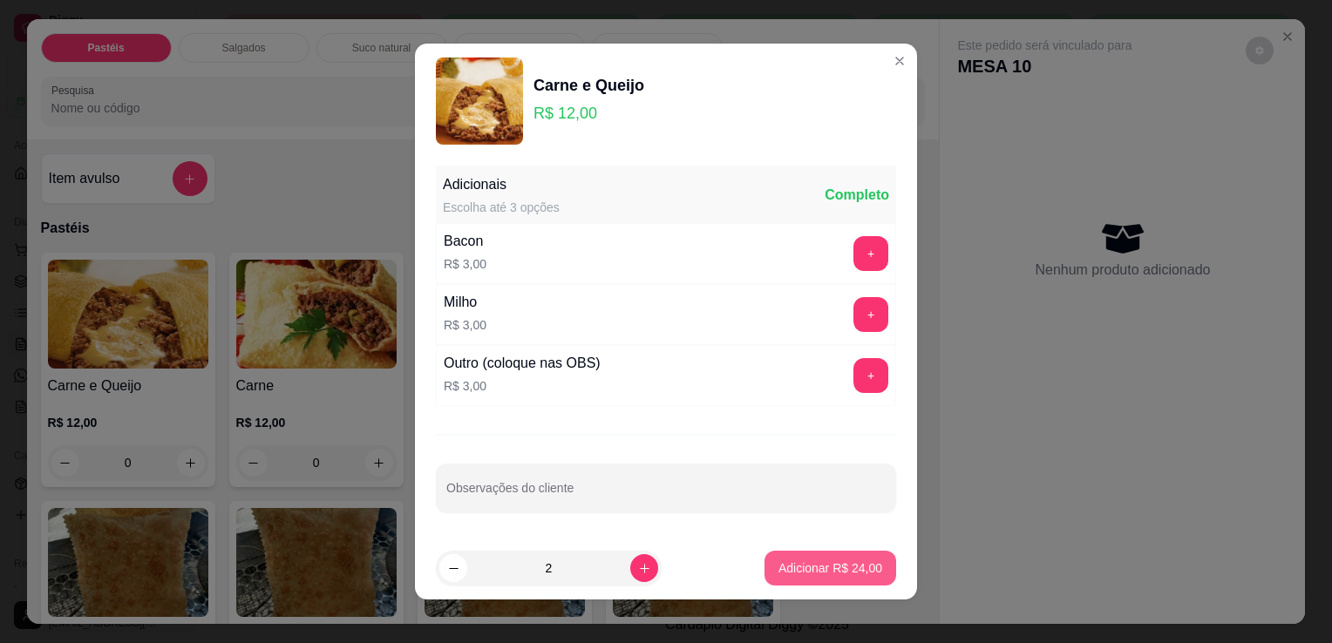
click at [774, 577] on button "Adicionar R$ 24,00" at bounding box center [830, 568] width 132 height 35
type input "2"
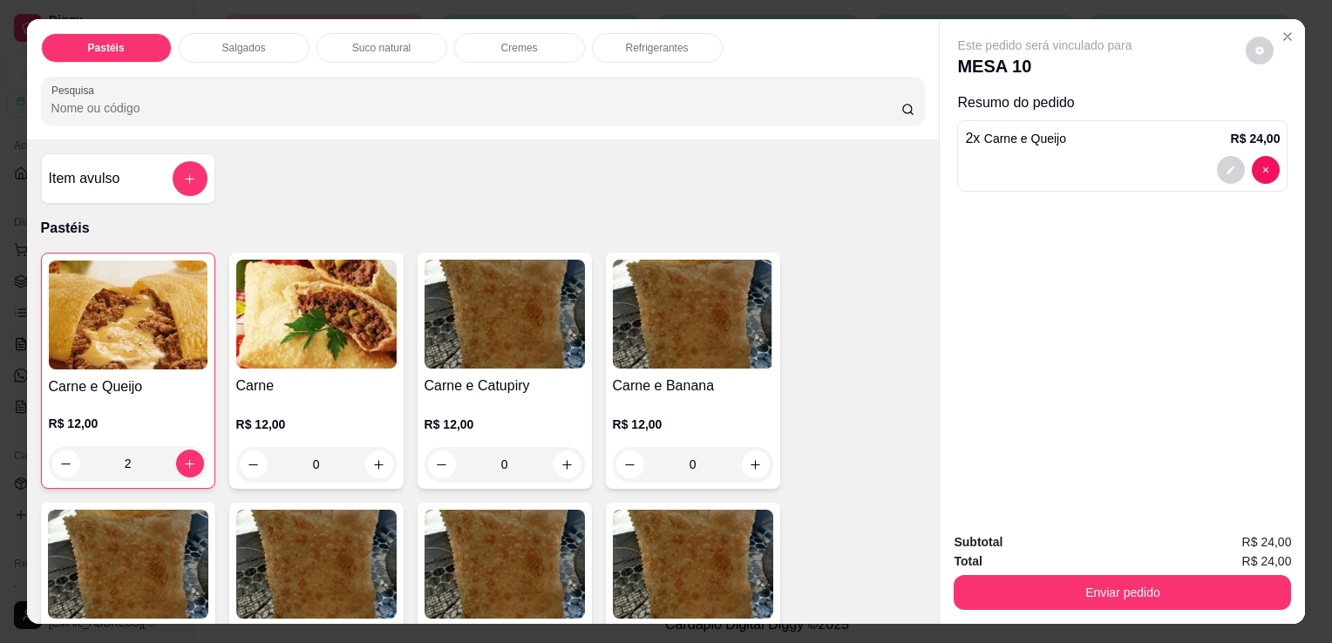
click at [234, 46] on p "Salgados" at bounding box center [244, 48] width 44 height 14
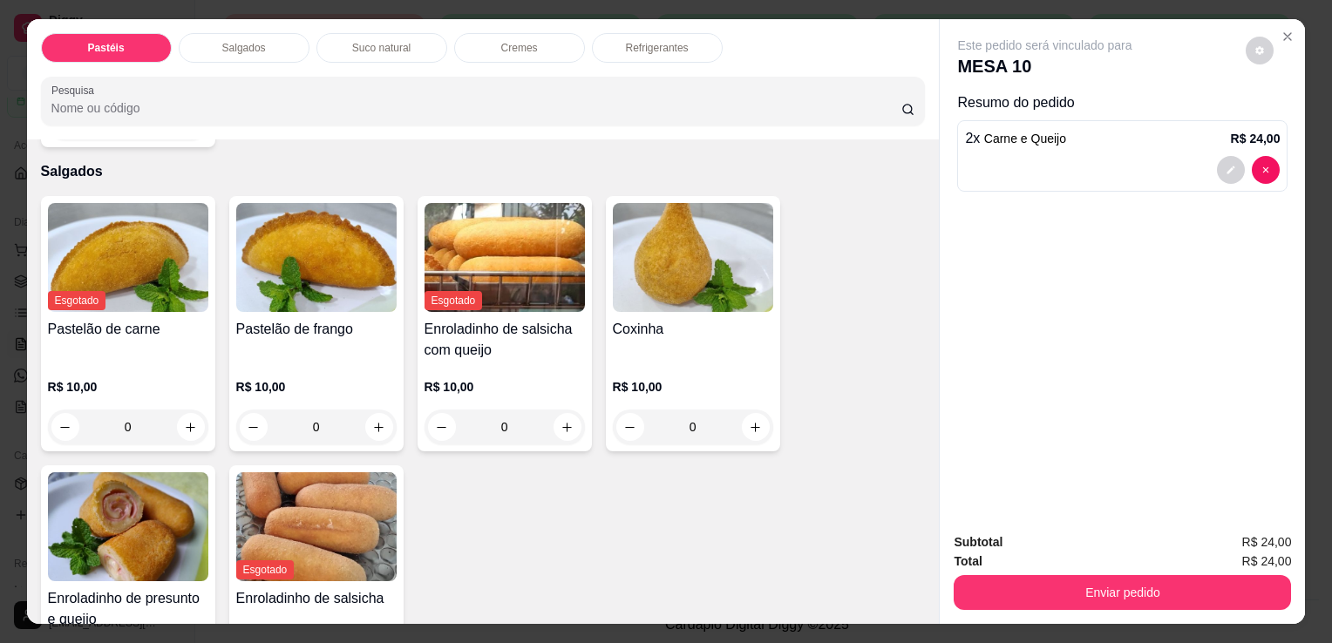
scroll to position [43, 0]
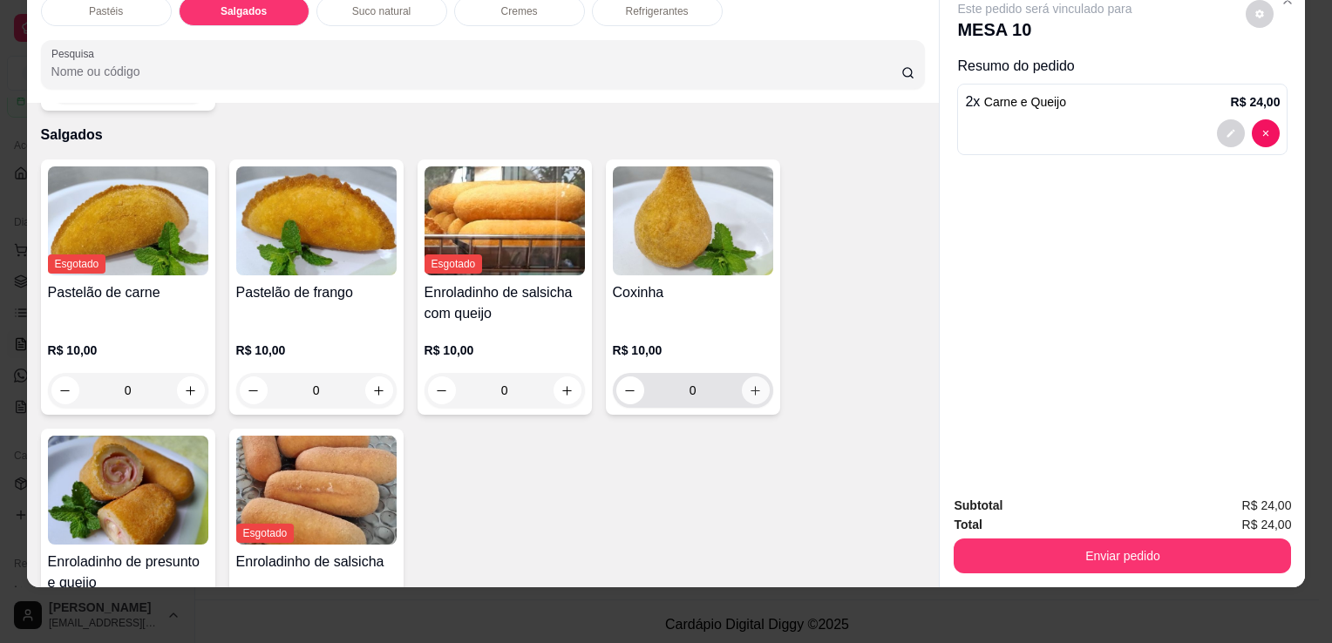
click at [749, 384] on icon "increase-product-quantity" at bounding box center [755, 390] width 13 height 13
type input "1"
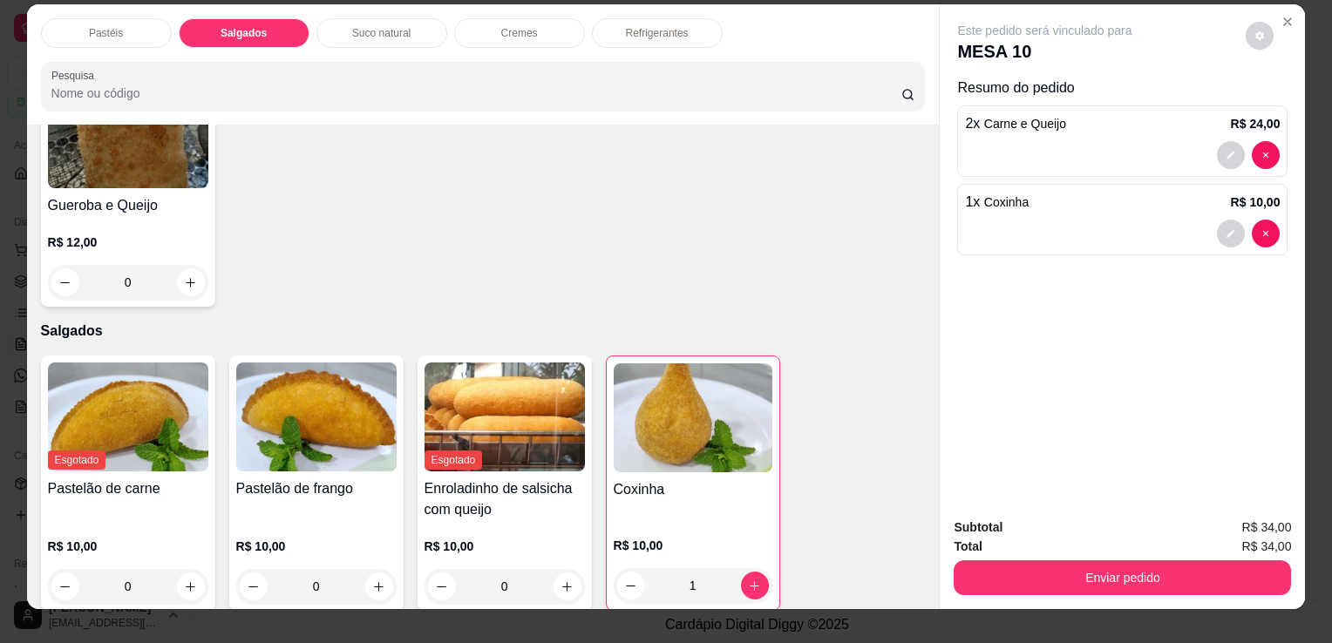
scroll to position [0, 0]
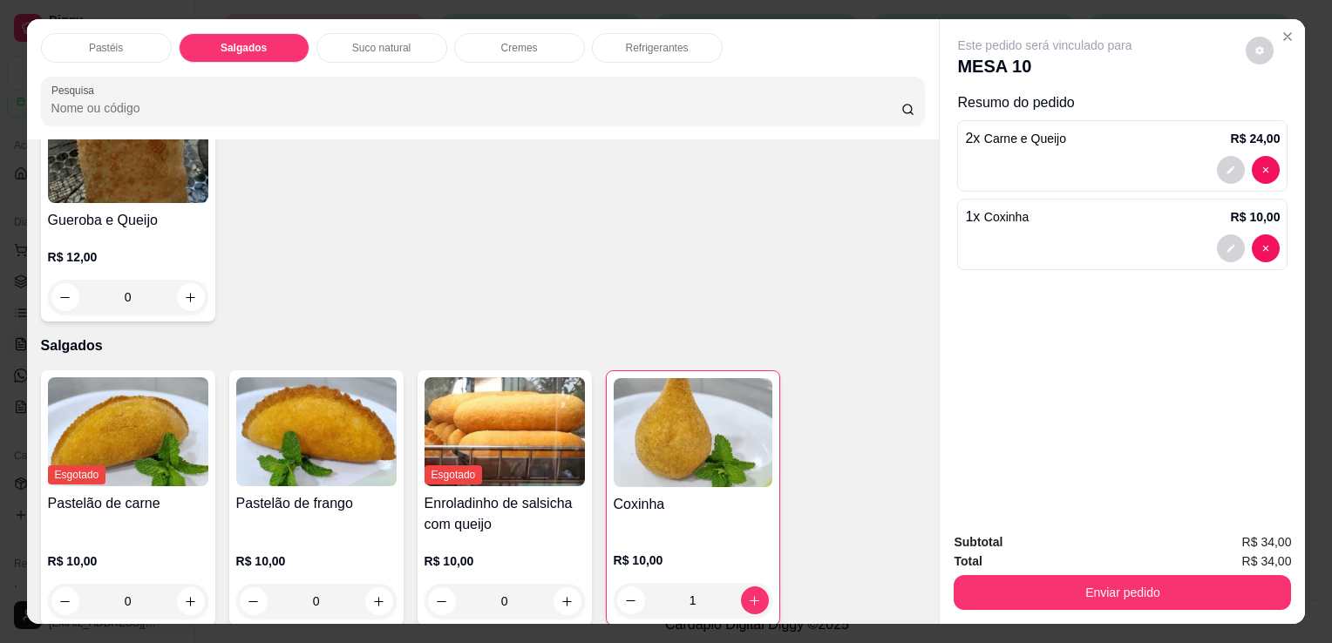
click at [411, 38] on div "Suco natural" at bounding box center [381, 48] width 131 height 30
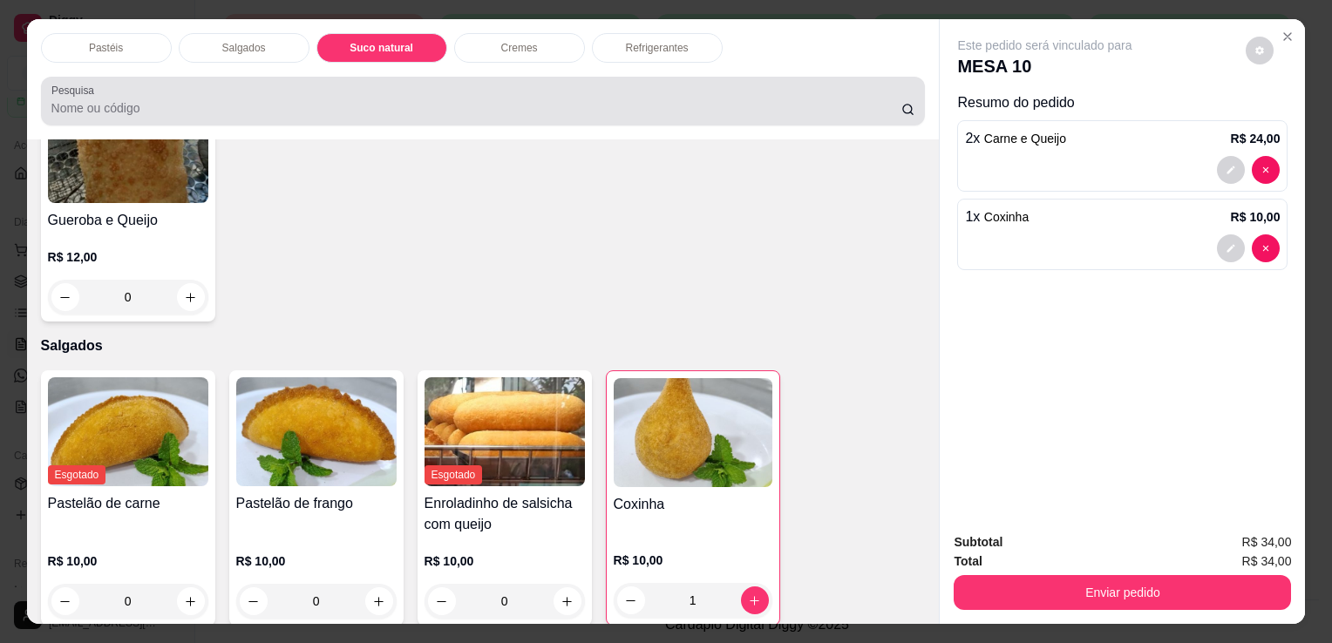
scroll to position [43, 0]
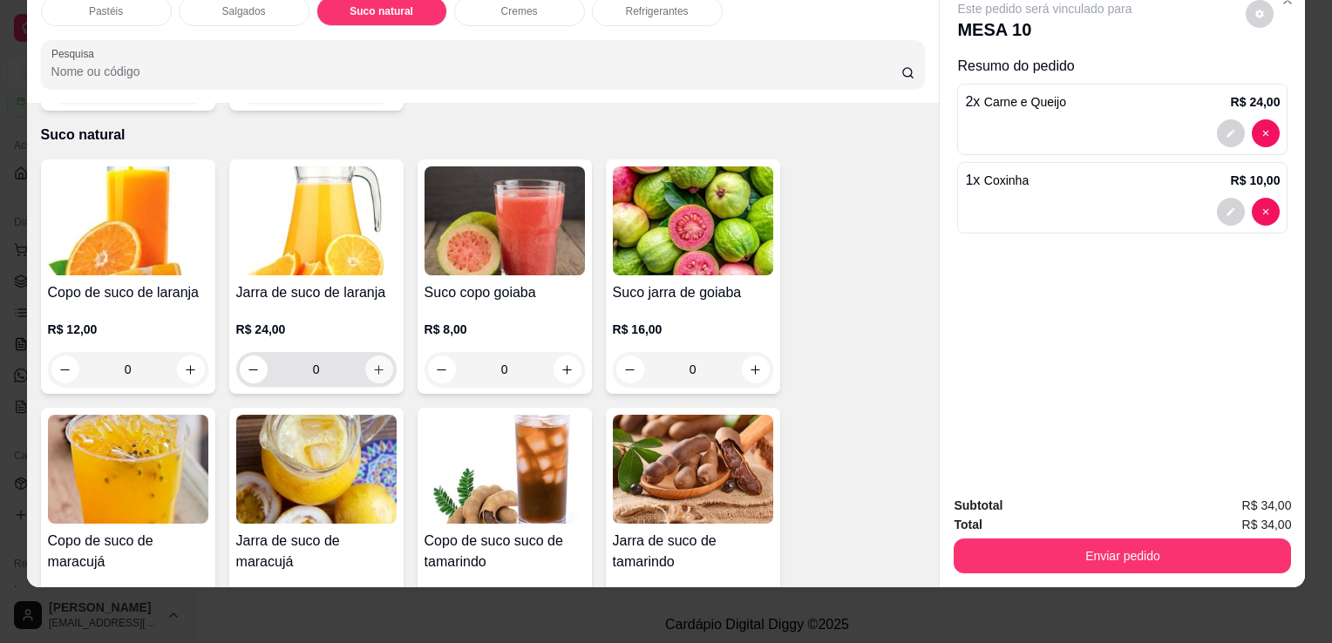
click at [376, 363] on icon "increase-product-quantity" at bounding box center [378, 369] width 13 height 13
type input "1"
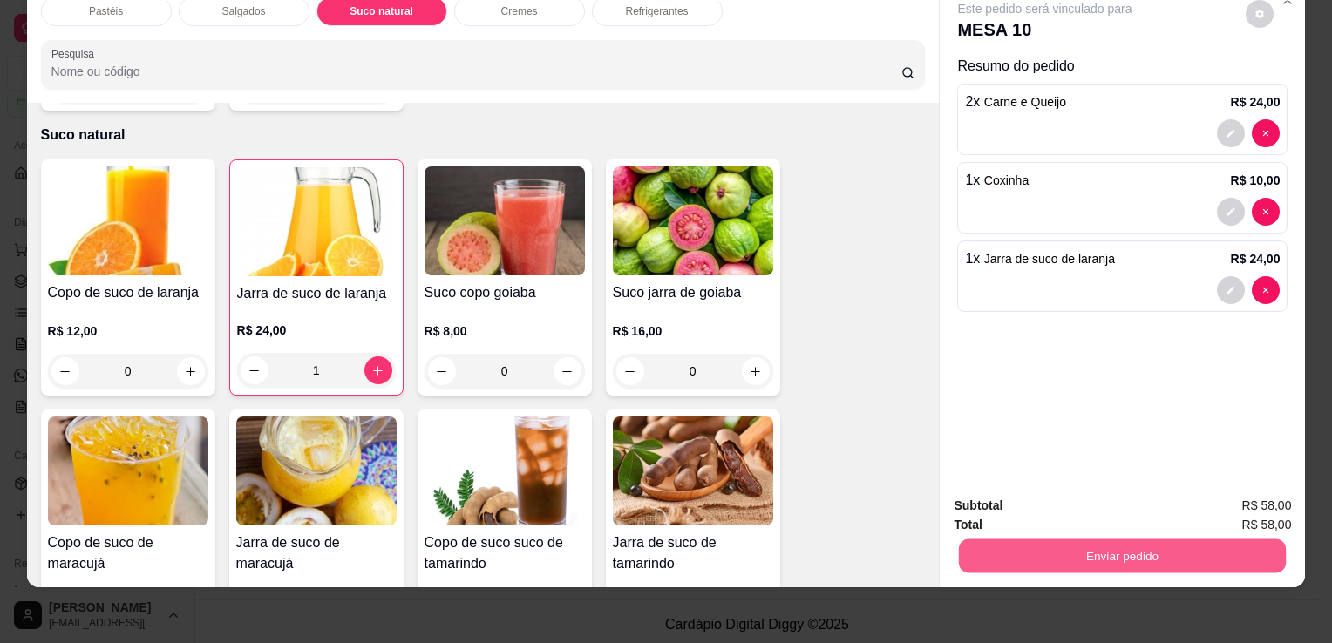
click at [1102, 554] on button "Enviar pedido" at bounding box center [1122, 556] width 327 height 34
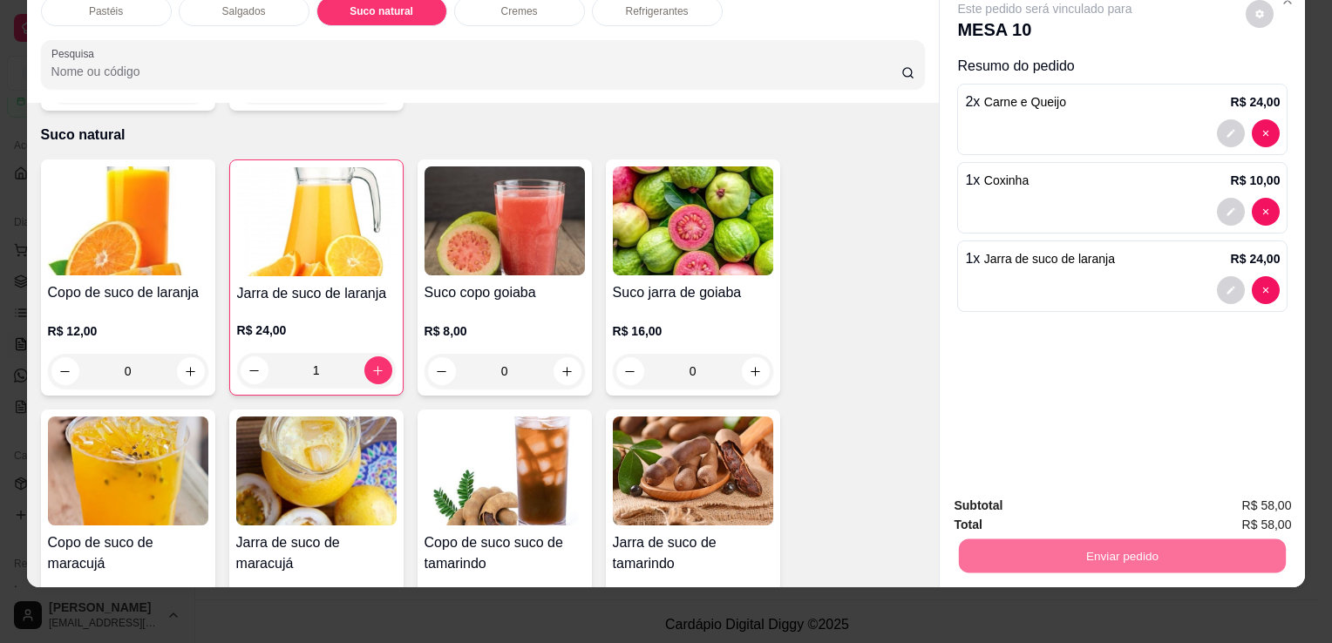
click at [1249, 491] on button "Sim, quero registrar" at bounding box center [1230, 500] width 130 height 33
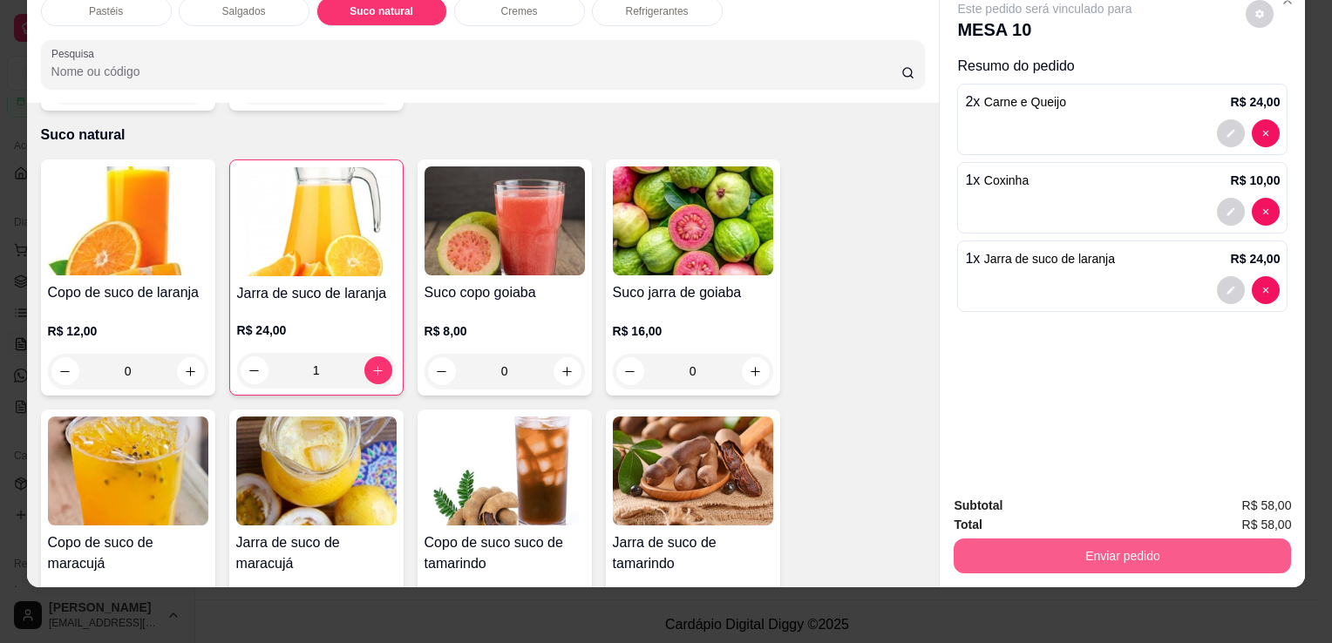
click at [1239, 559] on button "Enviar pedido" at bounding box center [1121, 556] width 337 height 35
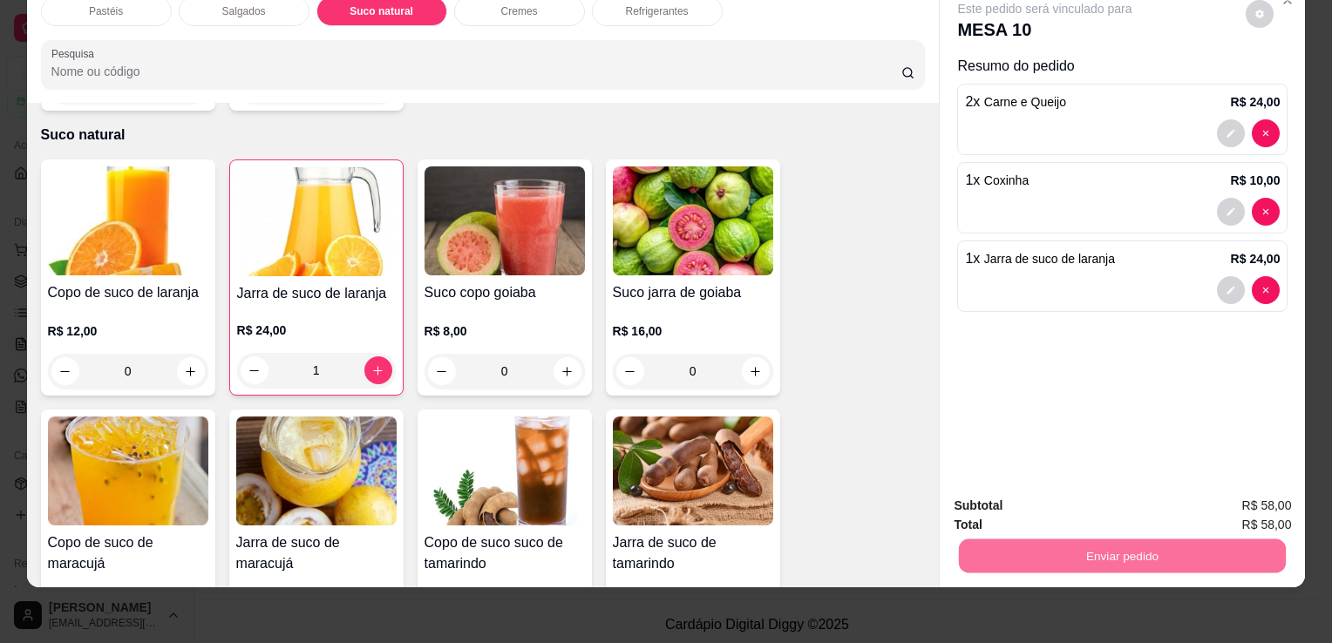
click at [1251, 502] on button "Sim, quero registrar" at bounding box center [1230, 500] width 130 height 33
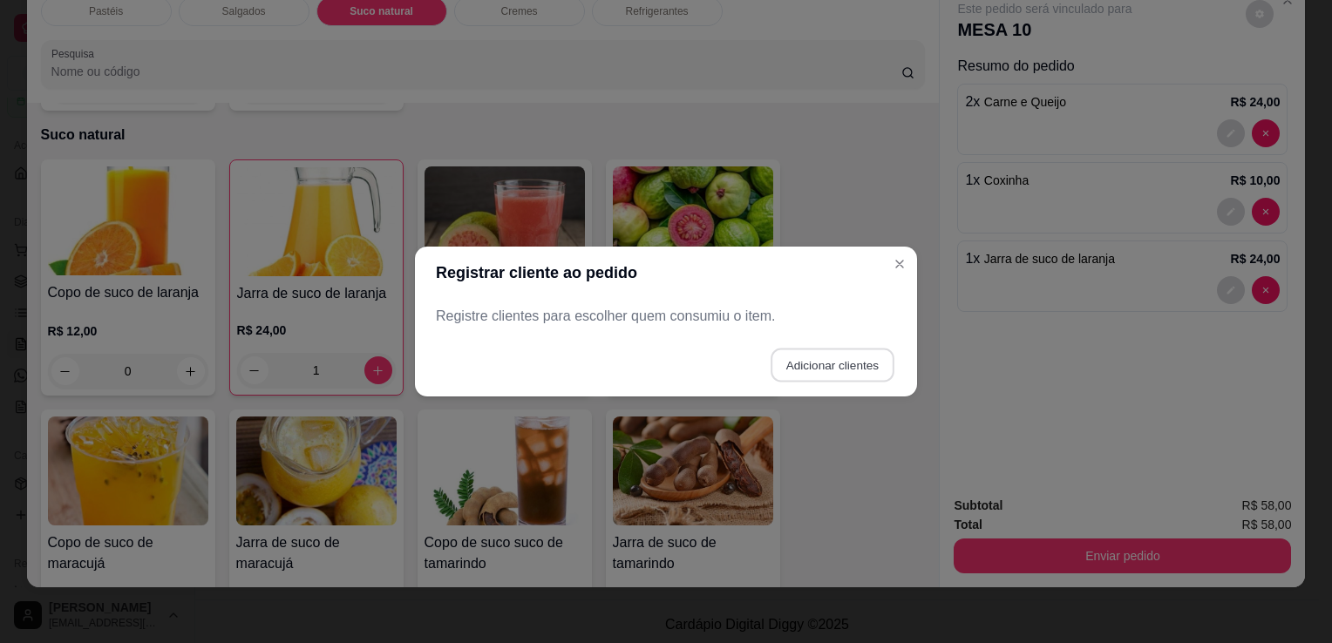
click at [792, 368] on button "Adicionar clientes" at bounding box center [831, 366] width 123 height 34
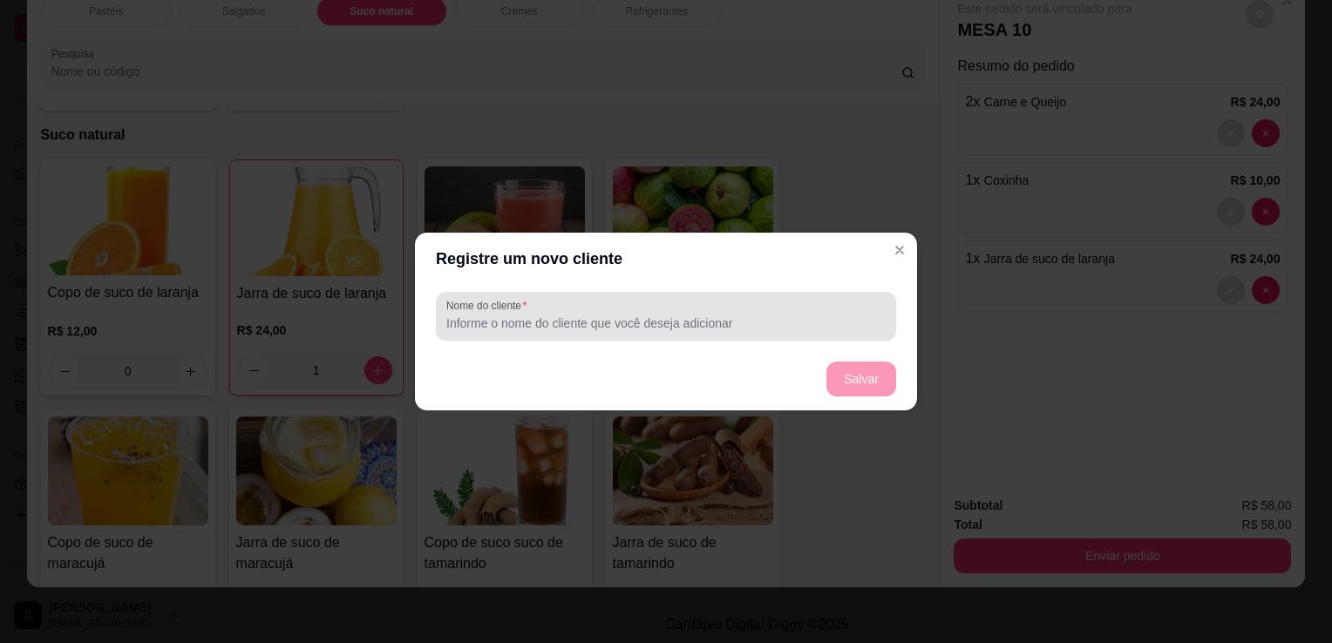
click at [678, 330] on input "Nome do cliente" at bounding box center [665, 323] width 439 height 17
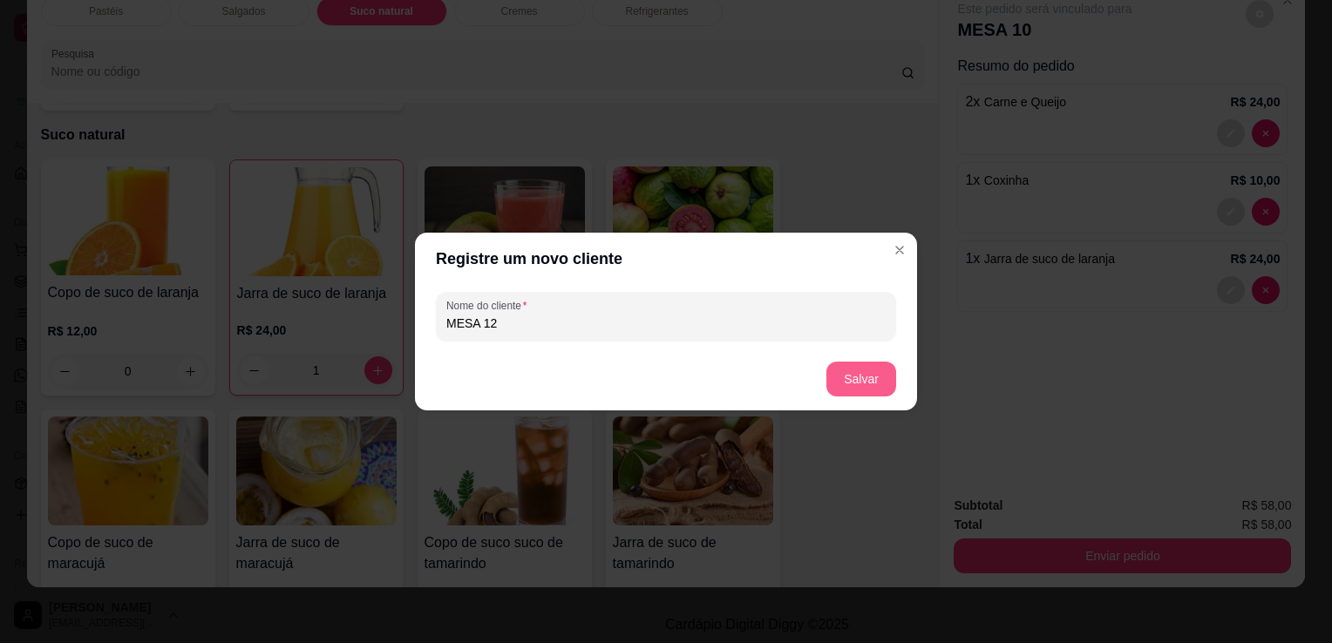
type input "MESA 12"
click at [867, 386] on button "Salvar" at bounding box center [861, 379] width 70 height 35
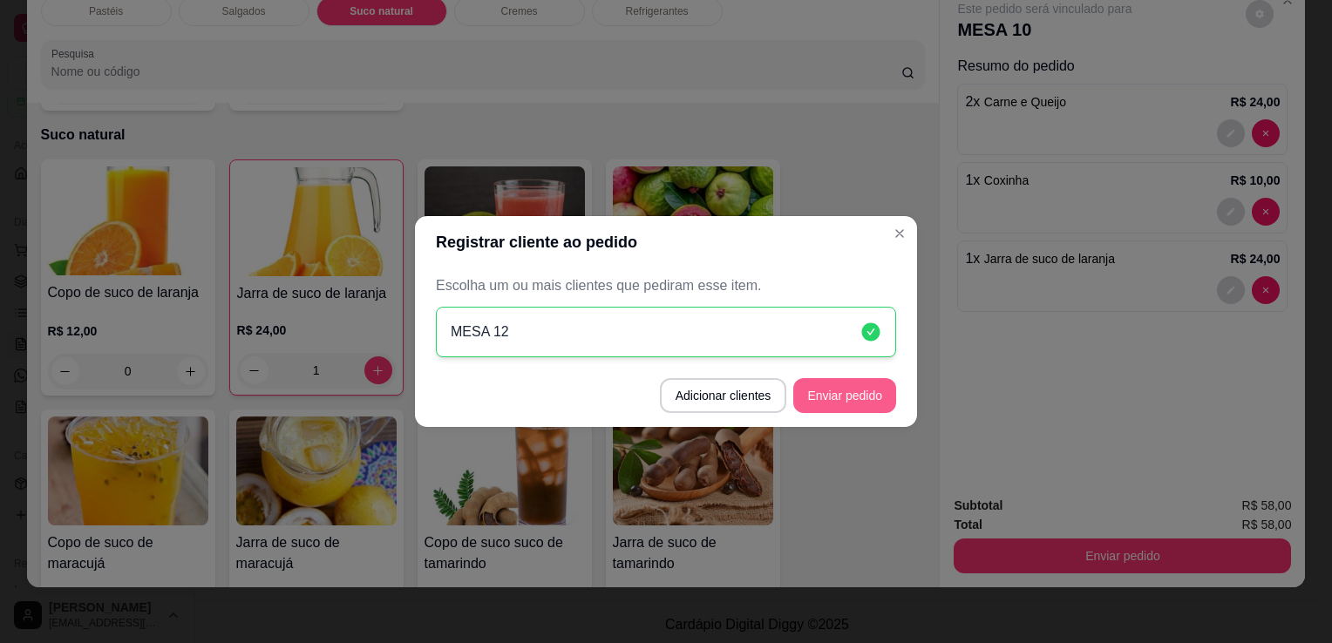
click at [834, 397] on button "Enviar pedido" at bounding box center [844, 395] width 103 height 35
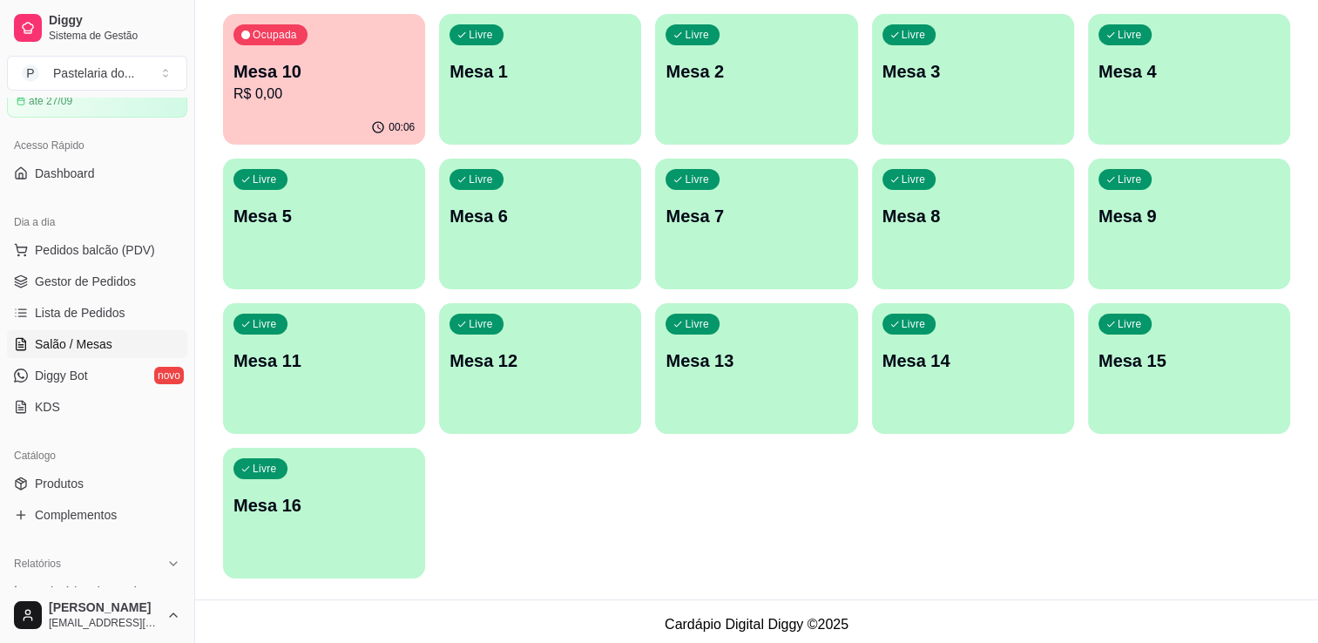
click at [106, 221] on div "Dia a dia" at bounding box center [97, 222] width 180 height 28
click at [105, 239] on button "Pedidos balcão (PDV)" at bounding box center [97, 250] width 180 height 28
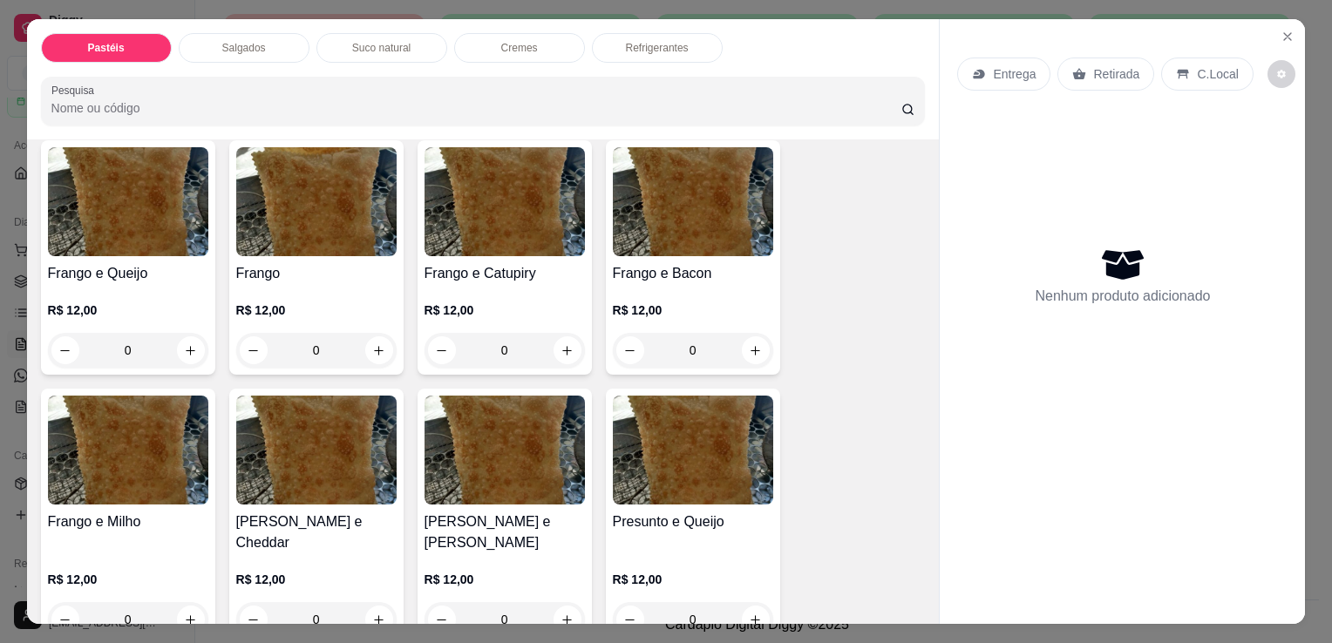
scroll to position [610, 0]
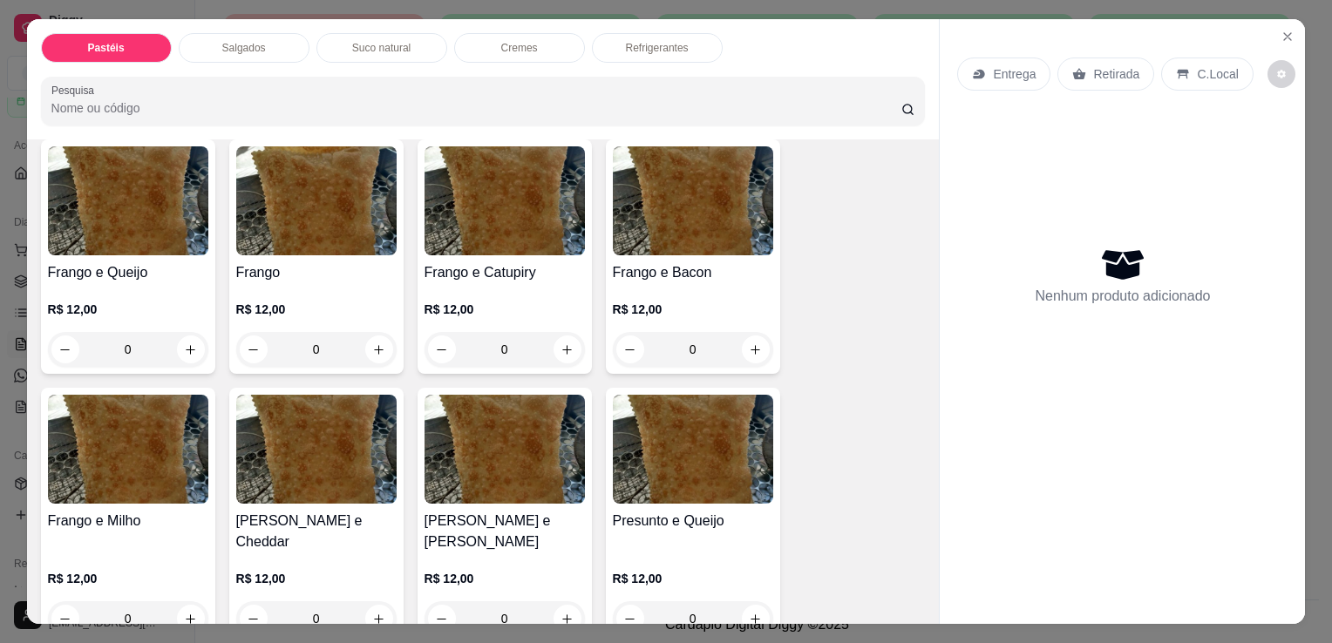
click at [192, 340] on div "0" at bounding box center [128, 349] width 160 height 35
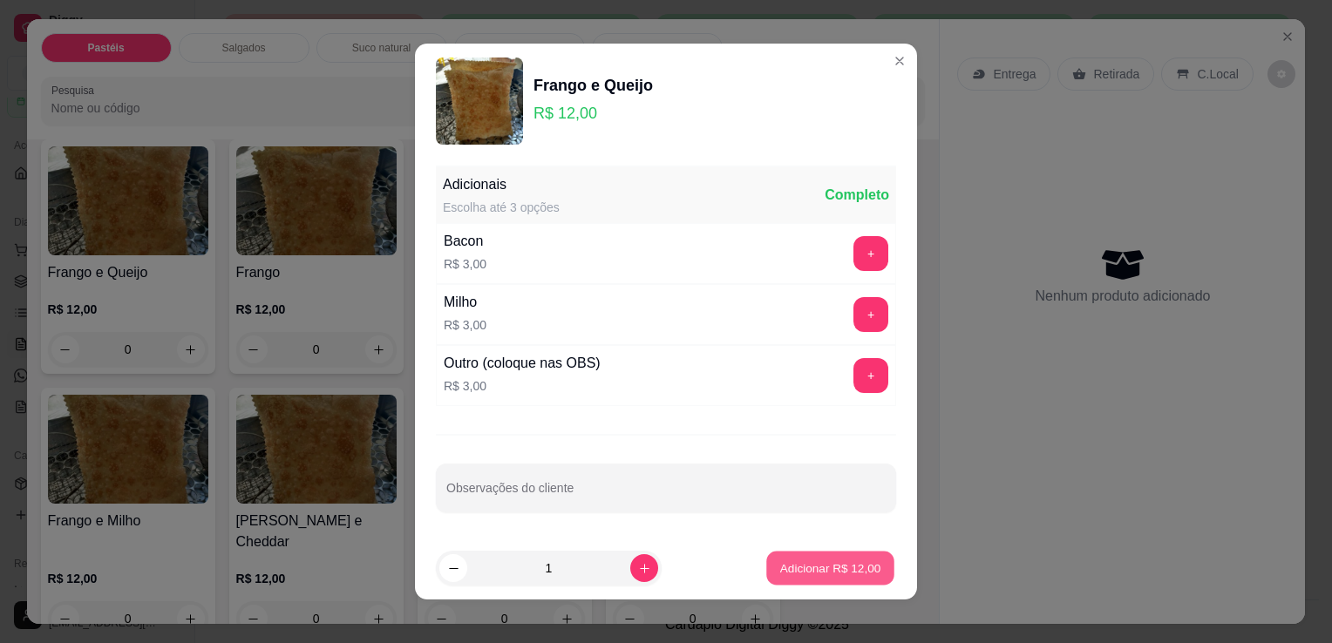
click at [807, 573] on p "Adicionar R$ 12,00" at bounding box center [830, 567] width 101 height 17
type input "1"
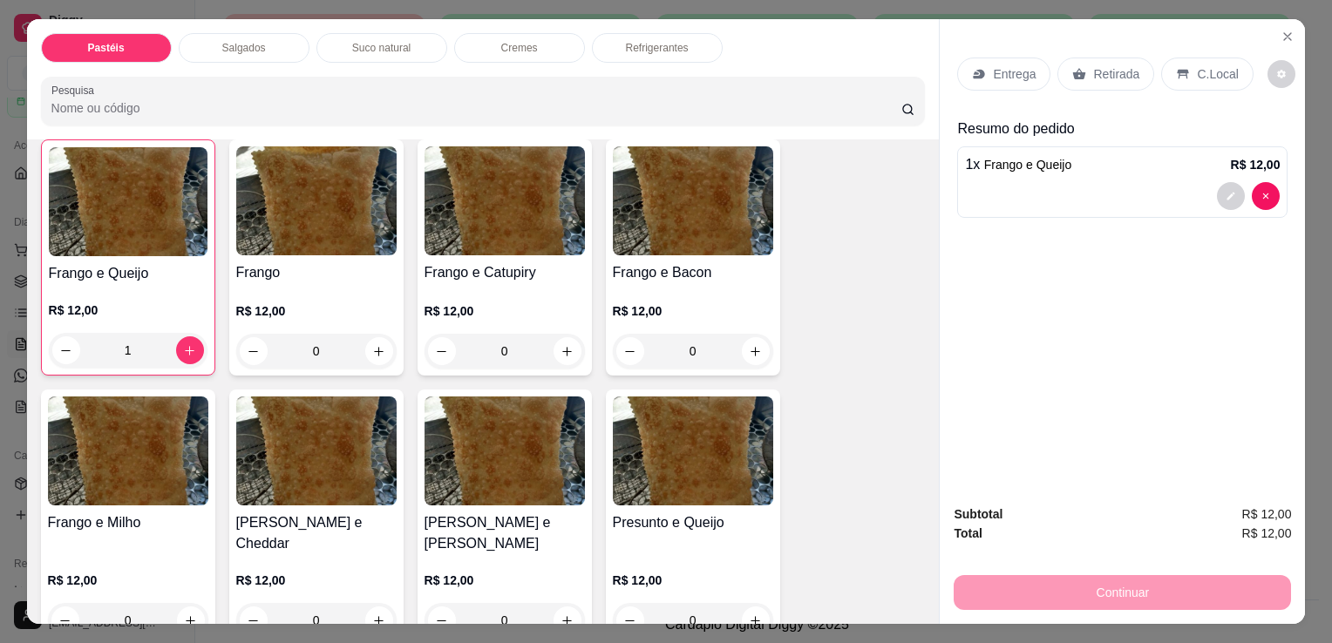
click at [1112, 75] on div "Retirada" at bounding box center [1105, 74] width 97 height 33
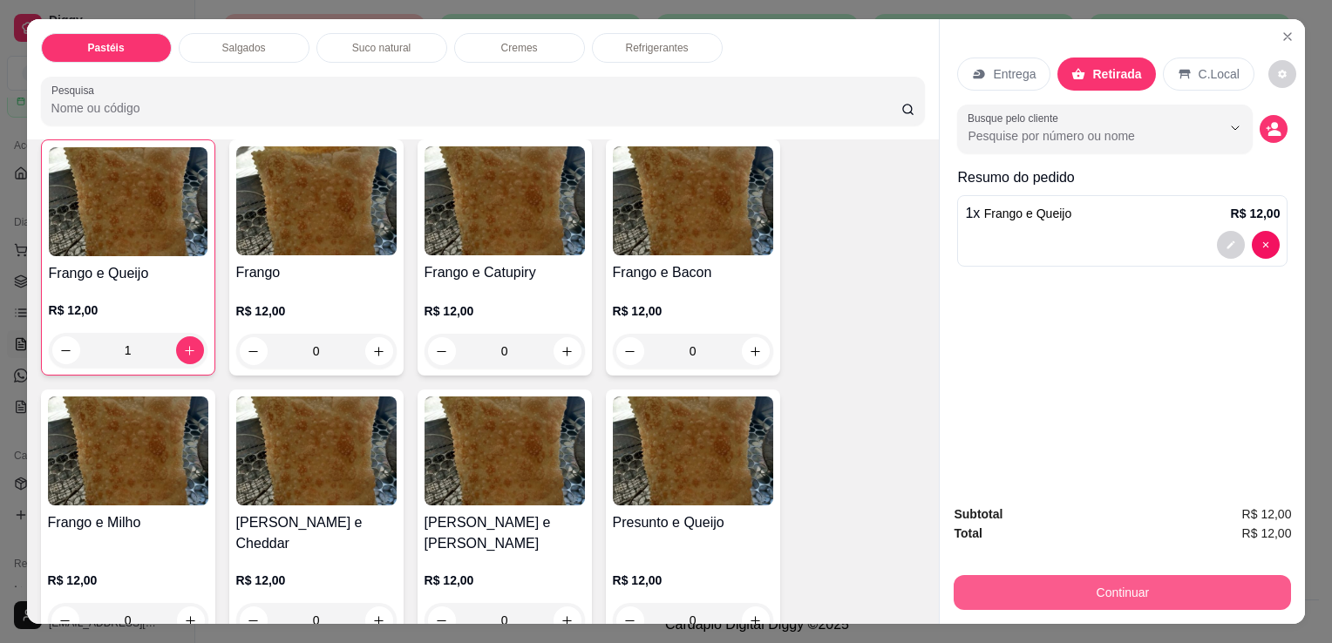
click at [1105, 579] on button "Continuar" at bounding box center [1121, 592] width 337 height 35
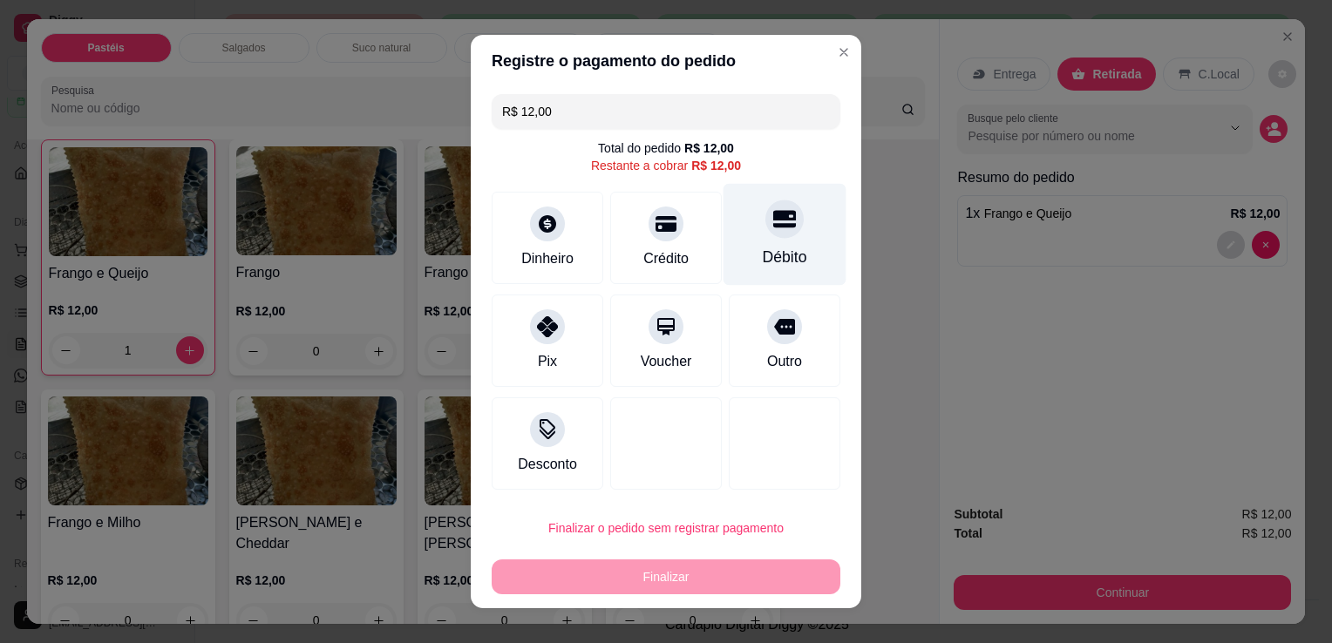
click at [776, 228] on icon at bounding box center [784, 218] width 23 height 23
type input "R$ 0,00"
click at [776, 246] on div "Débito" at bounding box center [785, 257] width 44 height 23
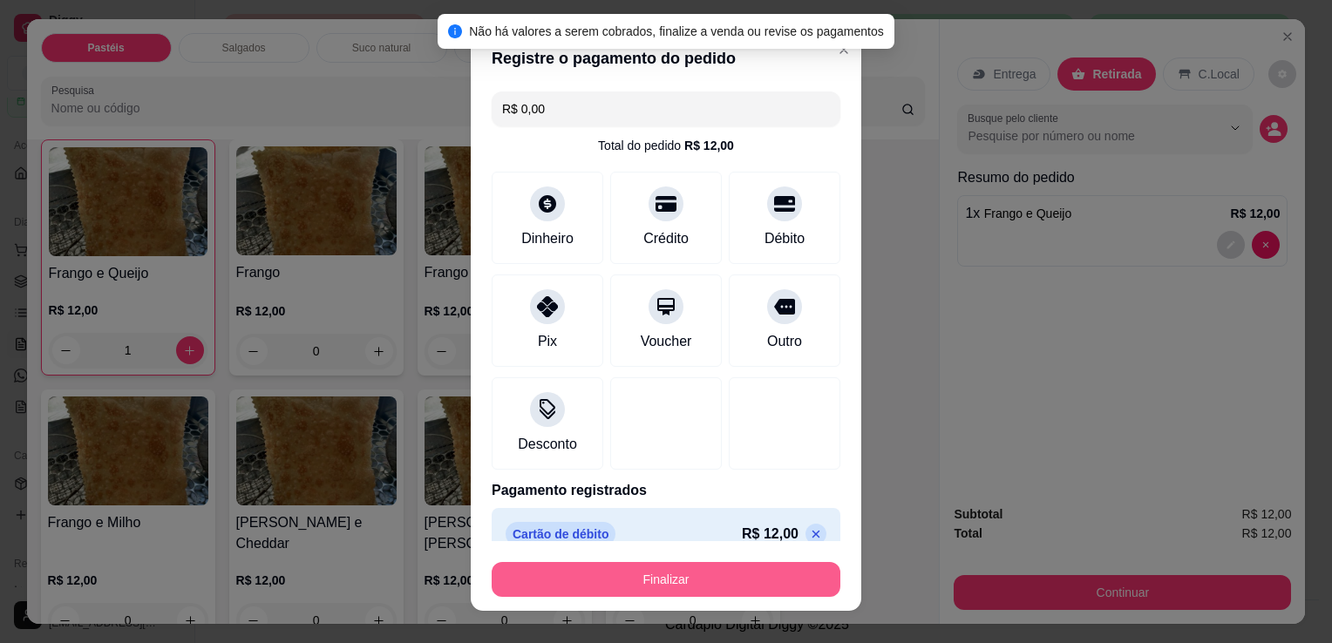
click at [715, 587] on button "Finalizar" at bounding box center [665, 579] width 349 height 35
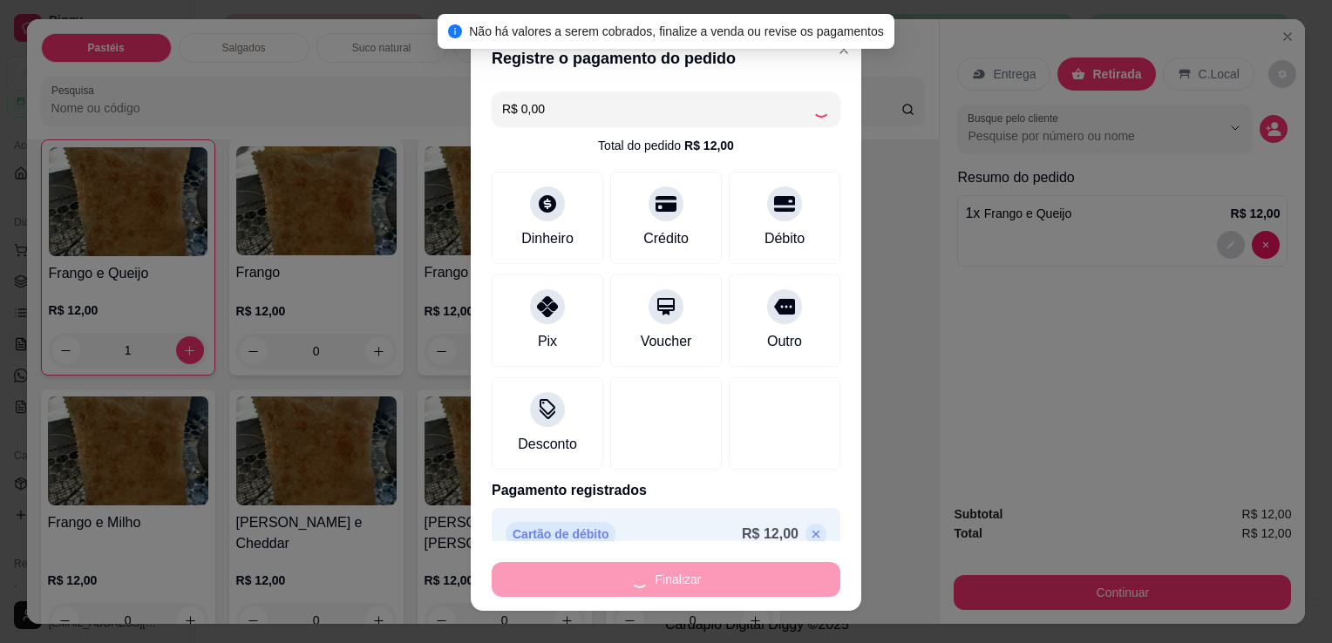
type input "0"
type input "-R$ 12,00"
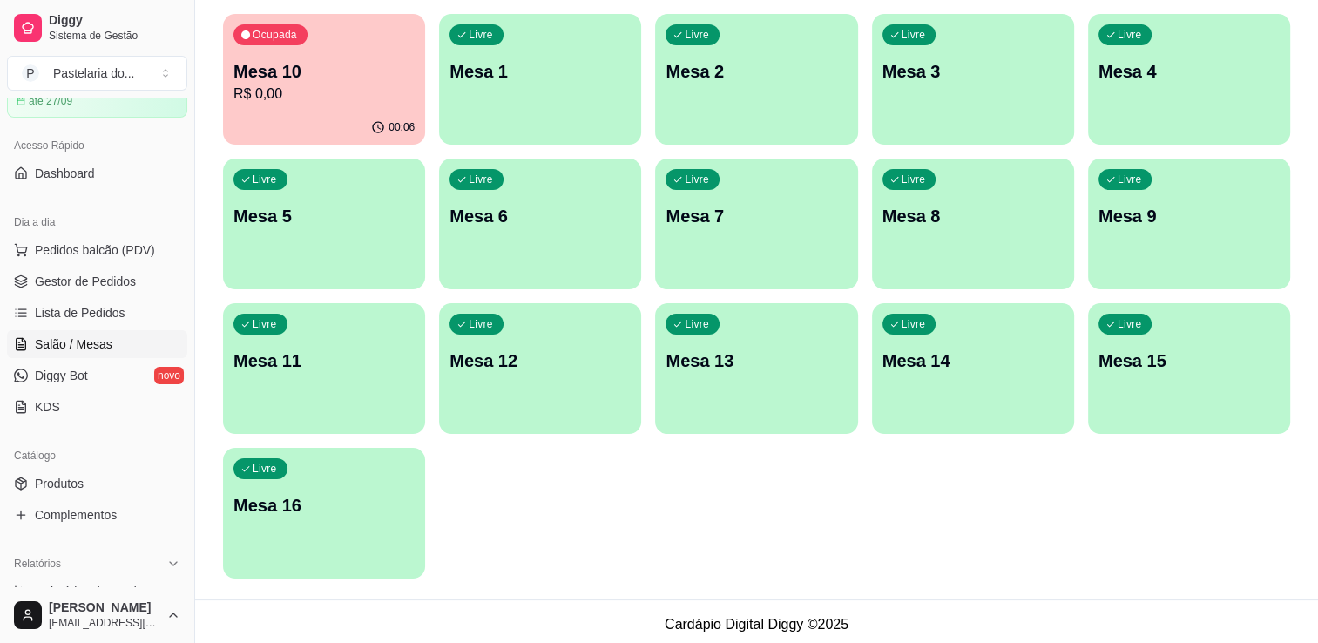
click at [488, 240] on div "Livre Mesa 6" at bounding box center [540, 214] width 202 height 110
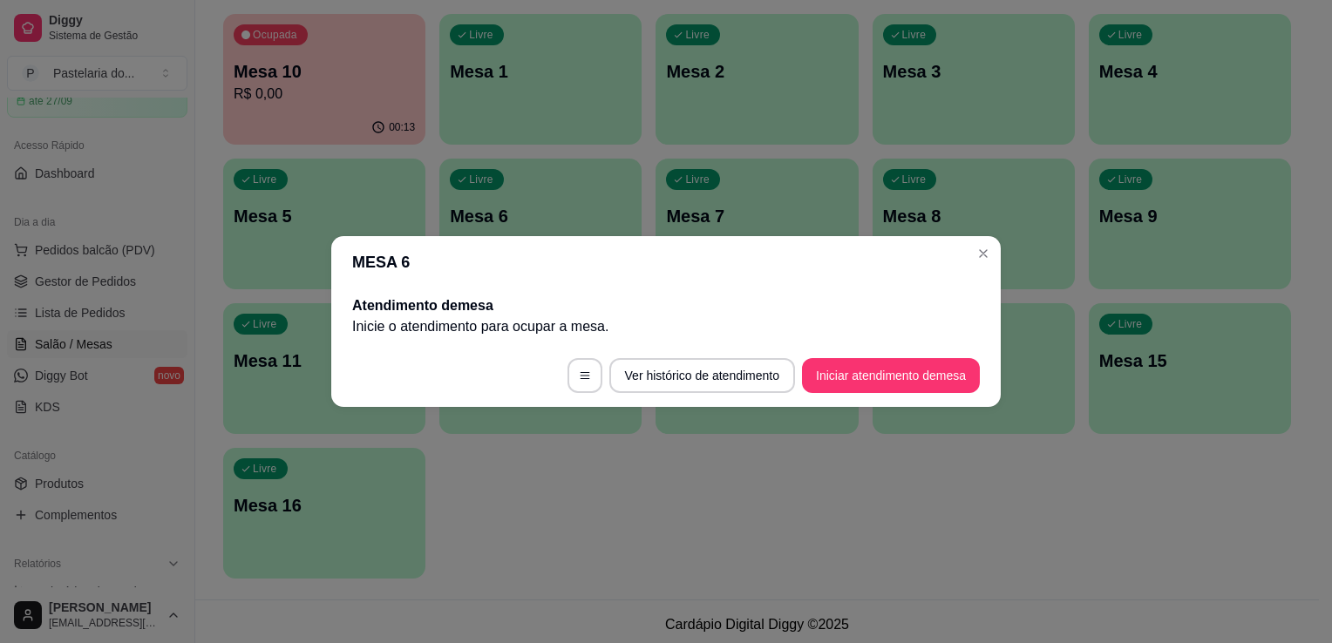
click at [910, 355] on footer "Ver histórico de atendimento Iniciar atendimento de mesa" at bounding box center [665, 375] width 669 height 63
click at [915, 372] on button "Iniciar atendimento de mesa" at bounding box center [891, 375] width 178 height 35
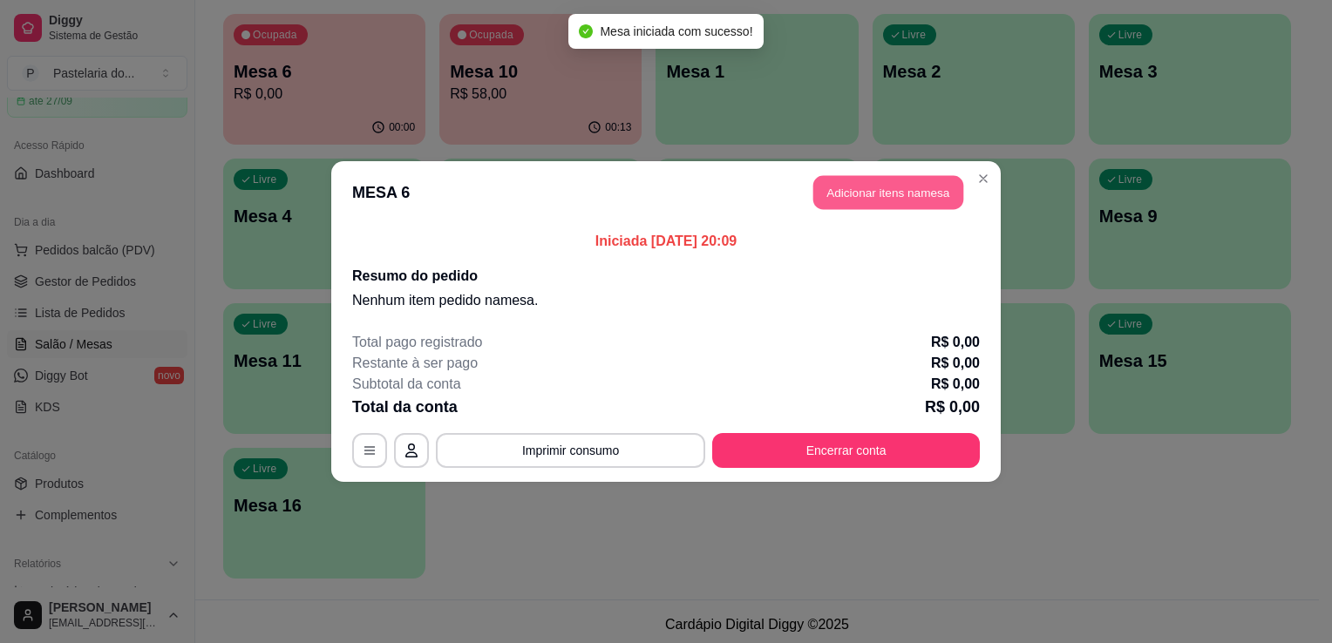
click at [887, 193] on button "Adicionar itens na mesa" at bounding box center [888, 193] width 150 height 34
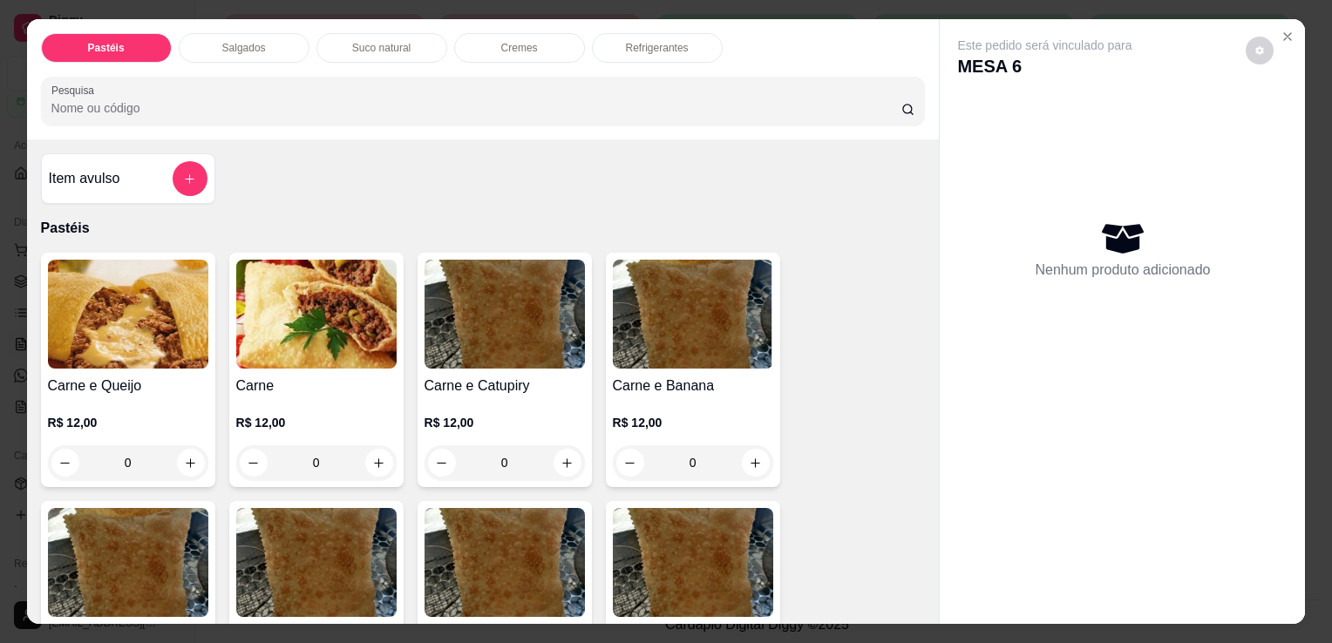
click at [663, 51] on div "Refrigerantes" at bounding box center [657, 48] width 131 height 30
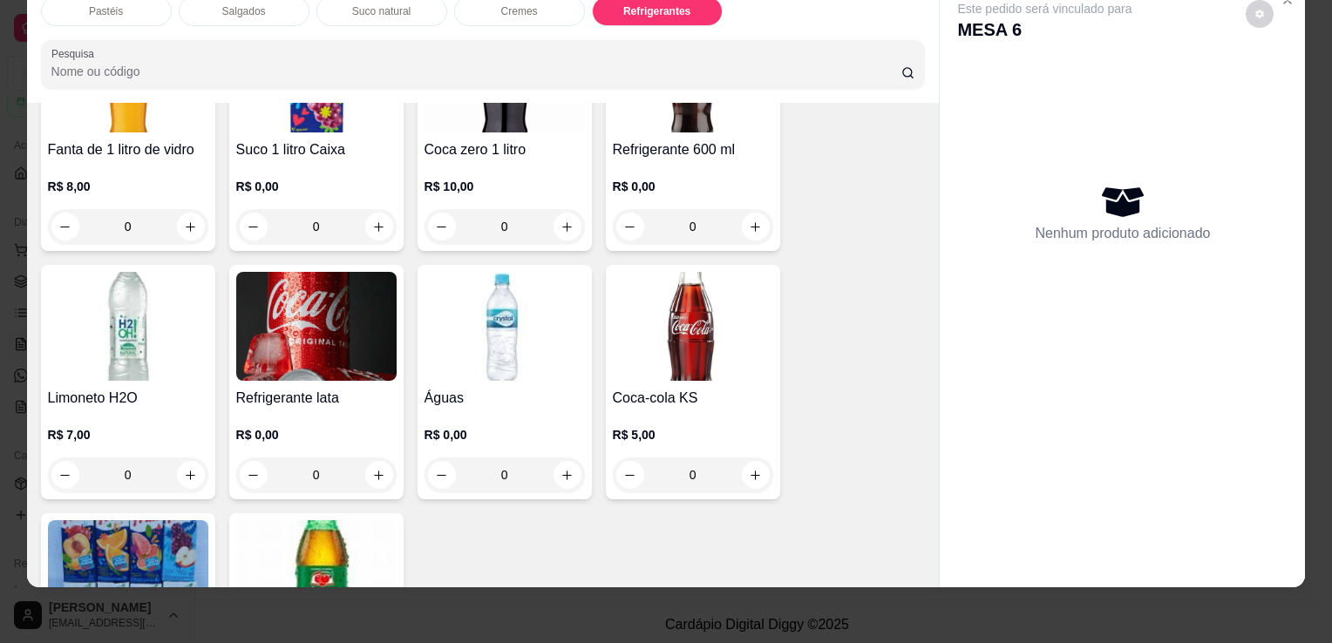
scroll to position [4636, 0]
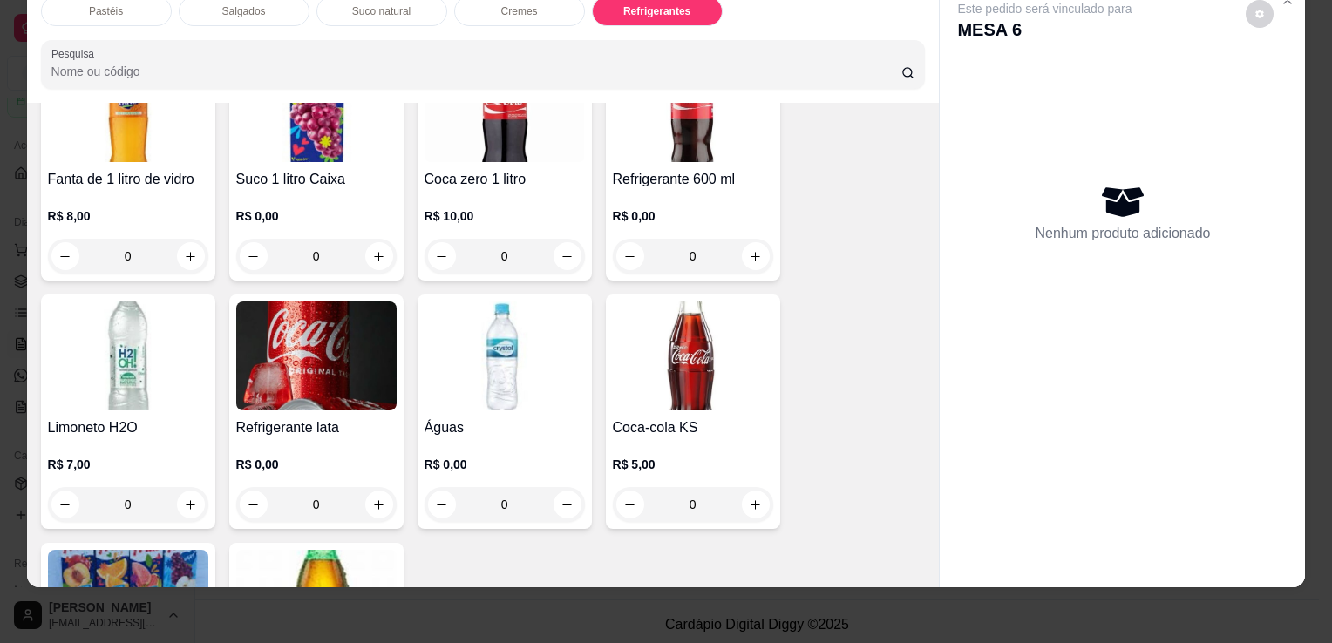
click at [746, 239] on div "0" at bounding box center [693, 256] width 160 height 35
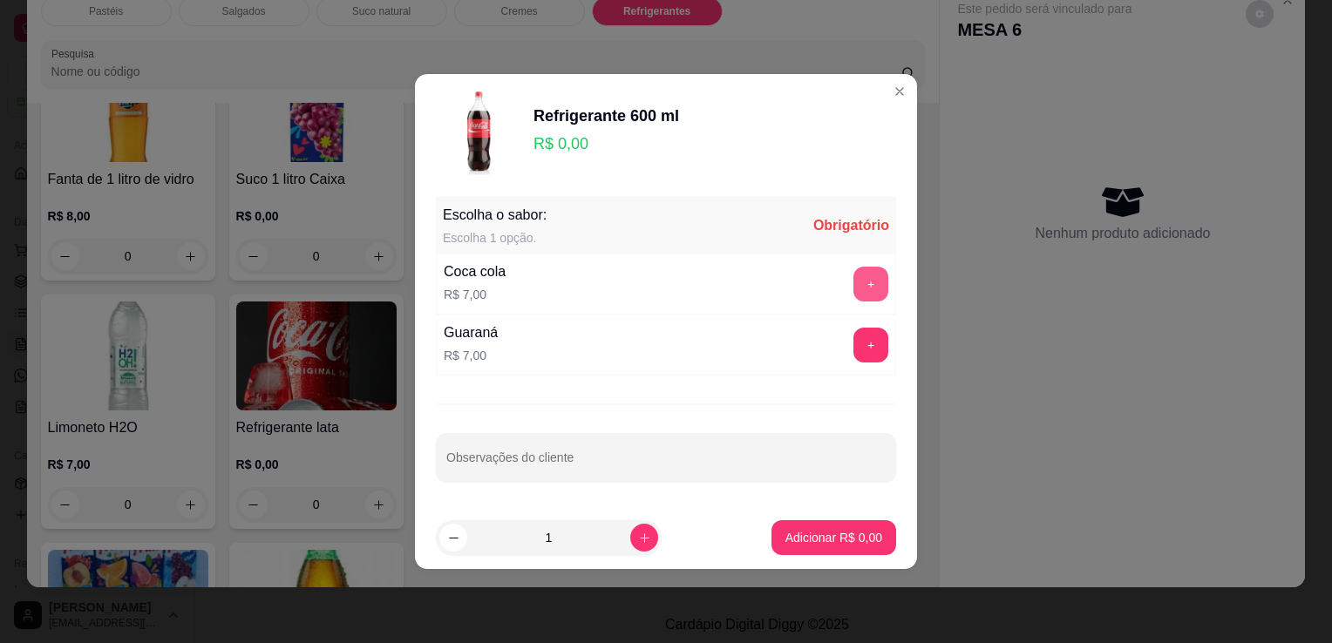
click at [856, 278] on button "+" at bounding box center [870, 284] width 35 height 35
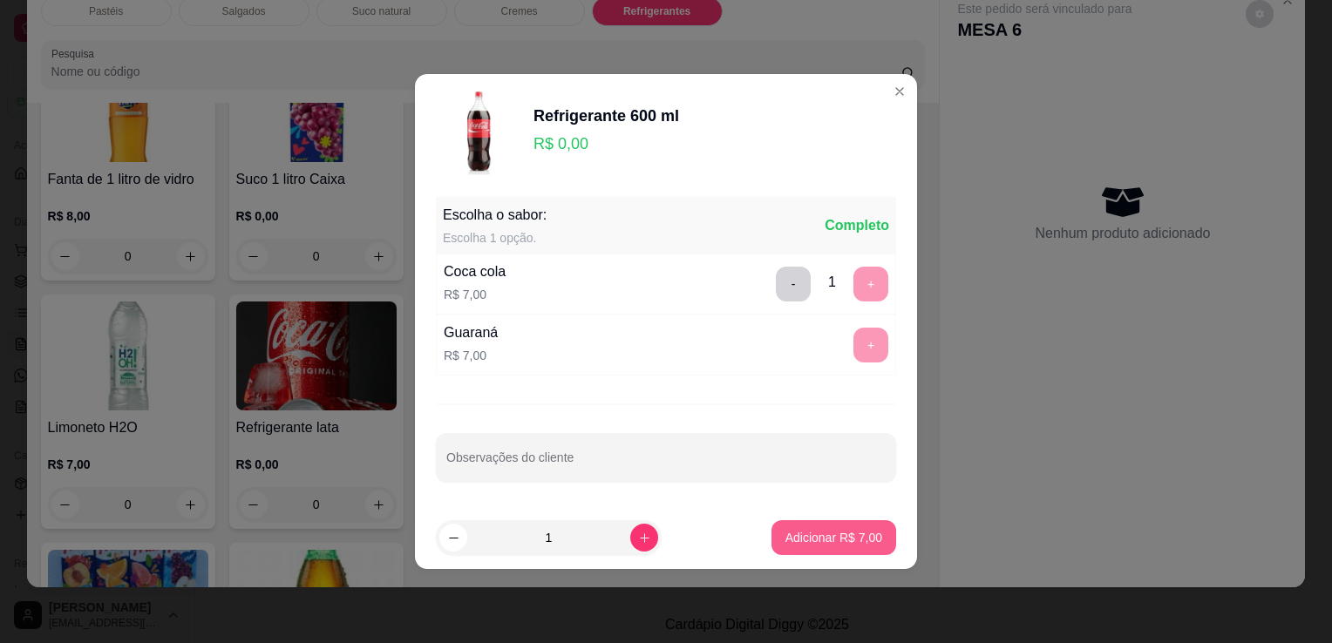
click at [837, 545] on p "Adicionar R$ 7,00" at bounding box center [833, 537] width 97 height 17
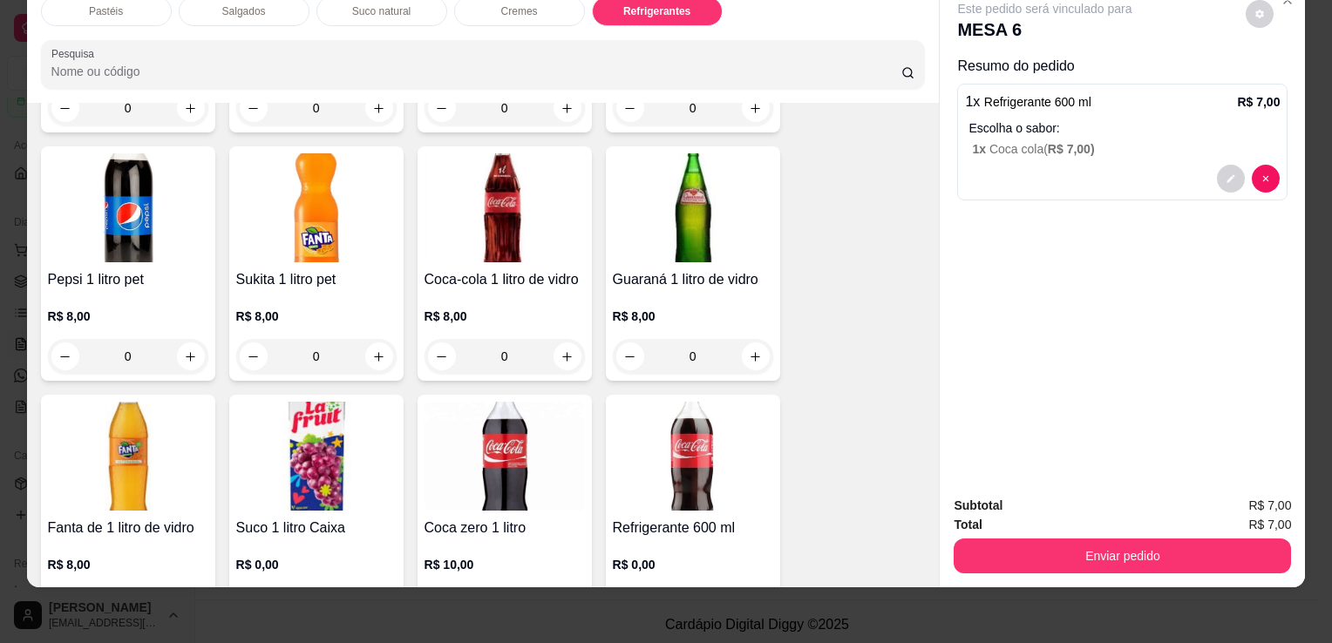
scroll to position [0, 0]
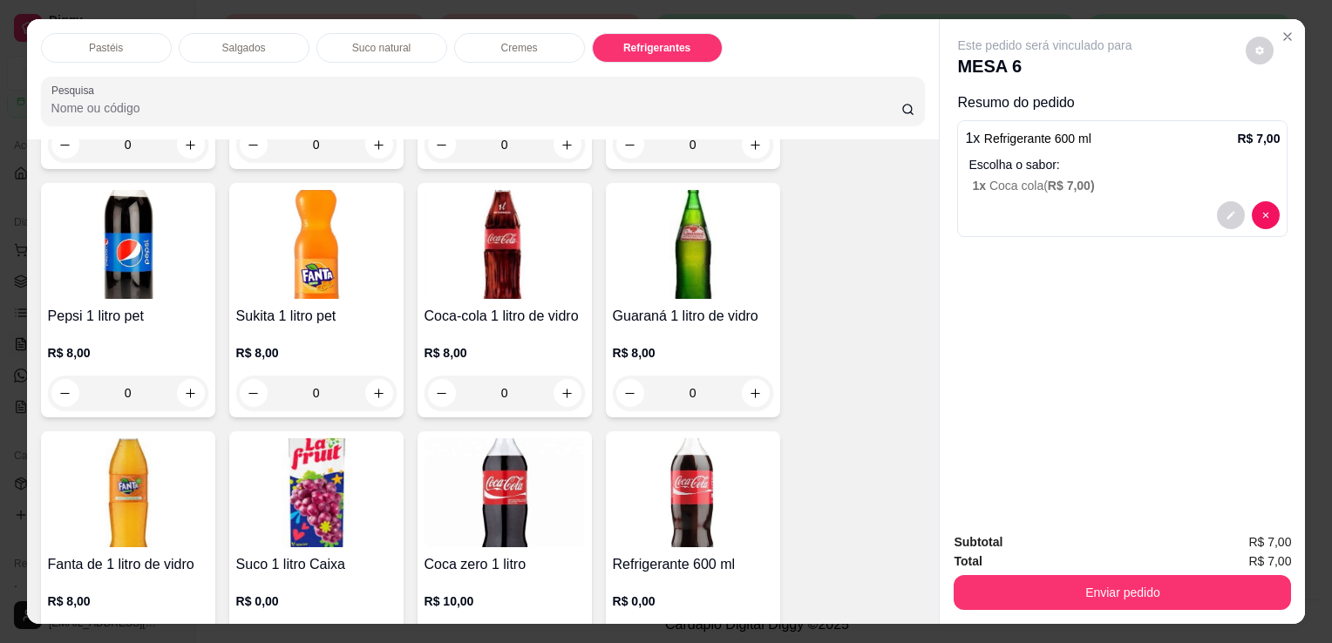
click at [77, 33] on div "Pastéis" at bounding box center [106, 48] width 131 height 30
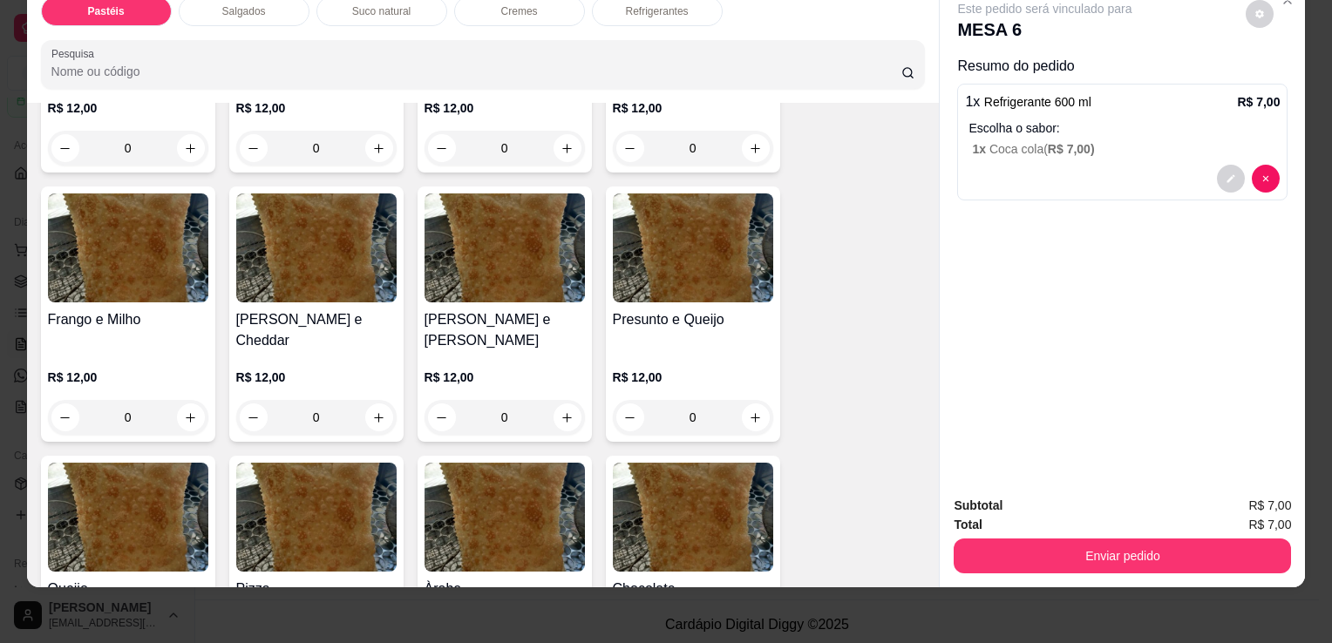
scroll to position [688, 0]
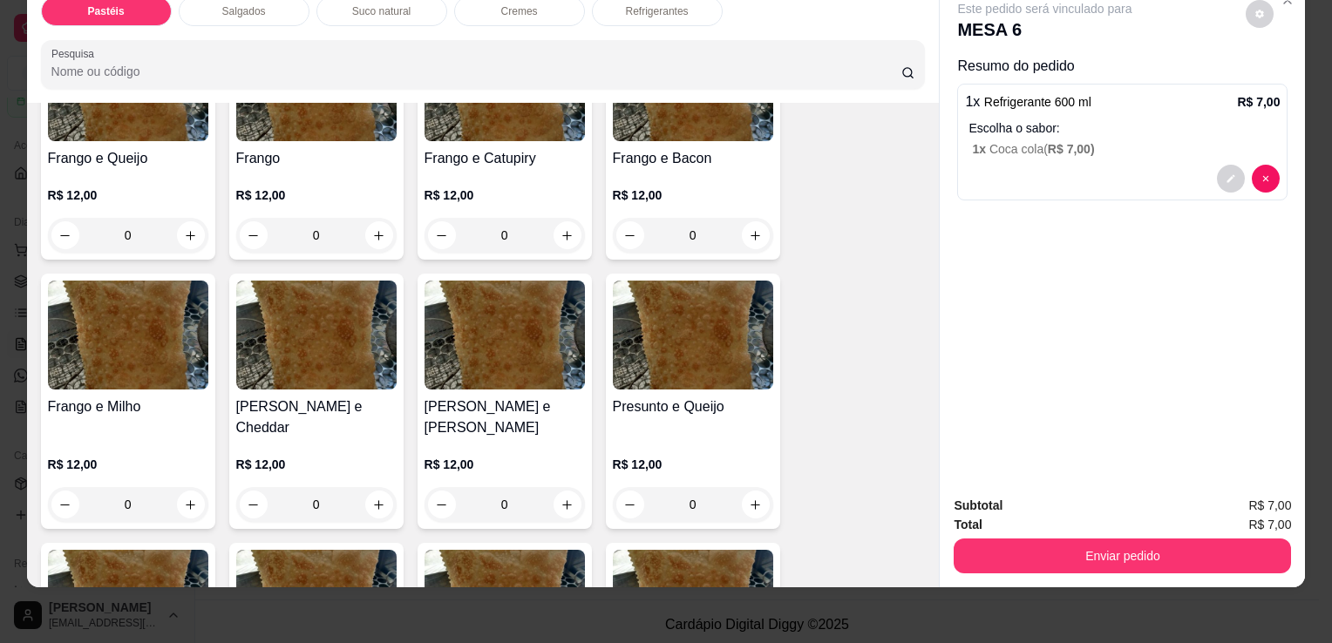
click at [559, 487] on div "0" at bounding box center [504, 504] width 160 height 35
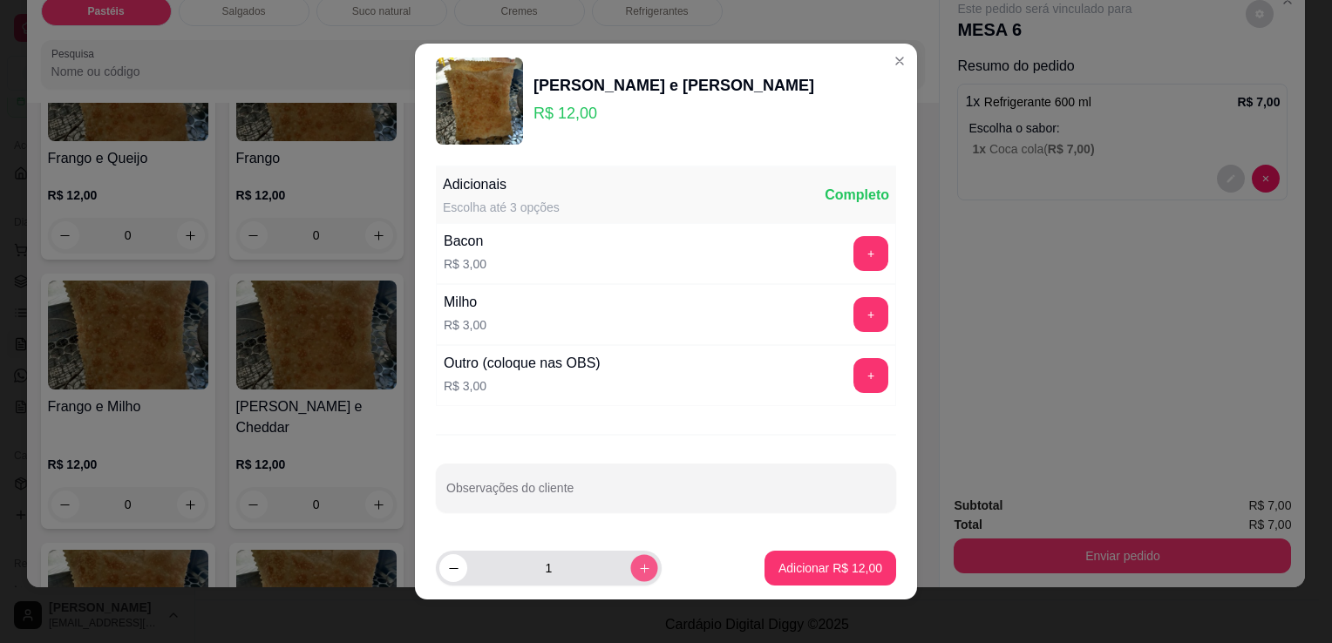
click at [638, 570] on icon "increase-product-quantity" at bounding box center [644, 568] width 13 height 13
type input "2"
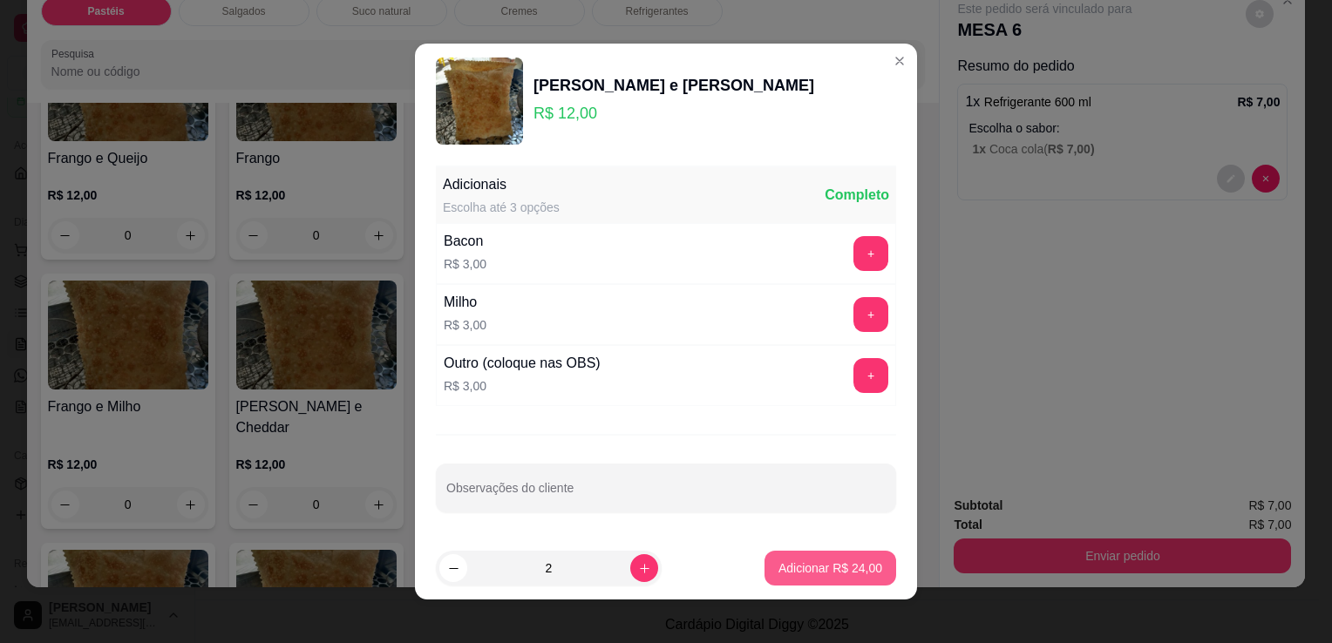
click at [851, 575] on p "Adicionar R$ 24,00" at bounding box center [830, 567] width 104 height 17
type input "2"
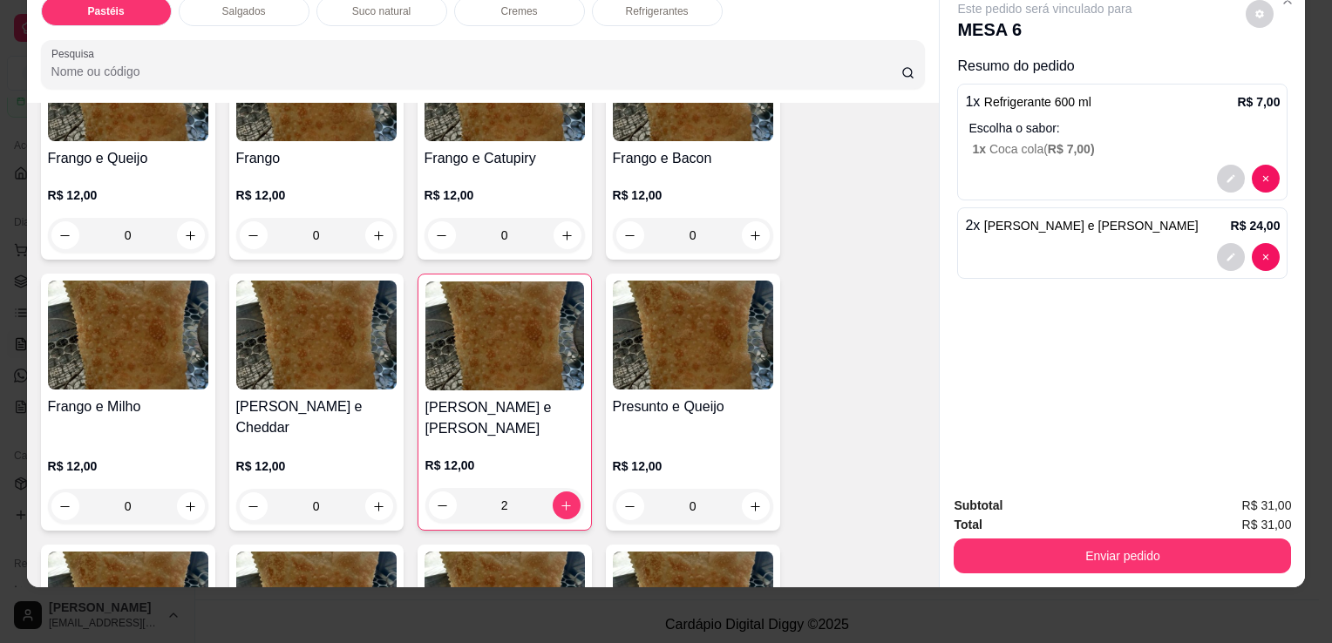
click at [369, 489] on div "0" at bounding box center [316, 506] width 160 height 35
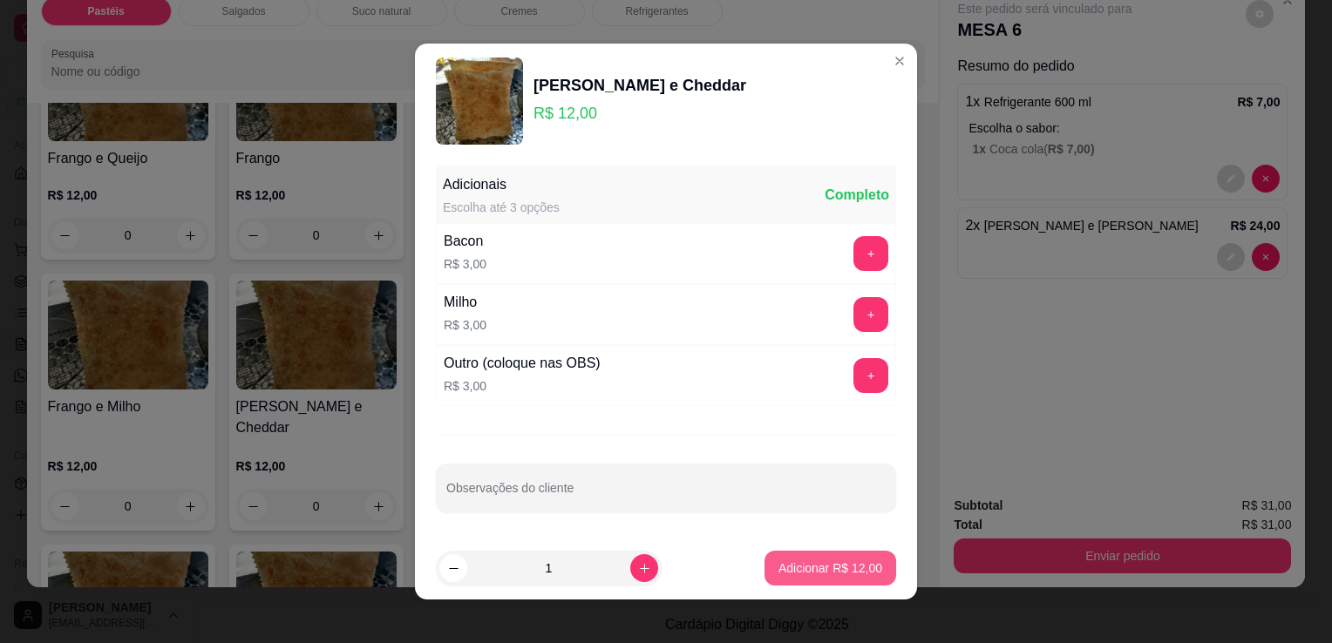
click at [787, 570] on p "Adicionar R$ 12,00" at bounding box center [830, 567] width 104 height 17
type input "1"
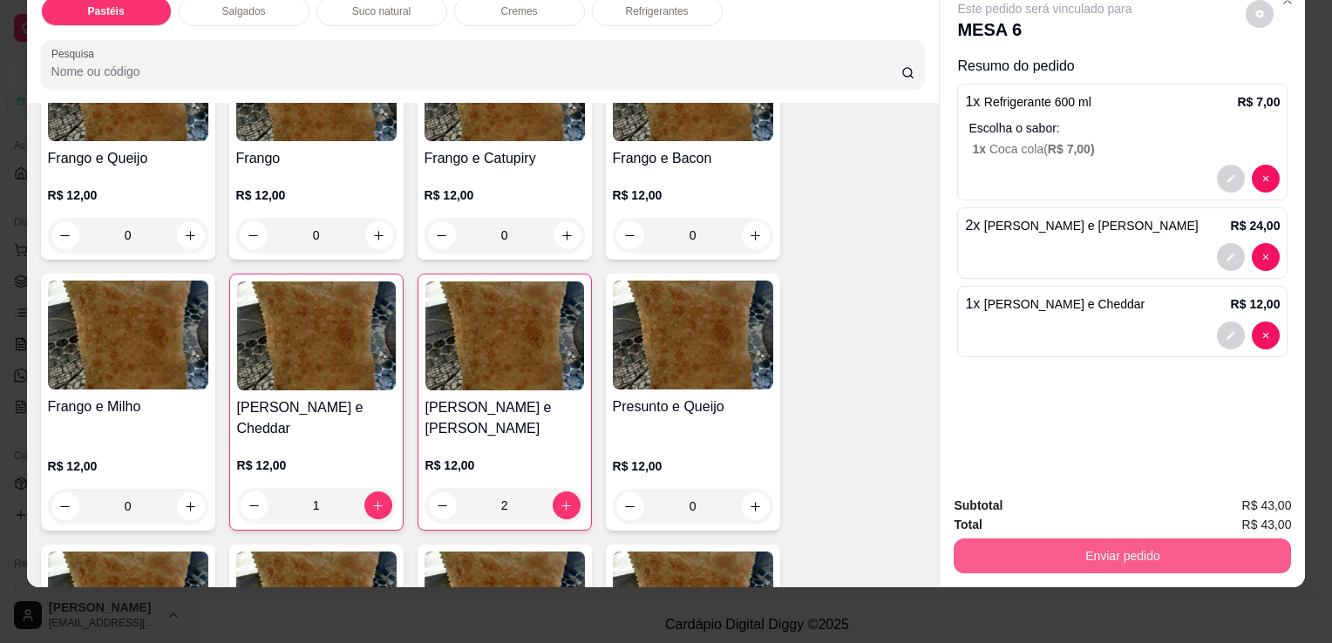
click at [1068, 551] on button "Enviar pedido" at bounding box center [1121, 556] width 337 height 35
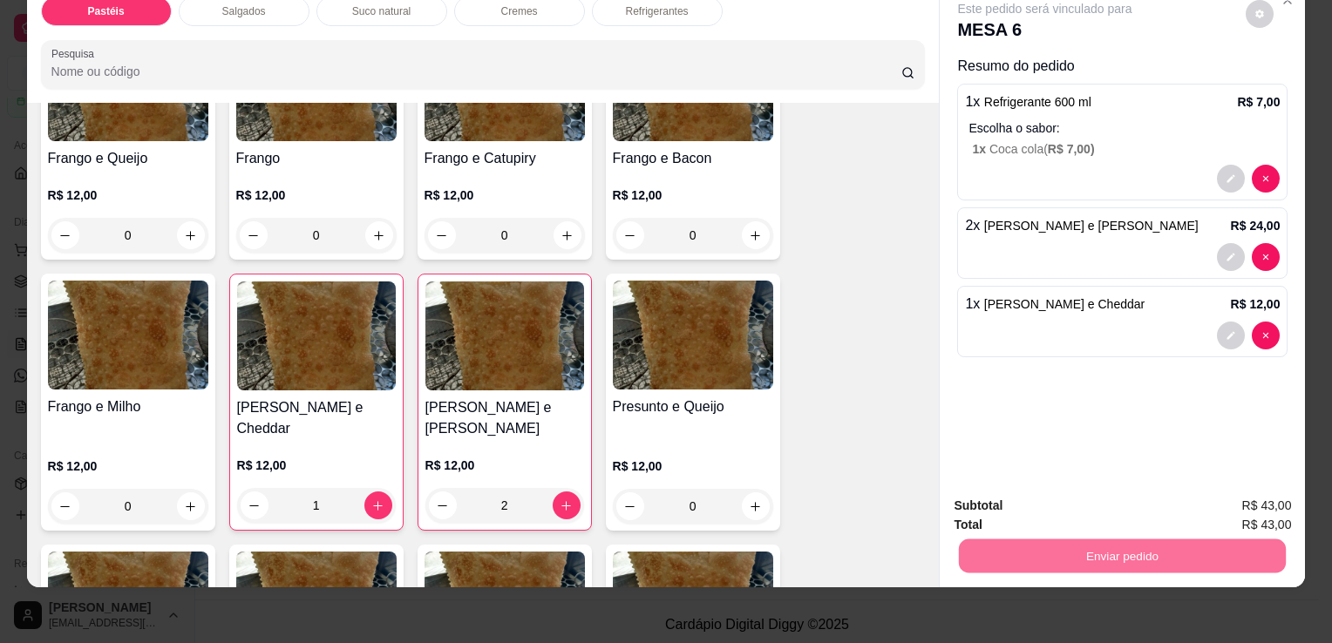
click at [1266, 505] on button "Sim, quero registrar" at bounding box center [1230, 500] width 130 height 33
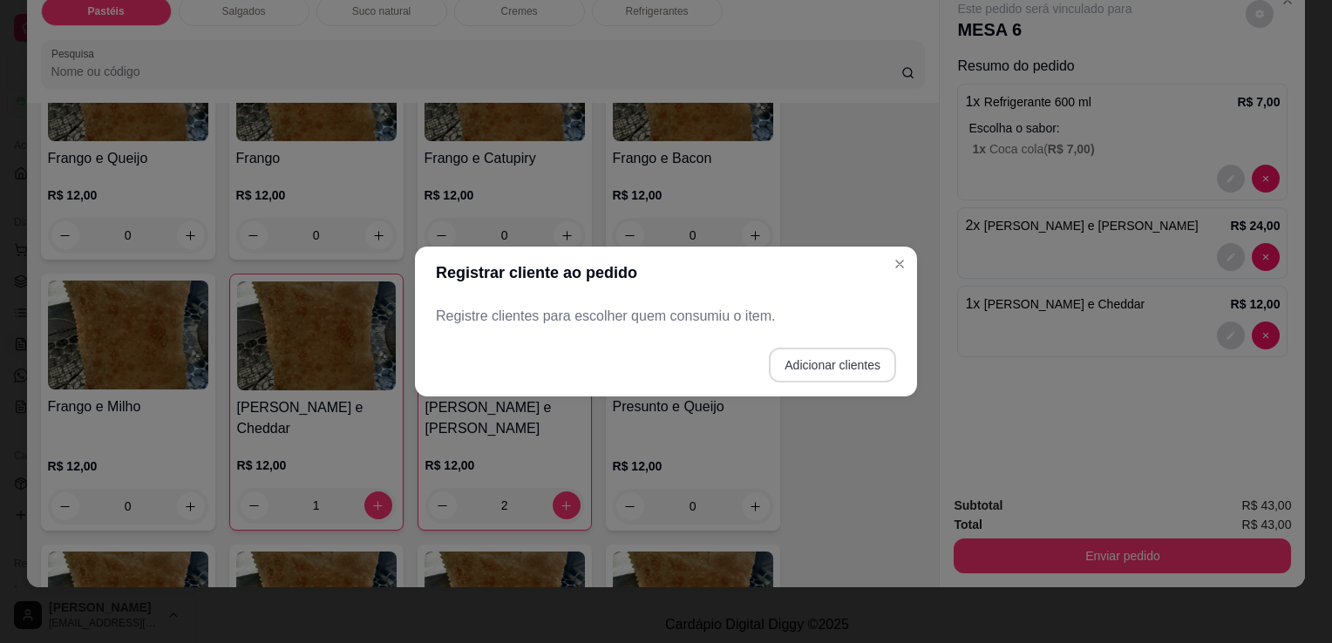
click at [891, 368] on button "Adicionar clientes" at bounding box center [832, 365] width 127 height 35
click at [756, 310] on div at bounding box center [665, 316] width 439 height 35
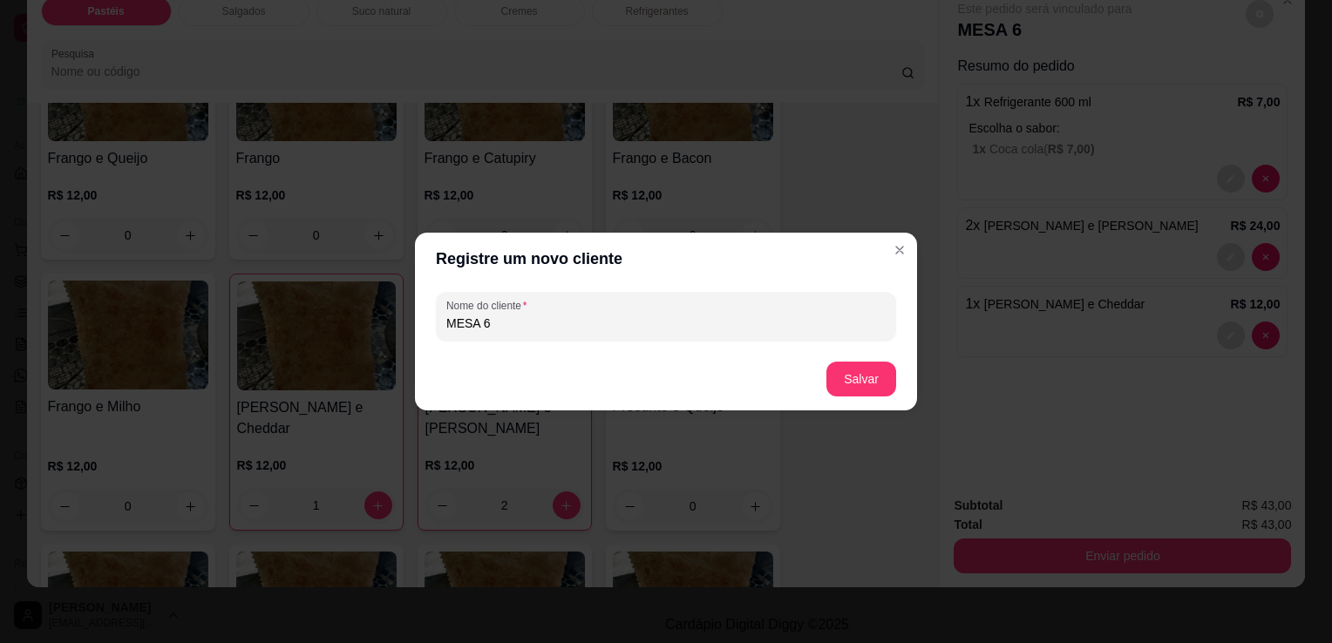
type input "MESA 6"
click at [832, 396] on button "Salvar" at bounding box center [861, 379] width 70 height 35
click at [832, 396] on footer "Salvar" at bounding box center [666, 379] width 502 height 63
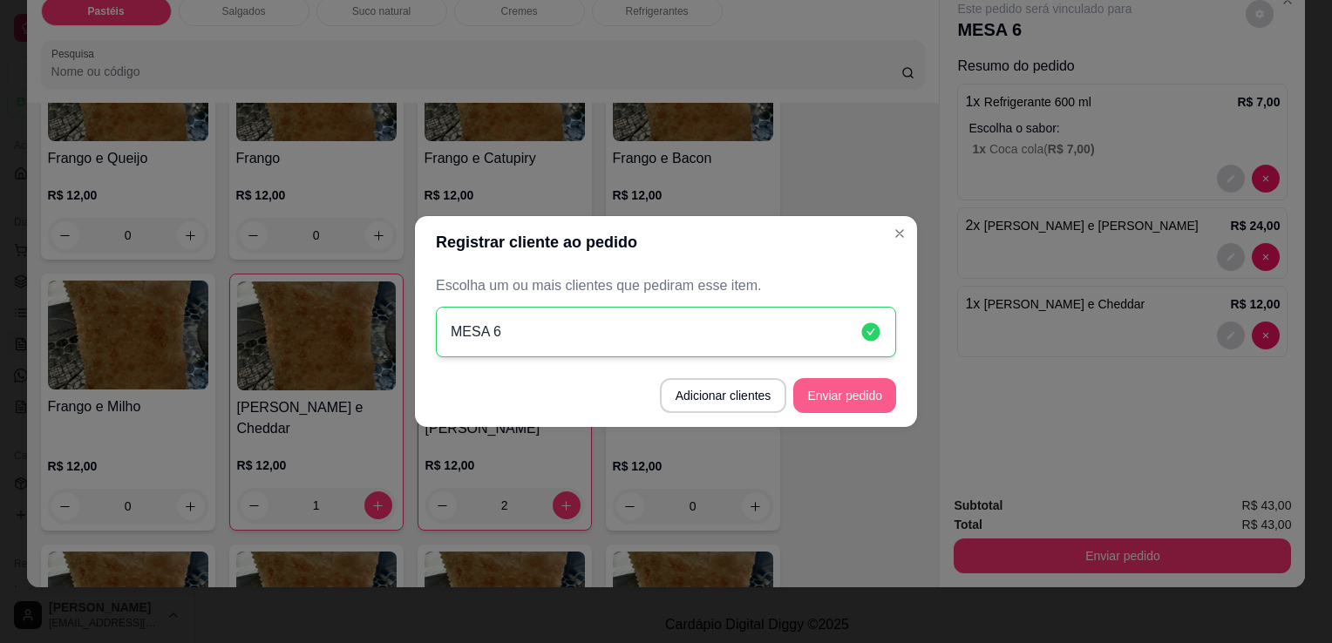
click at [884, 402] on button "Enviar pedido" at bounding box center [844, 395] width 103 height 35
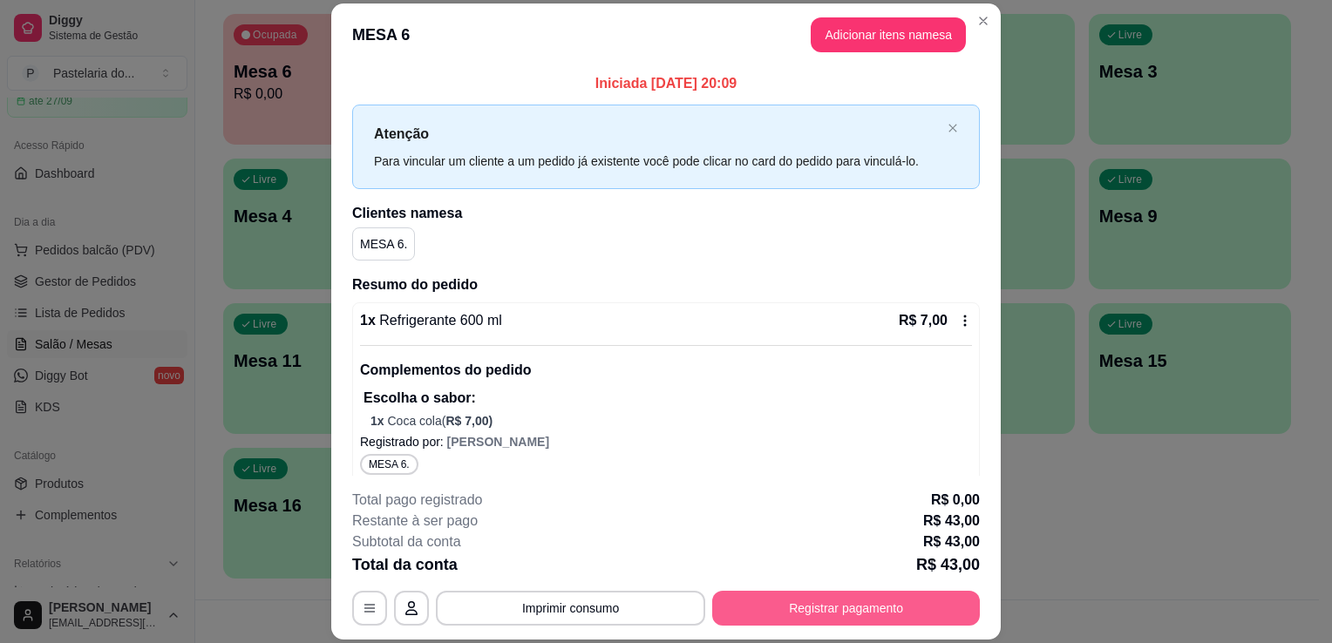
click at [856, 612] on button "Registrar pagamento" at bounding box center [846, 608] width 268 height 35
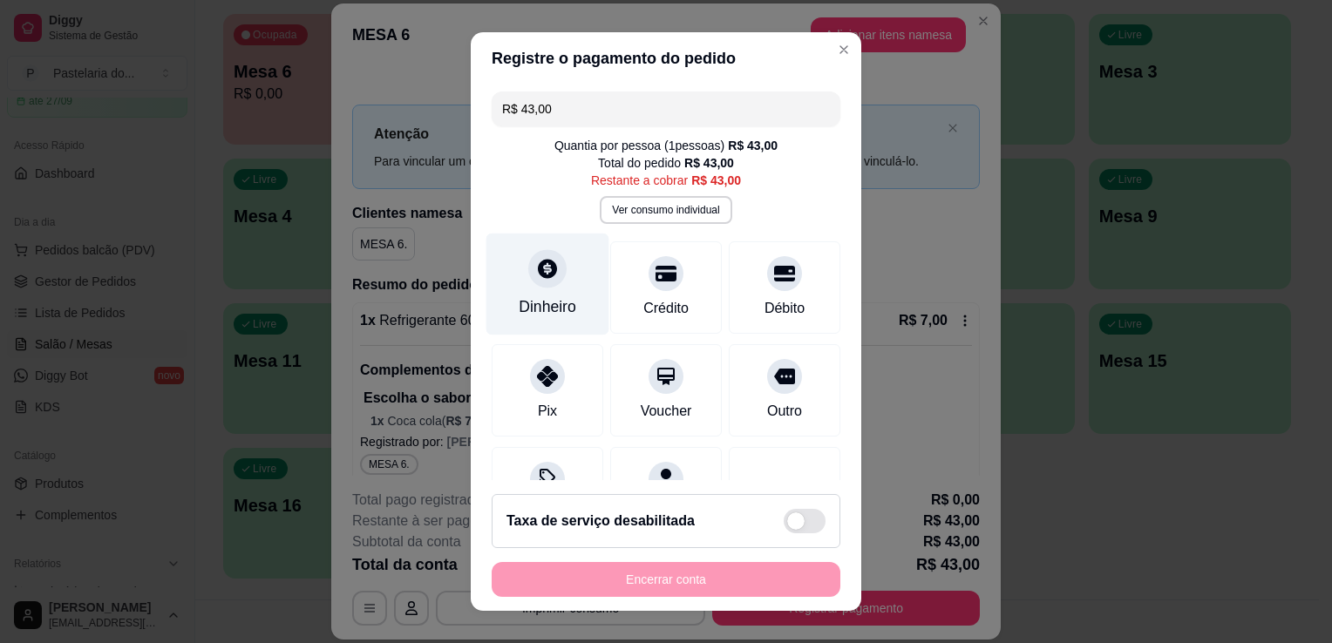
click at [582, 297] on div "Dinheiro" at bounding box center [547, 285] width 123 height 102
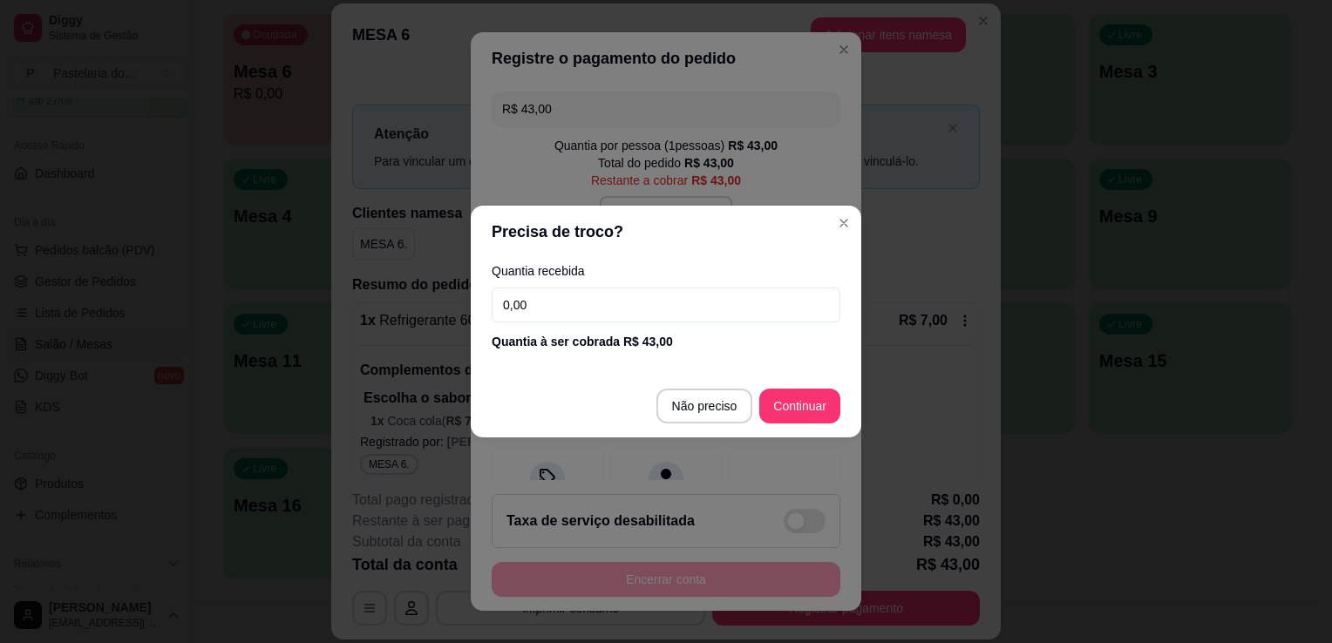
click at [582, 297] on input "0,00" at bounding box center [665, 305] width 349 height 35
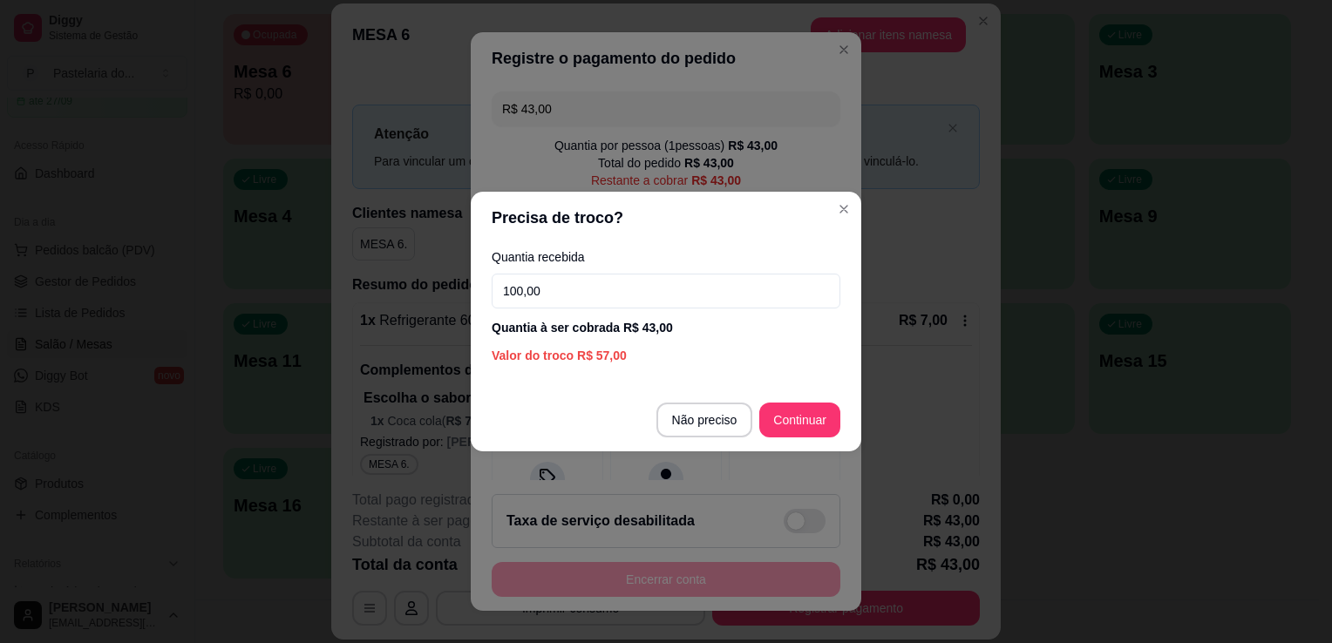
type input "100,00"
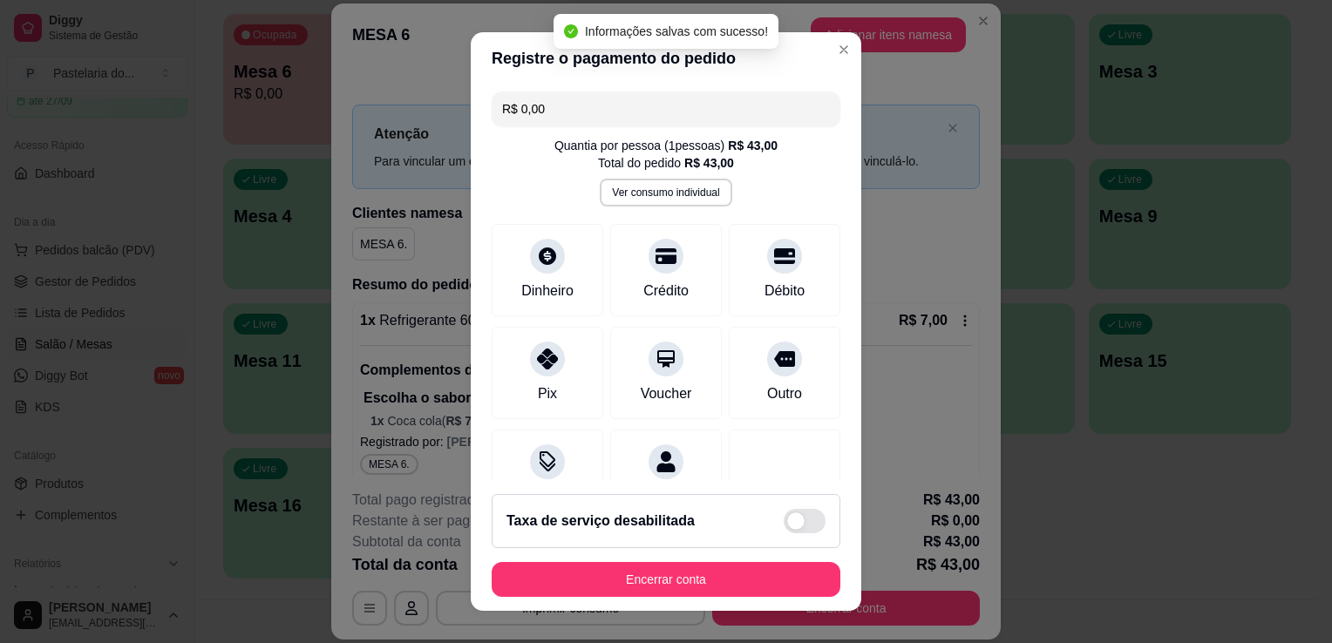
type input "R$ 0,00"
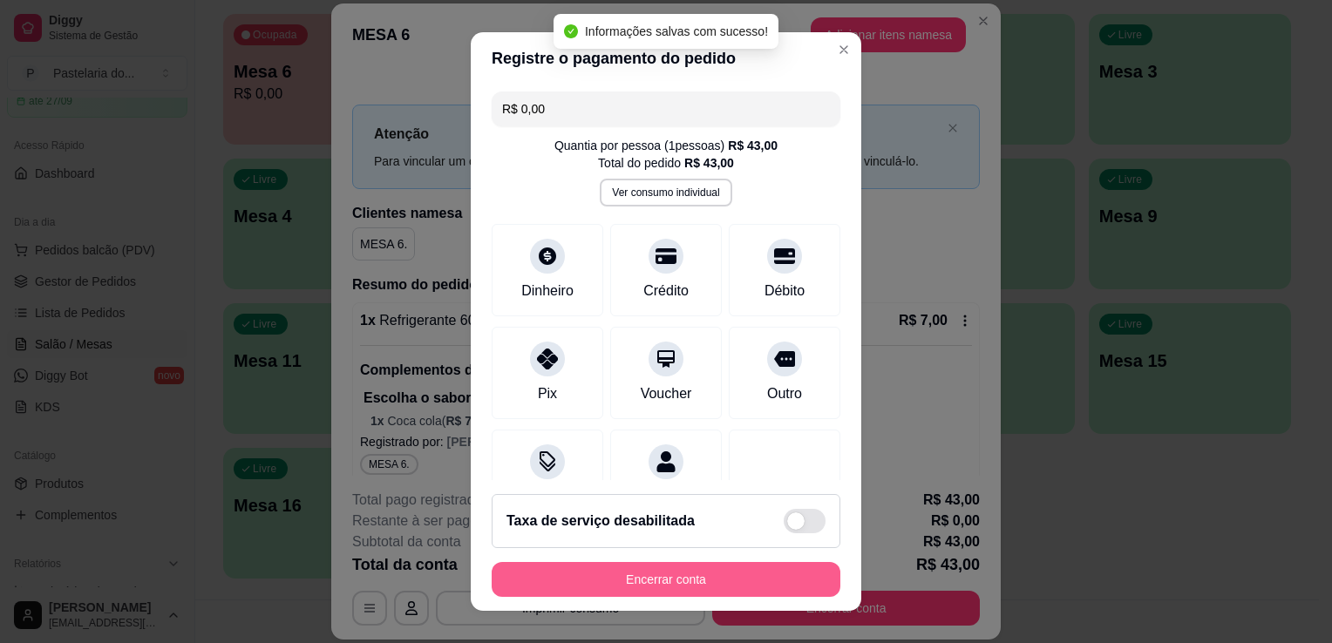
click at [733, 572] on button "Encerrar conta" at bounding box center [665, 579] width 349 height 35
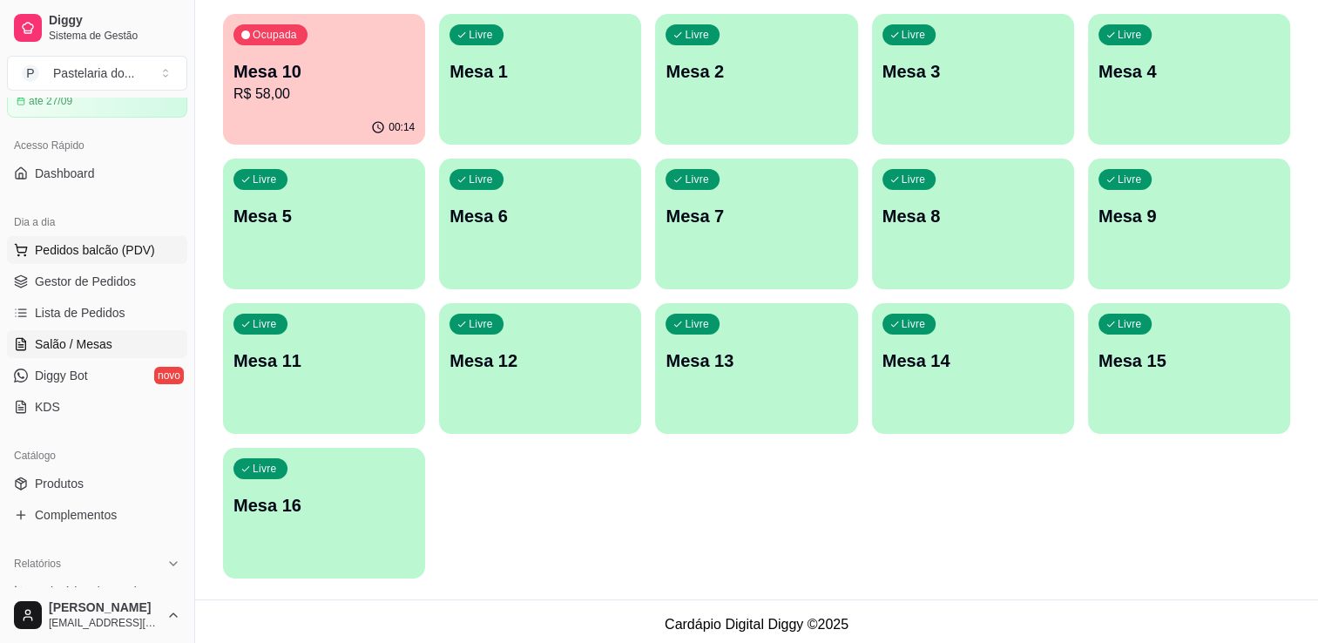
click at [96, 247] on span "Pedidos balcão (PDV)" at bounding box center [95, 249] width 120 height 17
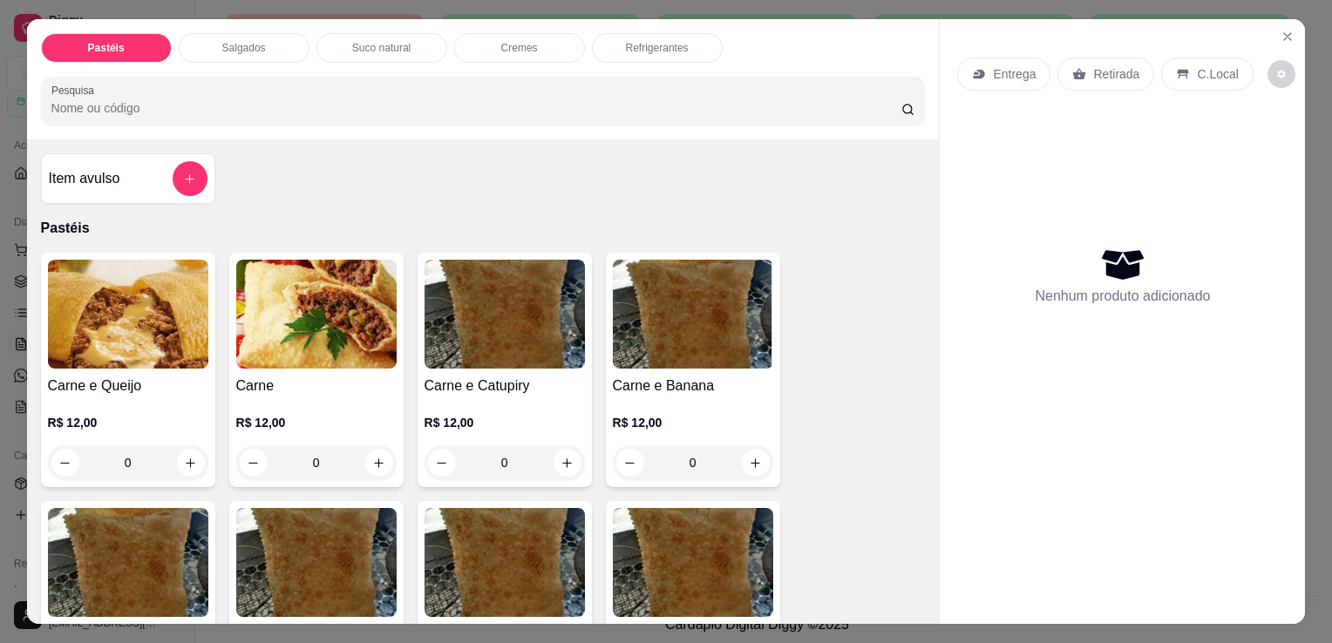
click at [243, 41] on p "Salgados" at bounding box center [244, 48] width 44 height 14
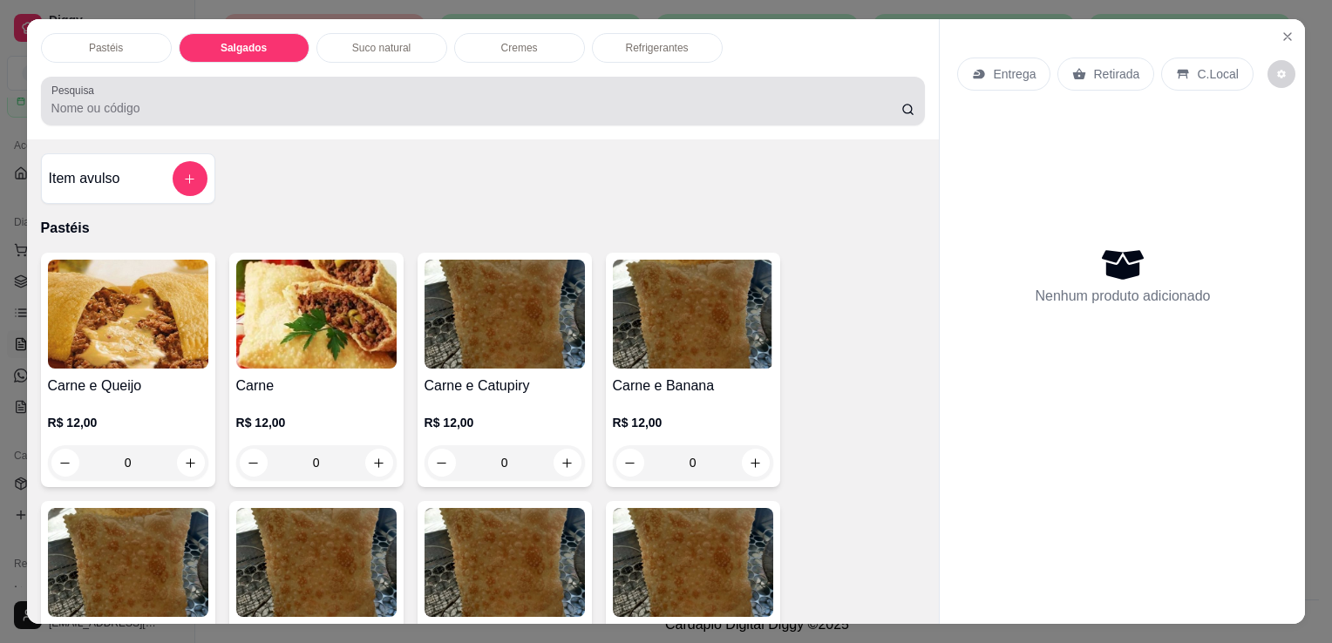
scroll to position [43, 0]
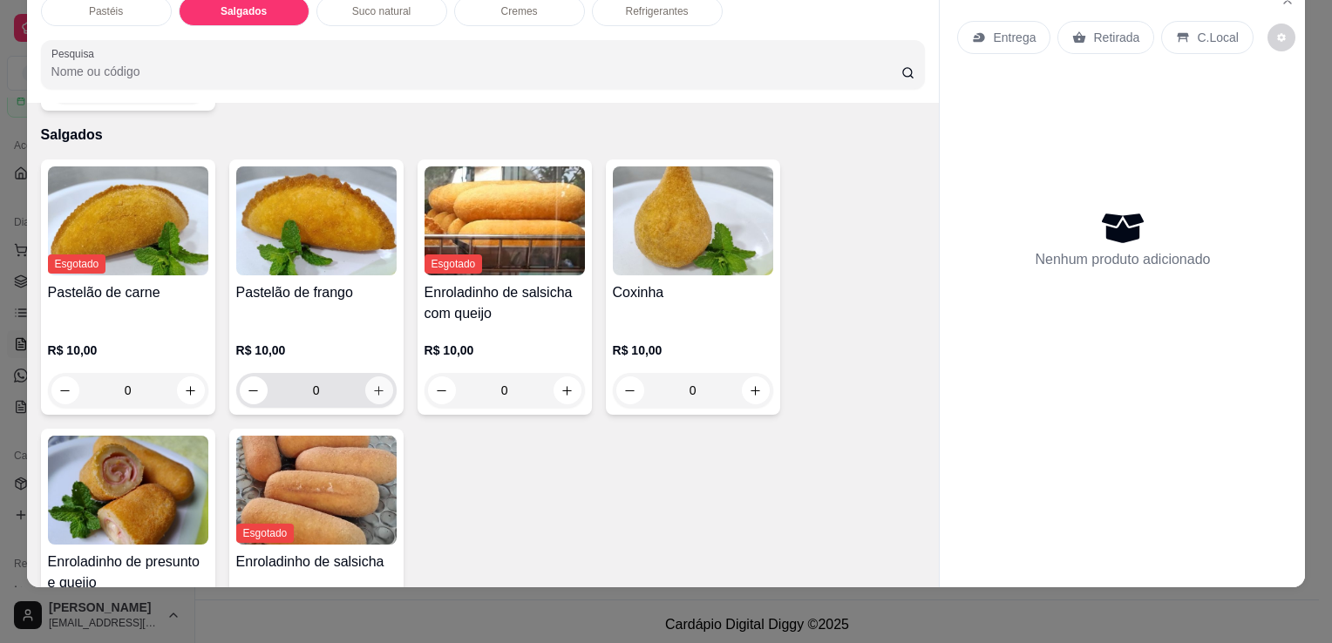
click at [378, 384] on icon "increase-product-quantity" at bounding box center [378, 390] width 13 height 13
type input "1"
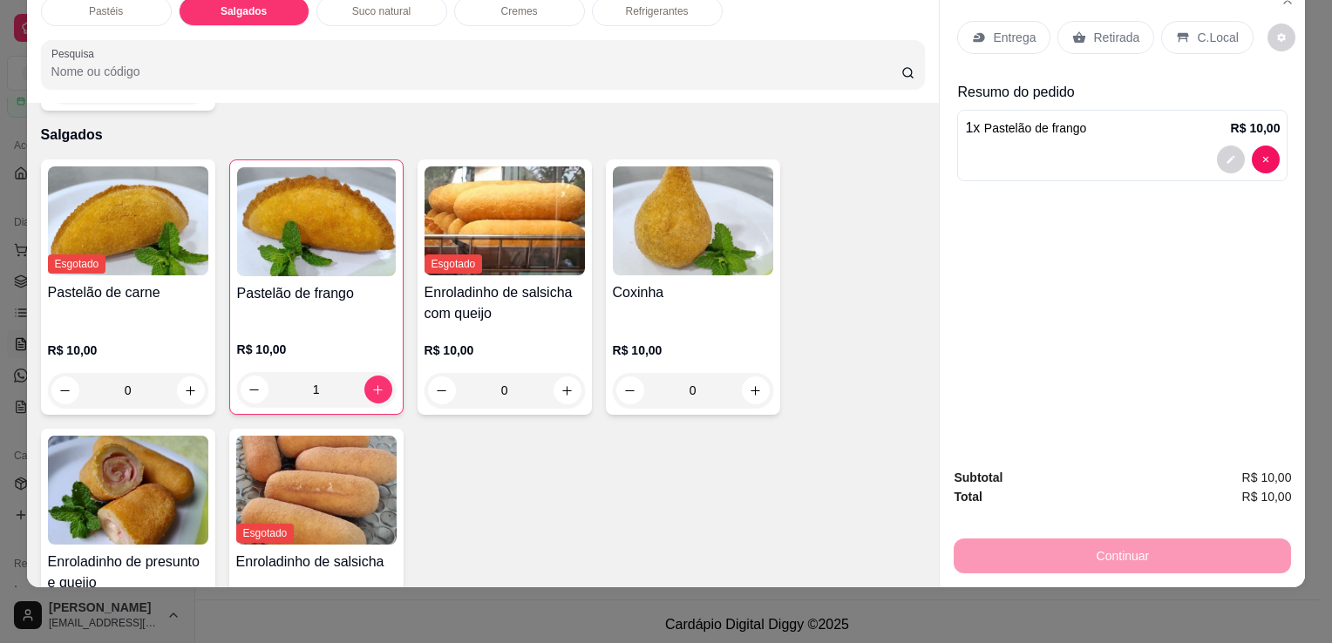
click at [1105, 21] on div "Retirada" at bounding box center [1105, 37] width 97 height 33
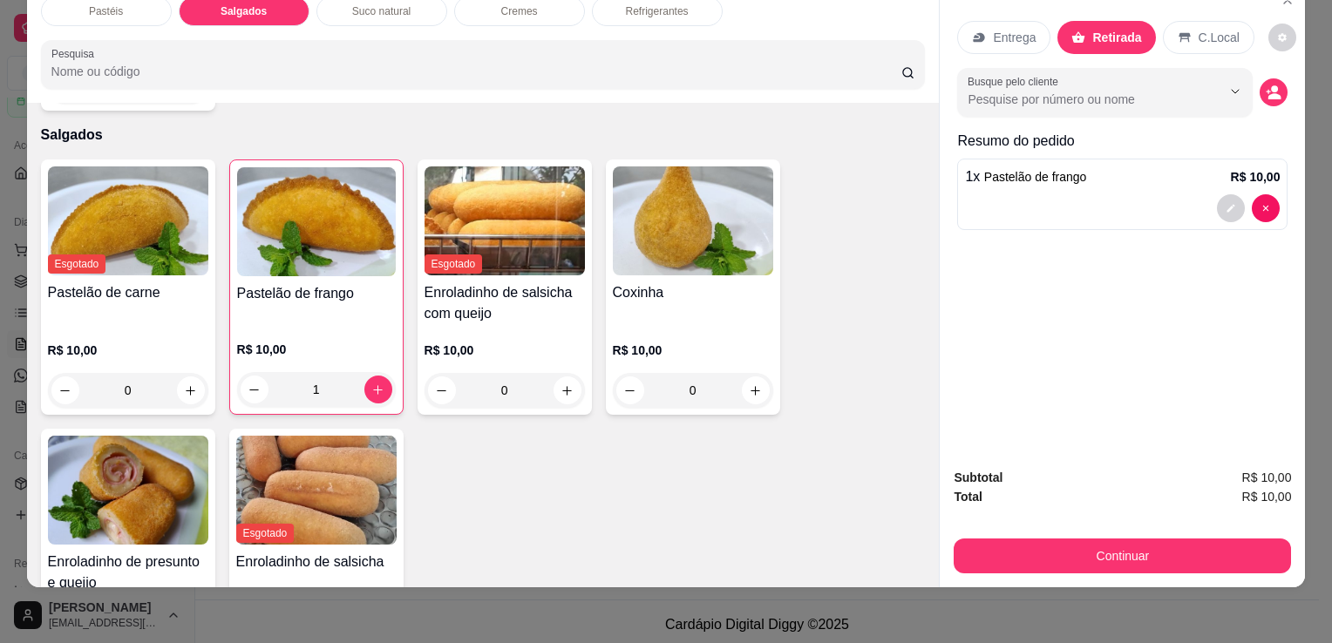
click at [1138, 543] on button "Continuar" at bounding box center [1121, 556] width 337 height 35
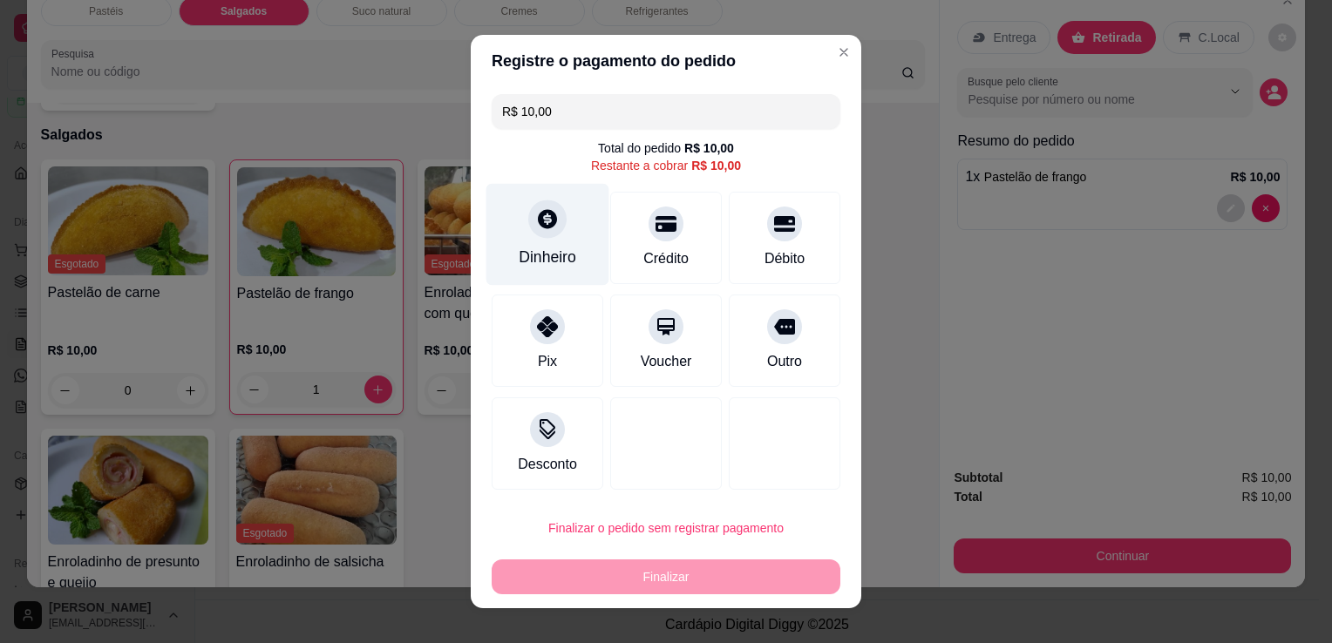
click at [519, 246] on div "Dinheiro" at bounding box center [548, 257] width 58 height 23
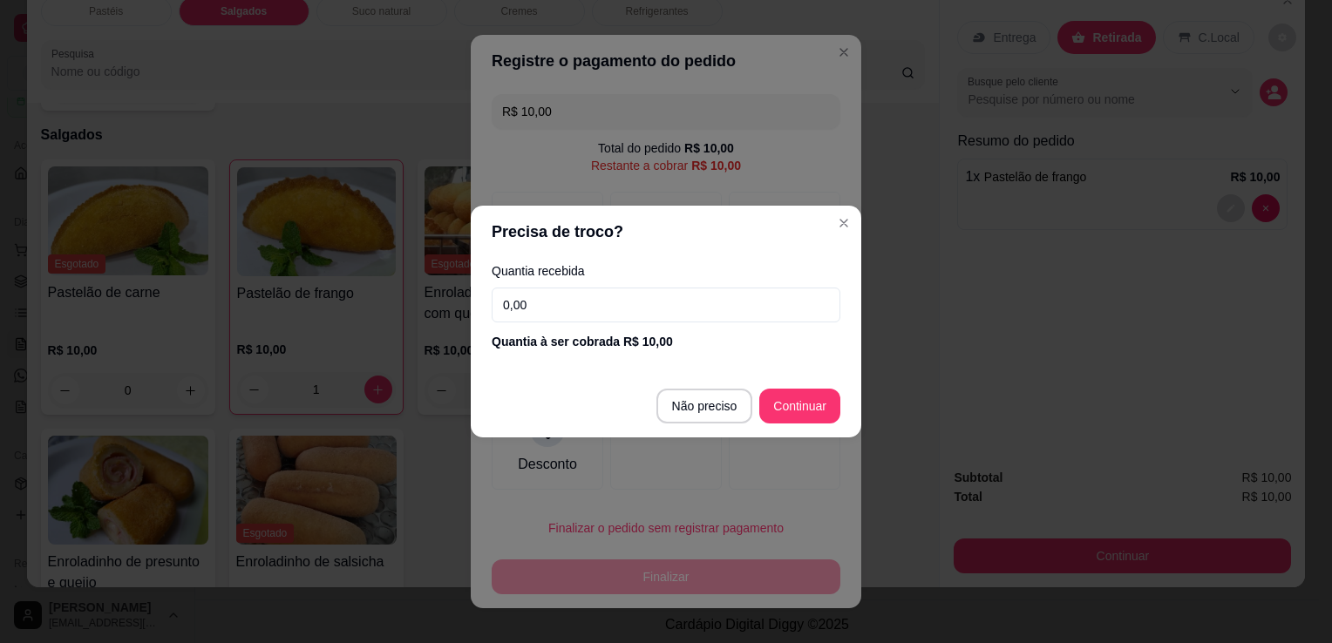
click at [646, 302] on input "0,00" at bounding box center [665, 305] width 349 height 35
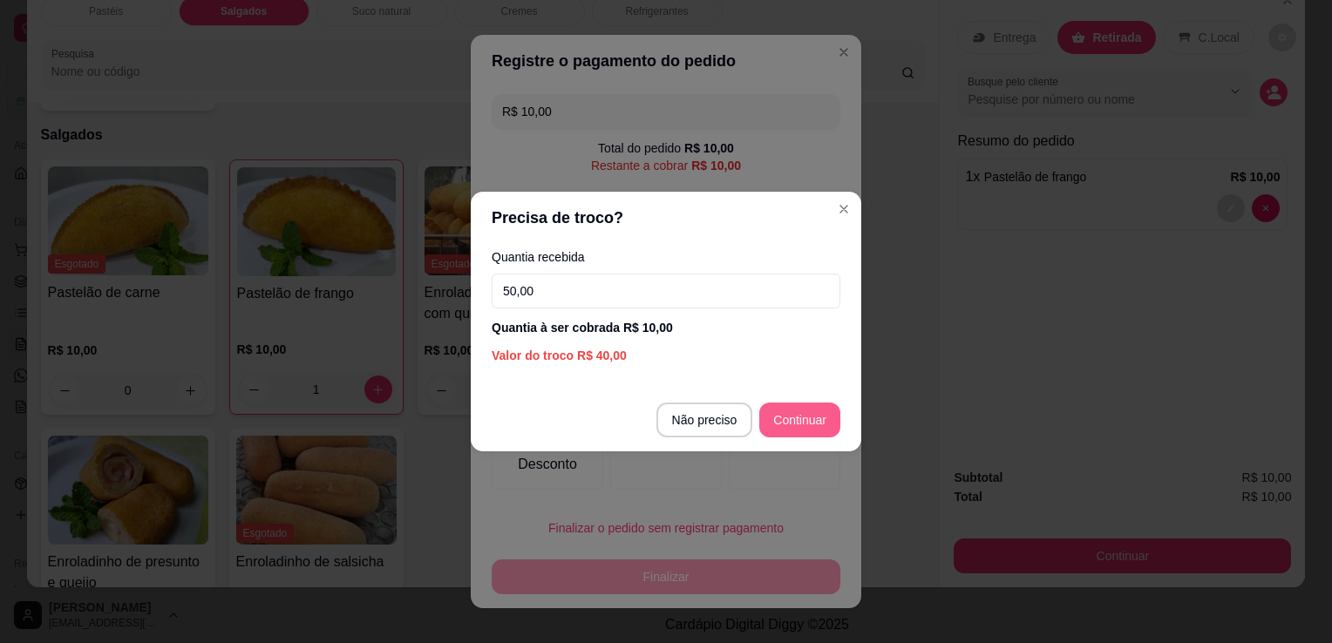
type input "50,00"
type input "R$ 0,00"
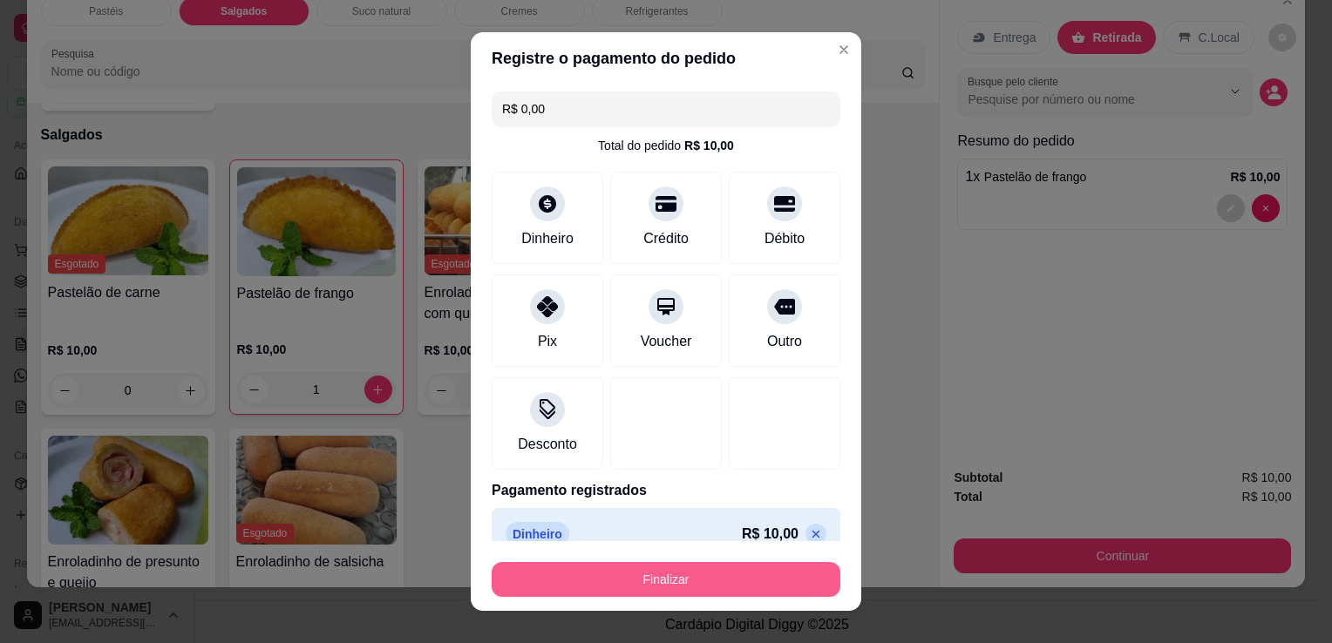
click at [690, 567] on button "Finalizar" at bounding box center [665, 579] width 349 height 35
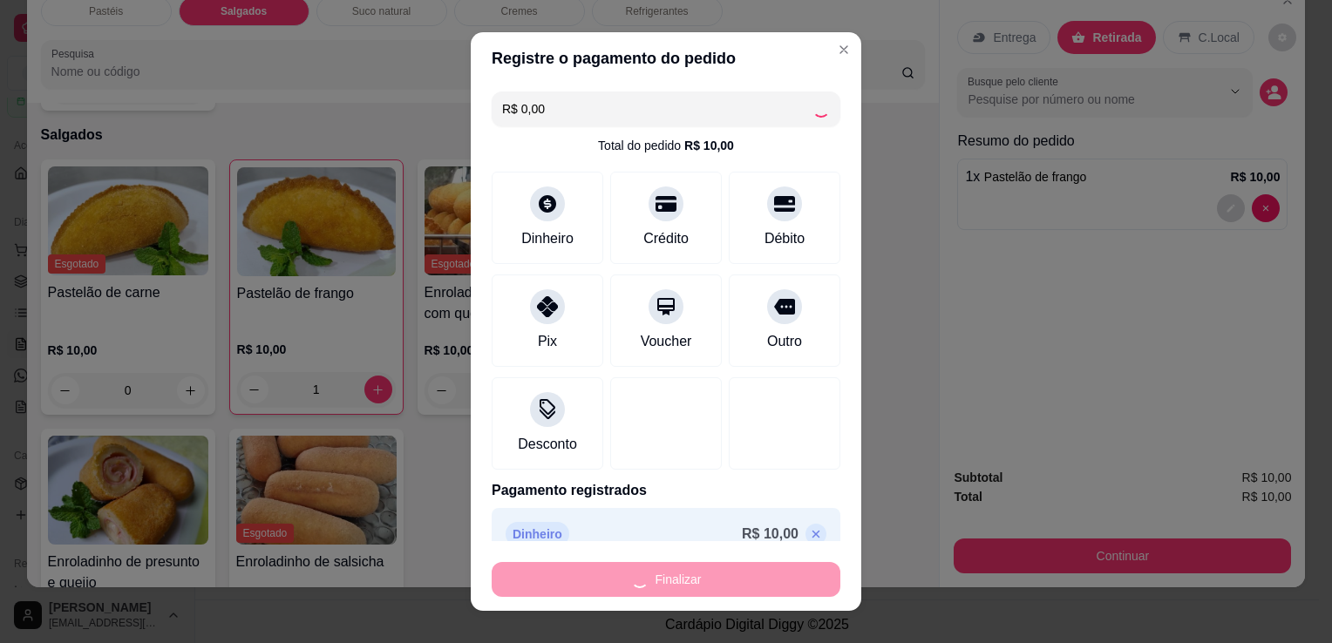
type input "0"
type input "-R$ 10,00"
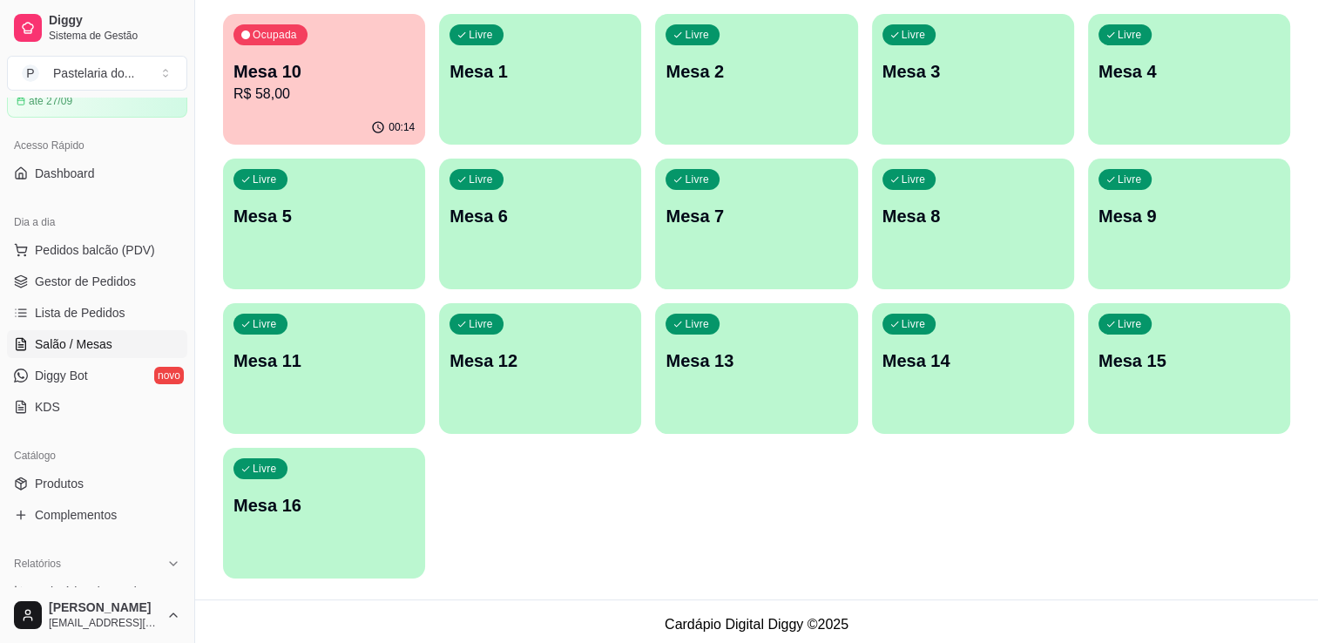
click at [394, 85] on p "R$ 58,00" at bounding box center [324, 94] width 181 height 21
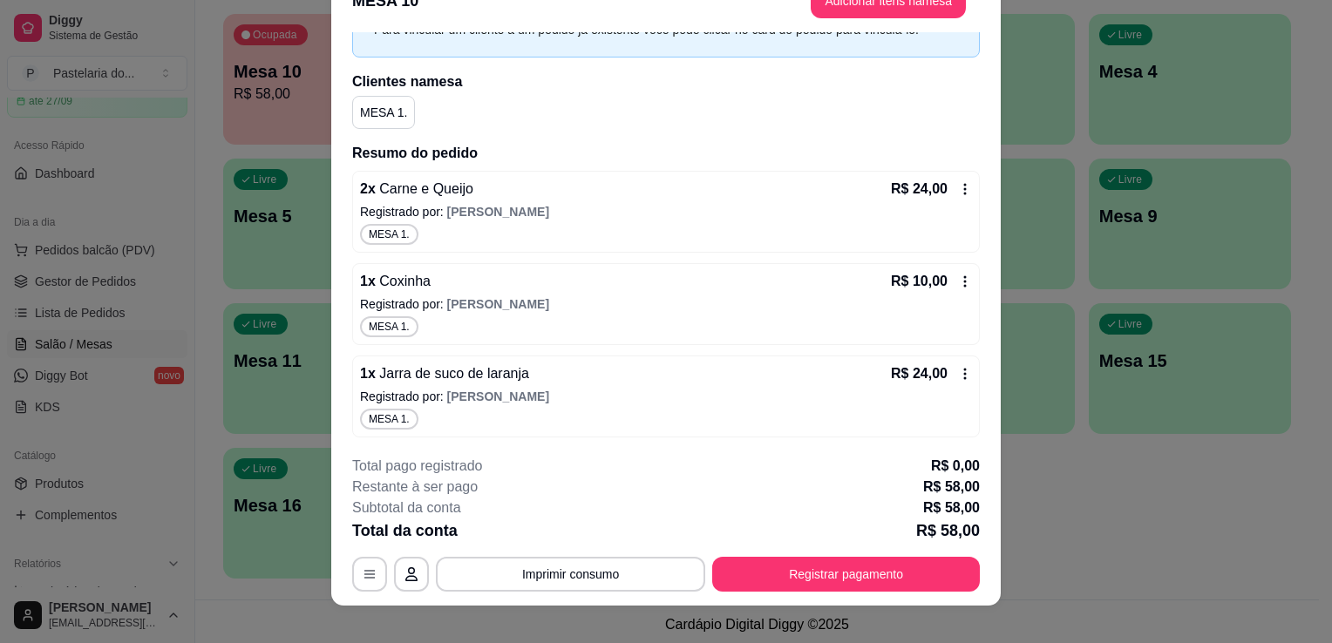
scroll to position [52, 0]
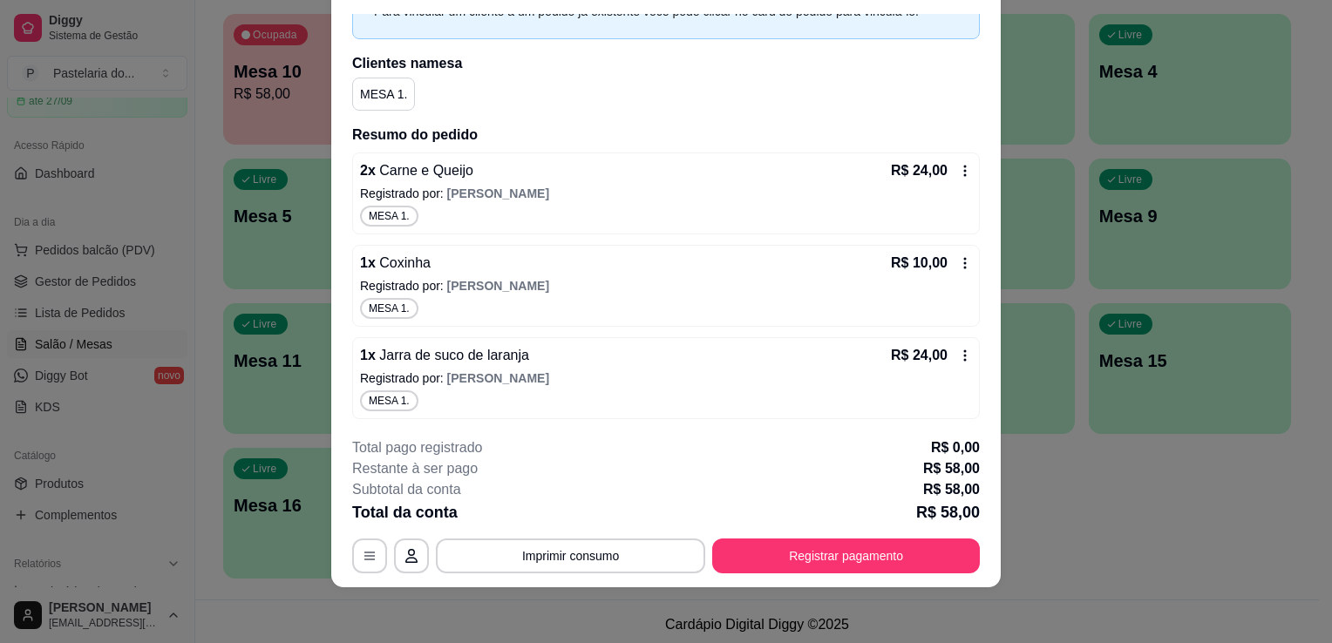
click at [790, 559] on button "Registrar pagamento" at bounding box center [846, 556] width 268 height 35
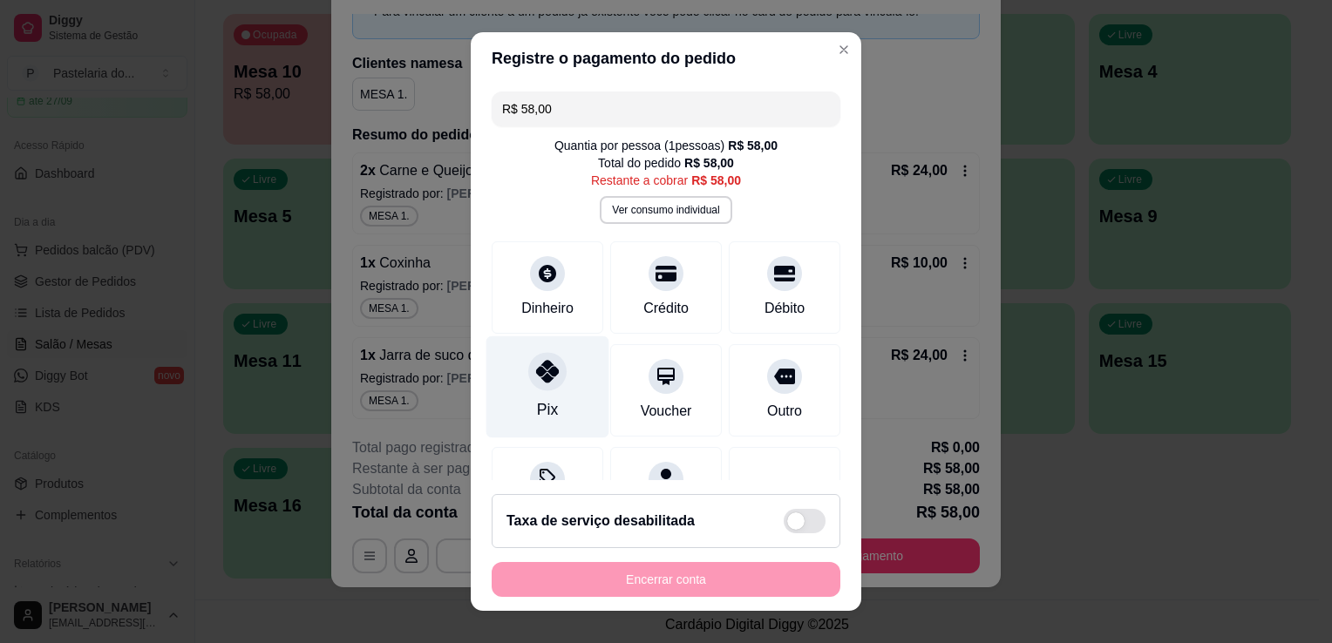
click at [561, 361] on div "Pix" at bounding box center [547, 387] width 123 height 102
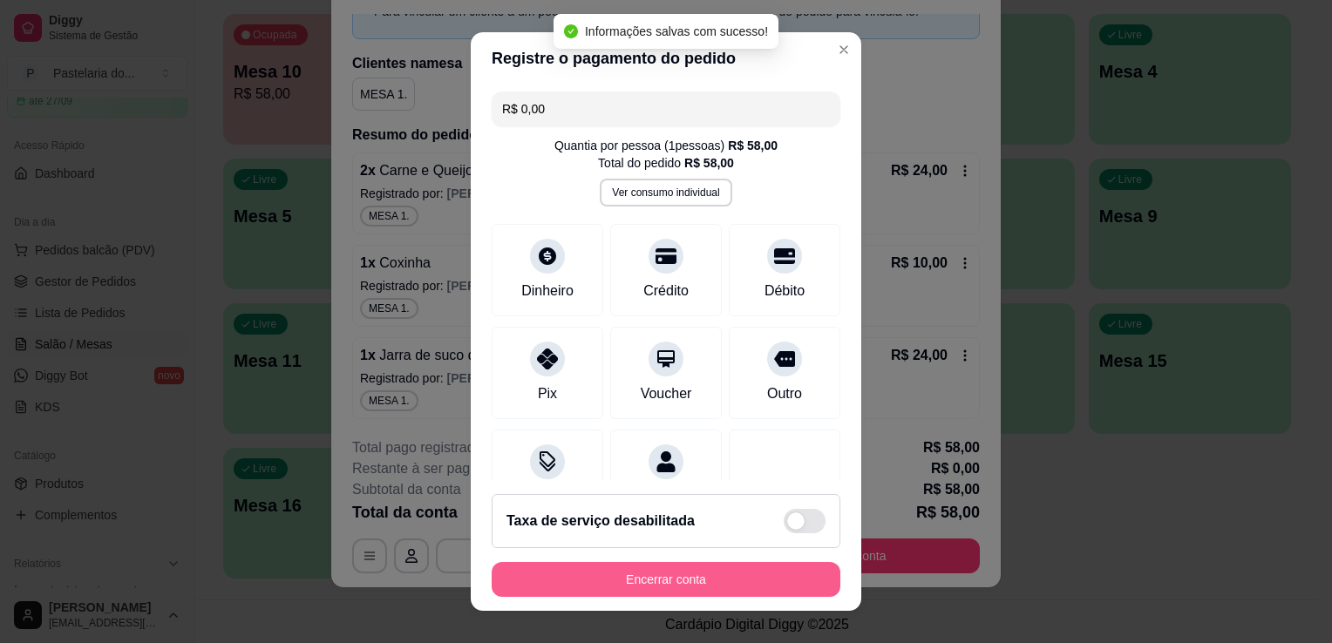
type input "R$ 0,00"
click at [673, 586] on button "Encerrar conta" at bounding box center [665, 579] width 349 height 35
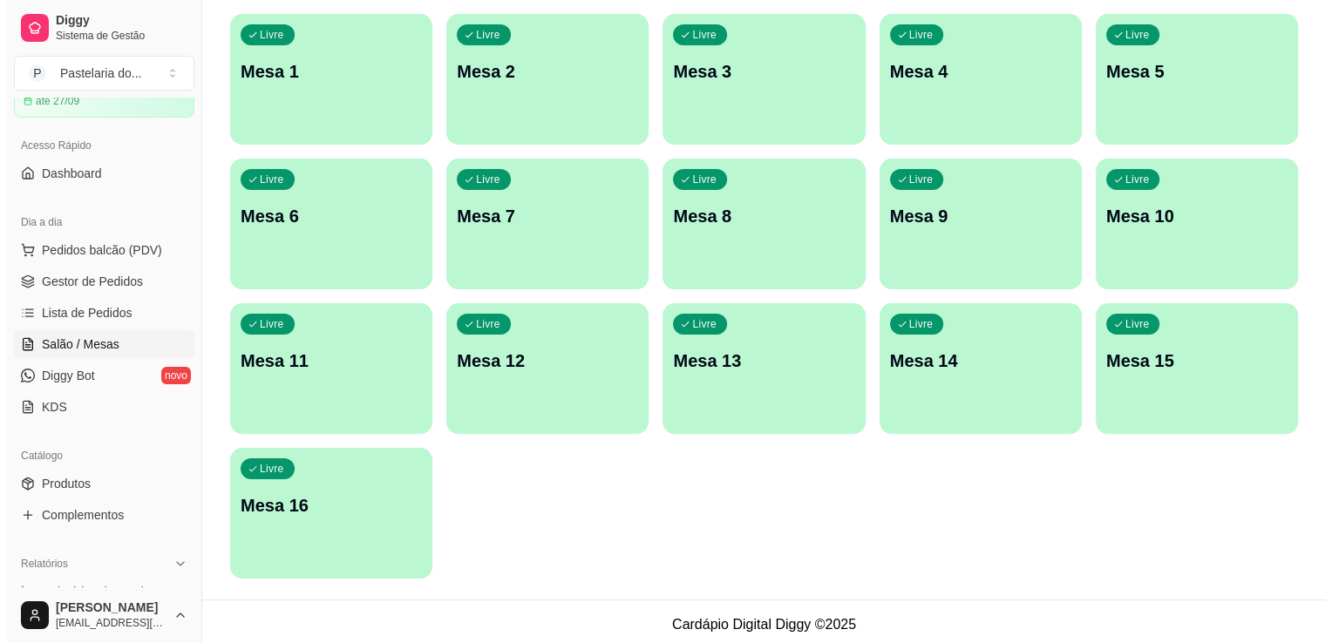
scroll to position [0, 0]
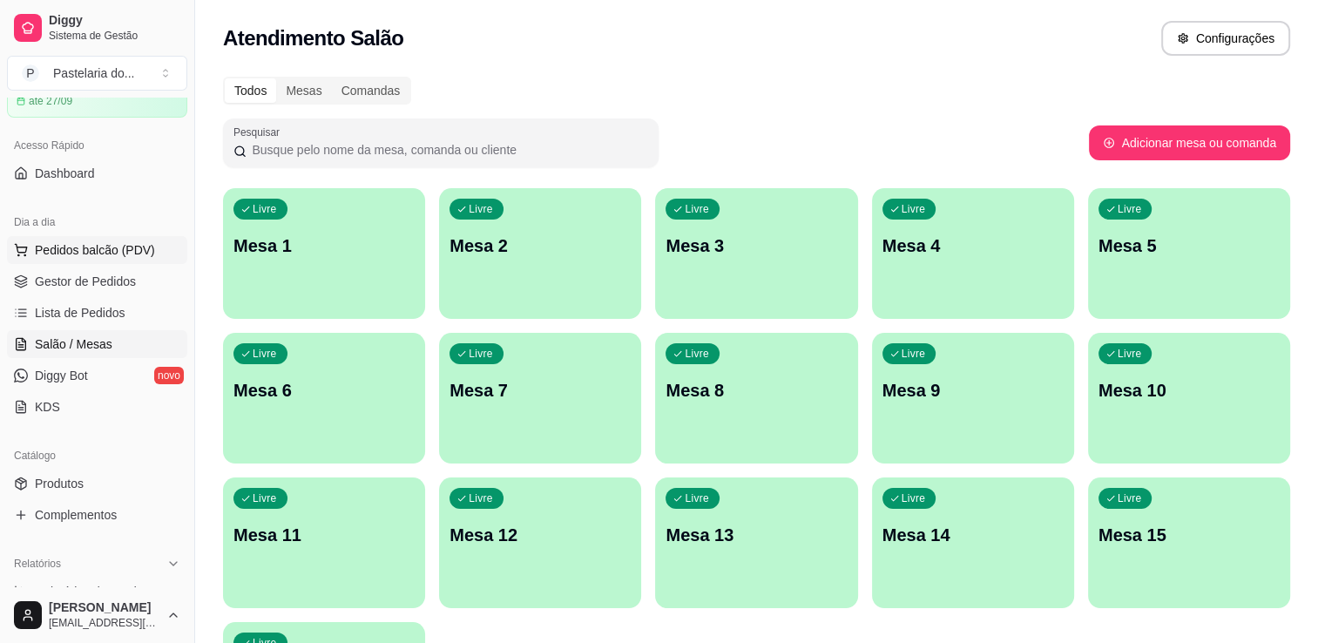
click at [38, 239] on button "Pedidos balcão (PDV)" at bounding box center [97, 250] width 180 height 28
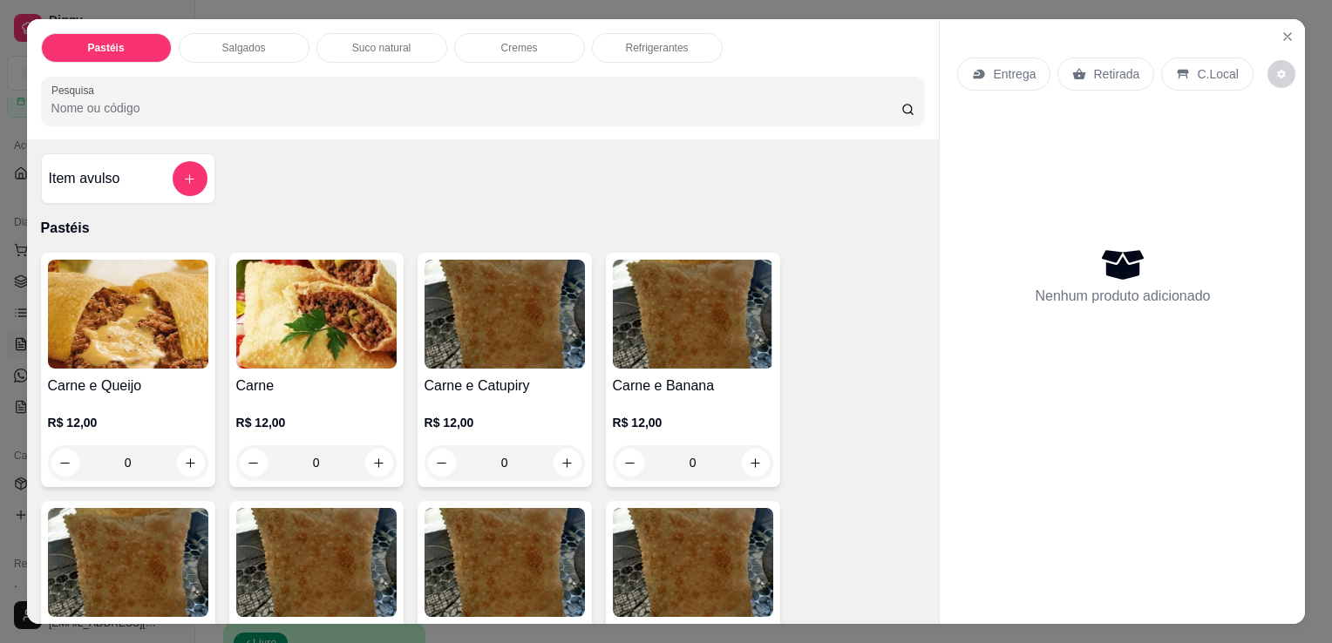
click at [223, 45] on p "Salgados" at bounding box center [244, 48] width 44 height 14
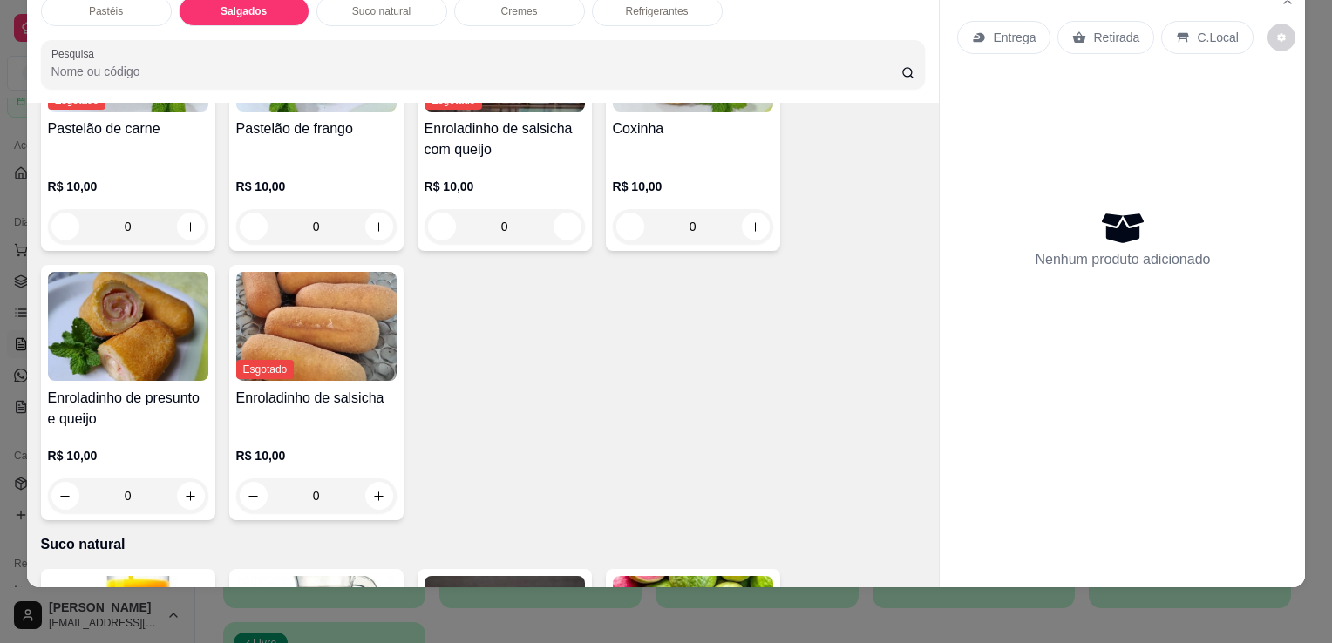
scroll to position [2025, 0]
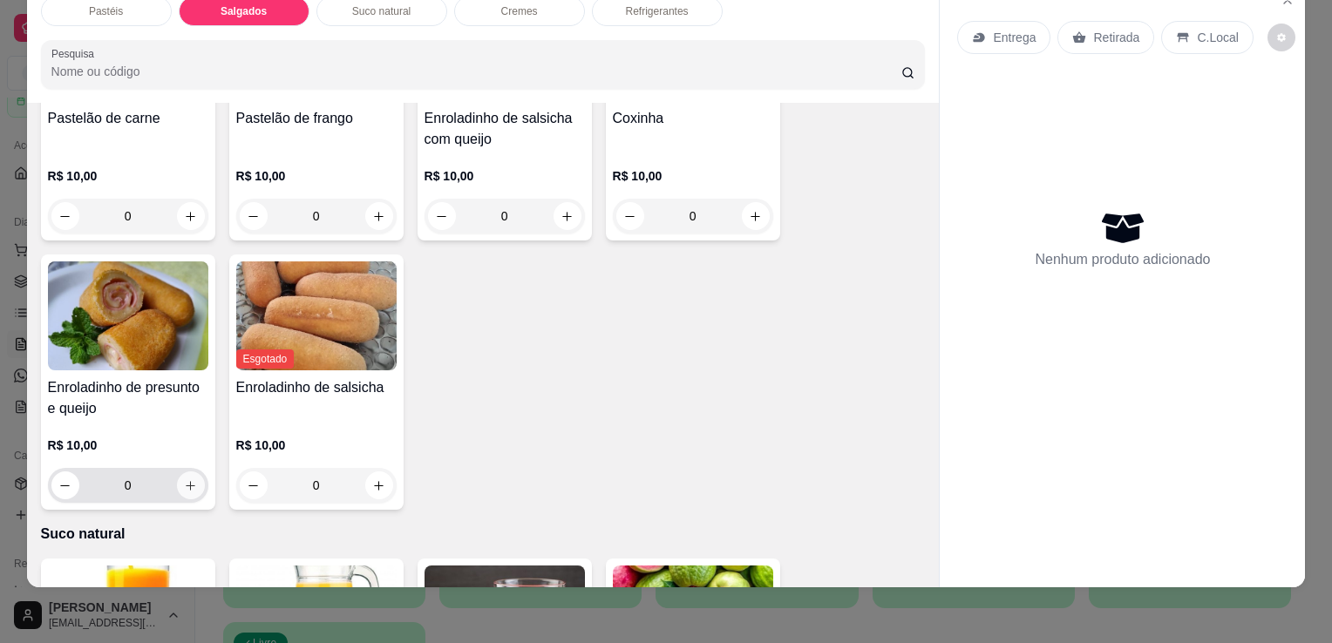
click at [194, 471] on button "increase-product-quantity" at bounding box center [191, 485] width 28 height 28
type input "1"
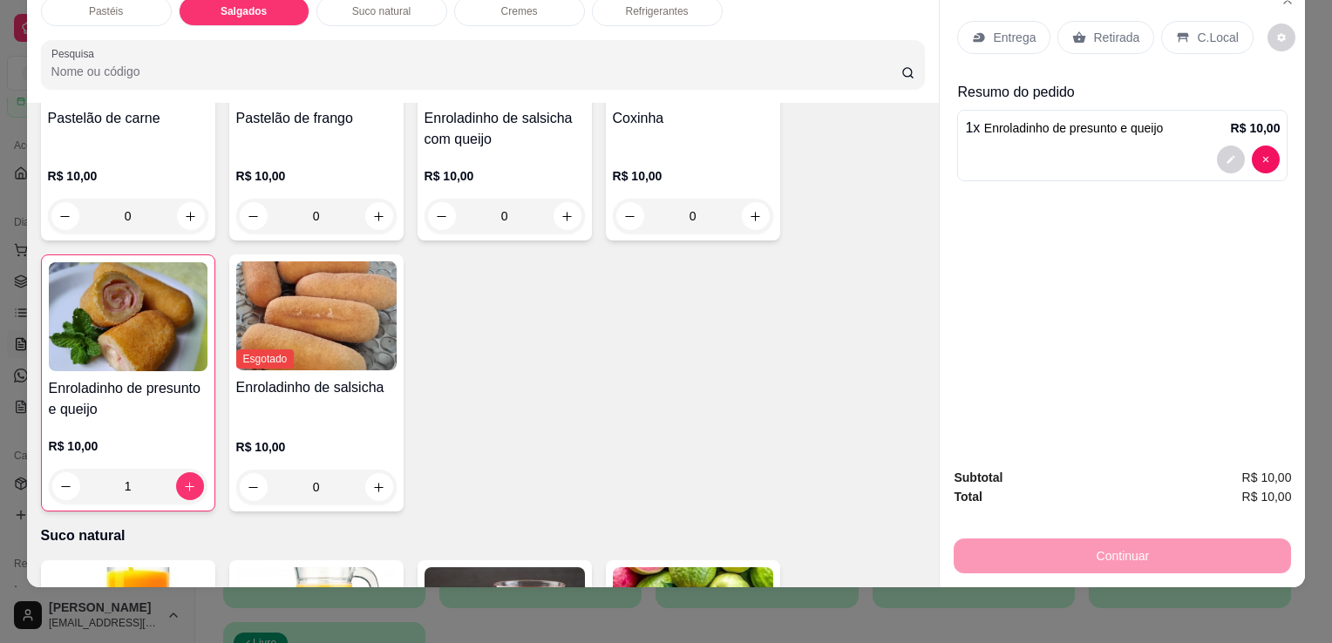
click at [1093, 29] on p "Retirada" at bounding box center [1116, 37] width 46 height 17
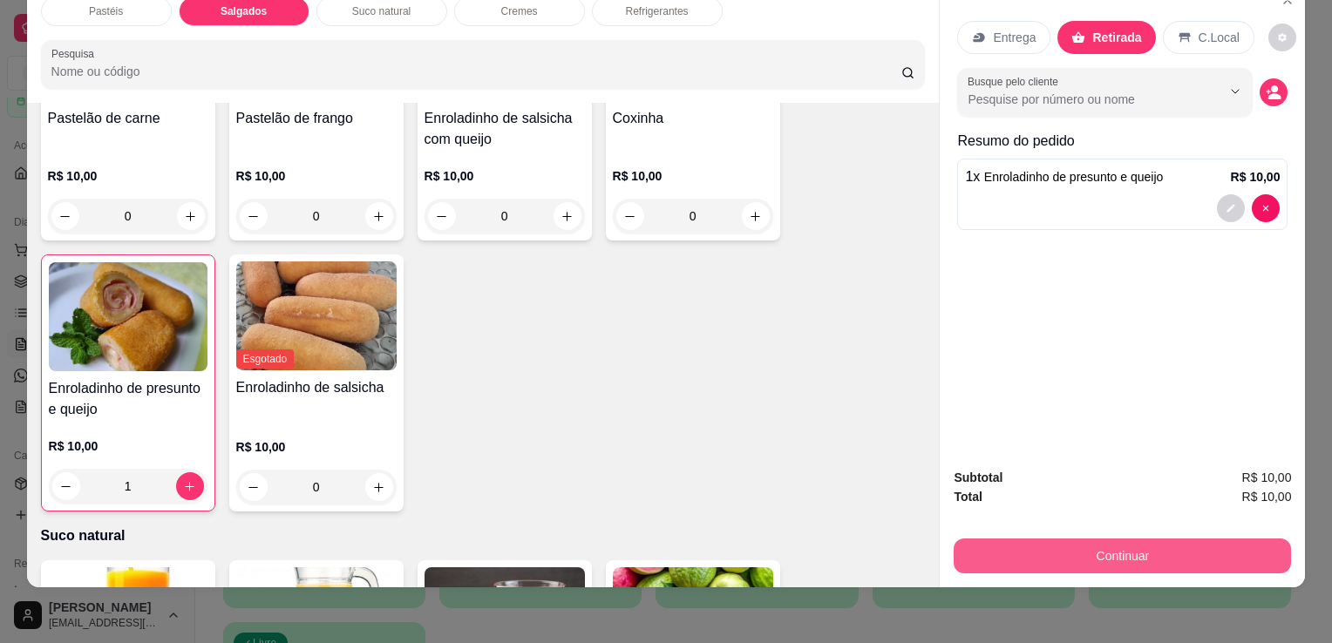
click at [1065, 544] on button "Continuar" at bounding box center [1121, 556] width 337 height 35
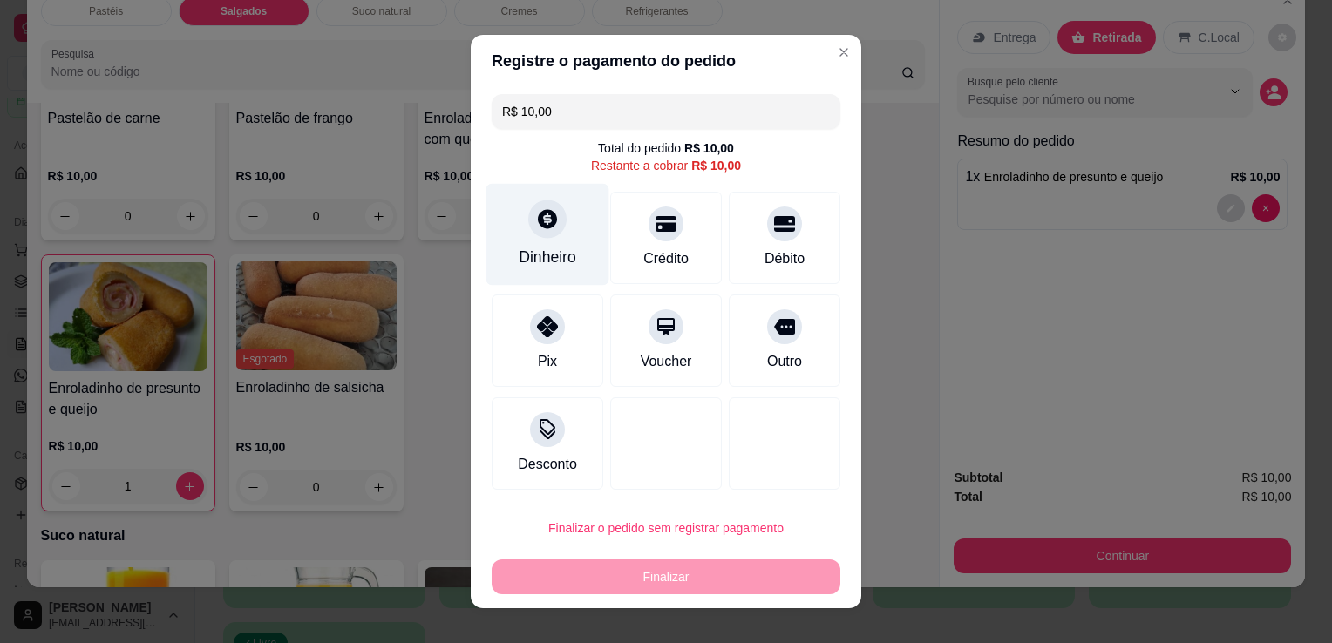
click at [519, 260] on div "Dinheiro" at bounding box center [548, 257] width 58 height 23
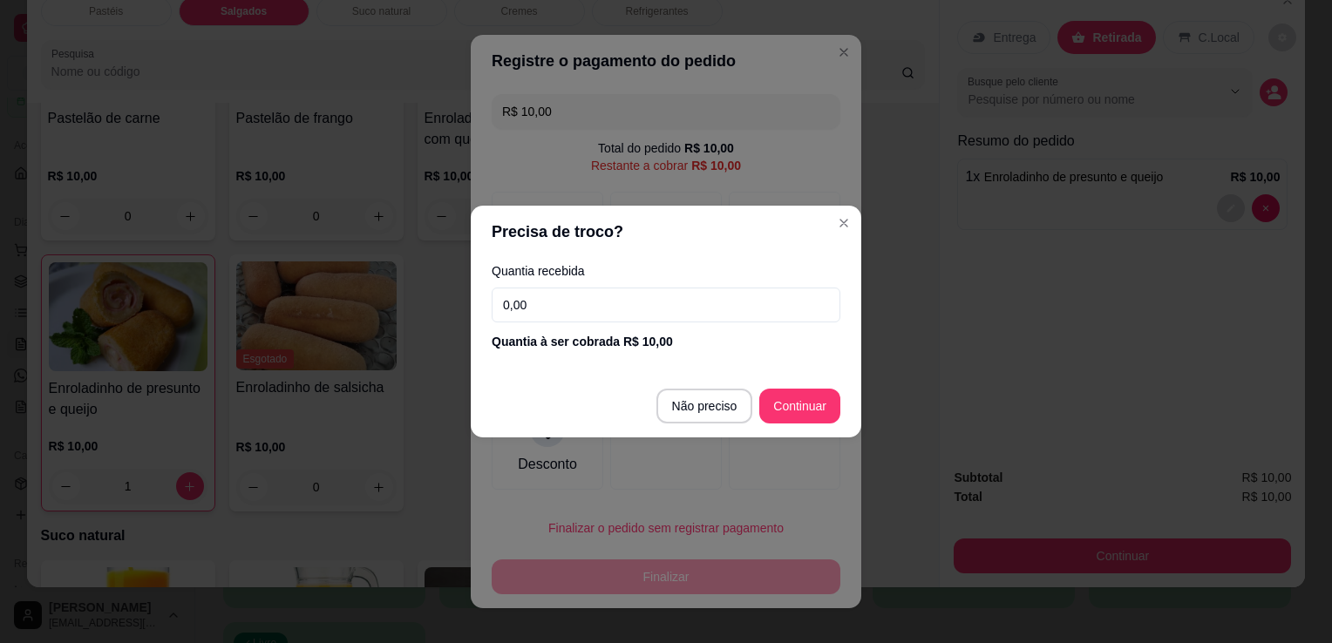
click at [617, 303] on input "0,00" at bounding box center [665, 305] width 349 height 35
type input "10,00"
type input "R$ 0,00"
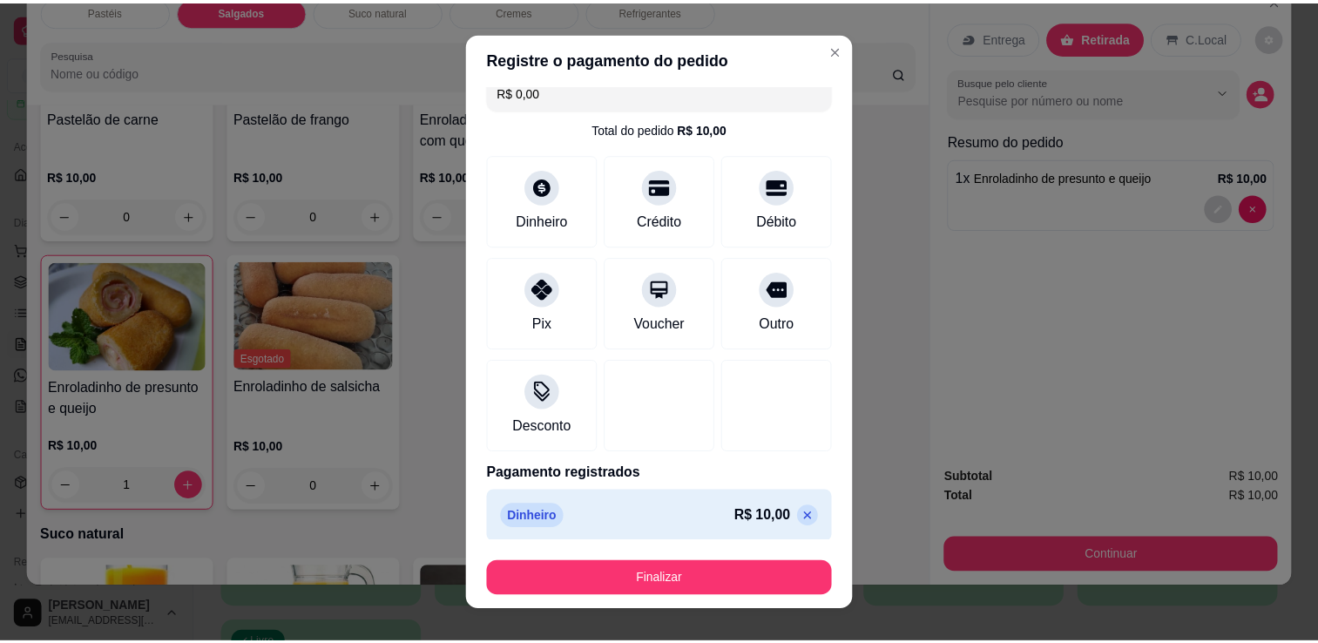
scroll to position [24, 0]
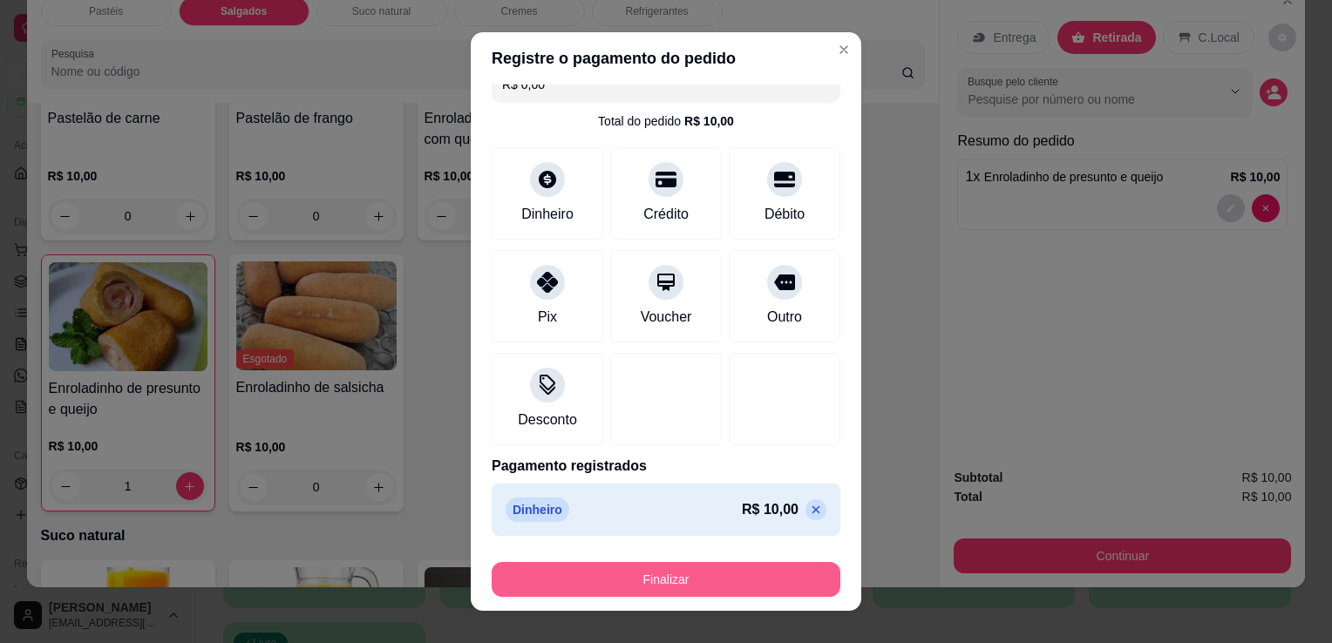
click at [682, 571] on button "Finalizar" at bounding box center [665, 579] width 349 height 35
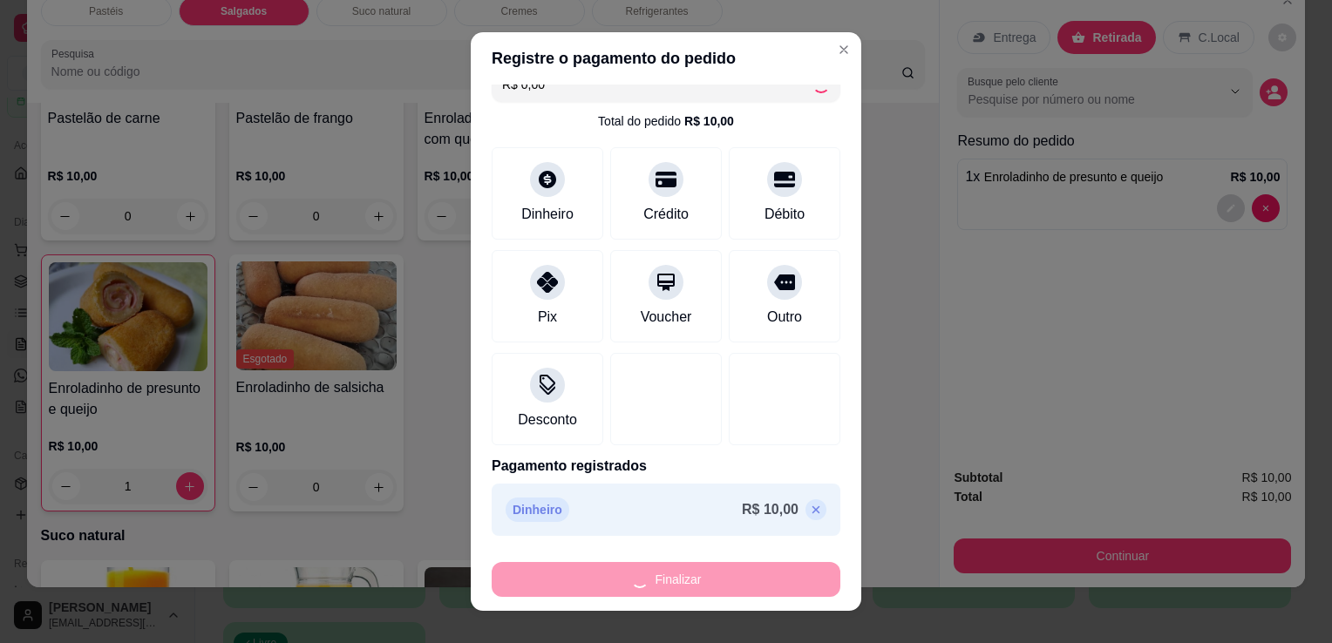
type input "0"
type input "-R$ 10,00"
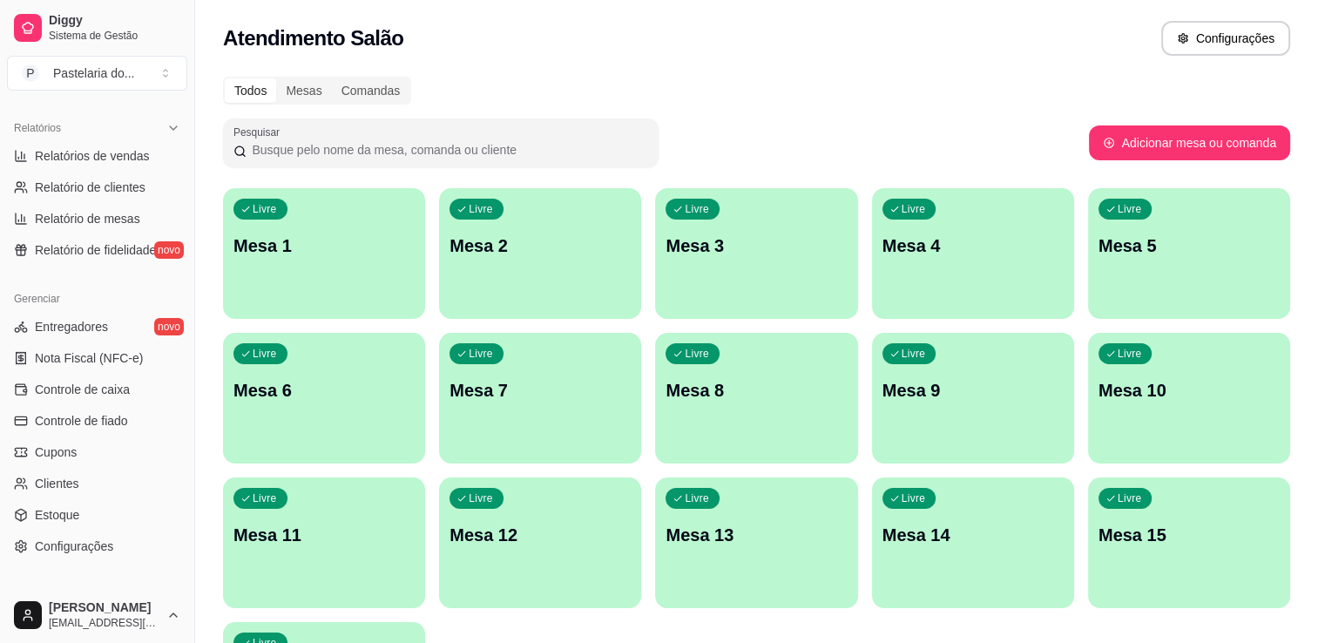
scroll to position [87, 0]
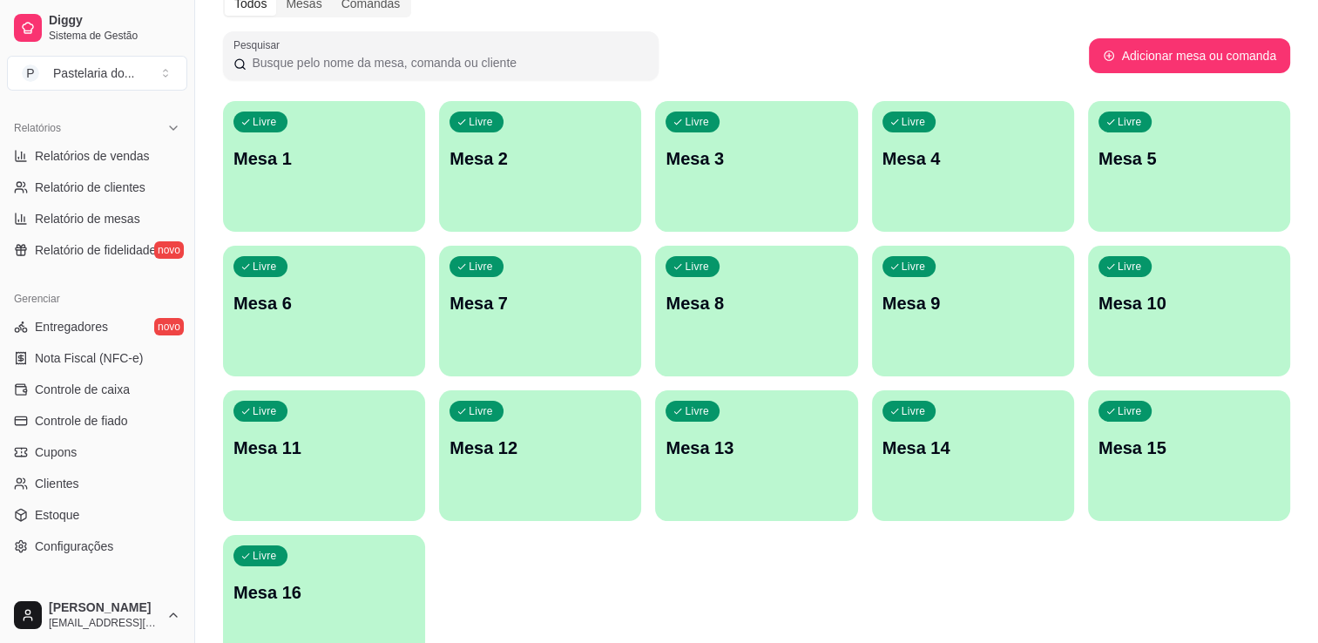
click at [92, 529] on ul "Entregadores novo Nota Fiscal (NFC-e) Controle de caixa Controle de fiado Cupon…" at bounding box center [97, 436] width 180 height 247
click at [95, 519] on link "Estoque" at bounding box center [97, 515] width 180 height 28
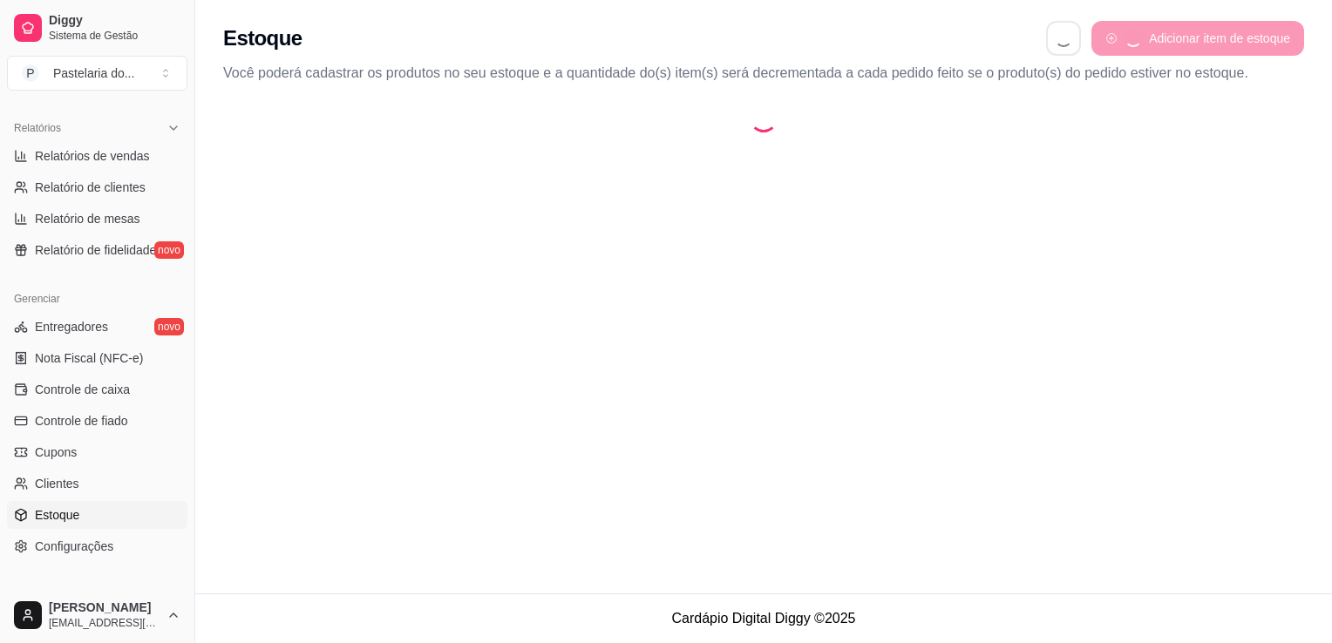
select select "QUANTITY_ORDER"
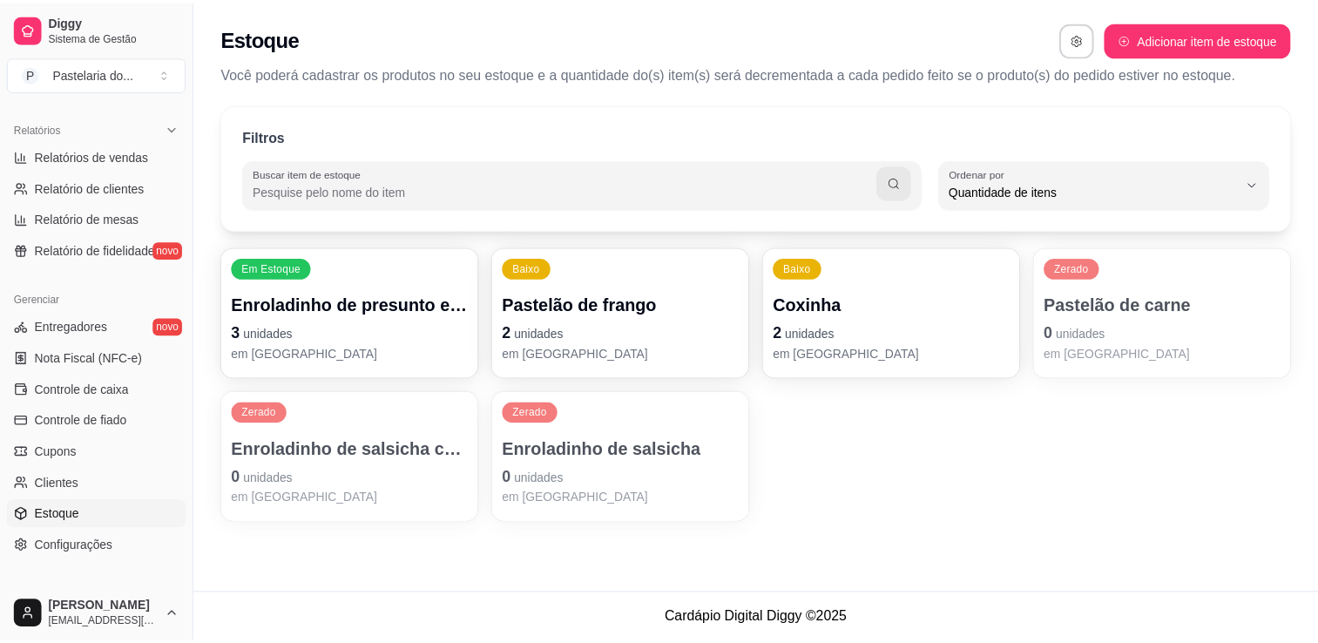
scroll to position [17, 0]
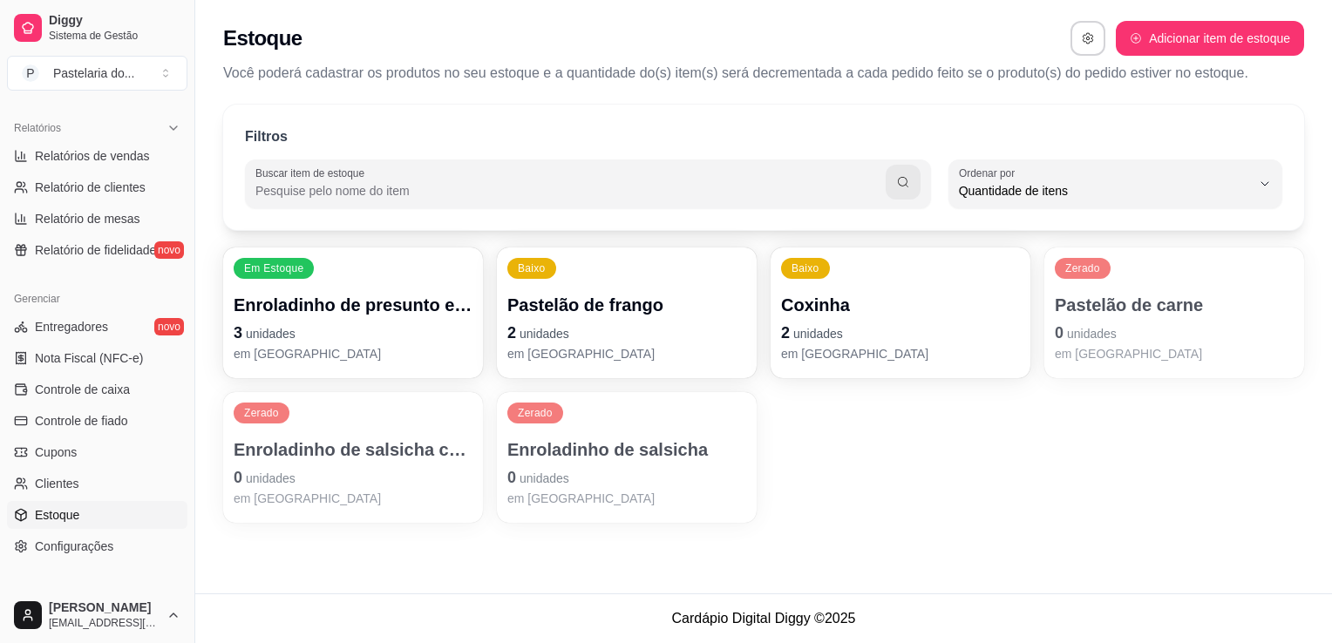
click at [875, 347] on p "em [GEOGRAPHIC_DATA]" at bounding box center [900, 353] width 239 height 17
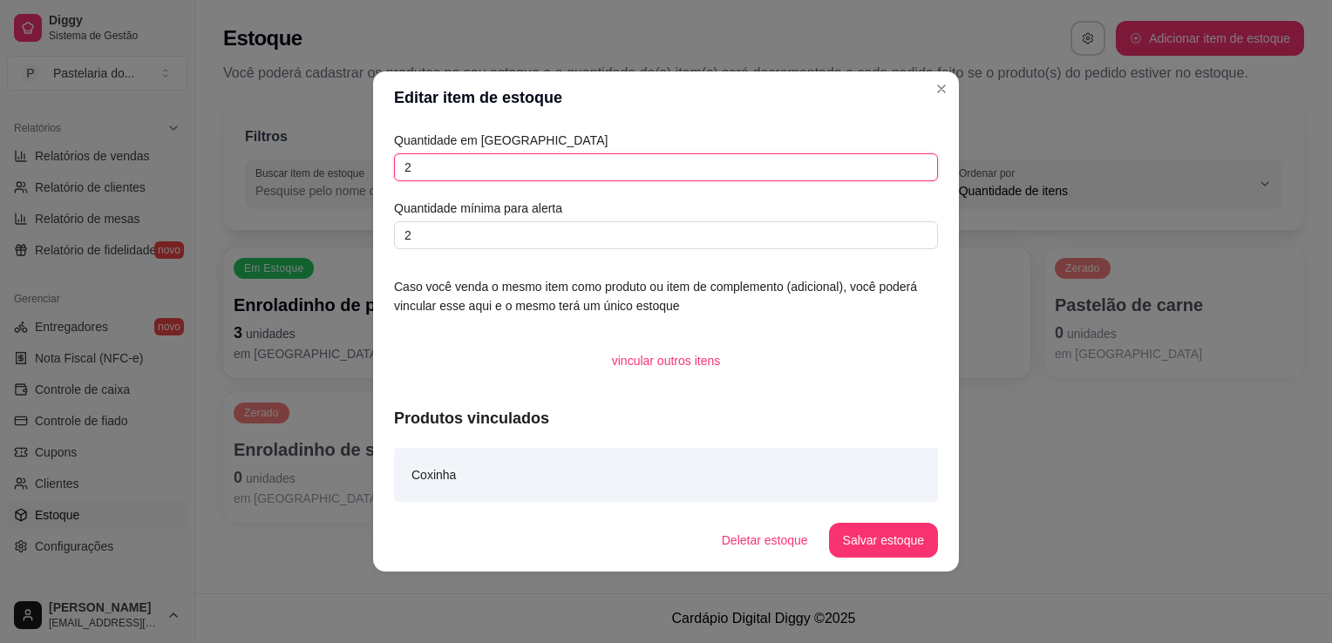
click at [673, 165] on input "2" at bounding box center [666, 167] width 544 height 28
click at [890, 539] on button "Salvar estoque" at bounding box center [883, 540] width 109 height 35
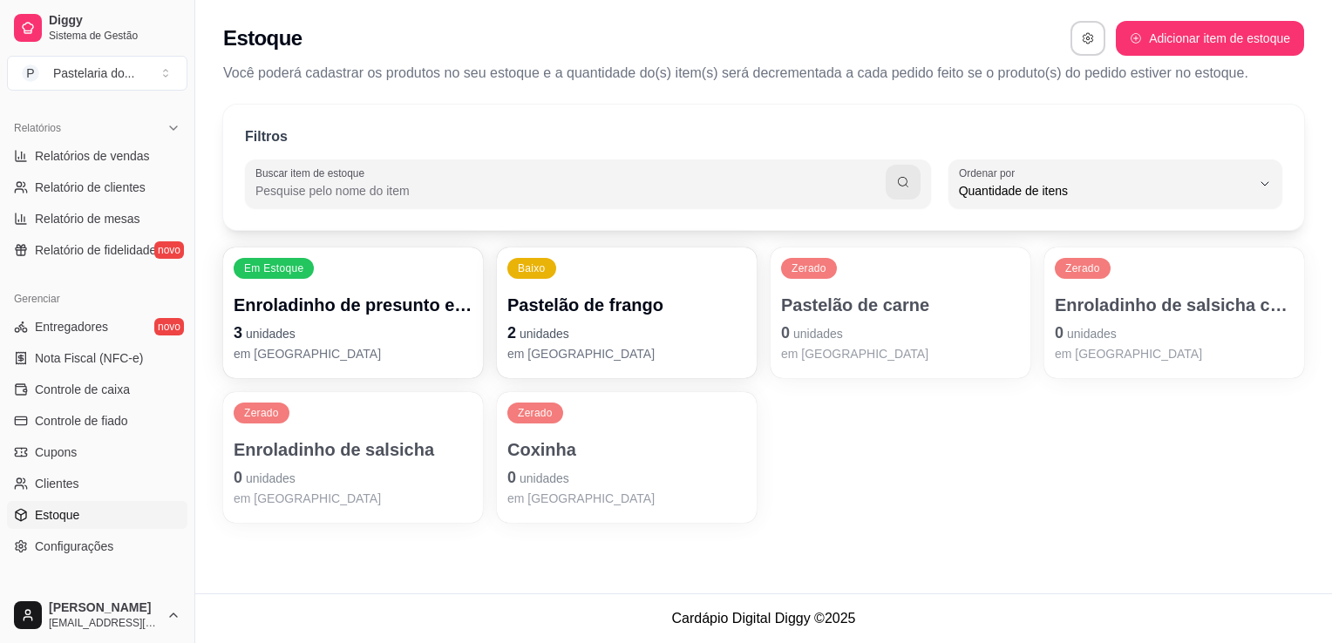
click at [639, 336] on p "2 unidades" at bounding box center [626, 333] width 239 height 24
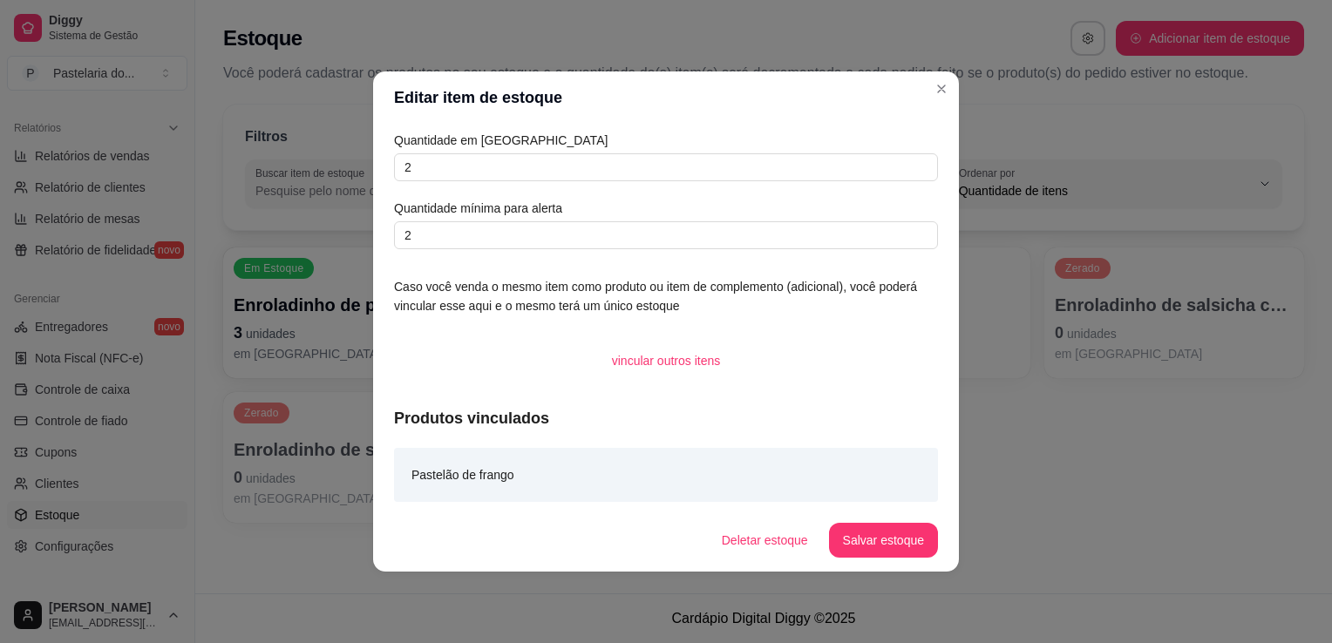
click at [644, 199] on article "Quantidade mínima para alerta" at bounding box center [666, 208] width 544 height 19
click at [648, 186] on div "Quantidade em estoque 2 Quantidade mínima para alerta 2" at bounding box center [666, 190] width 544 height 119
click at [648, 184] on div "Quantidade em estoque 2 Quantidade mínima para alerta 2" at bounding box center [666, 190] width 544 height 119
click at [663, 169] on input "2" at bounding box center [666, 167] width 544 height 28
click at [896, 507] on div "Quantidade em estoque 3 Quantidade mínima para alerta 2 Caso você venda o mesmo…" at bounding box center [666, 316] width 586 height 385
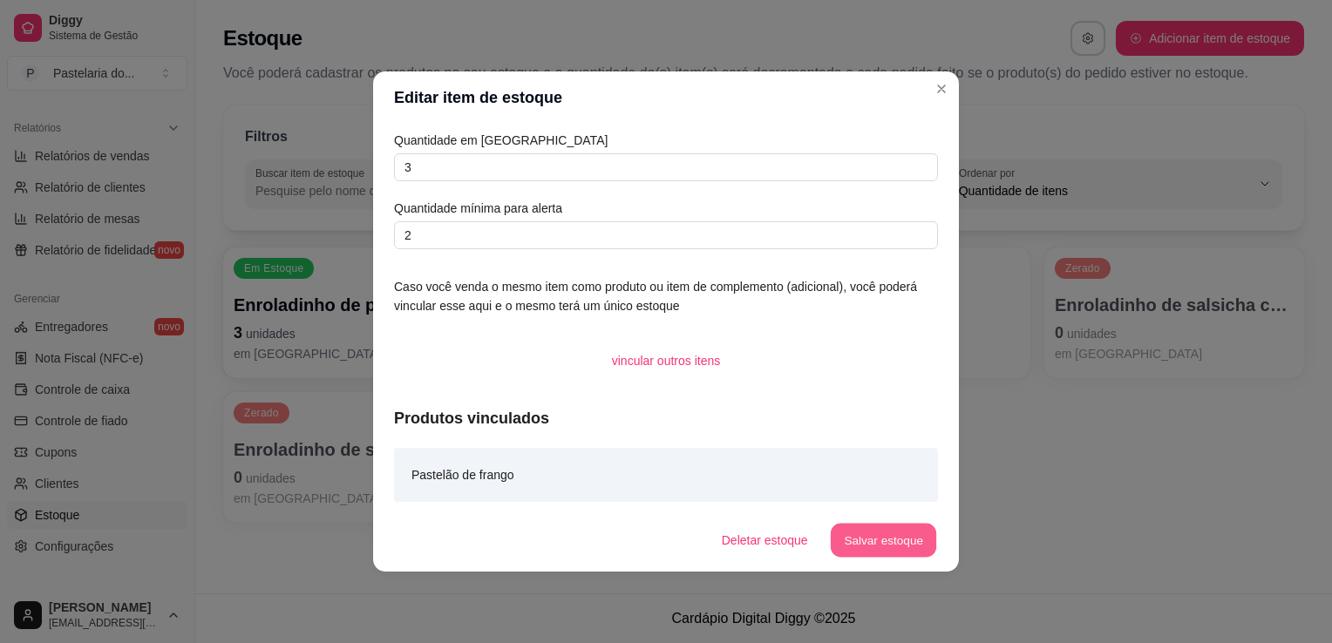
click at [894, 551] on button "Salvar estoque" at bounding box center [883, 541] width 106 height 34
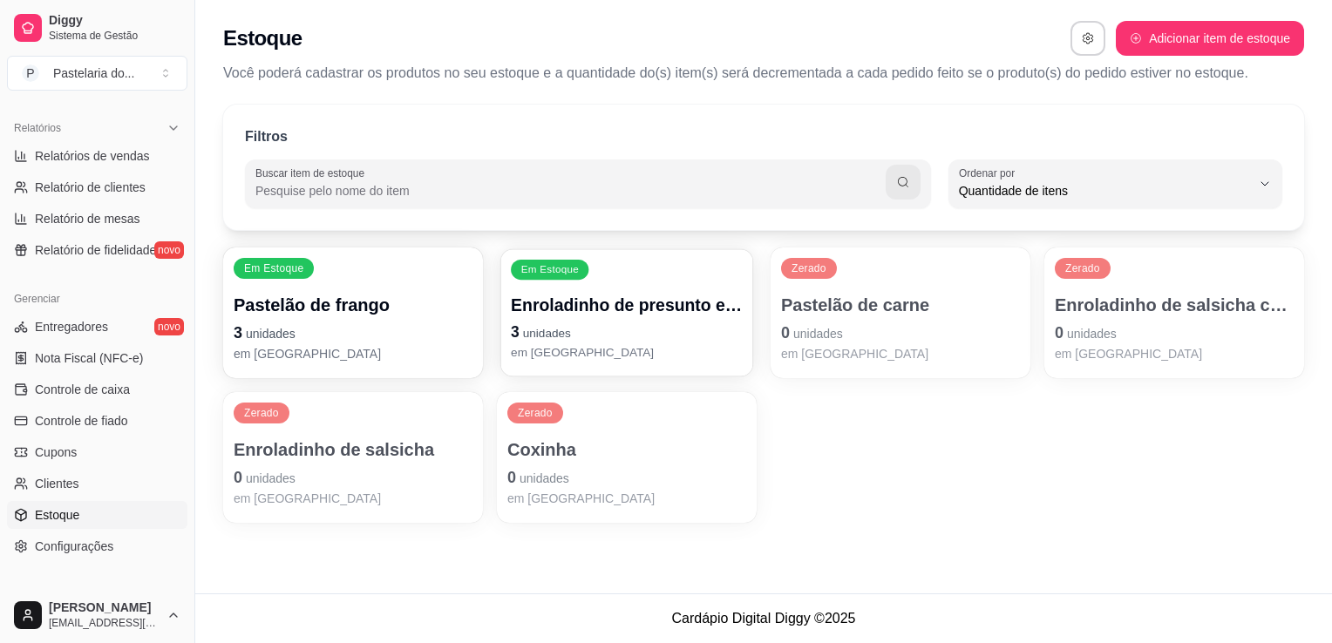
click at [592, 319] on div "Enroladinho de presunto e queijo 3 unidades em [GEOGRAPHIC_DATA]" at bounding box center [627, 328] width 232 height 68
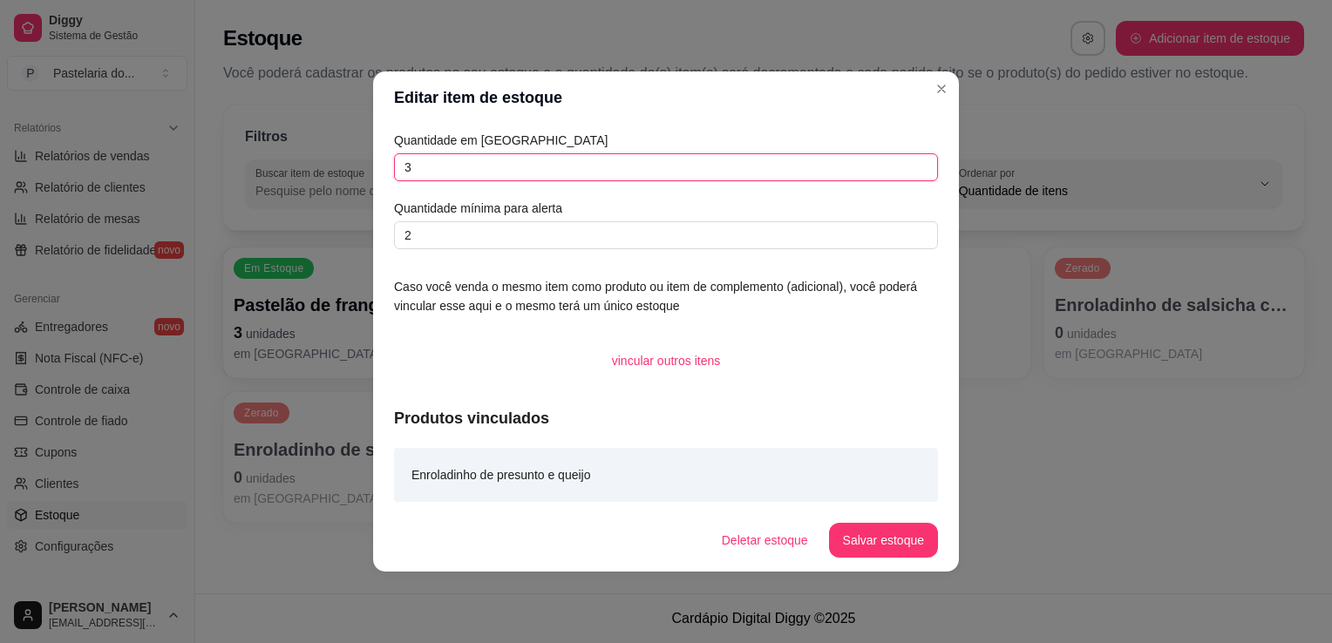
click at [590, 166] on input "3" at bounding box center [666, 167] width 544 height 28
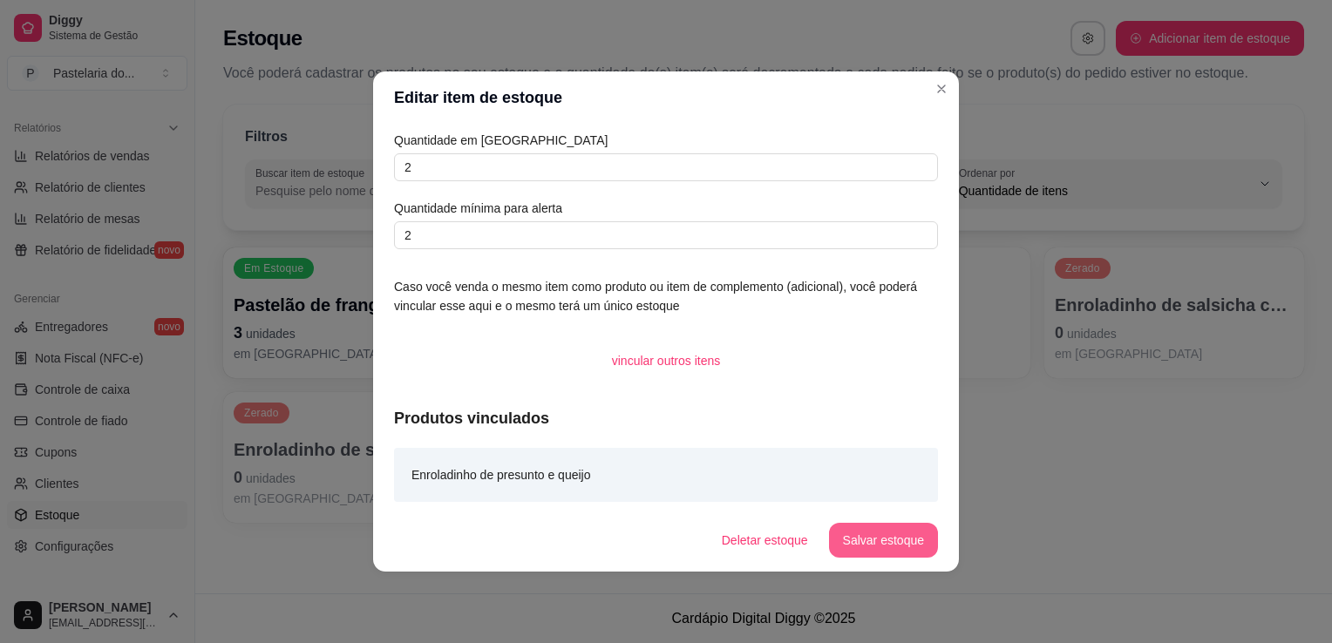
click at [871, 557] on footer "Deletar estoque Salvar estoque" at bounding box center [666, 540] width 586 height 63
click at [871, 555] on button "Salvar estoque" at bounding box center [883, 540] width 109 height 35
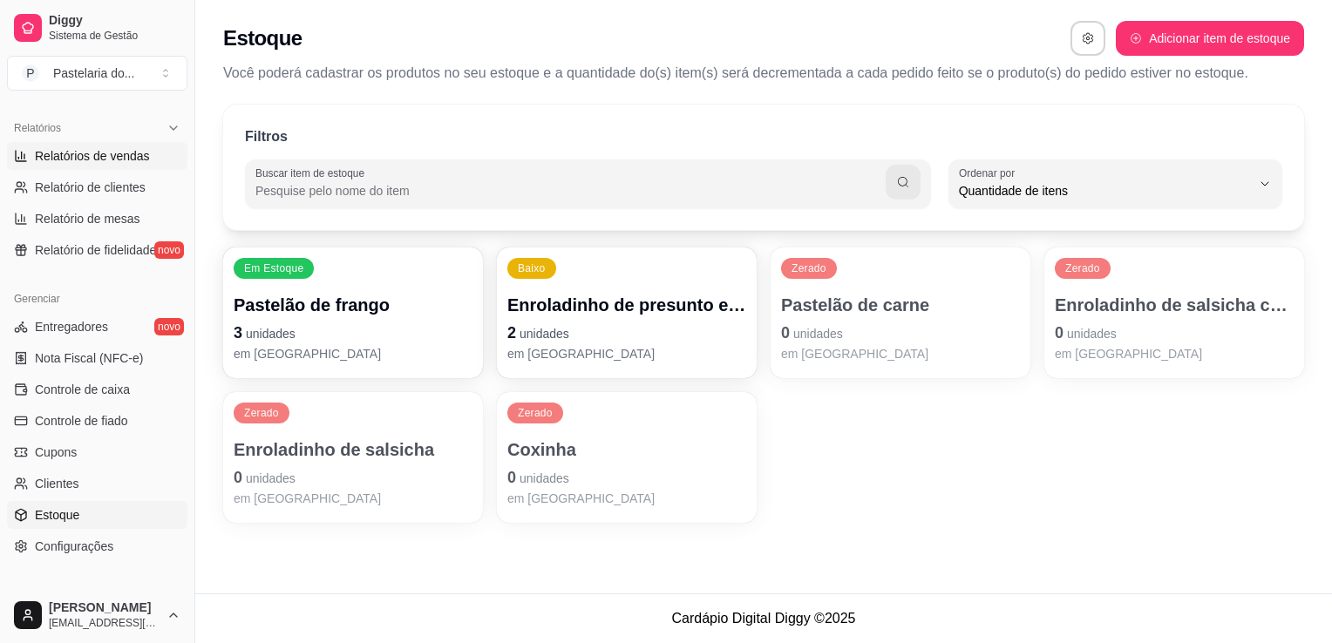
click at [155, 148] on link "Relatórios de vendas" at bounding box center [97, 156] width 180 height 28
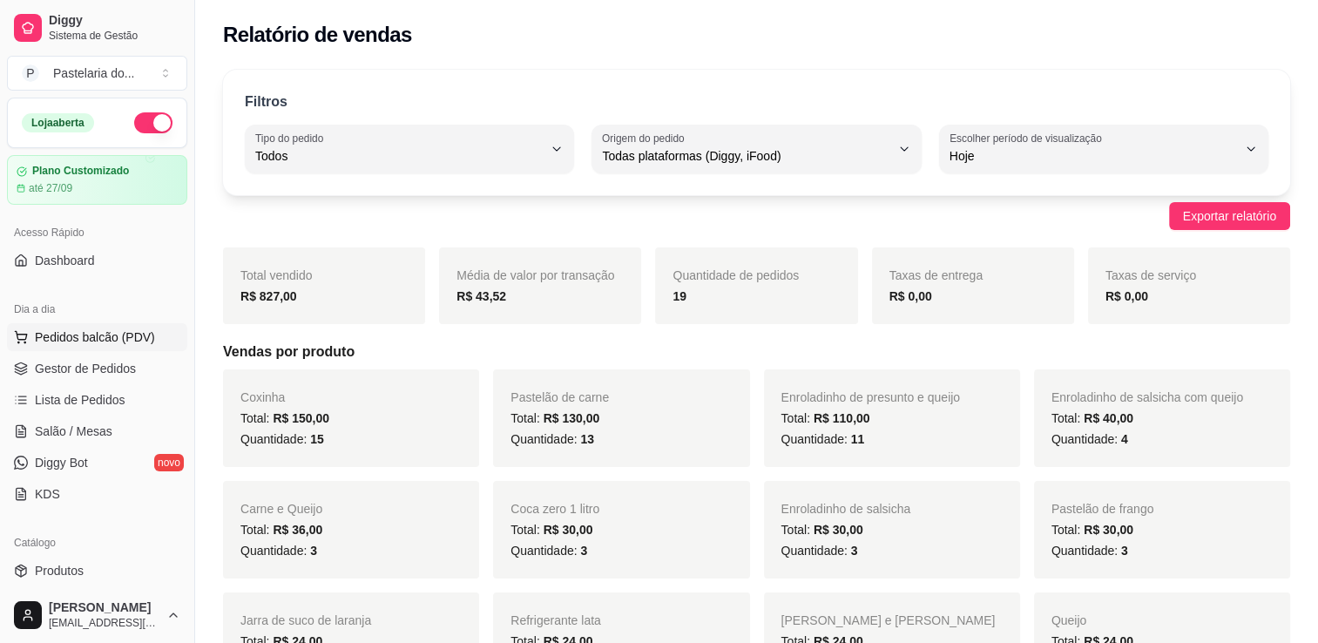
click at [140, 329] on span "Pedidos balcão (PDV)" at bounding box center [95, 337] width 120 height 17
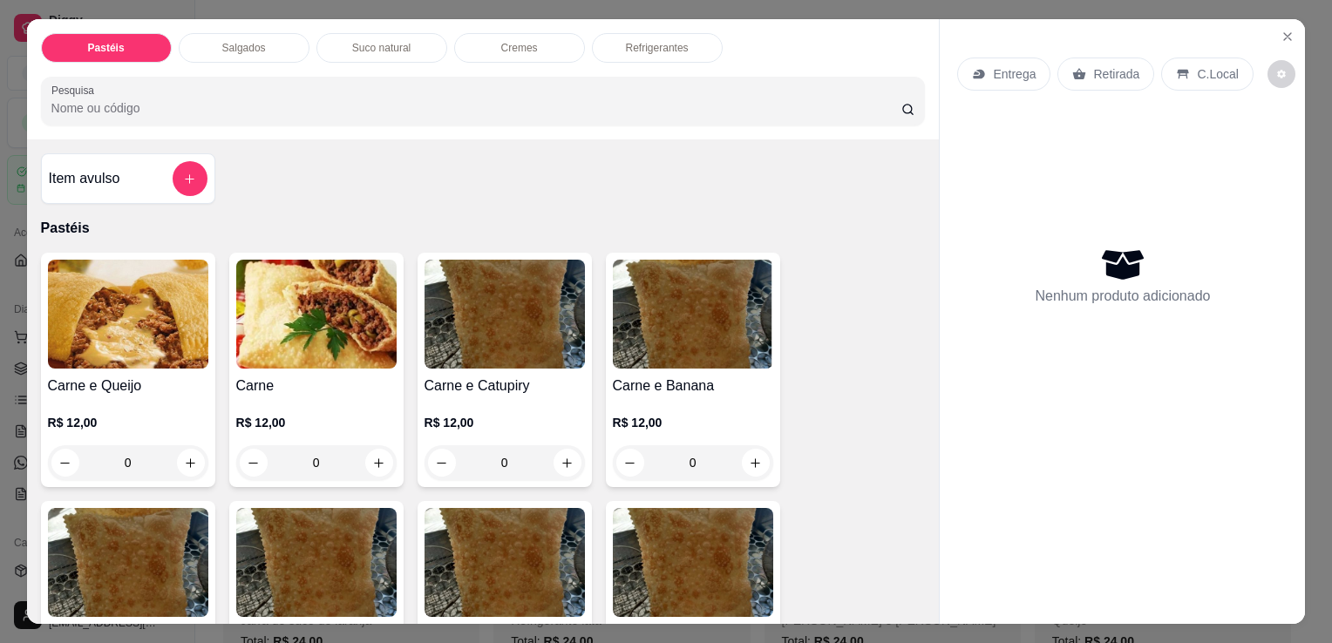
click at [198, 35] on div "Salgados" at bounding box center [244, 48] width 131 height 30
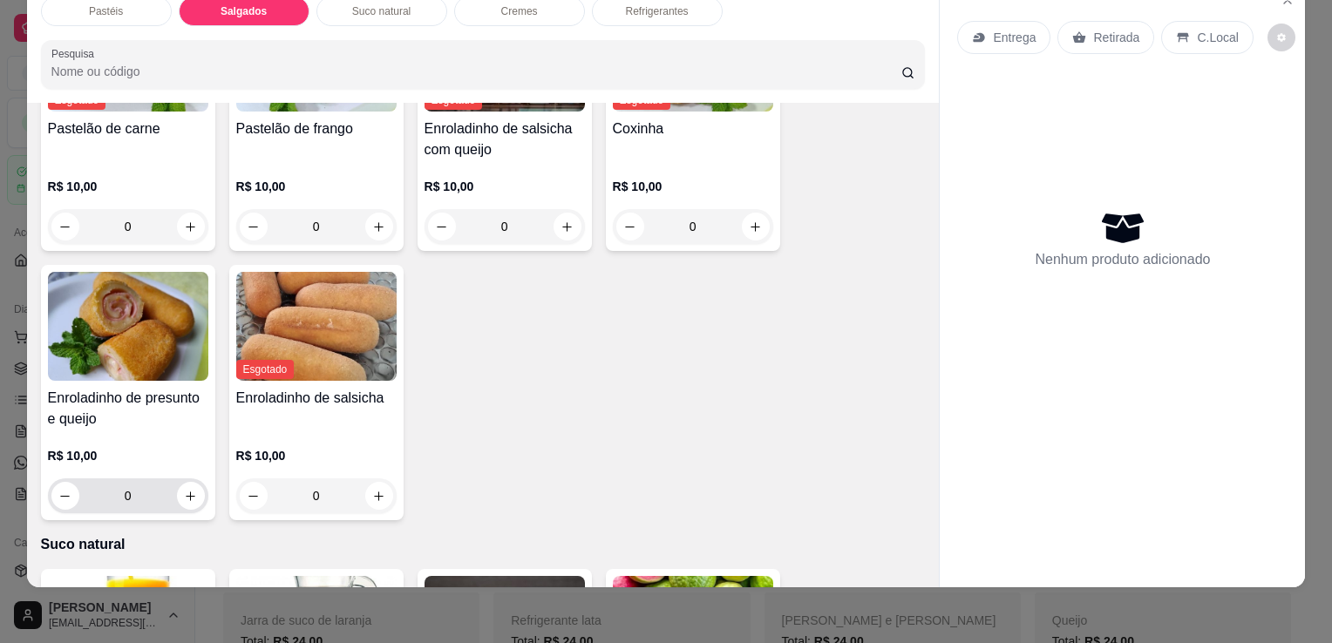
scroll to position [2025, 0]
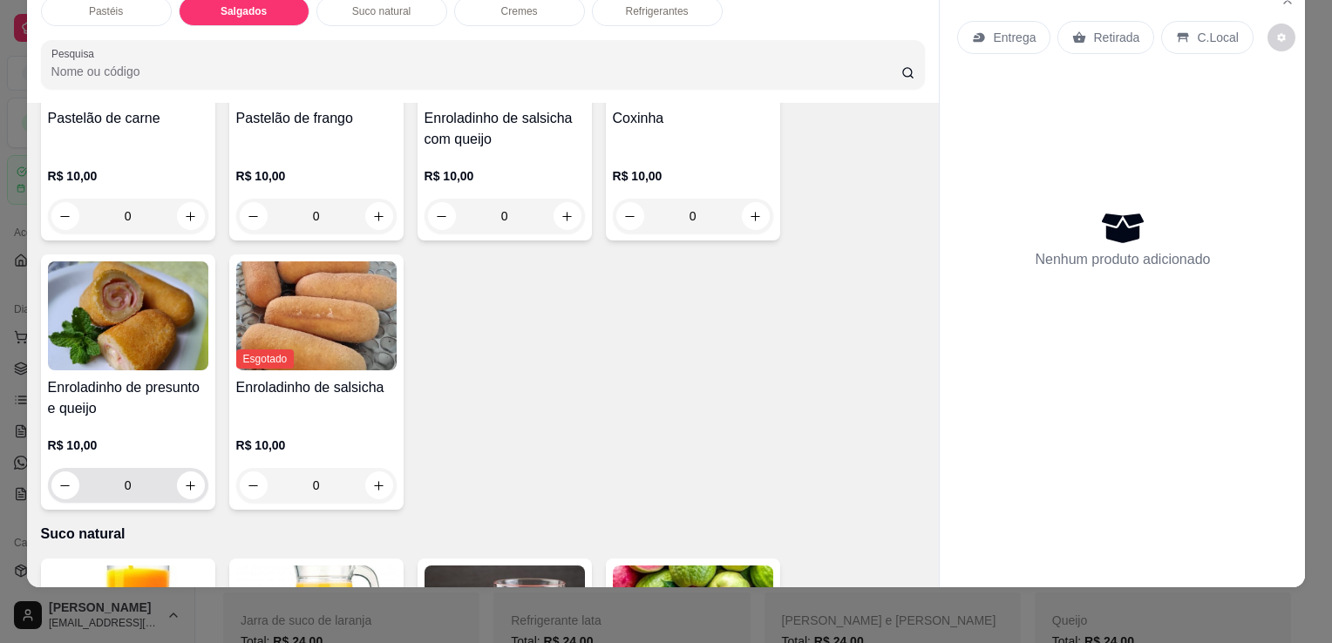
click at [177, 471] on button "increase-product-quantity" at bounding box center [191, 485] width 28 height 28
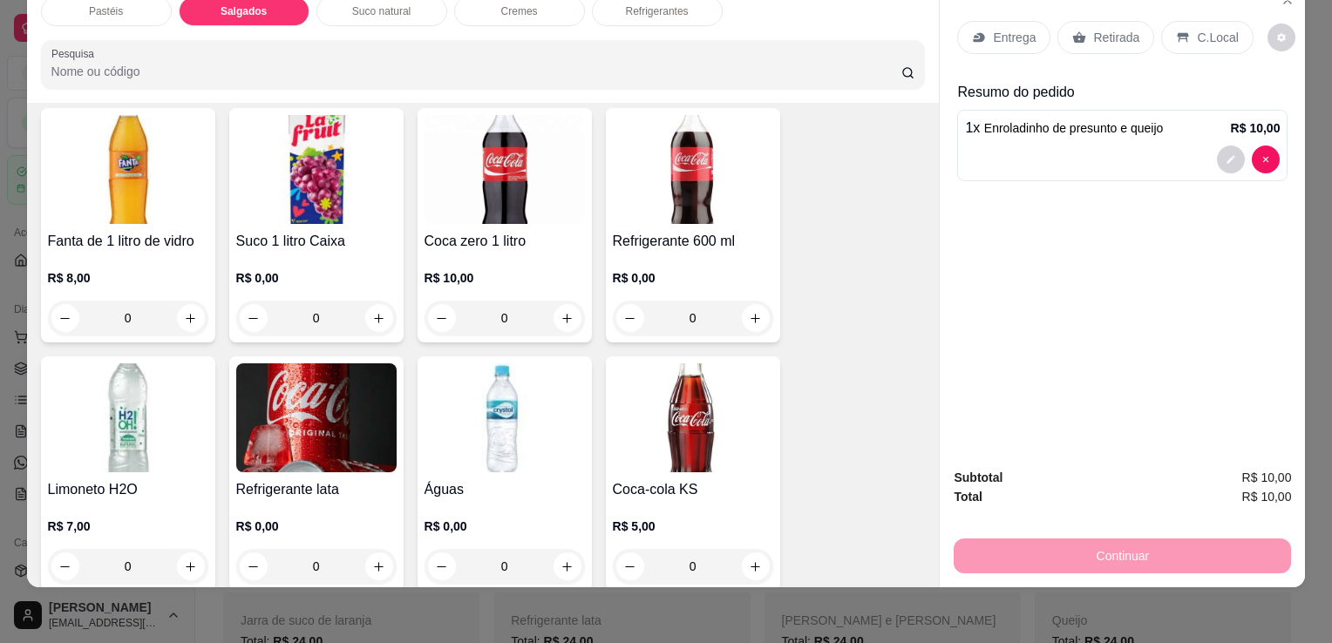
scroll to position [4640, 0]
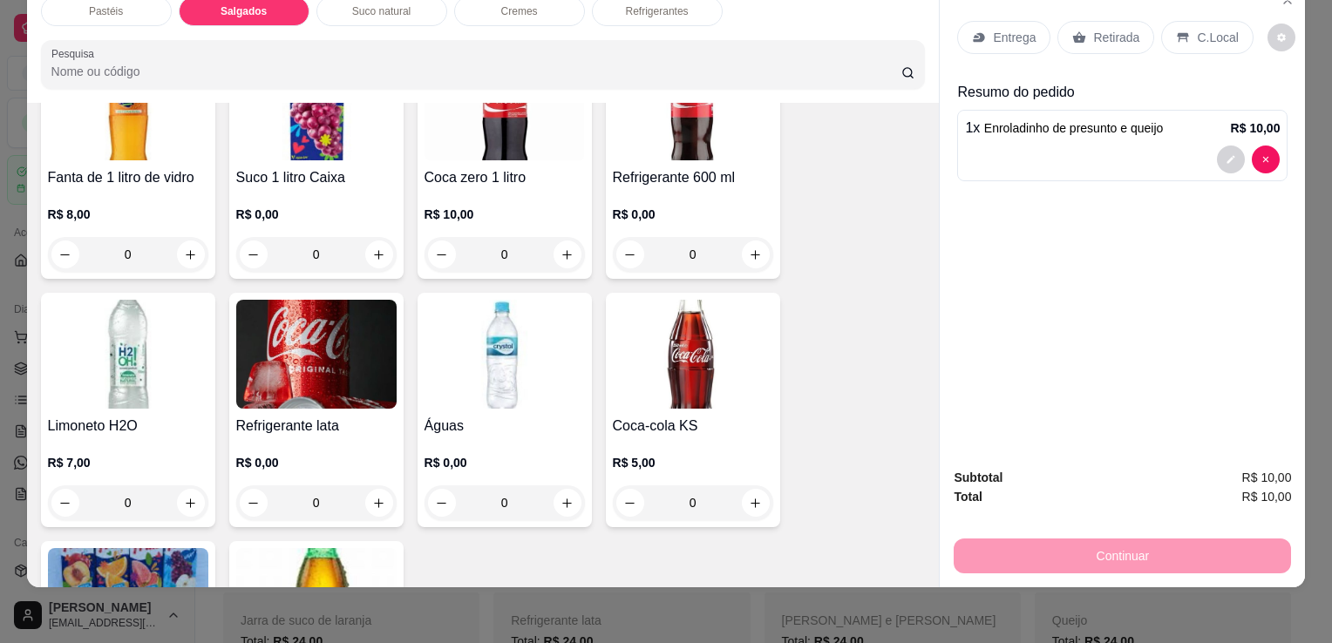
click at [318, 303] on img at bounding box center [316, 354] width 160 height 109
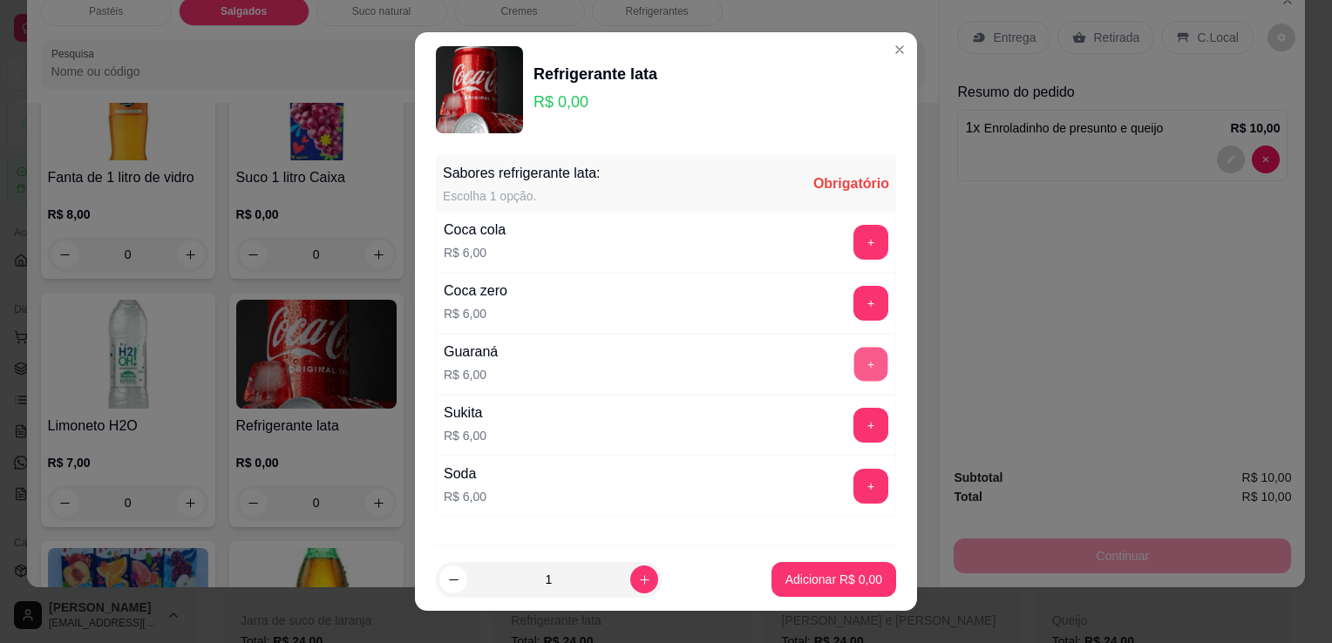
click at [854, 360] on button "+" at bounding box center [871, 365] width 34 height 34
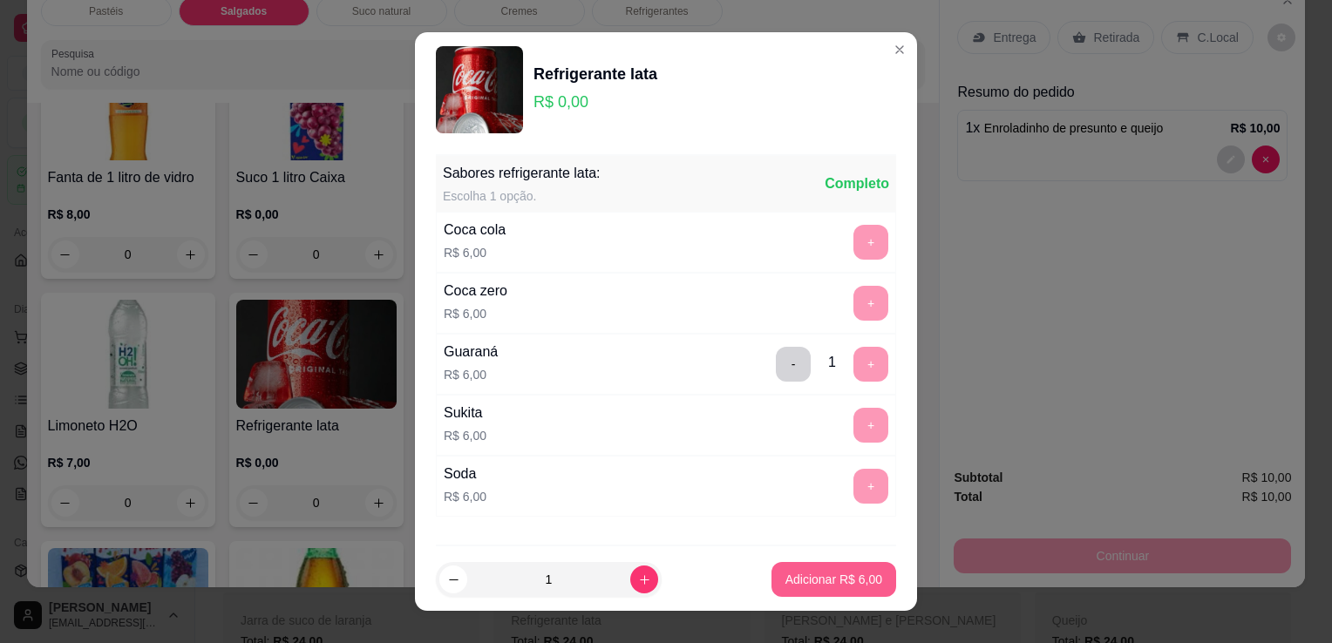
click at [837, 573] on p "Adicionar R$ 6,00" at bounding box center [833, 579] width 97 height 17
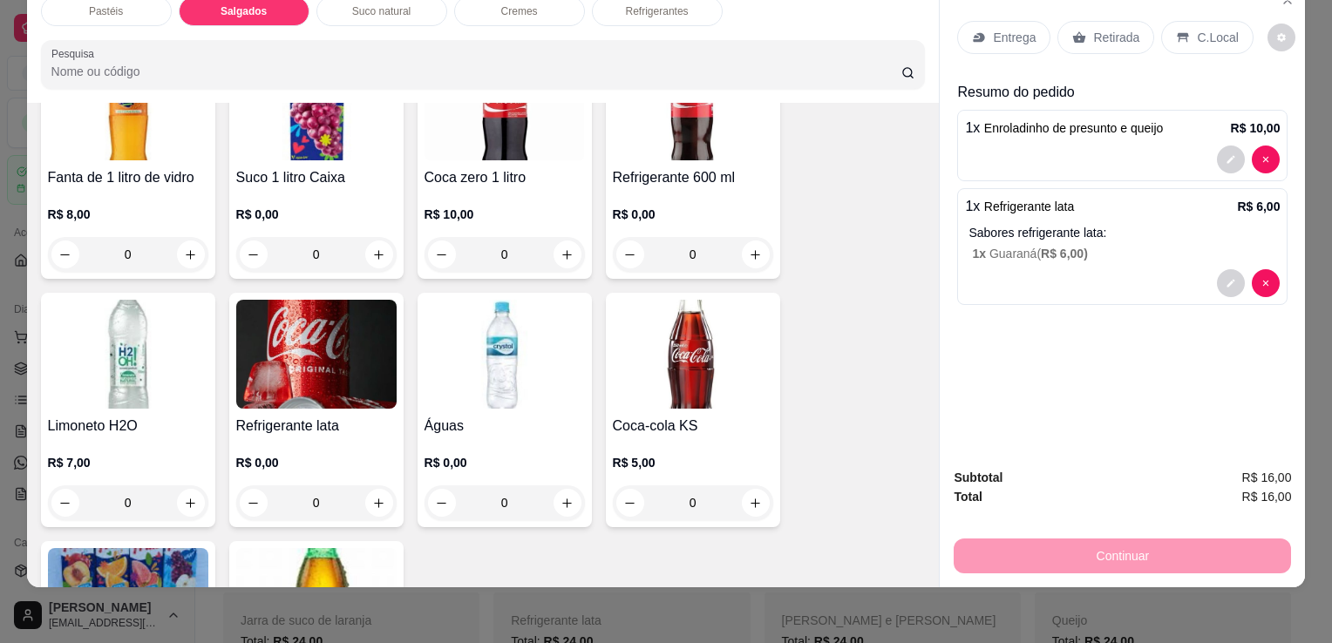
click at [1118, 36] on div "Retirada" at bounding box center [1105, 37] width 97 height 33
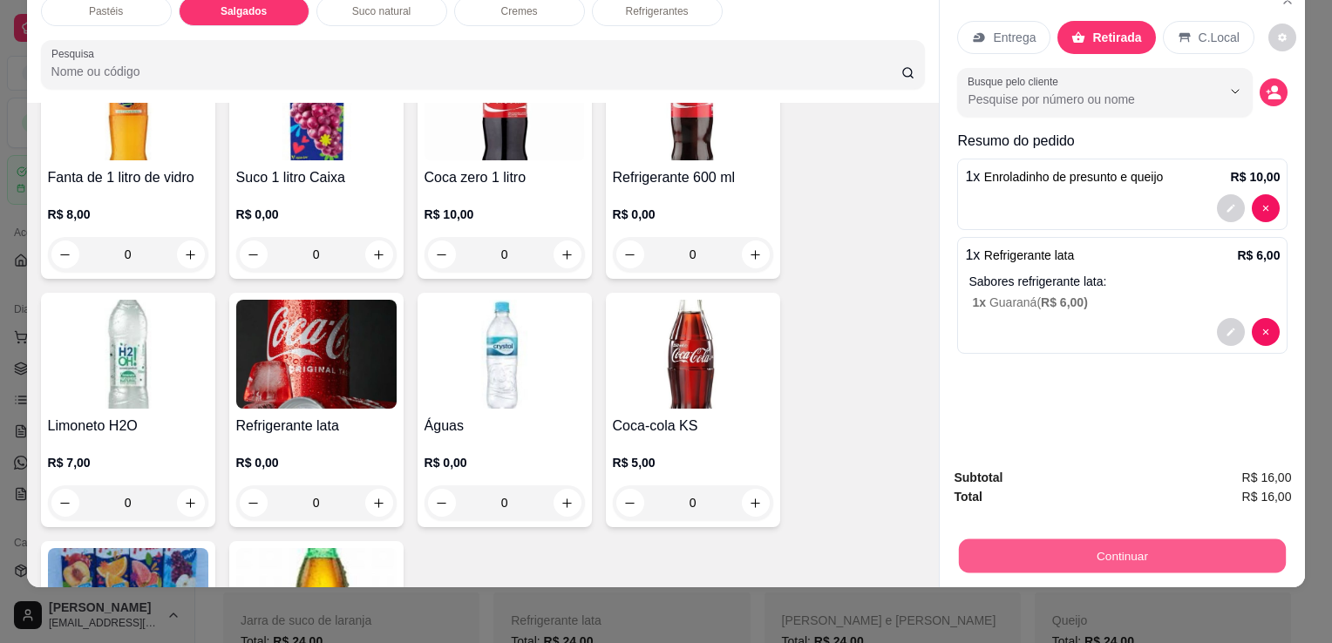
click at [1185, 546] on button "Continuar" at bounding box center [1122, 556] width 327 height 34
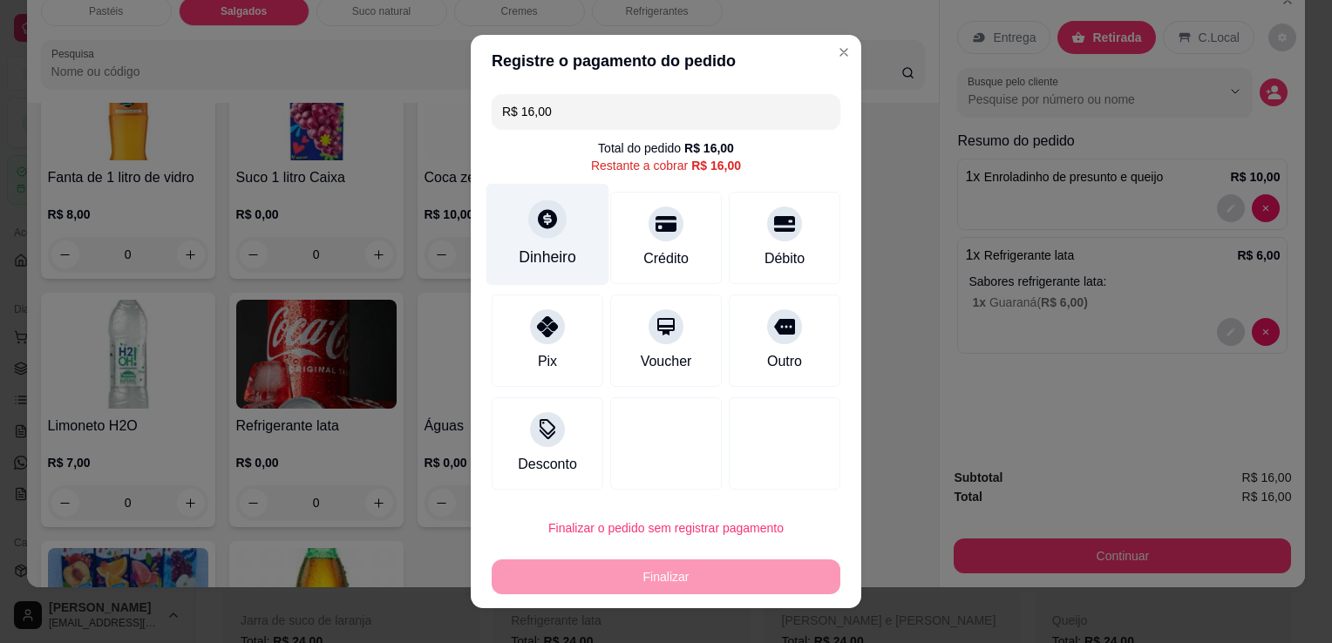
click at [539, 247] on div "Dinheiro" at bounding box center [548, 257] width 58 height 23
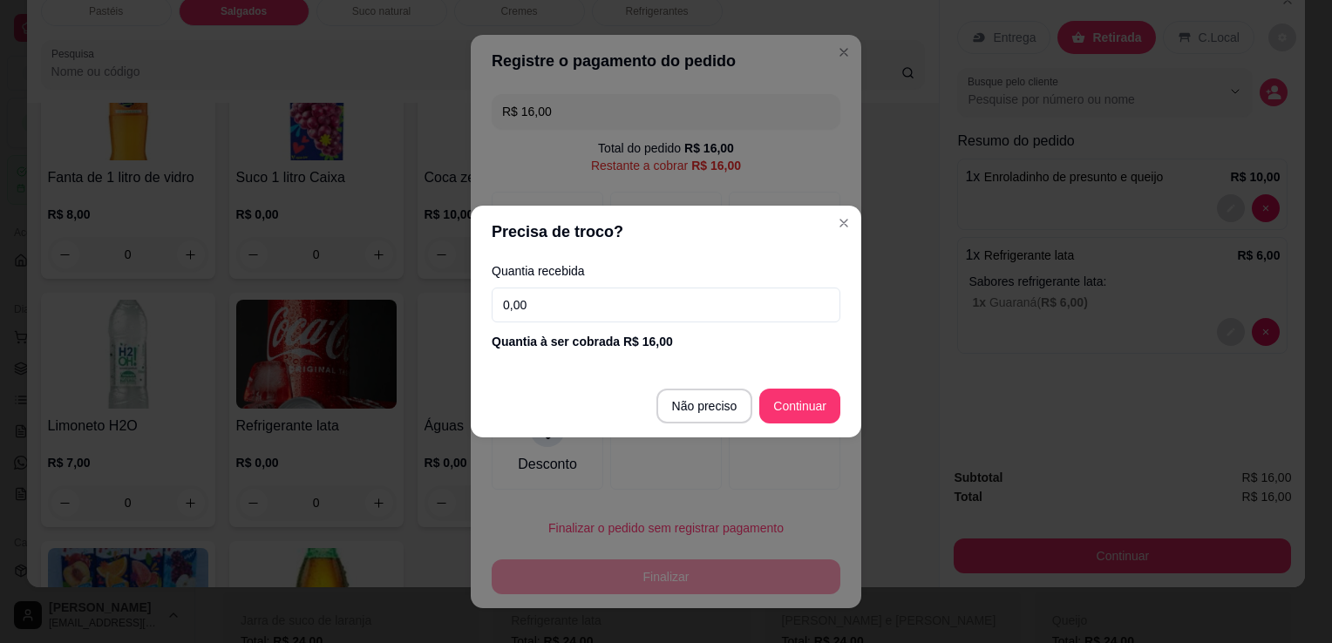
click at [682, 308] on input "0,00" at bounding box center [665, 305] width 349 height 35
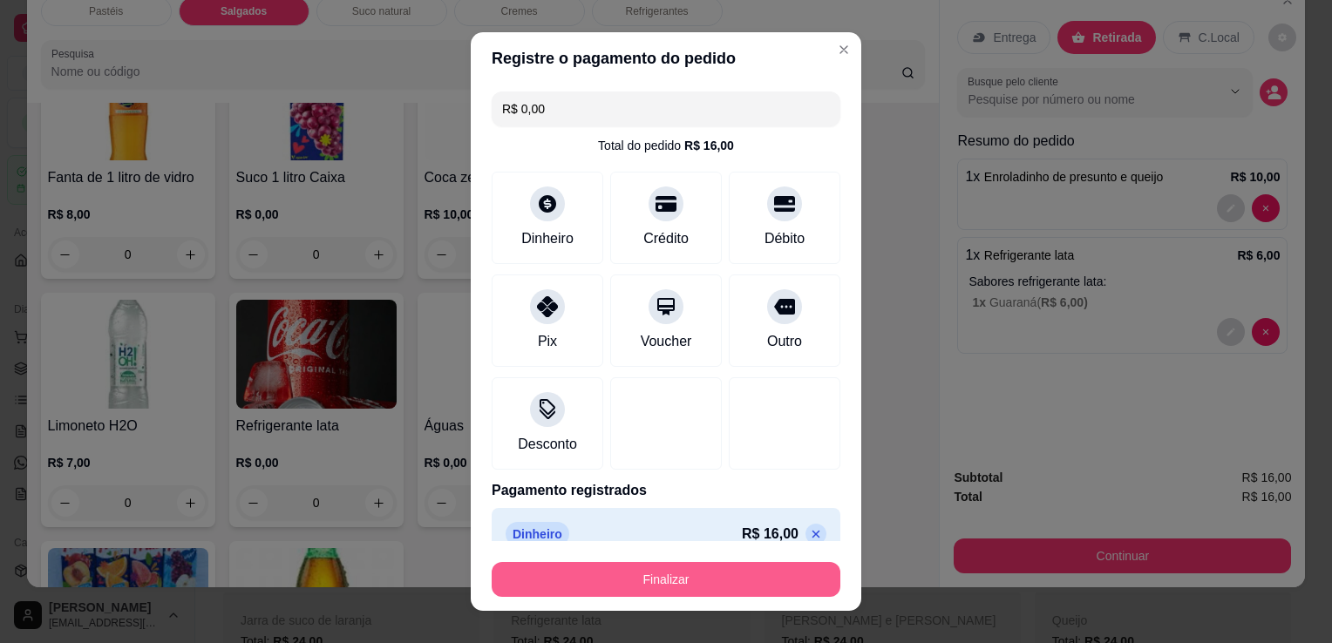
click at [645, 570] on button "Finalizar" at bounding box center [665, 579] width 349 height 35
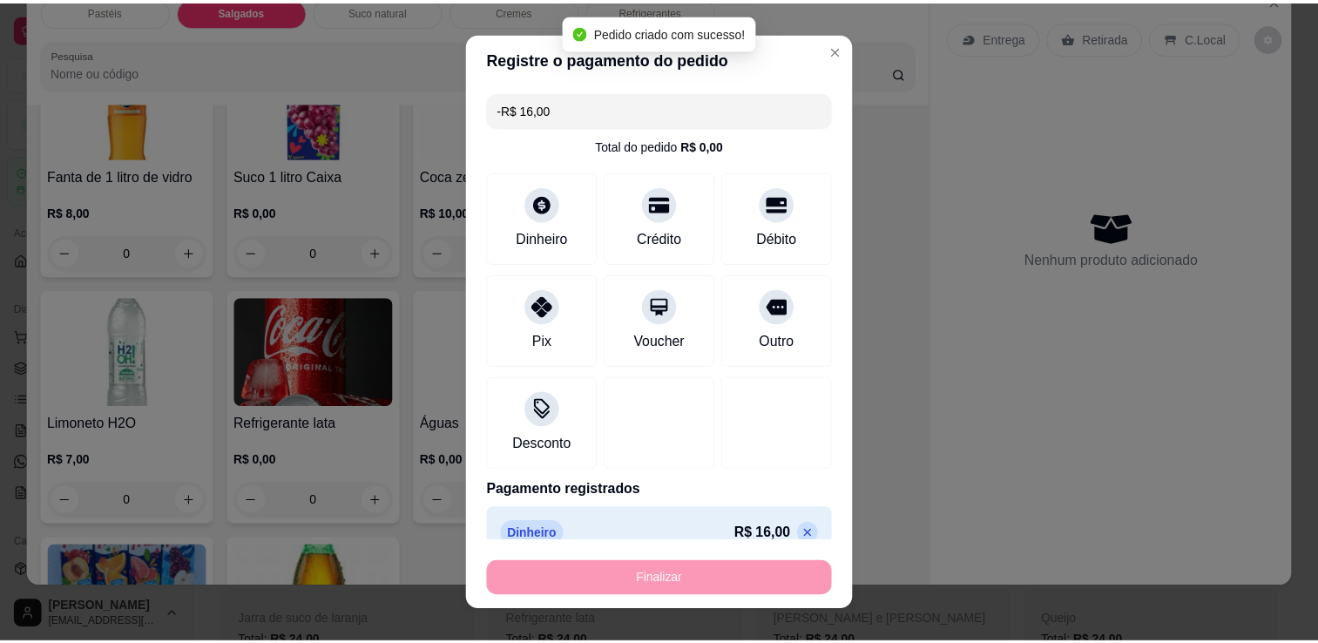
scroll to position [4639, 0]
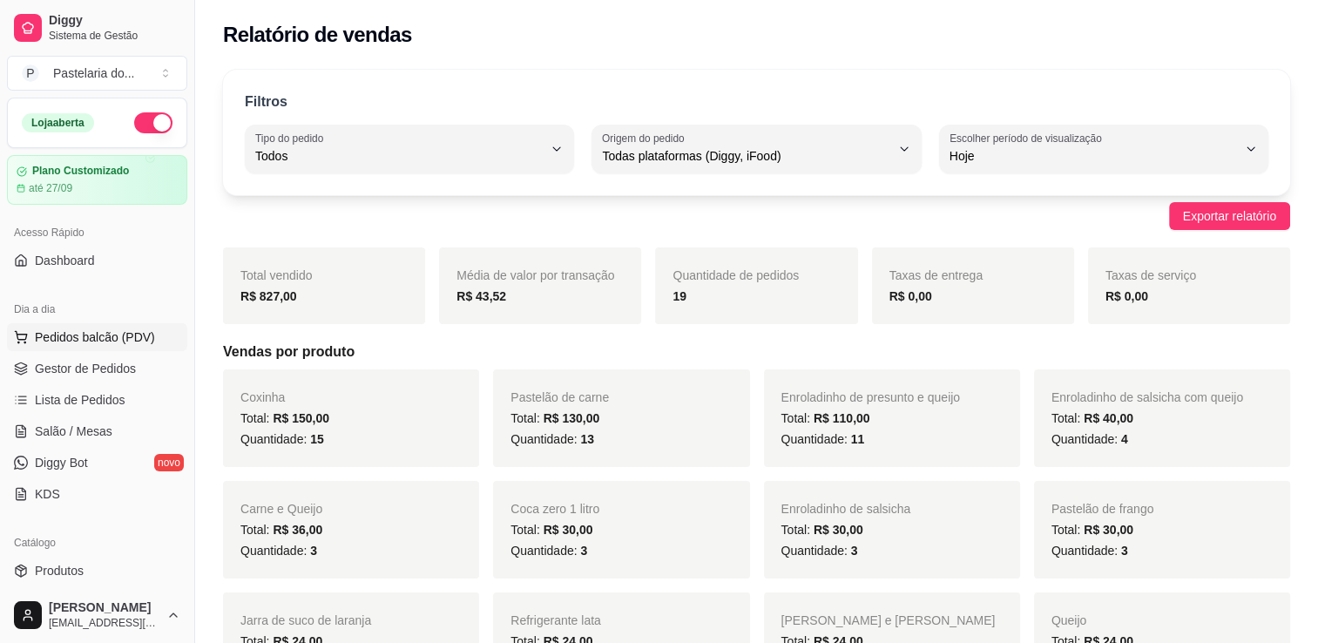
click at [120, 323] on button "Pedidos balcão (PDV)" at bounding box center [97, 337] width 180 height 28
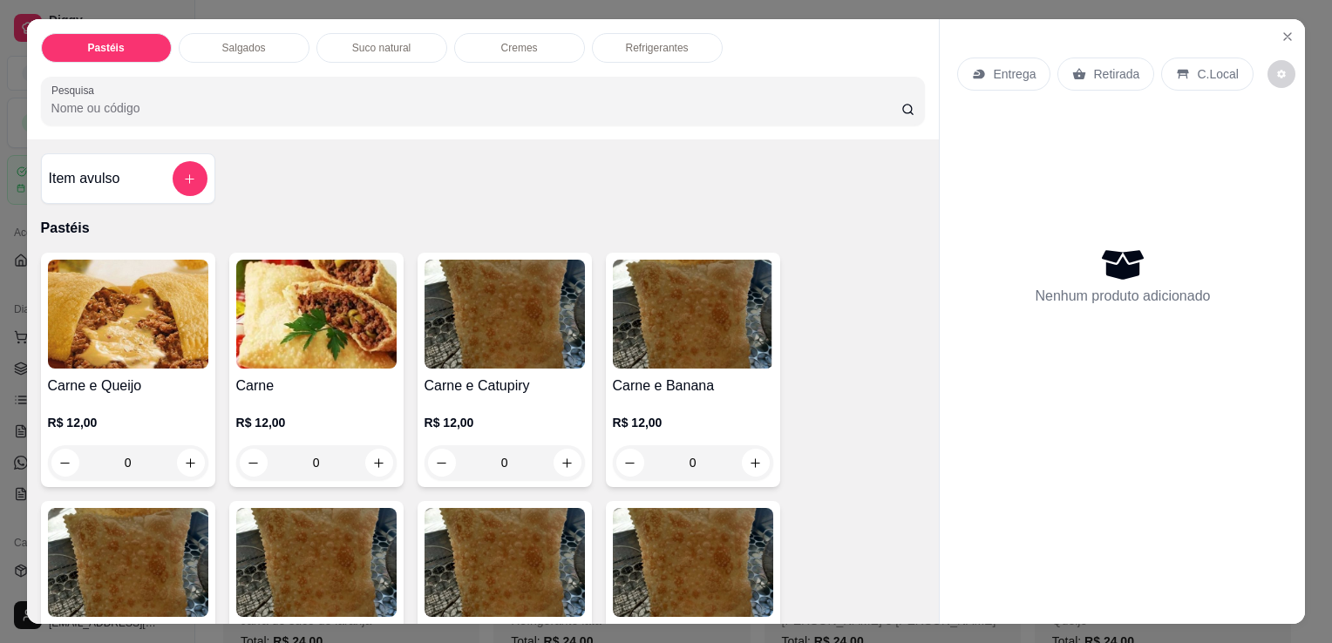
click at [190, 451] on div "0" at bounding box center [128, 462] width 160 height 35
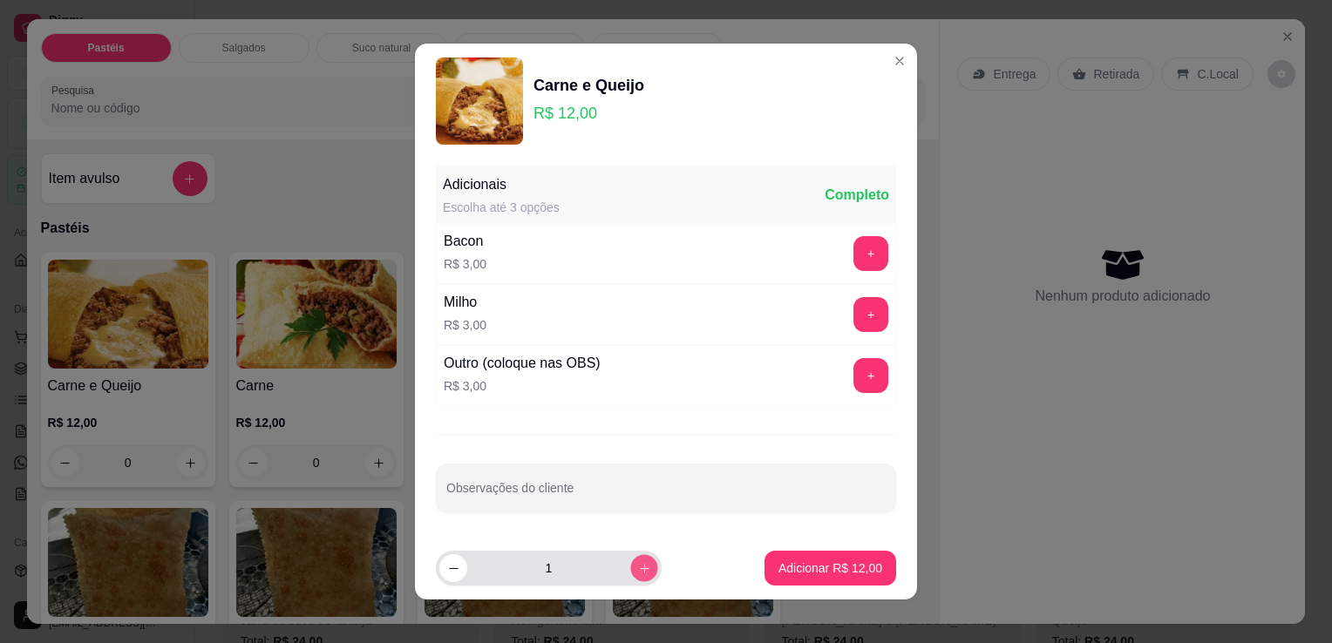
click at [630, 559] on button "increase-product-quantity" at bounding box center [643, 567] width 27 height 27
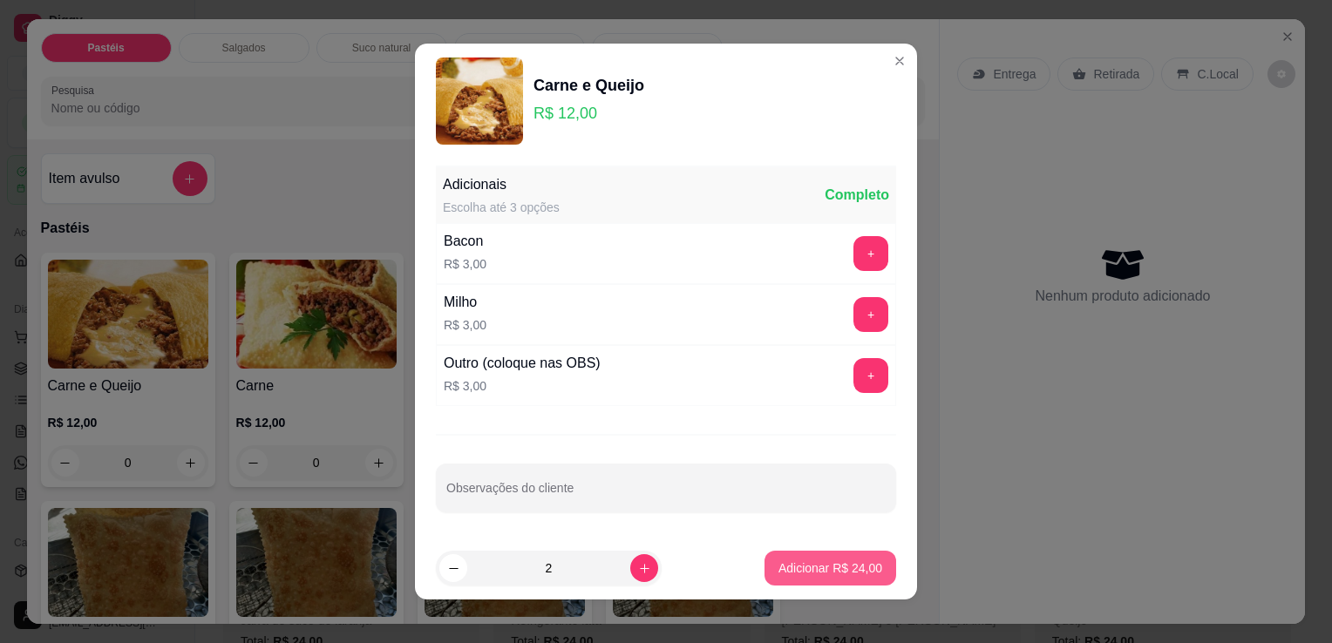
click at [817, 573] on p "Adicionar R$ 24,00" at bounding box center [830, 567] width 104 height 17
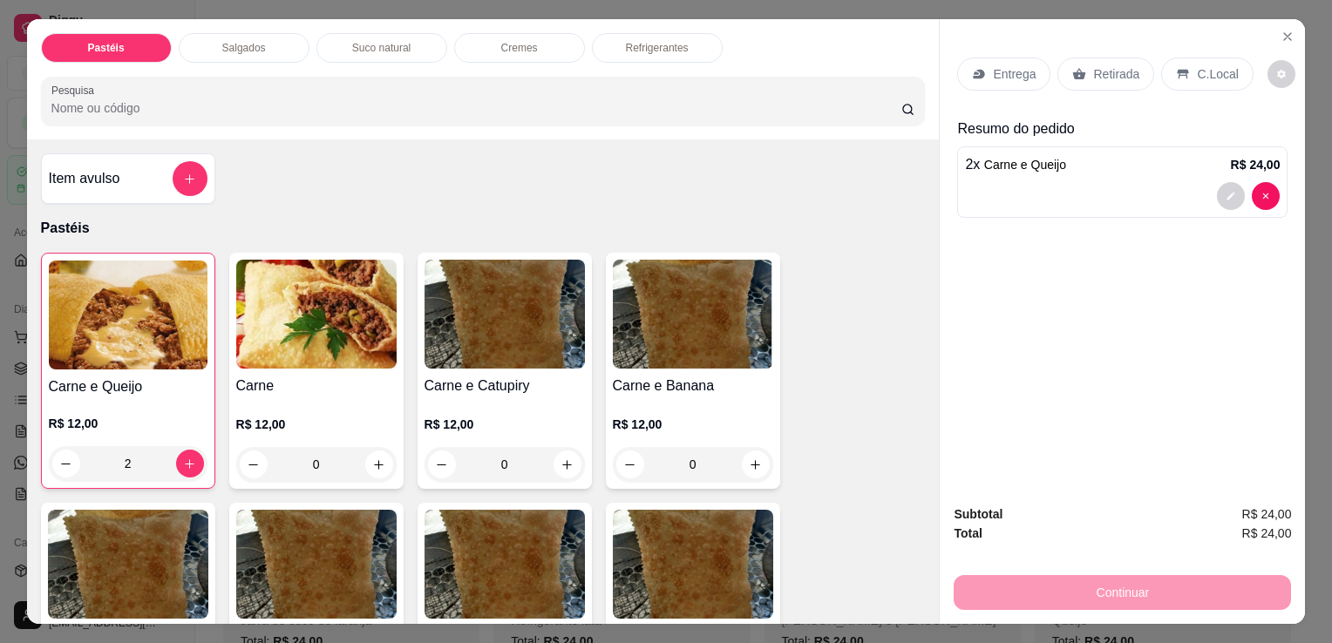
click at [1119, 68] on p "Retirada" at bounding box center [1116, 73] width 46 height 17
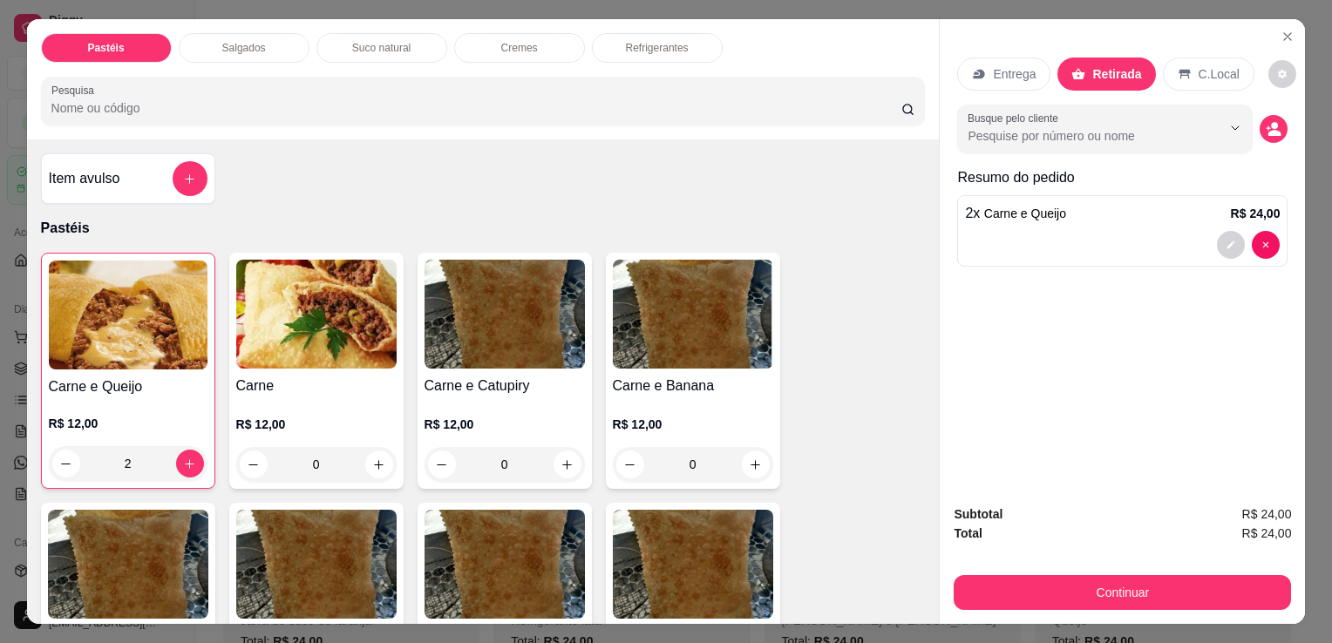
click at [1139, 587] on button "Continuar" at bounding box center [1121, 592] width 337 height 35
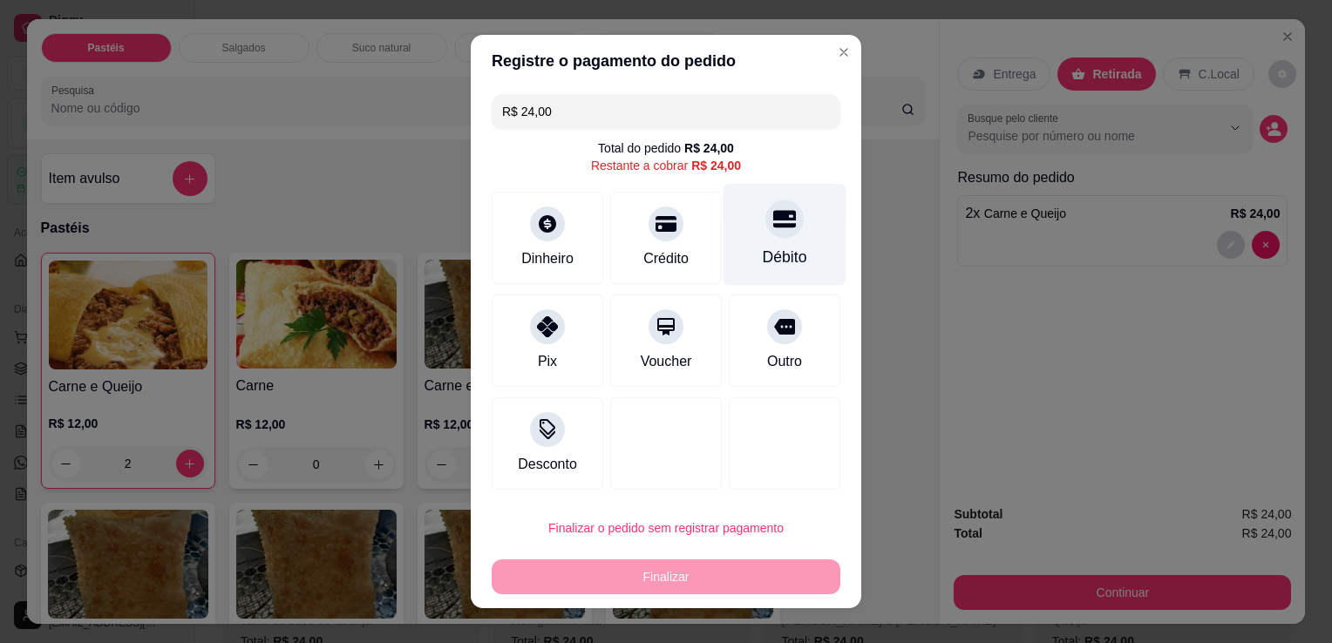
click at [764, 252] on div "Débito" at bounding box center [785, 257] width 44 height 23
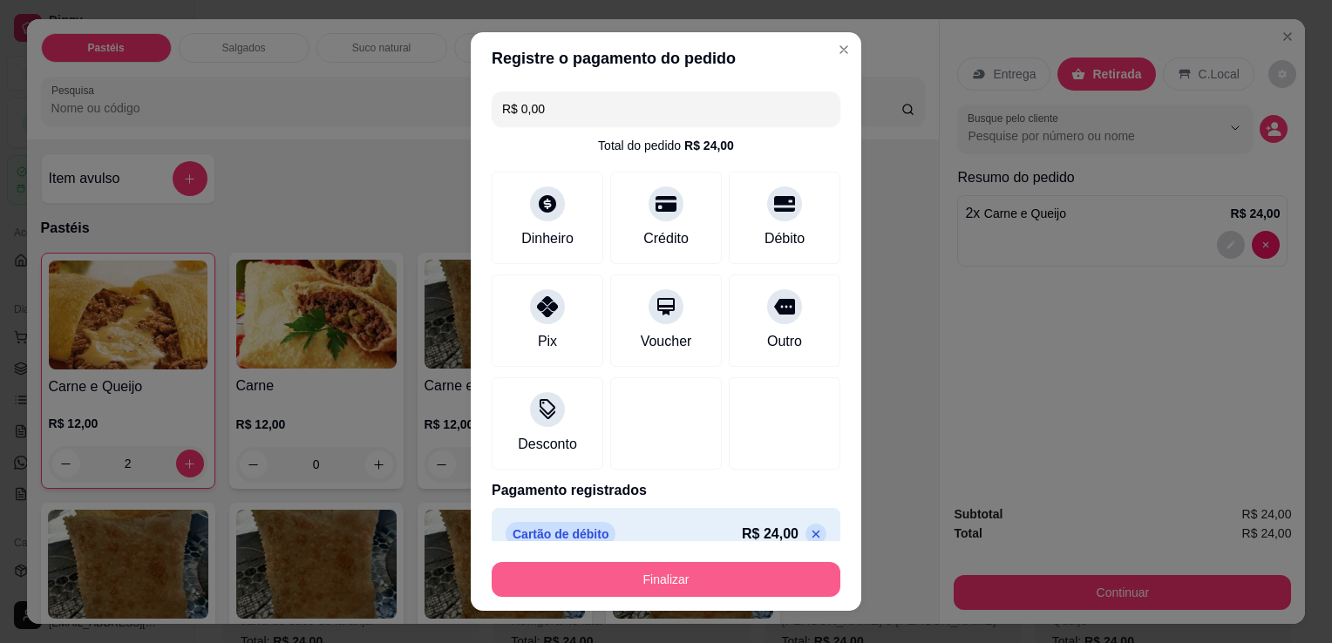
click at [736, 580] on button "Finalizar" at bounding box center [665, 579] width 349 height 35
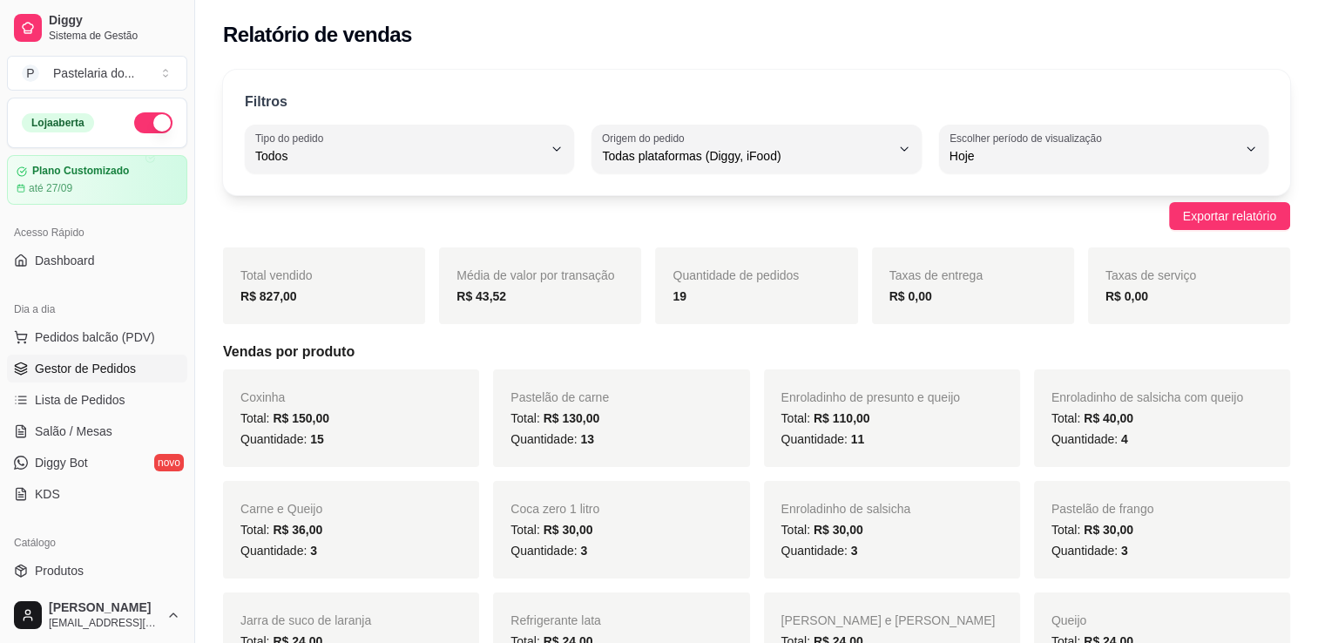
click at [146, 362] on link "Gestor de Pedidos" at bounding box center [97, 369] width 180 height 28
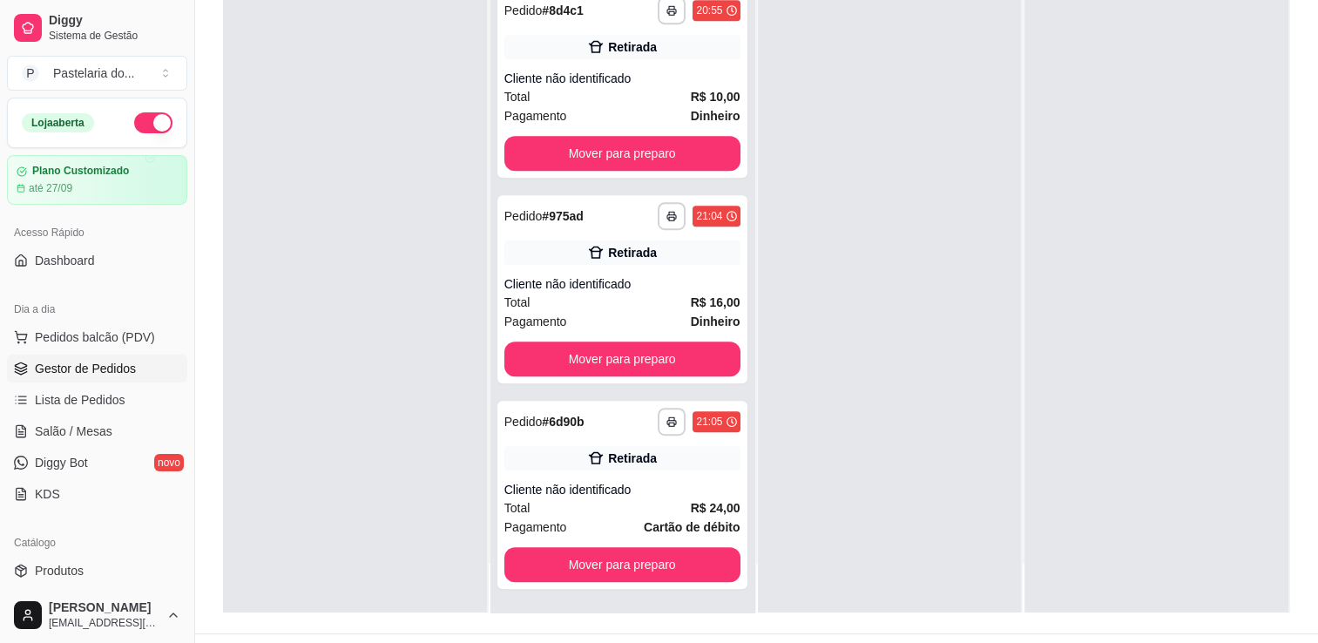
scroll to position [265, 0]
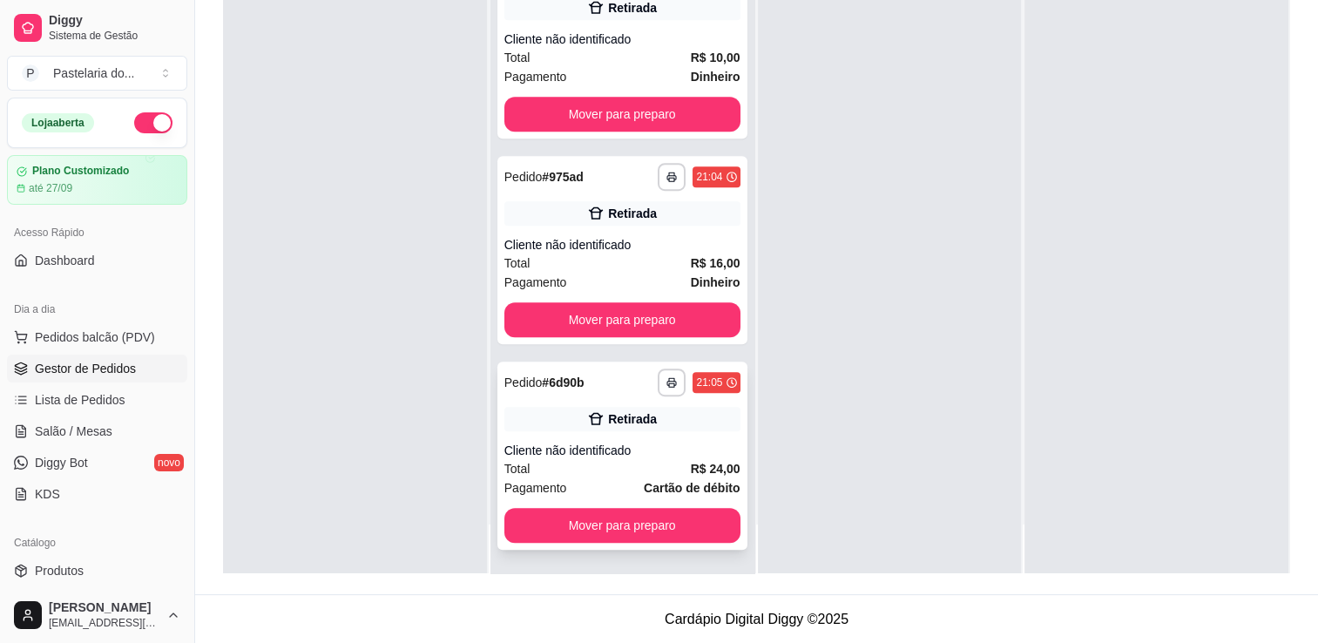
click at [663, 453] on div "Cliente não identificado" at bounding box center [623, 450] width 236 height 17
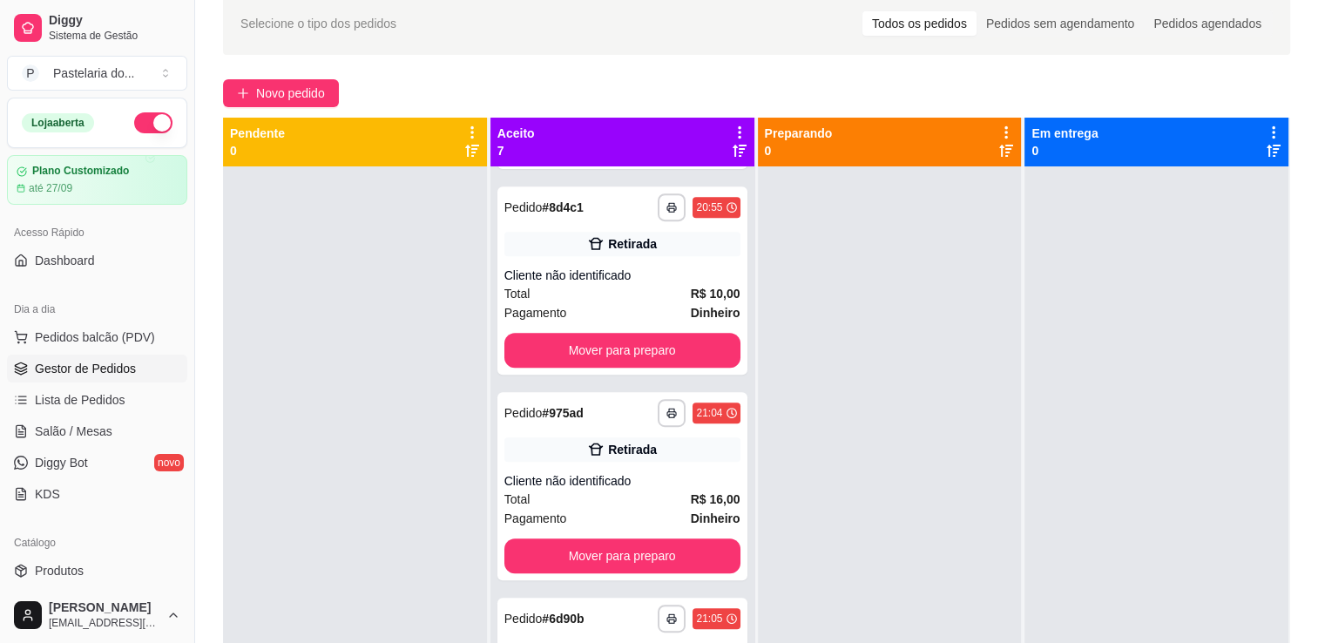
scroll to position [0, 0]
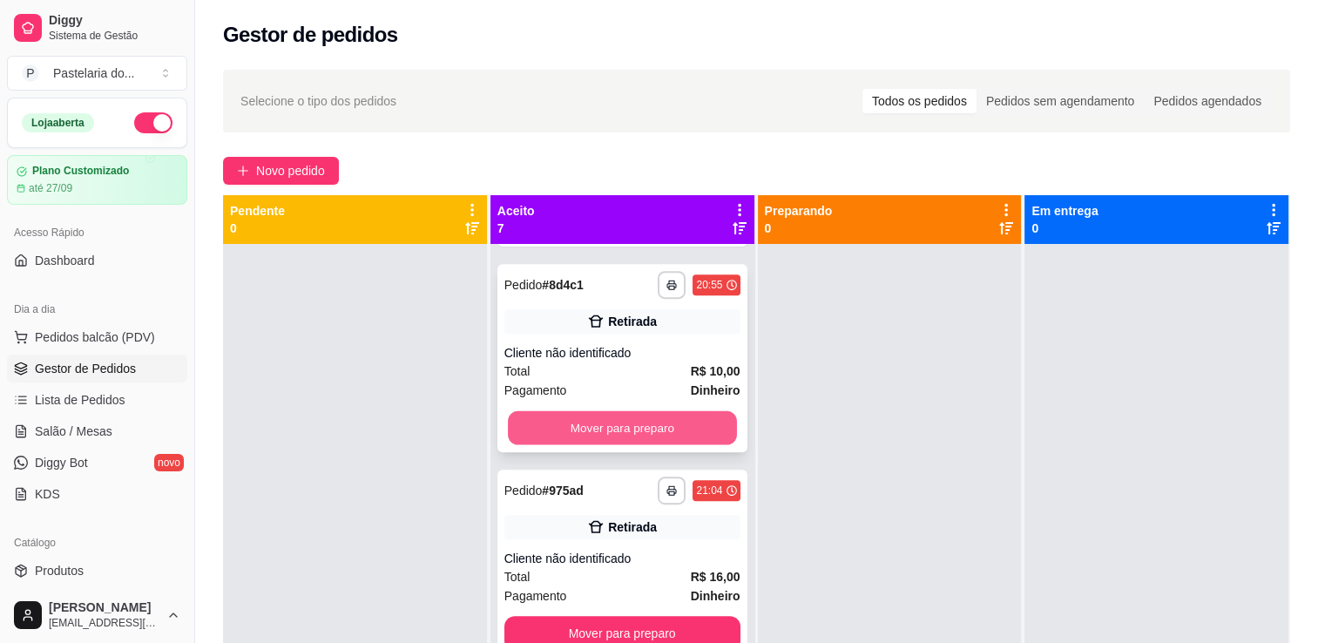
click at [559, 425] on button "Mover para preparo" at bounding box center [622, 428] width 229 height 34
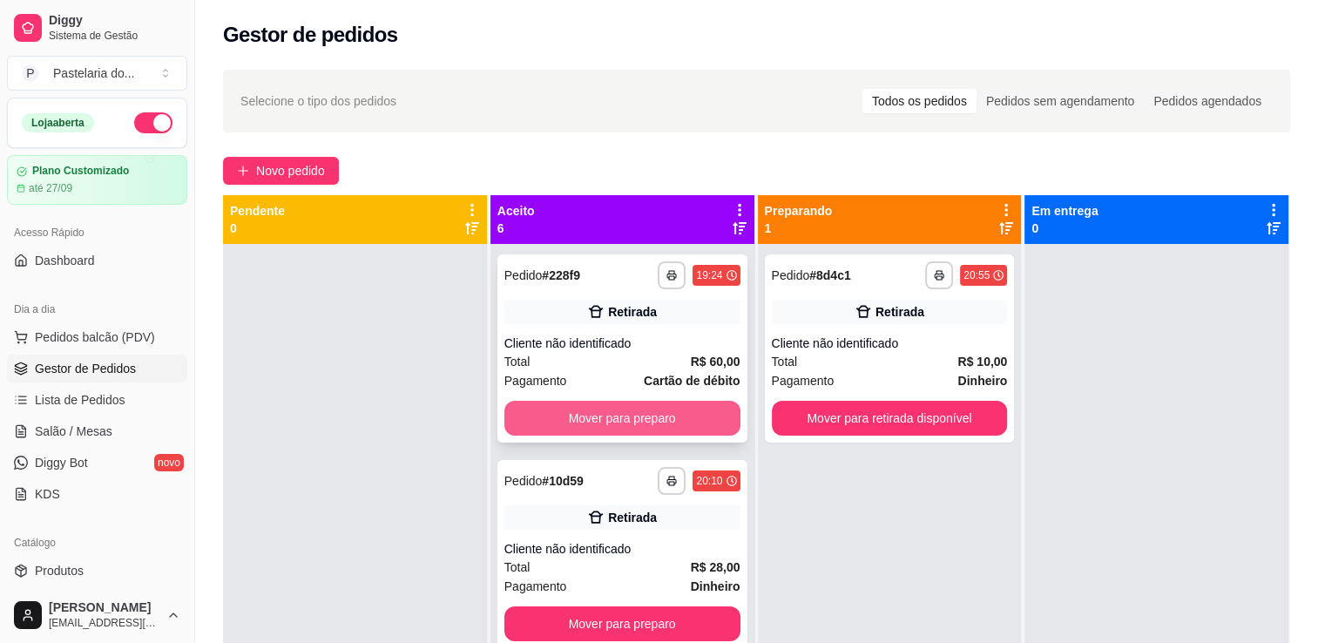
click at [626, 415] on button "Mover para preparo" at bounding box center [623, 418] width 236 height 35
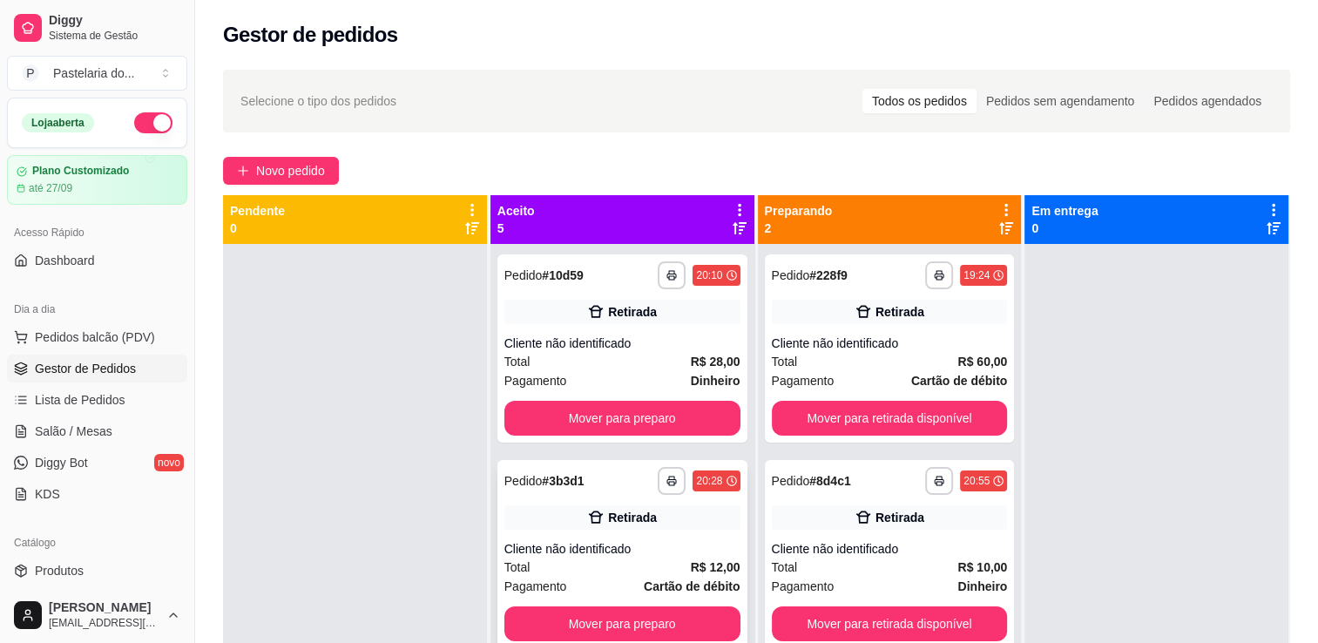
click at [646, 613] on button "Mover para preparo" at bounding box center [623, 624] width 236 height 35
click at [666, 432] on button "Mover para preparo" at bounding box center [623, 418] width 236 height 35
click at [624, 632] on button "Mover para preparo" at bounding box center [623, 624] width 236 height 35
click at [663, 430] on button "Mover para preparo" at bounding box center [623, 418] width 236 height 35
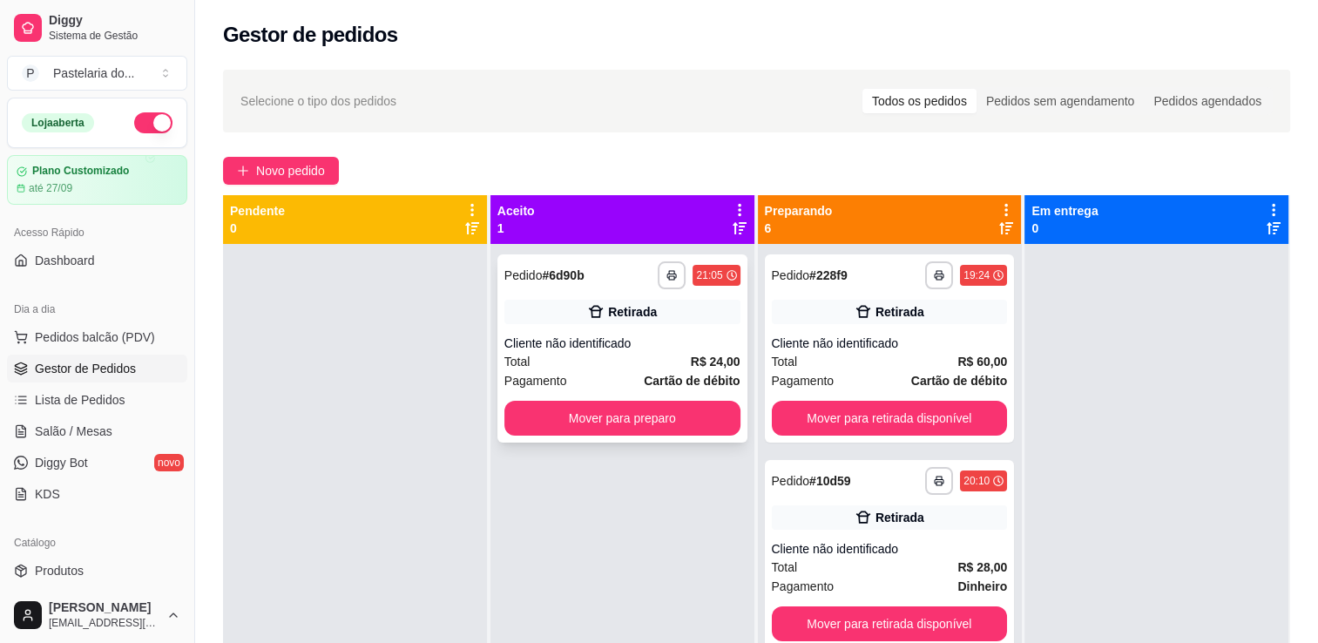
click at [619, 436] on div "**********" at bounding box center [623, 348] width 250 height 188
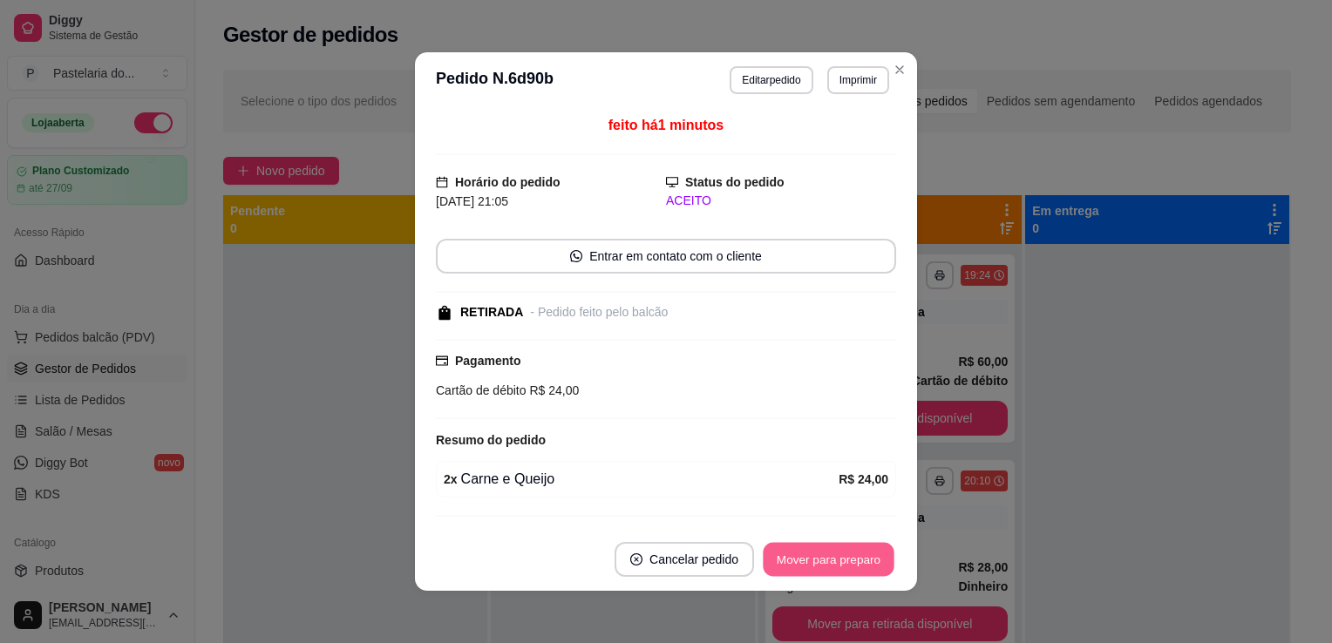
click at [781, 544] on button "Mover para preparo" at bounding box center [828, 560] width 131 height 34
click at [782, 568] on button "Mover para retirada disponível" at bounding box center [799, 560] width 186 height 34
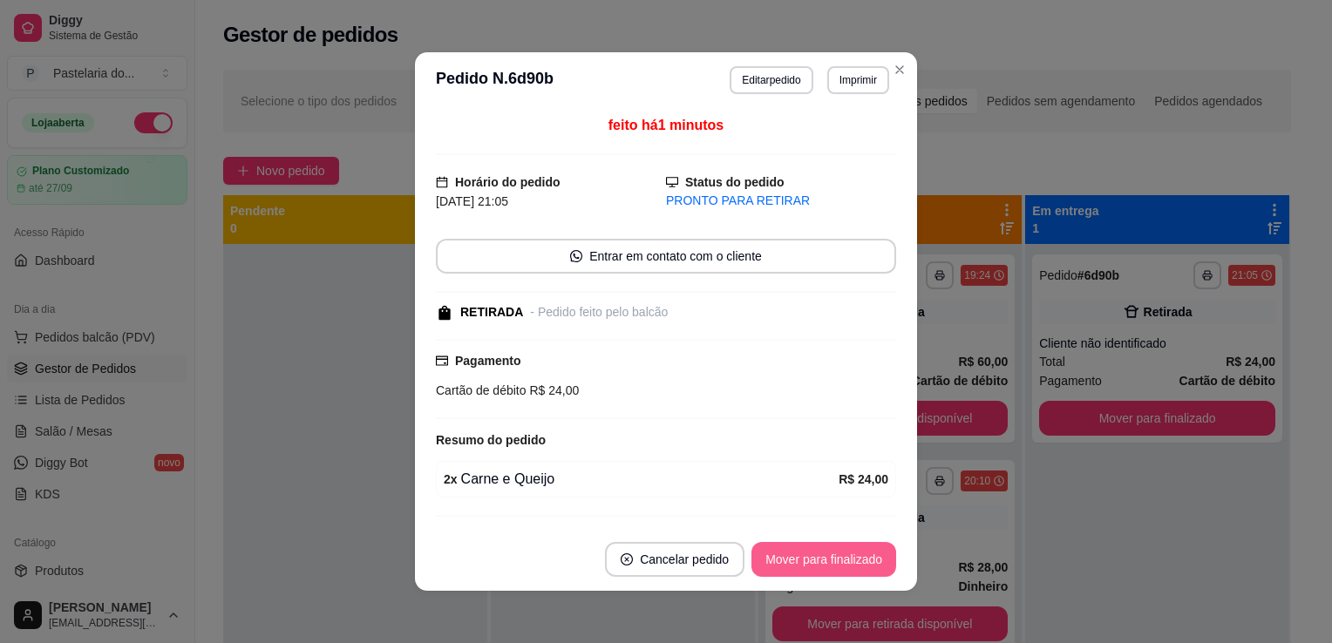
click at [783, 568] on button "Mover para finalizado" at bounding box center [823, 559] width 145 height 35
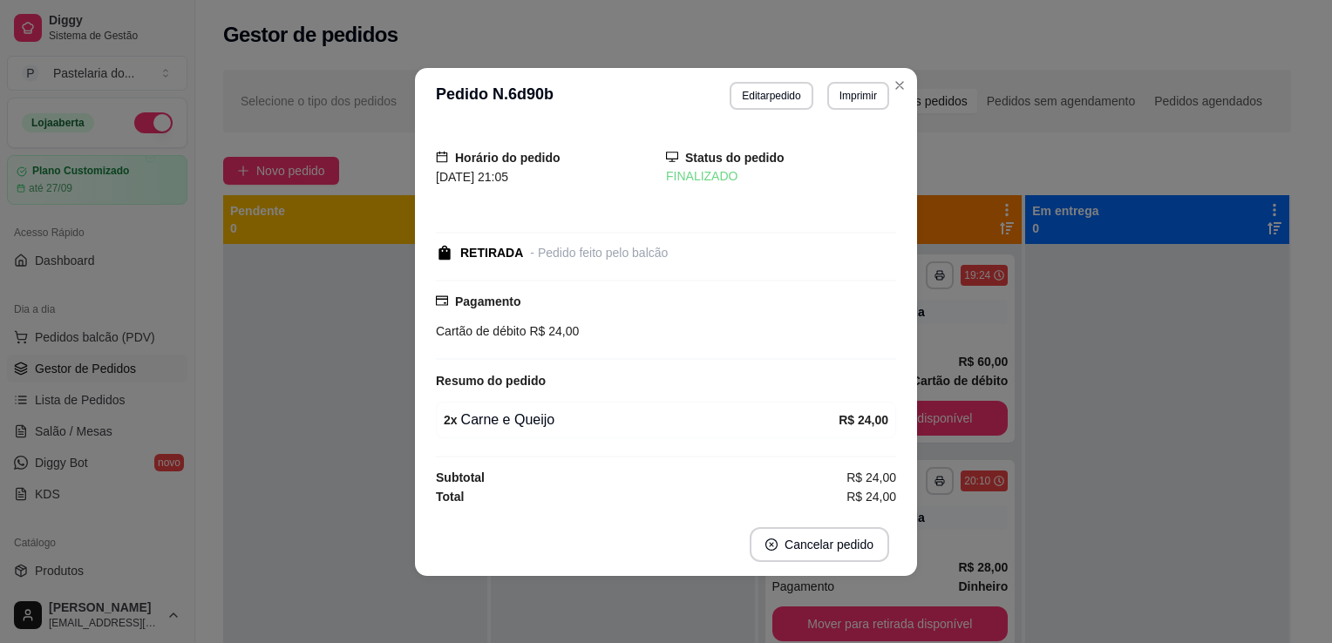
click at [793, 566] on footer "Cancelar pedido" at bounding box center [666, 544] width 502 height 63
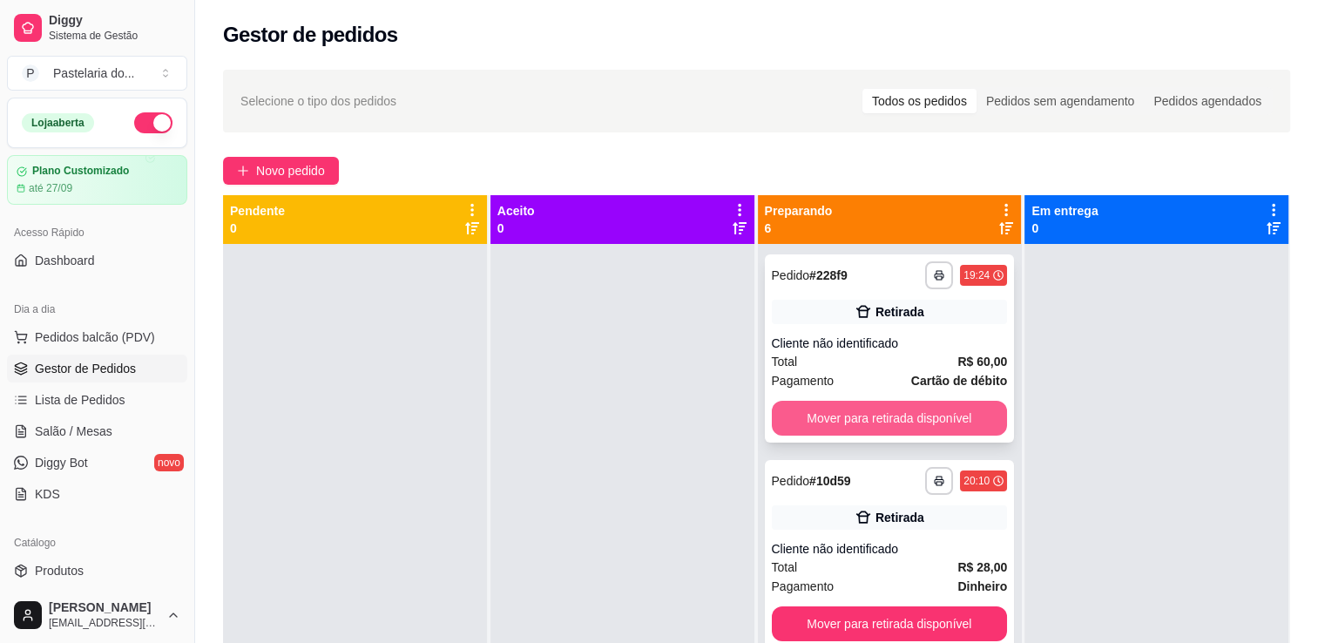
click at [931, 417] on button "Mover para retirada disponível" at bounding box center [890, 418] width 236 height 35
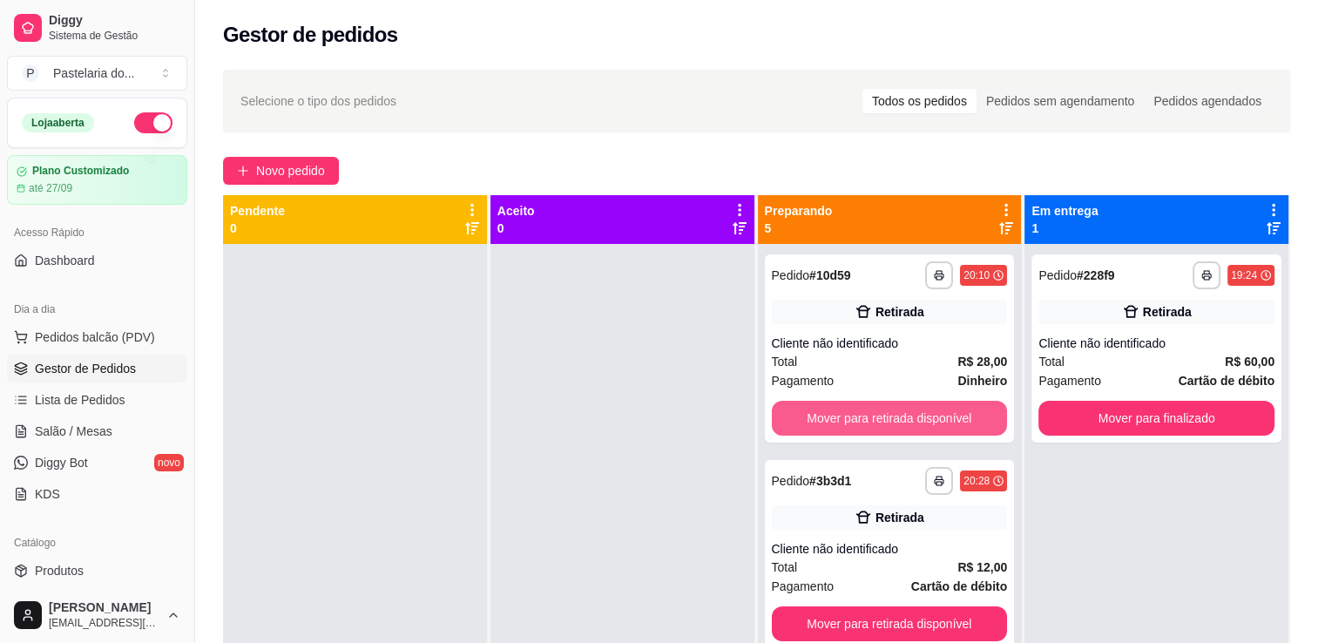
click at [931, 417] on button "Mover para retirada disponível" at bounding box center [890, 418] width 236 height 35
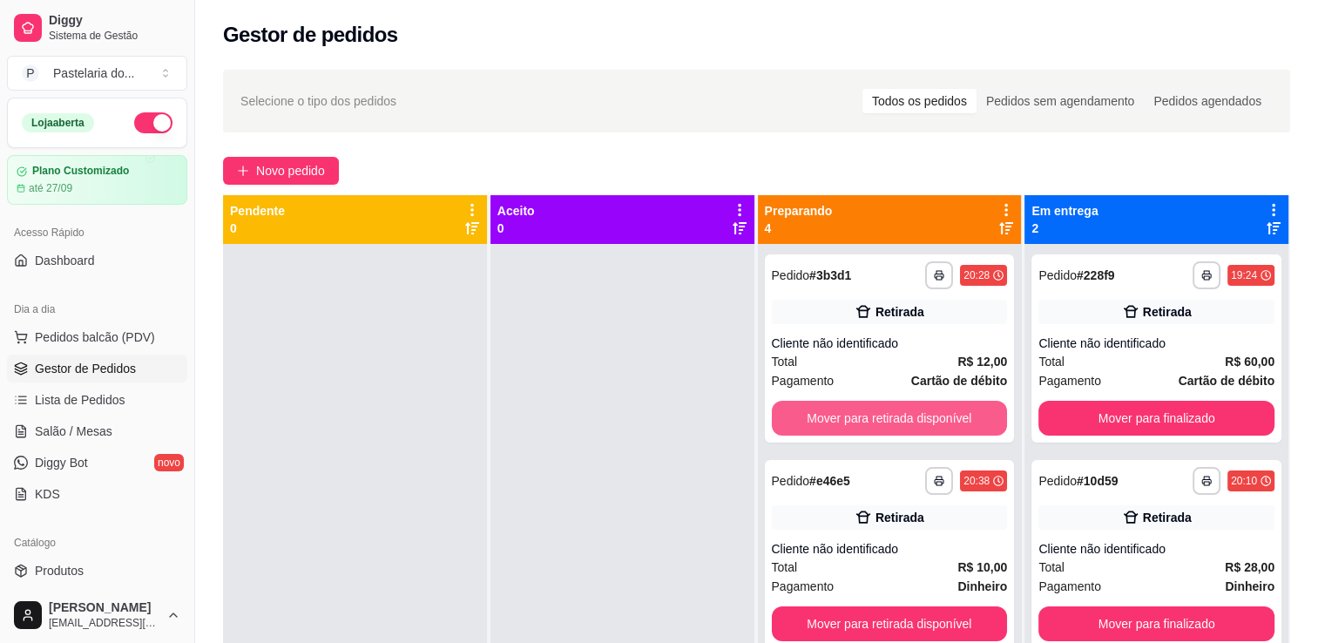
click at [934, 417] on button "Mover para retirada disponível" at bounding box center [890, 418] width 236 height 35
click at [938, 419] on button "Mover para retirada disponível" at bounding box center [890, 418] width 236 height 35
click at [938, 419] on button "Mover para retirada disponível" at bounding box center [890, 419] width 229 height 34
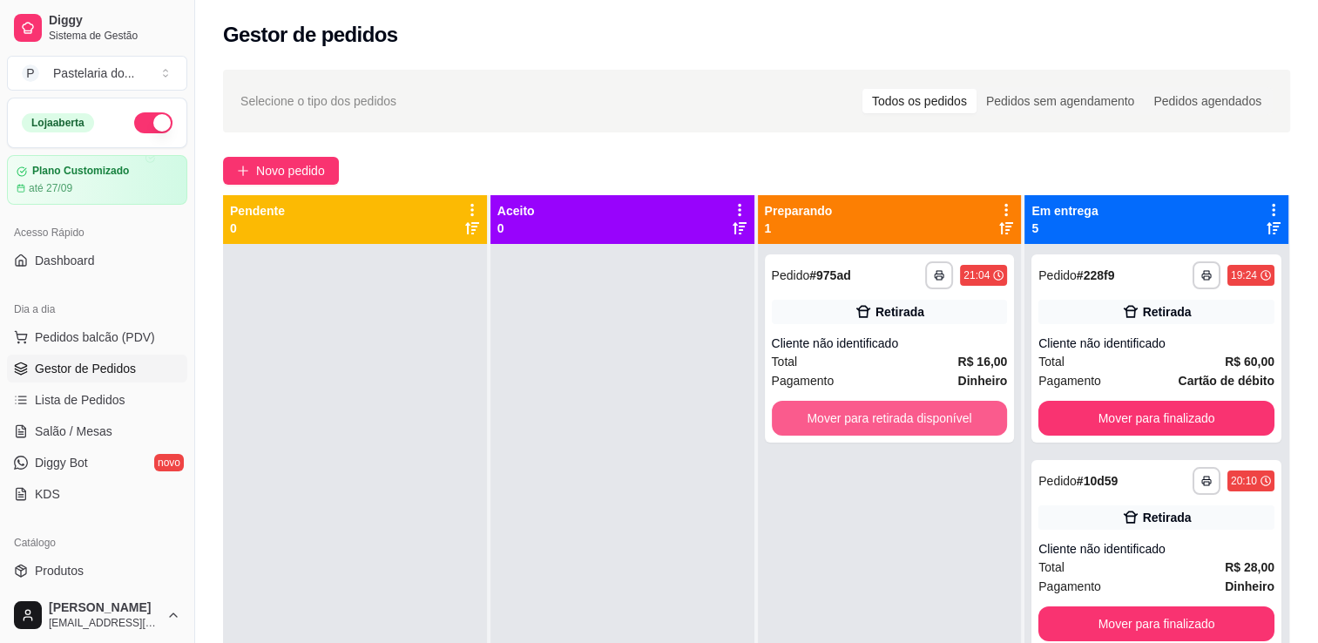
click at [938, 419] on button "Mover para retirada disponível" at bounding box center [890, 418] width 236 height 35
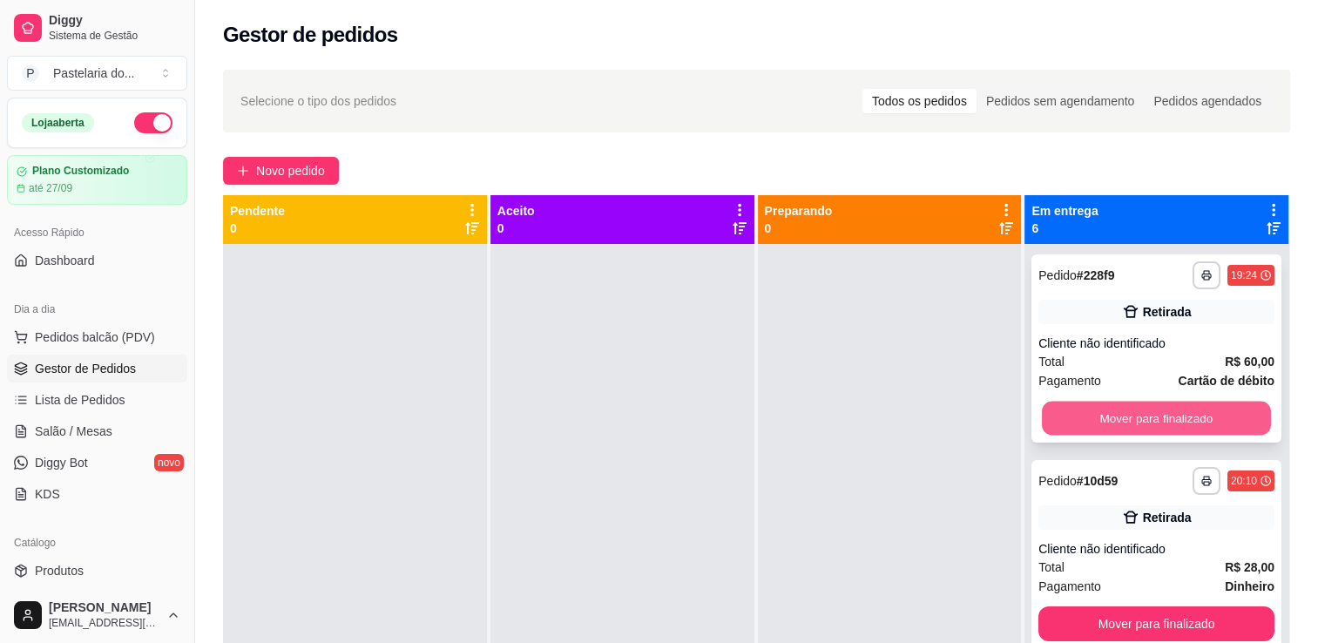
click at [1145, 424] on button "Mover para finalizado" at bounding box center [1156, 419] width 229 height 34
click at [1145, 424] on button "Mover para finalizado" at bounding box center [1157, 418] width 236 height 35
click at [1145, 607] on button "Mover para finalizado" at bounding box center [1157, 624] width 236 height 35
click at [1145, 424] on button "Mover para finalizado" at bounding box center [1156, 419] width 229 height 34
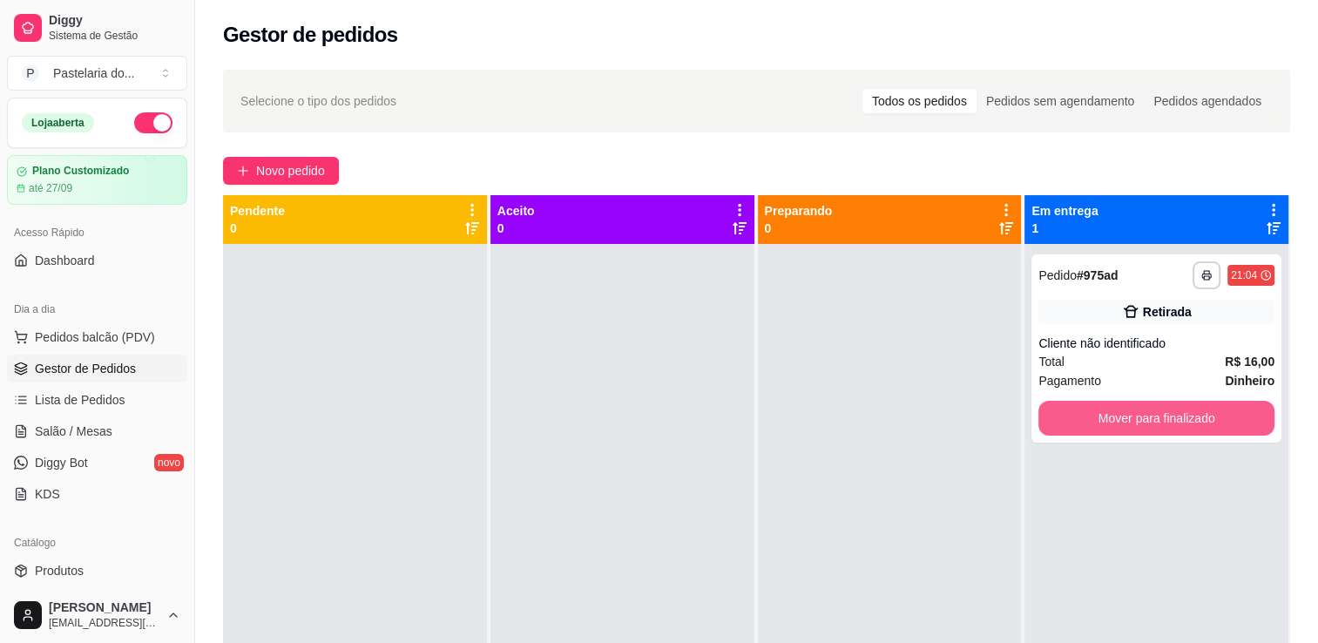
click at [1146, 424] on button "Mover para finalizado" at bounding box center [1157, 418] width 236 height 35
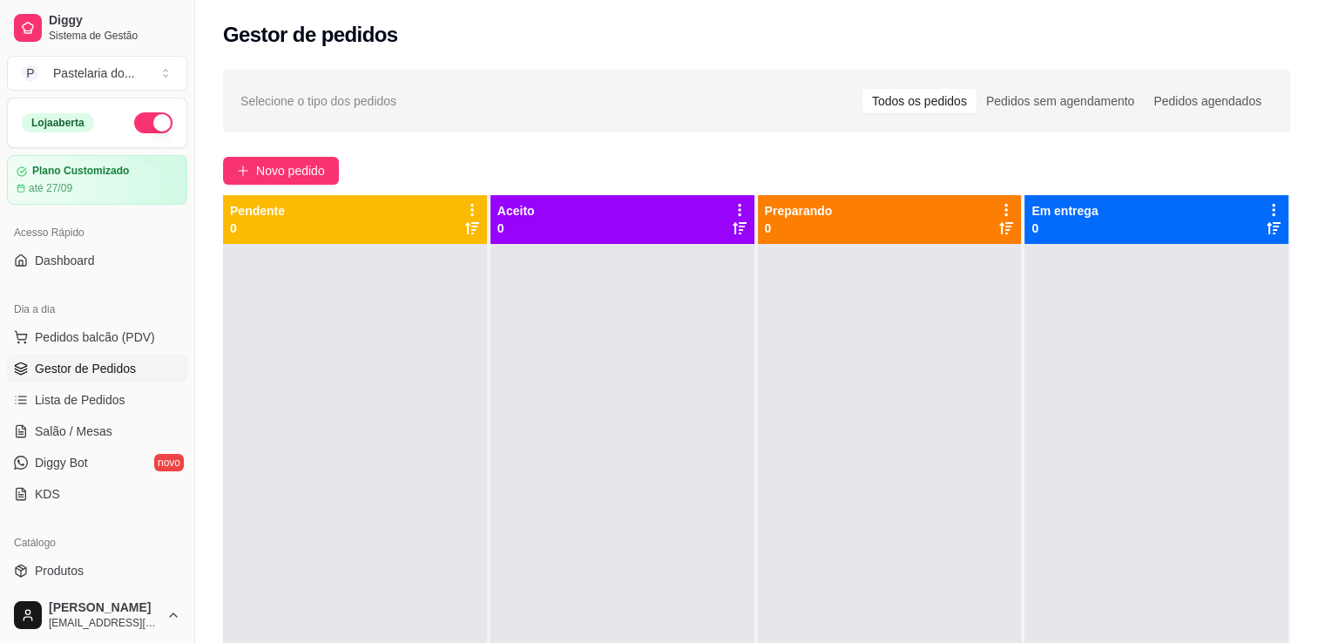
click at [139, 123] on button "button" at bounding box center [153, 122] width 38 height 21
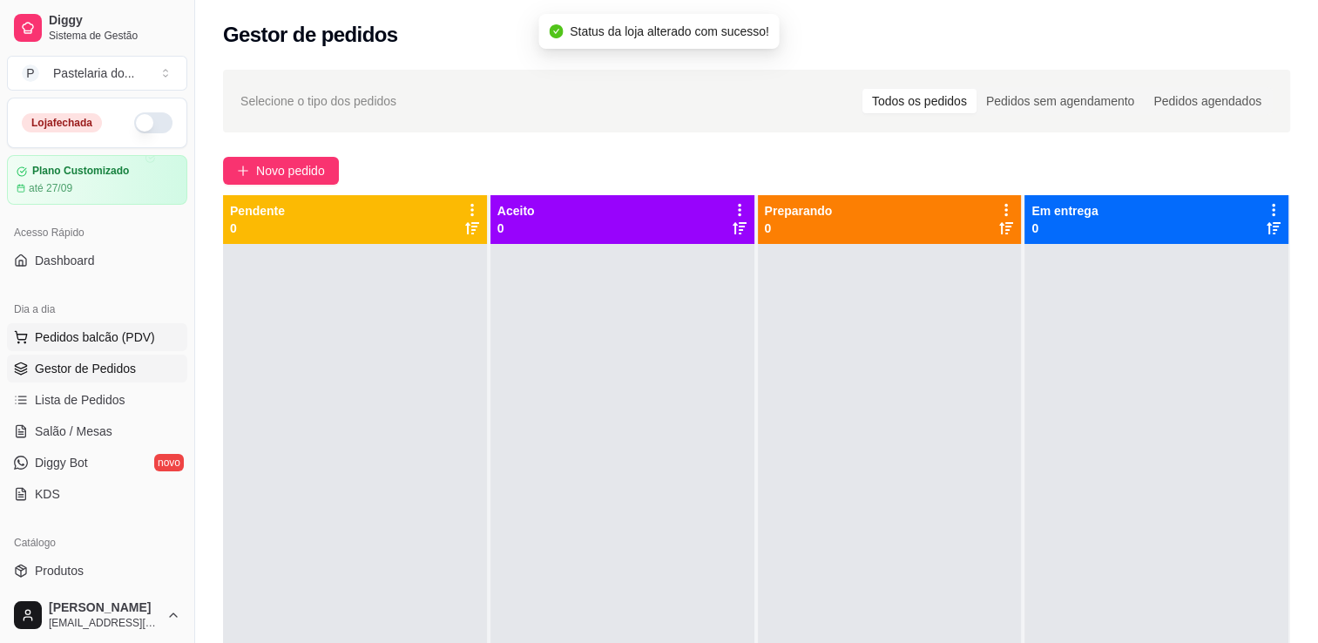
click at [120, 342] on span "Pedidos balcão (PDV)" at bounding box center [95, 337] width 120 height 17
